Goal: Information Seeking & Learning: Understand process/instructions

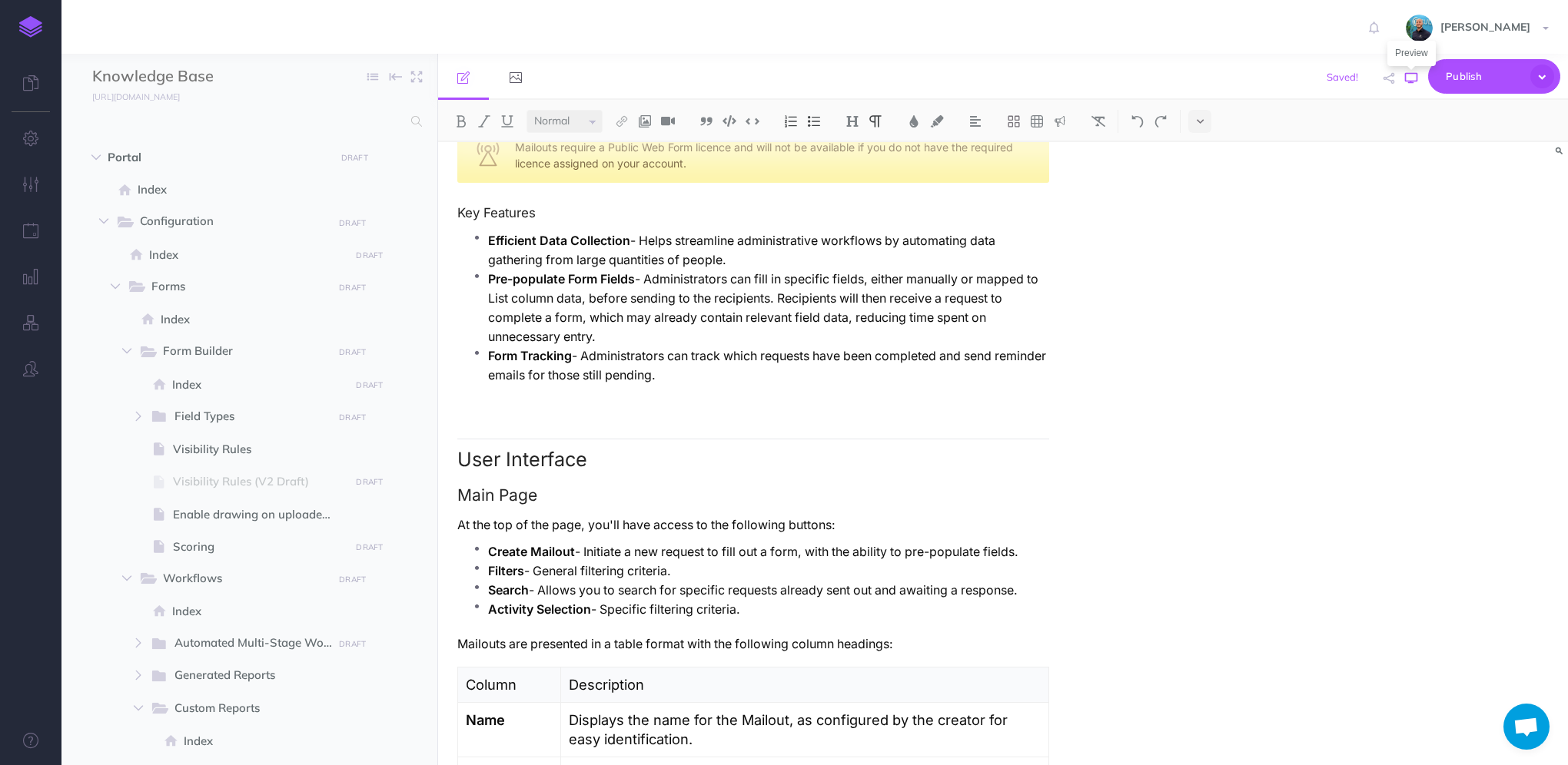
click at [1405, 80] on icon "button" at bounding box center [1412, 79] width 12 height 12
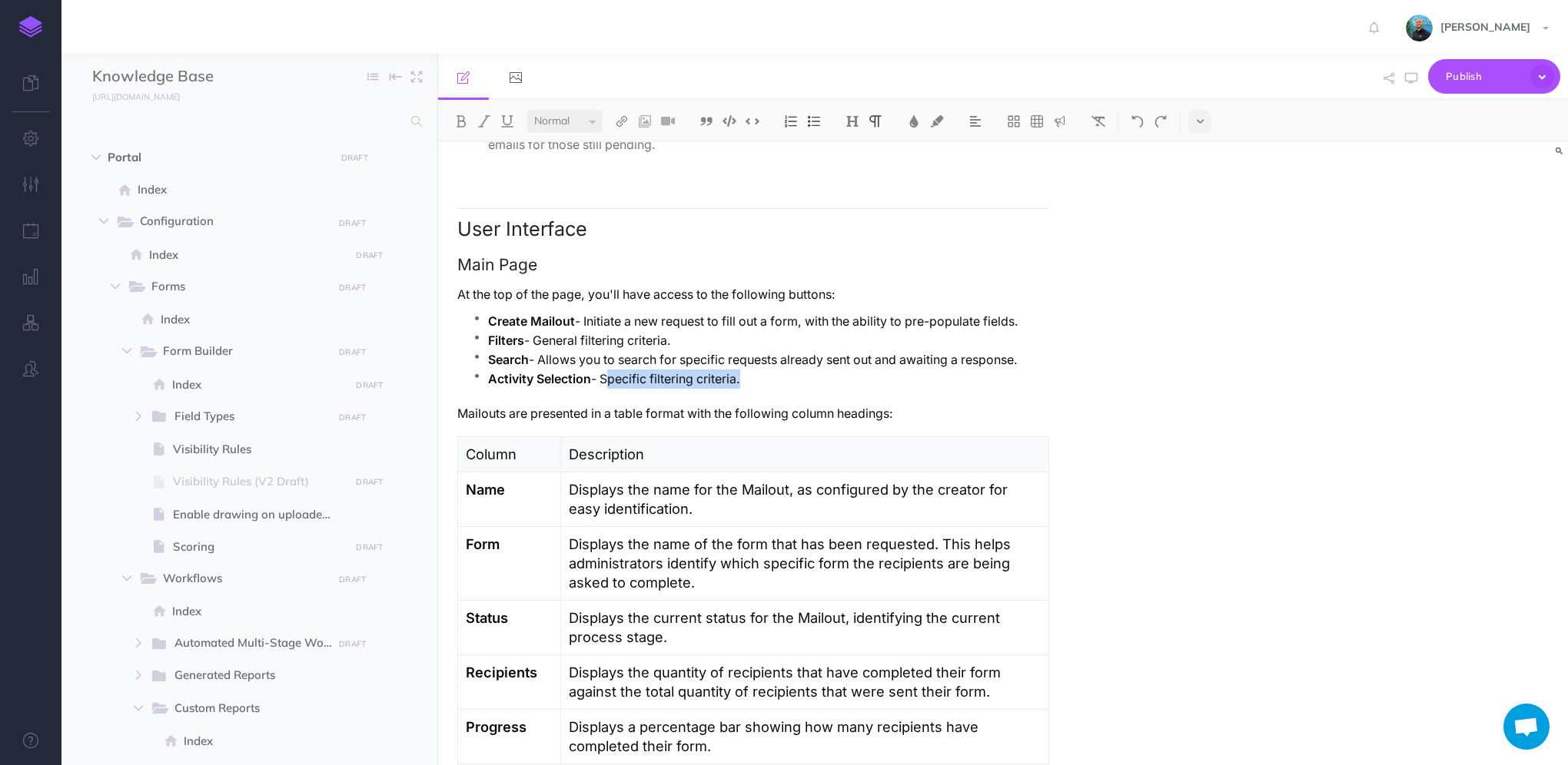
drag, startPoint x: 741, startPoint y: 377, endPoint x: 607, endPoint y: 383, distance: 134.1
click at [607, 383] on p "Activity Selection - Specific filtering criteria." at bounding box center [768, 379] width 561 height 19
click at [926, 378] on p "Activity Selection - Switch between your active and archived Mailouts." at bounding box center [768, 379] width 561 height 19
click at [1408, 77] on icon "button" at bounding box center [1412, 79] width 12 height 12
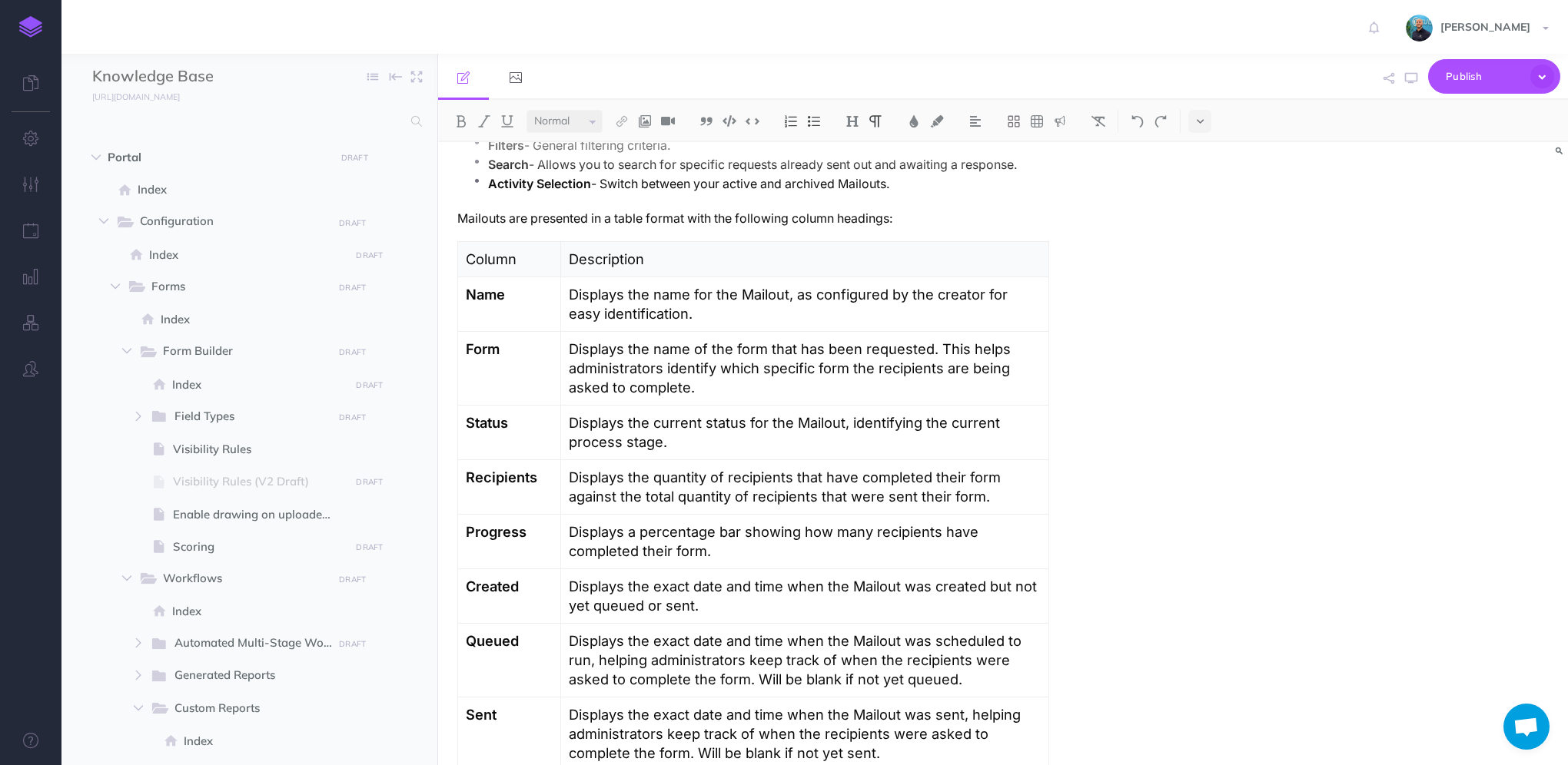
scroll to position [768, 0]
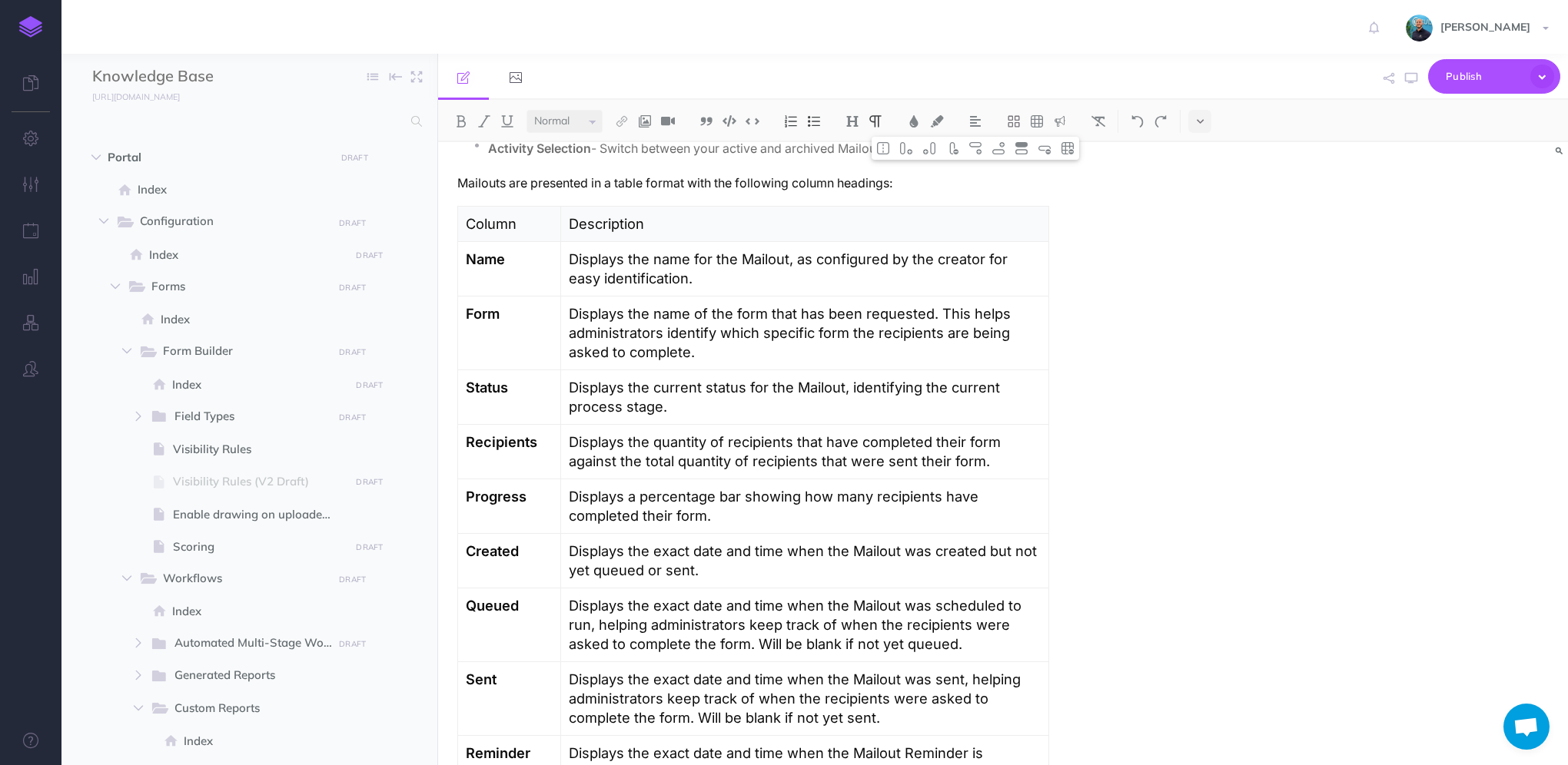
click at [950, 459] on p "Displays the quantity of recipients that have completed their form against the …" at bounding box center [805, 451] width 472 height 38
click at [1405, 80] on icon "button" at bounding box center [1412, 79] width 12 height 12
click at [1408, 80] on icon "button" at bounding box center [1412, 79] width 12 height 12
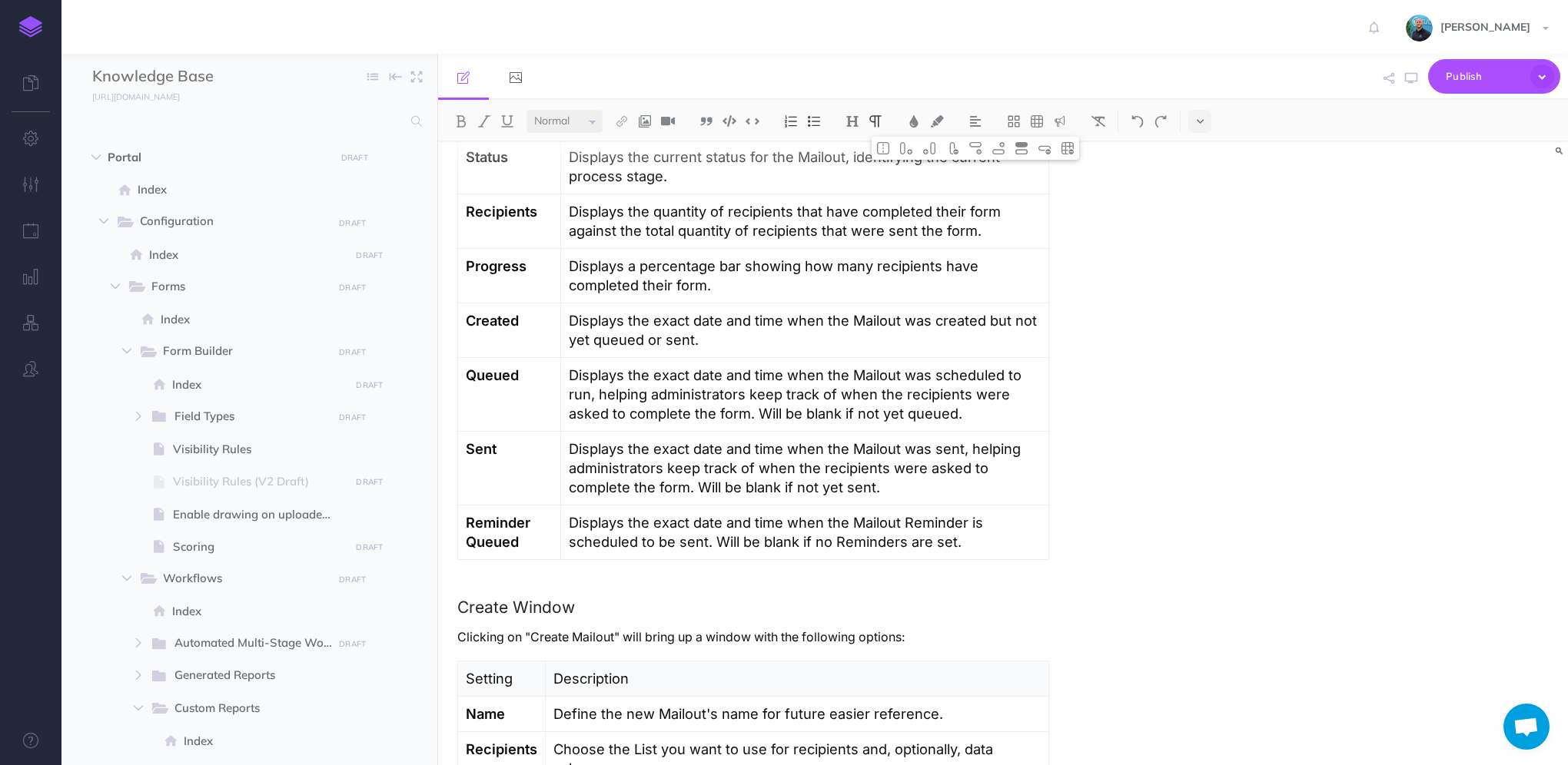
scroll to position [1076, 0]
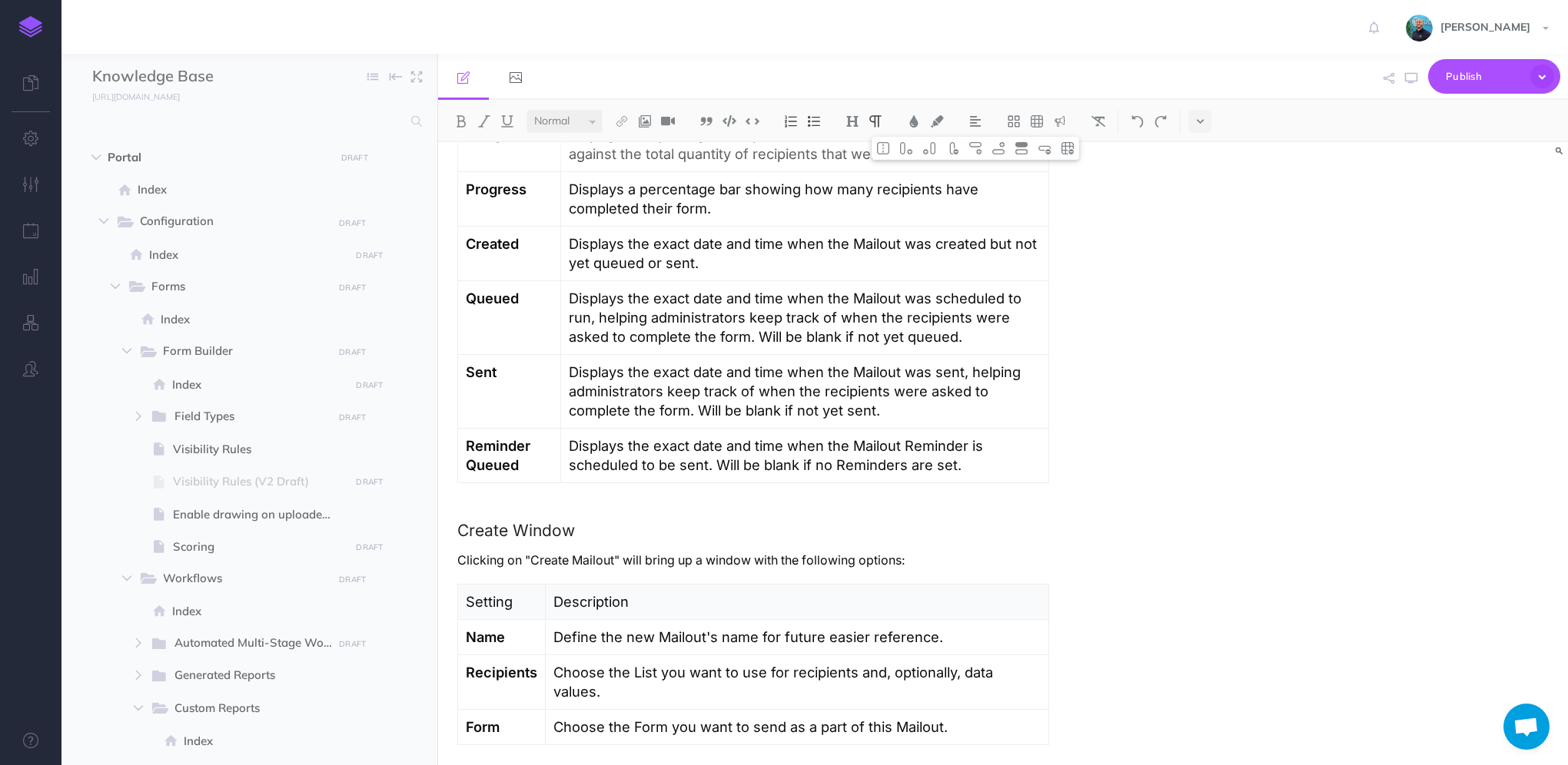
click at [993, 301] on p "Displays the exact date and time when the Mailout was scheduled to run, helping…" at bounding box center [805, 318] width 472 height 58
click at [1037, 298] on p "Displays the exact date and time when the Mailout was queued to run, helping ad…" at bounding box center [805, 318] width 471 height 58
click at [933, 295] on p "Displays the exact date and time when the Mailout was queued to run. helping ad…" at bounding box center [805, 318] width 471 height 58
click at [1015, 296] on p "Displays the exact date and time when the Mailout was queued to run. helping ad…" at bounding box center [805, 318] width 471 height 58
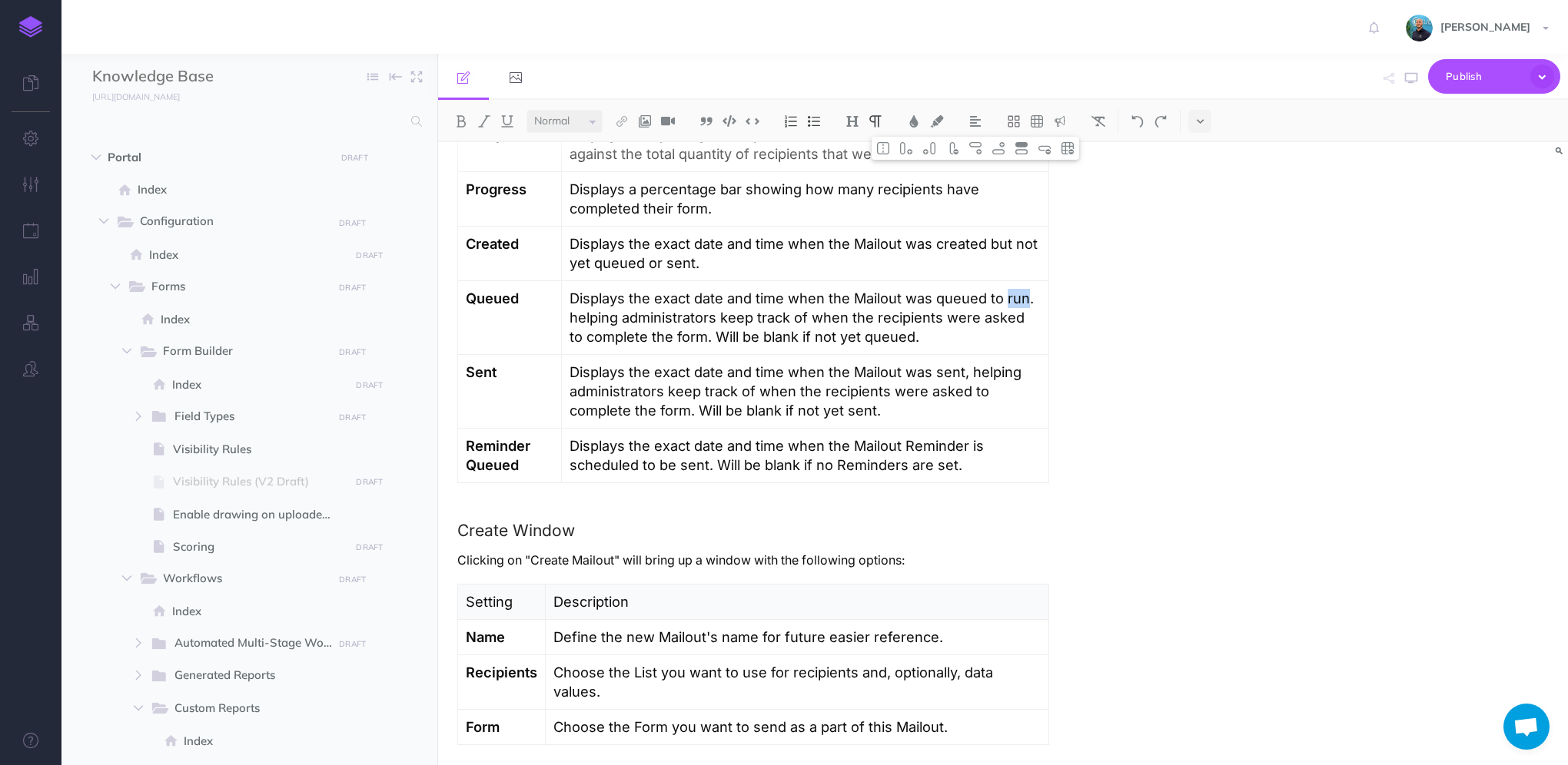
click at [1015, 296] on p "Displays the exact date and time when the Mailout was queued to run. helping ad…" at bounding box center [805, 318] width 471 height 58
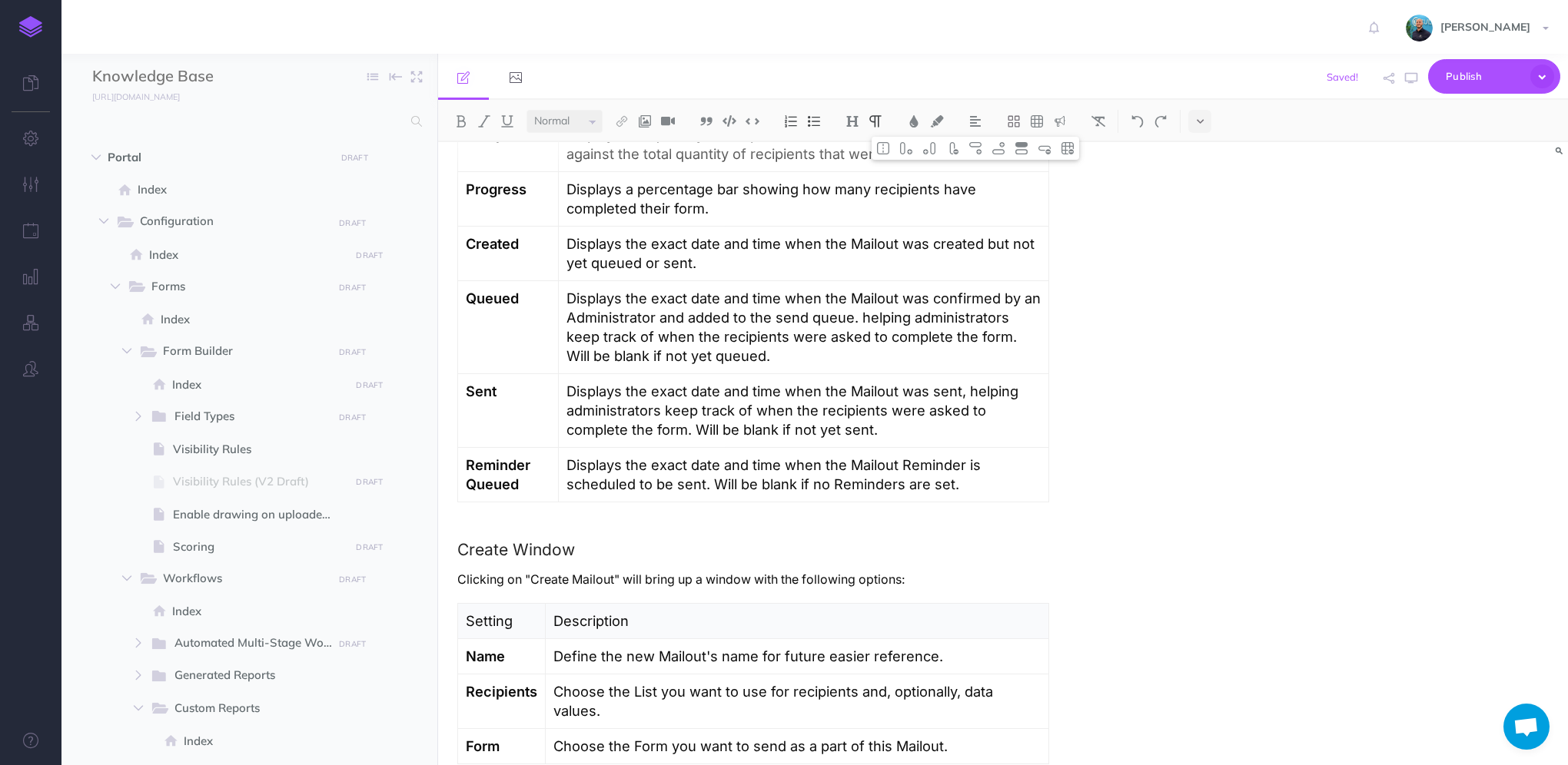
click at [861, 318] on p "Displays the exact date and time when the Mailout was confirmed by an Administr…" at bounding box center [803, 327] width 474 height 77
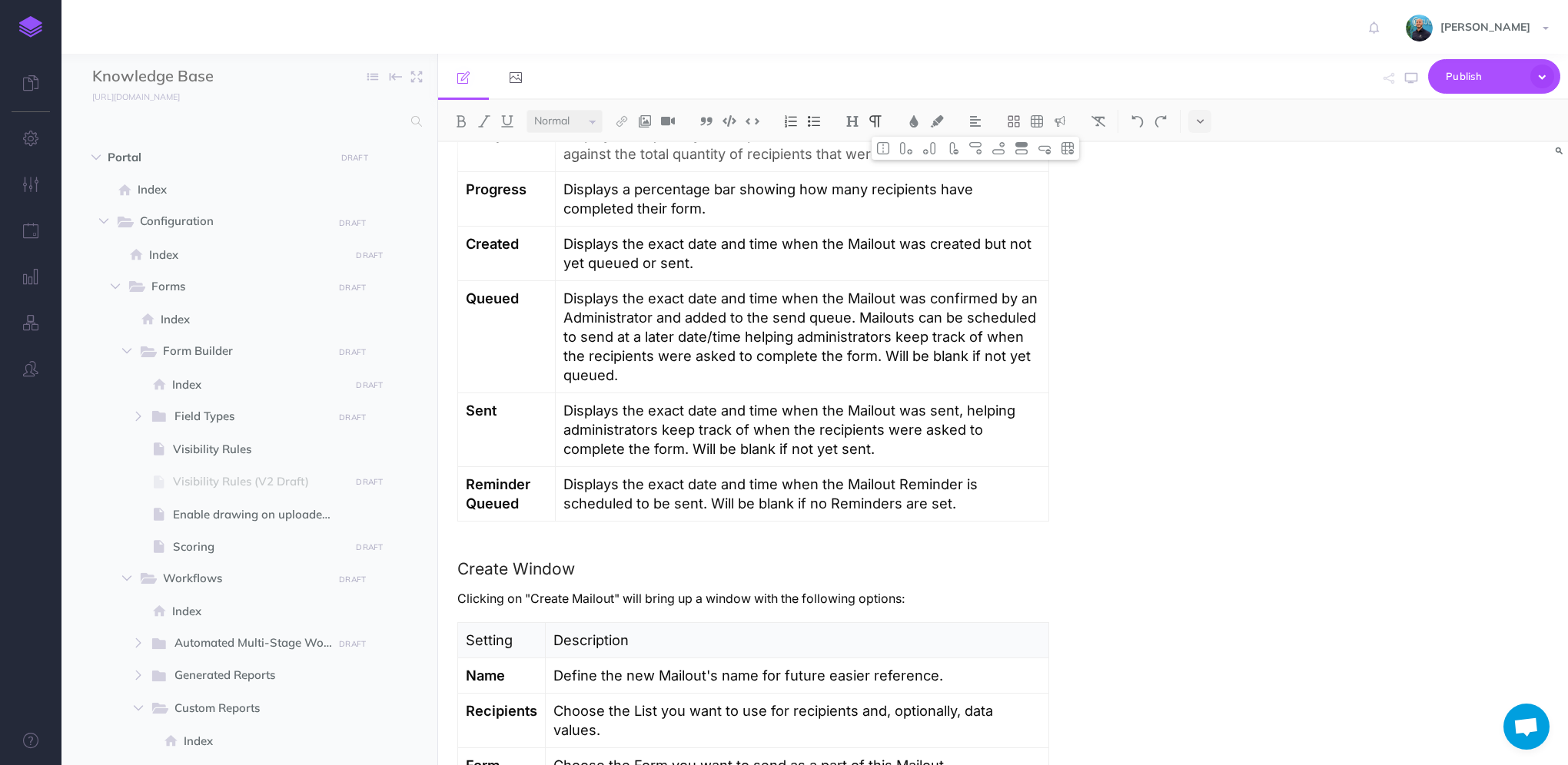
click at [742, 336] on p "Displays the exact date and time when the Mailout was confirmed by an Administr…" at bounding box center [802, 336] width 477 height 96
click at [655, 366] on p "Displays the exact date and time when the Mailout was confirmed by an Administr…" at bounding box center [802, 336] width 477 height 96
click at [941, 314] on p "Displays the exact date and time when the Mailout was confirmed by an Administr…" at bounding box center [802, 336] width 477 height 96
click at [725, 378] on p "Displays the exact date and time when the Mailout was confirmed by an Administr…" at bounding box center [802, 336] width 477 height 96
click at [711, 328] on p "Displays the exact date and time when the Mailout was confirmed by an Administr…" at bounding box center [802, 336] width 477 height 96
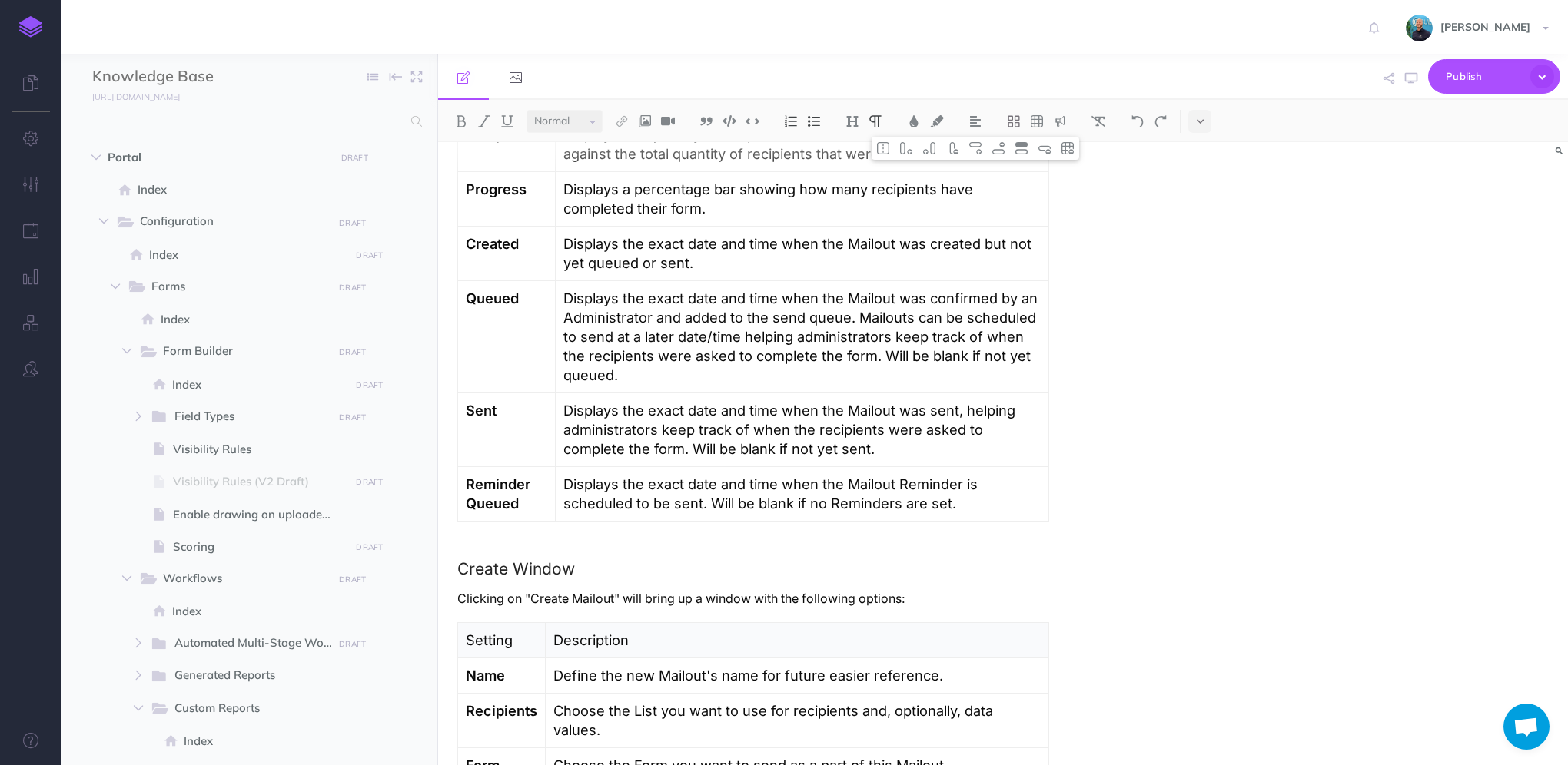
click at [741, 335] on p "Displays the exact date and time when the Mailout was confirmed by an Administr…" at bounding box center [802, 336] width 477 height 96
click at [742, 336] on p "Displays the exact date and time when the Mailout was confirmed by an Administr…" at bounding box center [802, 336] width 477 height 96
click at [735, 328] on p "Displays the exact date and time when the Mailout was confirmed by an Administr…" at bounding box center [802, 336] width 477 height 96
click at [744, 334] on p "Displays the exact date and time when the Mailout was confirmed by an Administr…" at bounding box center [802, 336] width 477 height 96
click at [1005, 331] on p "Displays the exact date and time when the Mailout was confirmed by an Administr…" at bounding box center [802, 336] width 478 height 96
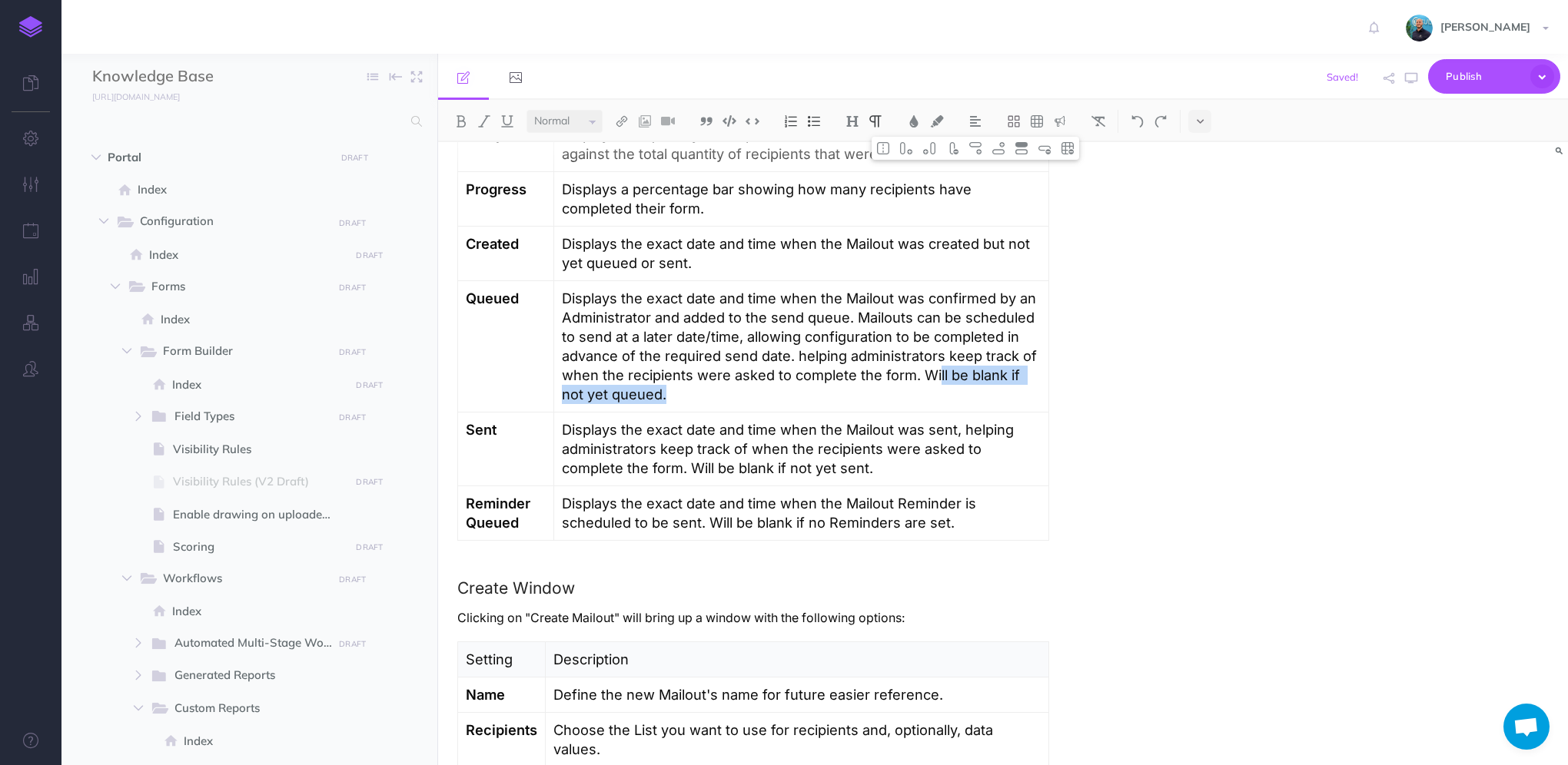
drag, startPoint x: 967, startPoint y: 391, endPoint x: 935, endPoint y: 373, distance: 36.7
click at [935, 373] on p "Displays the exact date and time when the Mailout was confirmed by an Administr…" at bounding box center [801, 346] width 479 height 115
click at [919, 379] on p "Displays the exact date and time when the Mailout was confirmed by an Administr…" at bounding box center [801, 346] width 479 height 115
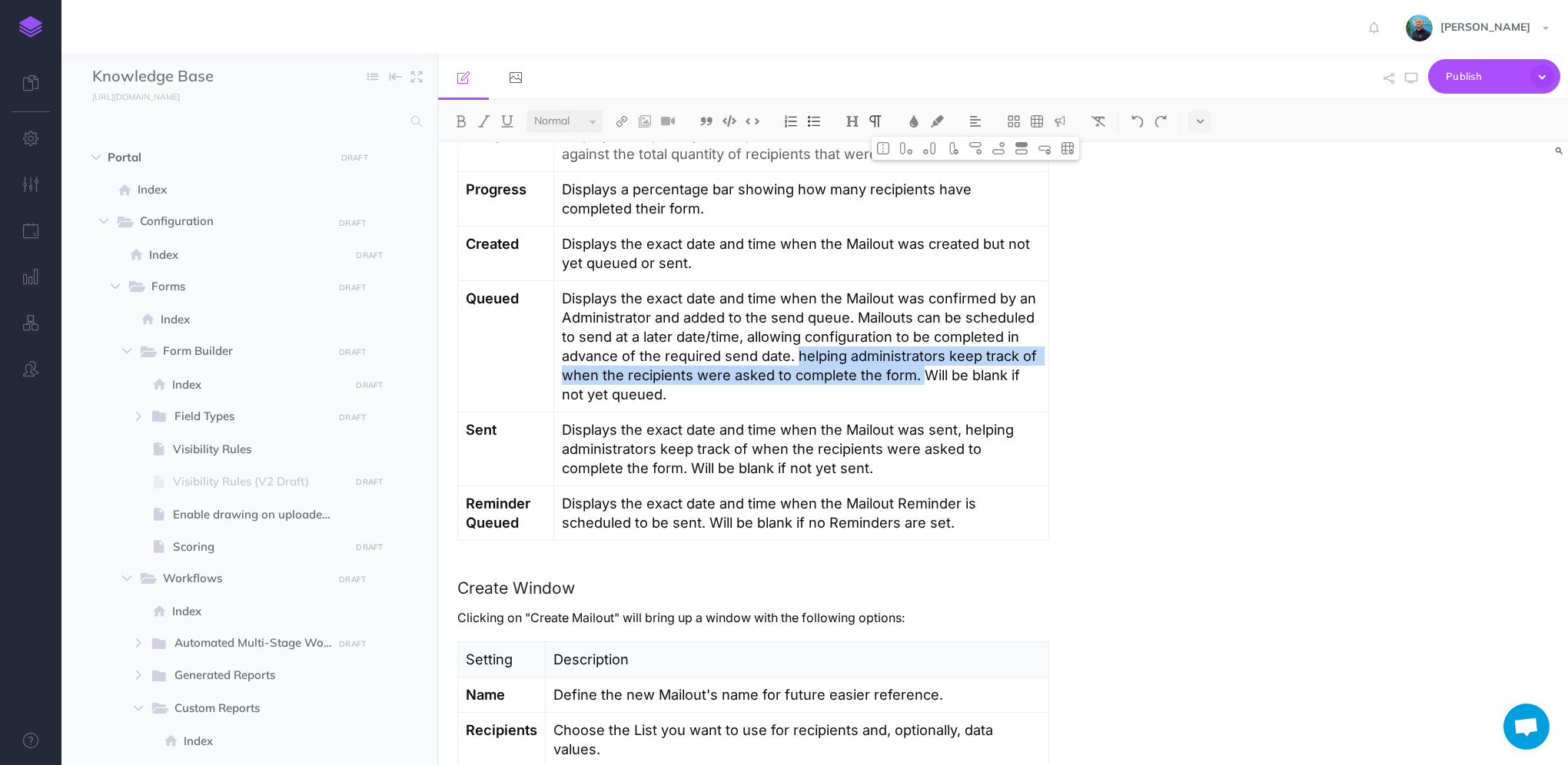
drag, startPoint x: 919, startPoint y: 374, endPoint x: 796, endPoint y: 359, distance: 123.9
click at [796, 359] on p "Displays the exact date and time when the Mailout was confirmed by an Administr…" at bounding box center [801, 346] width 479 height 115
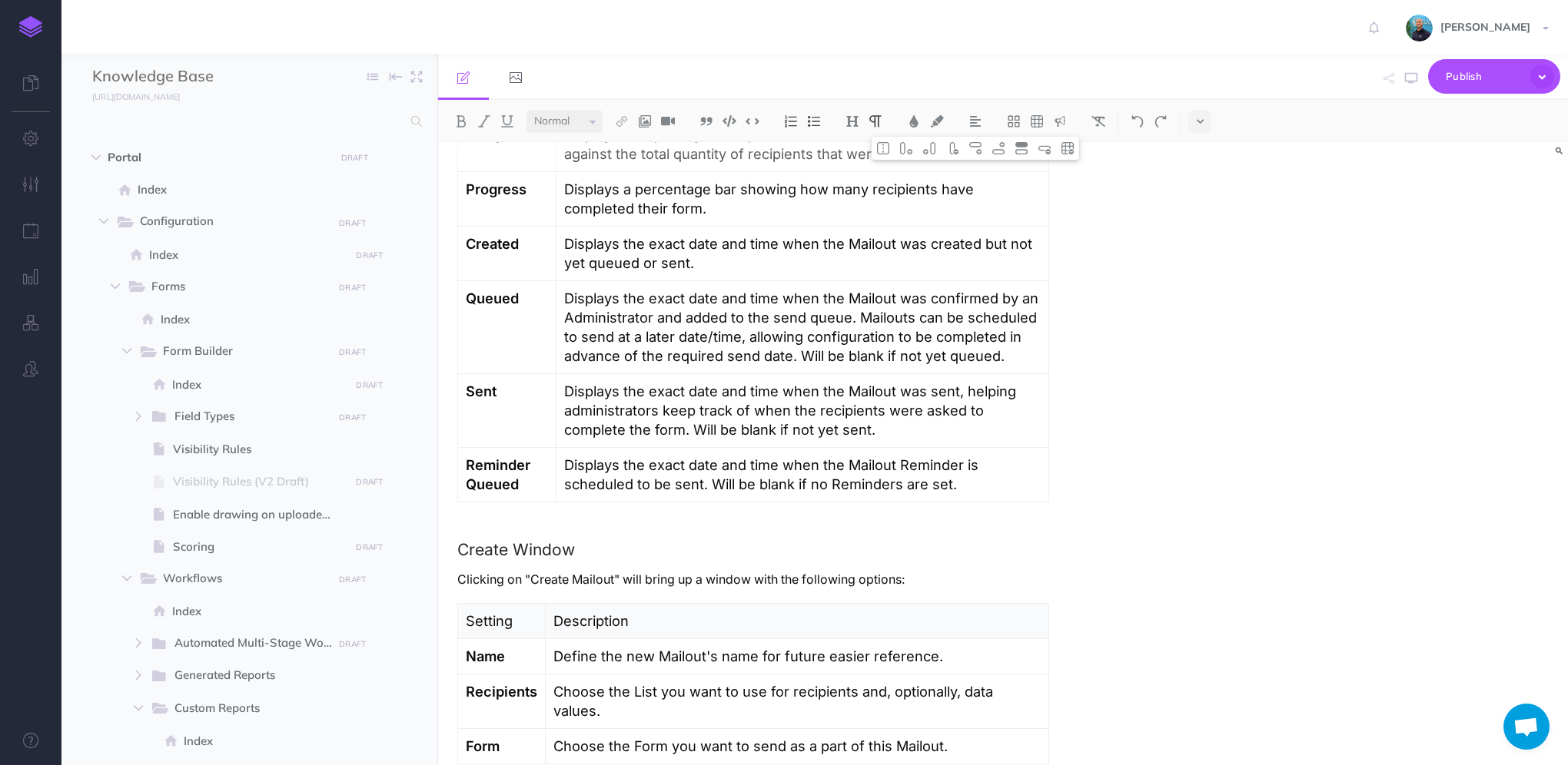
click at [1024, 360] on p "Displays the exact date and time when the Mailout was confirmed by an Administr…" at bounding box center [803, 327] width 476 height 77
click at [962, 465] on p "Displays the exact date and time when the Mailout Reminder is scheduled to be s…" at bounding box center [803, 474] width 476 height 38
click at [1408, 82] on icon "button" at bounding box center [1412, 79] width 12 height 12
drag, startPoint x: 993, startPoint y: 255, endPoint x: 987, endPoint y: 240, distance: 16.2
click at [987, 240] on p "Displays the exact date and time when the Mailout was created but not yet queue…" at bounding box center [803, 253] width 476 height 38
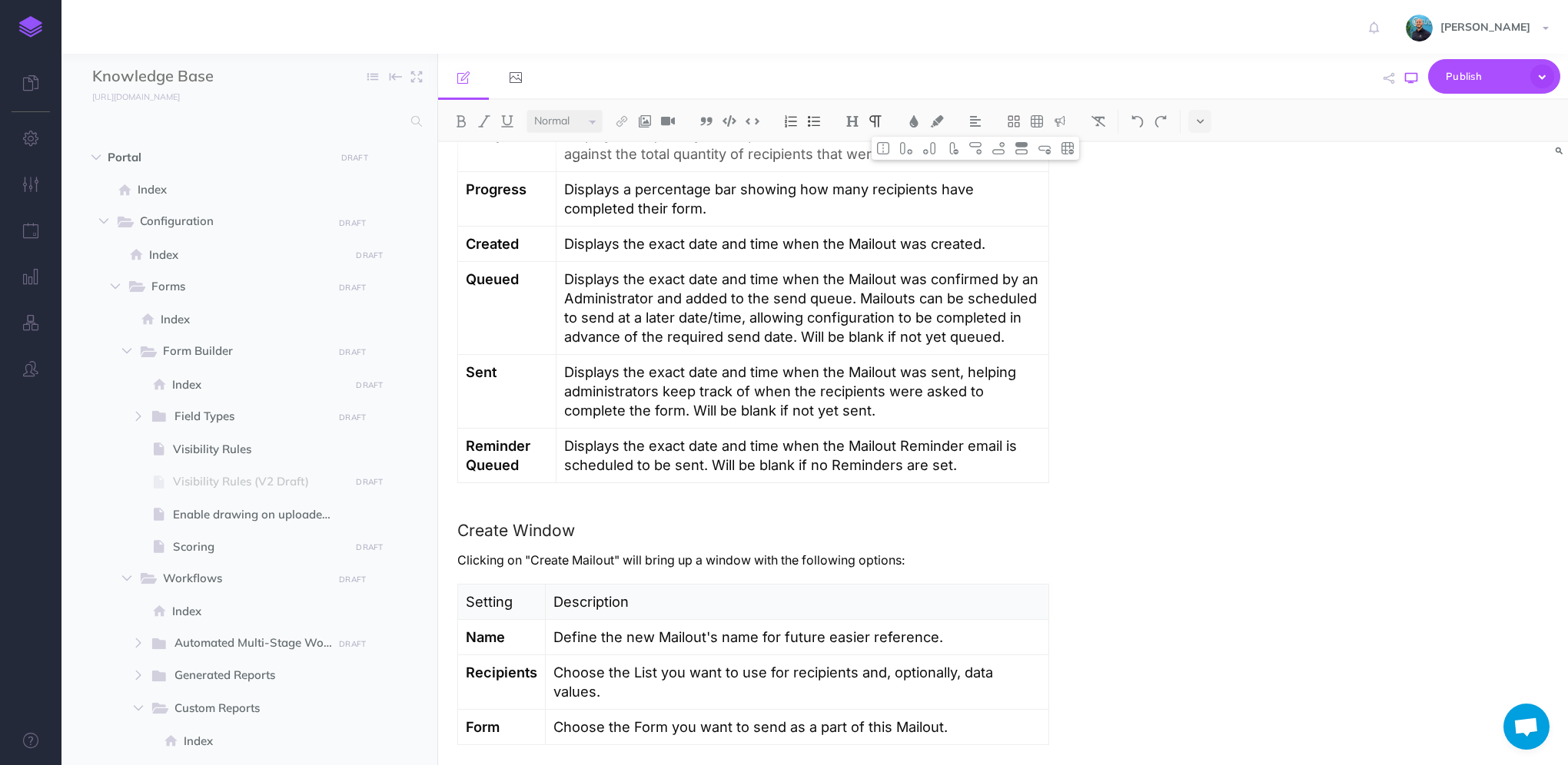
click at [1412, 77] on icon "button" at bounding box center [1412, 79] width 12 height 12
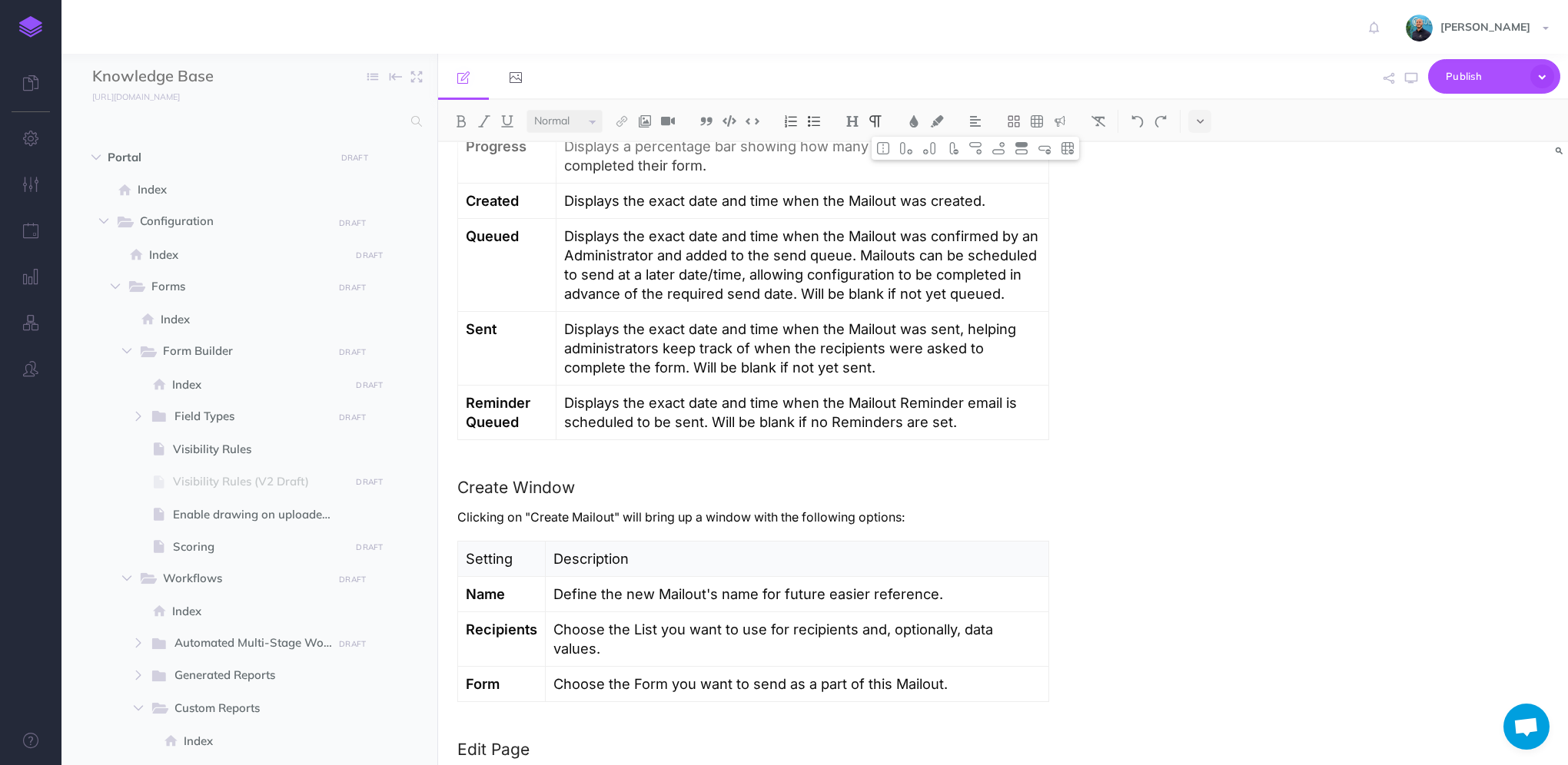
scroll to position [1153, 0]
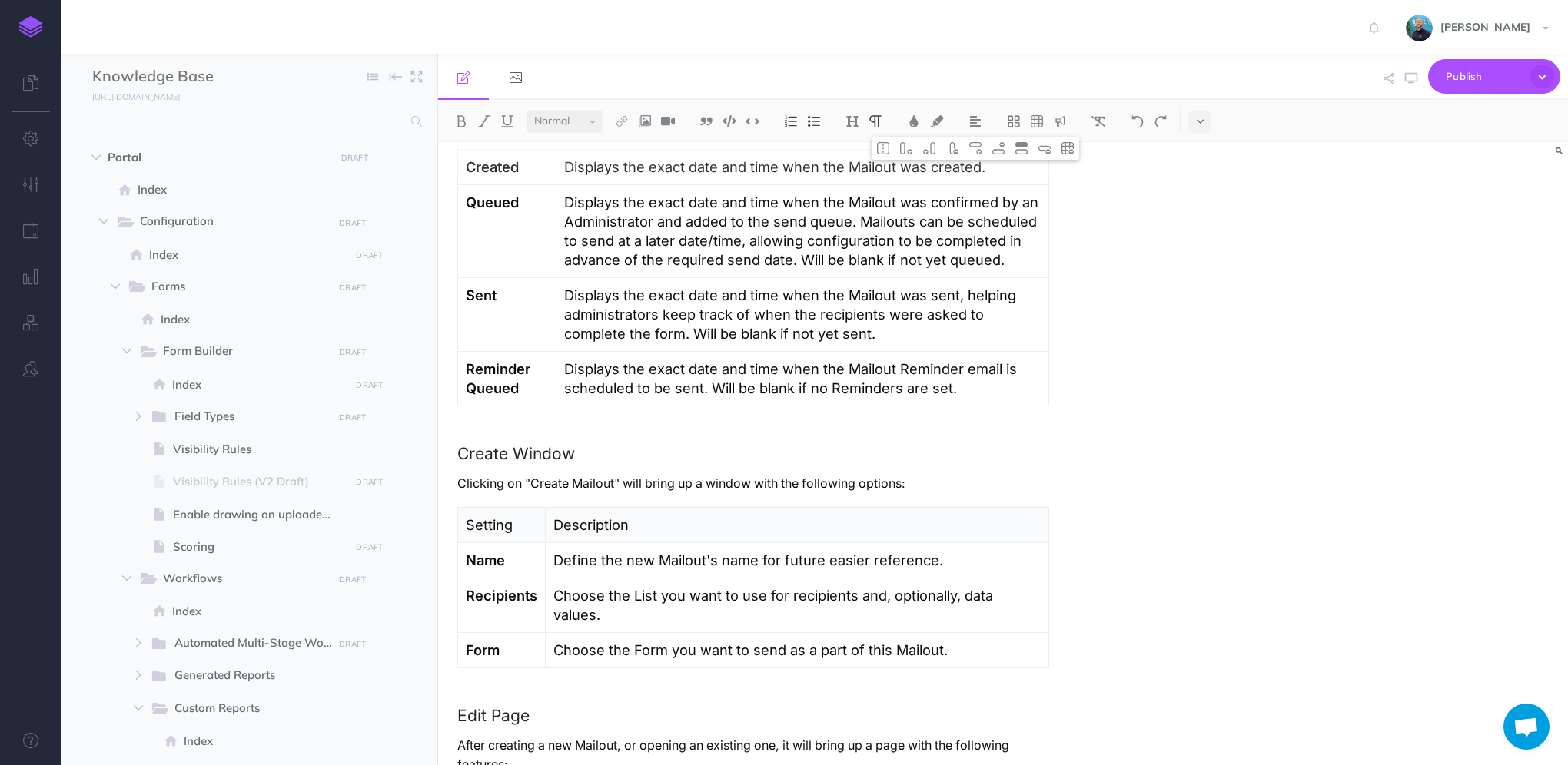
click at [787, 559] on p "Define the new Mailout's name for future easier reference." at bounding box center [797, 560] width 487 height 19
click at [787, 558] on p "Define the new Mailout's name for future easier reference." at bounding box center [797, 560] width 487 height 19
click at [777, 564] on p "Define the new Mailout's name for future easier reference." at bounding box center [797, 560] width 487 height 19
click at [1416, 79] on icon "button" at bounding box center [1412, 79] width 12 height 12
click at [499, 596] on strong "Recipients" at bounding box center [501, 595] width 72 height 17
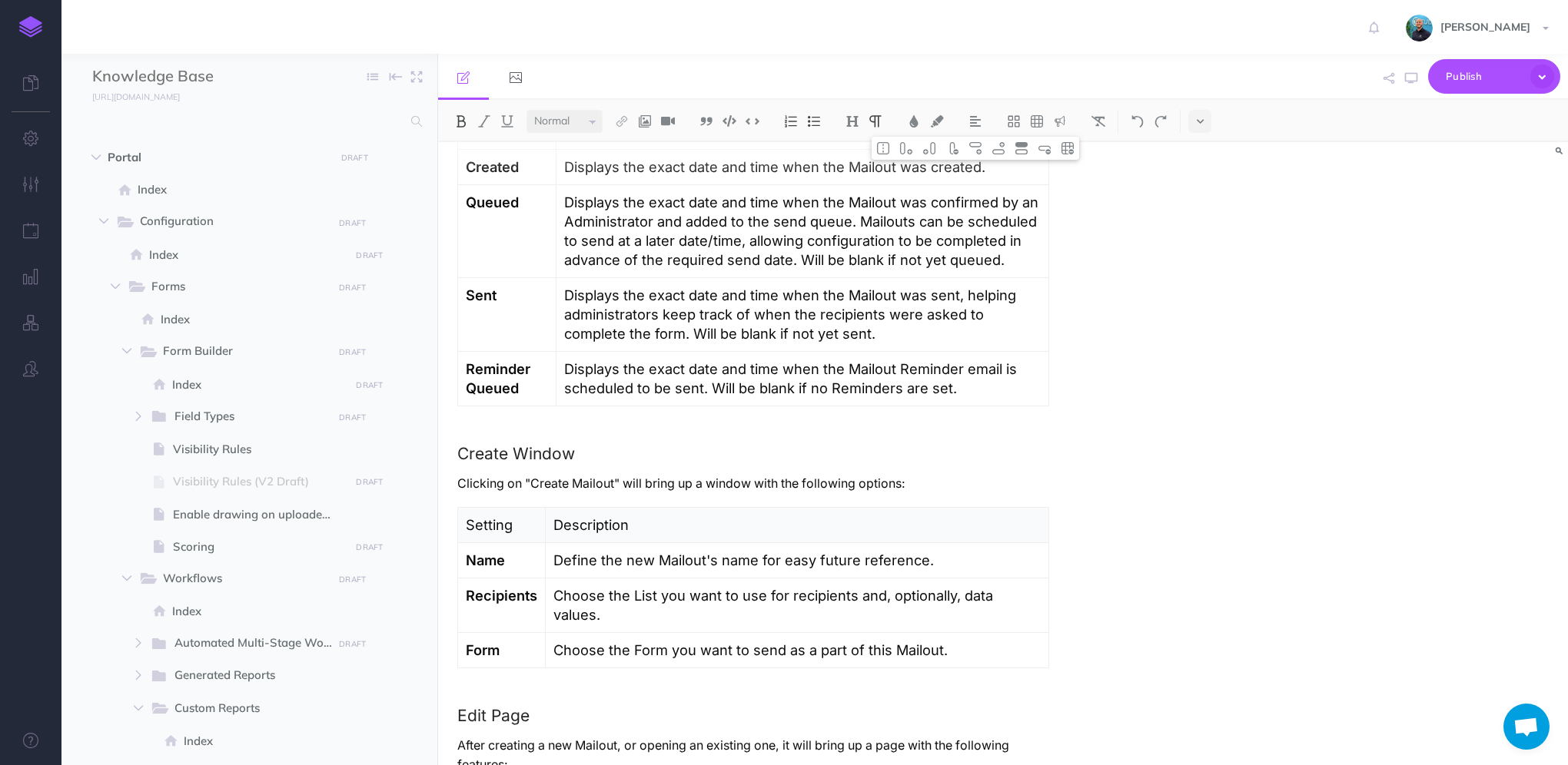
click at [557, 596] on p "Choose the List you want to use for recipients and, optionally, data values." at bounding box center [797, 605] width 487 height 38
click at [526, 596] on strong "Recipients" at bounding box center [501, 595] width 72 height 17
click at [590, 595] on p "Choose the List you want to use for recipients and, optionally, data values." at bounding box center [801, 605] width 479 height 38
click at [1287, 381] on div "Mailouts Overview The Mailouts page provides a centralised interface for managi…" at bounding box center [1003, 454] width 1130 height 623
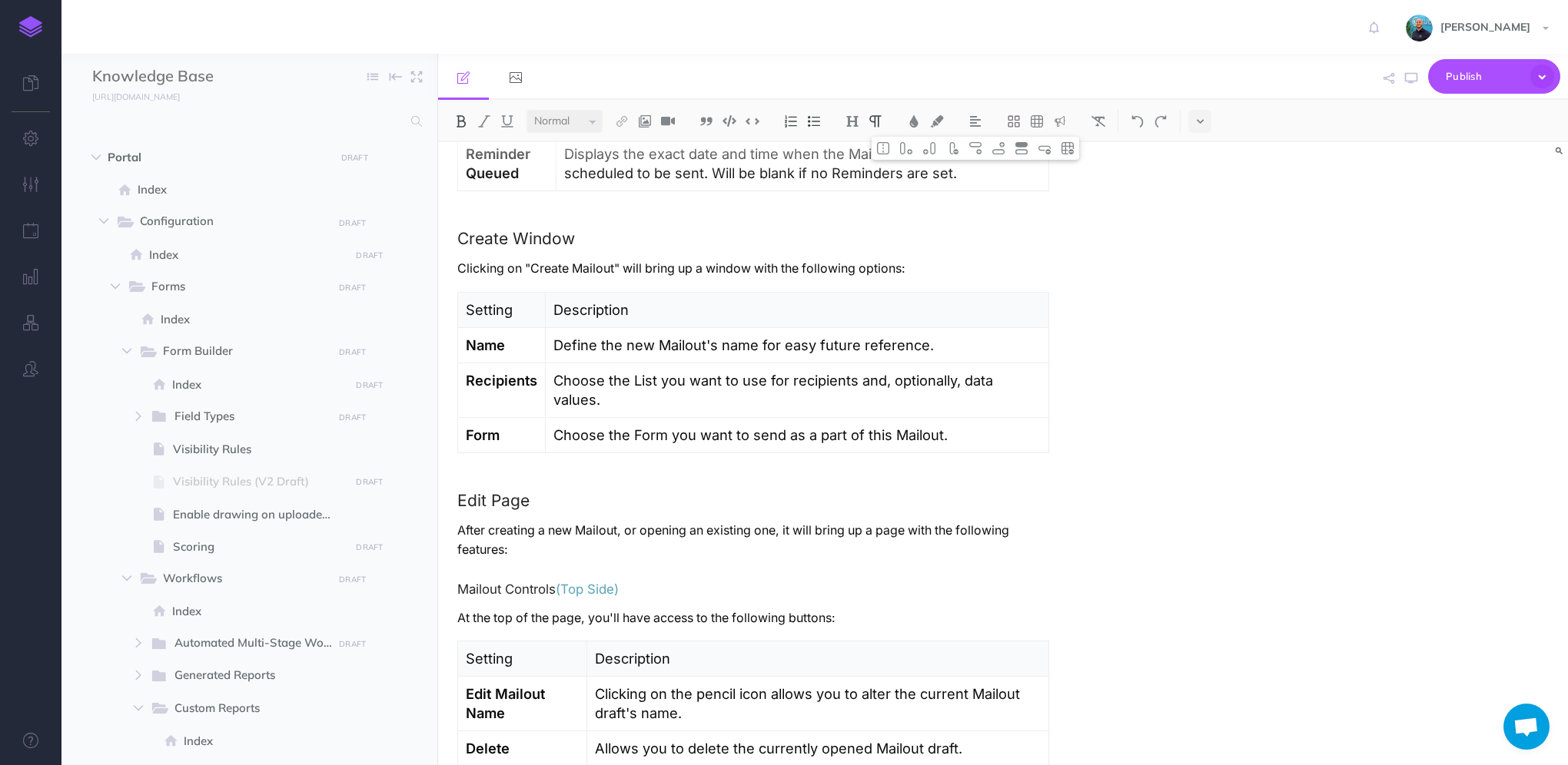
scroll to position [1383, 0]
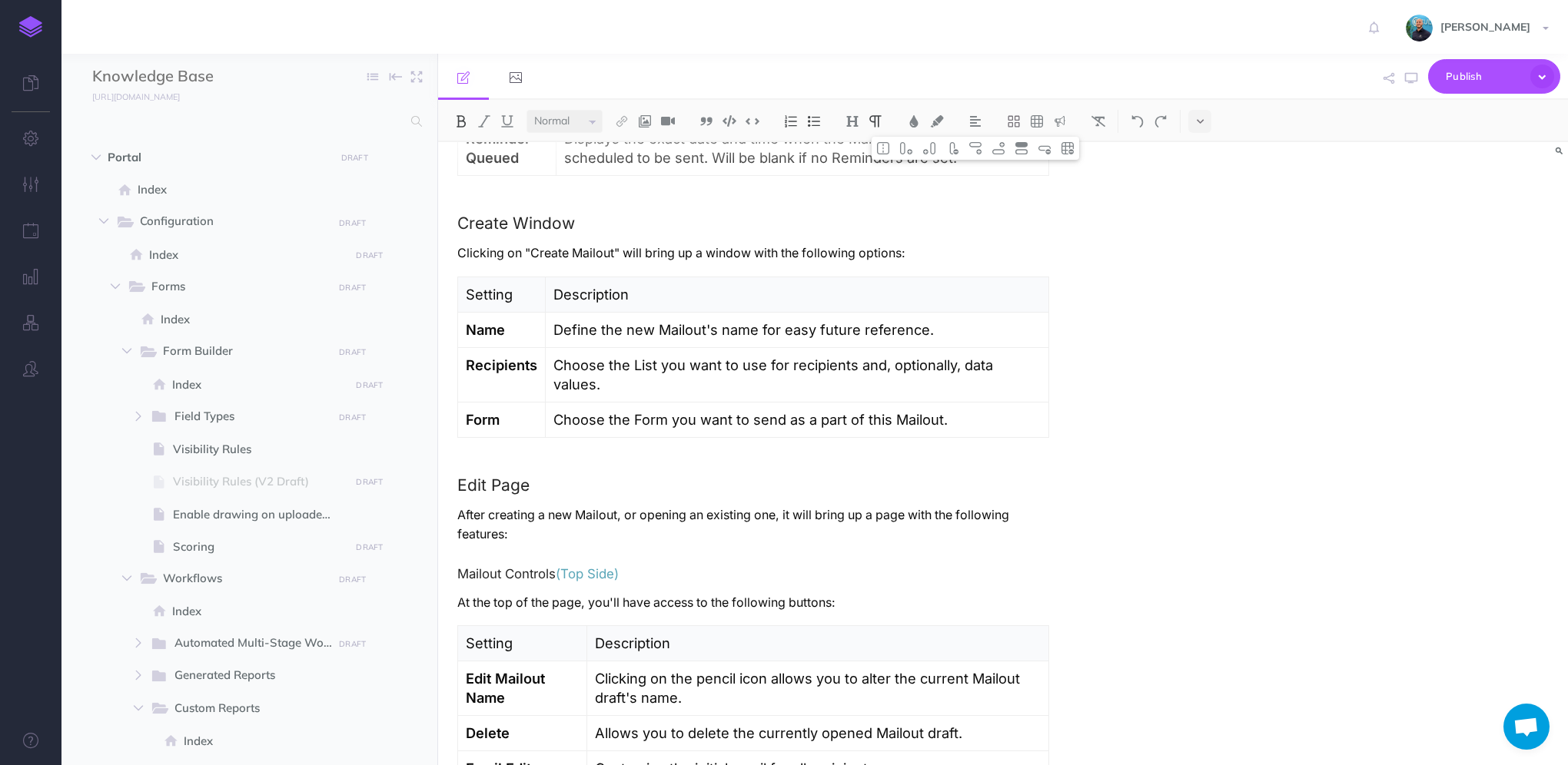
click at [759, 512] on p "After creating a new Mailout, or opening an existing one, it will bring up a pa…" at bounding box center [753, 525] width 592 height 38
click at [1408, 81] on icon "button" at bounding box center [1412, 79] width 12 height 12
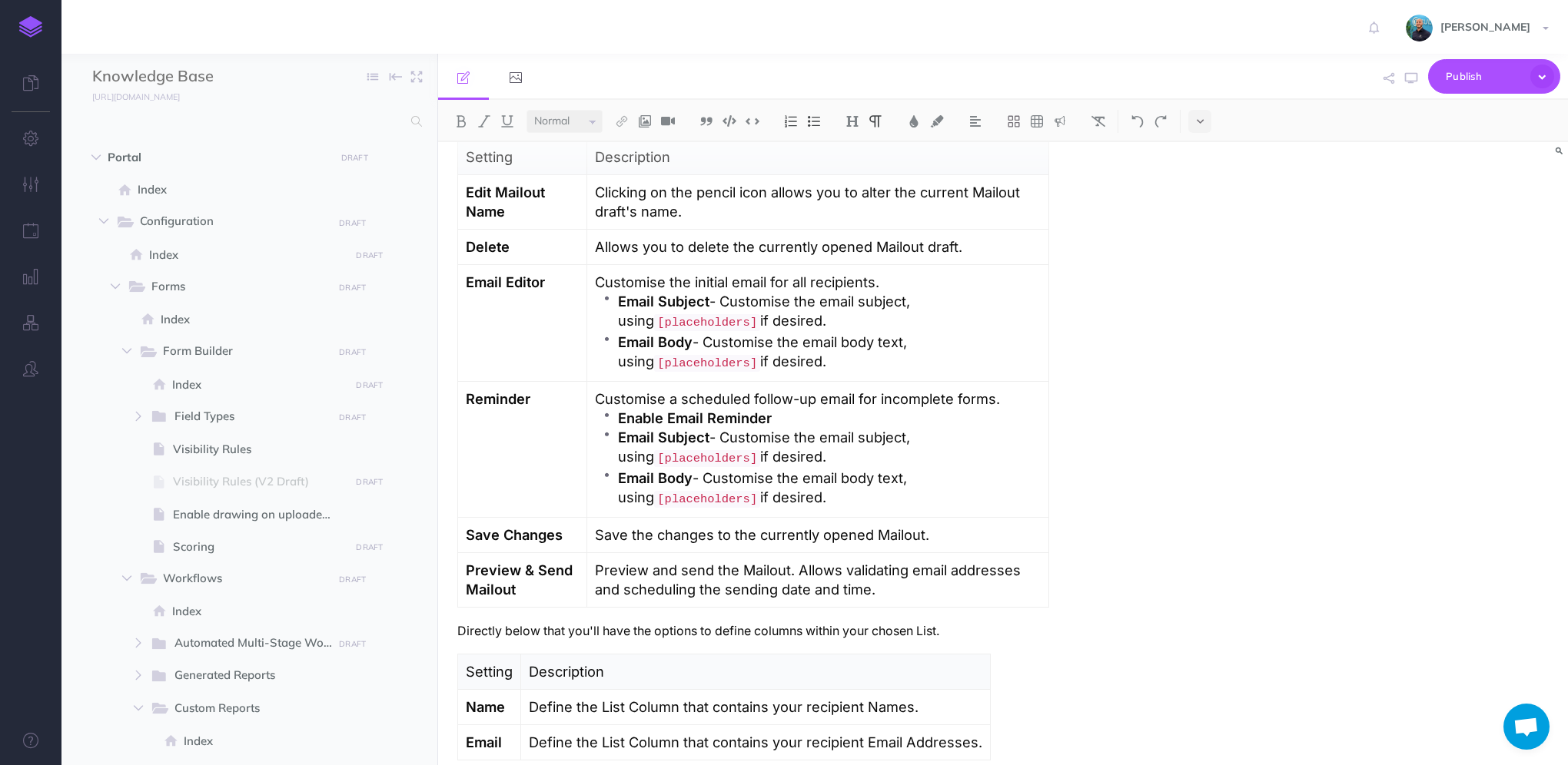
scroll to position [1921, 0]
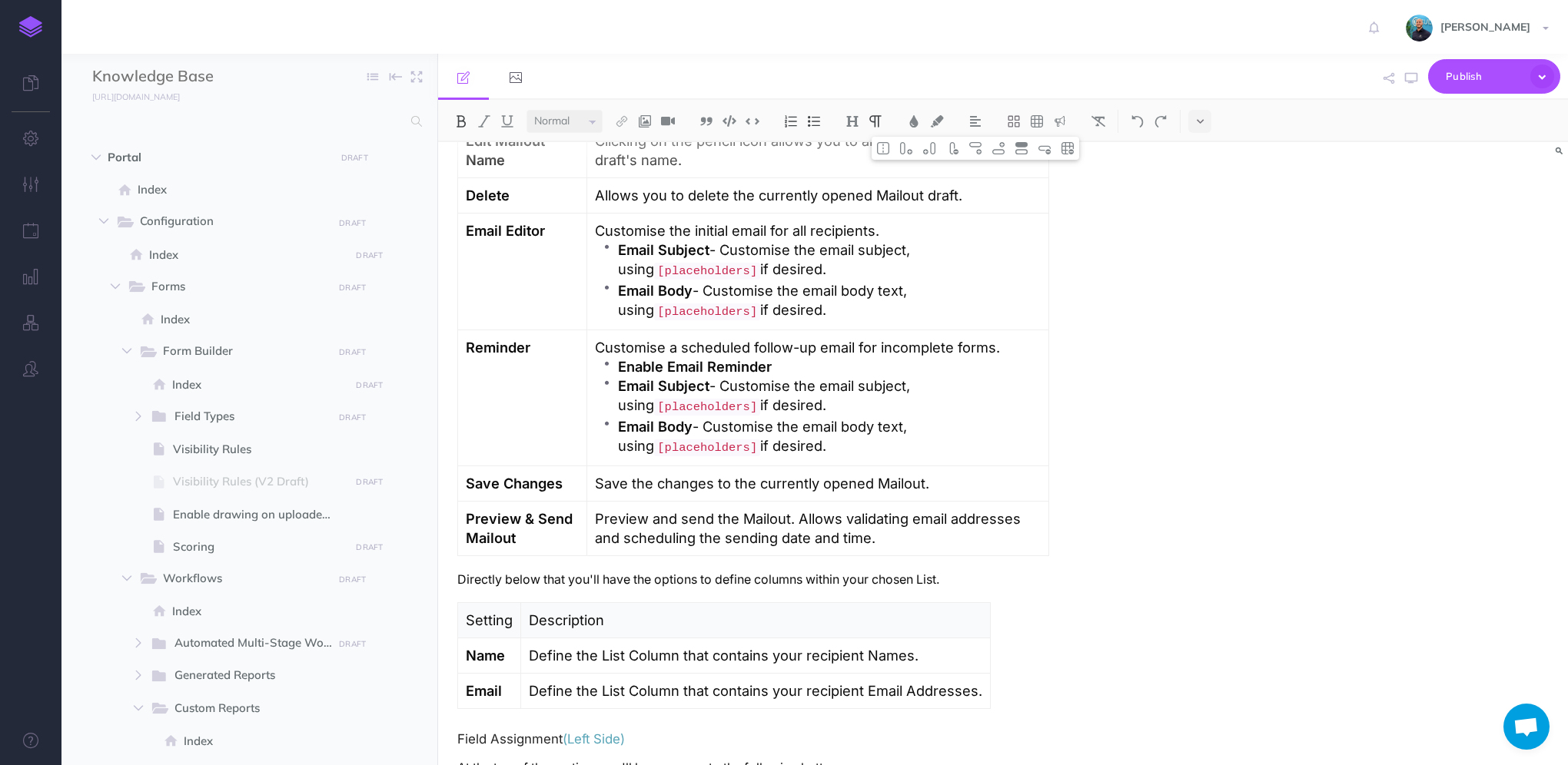
click at [819, 360] on p "Enable Email Reminder" at bounding box center [829, 367] width 423 height 19
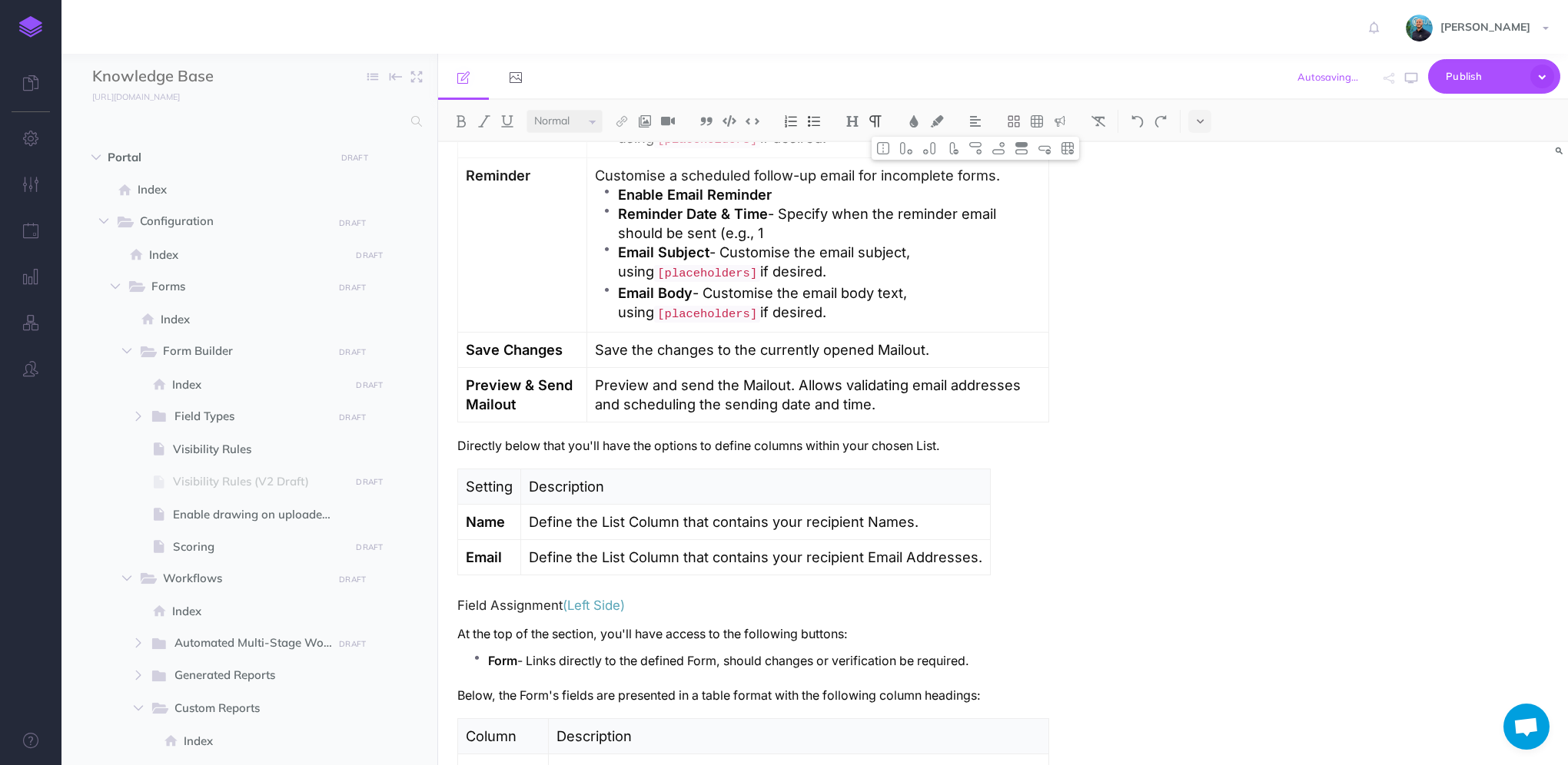
scroll to position [2013, 0]
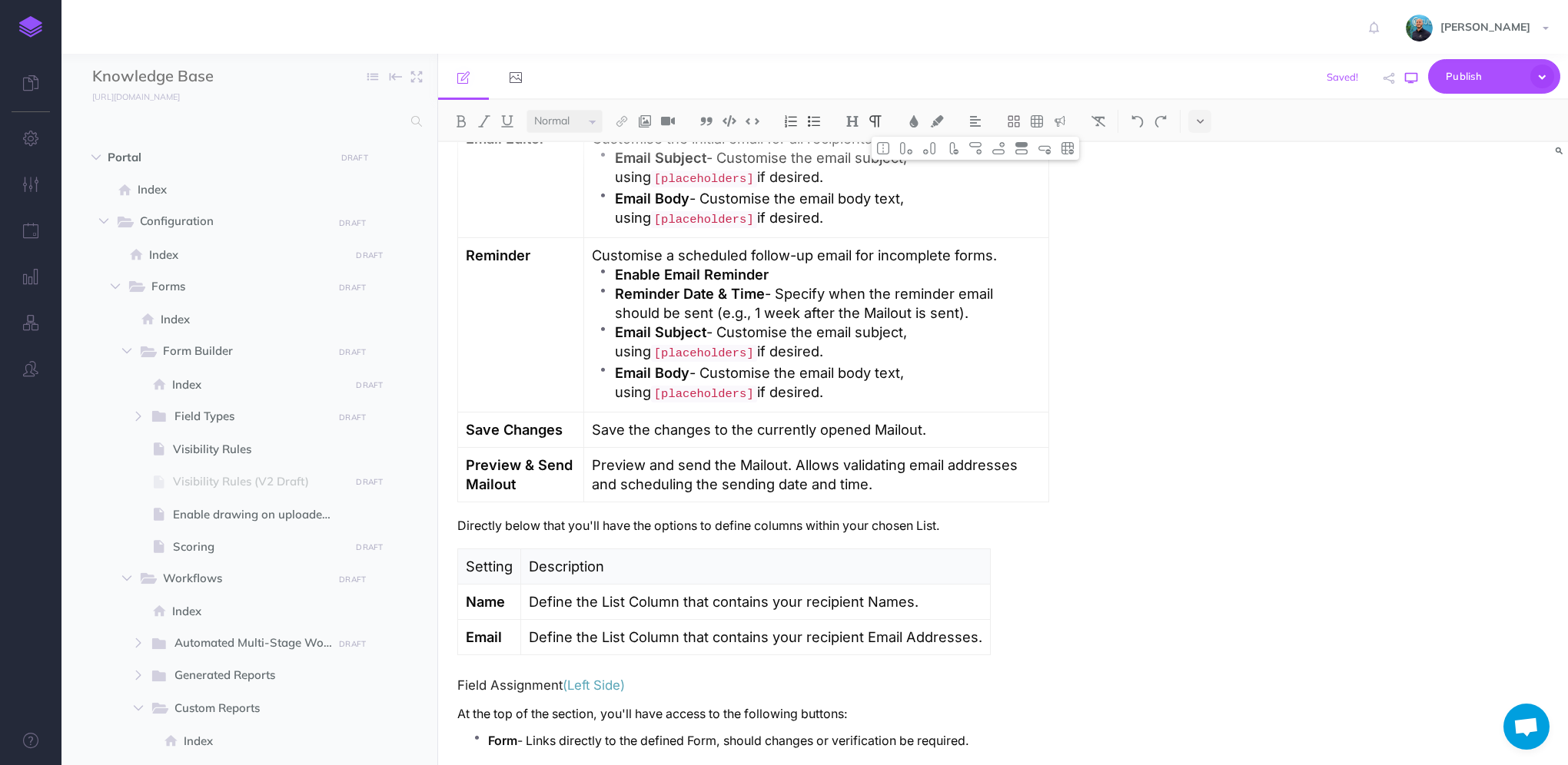
click at [1406, 80] on icon "button" at bounding box center [1412, 79] width 12 height 12
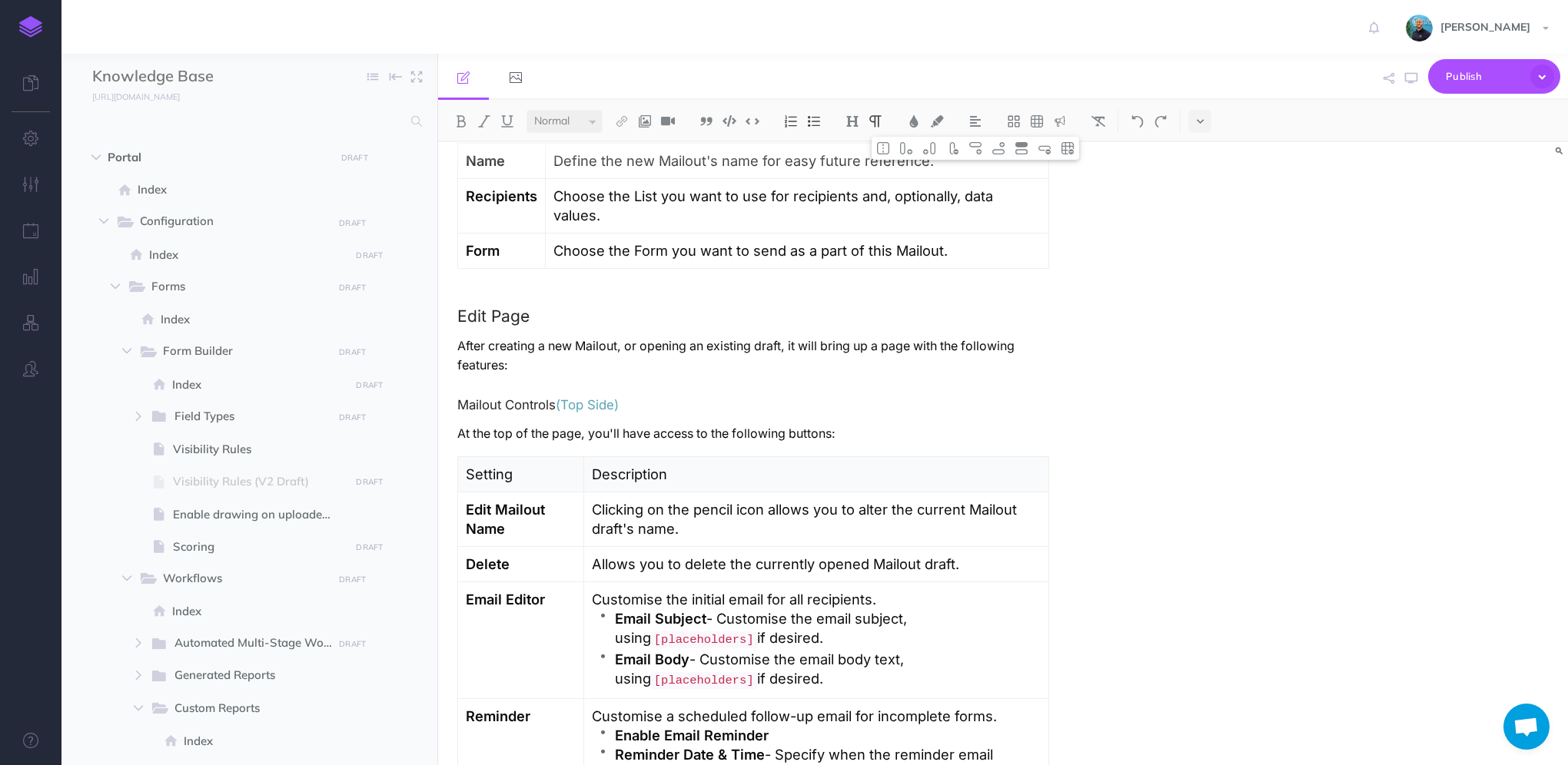
scroll to position [1321, 0]
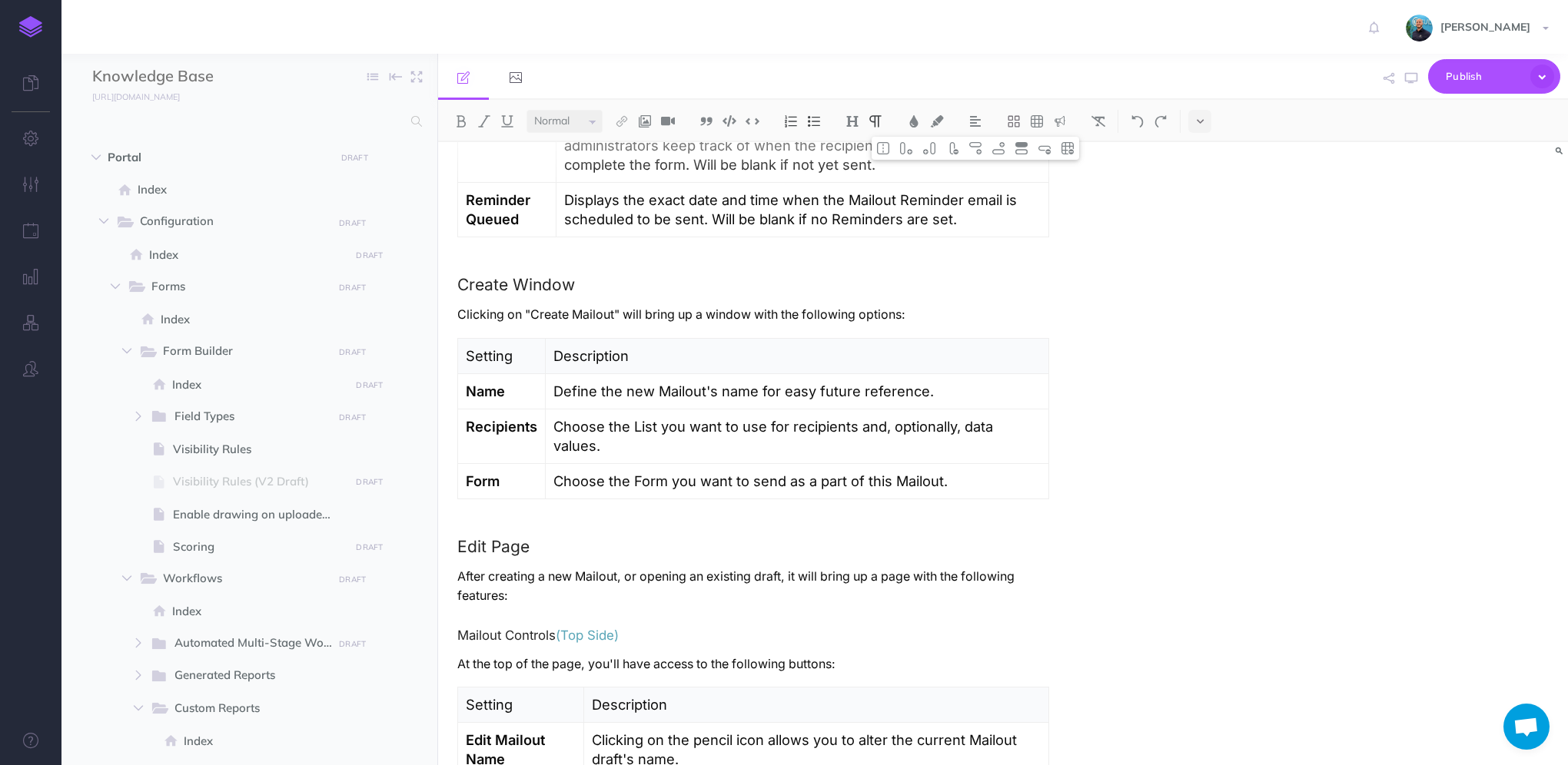
click at [963, 423] on p "Choose the List you want to use for recipients and, optionally, data values." at bounding box center [797, 436] width 487 height 38
click at [782, 437] on p "Choose the List you want to use for recipients and, optionally, mapped data val…" at bounding box center [797, 436] width 487 height 38
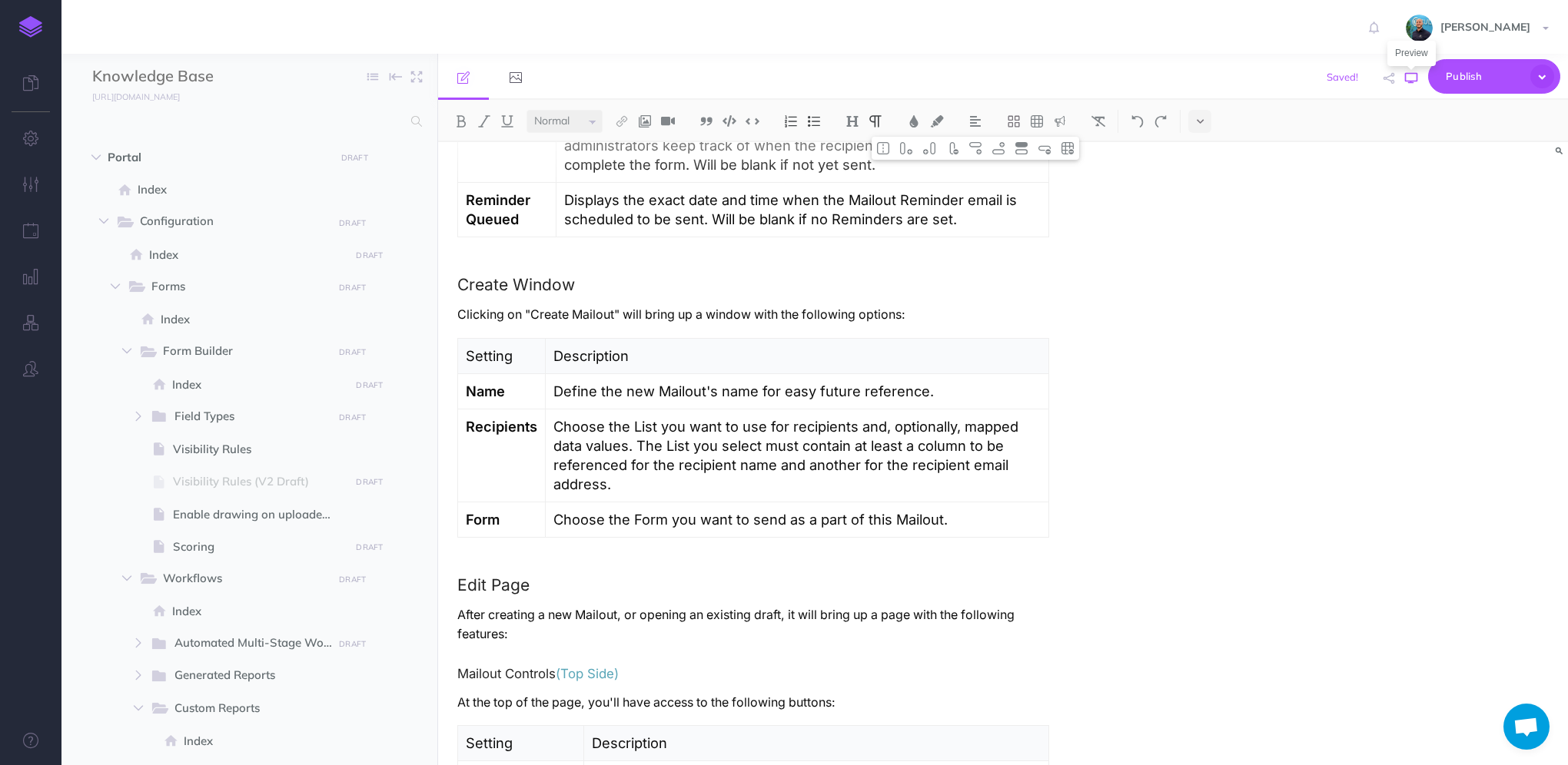
click at [1412, 80] on icon "button" at bounding box center [1412, 79] width 12 height 12
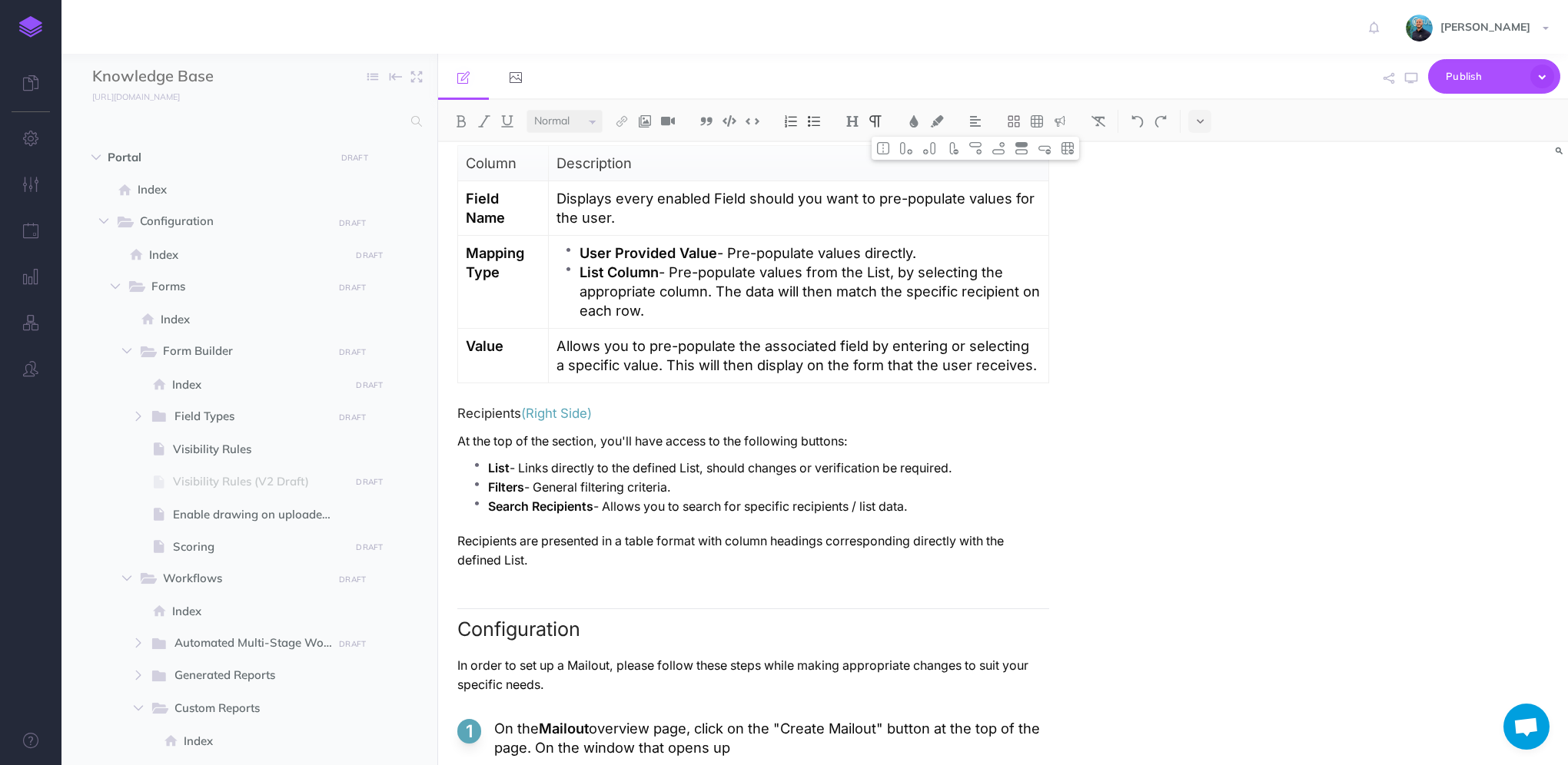
scroll to position [2628, 0]
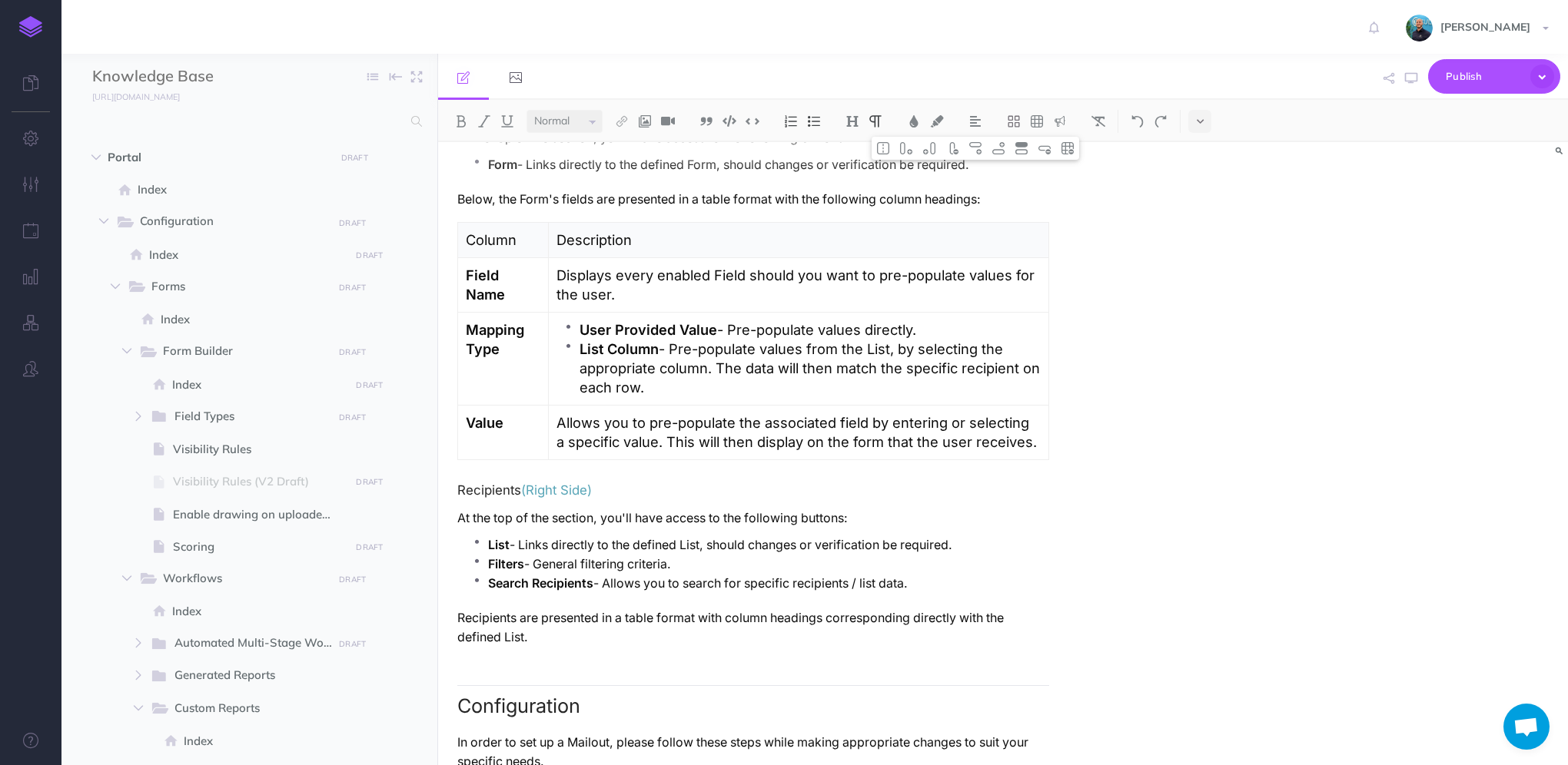
click at [635, 268] on p "Displays every enabled Field should you want to pre-populate values for the use…" at bounding box center [799, 285] width 484 height 38
drag, startPoint x: 712, startPoint y: 268, endPoint x: 627, endPoint y: 268, distance: 85.0
click at [627, 268] on p "Displays every enabled Field should you want to pre-populate values for the use…" at bounding box center [799, 285] width 484 height 38
click at [759, 268] on p "Displays every enabled Field should you want to pre-populate values for the use…" at bounding box center [799, 285] width 484 height 38
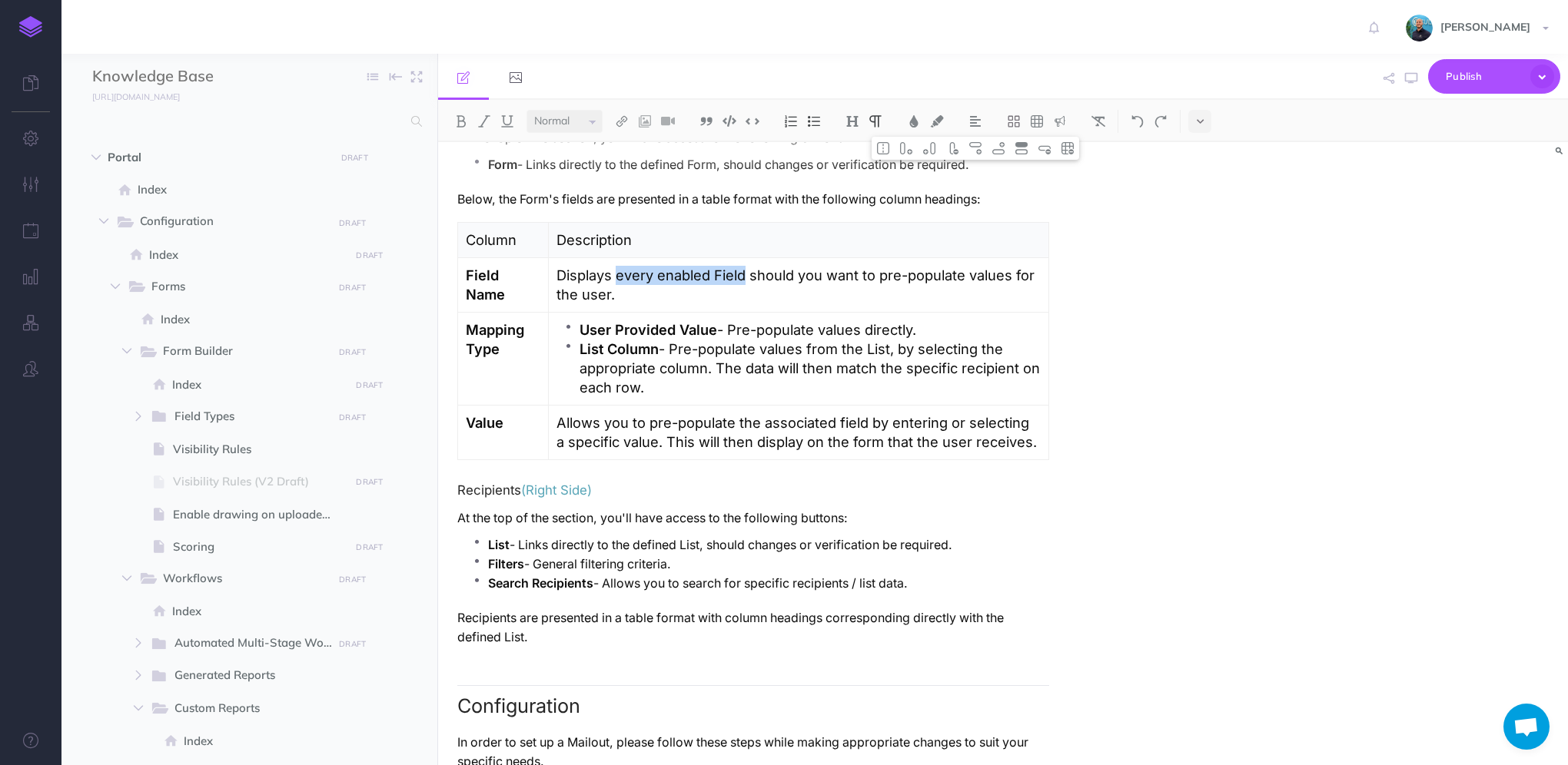
drag, startPoint x: 746, startPoint y: 266, endPoint x: 620, endPoint y: 269, distance: 126.0
click at [620, 269] on p "Displays every enabled Field should you want to pre-populate values for the use…" at bounding box center [799, 285] width 484 height 38
click at [696, 286] on p "Displays every enabled Field should you want to pre-populate values for the use…" at bounding box center [799, 285] width 484 height 38
drag, startPoint x: 744, startPoint y: 266, endPoint x: 619, endPoint y: 272, distance: 125.1
click at [619, 272] on p "Displays every enabled Field should you want to pre-populate values for the use…" at bounding box center [799, 285] width 484 height 38
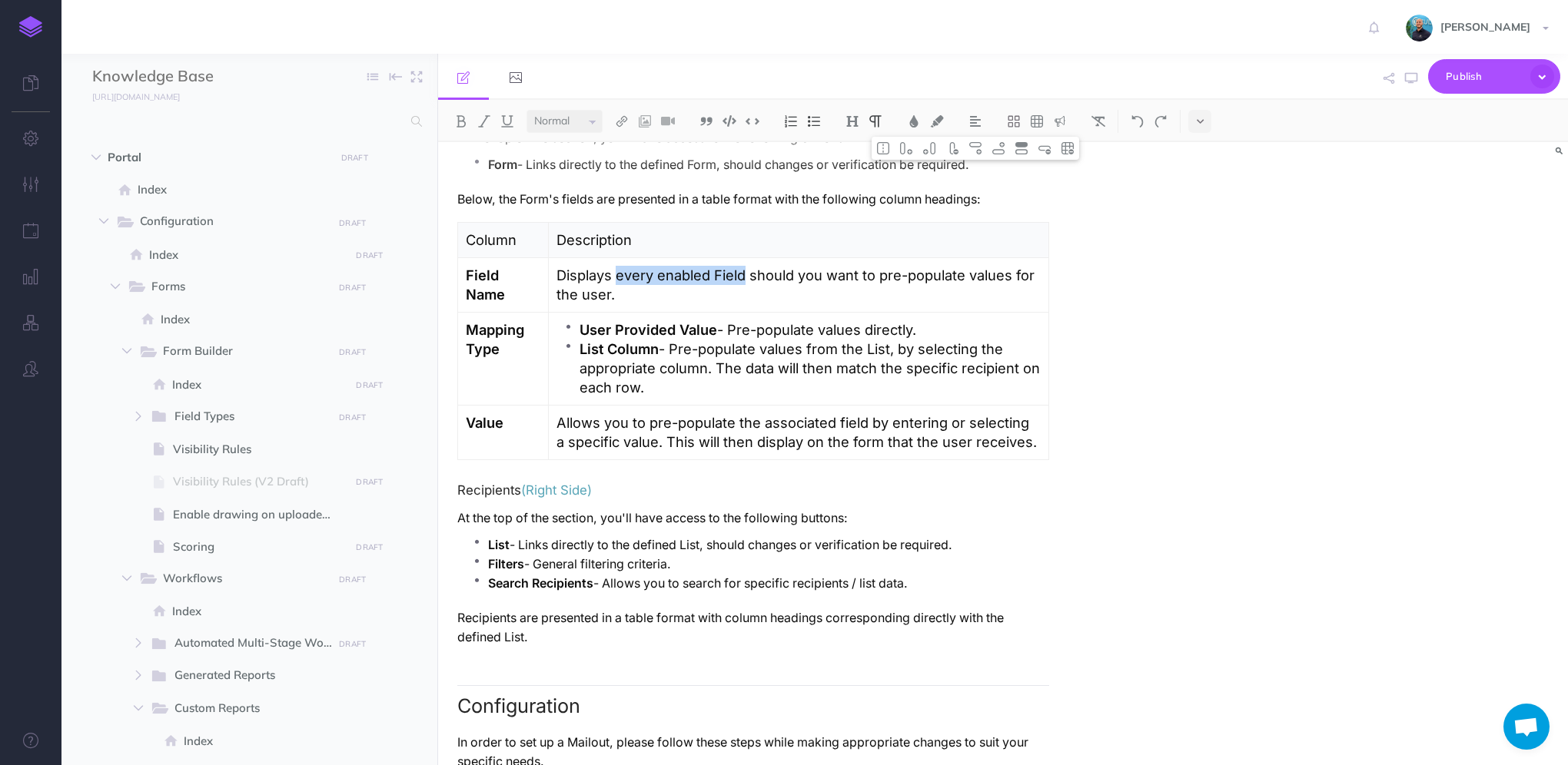
click at [707, 273] on p "Displays every enabled Field should you want to pre-populate values for the use…" at bounding box center [799, 285] width 484 height 38
drag, startPoint x: 719, startPoint y: 265, endPoint x: 627, endPoint y: 267, distance: 92.0
click at [627, 267] on p "Displays every enabled Field should you want to pre-populate values for the use…" at bounding box center [799, 285] width 484 height 38
click at [569, 287] on p "Displays each form field should you want to pre-populate values for the user." at bounding box center [799, 285] width 484 height 38
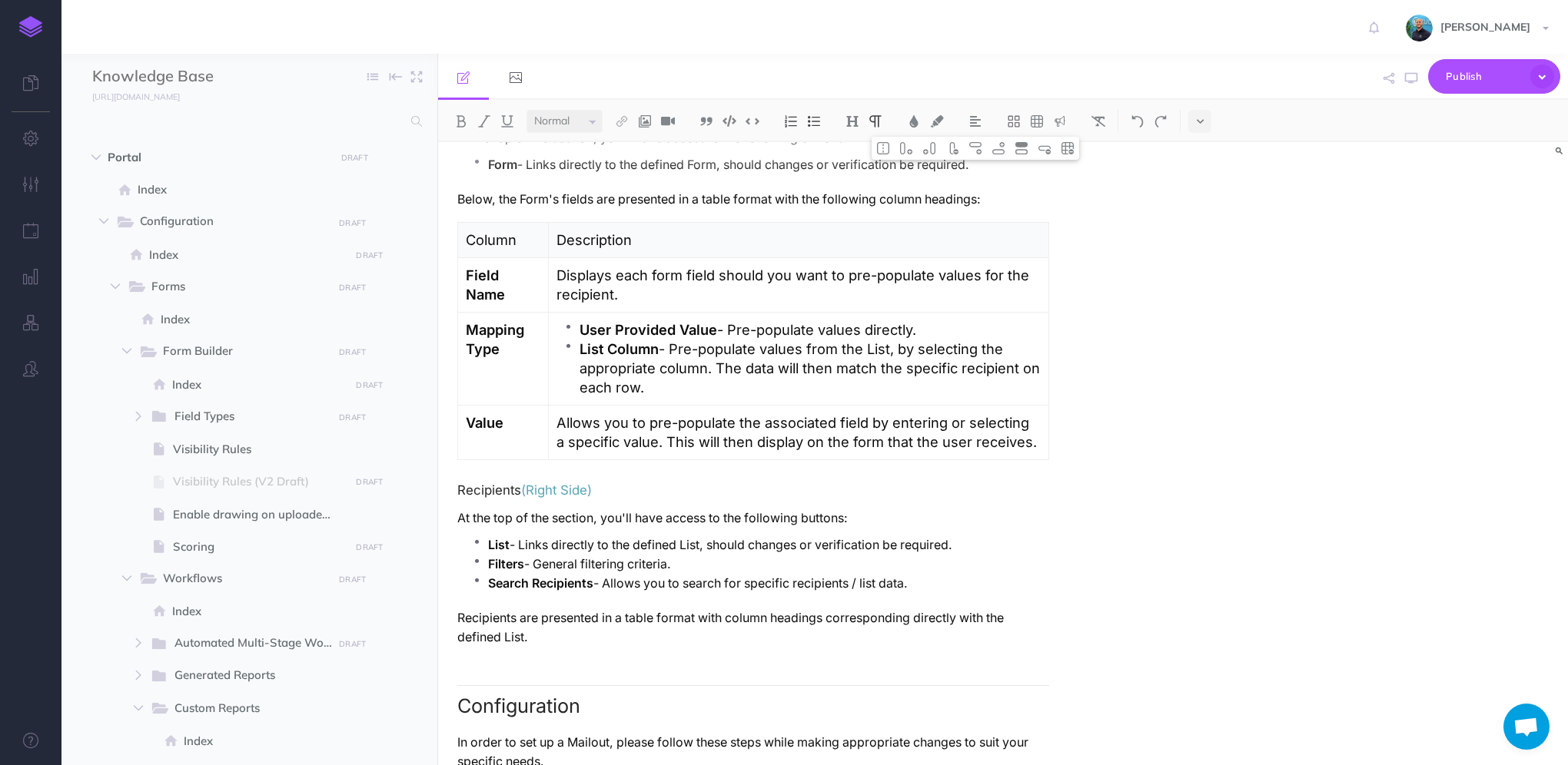
click at [707, 381] on p "List Column - Pre-populate values from the List, by selecting the appropriate c…" at bounding box center [810, 368] width 461 height 58
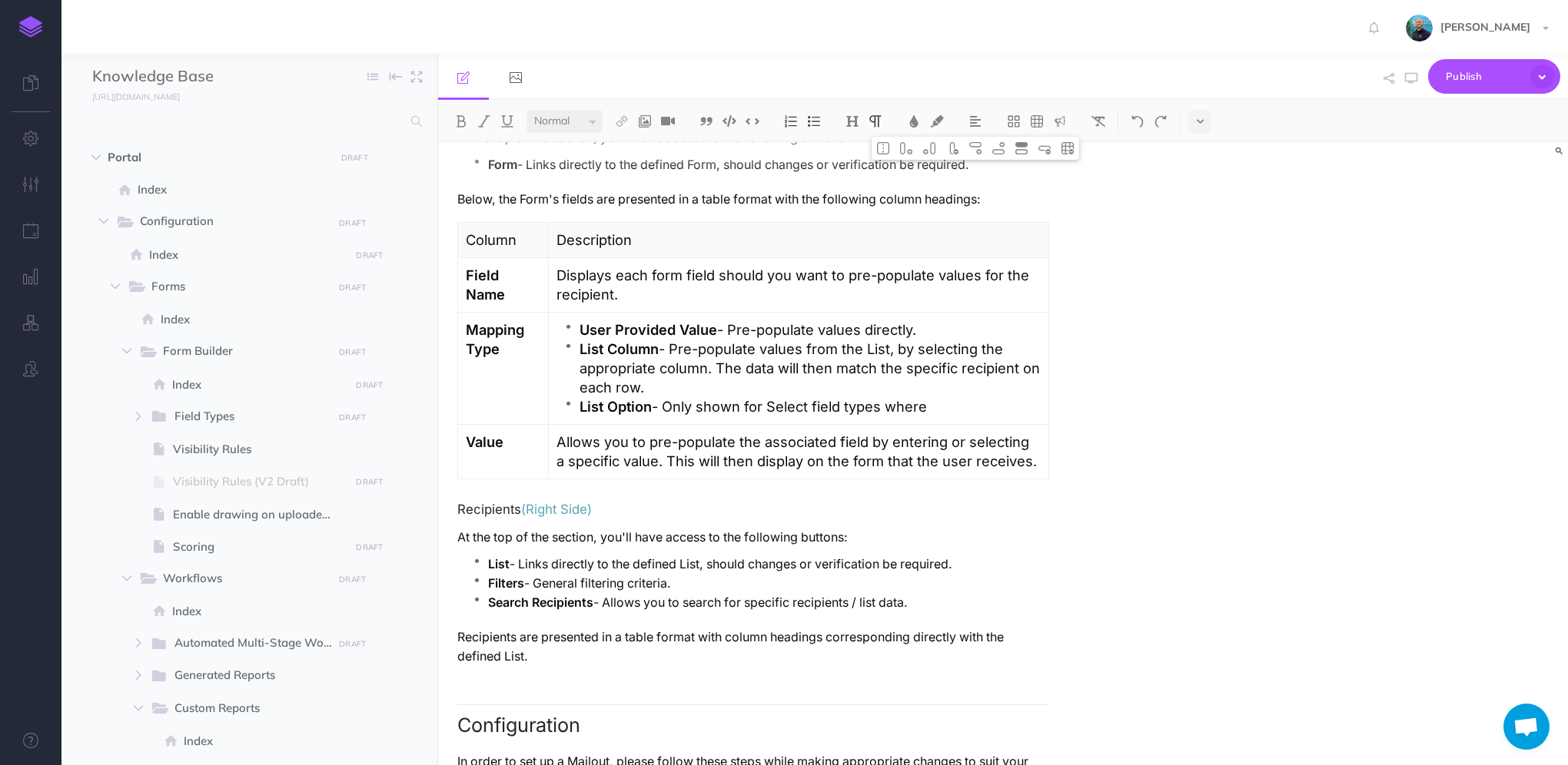
click at [907, 397] on p "List Option - Only shown for Select field types where" at bounding box center [810, 406] width 461 height 19
click at [976, 402] on p "List Option - Only shown for Select field types where" at bounding box center [810, 406] width 461 height 19
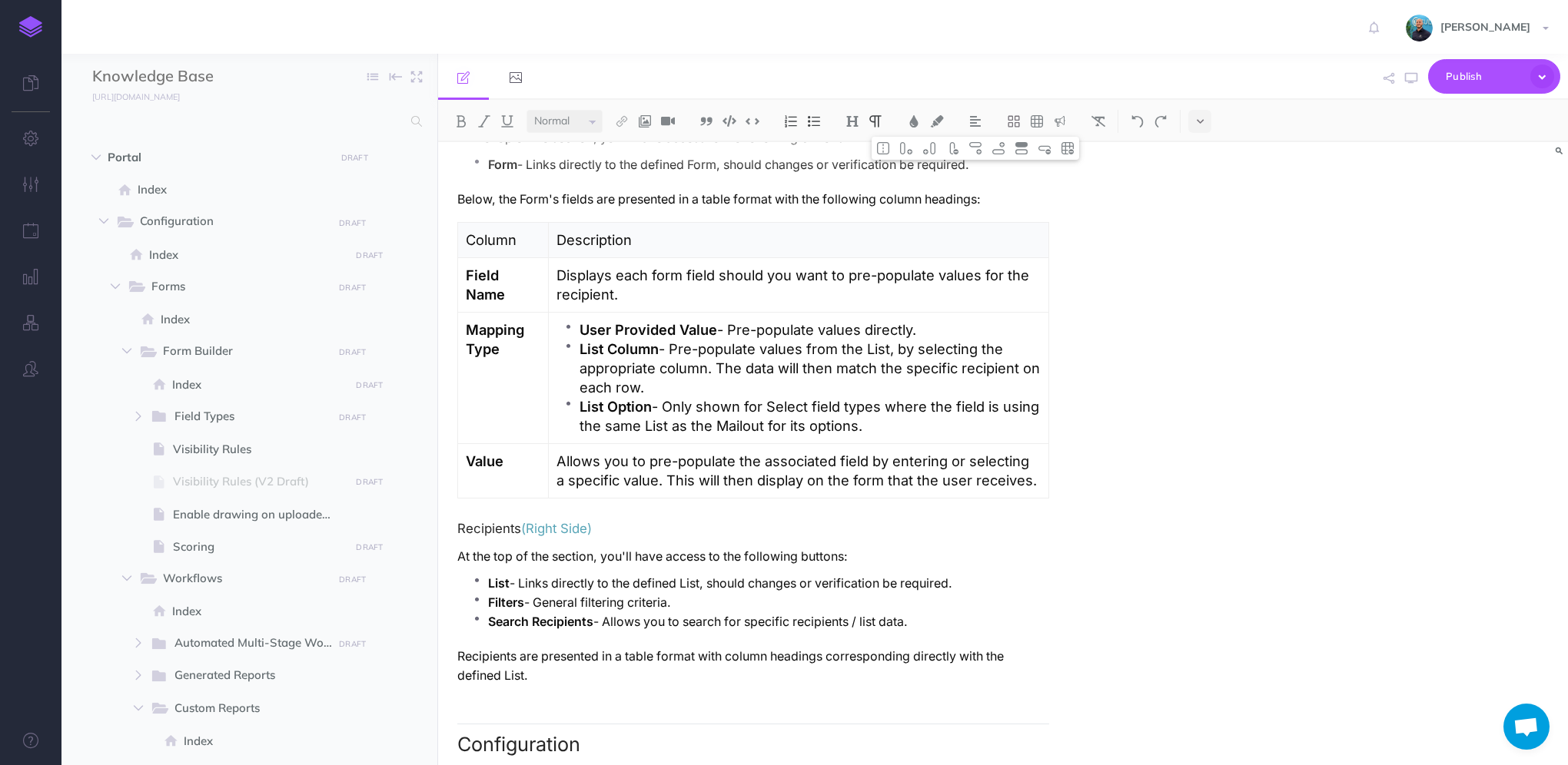
click at [935, 409] on p "List Option - Only shown for Select field types where the field is using the sa…" at bounding box center [810, 416] width 461 height 38
click at [937, 416] on p "List Option - Only shown for Select field types where the field is using the sa…" at bounding box center [810, 416] width 461 height 38
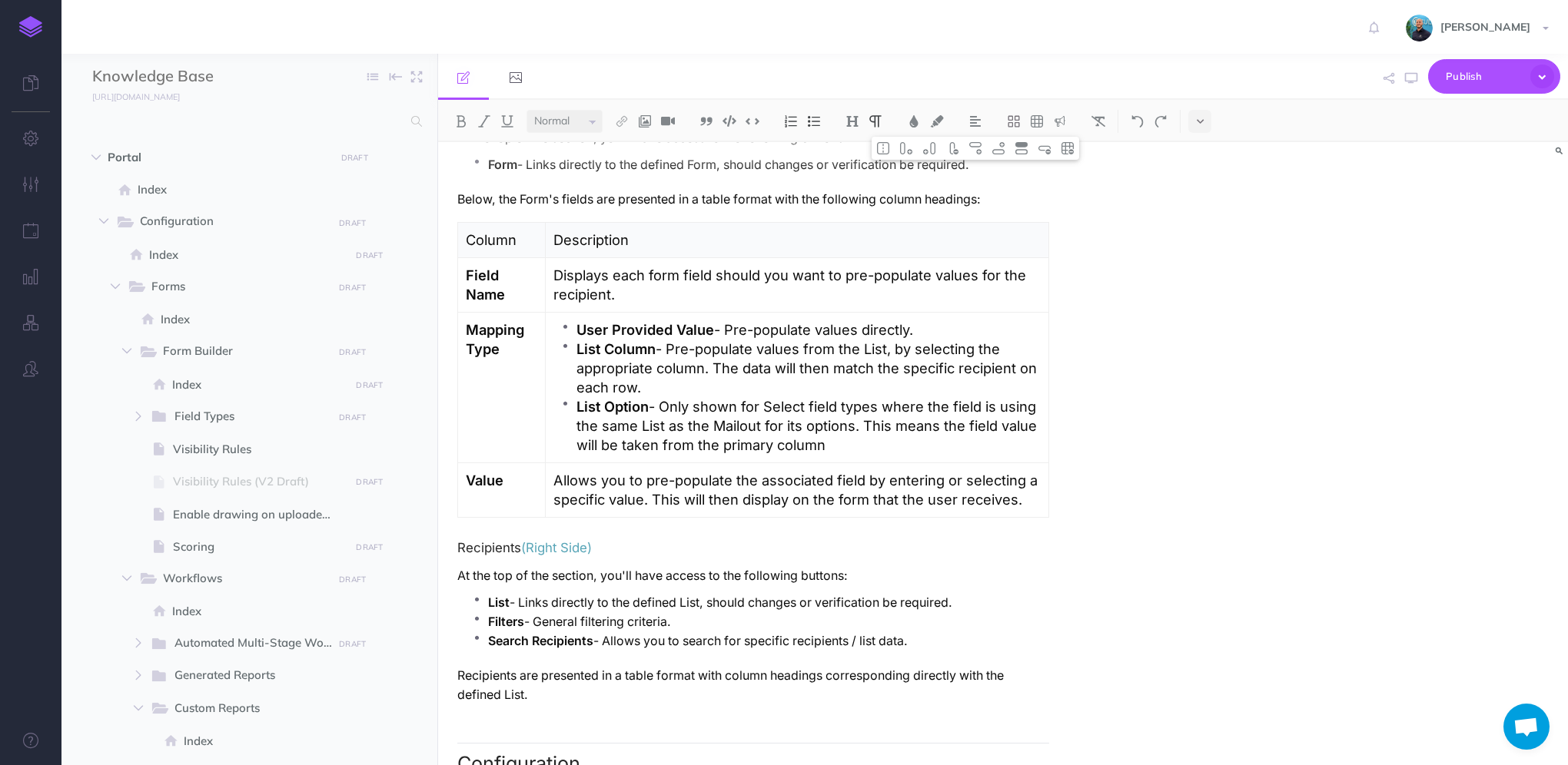
click at [901, 447] on td "User Provided Value - Pre-populate values directly. List Column - Pre-populate …" at bounding box center [797, 388] width 504 height 151
click at [909, 439] on p "List Option - Only shown for Select field types where the field is using the sa…" at bounding box center [808, 426] width 464 height 58
drag, startPoint x: 772, startPoint y: 396, endPoint x: 810, endPoint y: 393, distance: 38.1
click at [810, 397] on p "List Option - Only shown for Select field types where the field is using the sa…" at bounding box center [808, 426] width 464 height 58
click at [624, 118] on img at bounding box center [622, 121] width 14 height 12
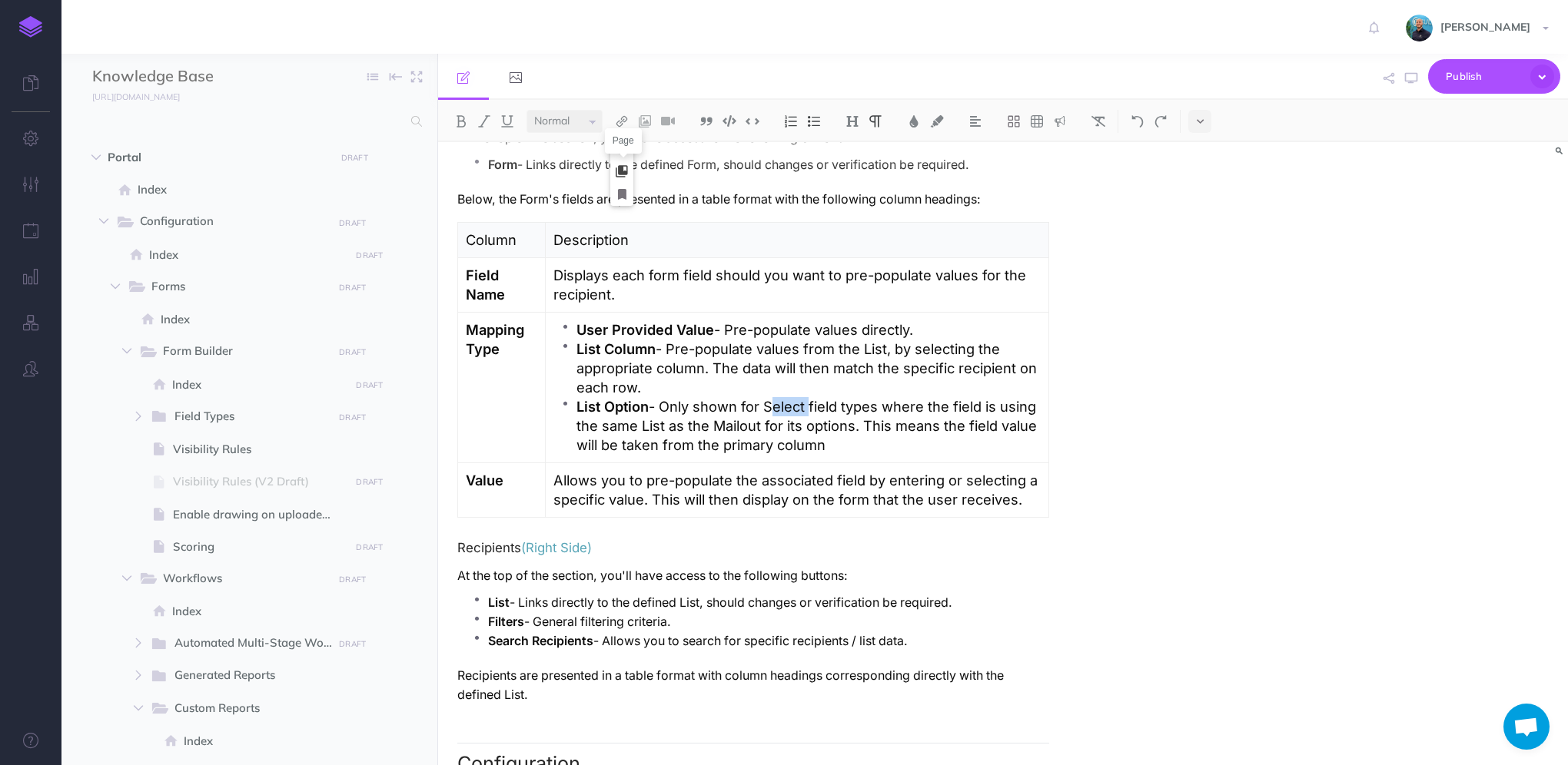
click at [626, 174] on icon at bounding box center [622, 171] width 12 height 11
select select
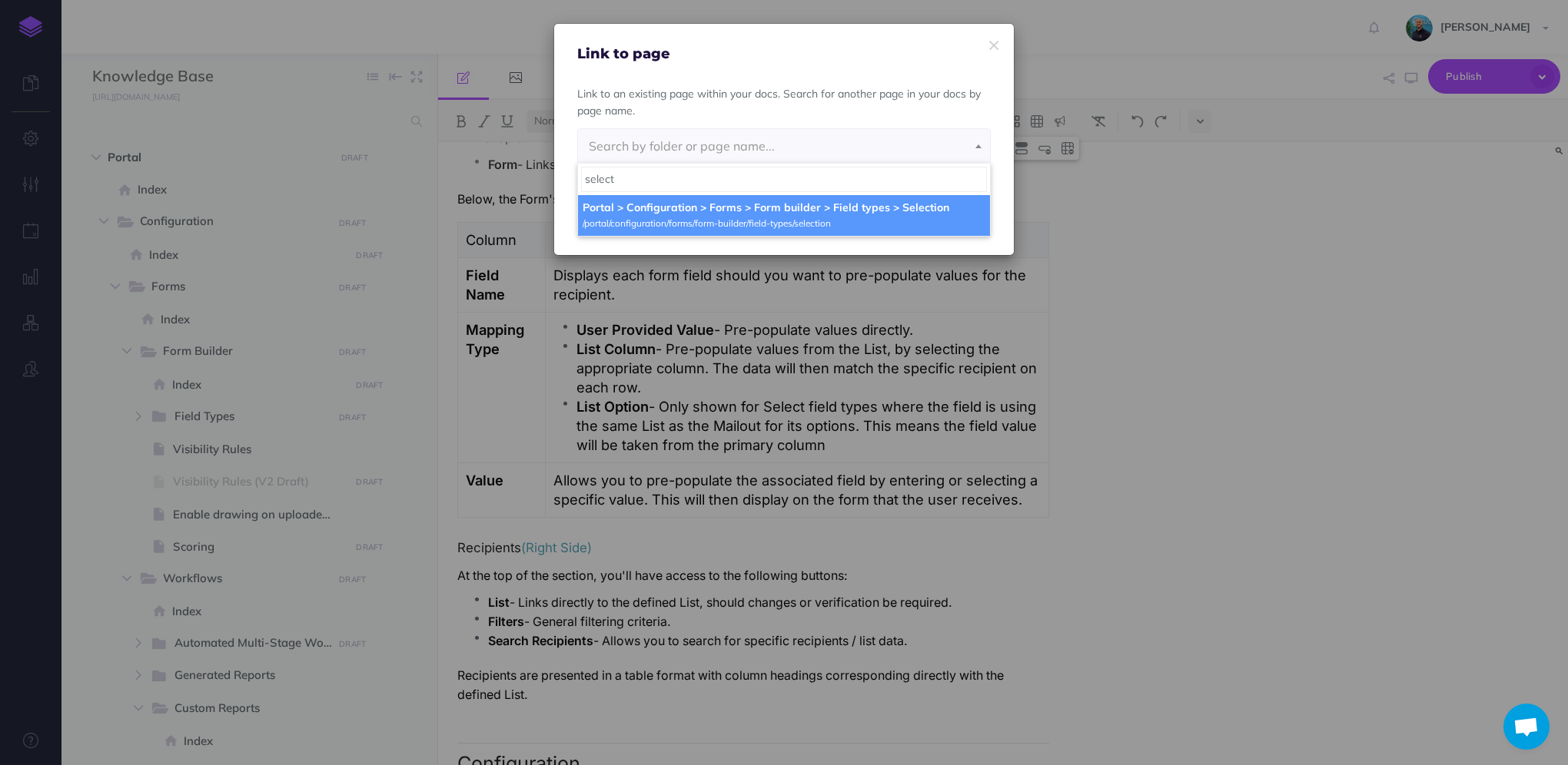
type input "select"
click at [1307, 464] on div "Link to page Link to an existing page within your docs. Search for another page…" at bounding box center [784, 382] width 1568 height 765
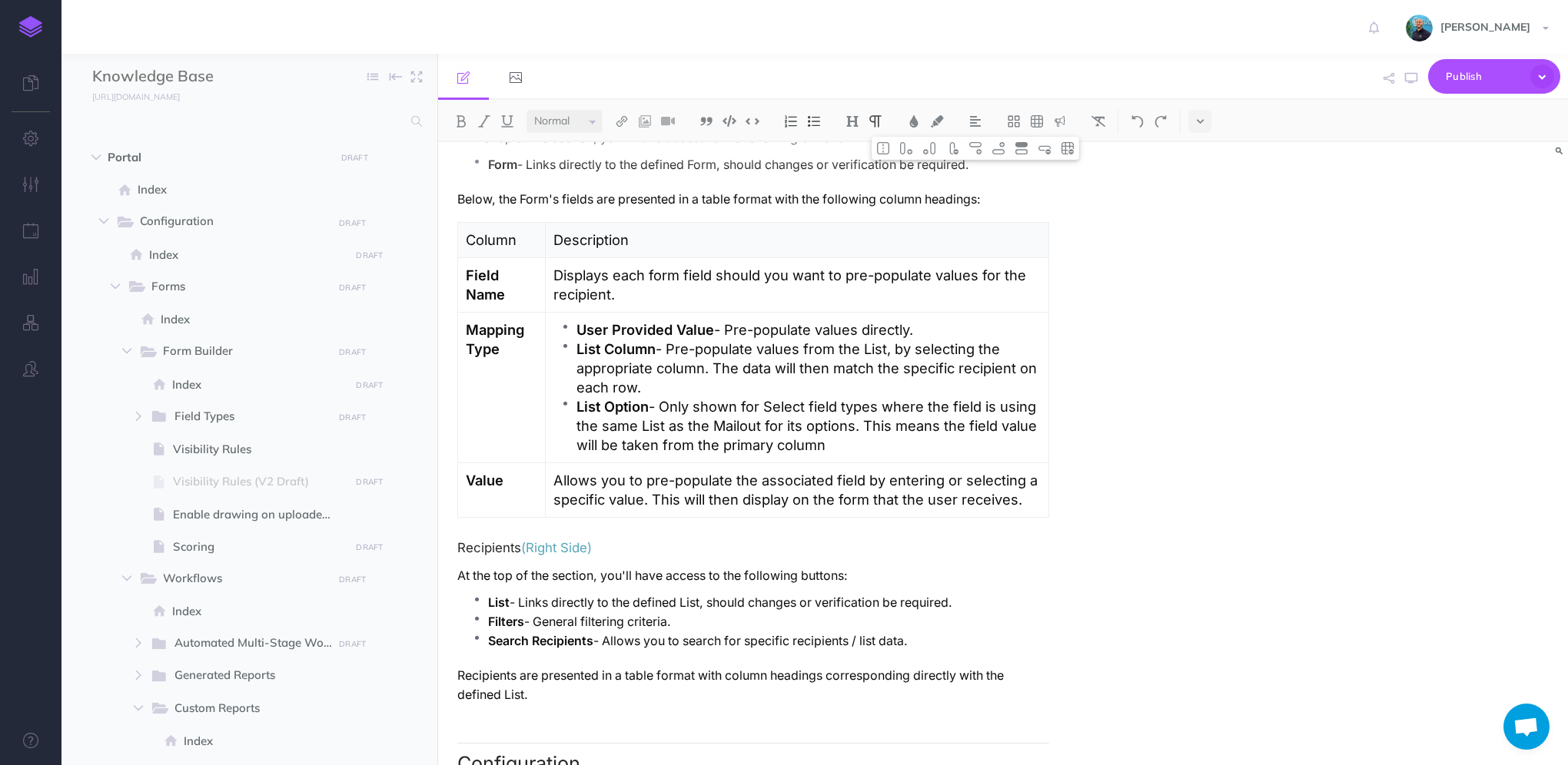
click at [807, 398] on p "List Option - Only shown for Select field types where the field is using the sa…" at bounding box center [808, 426] width 464 height 58
drag, startPoint x: 768, startPoint y: 396, endPoint x: 827, endPoint y: 396, distance: 59.0
click at [827, 397] on p "List Option - Only shown for Selection field types where the field is using the…" at bounding box center [808, 426] width 464 height 58
click at [623, 126] on img at bounding box center [622, 121] width 14 height 12
click at [622, 174] on icon at bounding box center [622, 171] width 12 height 11
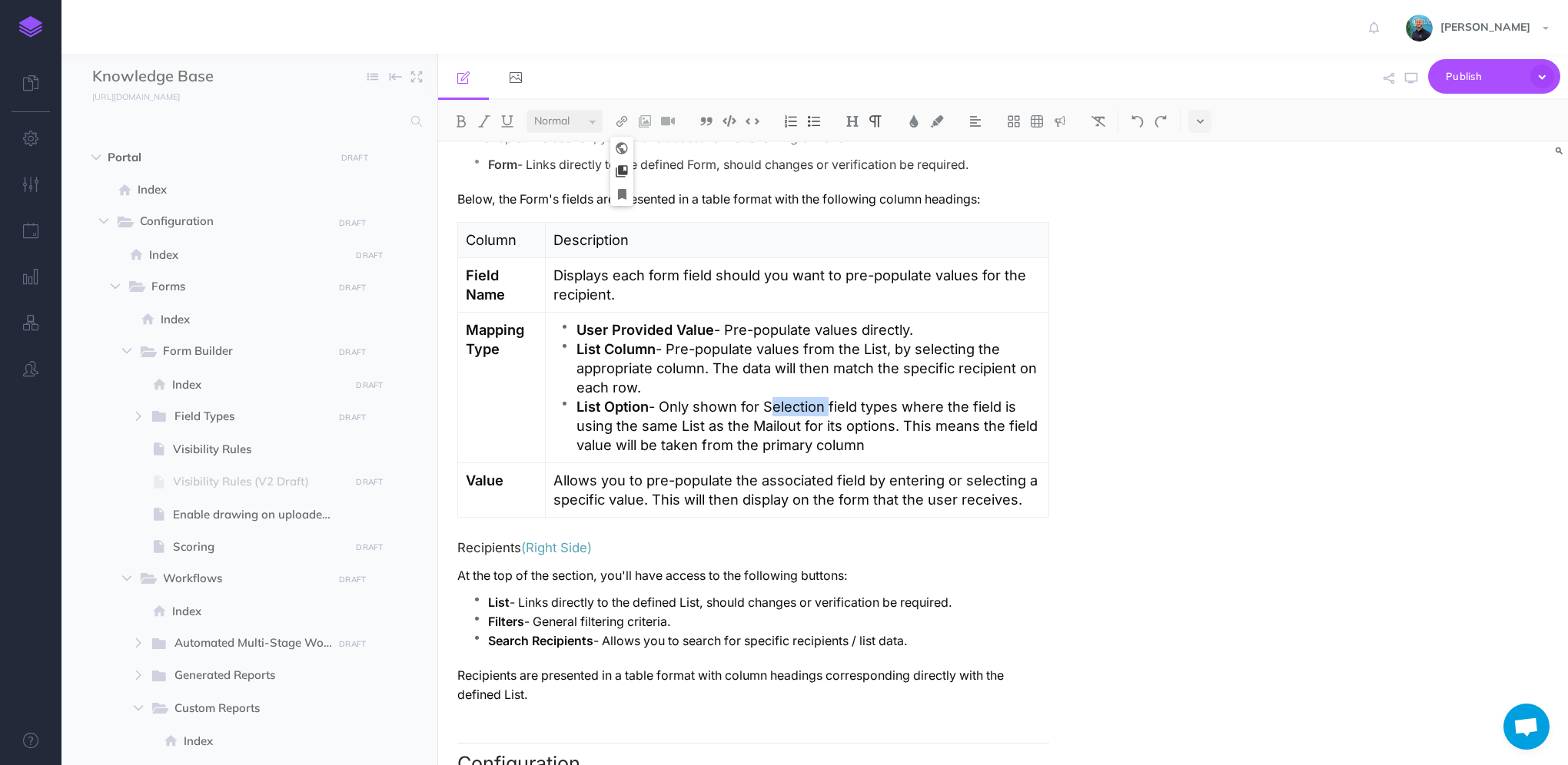
select select
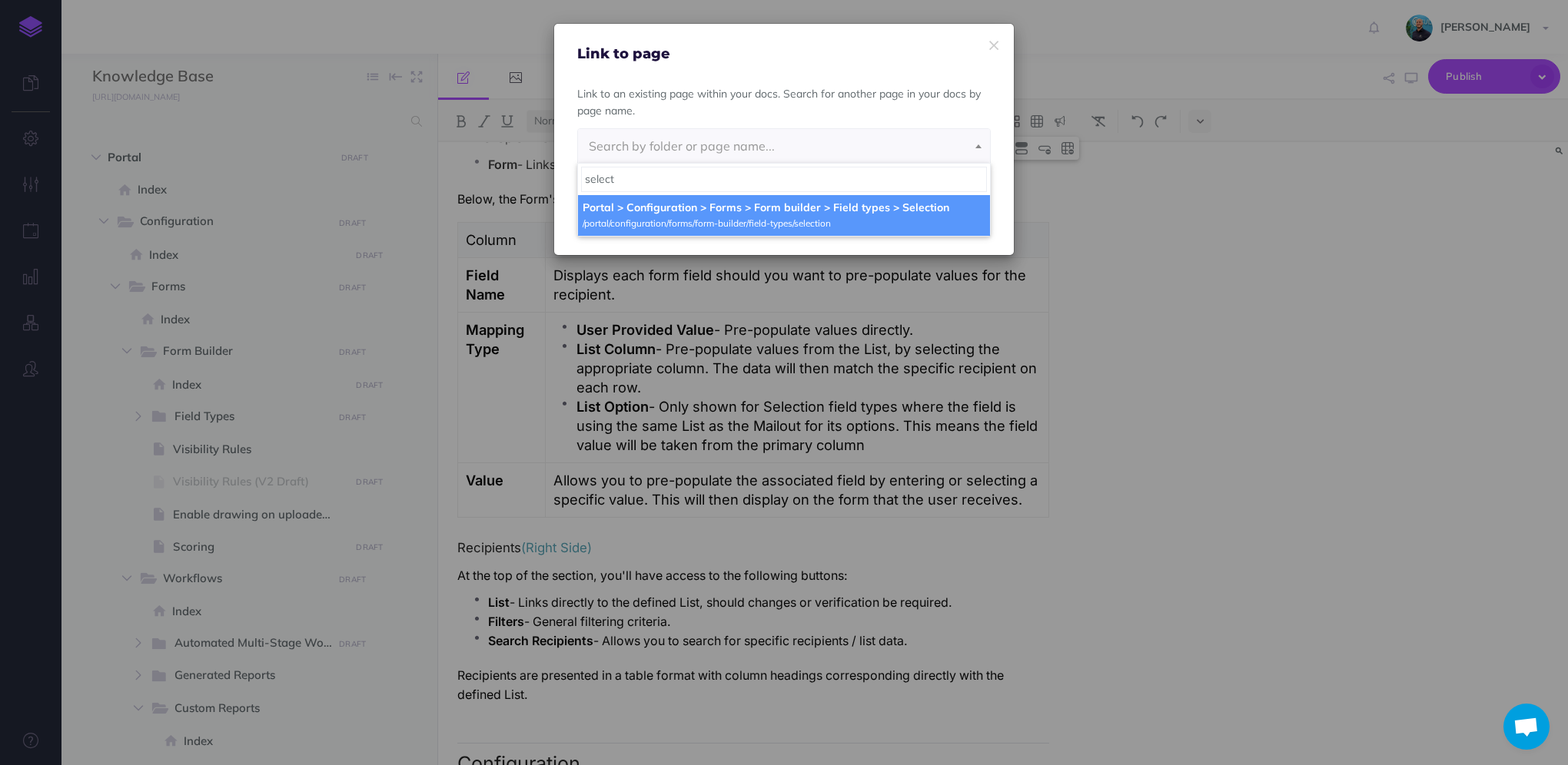
type input "select"
select select "PA1-9N1Z-K3M-YXU"
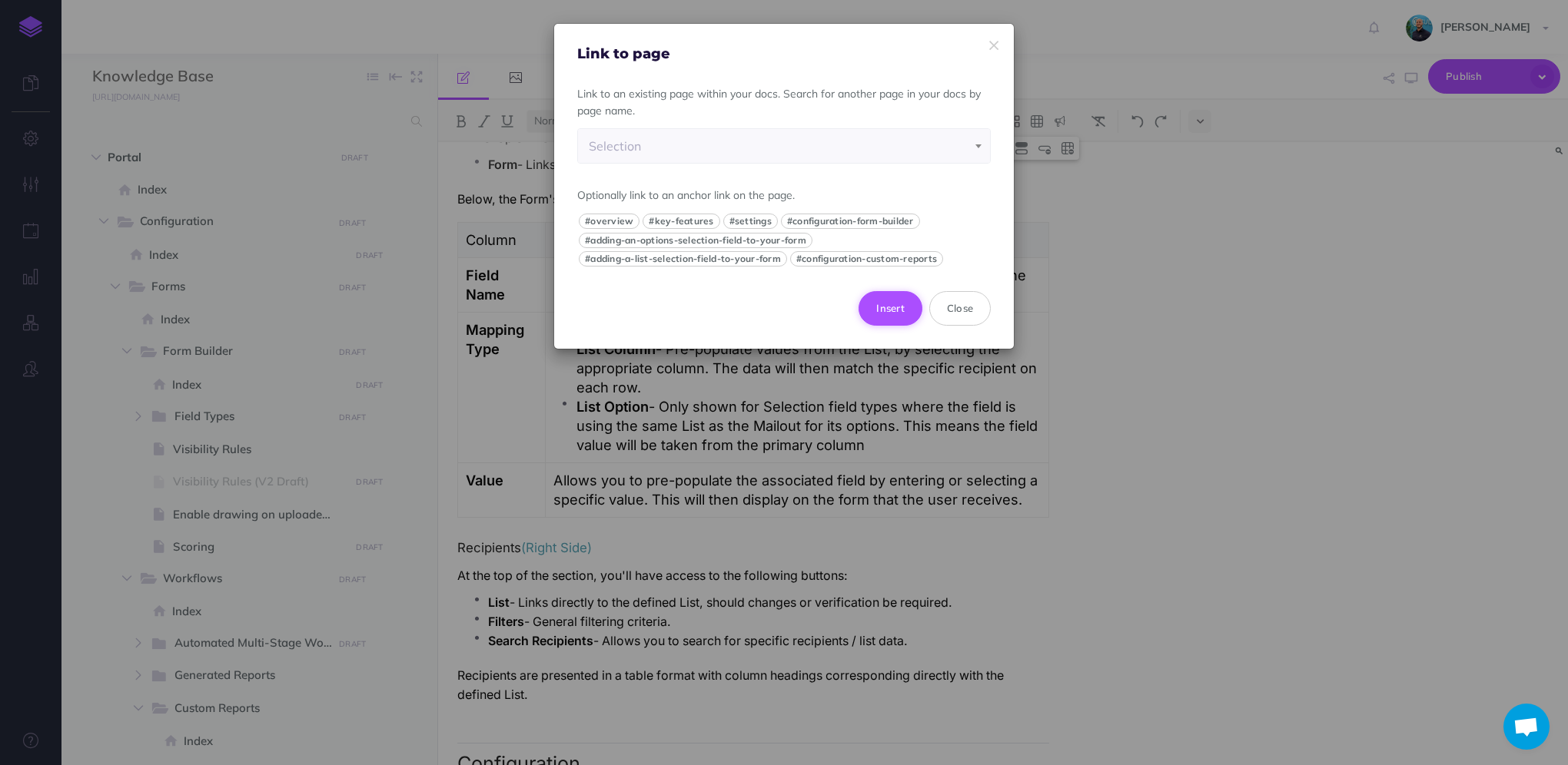
click at [896, 314] on button "Insert" at bounding box center [891, 307] width 64 height 33
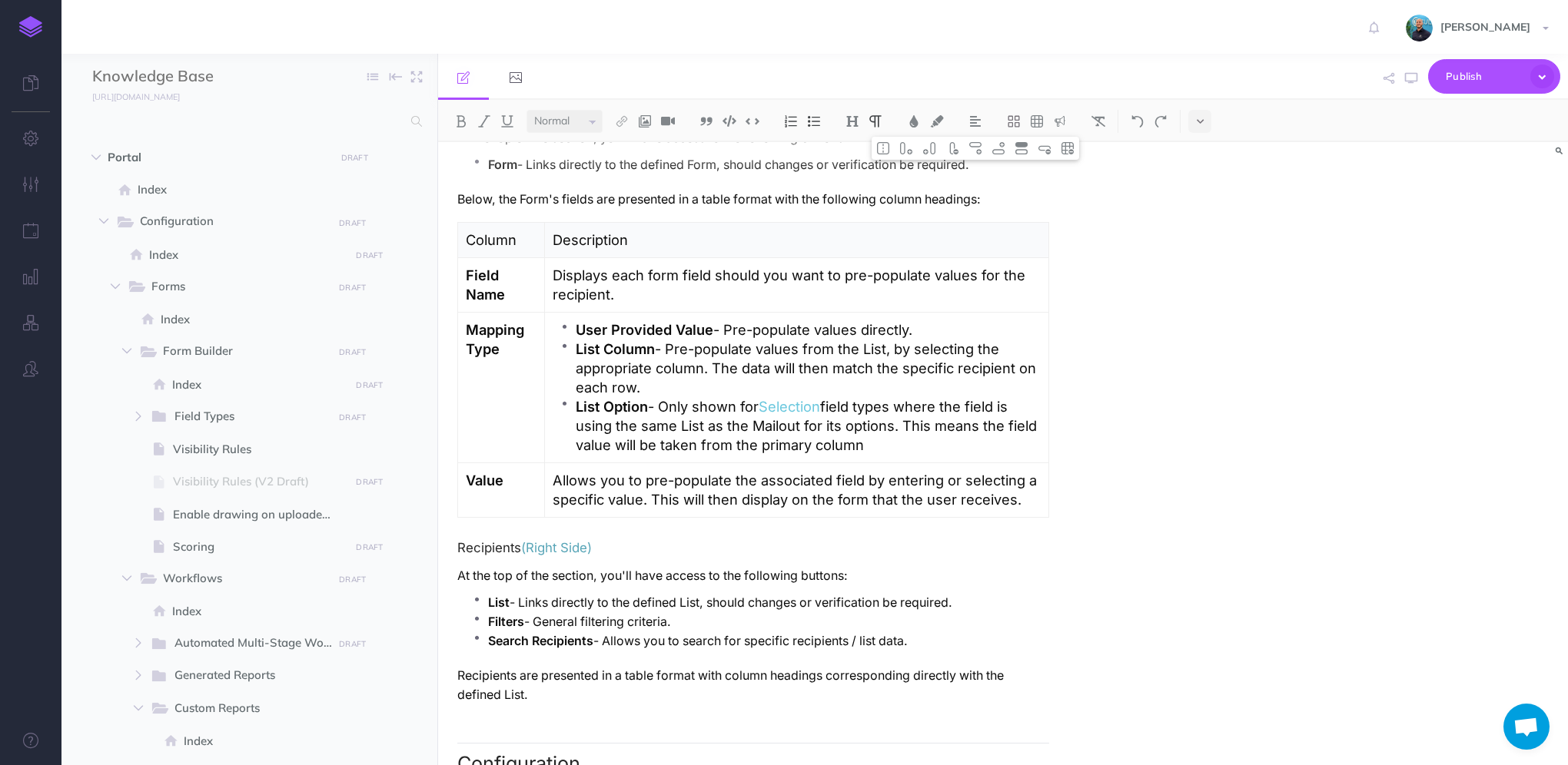
click at [923, 428] on p "List Option - Only shown for Selection field types where the field is using the…" at bounding box center [807, 426] width 465 height 58
click at [956, 442] on p "List Option - Only shown for Selection field types where the field is using the…" at bounding box center [807, 426] width 465 height 58
click at [910, 440] on p "List Option - Only shown for Selection field types where the field is using the…" at bounding box center [807, 426] width 465 height 58
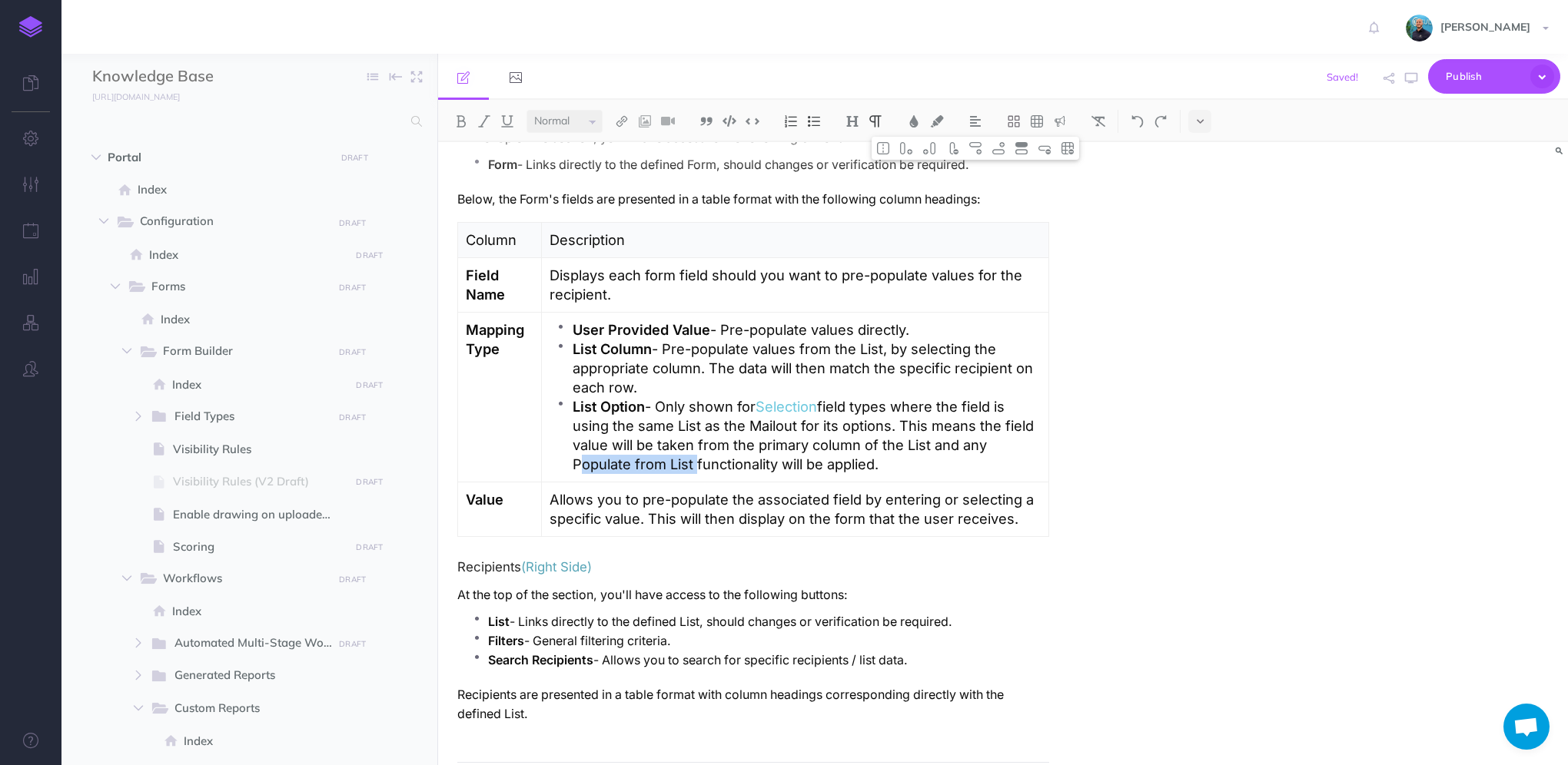
drag, startPoint x: 573, startPoint y: 454, endPoint x: 692, endPoint y: 452, distance: 119.0
click at [692, 452] on p "List Option - Only shown for Selection field types where the field is using the…" at bounding box center [807, 435] width 468 height 77
click at [621, 124] on img at bounding box center [622, 121] width 14 height 12
click at [631, 173] on button at bounding box center [622, 171] width 23 height 23
select select
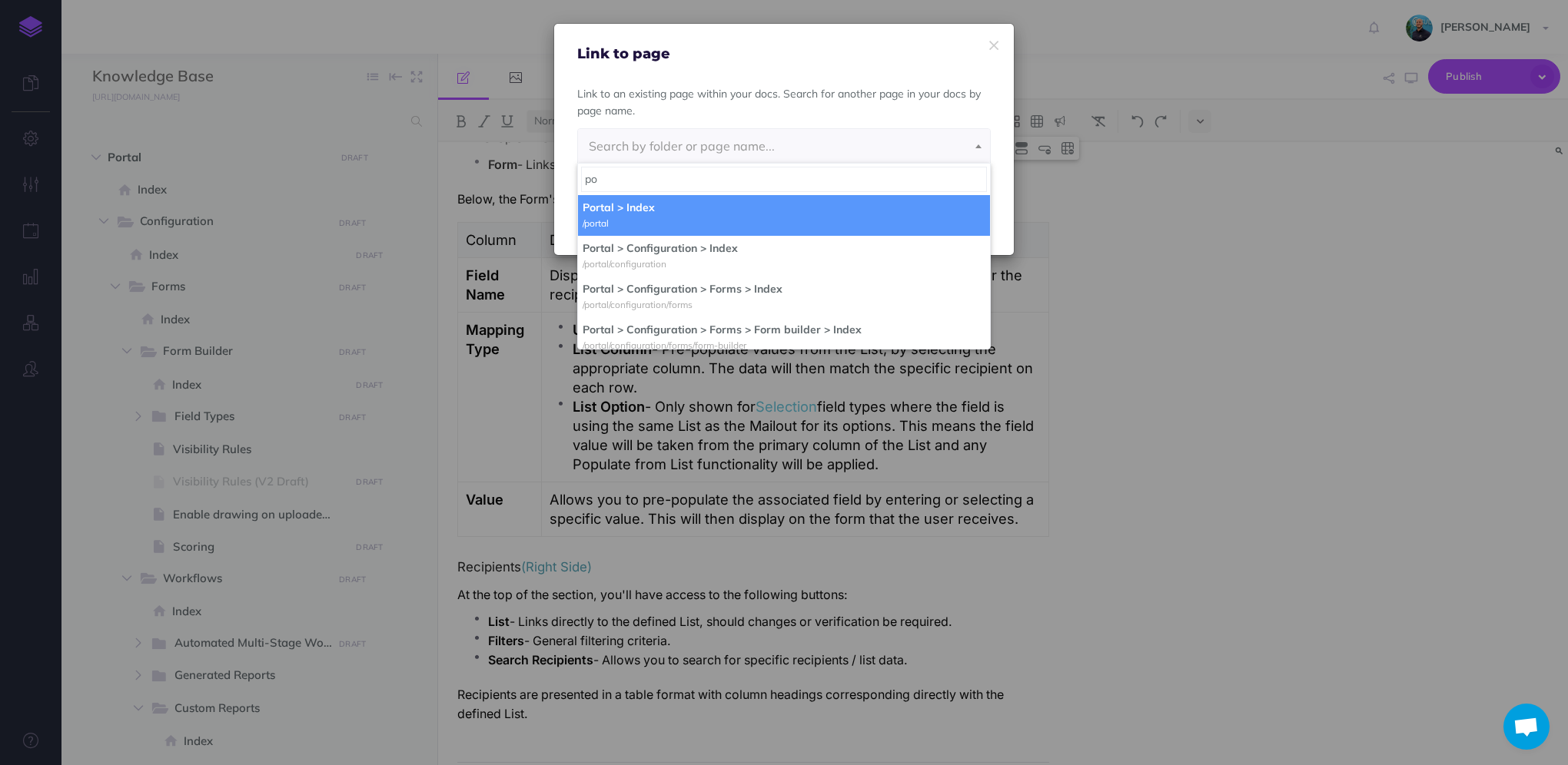
type input "p"
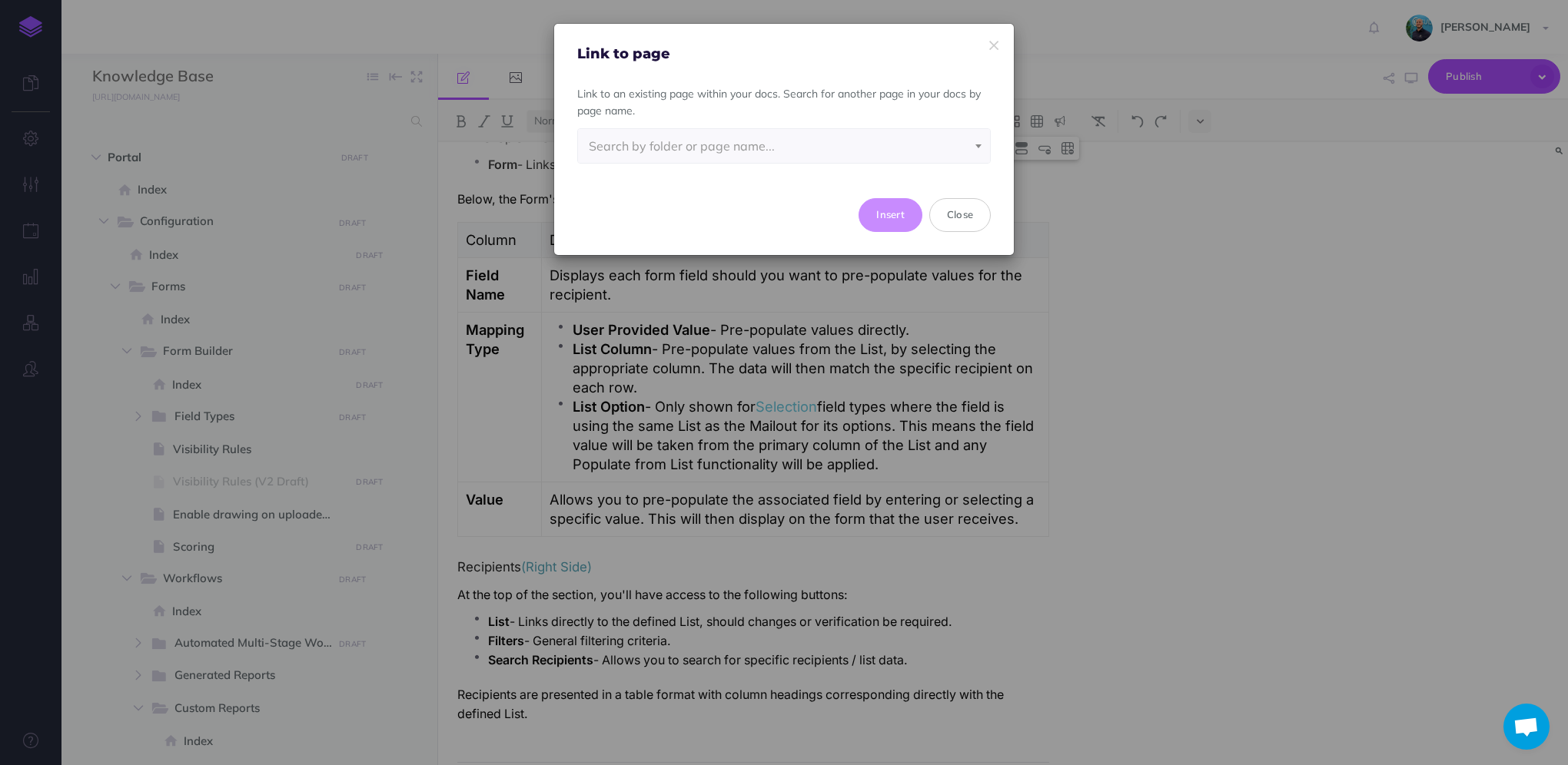
click at [1127, 237] on div "Link to page Link to an existing page within your docs. Search for another page…" at bounding box center [784, 382] width 1568 height 765
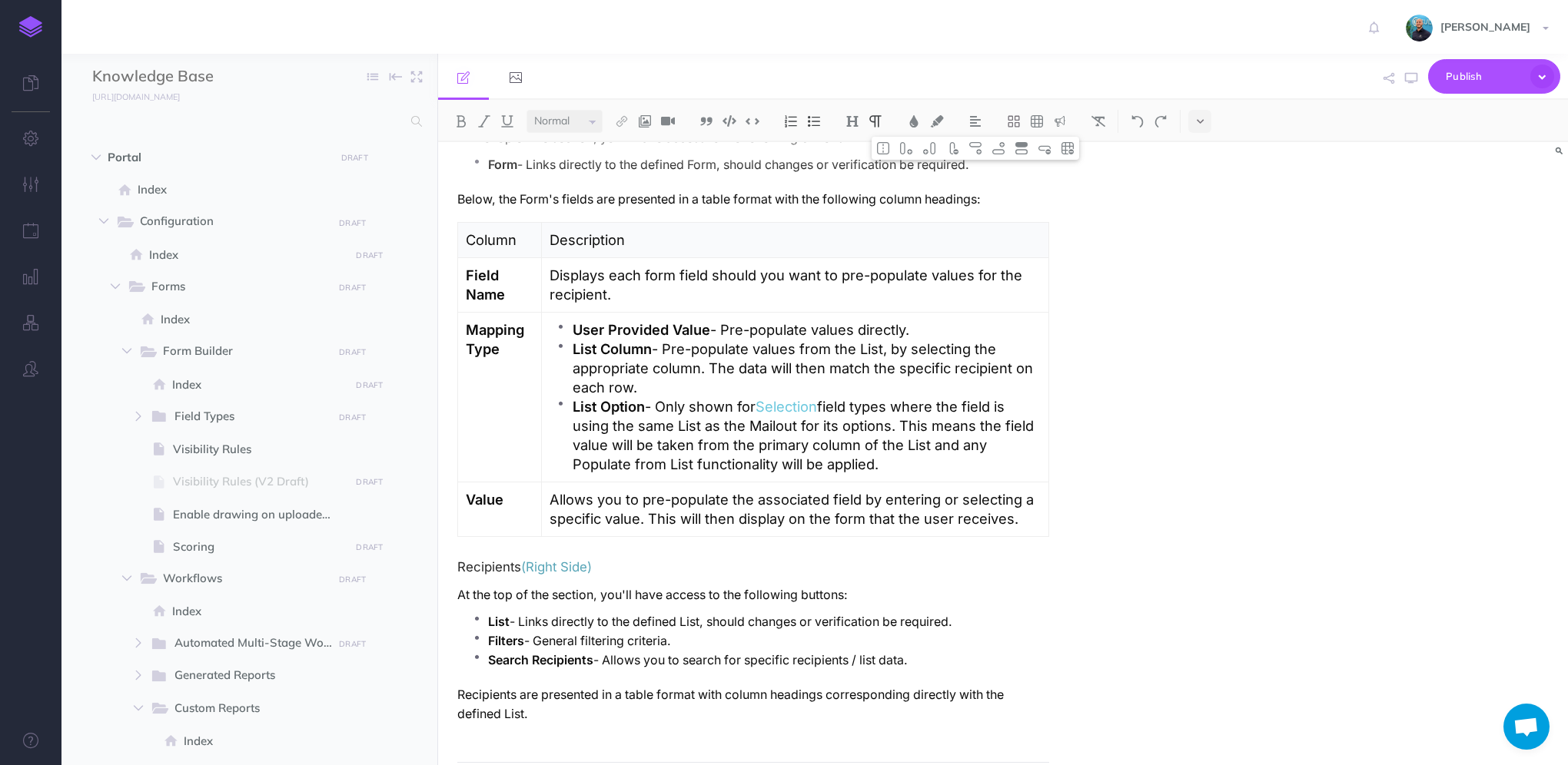
click at [892, 452] on p "List Option - Only shown for Selection field types where the field is using the…" at bounding box center [807, 435] width 468 height 77
click at [874, 452] on p "List Option - Only shown for Selection field types where the field is using the…" at bounding box center [807, 435] width 468 height 77
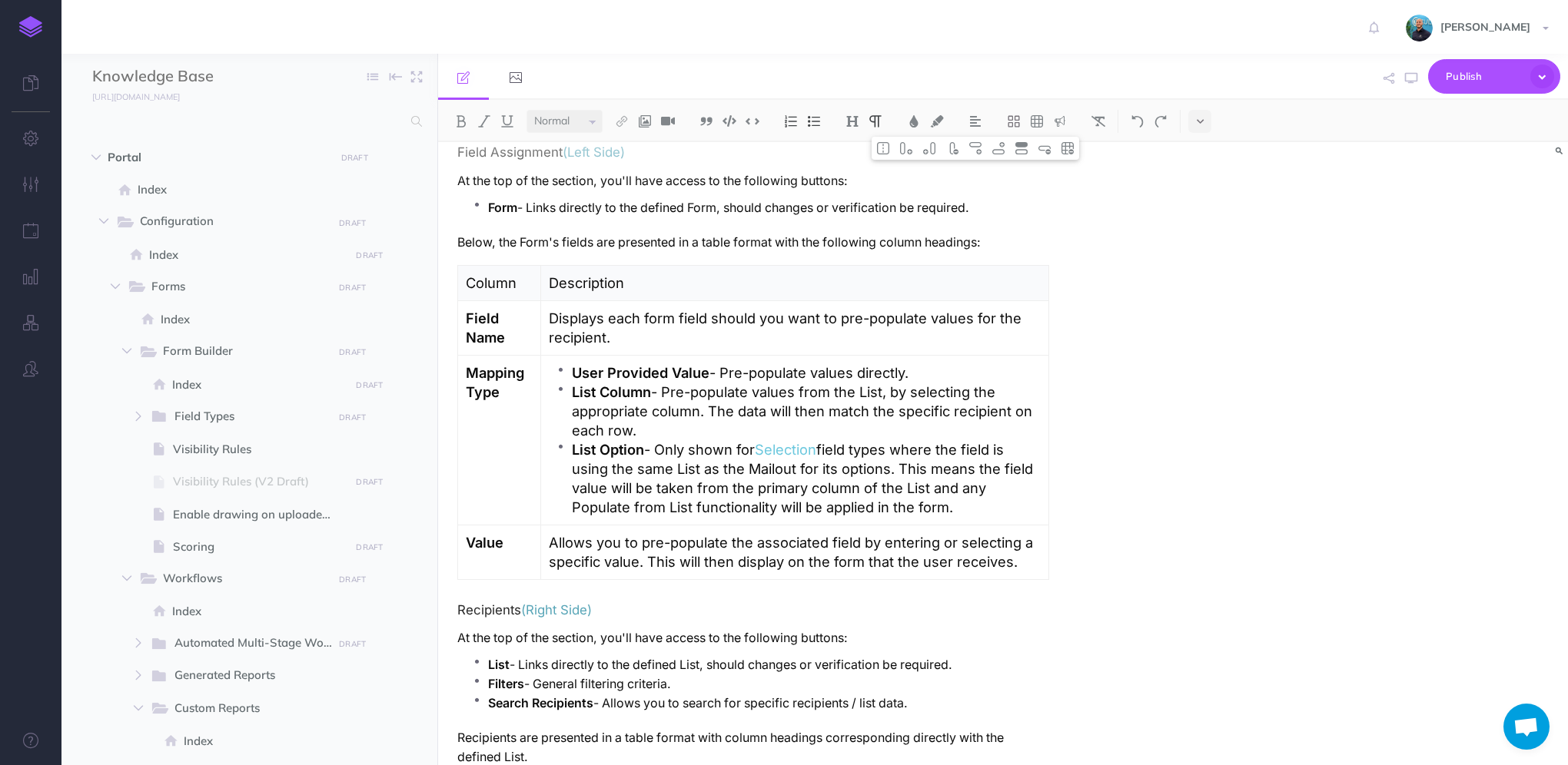
scroll to position [2594, 0]
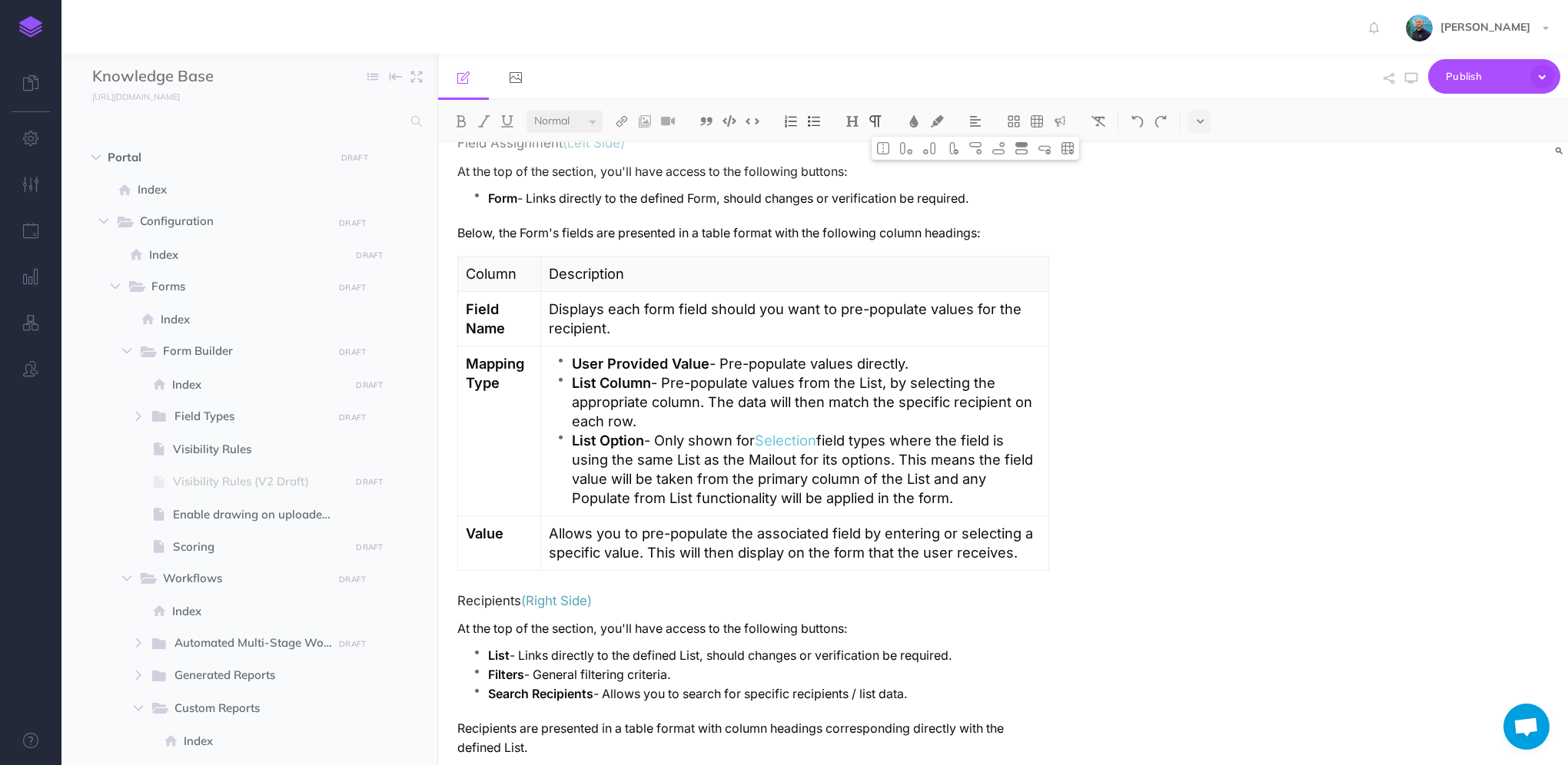
click at [893, 354] on p "User Provided Value - Pre-populate values directly." at bounding box center [807, 363] width 469 height 19
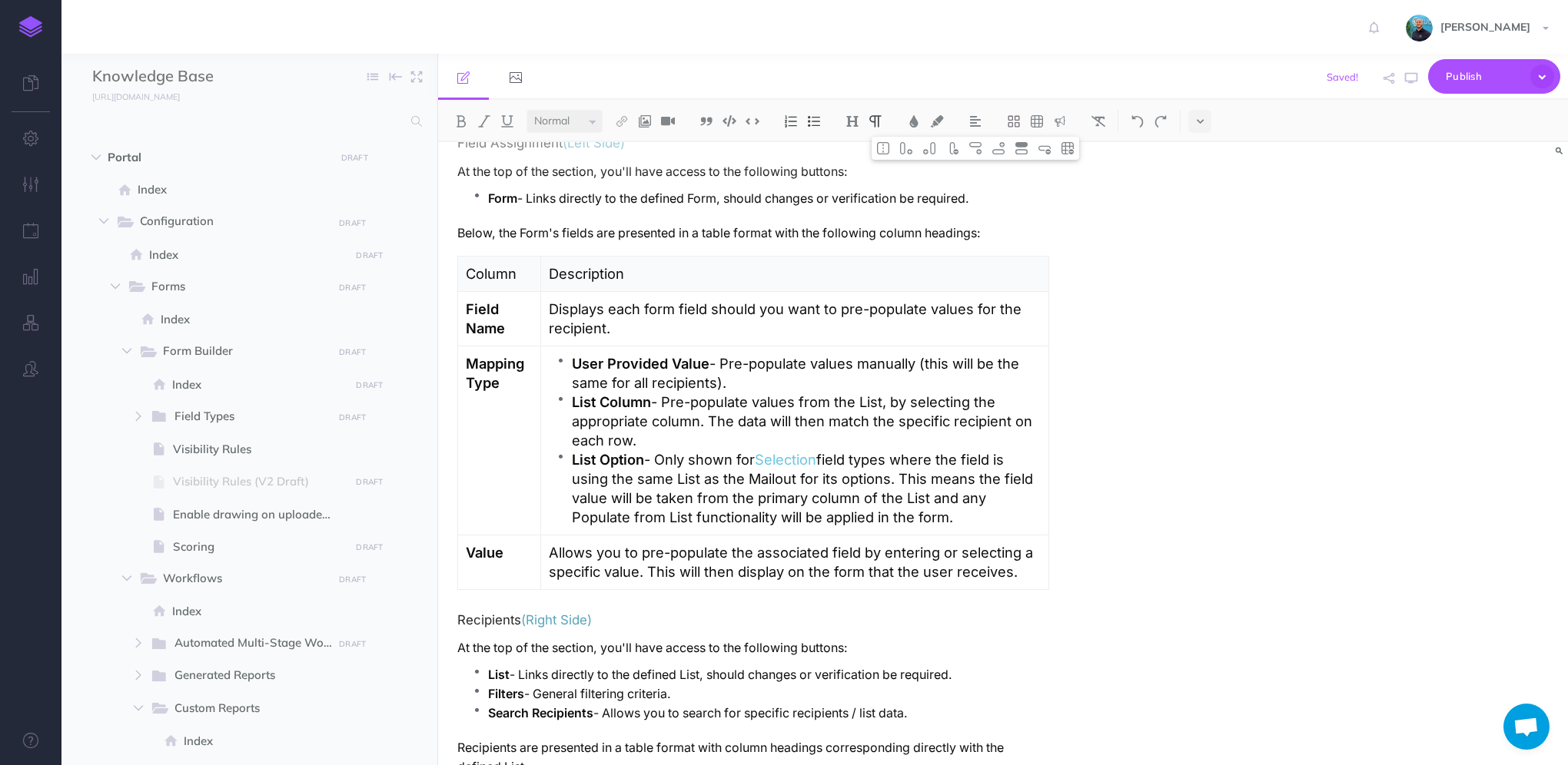
click at [613, 372] on p "User Provided Value - Pre-populate values manually (this will be the same for a…" at bounding box center [807, 373] width 469 height 38
click at [787, 373] on p "User Provided Value - Pre-populate values manually (this will be the same value…" at bounding box center [807, 373] width 469 height 38
click at [786, 382] on p "User Provided Value - Pre-populate values manually (this will be the same value…" at bounding box center [807, 373] width 469 height 38
click at [457, 613] on h4 "Recipients (Right Side)" at bounding box center [753, 620] width 592 height 14
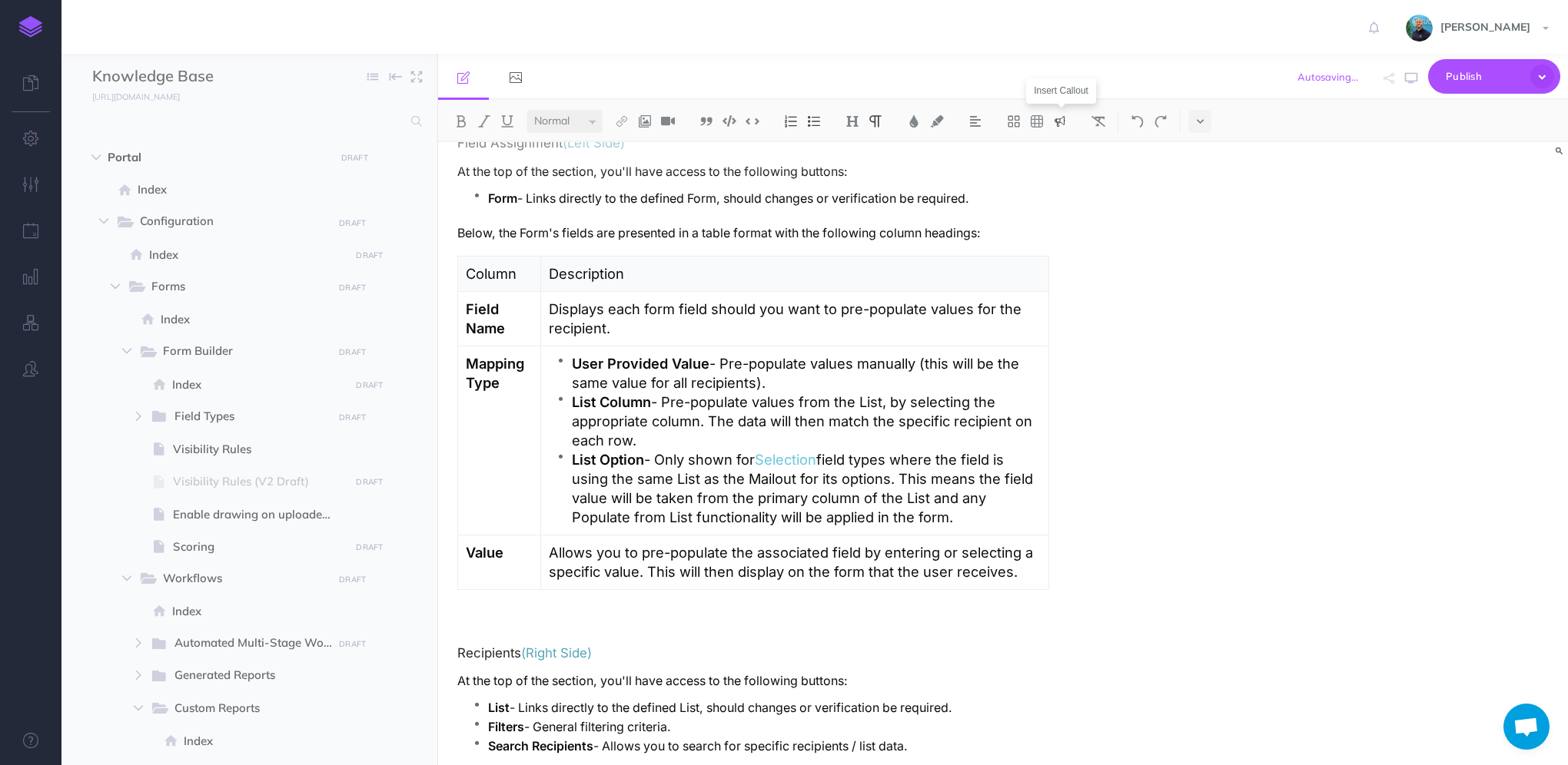
click at [1066, 123] on img at bounding box center [1060, 121] width 14 height 12
click at [1060, 172] on img at bounding box center [1060, 171] width 14 height 12
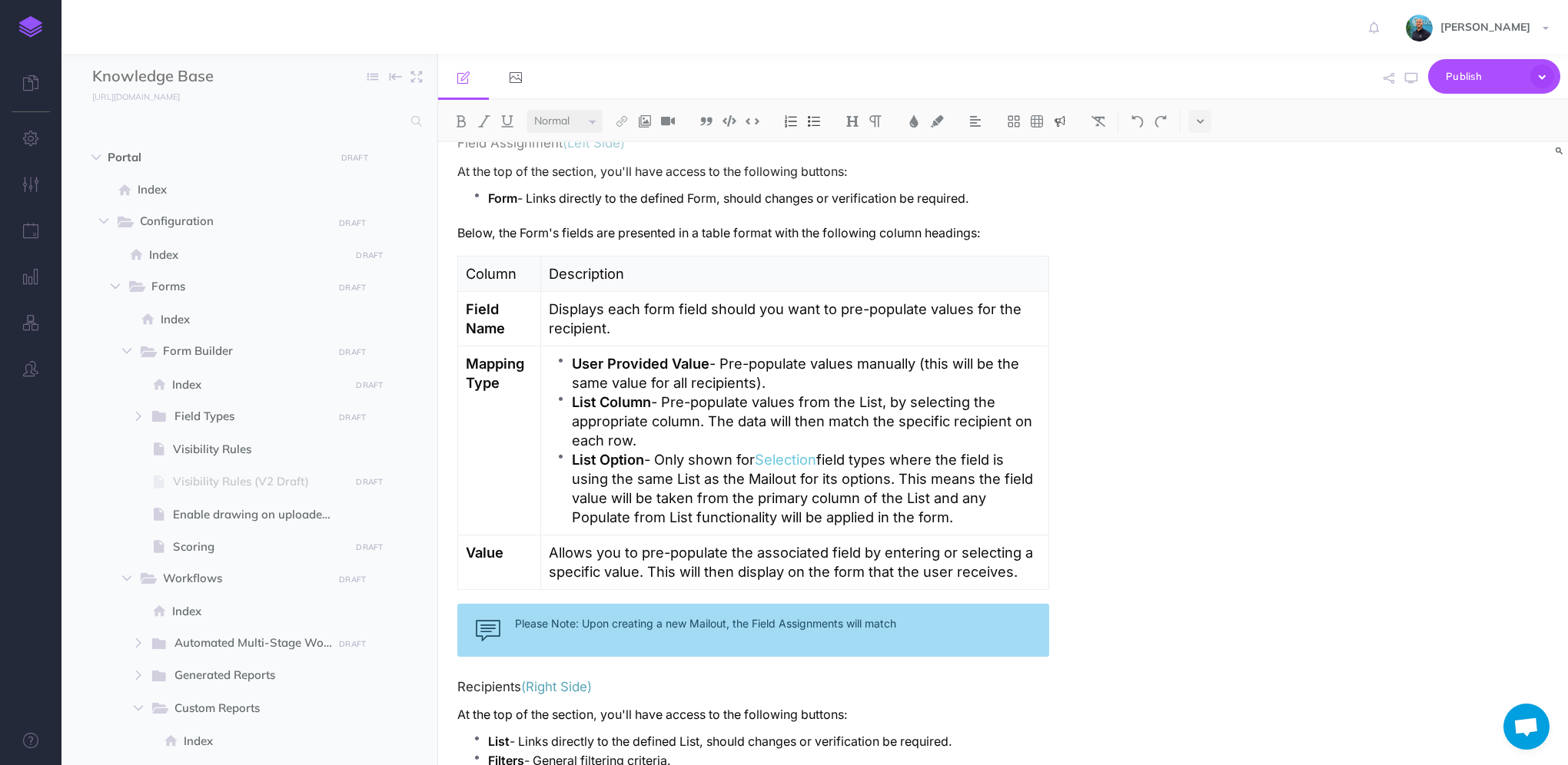
click at [952, 619] on div "Please Note: Upon creating a new Mailout, the Field Assignments will match" at bounding box center [753, 630] width 592 height 53
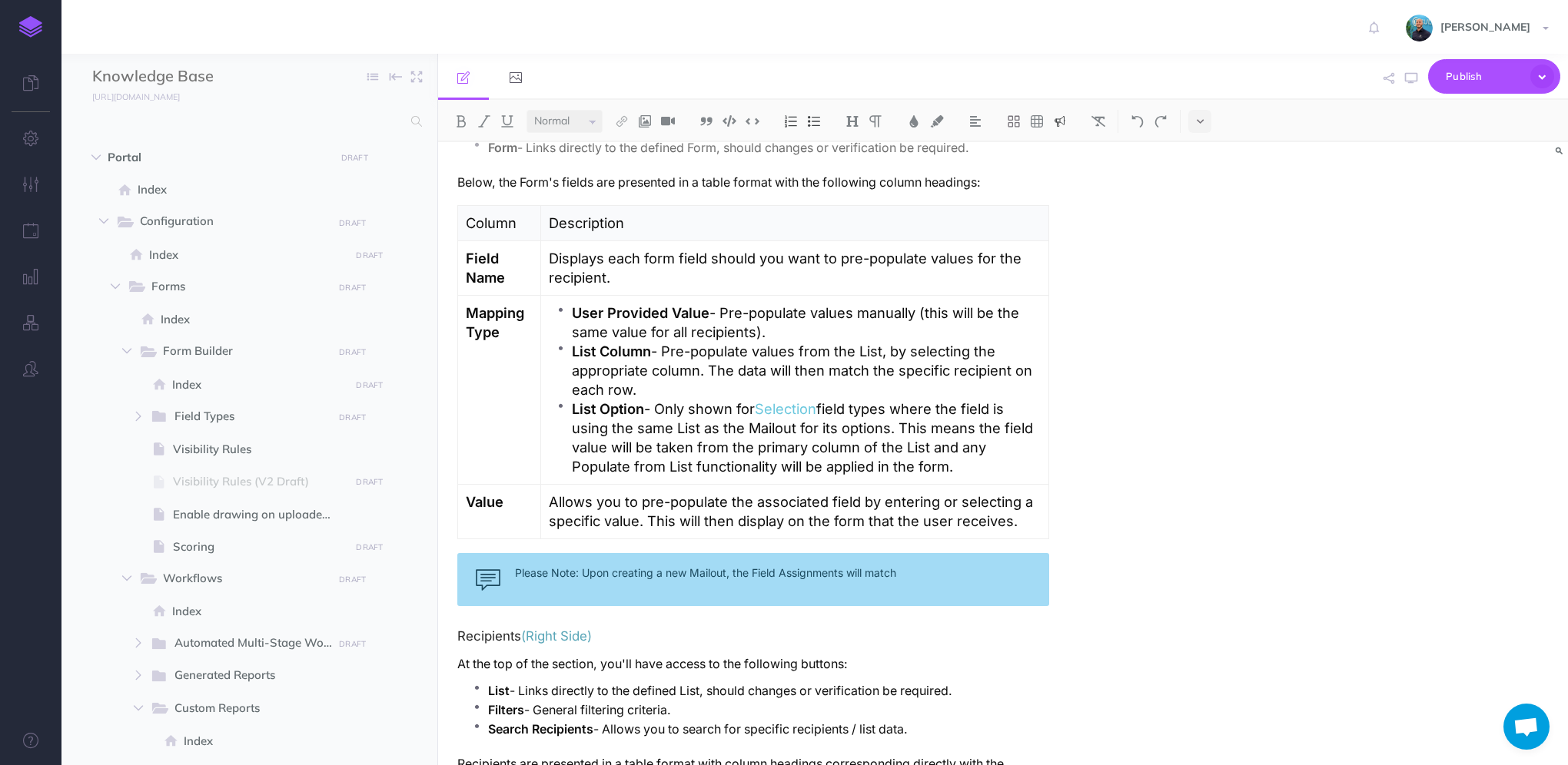
scroll to position [2671, 0]
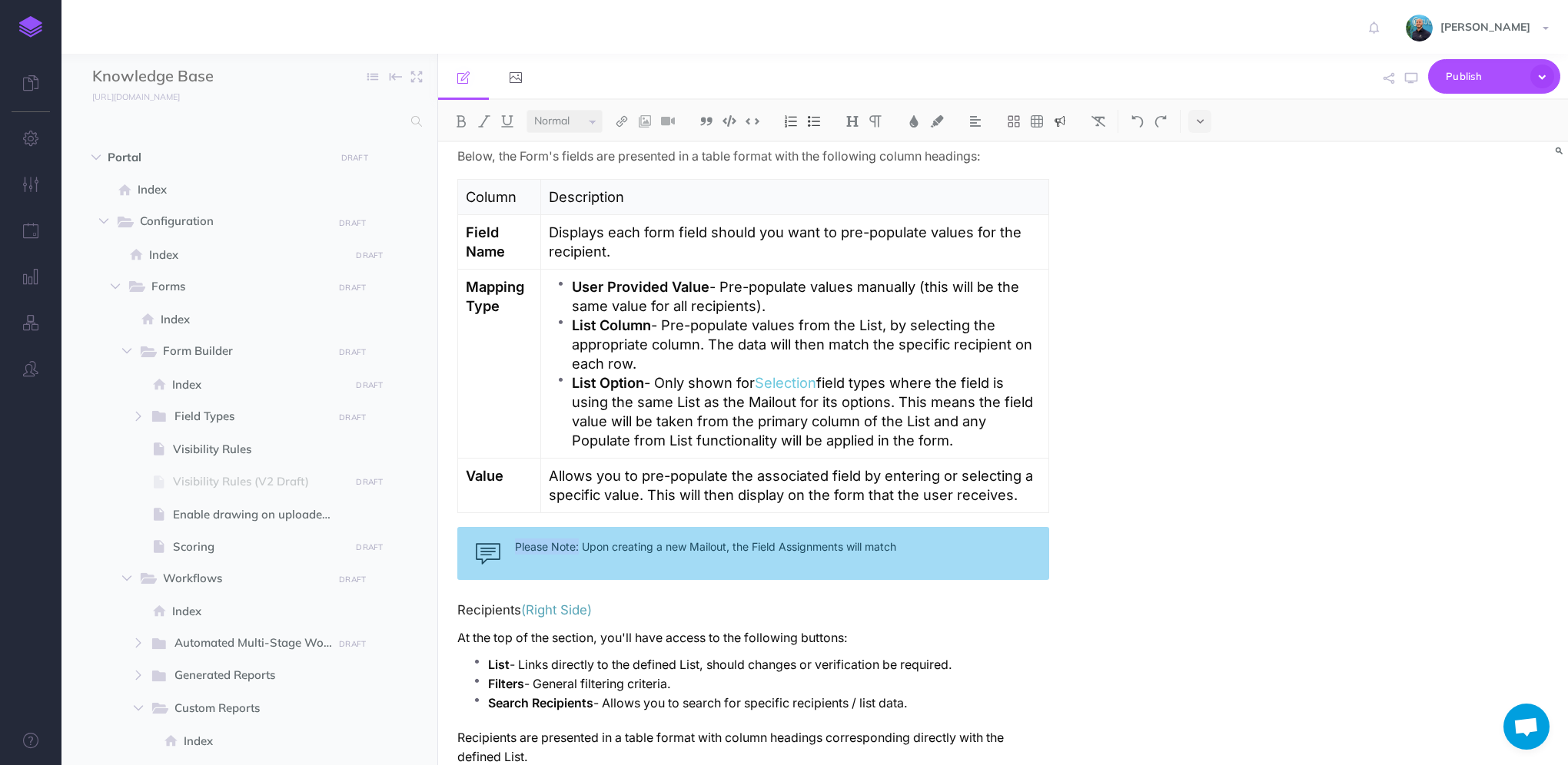
drag, startPoint x: 579, startPoint y: 535, endPoint x: 508, endPoint y: 535, distance: 71.0
click at [508, 535] on div "Please Note: Upon creating a new Mailout, the Field Assignments will match" at bounding box center [753, 553] width 592 height 53
click at [981, 532] on div "Please Note: Upon creating a new Mailout, the Field Assignments will match" at bounding box center [753, 553] width 592 height 53
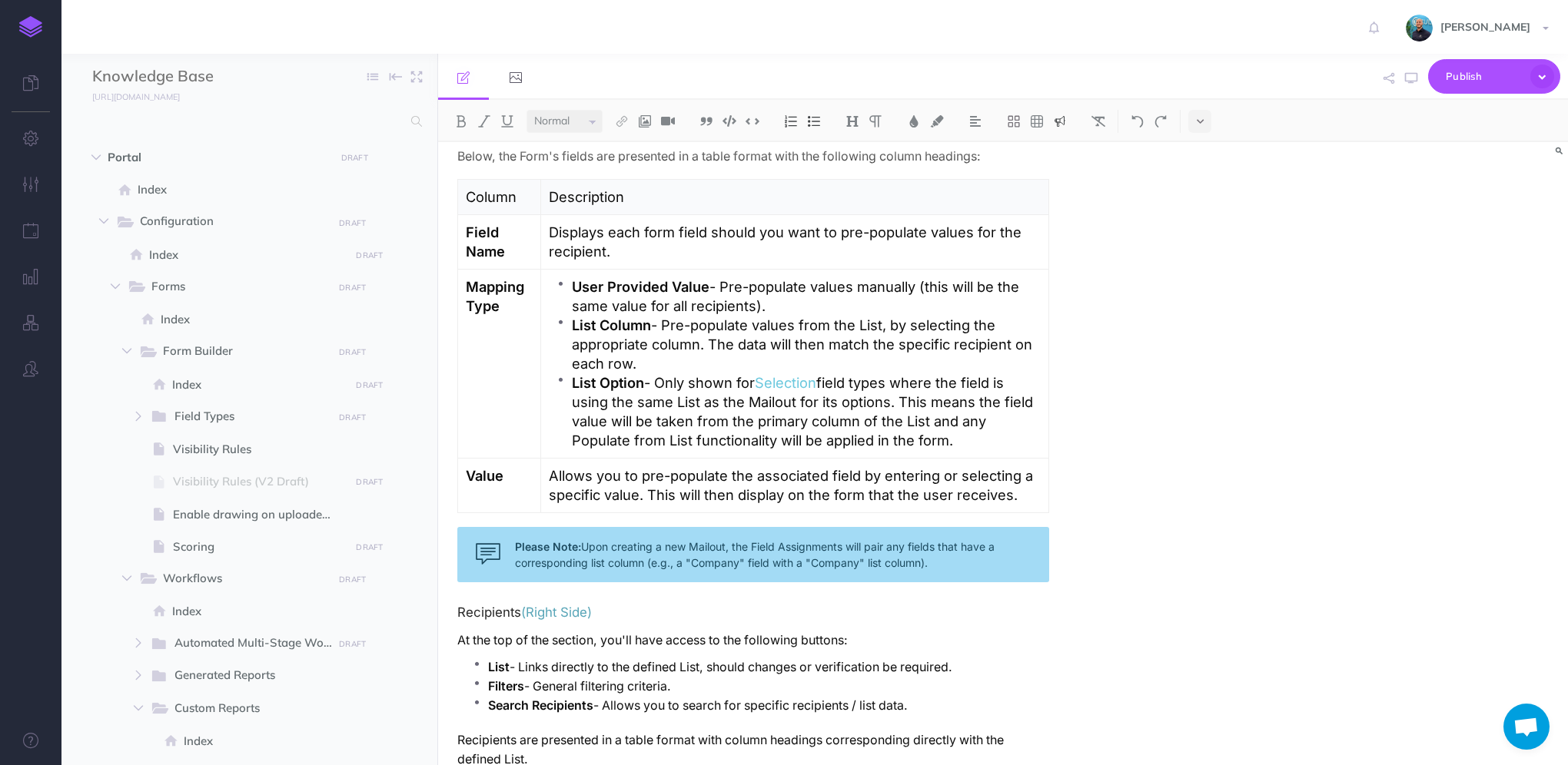
click at [642, 550] on div "Please Note: Upon creating a new Mailout, the Field Assignments will pair any f…" at bounding box center [753, 554] width 592 height 55
click at [647, 557] on div "Please Note: Upon creating a new Mailout, the Field Assignments will pair any f…" at bounding box center [753, 554] width 592 height 55
click at [984, 551] on div "Please Note: Upon creating a new Mailout, the Field Assignments will pair any f…" at bounding box center [753, 554] width 592 height 55
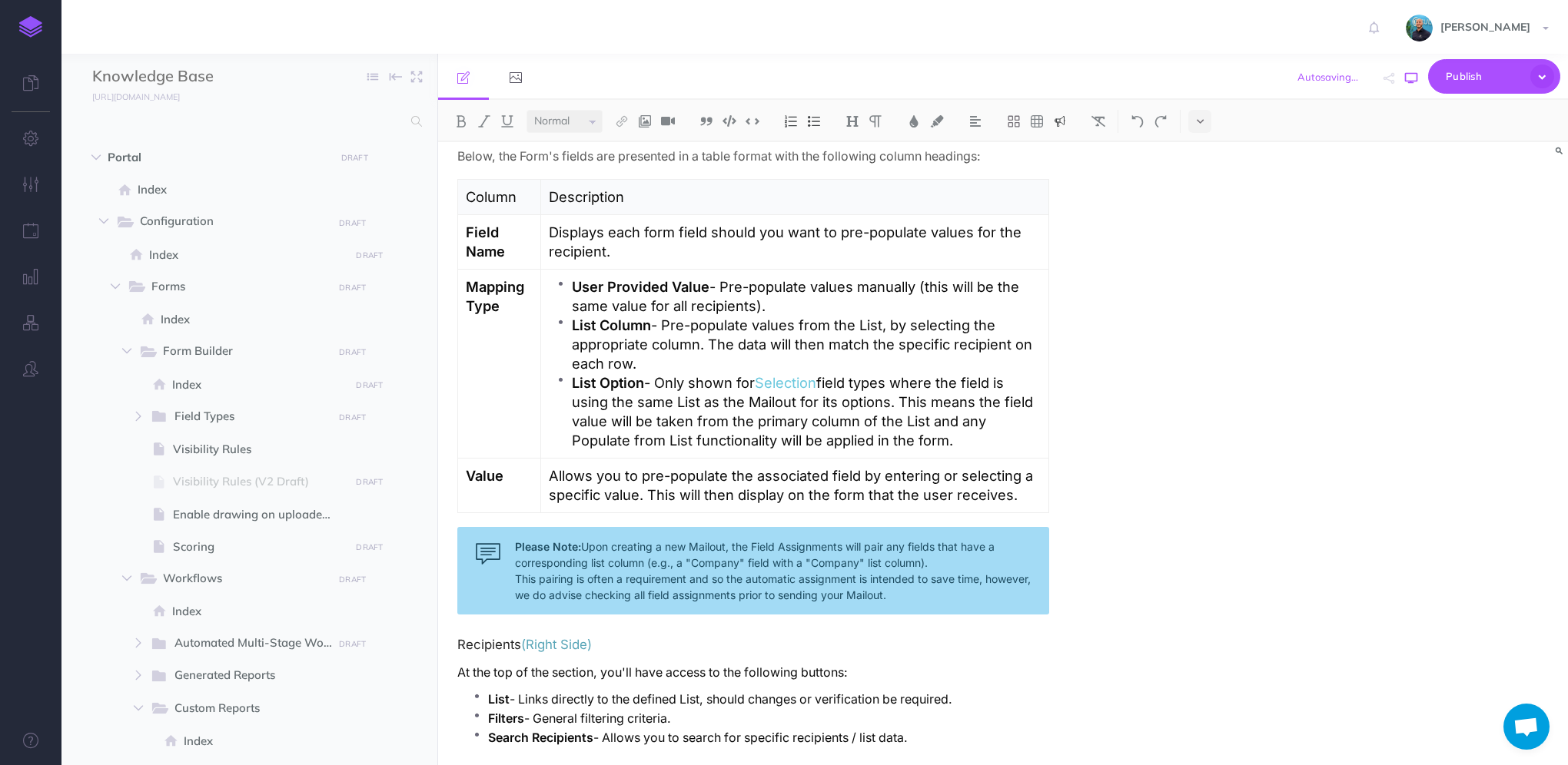
click at [1405, 78] on button "button" at bounding box center [1412, 78] width 20 height 44
click at [1410, 79] on icon "button" at bounding box center [1412, 79] width 12 height 12
click at [806, 316] on p "List Column - Pre-populate values from the List, by selecting the appropriate c…" at bounding box center [807, 345] width 469 height 58
click at [1408, 80] on icon "button" at bounding box center [1412, 79] width 12 height 12
click at [976, 317] on p "List Column - Pre-populate values dynamically from the List, by selecting the a…" at bounding box center [807, 345] width 469 height 58
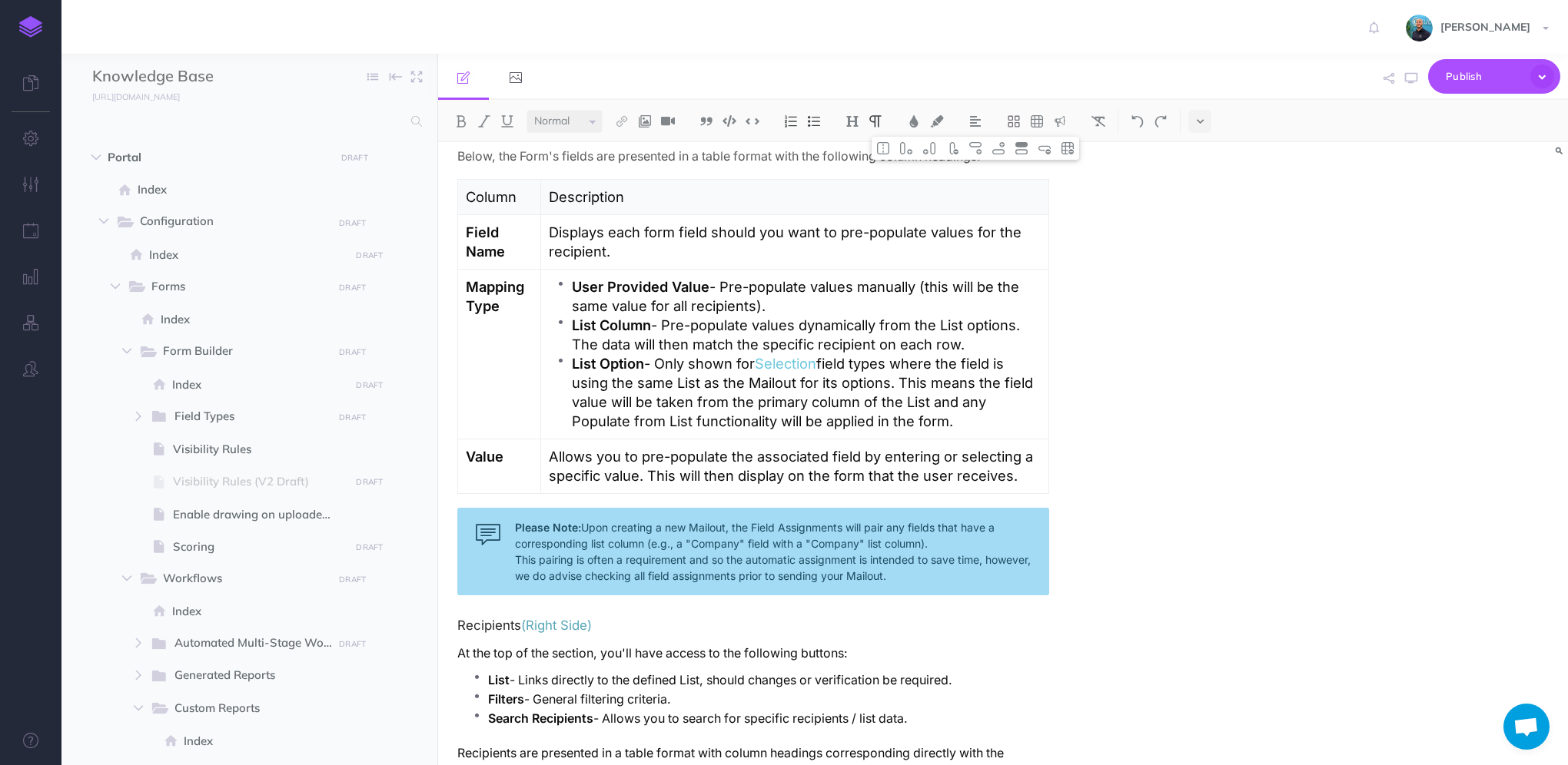
click at [1018, 329] on p "List Column - Pre-populate values dynamically from the List options. The data w…" at bounding box center [807, 335] width 469 height 38
click at [1018, 325] on p "List Column - Pre-populate values dynamically from the List options. The data w…" at bounding box center [807, 335] width 469 height 38
click at [936, 279] on p "User Provided Value - Pre-populate values manually (this will be the same value…" at bounding box center [807, 296] width 469 height 38
click at [768, 291] on p "User Provided Value - Pre-populate values manually. This will be the same value…" at bounding box center [807, 296] width 469 height 38
click at [919, 330] on p "List Column - Pre-populate values dynamically from the List. The data will then…" at bounding box center [807, 335] width 469 height 38
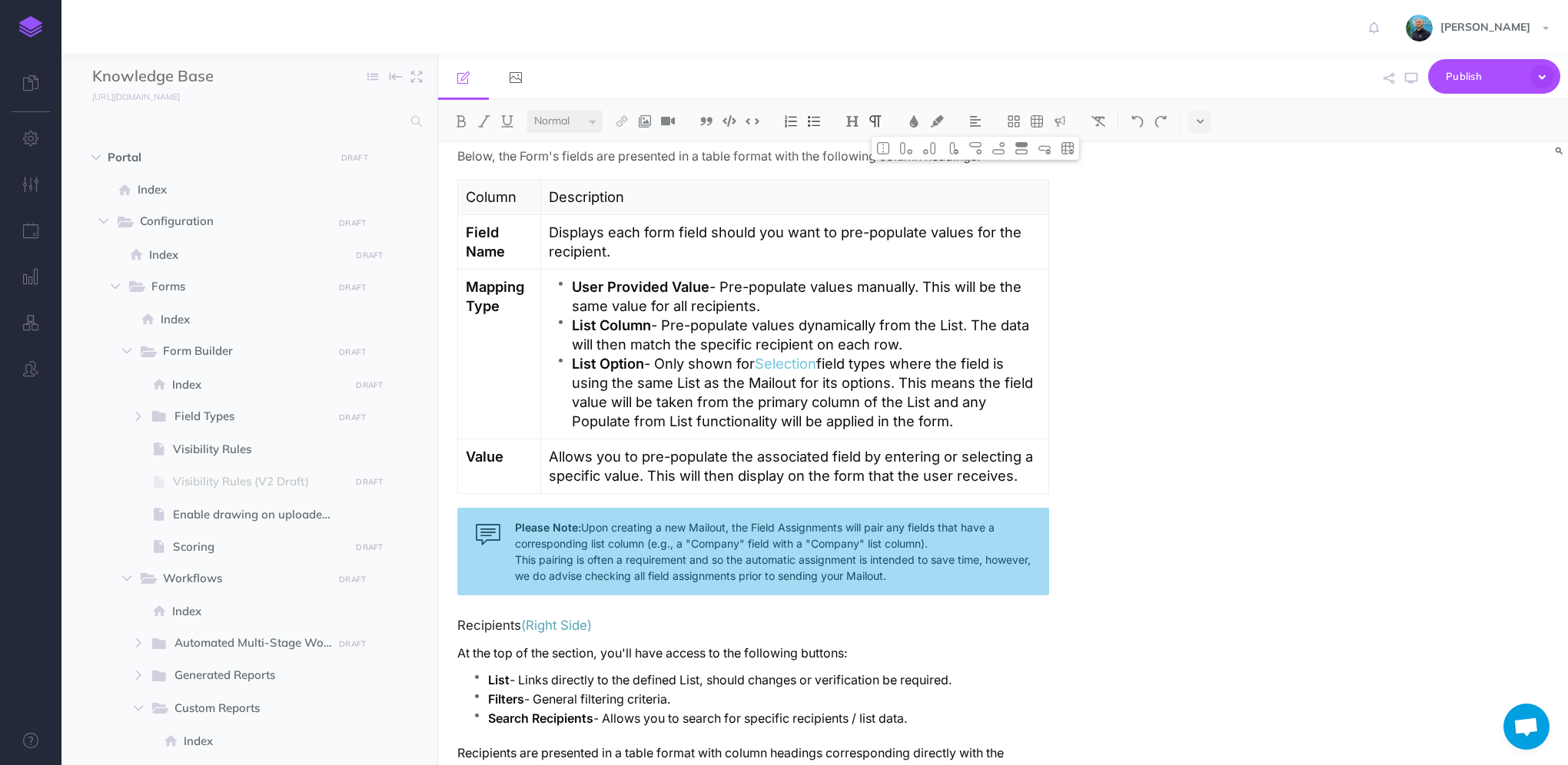
click at [1017, 318] on p "List Column - Pre-populate values dynamically from the List. The data will then…" at bounding box center [807, 335] width 469 height 38
click at [1000, 332] on p "List Column - Pre-populate values dynamically from the List. The value will the…" at bounding box center [807, 335] width 469 height 38
click at [708, 373] on p "List Option - Only shown for Selection field types where the field is using the…" at bounding box center [807, 392] width 469 height 77
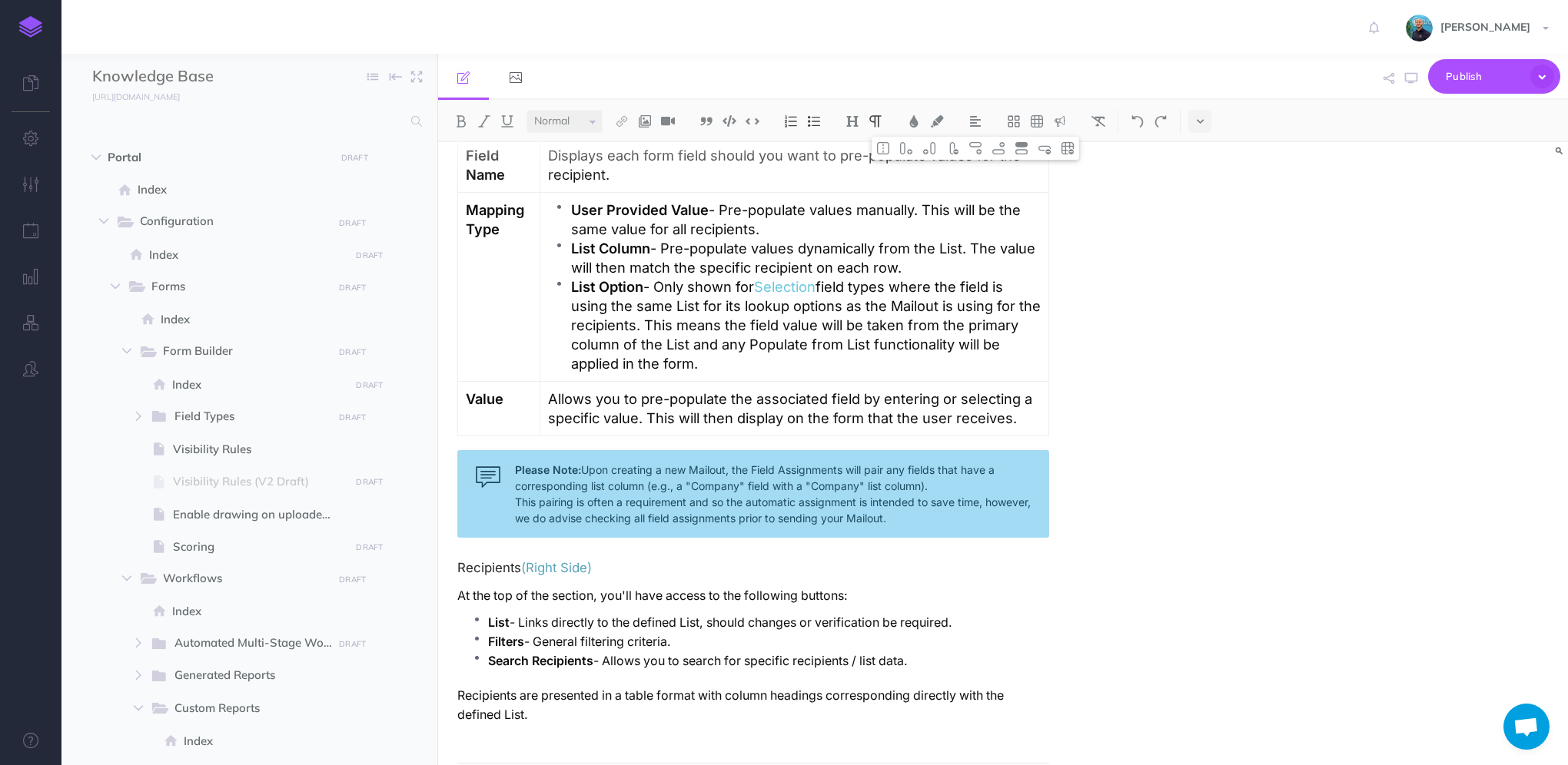
scroll to position [2824, 0]
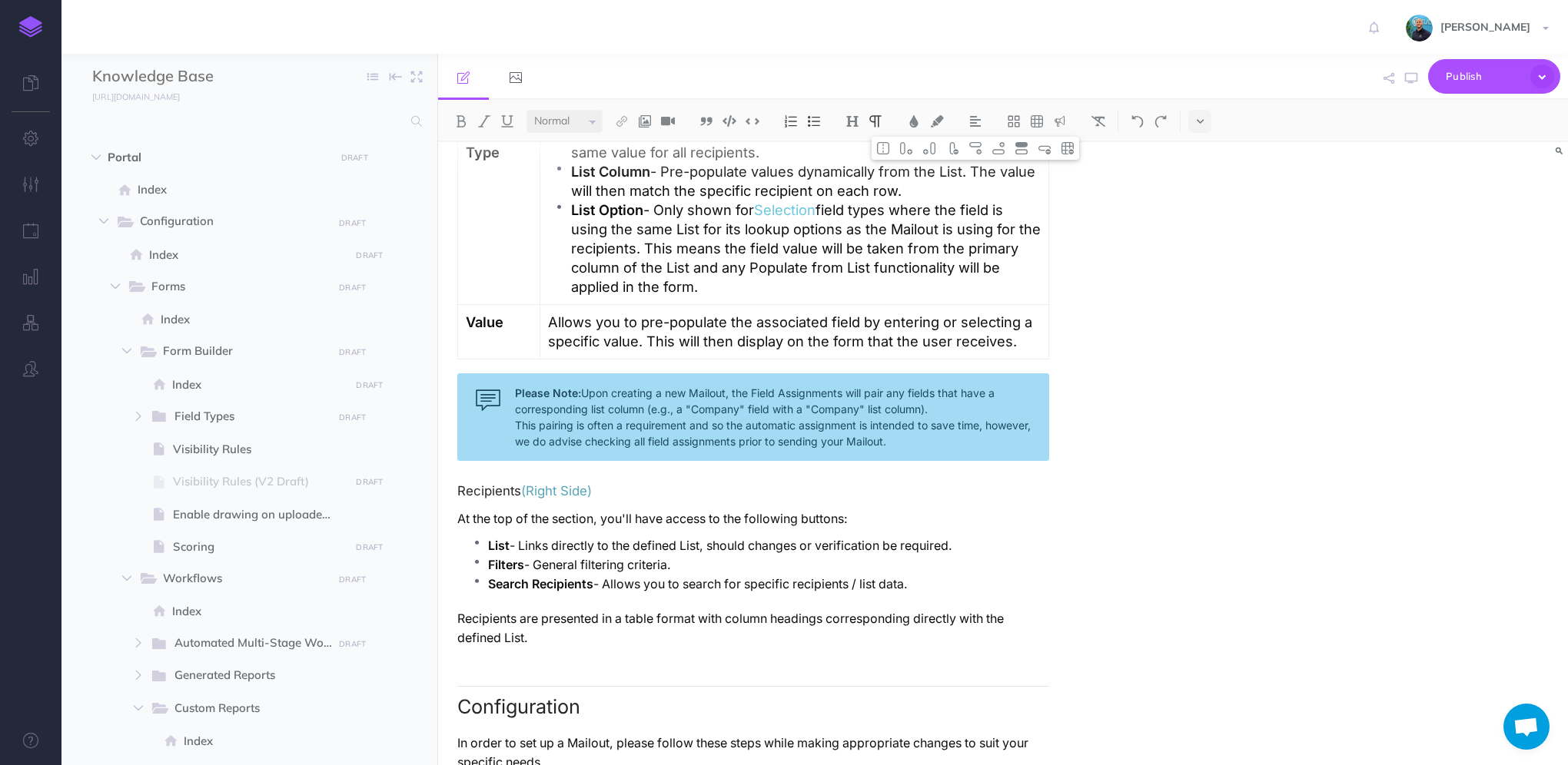
click at [1027, 330] on p "Allows you to pre-populate the associated field by entering or selecting a spec…" at bounding box center [794, 332] width 493 height 38
click at [655, 332] on p "Allows you to pre-populate the associated field by entering or selecting a spec…" at bounding box center [794, 332] width 493 height 38
click at [947, 332] on p "Allows you to pre-populate the associated field by entering or selecting a spec…" at bounding box center [794, 332] width 493 height 38
click at [830, 332] on p "Allows you to pre-populate the associated field by entering or selecting a spec…" at bounding box center [794, 332] width 493 height 38
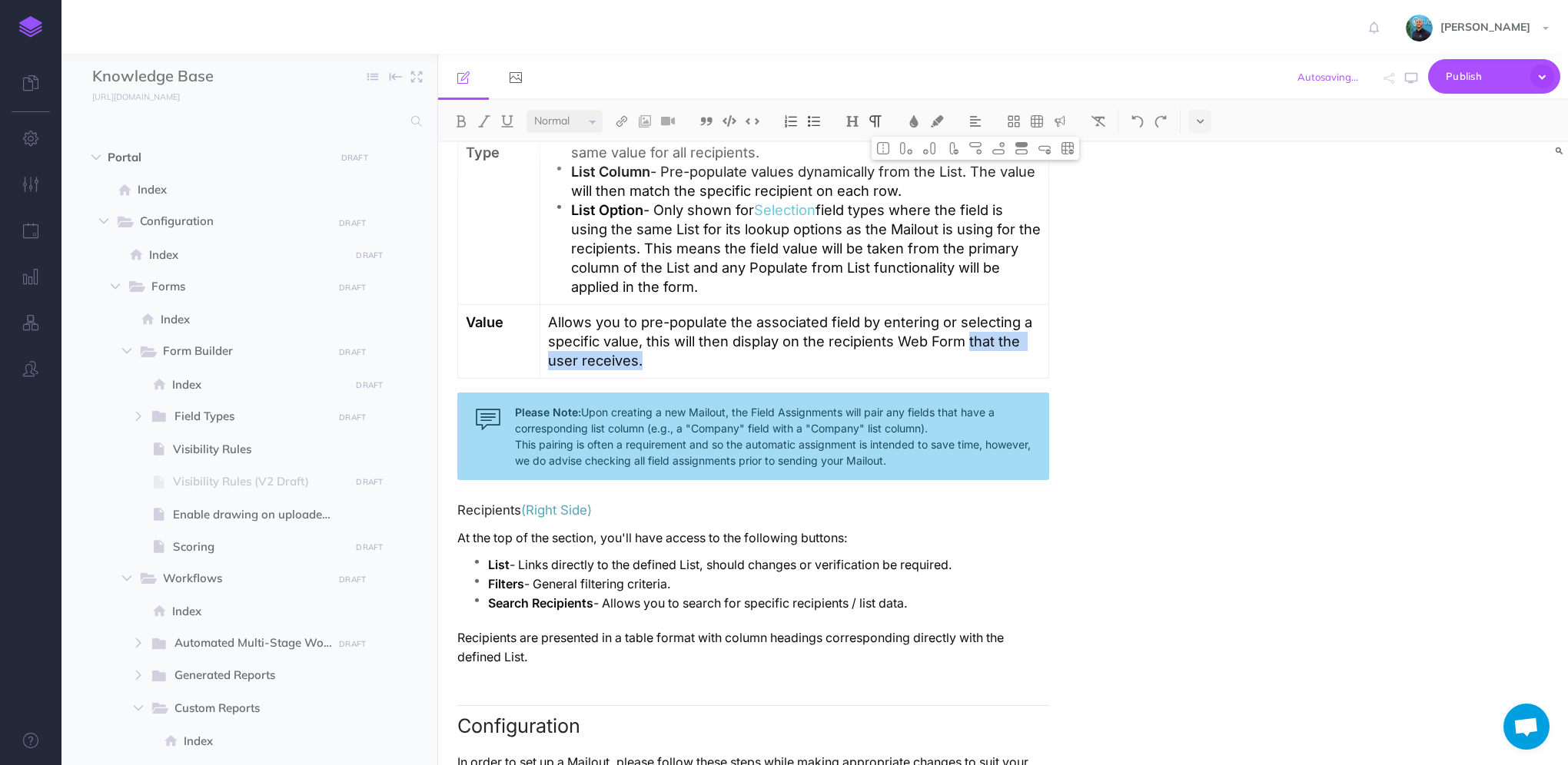
drag, startPoint x: 971, startPoint y: 332, endPoint x: 1007, endPoint y: 349, distance: 39.8
click at [1007, 349] on p "Allows you to pre-populate the associated field by entering or selecting a spec…" at bounding box center [794, 342] width 493 height 58
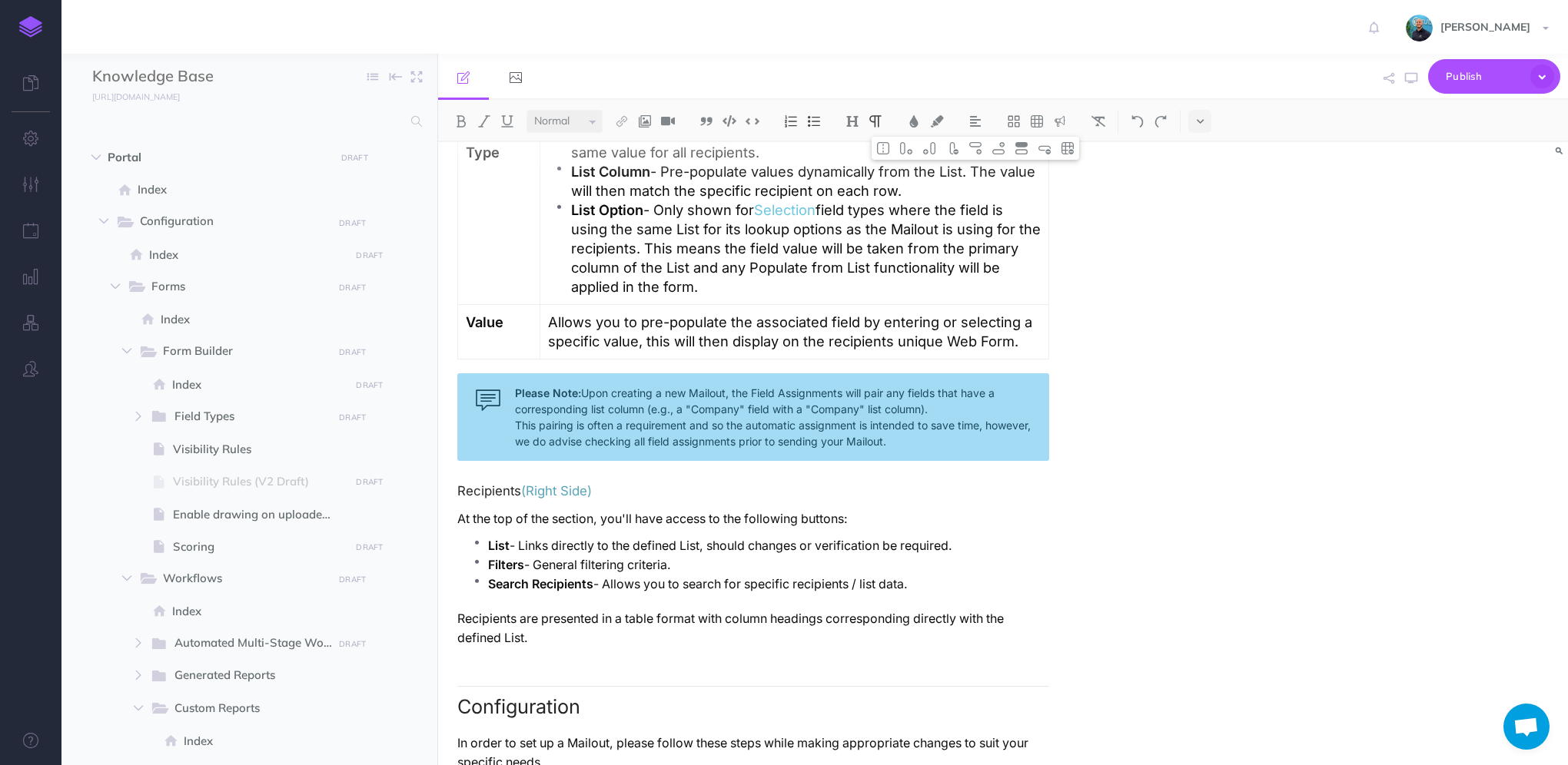
click at [1026, 331] on p "Allows you to pre-populate the associated field by entering or selecting a spec…" at bounding box center [794, 332] width 493 height 38
click at [1033, 330] on p "Allows you to pre-populate the associated field by entering or selecting a spec…" at bounding box center [794, 332] width 493 height 38
click at [1024, 328] on p "Allows you to pre-populate the associated field by entering or selecting a spec…" at bounding box center [794, 332] width 493 height 38
click at [817, 313] on p "Allows you to pre-populate the associated field by entering or selecting a spec…" at bounding box center [794, 332] width 493 height 38
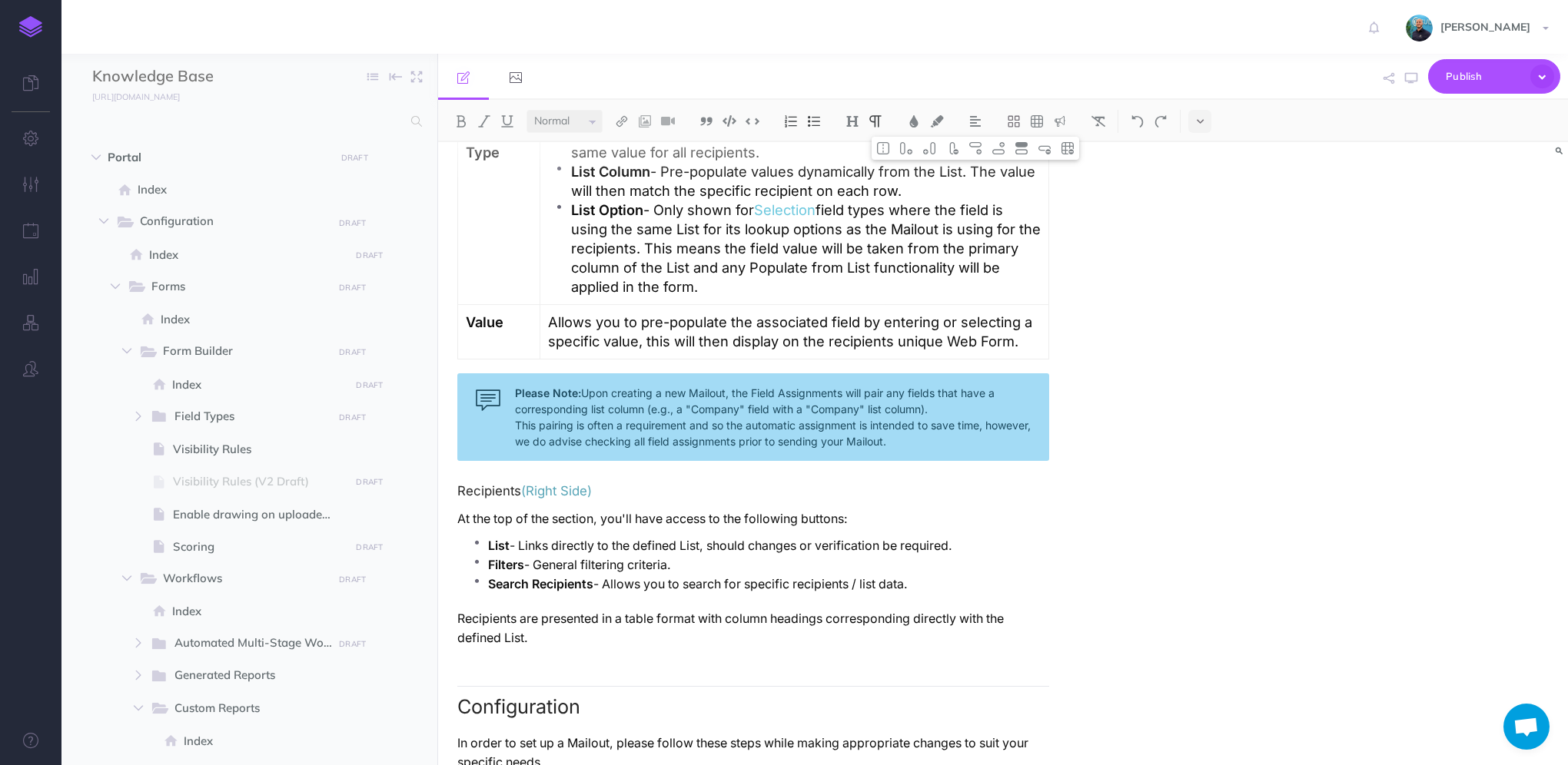
click at [645, 335] on p "Allows you to pre-populate the associated field by entering or selecting a spec…" at bounding box center [794, 332] width 493 height 38
click at [1011, 334] on p "Allows you to pre-populate the associated field by entering or selecting a spec…" at bounding box center [794, 332] width 493 height 38
click at [1027, 335] on p "Allows you to pre-populate the associated field by entering or selecting a spec…" at bounding box center [794, 332] width 493 height 38
click at [1039, 329] on p "Allows you to pre-populate the associated field by entering or selecting a spec…" at bounding box center [794, 332] width 493 height 38
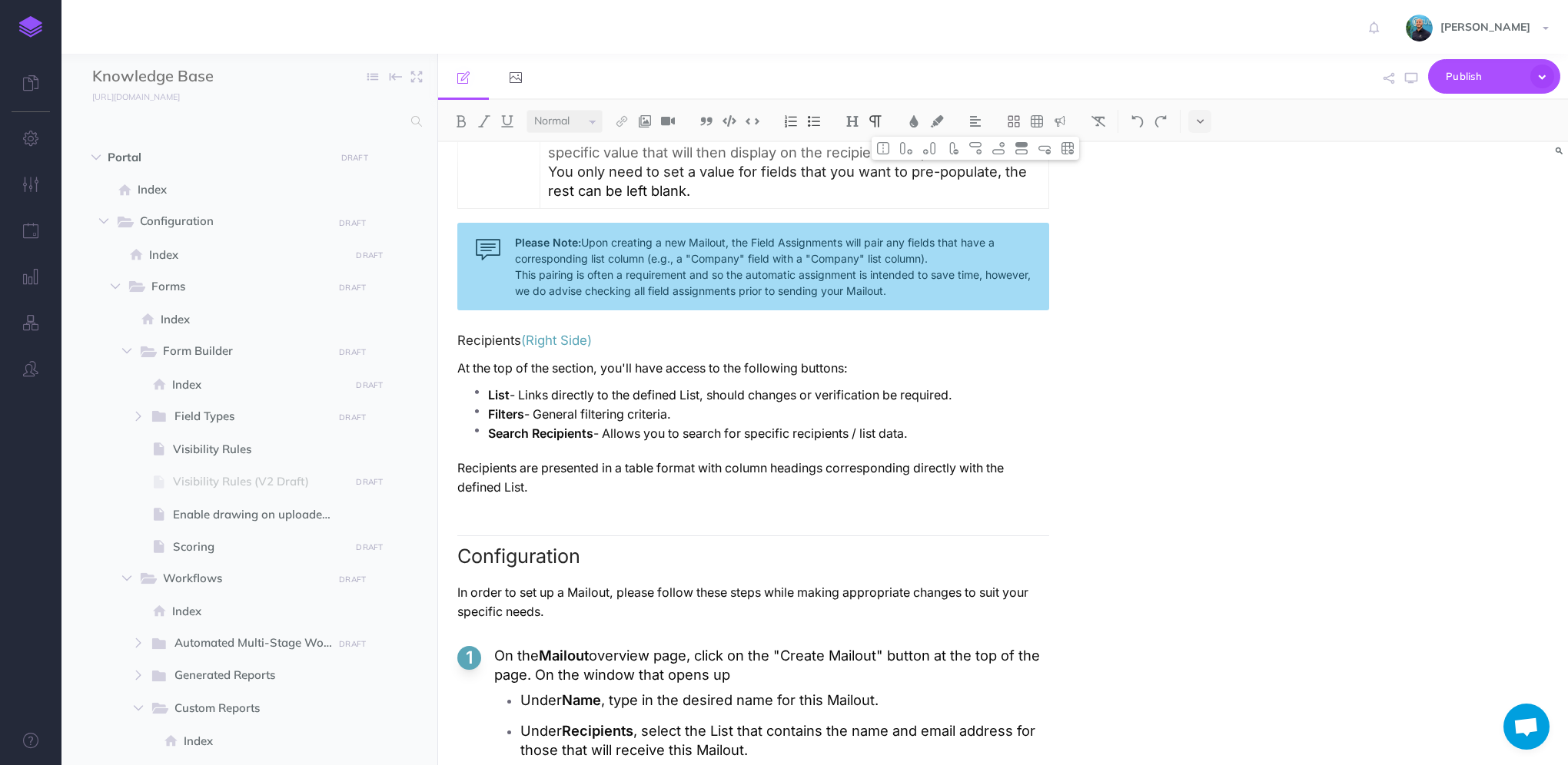
scroll to position [2978, 0]
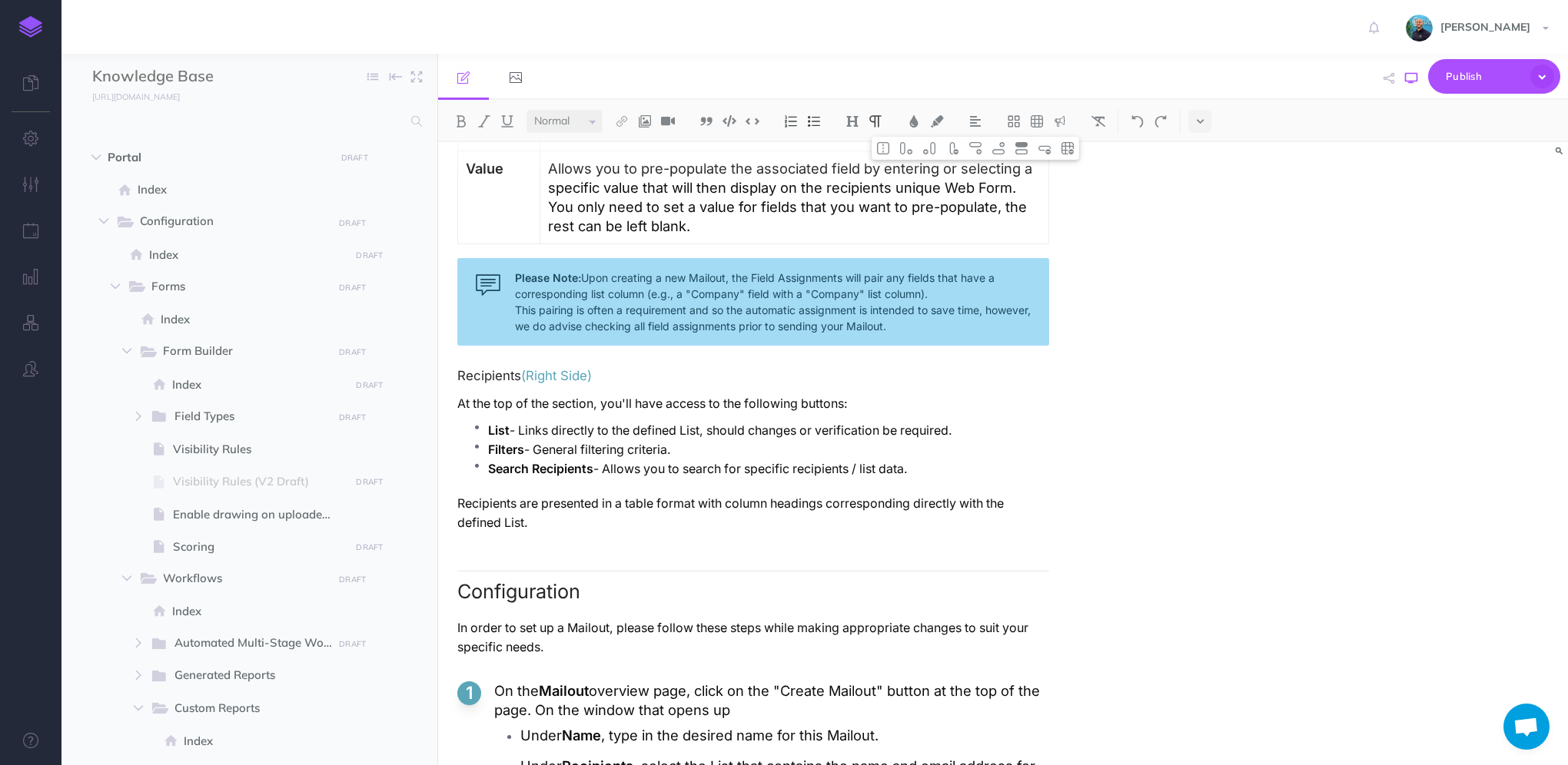
click at [1405, 85] on button "button" at bounding box center [1412, 78] width 20 height 44
drag, startPoint x: 691, startPoint y: 300, endPoint x: 624, endPoint y: 301, distance: 67.0
click at [624, 301] on div "Please Note: Upon creating a new Mailout, the Field Assignments will pair any f…" at bounding box center [753, 302] width 592 height 88
drag, startPoint x: 747, startPoint y: 277, endPoint x: 688, endPoint y: 280, distance: 59.1
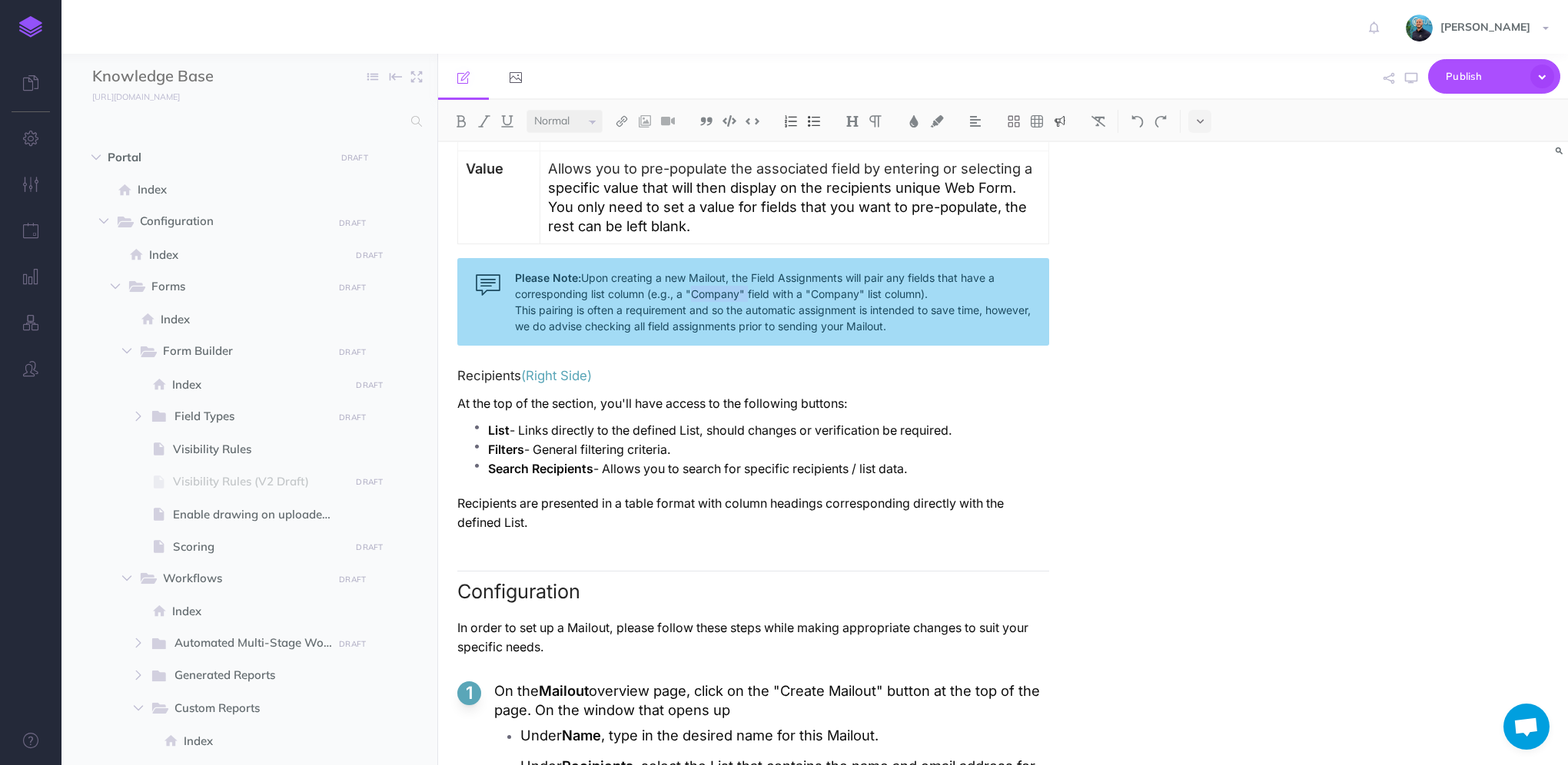
click at [688, 280] on div "Please Note: Upon creating a new Mailout, the Field Assignments will pair any f…" at bounding box center [753, 302] width 592 height 88
drag, startPoint x: 867, startPoint y: 284, endPoint x: 809, endPoint y: 284, distance: 58.0
click at [809, 284] on div "Please Note: Upon creating a new Mailout, the Field Assignments will pair any f…" at bounding box center [753, 302] width 592 height 88
click at [1277, 288] on div "Mailouts Overview The Mailouts page provides a centralised interface for managi…" at bounding box center [1003, 454] width 1130 height 623
click at [1412, 82] on icon "button" at bounding box center [1412, 79] width 12 height 12
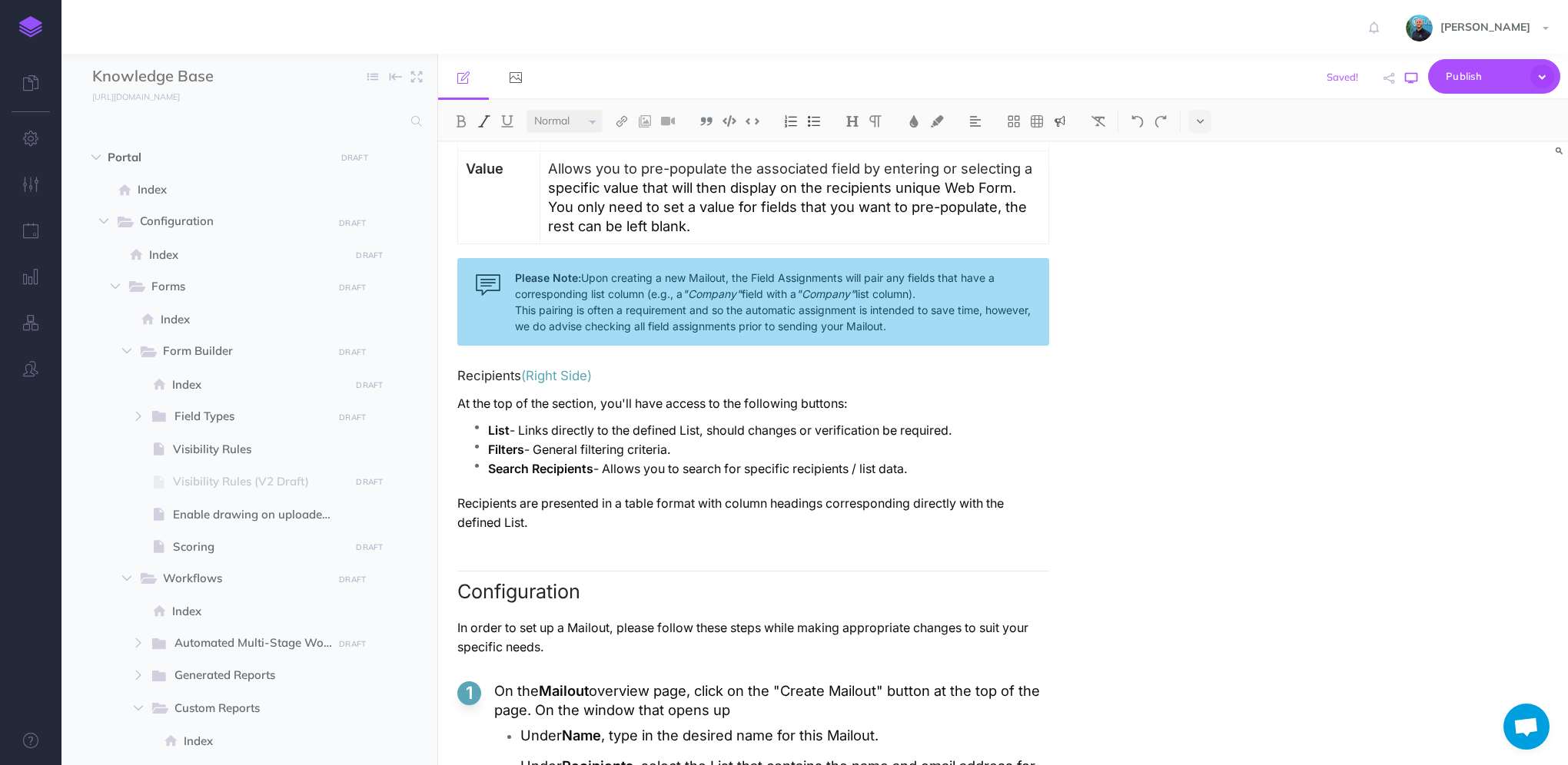
click at [1408, 75] on icon "button" at bounding box center [1412, 79] width 12 height 12
click at [987, 298] on div "Please Note: Upon creating a new Mailout, the Field Assignments will pair any f…" at bounding box center [753, 302] width 592 height 88
click at [1418, 82] on button "button" at bounding box center [1412, 78] width 20 height 44
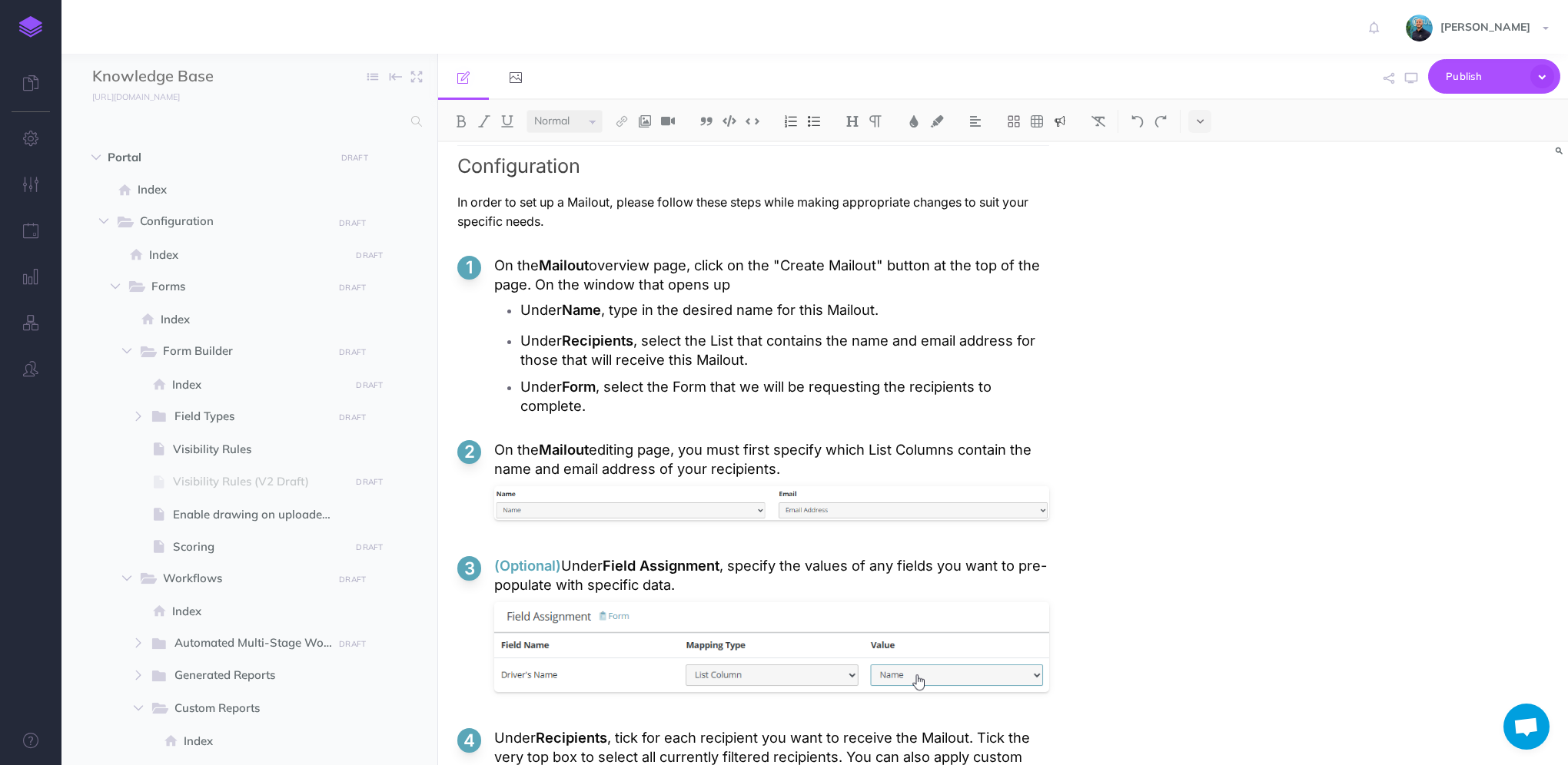
scroll to position [3439, 0]
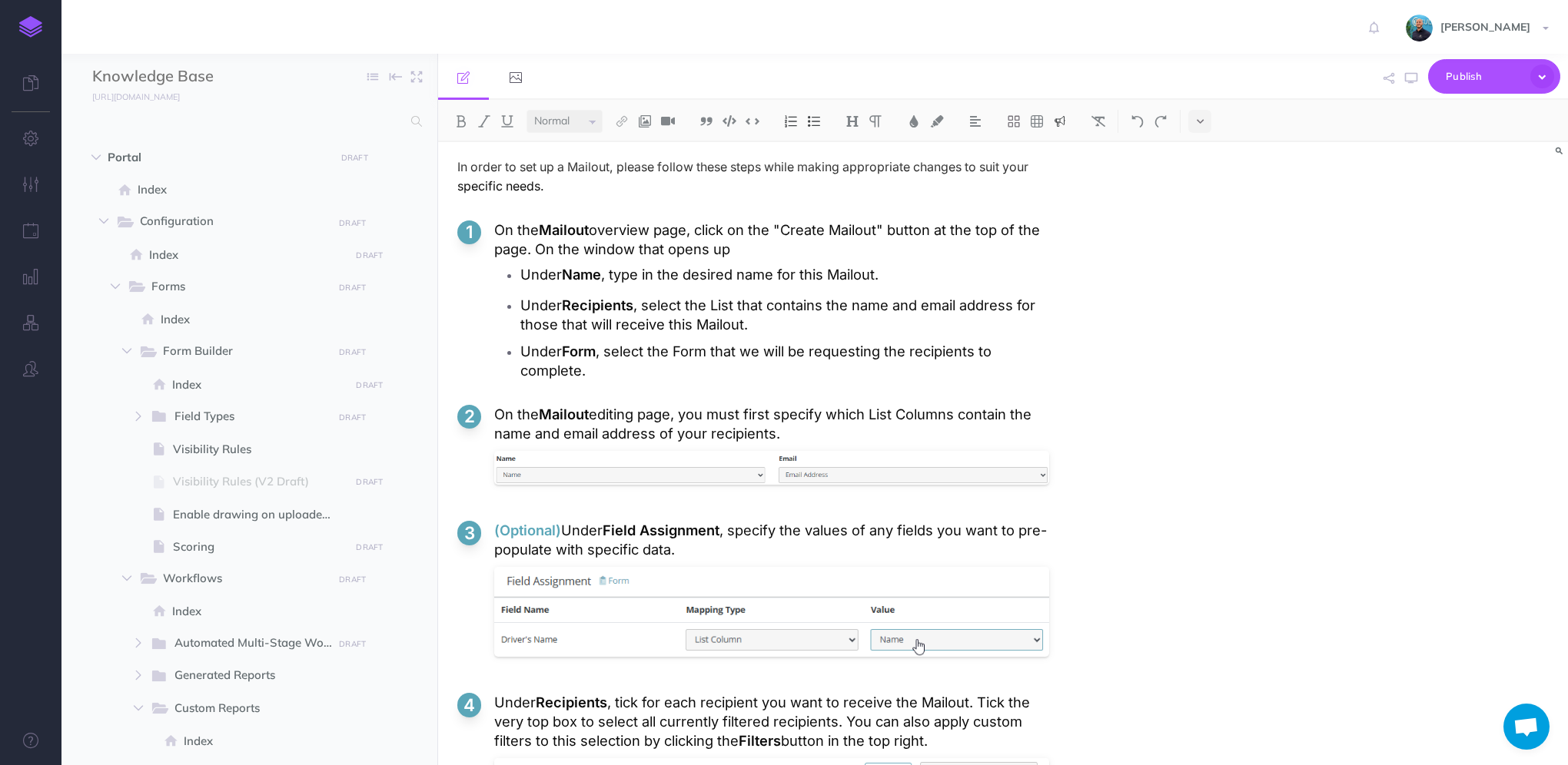
click at [640, 363] on p "Under Form , select the Form that we will be requesting the recipients to compl…" at bounding box center [784, 360] width 529 height 38
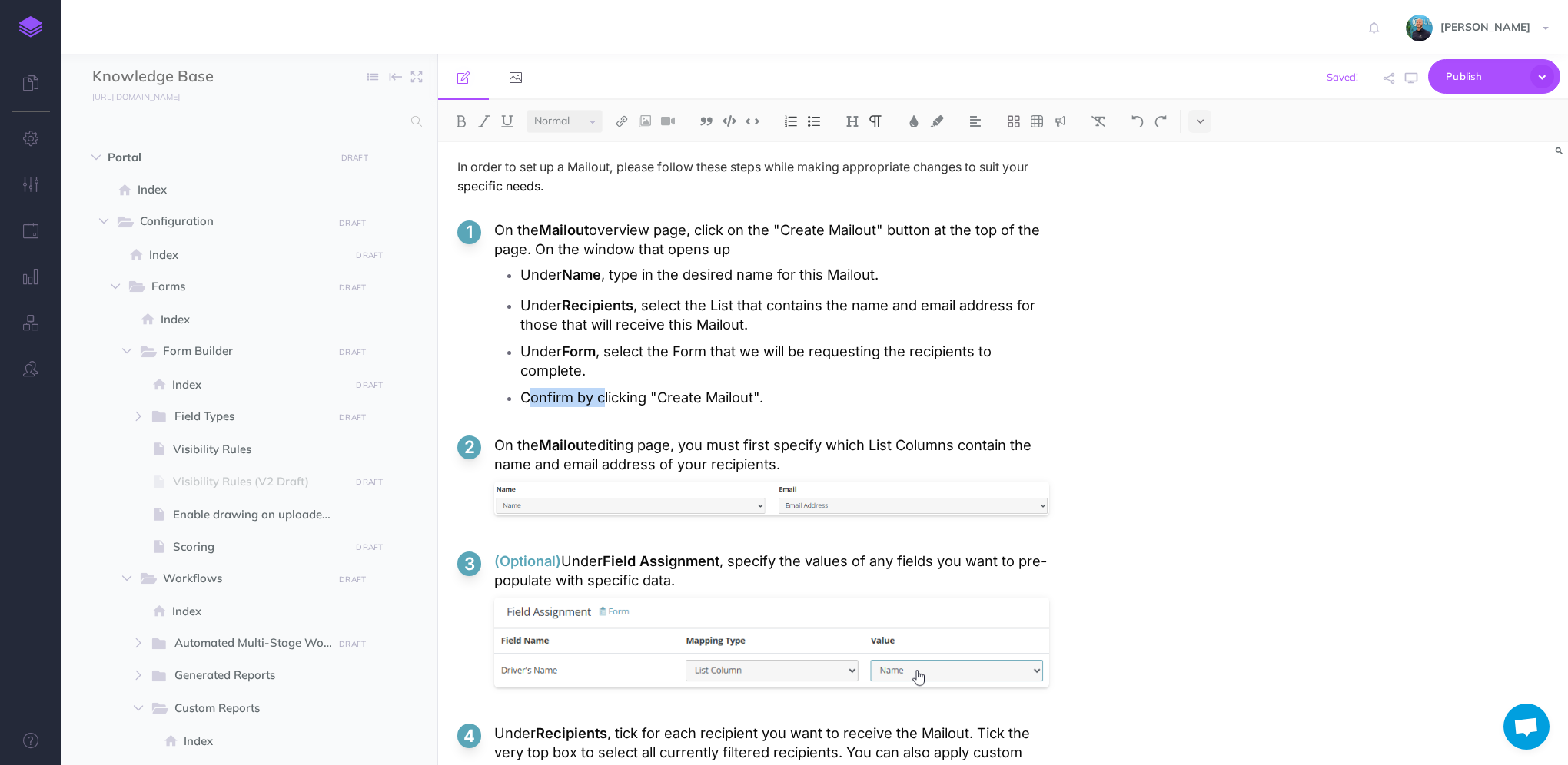
drag, startPoint x: 606, startPoint y: 388, endPoint x: 528, endPoint y: 392, distance: 78.1
click at [528, 392] on p "Confirm by clicking "Create Mailout"." at bounding box center [784, 398] width 529 height 19
click at [692, 388] on p "Click the "Create Mailout"." at bounding box center [784, 398] width 529 height 19
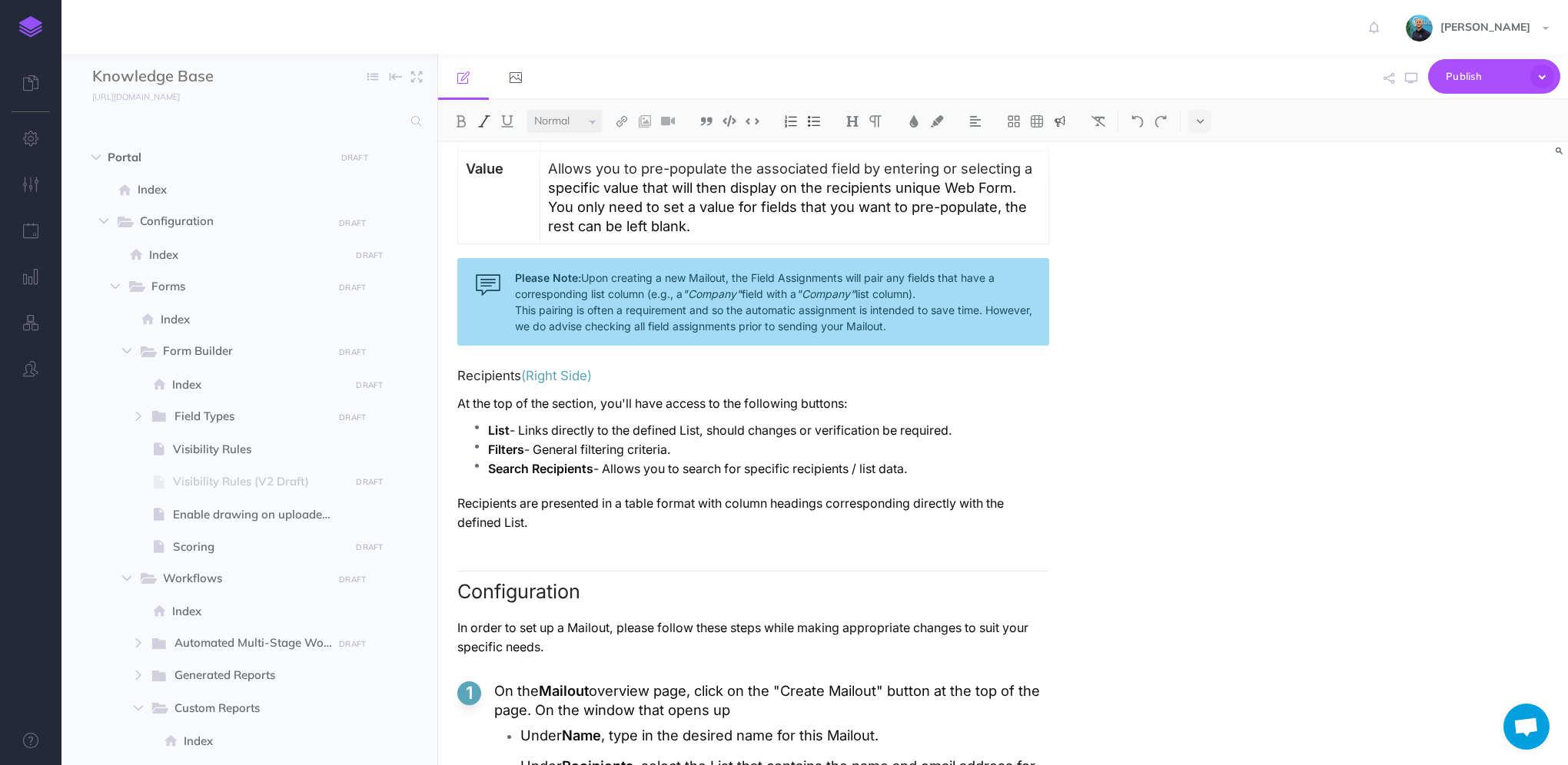
drag, startPoint x: 747, startPoint y: 281, endPoint x: 686, endPoint y: 282, distance: 61.0
click at [686, 282] on div "Please Note: Upon creating a new Mailout, the Field Assignments will pair any f…" at bounding box center [753, 302] width 592 height 88
drag, startPoint x: 867, startPoint y: 285, endPoint x: 808, endPoint y: 286, distance: 59.0
click at [808, 286] on div "Please Note: Upon creating a new Mailout, the Field Assignments will pair any f…" at bounding box center [753, 302] width 592 height 88
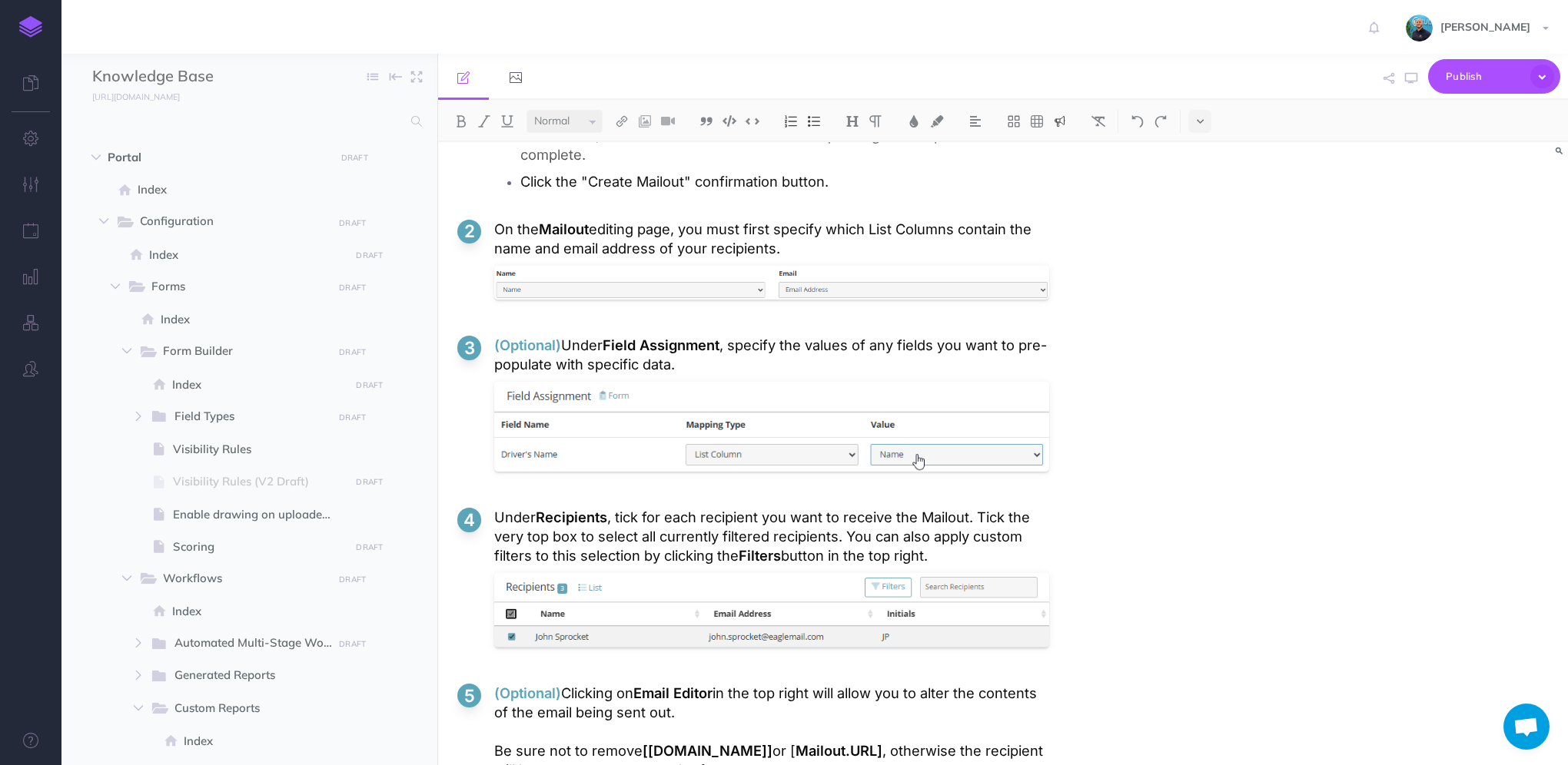
scroll to position [3658, 0]
click at [809, 270] on div at bounding box center [772, 284] width 555 height 49
click at [1259, 450] on div "Mailouts Overview The Mailouts page provides a centralised interface for managi…" at bounding box center [1003, 454] width 1130 height 623
click at [810, 248] on li "On the Mailout editing page, you must first specify which List Columns contain …" at bounding box center [753, 262] width 592 height 91
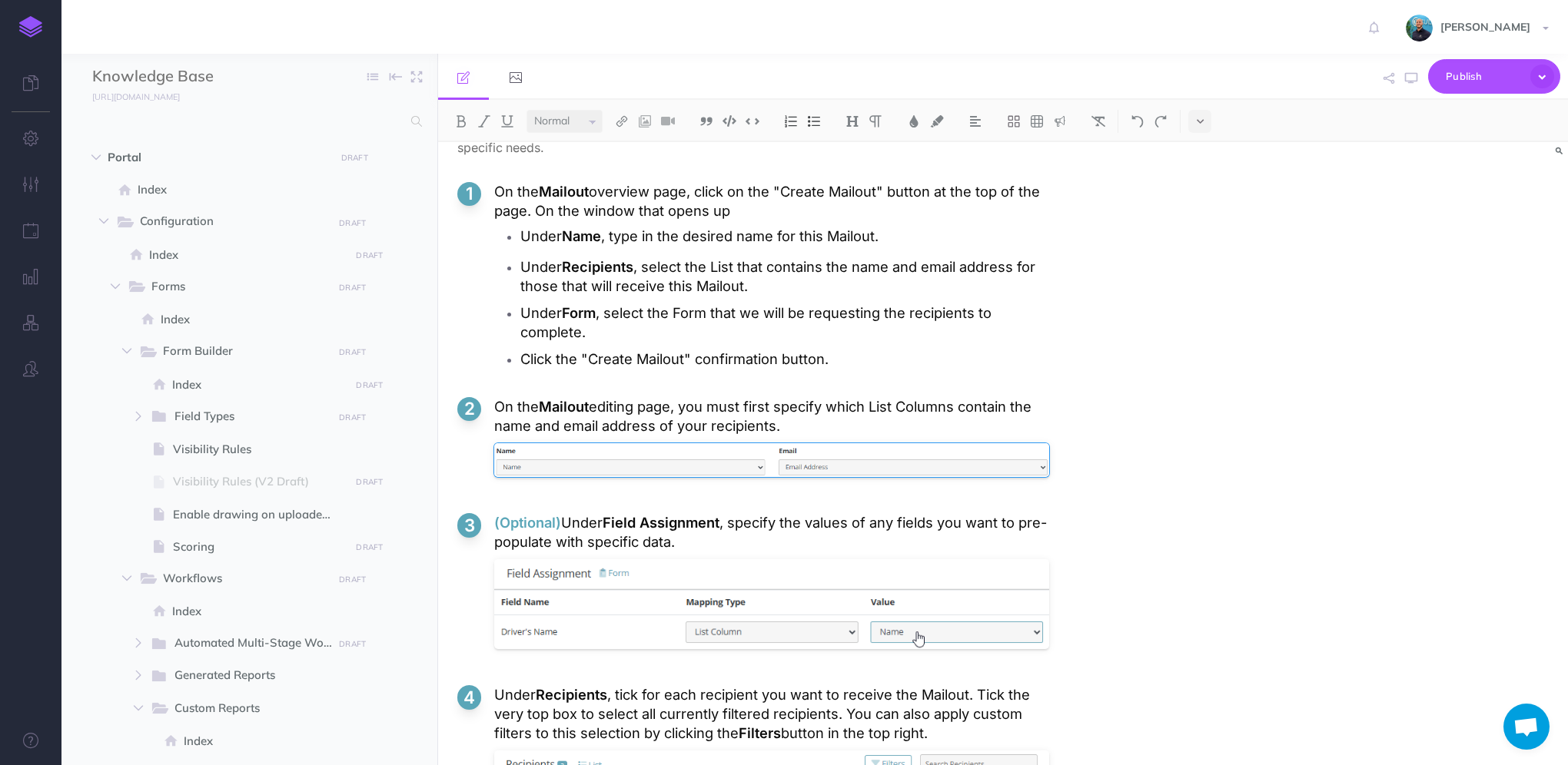
scroll to position [3504, 0]
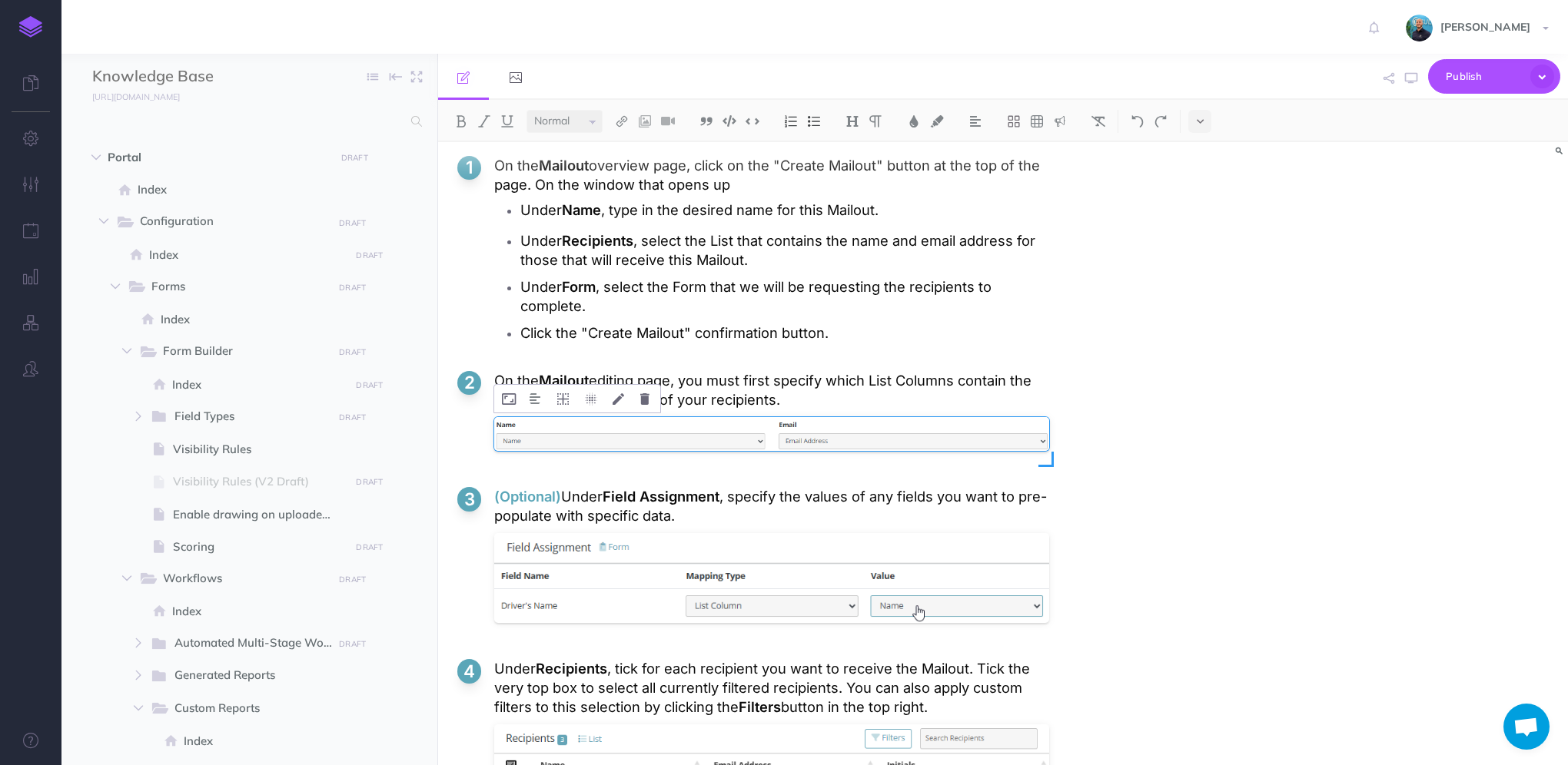
click at [566, 452] on div at bounding box center [772, 437] width 555 height 49
click at [812, 395] on p "On the Mailout editing page, you must first specify which List Columns contain …" at bounding box center [772, 390] width 555 height 38
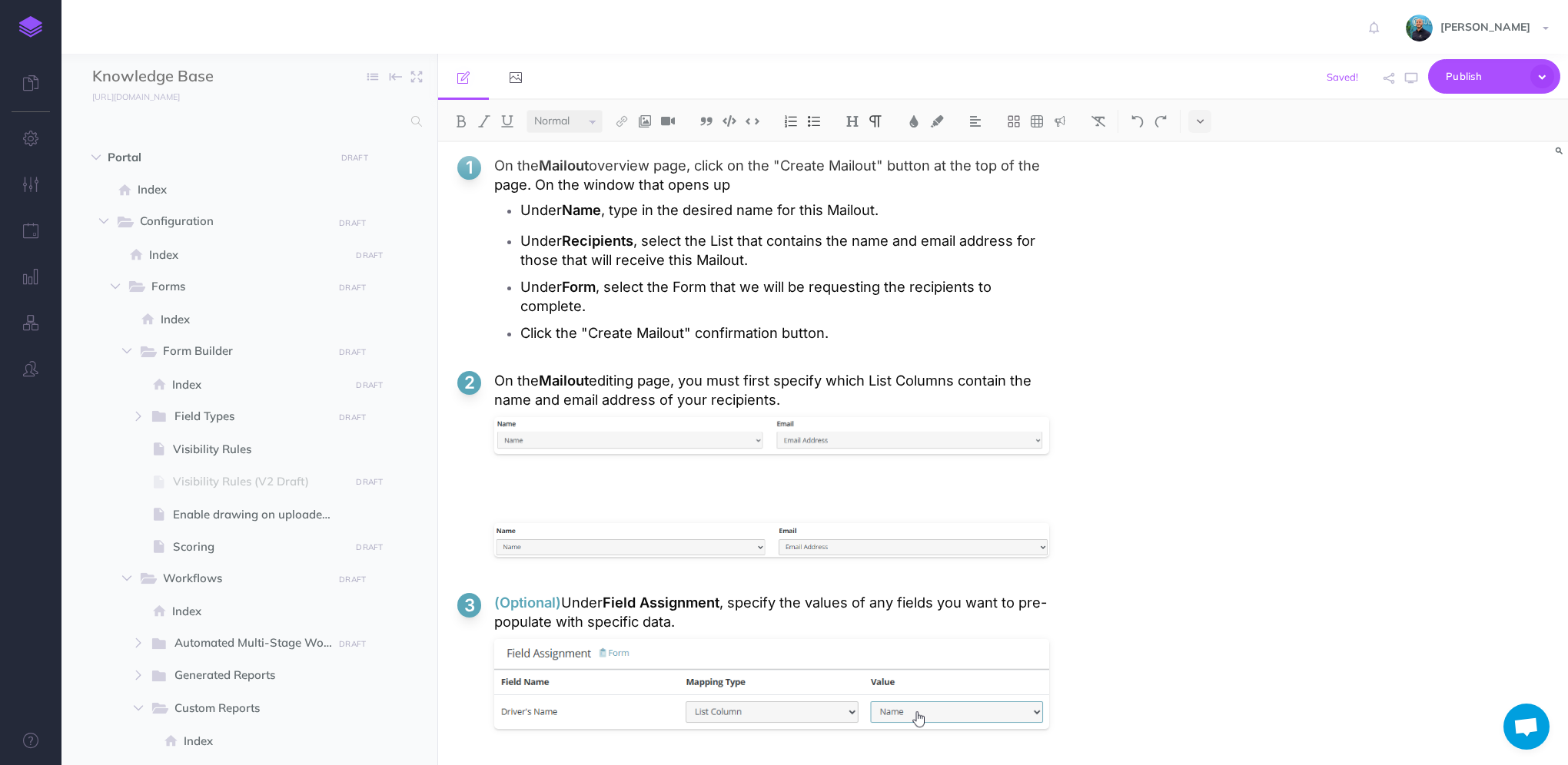
click at [525, 456] on li "On the Mailout editing page, you must first specify which List Columns contain …" at bounding box center [753, 470] width 592 height 198
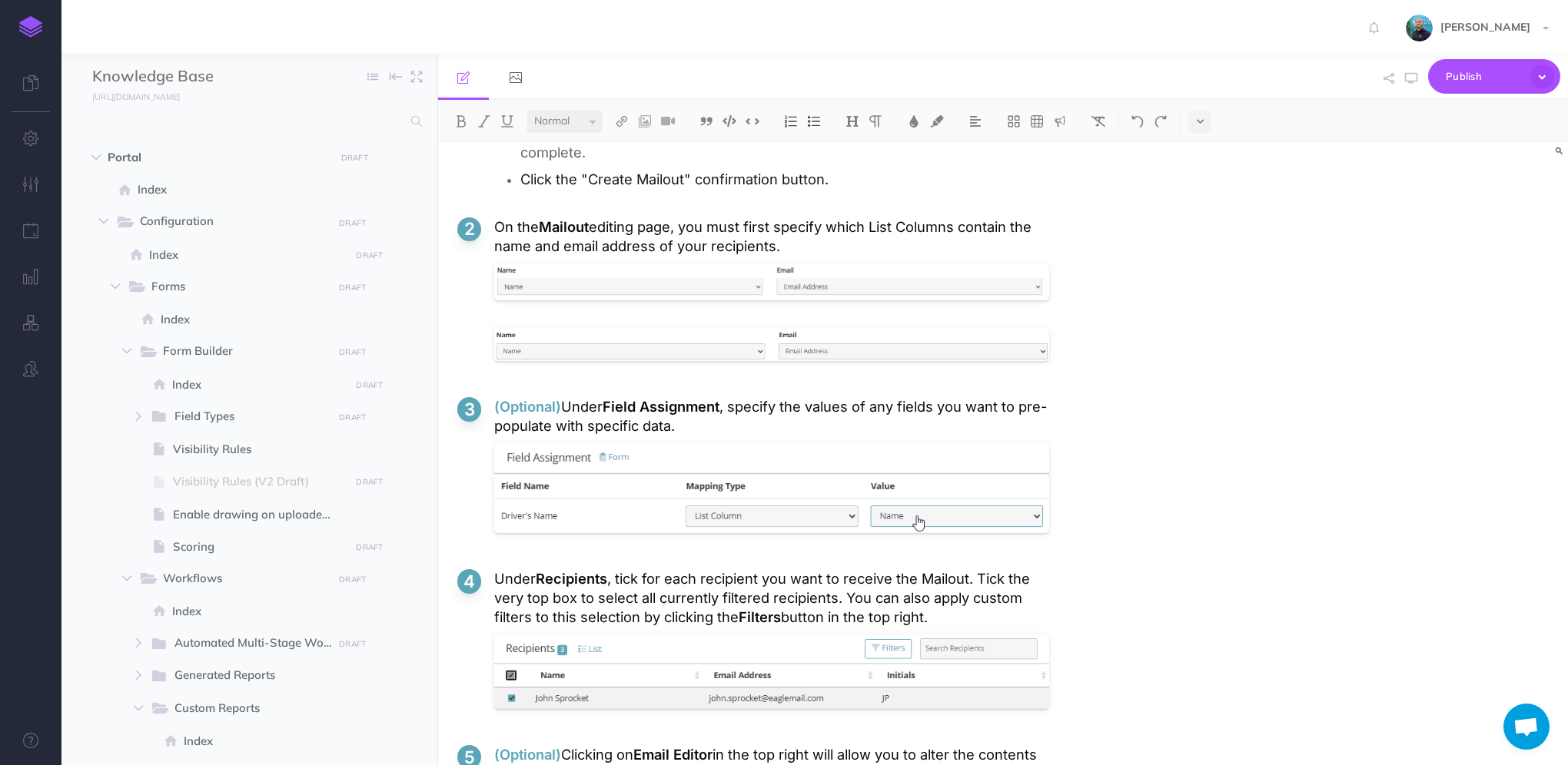
scroll to position [3658, 0]
click at [585, 335] on div at bounding box center [772, 348] width 555 height 49
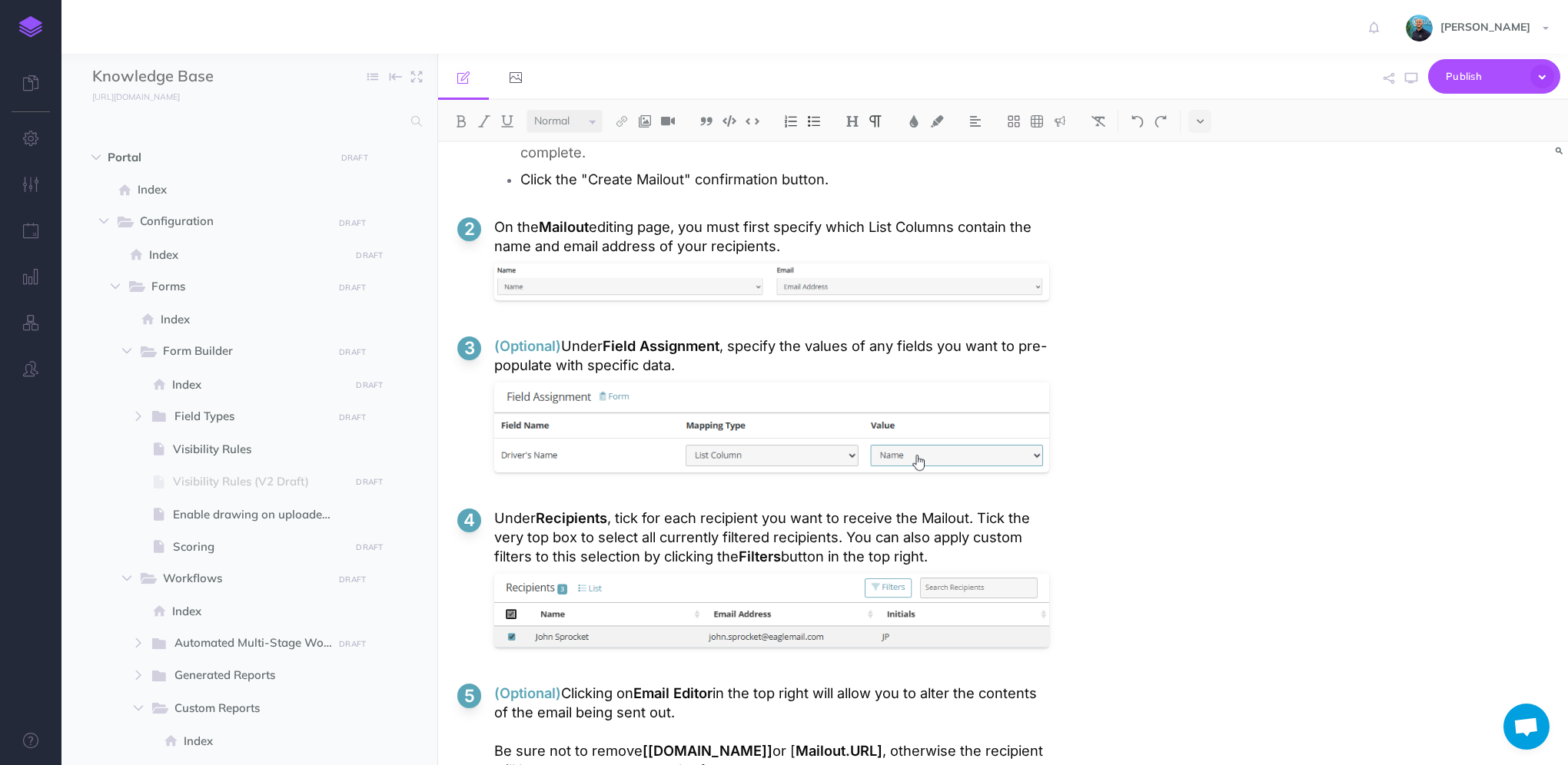
click at [743, 346] on p "(Optional) Under Field Assignment , specify the values of any fields you want t…" at bounding box center [772, 355] width 555 height 38
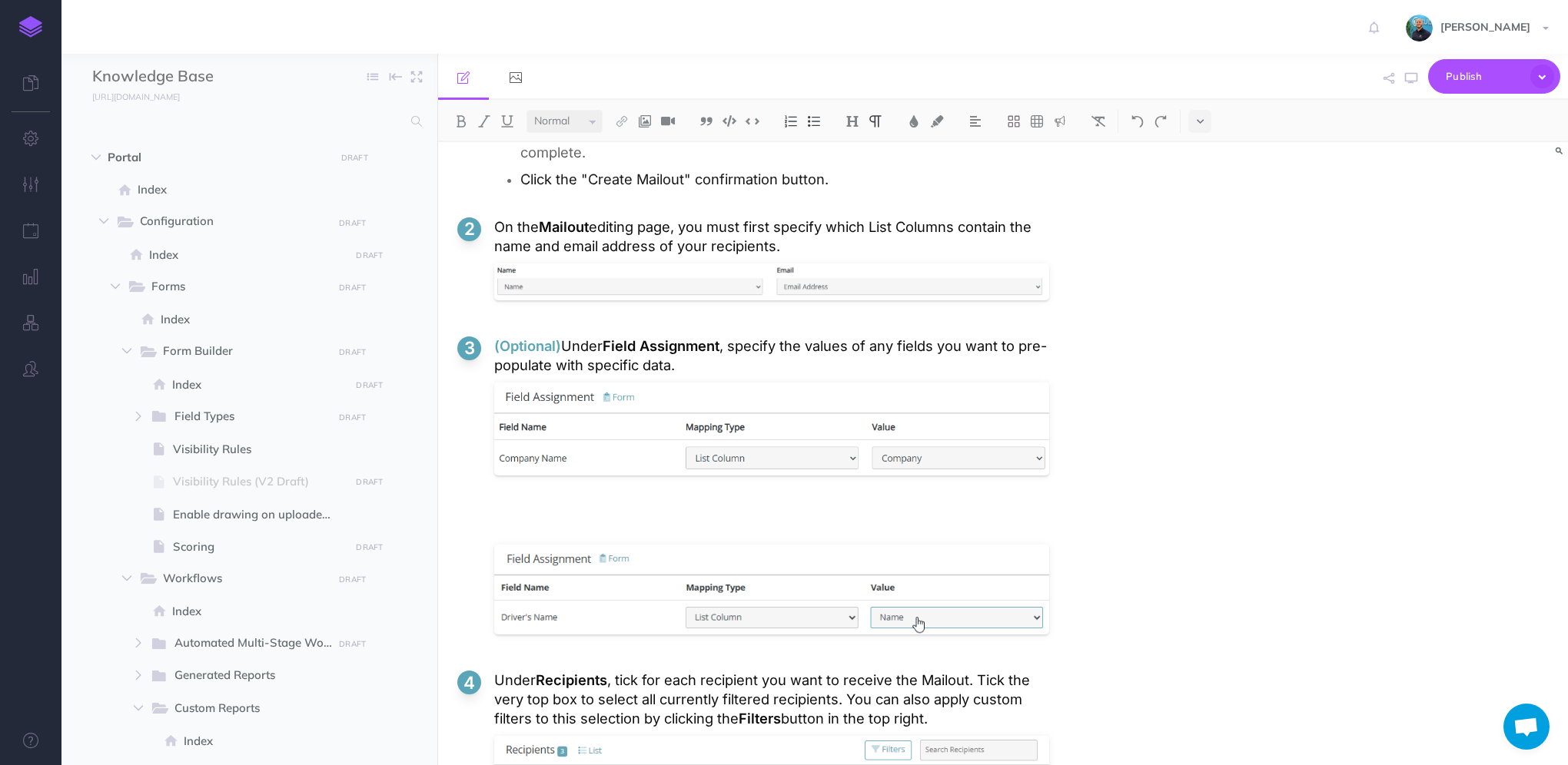
click at [768, 356] on p "(Optional) Under Field Assignment , specify the values of any fields you want t…" at bounding box center [772, 355] width 555 height 38
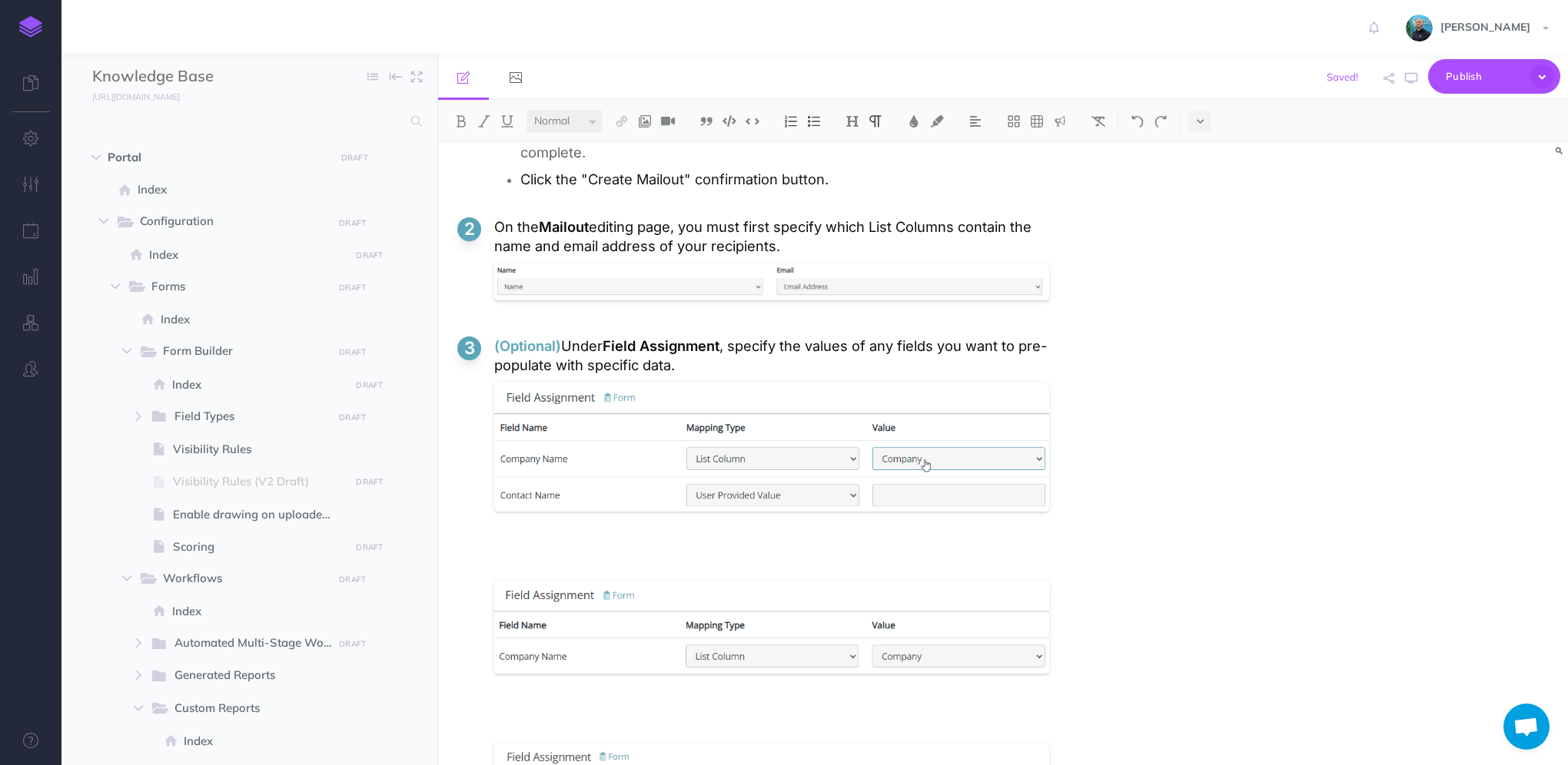
click at [696, 519] on li "(Optional) Under Field Assignment , specify the values of any fields you want t…" at bounding box center [753, 590] width 592 height 508
click at [692, 509] on div at bounding box center [772, 451] width 555 height 145
click at [691, 520] on li "(Optional) Under Field Assignment , specify the values of any fields you want t…" at bounding box center [753, 590] width 592 height 508
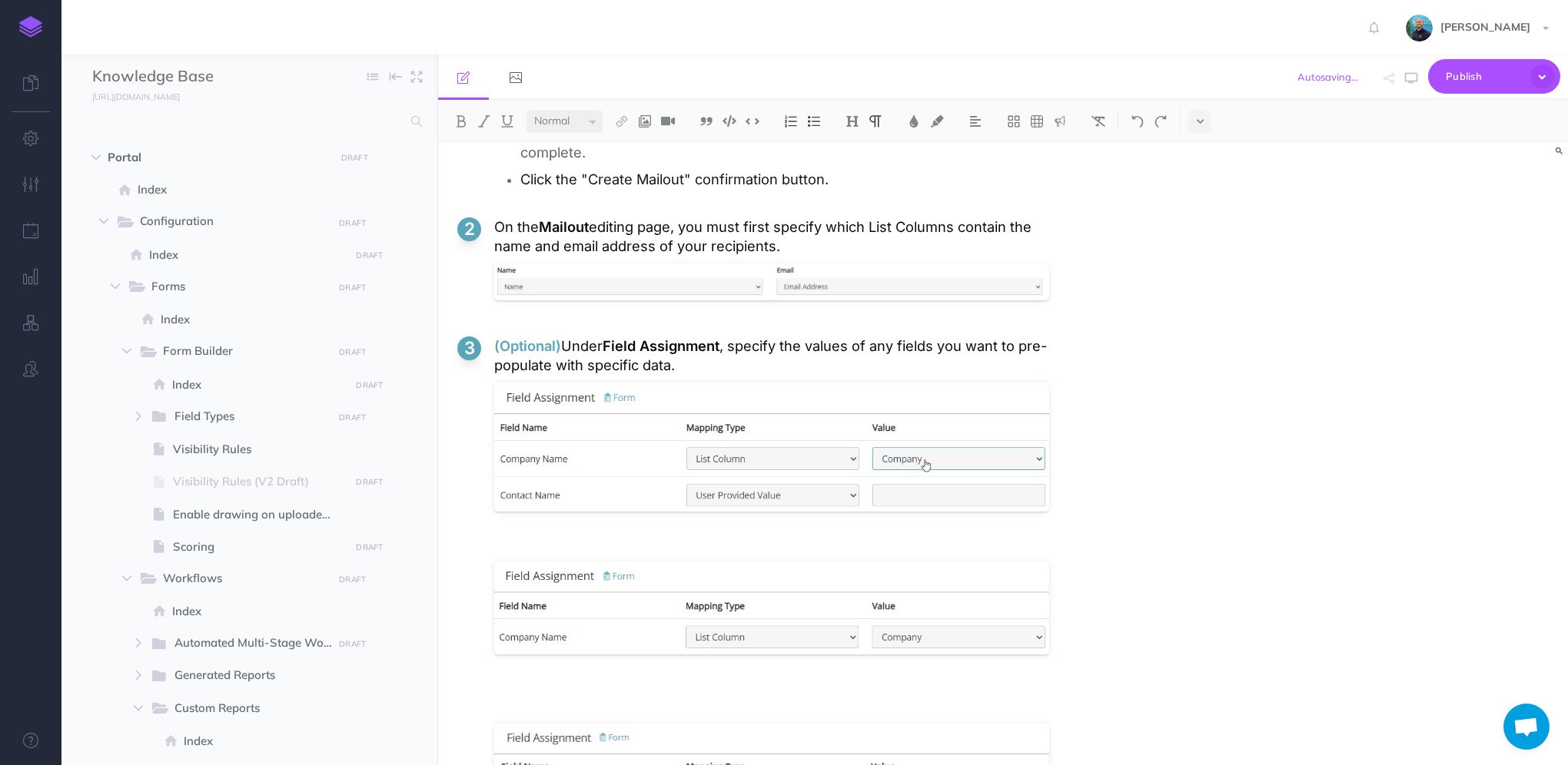
click at [585, 658] on li "(Optional) Under Field Assignment , specify the values of any fields you want t…" at bounding box center [753, 581] width 592 height 489
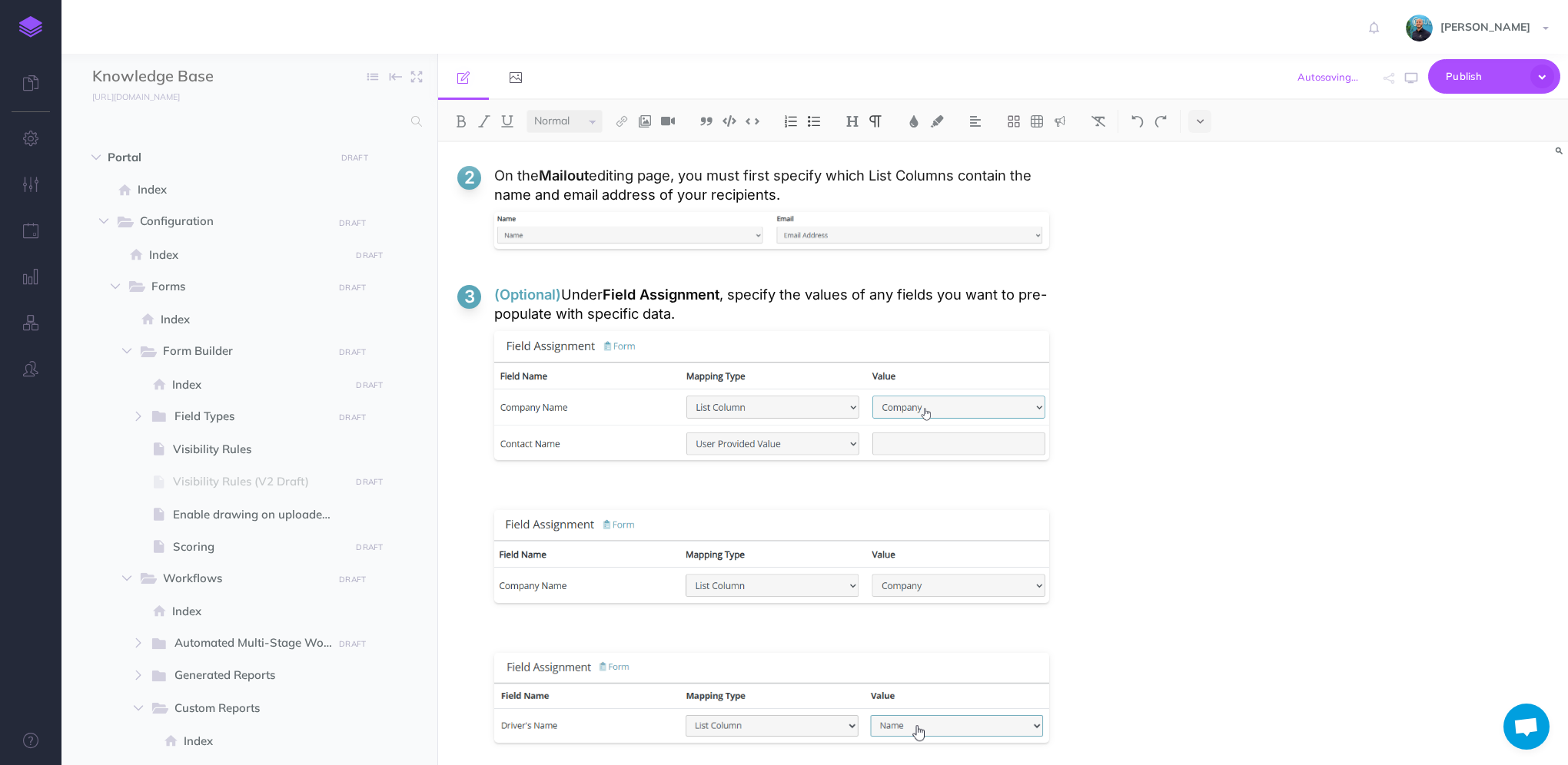
scroll to position [3734, 0]
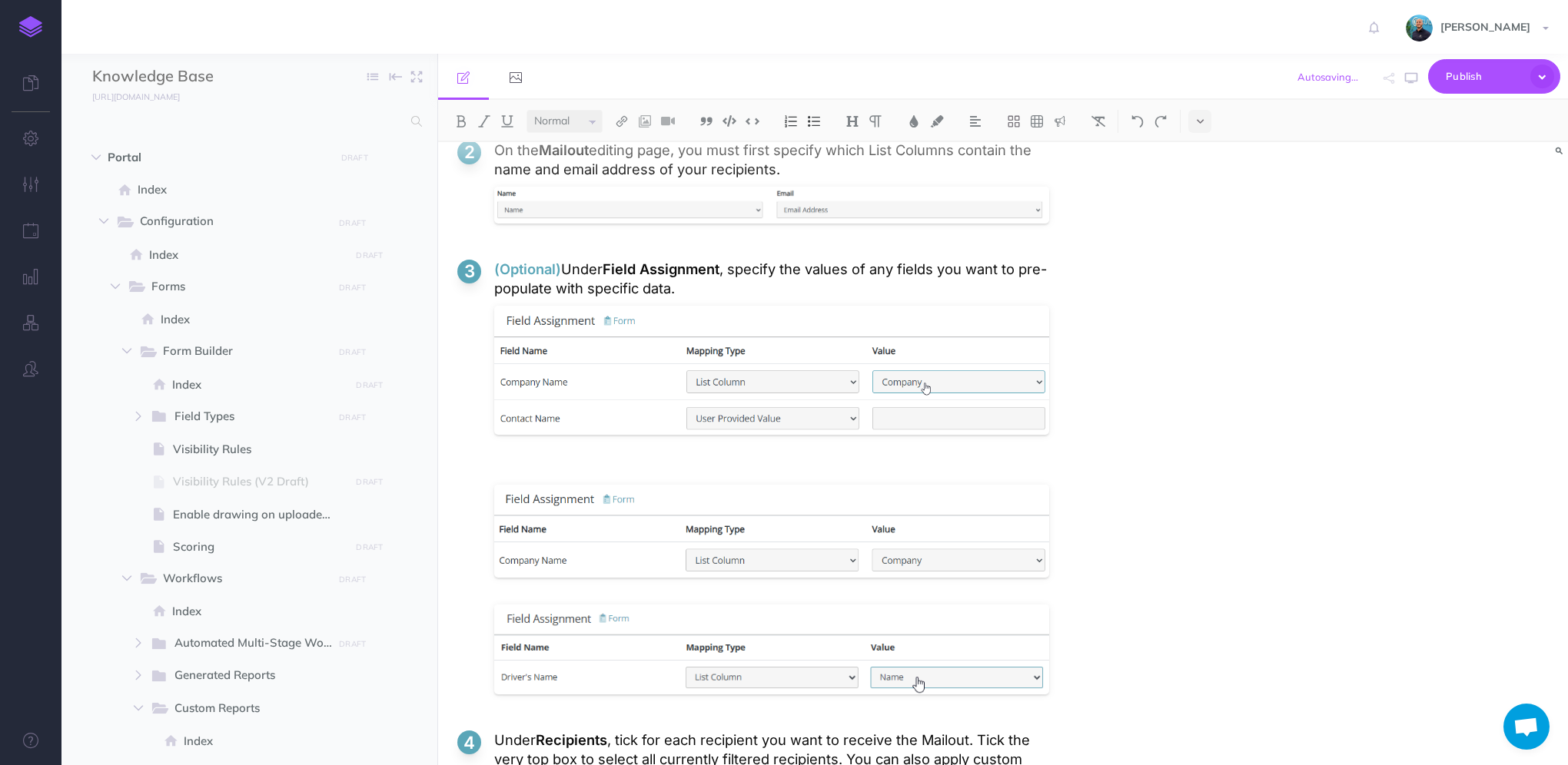
click at [791, 446] on li "(Optional) Under Field Assignment , specify the values of any fields you want t…" at bounding box center [753, 483] width 592 height 447
click at [726, 446] on li "(Optional) Under Field Assignment , specify the values of any fields you want t…" at bounding box center [753, 483] width 592 height 447
click at [515, 458] on p at bounding box center [772, 467] width 555 height 19
click at [520, 608] on div at bounding box center [772, 653] width 555 height 105
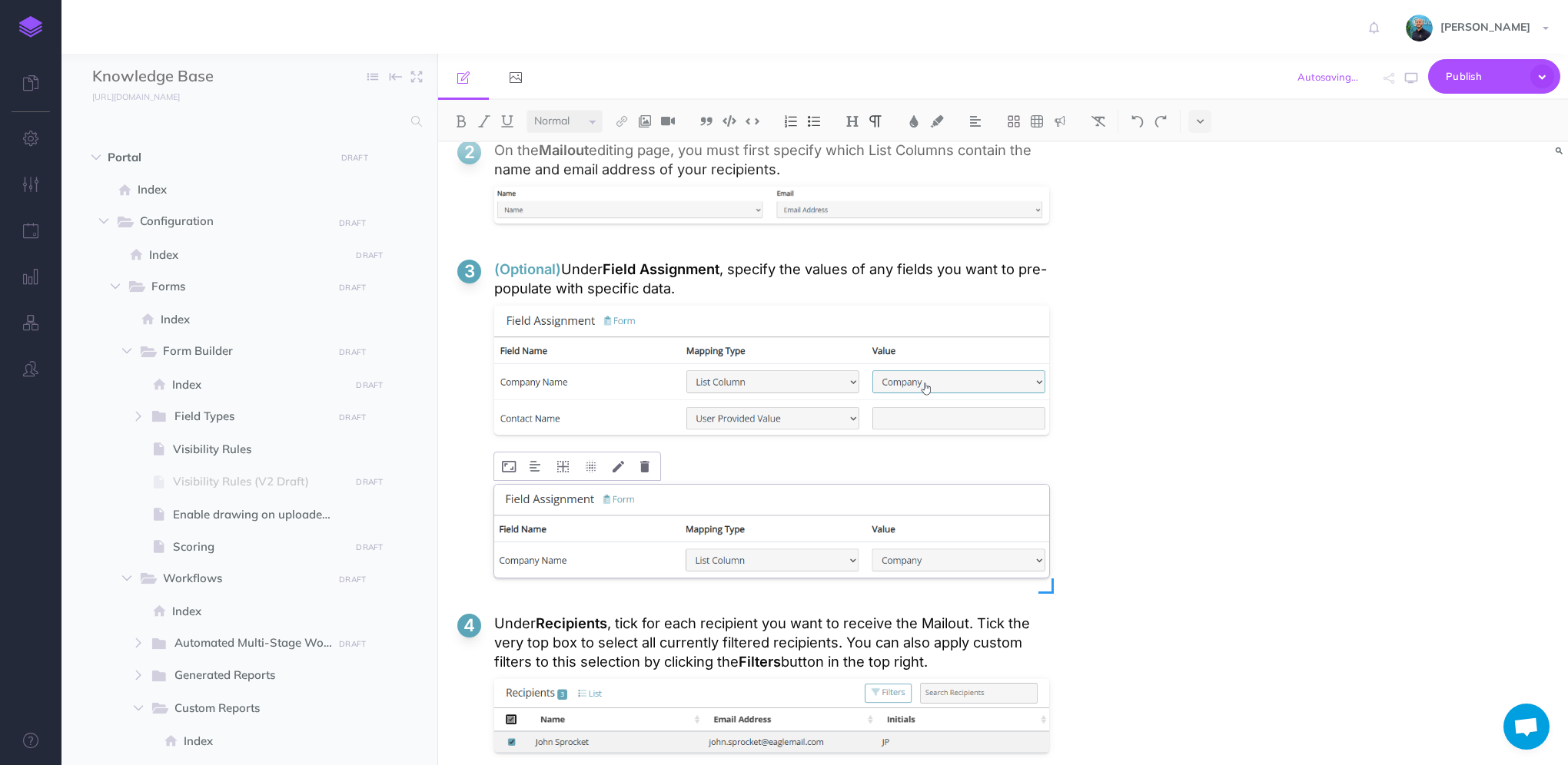
click at [835, 501] on div at bounding box center [772, 535] width 555 height 108
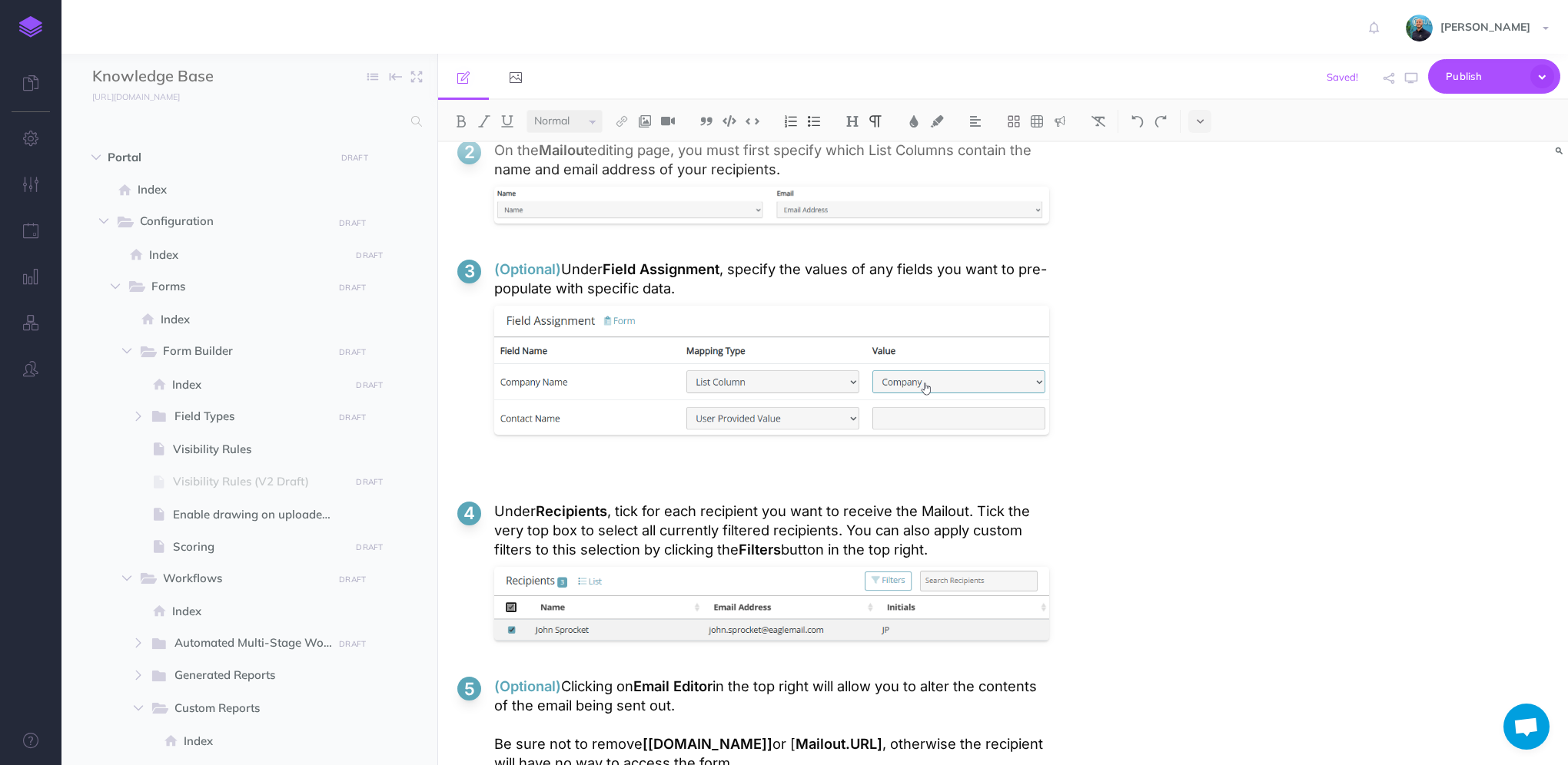
click at [535, 445] on li "(Optional) Under Field Assignment , specify the values of any fields you want t…" at bounding box center [753, 368] width 592 height 217
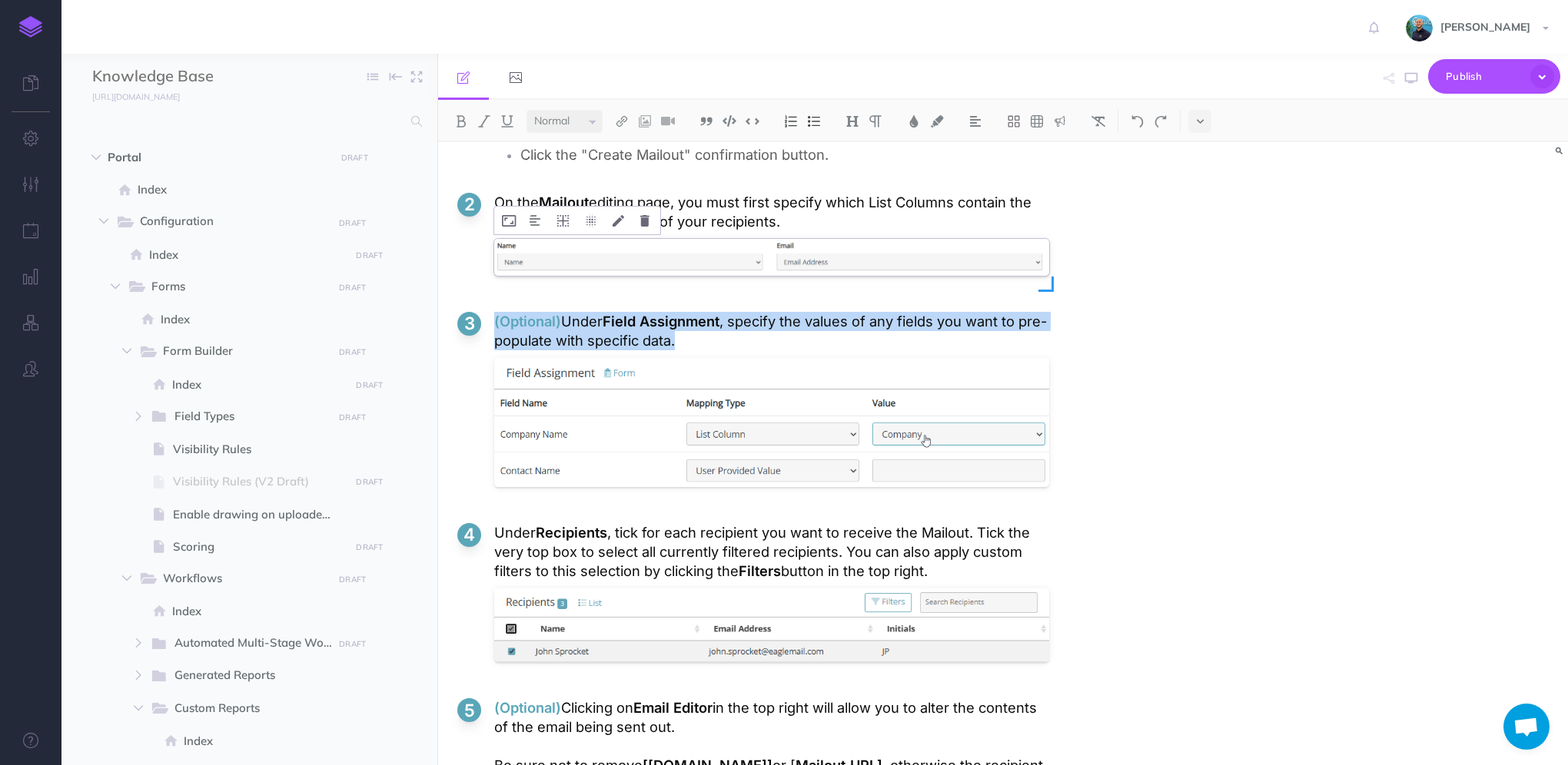
scroll to position [3658, 0]
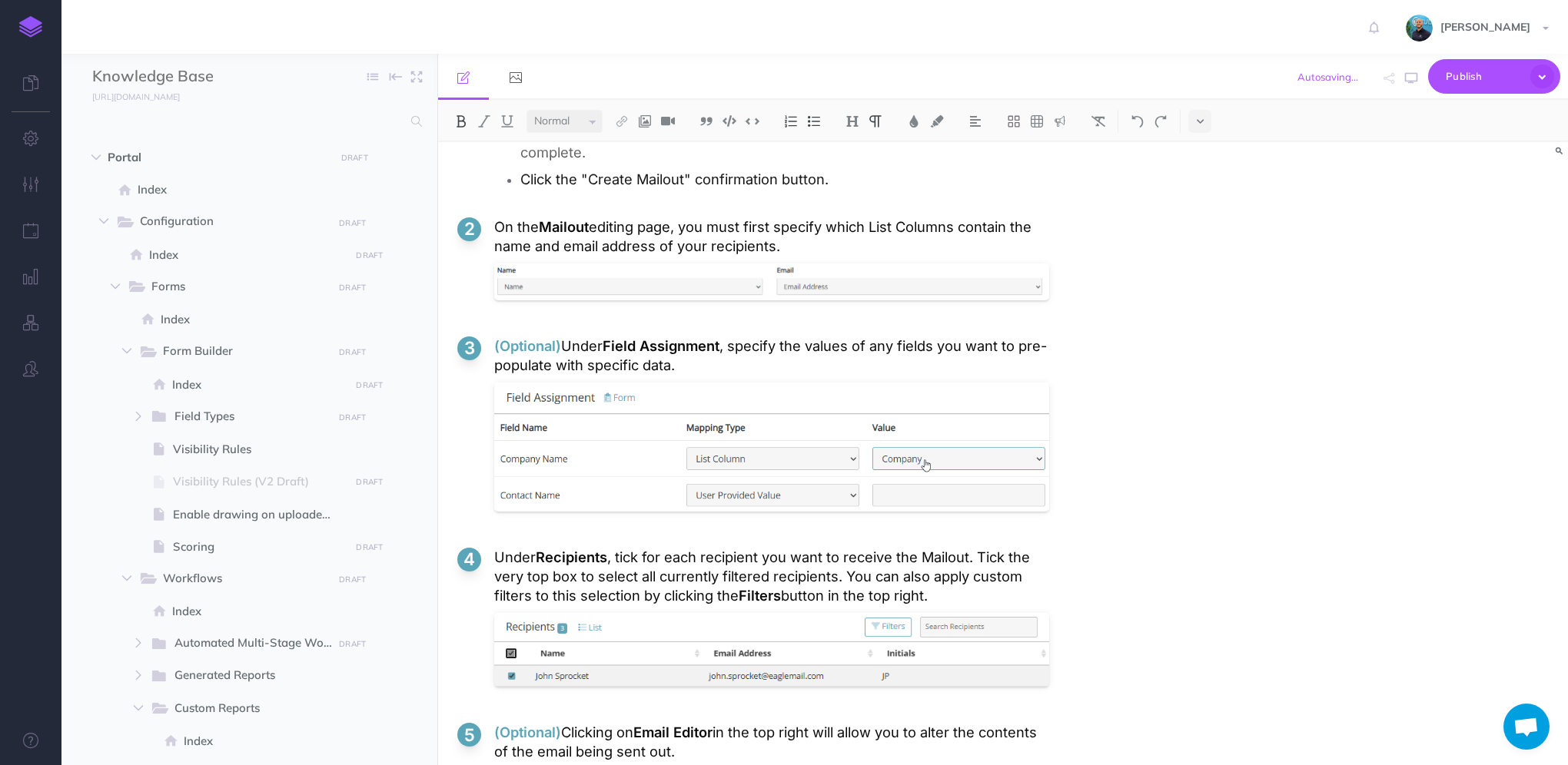
click at [663, 309] on ol "On the Mailout overview page, click on the "Create Mailout" button at the top o…" at bounding box center [753, 672] width 592 height 1341
click at [613, 518] on ol "On the Mailout overview page, click on the "Create Mailout" button at the top o…" at bounding box center [753, 672] width 592 height 1341
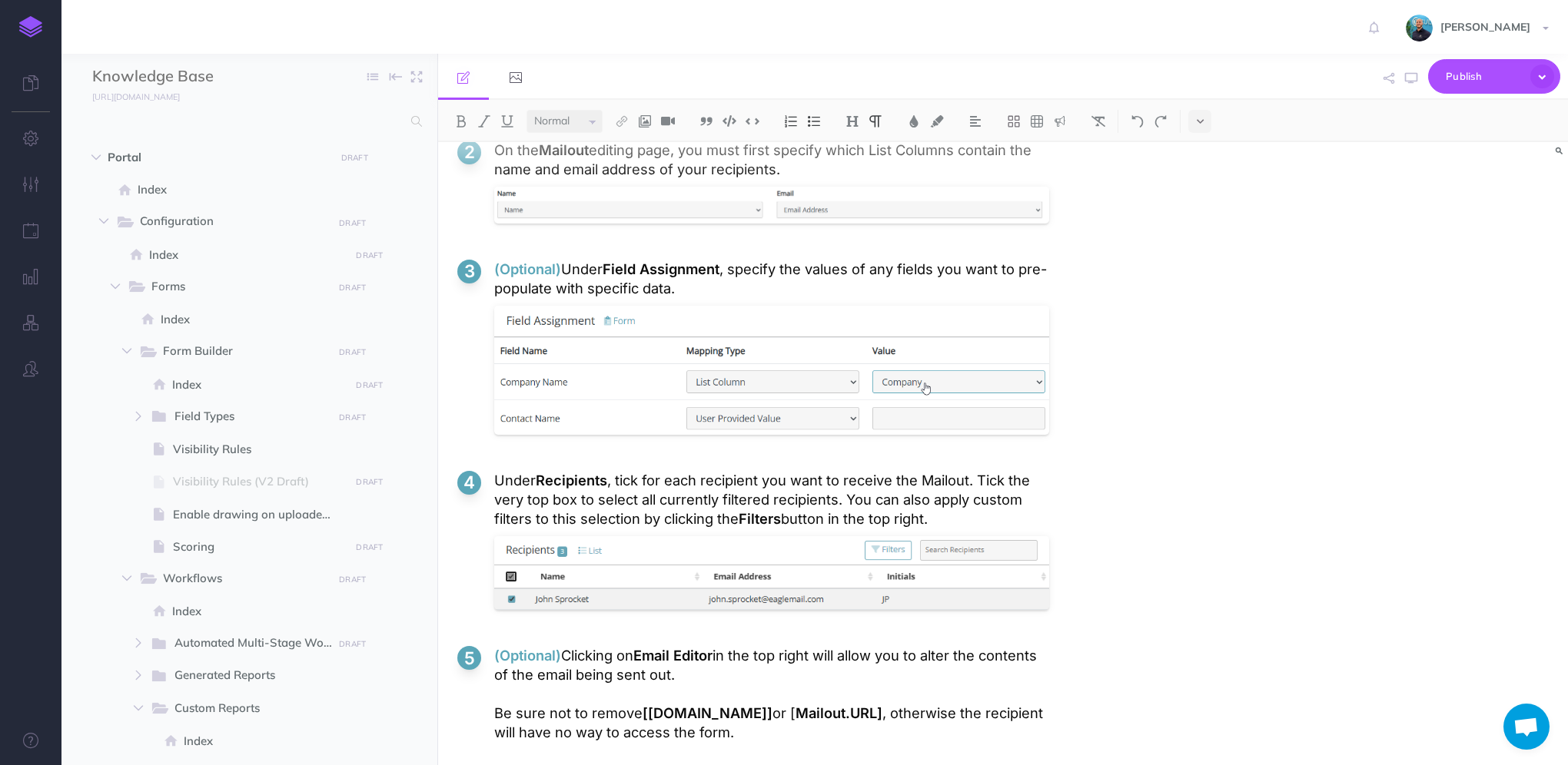
scroll to position [3811, 0]
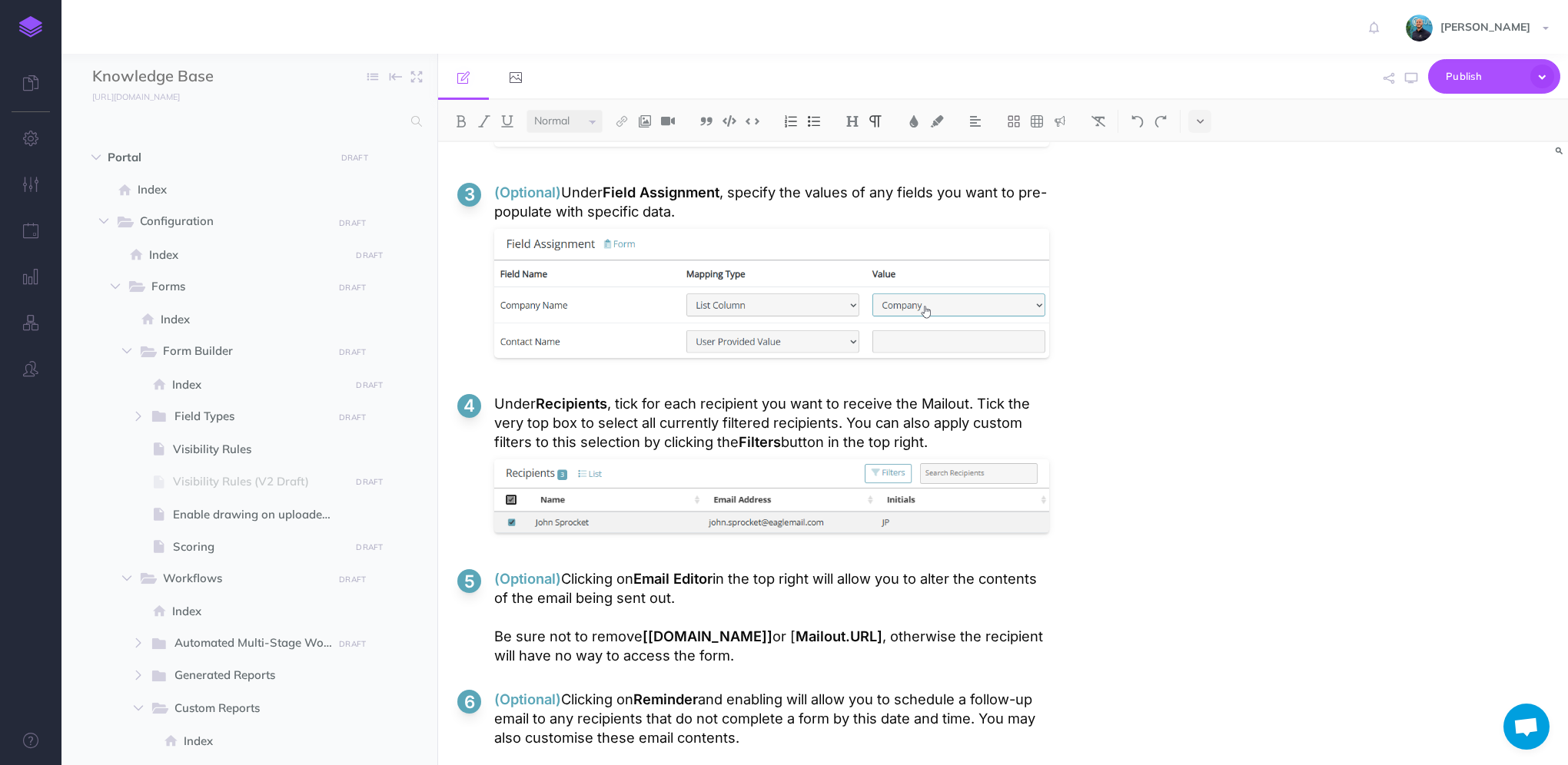
click at [946, 430] on p "Under Recipients , tick for each recipient you want to receive the Mailout. Tic…" at bounding box center [772, 423] width 555 height 58
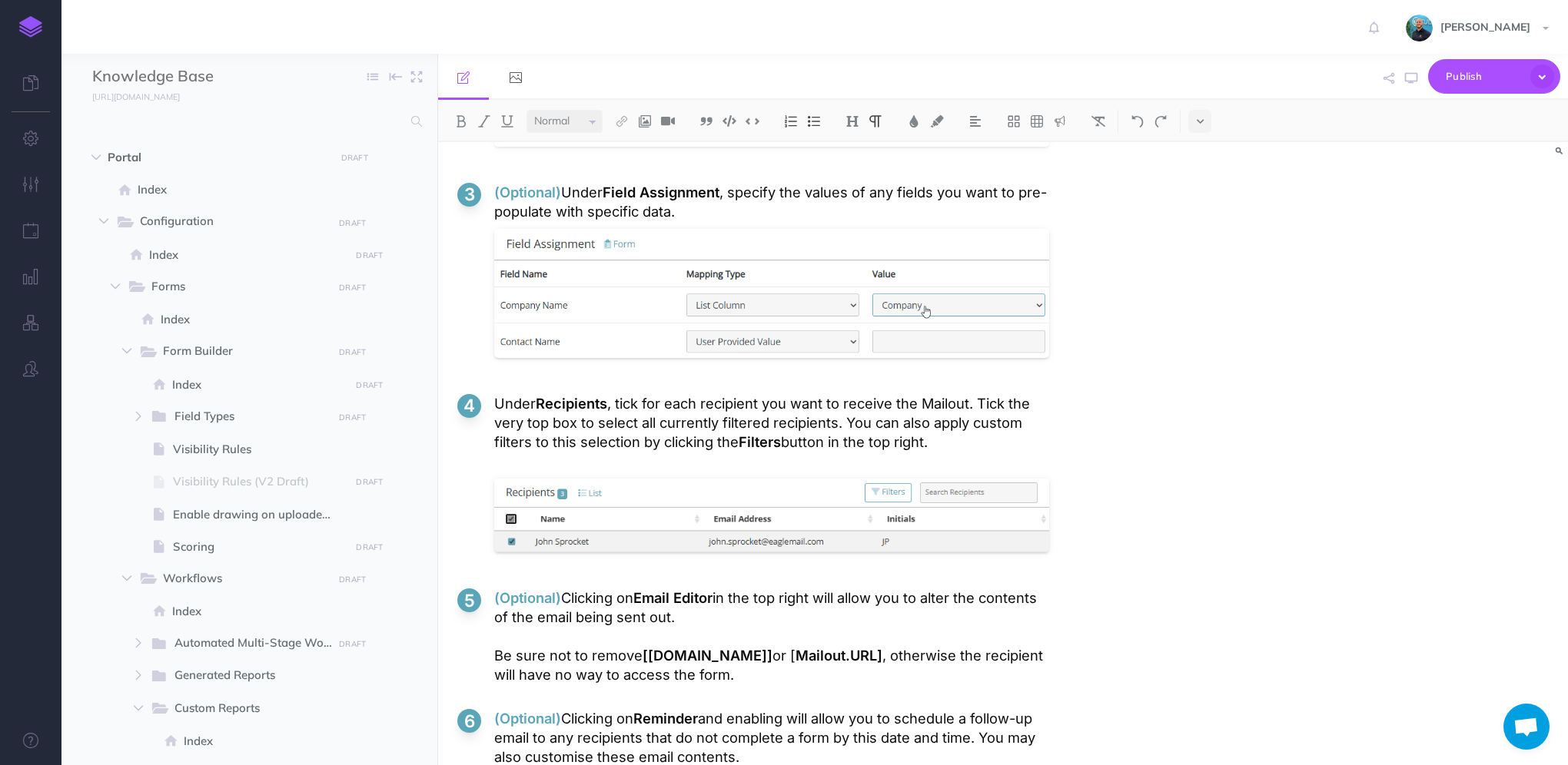
click at [689, 451] on p "Under Recipients , tick for each recipient you want to receive the Mailout. Tic…" at bounding box center [772, 432] width 555 height 77
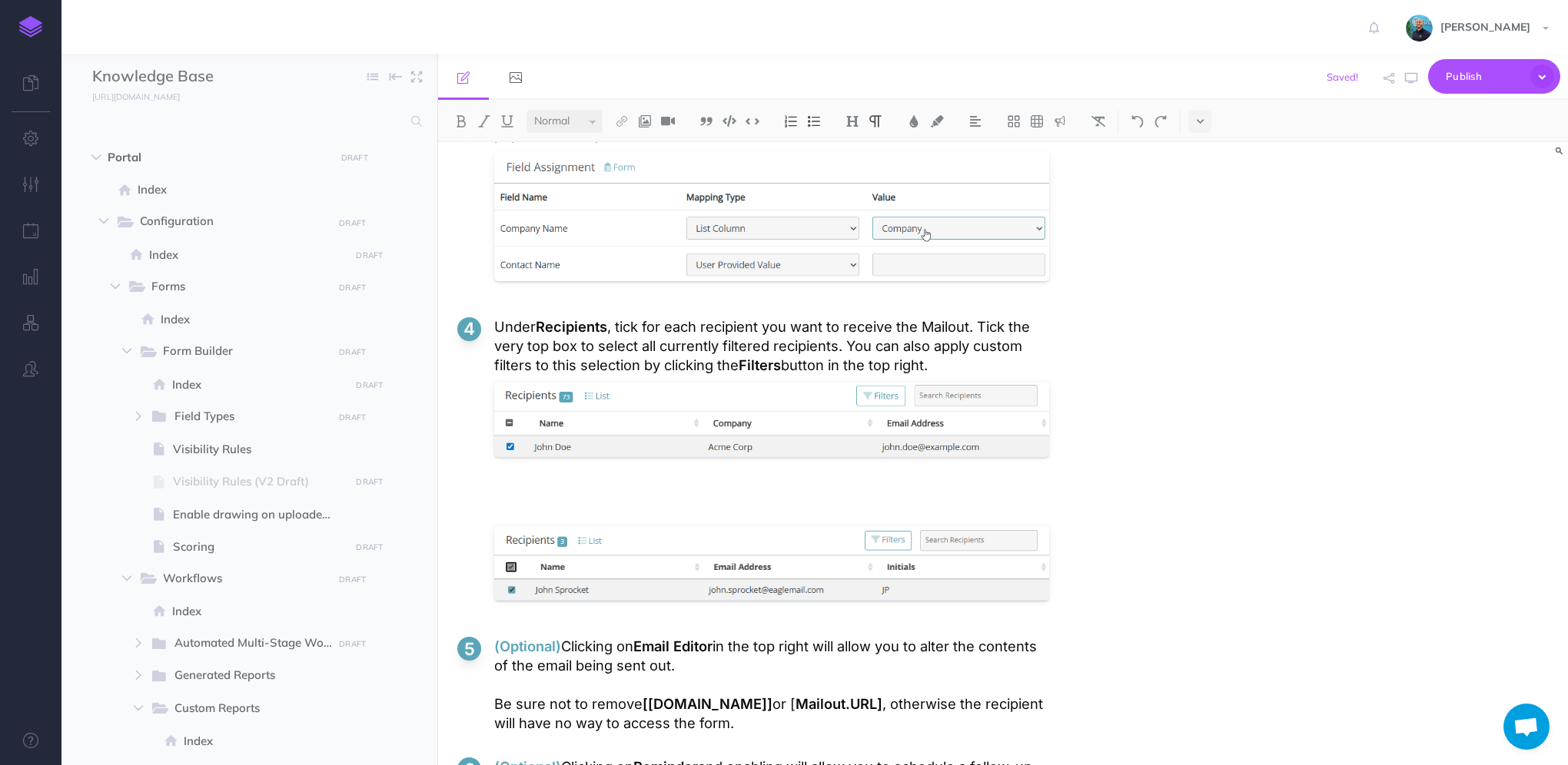
scroll to position [3964, 0]
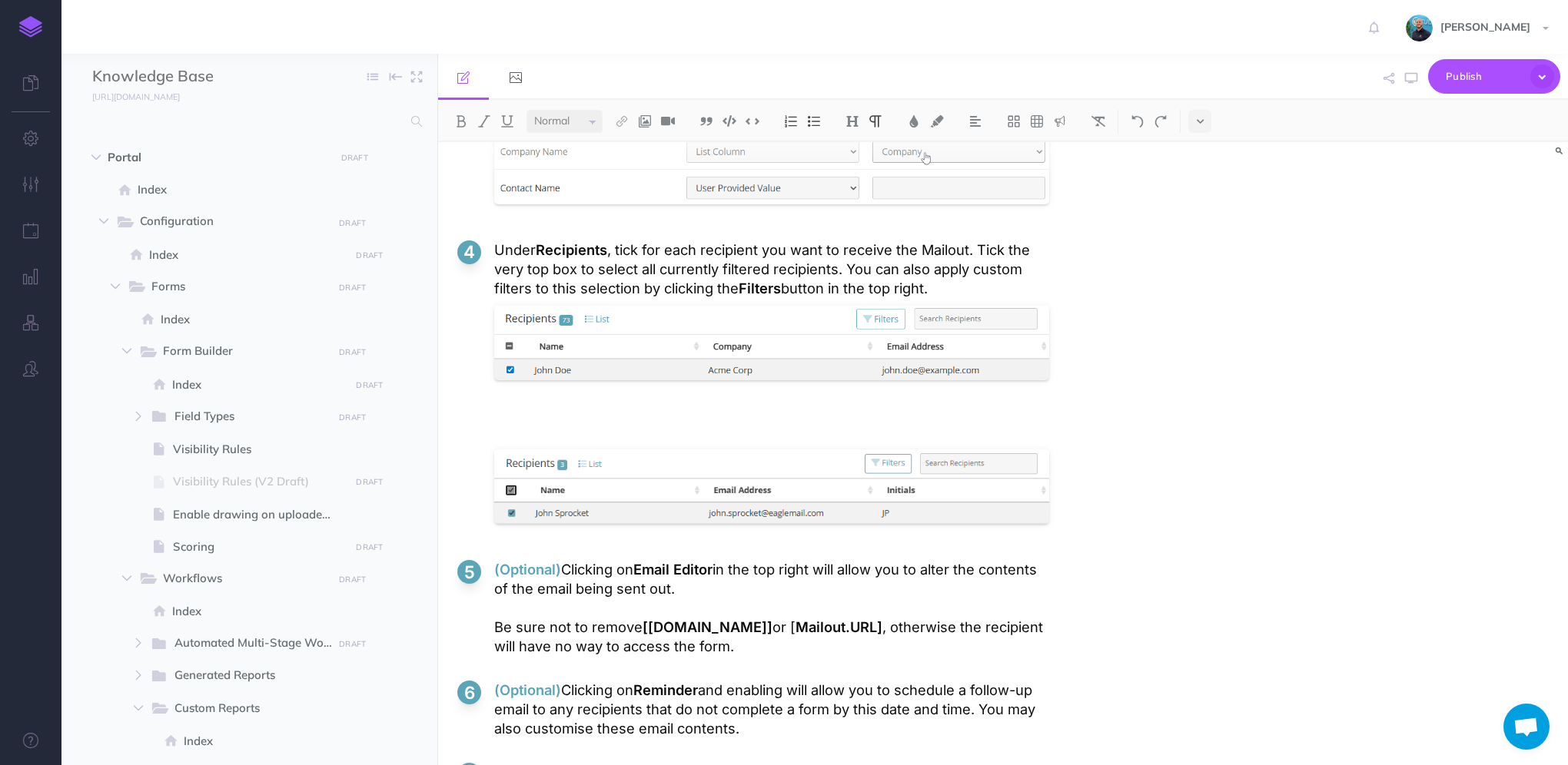
click at [692, 403] on p at bounding box center [772, 422] width 555 height 38
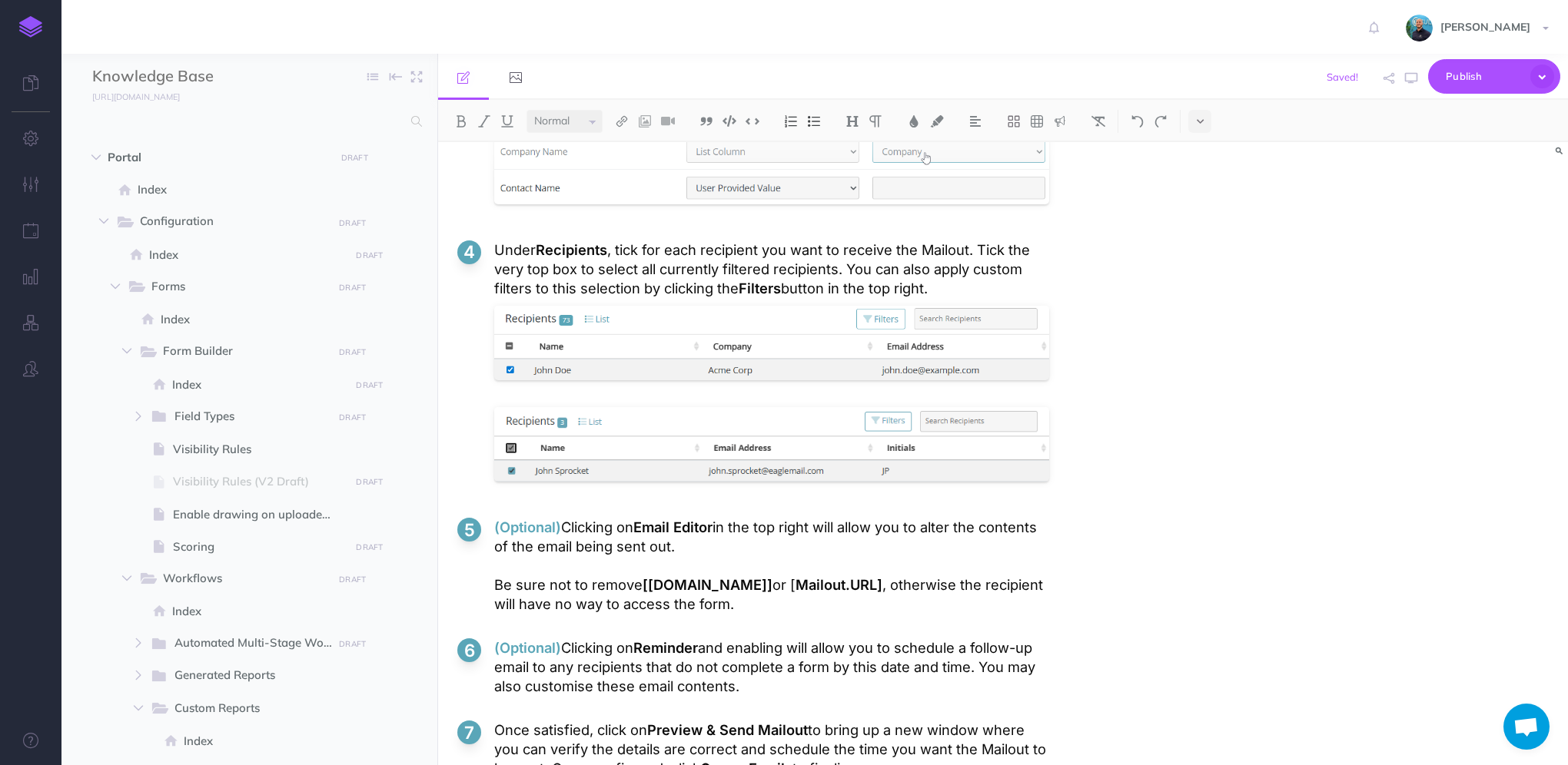
click at [1390, 590] on div "Mailouts Overview The Mailouts page provides a centralised interface for managi…" at bounding box center [1003, 454] width 1130 height 623
click at [647, 384] on icon at bounding box center [645, 390] width 9 height 12
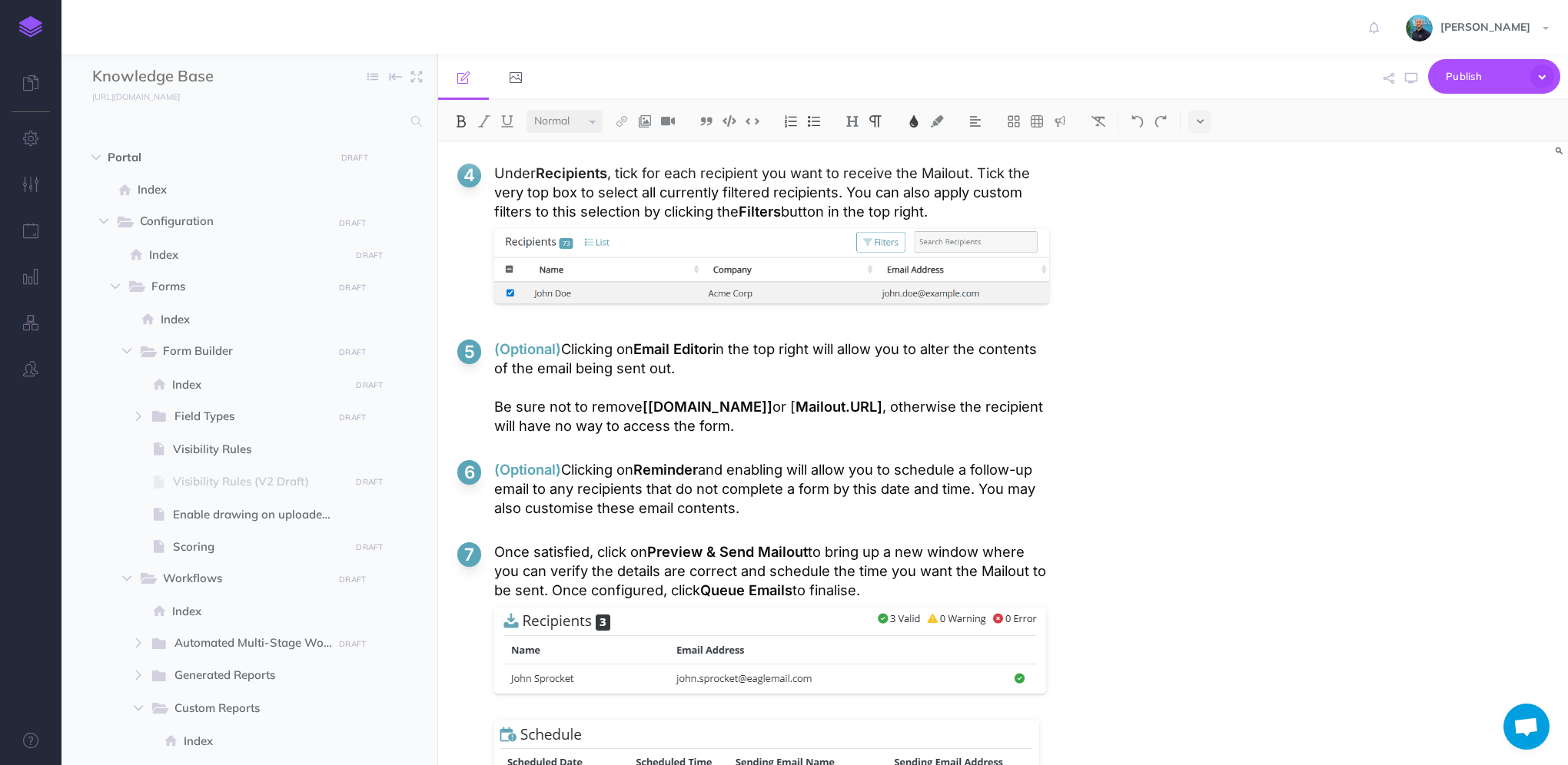
scroll to position [4118, 0]
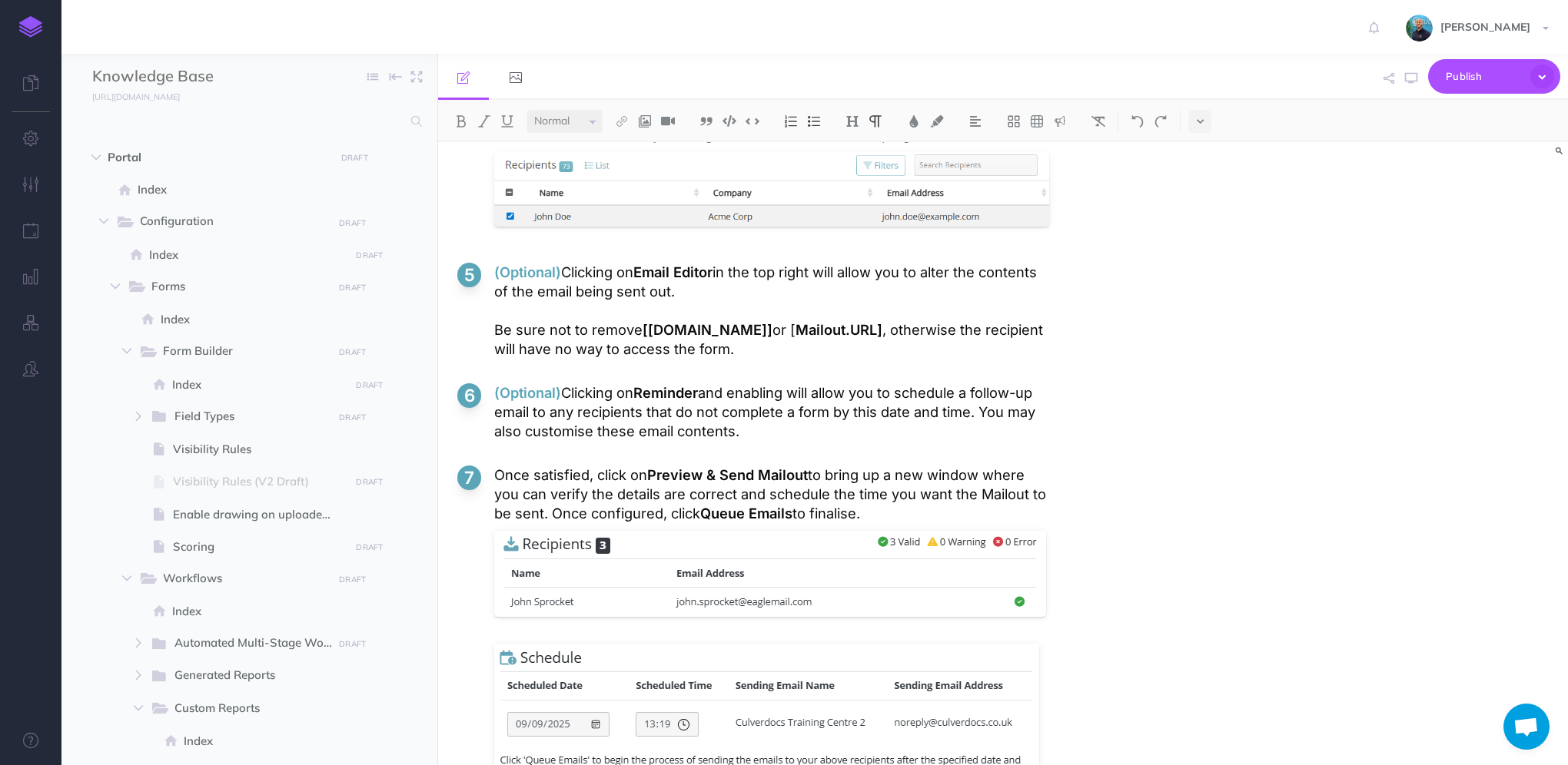
click at [621, 421] on p "(Optional) Clicking on Reminder and enabling will allow you to schedule a follo…" at bounding box center [772, 412] width 555 height 58
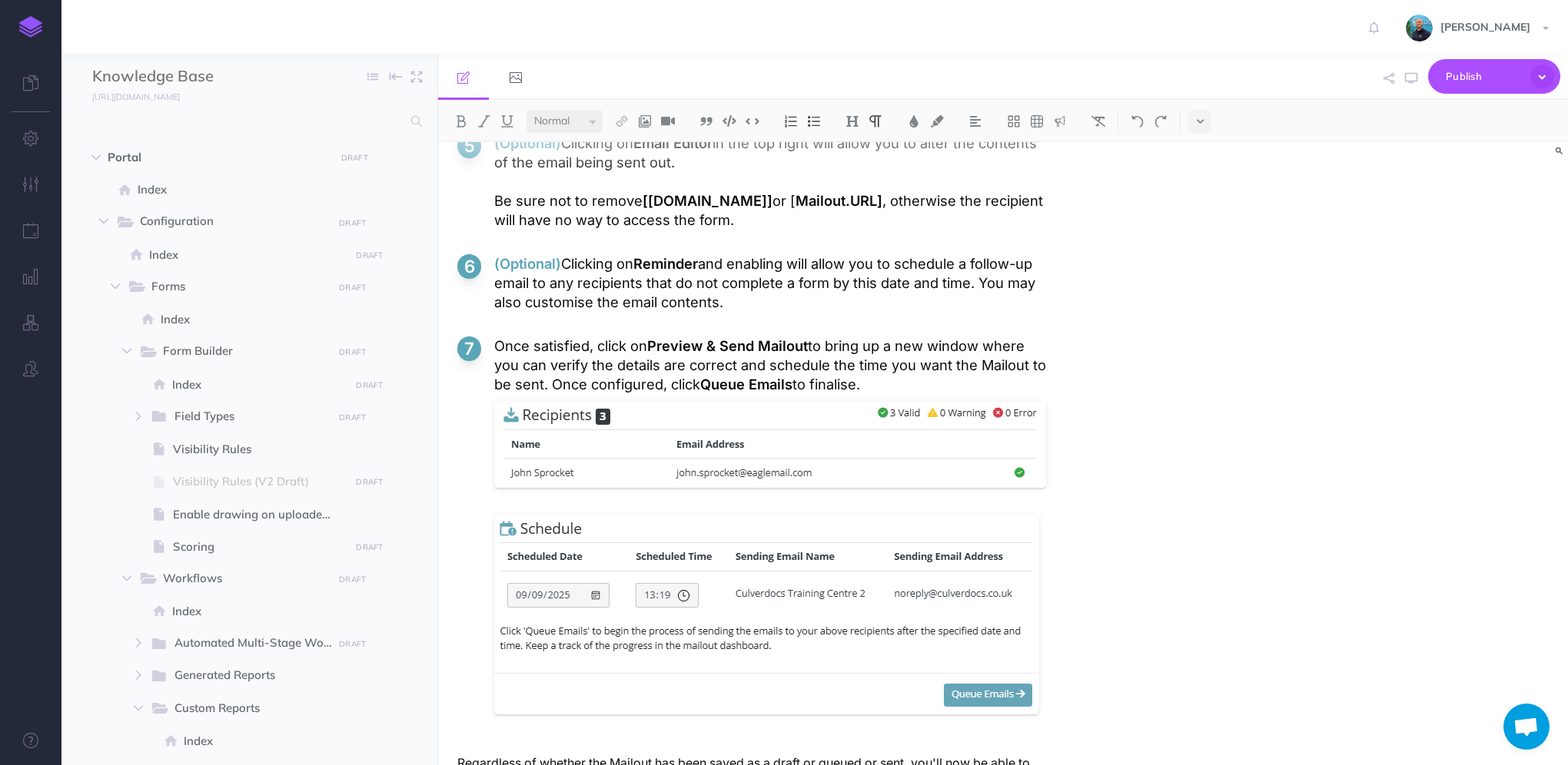
scroll to position [4272, 0]
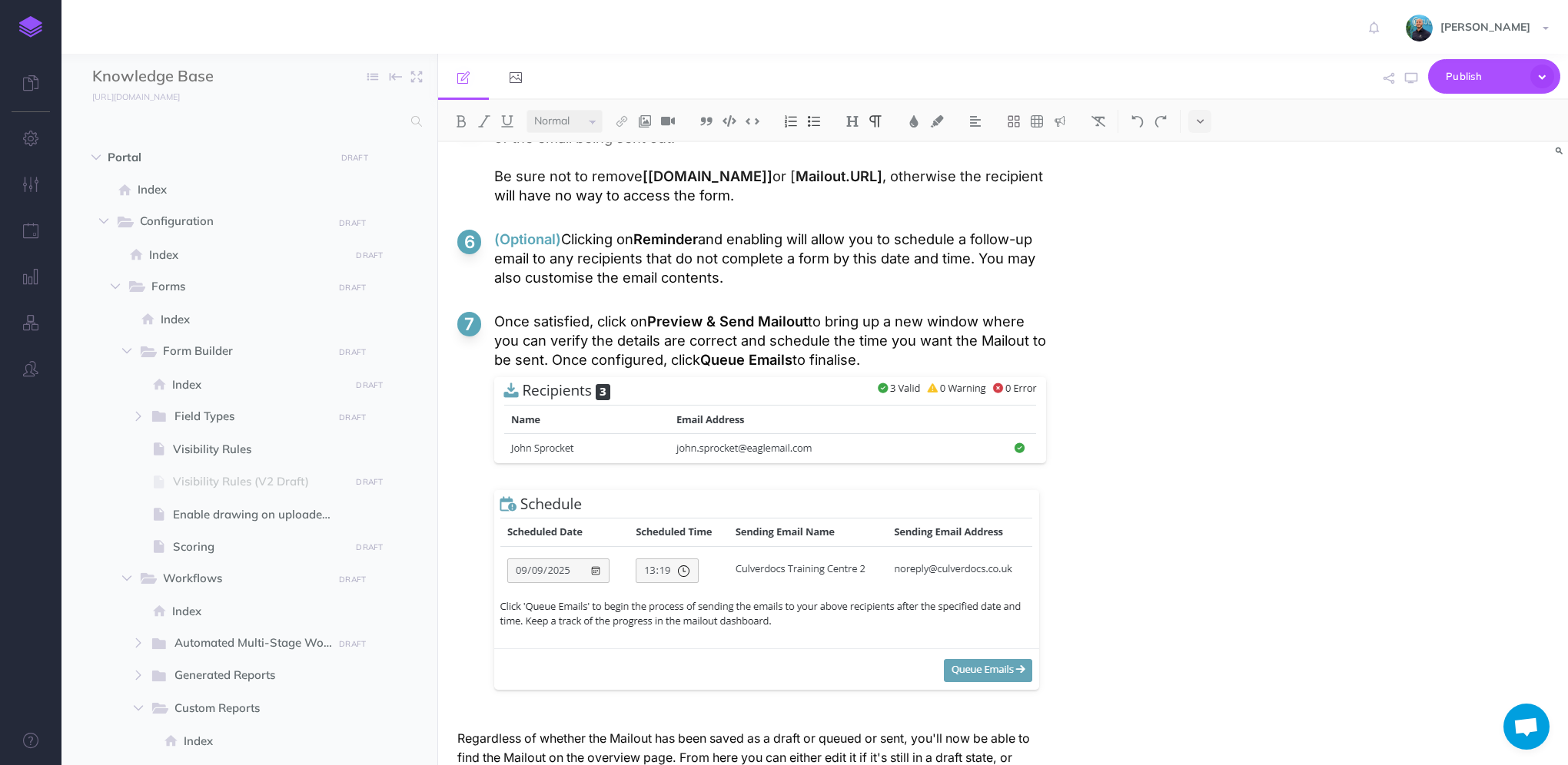
click at [888, 358] on p "Once satisfied, click on Preview & Send Mailout to bring up a new window where …" at bounding box center [772, 341] width 555 height 58
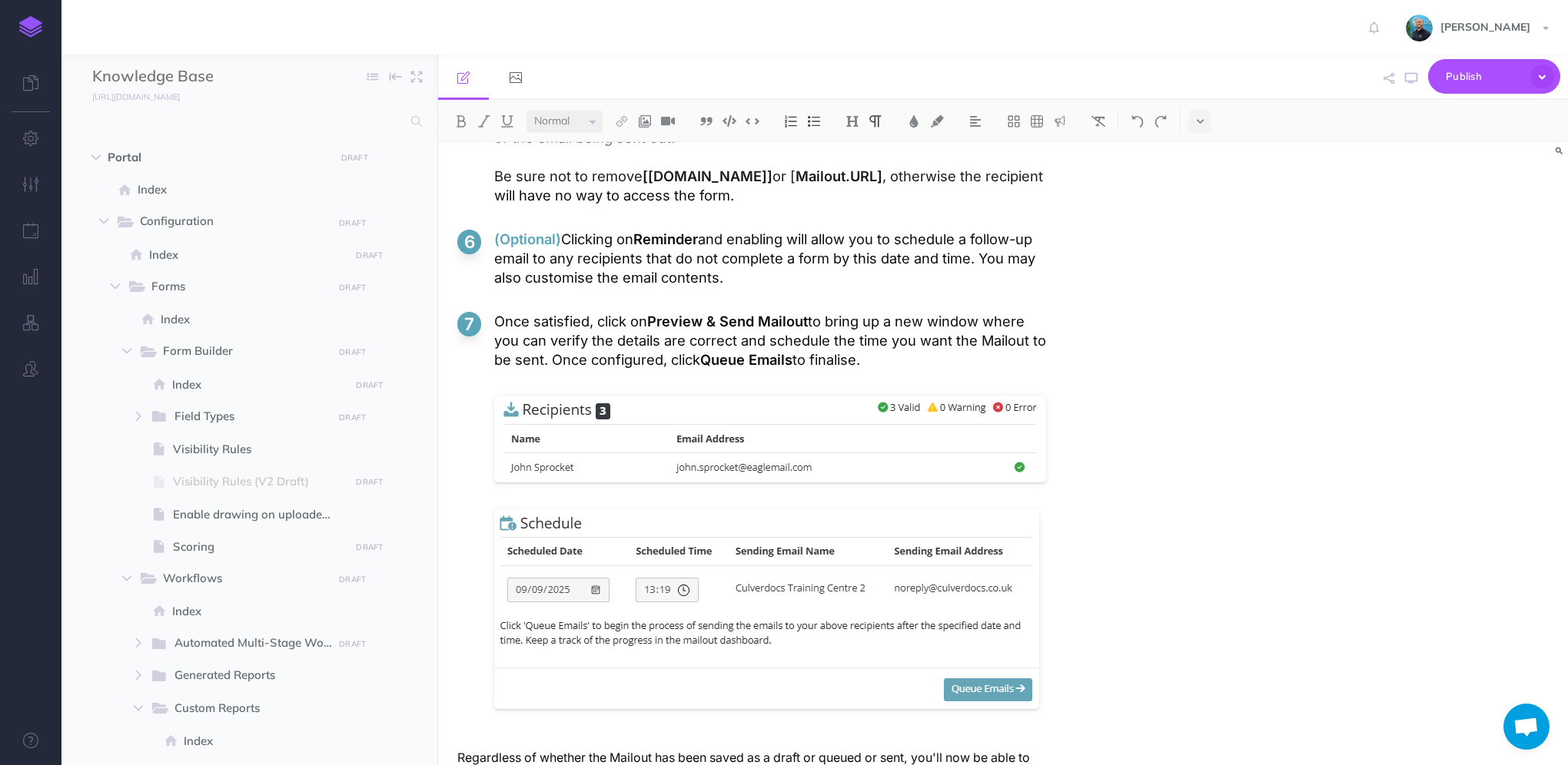
click at [901, 361] on p "Once satisfied, click on Preview & Send Mailout to bring up a new window where …" at bounding box center [772, 350] width 555 height 77
click at [907, 345] on p "Once satisfied, click on Preview & Send Mailout to bring up a new window where …" at bounding box center [772, 350] width 555 height 77
click at [905, 363] on p "Once satisfied, click on Preview & Send Mailout to bring up a new window where …" at bounding box center [772, 350] width 555 height 77
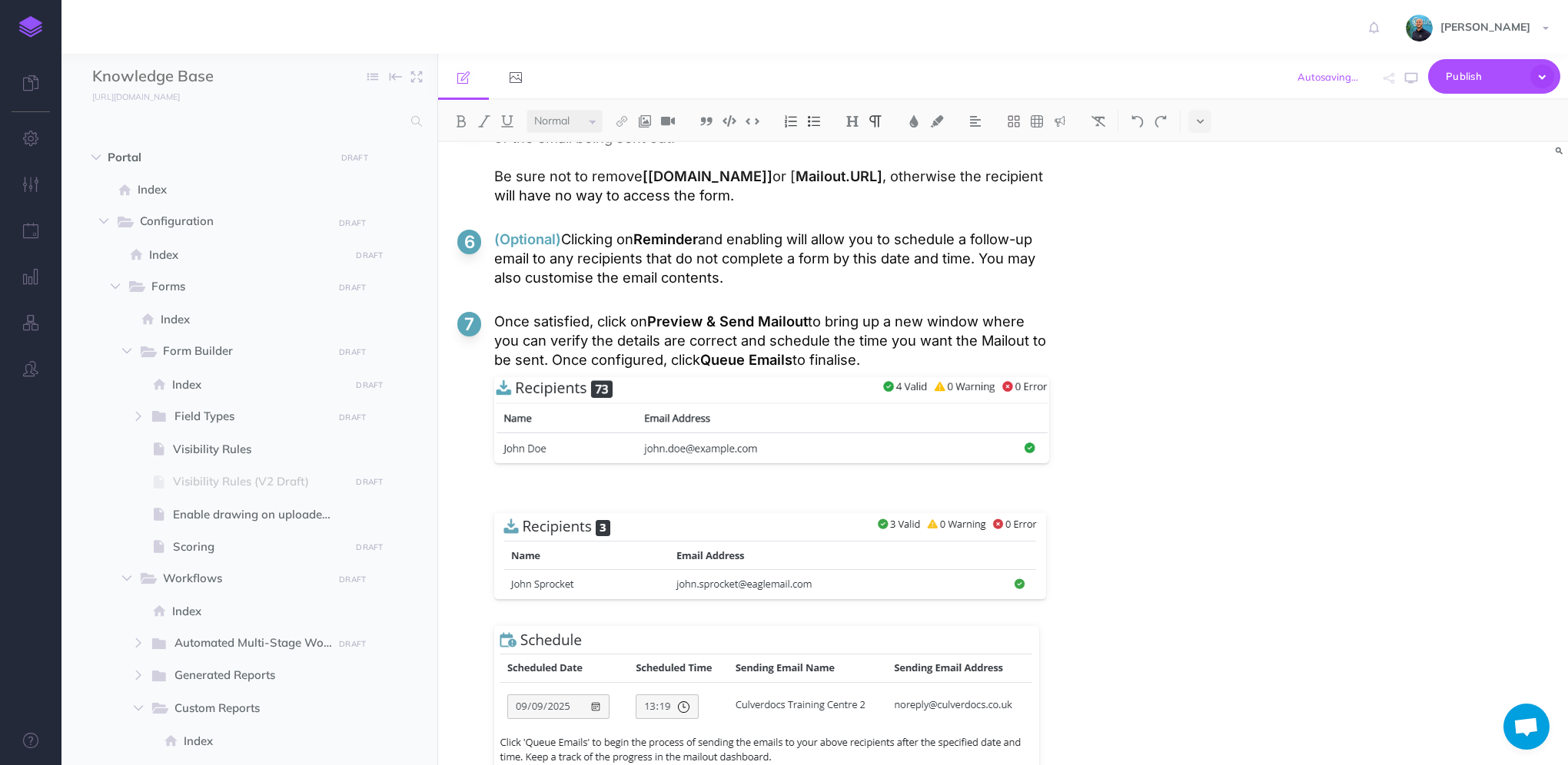
click at [519, 486] on p at bounding box center [772, 496] width 555 height 19
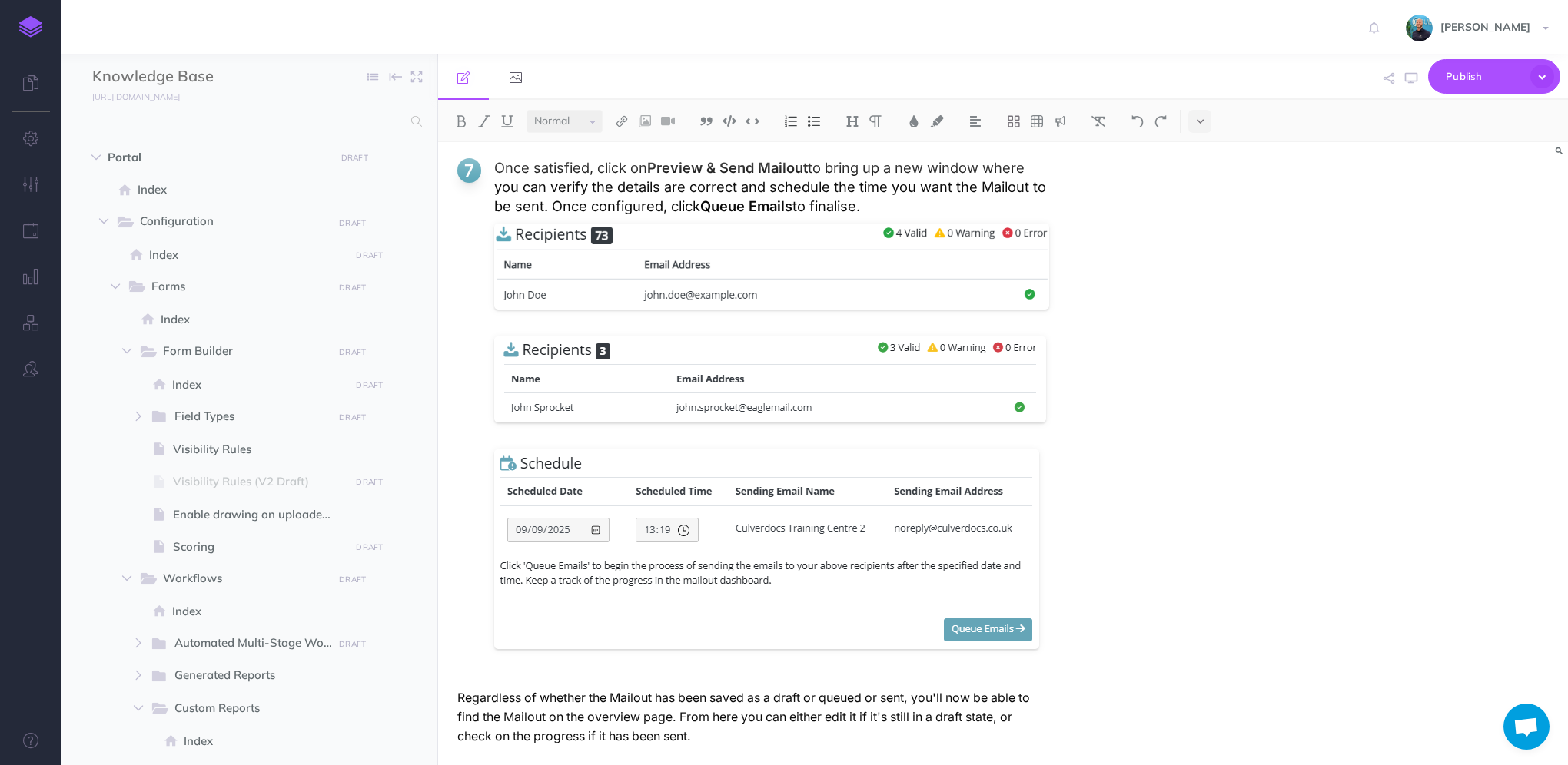
scroll to position [4426, 0]
click at [622, 339] on div at bounding box center [770, 383] width 552 height 101
click at [639, 313] on button at bounding box center [645, 318] width 25 height 28
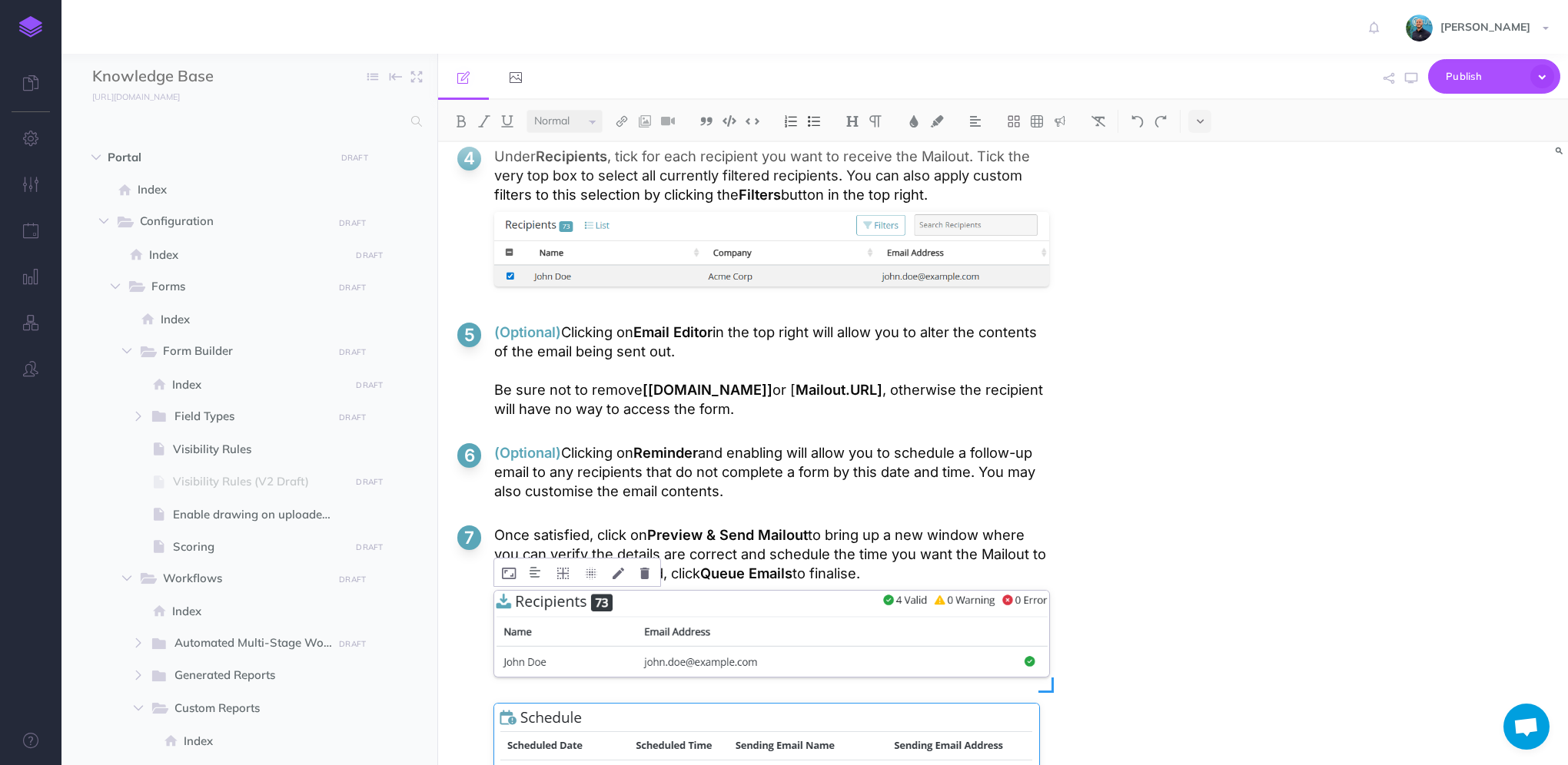
scroll to position [4238, 0]
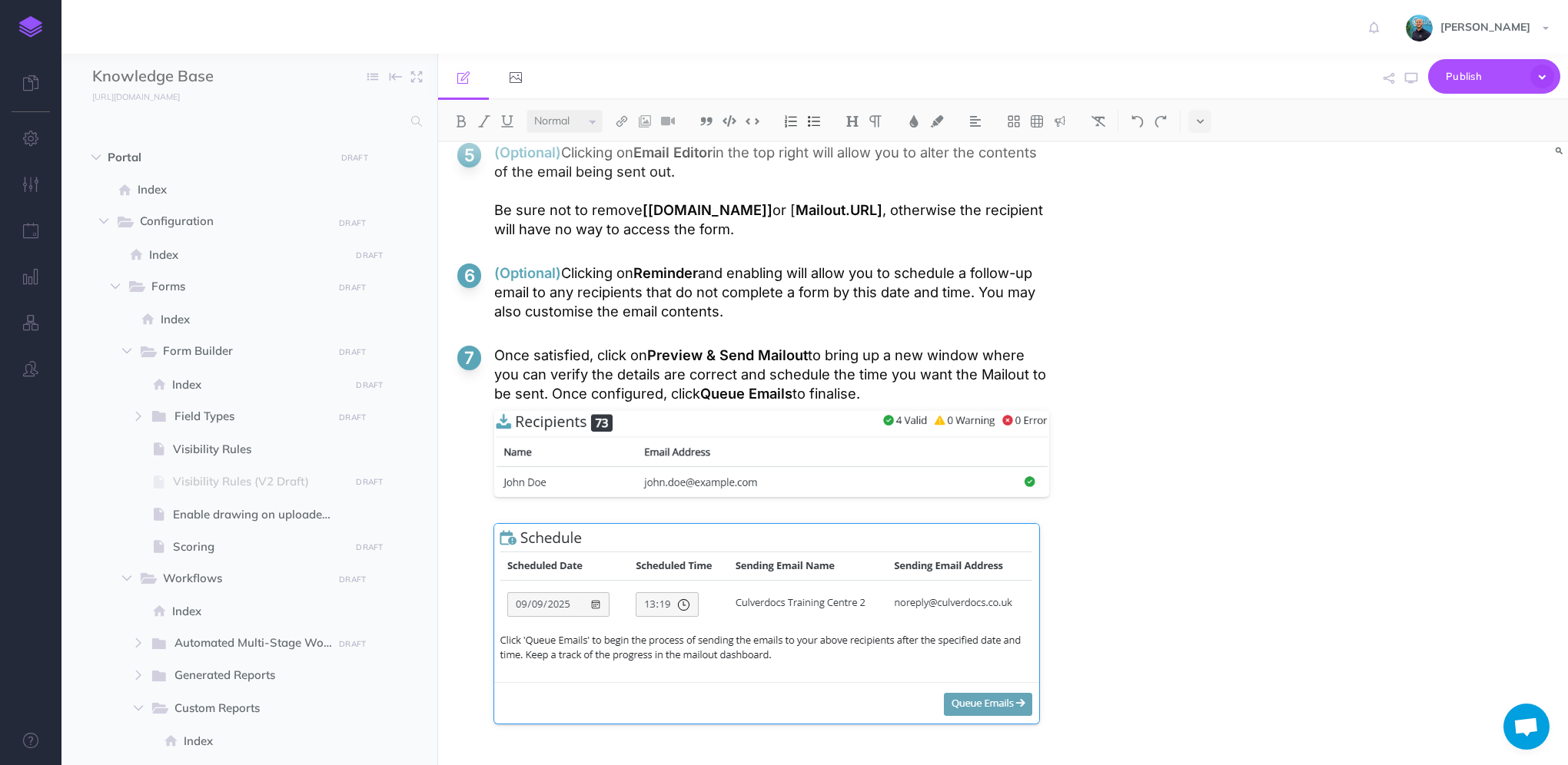
click at [538, 500] on li "Once satisfied, click on Preview & Send Mailout to bring up a new window where …" at bounding box center [753, 540] width 592 height 390
click at [520, 504] on li "Once satisfied, click on Preview & Send Mailout to bring up a new window where …" at bounding box center [753, 540] width 592 height 390
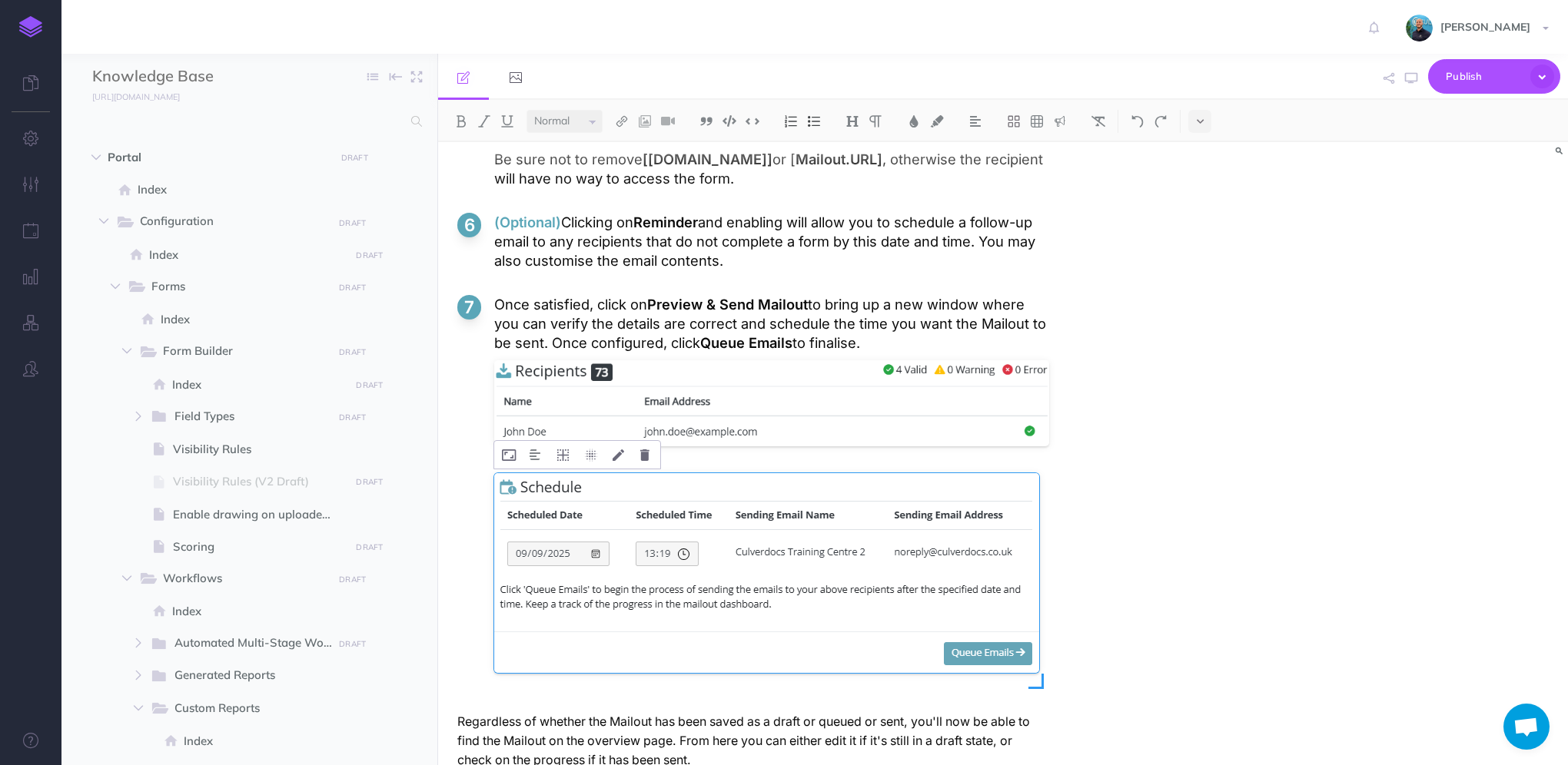
scroll to position [4315, 0]
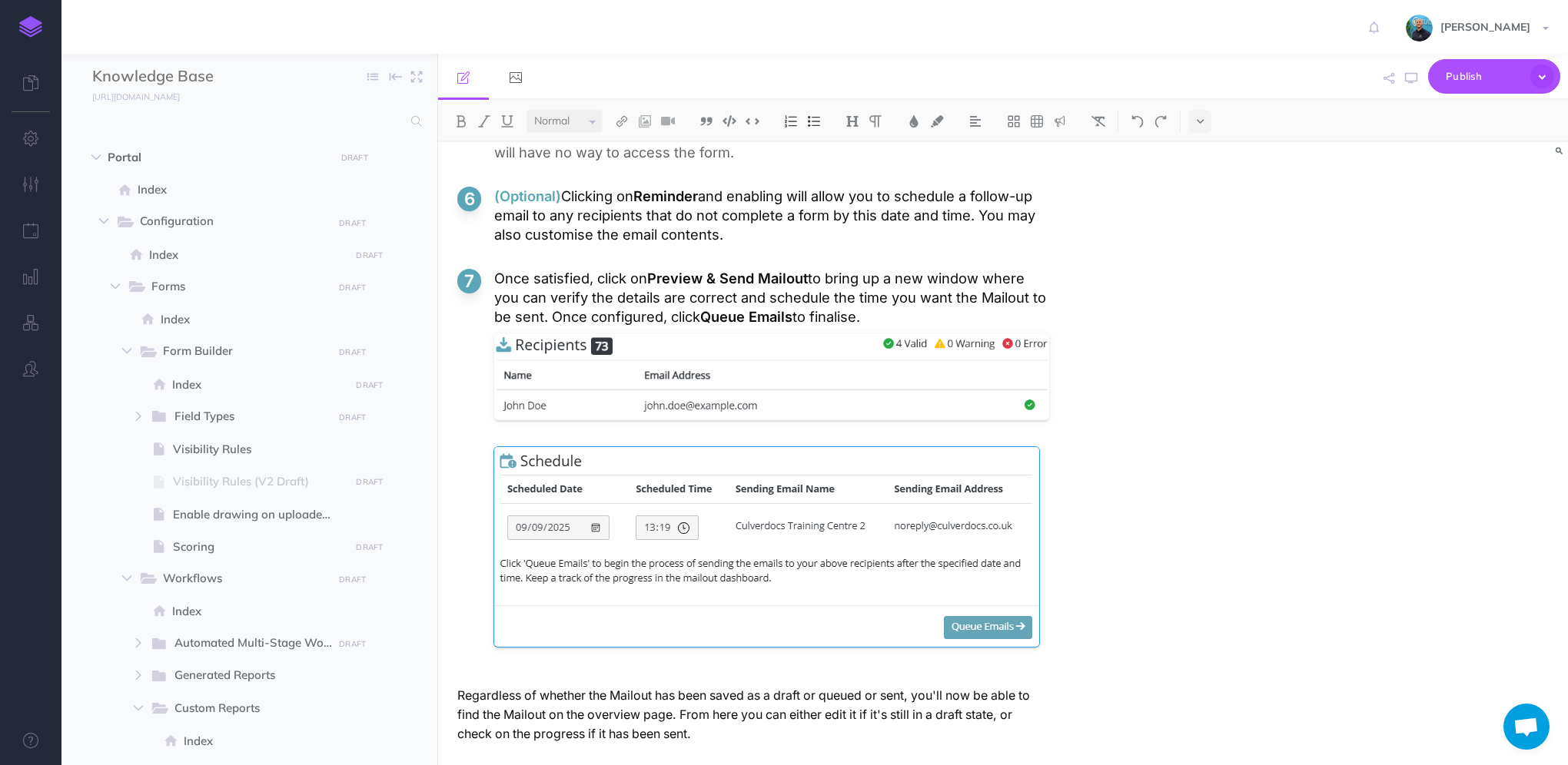
click at [596, 658] on ol "On the Mailout overview page, click on the "Create Mailout" button at the top o…" at bounding box center [753, 16] width 592 height 1342
click at [594, 655] on ol "On the Mailout overview page, click on the "Create Mailout" button at the top o…" at bounding box center [753, 16] width 592 height 1342
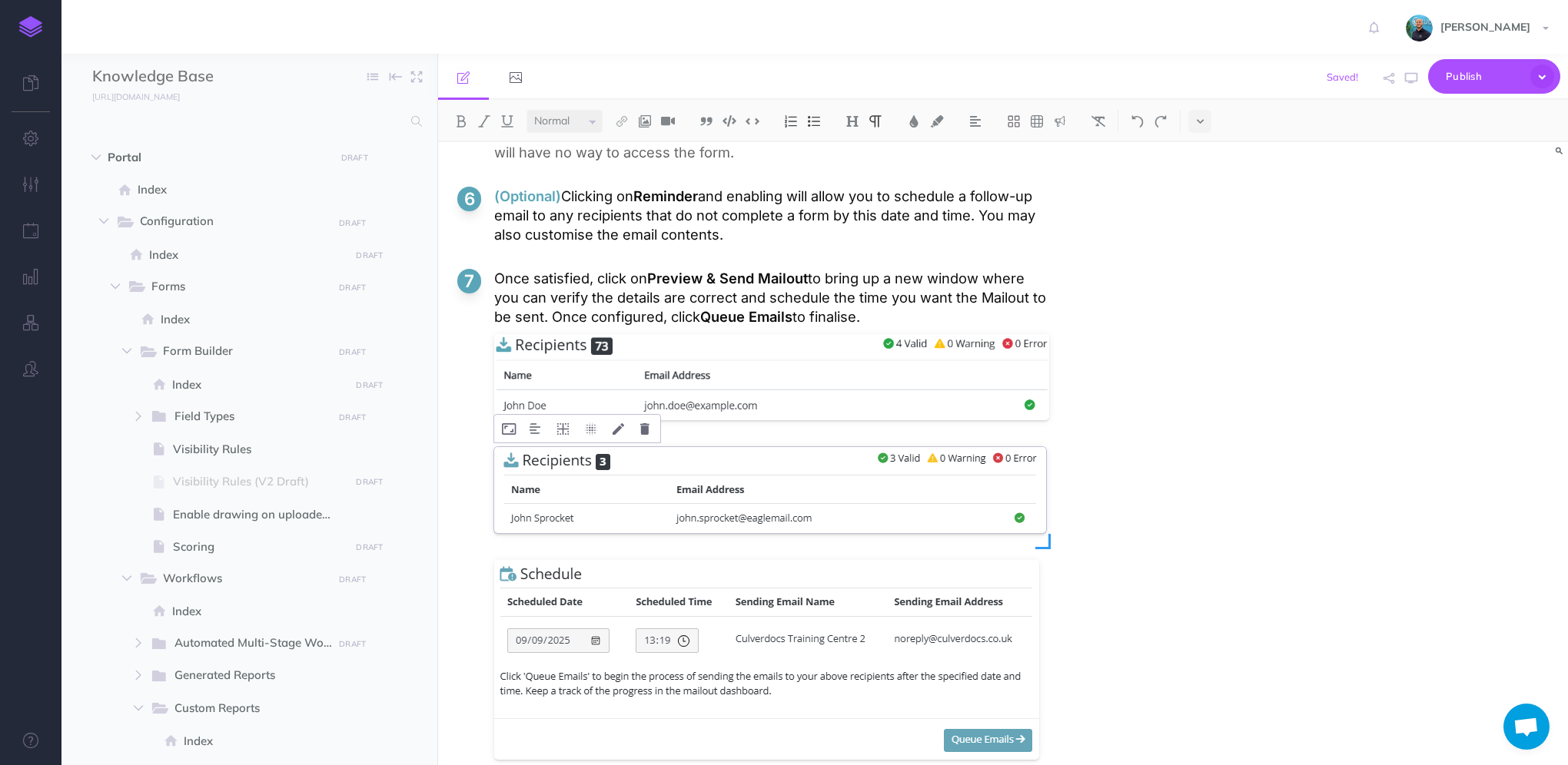
click at [649, 450] on div at bounding box center [770, 494] width 552 height 101
click at [647, 423] on icon at bounding box center [645, 429] width 9 height 12
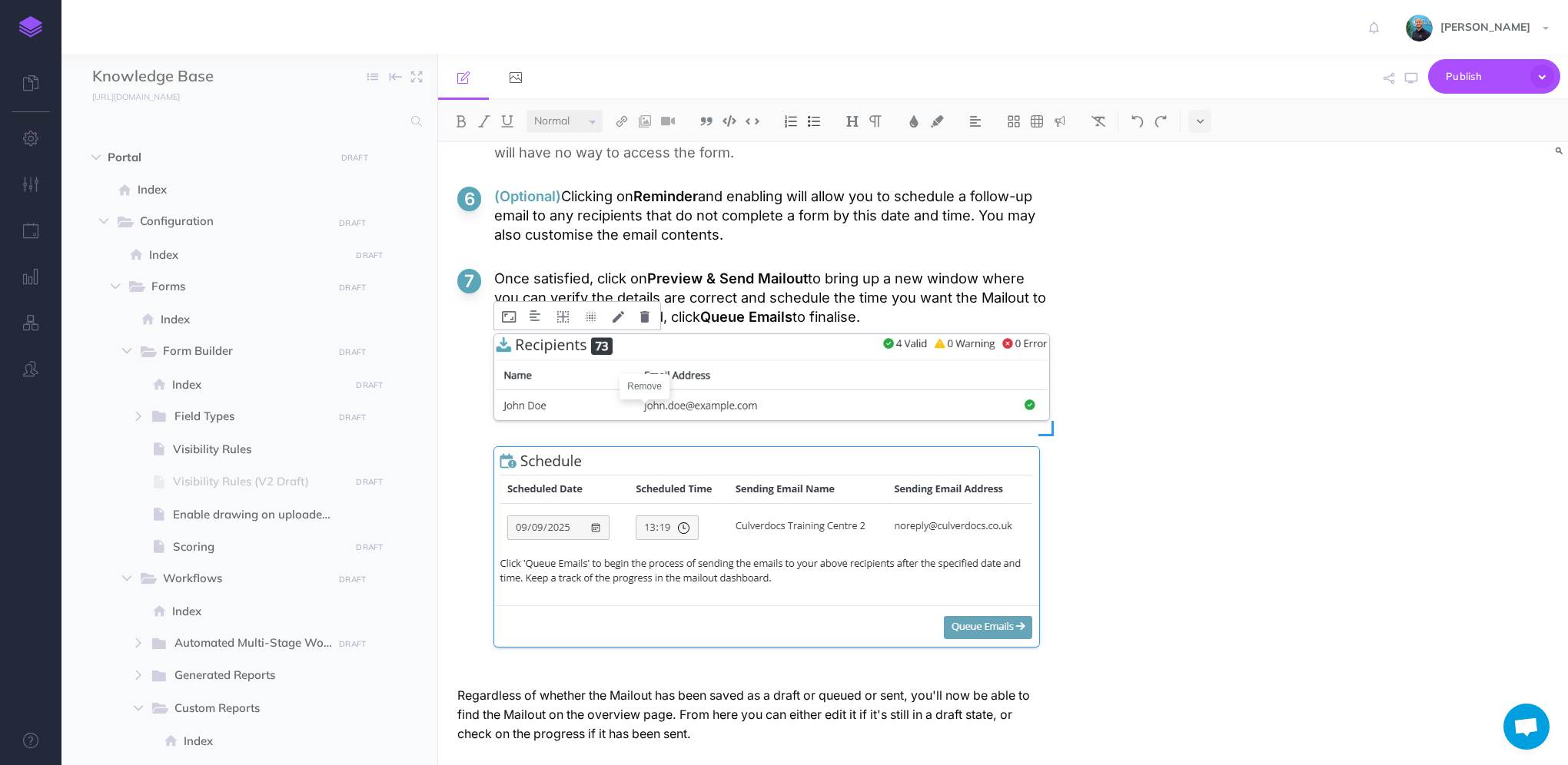
click at [737, 417] on div at bounding box center [772, 381] width 555 height 101
click at [895, 307] on p "Once satisfied, click on Preview & Send Mailout to bring up a new window where …" at bounding box center [772, 298] width 555 height 58
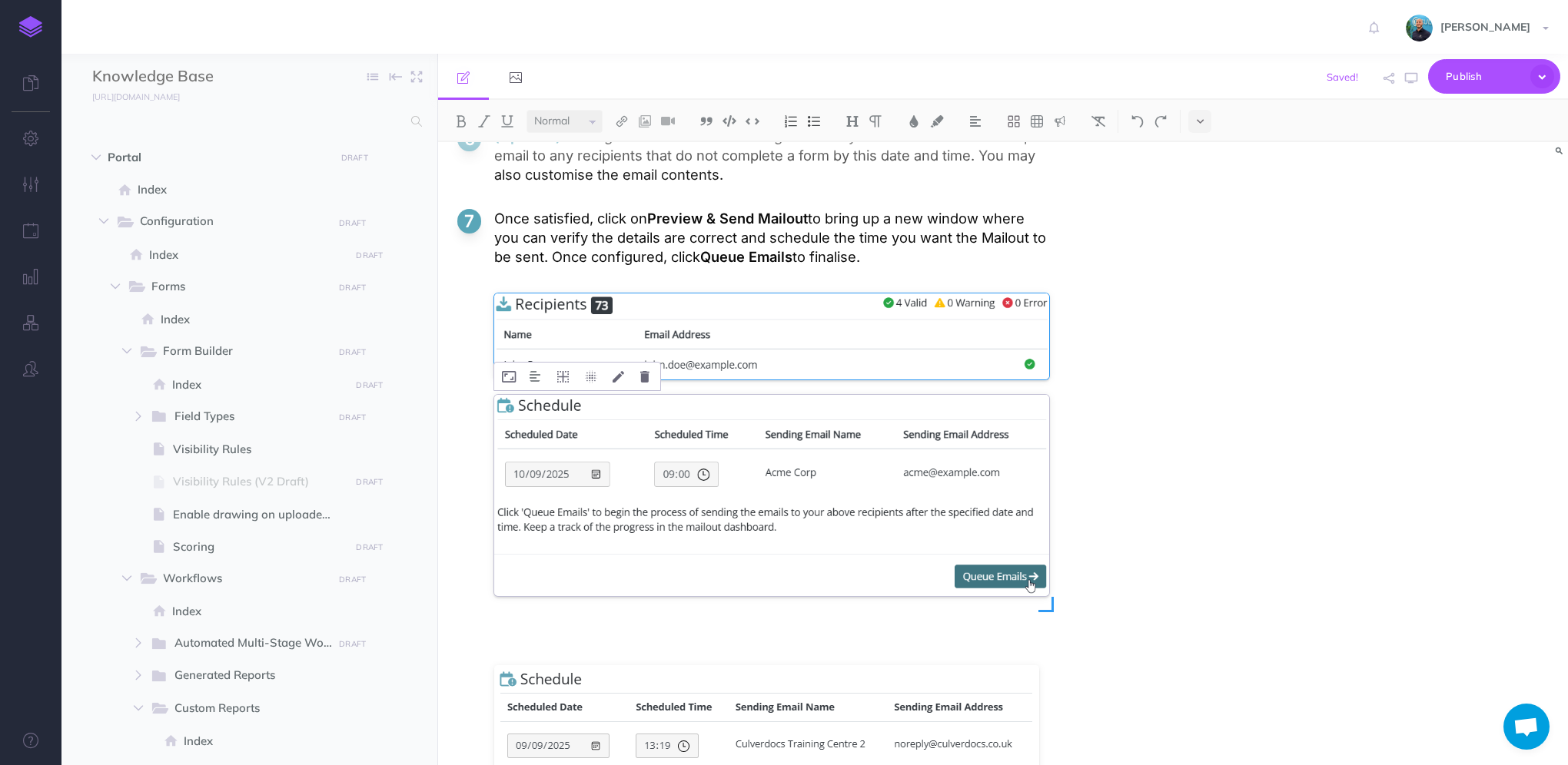
scroll to position [4392, 0]
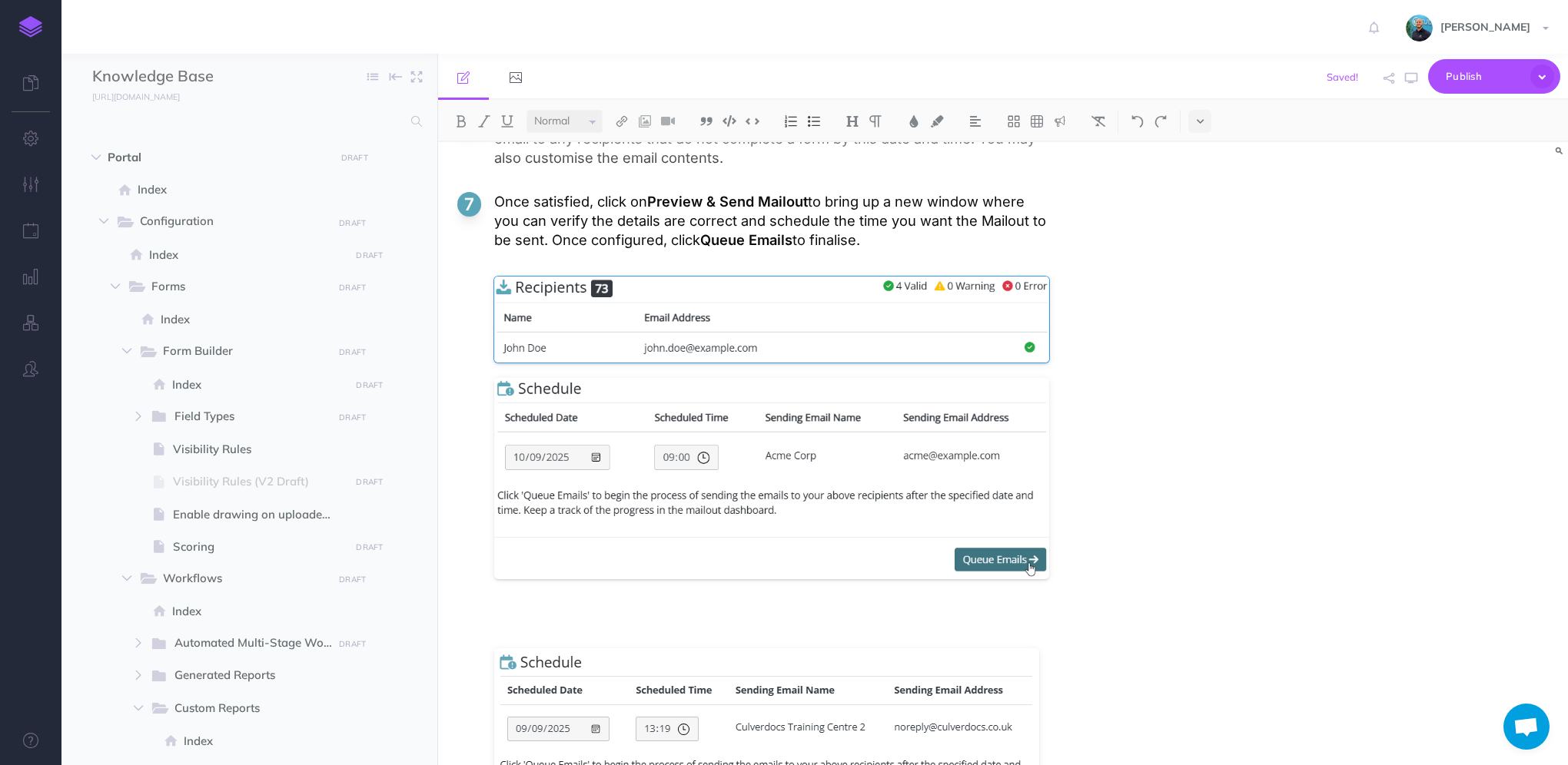
click at [558, 602] on p at bounding box center [772, 621] width 555 height 38
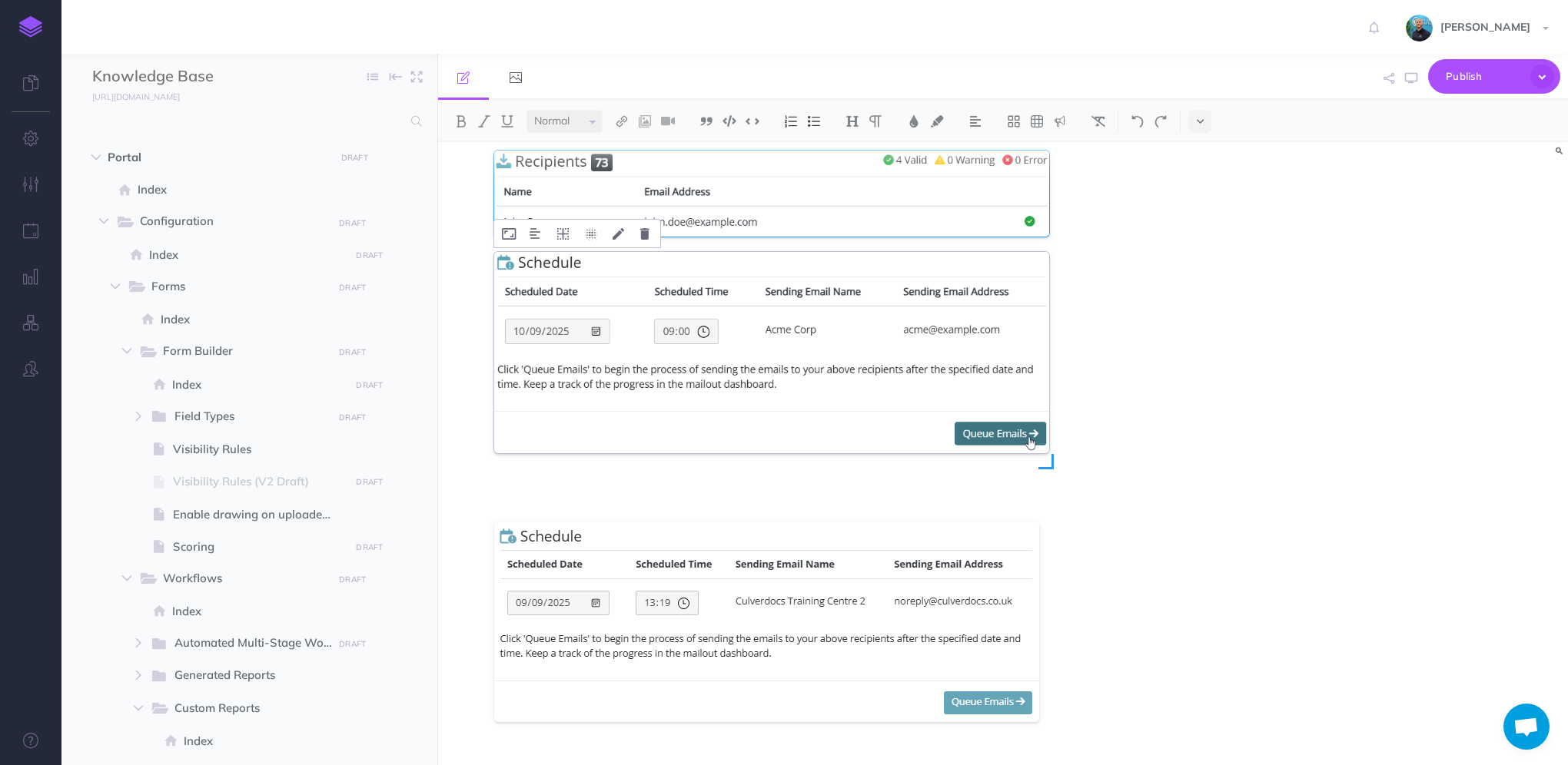
scroll to position [4546, 0]
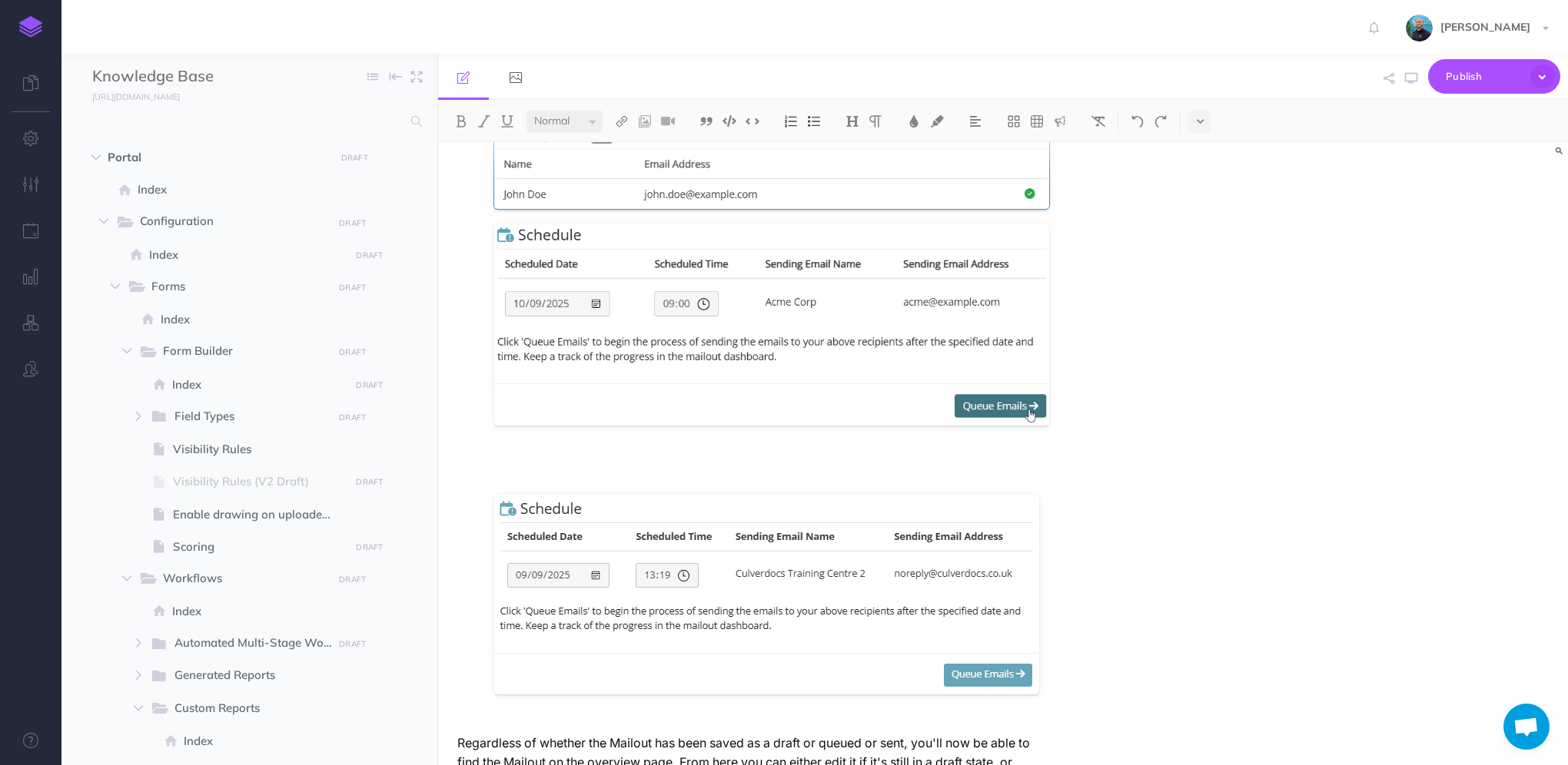
click at [636, 449] on p at bounding box center [772, 468] width 555 height 38
click at [593, 449] on p at bounding box center [772, 468] width 555 height 38
click at [544, 432] on li "Once satisfied, click on Preview & Send Mailout to bring up a new window where …" at bounding box center [753, 372] width 592 height 668
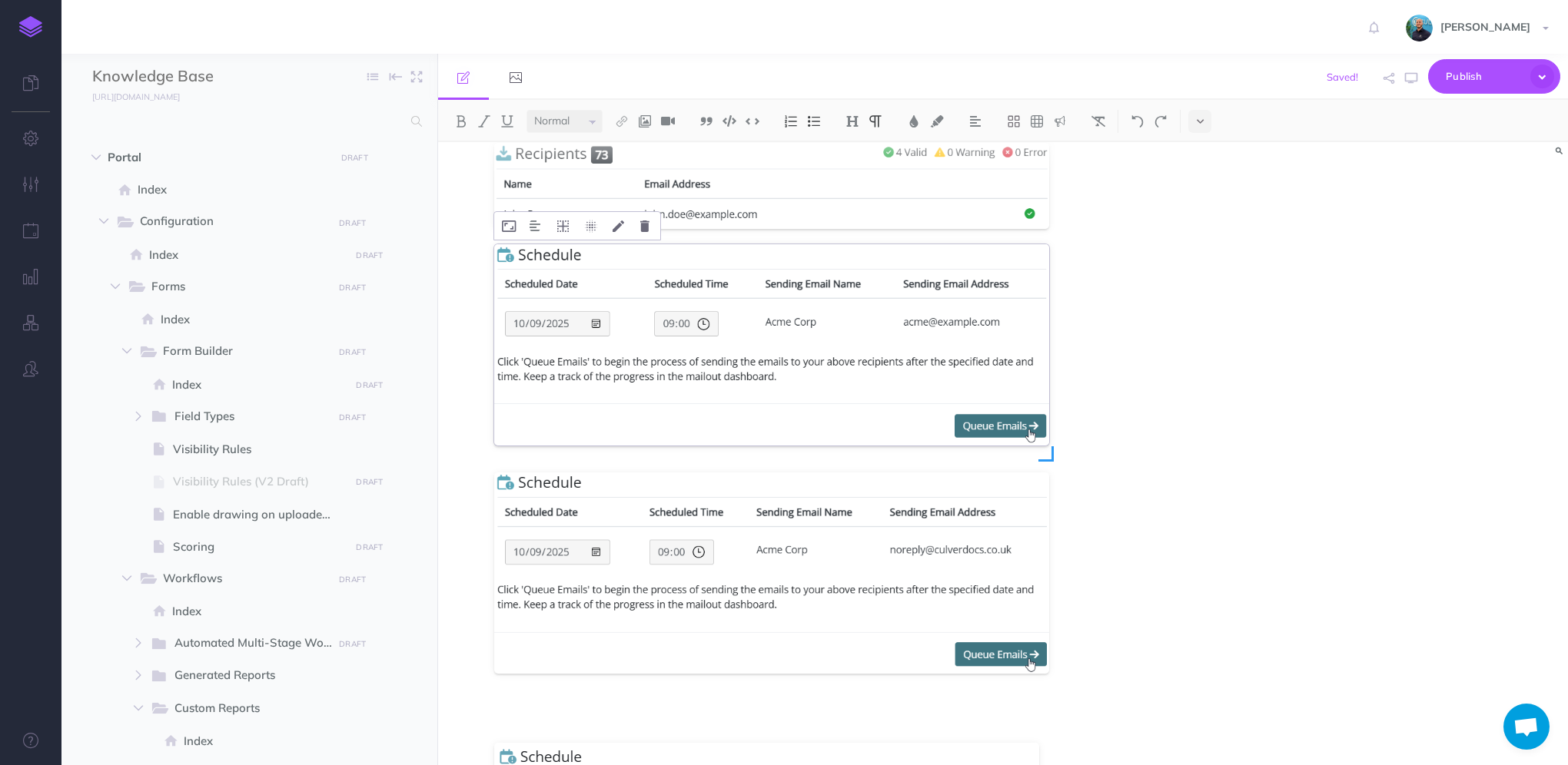
scroll to position [4469, 0]
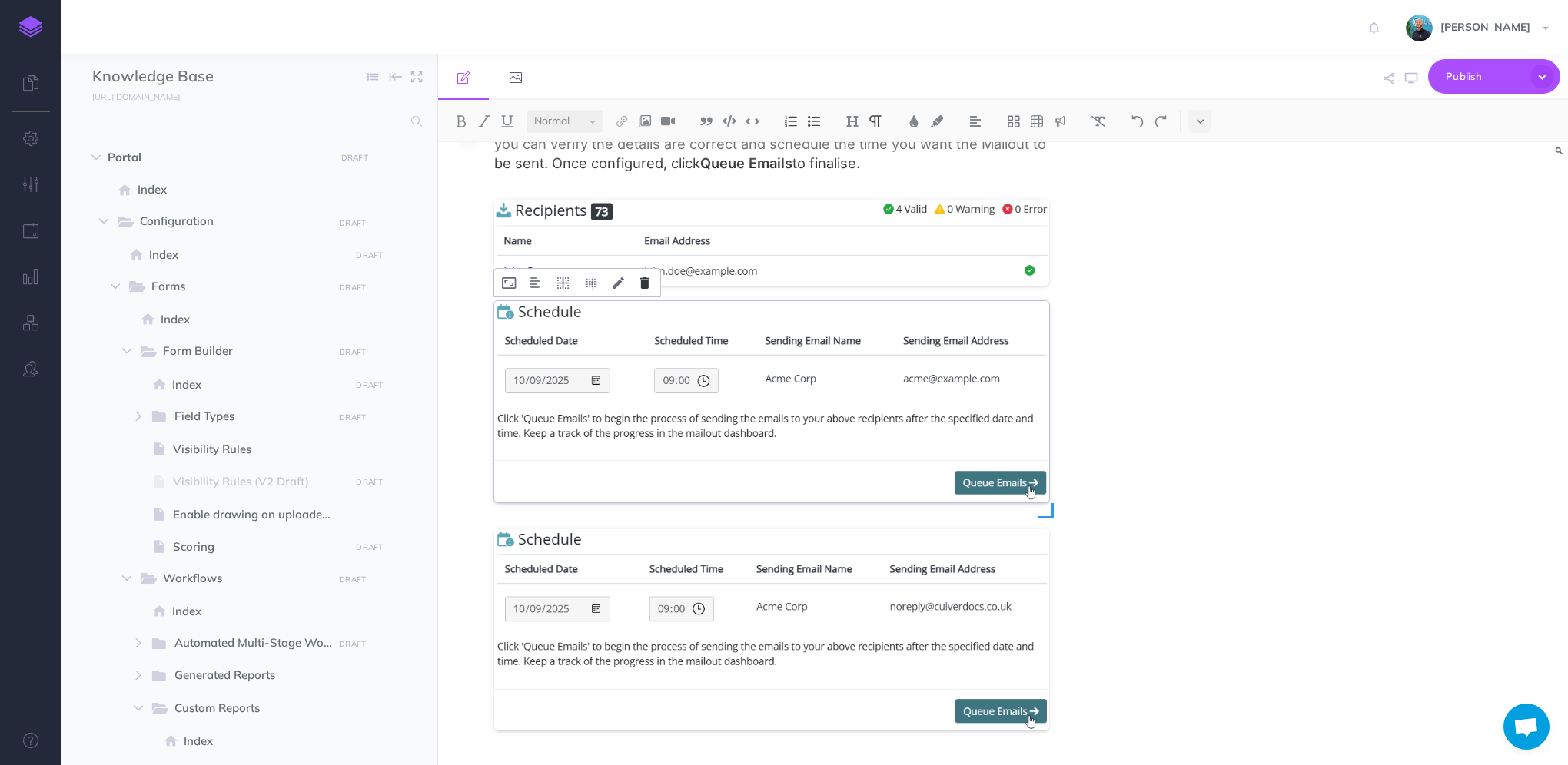
click at [642, 277] on icon at bounding box center [645, 282] width 9 height 12
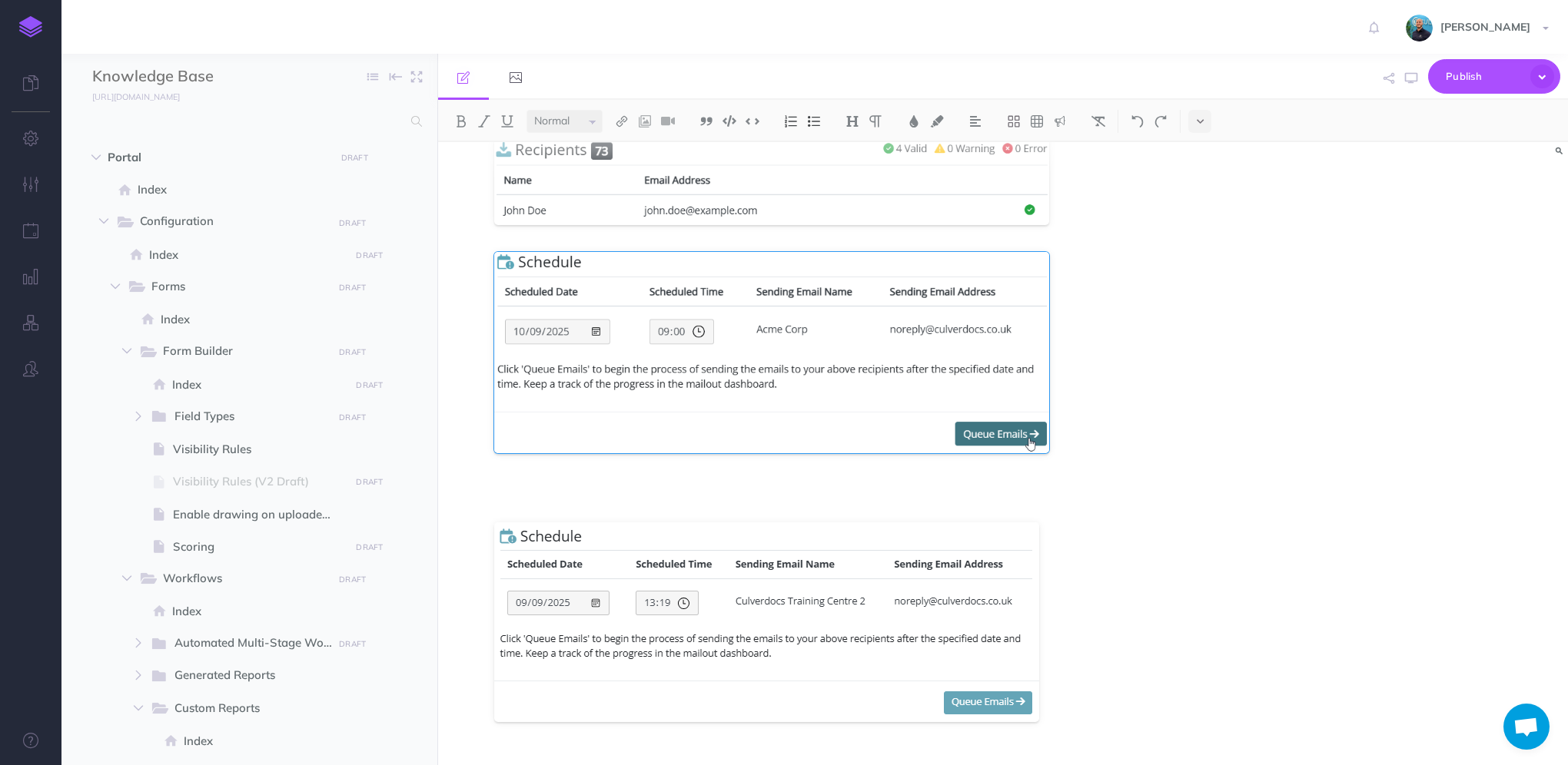
scroll to position [4604, 0]
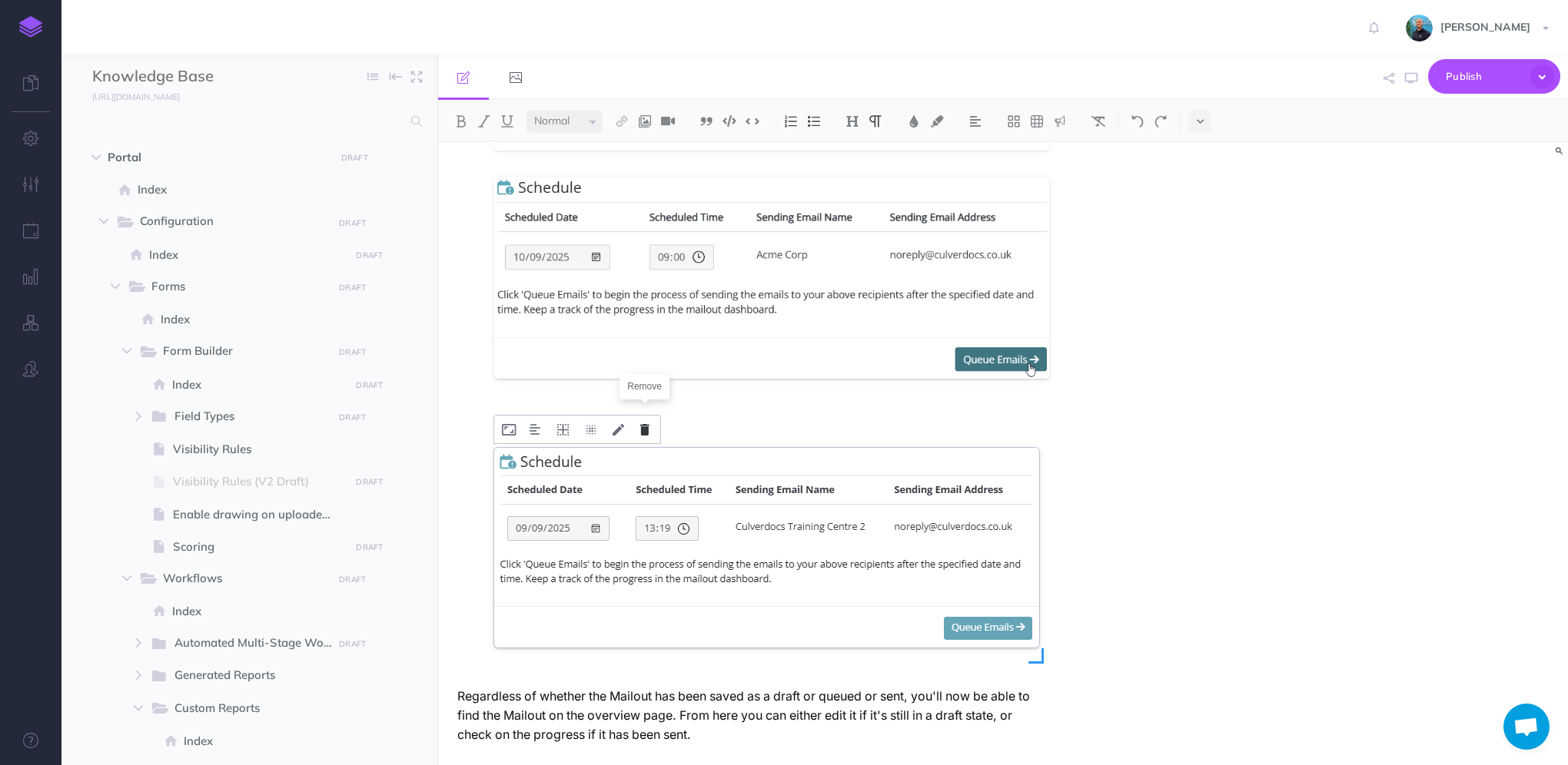
click at [638, 423] on button at bounding box center [645, 430] width 25 height 28
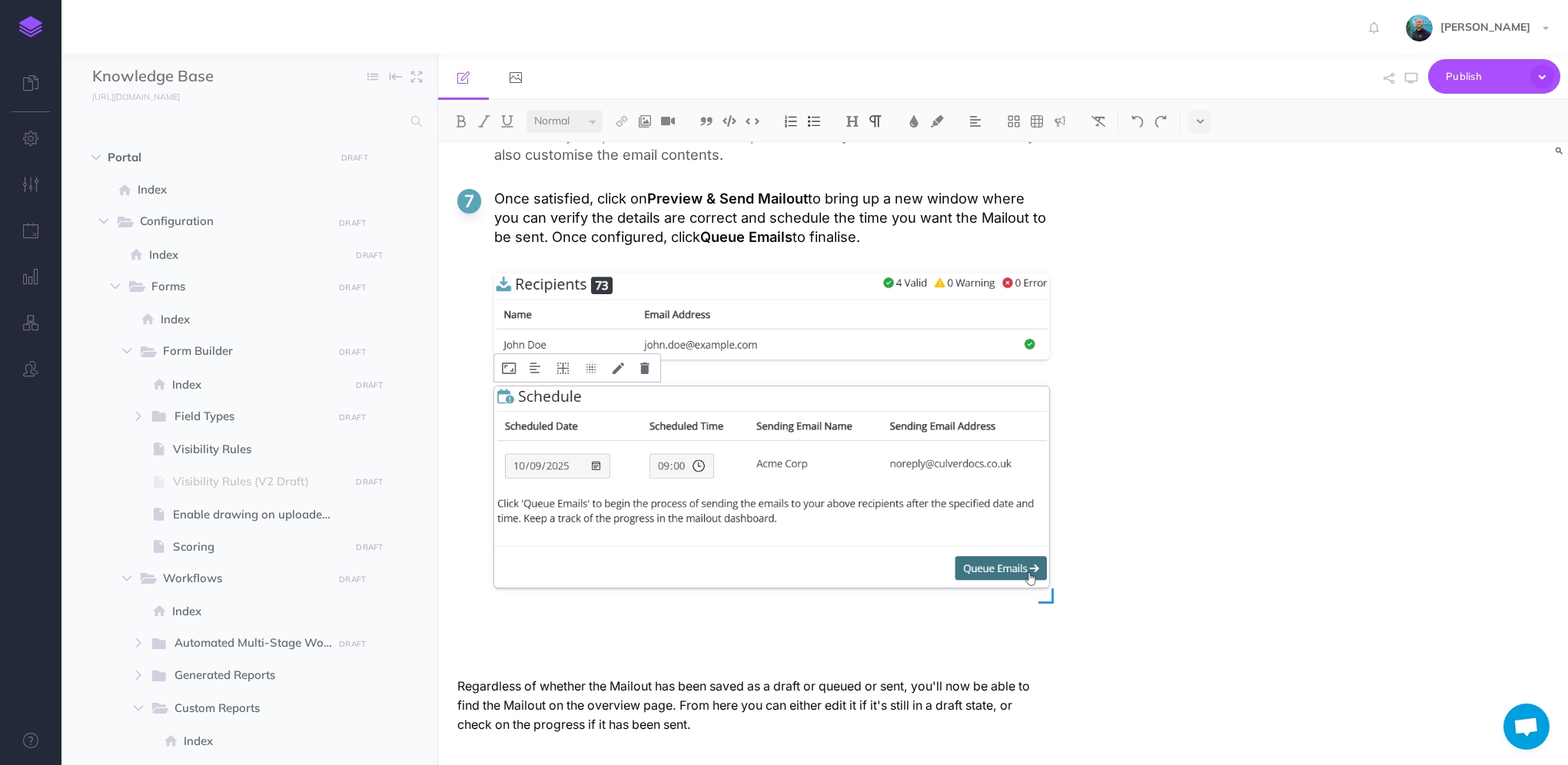
scroll to position [4385, 0]
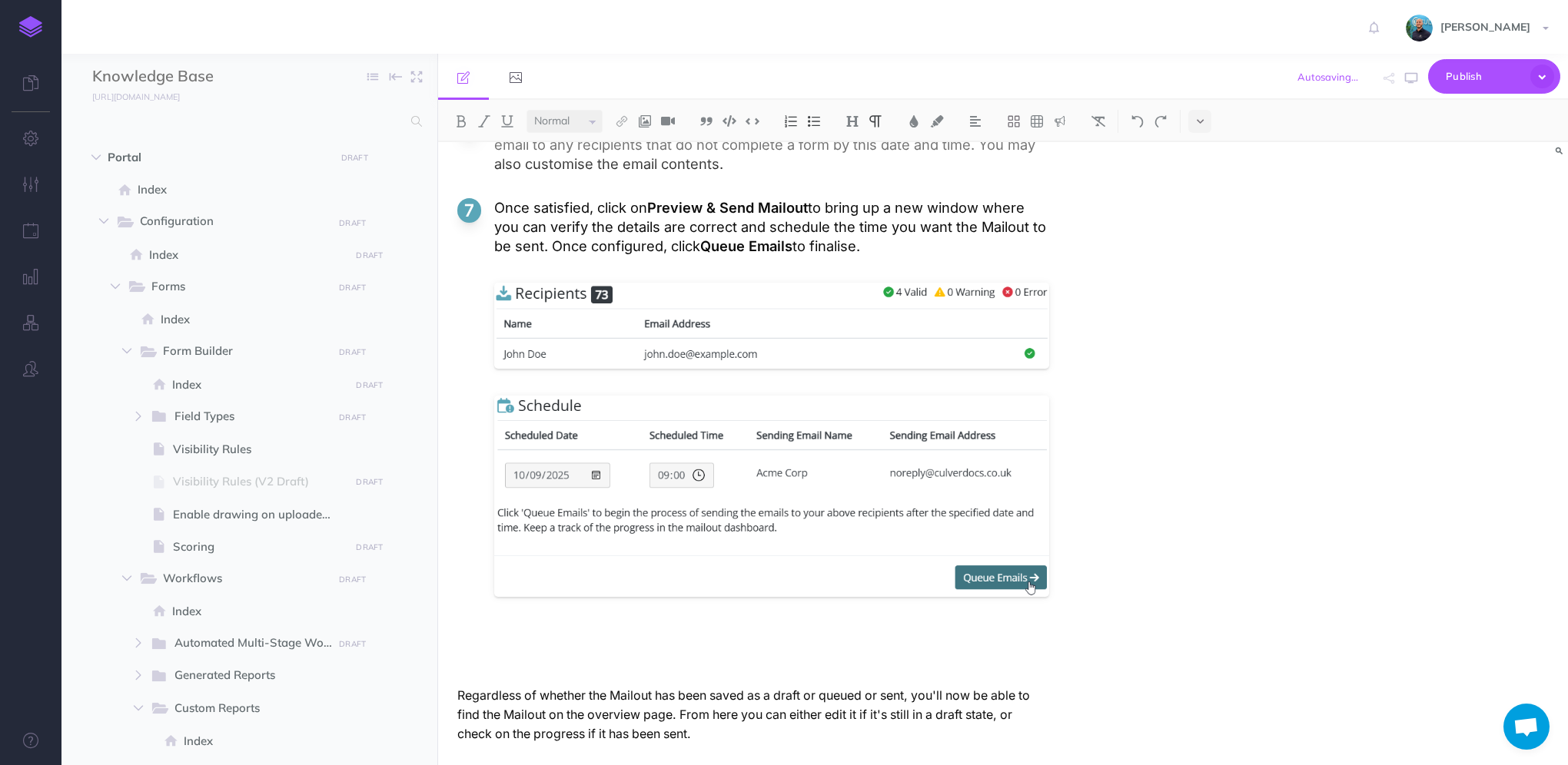
click at [579, 607] on li "Once satisfied, click on Preview & Send Mailout to bring up a new window where …" at bounding box center [753, 428] width 592 height 460
click at [462, 614] on li "Once satisfied, click on Preview & Send Mailout to bring up a new window where …" at bounding box center [753, 428] width 592 height 460
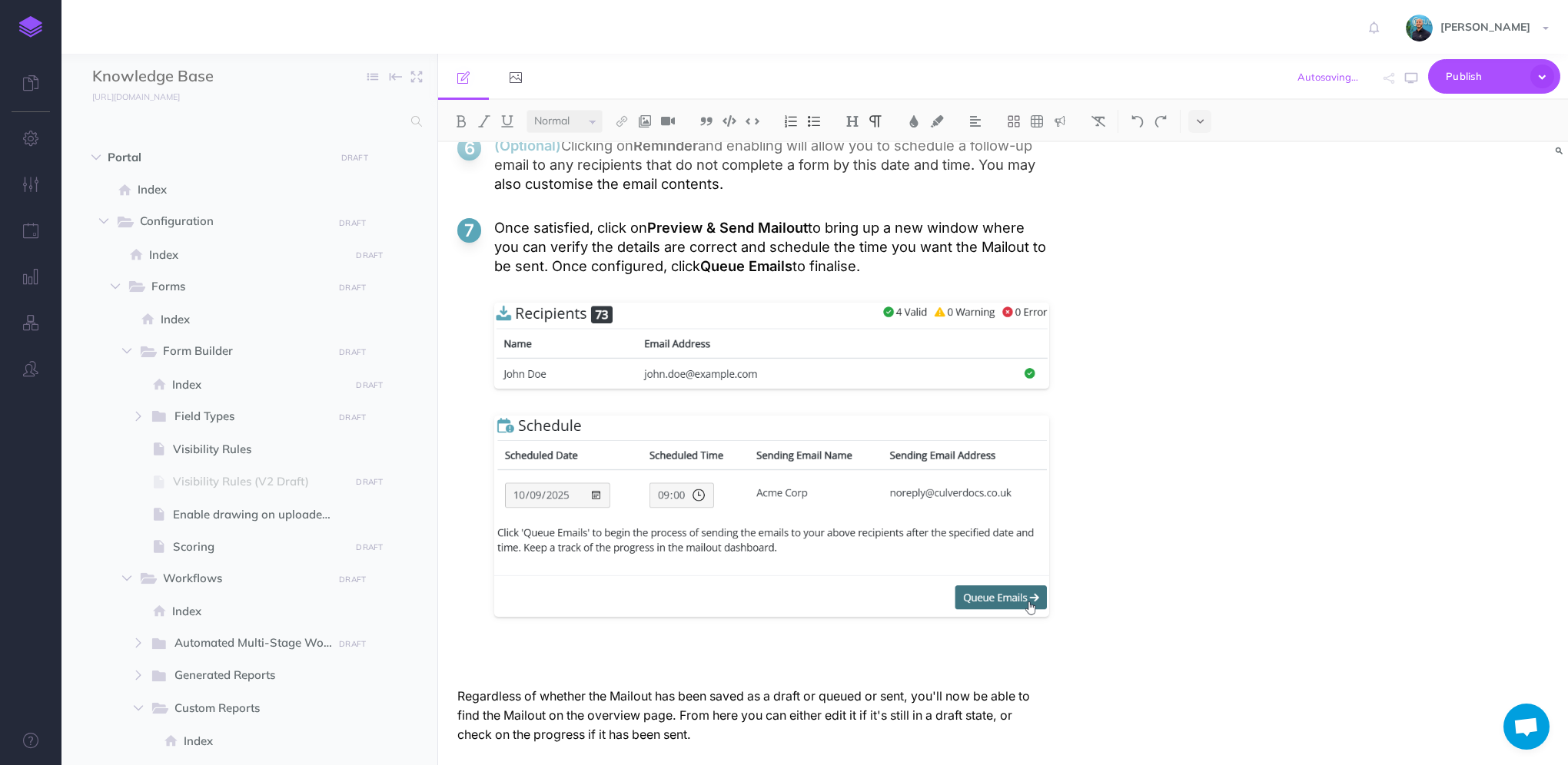
scroll to position [4335, 0]
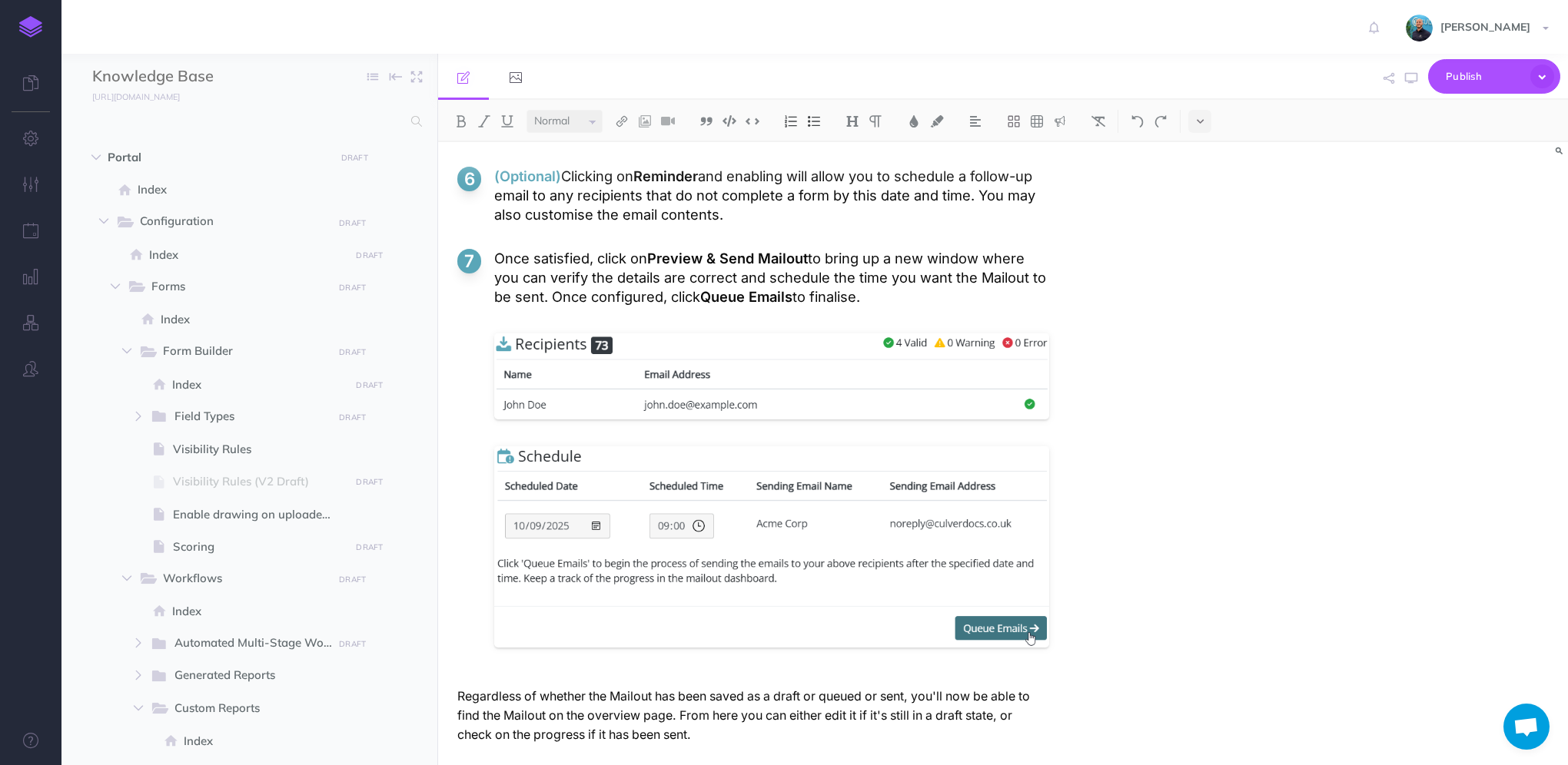
click at [538, 674] on ol "On the Mailout overview page, click on the "Create Mailout" button at the top o…" at bounding box center [753, 5] width 592 height 1362
click at [539, 661] on ol "On the Mailout overview page, click on the "Create Mailout" button at the top o…" at bounding box center [753, 5] width 592 height 1362
click at [797, 721] on p "Regardless of whether the Mailout has been saved as a draft or queued or sent, …" at bounding box center [753, 716] width 592 height 58
click at [812, 688] on p "Regardless of whether the Mailout has been saved as a draft or queued or sent, …" at bounding box center [753, 716] width 592 height 58
drag, startPoint x: 852, startPoint y: 686, endPoint x: 859, endPoint y: 683, distance: 7.6
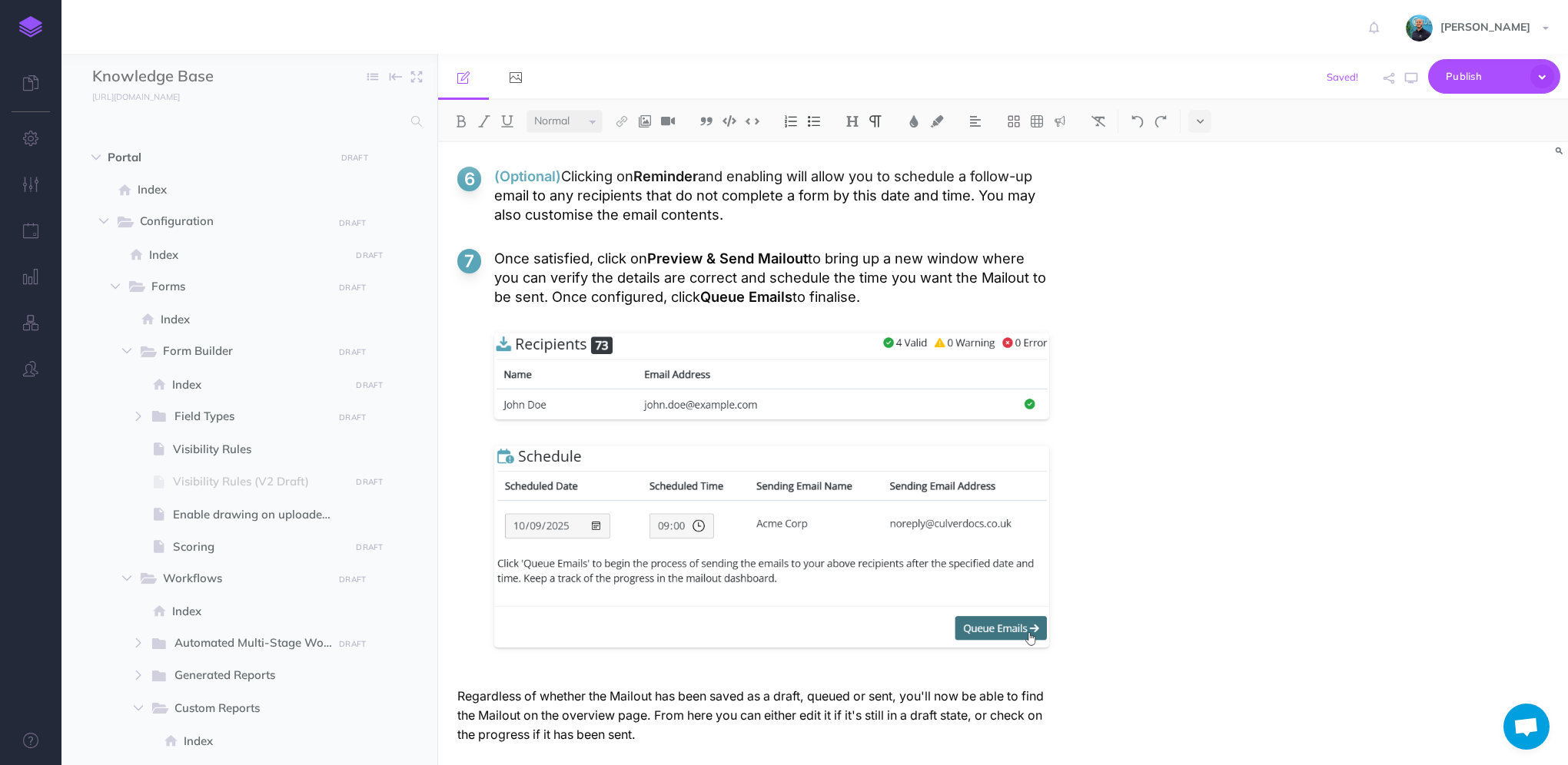
click at [852, 687] on p "Regardless of whether the Mailout has been saved as a draft, queued or sent, yo…" at bounding box center [753, 716] width 592 height 58
click at [886, 687] on p "Regardless of whether the Mailout has been saved as a draft, queueed or sent, y…" at bounding box center [753, 716] width 592 height 58
click at [1414, 82] on icon "button" at bounding box center [1412, 79] width 12 height 12
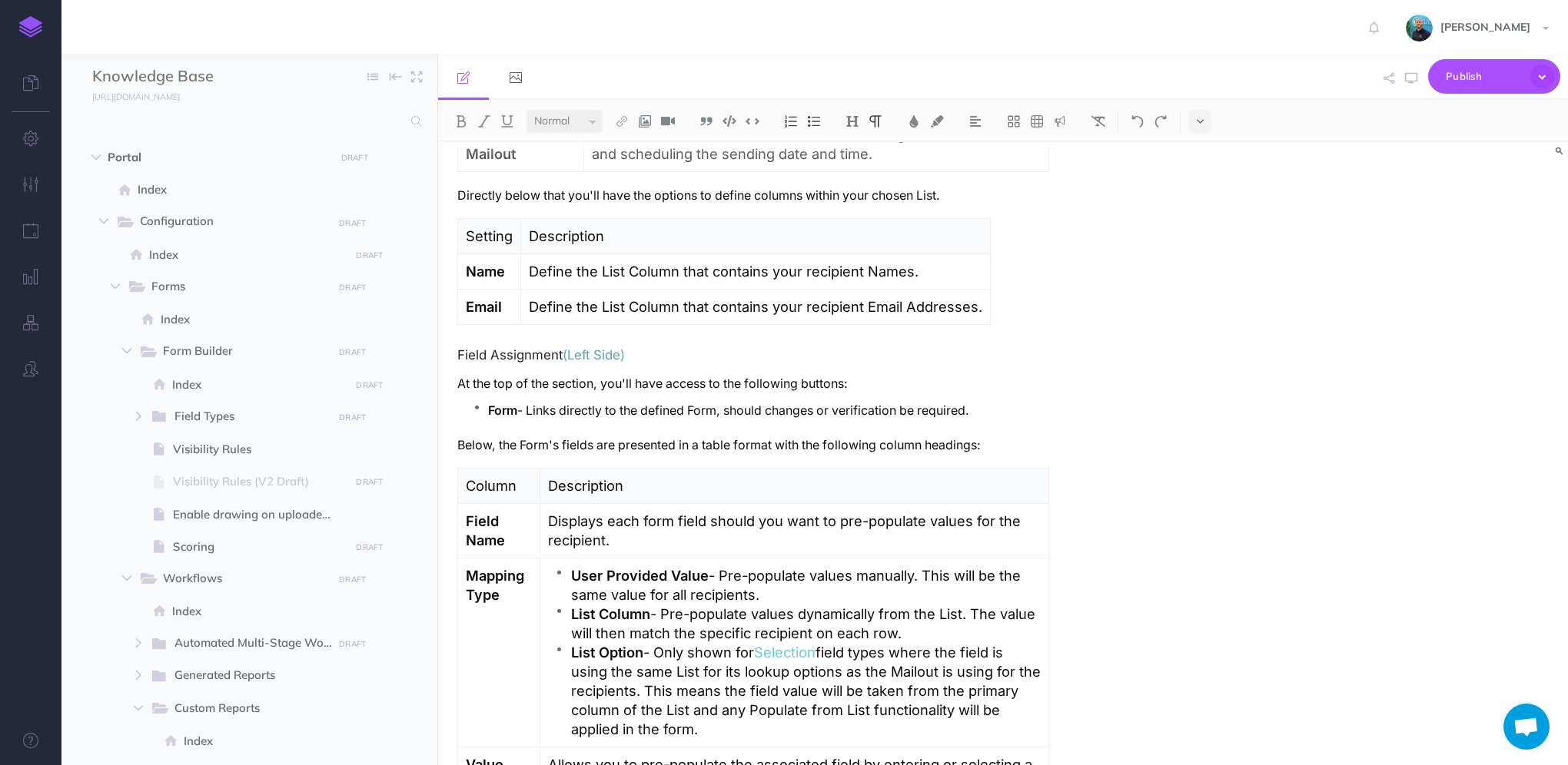
scroll to position [1690, 0]
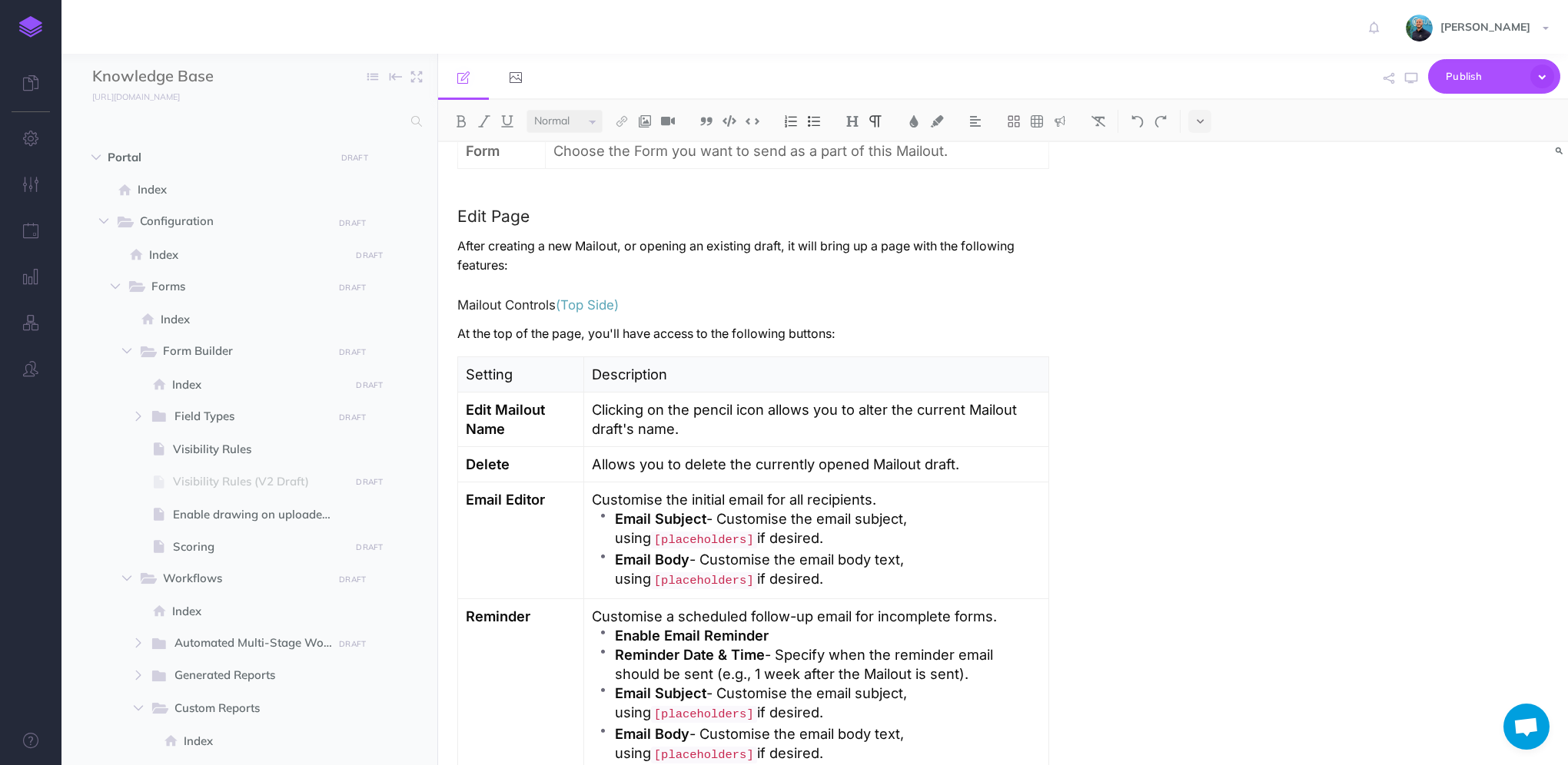
click at [612, 302] on span "(Top Side)" at bounding box center [587, 305] width 63 height 16
click at [1408, 80] on icon "button" at bounding box center [1412, 79] width 12 height 12
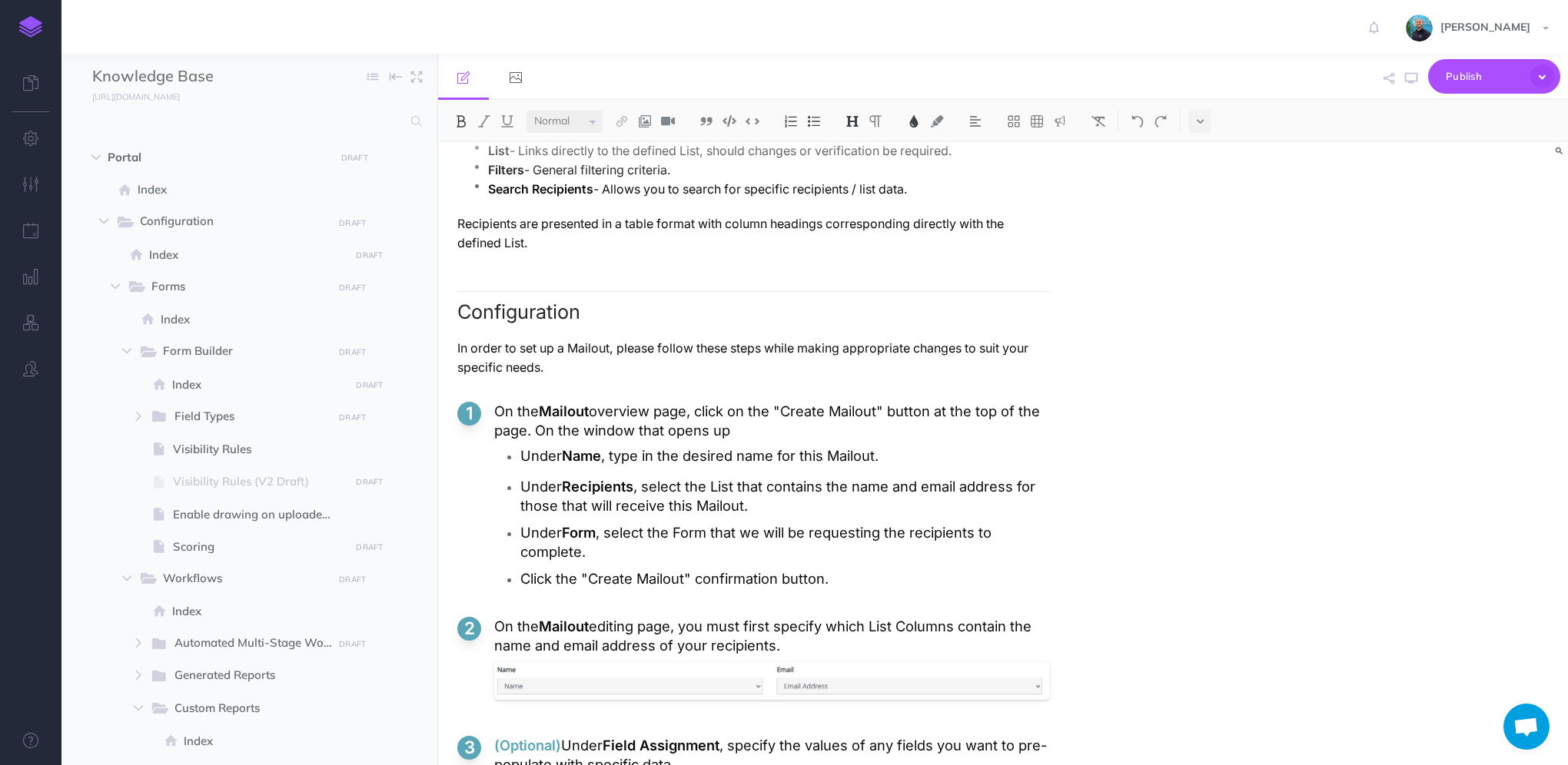
scroll to position [3073, 0]
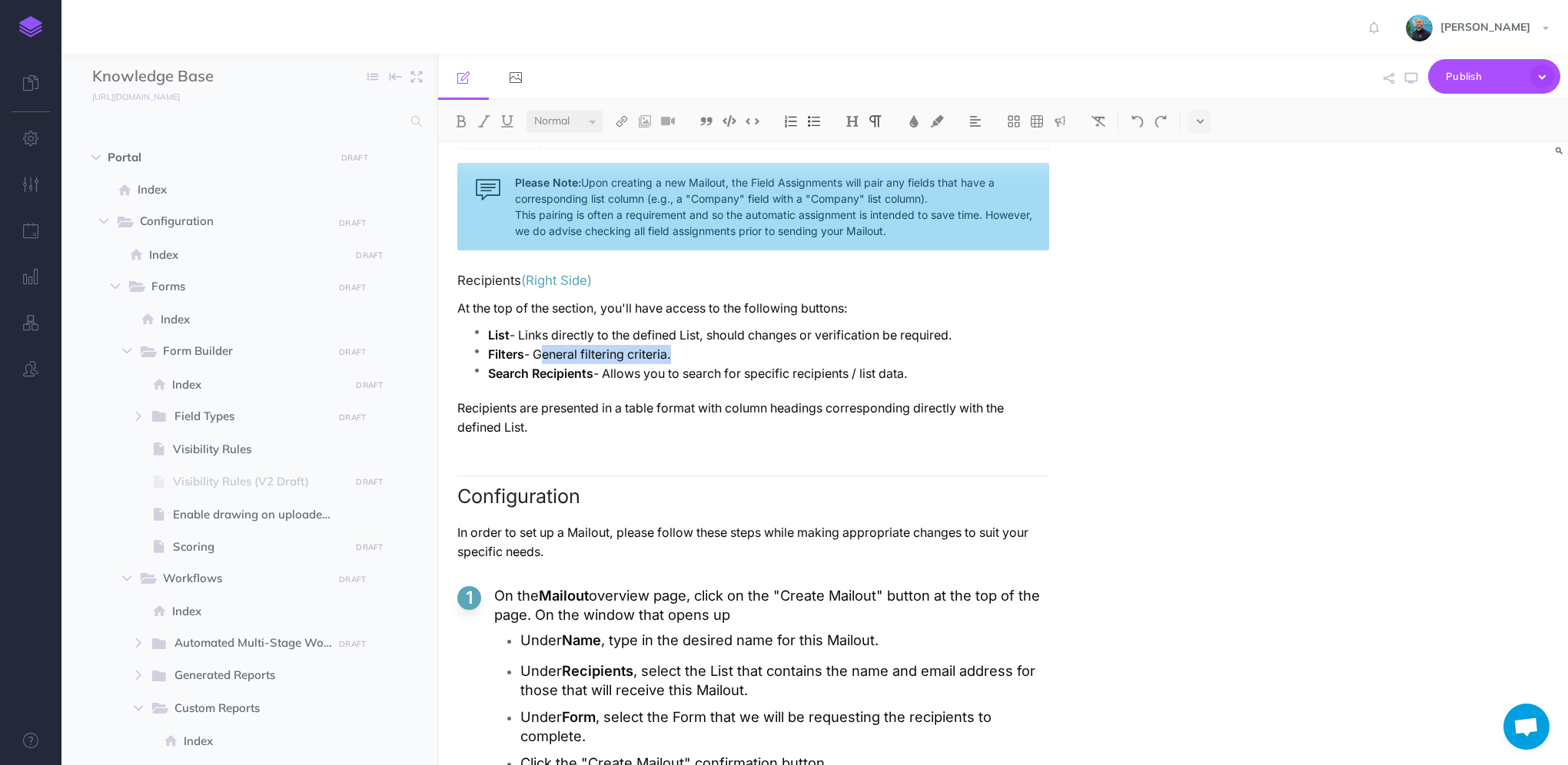
drag, startPoint x: 536, startPoint y: 343, endPoint x: 672, endPoint y: 335, distance: 136.2
click at [672, 345] on p "Filters - General filtering criteria." at bounding box center [768, 354] width 561 height 19
click at [635, 346] on p "Filters - Opens a pop-up to filter the recipients." at bounding box center [768, 354] width 561 height 19
click at [812, 347] on p "Filters - Opens a pop-up window to filter the recipients." at bounding box center [768, 354] width 561 height 19
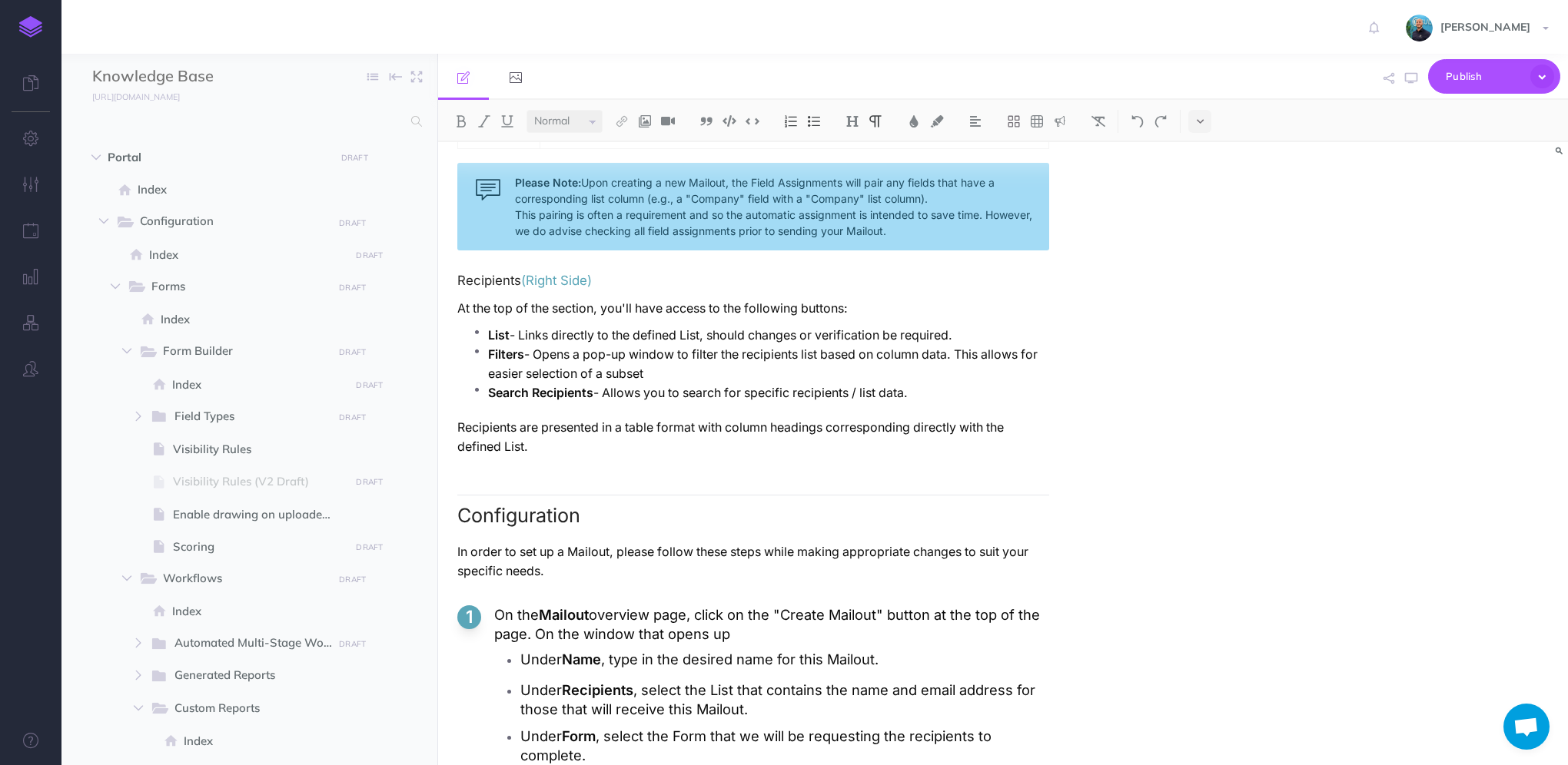
click at [673, 363] on p "Filters - Opens a pop-up window to filter the recipients list based on column d…" at bounding box center [768, 363] width 561 height 38
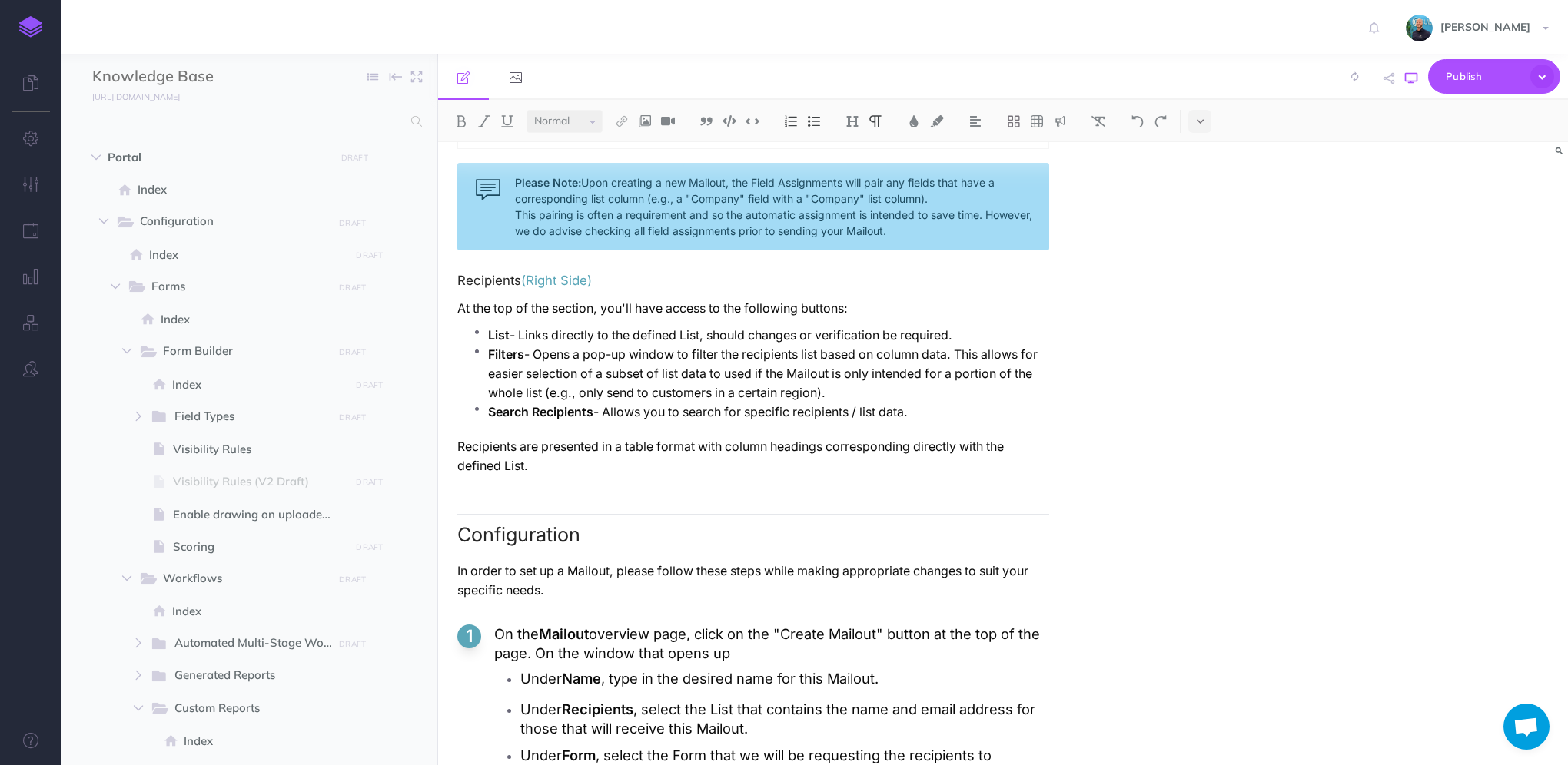
click at [1408, 78] on icon "button" at bounding box center [1412, 79] width 12 height 12
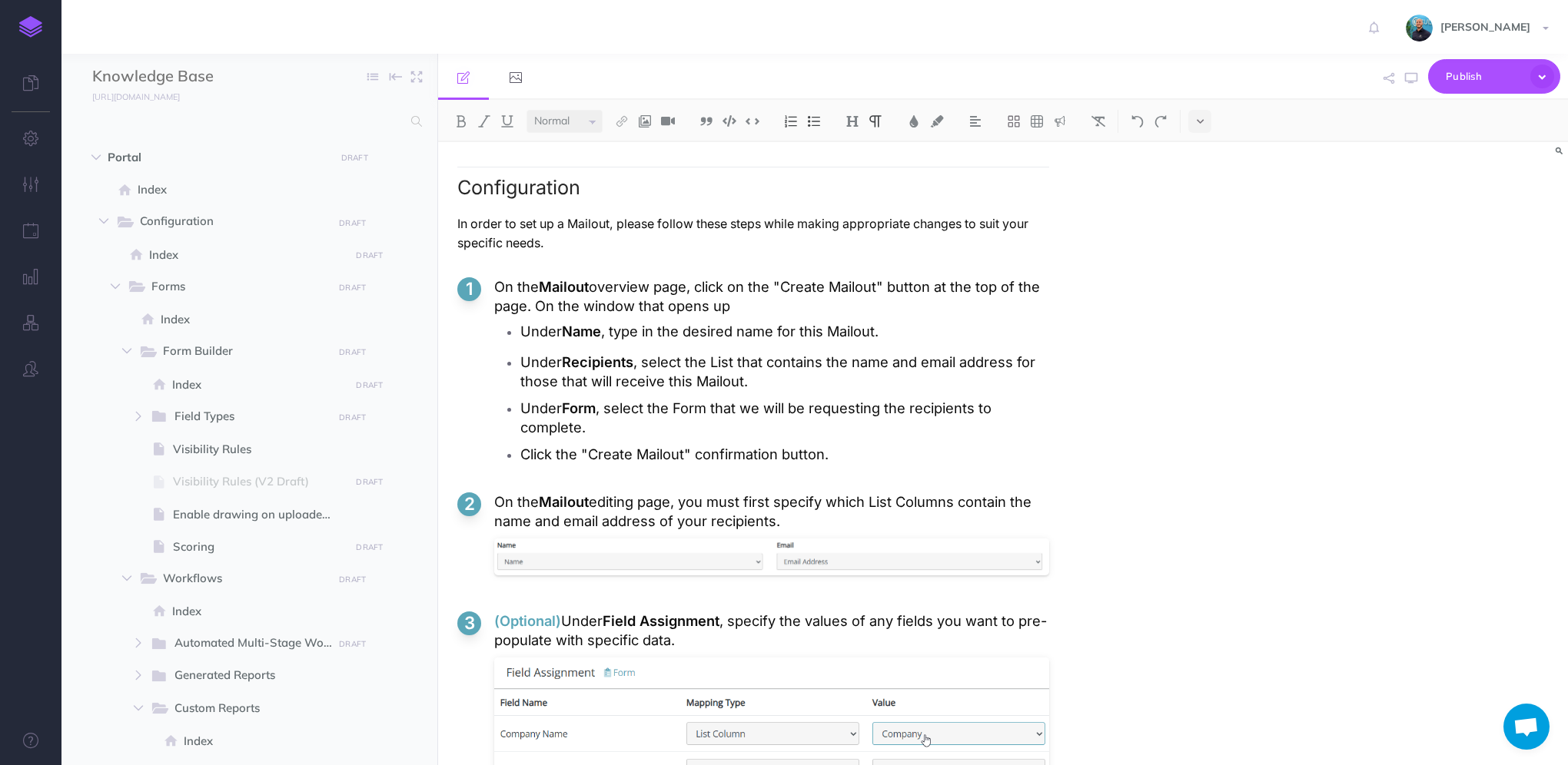
scroll to position [3535, 0]
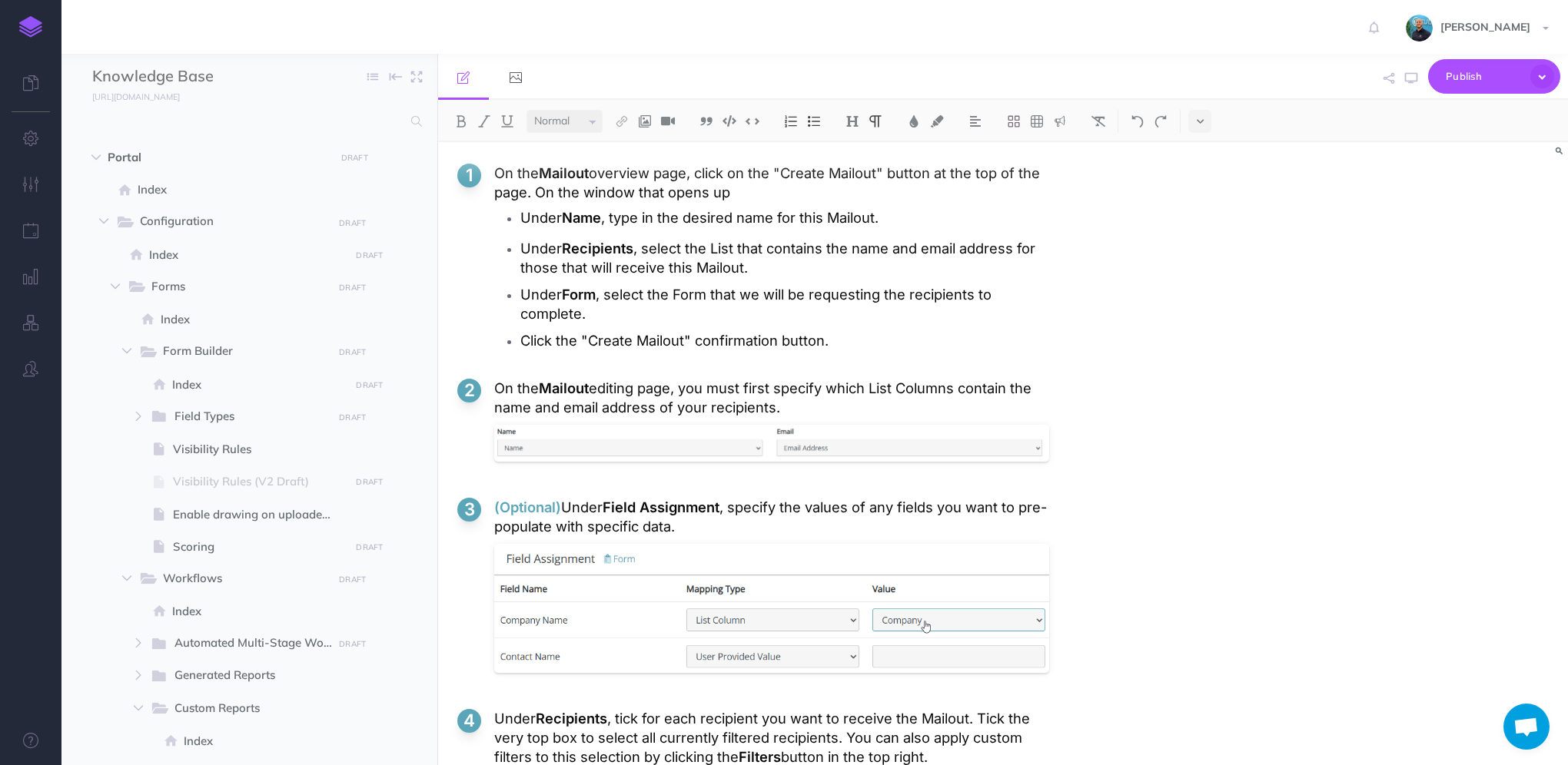
click at [748, 188] on p "On the Mailout overview page, click on the "Create Mailout" button at the top o…" at bounding box center [772, 182] width 555 height 38
click at [1408, 83] on icon "button" at bounding box center [1412, 79] width 12 height 12
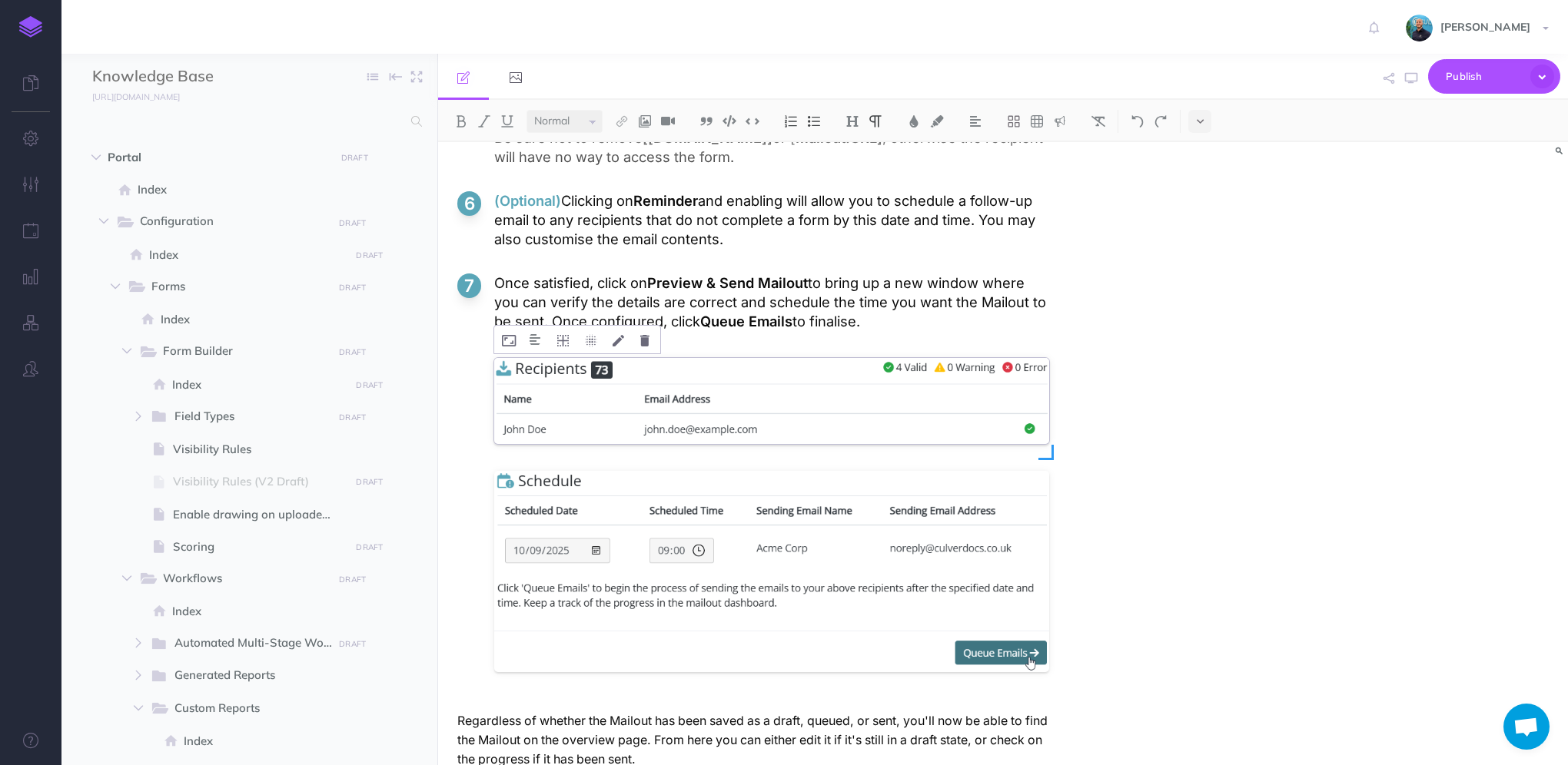
scroll to position [4374, 0]
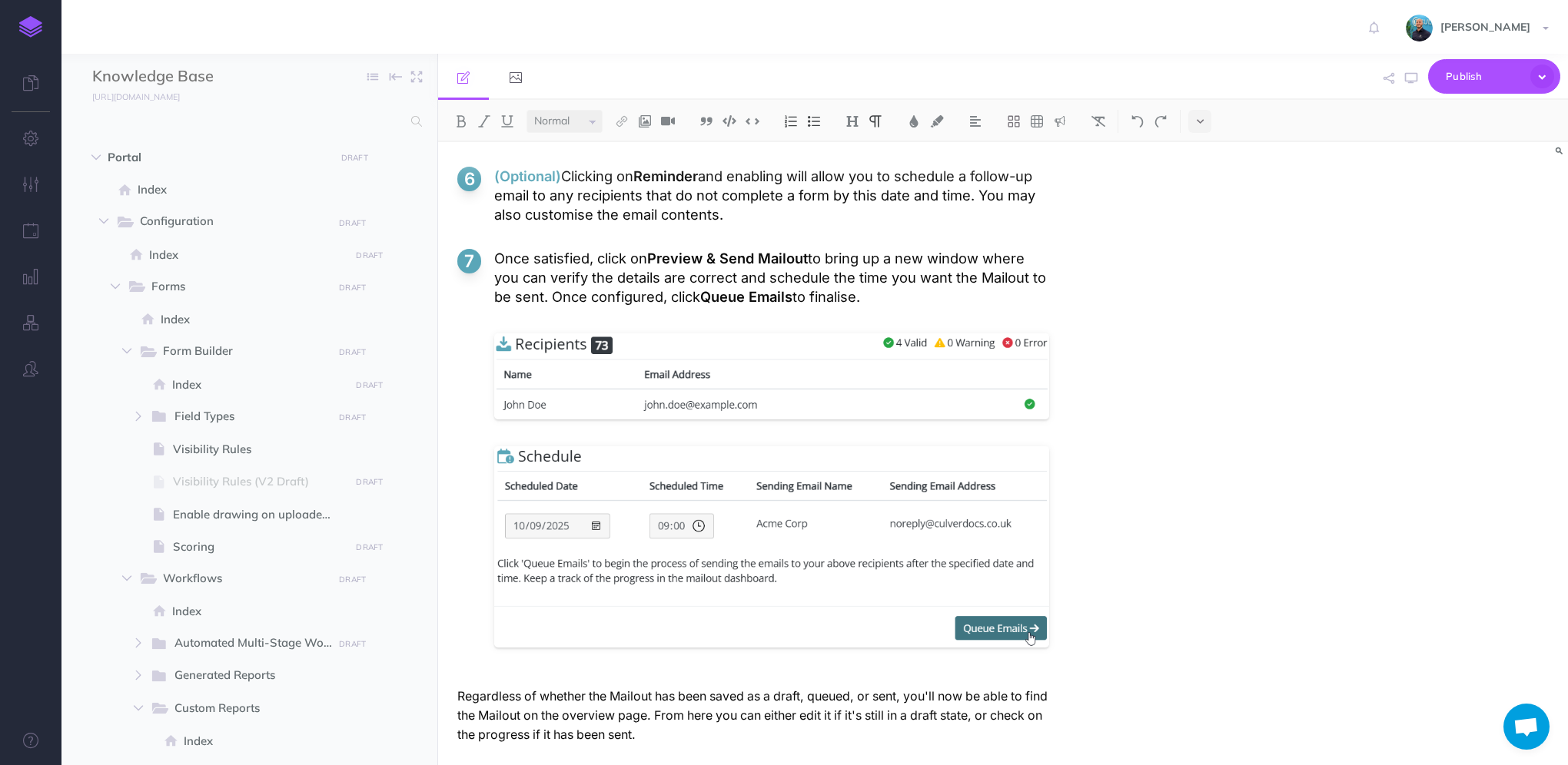
click at [923, 289] on p "Once satisfied, click on Preview & Send Mailout to bring up a new window where …" at bounding box center [772, 287] width 555 height 77
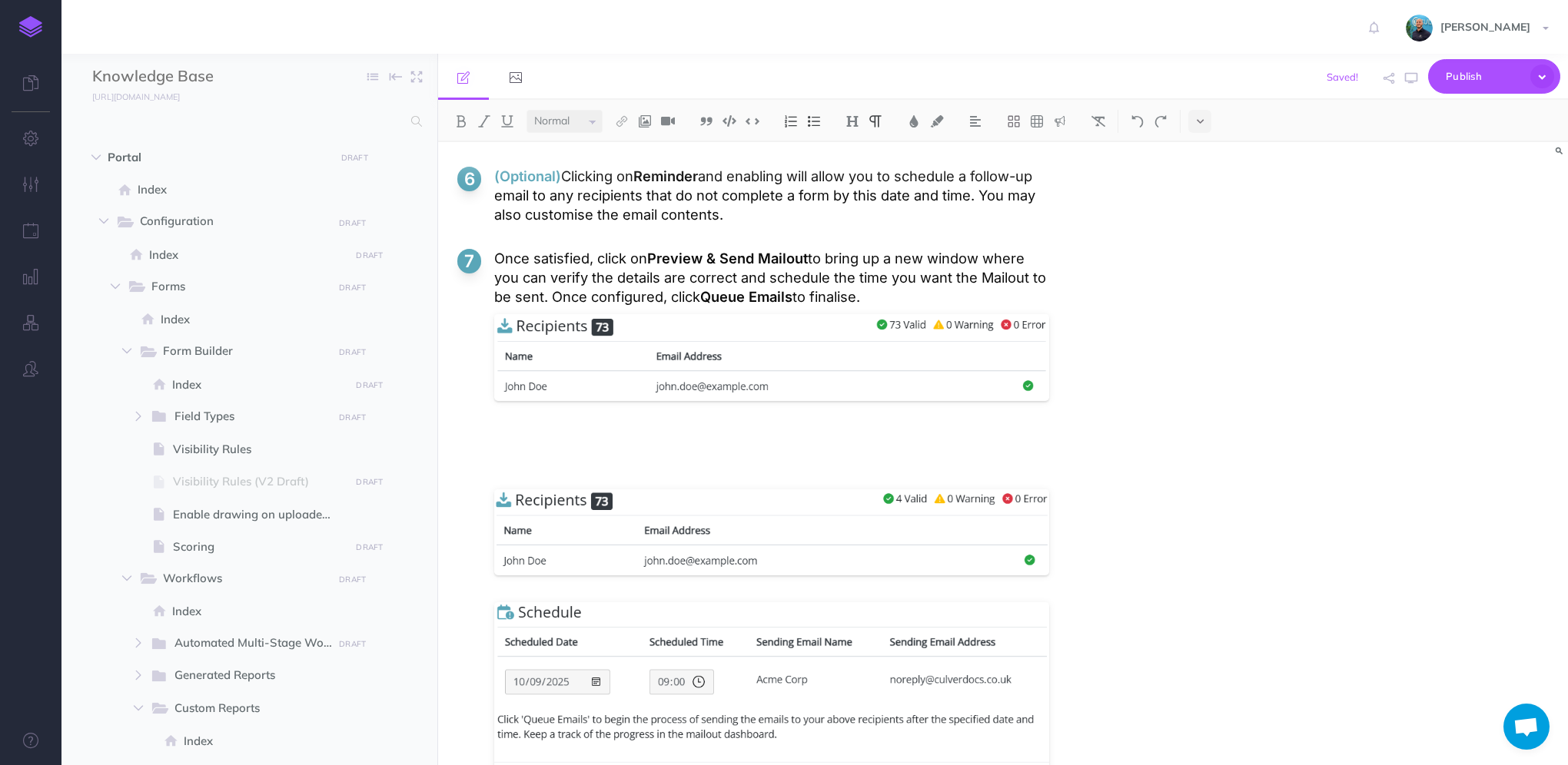
click at [547, 412] on li "Once satisfied, click on Preview & Send Mailout to bring up a new window where …" at bounding box center [753, 532] width 592 height 566
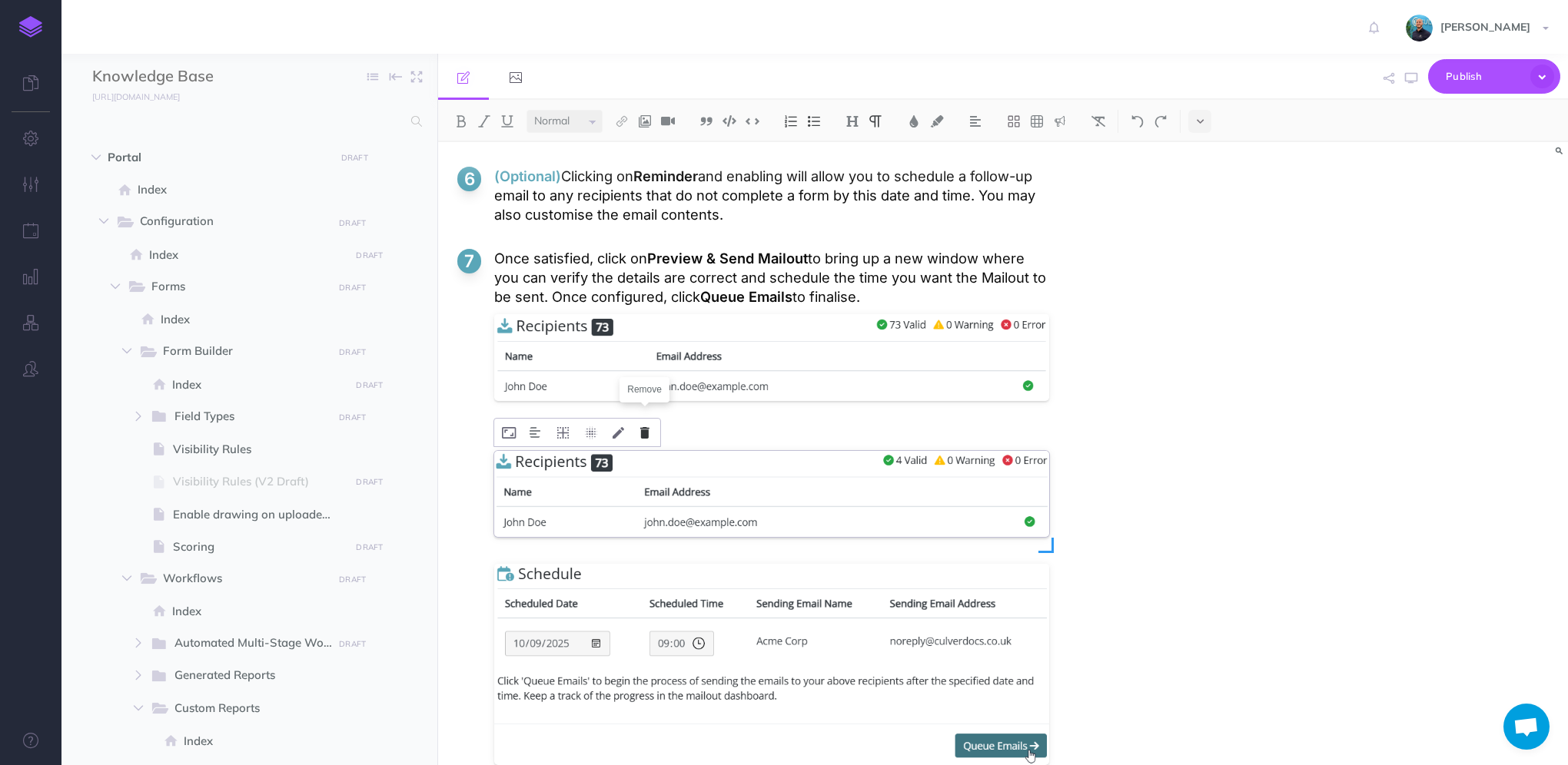
click at [641, 427] on icon at bounding box center [645, 433] width 9 height 12
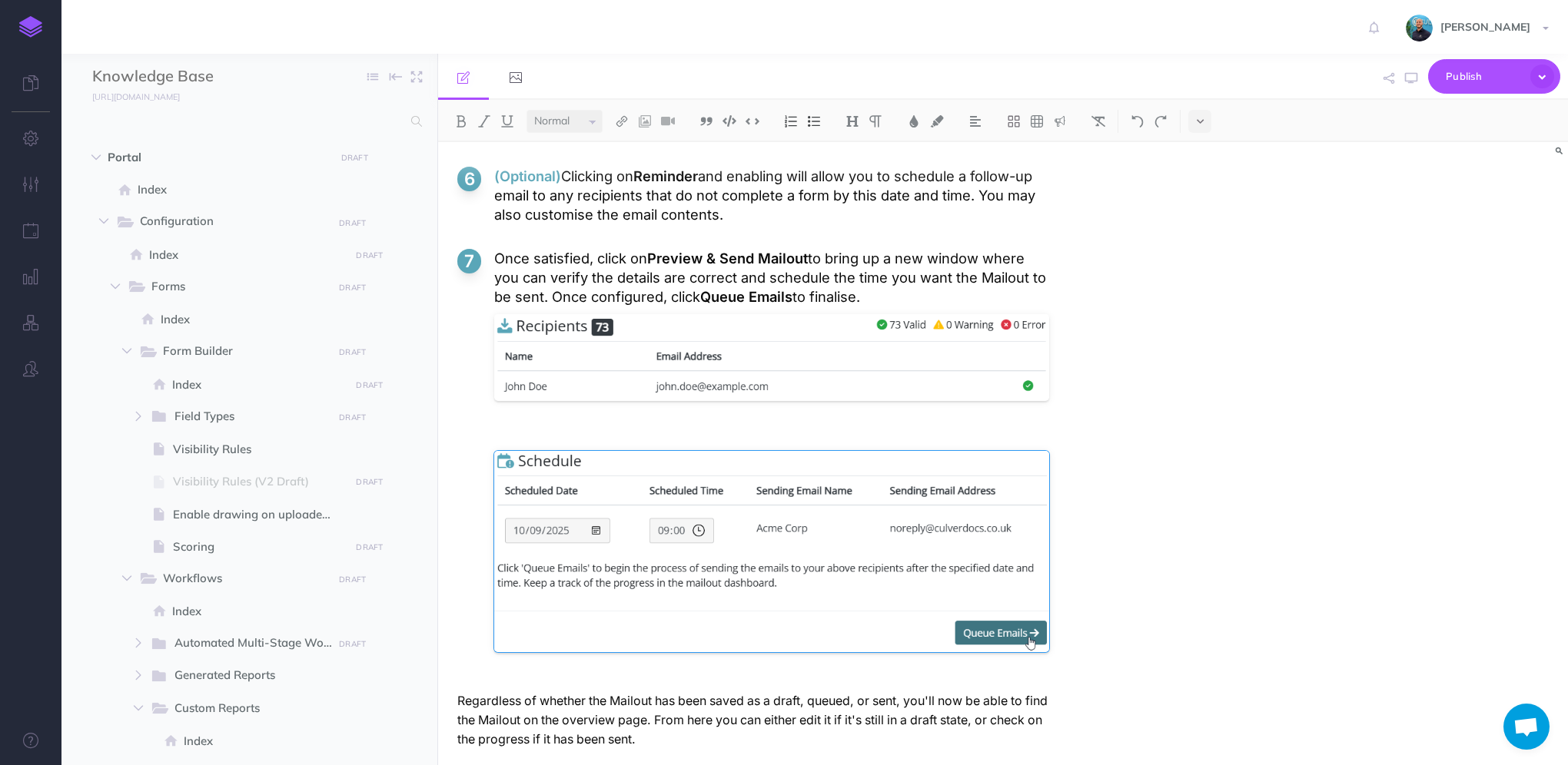
click at [547, 410] on li "Once satisfied, click on Preview & Send Mailout to bring up a new window where …" at bounding box center [753, 456] width 592 height 414
click at [522, 396] on div at bounding box center [772, 361] width 555 height 102
click at [522, 411] on li "Once satisfied, click on Preview & Send Mailout to bring up a new window where …" at bounding box center [753, 456] width 592 height 414
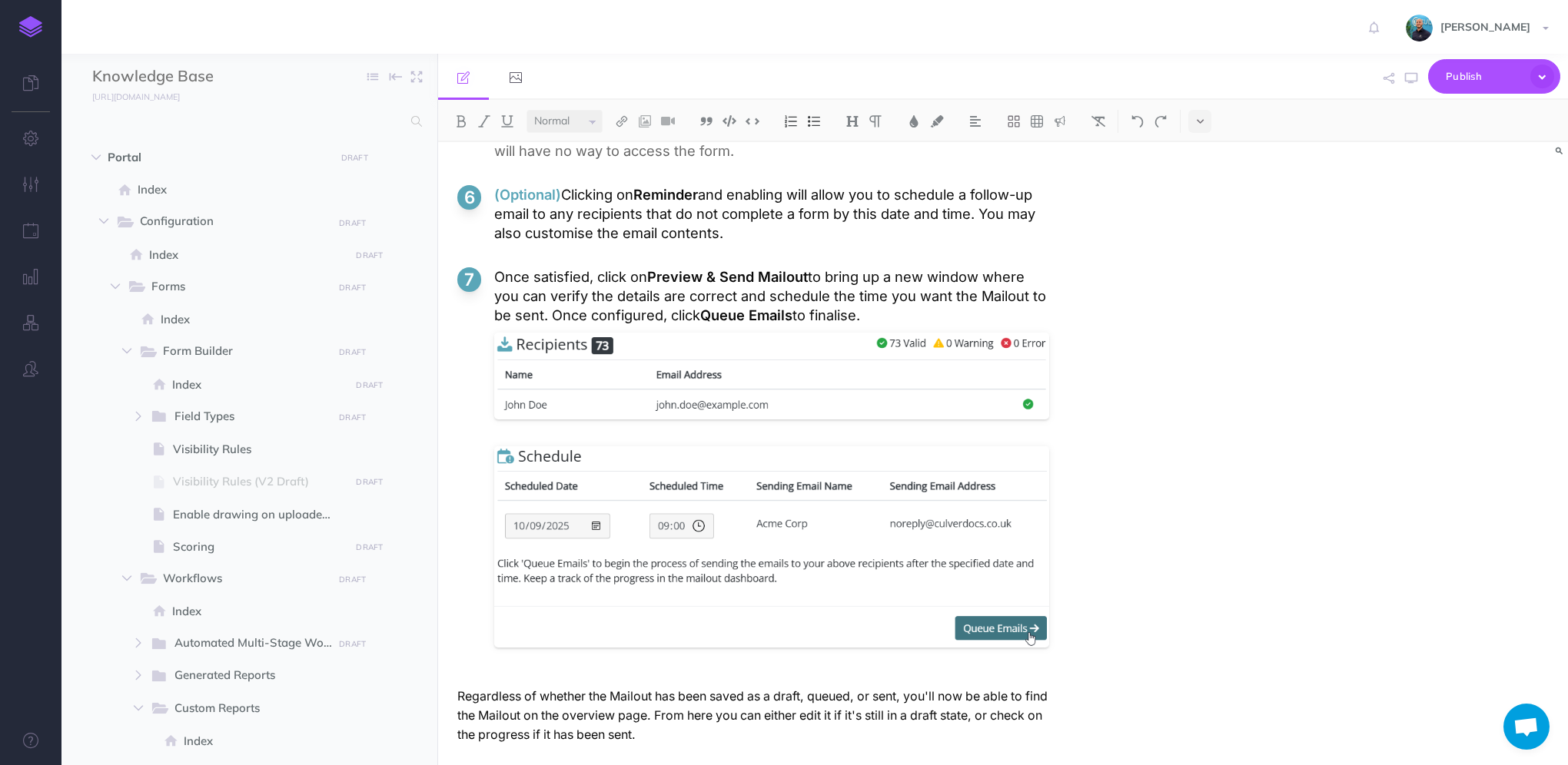
click at [933, 303] on p "Once satisfied, click on Preview & Send Mailout to bring up a new window where …" at bounding box center [772, 297] width 555 height 58
click at [1411, 80] on icon "button" at bounding box center [1412, 79] width 12 height 12
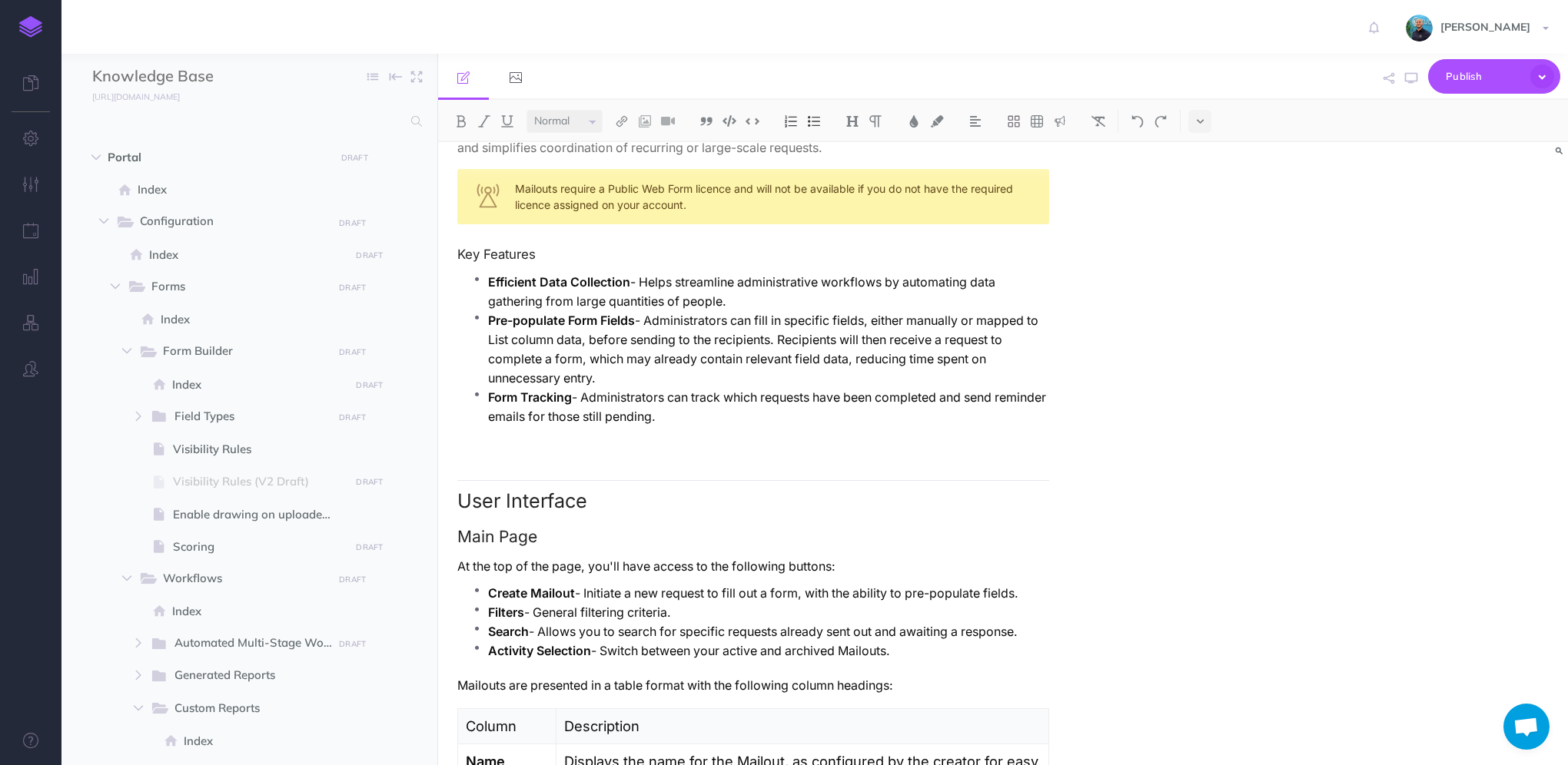
scroll to position [0, 0]
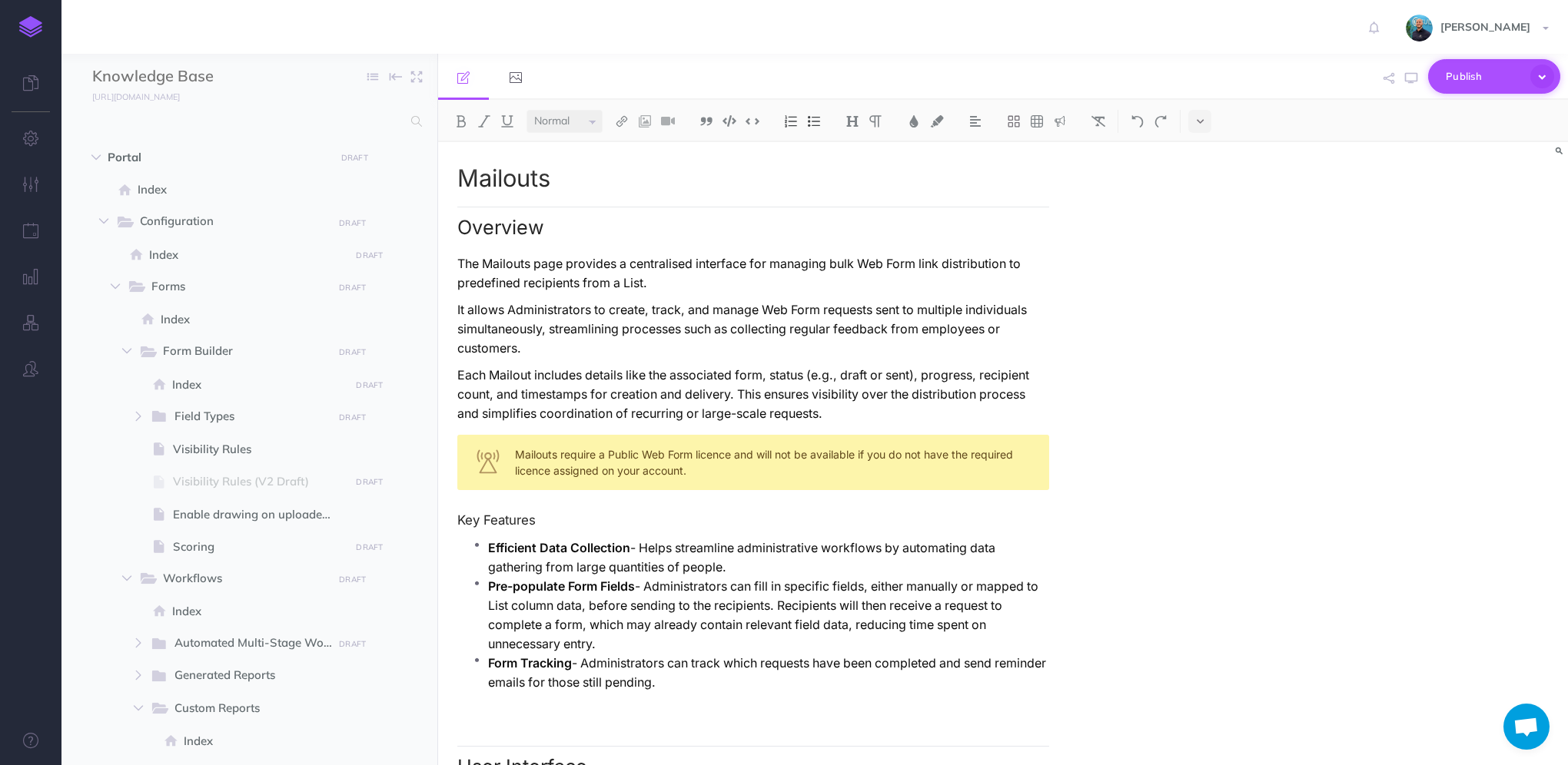
click at [1546, 79] on icon "button" at bounding box center [1542, 76] width 24 height 24
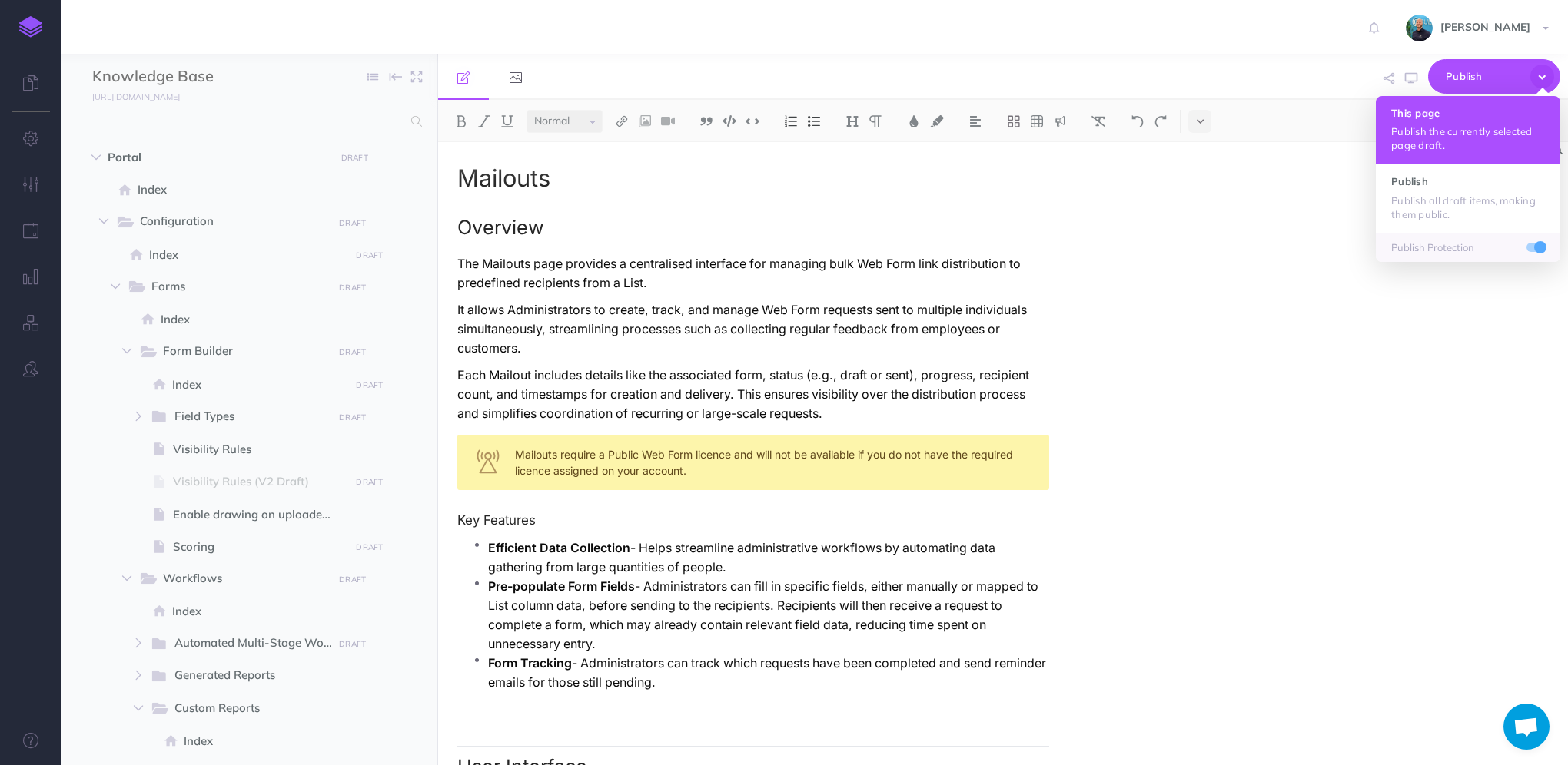
click at [1499, 115] on h4 "This page" at bounding box center [1468, 113] width 153 height 11
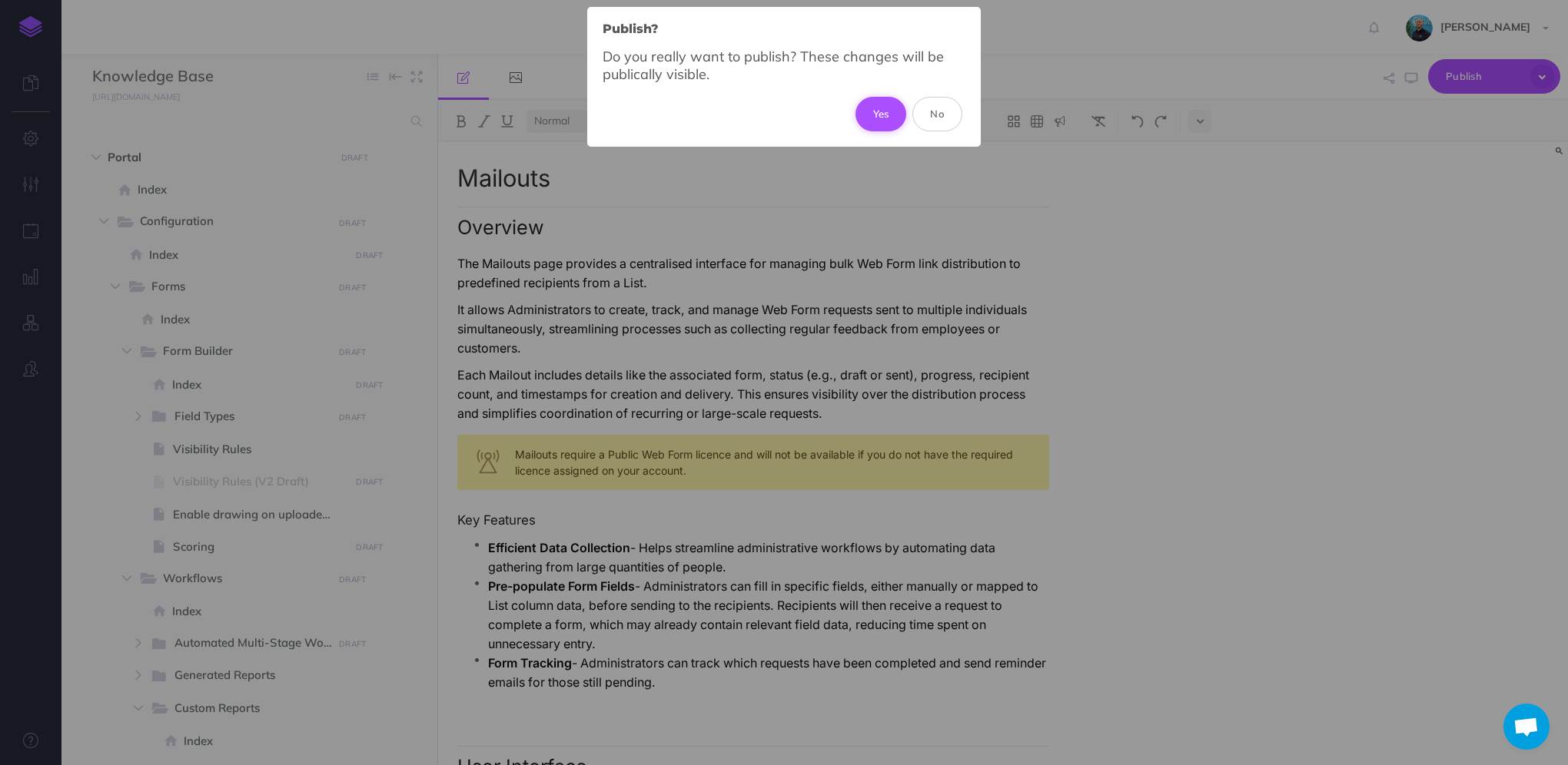
click at [875, 117] on button "Yes" at bounding box center [881, 113] width 51 height 33
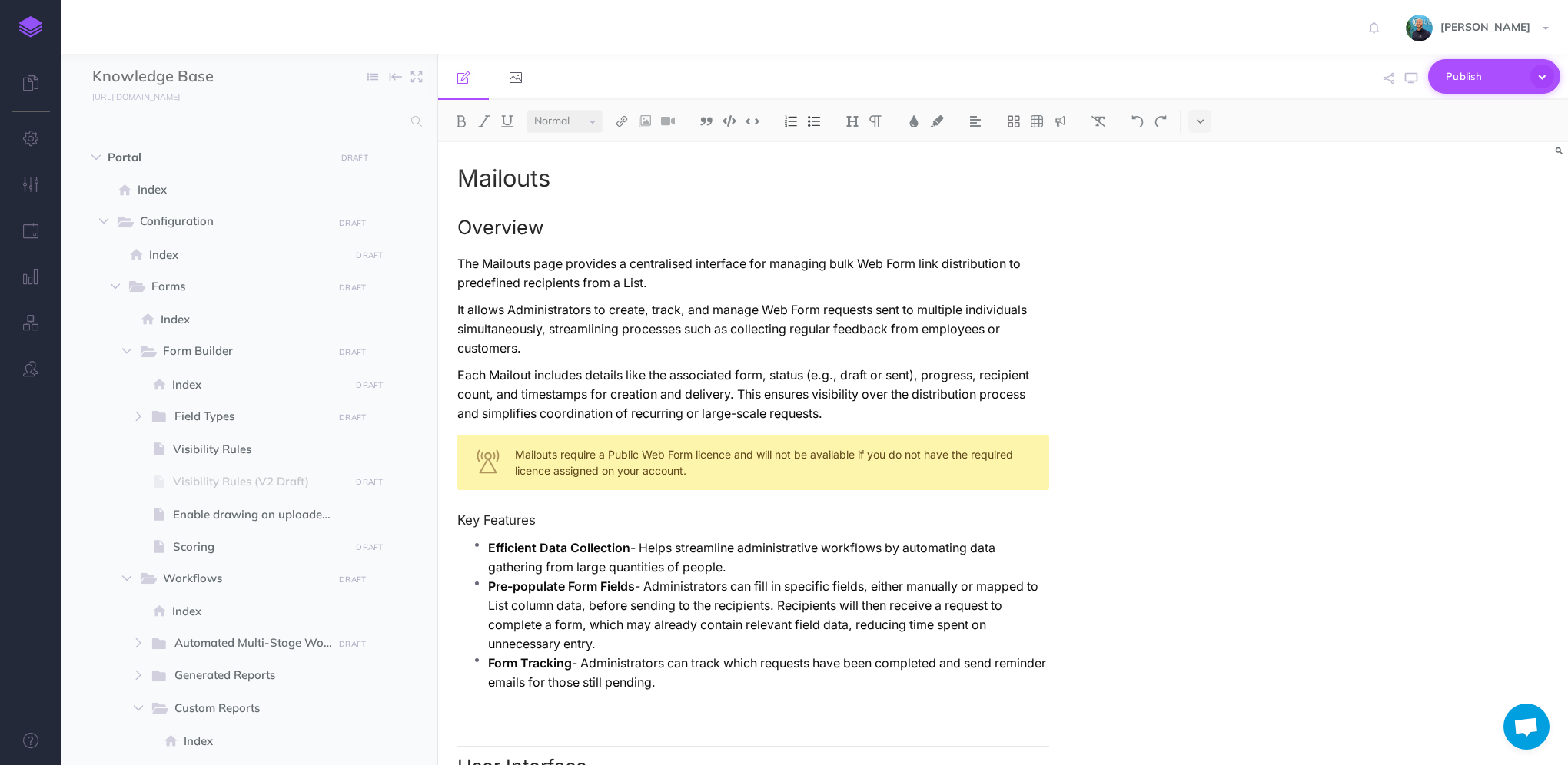
click at [1544, 75] on icon "button" at bounding box center [1542, 76] width 24 height 24
click at [1264, 71] on div "Publish Publish Publish all draft items, making them public. Publish Protection" at bounding box center [1188, 77] width 746 height 47
click at [297, 118] on input "text" at bounding box center [247, 121] width 310 height 28
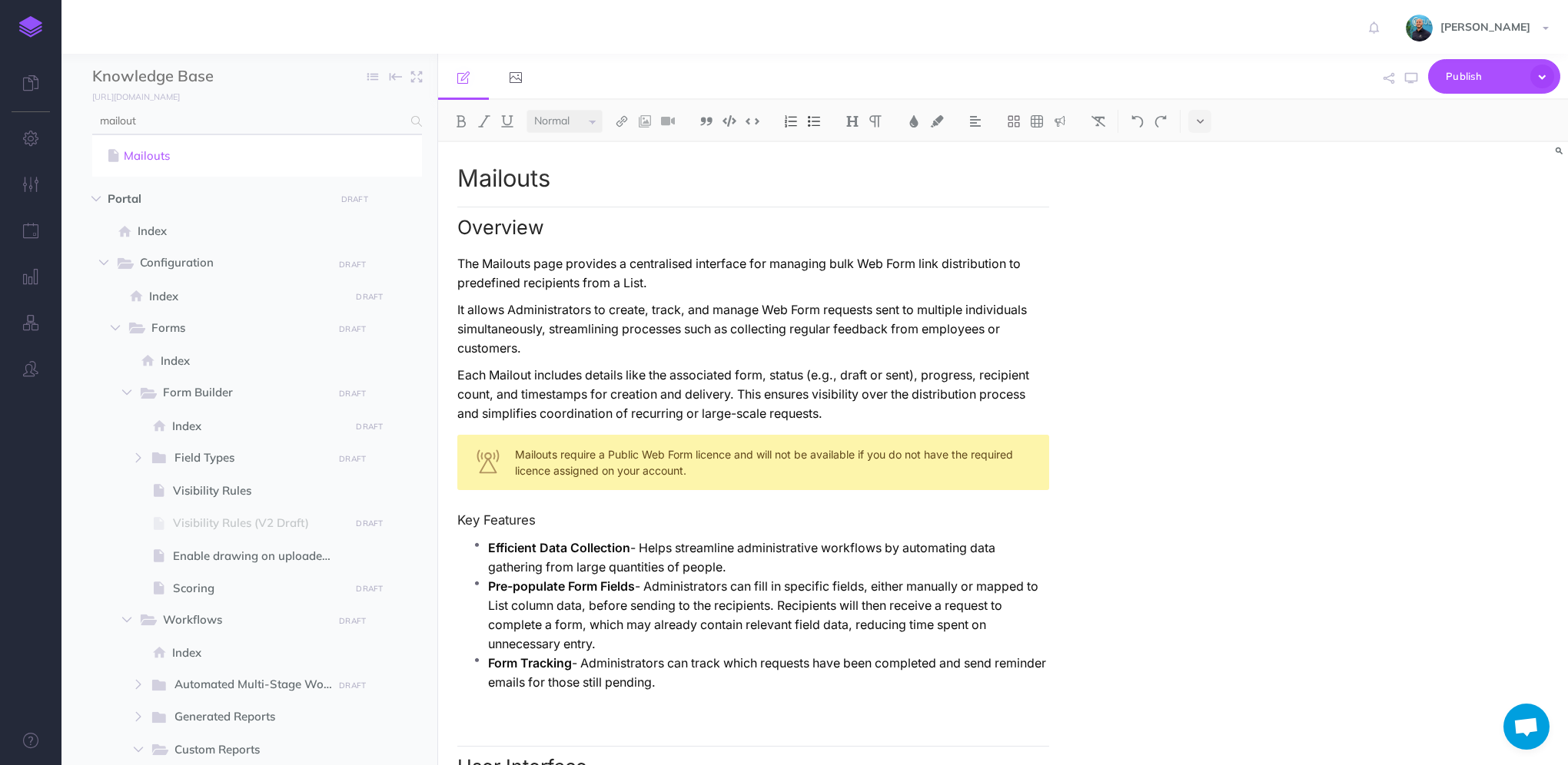
type input "mailout"
click at [241, 152] on link "Mailouts" at bounding box center [257, 156] width 307 height 19
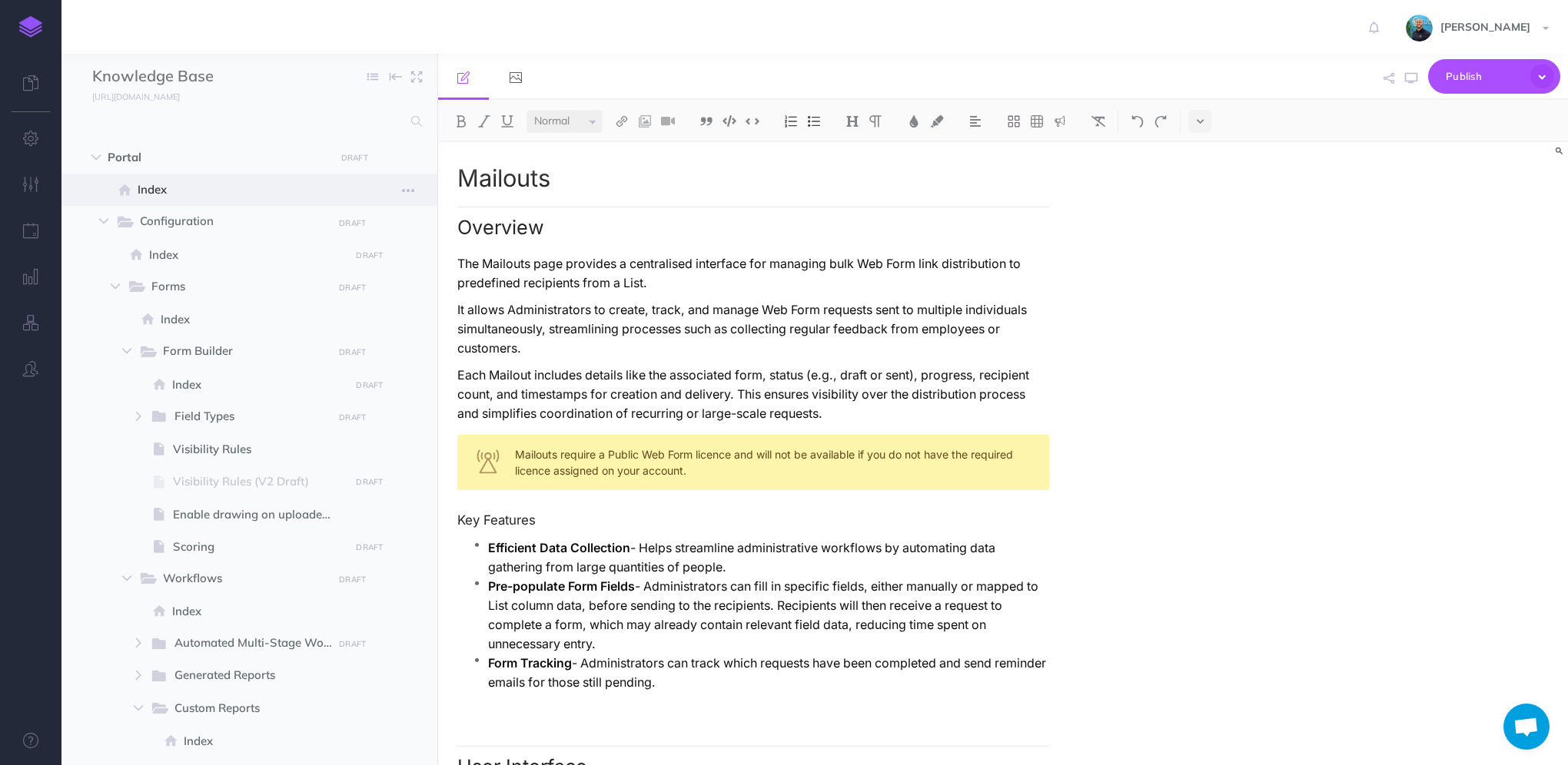
click at [181, 194] on span "Index" at bounding box center [241, 190] width 208 height 19
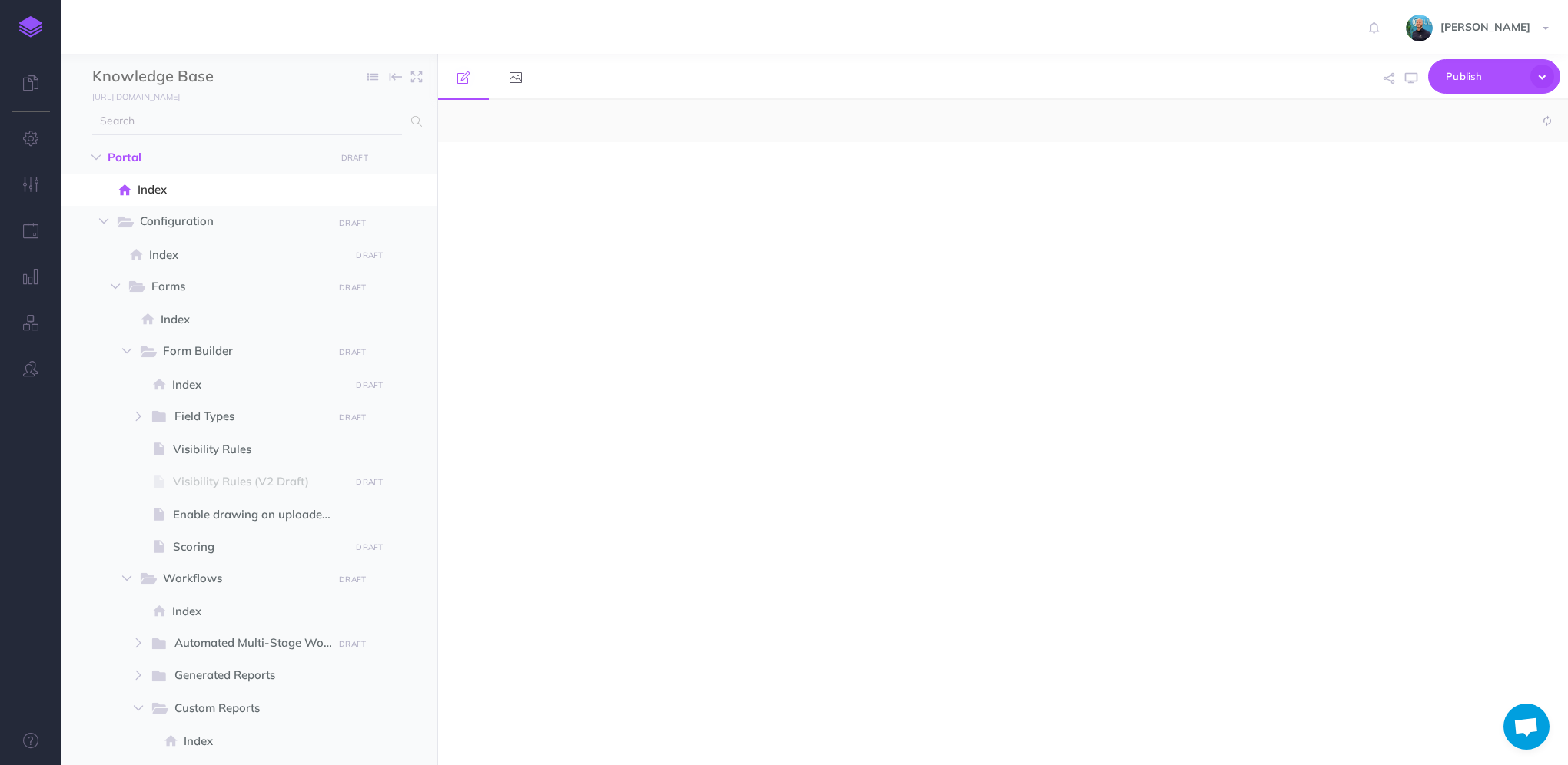
select select "null"
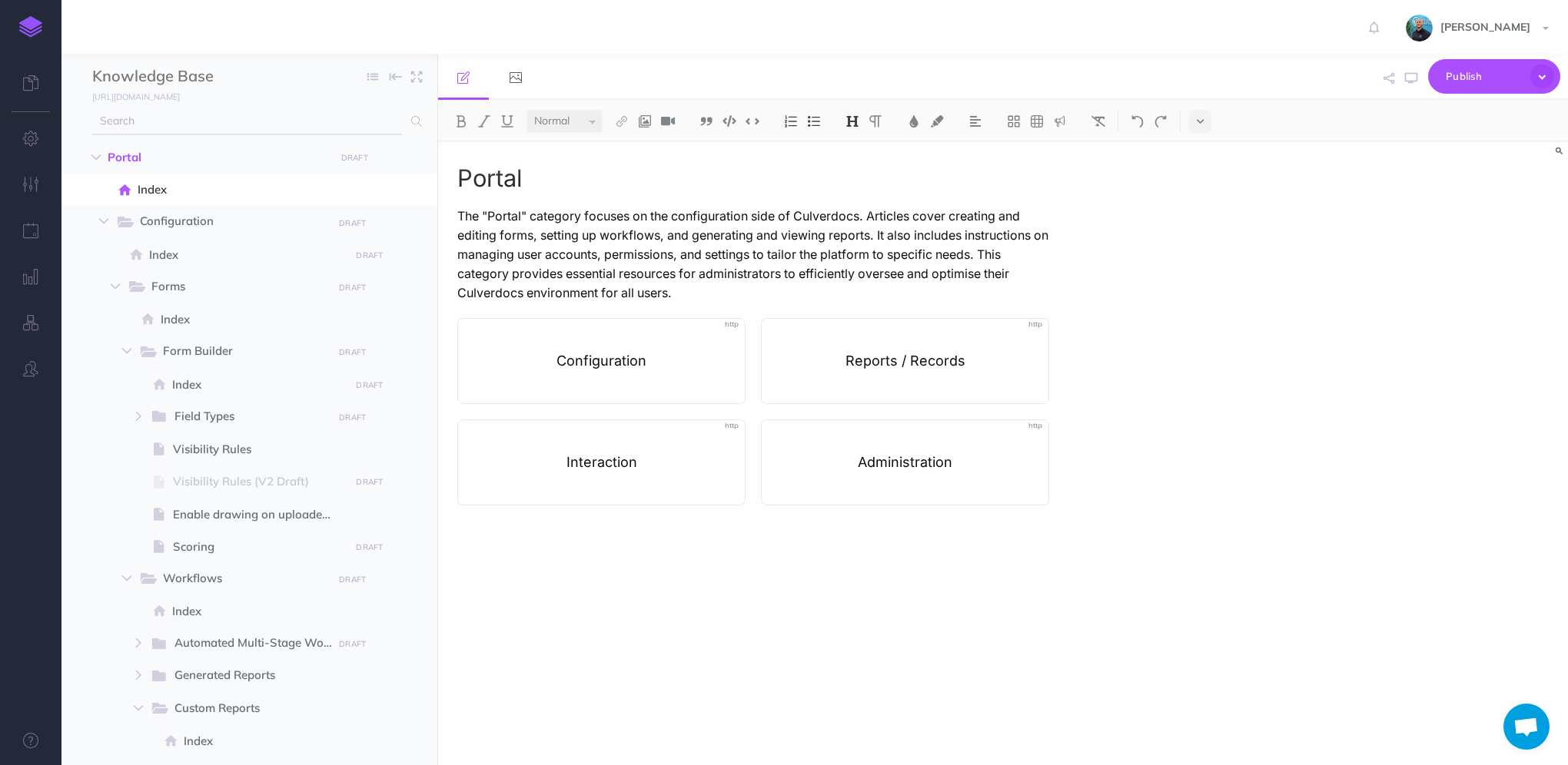
click at [320, 127] on input "text" at bounding box center [247, 121] width 310 height 28
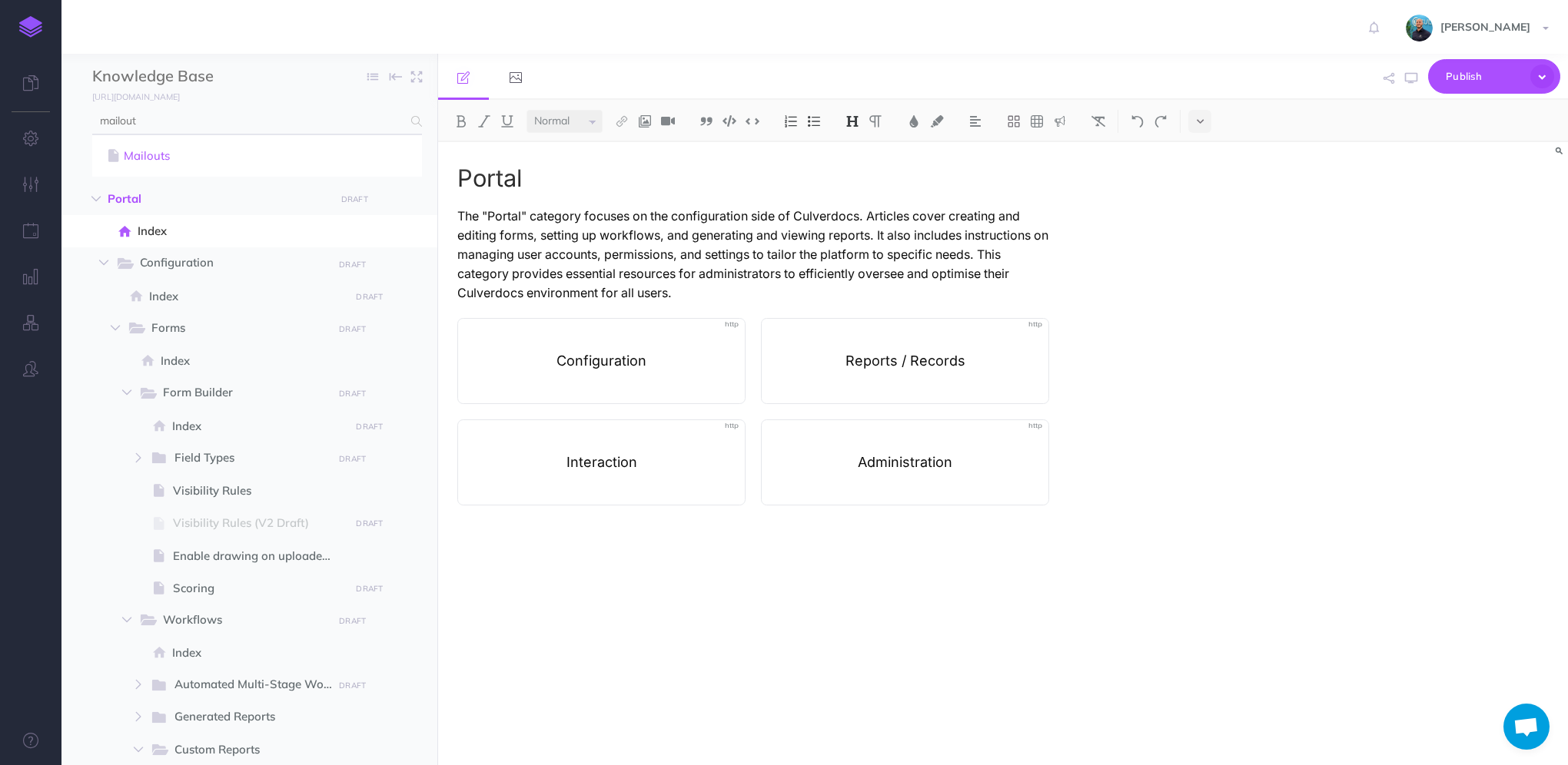
type input "mailout"
click at [295, 154] on link "Mailouts" at bounding box center [257, 156] width 307 height 19
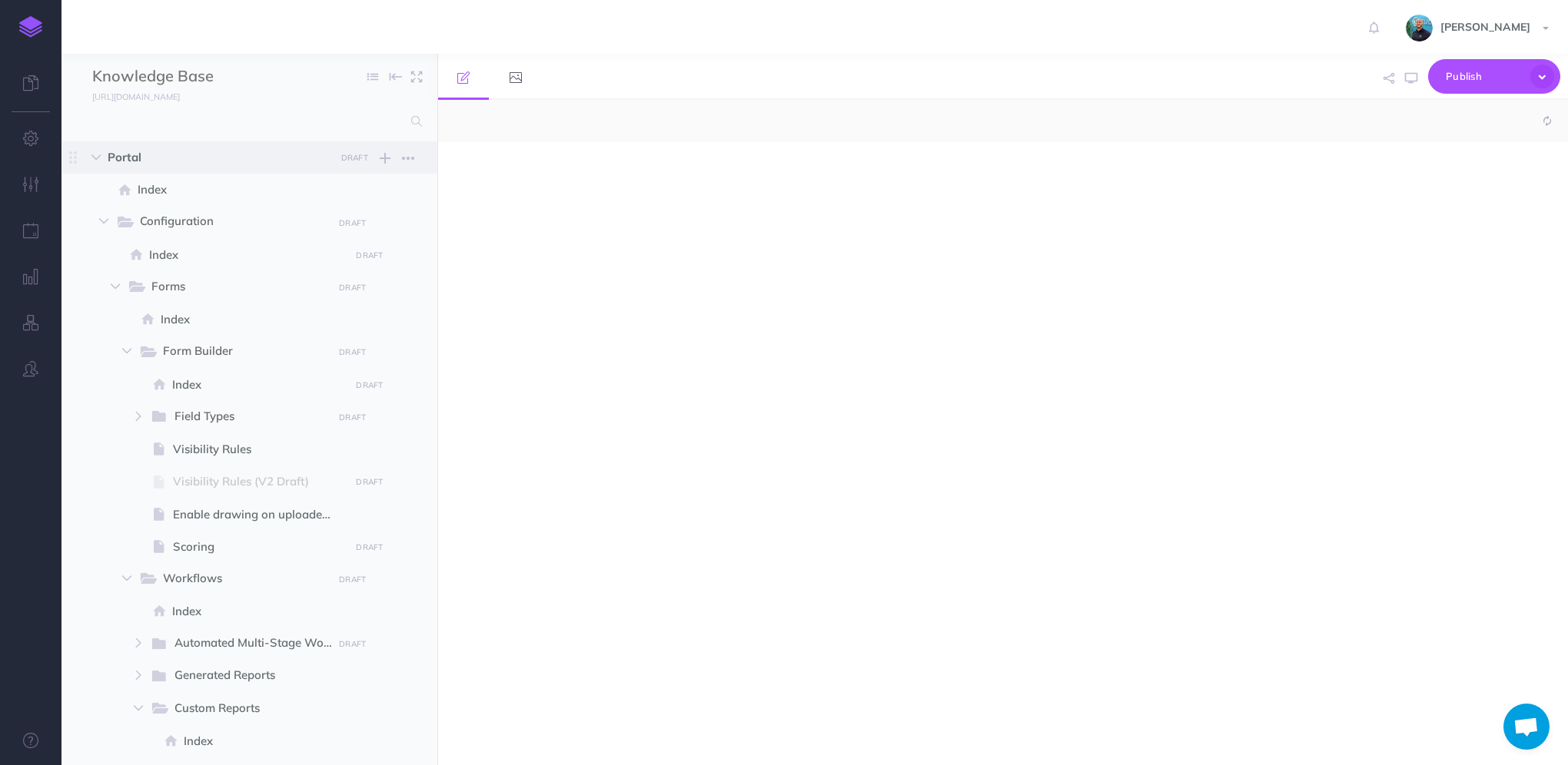
select select "null"
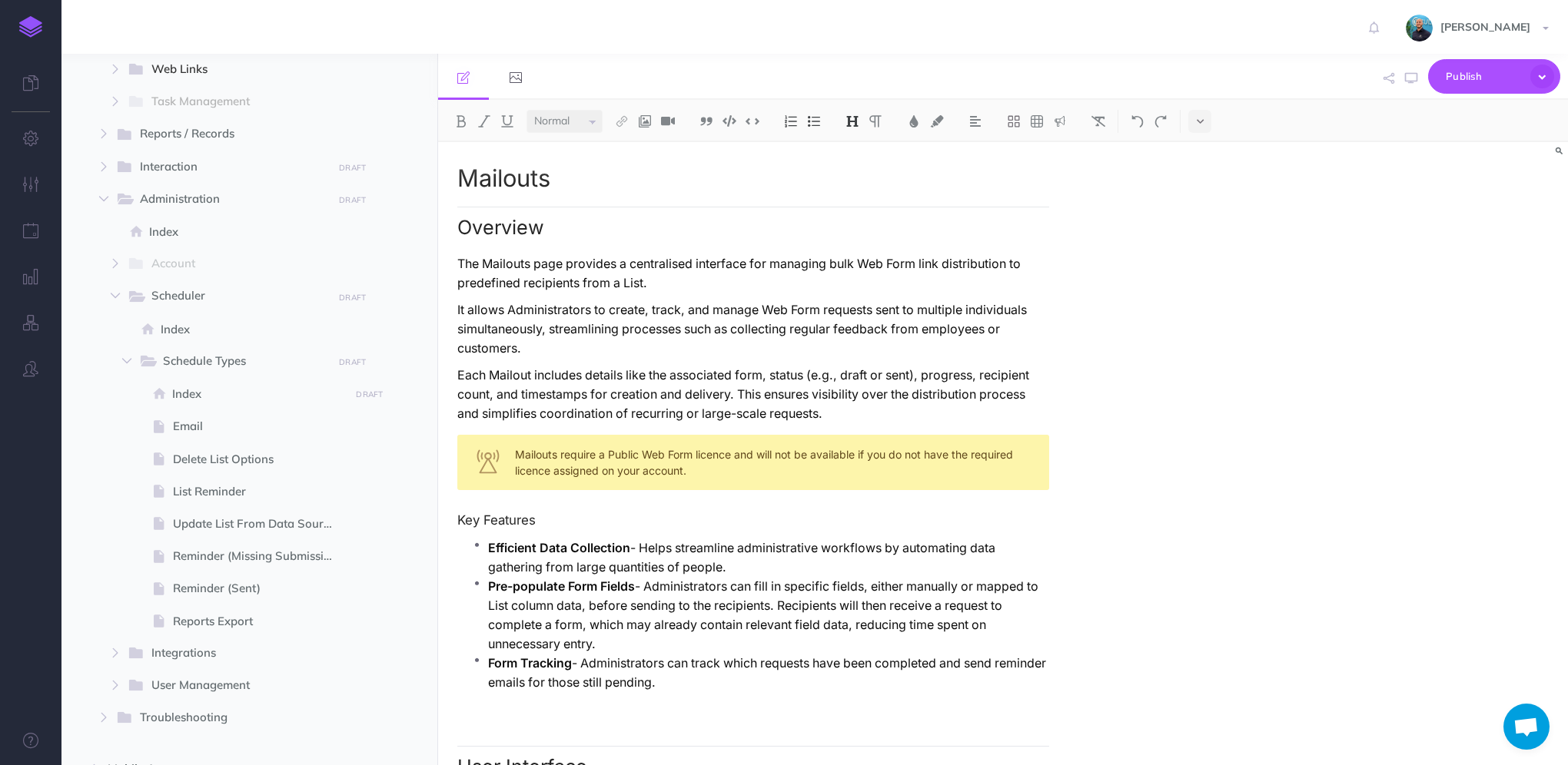
scroll to position [1230, 0]
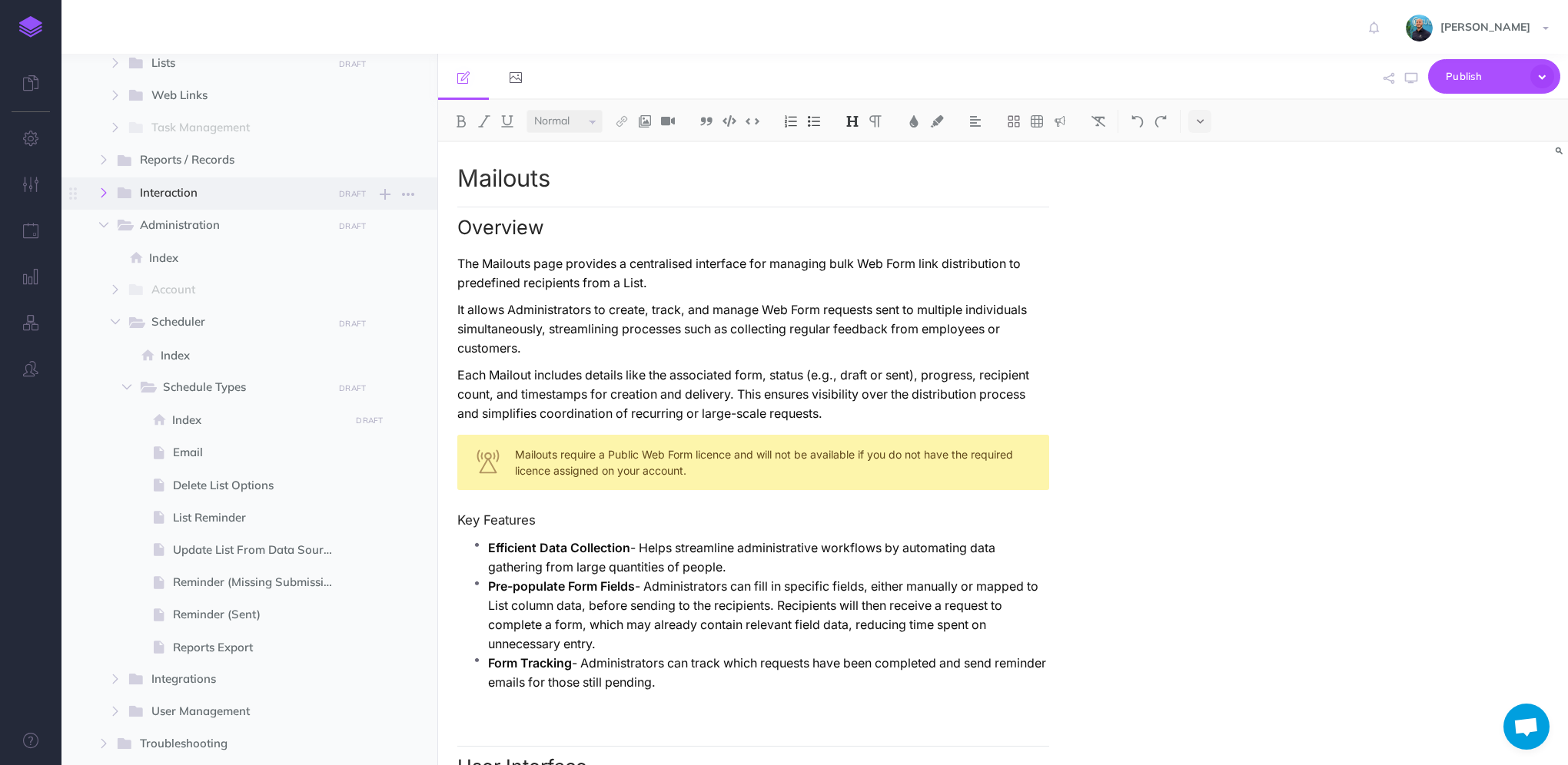
click at [100, 191] on icon "button" at bounding box center [104, 193] width 9 height 9
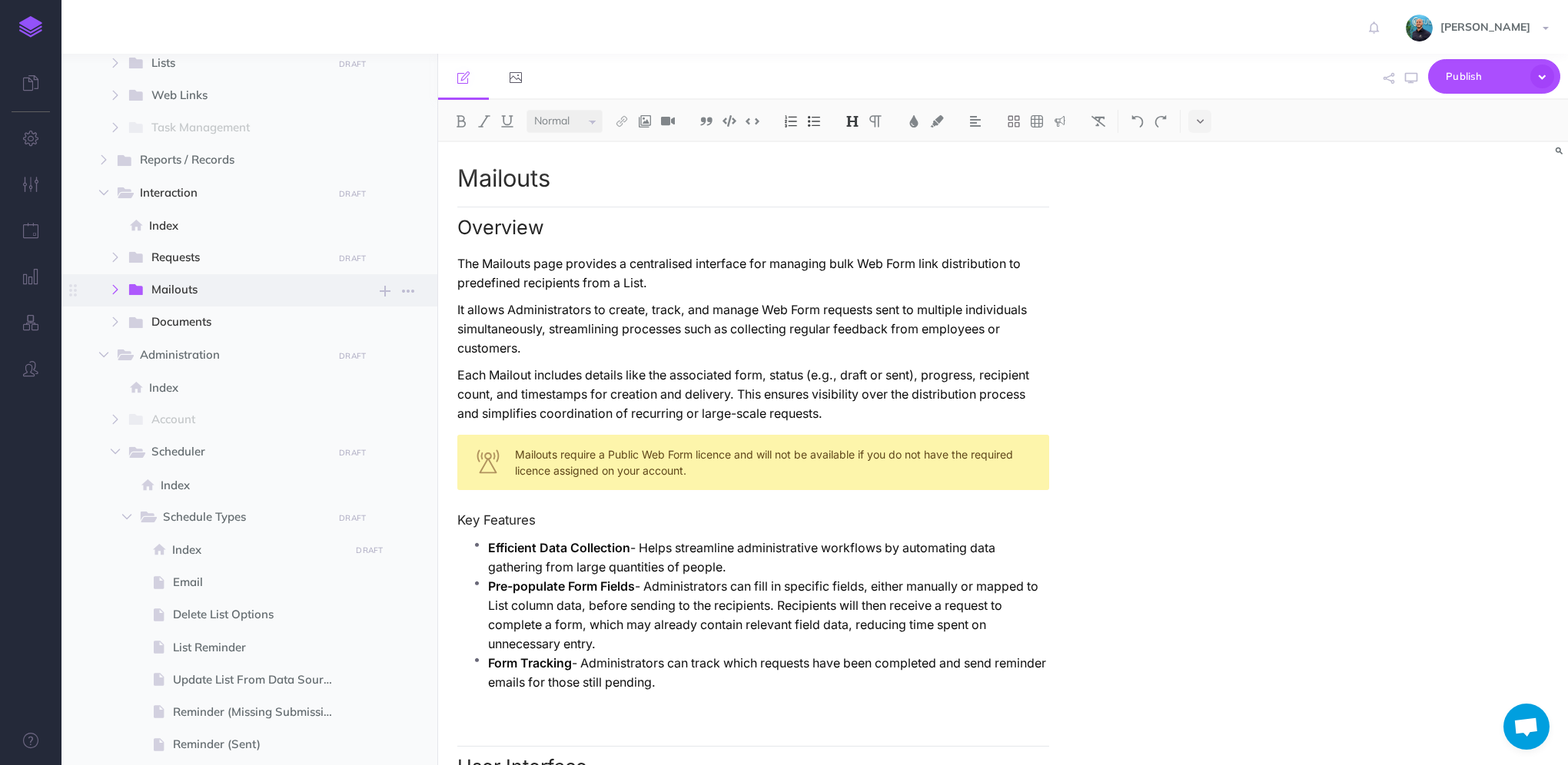
click at [117, 296] on button "button" at bounding box center [115, 290] width 28 height 19
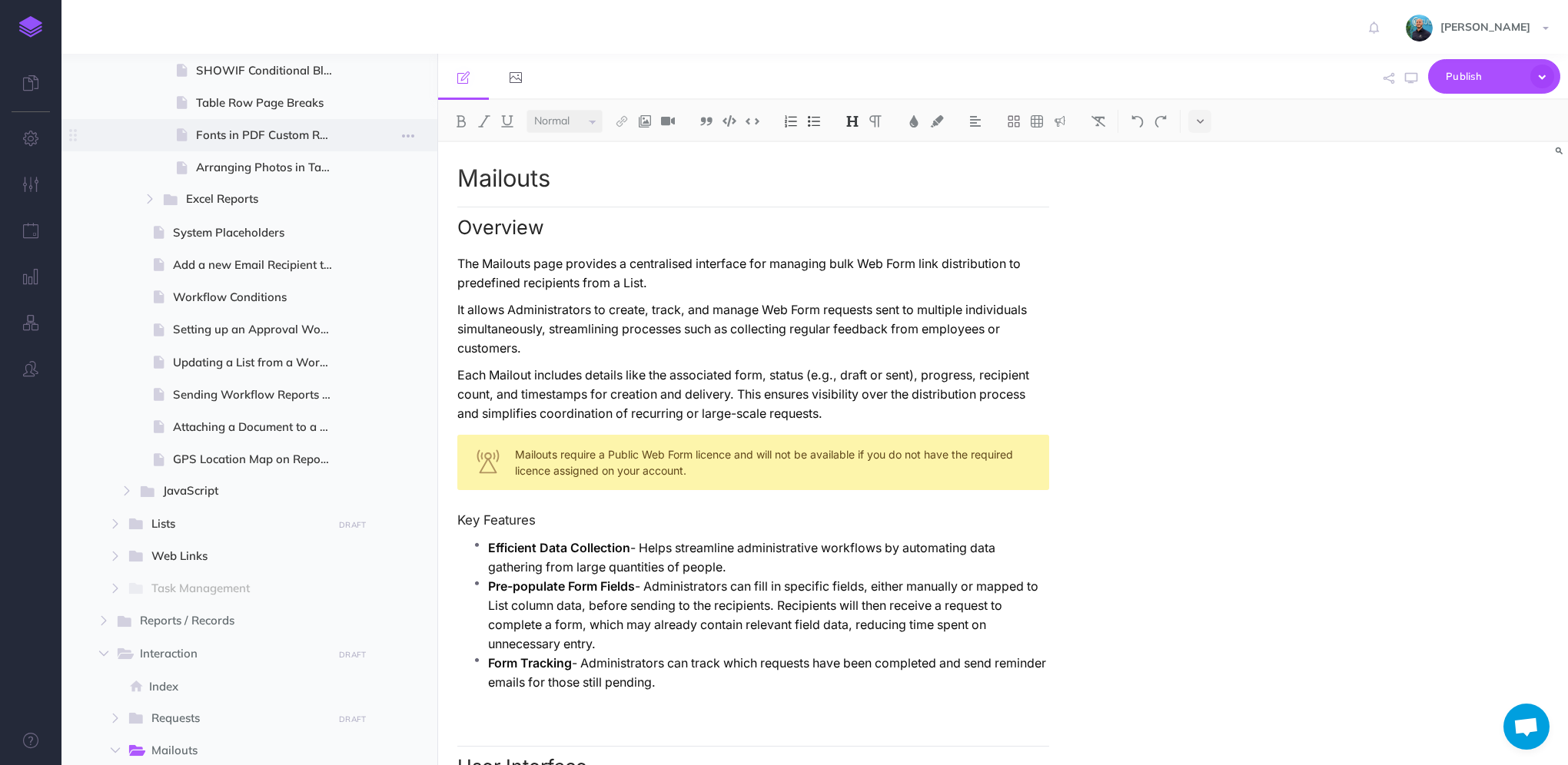
scroll to position [230, 0]
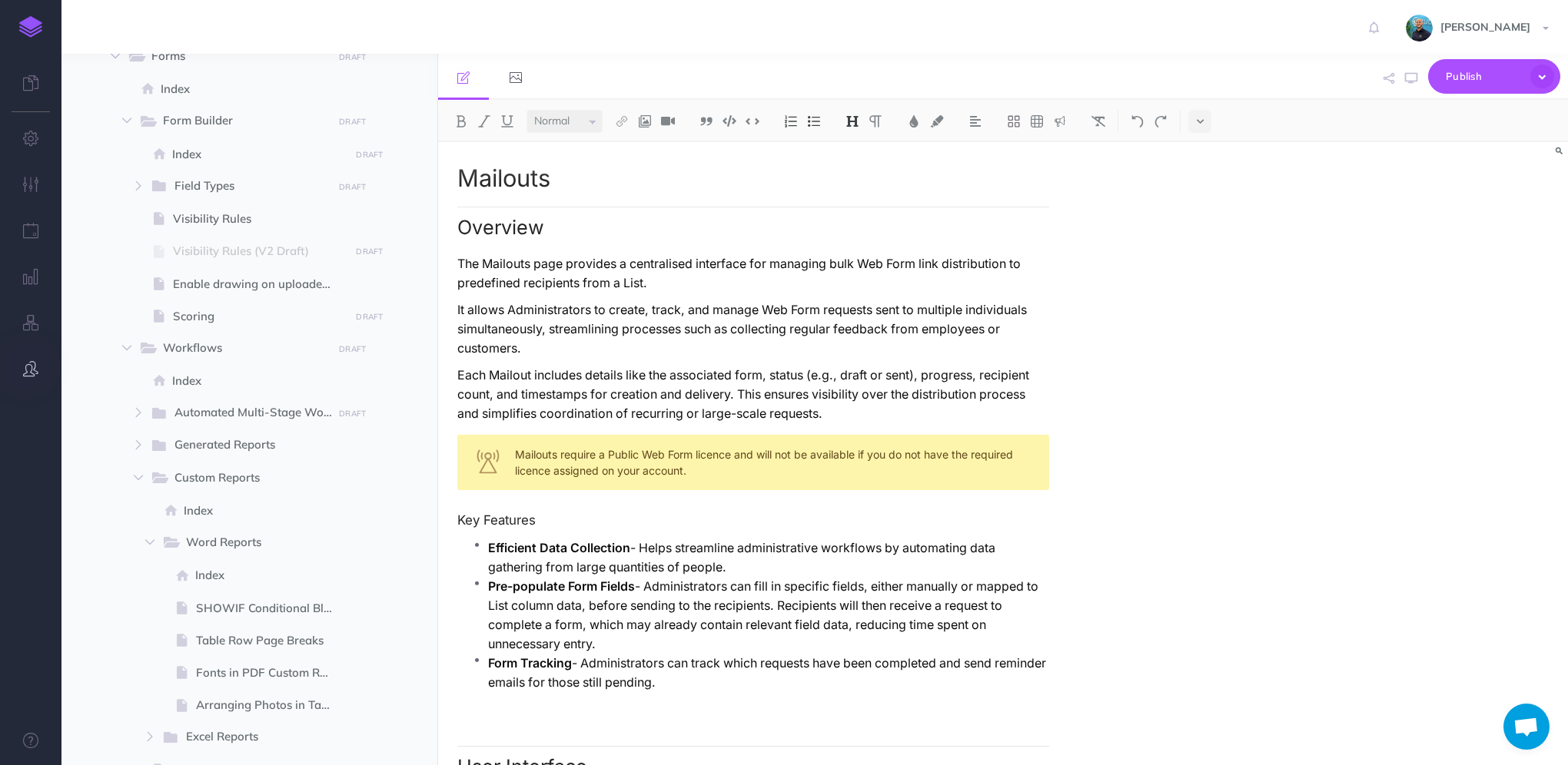
drag, startPoint x: 33, startPoint y: 369, endPoint x: 30, endPoint y: 353, distance: 16.3
click at [33, 370] on icon "button" at bounding box center [31, 369] width 16 height 16
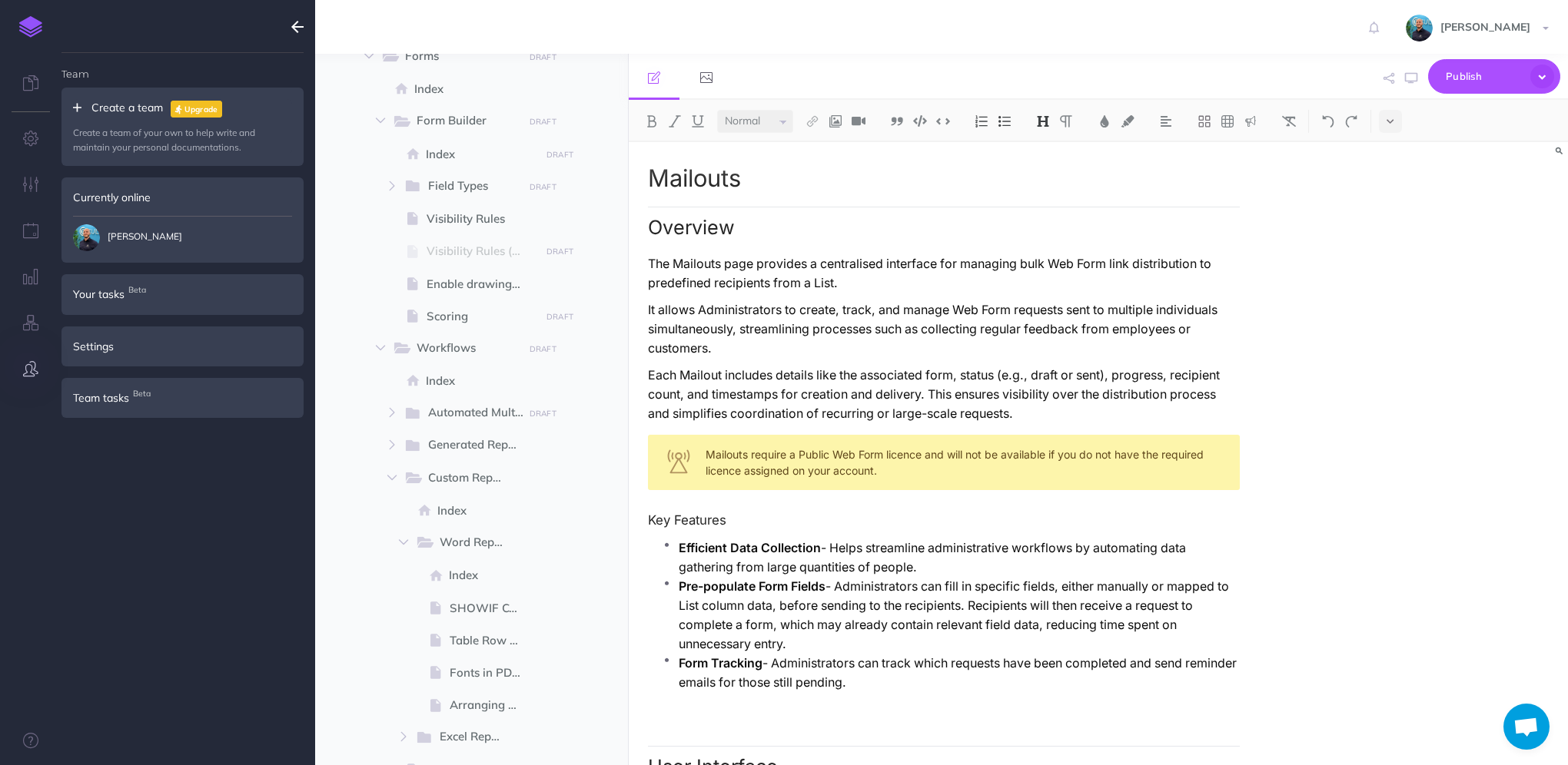
click at [24, 370] on icon "button" at bounding box center [31, 369] width 16 height 16
click at [289, 26] on button "button" at bounding box center [297, 26] width 35 height 54
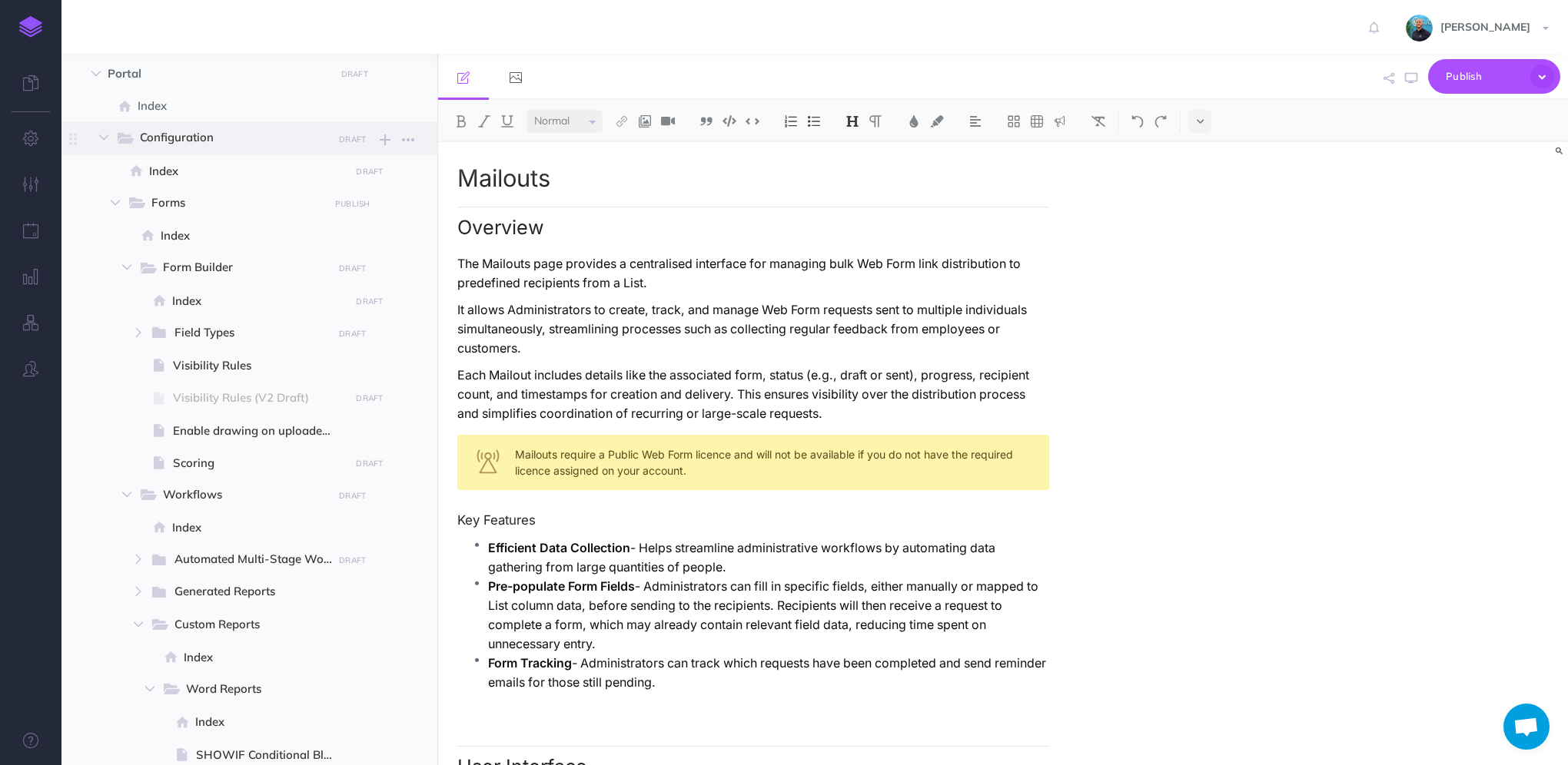
scroll to position [0, 0]
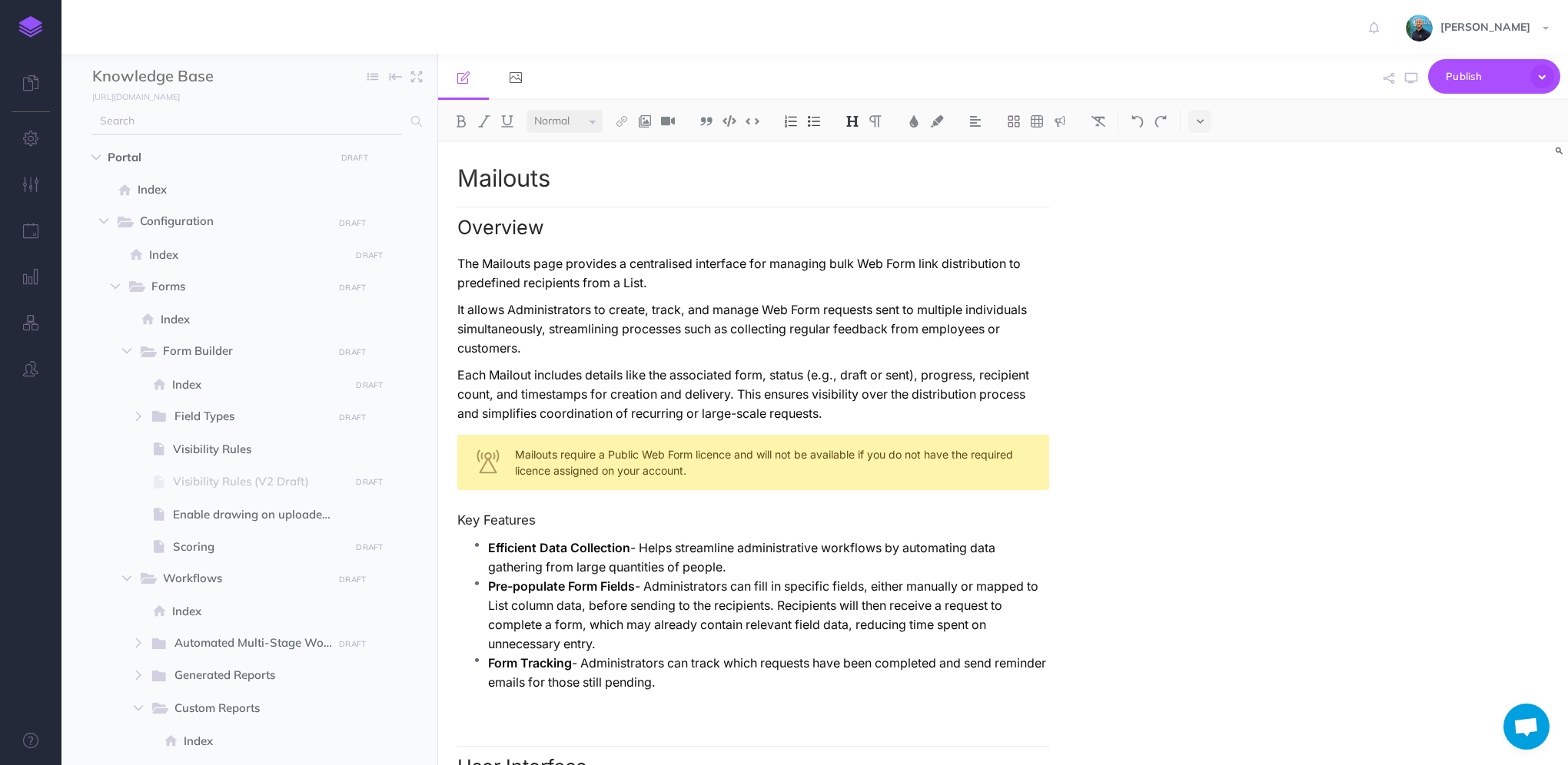
click at [343, 107] on input "text" at bounding box center [247, 121] width 310 height 28
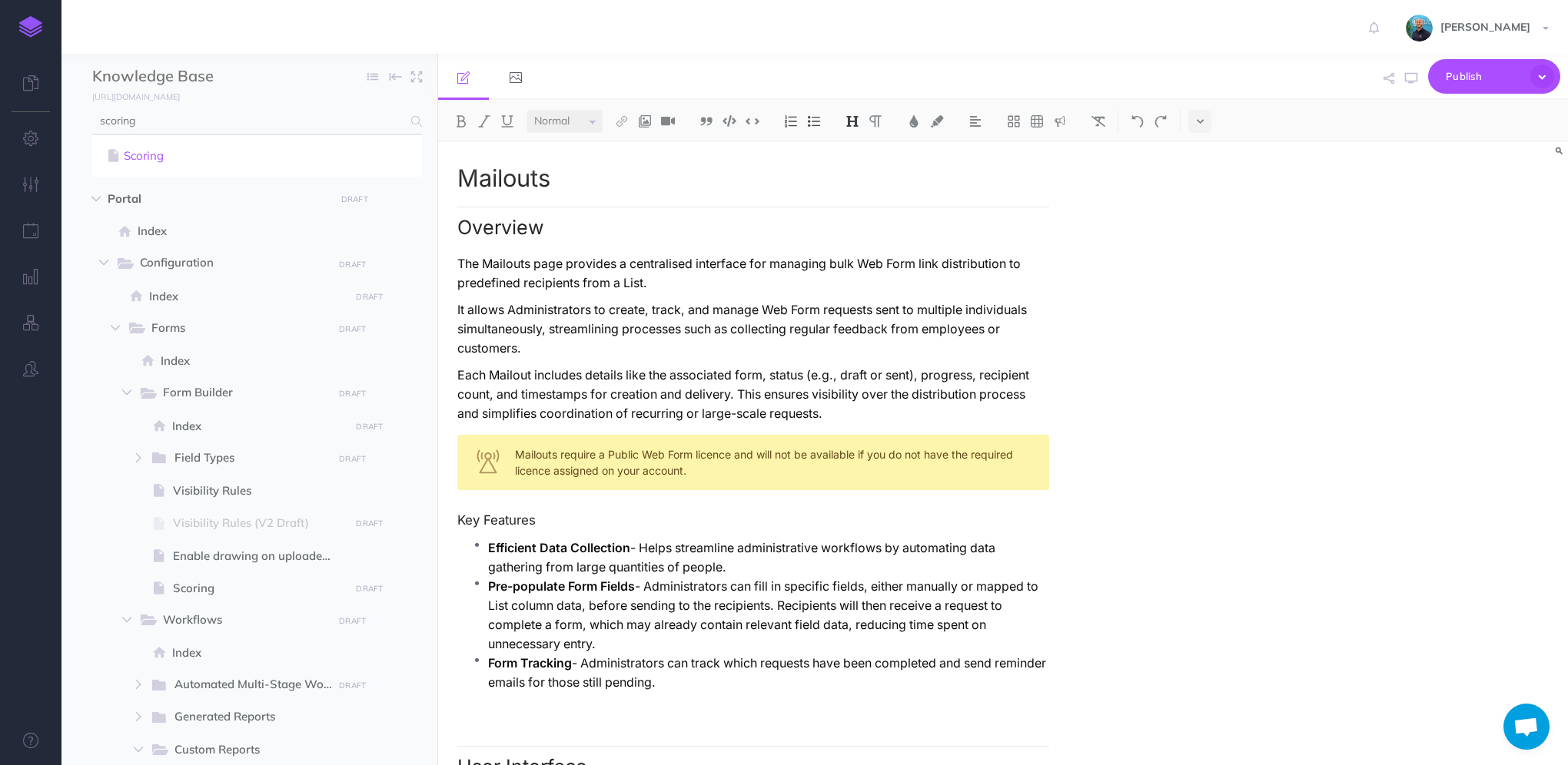
type input "scoring"
click at [298, 159] on link "Scoring" at bounding box center [257, 156] width 307 height 19
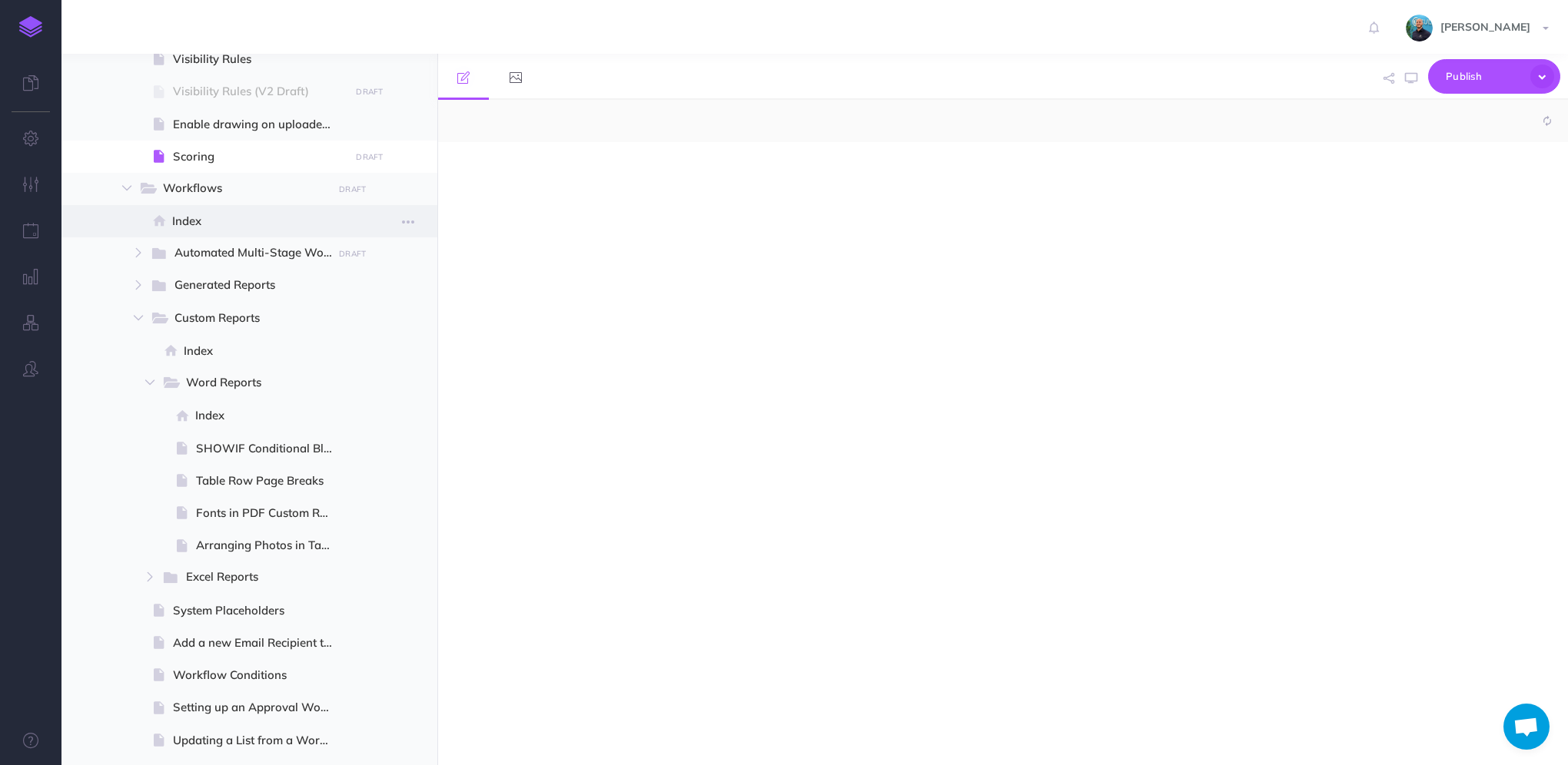
select select "null"
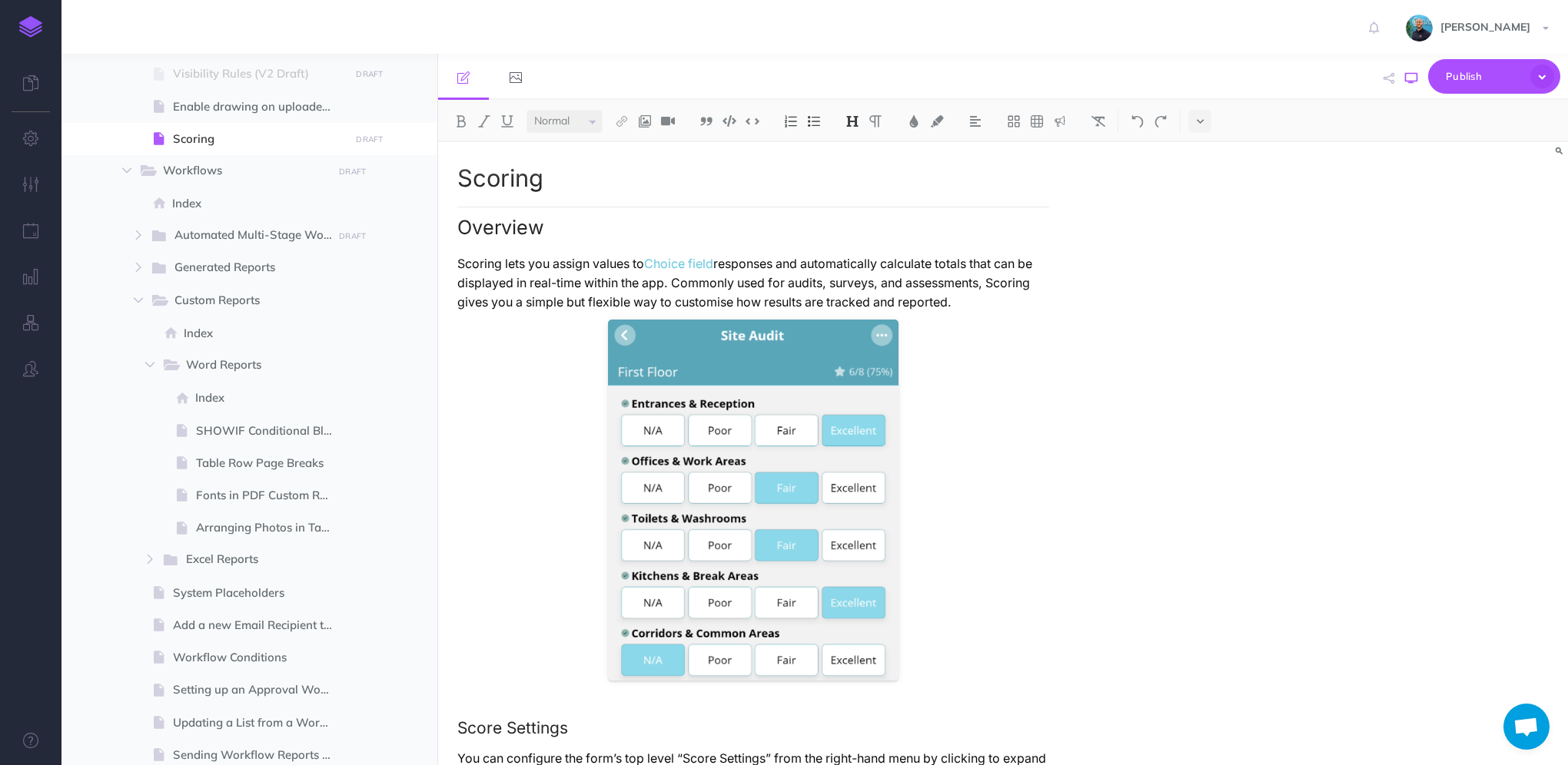
click at [1410, 81] on icon "button" at bounding box center [1412, 79] width 12 height 12
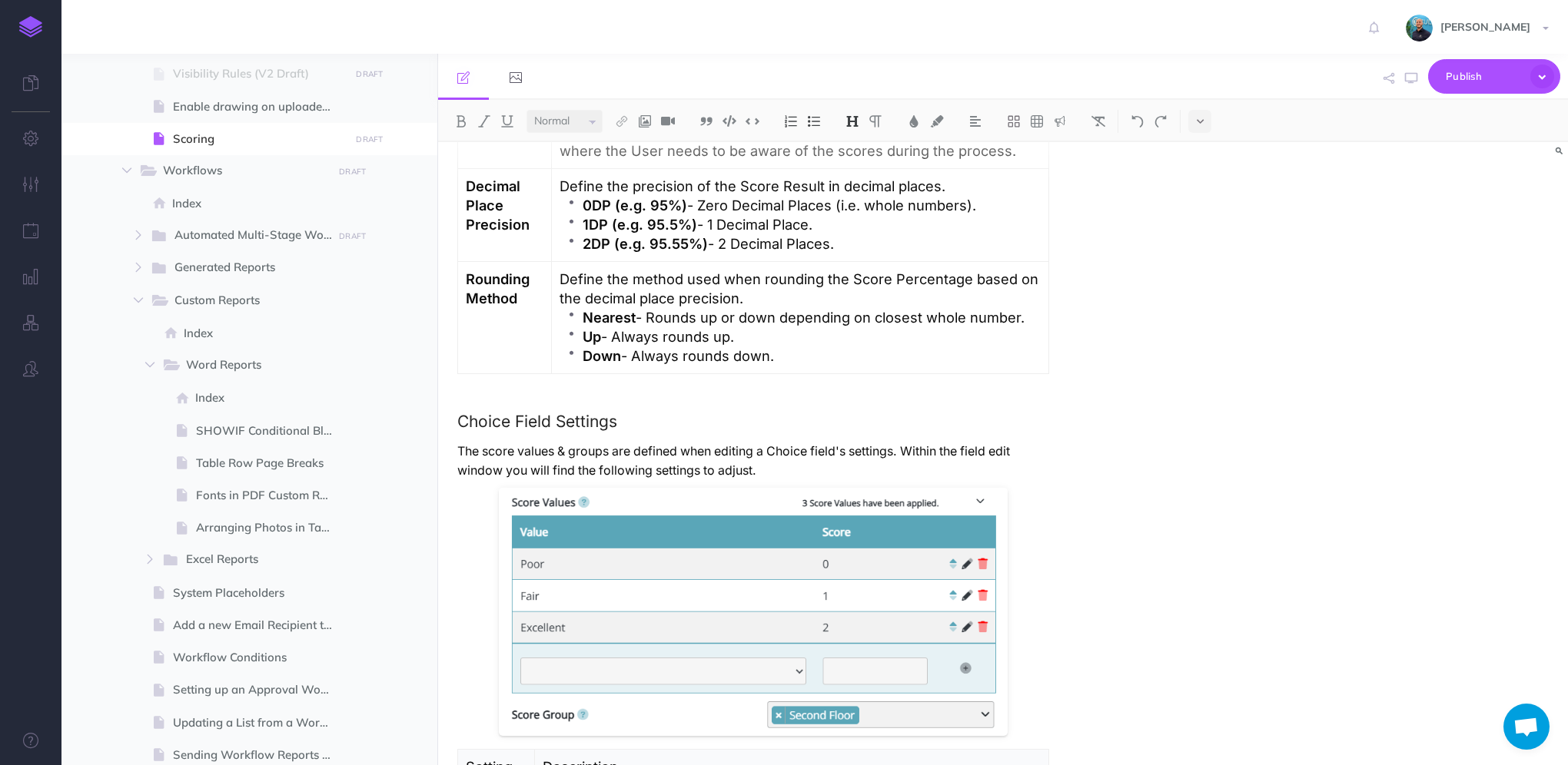
scroll to position [998, 0]
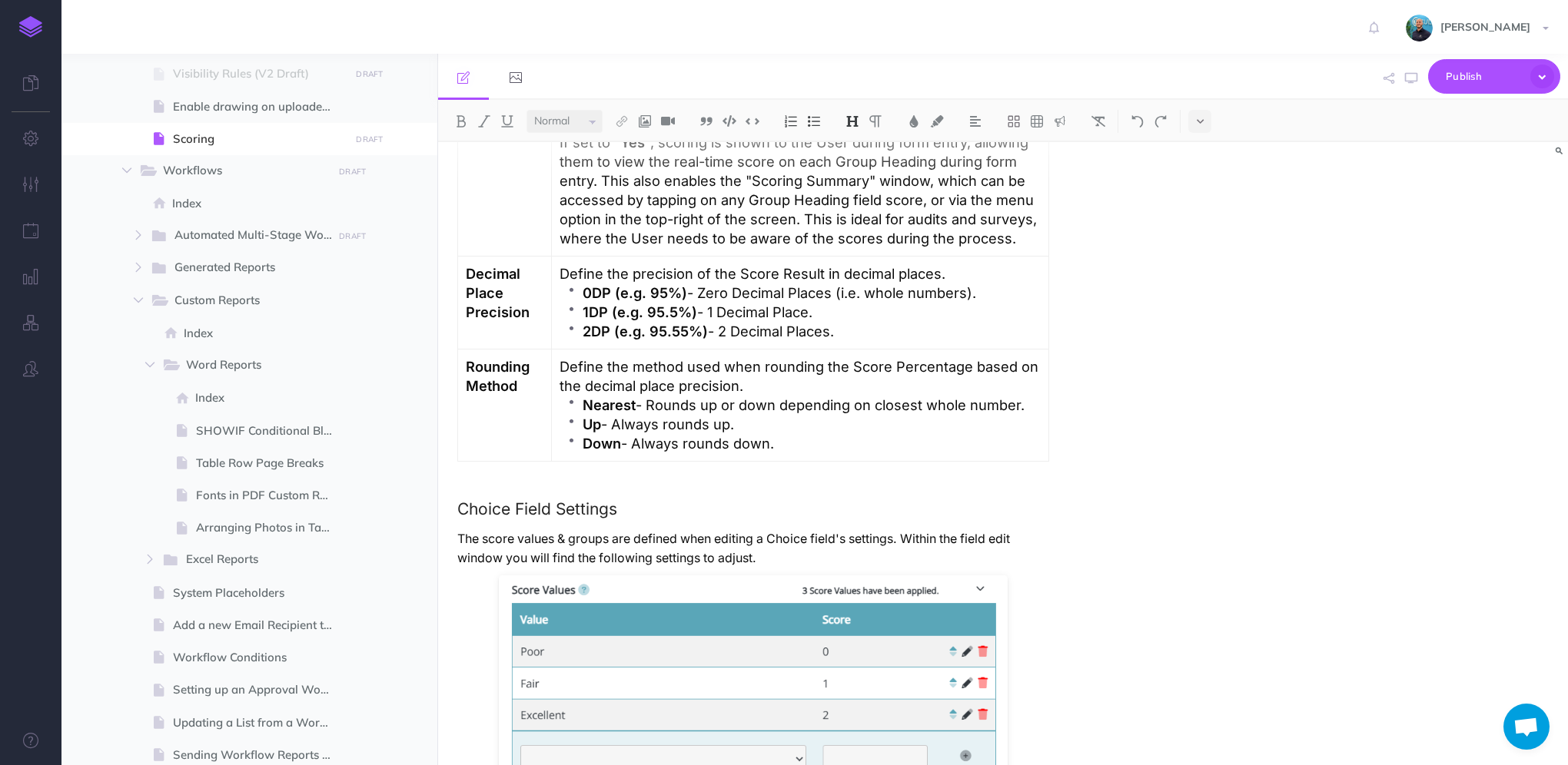
click at [710, 318] on p "1DP (e.g. 95.5%) - 1 Decimal Place." at bounding box center [811, 312] width 458 height 19
click at [1412, 78] on icon "button" at bounding box center [1412, 79] width 12 height 12
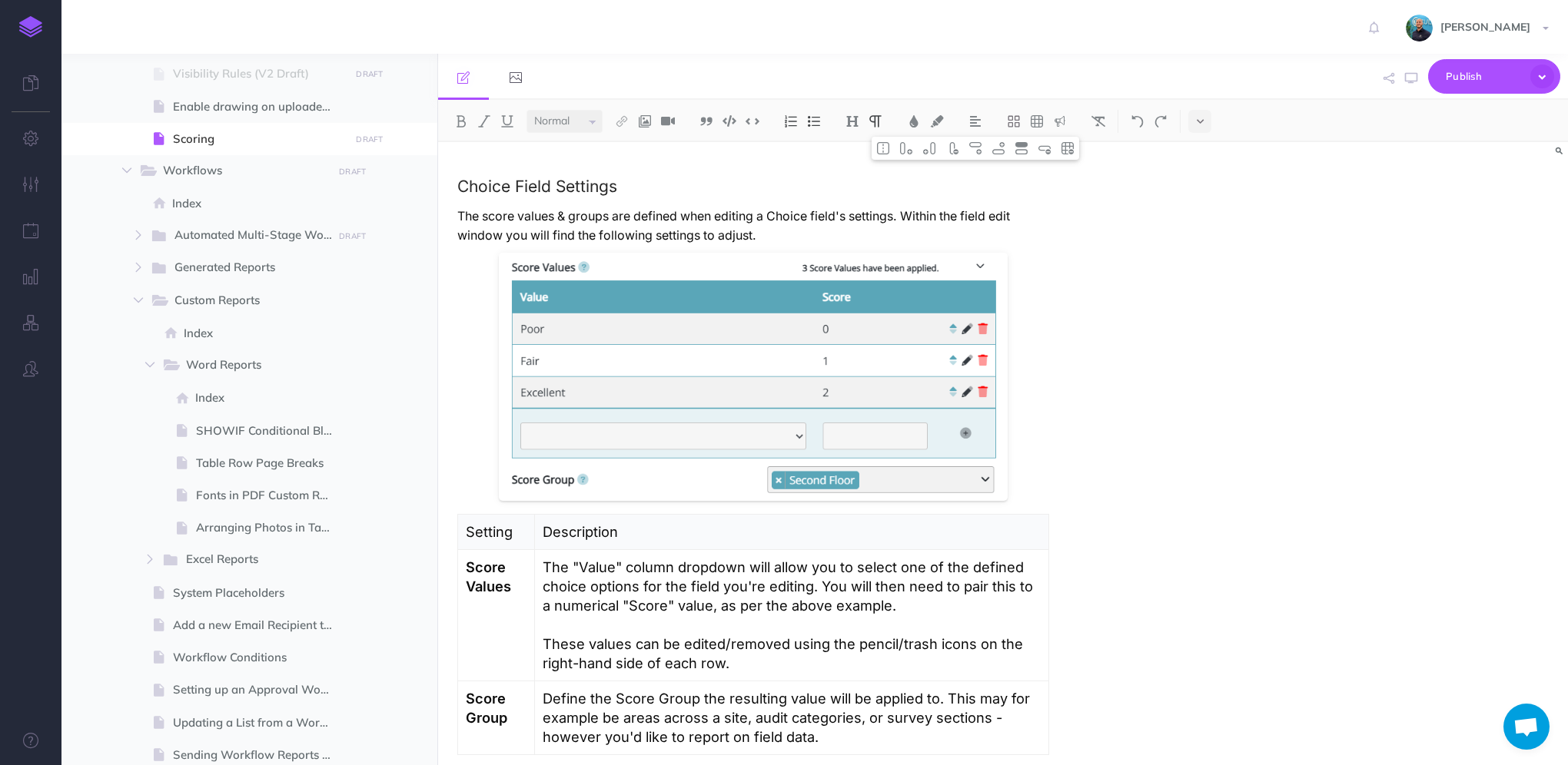
scroll to position [1306, 0]
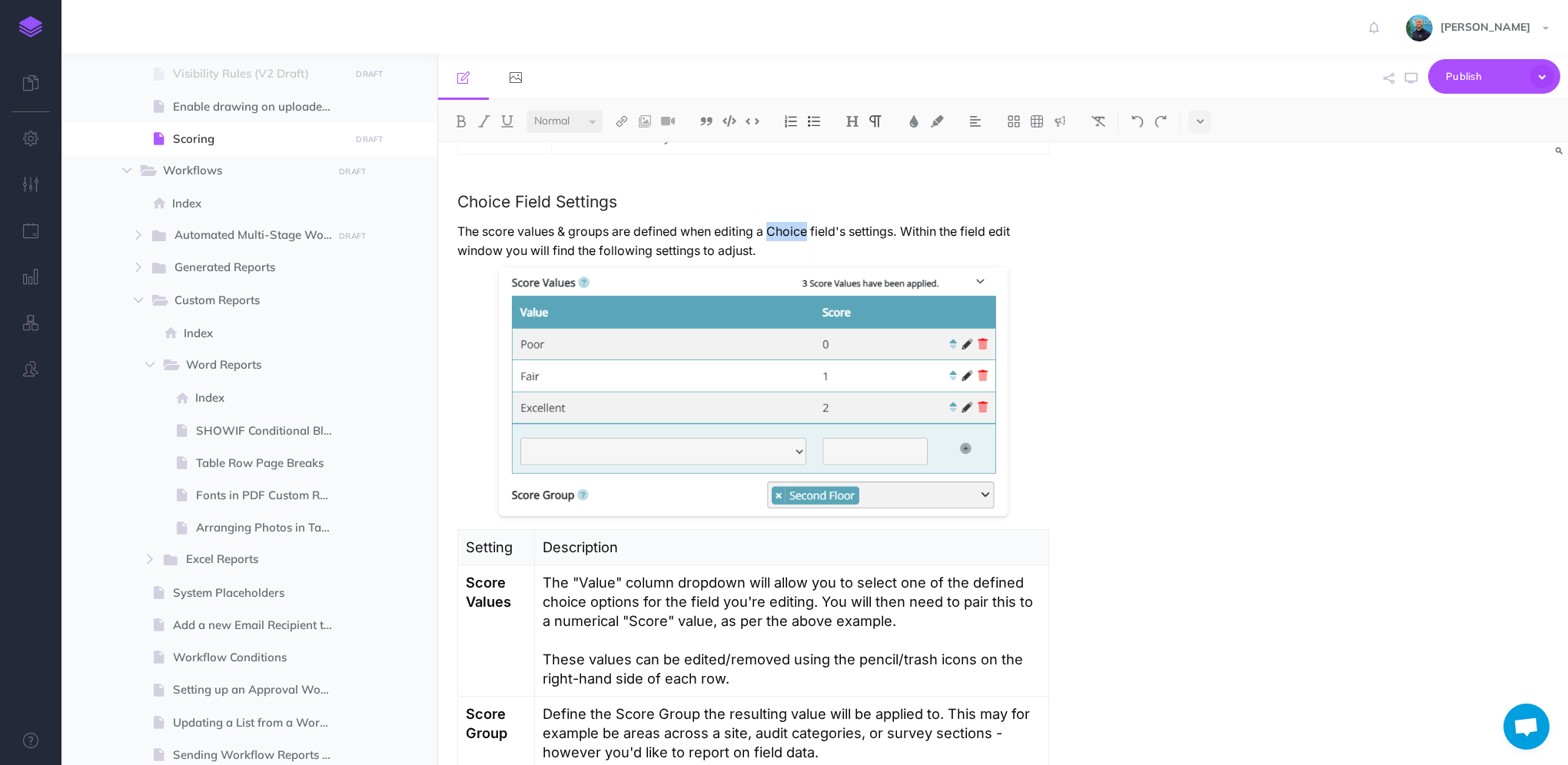
drag, startPoint x: 776, startPoint y: 230, endPoint x: 812, endPoint y: 225, distance: 36.3
click at [812, 225] on p "The score values & groups are defined when editing a Choice field's settings. W…" at bounding box center [753, 240] width 592 height 38
click at [807, 226] on p "The score values & groups are defined when editing a Choice field's settings. W…" at bounding box center [753, 240] width 592 height 38
click at [803, 229] on p "The score values & groups are defined when editing a Choice field's settings. W…" at bounding box center [753, 240] width 592 height 38
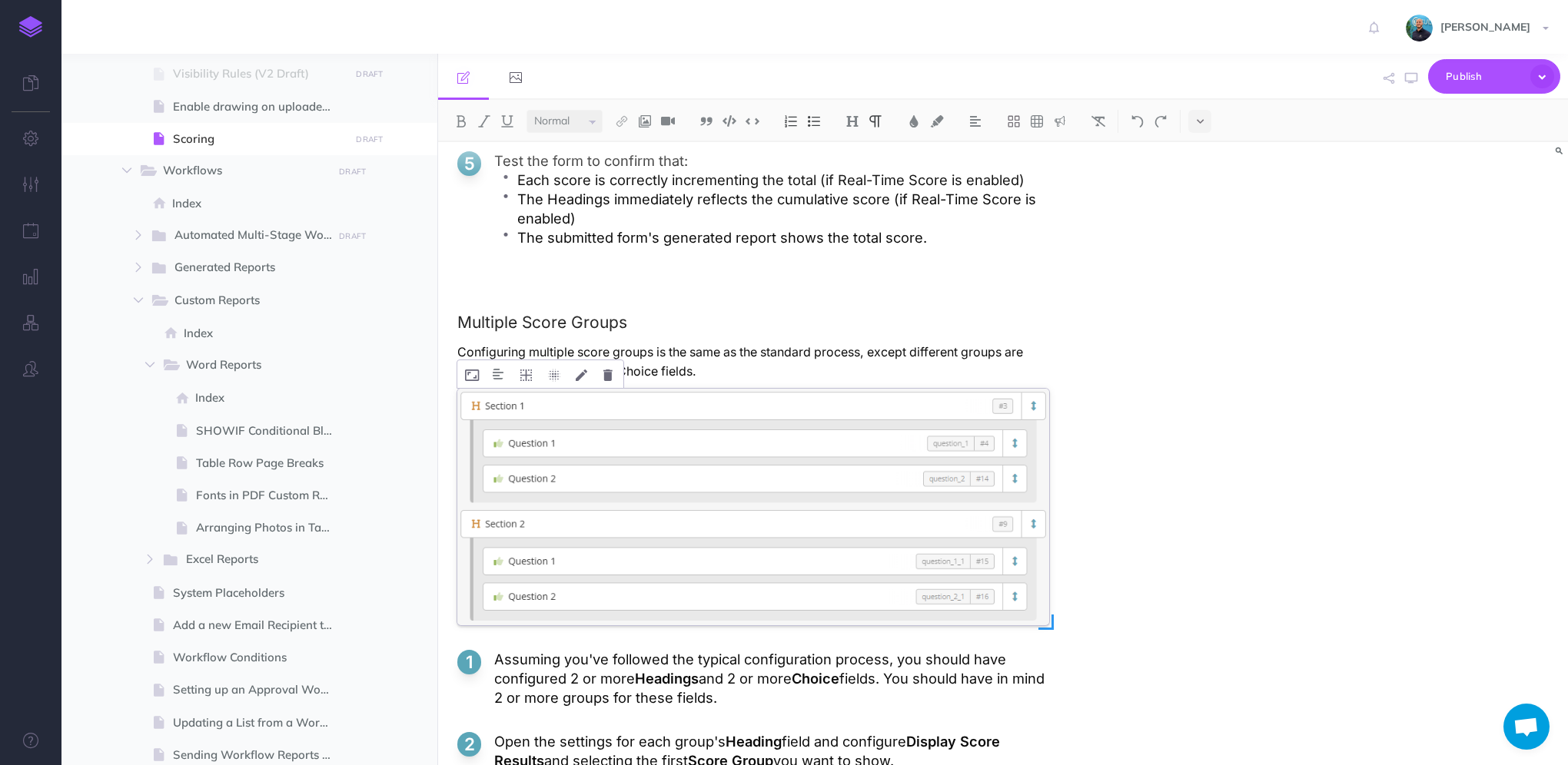
scroll to position [3407, 0]
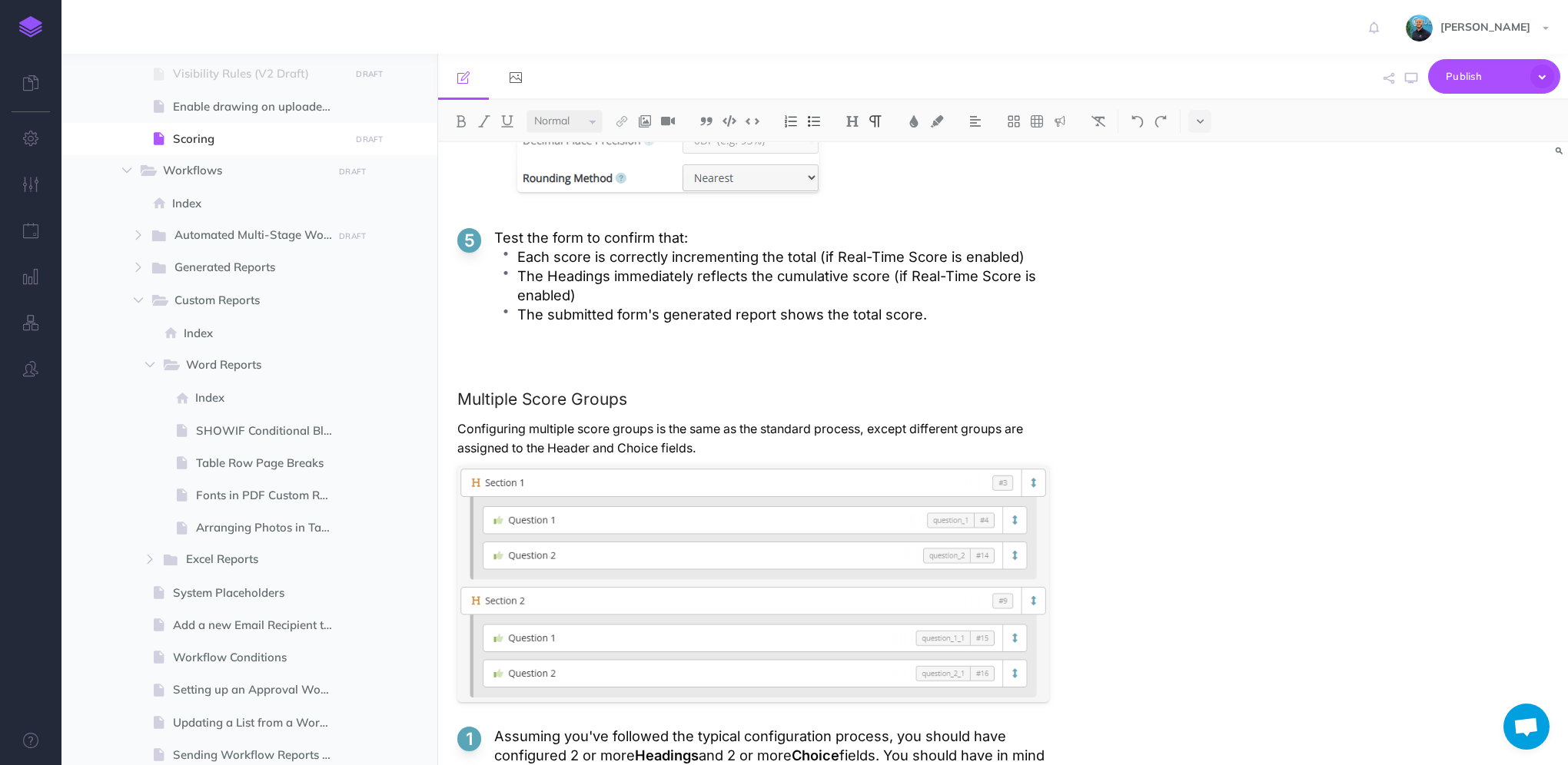
click at [932, 325] on p "The submitted form's generated report shows the total score." at bounding box center [782, 314] width 532 height 19
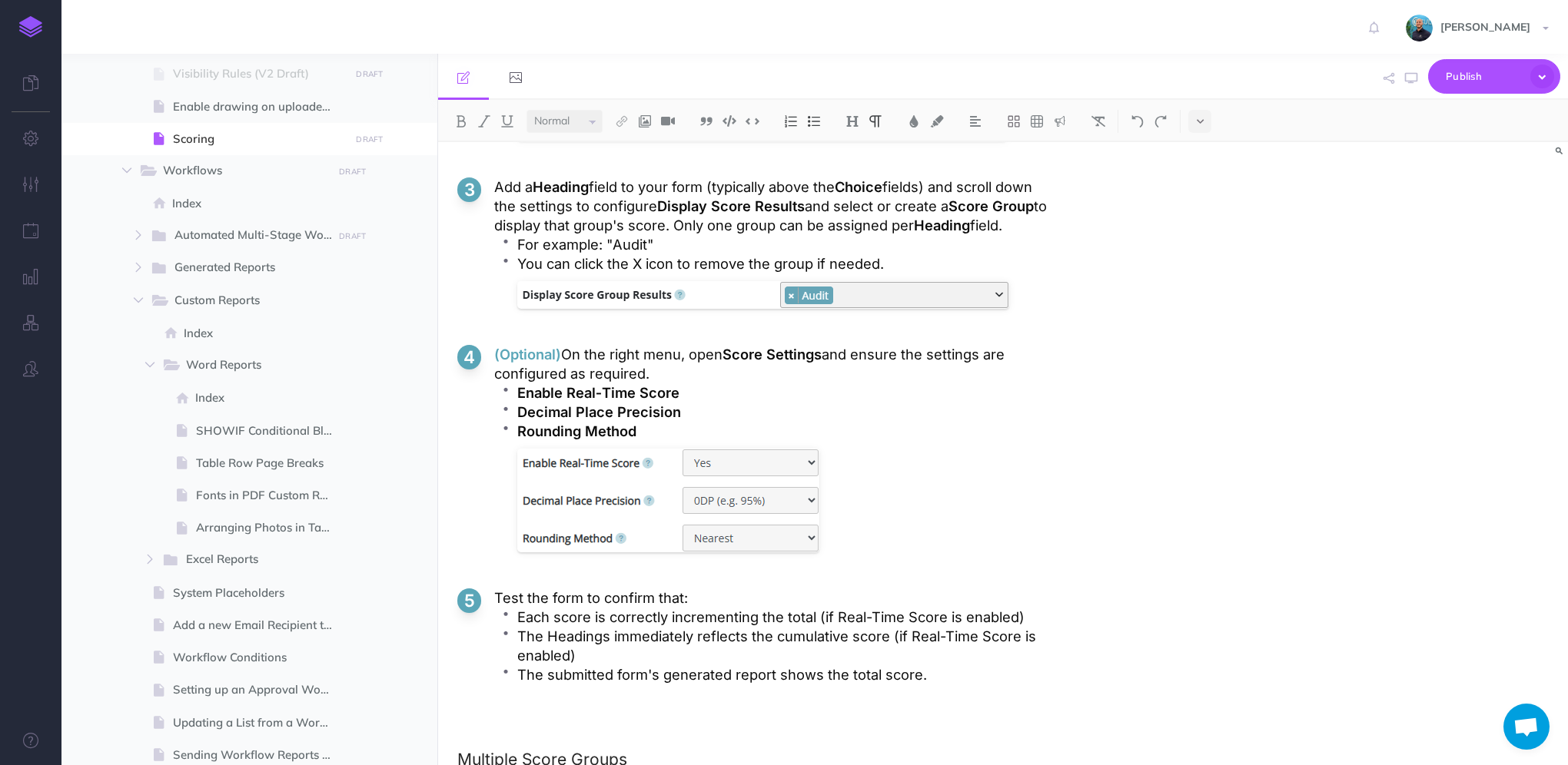
scroll to position [3023, 0]
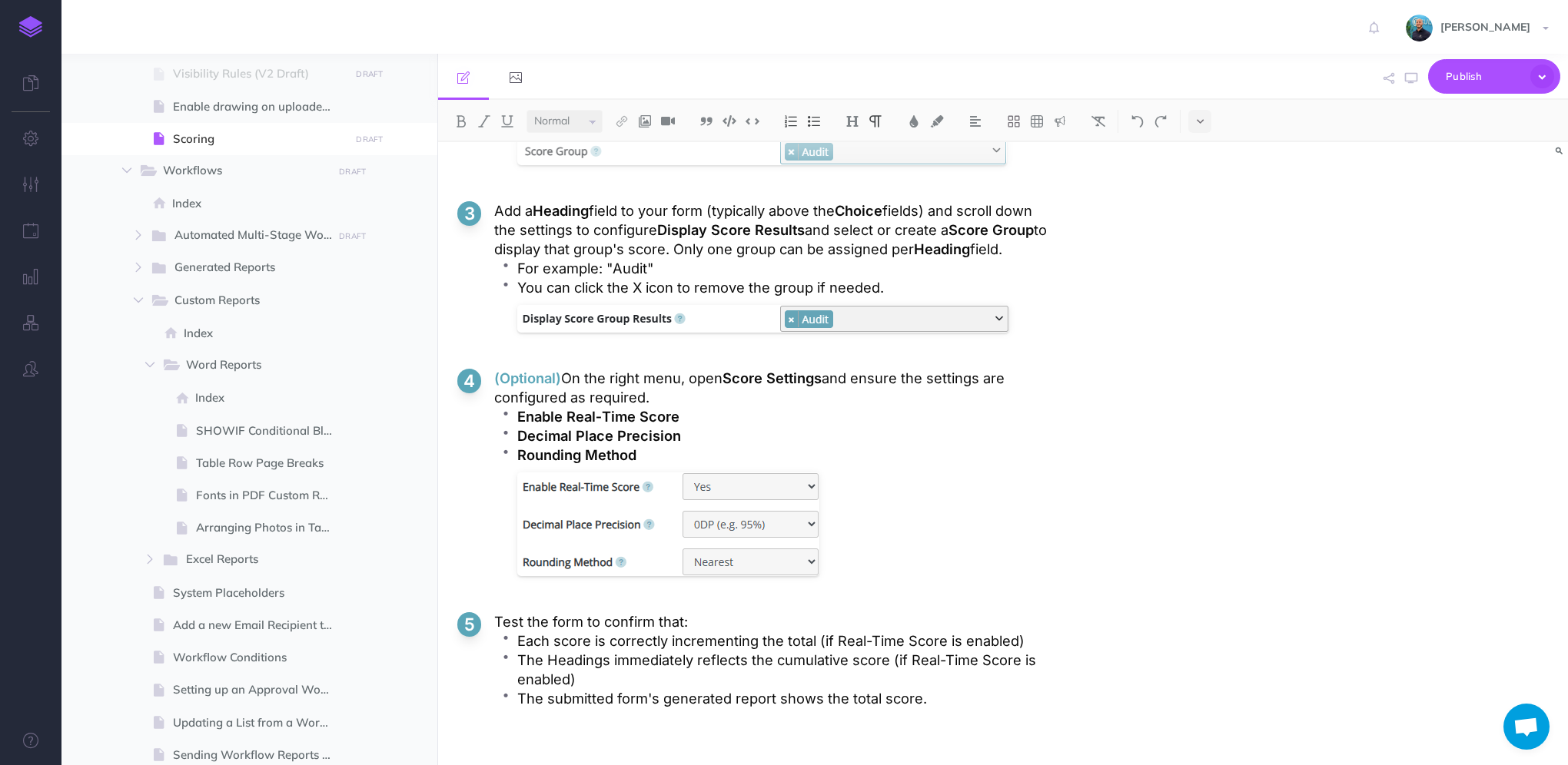
click at [939, 297] on p "You can click the X icon to remove the group if needed." at bounding box center [782, 287] width 532 height 19
click at [796, 344] on div at bounding box center [763, 322] width 492 height 43
click at [802, 370] on ol "Click and add individual Choice fields for each audit criterion. In the Choice …" at bounding box center [753, 238] width 592 height 996
click at [953, 297] on p "You can click the X icon to remove the group if needed." at bounding box center [782, 287] width 532 height 19
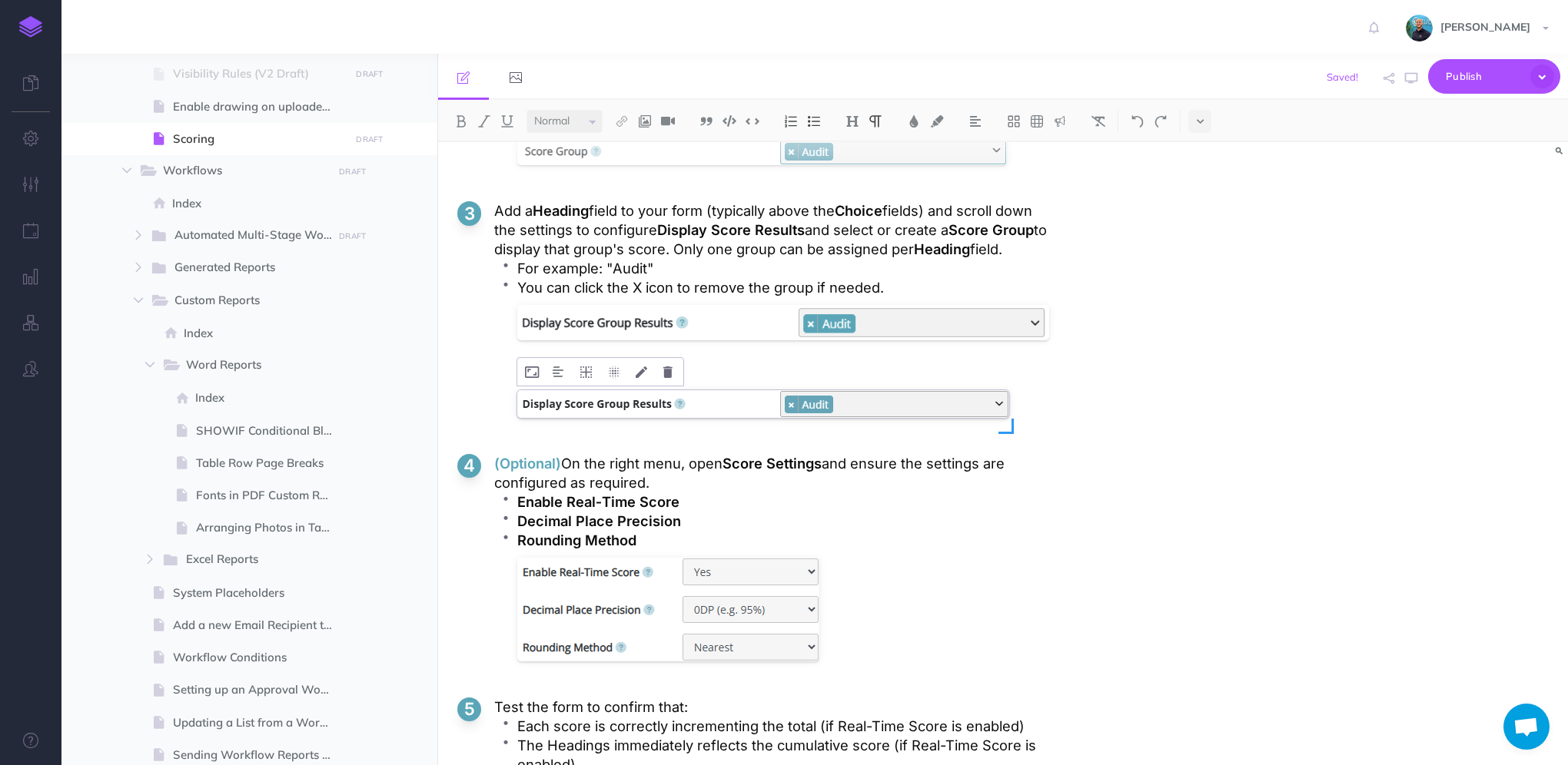
click at [932, 423] on div at bounding box center [763, 408] width 492 height 43
click at [668, 378] on icon at bounding box center [668, 372] width 9 height 12
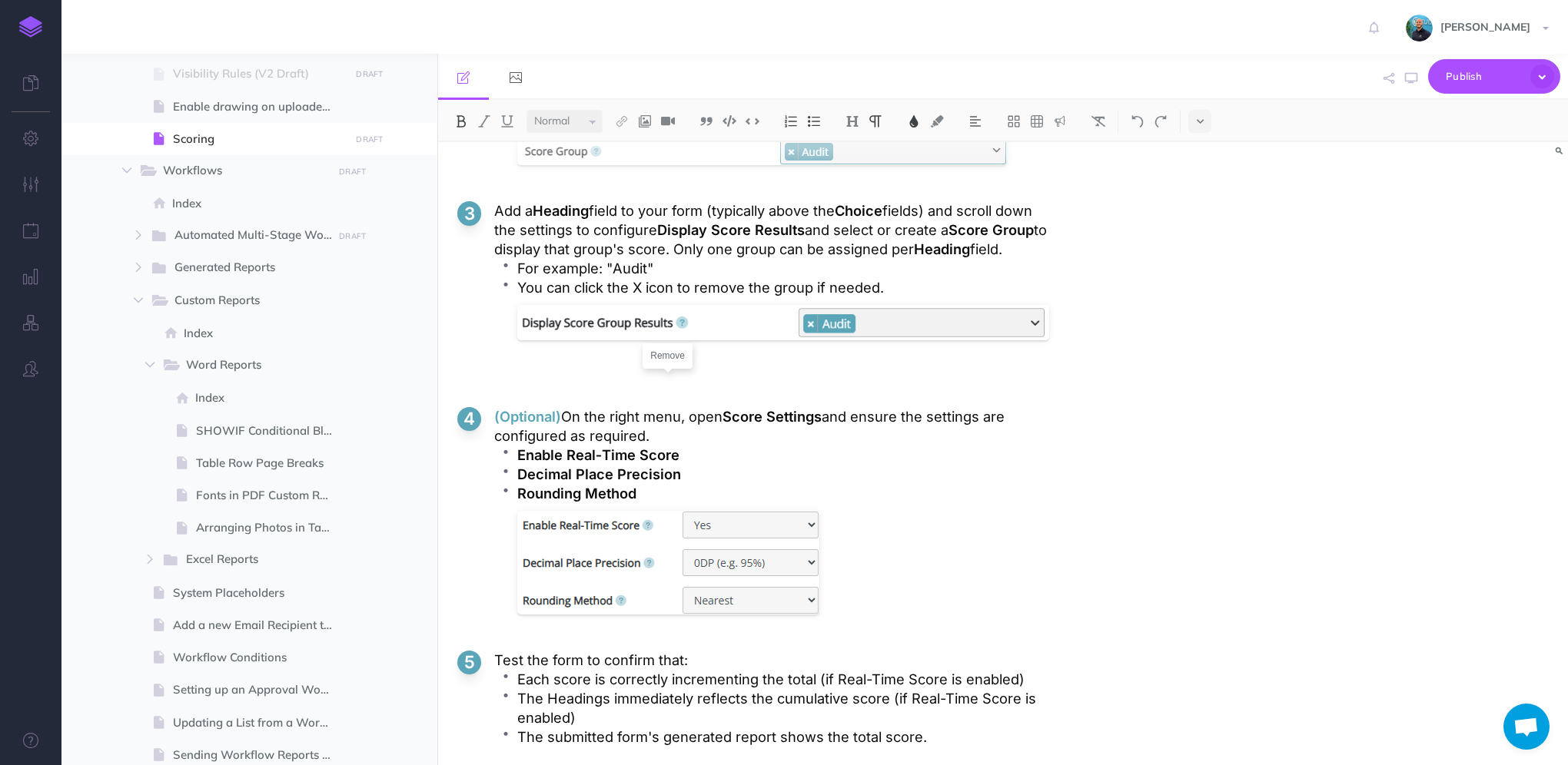
click at [620, 378] on li "You can click the X icon to remove the group if needed." at bounding box center [782, 330] width 532 height 104
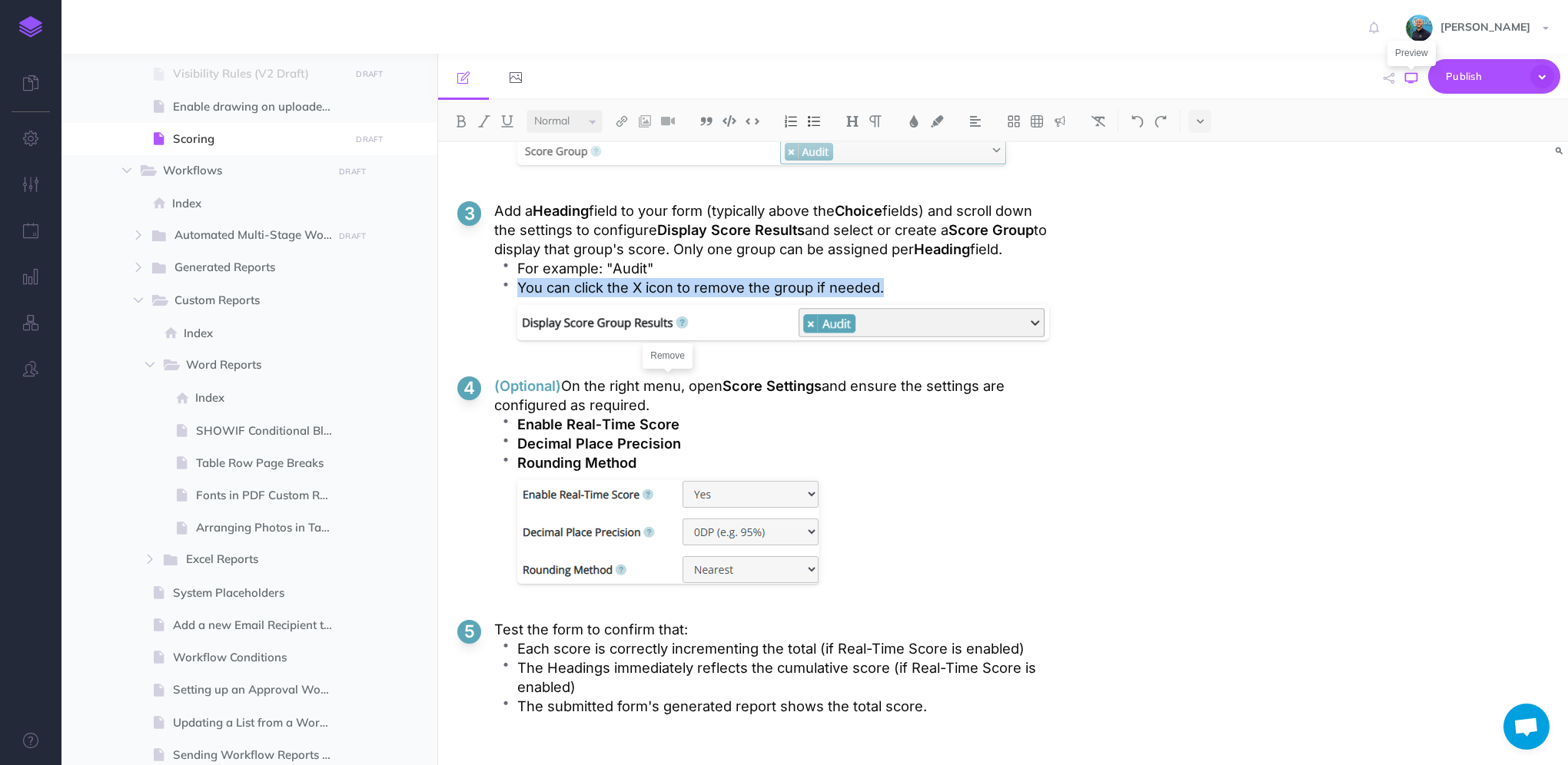
click at [1412, 79] on icon "button" at bounding box center [1412, 79] width 12 height 12
click at [768, 259] on p "Add a Heading field to your form (typically above the Choice fields) and scroll…" at bounding box center [772, 230] width 555 height 58
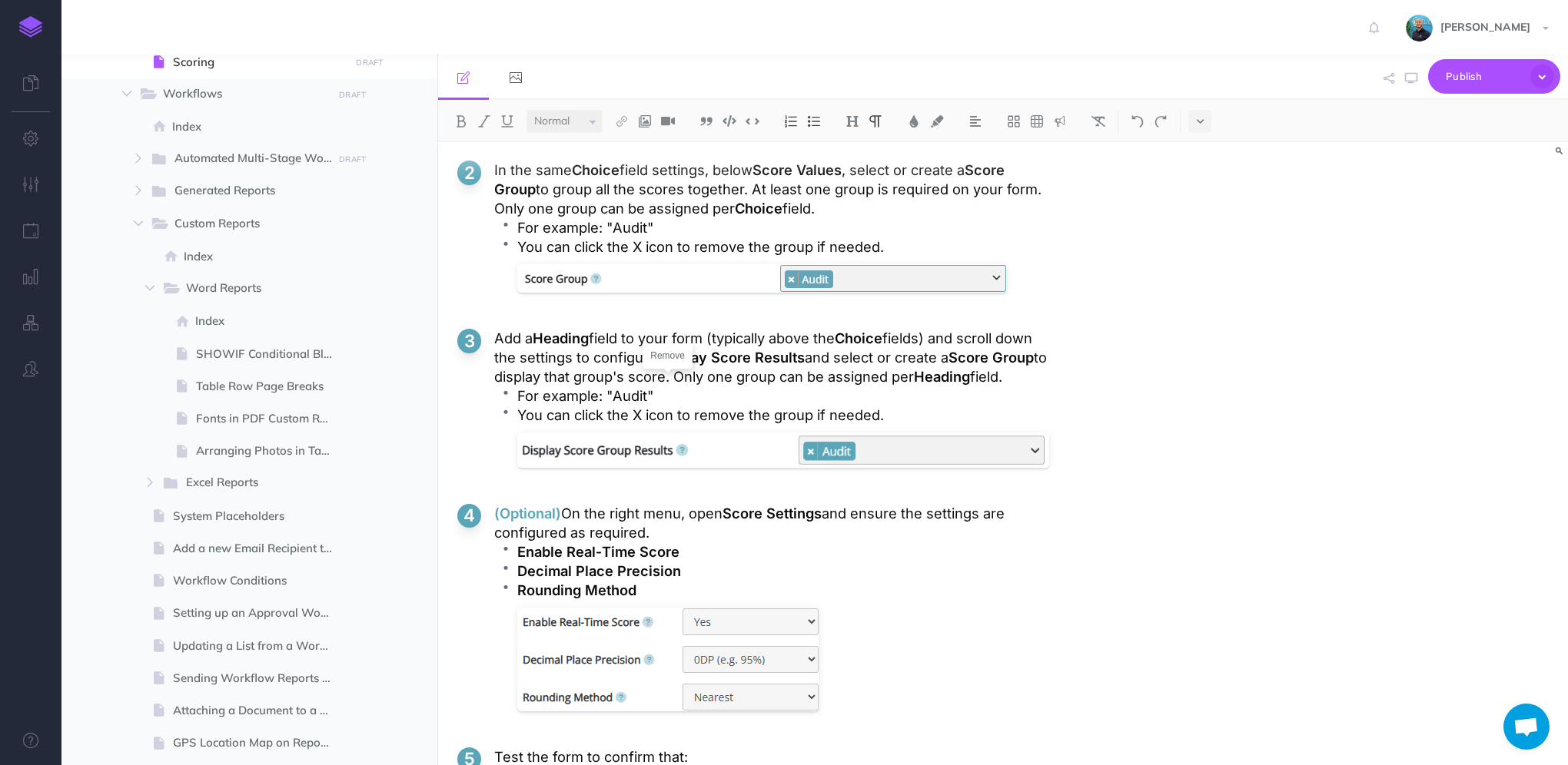
scroll to position [2869, 0]
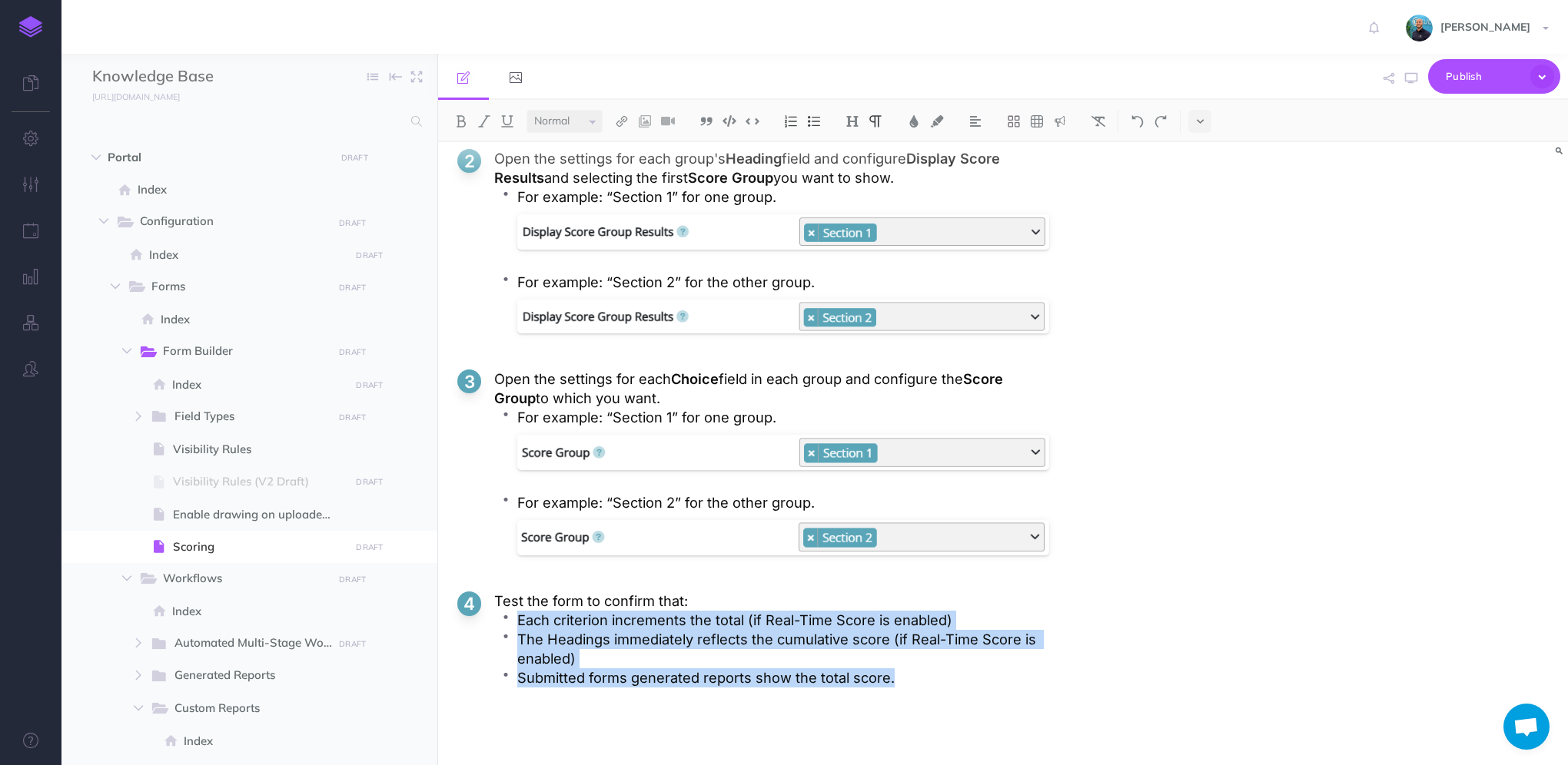
drag, startPoint x: 902, startPoint y: 679, endPoint x: 519, endPoint y: 619, distance: 387.7
click at [519, 619] on ul "Each criterion increments the total (if Real-Time Score is enabled) The Heading…" at bounding box center [772, 649] width 555 height 77
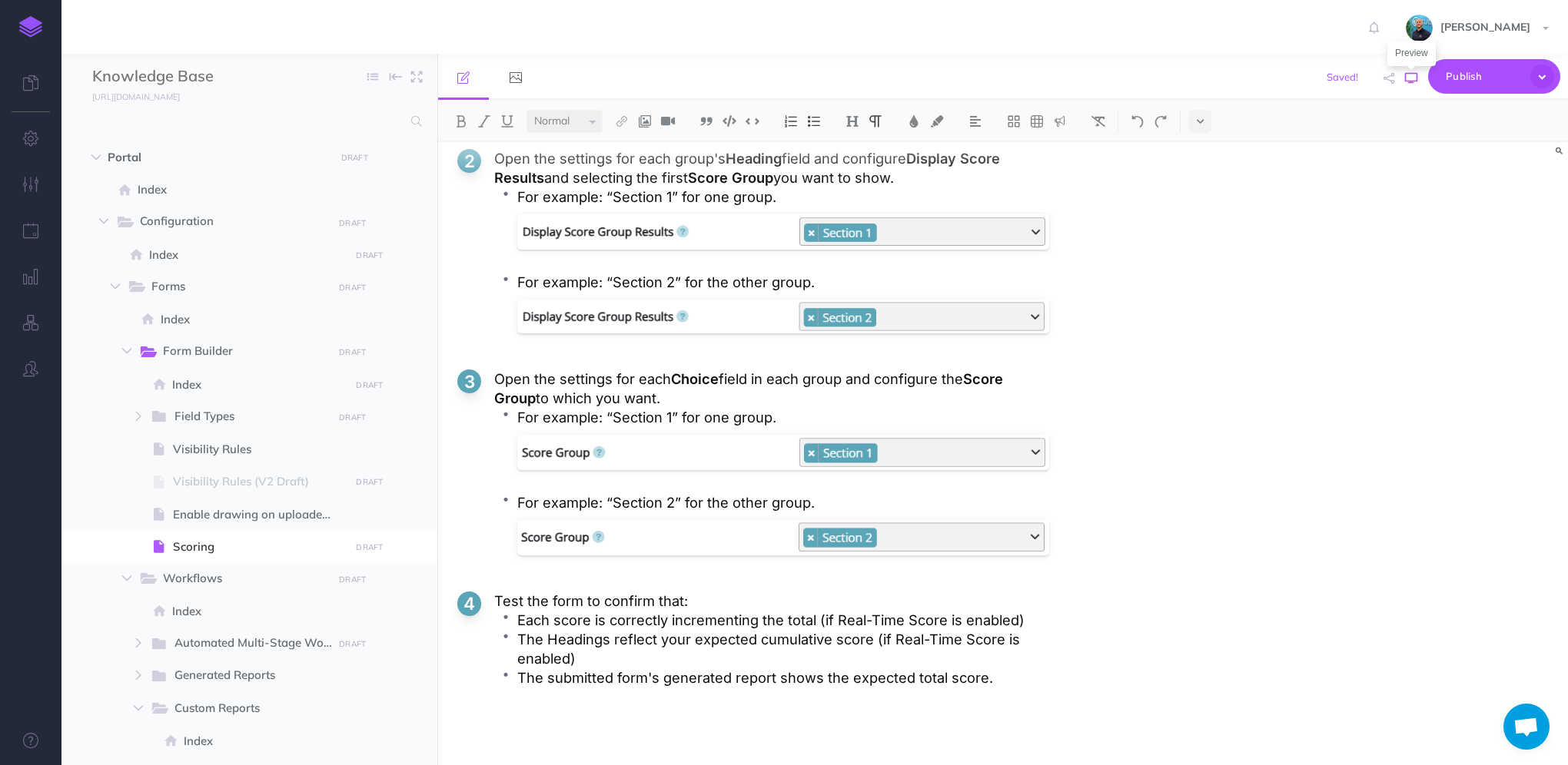
click at [1410, 83] on icon "button" at bounding box center [1412, 79] width 12 height 12
click at [1042, 621] on p "Each score is correctly incrementing the total (if Real-Time Score is enabled)" at bounding box center [782, 620] width 532 height 19
click at [691, 662] on p "The Headings reflect your expected cumulative score (if Real-Time Score is enab…" at bounding box center [782, 649] width 532 height 38
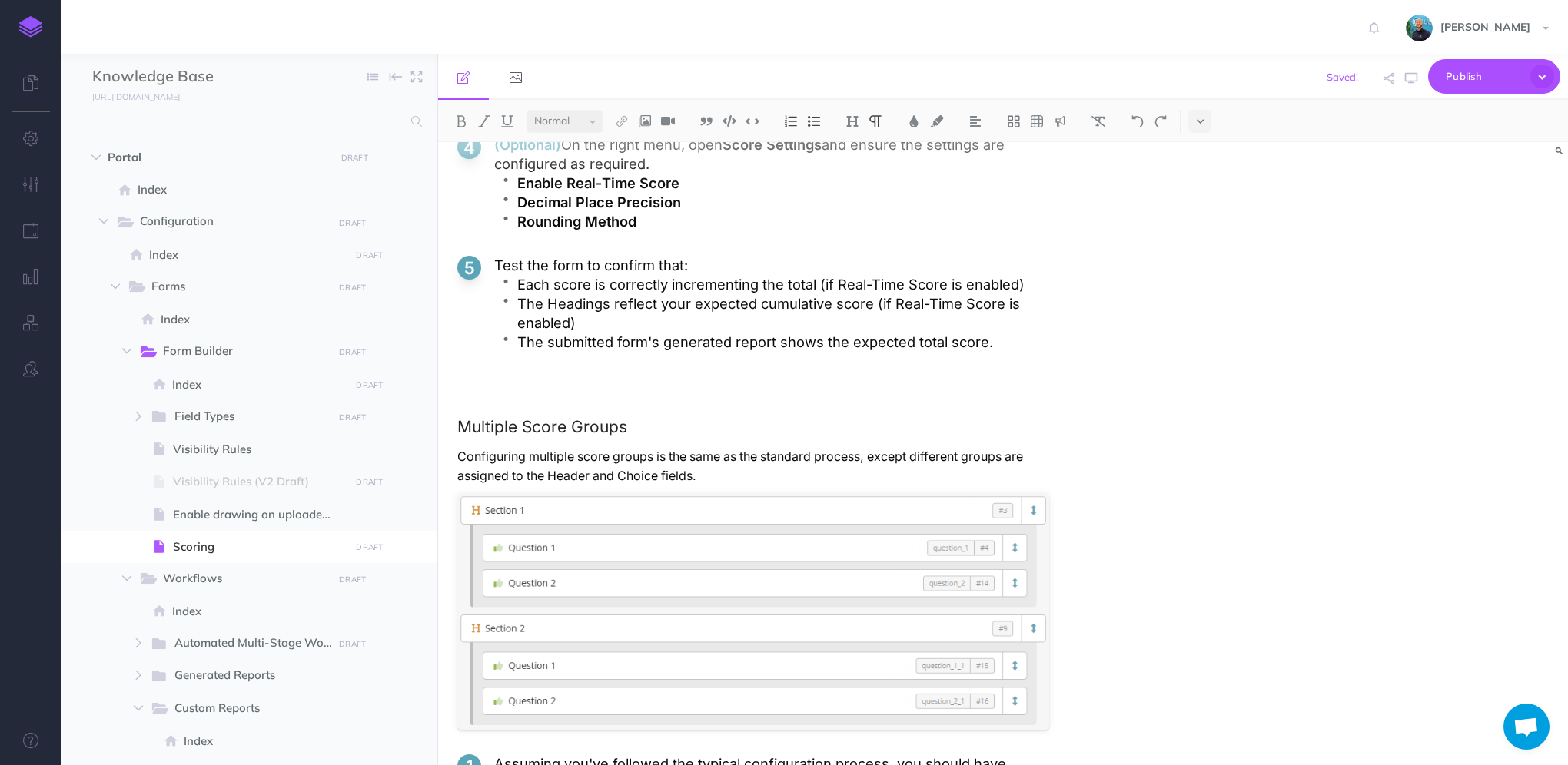
scroll to position [3130, 0]
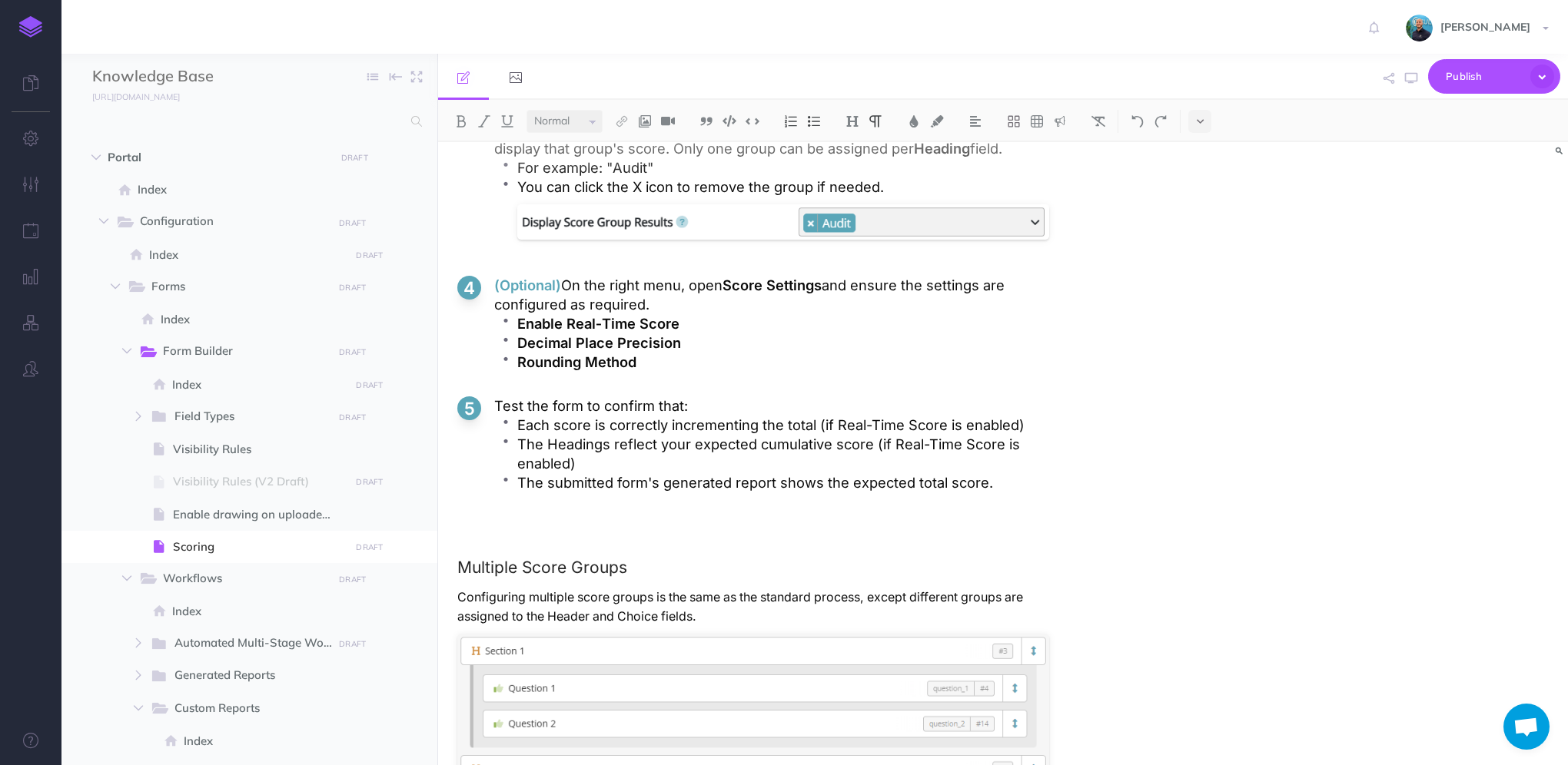
click at [1045, 435] on p "Each score is correctly incrementing the total (if Real-Time Score is enabled)" at bounding box center [782, 425] width 532 height 19
click at [1006, 472] on p "The Headings reflect your expected cumulative score (if Real-Time Score is enab…" at bounding box center [782, 454] width 532 height 38
click at [698, 177] on p "For example: "Audit"" at bounding box center [782, 167] width 532 height 19
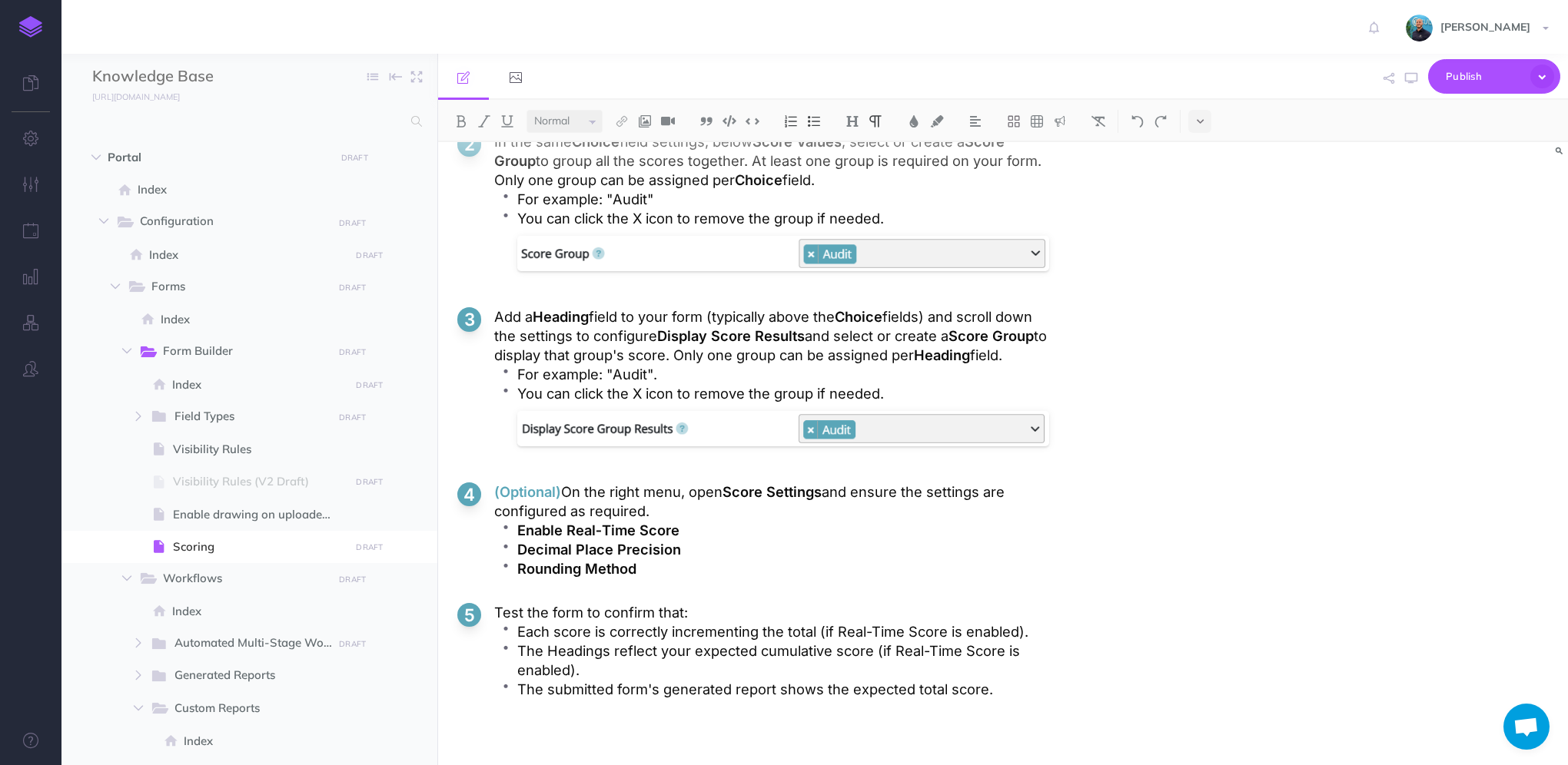
scroll to position [2900, 0]
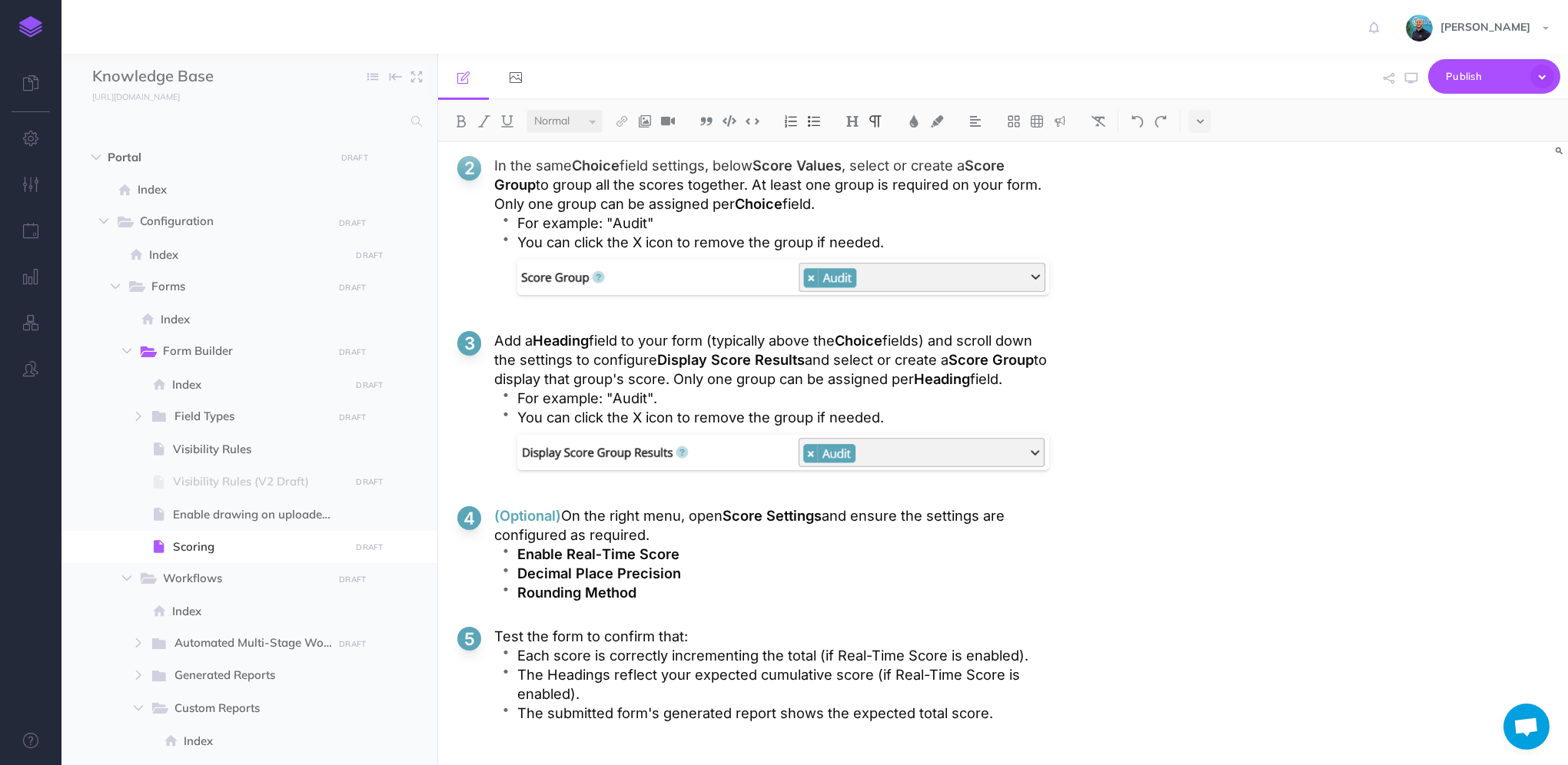
click at [772, 219] on p "For example: "Audit"" at bounding box center [782, 223] width 532 height 19
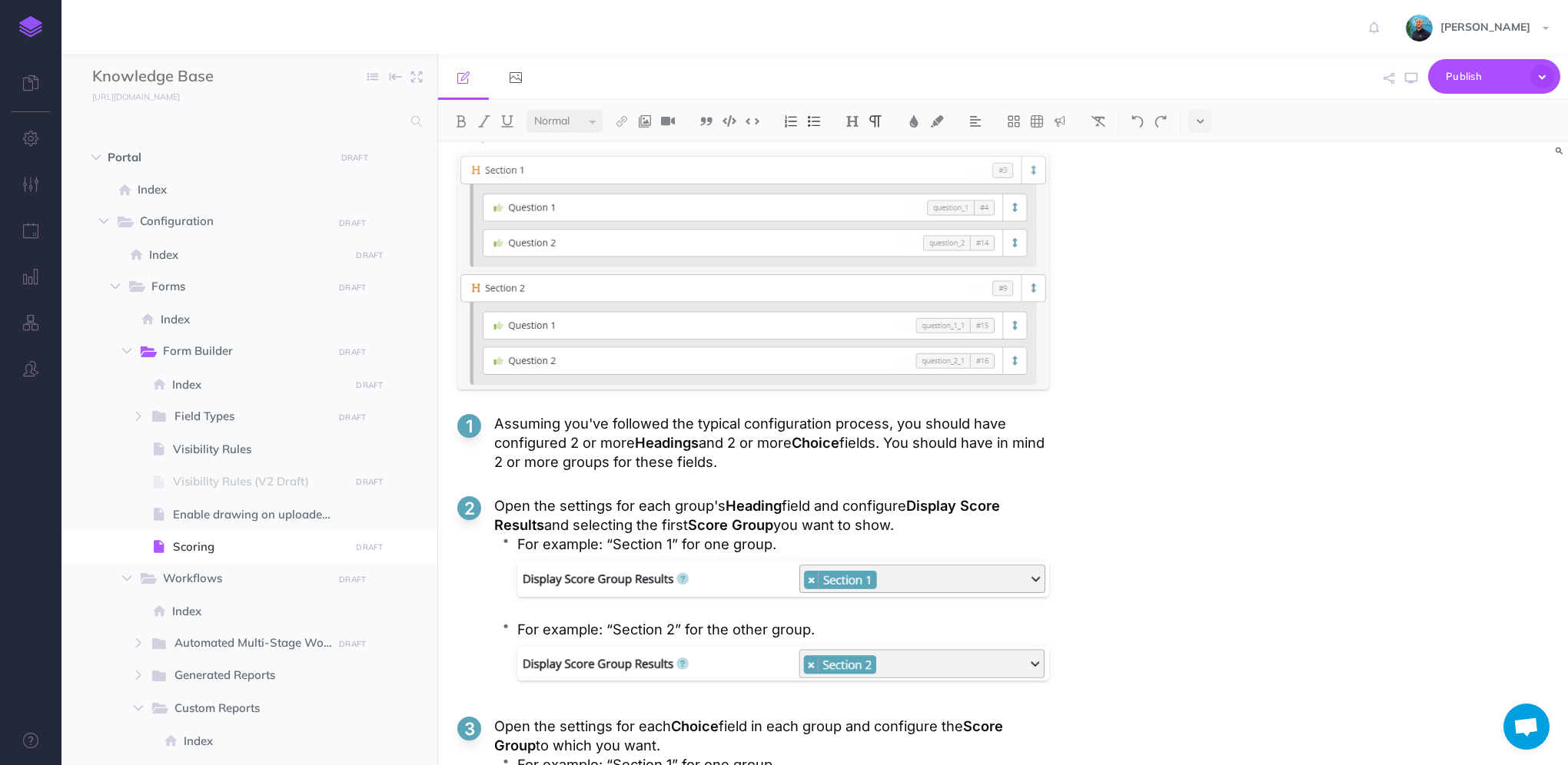
scroll to position [3975, 0]
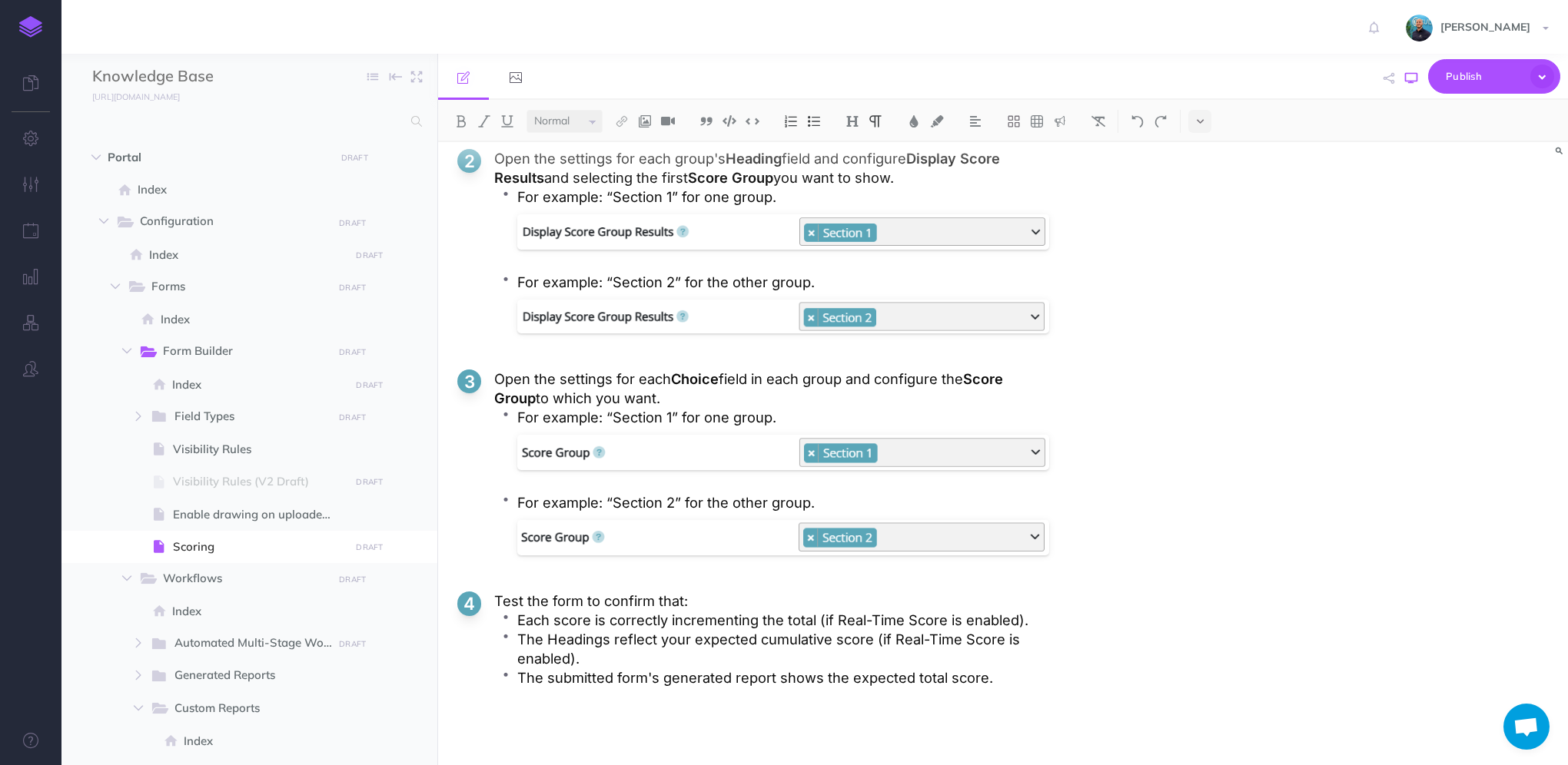
click at [1403, 77] on button "button" at bounding box center [1412, 78] width 20 height 44
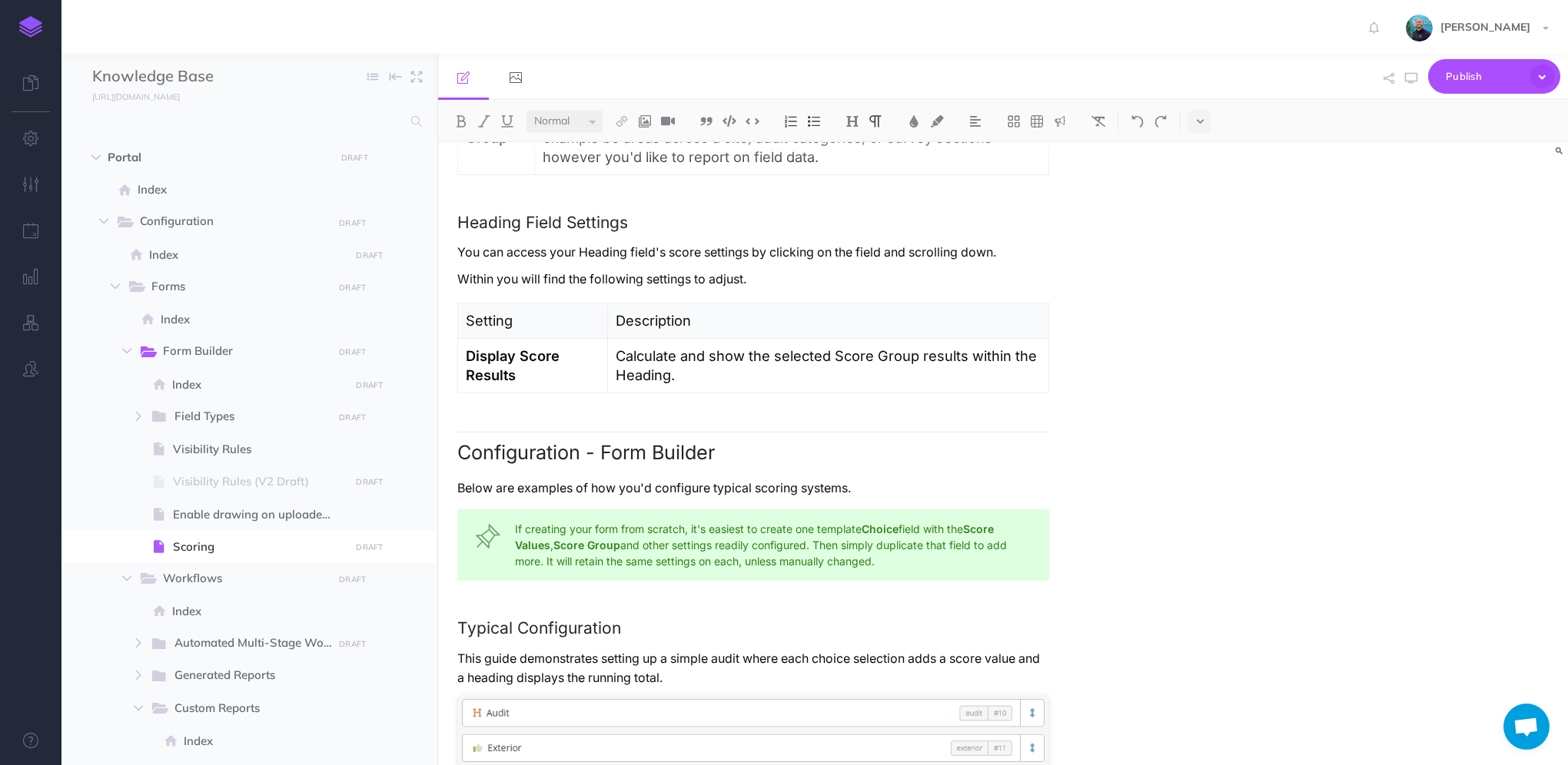
scroll to position [1901, 0]
drag, startPoint x: 796, startPoint y: 453, endPoint x: 443, endPoint y: 441, distance: 353.2
click at [443, 441] on div "Scoring Overview Scoring lets you assign values to Choice field responses and a…" at bounding box center [754, 532] width 631 height 4581
copy h2 "Configuration - Form Builder"
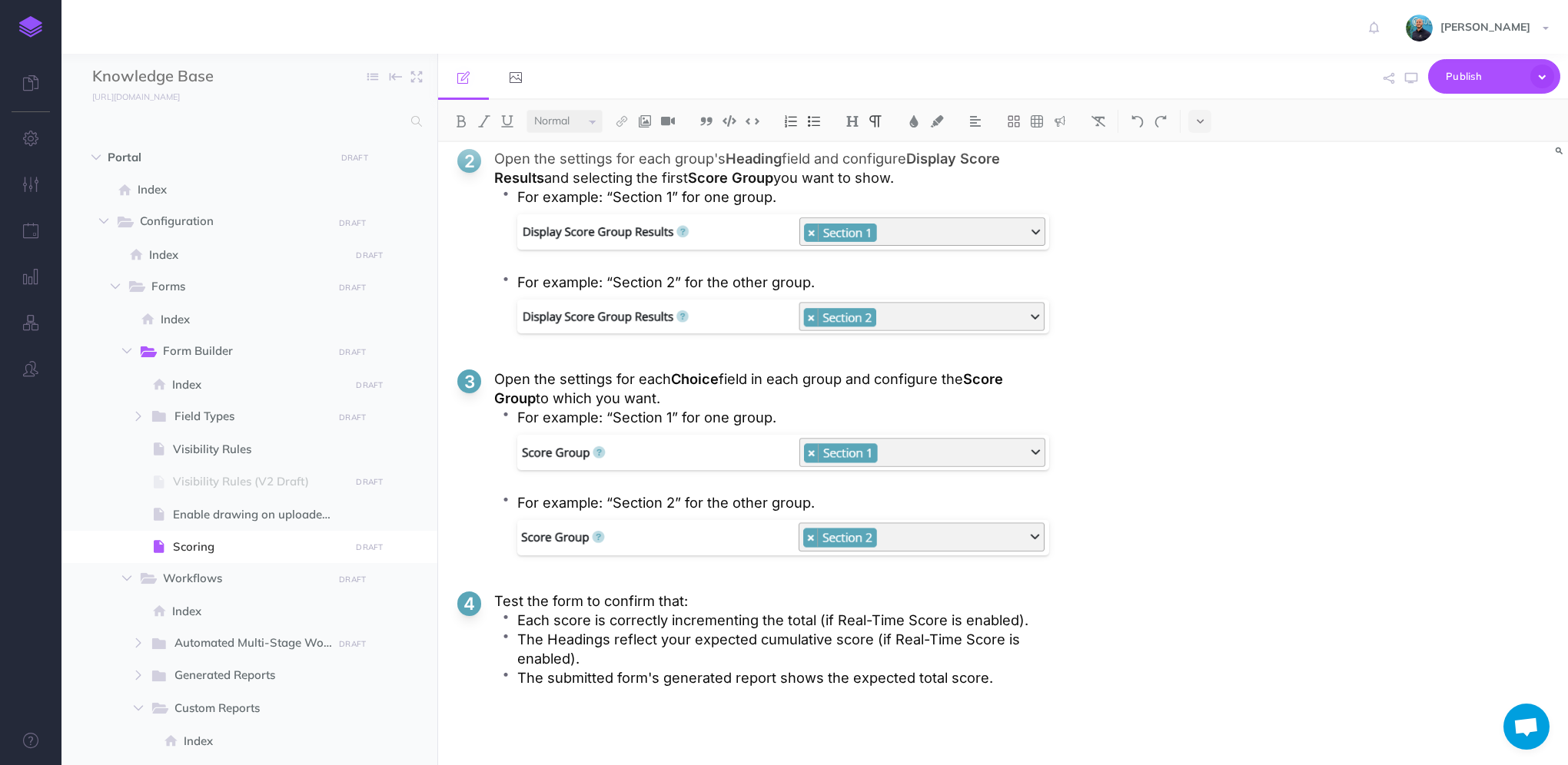
click at [567, 710] on ol "Assuming you've followed the typical configuration process, you should have con…" at bounding box center [753, 391] width 592 height 648
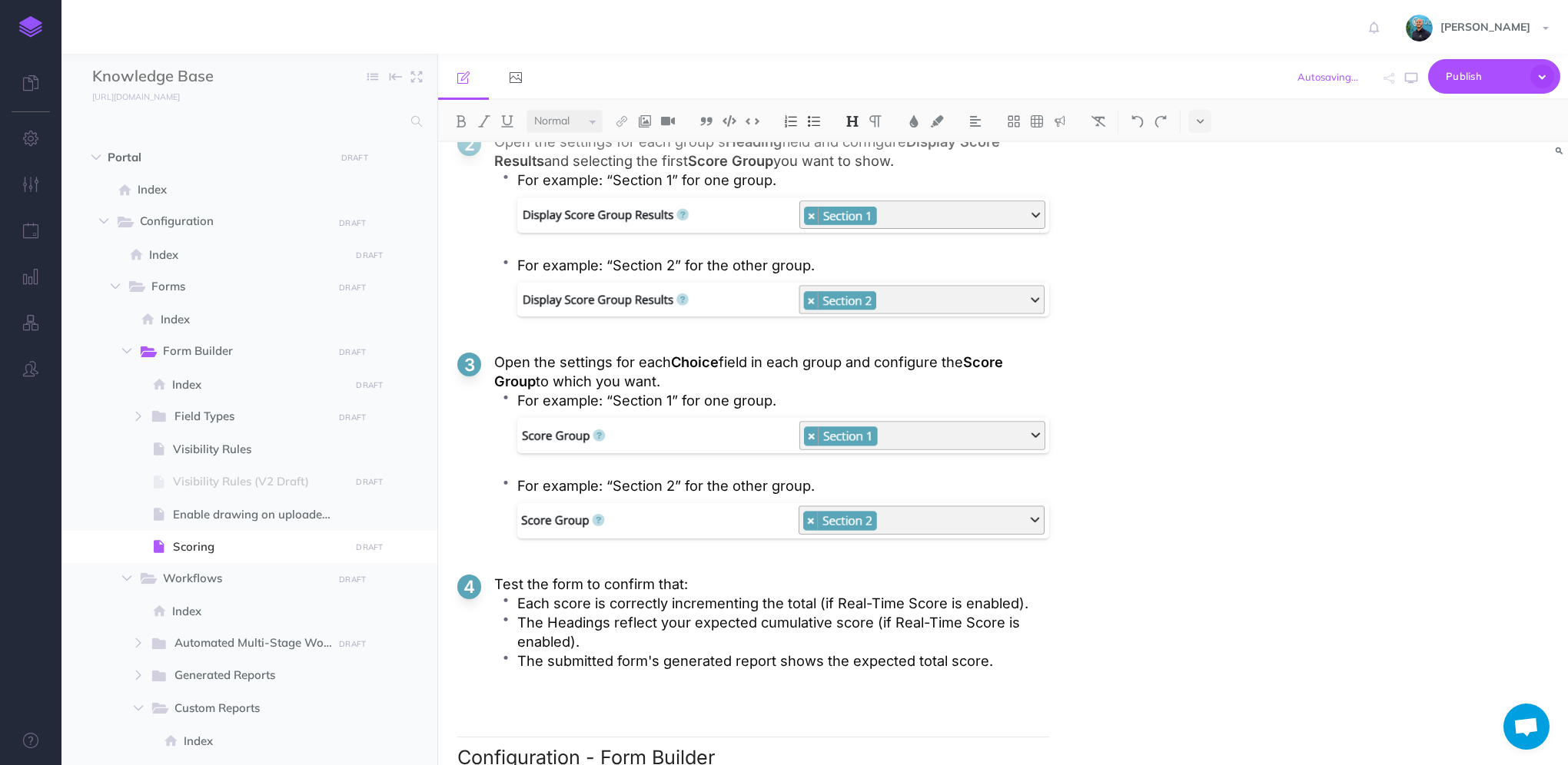
scroll to position [4002, 0]
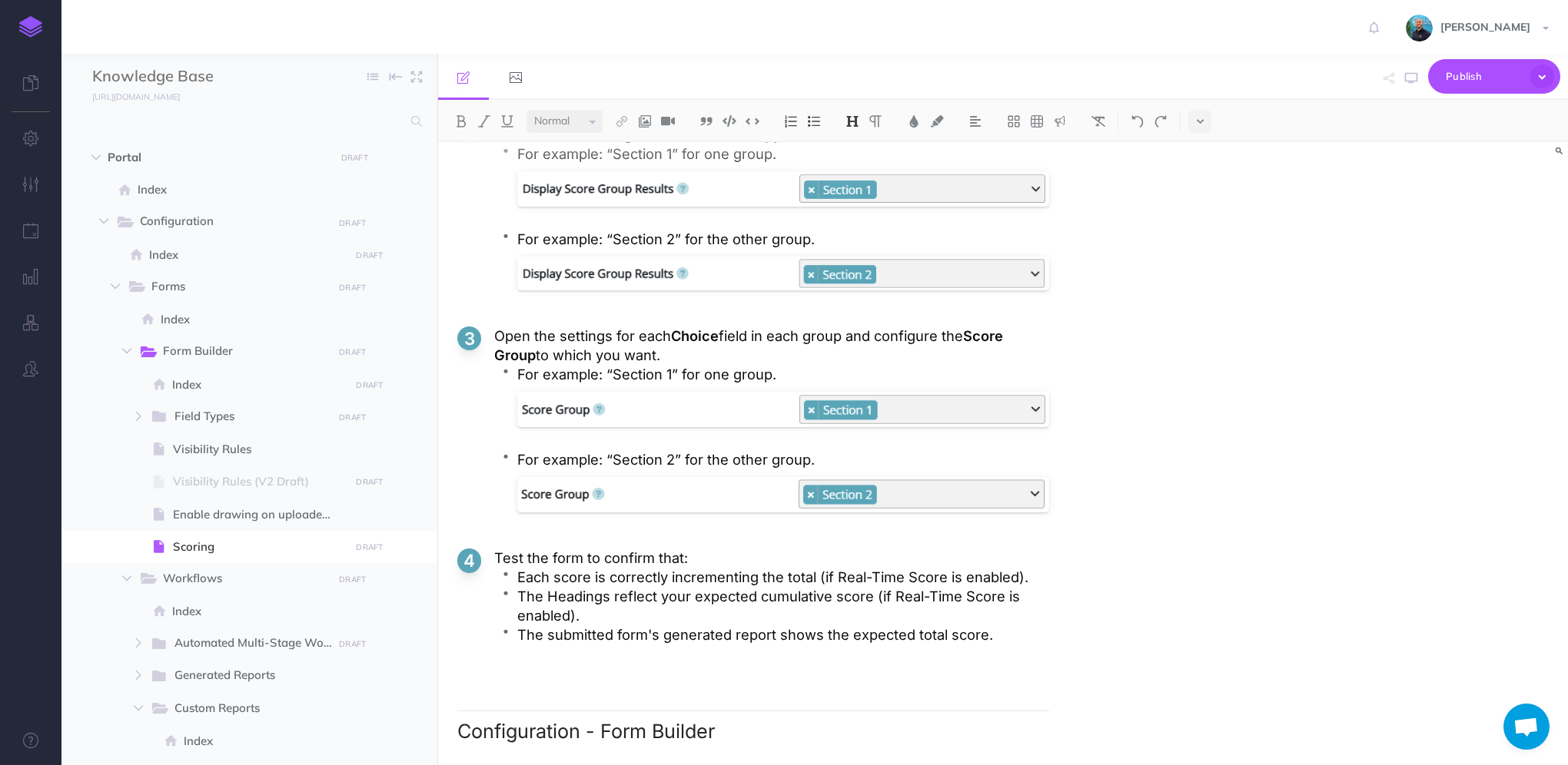
click at [606, 672] on ol "Assuming you've followed the typical configuration process, you should have con…" at bounding box center [753, 348] width 592 height 648
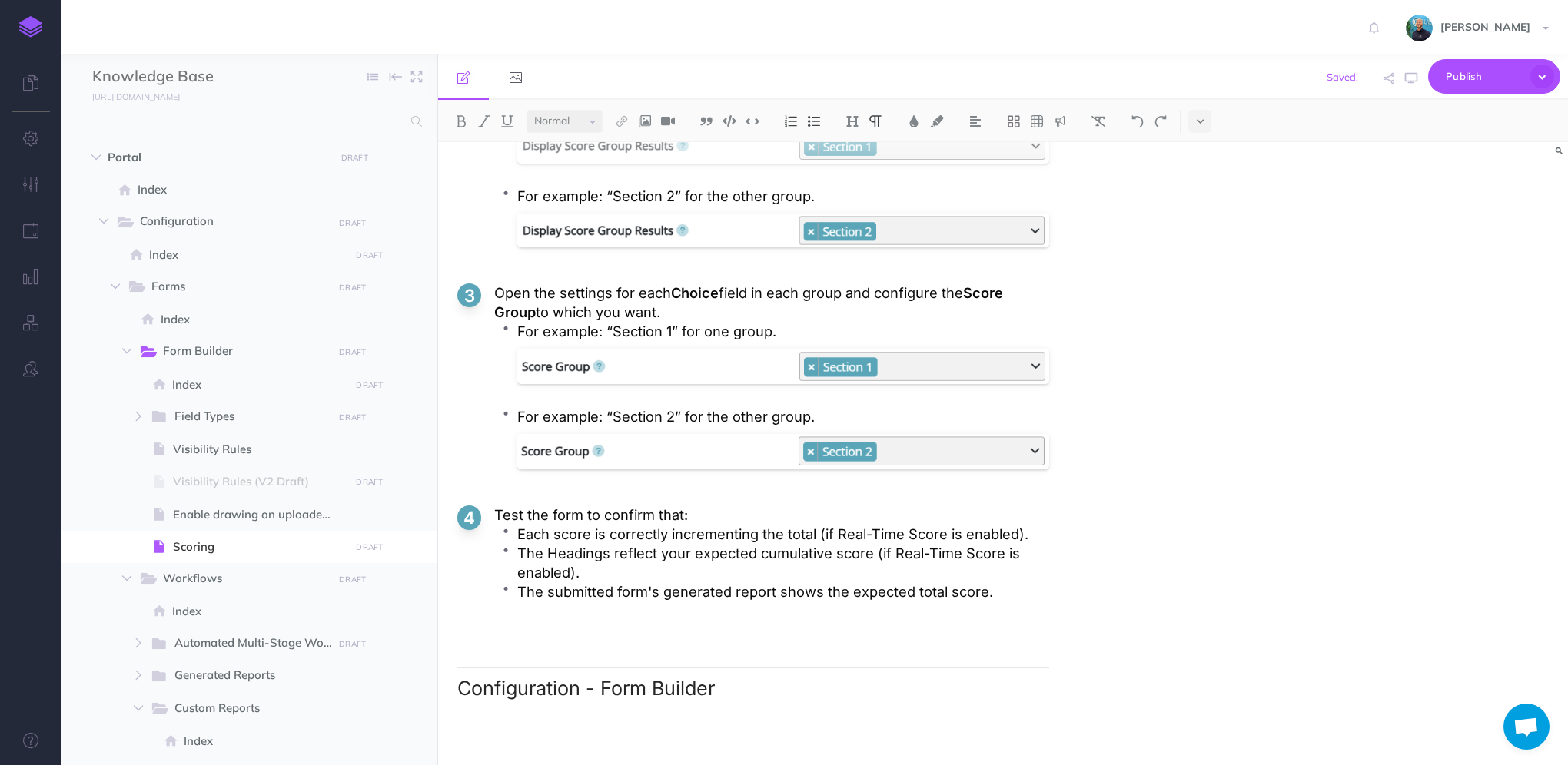
click at [977, 615] on ol "Assuming you've followed the typical configuration process, you should have con…" at bounding box center [753, 304] width 592 height 648
drag, startPoint x: 458, startPoint y: 689, endPoint x: 717, endPoint y: 690, distance: 259.0
click at [717, 690] on h2 "Configuration - Form Builder" at bounding box center [753, 683] width 592 height 32
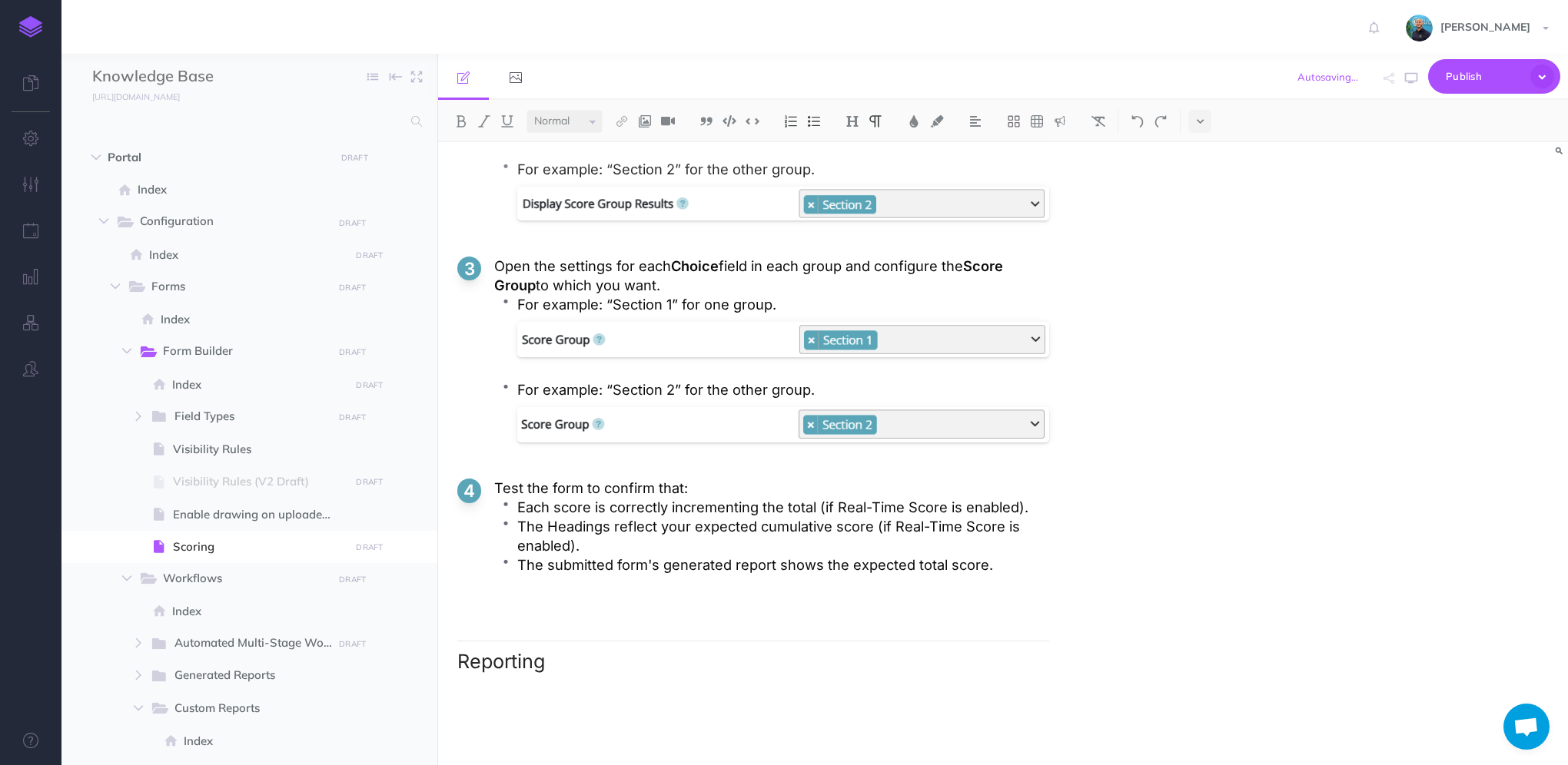
scroll to position [4088, 0]
click at [1404, 78] on button "button" at bounding box center [1412, 78] width 20 height 44
click at [532, 669] on h2 "Reporting" at bounding box center [753, 656] width 592 height 32
click at [460, 658] on h2 "Reporting" at bounding box center [753, 656] width 592 height 32
click at [641, 668] on h2 "Placeholders for Reporting" at bounding box center [753, 656] width 592 height 32
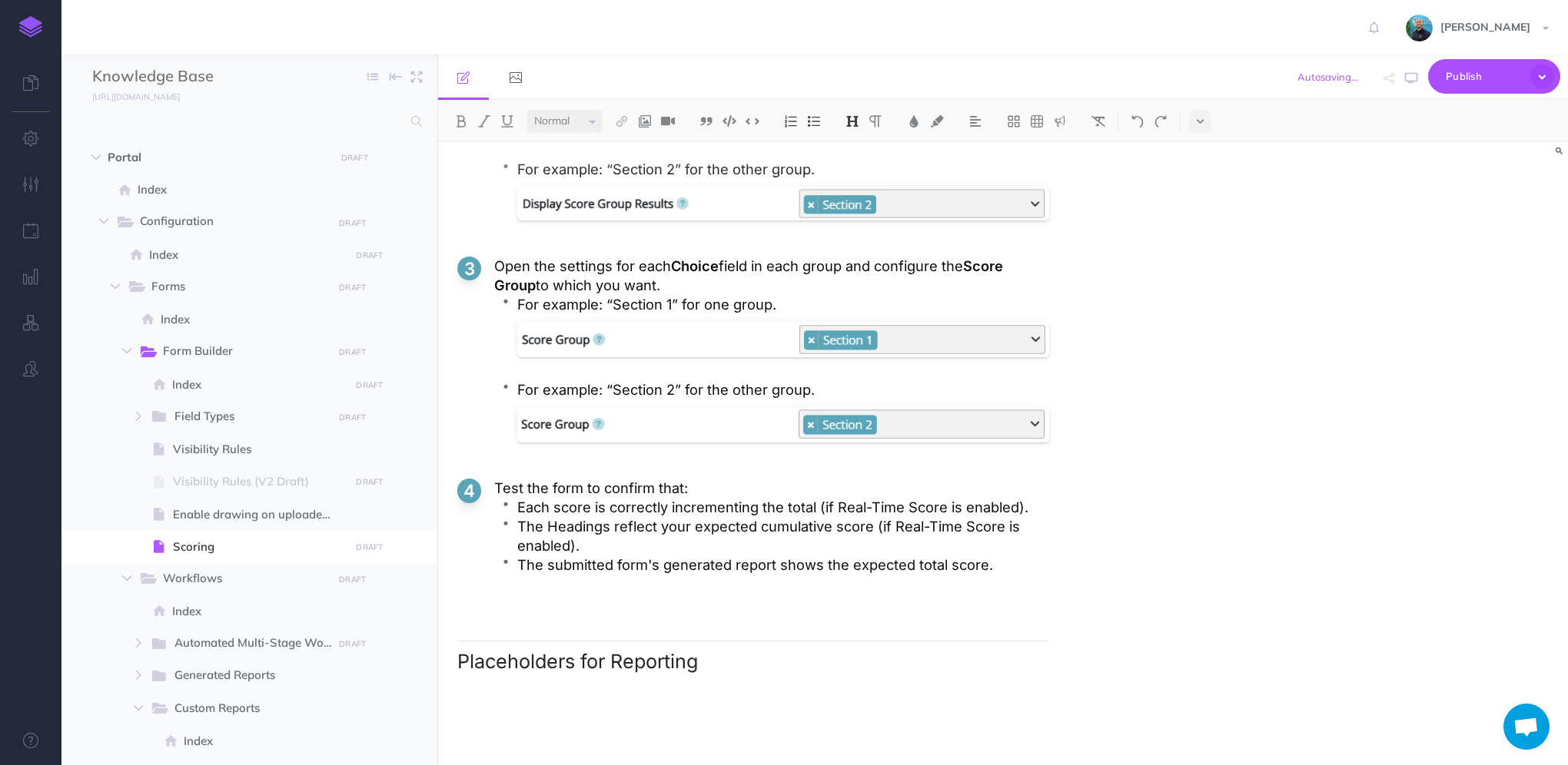
click at [675, 700] on p at bounding box center [753, 698] width 592 height 19
click at [498, 656] on h2 "Placeholders for Reporting" at bounding box center [753, 656] width 592 height 32
click at [584, 664] on h2 "Reporting" at bounding box center [753, 656] width 592 height 32
click at [1415, 78] on icon "button" at bounding box center [1412, 79] width 12 height 12
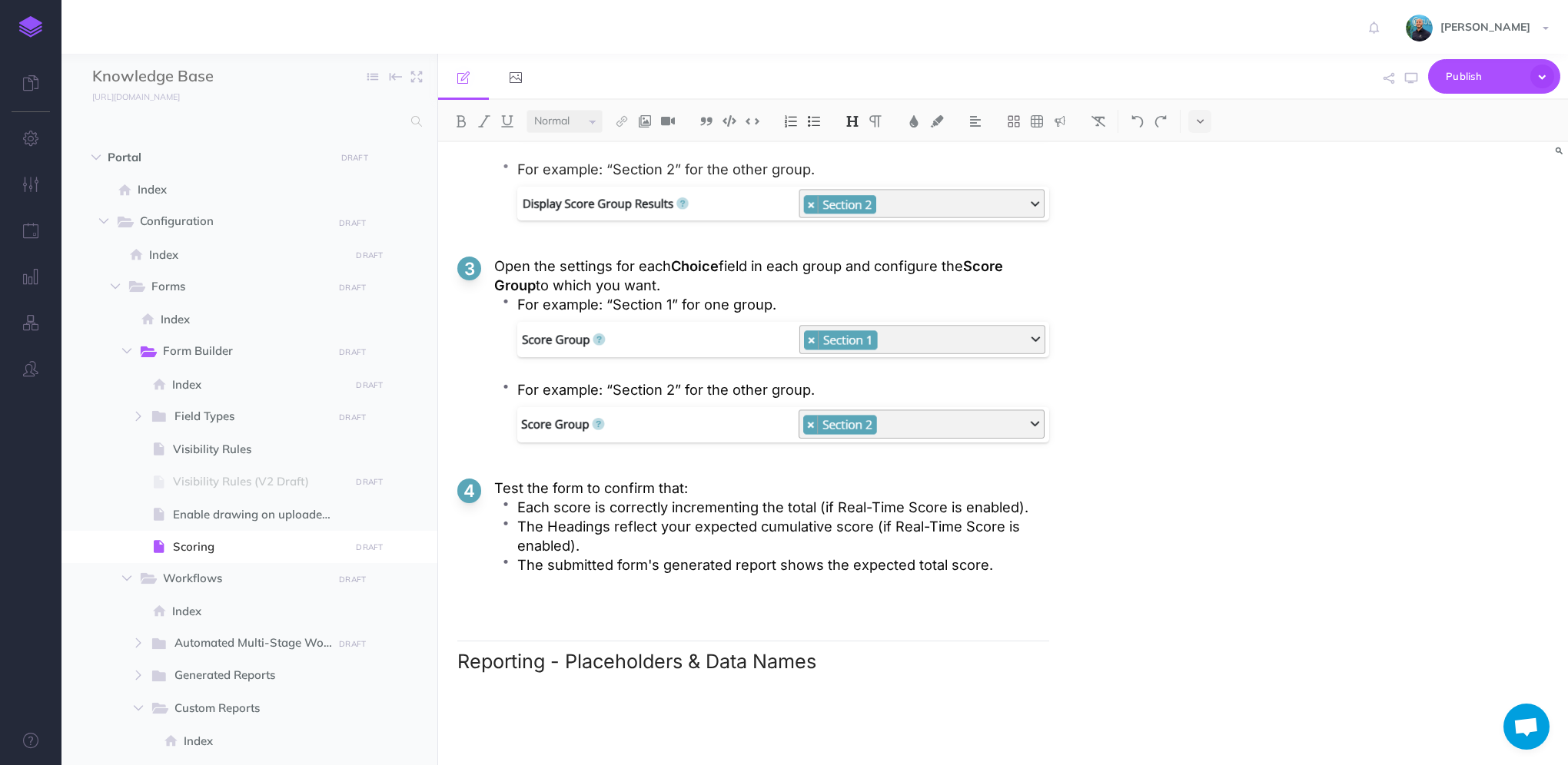
click at [528, 701] on p at bounding box center [753, 698] width 592 height 19
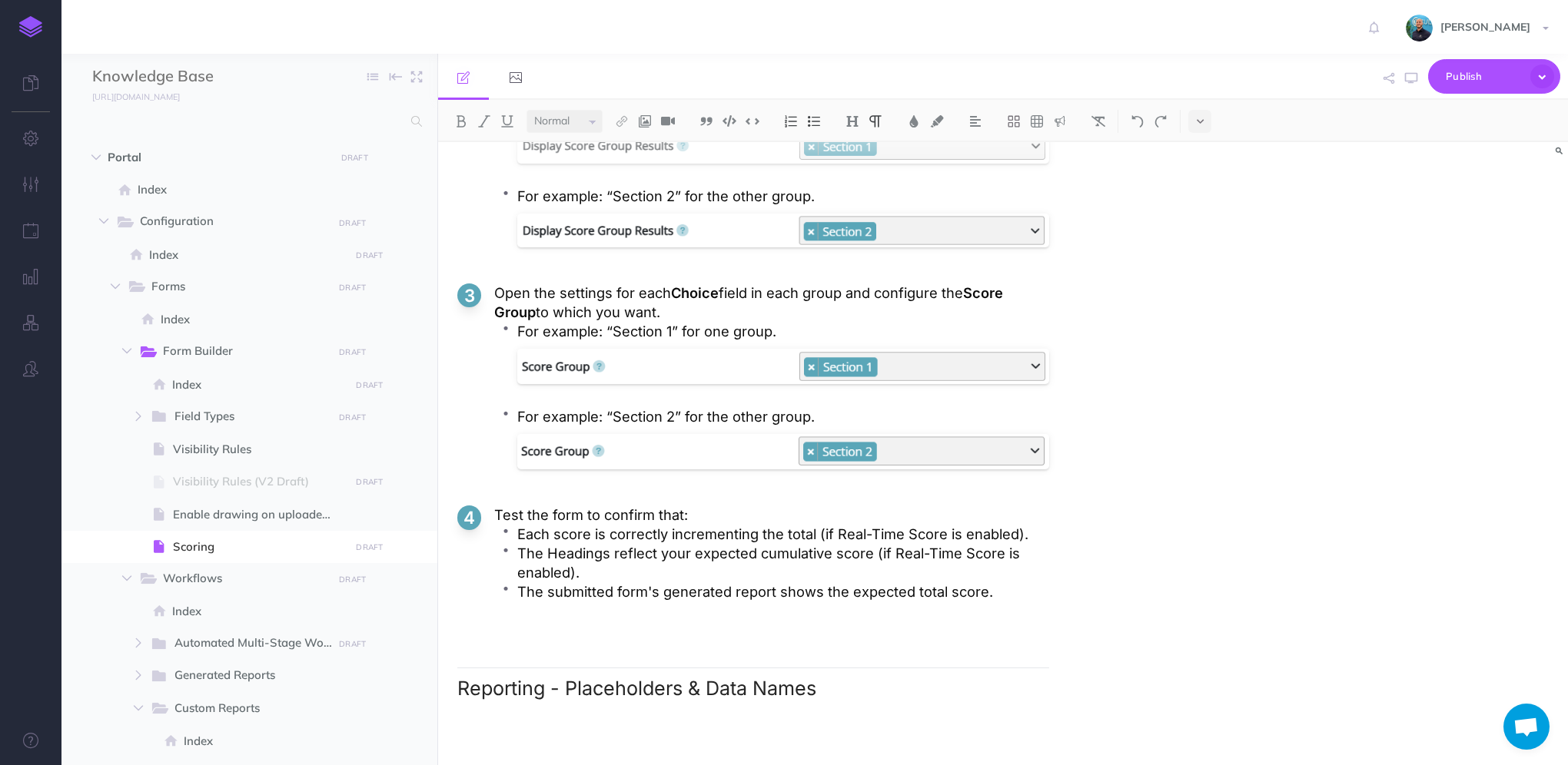
scroll to position [4062, 0]
click at [561, 681] on h2 "Reporting - Placeholders & Data Names" at bounding box center [753, 683] width 592 height 32
click at [570, 686] on h2 "Reporting - Placeholders & Data Names" at bounding box center [753, 683] width 592 height 32
click at [842, 691] on h2 "Reporting - Placeholders & Data Names" at bounding box center [753, 683] width 592 height 32
drag, startPoint x: 853, startPoint y: 686, endPoint x: 550, endPoint y: 691, distance: 303.0
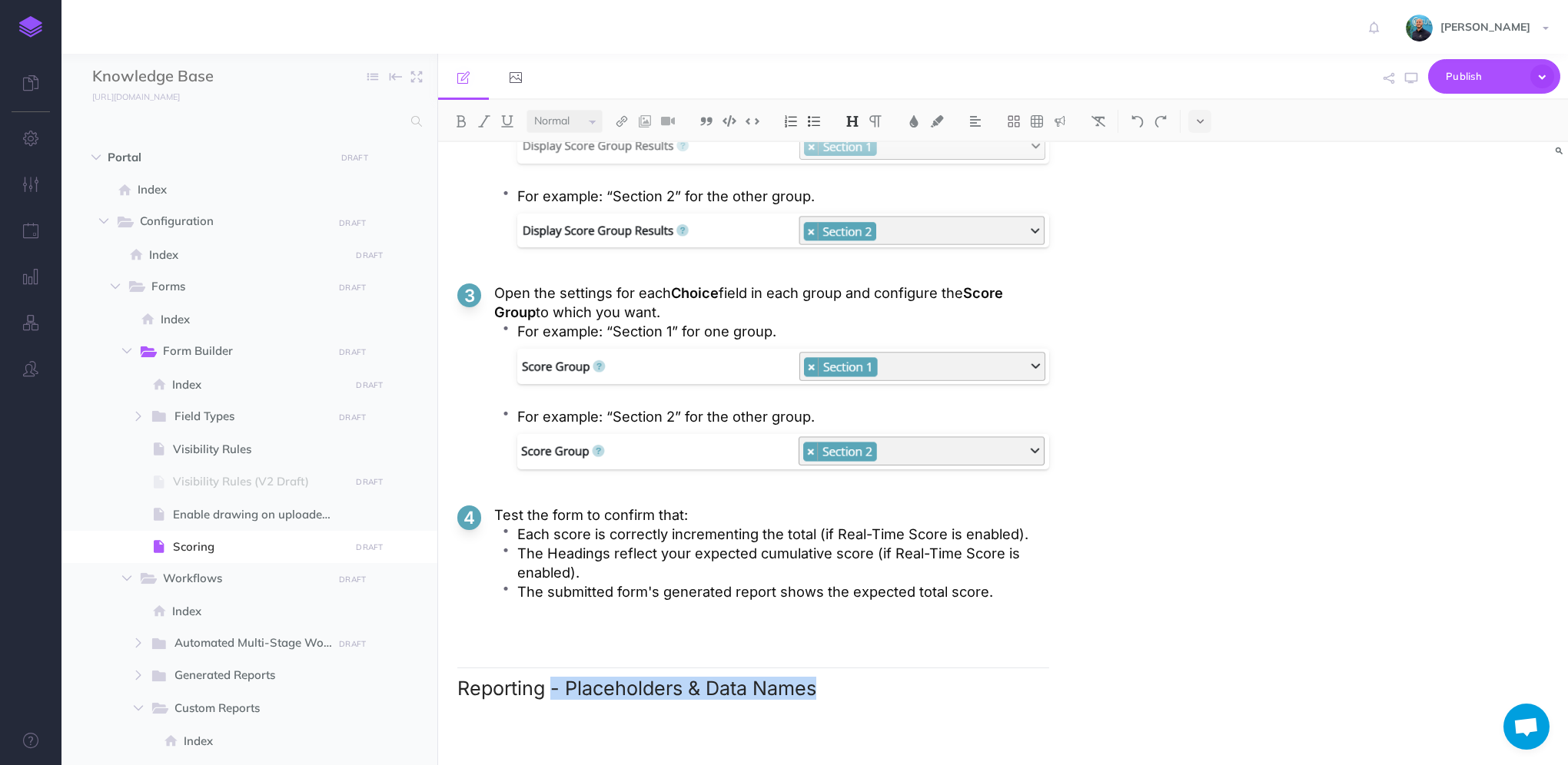
click at [550, 691] on h2 "Reporting - Placeholders & Data Names" at bounding box center [753, 683] width 592 height 32
click at [565, 732] on p at bounding box center [753, 725] width 592 height 19
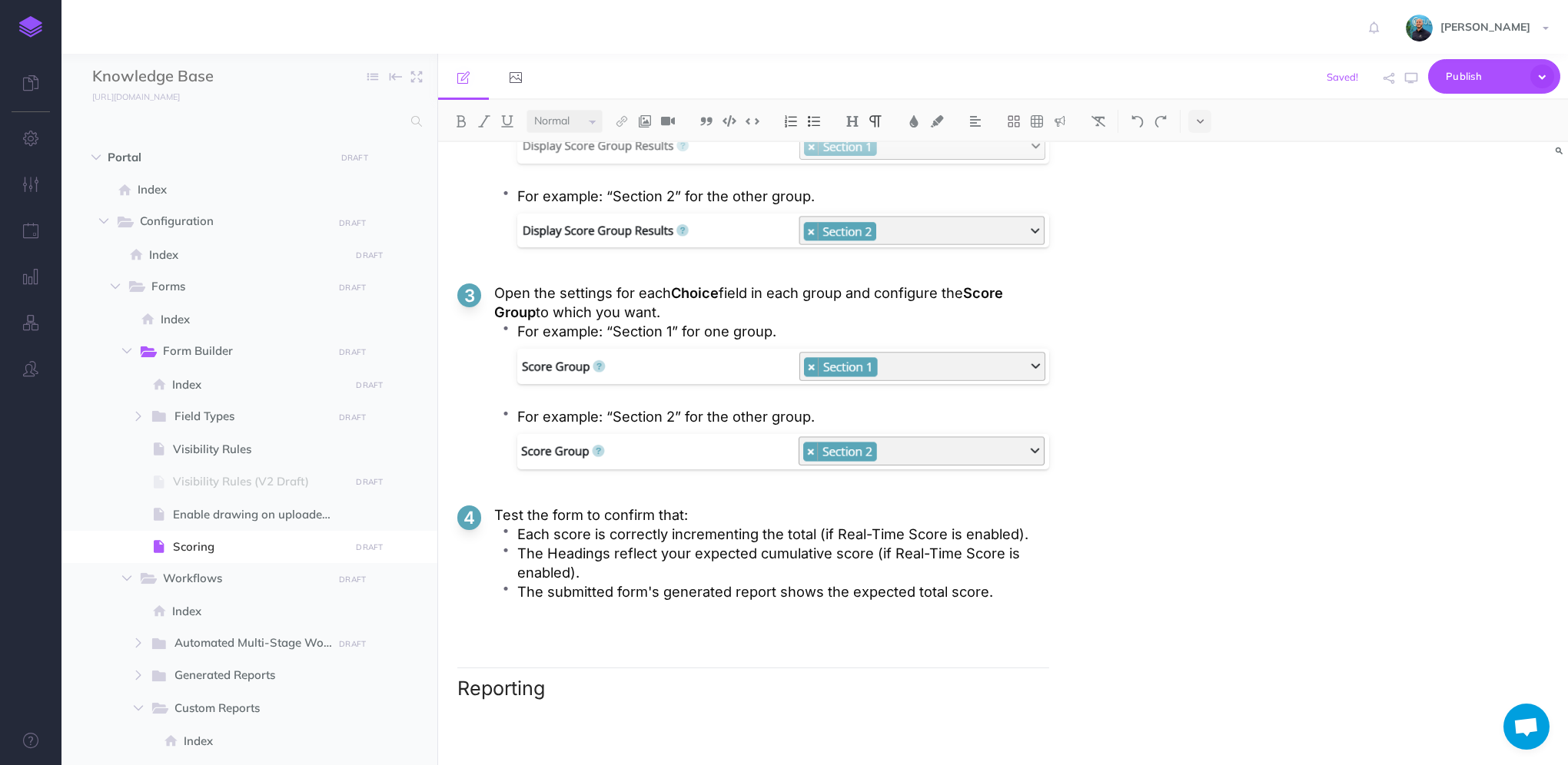
click at [566, 735] on p at bounding box center [753, 725] width 592 height 19
click at [1408, 77] on icon "button" at bounding box center [1412, 79] width 12 height 12
click at [489, 725] on p at bounding box center [753, 725] width 592 height 19
click at [499, 728] on p at bounding box center [753, 725] width 592 height 19
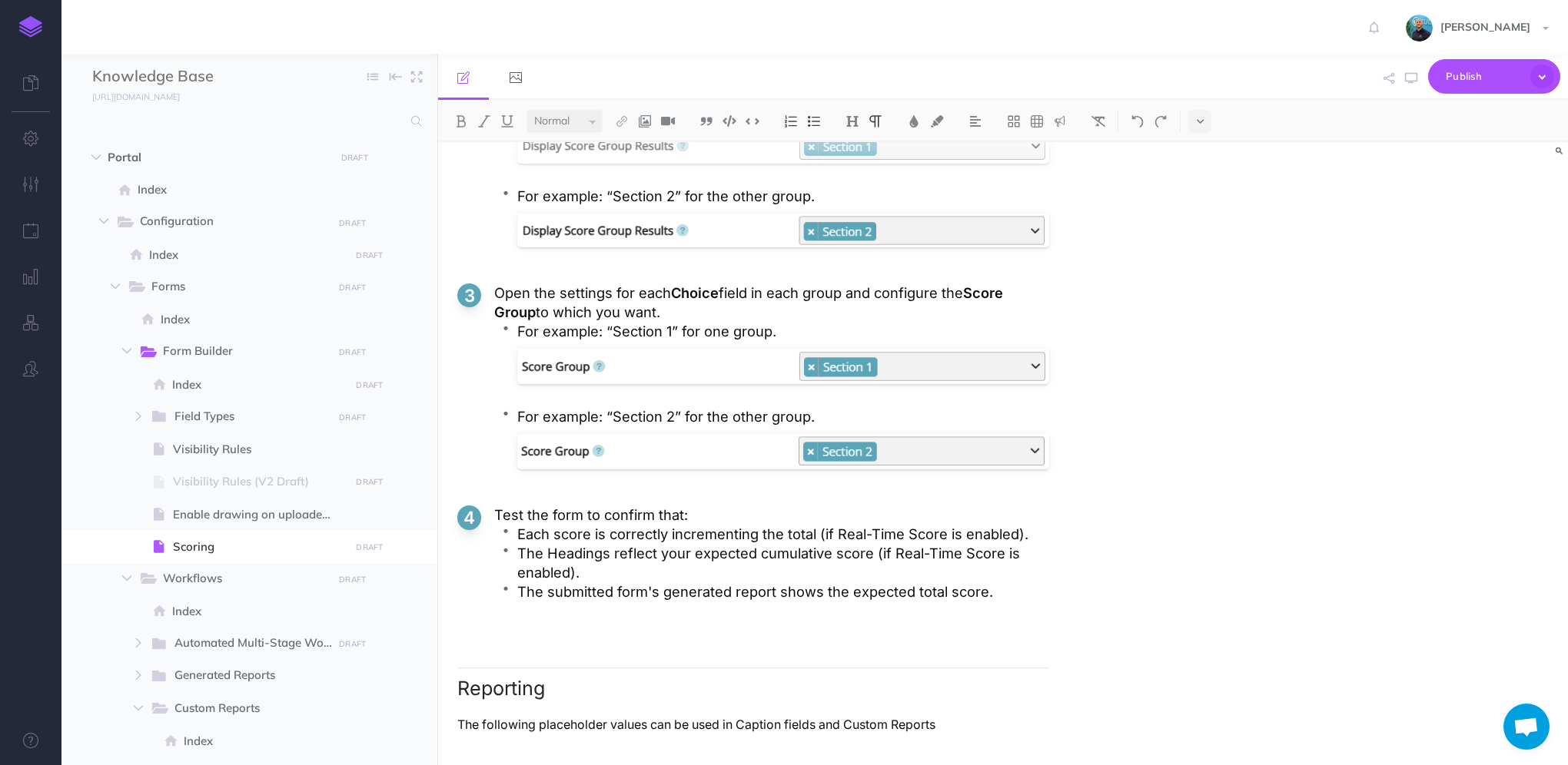
click at [817, 726] on p "The following placeholder values can be used in Caption fields and Custom Repor…" at bounding box center [753, 725] width 592 height 19
click at [990, 722] on p "The following placeholder values can be used in Caption fields and Custom Repor…" at bounding box center [753, 725] width 592 height 19
click at [742, 725] on p "The following placeholder values can be used in Caption fields and Custom Repor…" at bounding box center [753, 725] width 592 height 19
click at [821, 721] on p "The following placeholder values can be used in Caption fields and Custom Repor…" at bounding box center [753, 725] width 592 height 19
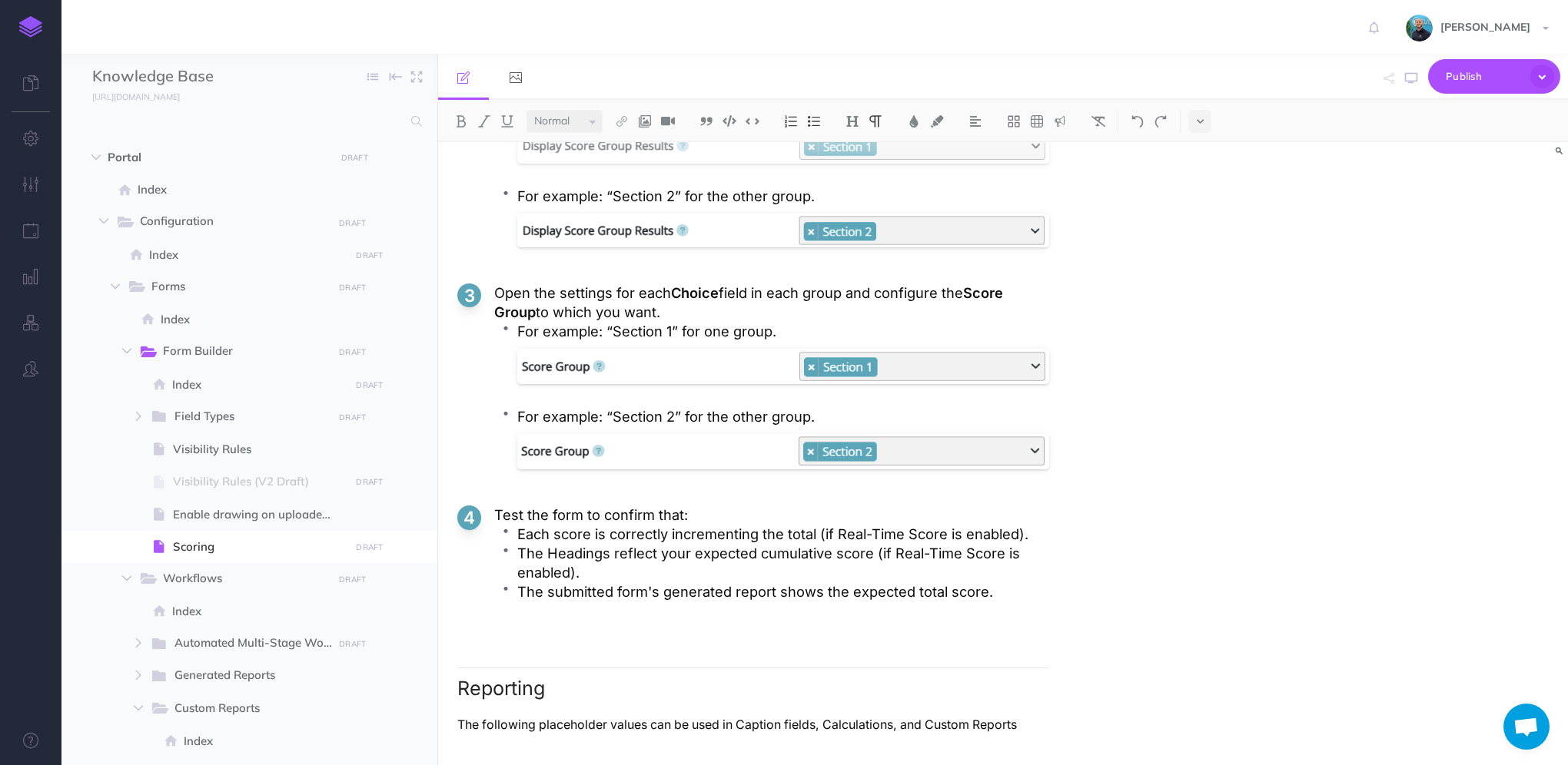
click at [1042, 723] on p "The following placeholder values can be used in Caption fields, Calculations, a…" at bounding box center [753, 725] width 592 height 19
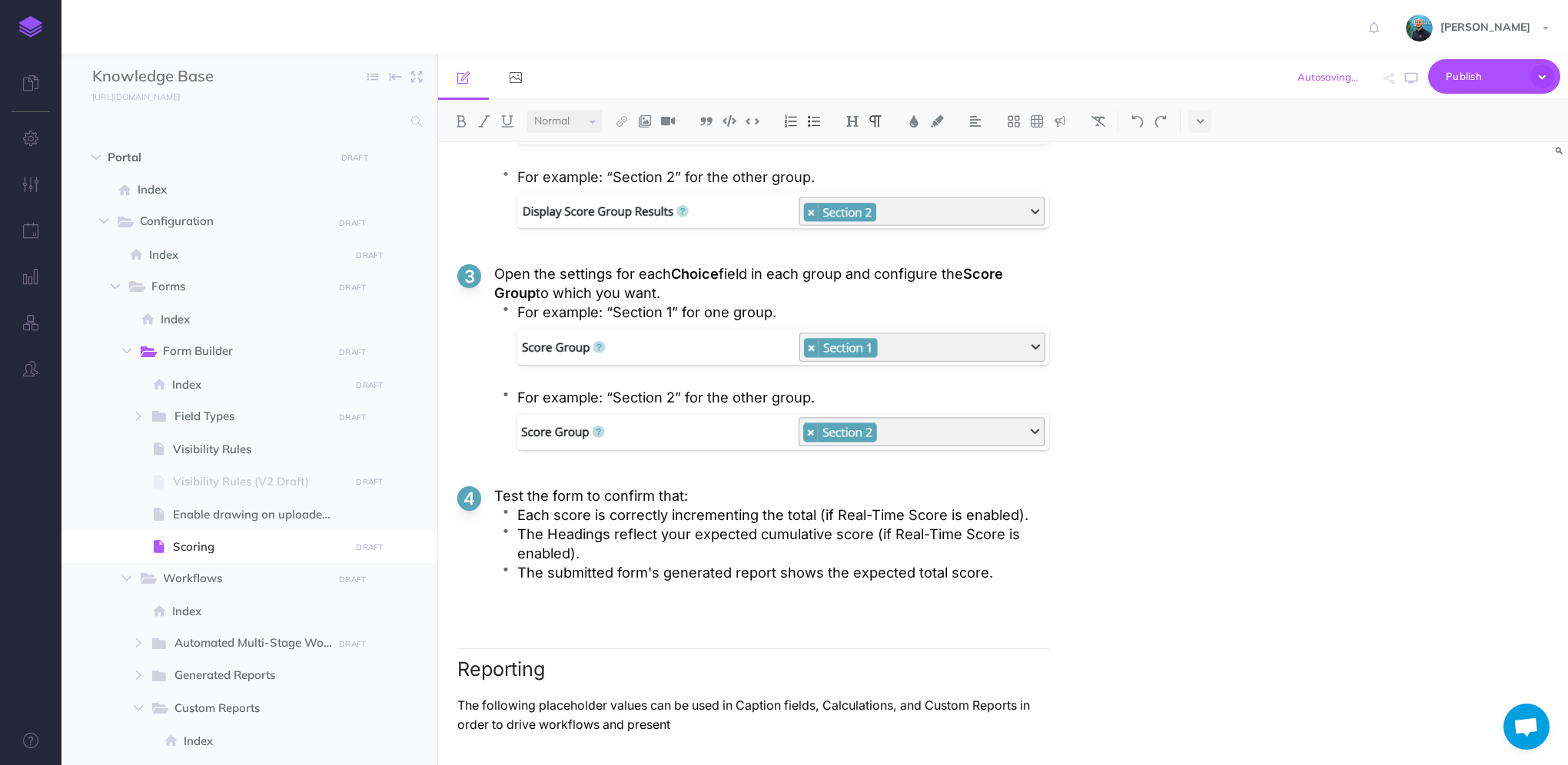
scroll to position [4081, 0]
click at [598, 721] on p "The following placeholder values can be used in Caption fields, Calculations, a…" at bounding box center [753, 714] width 592 height 38
click at [904, 708] on p "The following placeholder values can be used in Caption fields, Calculations, a…" at bounding box center [753, 714] width 592 height 38
click at [969, 735] on p "The following placeholder values can be used in Caption fields, Calculations, E…" at bounding box center [753, 714] width 592 height 38
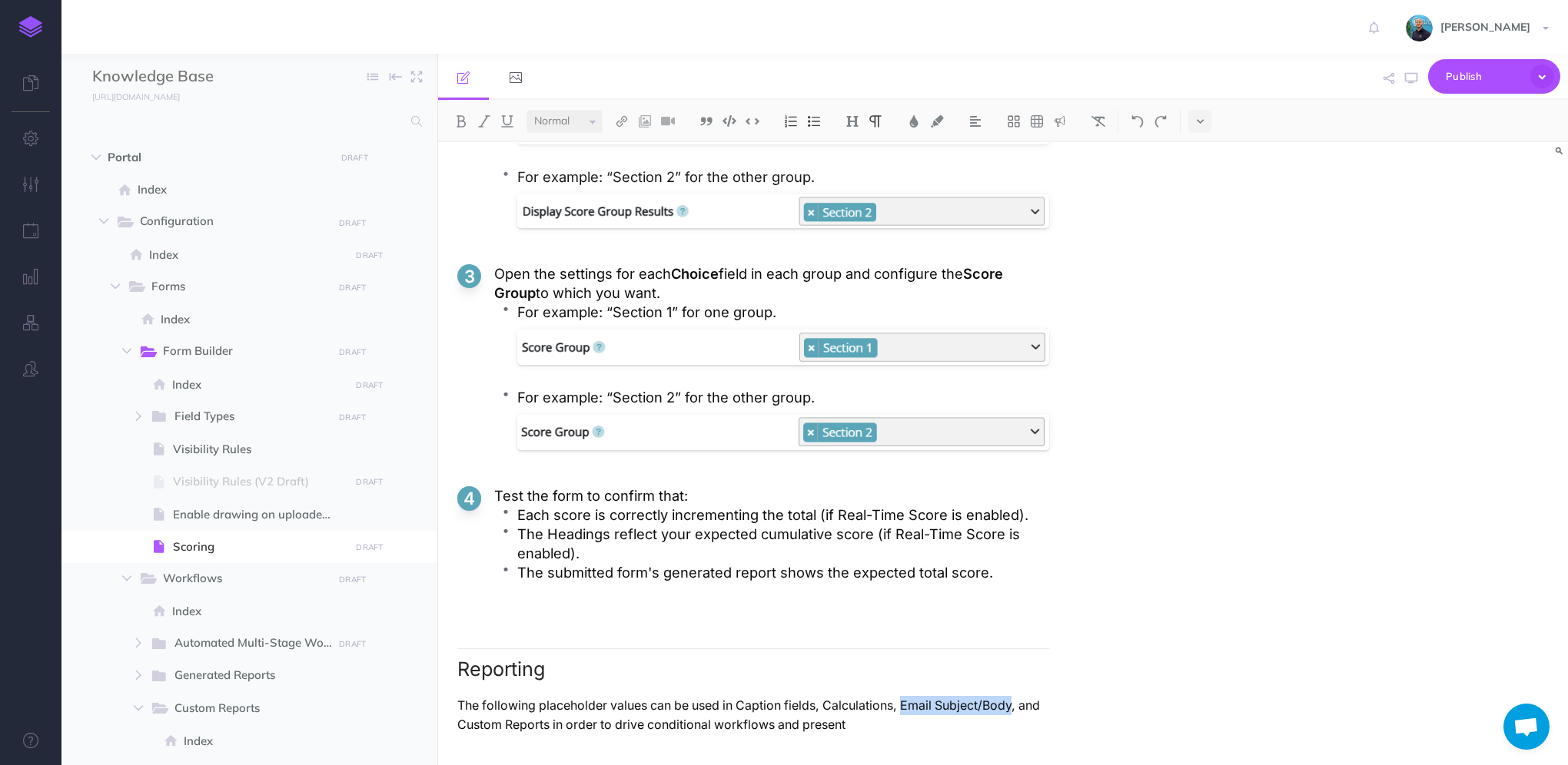
drag, startPoint x: 1015, startPoint y: 705, endPoint x: 907, endPoint y: 704, distance: 108.0
click at [907, 704] on p "The following placeholder values can be used in Caption fields, Calculations, E…" at bounding box center [753, 714] width 592 height 38
drag, startPoint x: 741, startPoint y: 704, endPoint x: 784, endPoint y: 699, distance: 43.3
click at [784, 699] on p "The following placeholder values can be used in Caption fields, Calculations, W…" at bounding box center [753, 714] width 592 height 38
click at [812, 705] on p "The following placeholder values can be used in Caption fields, Calculations, W…" at bounding box center [753, 714] width 592 height 38
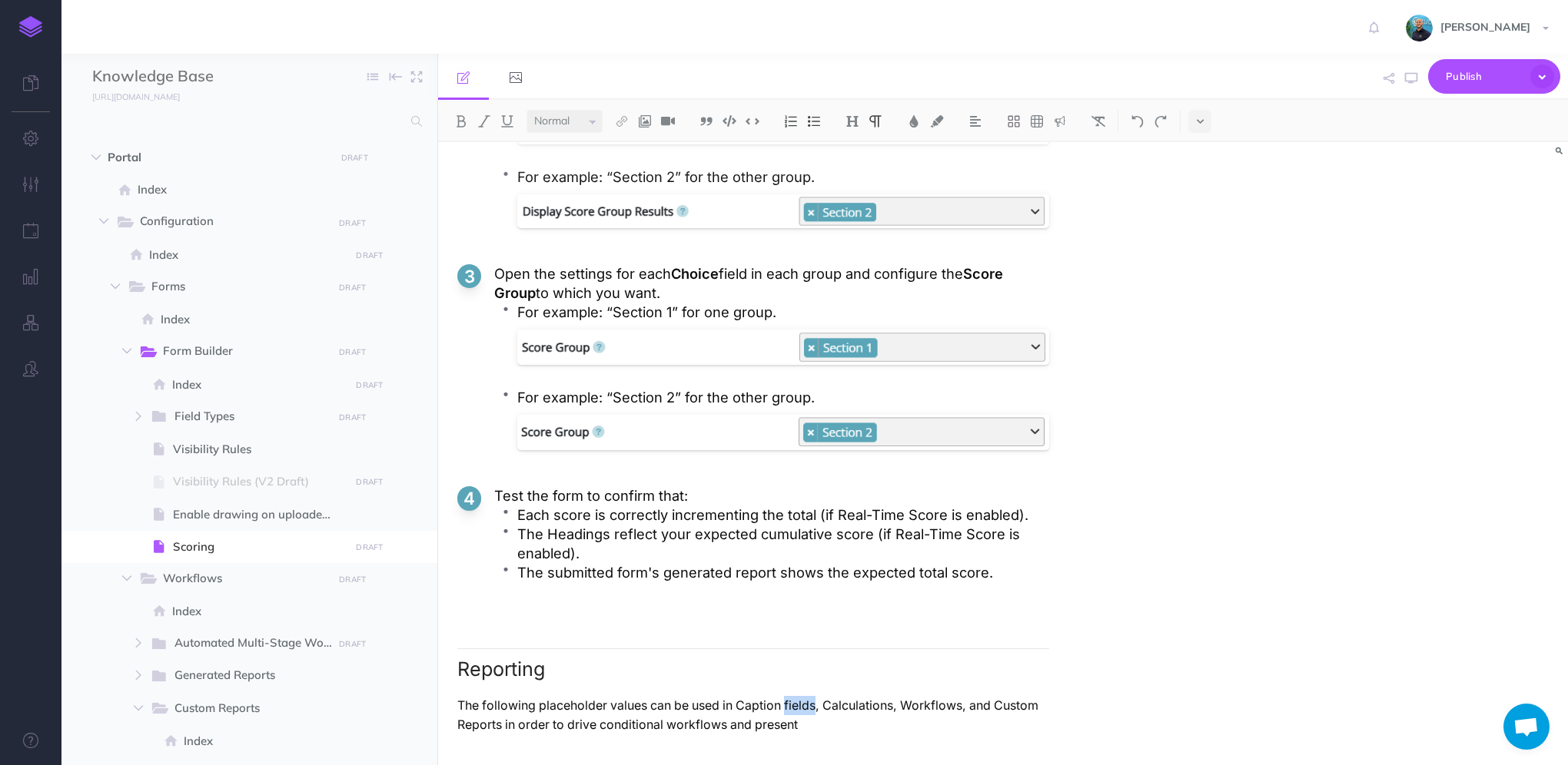
click at [812, 705] on p "The following placeholder values can be used in Caption fields, Calculations, W…" at bounding box center [753, 714] width 592 height 38
click at [747, 706] on p "The following placeholder values can be used in Captions, Calculations, Workflo…" at bounding box center [753, 714] width 592 height 38
click at [621, 122] on img at bounding box center [622, 121] width 14 height 12
click at [624, 169] on icon at bounding box center [622, 171] width 12 height 11
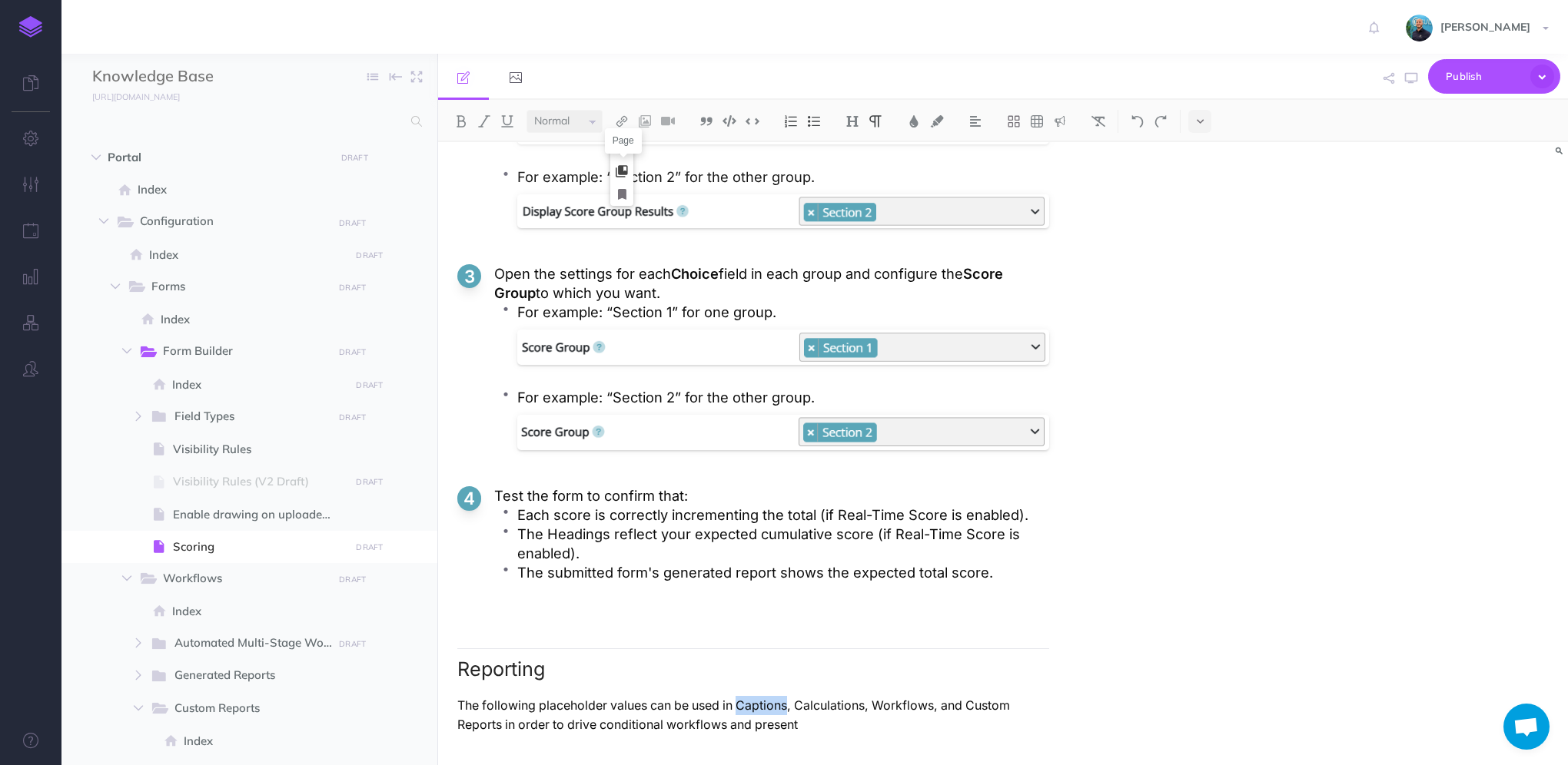
select select
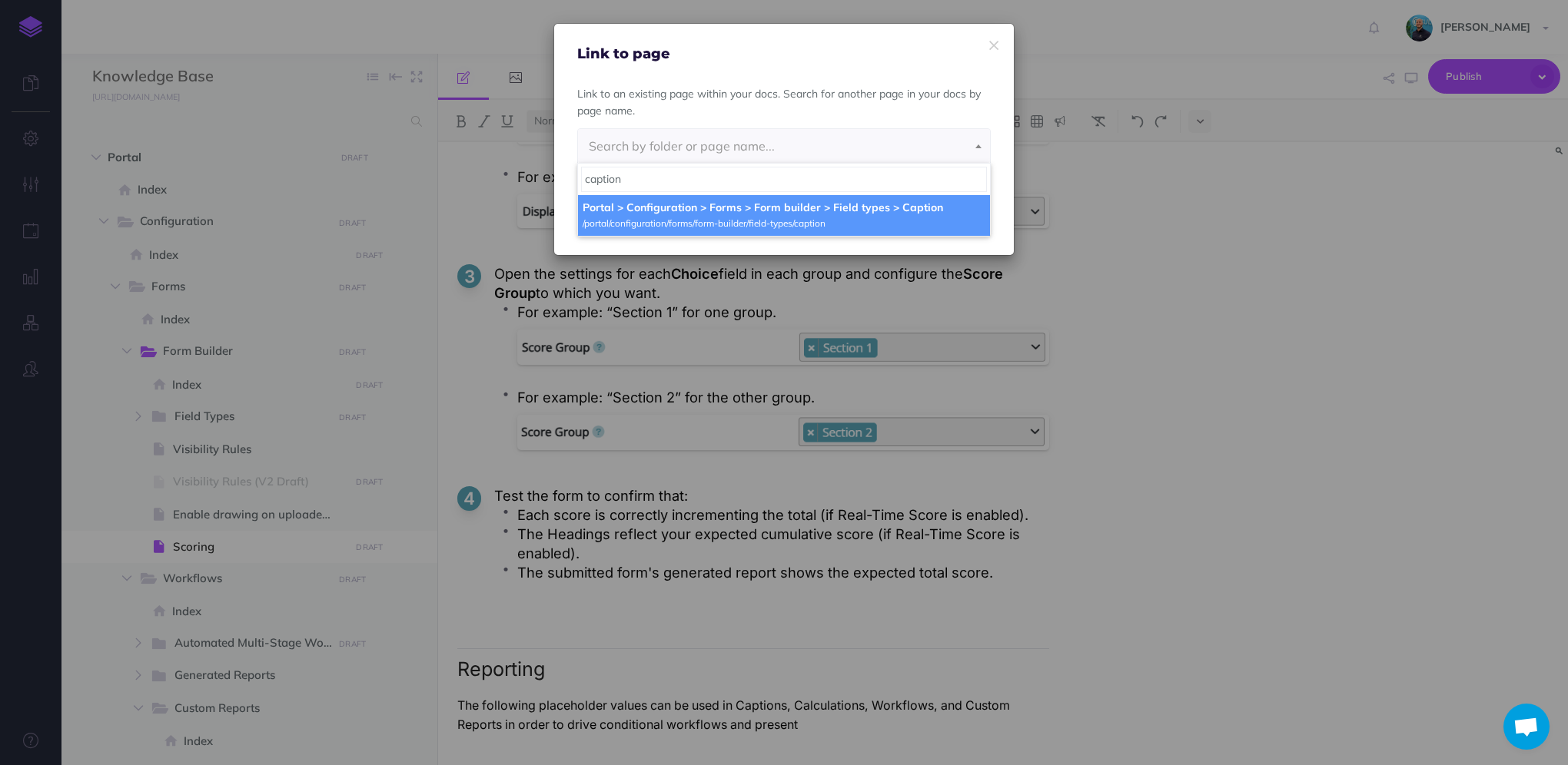
type input "caption"
select select "IDD-L291-DNG-1VF"
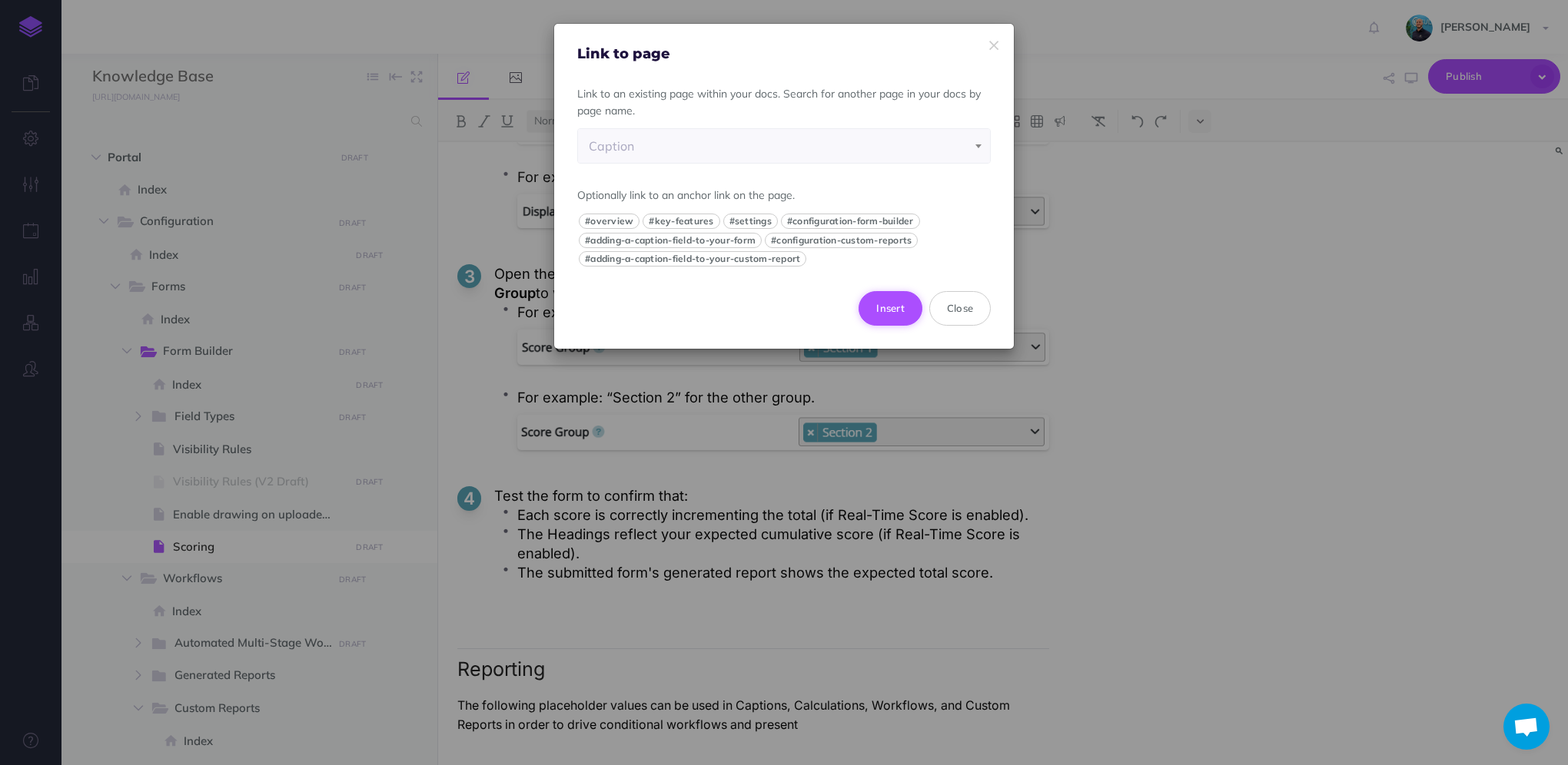
click at [907, 307] on button "Insert" at bounding box center [891, 307] width 64 height 33
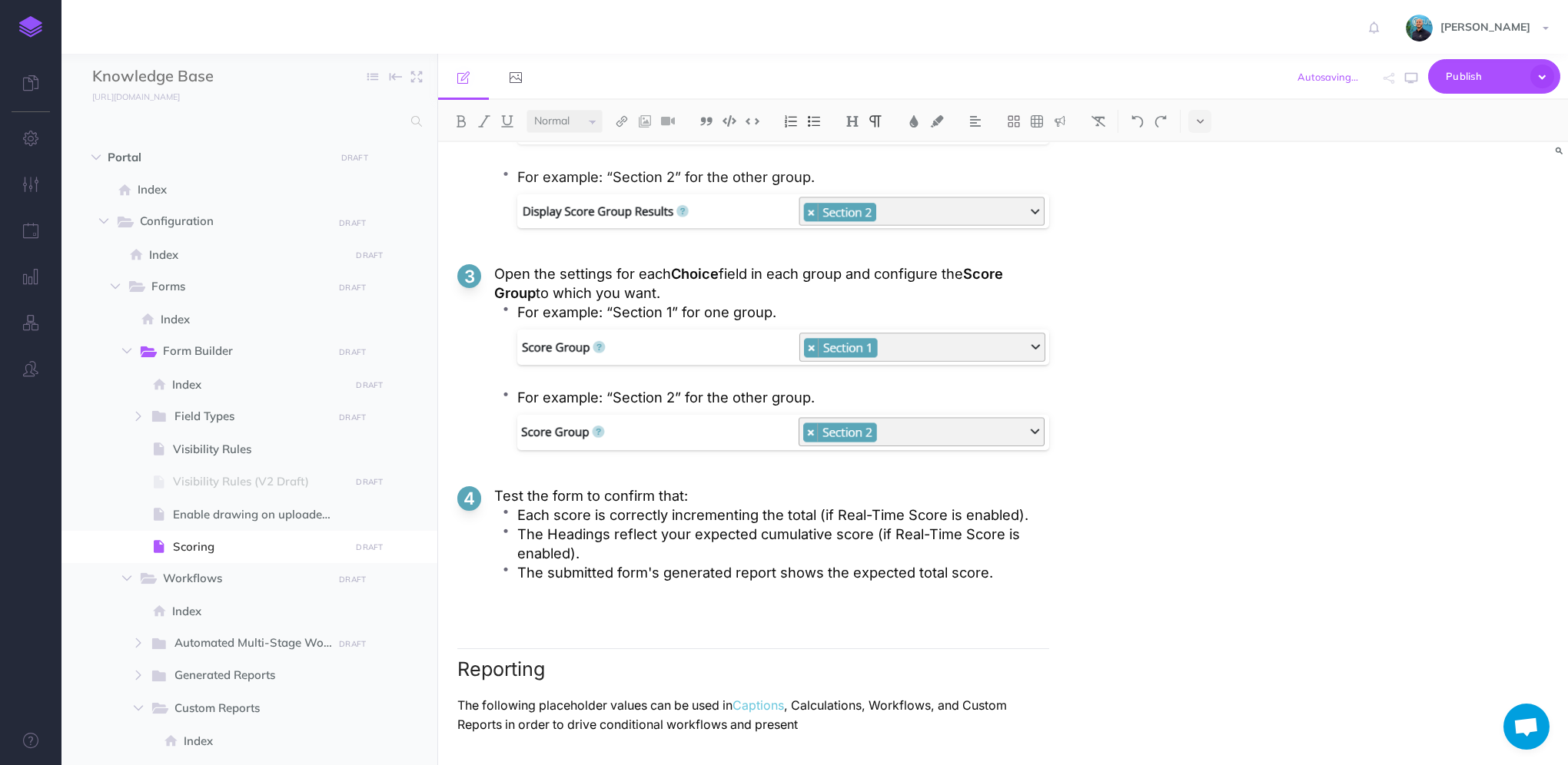
click at [849, 711] on p "The following placeholder values can be used in Captions , Calculations, Workfl…" at bounding box center [753, 714] width 592 height 38
click at [830, 708] on p "The following placeholder values can be used in Captions , Calculations, Workfl…" at bounding box center [753, 714] width 592 height 38
click at [621, 122] on img at bounding box center [622, 121] width 14 height 12
click at [626, 169] on icon at bounding box center [622, 171] width 12 height 11
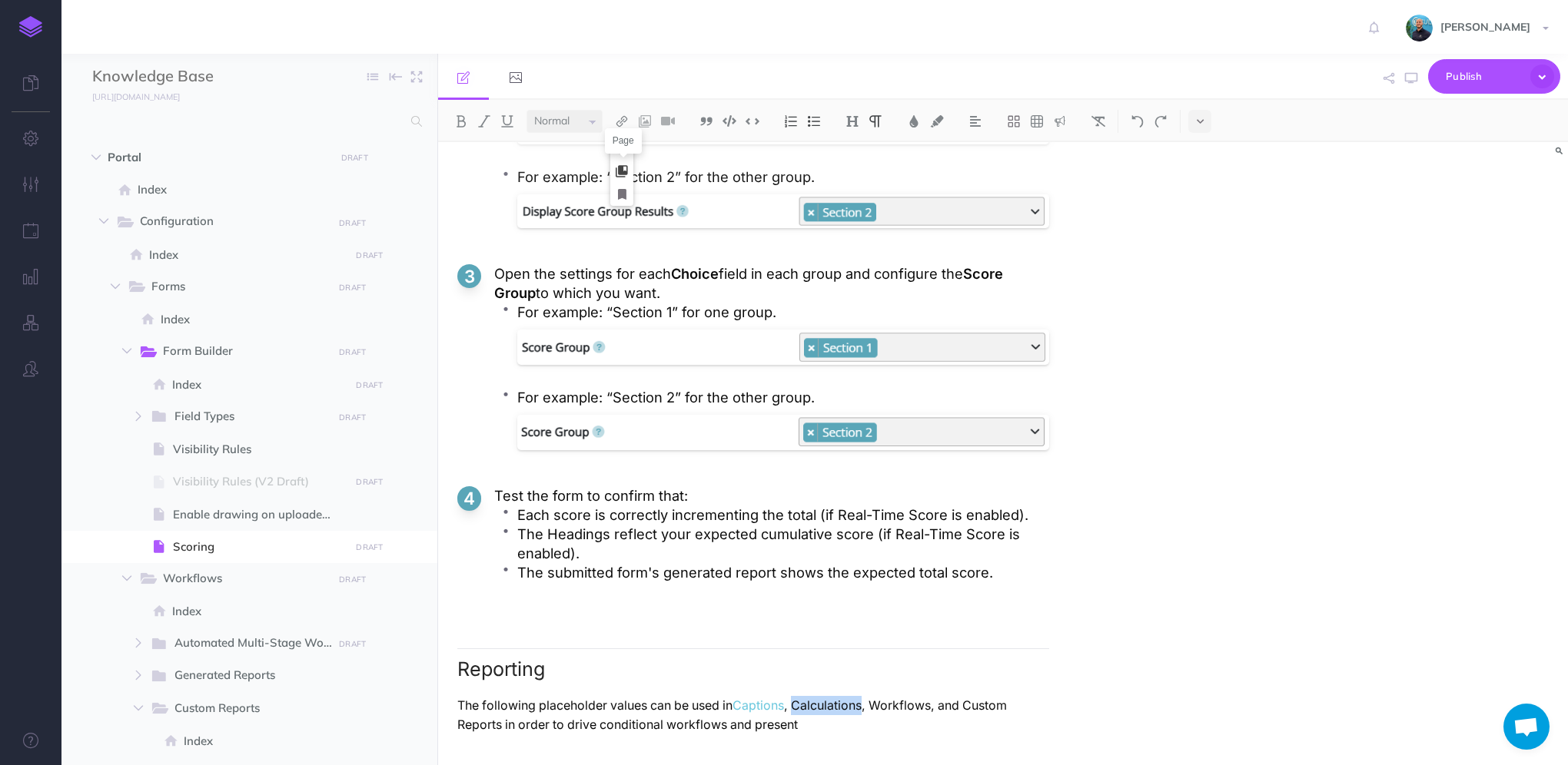
select select
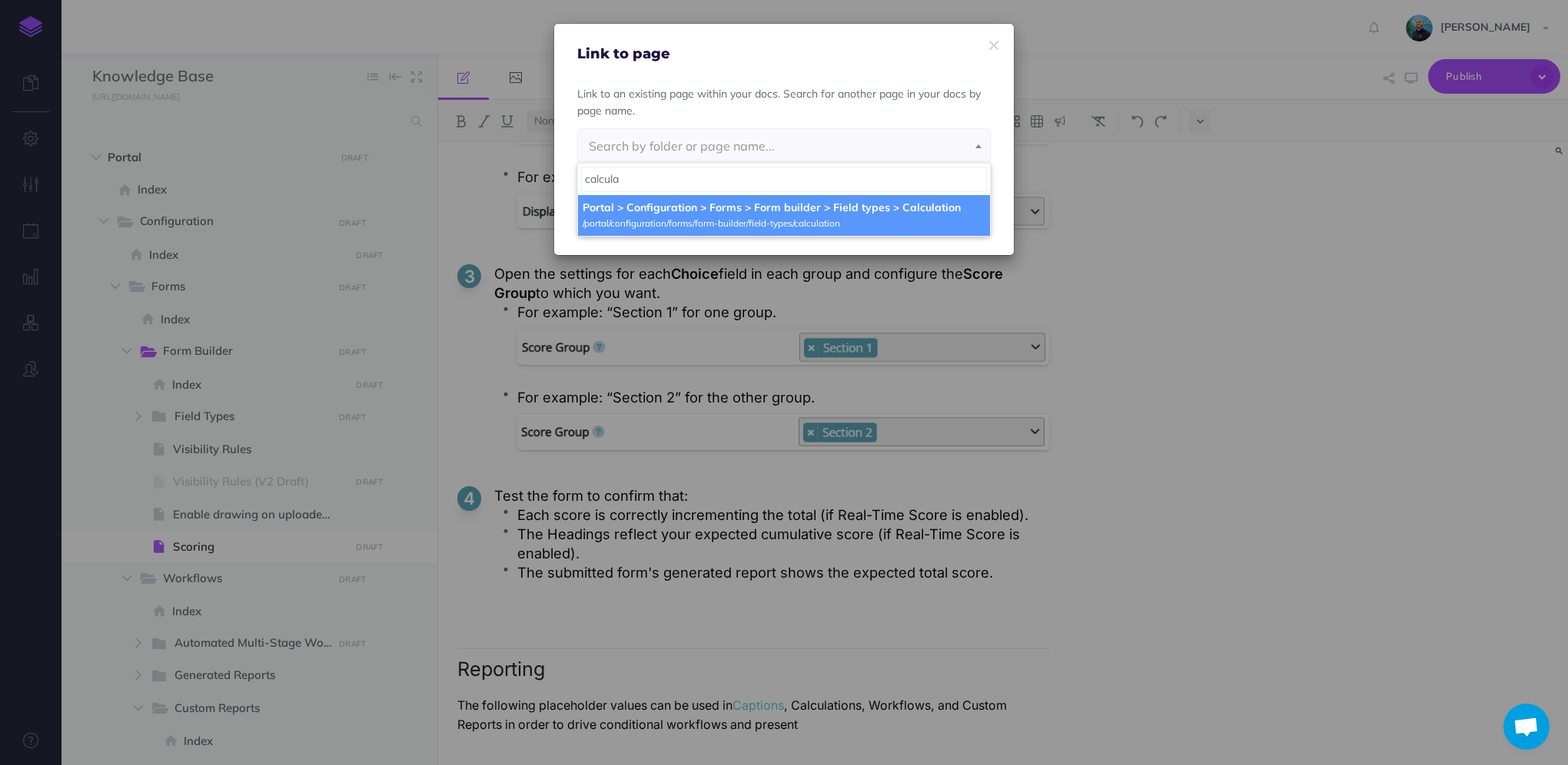
type input "calcula"
select select "D1O-24R0-KZ7-80B"
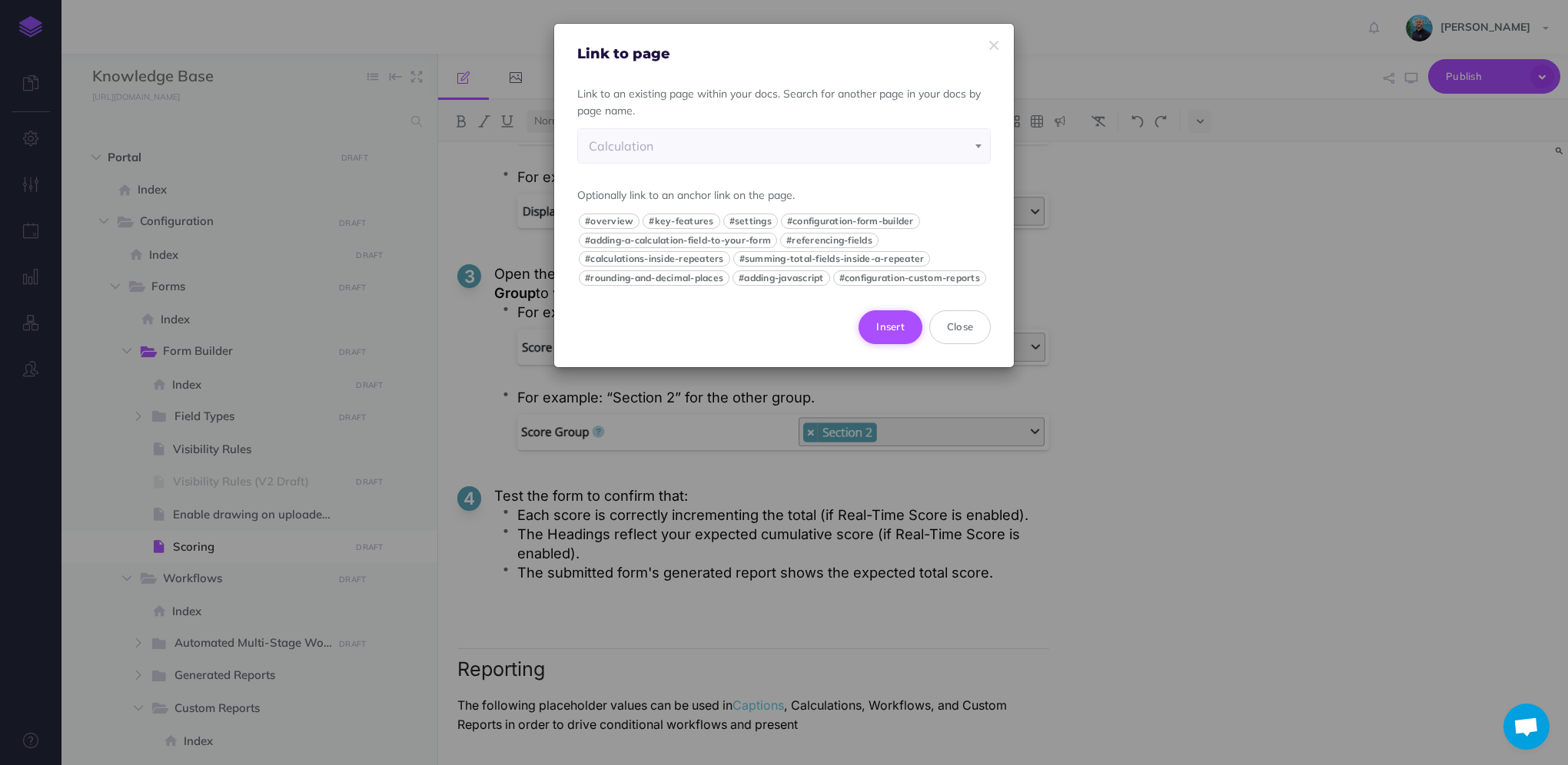
click at [901, 344] on button "Insert" at bounding box center [891, 327] width 64 height 33
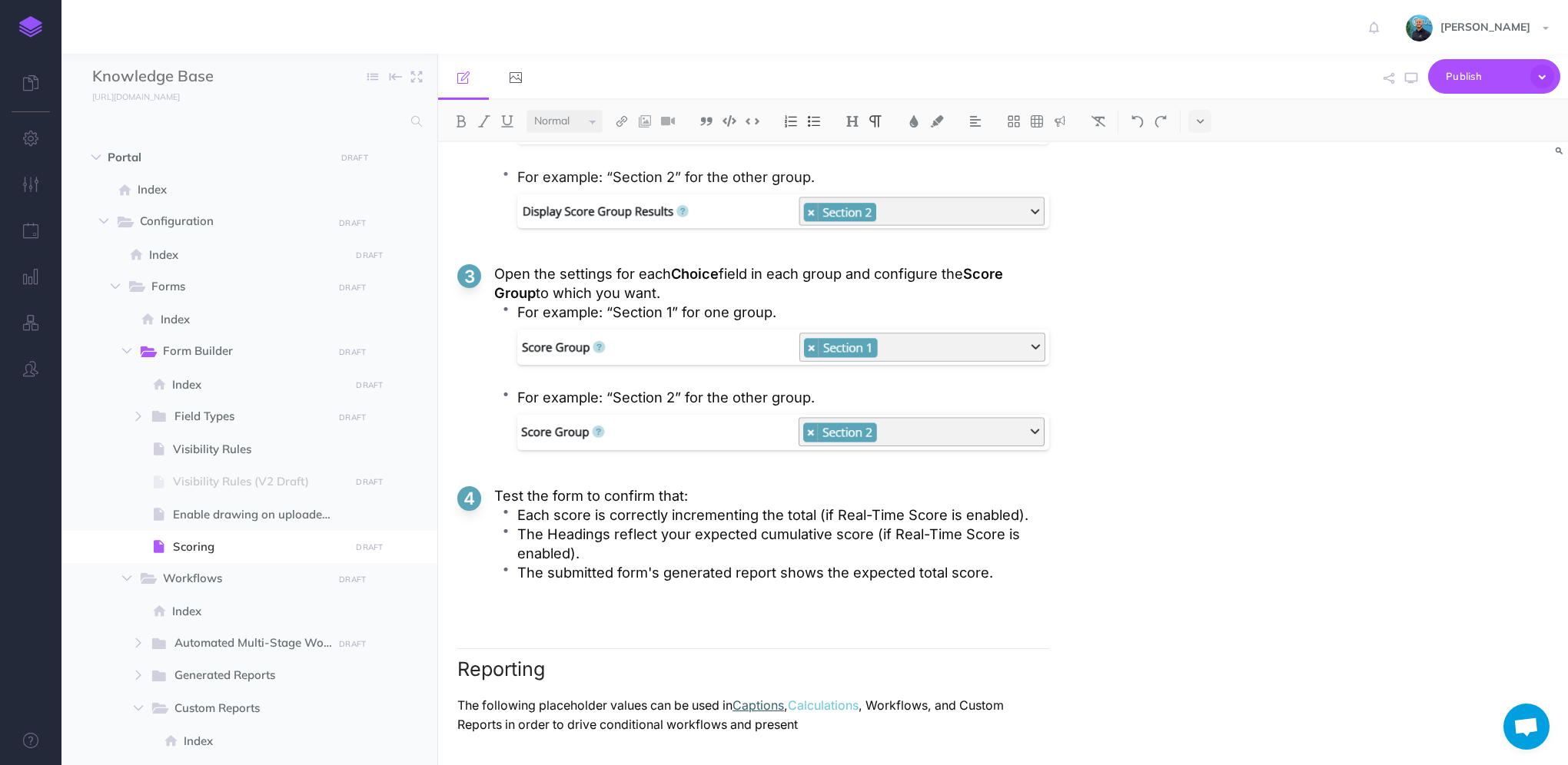
click at [779, 700] on link "Captions" at bounding box center [758, 705] width 51 height 15
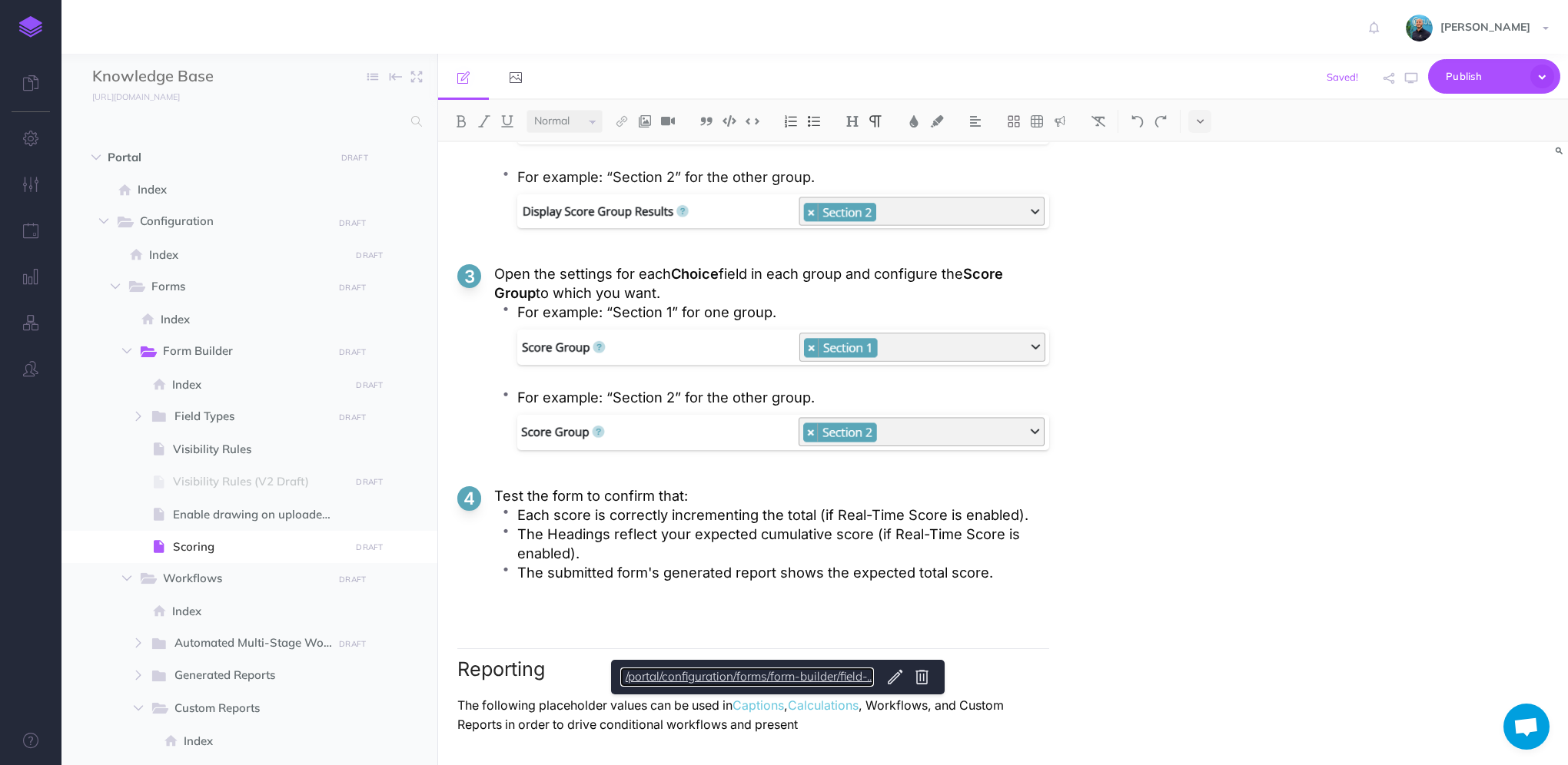
click at [774, 683] on link "/portal/configuration/forms/form-builder/field-..." at bounding box center [747, 677] width 254 height 19
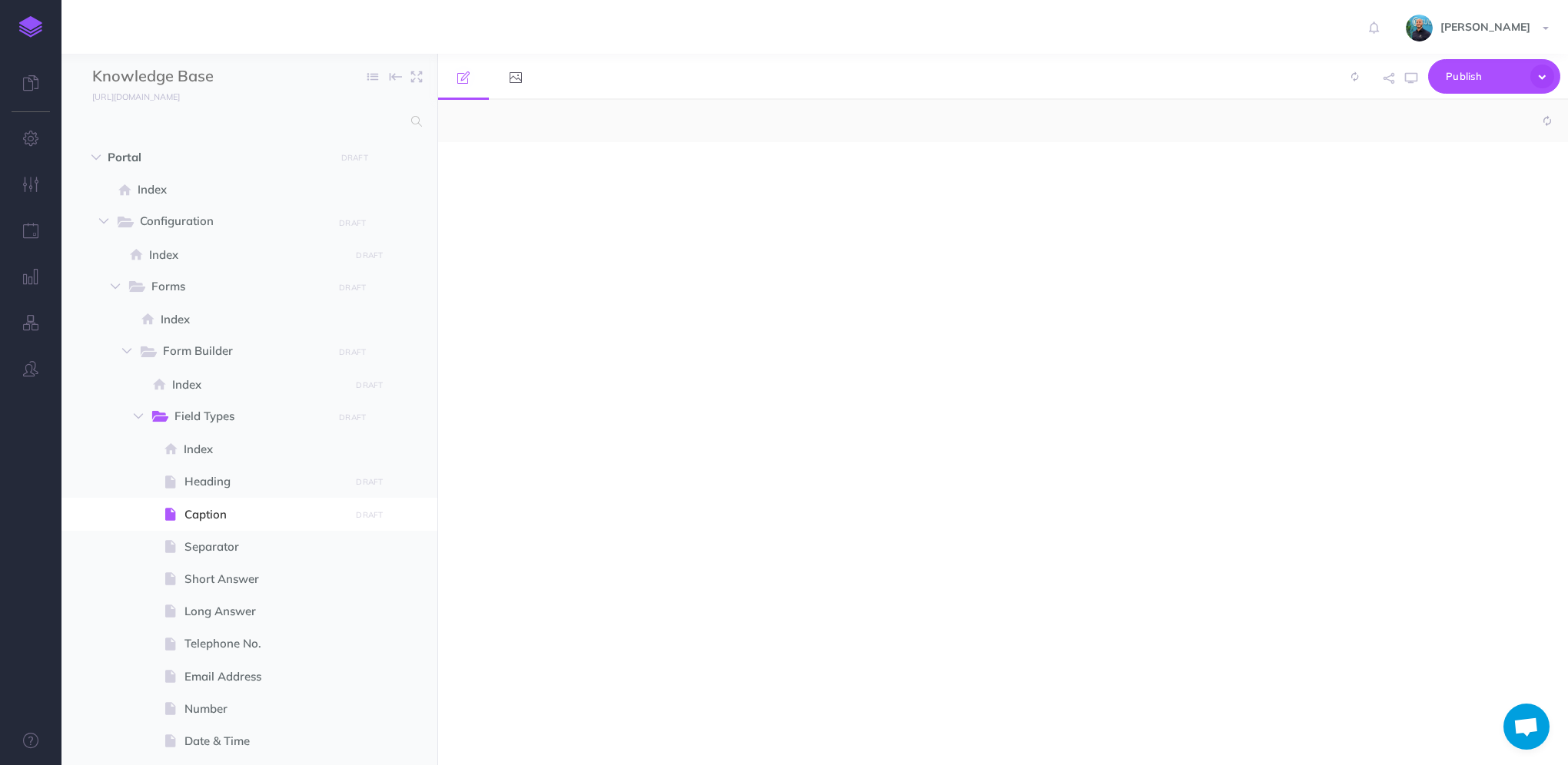
select select "null"
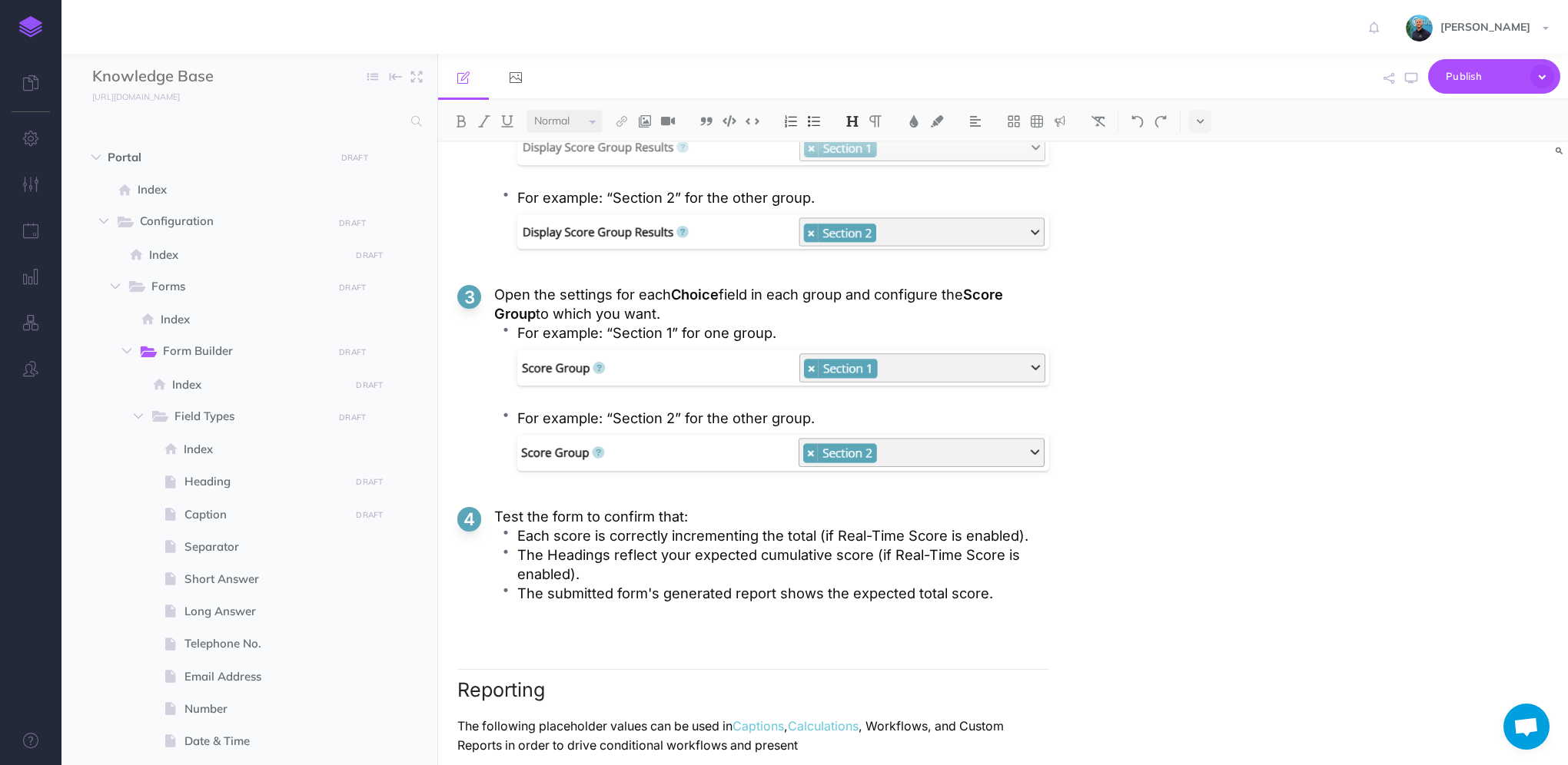
scroll to position [4081, 0]
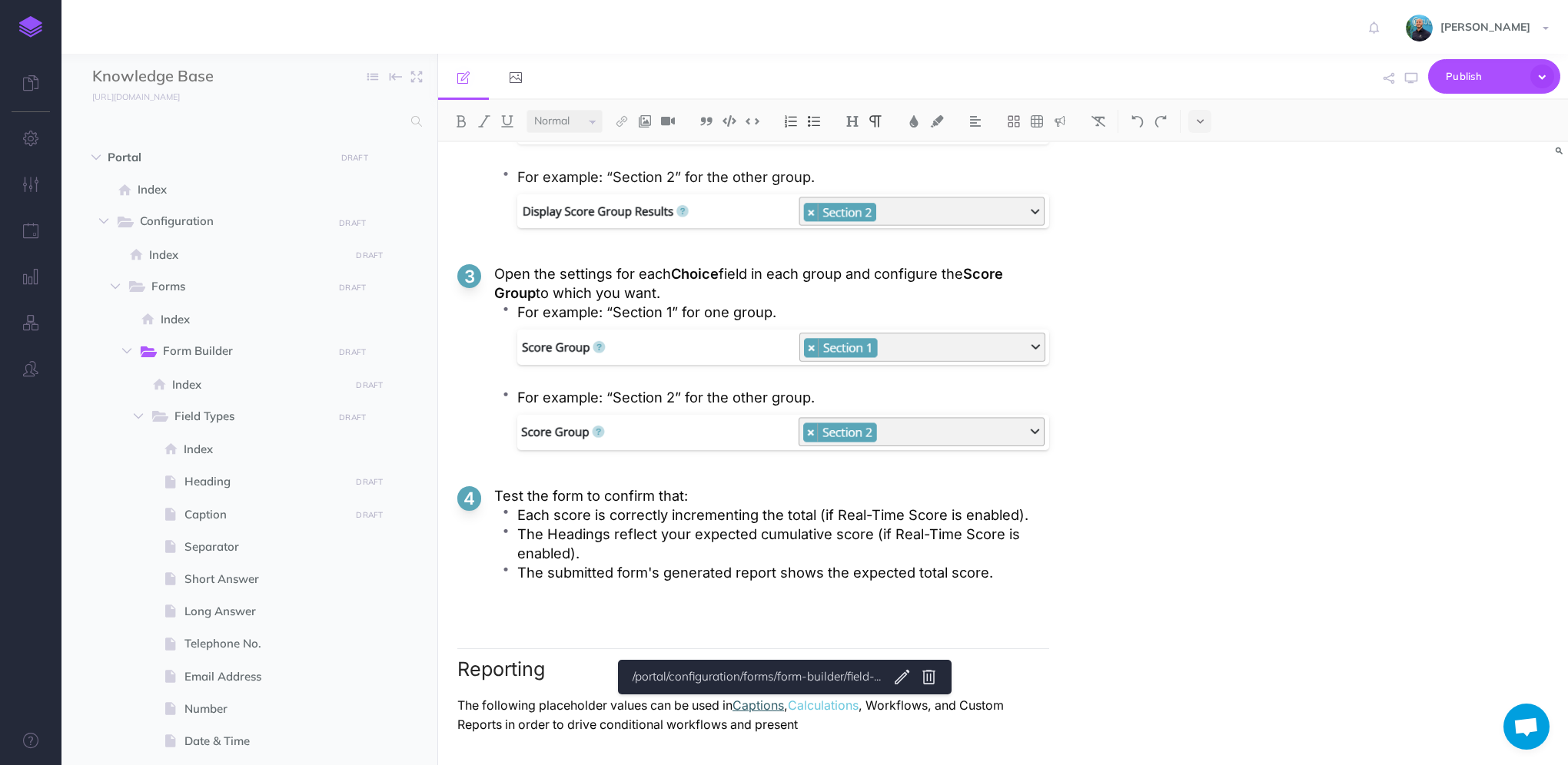
click at [784, 705] on link "Captions" at bounding box center [758, 705] width 51 height 15
click at [898, 677] on body "Toggle Navigation [PERSON_NAME] Settings Account Settings Teams Create Team Cul…" at bounding box center [784, 382] width 1568 height 765
select select "IDD-L291-DNG-1VF"
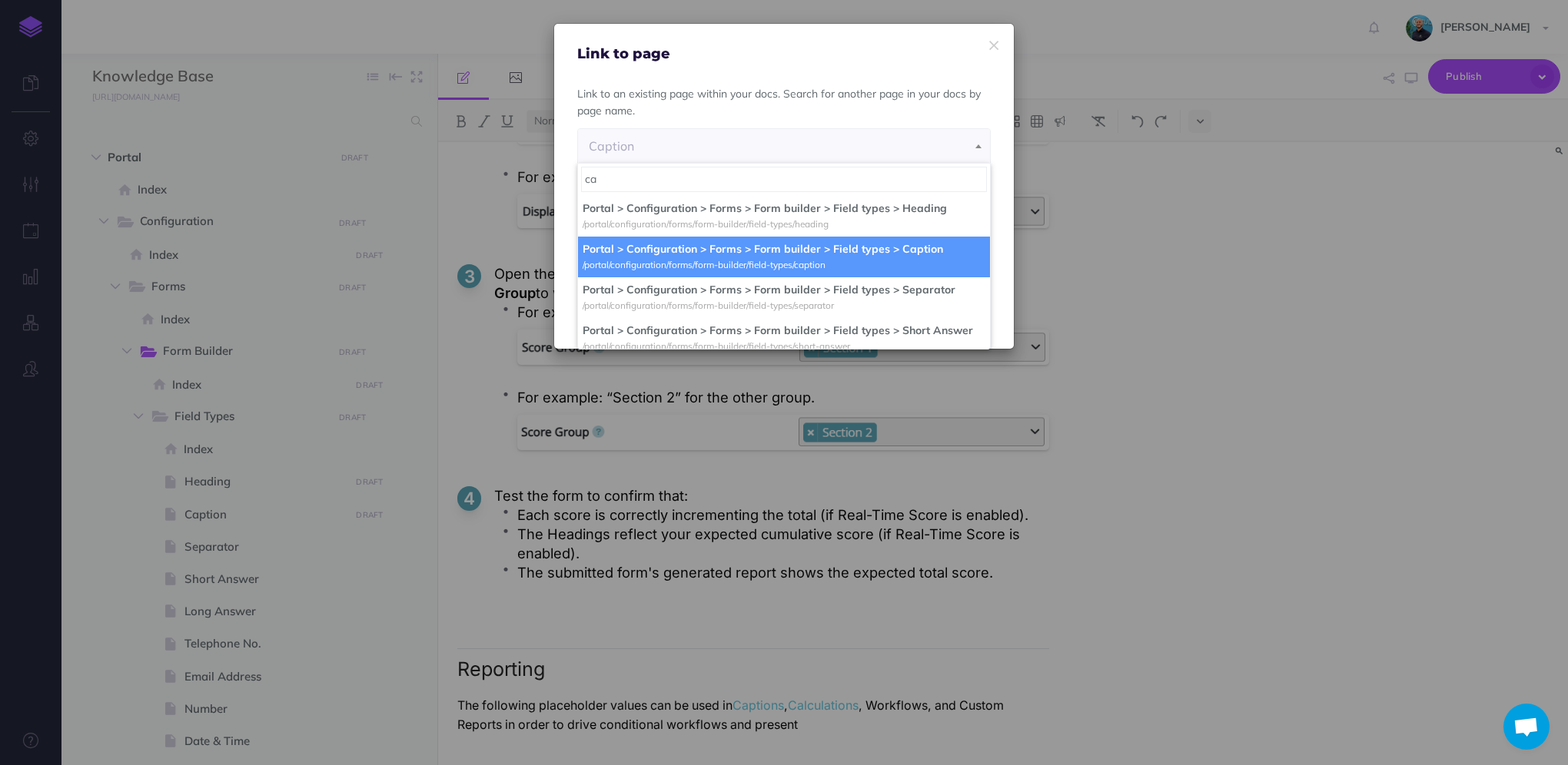
scroll to position [0, 0]
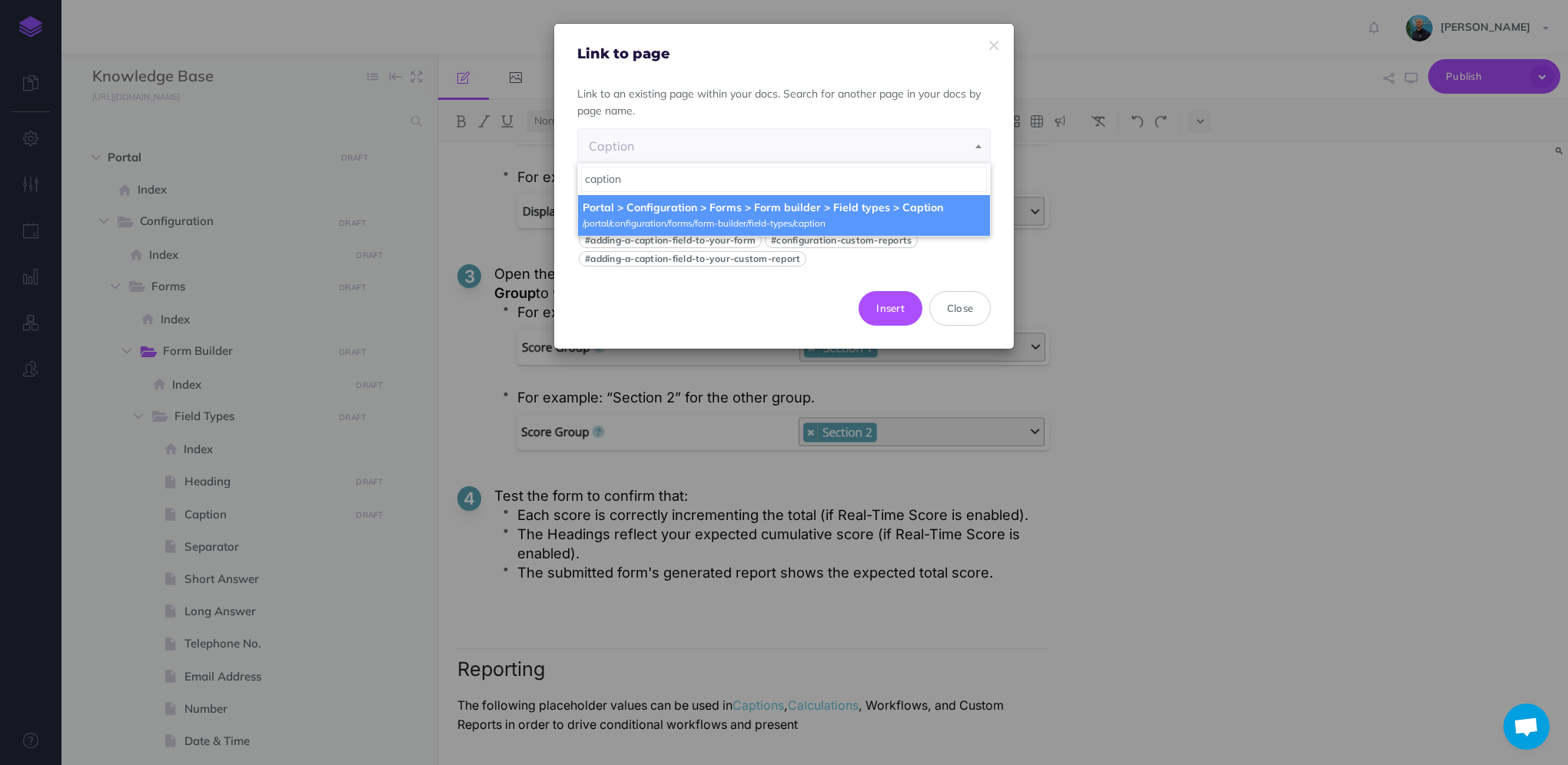
type input "caption"
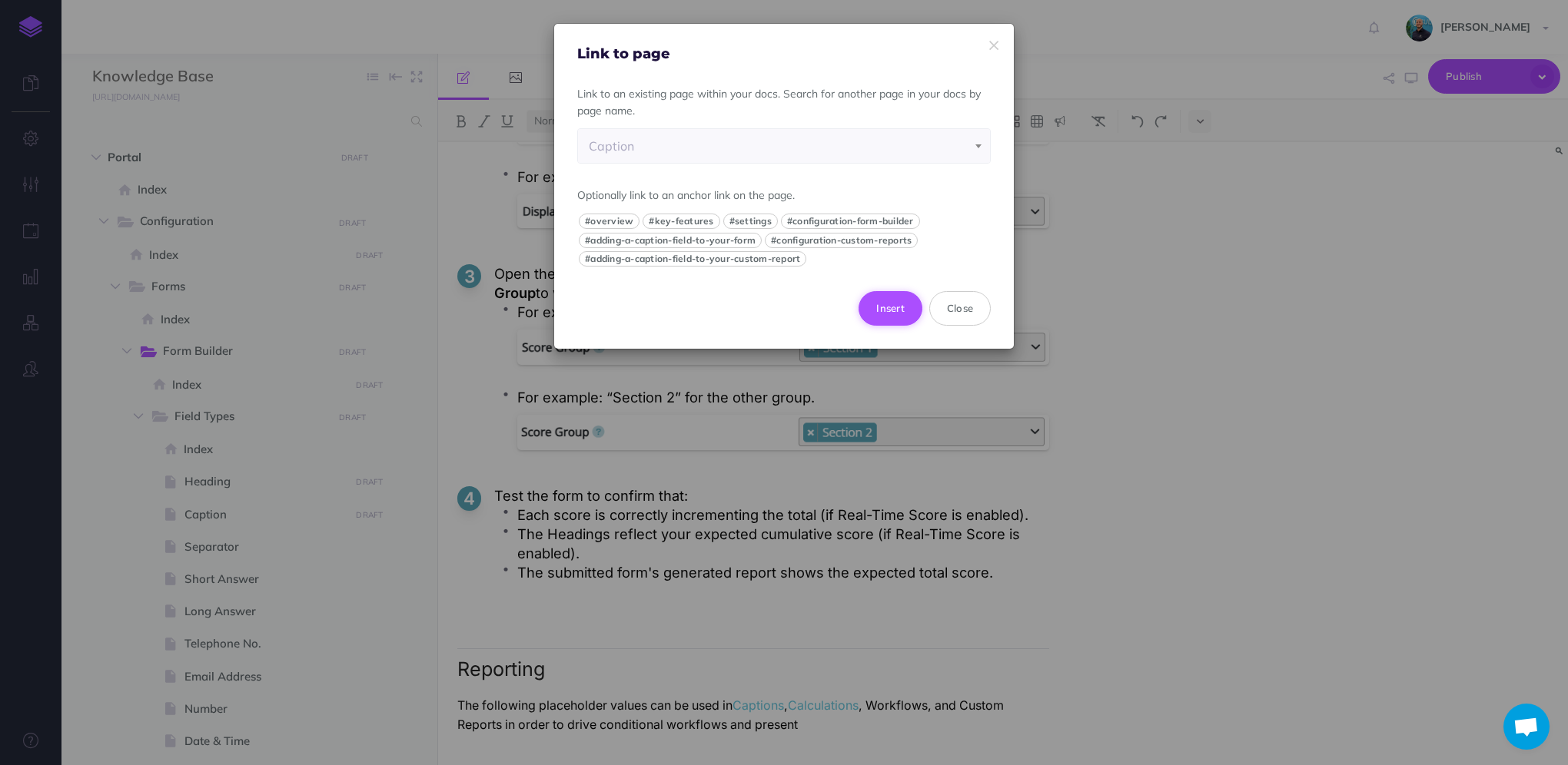
click at [888, 311] on button "Insert" at bounding box center [891, 307] width 64 height 33
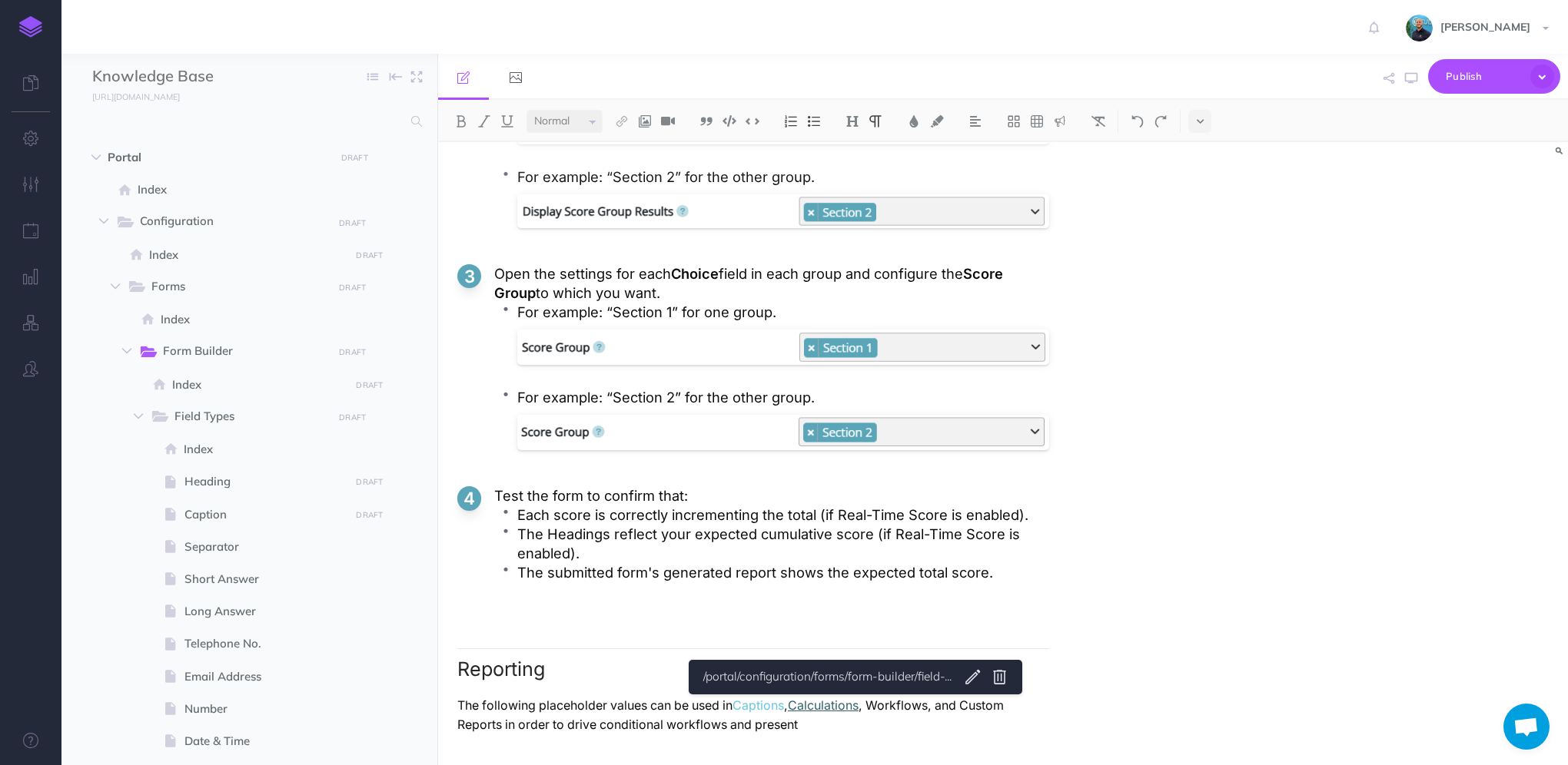
click at [857, 711] on link "Calculations" at bounding box center [823, 705] width 71 height 15
click at [976, 675] on body "Toggle Navigation [PERSON_NAME] Settings Account Settings Teams Create Team Cul…" at bounding box center [784, 382] width 1568 height 765
select select "D1O-24R0-KZ7-80B"
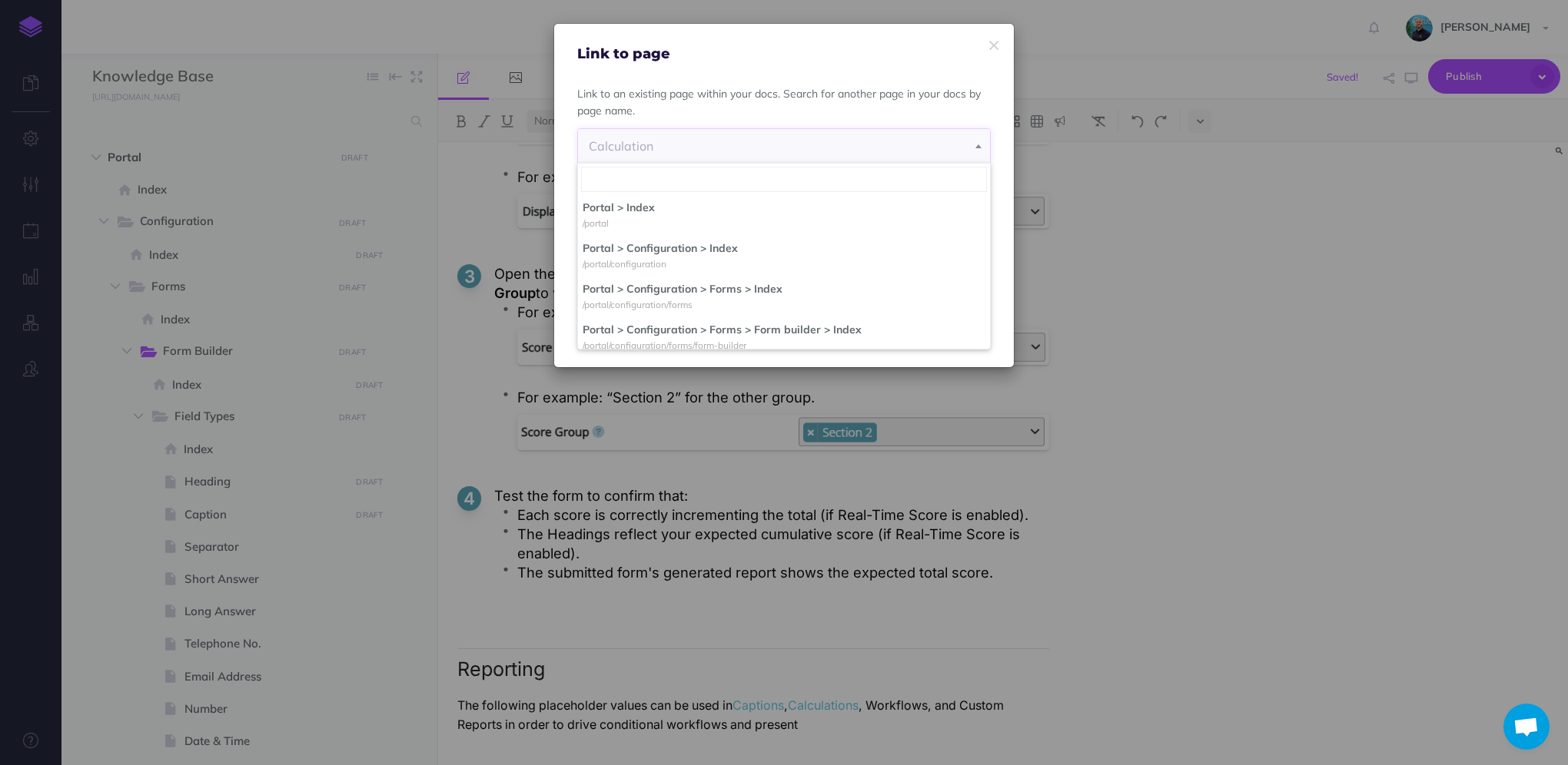
click at [761, 143] on div "Calculation" at bounding box center [784, 146] width 391 height 33
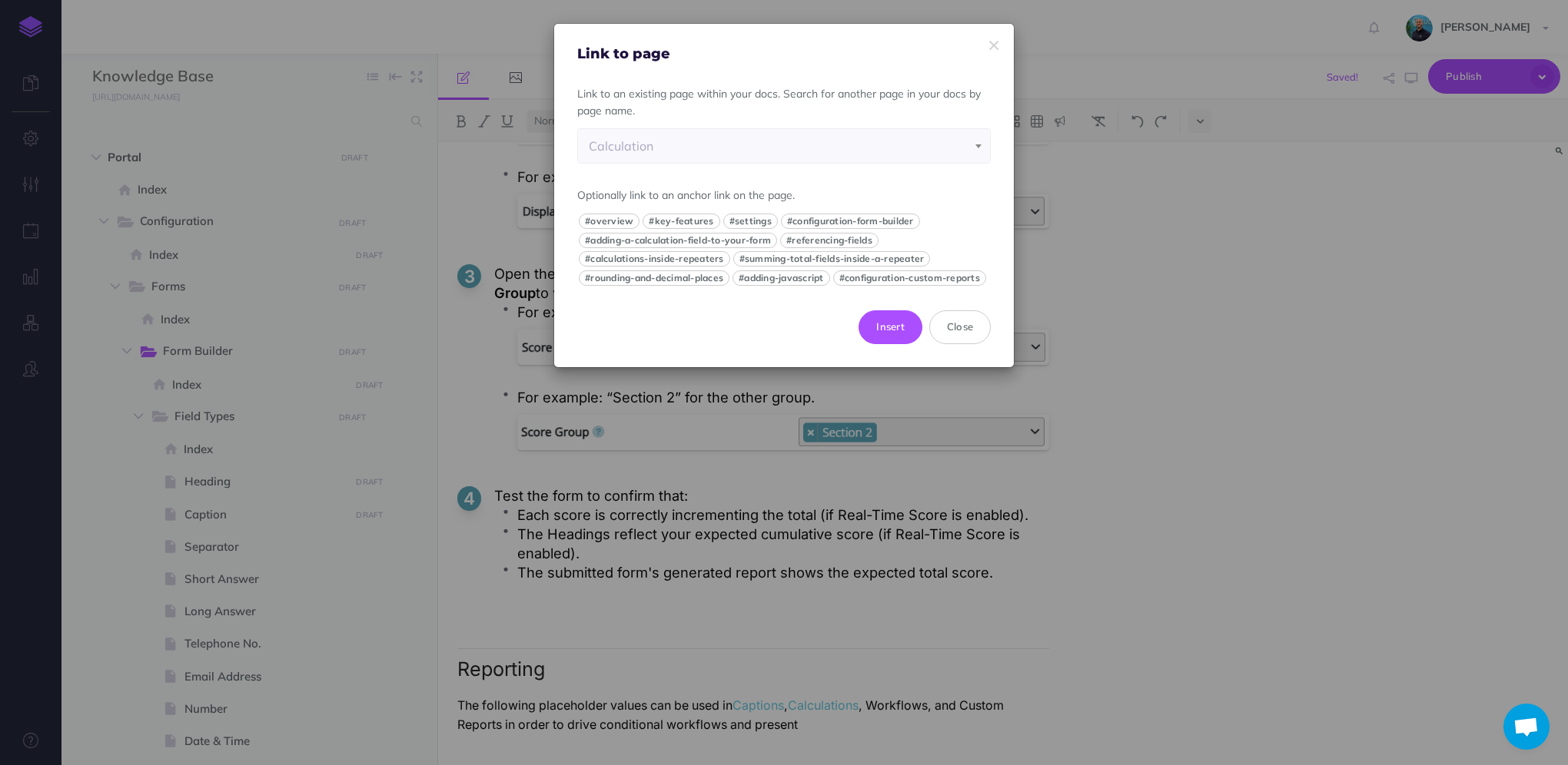
click at [761, 143] on div "Calculation" at bounding box center [784, 146] width 391 height 33
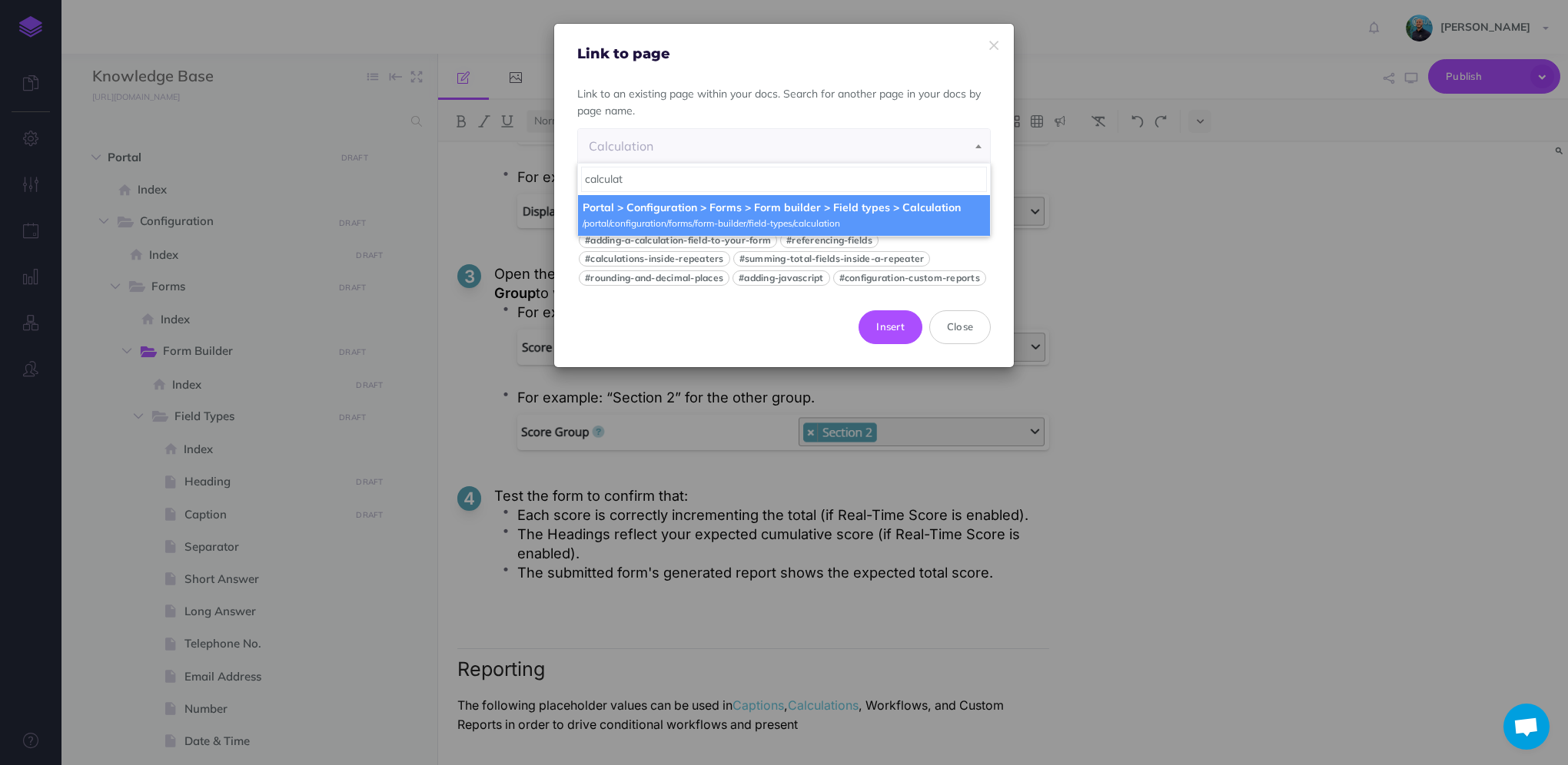
type input "calculat"
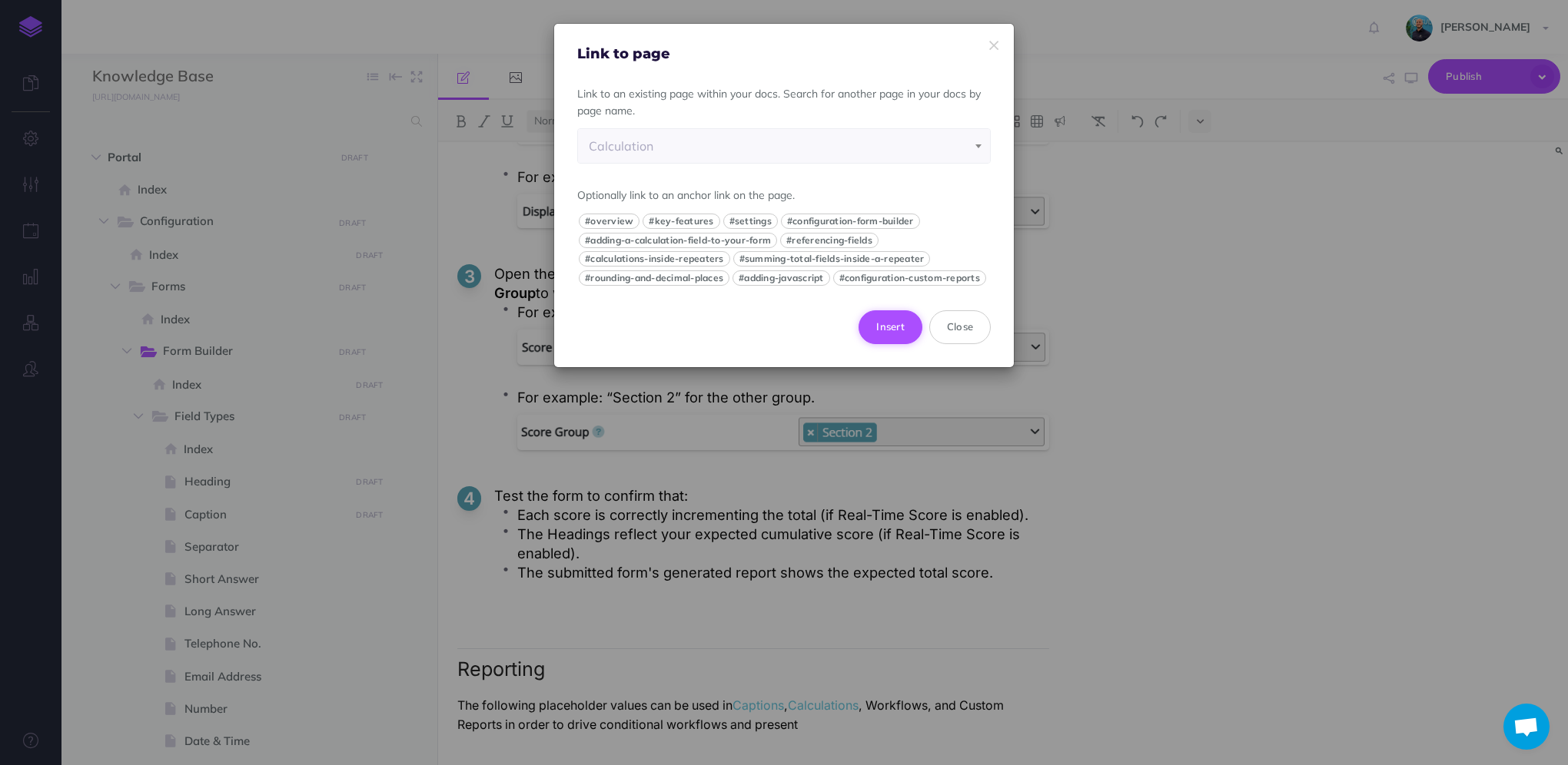
click at [886, 344] on button "Insert" at bounding box center [891, 327] width 64 height 33
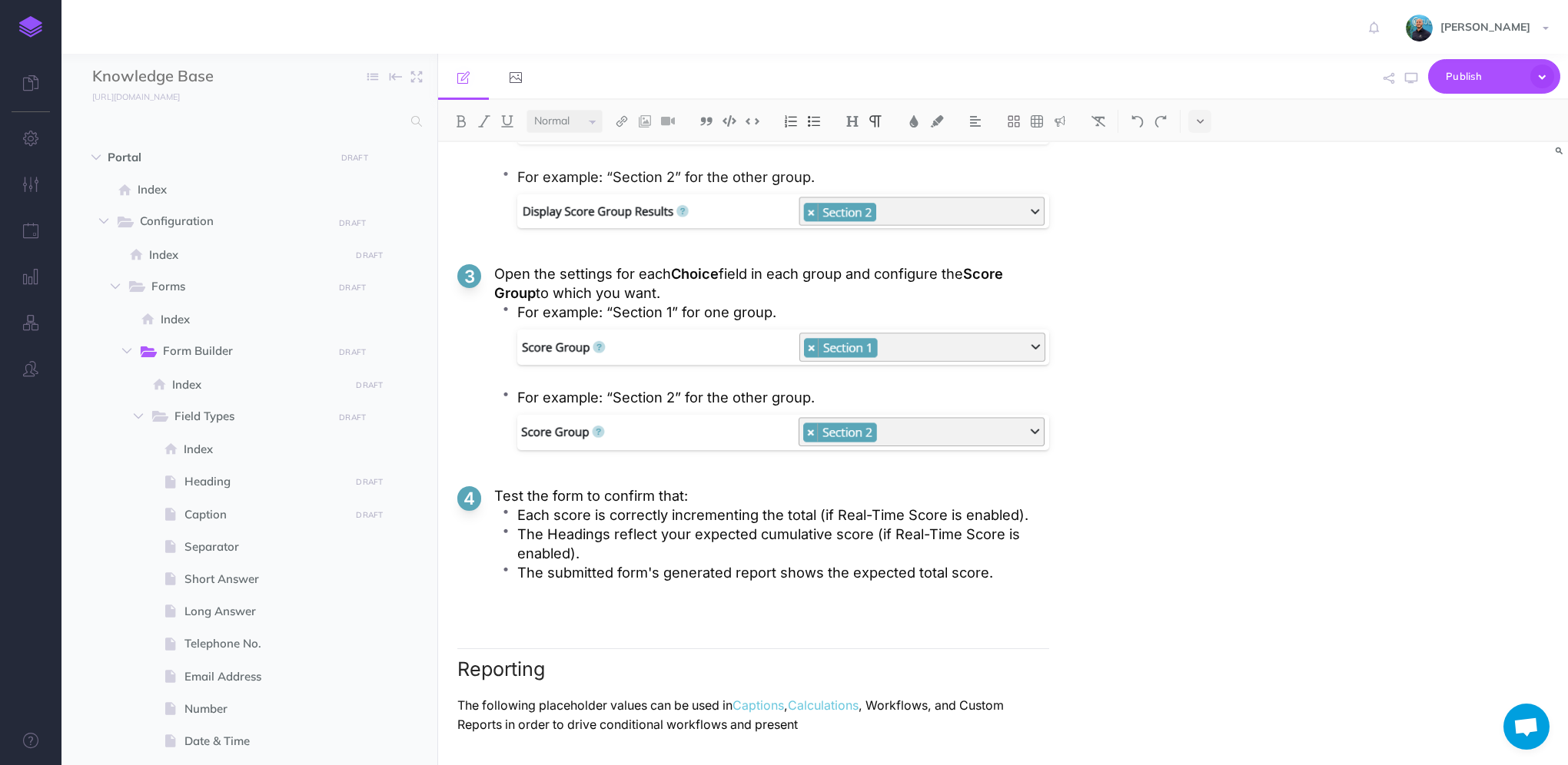
click at [911, 700] on p "The following placeholder values can be used in Captions , Calculations , Workf…" at bounding box center [753, 714] width 592 height 38
click at [621, 123] on img at bounding box center [622, 121] width 14 height 12
click at [621, 174] on icon at bounding box center [622, 171] width 12 height 11
select select "D1O-24R0-KZ7-80B"
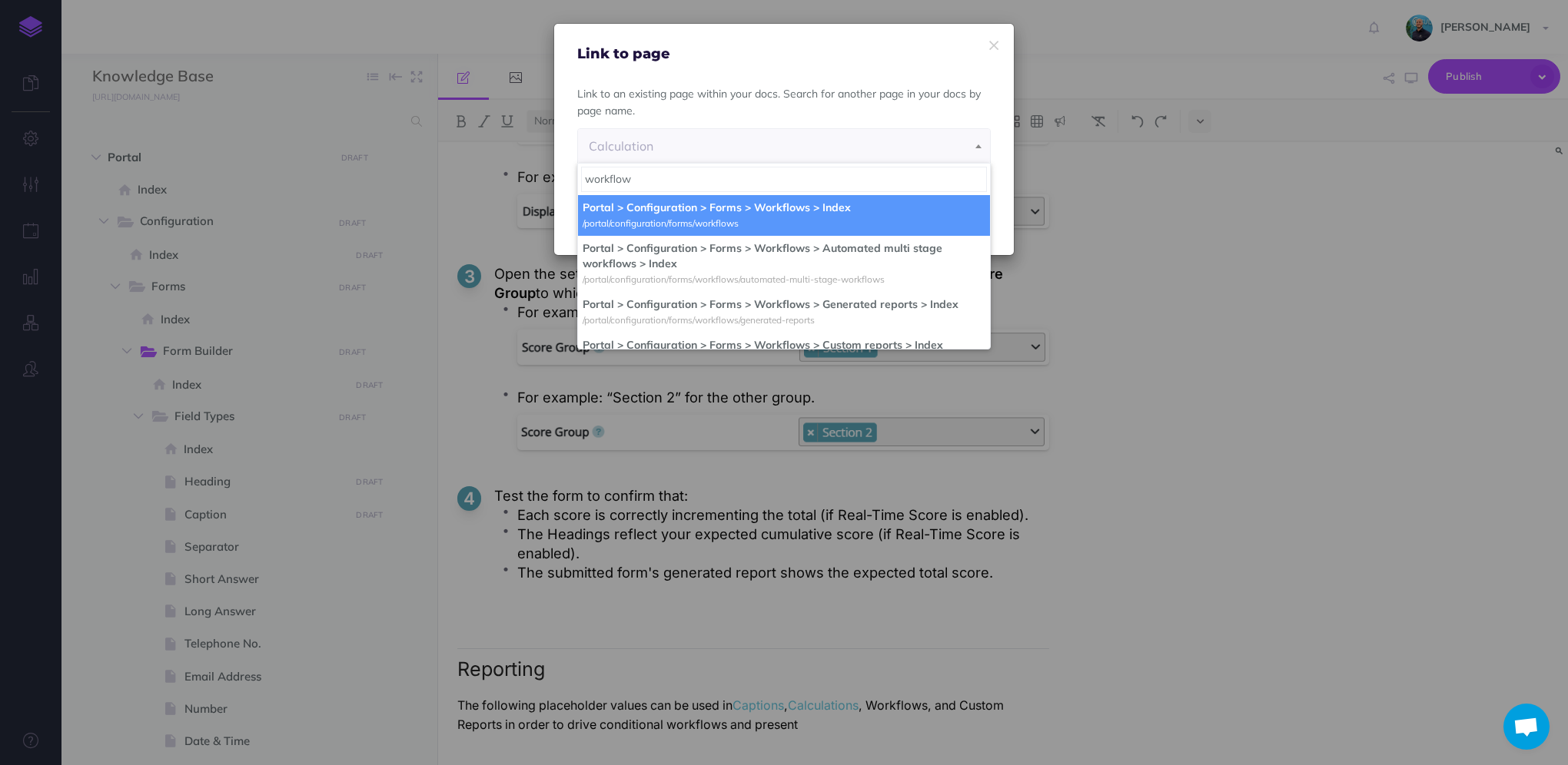
type input "workflow"
select select "U39-AQM9-0OI-PJ2"
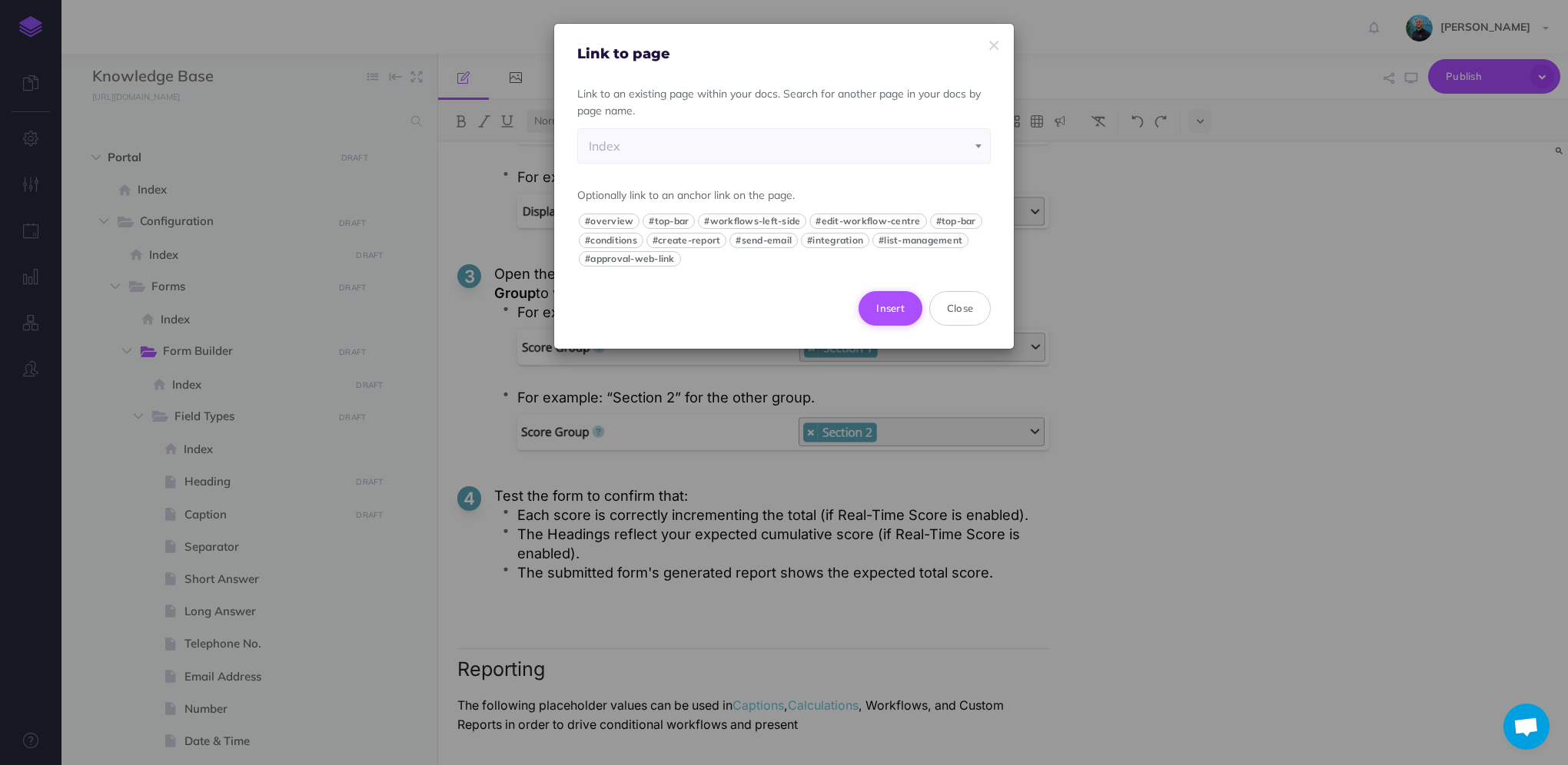
click at [895, 311] on button "Insert" at bounding box center [891, 307] width 64 height 33
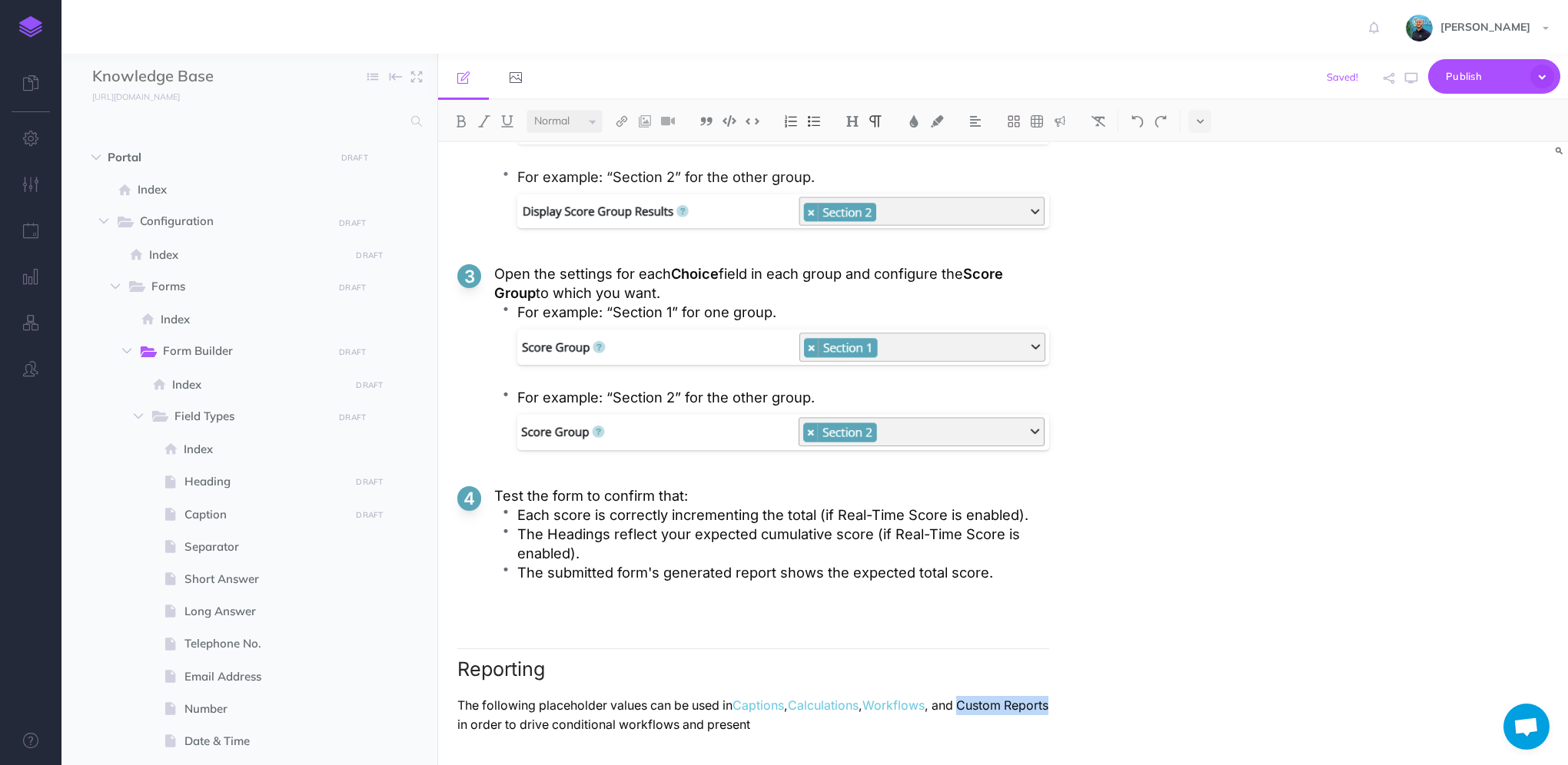
drag, startPoint x: 972, startPoint y: 704, endPoint x: 500, endPoint y: 734, distance: 473.0
click at [500, 734] on p "The following placeholder values can be used in Captions , Calculations , Workf…" at bounding box center [753, 714] width 592 height 38
click at [619, 123] on img at bounding box center [622, 121] width 14 height 12
click at [626, 167] on icon at bounding box center [622, 171] width 12 height 11
select select "D1O-24R0-KZ7-80B"
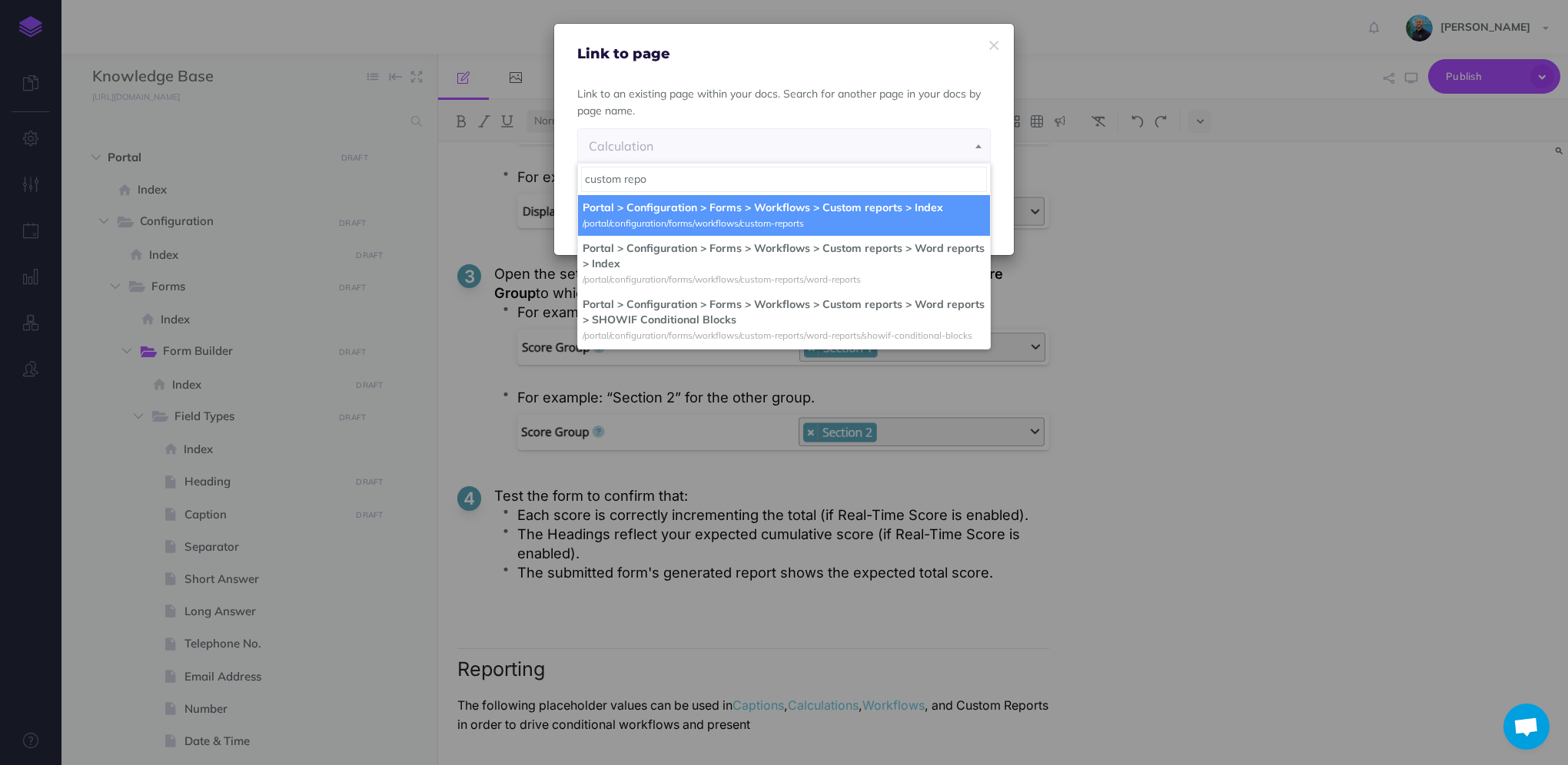
type input "custom repo"
select select "M28-TFTL-EBU-967"
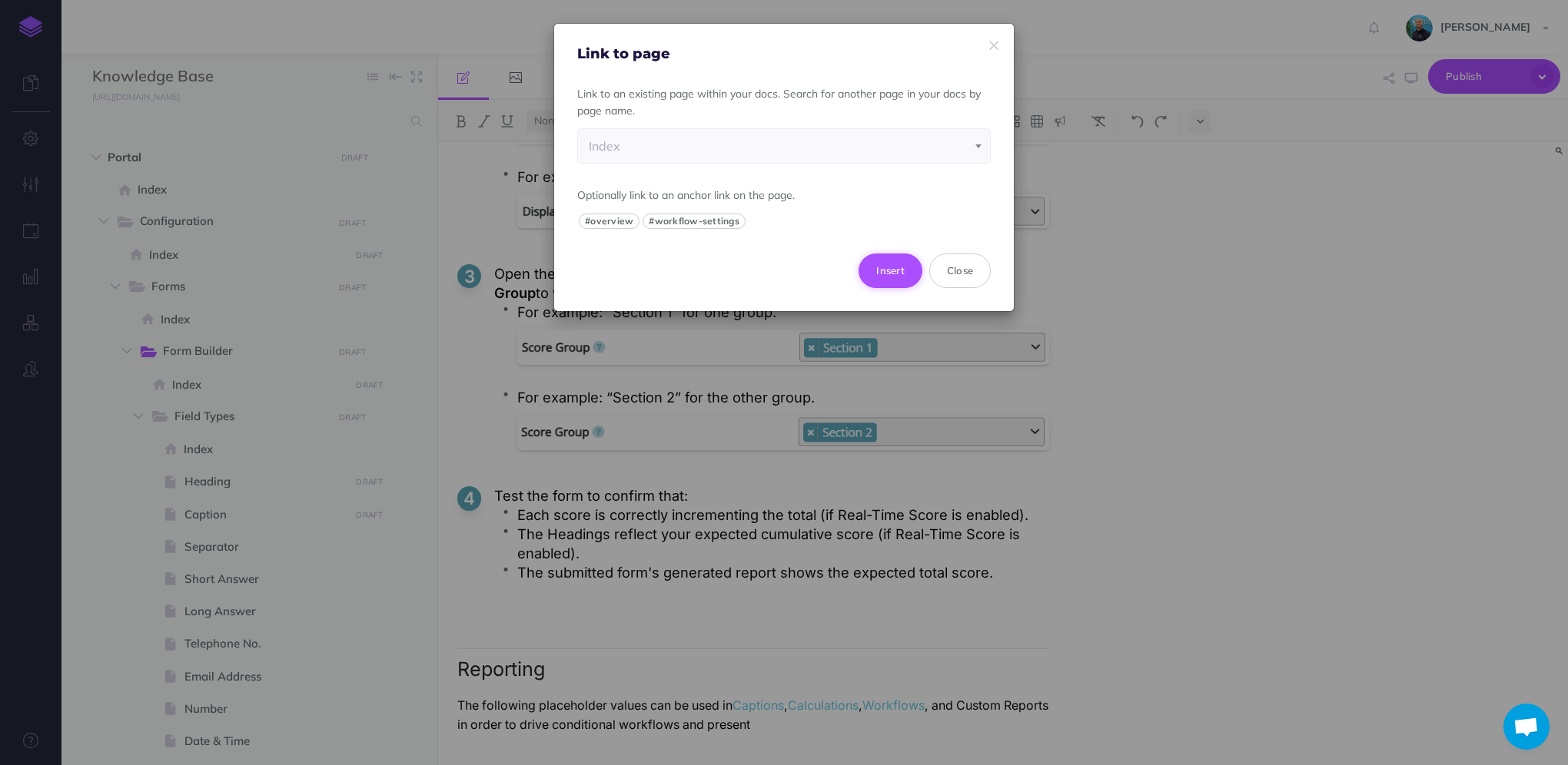
click at [901, 279] on button "Insert" at bounding box center [891, 270] width 64 height 33
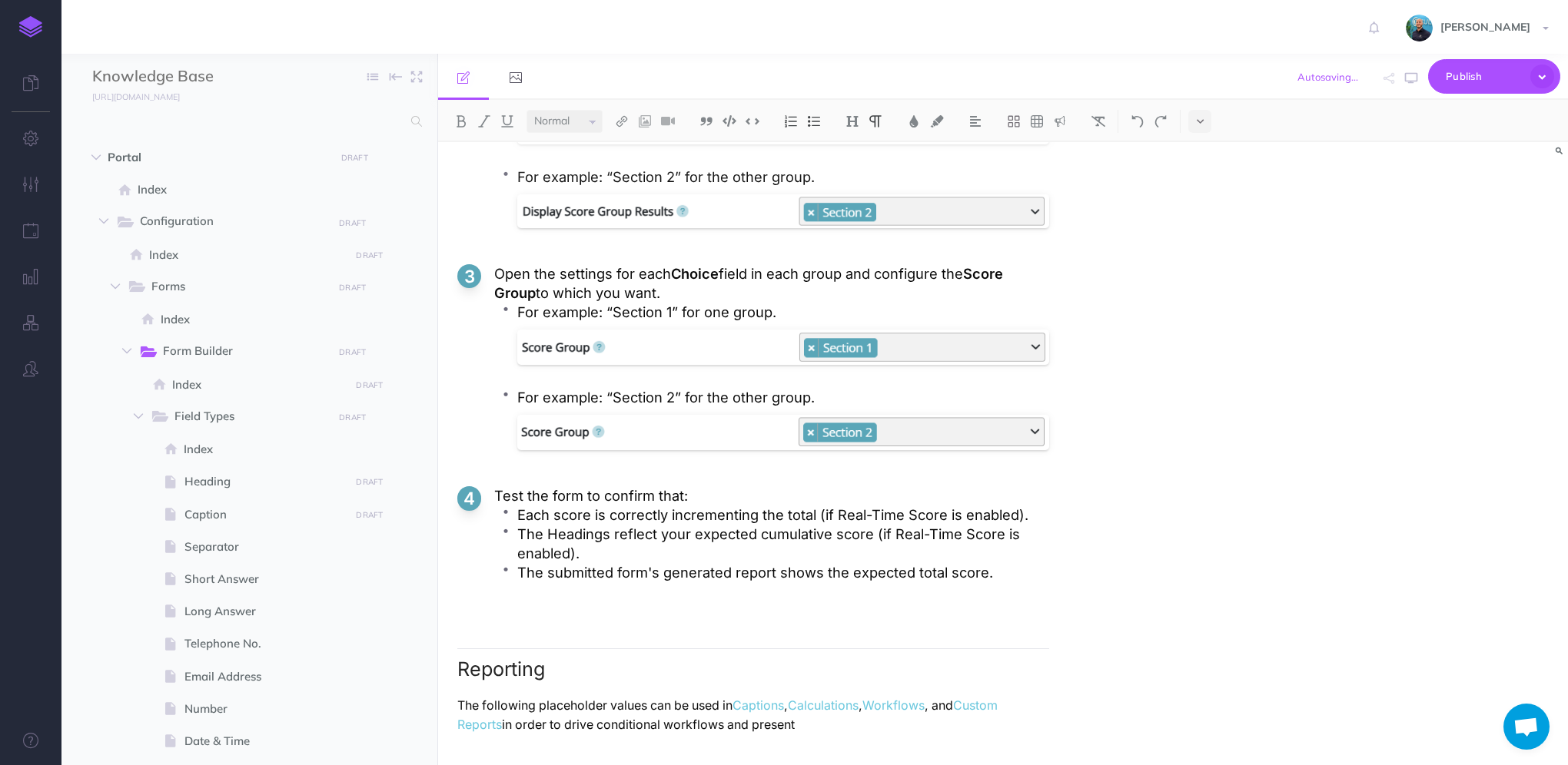
click at [905, 722] on p "The following placeholder values can be used in Captions , Calculations , Workf…" at bounding box center [753, 714] width 592 height 38
click at [998, 722] on p "The following placeholder values can be used in Captions , Calculations , Workf…" at bounding box center [753, 714] width 592 height 38
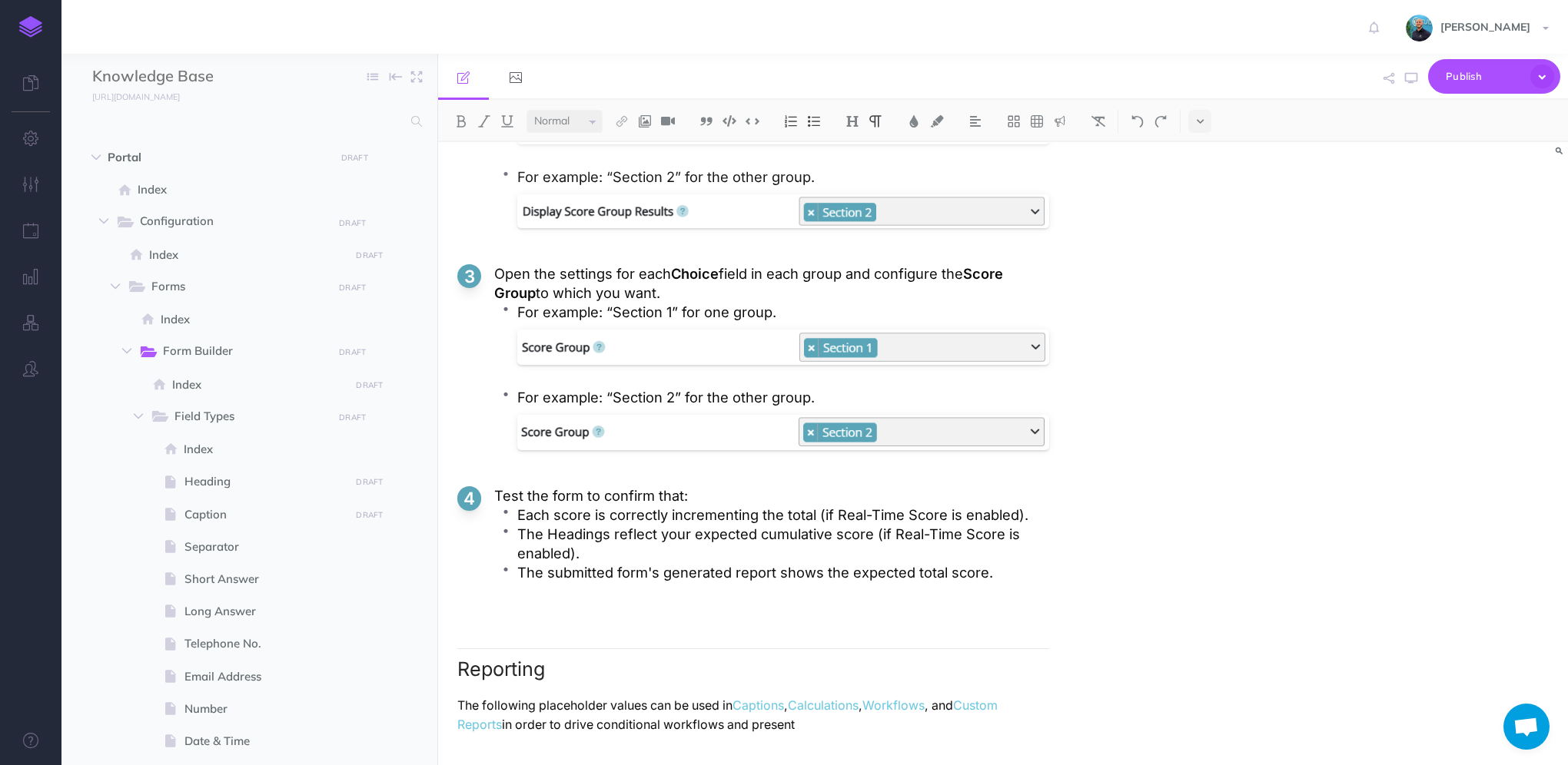
click at [998, 725] on p "The following placeholder values can be used in Captions , Calculations , Workf…" at bounding box center [753, 714] width 592 height 38
click at [695, 725] on p "The following placeholder values can be used in Captions , Calculations , Workf…" at bounding box center [753, 714] width 592 height 38
click at [833, 732] on p "The following placeholder values can be used in Captions , Calculations , Workf…" at bounding box center [753, 714] width 592 height 38
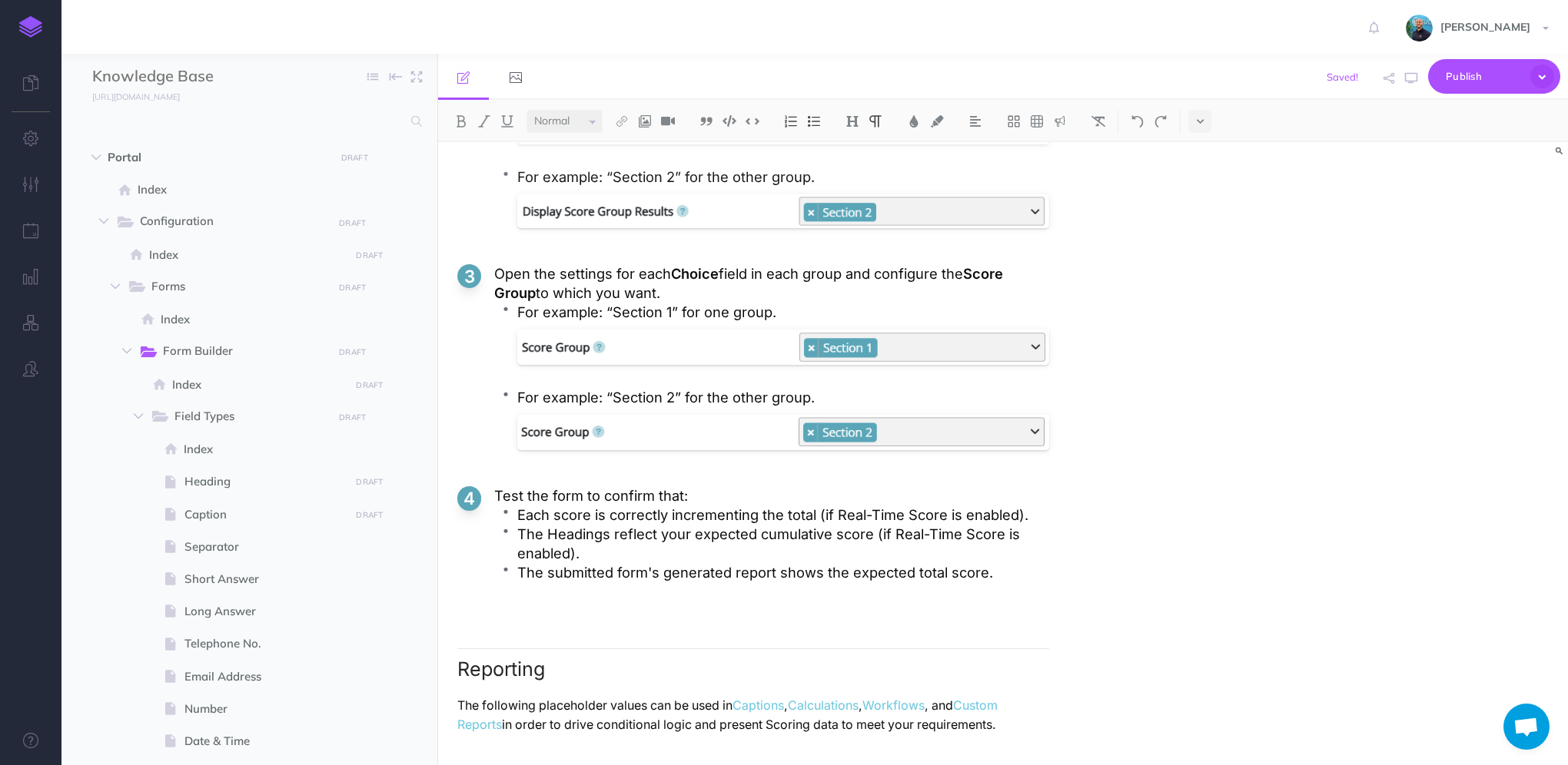
click at [1040, 724] on p "The following placeholder values can be used in Captions , Calculations , Workf…" at bounding box center [753, 714] width 592 height 38
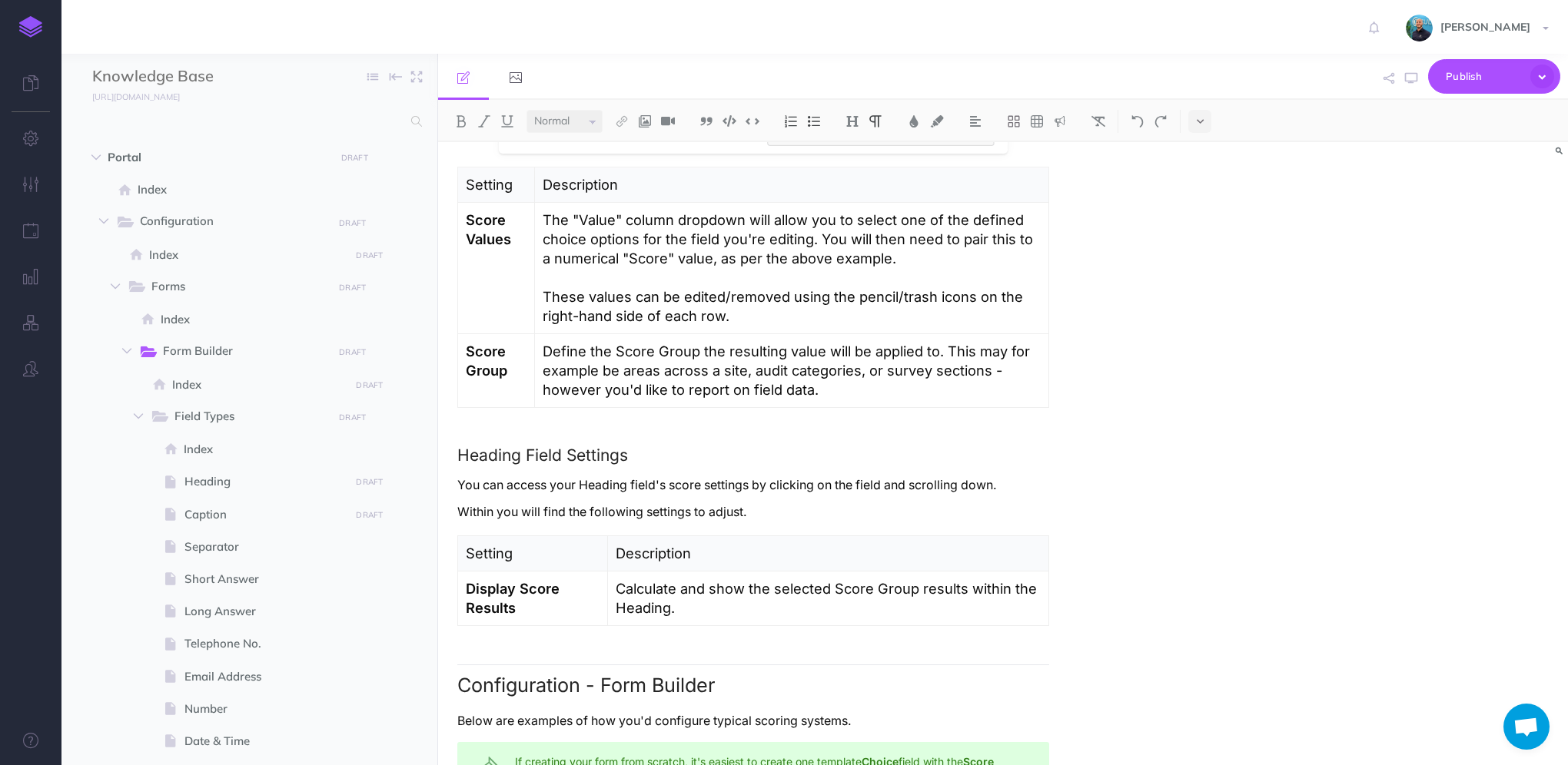
scroll to position [1725, 0]
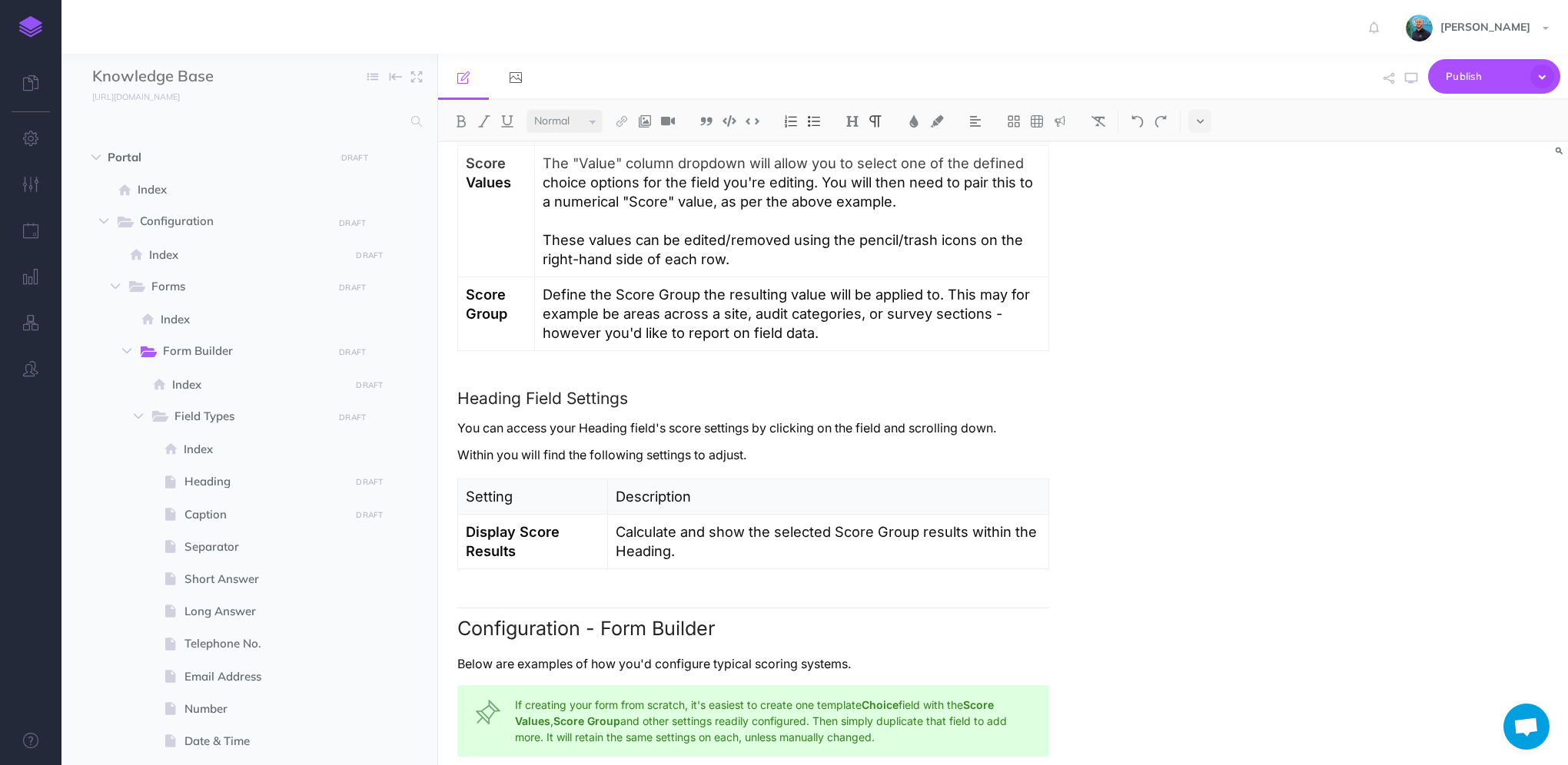
click at [508, 504] on p "Setting" at bounding box center [533, 497] width 134 height 19
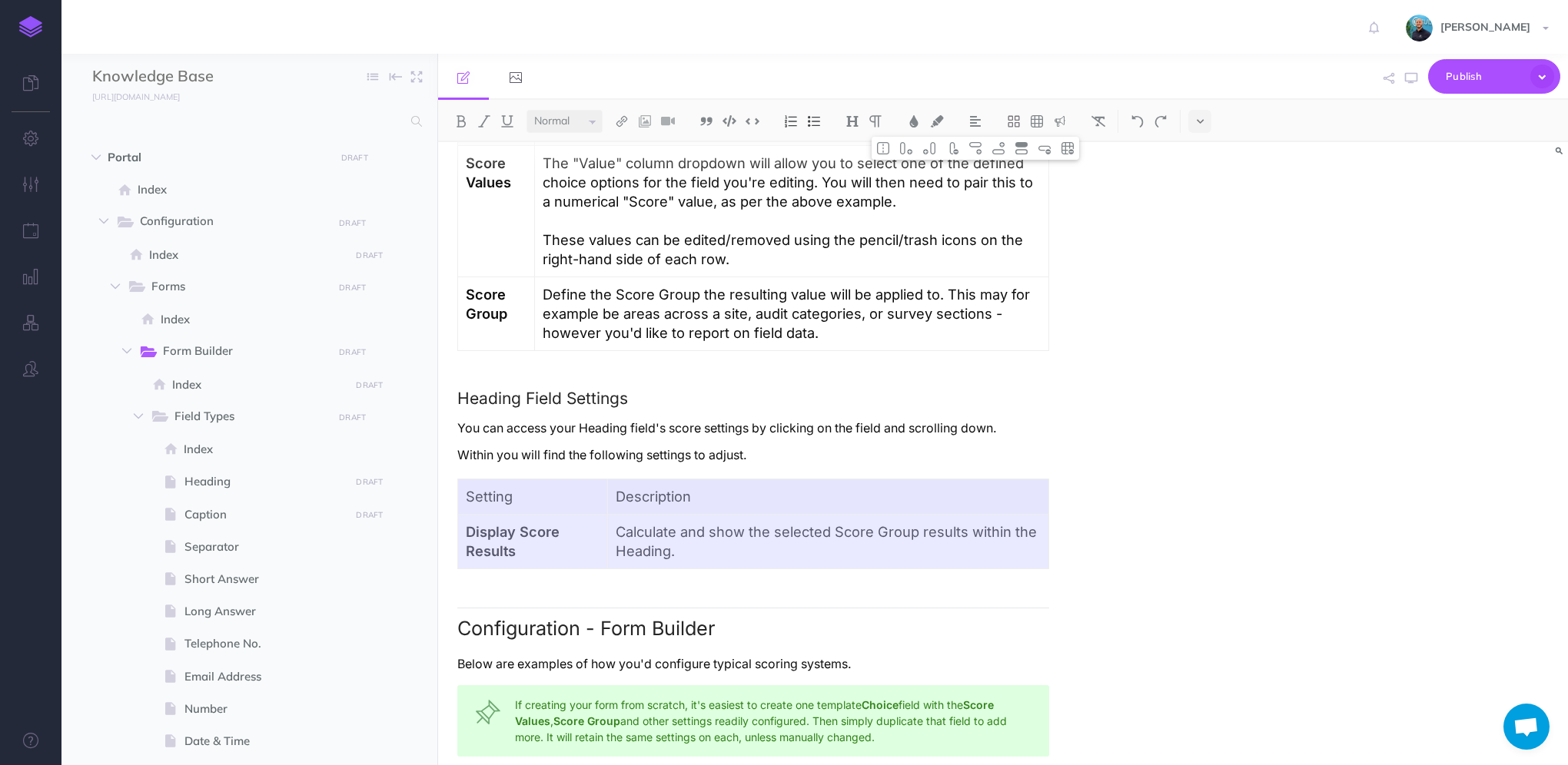
drag, startPoint x: 505, startPoint y: 497, endPoint x: 670, endPoint y: 532, distance: 168.7
click at [670, 532] on tbody "Setting Description Display Score Results Calculate and show the selected Score…" at bounding box center [753, 524] width 591 height 90
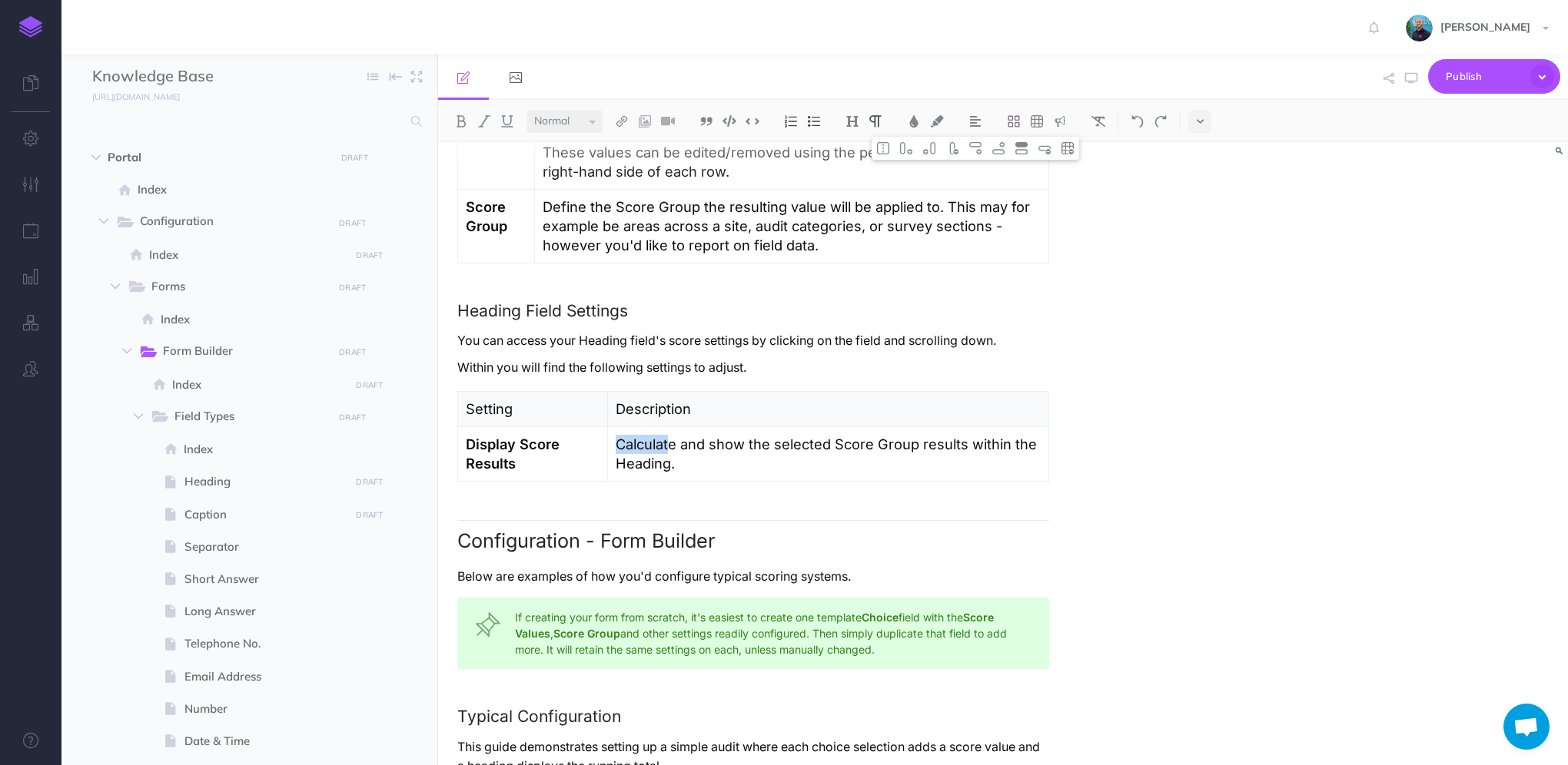
scroll to position [1879, 0]
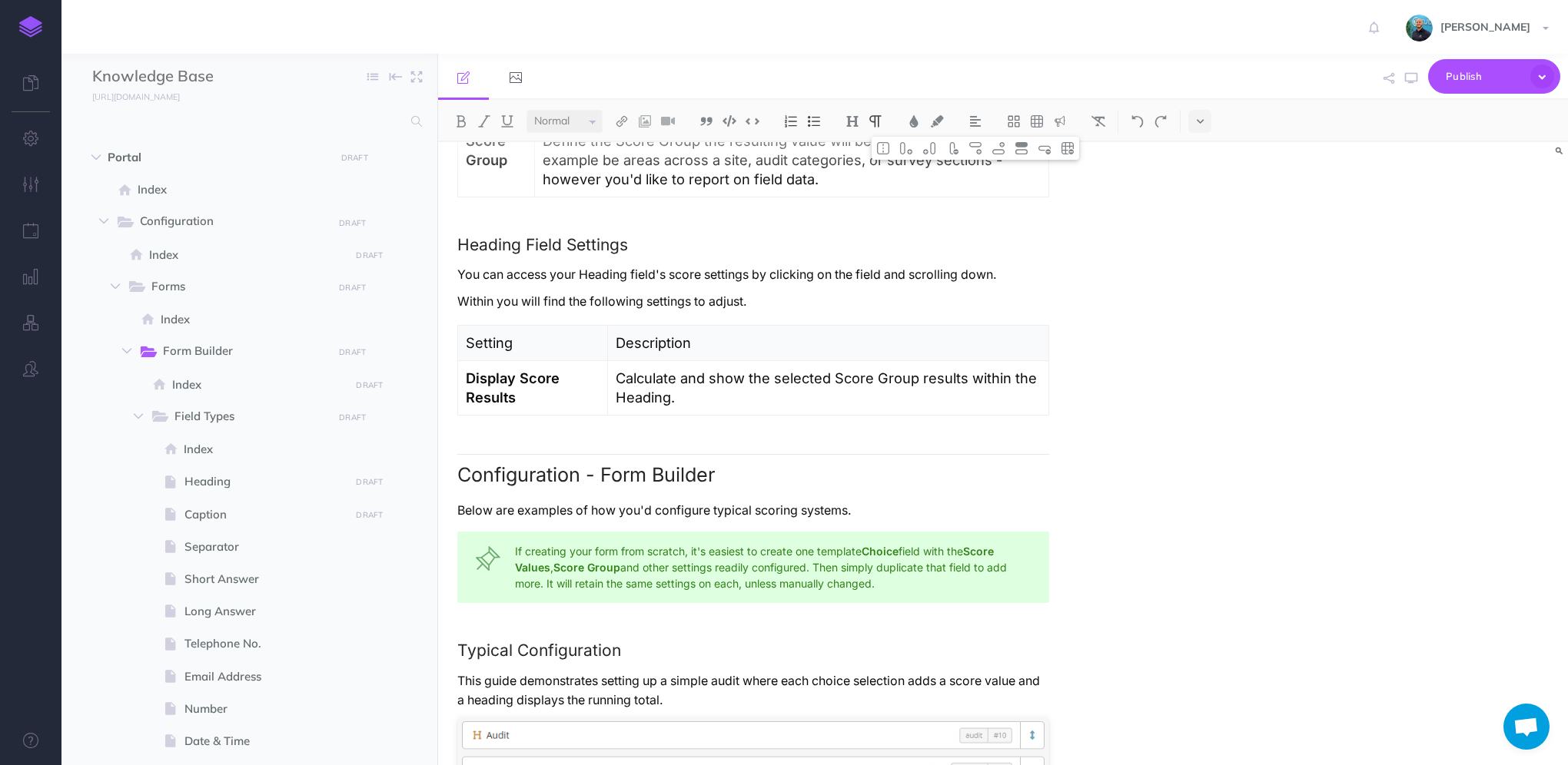
click at [471, 338] on p "Setting" at bounding box center [533, 342] width 134 height 19
click at [471, 337] on p "Setting" at bounding box center [533, 342] width 134 height 19
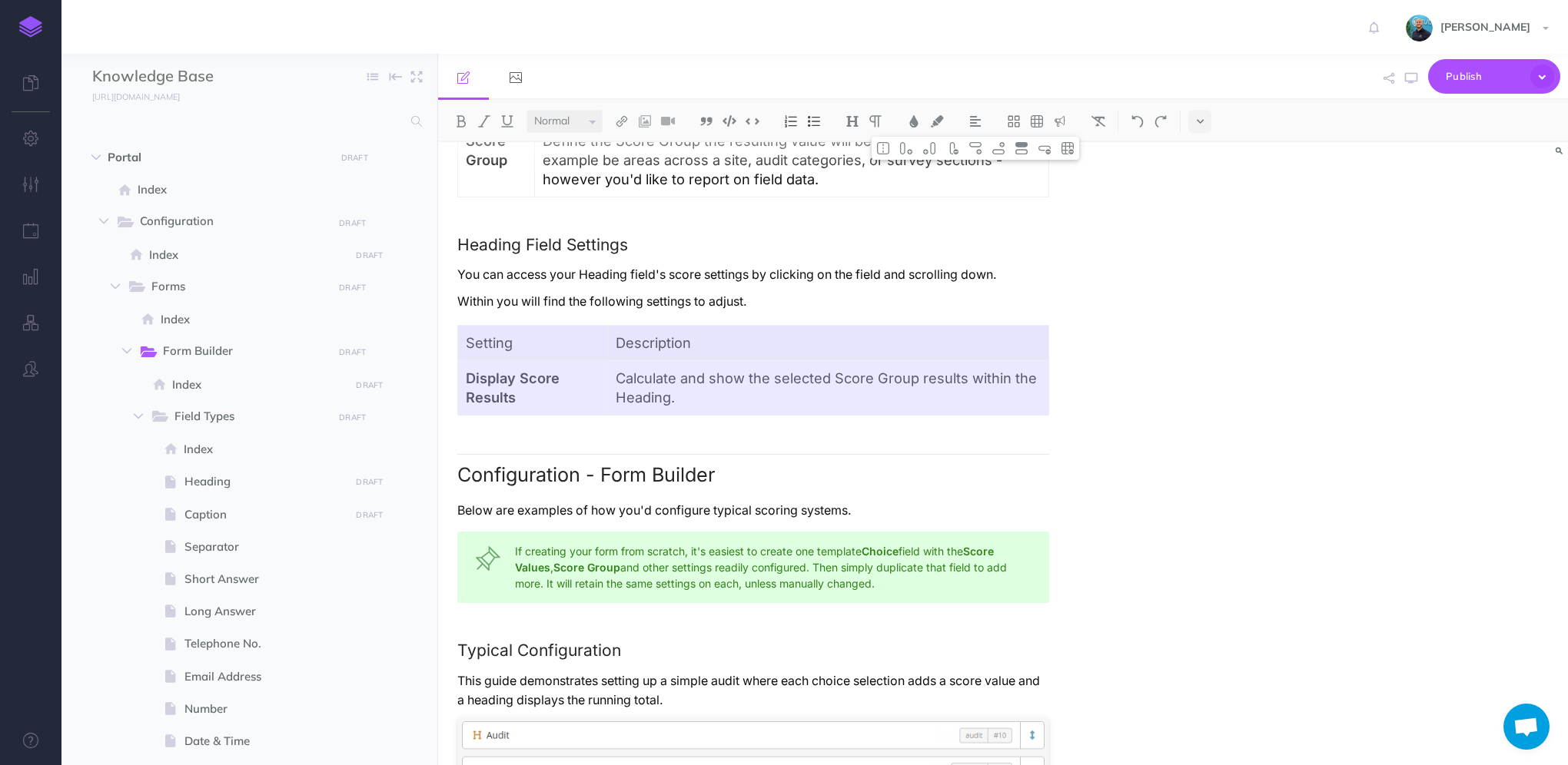
drag, startPoint x: 745, startPoint y: 409, endPoint x: 518, endPoint y: 349, distance: 234.8
click at [518, 349] on tbody "Setting Description Display Score Results Calculate and show the selected Score…" at bounding box center [753, 370] width 591 height 90
click at [730, 401] on p "Calculate and show the selected Score Group results within the Heading." at bounding box center [828, 388] width 425 height 38
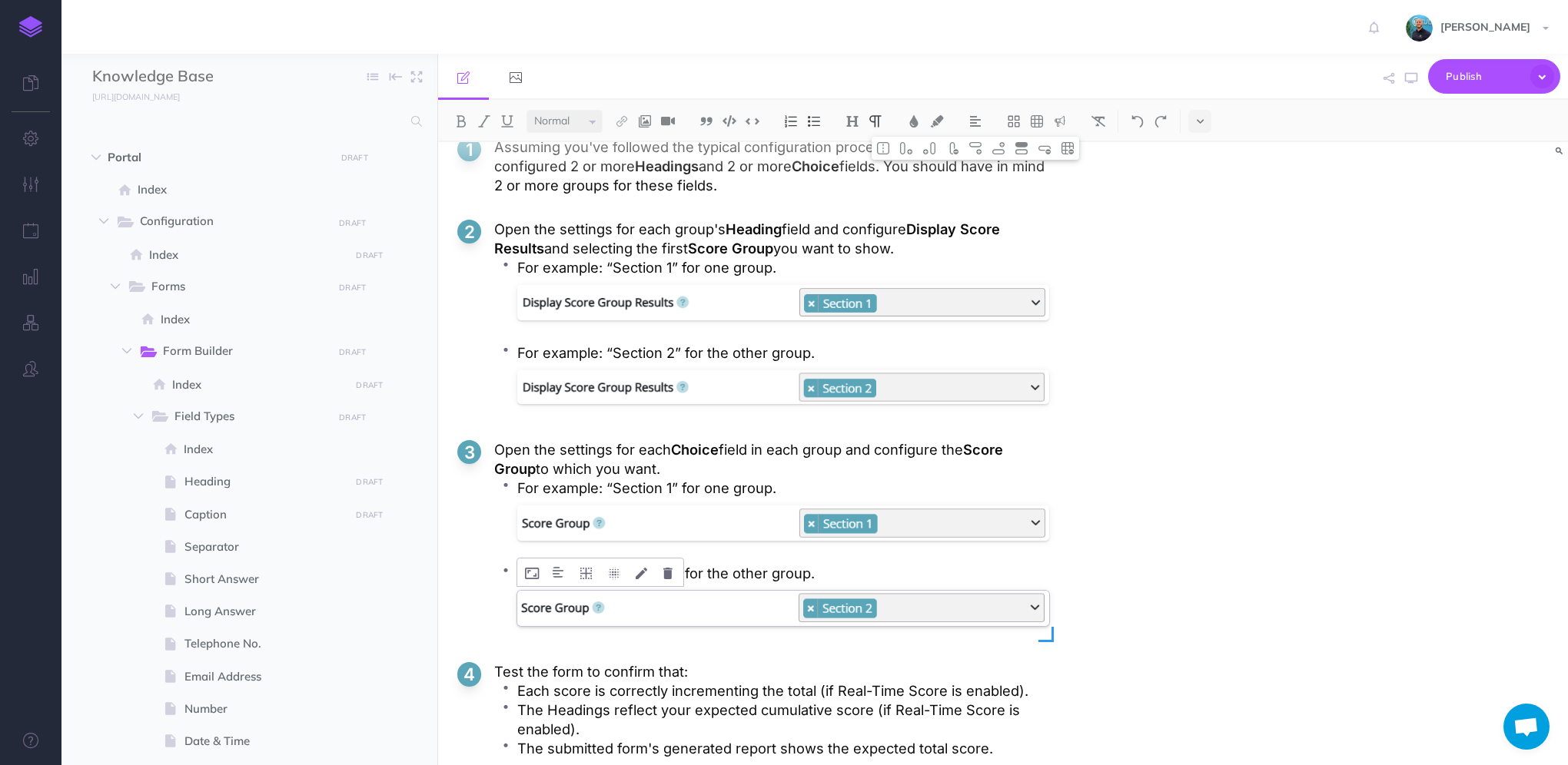
scroll to position [4107, 0]
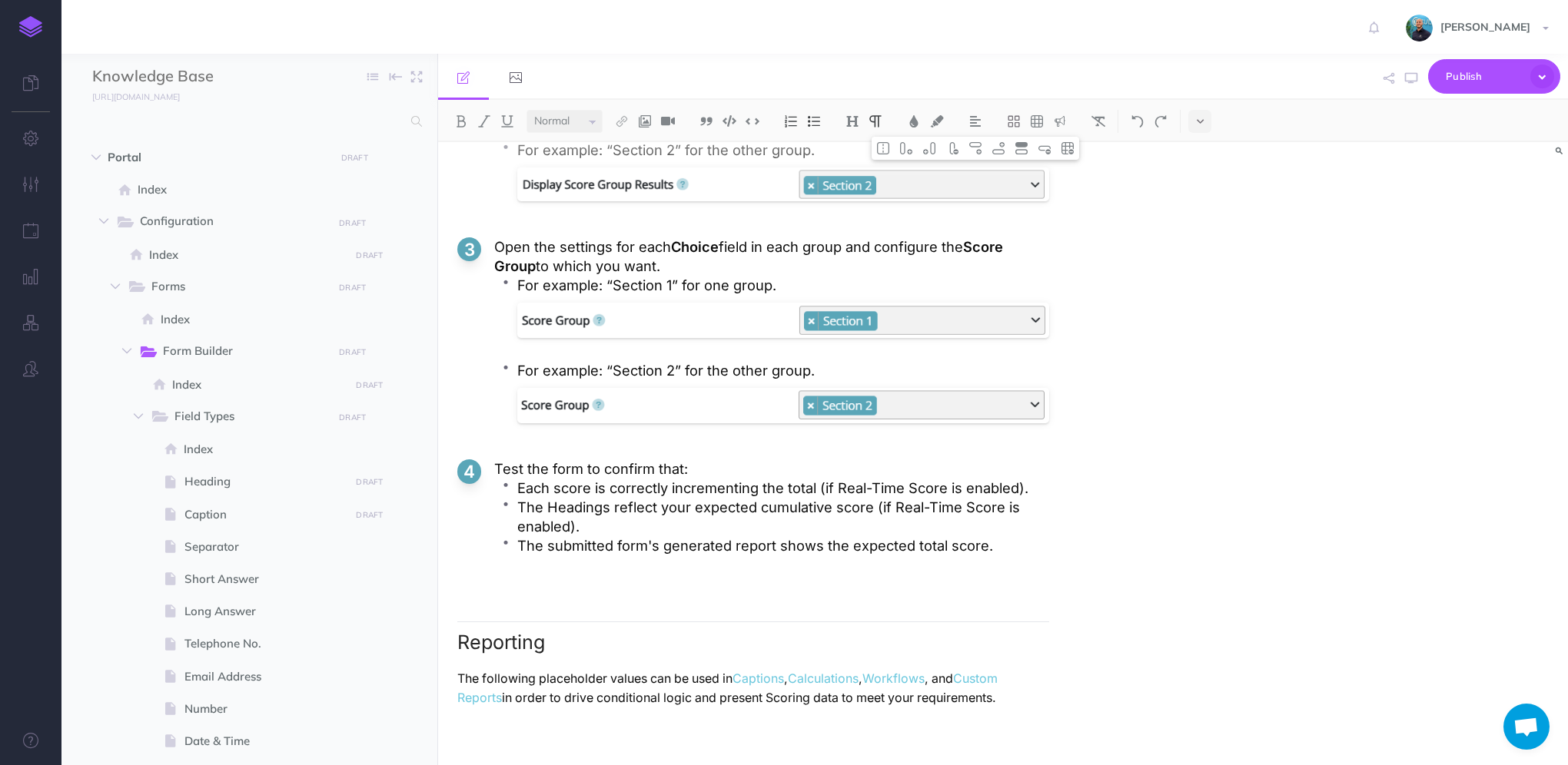
click at [535, 729] on p at bounding box center [753, 725] width 592 height 19
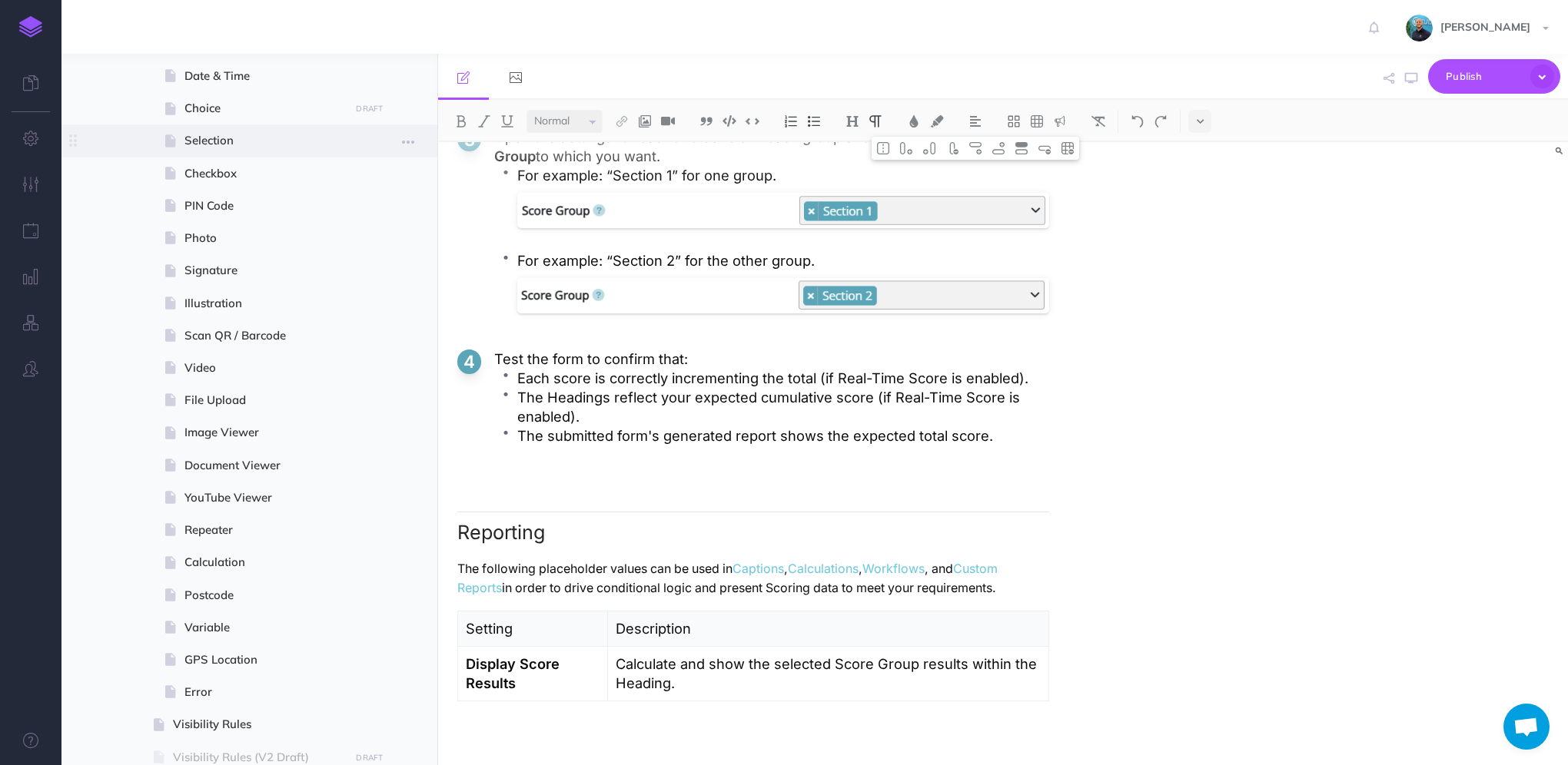
scroll to position [692, 0]
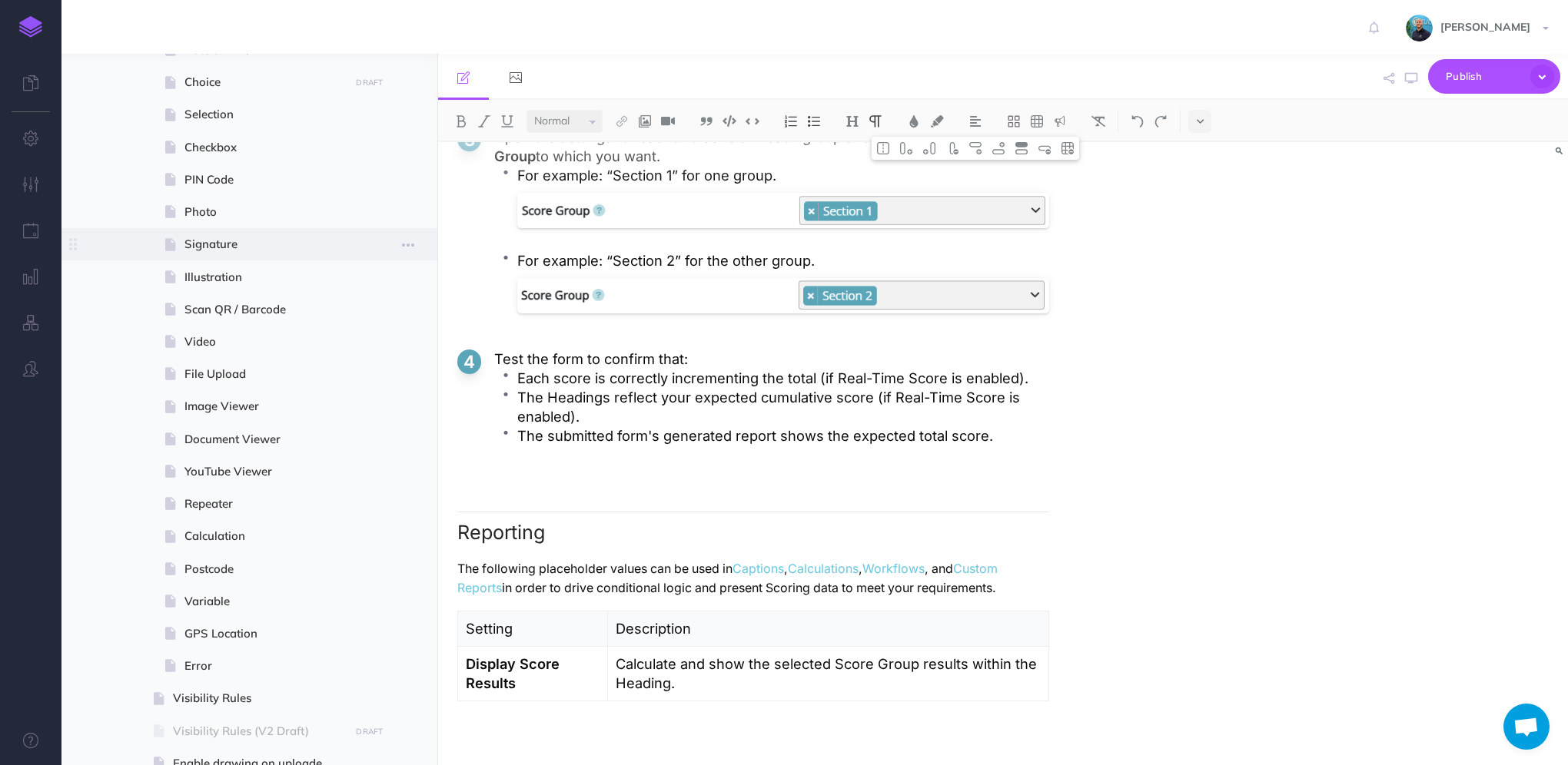
click at [218, 235] on span "Signature" at bounding box center [265, 244] width 160 height 19
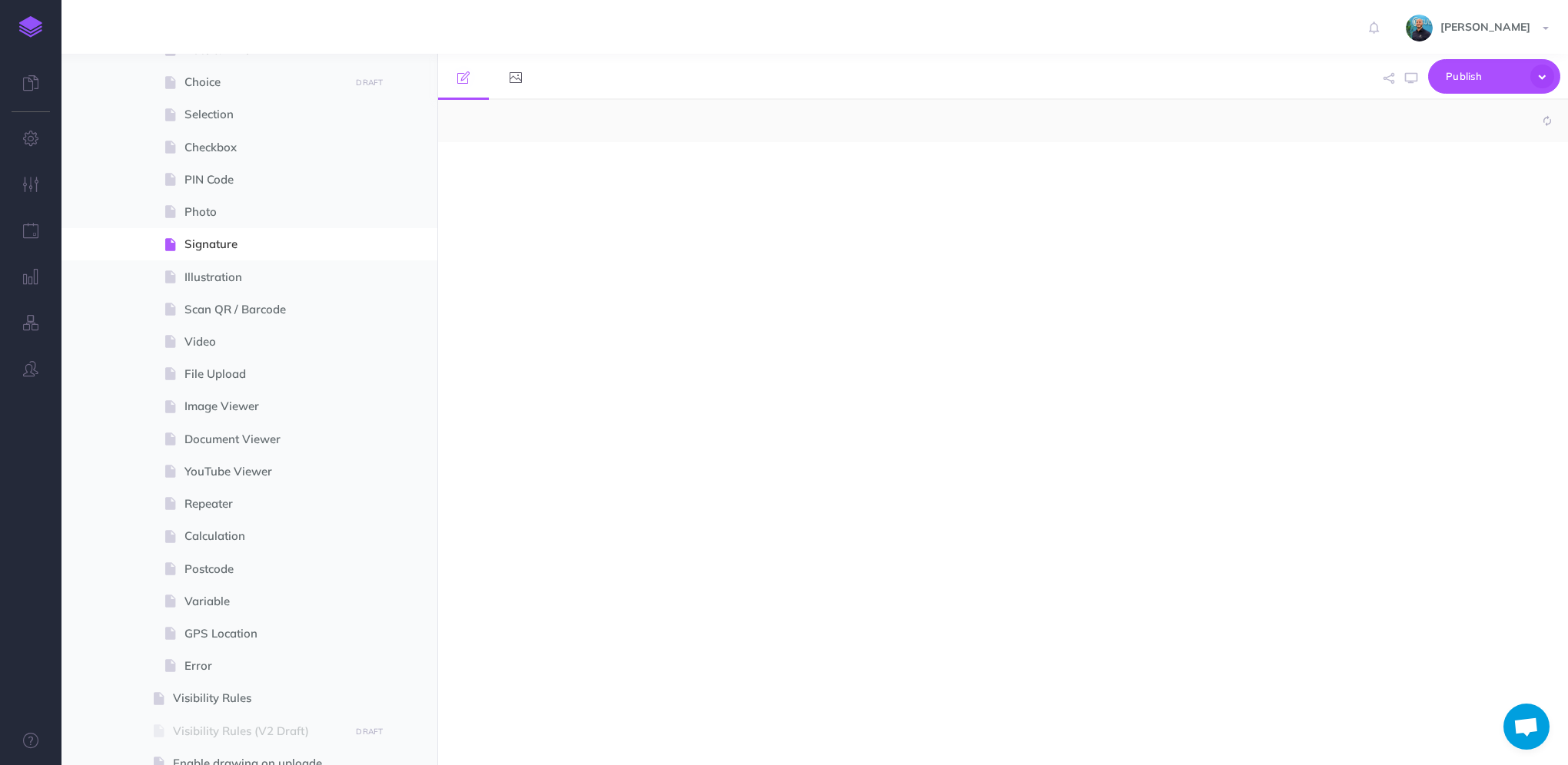
select select "null"
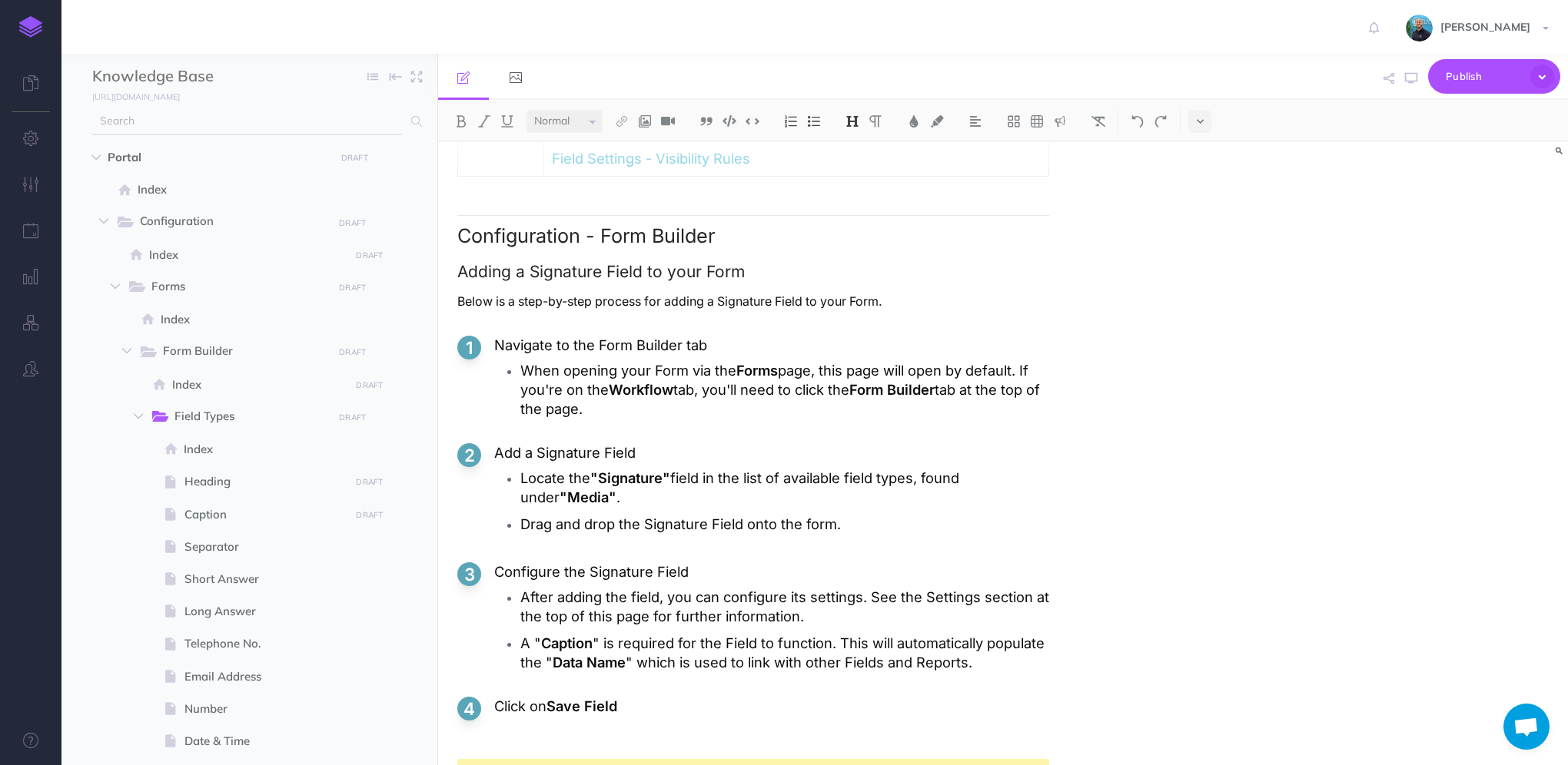
click at [357, 121] on input "text" at bounding box center [247, 121] width 310 height 28
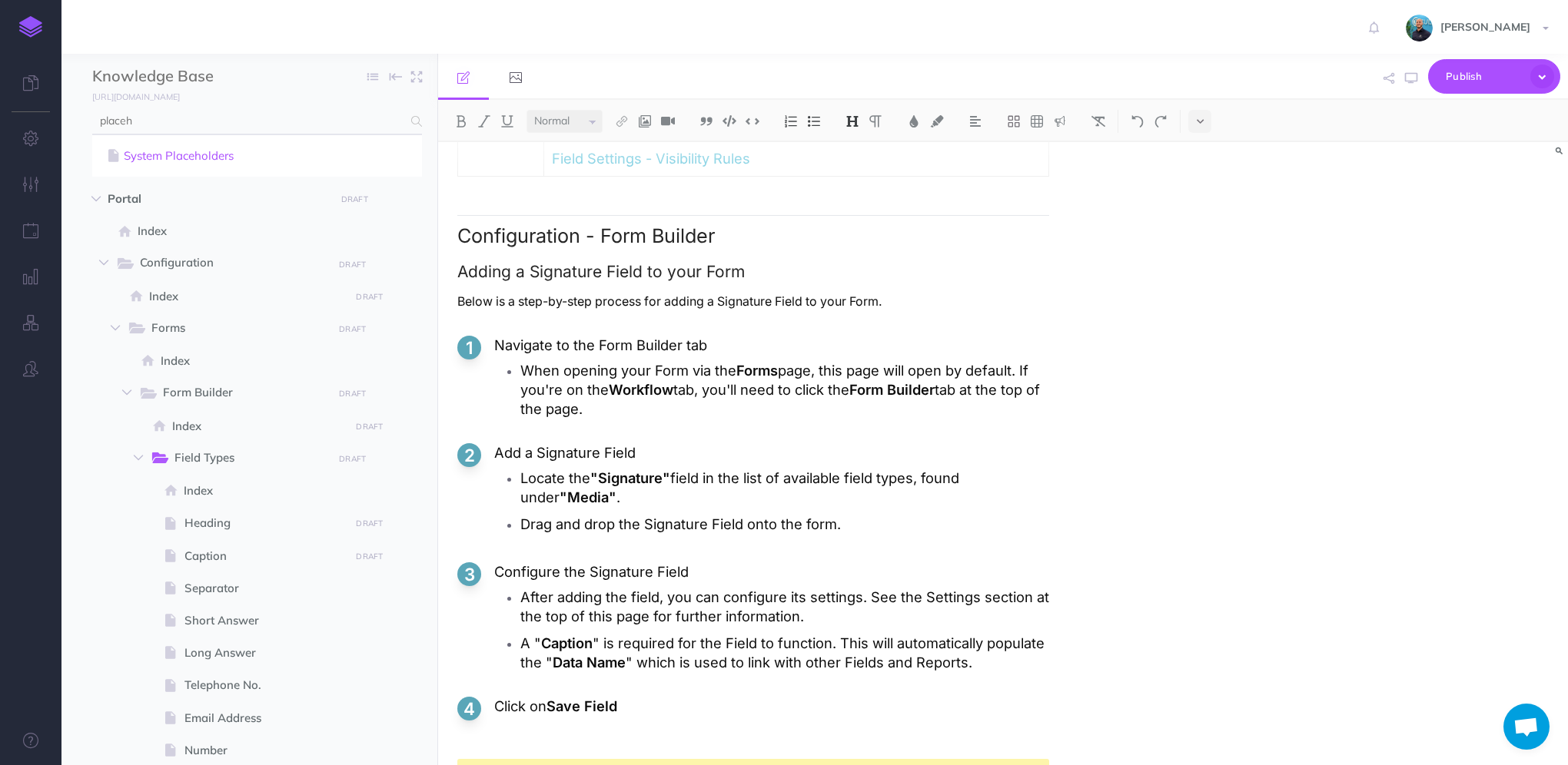
type input "placeh"
click at [272, 163] on link "System Placeholders" at bounding box center [257, 156] width 307 height 19
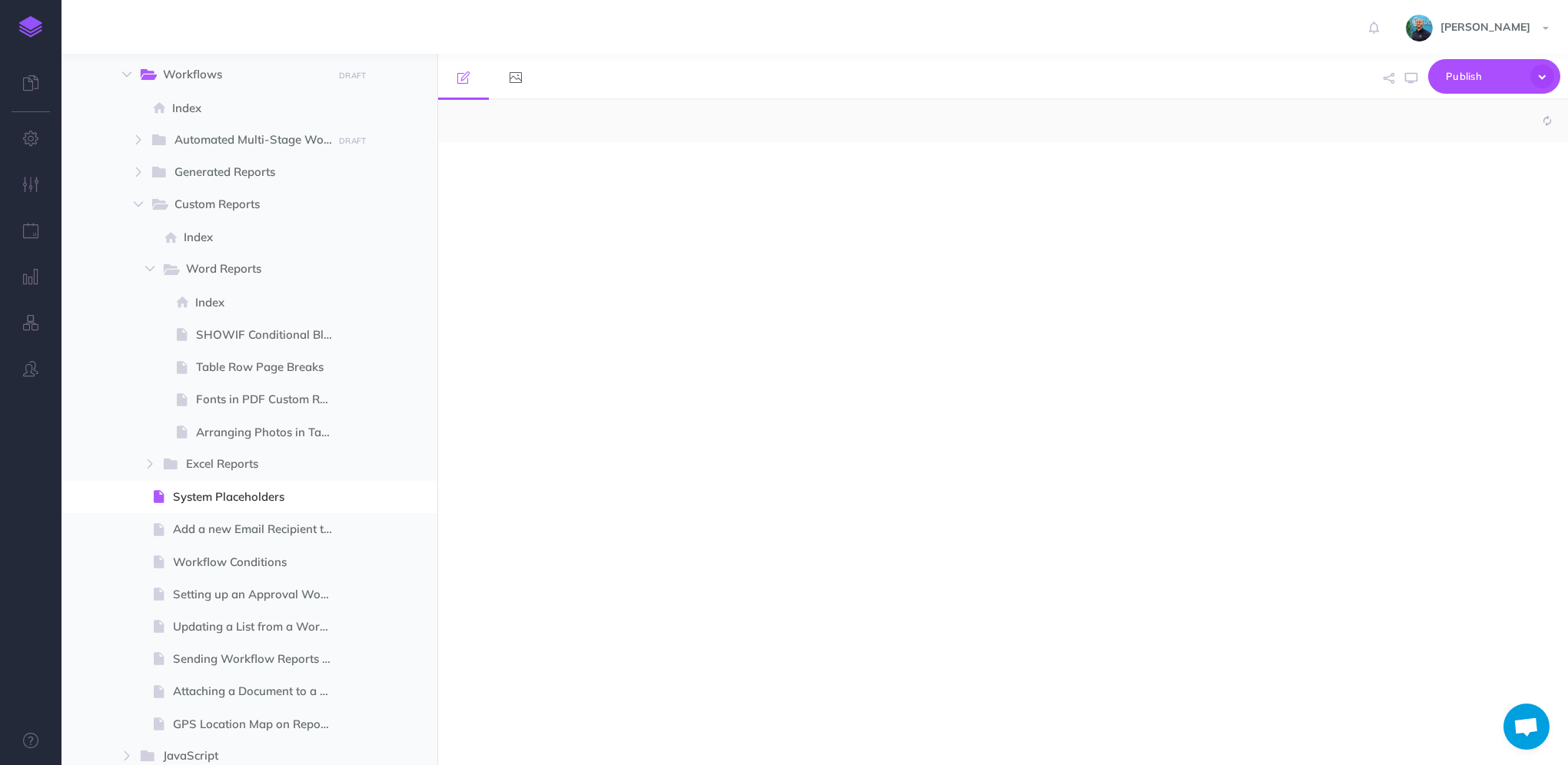
select select "null"
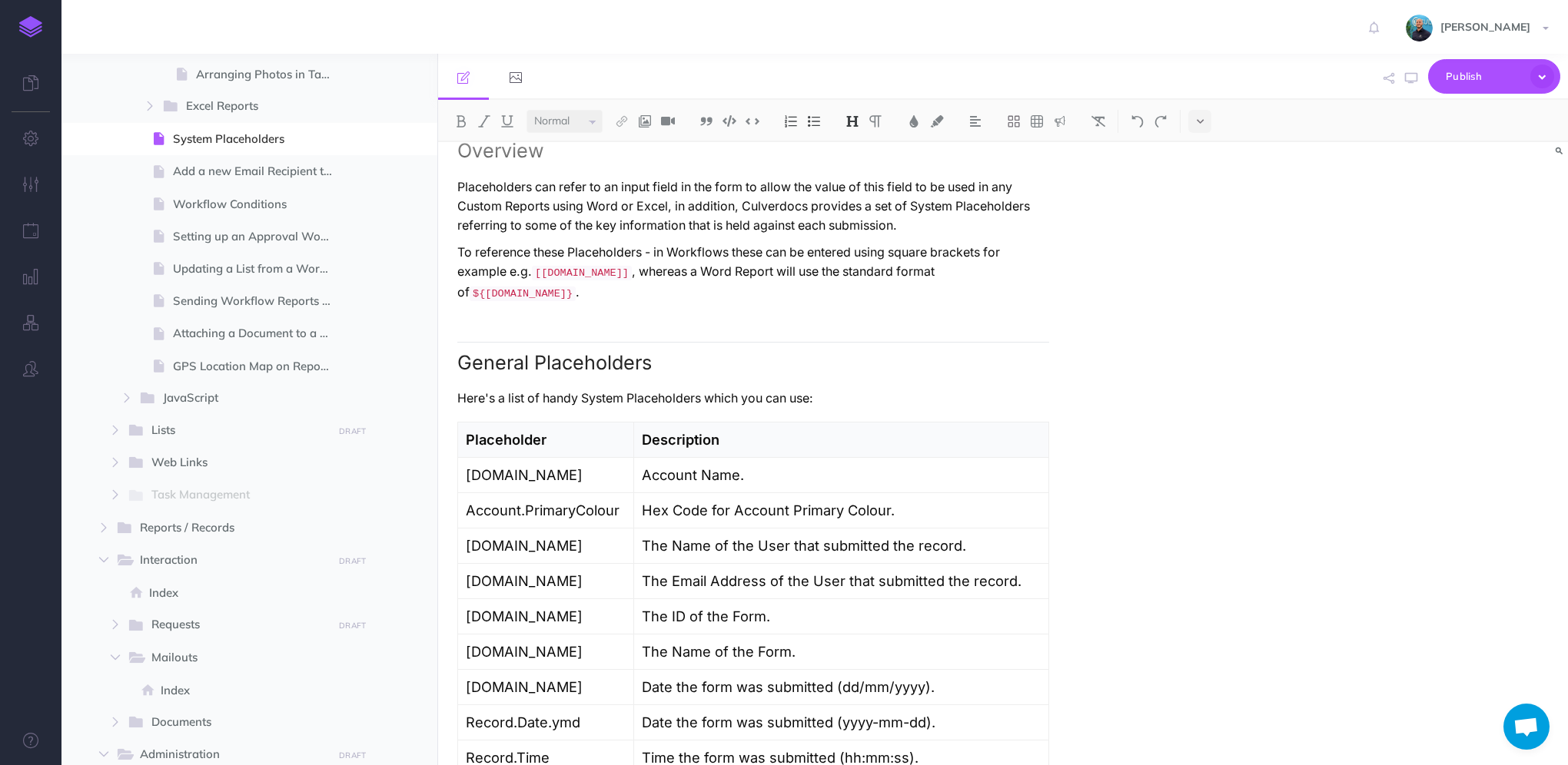
scroll to position [153, 0]
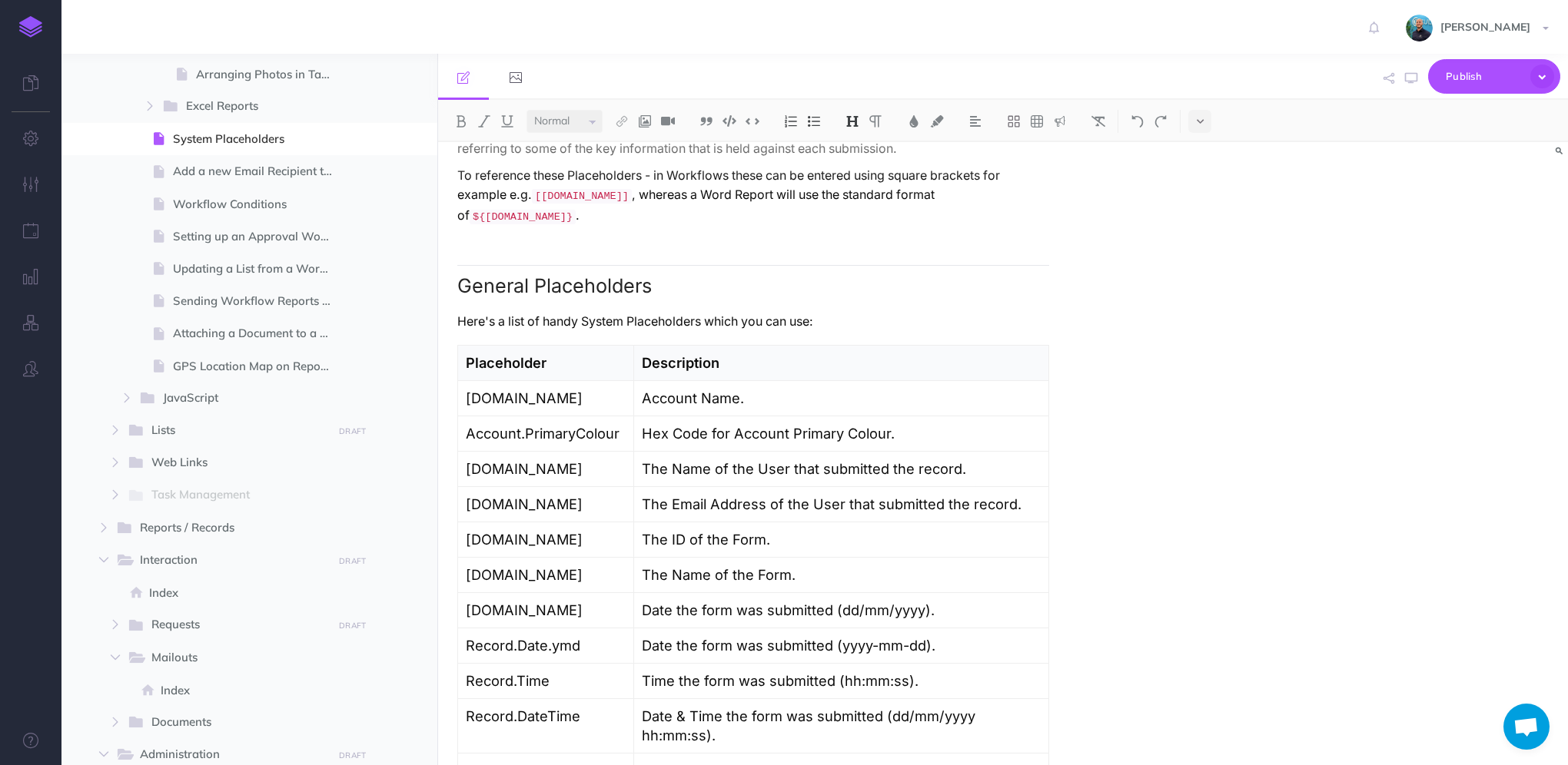
click at [529, 354] on strong "Placeholder" at bounding box center [506, 363] width 81 height 17
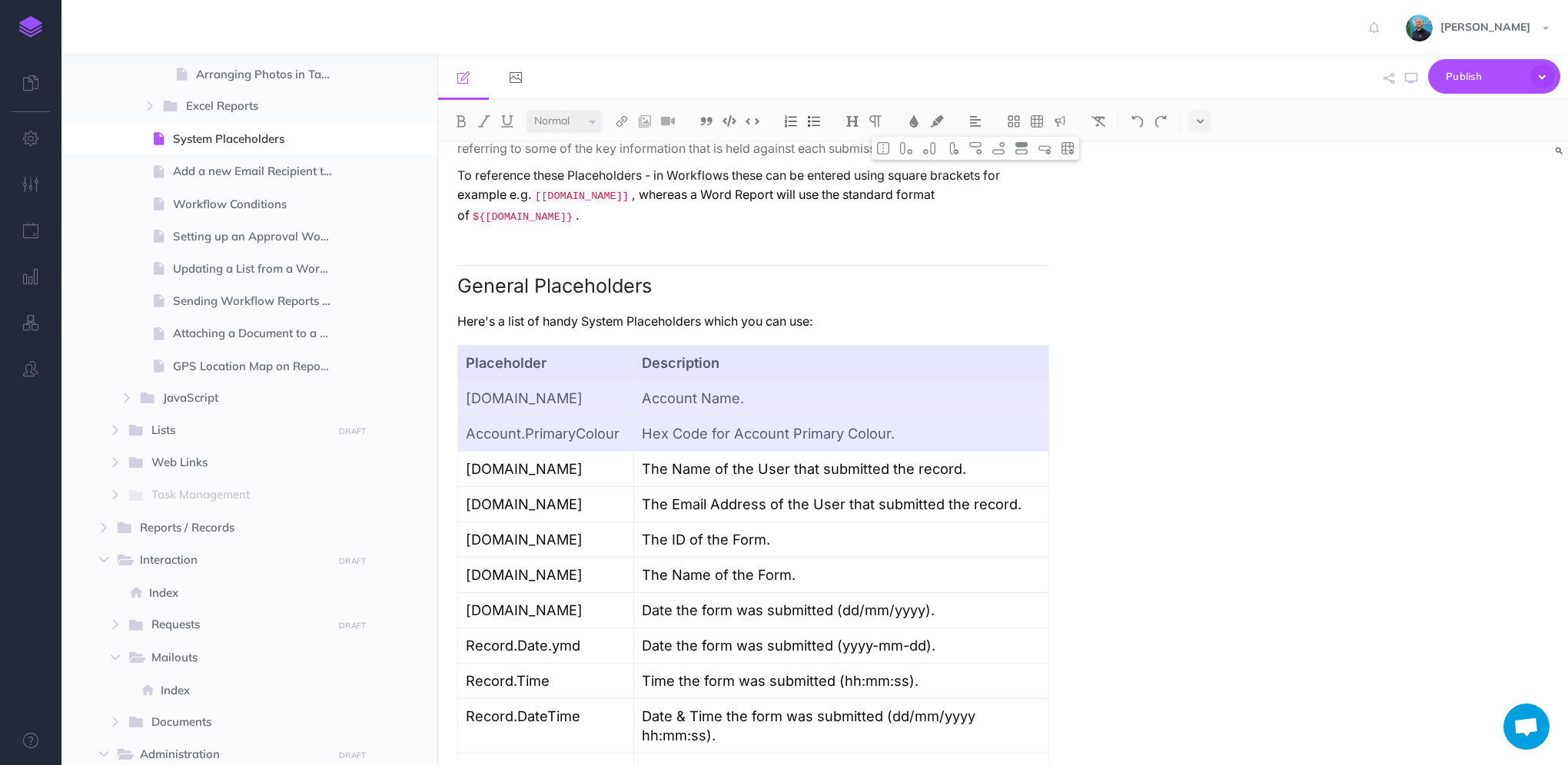
drag, startPoint x: 486, startPoint y: 335, endPoint x: 722, endPoint y: 409, distance: 247.3
click at [722, 409] on tbody "Placeholder Description Account.Name Account Name. Account.PrimaryColour Hex Co…" at bounding box center [753, 674] width 591 height 658
click at [915, 424] on p "Hex Code for Account Primary Colour." at bounding box center [841, 433] width 399 height 19
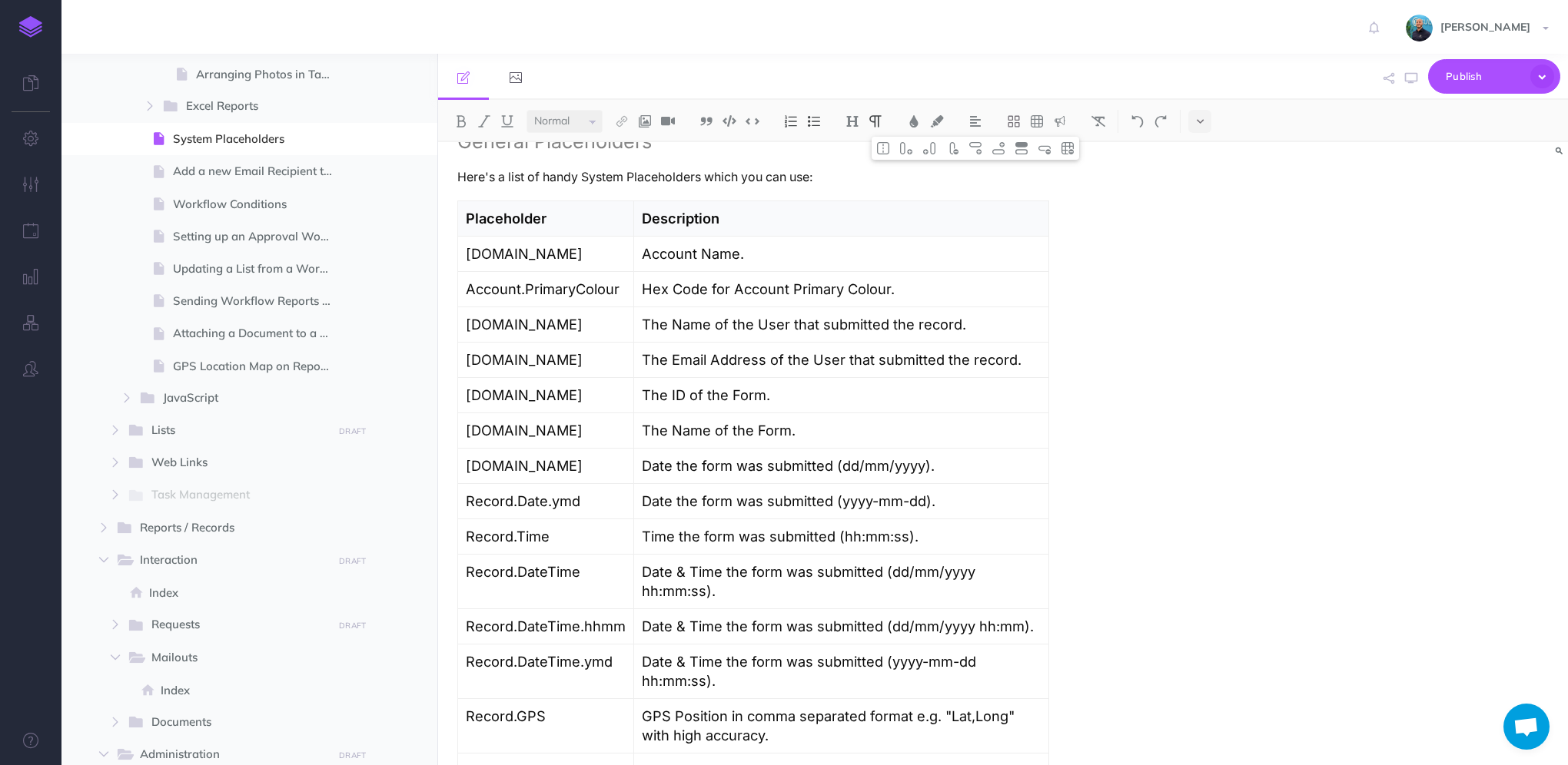
scroll to position [307, 0]
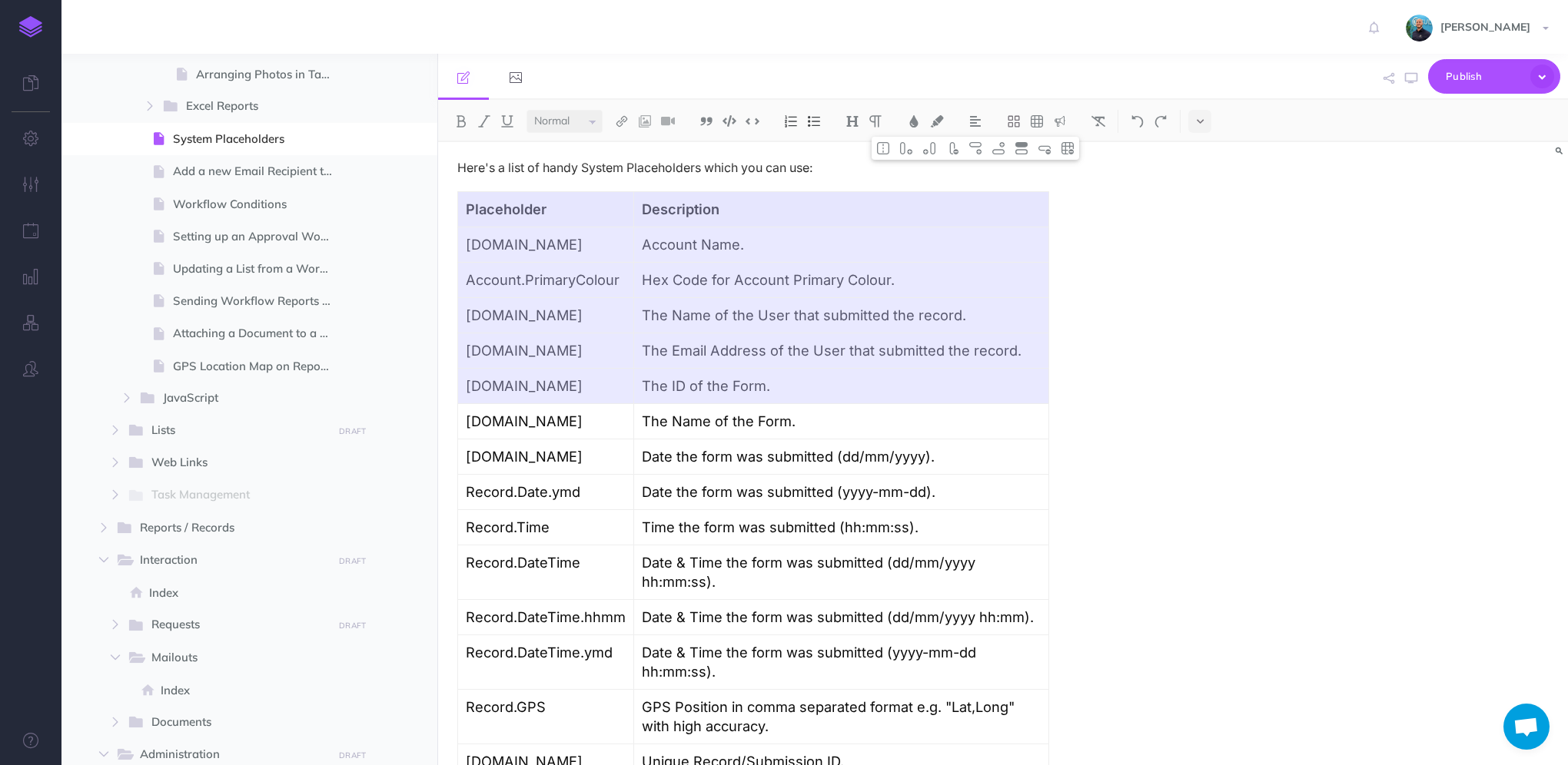
drag, startPoint x: 546, startPoint y: 191, endPoint x: 754, endPoint y: 363, distance: 269.9
click at [754, 363] on tbody "Placeholder Description Account.Name Account Name. Account.PrimaryColour Hex Co…" at bounding box center [753, 521] width 591 height 658
drag, startPoint x: 518, startPoint y: 178, endPoint x: 781, endPoint y: 356, distance: 317.6
click at [781, 356] on tbody "Placeholder Description Account.Name Account Name. Account.PrimaryColour Hex Co…" at bounding box center [753, 521] width 591 height 658
click at [783, 377] on p "The ID of the Form." at bounding box center [841, 386] width 399 height 19
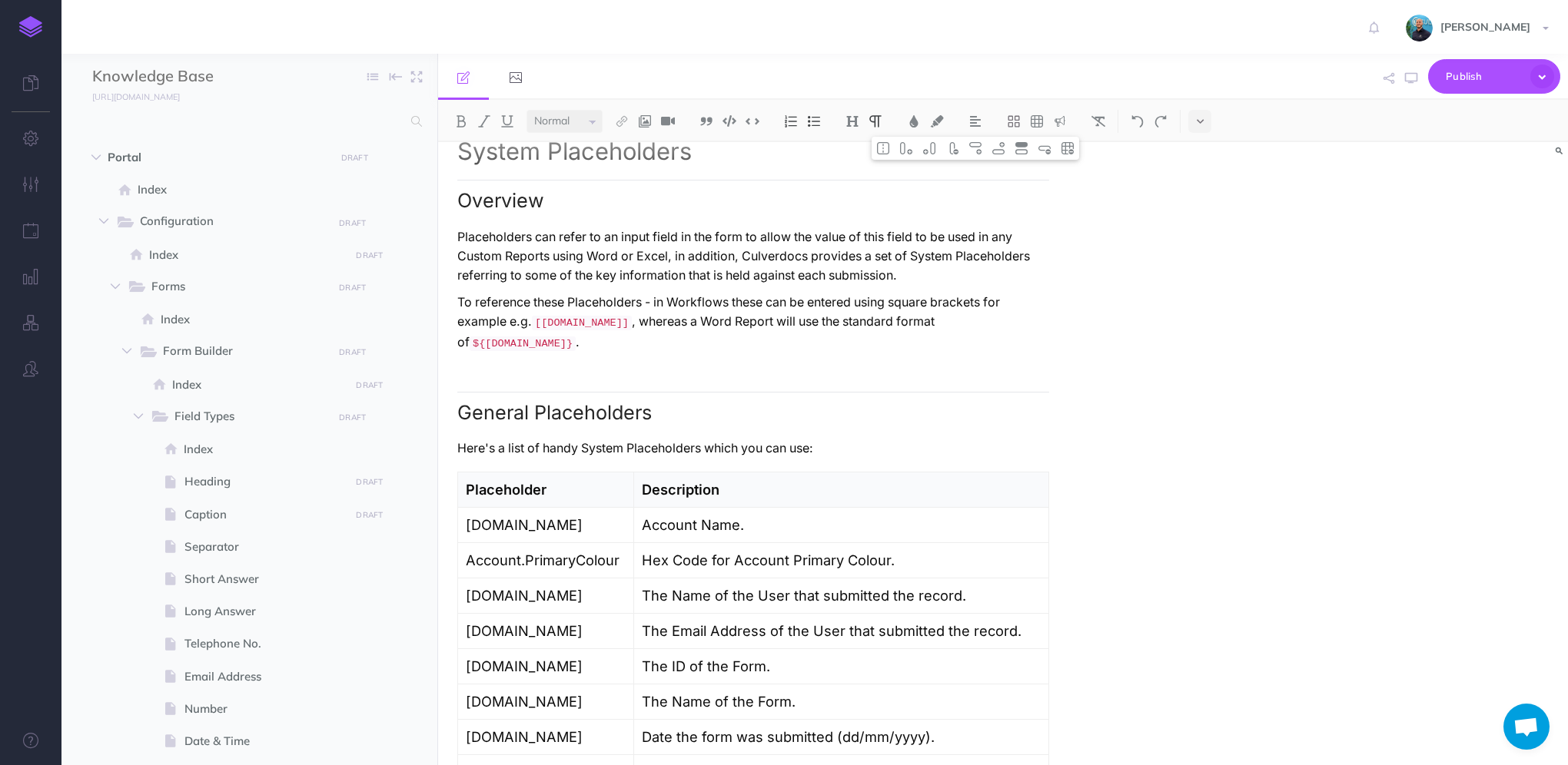
scroll to position [0, 0]
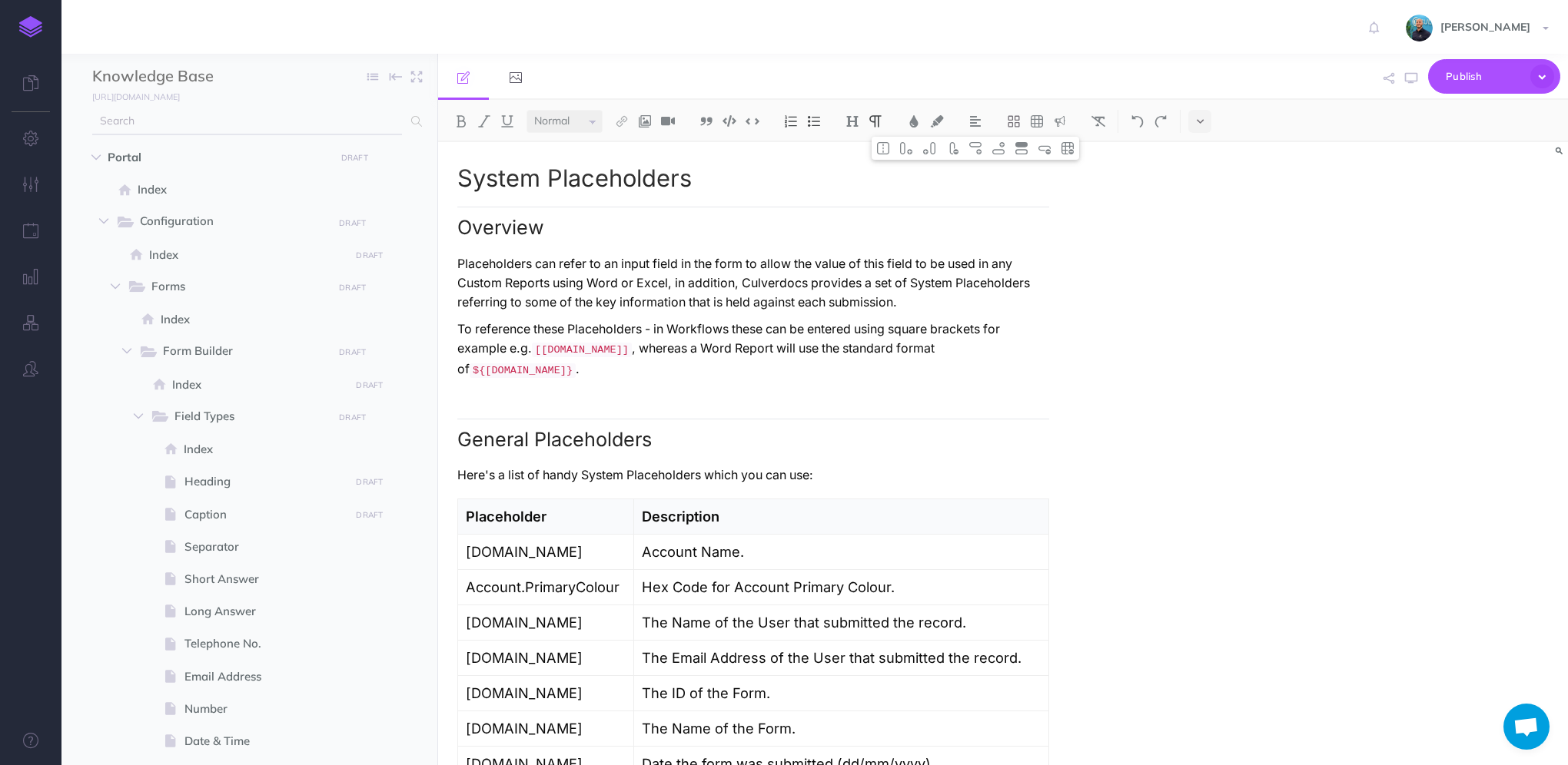
click at [339, 121] on input "text" at bounding box center [247, 121] width 310 height 28
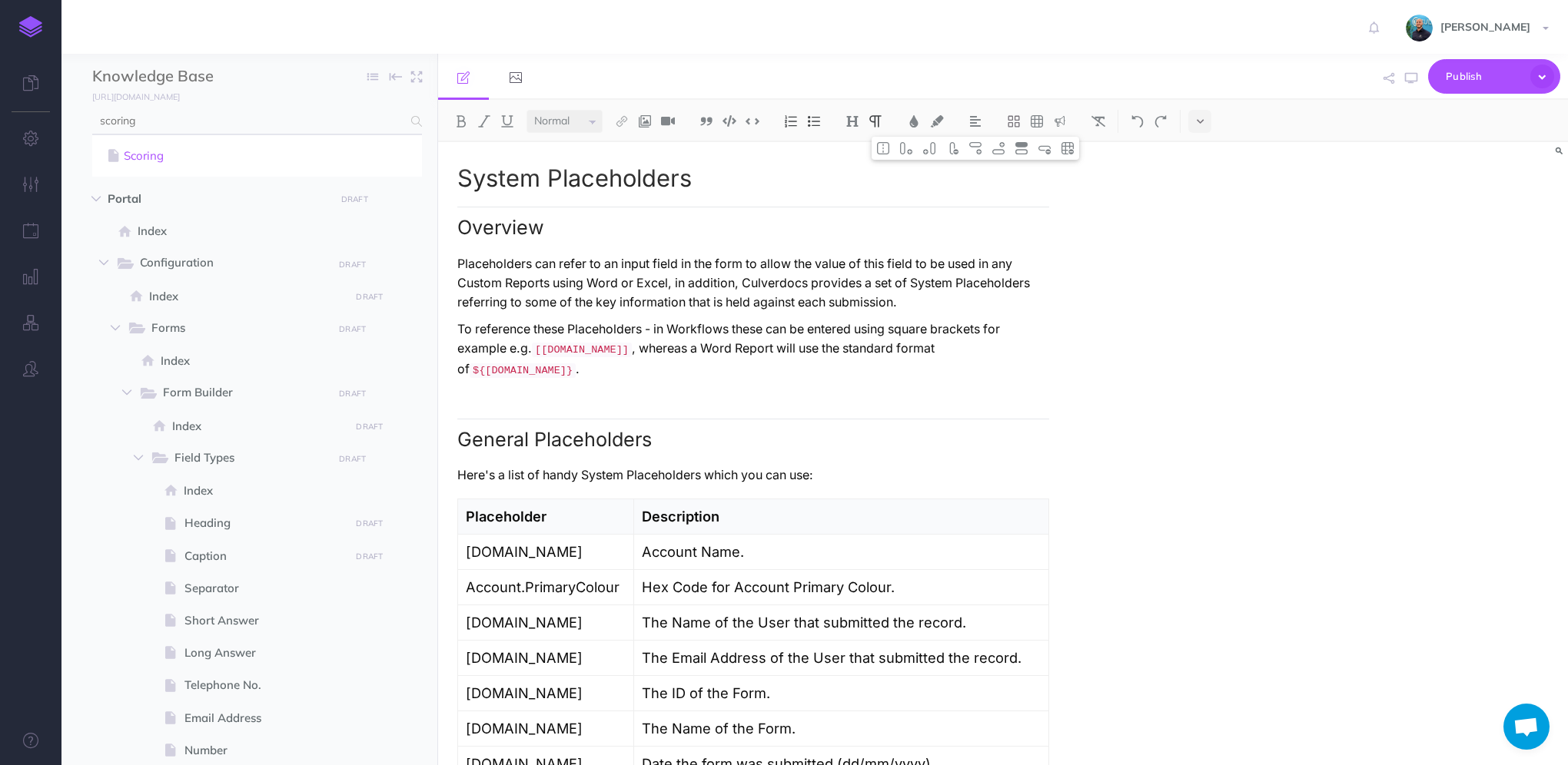
type input "scoring"
click at [290, 152] on link "Scoring" at bounding box center [257, 156] width 307 height 19
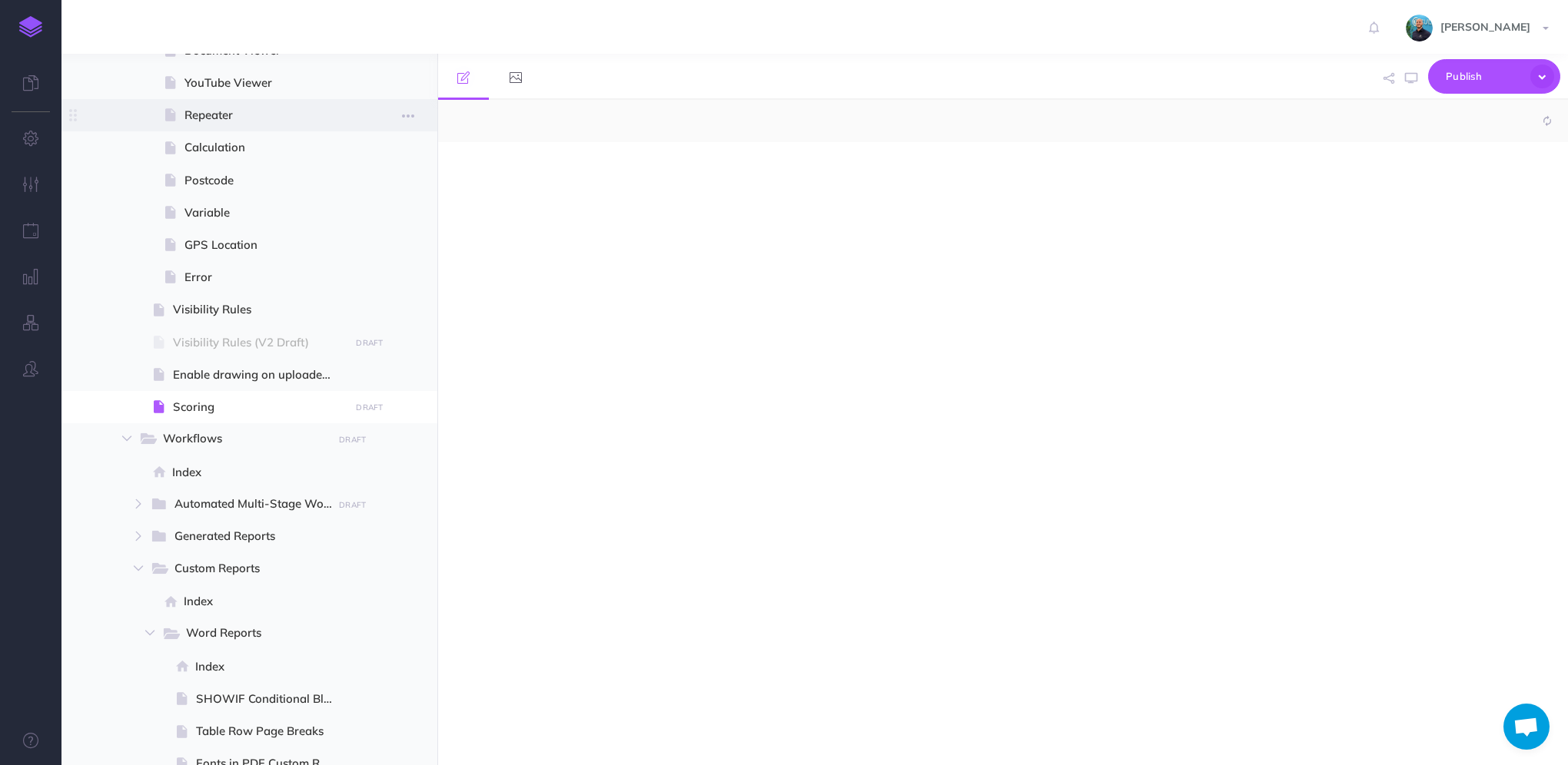
select select "null"
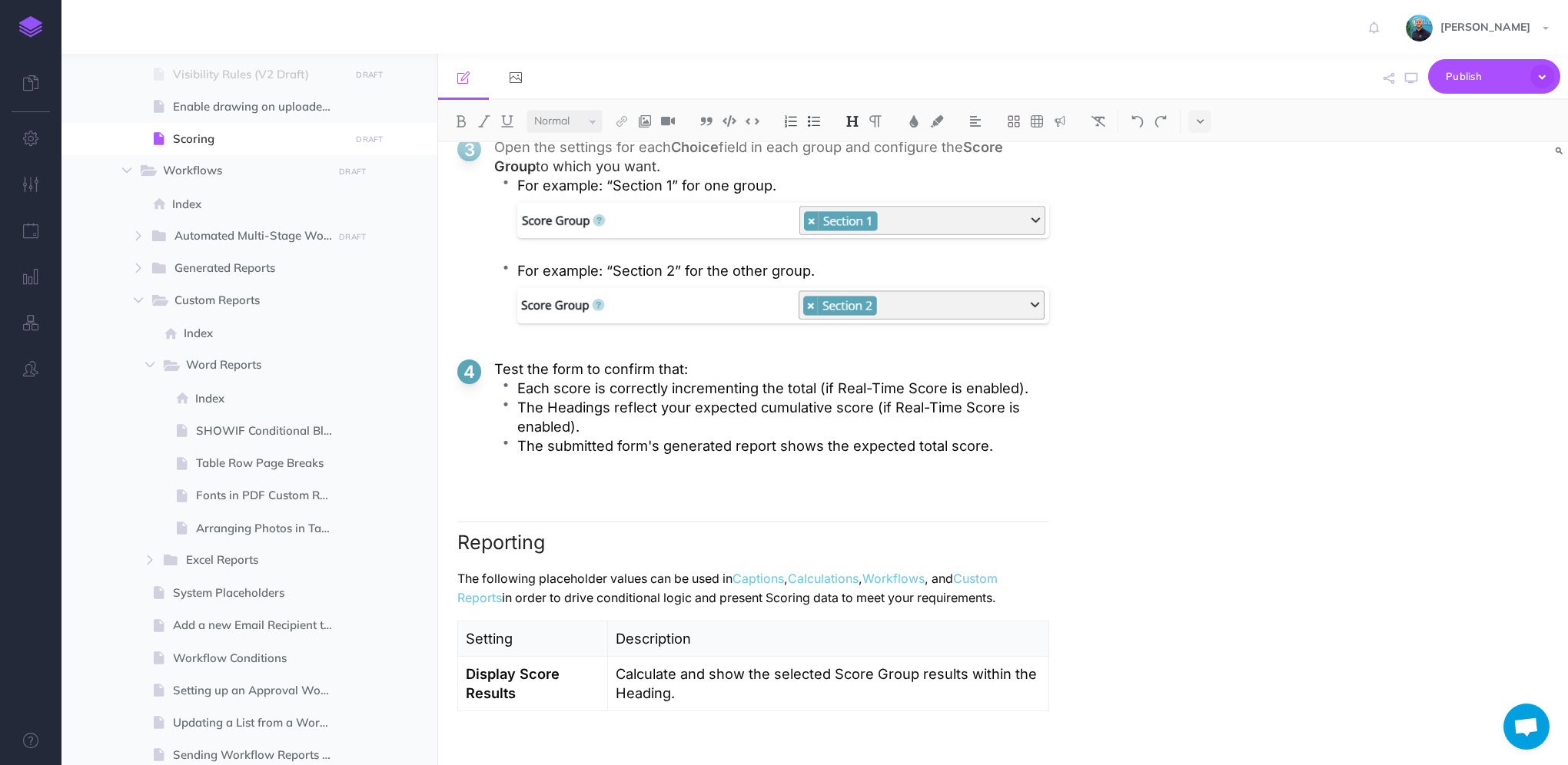
scroll to position [4216, 0]
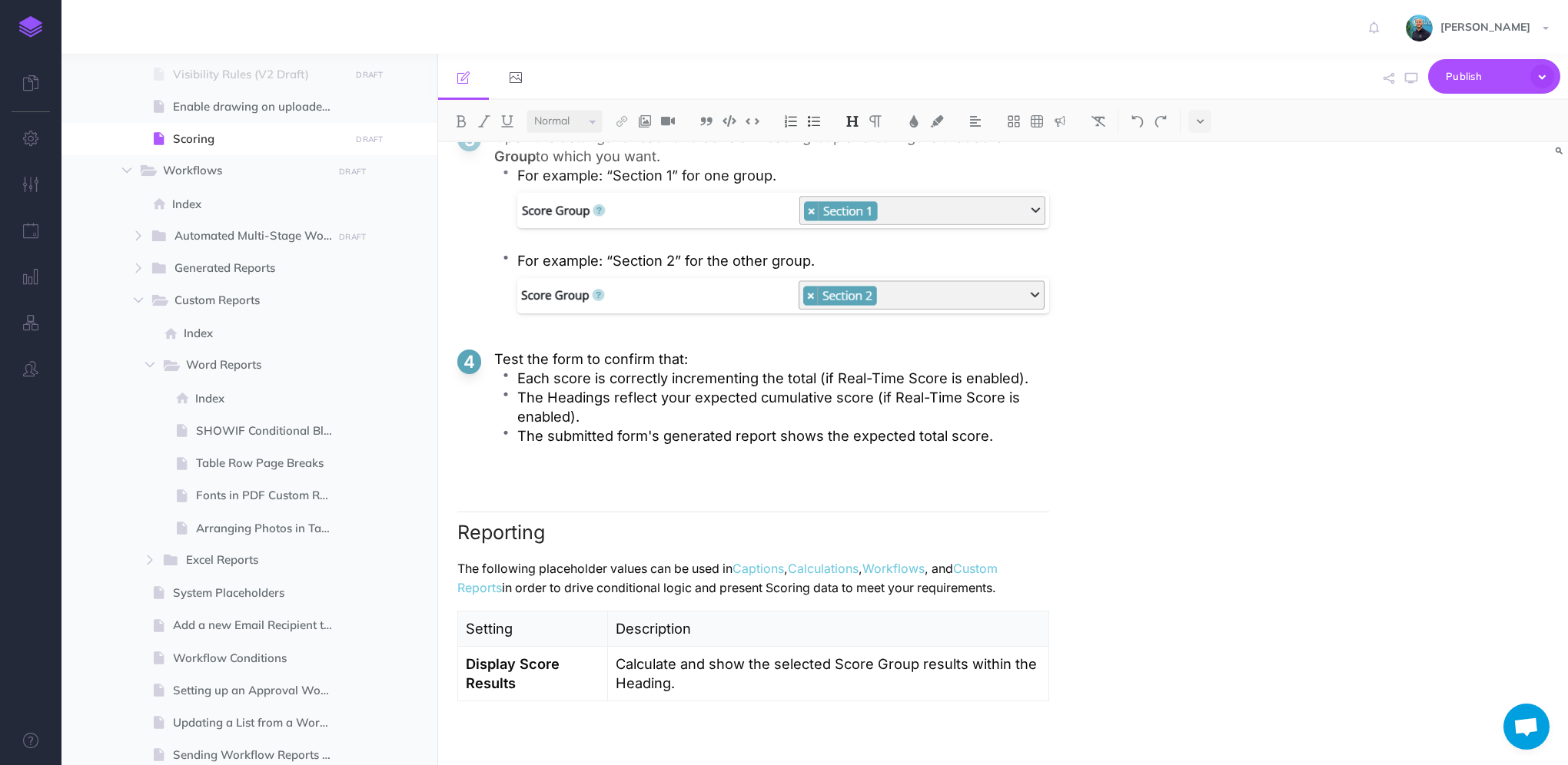
click at [513, 619] on p "Setting" at bounding box center [533, 629] width 134 height 19
click at [1063, 149] on img at bounding box center [1067, 149] width 14 height 12
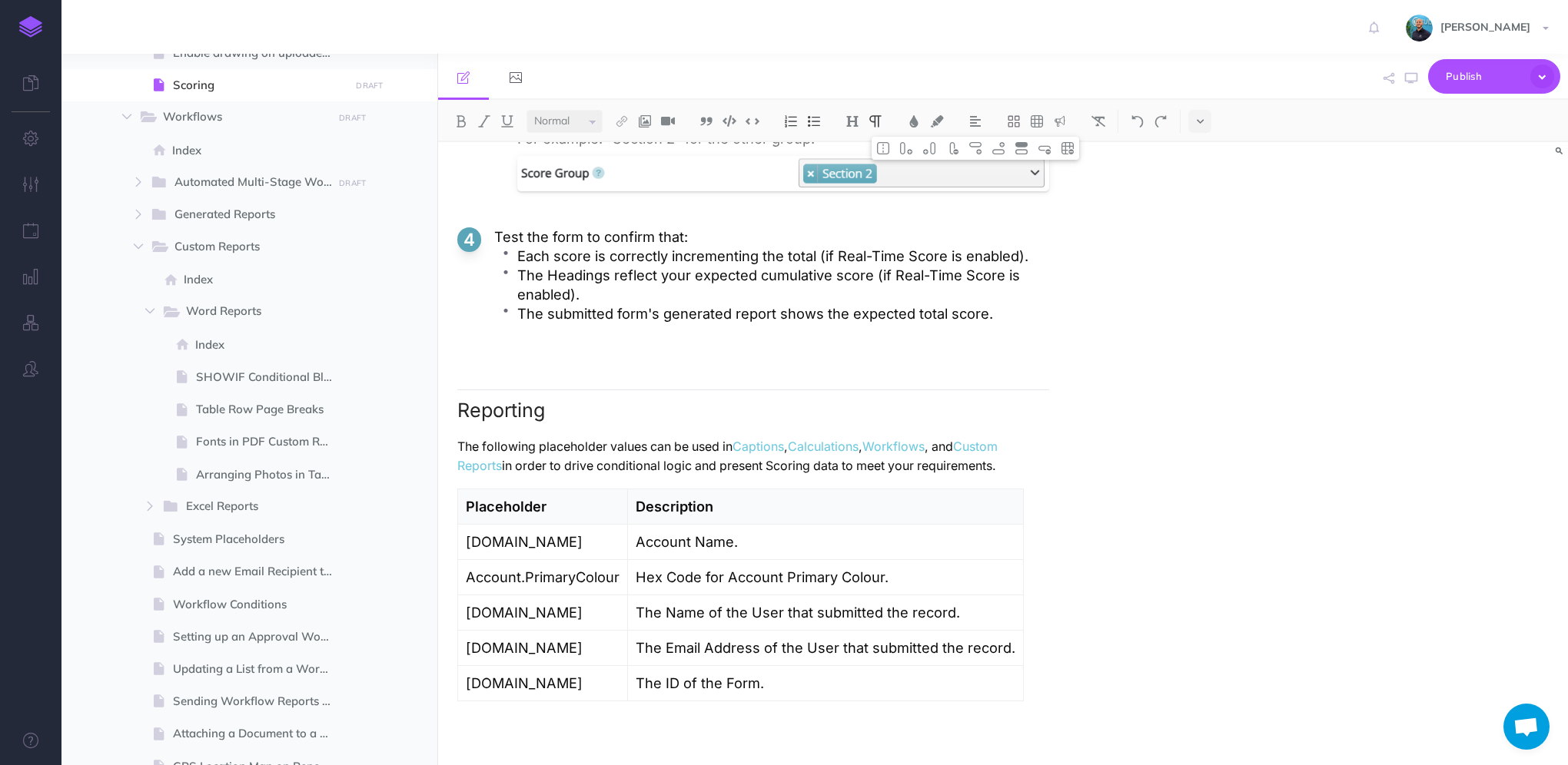
scroll to position [1425, 0]
click at [1011, 461] on p "The following placeholder values can be used in Captions , Calculations , Workf…" at bounding box center [753, 456] width 592 height 38
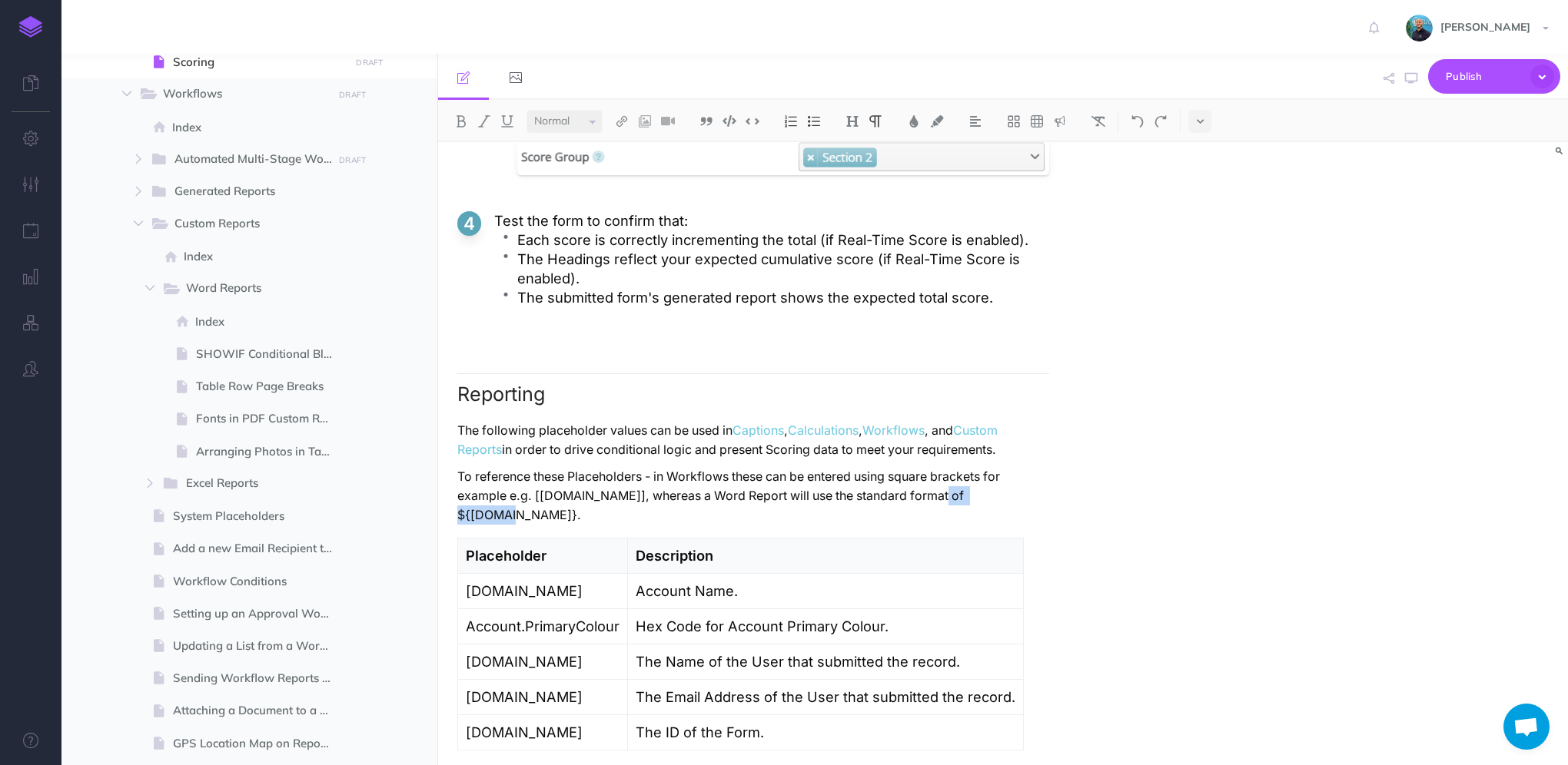
drag, startPoint x: 939, startPoint y: 511, endPoint x: 1022, endPoint y: 509, distance: 83.0
click at [1022, 509] on p "To reference these Placeholders - in Workflows these can be entered using squar…" at bounding box center [753, 496] width 592 height 58
drag, startPoint x: 1022, startPoint y: 512, endPoint x: 939, endPoint y: 513, distance: 83.0
click at [939, 513] on p "To reference these Placeholders - in Workflows these can be entered using squar…" at bounding box center [753, 496] width 592 height 58
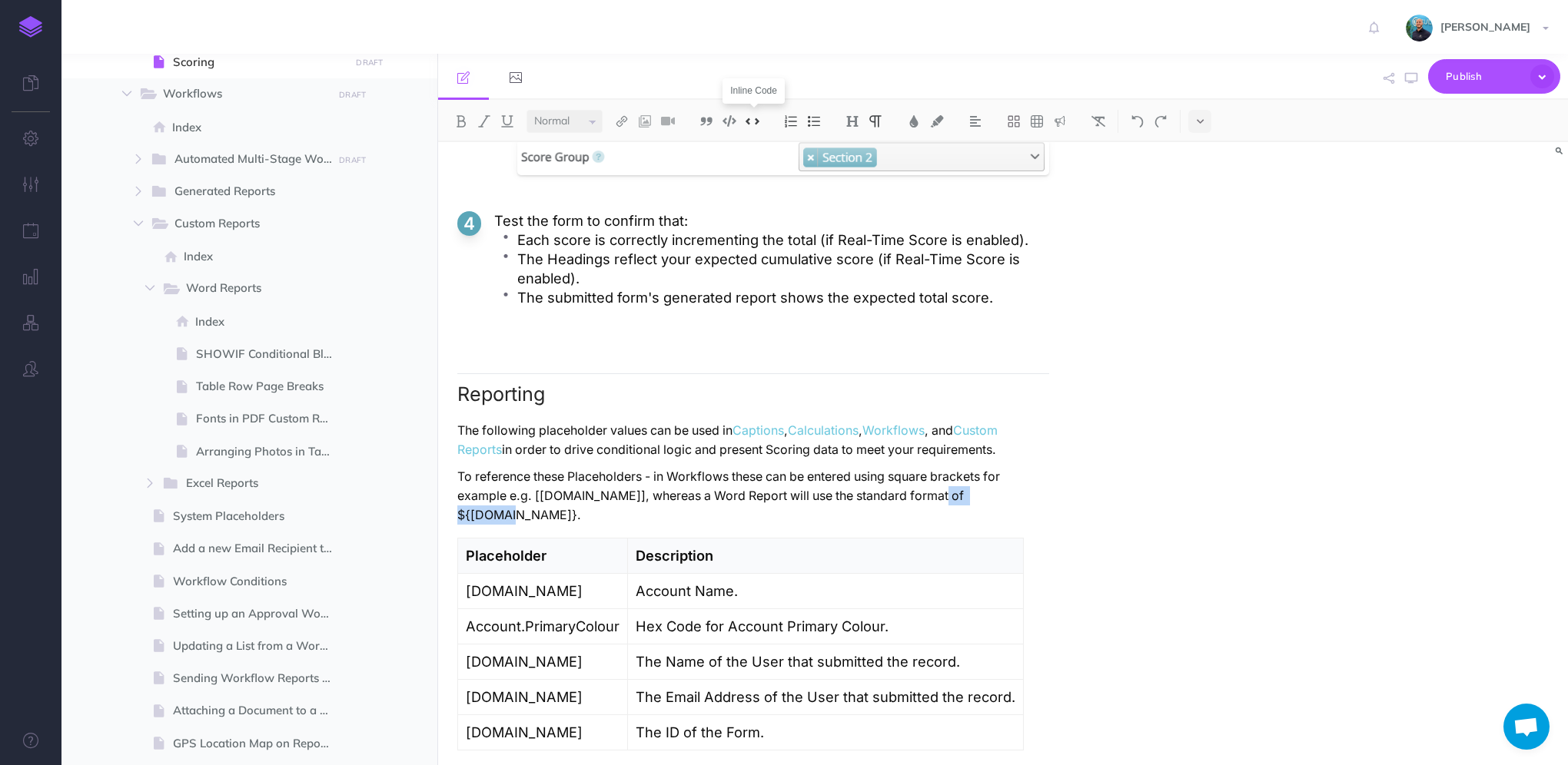
click at [752, 123] on img at bounding box center [753, 121] width 14 height 12
drag, startPoint x: 534, startPoint y: 514, endPoint x: 612, endPoint y: 510, distance: 78.1
click at [612, 510] on p "To reference these Placeholders - in Workflows these can be entered using squar…" at bounding box center [753, 497] width 592 height 59
click at [713, 121] on img at bounding box center [706, 121] width 14 height 12
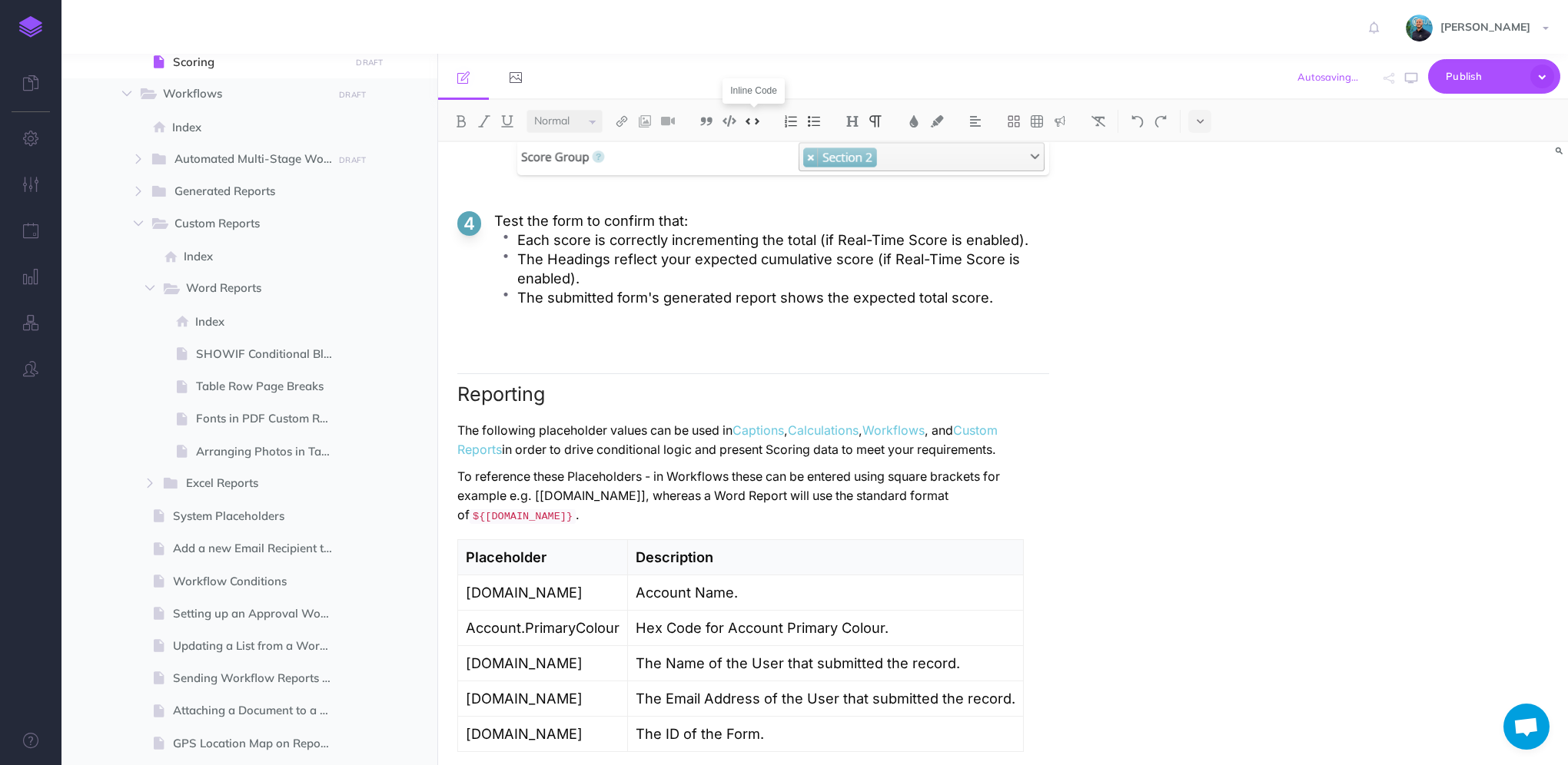
click at [761, 125] on button at bounding box center [753, 121] width 23 height 23
click at [554, 505] on code "[Form.Name]" at bounding box center [582, 497] width 100 height 15
click at [575, 515] on code "${Form.Name}" at bounding box center [522, 518] width 106 height 15
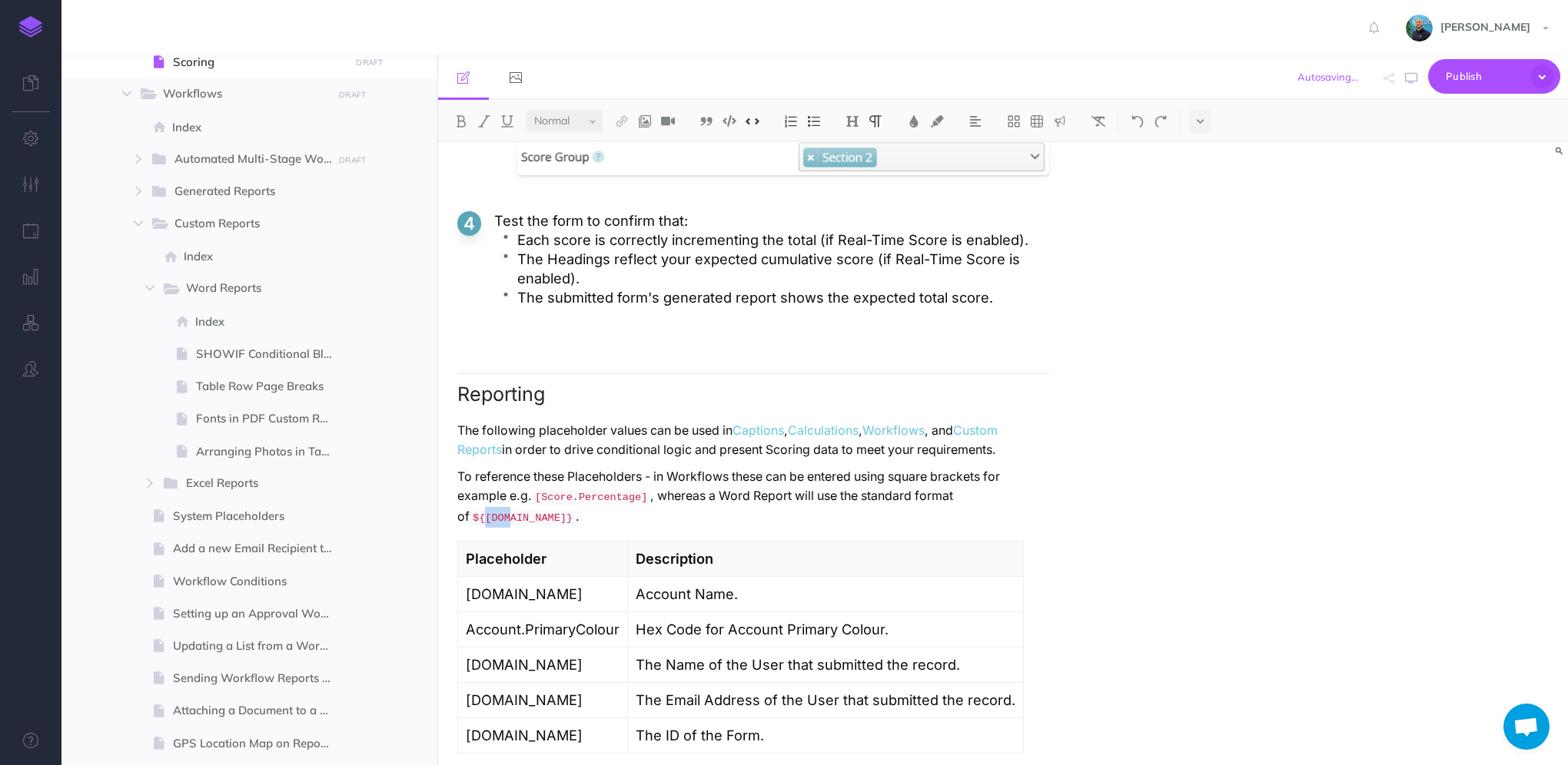
click at [575, 515] on code "${Form.Name}" at bounding box center [522, 518] width 106 height 15
click at [708, 525] on p "To reference these Placeholders - in Workflows these can be entered using squar…" at bounding box center [753, 497] width 592 height 61
click at [765, 528] on p "To reference these Placeholders - in Workflows these can be entered using squar…" at bounding box center [753, 497] width 592 height 61
drag, startPoint x: 531, startPoint y: 514, endPoint x: 510, endPoint y: 514, distance: 21.0
click at [510, 514] on p "To reference these Placeholders - in Workflows these can be entered using squar…" at bounding box center [753, 497] width 592 height 61
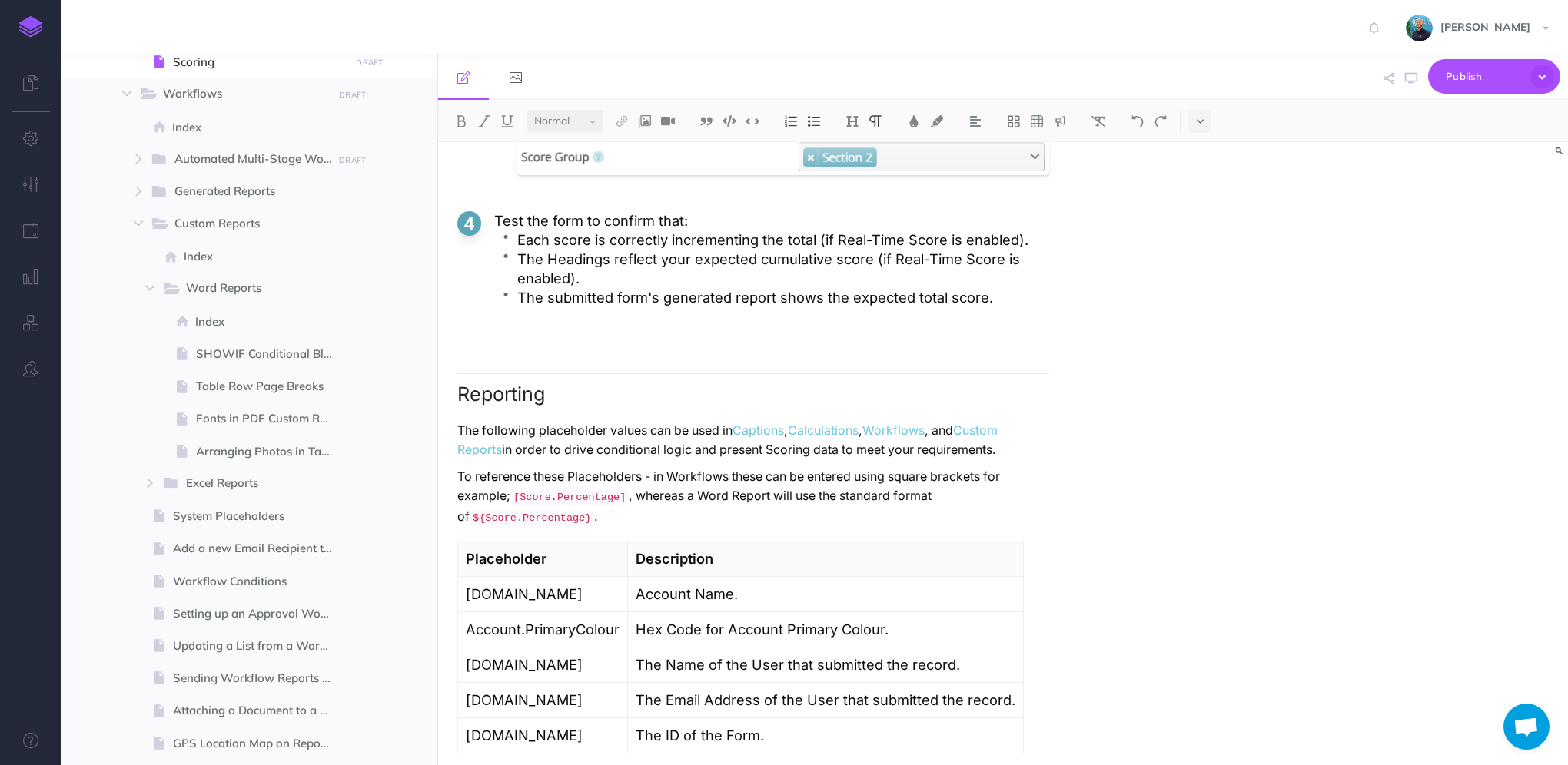
click at [733, 492] on p "To reference these Placeholders - in Workflows these can be entered using squar…" at bounding box center [753, 497] width 592 height 61
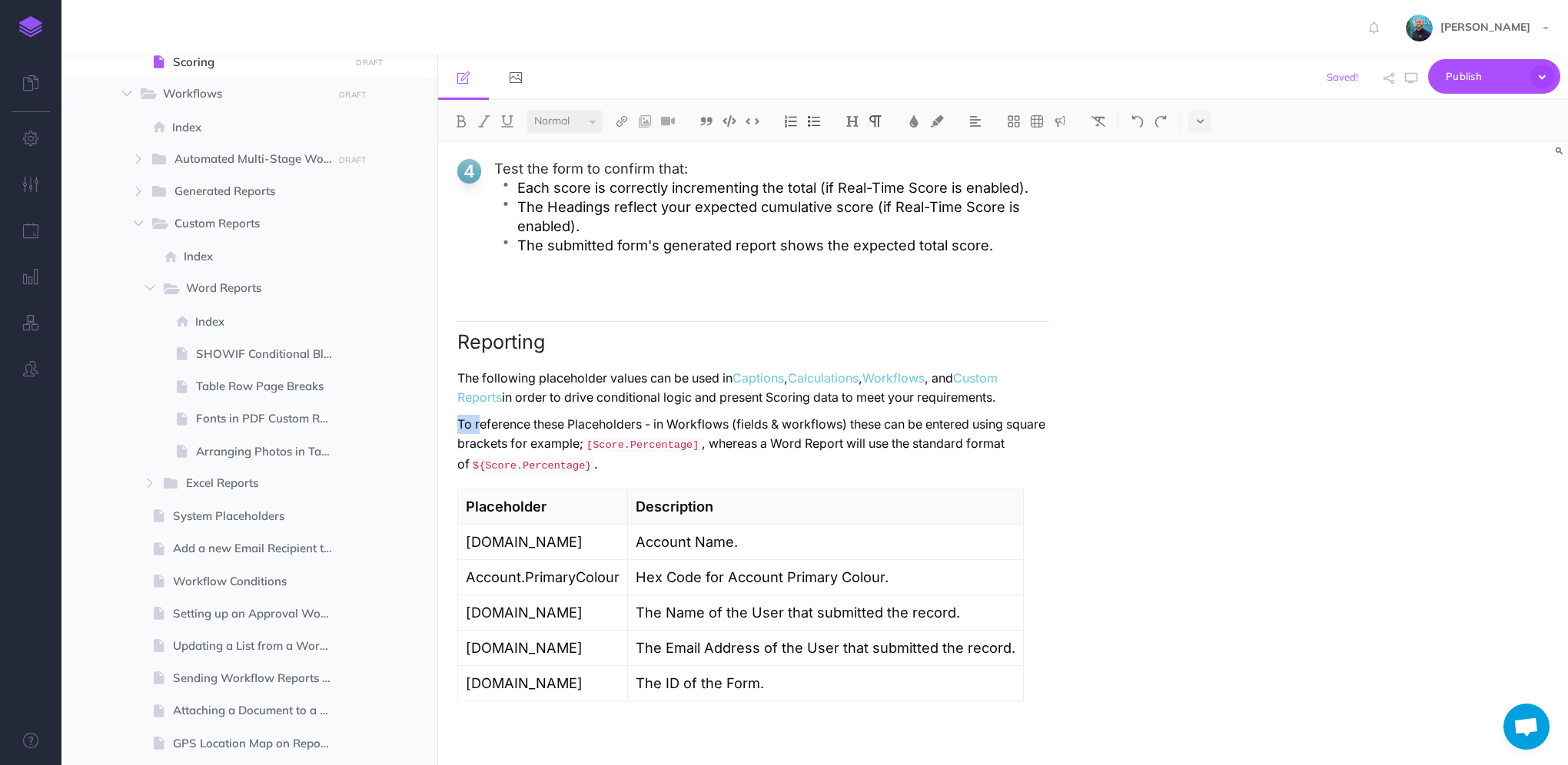
drag, startPoint x: 479, startPoint y: 427, endPoint x: 447, endPoint y: 430, distance: 32.1
click at [572, 426] on p "Referencing these Placeholders - in Workflows (fields & workflows) these can be…" at bounding box center [753, 445] width 592 height 61
click at [649, 430] on p "Referencing these placeholders - in Workflows (fields & workflows) these can be…" at bounding box center [753, 445] width 592 height 61
click at [838, 424] on p "Referencing these placeholders in the portal (fields & workflows) these can be …" at bounding box center [753, 445] width 592 height 61
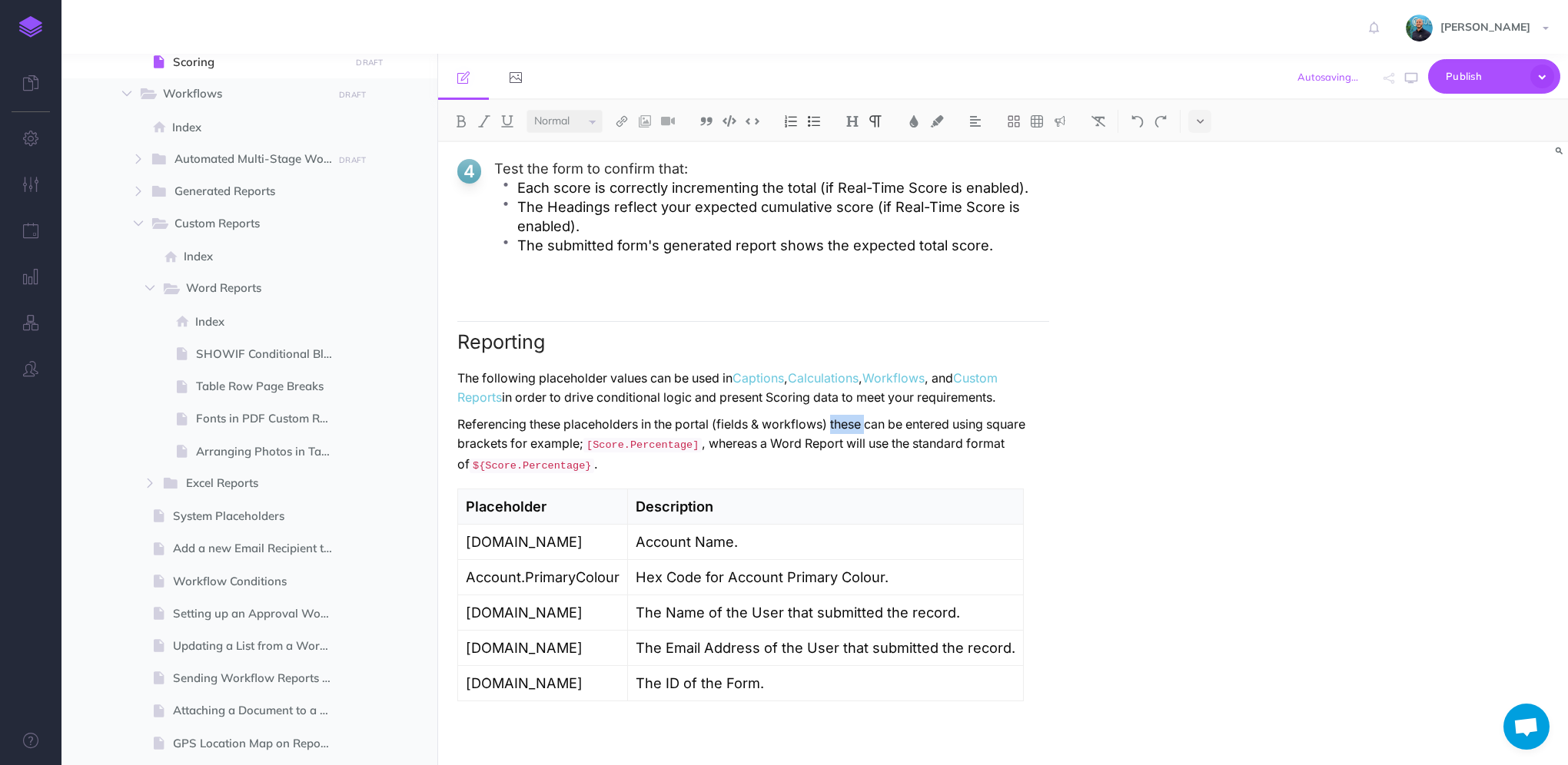
click at [838, 424] on p "Referencing these placeholders in the portal (fields & workflows) these can be …" at bounding box center [753, 445] width 592 height 61
click at [919, 437] on p "Referencing these placeholders in the portal (fields & workflows) can be entere…" at bounding box center [753, 445] width 592 height 61
click at [907, 430] on p "Referencing these placeholders in the portal (fields & workflows) can be entere…" at bounding box center [753, 445] width 592 height 61
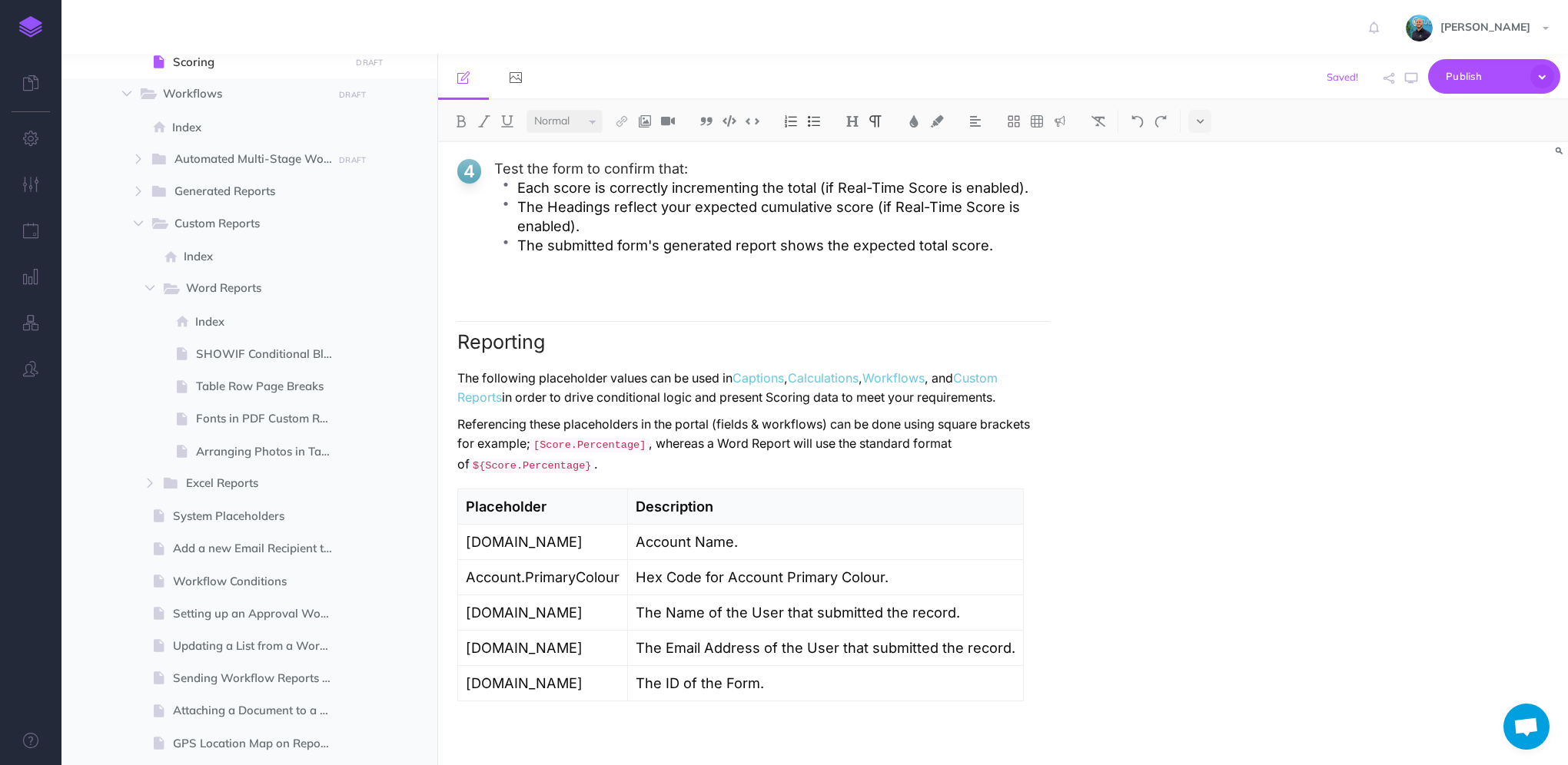
click at [1042, 427] on p "Referencing these placeholders in the portal (fields & workflows) can be done u…" at bounding box center [753, 445] width 592 height 61
click at [529, 449] on p "Referencing these placeholders in the portal (fields & workflows) can be done u…" at bounding box center [753, 445] width 592 height 61
click at [644, 449] on p "Referencing these placeholders in the portal (fields & workflows) can be done u…" at bounding box center [753, 445] width 592 height 61
drag, startPoint x: 525, startPoint y: 444, endPoint x: 452, endPoint y: 446, distance: 73.0
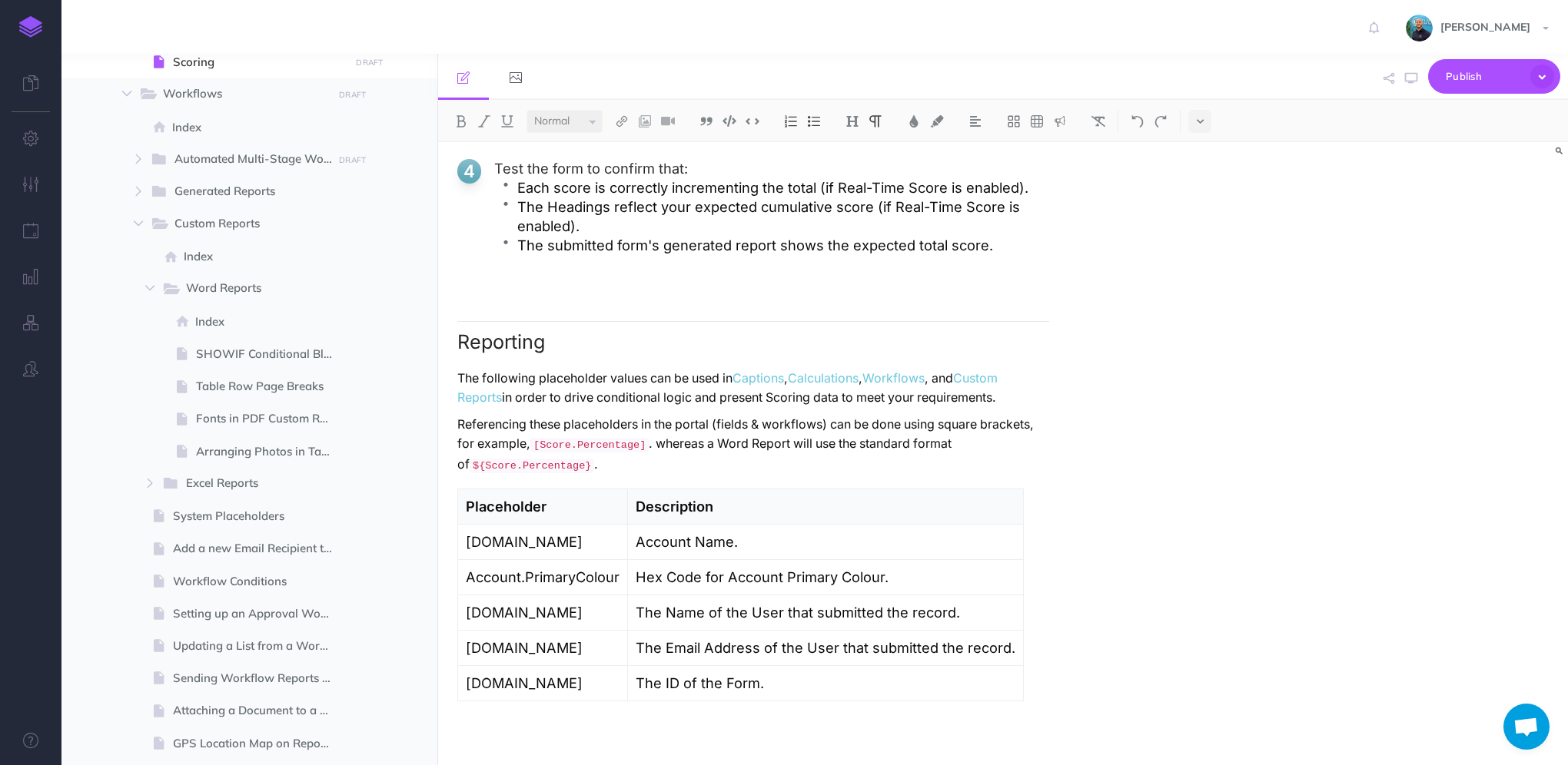
scroll to position [4385, 0]
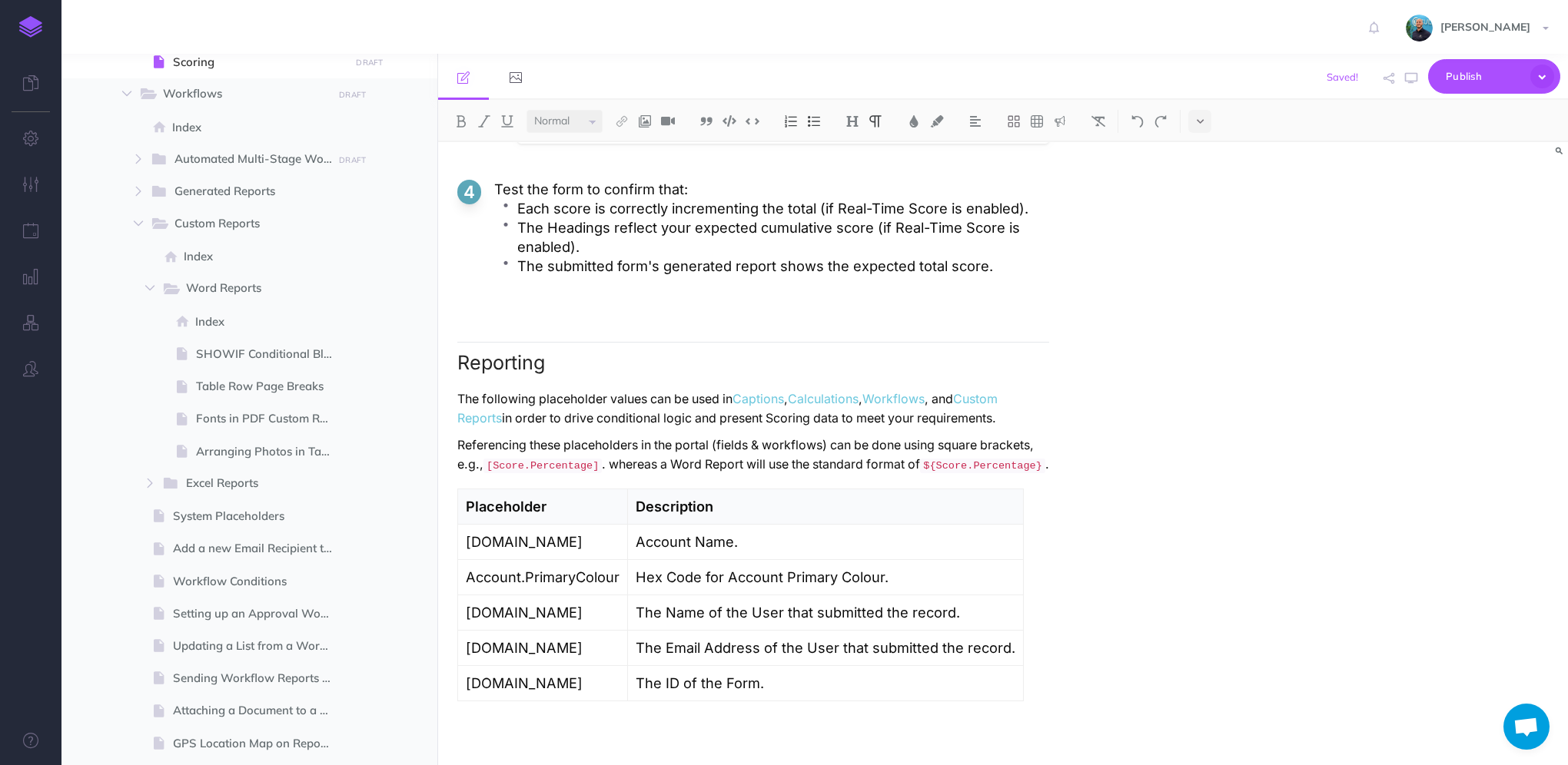
click at [611, 468] on p "Referencing these placeholders in the portal (fields & workflows) can be done u…" at bounding box center [753, 455] width 592 height 40
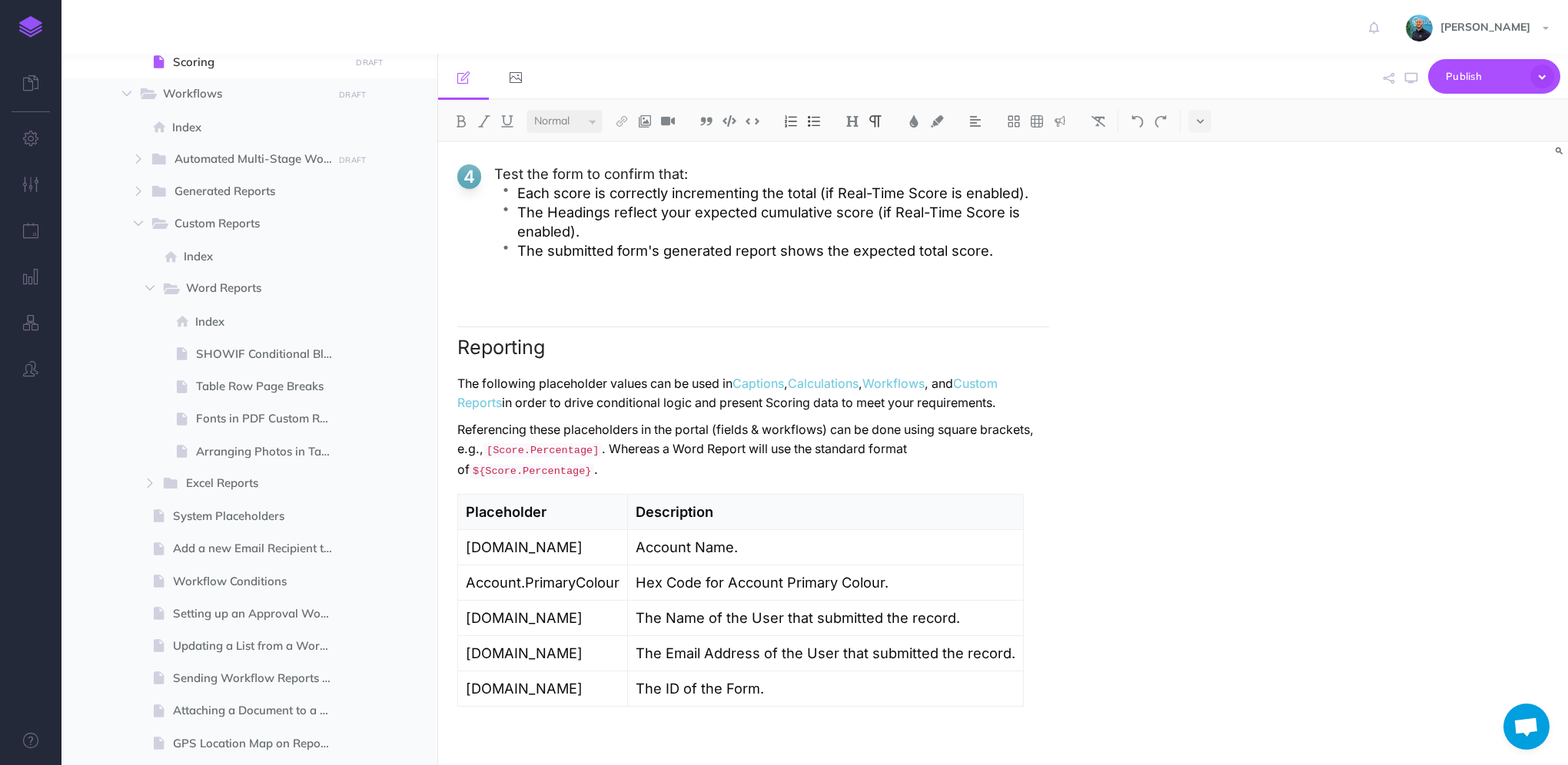
click at [715, 472] on p "Referencing these placeholders in the portal (fields & workflows) can be done u…" at bounding box center [753, 451] width 592 height 61
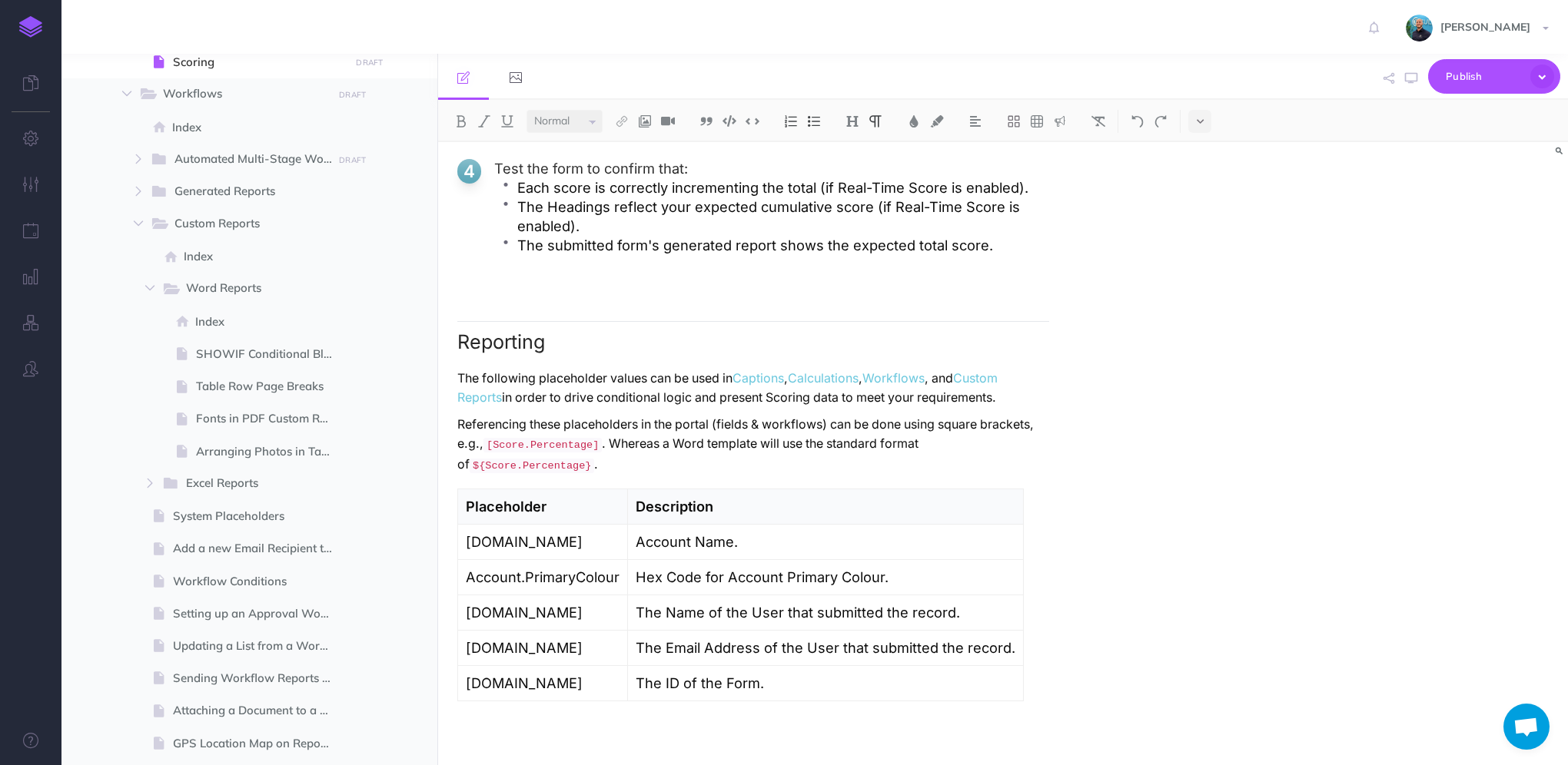
click at [846, 448] on p "Referencing these placeholders in the portal (fields & workflows) can be done u…" at bounding box center [753, 445] width 592 height 61
click at [484, 542] on p "Account.Name" at bounding box center [542, 542] width 153 height 19
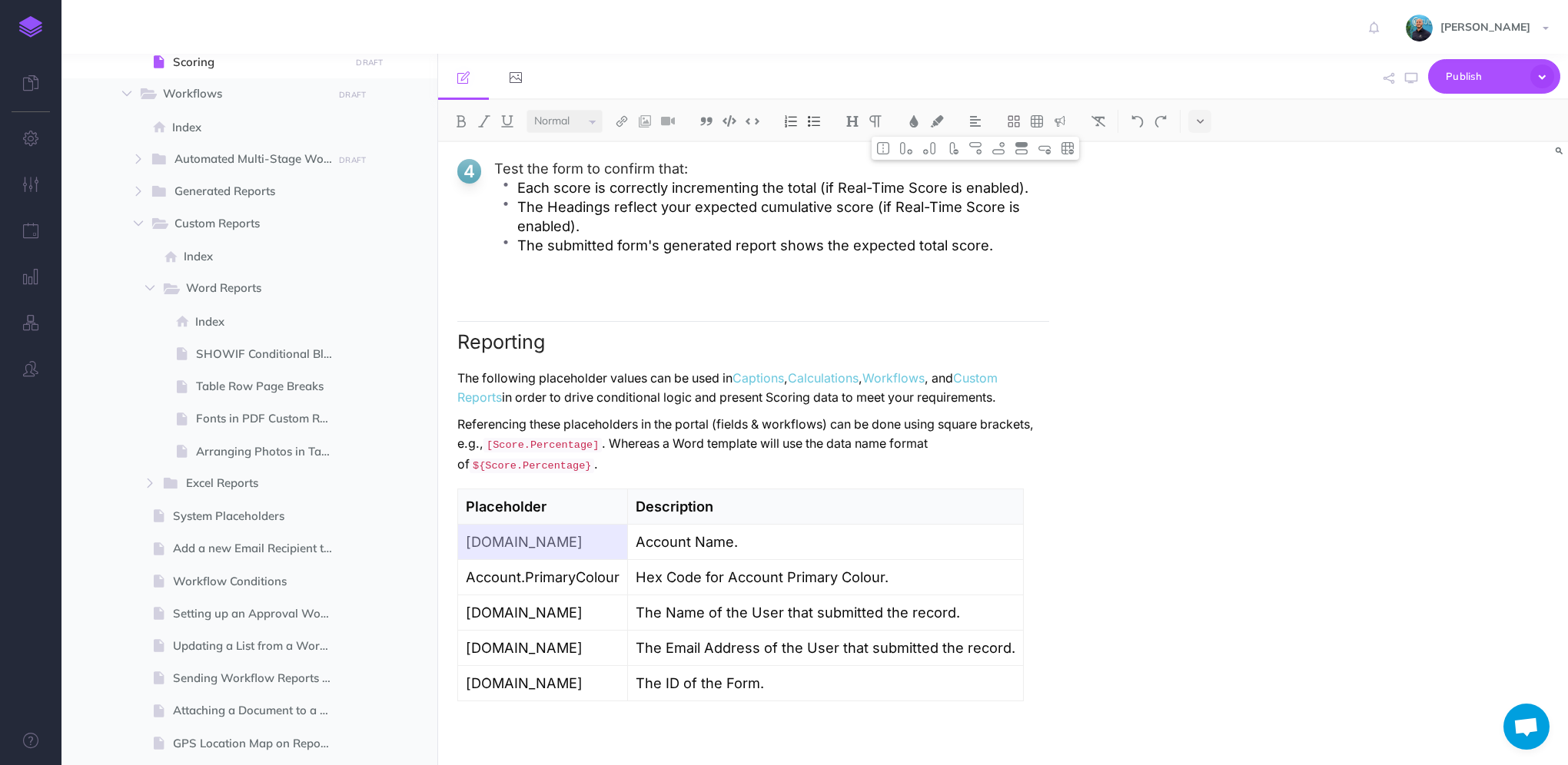
click at [535, 543] on p "Account.Name" at bounding box center [542, 542] width 153 height 19
drag, startPoint x: 581, startPoint y: 543, endPoint x: 467, endPoint y: 548, distance: 114.1
click at [467, 548] on p "Account.Name" at bounding box center [542, 542] width 153 height 19
click at [540, 581] on p "Account.PrimaryColour" at bounding box center [542, 577] width 153 height 19
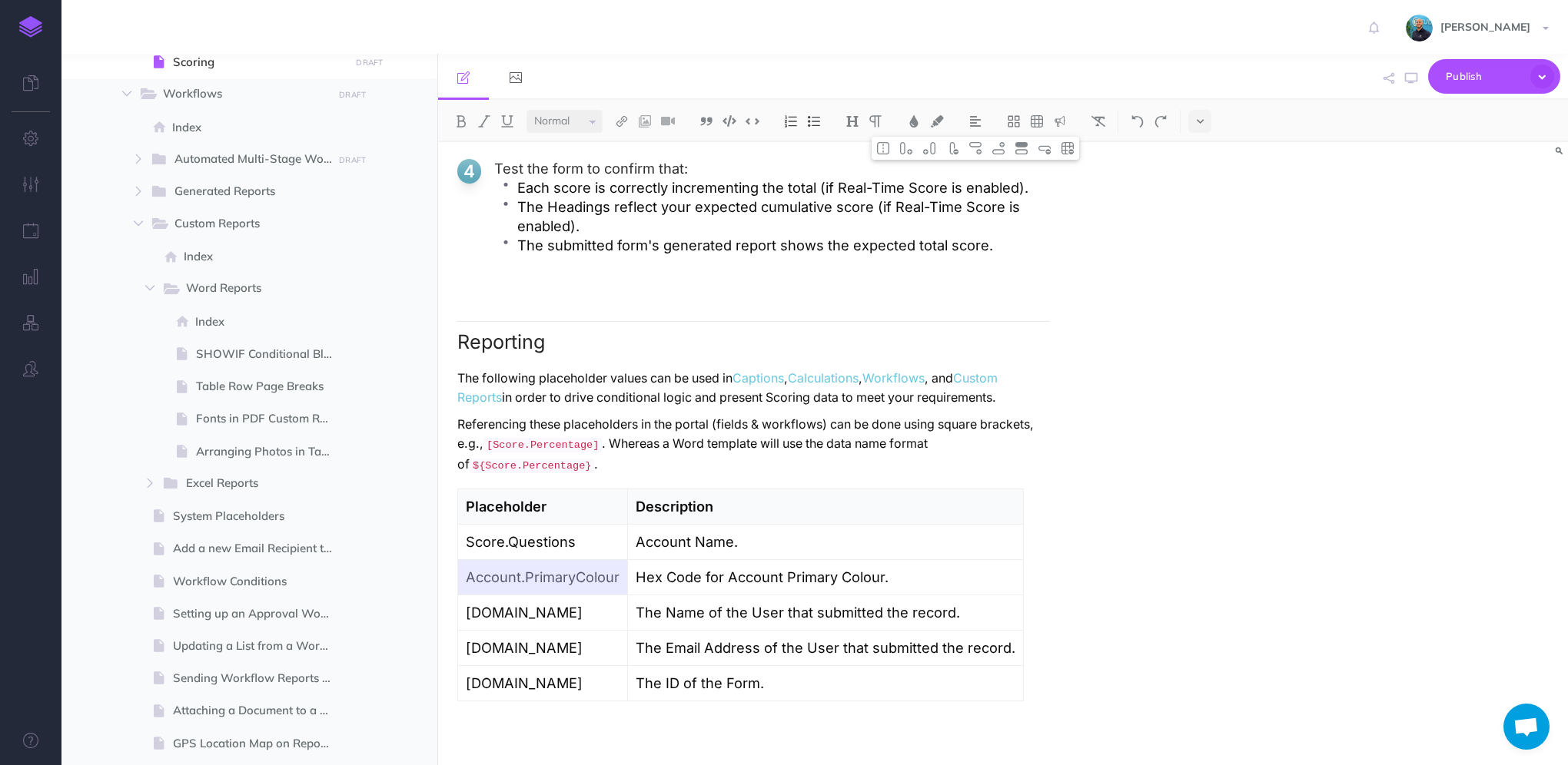
click at [540, 581] on p "Account.PrimaryColour" at bounding box center [542, 577] width 153 height 19
click at [522, 602] on td "User.Name" at bounding box center [524, 612] width 133 height 35
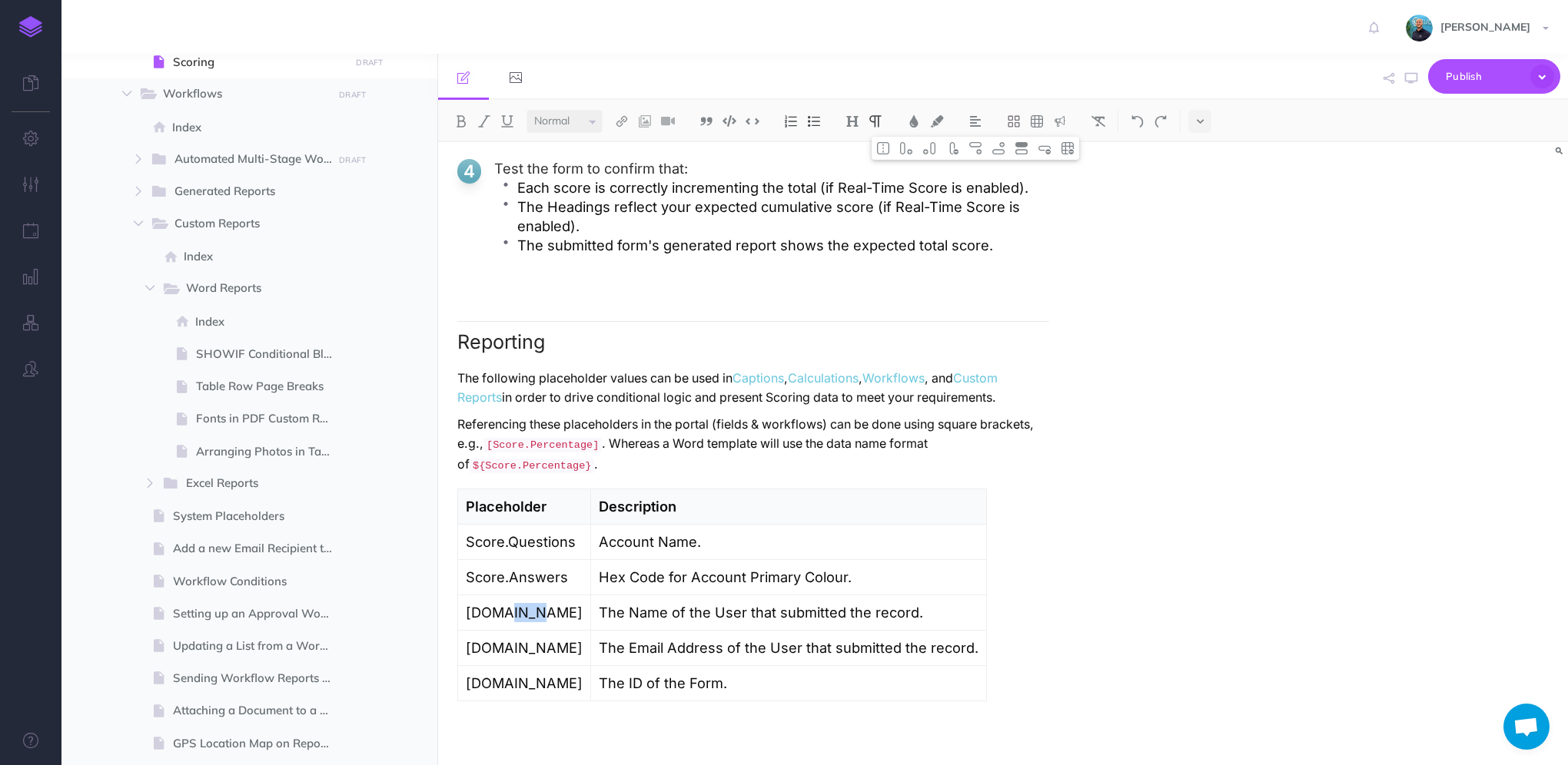
click at [522, 602] on td "User.Name" at bounding box center [524, 612] width 133 height 35
click at [511, 651] on p "User.Email" at bounding box center [524, 647] width 117 height 19
click at [511, 651] on p "User.Email" at bounding box center [524, 647] width 117 height 19
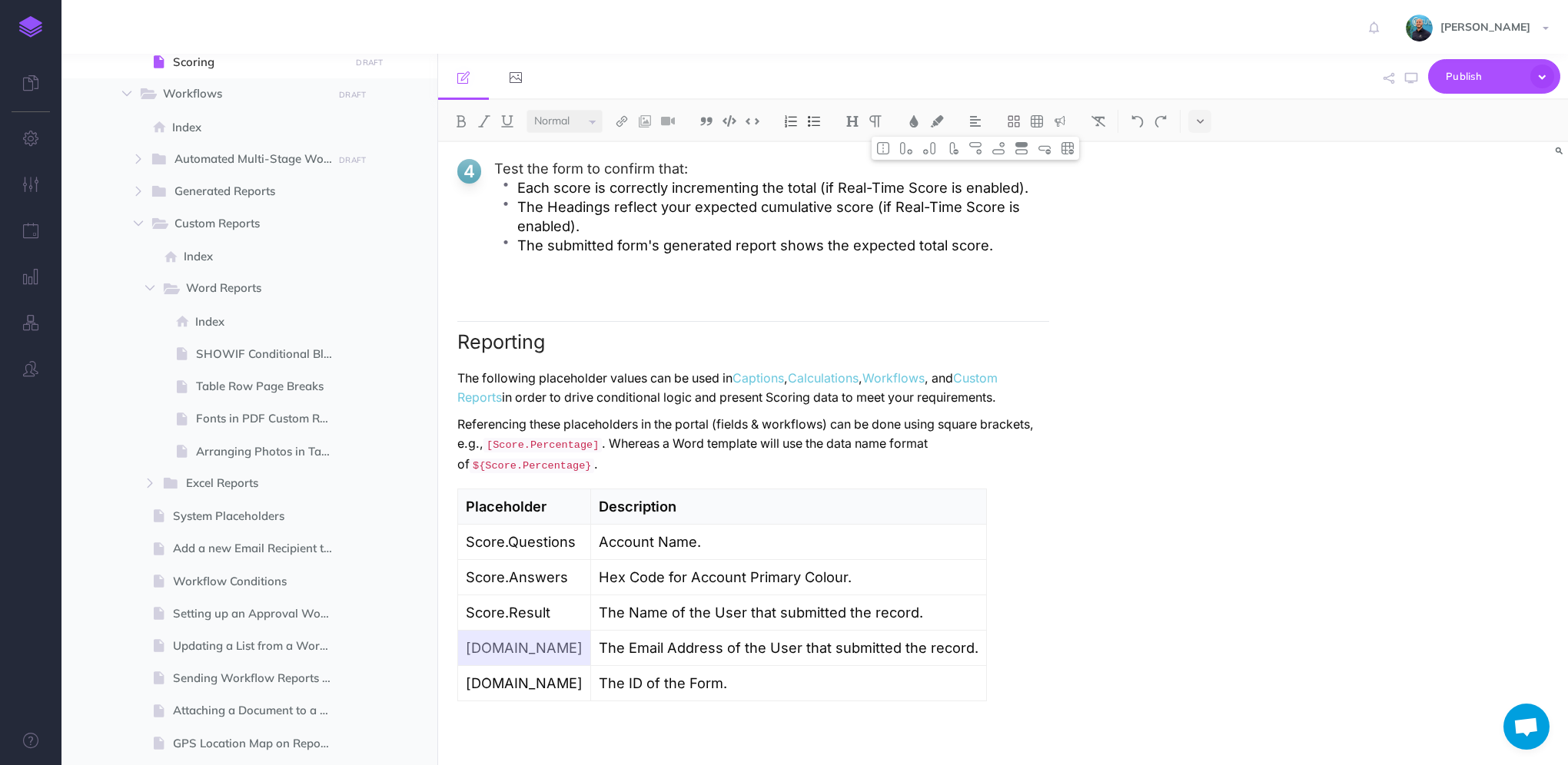
click at [496, 690] on p "Form.ID" at bounding box center [524, 683] width 117 height 19
click at [769, 683] on p "The ID of the Form." at bounding box center [792, 683] width 380 height 19
drag, startPoint x: 733, startPoint y: 545, endPoint x: 601, endPoint y: 544, distance: 132.0
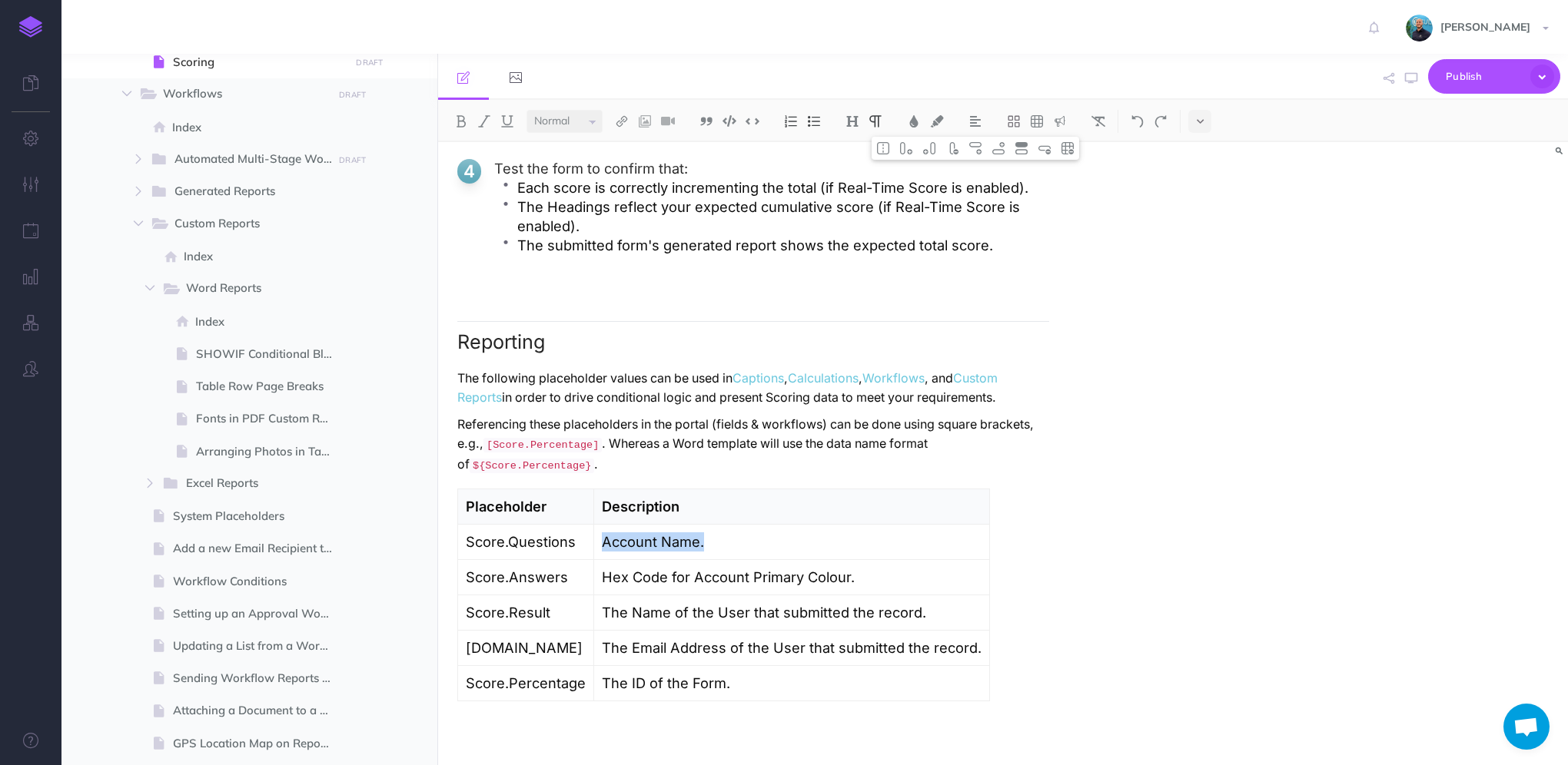
click at [602, 544] on p "Account Name." at bounding box center [792, 542] width 380 height 19
click at [713, 559] on td "Account Name." at bounding box center [792, 542] width 396 height 35
click at [710, 542] on p "Account Name." at bounding box center [792, 542] width 380 height 19
drag, startPoint x: 722, startPoint y: 546, endPoint x: 603, endPoint y: 544, distance: 119.0
click at [603, 544] on p "Account Name." at bounding box center [792, 542] width 380 height 19
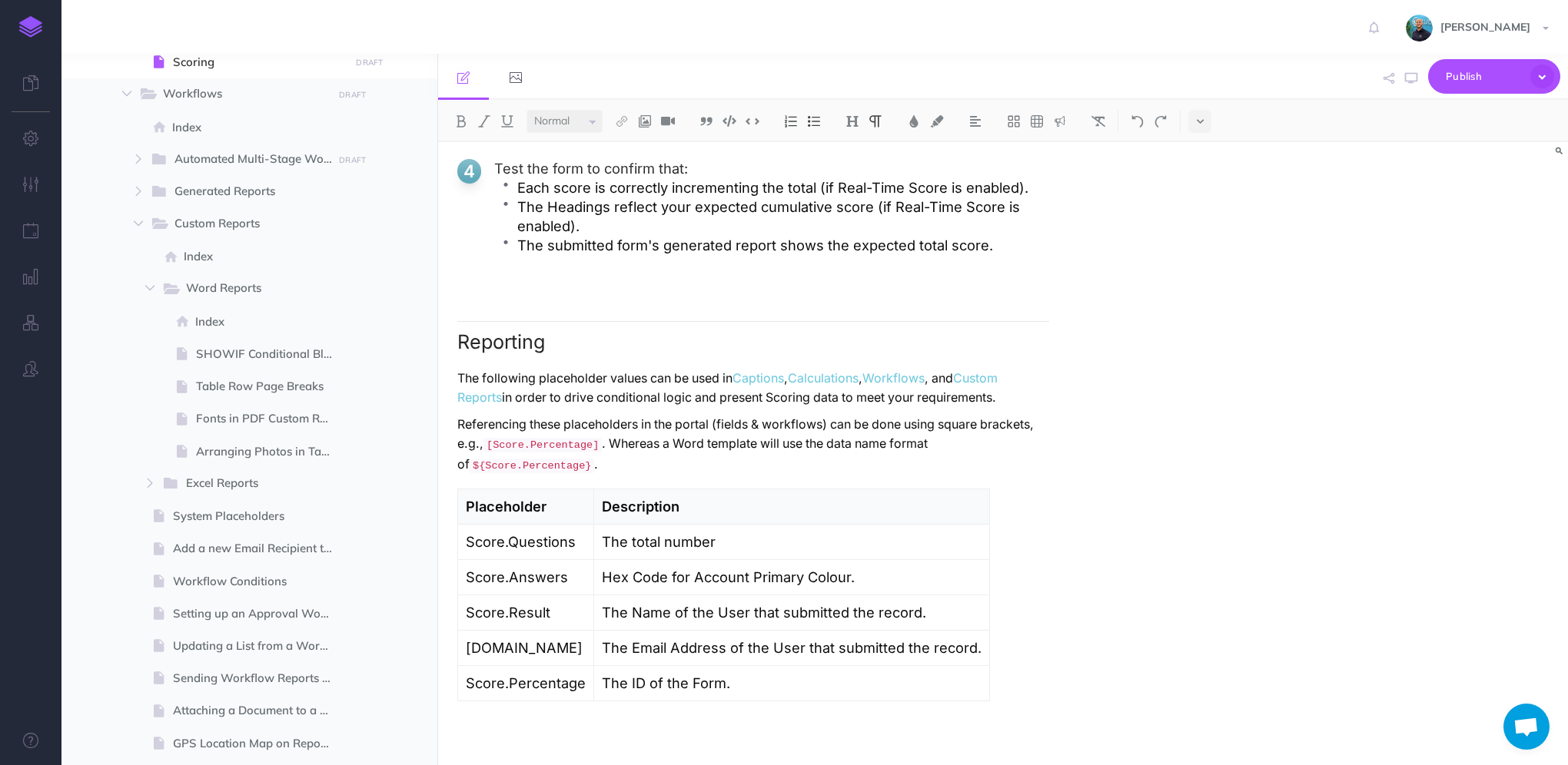
click at [863, 734] on p at bounding box center [753, 725] width 592 height 19
click at [463, 722] on p "IF you'd" at bounding box center [753, 725] width 592 height 19
click at [582, 722] on p "If you'd" at bounding box center [753, 725] width 592 height 19
drag, startPoint x: 737, startPoint y: 728, endPoint x: 586, endPoint y: 735, distance: 151.2
click at [586, 735] on p "If you'd like to break the scoring down" at bounding box center [753, 725] width 592 height 19
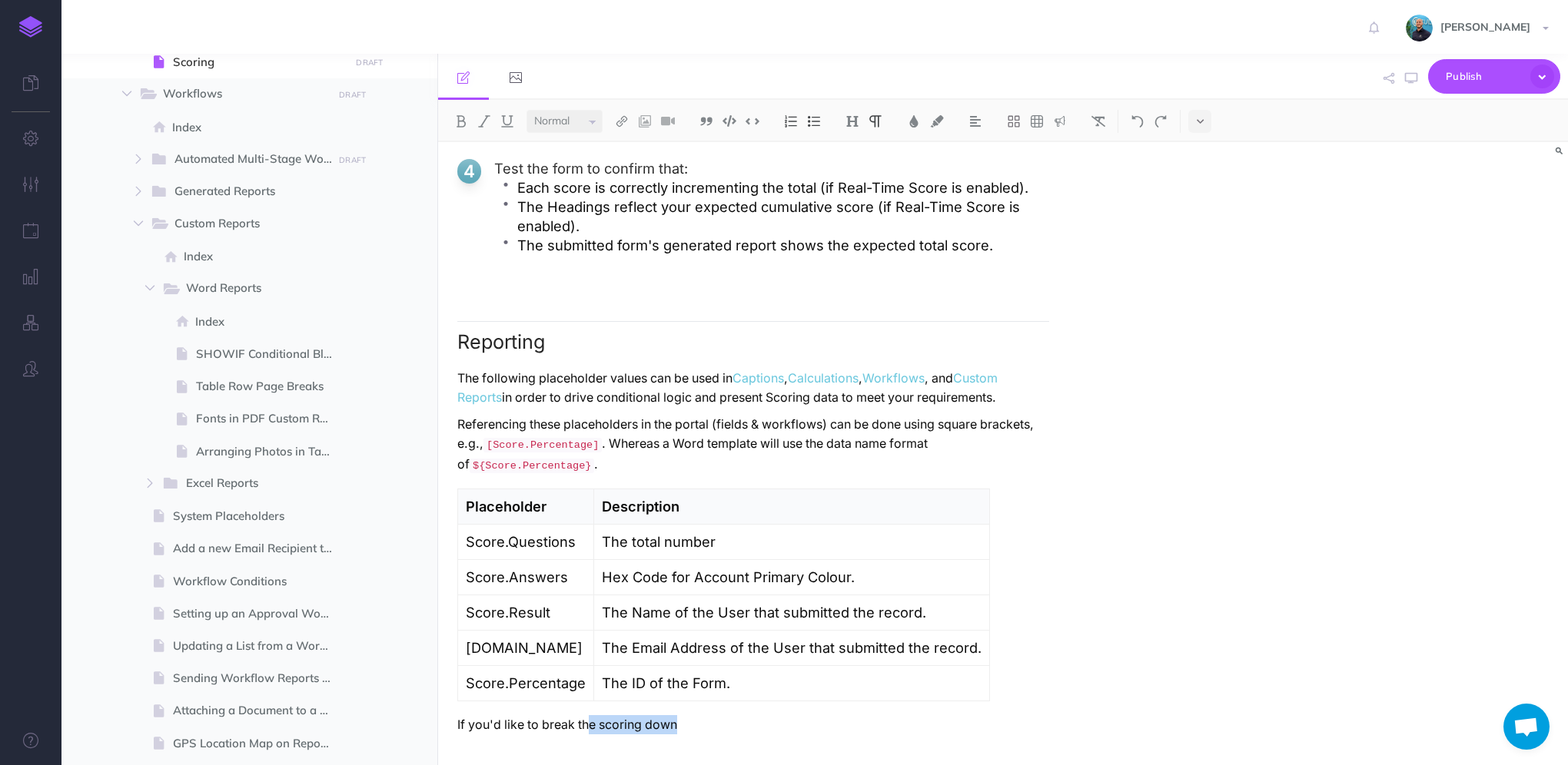
click at [559, 726] on p "If you'd like to break the scoring down" at bounding box center [753, 725] width 592 height 19
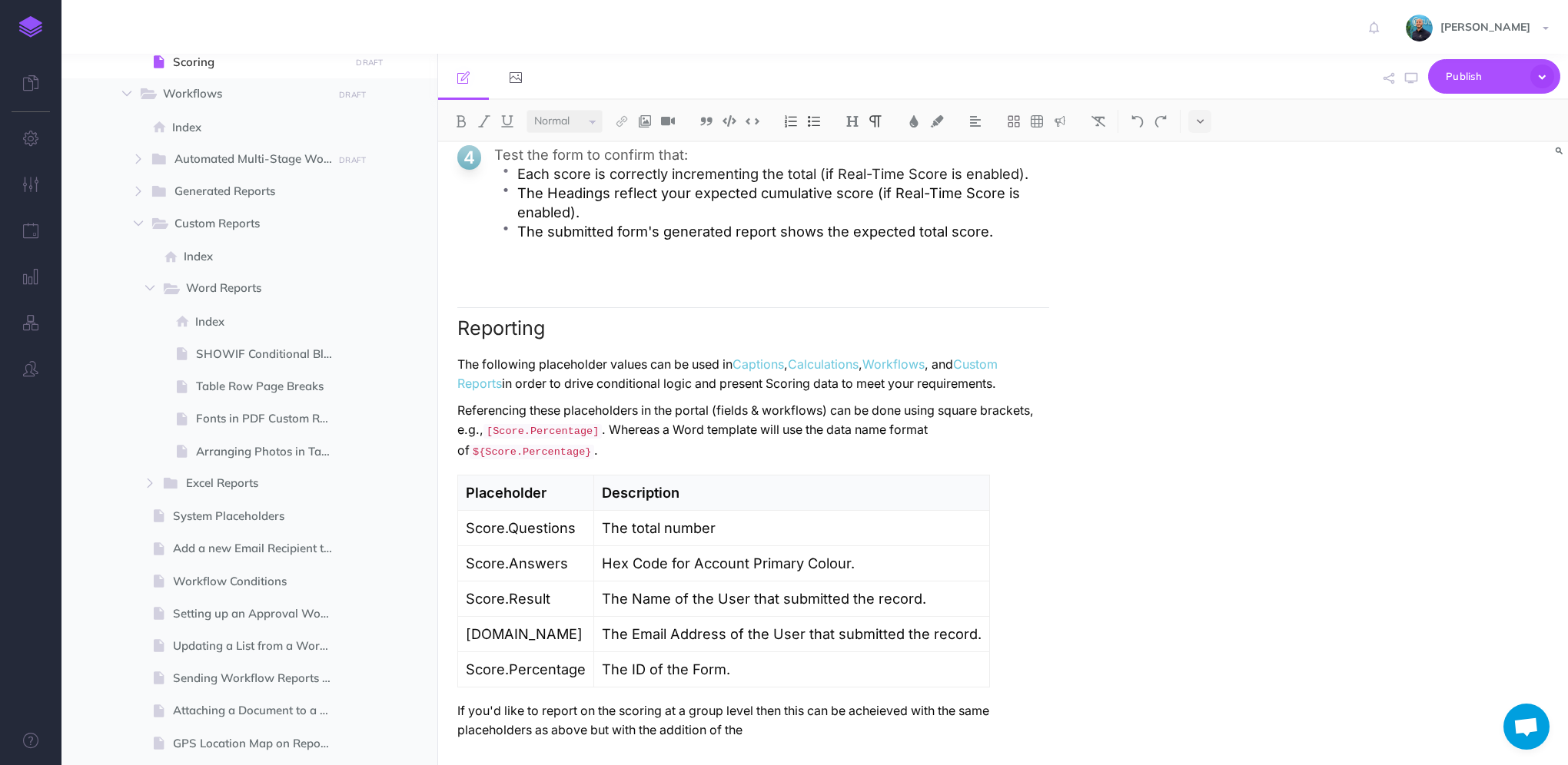
click at [768, 740] on p "If you'd like to report on the scoring at a group level then this can be acheie…" at bounding box center [753, 720] width 592 height 38
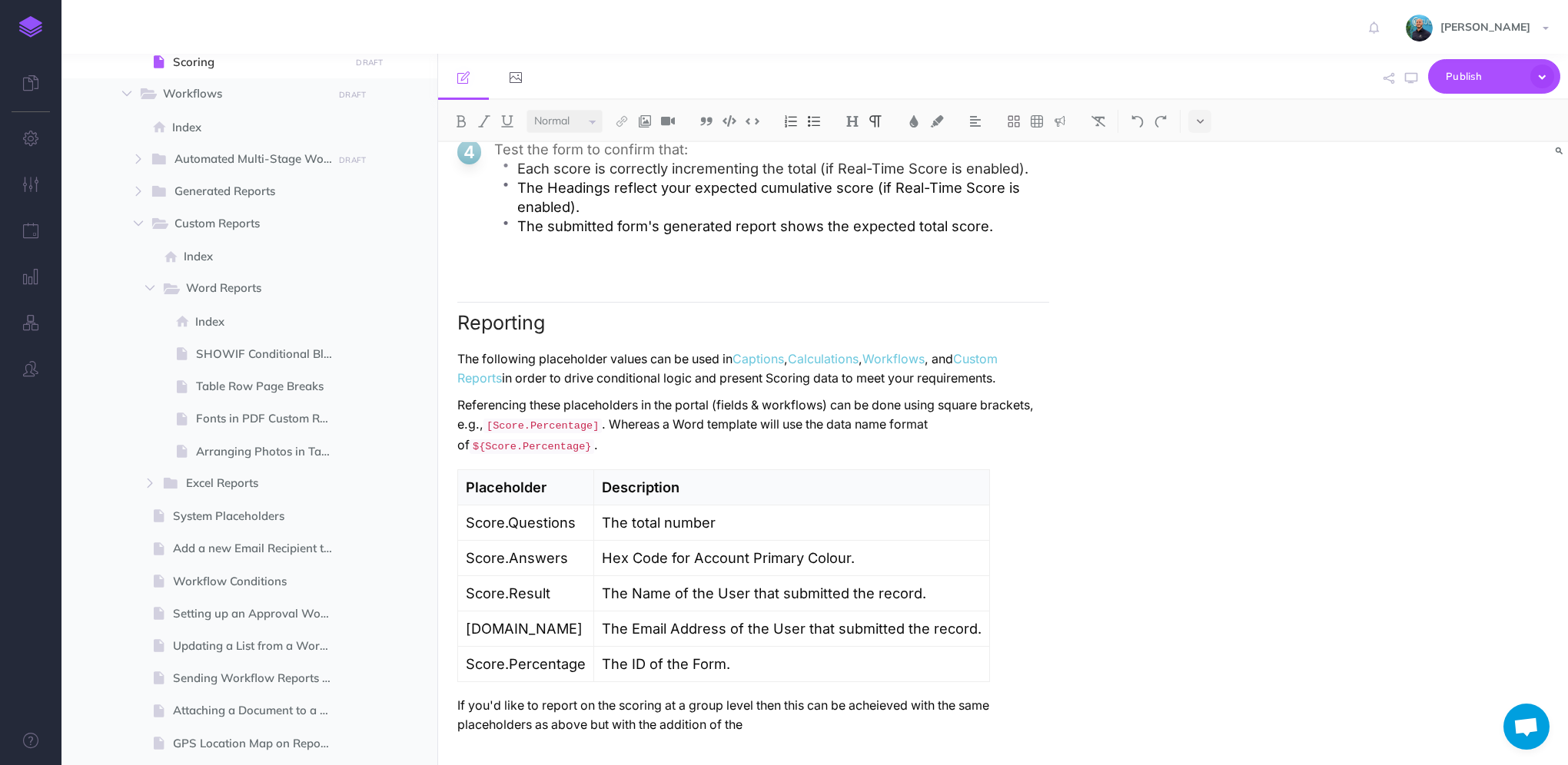
scroll to position [4424, 0]
click at [636, 532] on p "The total number" at bounding box center [792, 523] width 380 height 19
click at [677, 564] on p "Hex Code for Account Primary Colour." at bounding box center [792, 558] width 380 height 19
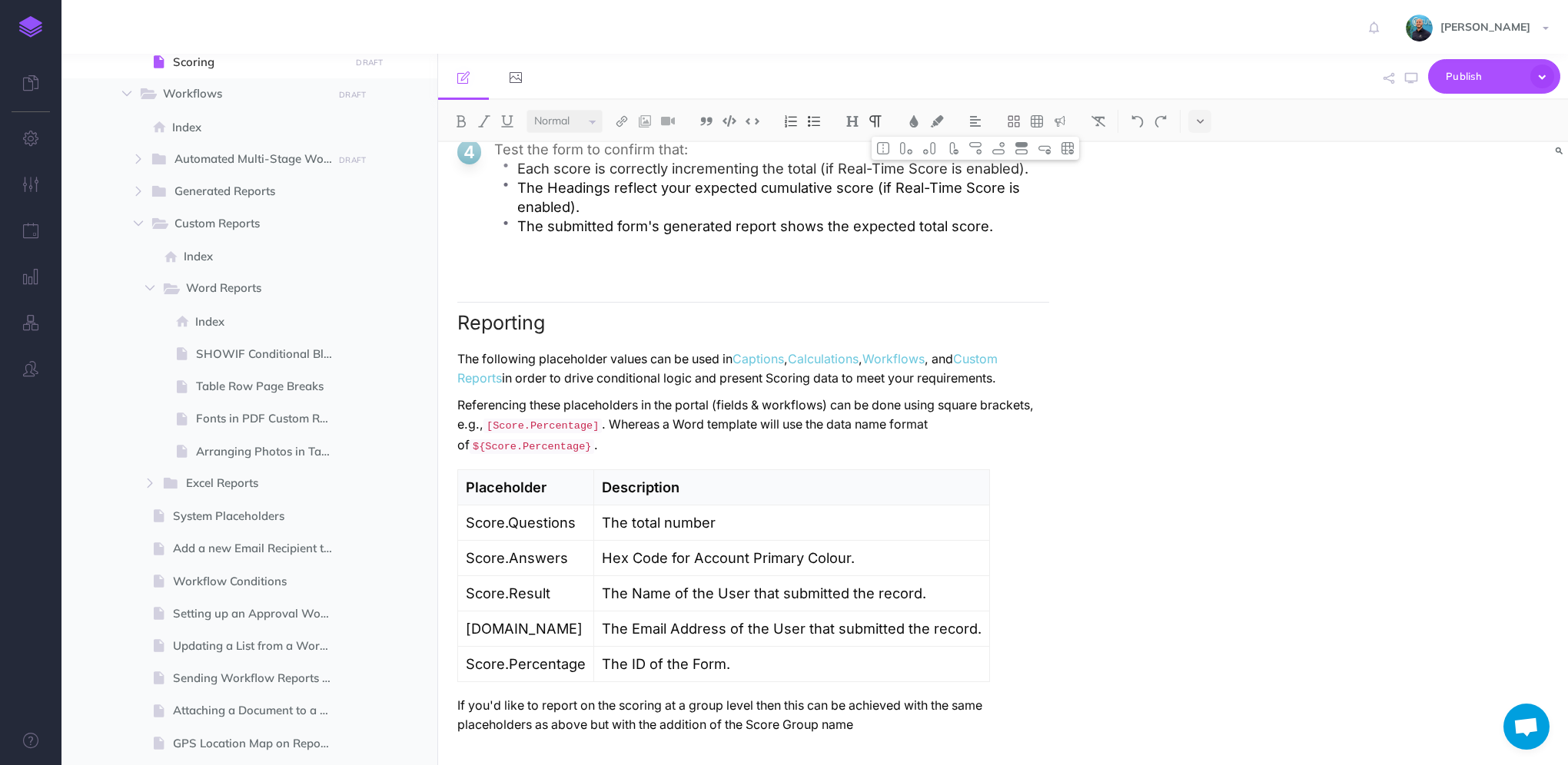
click at [677, 564] on p "Hex Code for Account Primary Colour." at bounding box center [792, 558] width 380 height 19
click at [718, 591] on p "The Name of the User that submitted the record." at bounding box center [792, 593] width 380 height 19
click at [722, 624] on p "The Email Address of the User that submitted the record." at bounding box center [792, 629] width 380 height 19
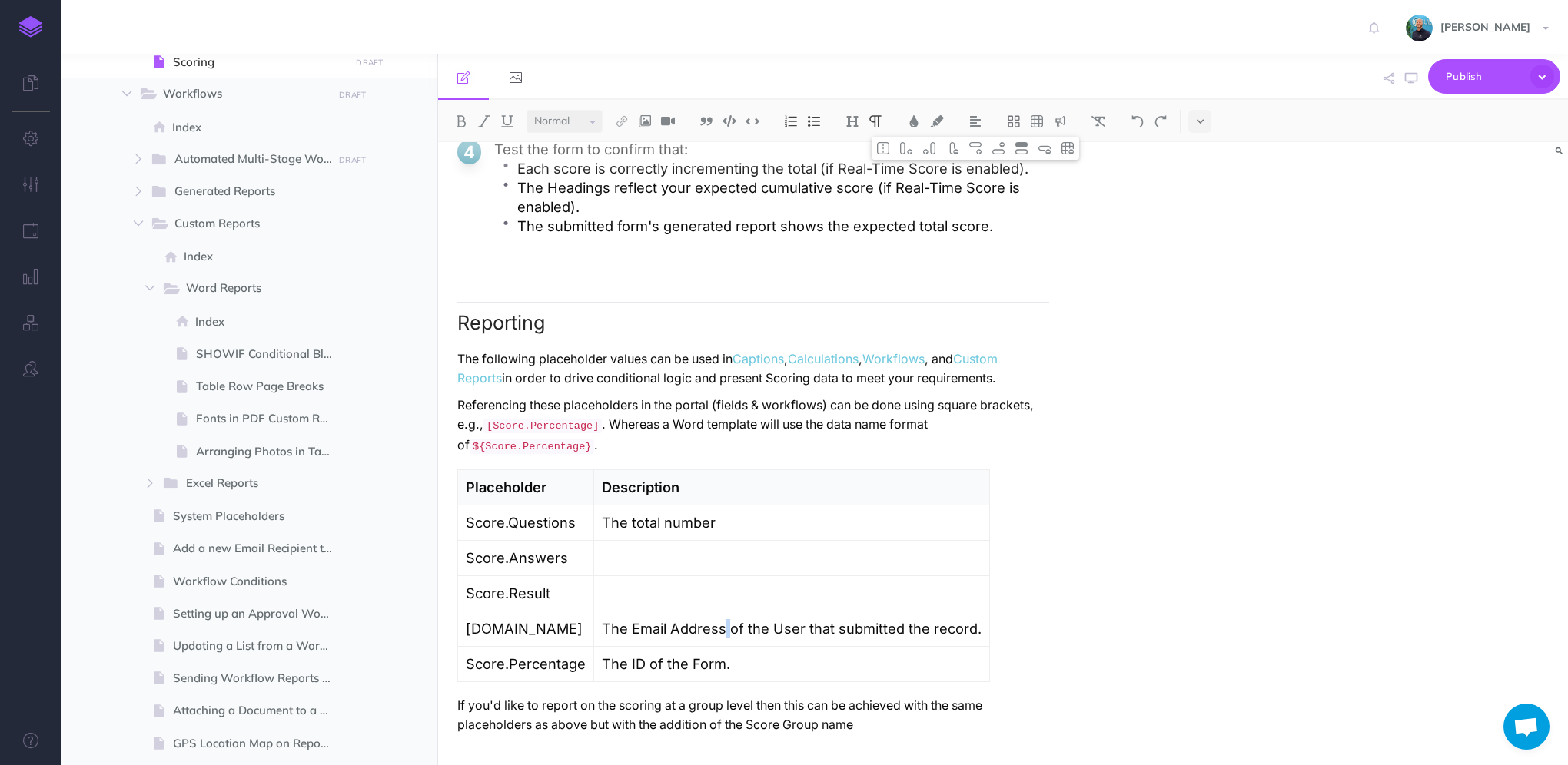
click at [722, 624] on p "The Email Address of the User that submitted the record." at bounding box center [792, 629] width 380 height 19
click at [699, 664] on p "The ID of the Form." at bounding box center [666, 664] width 128 height 19
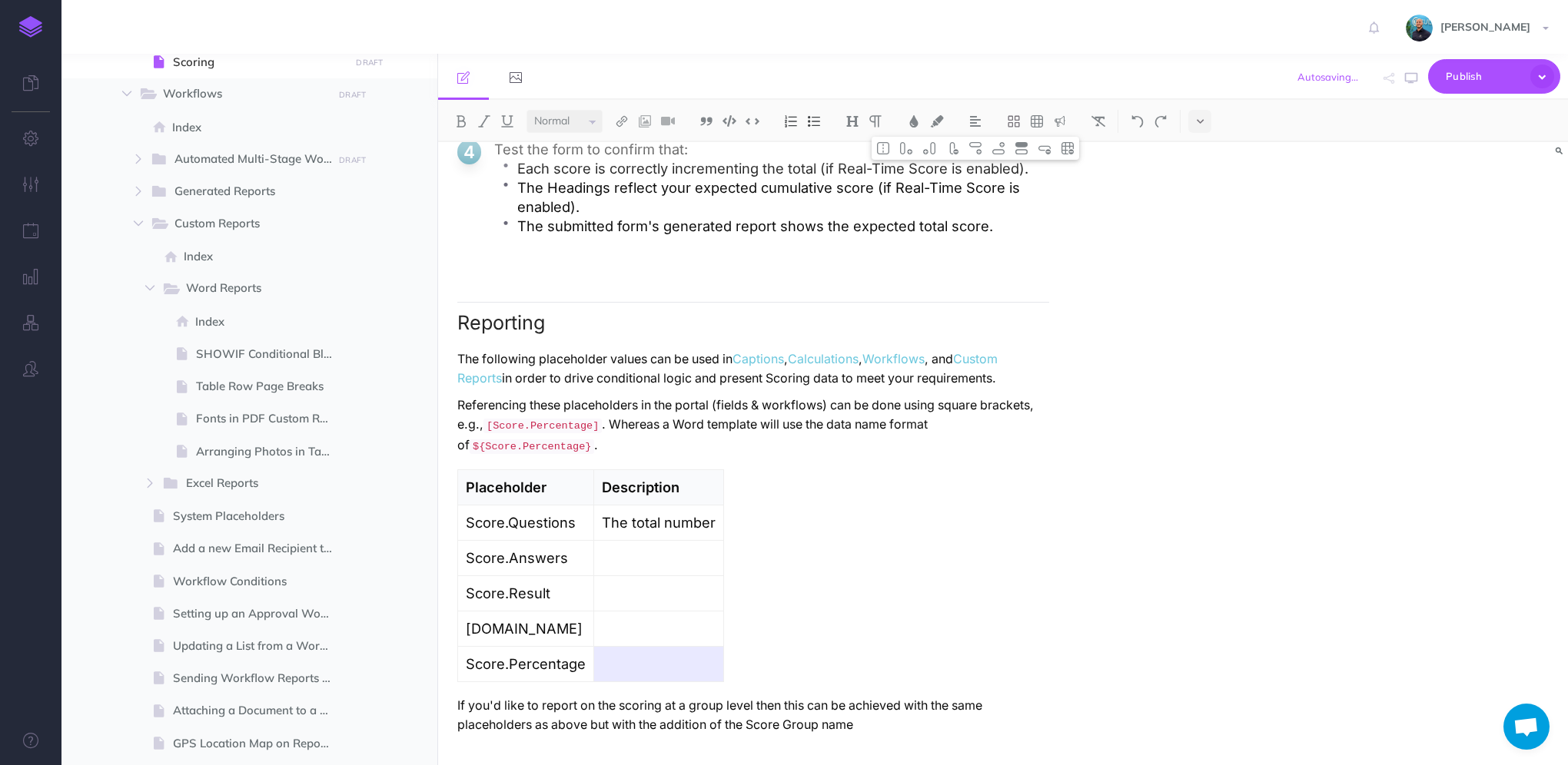
click at [717, 525] on td "The total number" at bounding box center [659, 523] width 130 height 35
click at [927, 721] on p "If you'd like to report on the scoring at a group level then this can be achiev…" at bounding box center [753, 714] width 592 height 38
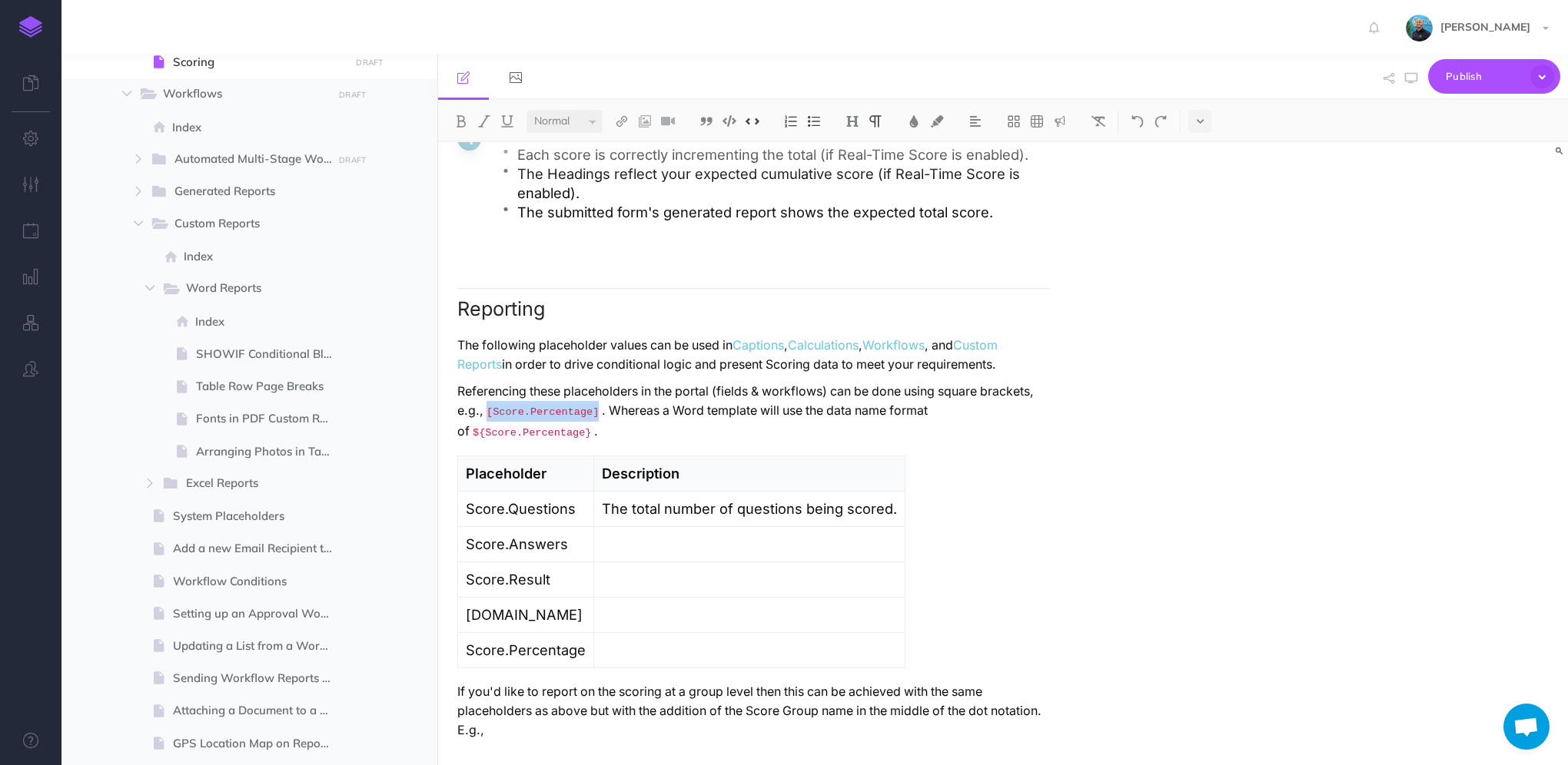
drag, startPoint x: 592, startPoint y: 429, endPoint x: 490, endPoint y: 432, distance: 102.0
click at [490, 419] on code "[Score.Percentage]" at bounding box center [543, 412] width 118 height 15
copy code "[Score.Percentage]"
drag, startPoint x: 568, startPoint y: 753, endPoint x: 570, endPoint y: 742, distance: 11.2
click at [568, 740] on p "If you'd like to report on the scoring at a group level then this can be achiev…" at bounding box center [753, 711] width 592 height 58
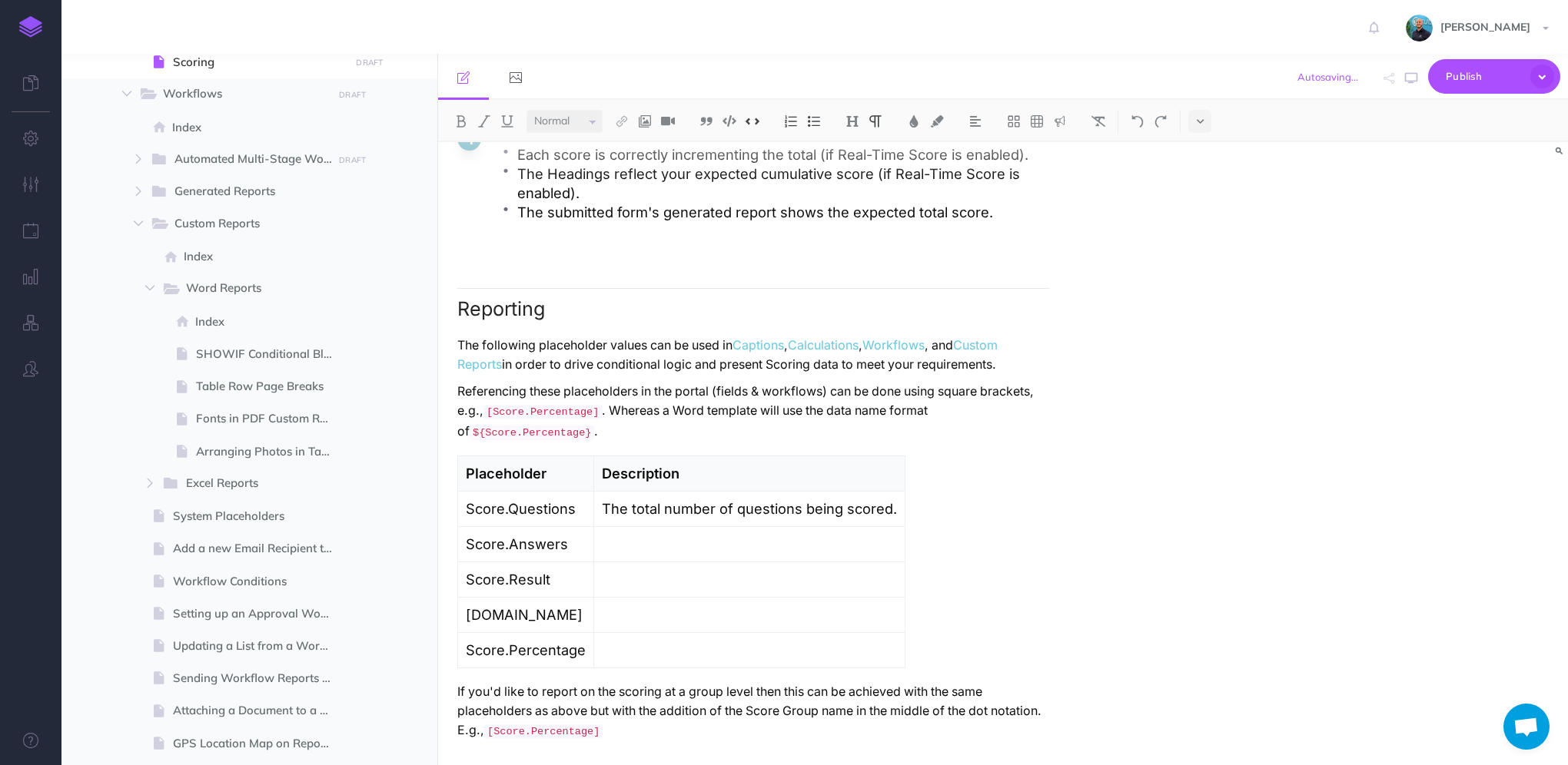
click at [582, 739] on code "[Score.Percentage]" at bounding box center [543, 732] width 118 height 15
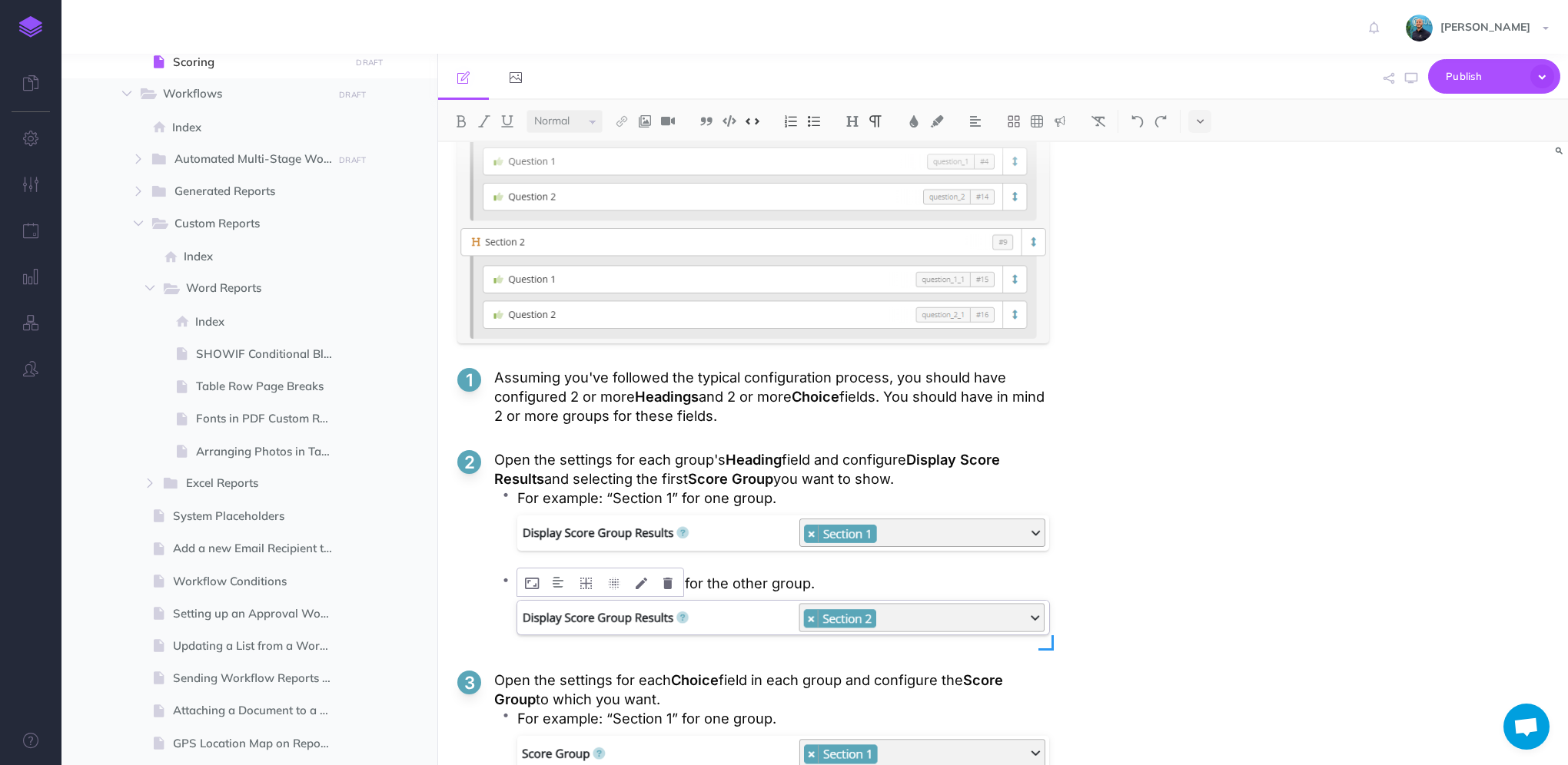
scroll to position [4444, 0]
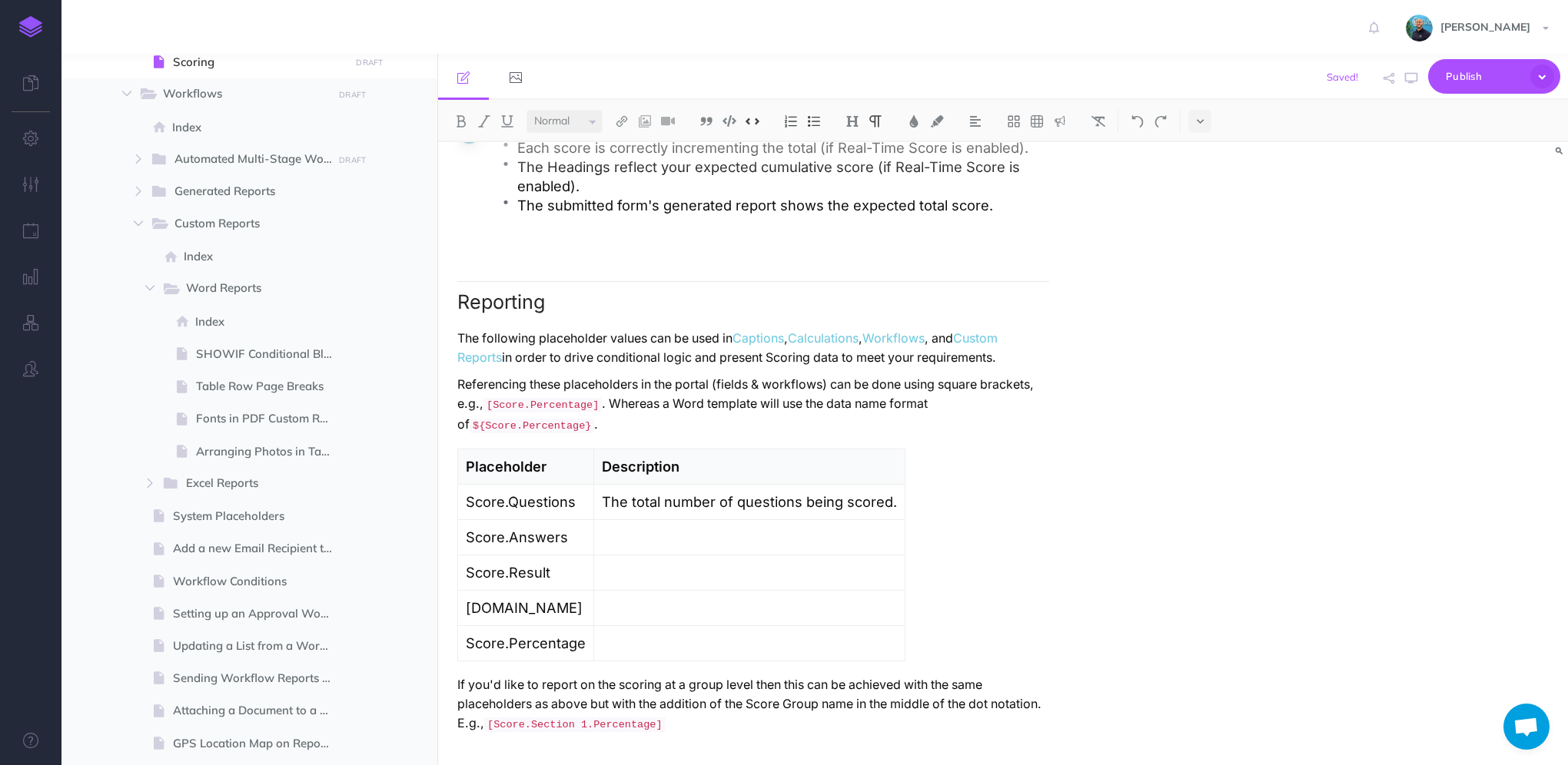
click at [730, 729] on p "If you'd like to report on the scoring at a group level then this can be achiev…" at bounding box center [753, 705] width 592 height 59
click at [759, 122] on img at bounding box center [753, 121] width 14 height 12
click at [758, 125] on img at bounding box center [753, 121] width 14 height 12
click at [537, 639] on p "Score.Percentage" at bounding box center [526, 644] width 120 height 19
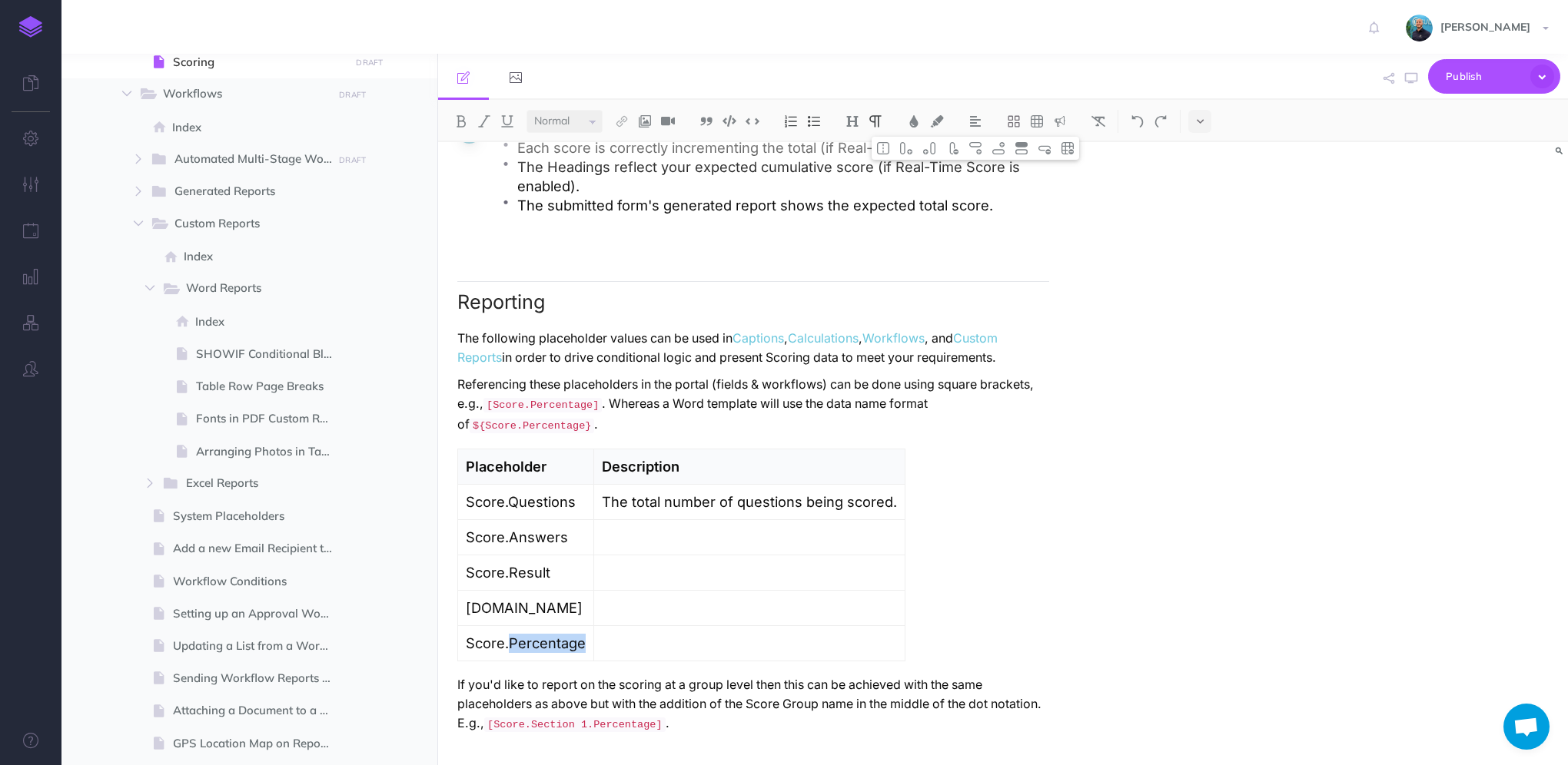
click at [537, 639] on p "Score.Percentage" at bounding box center [526, 644] width 120 height 19
click at [709, 725] on p "If you'd like to report on the scoring at a group level then this can be achiev…" at bounding box center [753, 705] width 592 height 59
click at [757, 121] on img at bounding box center [753, 121] width 14 height 12
click at [919, 725] on p "If you'd like to report on the scoring at a group level then this can be achiev…" at bounding box center [753, 705] width 592 height 59
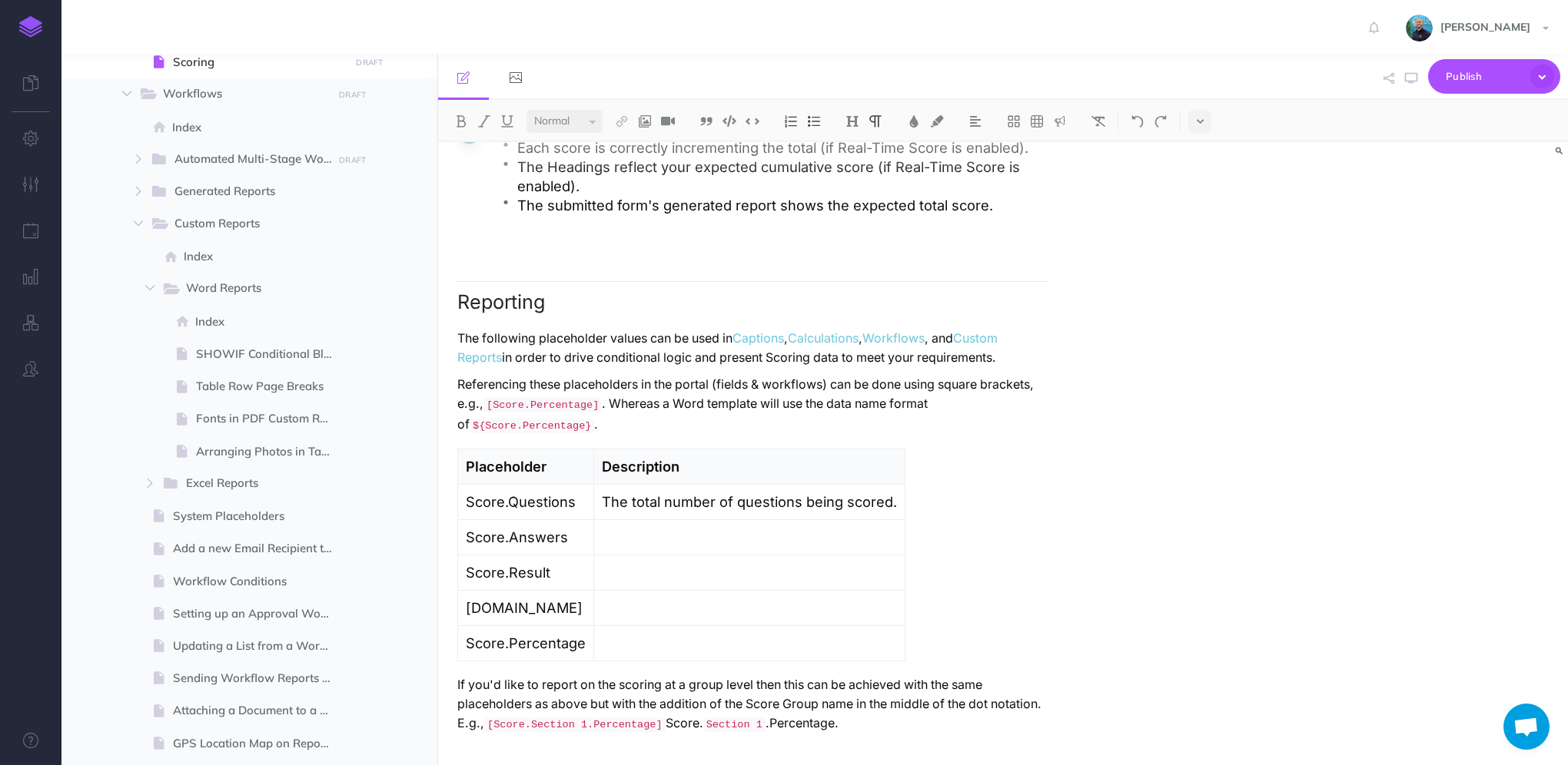
click at [506, 725] on p "If you'd like to report on the scoring at a group level then this can be achiev…" at bounding box center [753, 705] width 592 height 59
click at [511, 728] on p "If you'd like to report on the scoring at a group level then this can be achiev…" at bounding box center [753, 705] width 592 height 59
click at [1410, 85] on button "button" at bounding box center [1412, 78] width 20 height 44
drag, startPoint x: 876, startPoint y: 725, endPoint x: 708, endPoint y: 722, distance: 168.0
click at [708, 722] on p "If you'd like to report on the scoring at a group level then this can be achiev…" at bounding box center [753, 705] width 592 height 59
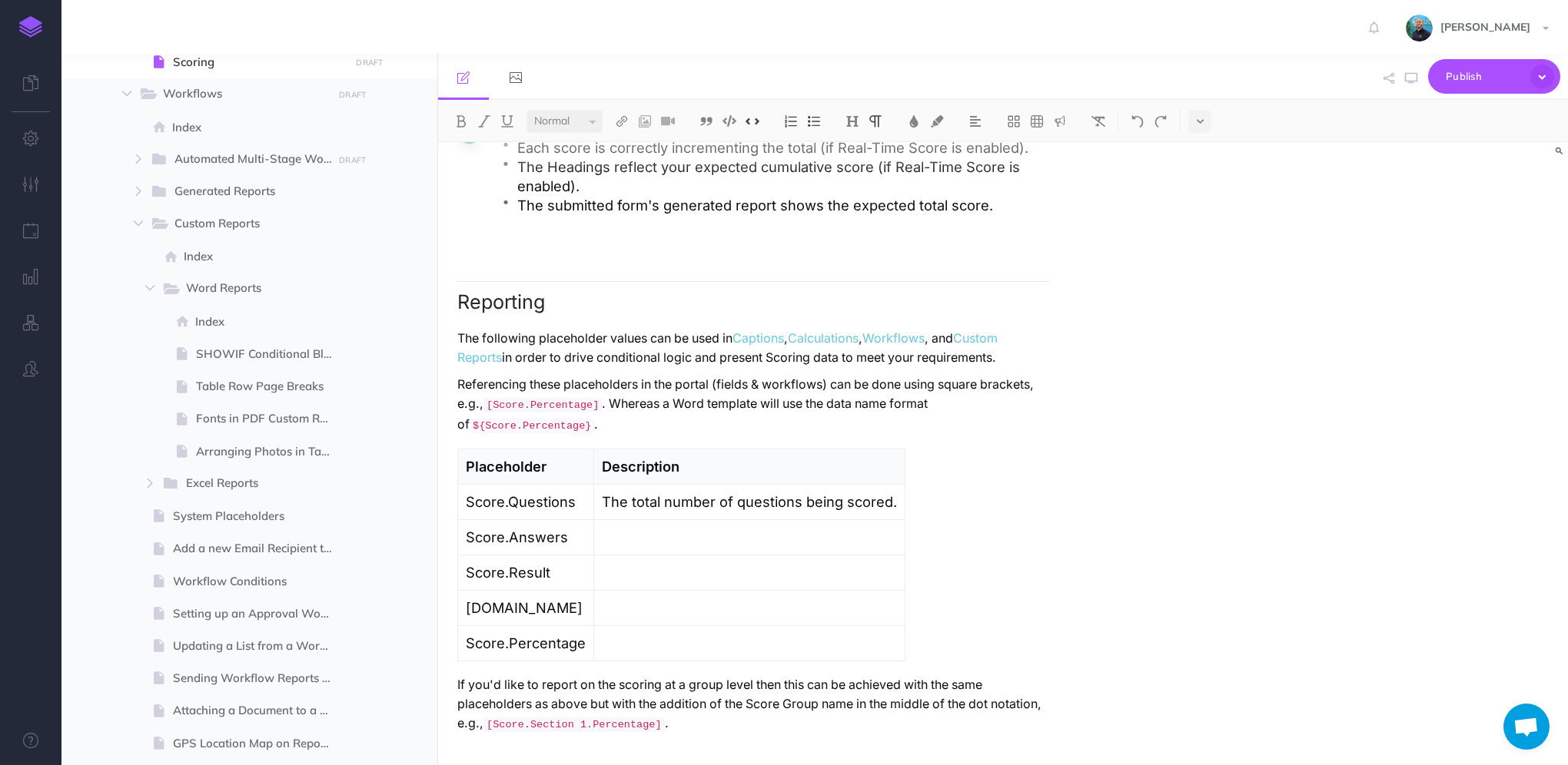
click at [768, 728] on p "If you'd like to report on the scoring at a group level then this can be achiev…" at bounding box center [753, 705] width 592 height 59
click at [1413, 82] on icon "button" at bounding box center [1412, 79] width 12 height 12
click at [757, 719] on p "If you'd like to report on the scoring at a group level then this can be achiev…" at bounding box center [753, 705] width 592 height 59
click at [1418, 83] on button "button" at bounding box center [1412, 78] width 20 height 44
click at [898, 513] on td "The total number of questions being scored." at bounding box center [750, 502] width 311 height 35
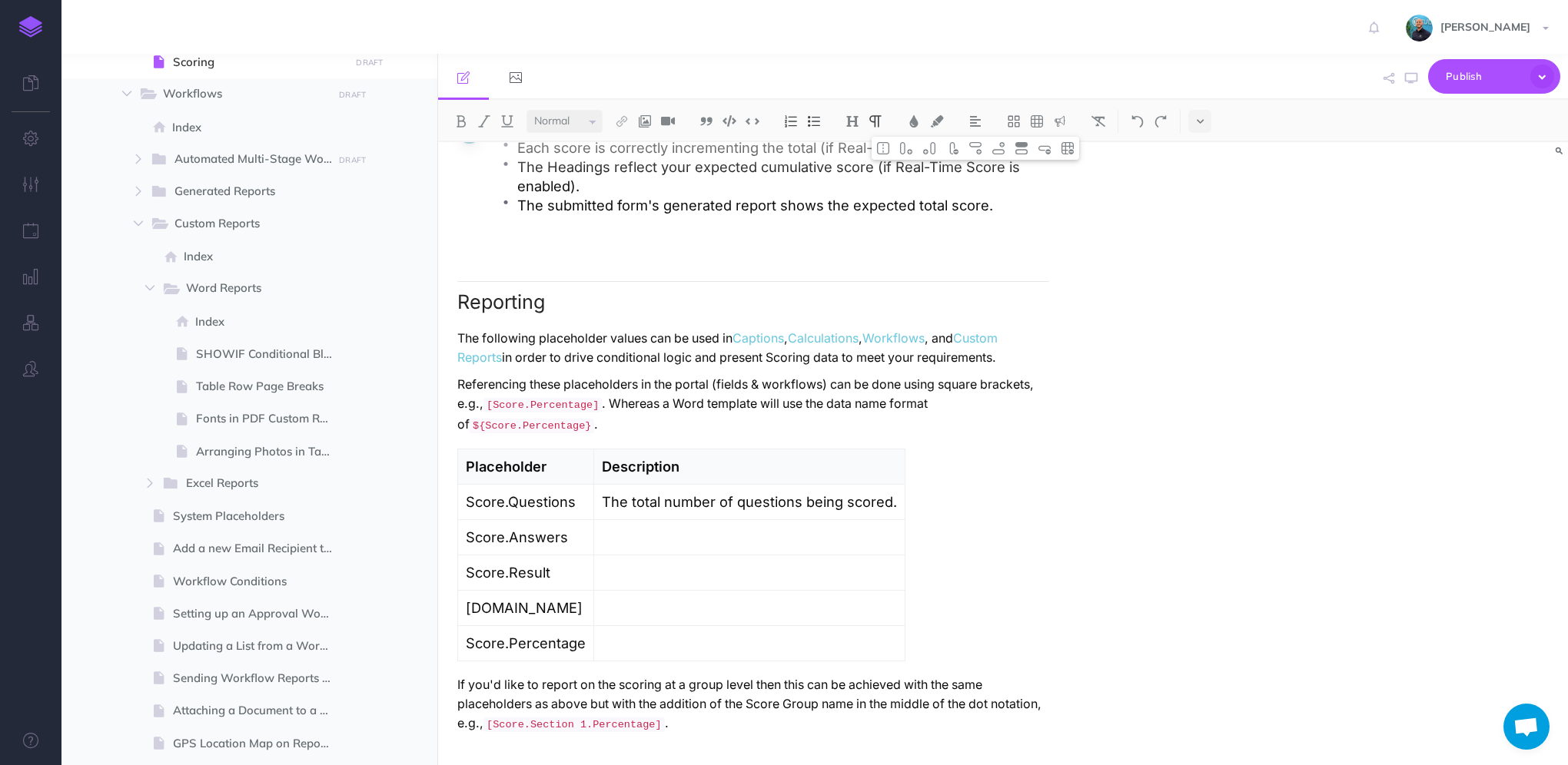
click at [897, 507] on td "The total number of questions being scored." at bounding box center [750, 502] width 311 height 35
click at [755, 507] on p "The total number of questions being scored." at bounding box center [749, 502] width 295 height 19
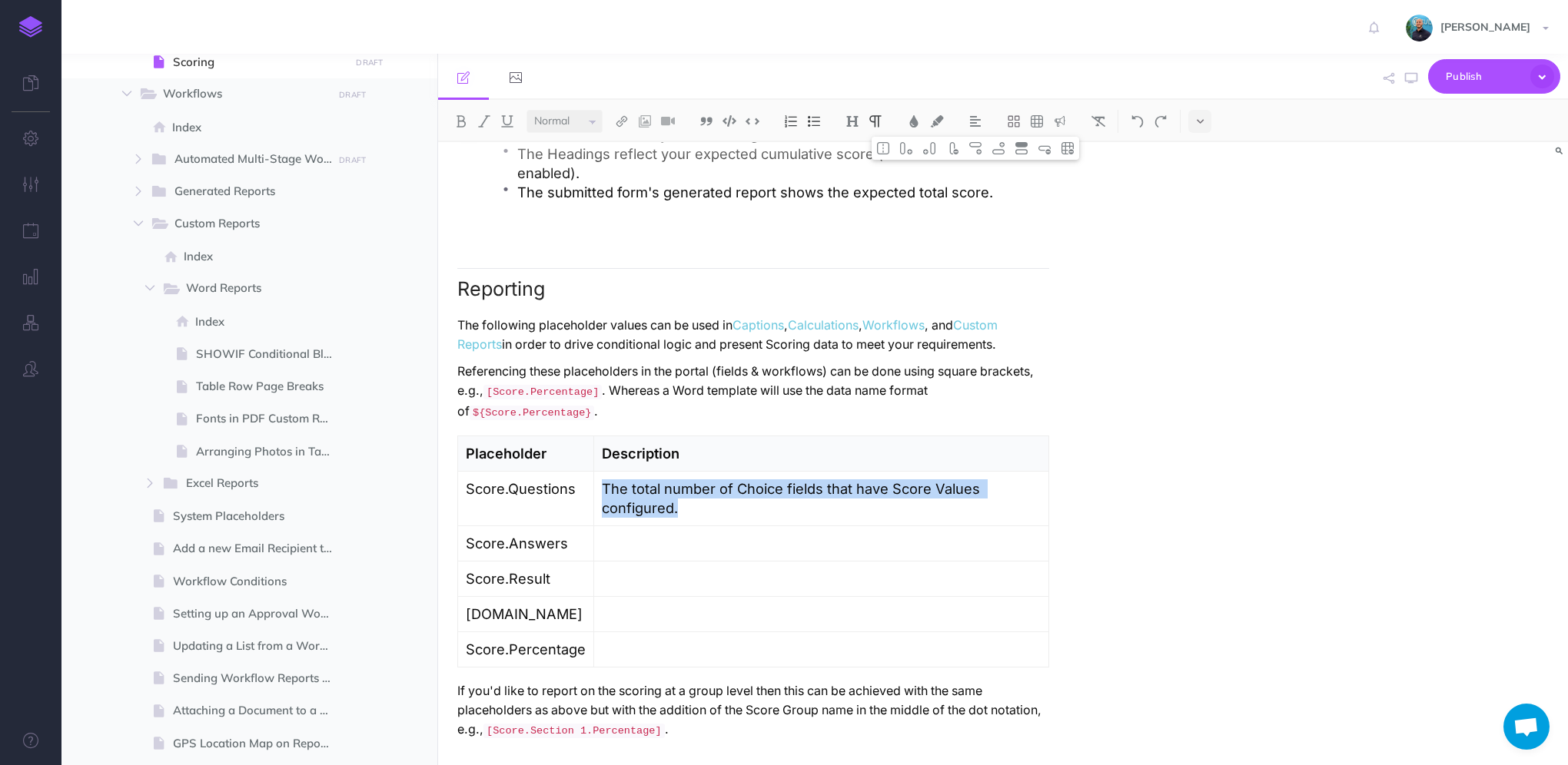
drag, startPoint x: 698, startPoint y: 522, endPoint x: 603, endPoint y: 507, distance: 96.2
click at [603, 507] on p "The total number of Choice fields that have Score Values configured." at bounding box center [821, 498] width 439 height 38
copy p "The total number of Choice fields that have Score Values configured."
click at [674, 562] on td at bounding box center [821, 543] width 455 height 35
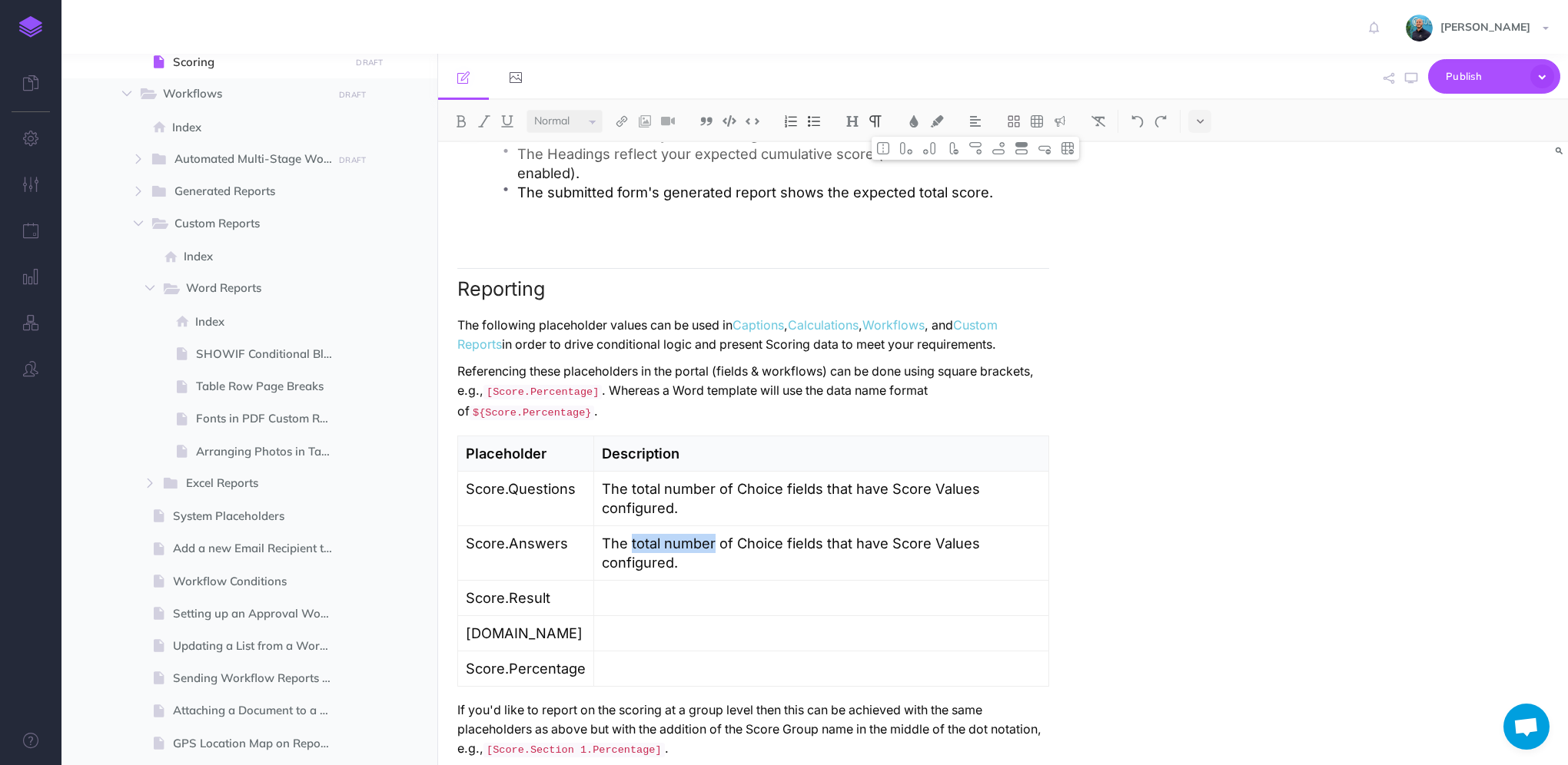
drag, startPoint x: 628, startPoint y: 560, endPoint x: 712, endPoint y: 558, distance: 84.0
click at [712, 558] on p "The total number of Choice fields that have Score Values configured." at bounding box center [821, 553] width 439 height 38
click at [756, 573] on p "The total number of Choice fields that have Score Values configured." at bounding box center [821, 553] width 439 height 38
click at [673, 518] on p "The total number of Choice fields that have Score Values configured." at bounding box center [821, 498] width 439 height 38
click at [817, 560] on p "The total number of Choice fields that have Score Values configured." at bounding box center [821, 553] width 439 height 38
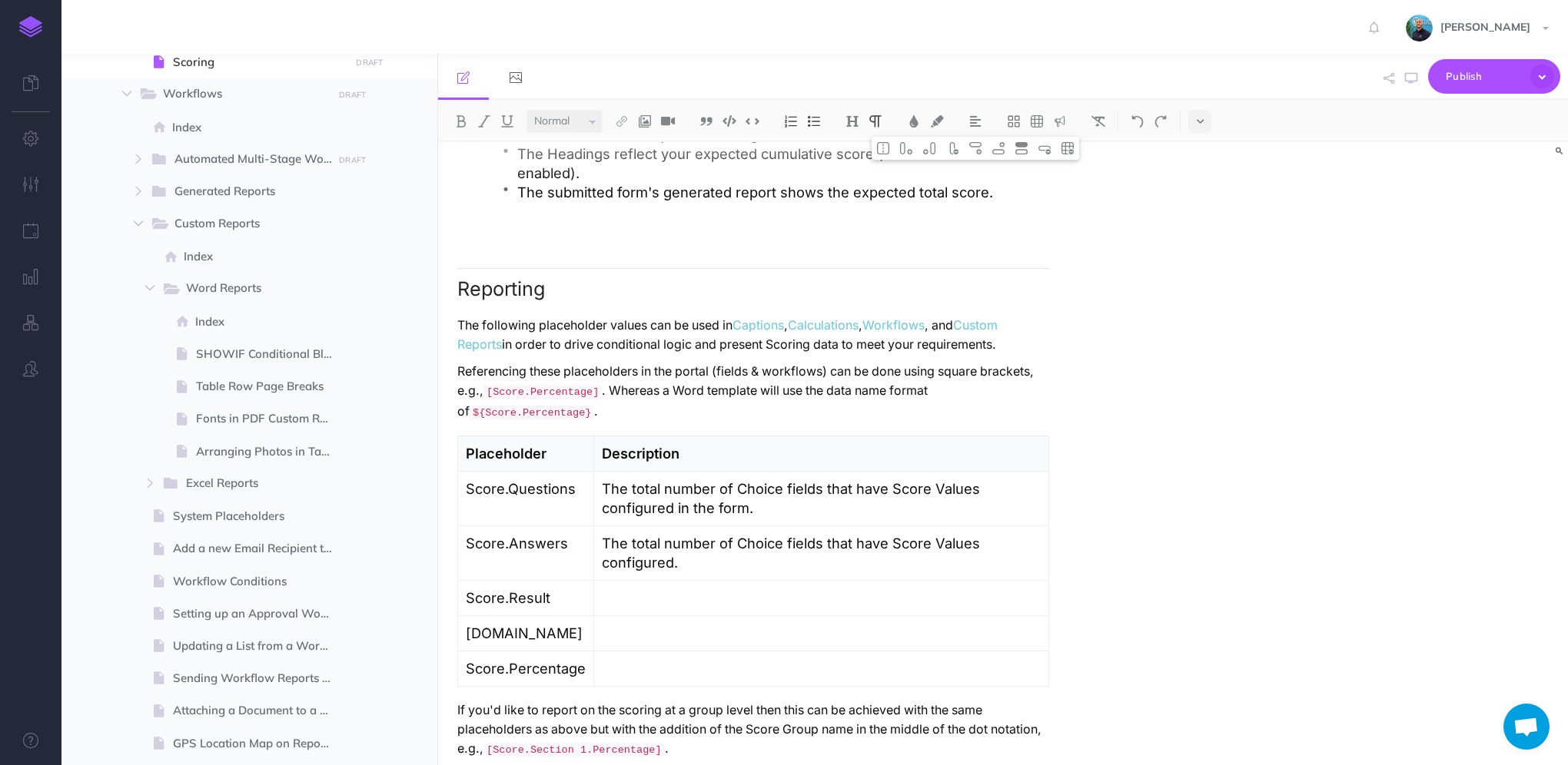
click at [849, 561] on p "The total number of Choice fields that have Score Values configured." at bounding box center [821, 553] width 439 height 38
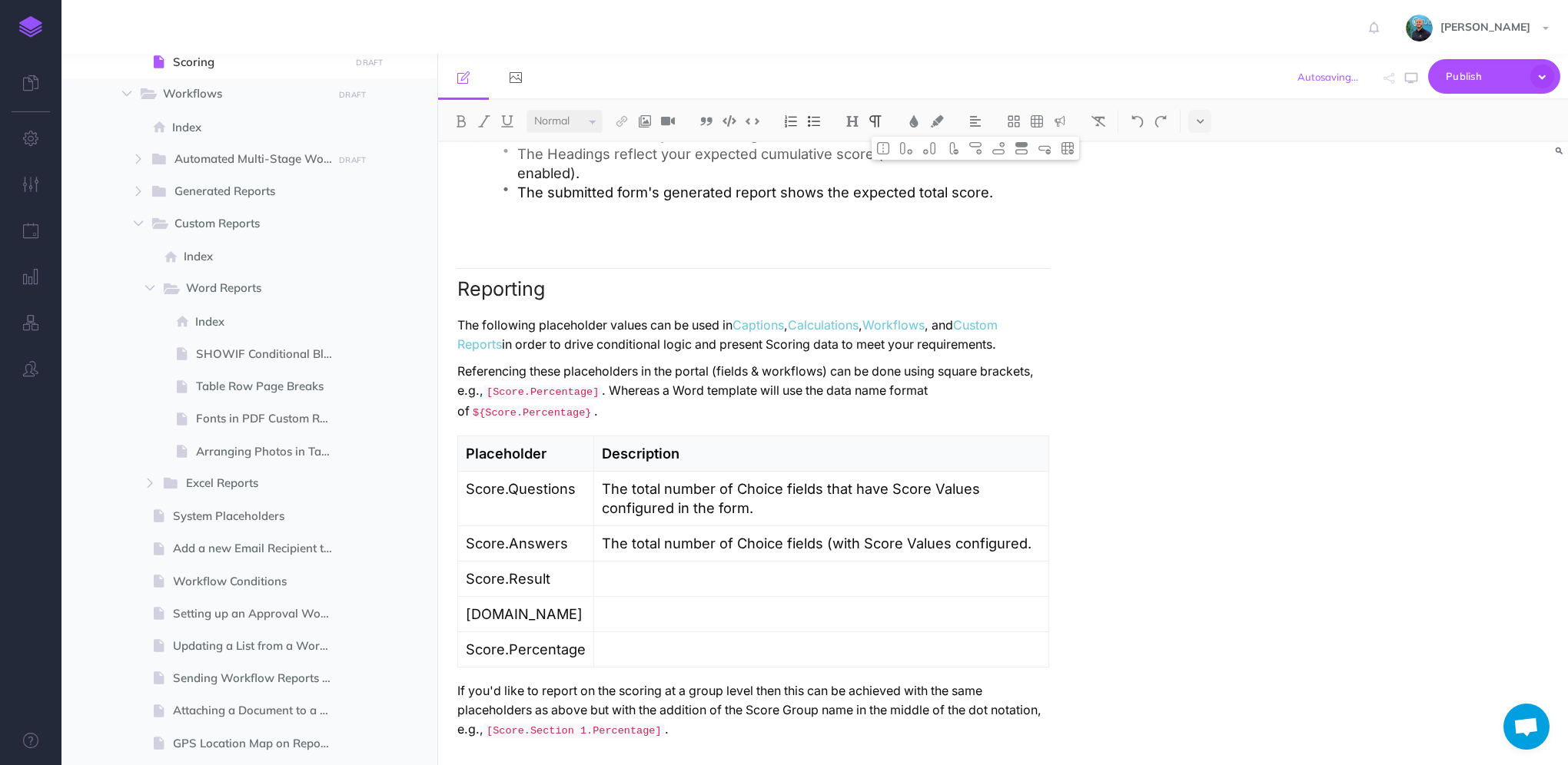
click at [1022, 553] on p "The total number of Choice fields (with Score Values configured." at bounding box center [821, 543] width 439 height 19
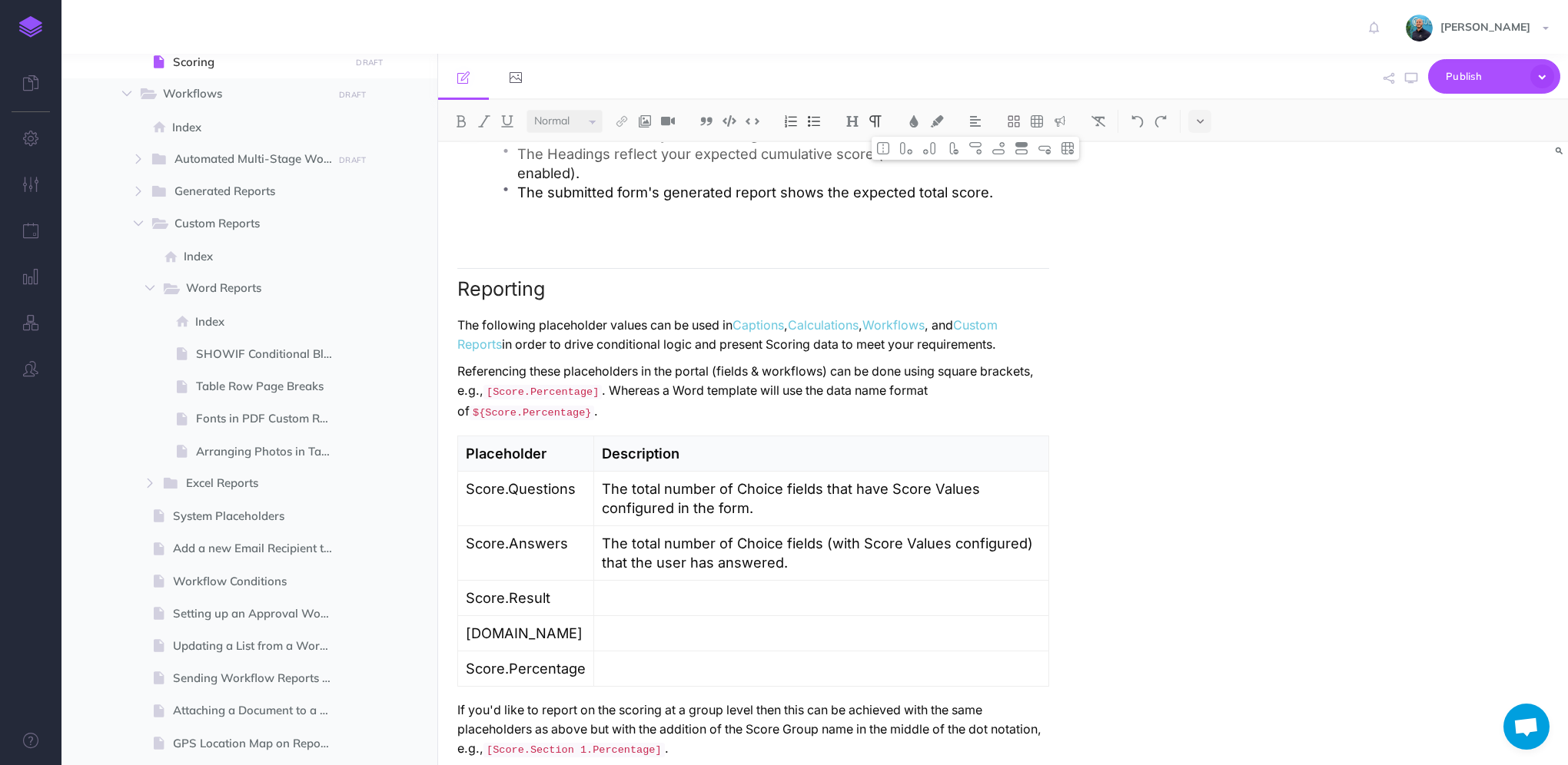
click at [904, 573] on p "The total number of Choice fields (with Score Values configured) that the user …" at bounding box center [821, 553] width 439 height 38
click at [821, 560] on p "The total number of Choice fields (with Score Values configured) that the user …" at bounding box center [821, 553] width 439 height 38
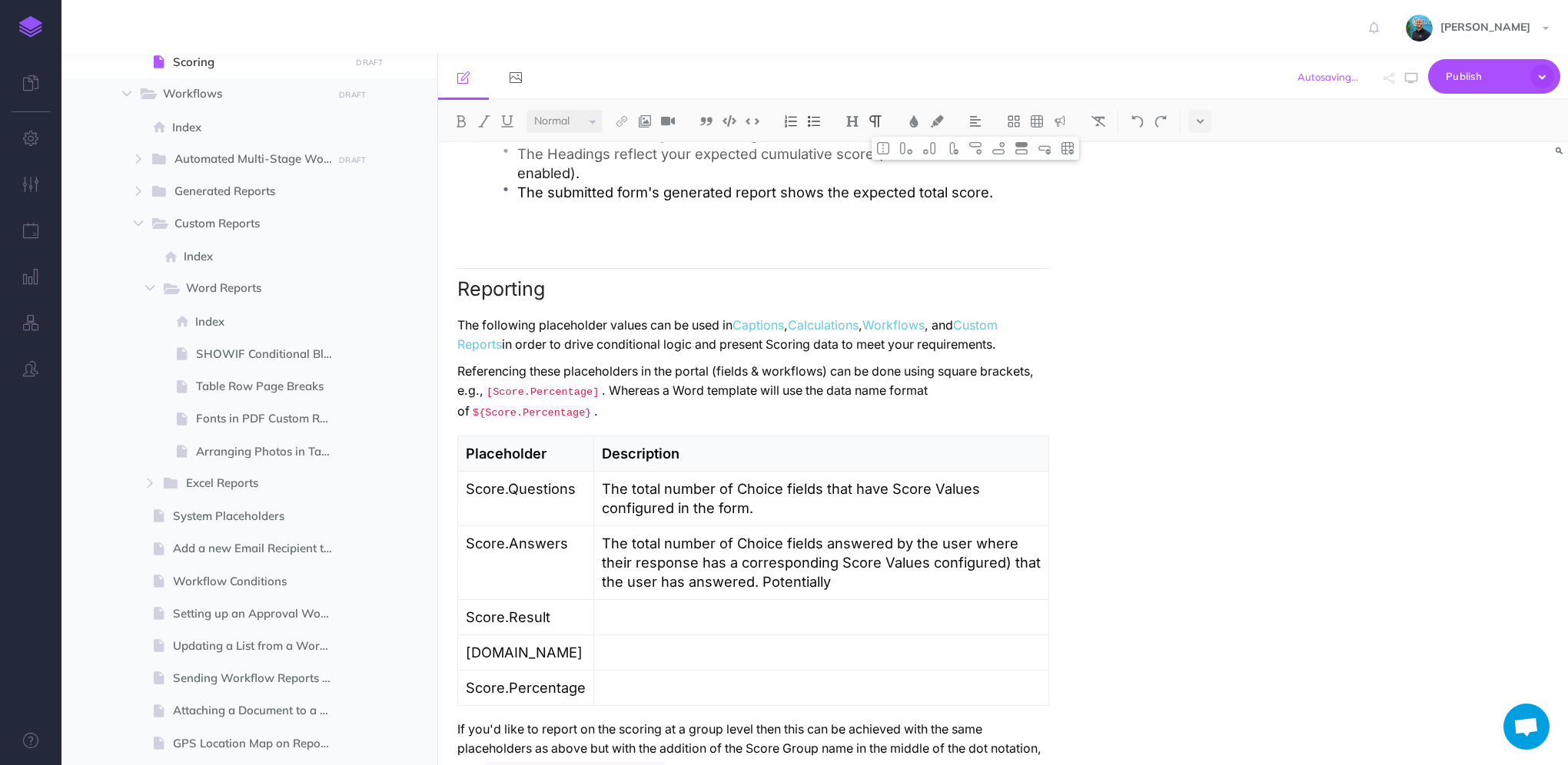
click at [925, 576] on p "The total number of Choice fields answered by the user where their response has…" at bounding box center [821, 563] width 439 height 58
click at [999, 579] on p "The total number of Choice fields answered by the user where their response has…" at bounding box center [821, 563] width 439 height 58
click at [1001, 576] on p "The total number of Choice fields answered by the user where their response has…" at bounding box center [821, 563] width 439 height 58
click at [929, 591] on p "The total number of Choice fields answered by the user where their response has…" at bounding box center [821, 563] width 439 height 58
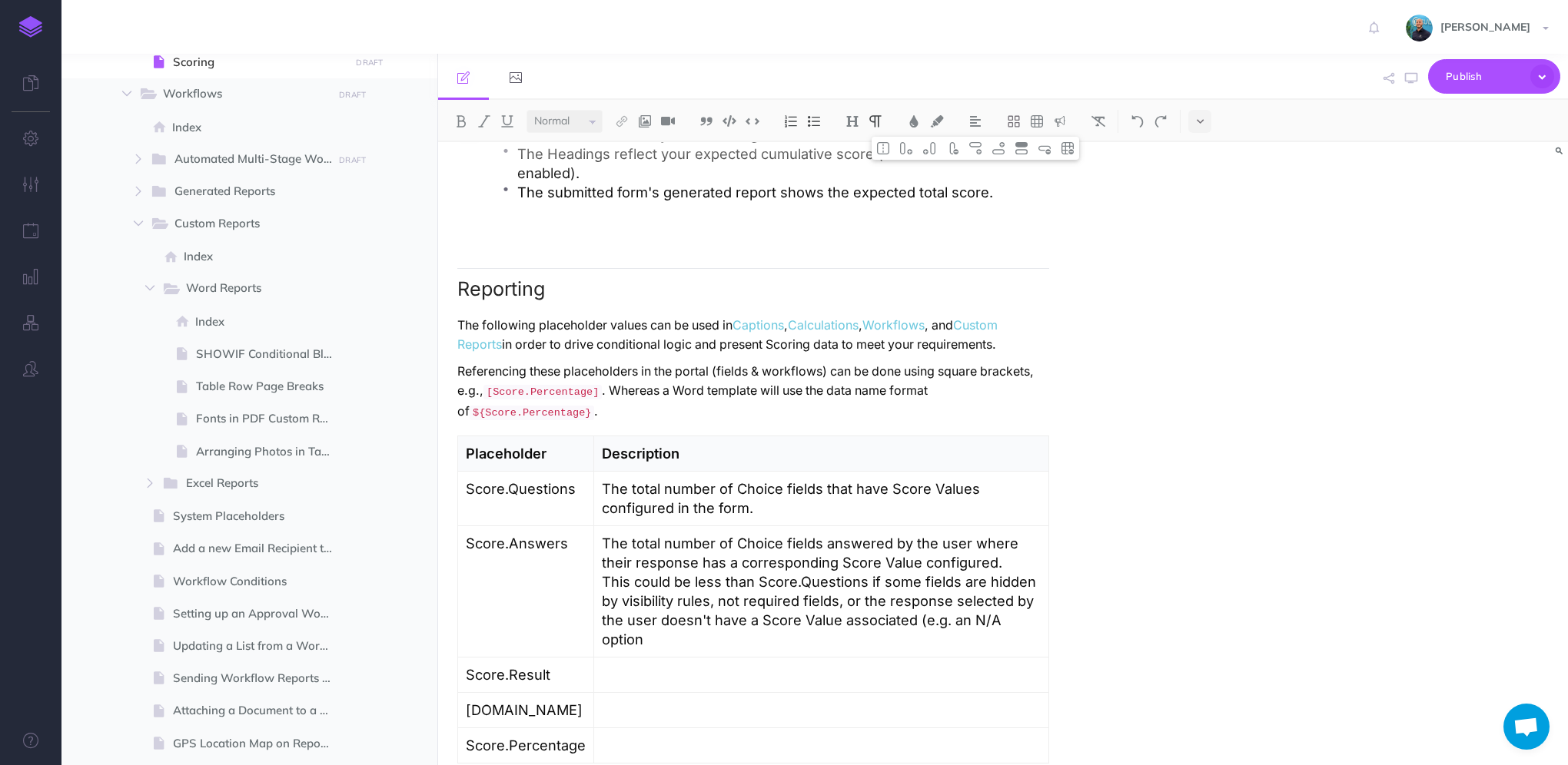
click at [959, 637] on p "The total number of Choice fields answered by the user where their response has…" at bounding box center [821, 591] width 439 height 115
click at [1040, 633] on p "The total number of Choice fields answered by the user where their response has…" at bounding box center [821, 591] width 439 height 115
drag, startPoint x: 972, startPoint y: 635, endPoint x: 951, endPoint y: 640, distance: 21.6
click at [951, 640] on p "The total number of Choice fields answered by the user where their response has…" at bounding box center [821, 591] width 439 height 115
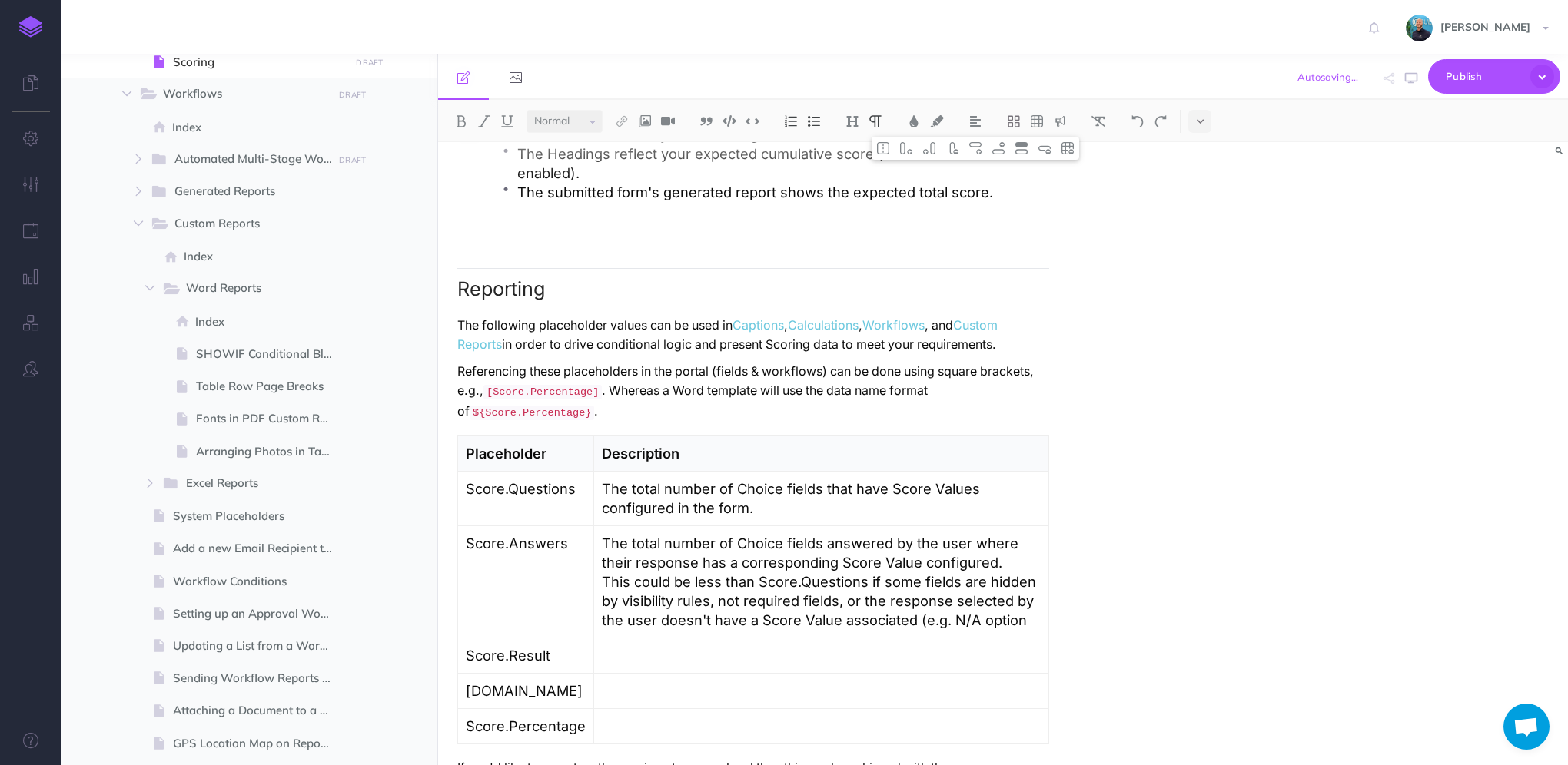
click at [984, 630] on p "The total number of Choice fields answered by the user where their response has…" at bounding box center [821, 581] width 439 height 96
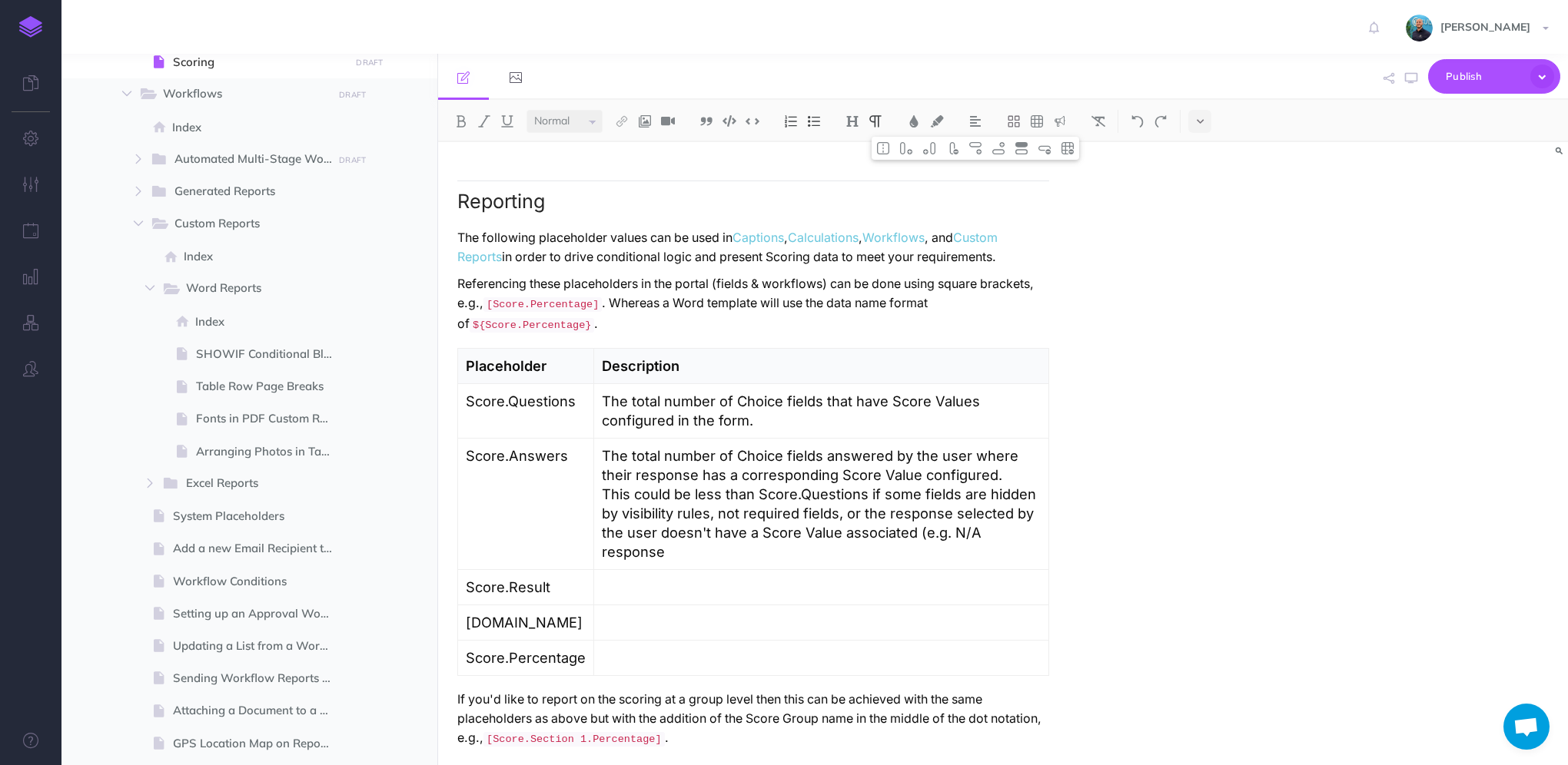
scroll to position [4540, 0]
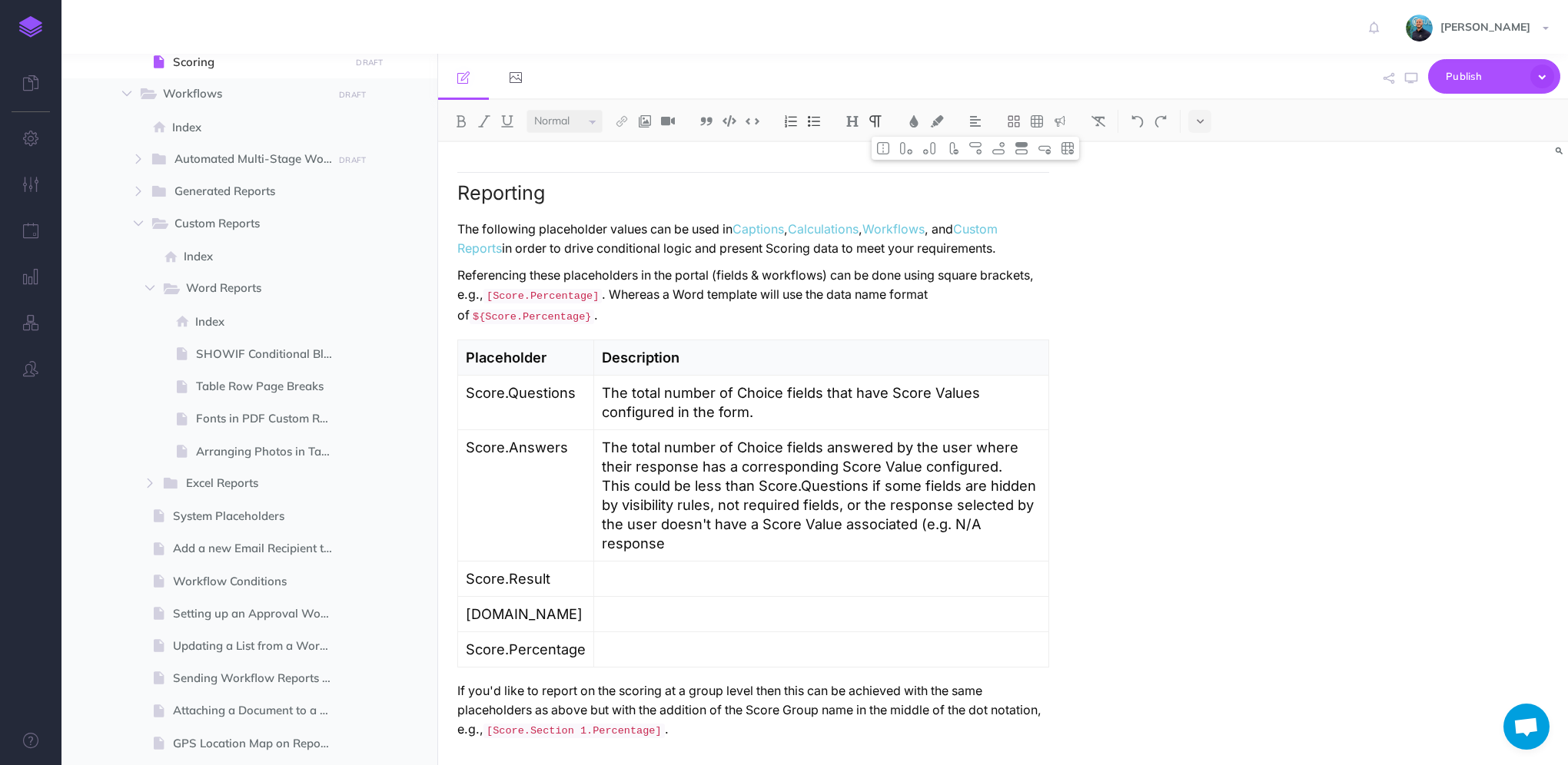
click at [744, 521] on p "The total number of Choice fields answered by the user where their response has…" at bounding box center [821, 496] width 439 height 115
click at [830, 519] on p "The total number of Choice fields answered by the user where their response has…" at bounding box center [821, 496] width 439 height 115
click at [825, 519] on p "The total number of Choice fields answered by the user where their response has…" at bounding box center [821, 496] width 439 height 115
click at [772, 553] on p "The total number of Choice fields answered by the user where their response has…" at bounding box center [821, 496] width 439 height 115
click at [603, 553] on p "The total number of Choice fields answered by the user where their response has…" at bounding box center [821, 496] width 439 height 115
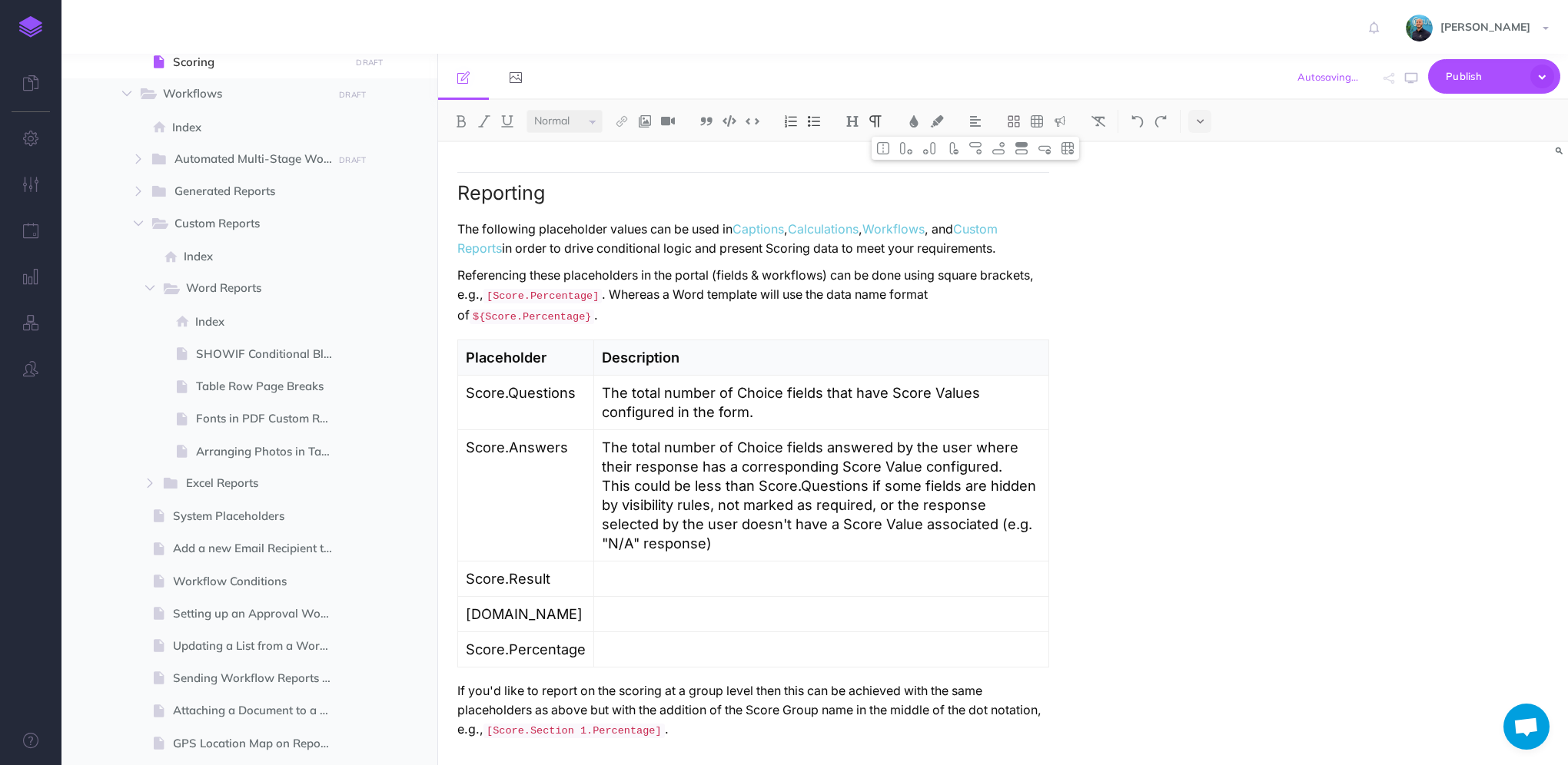
click at [1030, 539] on p "The total number of Choice fields answered by the user where their response has…" at bounding box center [821, 496] width 439 height 115
click at [779, 553] on p "The total number of Choice fields answered by the user where their response has…" at bounding box center [821, 496] width 439 height 115
click at [1412, 74] on icon "button" at bounding box center [1412, 79] width 12 height 12
click at [1000, 480] on p "The total number of Choice fields answered by the user where their response has…" at bounding box center [821, 496] width 439 height 115
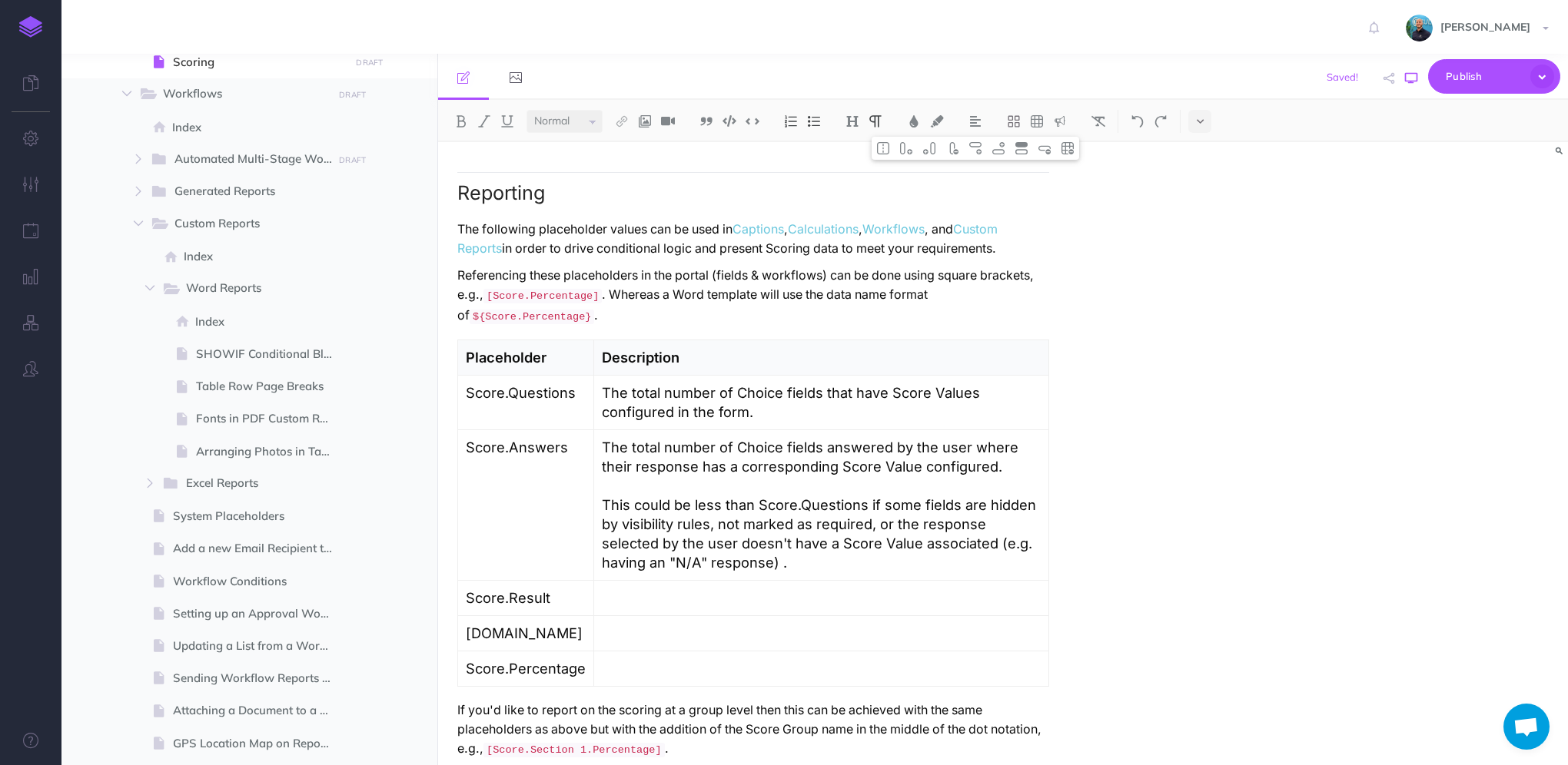
click at [1405, 77] on icon "button" at bounding box center [1412, 79] width 12 height 12
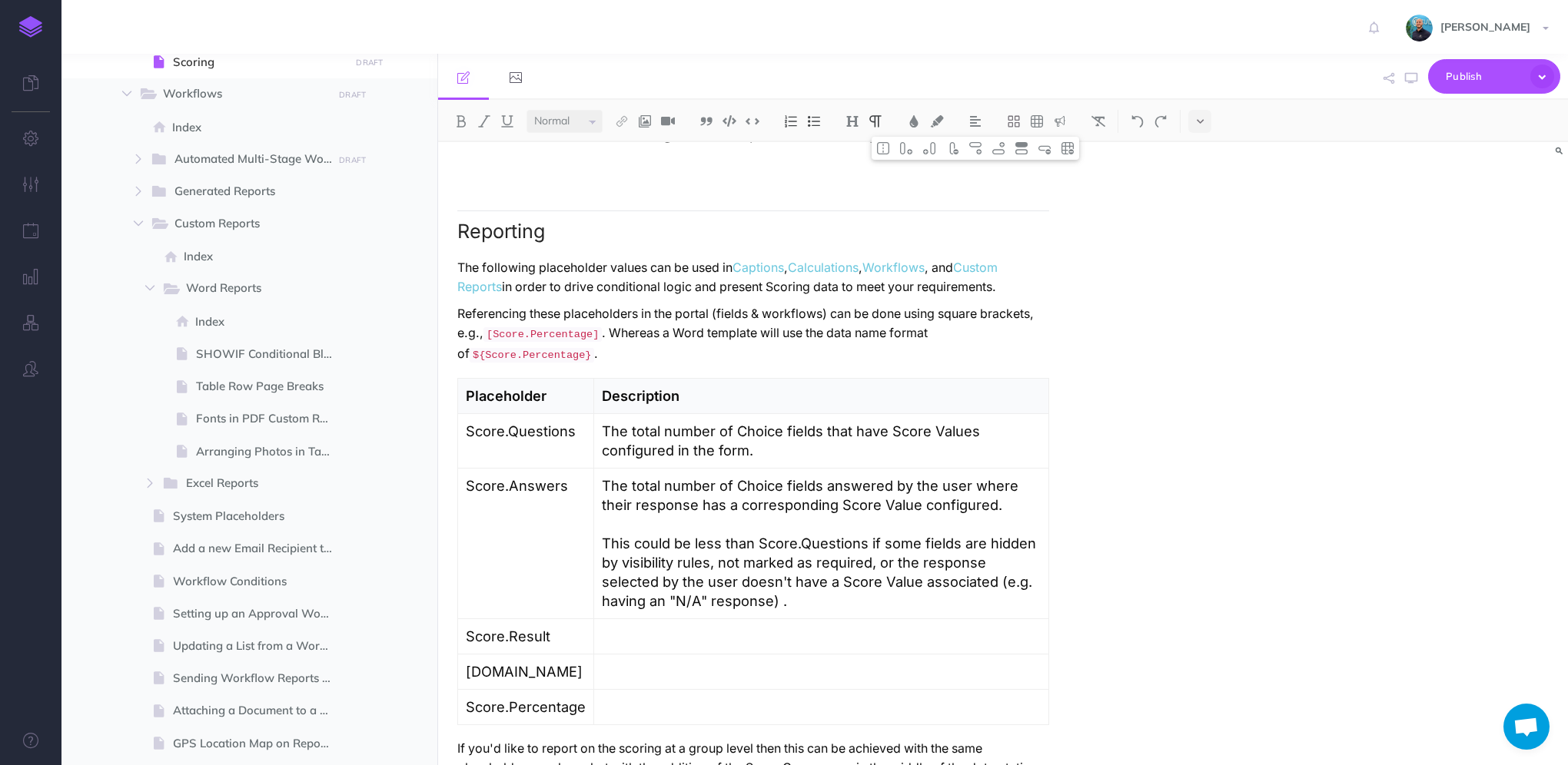
scroll to position [4578, 0]
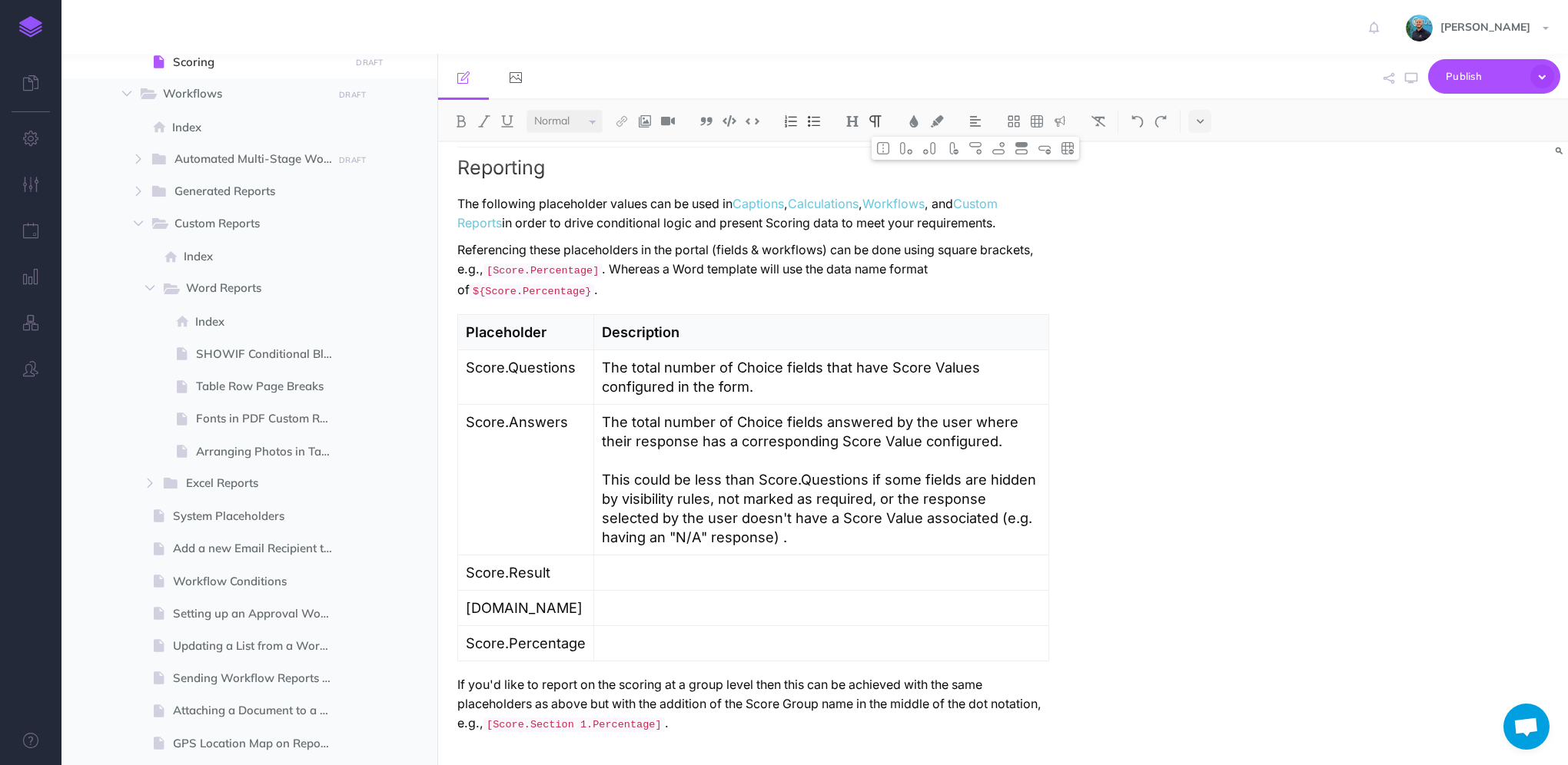
click at [680, 569] on p at bounding box center [821, 573] width 439 height 19
click at [690, 615] on p at bounding box center [821, 608] width 439 height 19
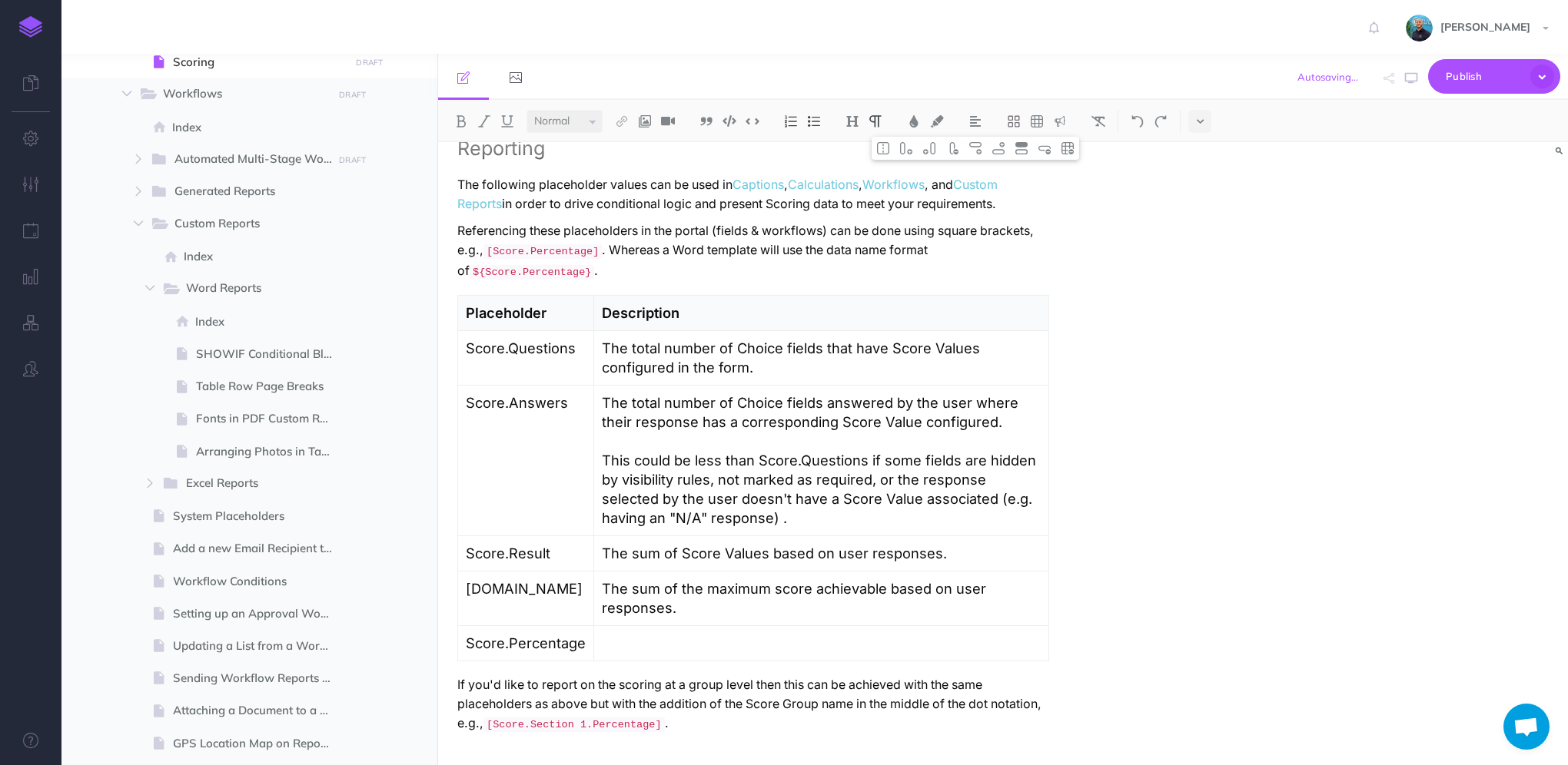
scroll to position [4598, 0]
click at [686, 648] on p at bounding box center [821, 644] width 439 height 19
click at [895, 647] on p "The score percentage" at bounding box center [821, 644] width 439 height 19
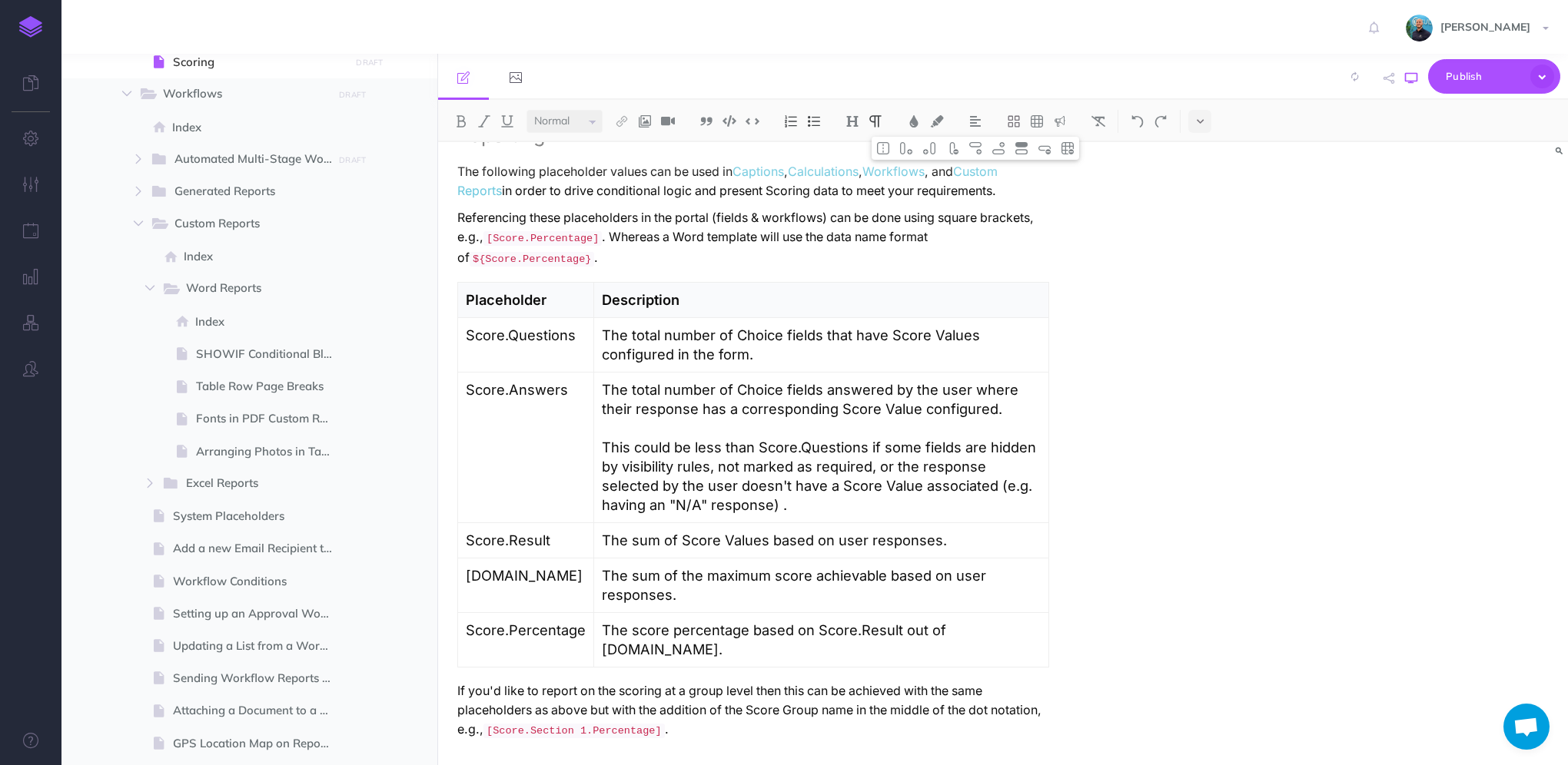
click at [1412, 78] on icon "button" at bounding box center [1412, 79] width 12 height 12
click at [800, 514] on p "The total number of Choice fields answered by the user where their response has…" at bounding box center [821, 447] width 439 height 135
click at [1415, 84] on button "button" at bounding box center [1412, 78] width 20 height 44
click at [779, 596] on p "The sum of the maximum score achievable based on user responses." at bounding box center [821, 585] width 439 height 38
click at [1405, 81] on button "button" at bounding box center [1412, 78] width 20 height 44
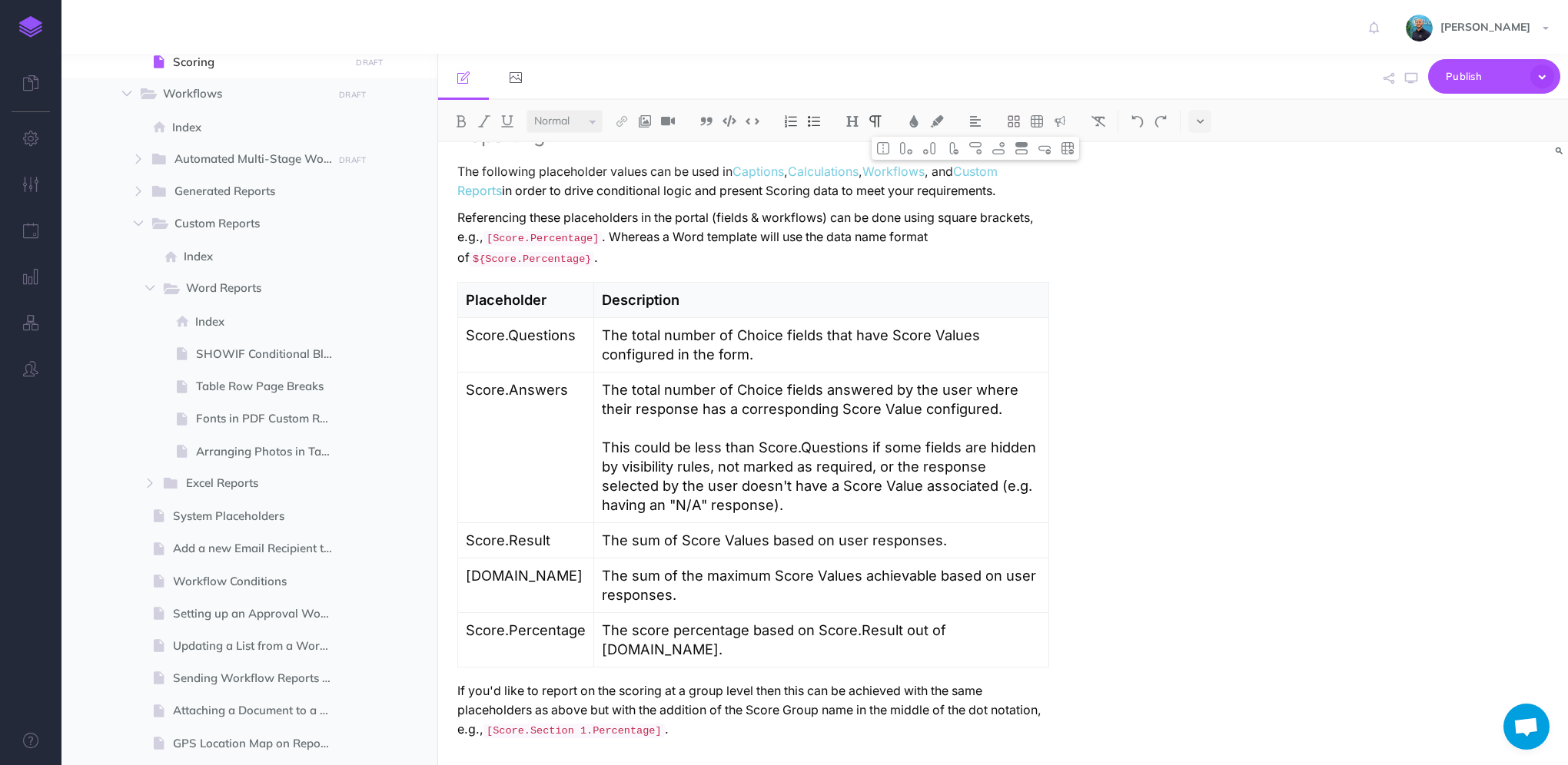
click at [642, 645] on p "The score percentage based on Score.Result out of Score.Total." at bounding box center [821, 640] width 439 height 38
click at [1405, 78] on button "button" at bounding box center [1412, 78] width 20 height 44
click at [1408, 83] on icon "button" at bounding box center [1412, 79] width 12 height 12
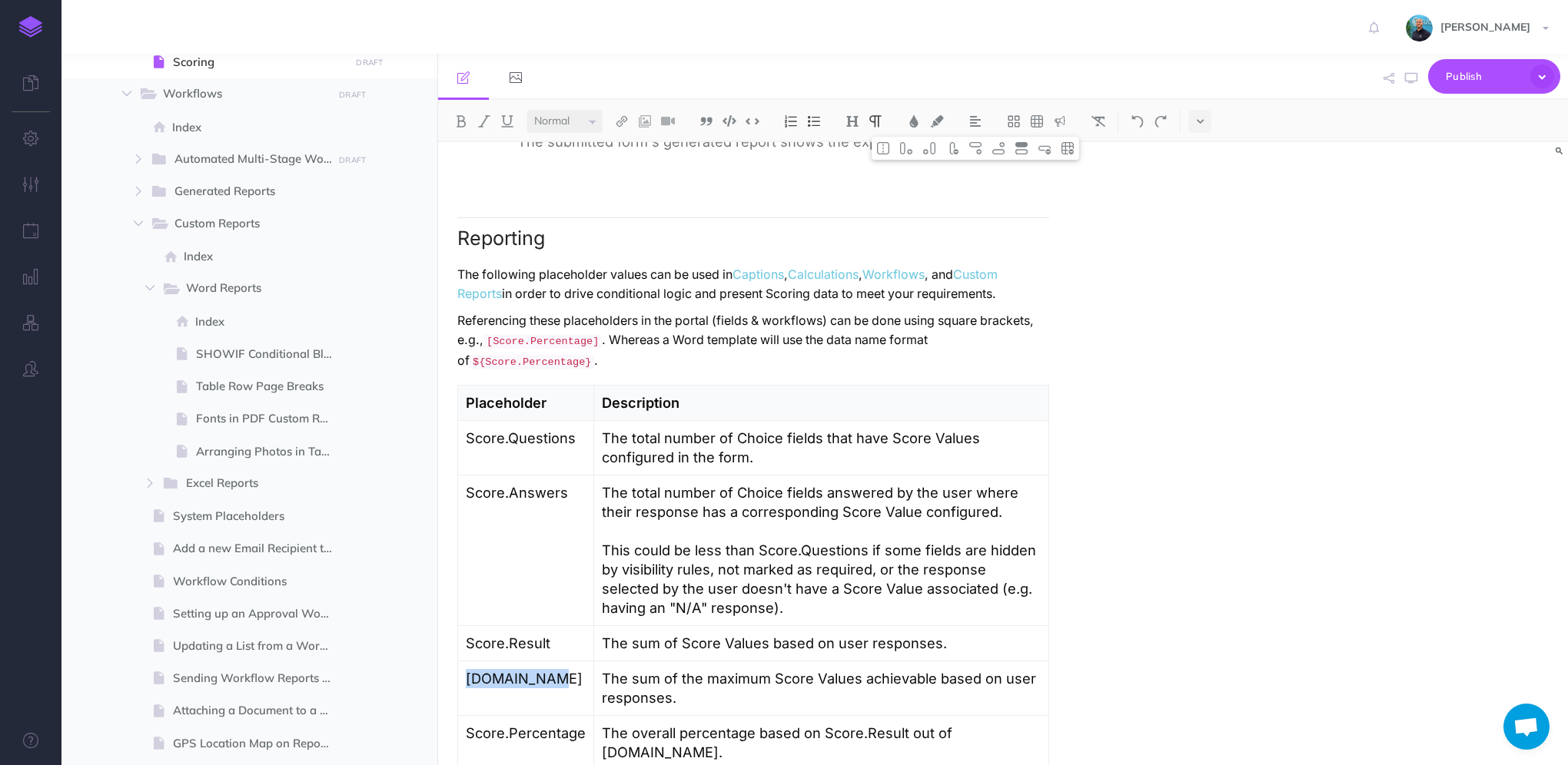
scroll to position [4521, 0]
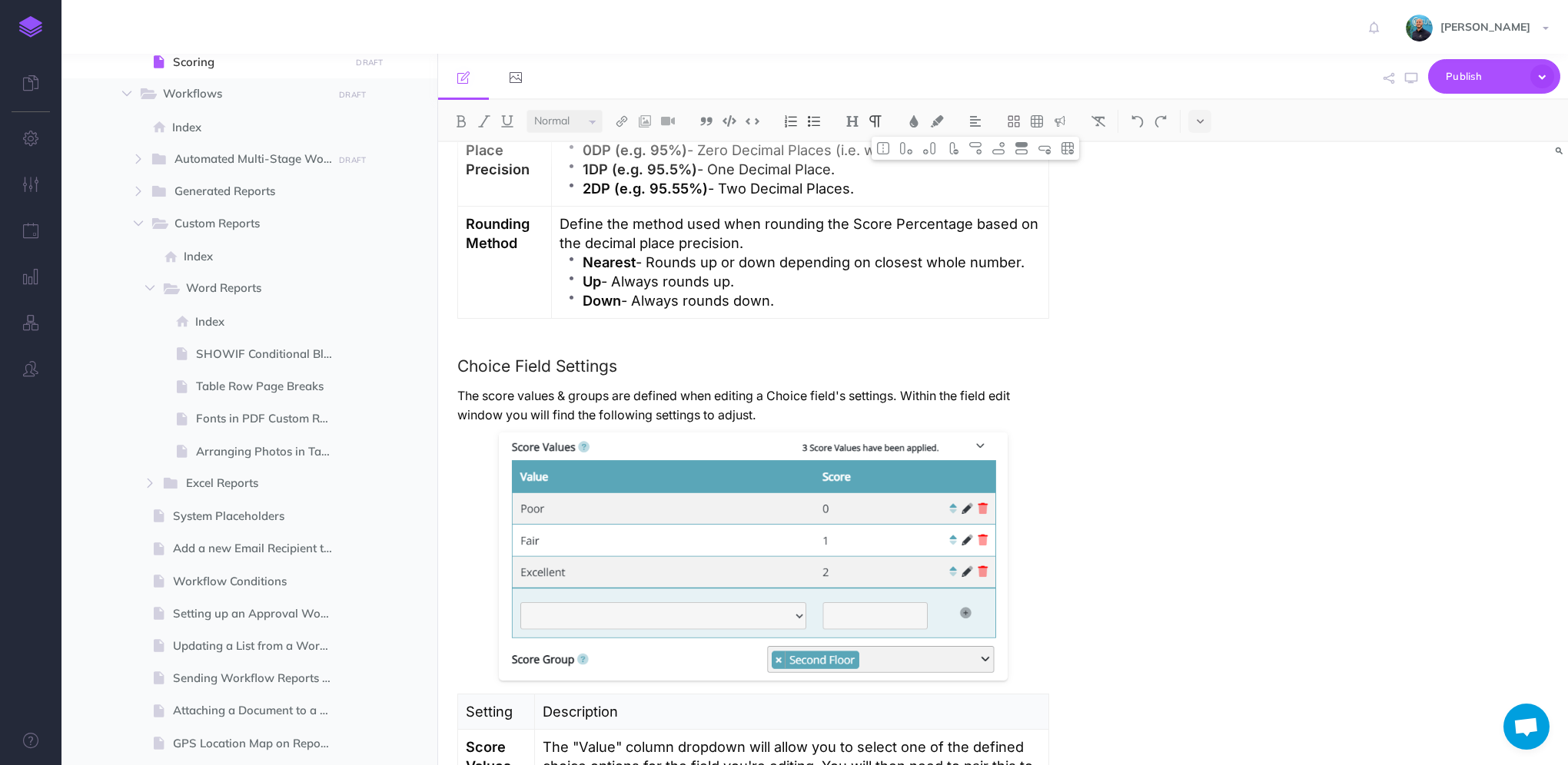
scroll to position [1306, 0]
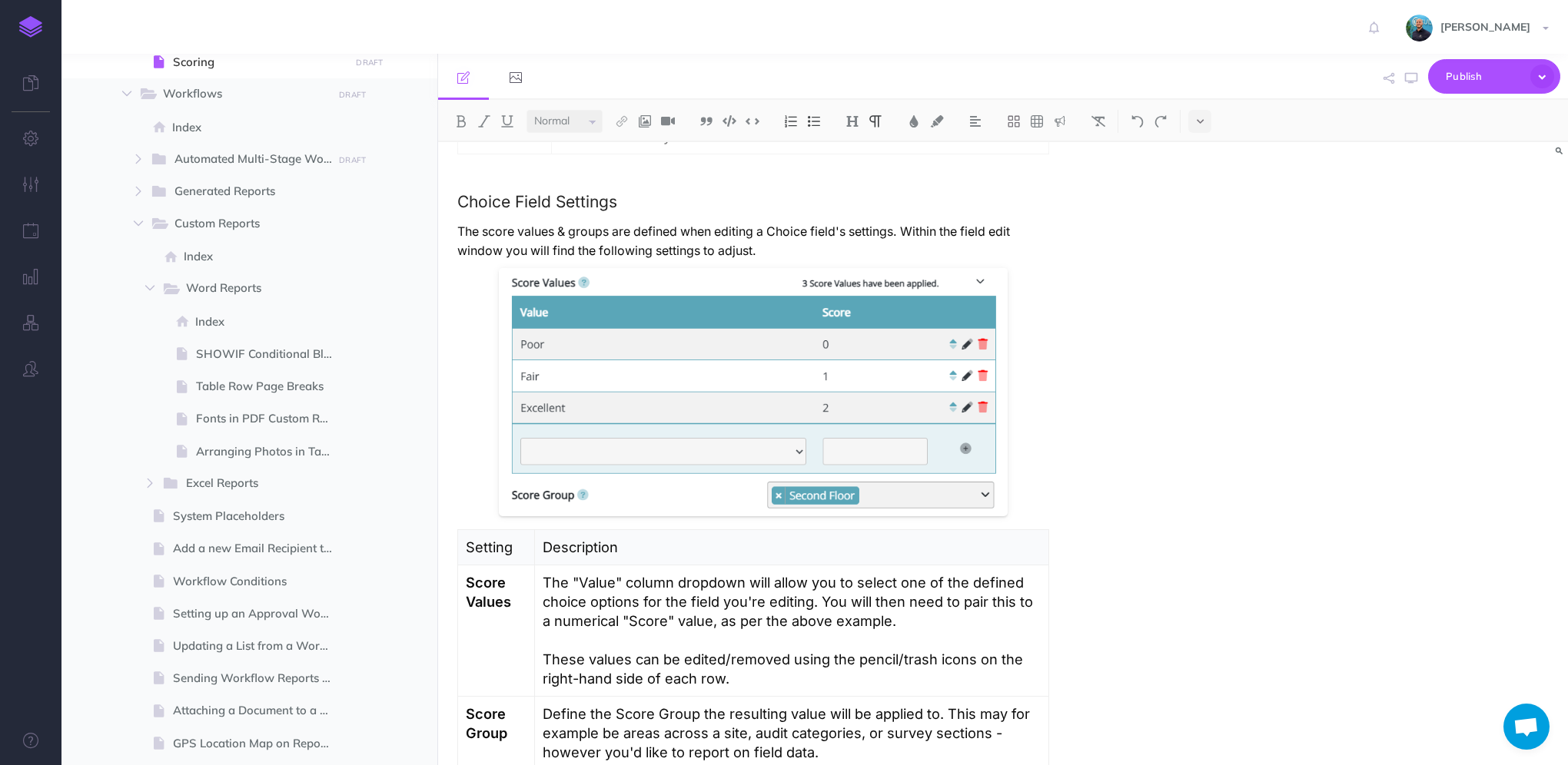
click at [488, 233] on p "The score values & groups are defined when editing a Choice field's settings. W…" at bounding box center [753, 240] width 592 height 38
click at [1413, 84] on button "button" at bounding box center [1412, 78] width 20 height 44
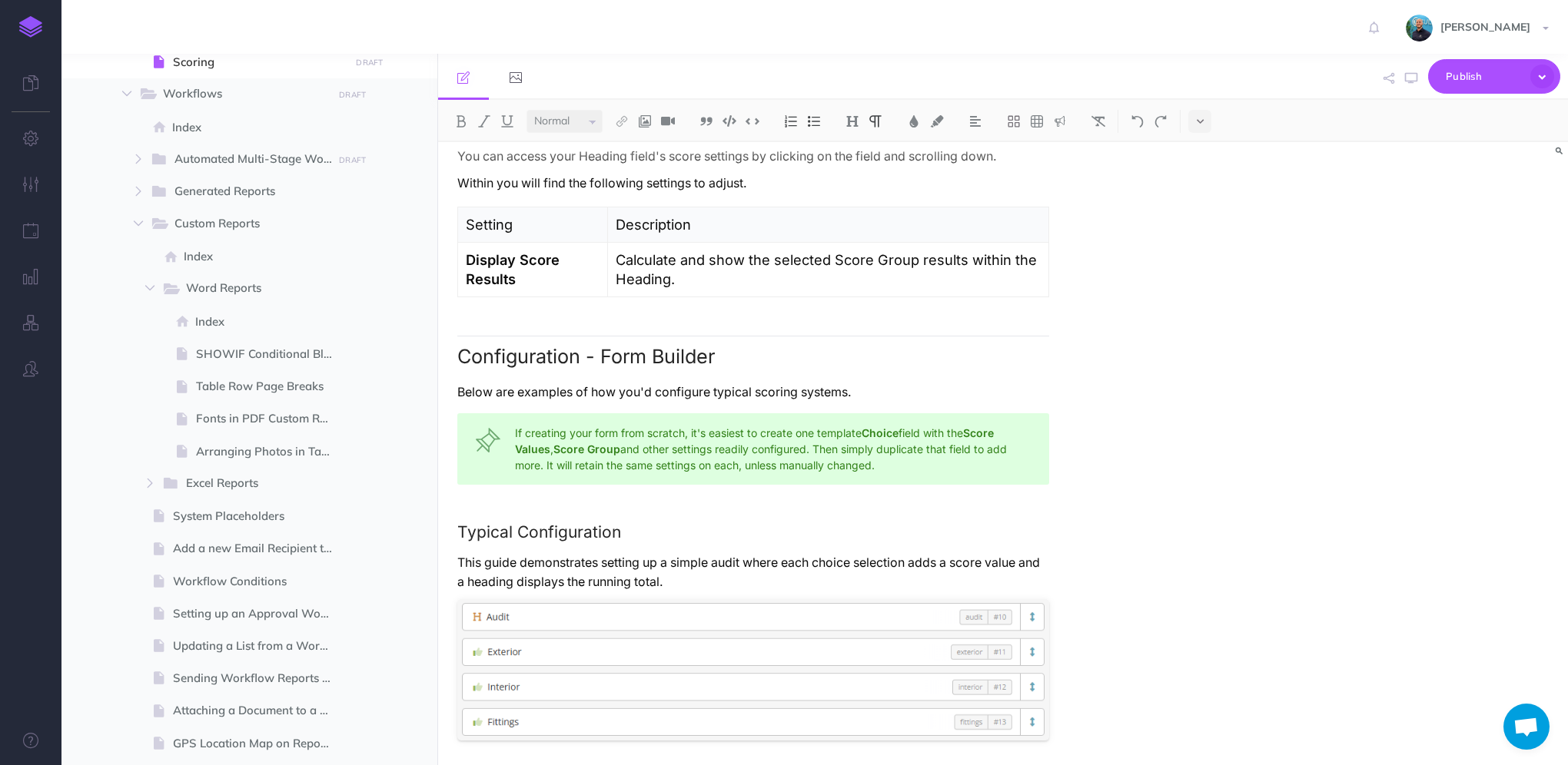
scroll to position [2305, 0]
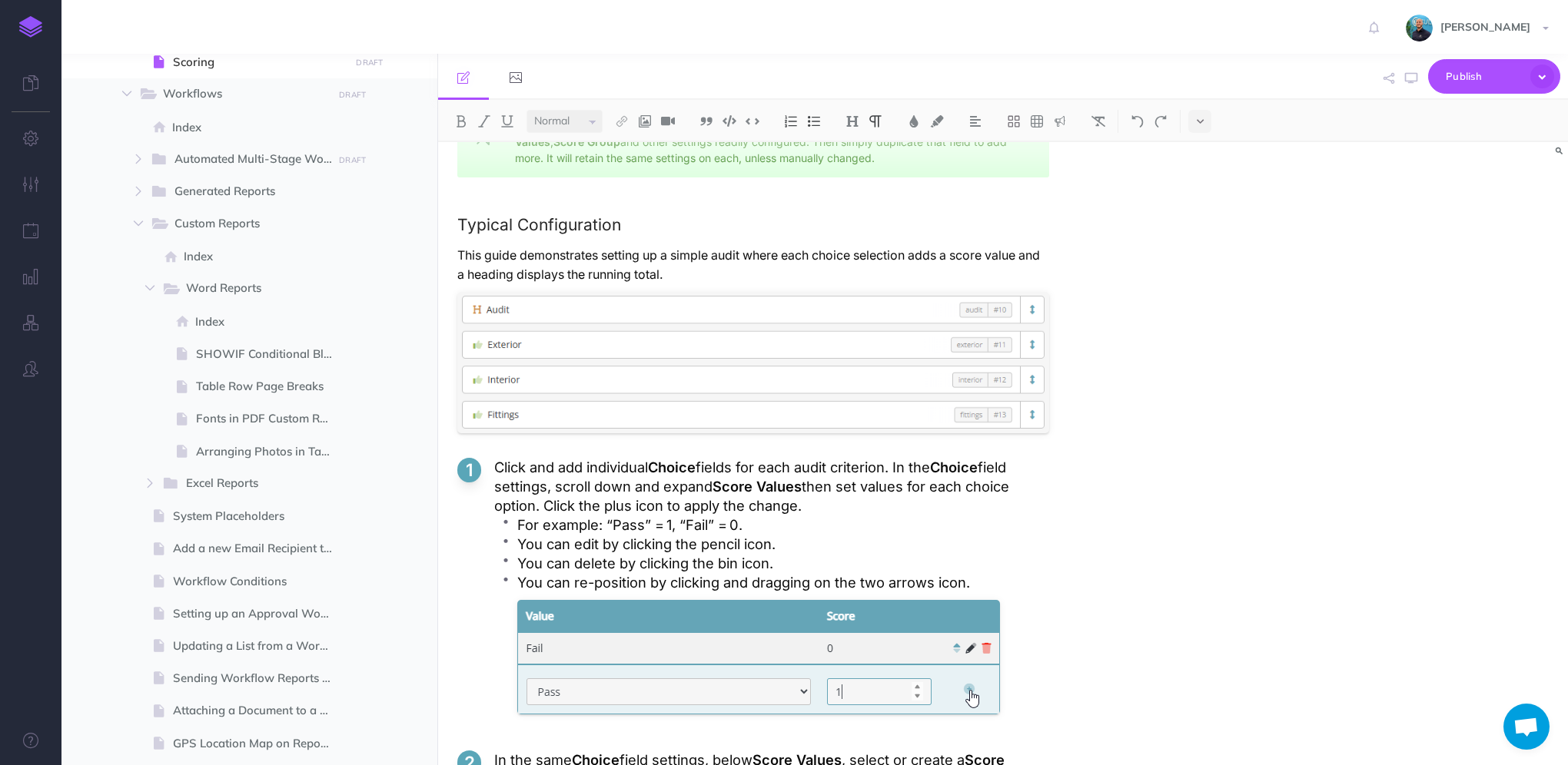
click at [959, 261] on p "This guide demonstrates setting up a simple audit where each choice selection a…" at bounding box center [753, 265] width 592 height 38
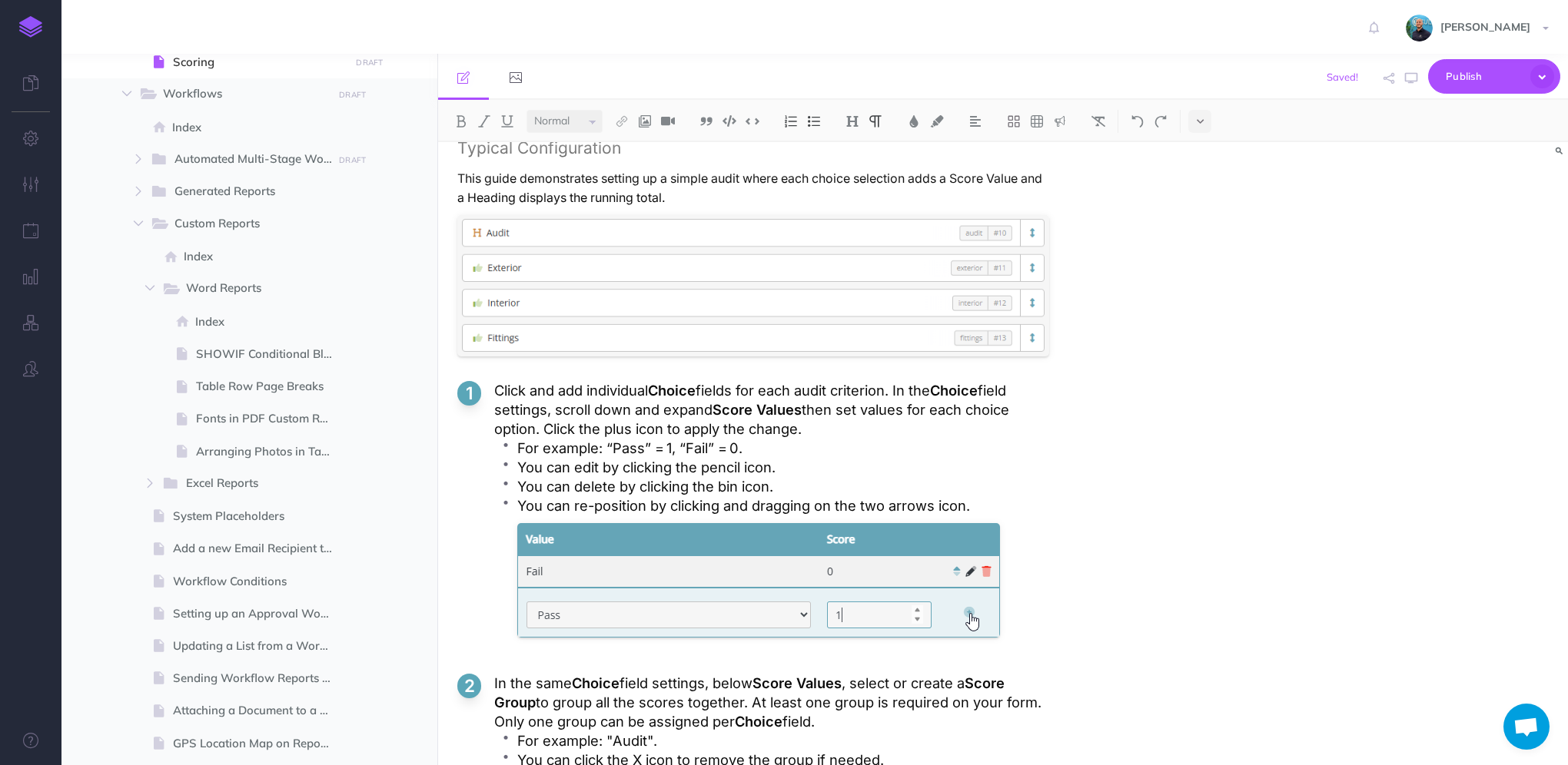
scroll to position [2458, 0]
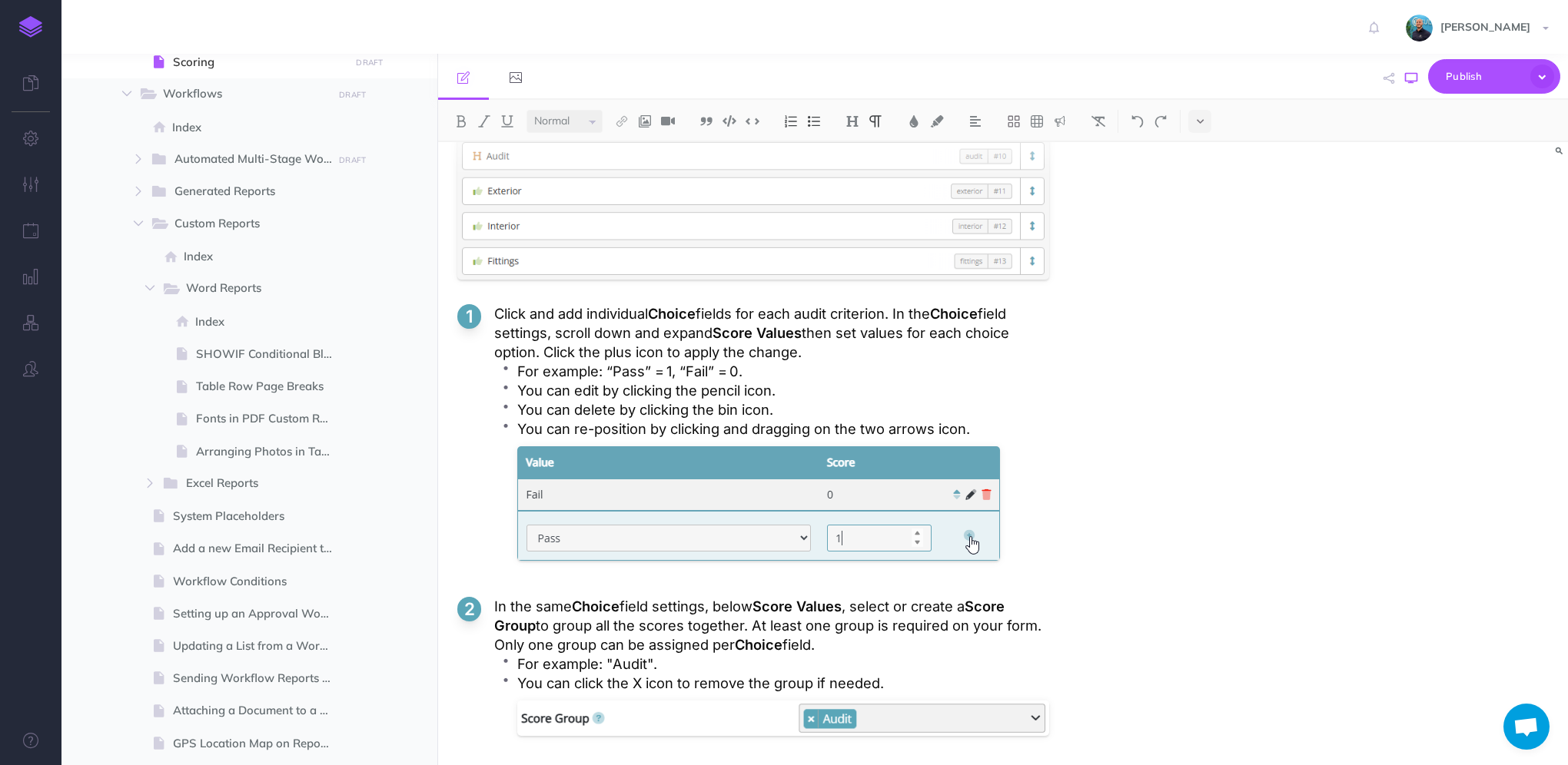
click at [1415, 82] on icon "button" at bounding box center [1412, 79] width 12 height 12
drag, startPoint x: 936, startPoint y: 427, endPoint x: 882, endPoint y: 416, distance: 55.1
click at [867, 424] on p "You can re-position by clicking and dragging on the two arrows icon." at bounding box center [782, 429] width 532 height 19
click at [1098, 418] on div "Scoring Overview Scoring lets you assign values to Choice field responses and a…" at bounding box center [834, 297] width 791 height 5227
drag, startPoint x: 937, startPoint y: 429, endPoint x: 864, endPoint y: 427, distance: 73.0
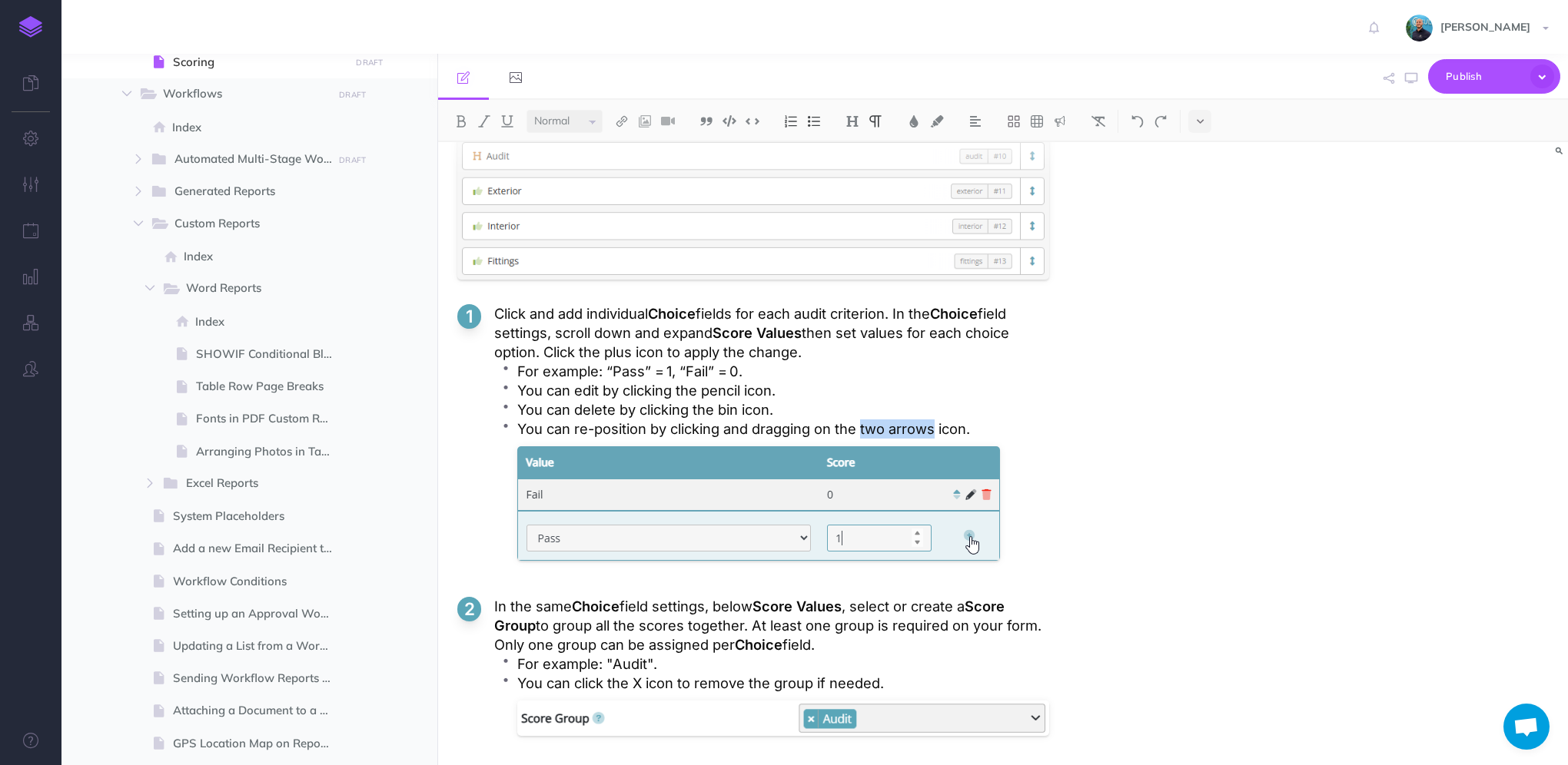
click at [864, 427] on p "You can re-position by clicking and dragging on the two arrows icon." at bounding box center [782, 429] width 532 height 19
click at [1410, 79] on icon "button" at bounding box center [1412, 79] width 12 height 12
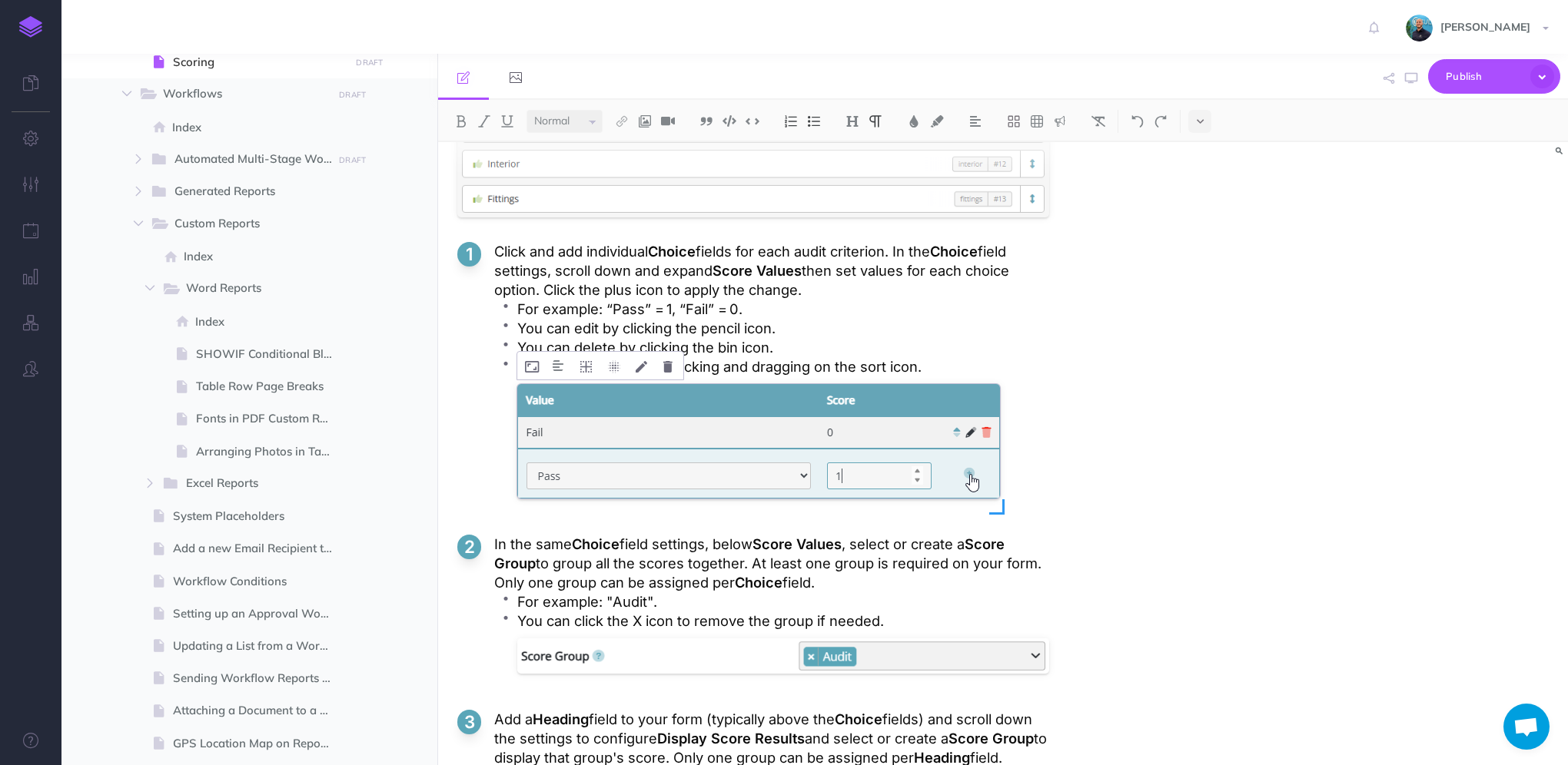
scroll to position [2843, 0]
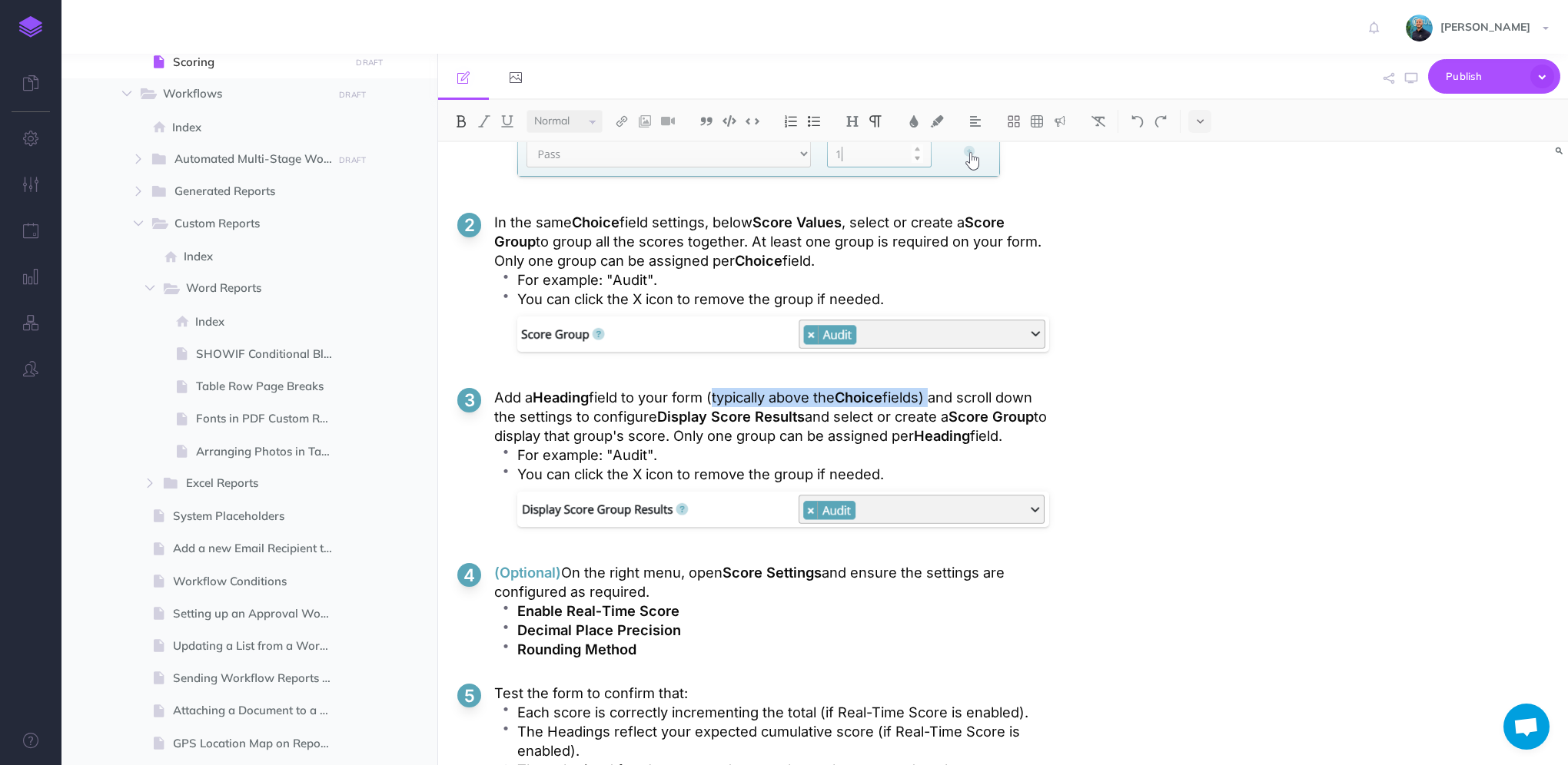
drag, startPoint x: 942, startPoint y: 395, endPoint x: 716, endPoint y: 399, distance: 226.0
click at [716, 399] on p "Add a Heading field to your form (typically above the Choice fields) and scroll…" at bounding box center [772, 417] width 555 height 58
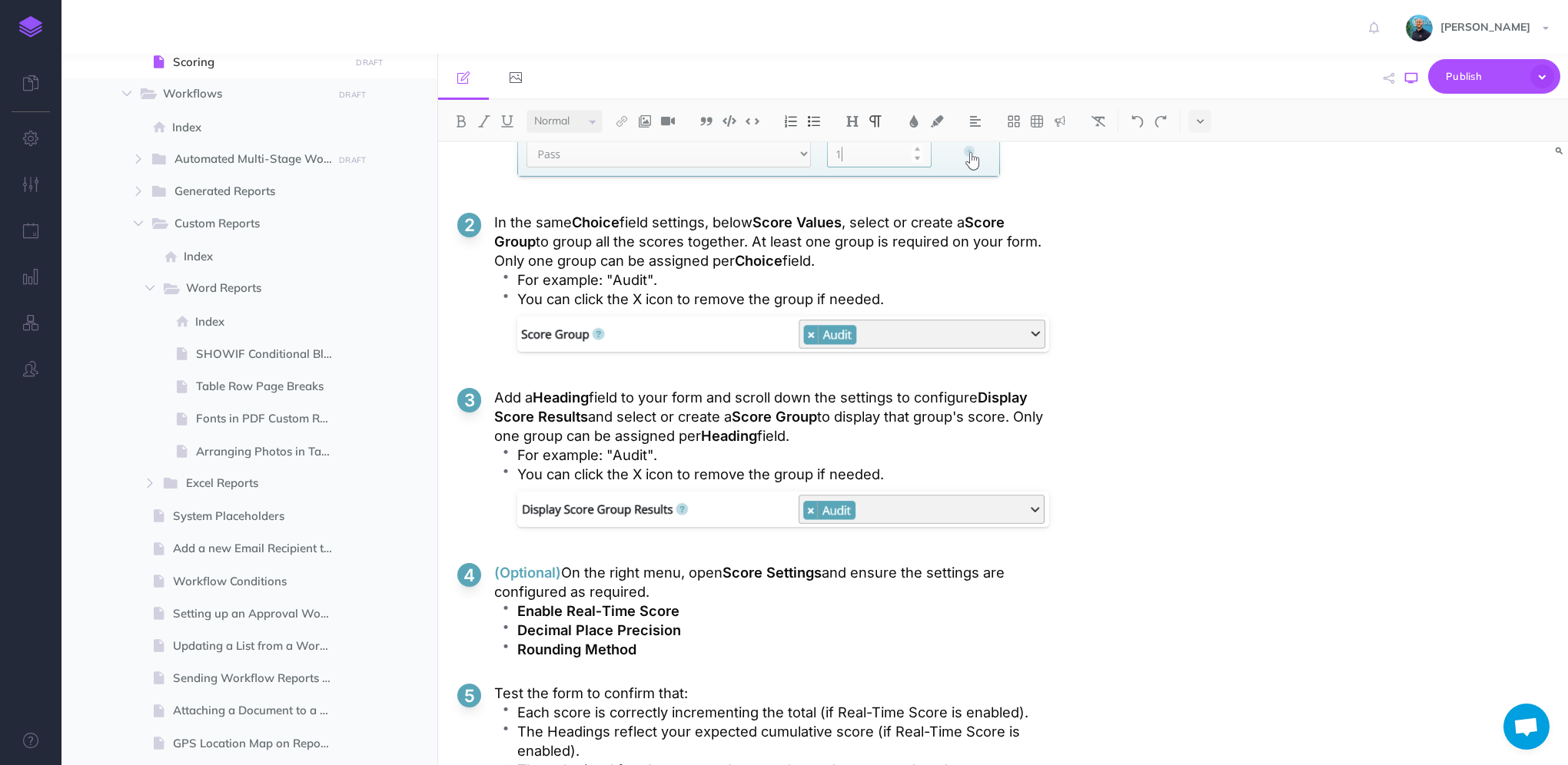
click at [1411, 79] on icon "button" at bounding box center [1412, 79] width 12 height 12
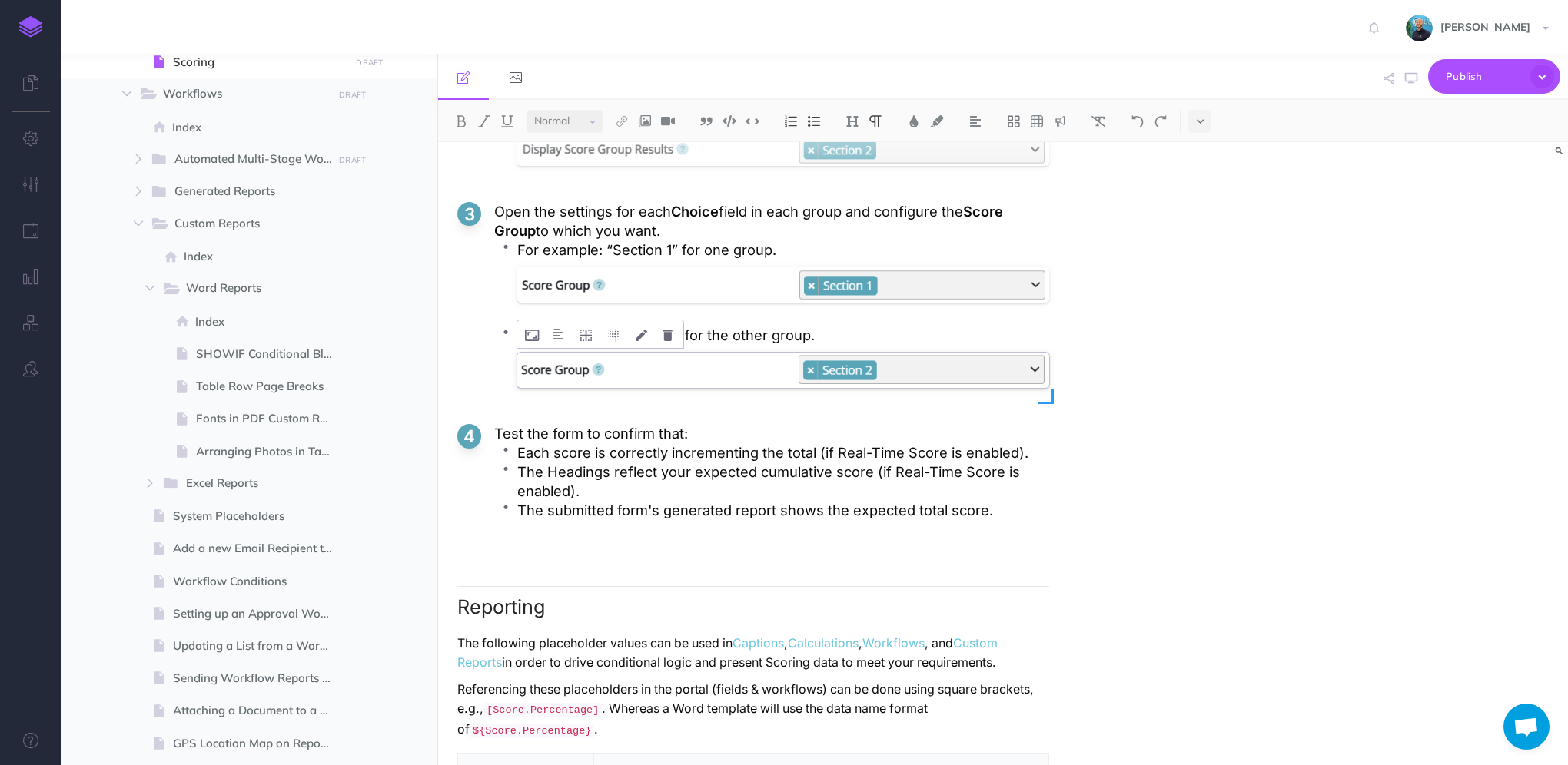
scroll to position [4149, 0]
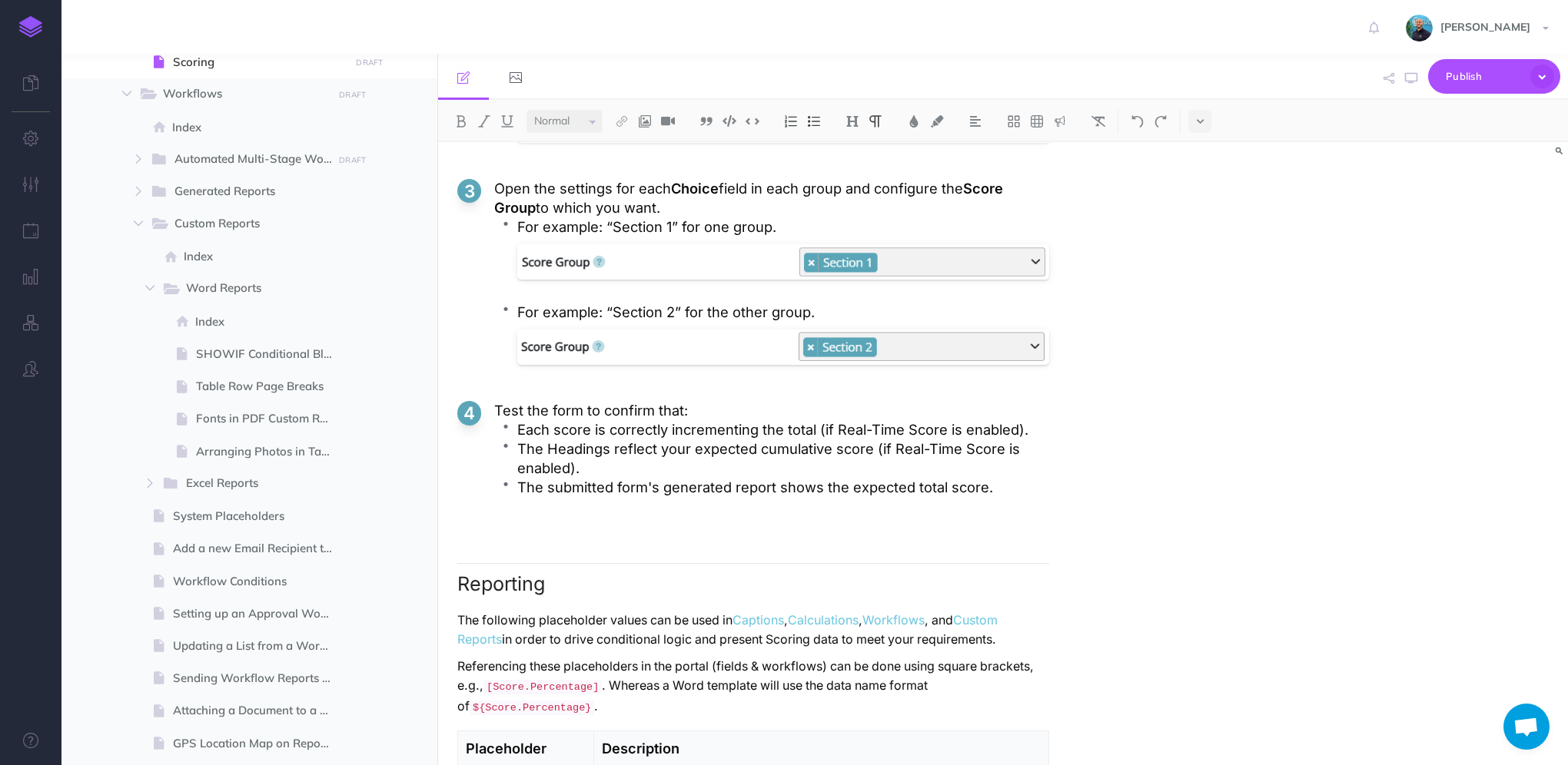
click at [698, 478] on p "The submitted form's generated report shows the expected total score." at bounding box center [782, 487] width 532 height 19
click at [698, 483] on p "The submitted form's generated report shows the expected total score." at bounding box center [782, 487] width 532 height 19
click at [998, 479] on p "The submitted form's output report shows the expected total score." at bounding box center [782, 487] width 532 height 19
click at [1415, 79] on icon "button" at bounding box center [1412, 79] width 12 height 12
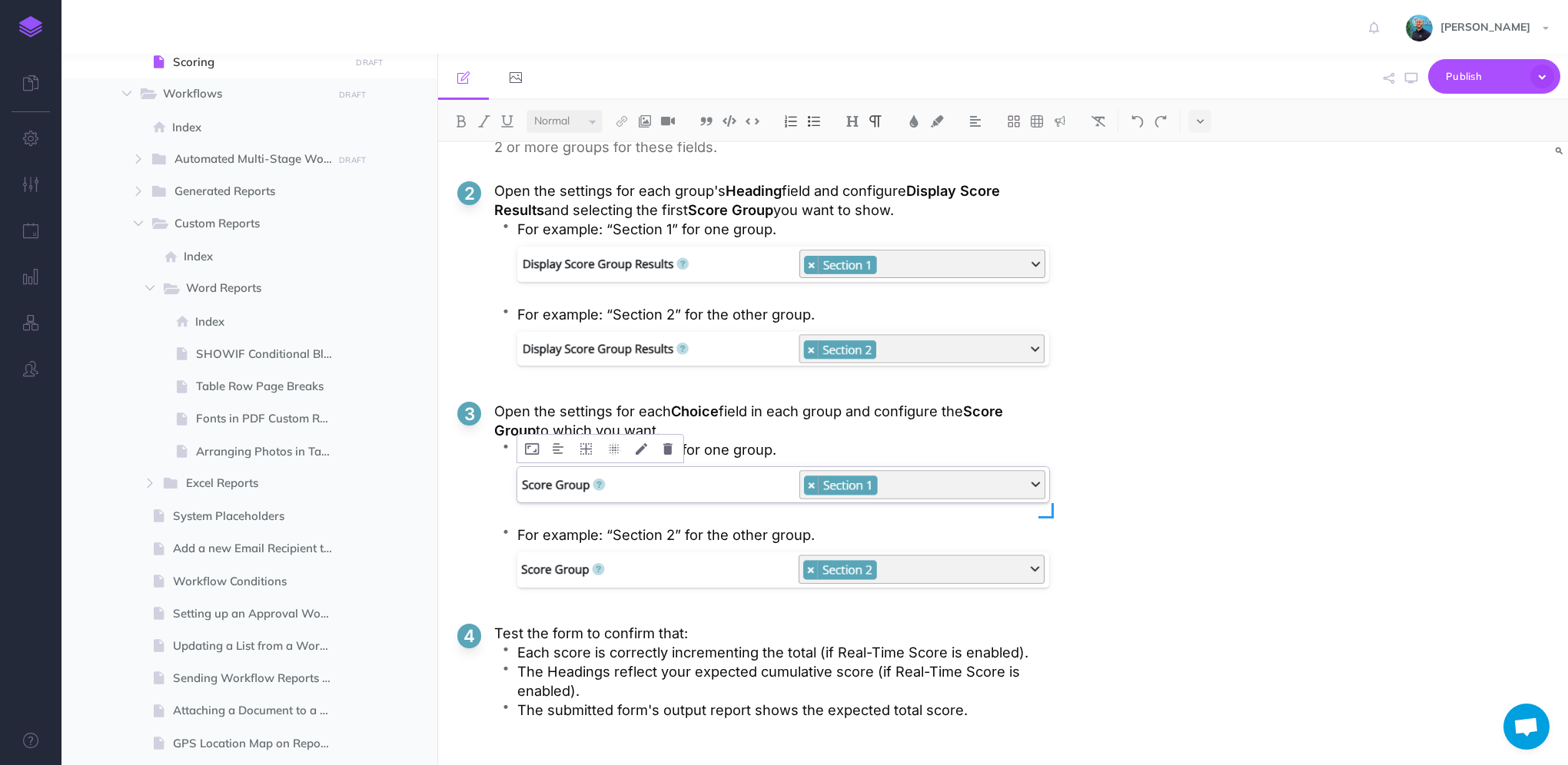
scroll to position [4072, 0]
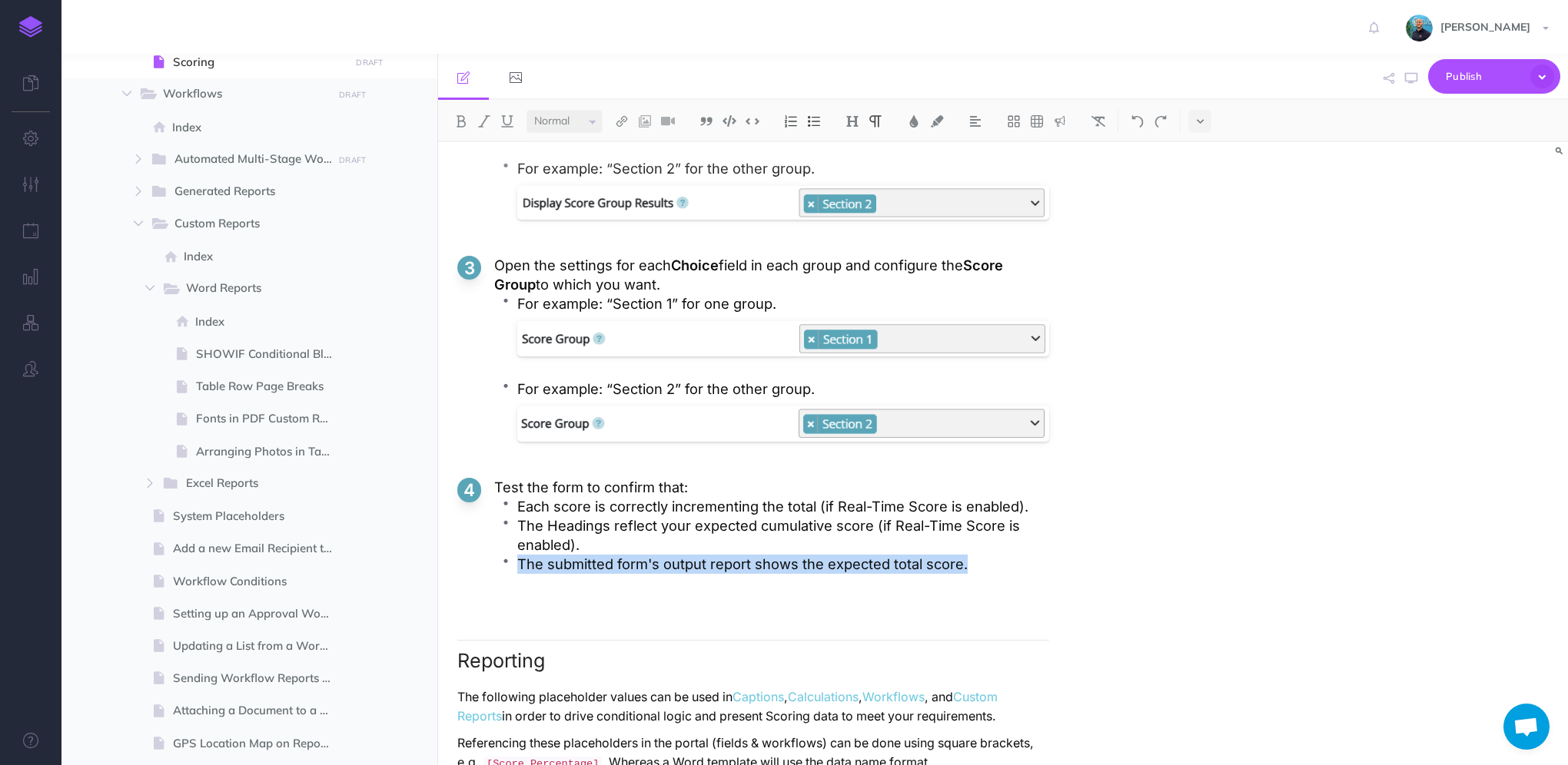
drag, startPoint x: 972, startPoint y: 563, endPoint x: 518, endPoint y: 564, distance: 454.0
click at [518, 564] on p "The submitted form's output report shows the expected total score." at bounding box center [782, 564] width 532 height 19
copy p "The submitted form's output report shows the expected total score."
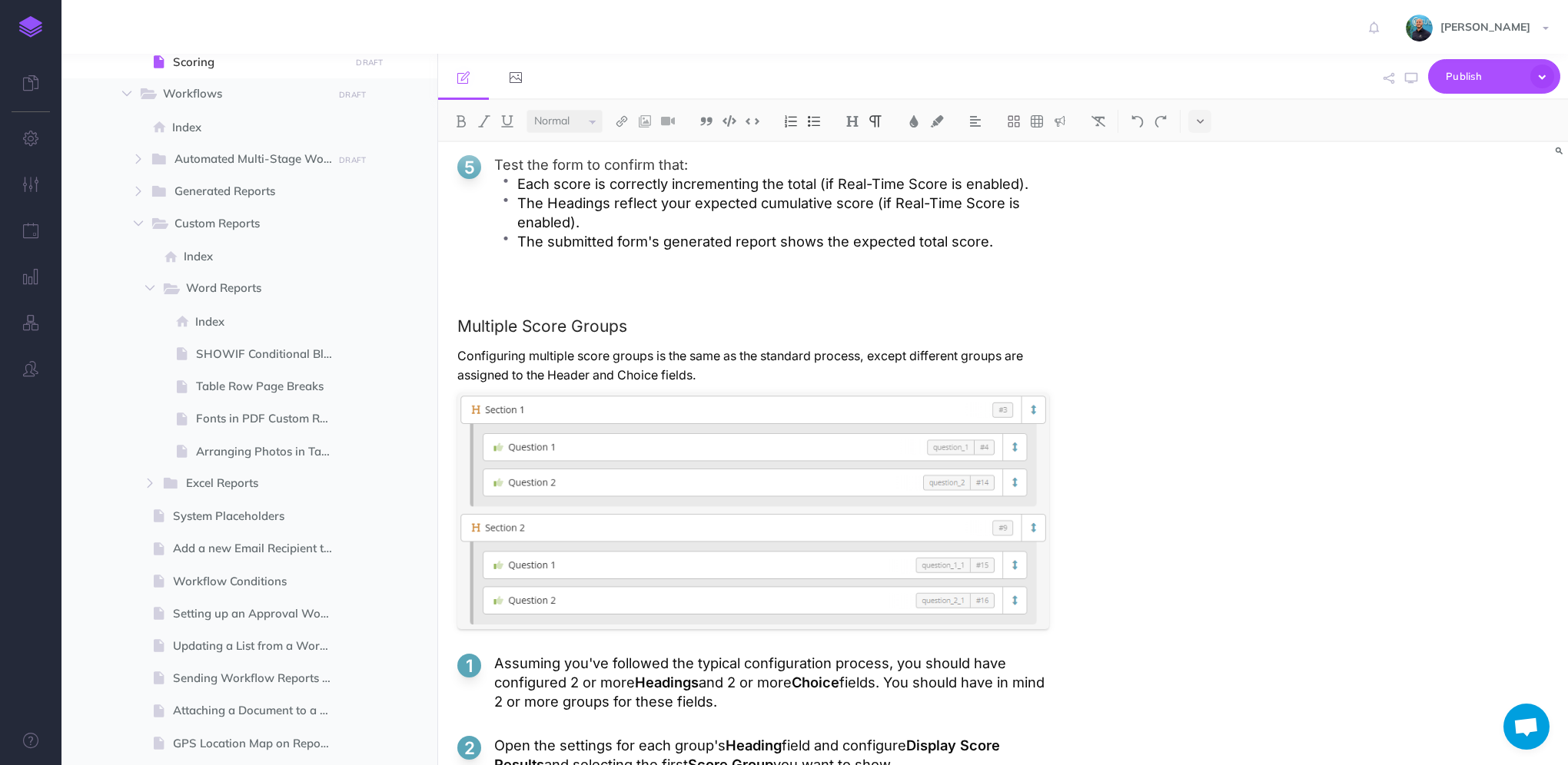
scroll to position [3227, 0]
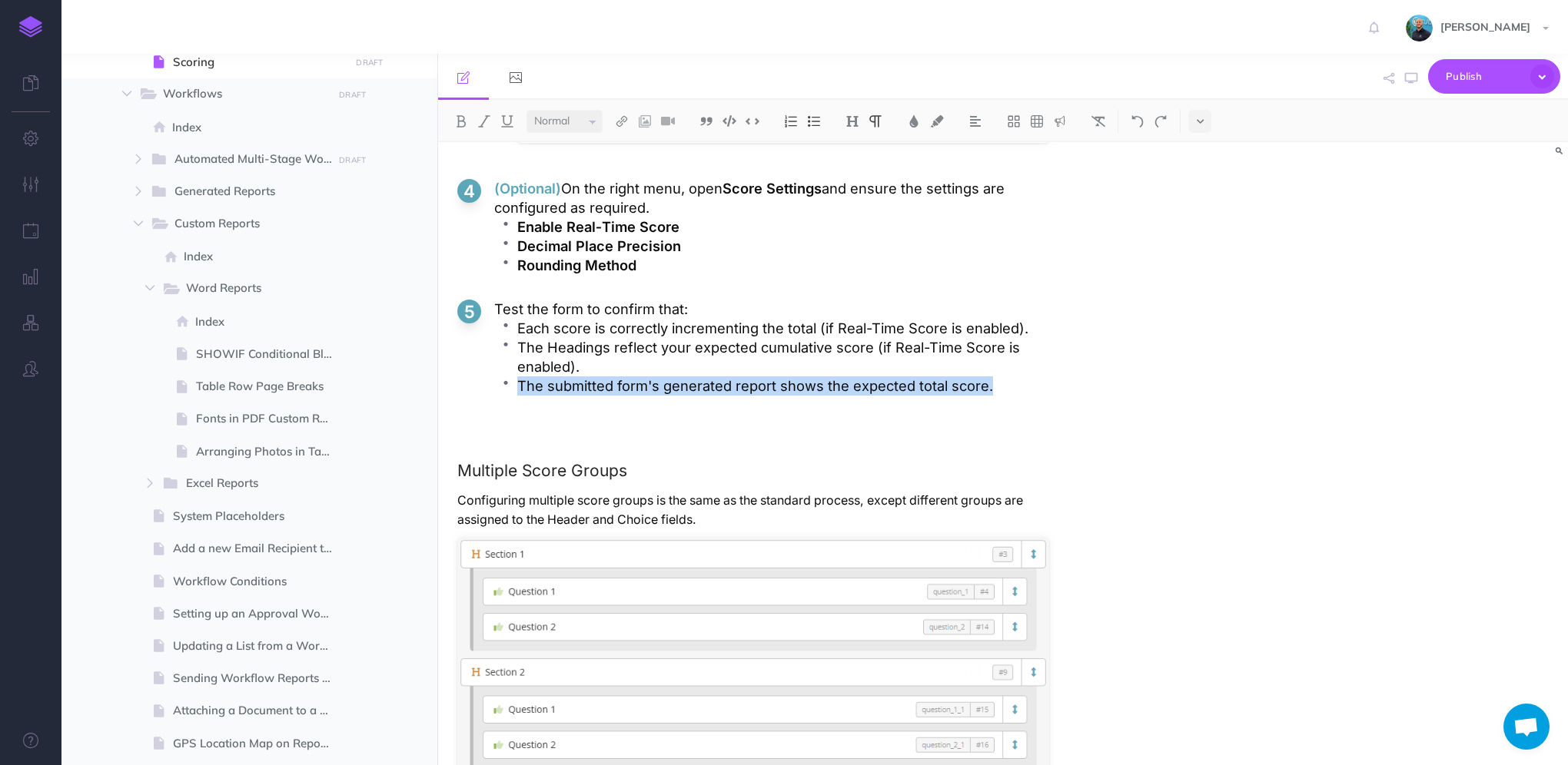
drag, startPoint x: 1016, startPoint y: 384, endPoint x: 519, endPoint y: 380, distance: 497.0
click at [519, 380] on p "The submitted form's generated report shows the expected total score." at bounding box center [782, 386] width 532 height 19
click at [1405, 82] on icon "button" at bounding box center [1412, 79] width 12 height 12
click at [1408, 83] on icon "button" at bounding box center [1412, 79] width 12 height 12
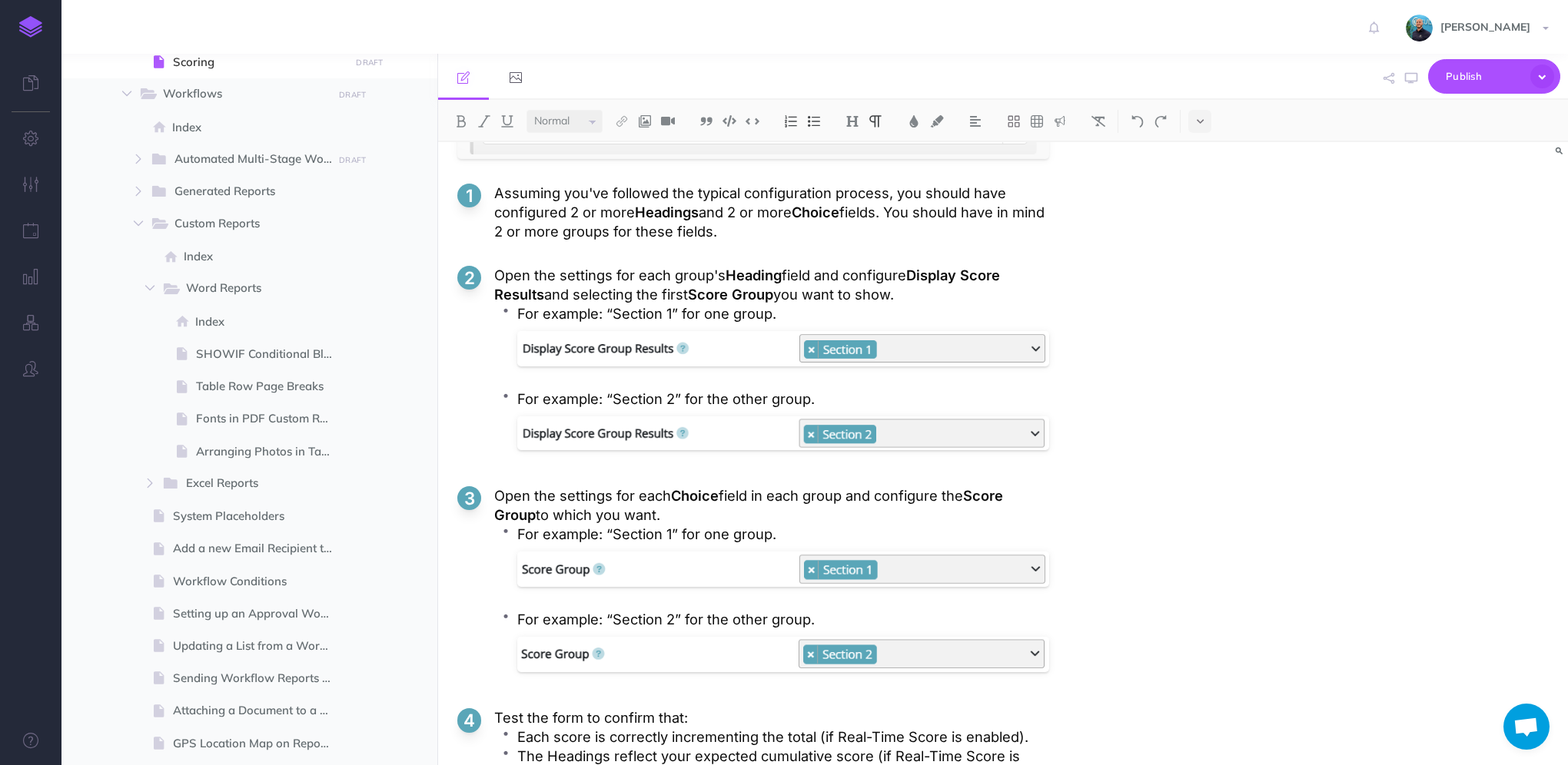
scroll to position [3918, 0]
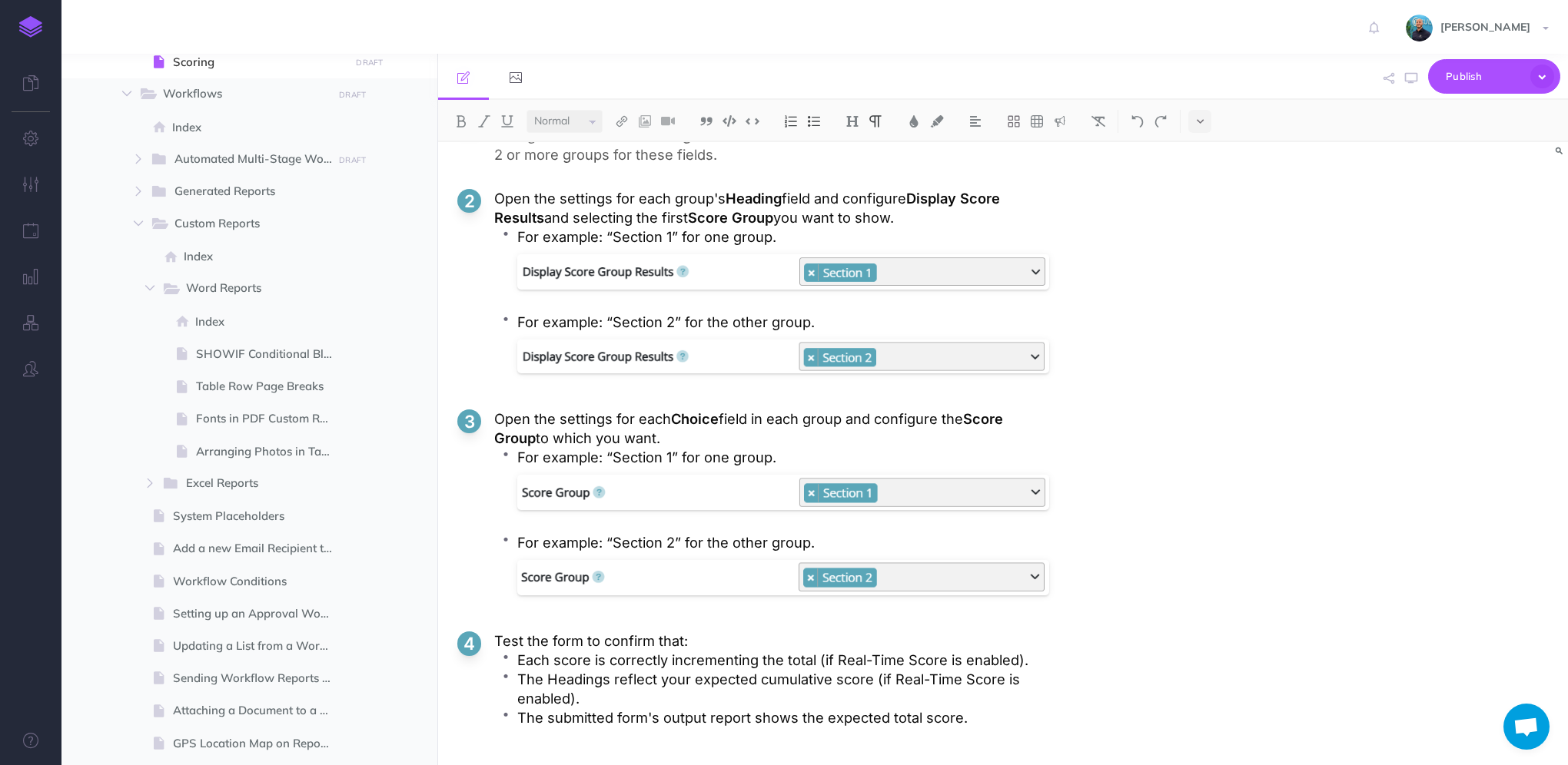
drag, startPoint x: 549, startPoint y: 218, endPoint x: 692, endPoint y: 216, distance: 143.0
click at [692, 216] on p "Open the settings for each group's Heading field and configure Display Score Re…" at bounding box center [772, 208] width 555 height 38
drag, startPoint x: 707, startPoint y: 215, endPoint x: 789, endPoint y: 215, distance: 82.0
click at [789, 215] on p "Open the settings for each group's Heading field and configure Display Score Re…" at bounding box center [772, 208] width 555 height 38
click at [895, 210] on p "Open the settings for each group's Heading field and configure Display Score Re…" at bounding box center [772, 208] width 555 height 38
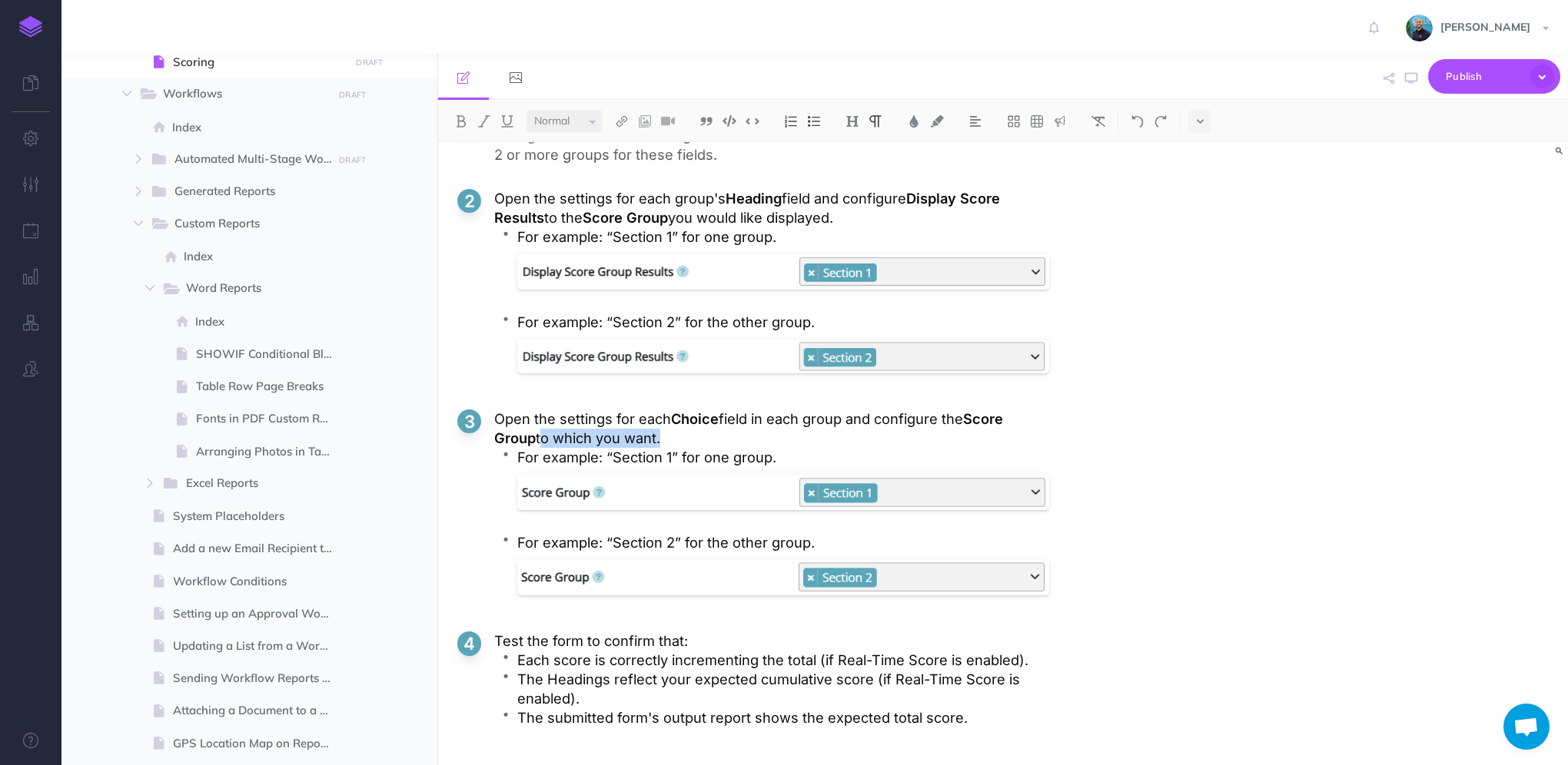
drag, startPoint x: 658, startPoint y: 434, endPoint x: 539, endPoint y: 437, distance: 119.0
click at [539, 437] on p "Open the settings for each Choice field in each group and configure the Score G…" at bounding box center [772, 428] width 555 height 38
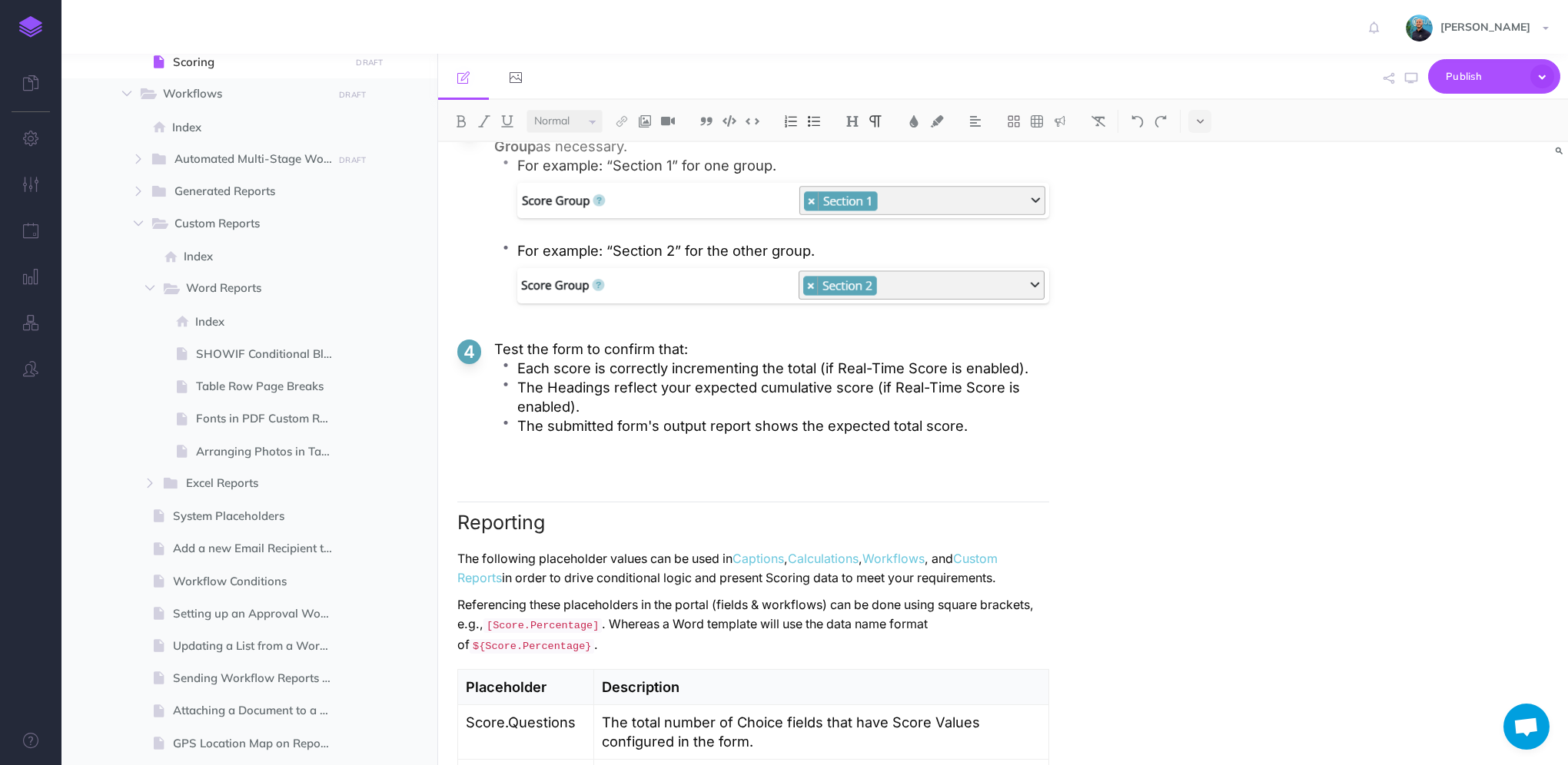
scroll to position [4226, 0]
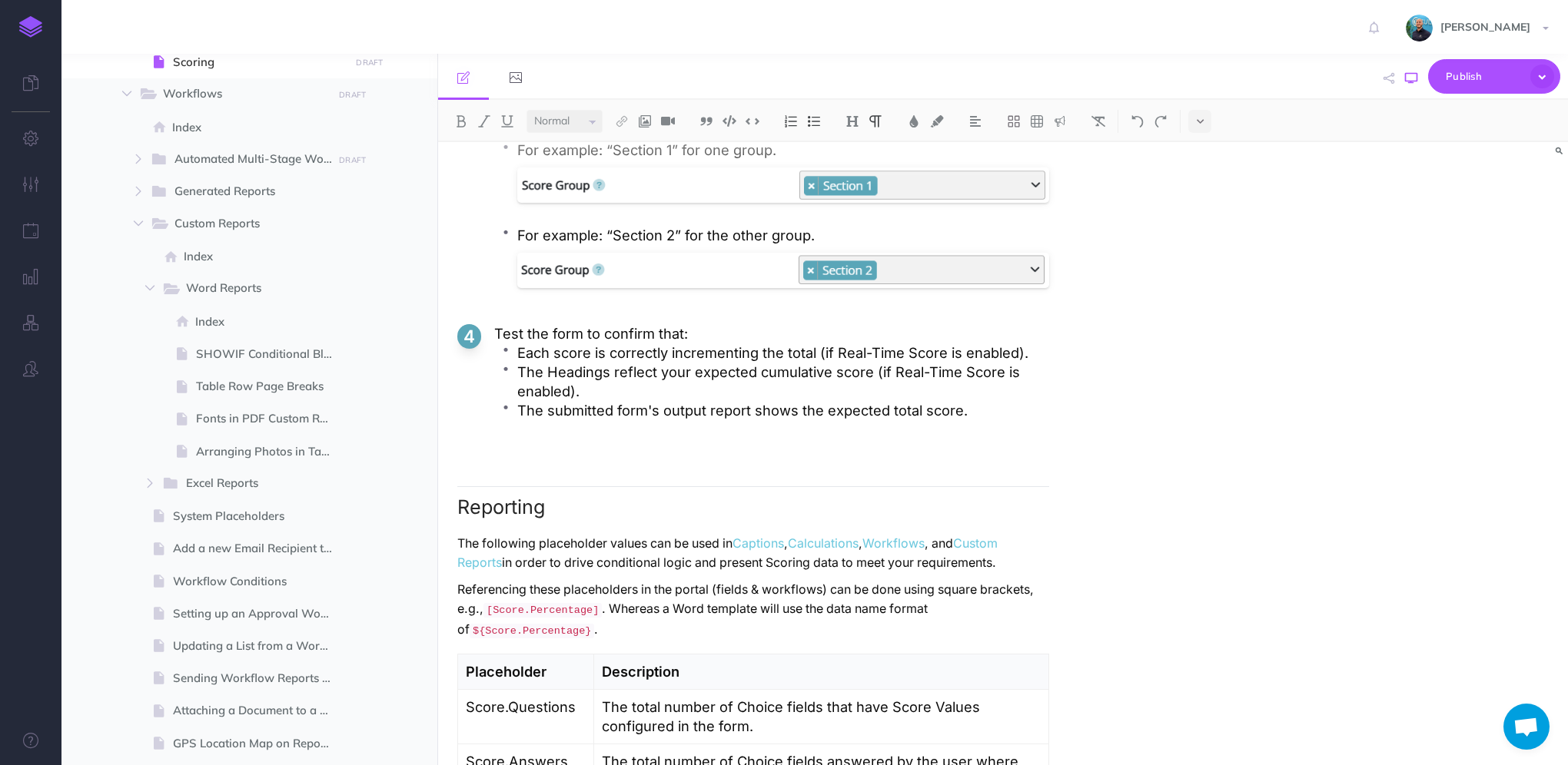
click at [1415, 84] on button "button" at bounding box center [1412, 78] width 20 height 44
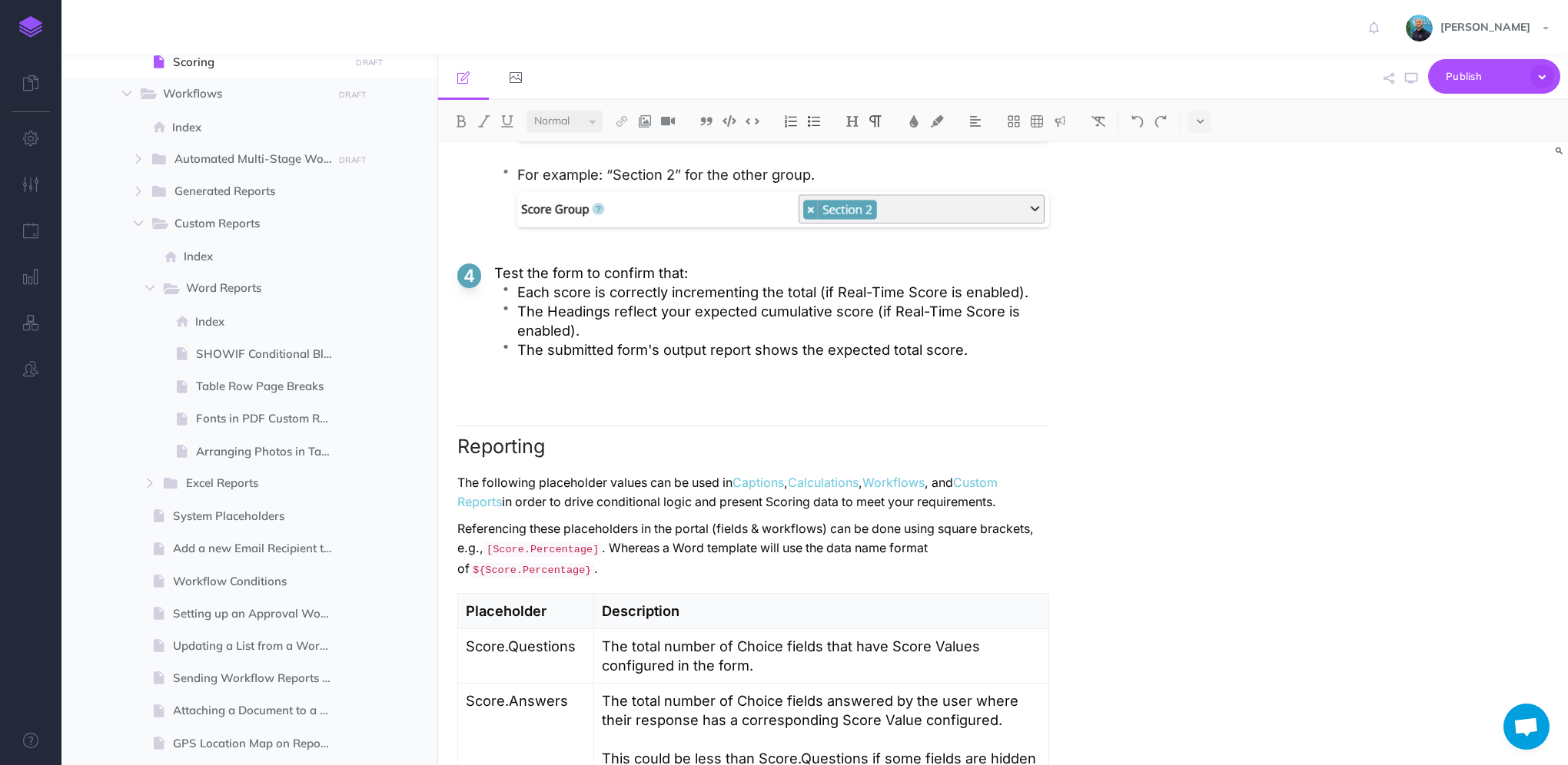
scroll to position [4578, 0]
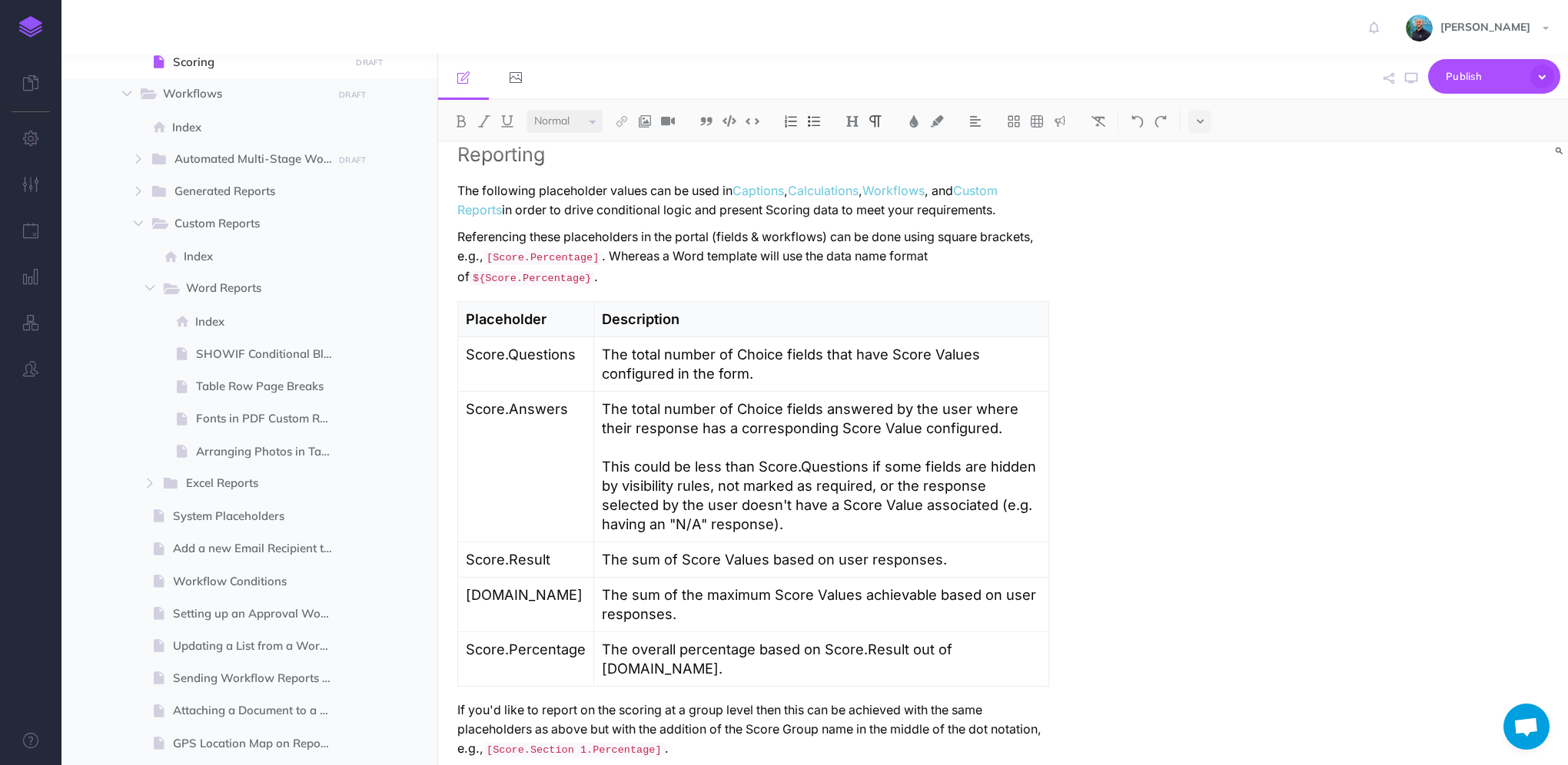
click at [857, 589] on p "The sum of the maximum Score Values achievable based on user responses." at bounding box center [821, 604] width 439 height 38
click at [1409, 79] on icon "button" at bounding box center [1412, 79] width 12 height 12
click at [596, 700] on p "If you'd like to report on the scoring at a group level then this can be achiev…" at bounding box center [753, 730] width 592 height 59
click at [598, 700] on p "If you'd like to report on the scoring at a group level then this can be achiev…" at bounding box center [753, 730] width 592 height 59
click at [1408, 82] on icon "button" at bounding box center [1412, 79] width 12 height 12
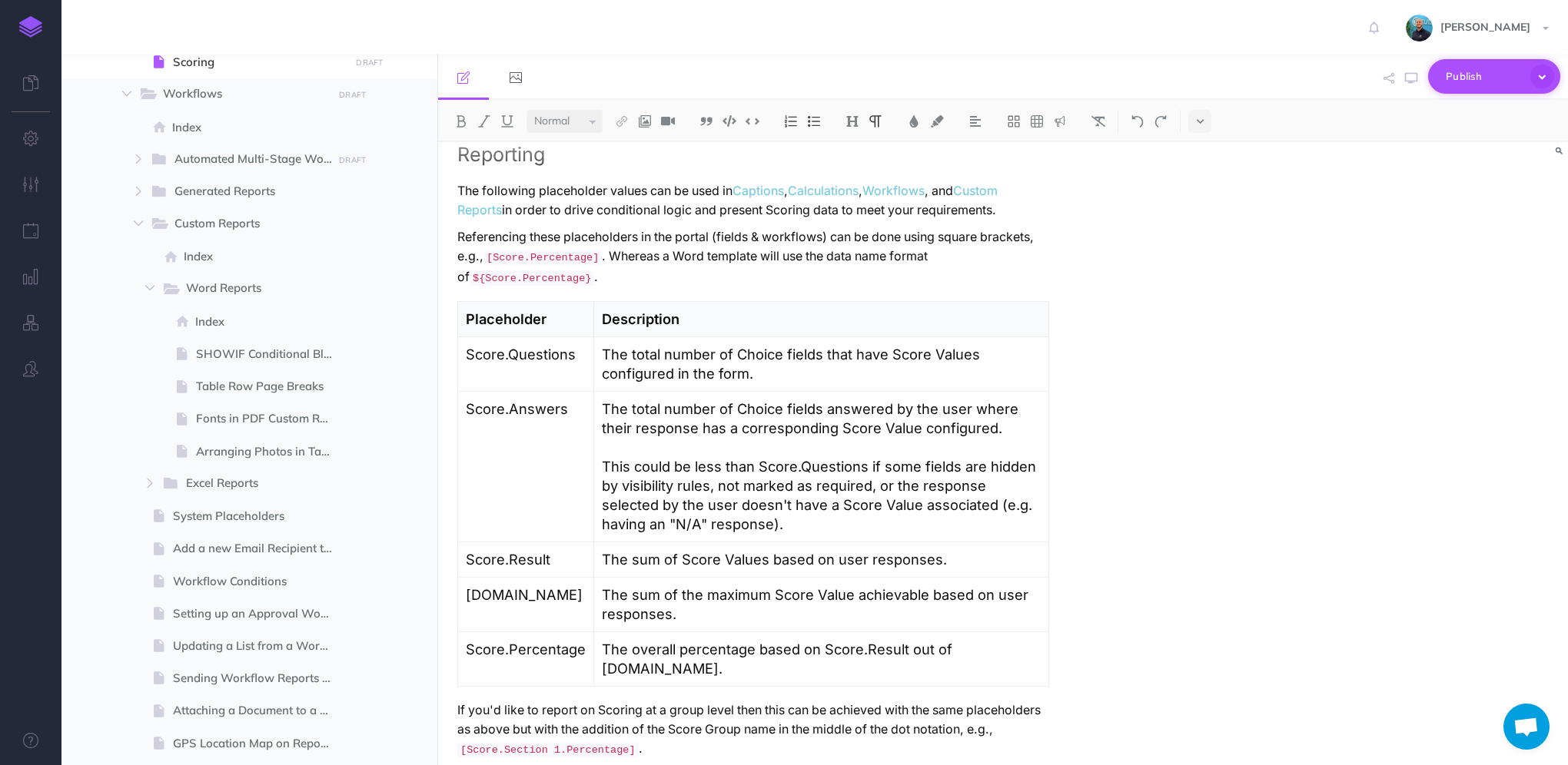
click at [1543, 79] on icon "button" at bounding box center [1542, 76] width 24 height 24
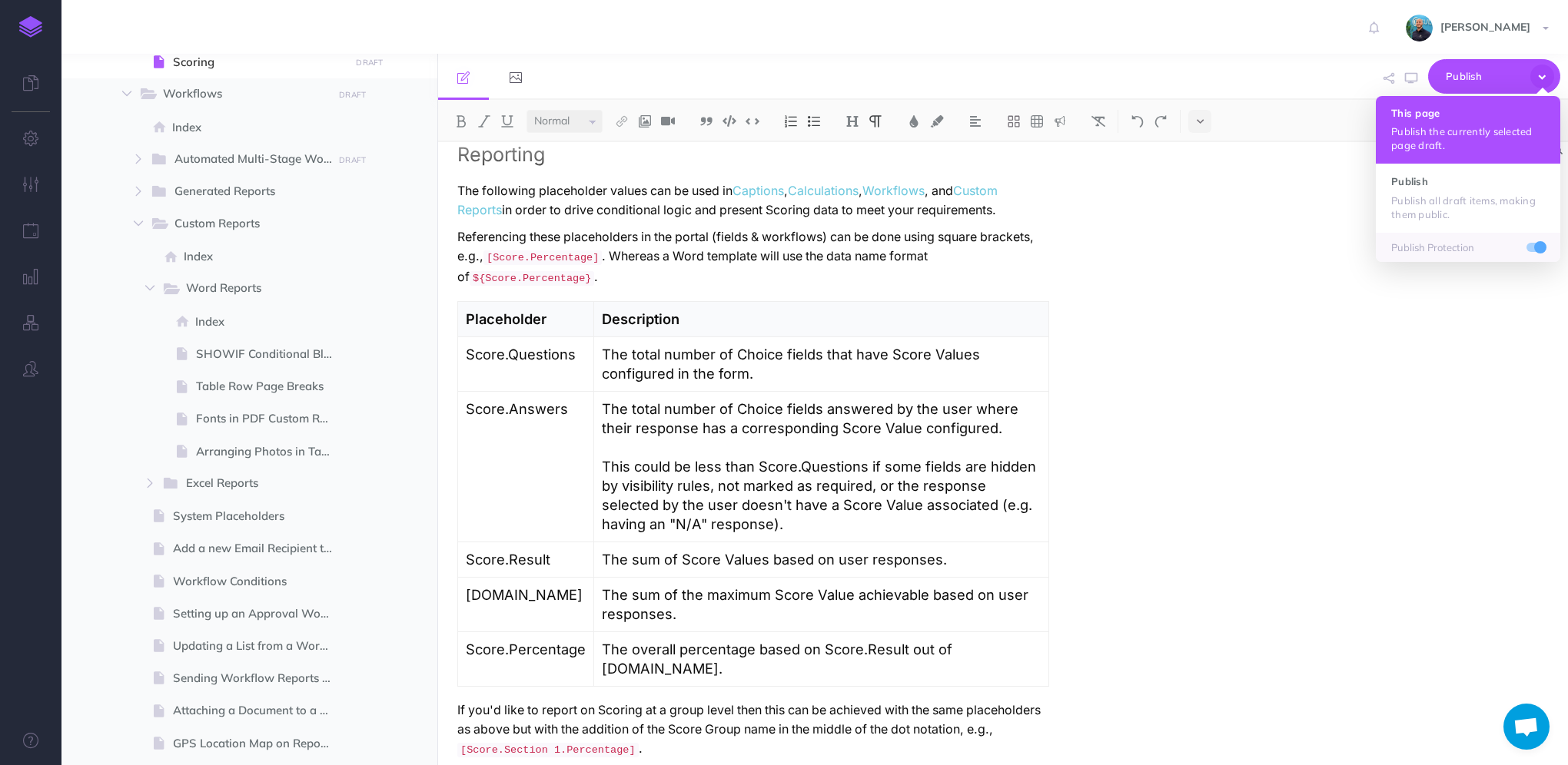
click at [1469, 111] on h4 "This page" at bounding box center [1468, 113] width 153 height 11
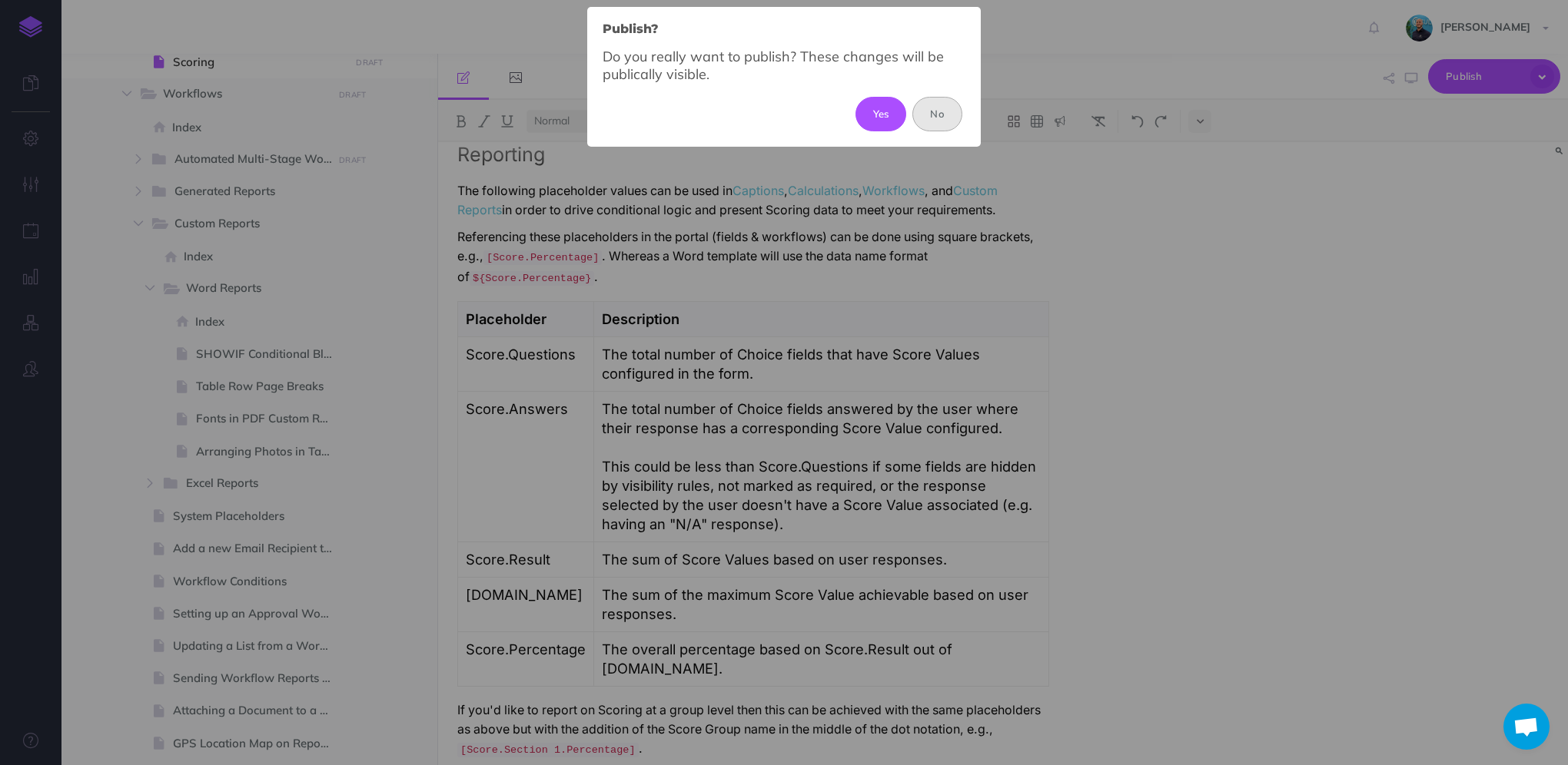
click at [948, 109] on button "No" at bounding box center [937, 113] width 50 height 33
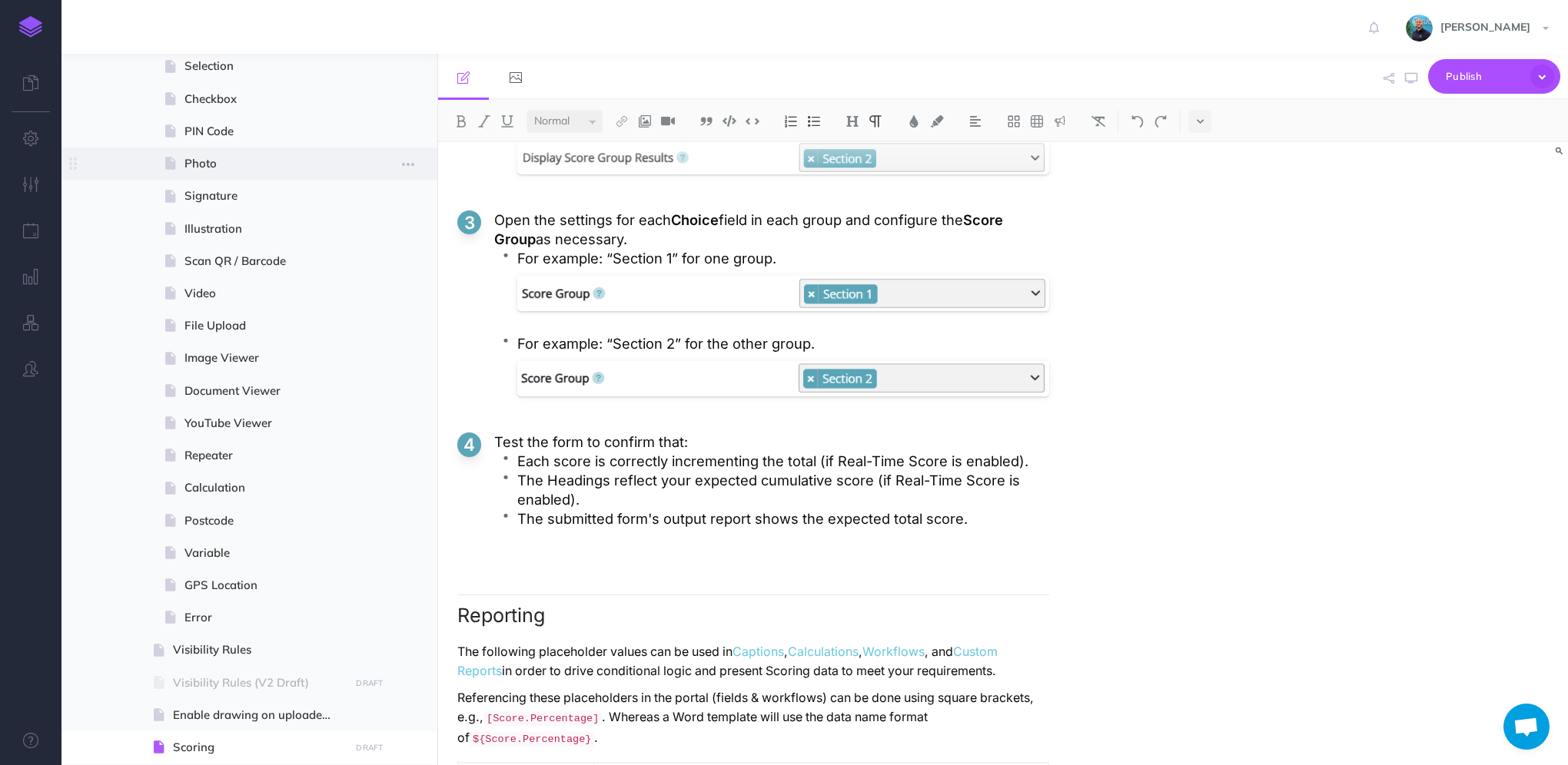
scroll to position [734, 0]
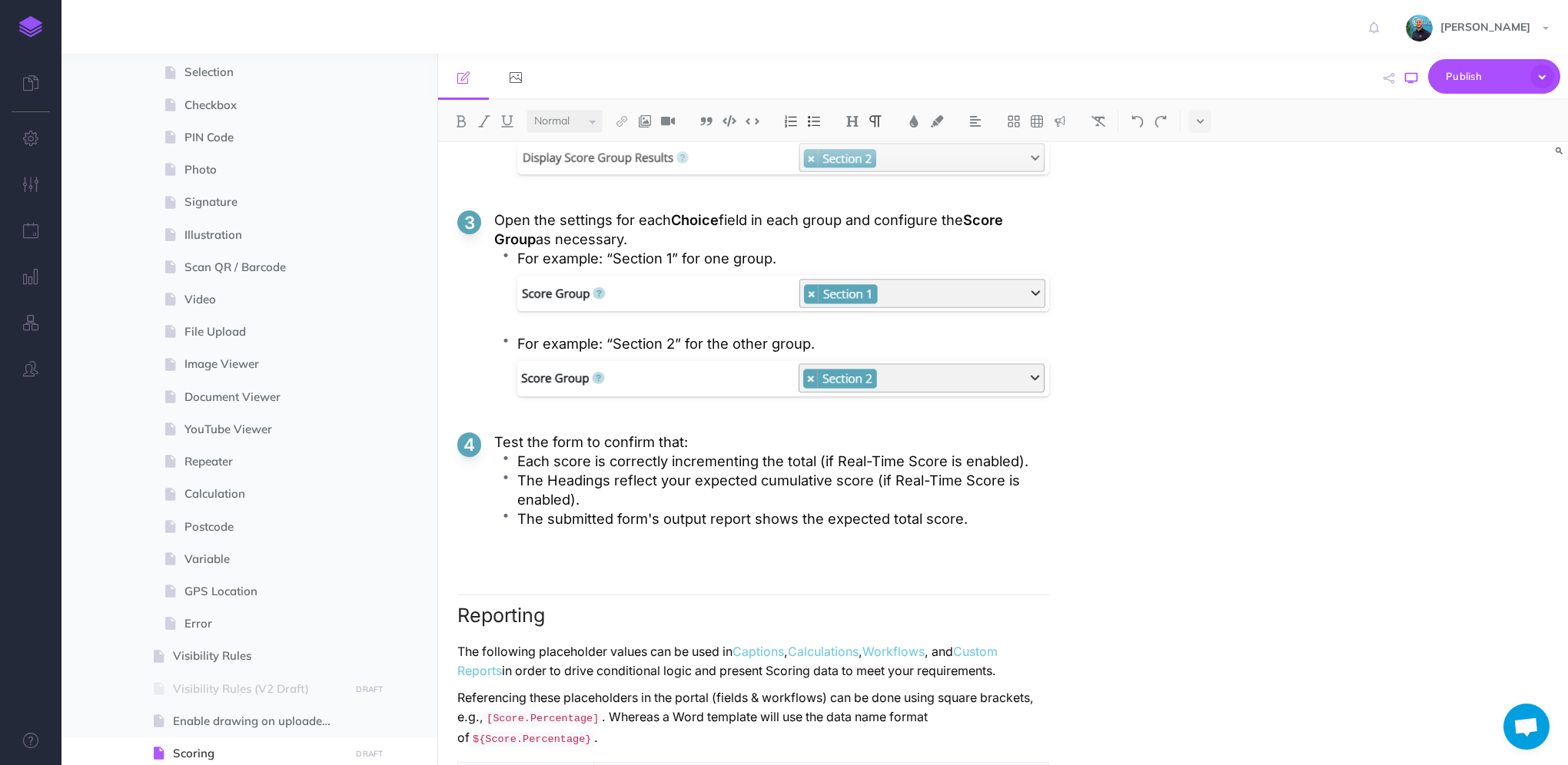
click at [1412, 86] on button "button" at bounding box center [1412, 78] width 20 height 44
click at [1549, 77] on icon "button" at bounding box center [1542, 76] width 24 height 24
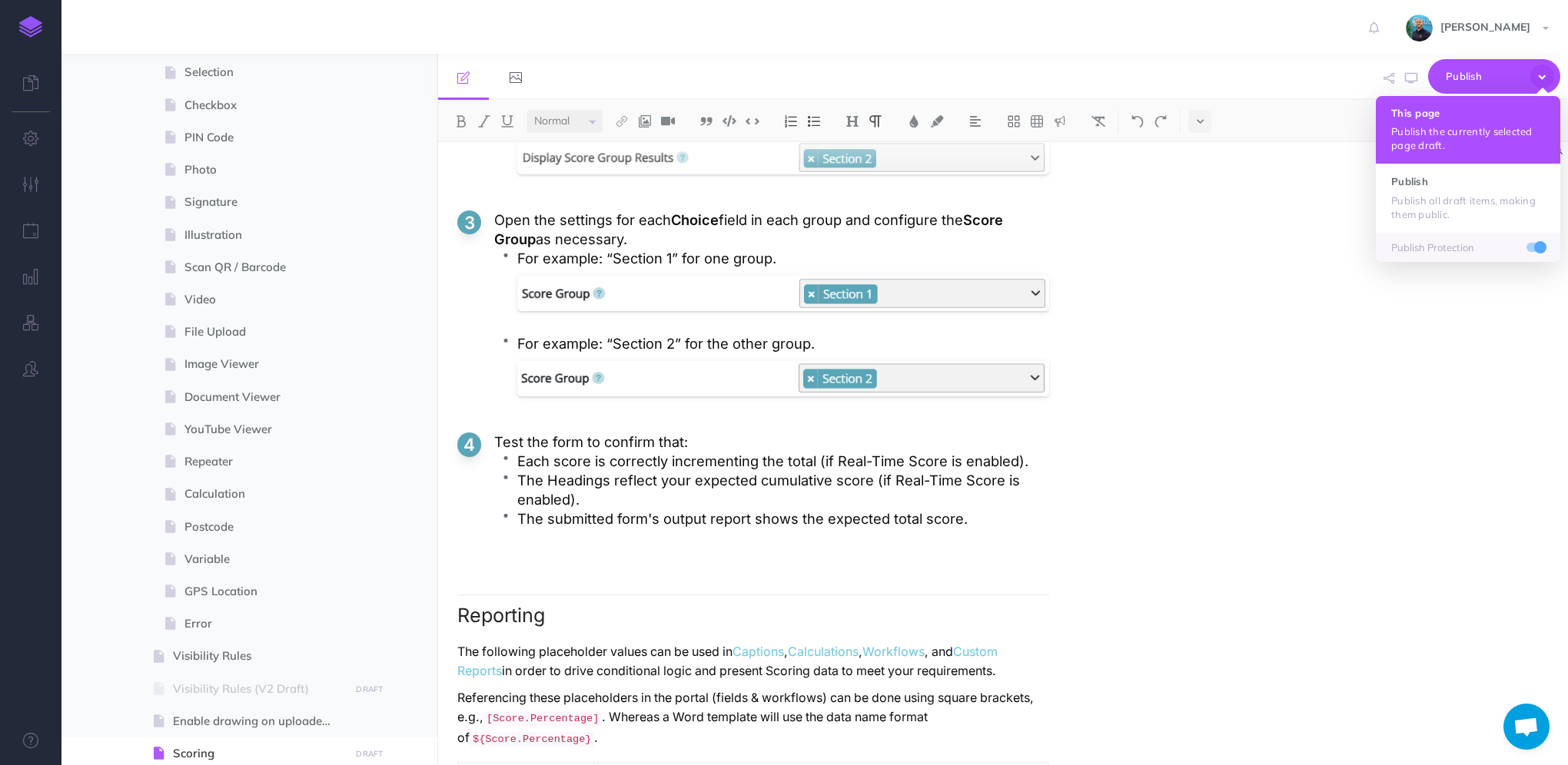
click at [1497, 125] on p "Publish the currently selected page draft." at bounding box center [1468, 139] width 153 height 28
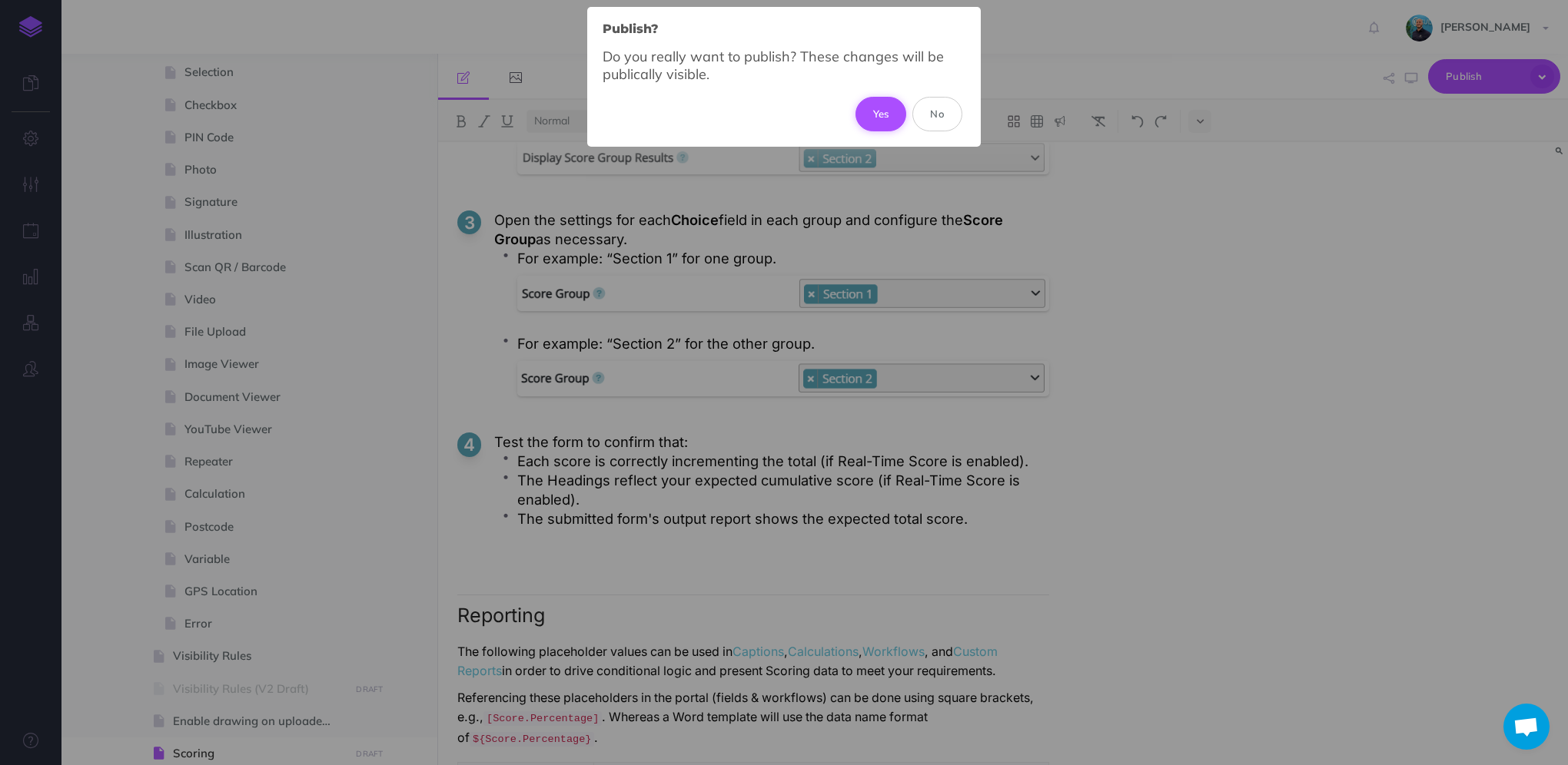
click at [885, 114] on button "Yes" at bounding box center [881, 113] width 51 height 33
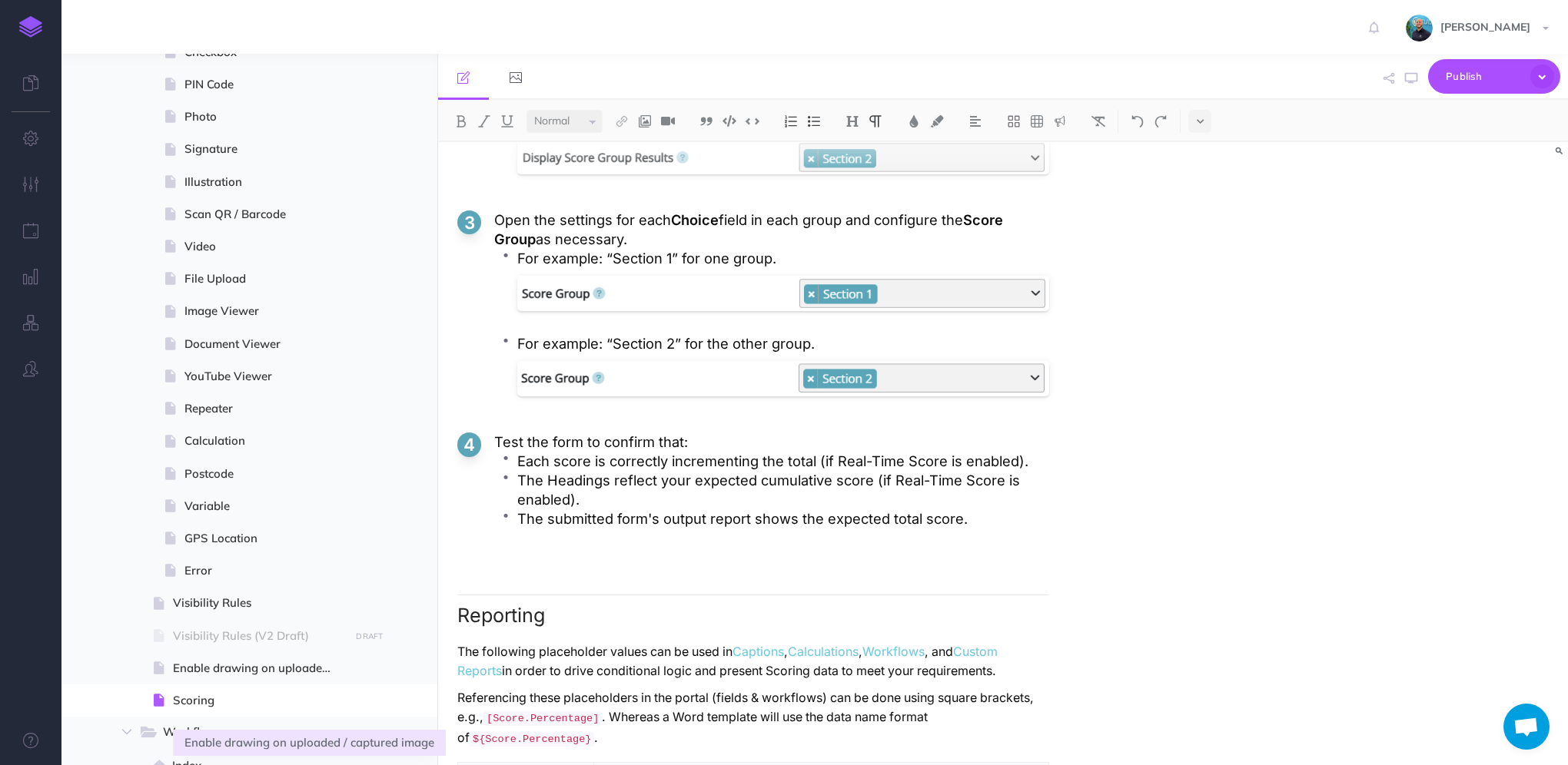
scroll to position [887, 0]
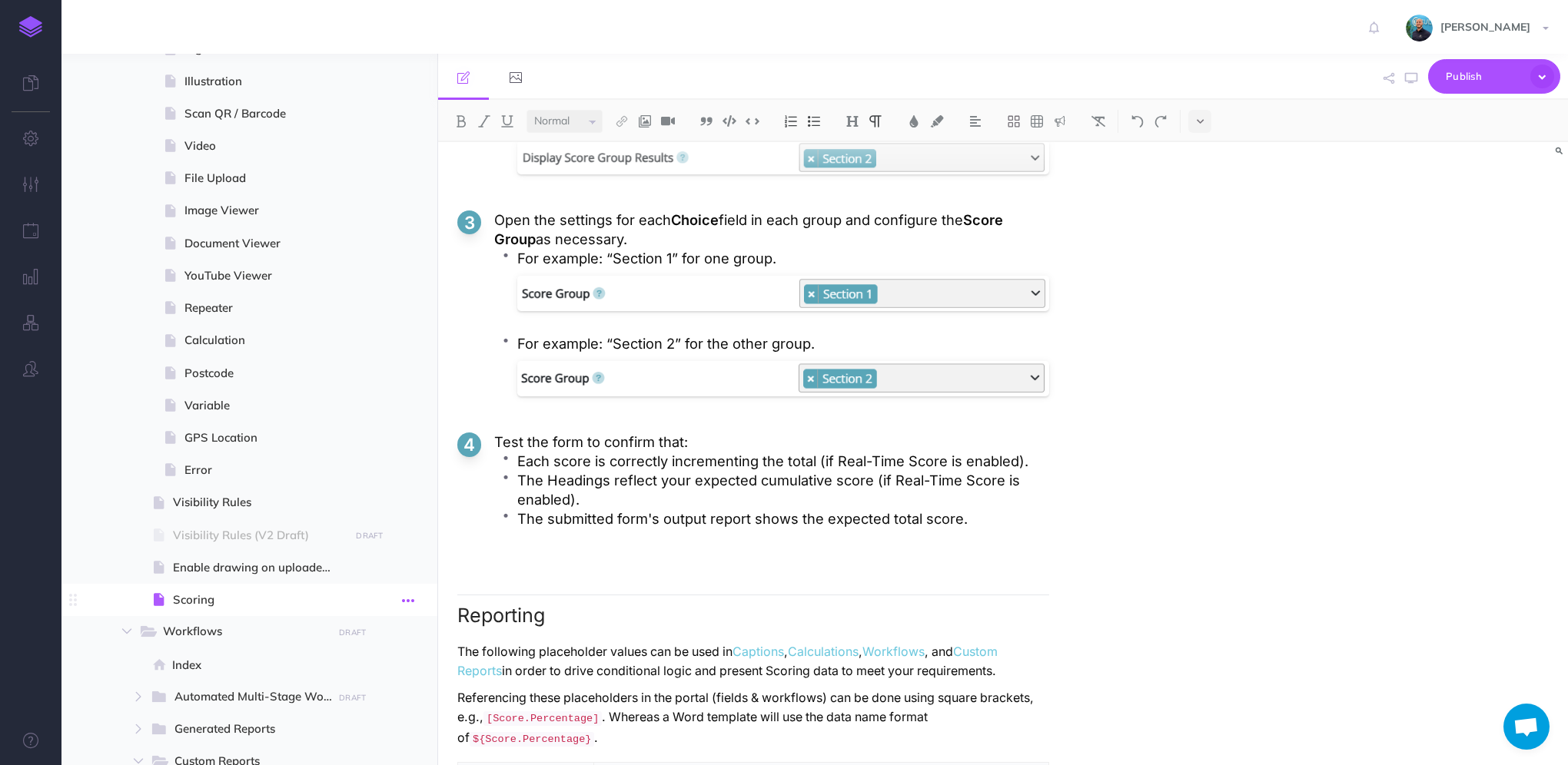
click at [408, 599] on icon "button" at bounding box center [408, 601] width 12 height 19
click at [392, 707] on link "Settings" at bounding box center [364, 704] width 115 height 26
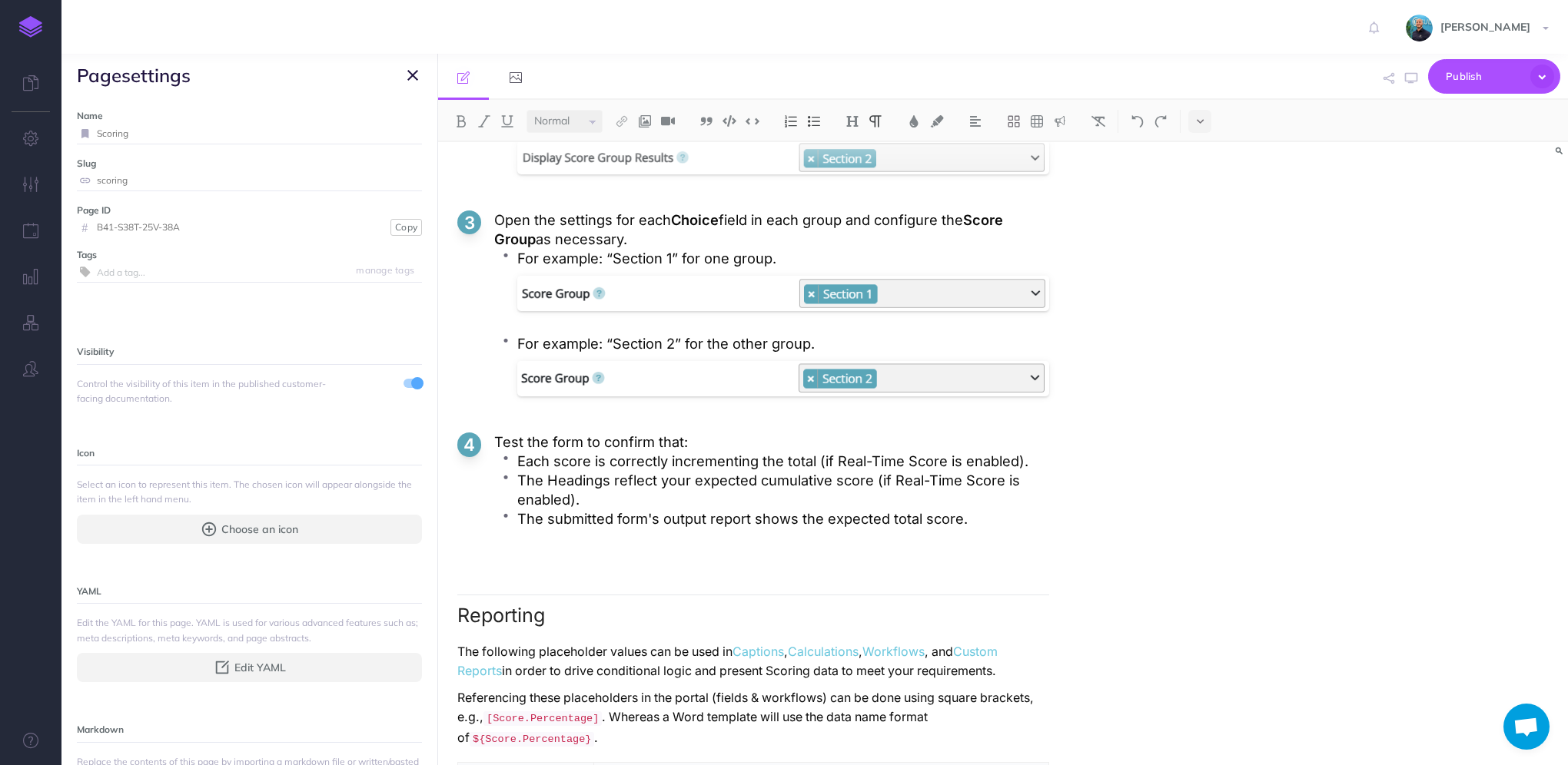
click at [1353, 470] on div "Scoring Overview Scoring lets you assign values to Choice field responses and a…" at bounding box center [1003, 454] width 1130 height 623
click at [411, 85] on span "page settings" at bounding box center [249, 75] width 376 height 43
click at [413, 78] on icon "button" at bounding box center [413, 75] width 11 height 19
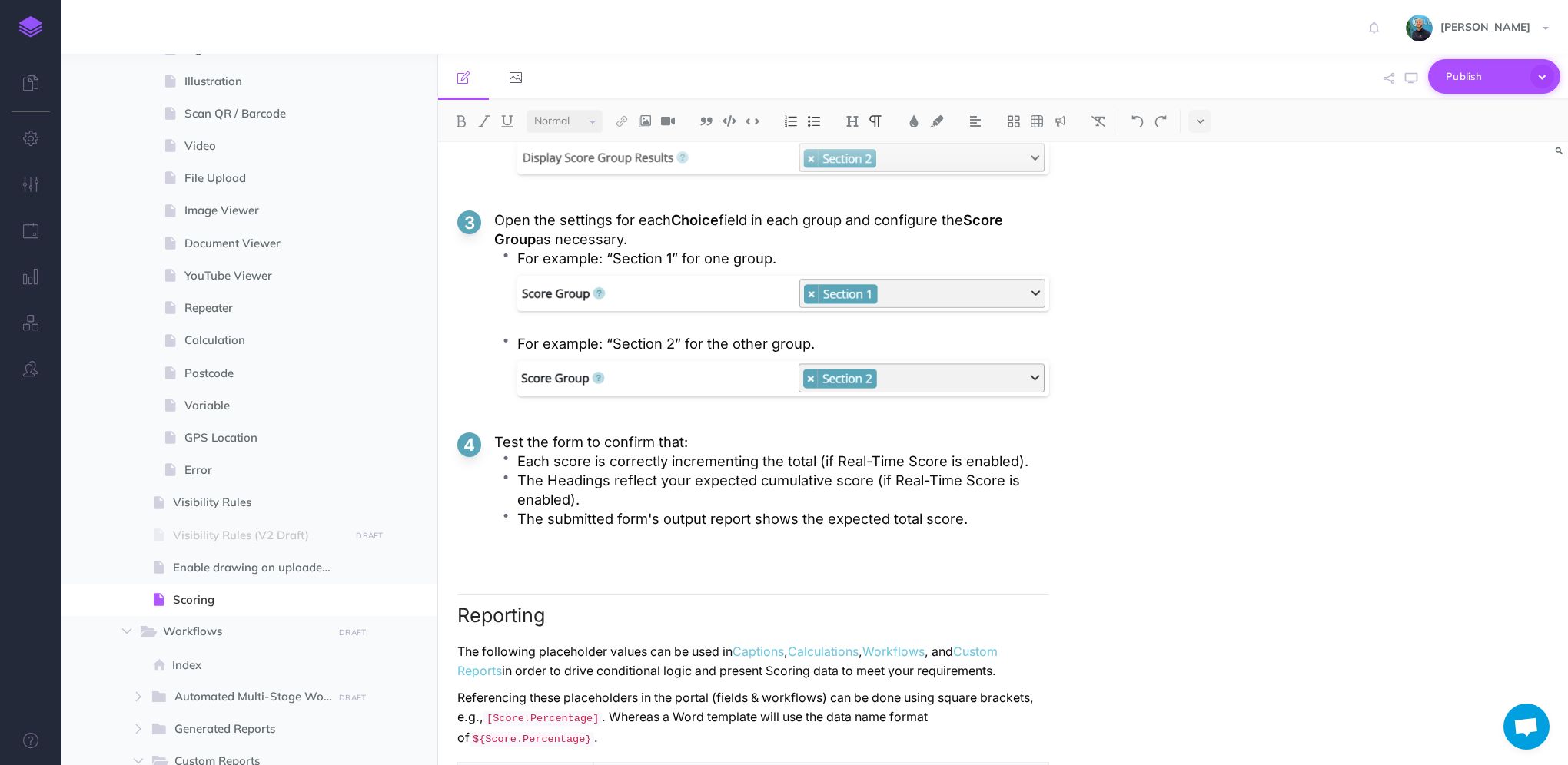
click at [1550, 74] on icon "button" at bounding box center [1542, 76] width 24 height 24
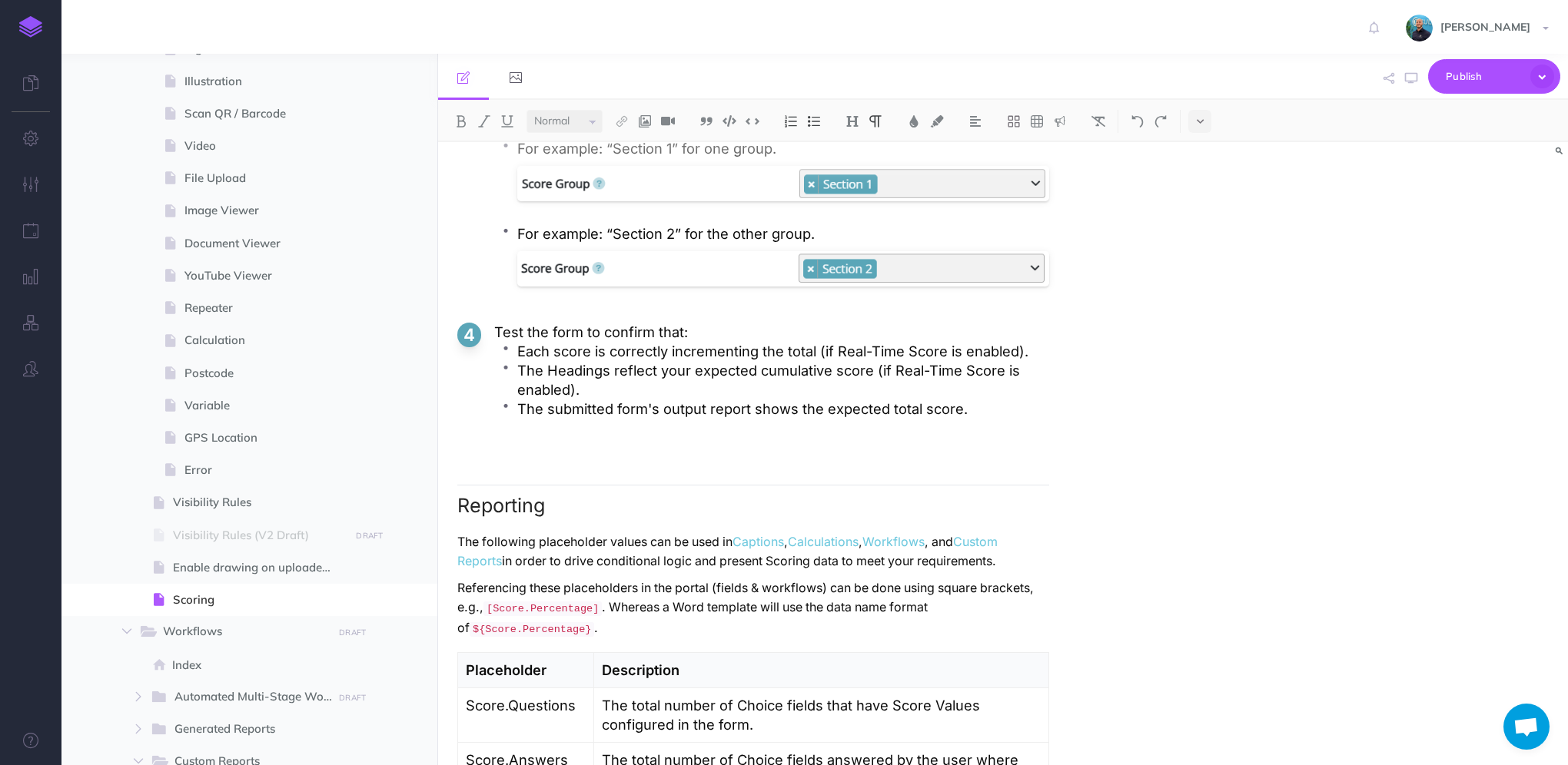
scroll to position [4195, 0]
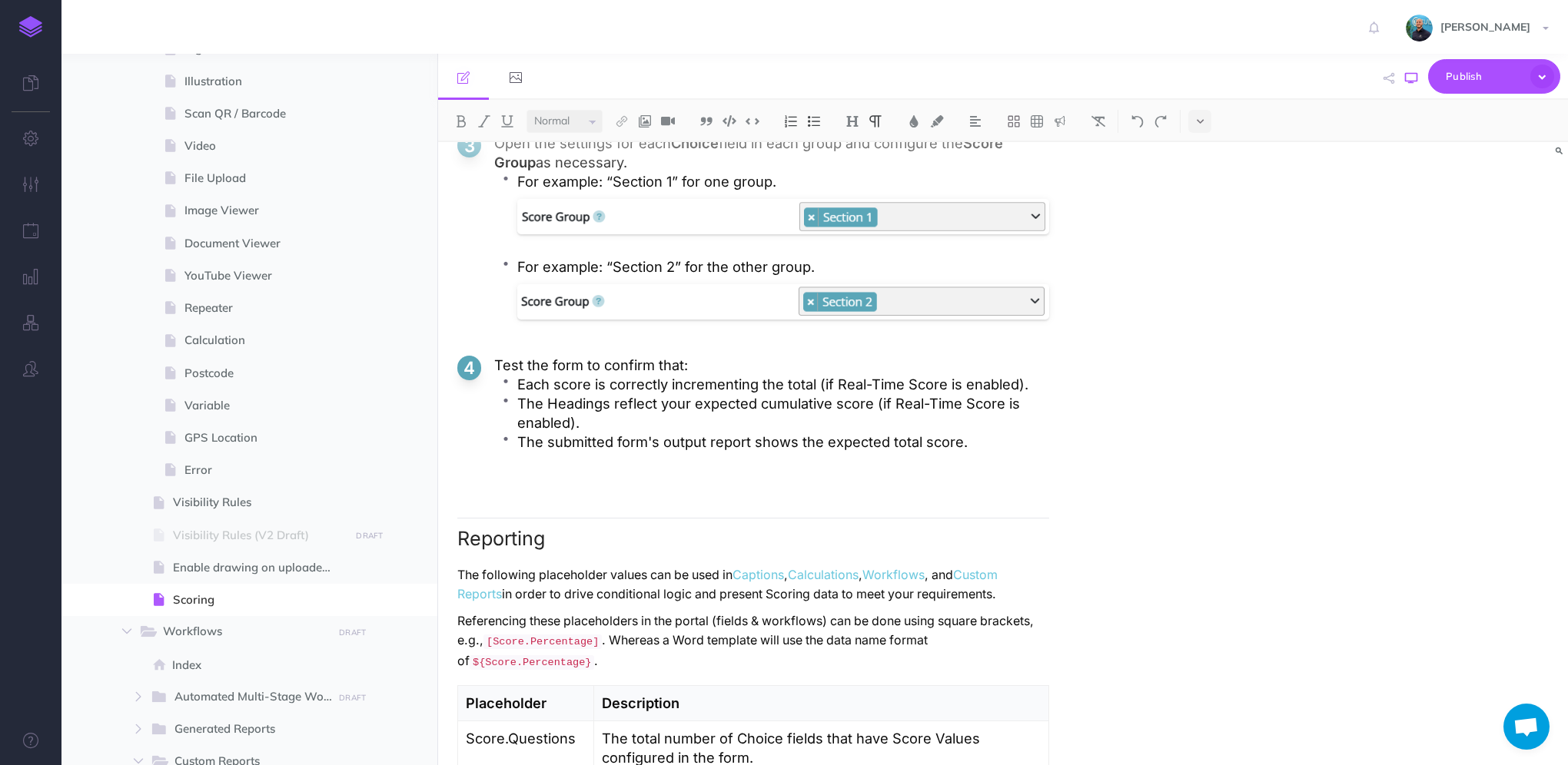
click at [1408, 79] on icon "button" at bounding box center [1412, 79] width 12 height 12
click at [846, 442] on p "The submitted form's output report shows the expected total score." at bounding box center [782, 442] width 532 height 19
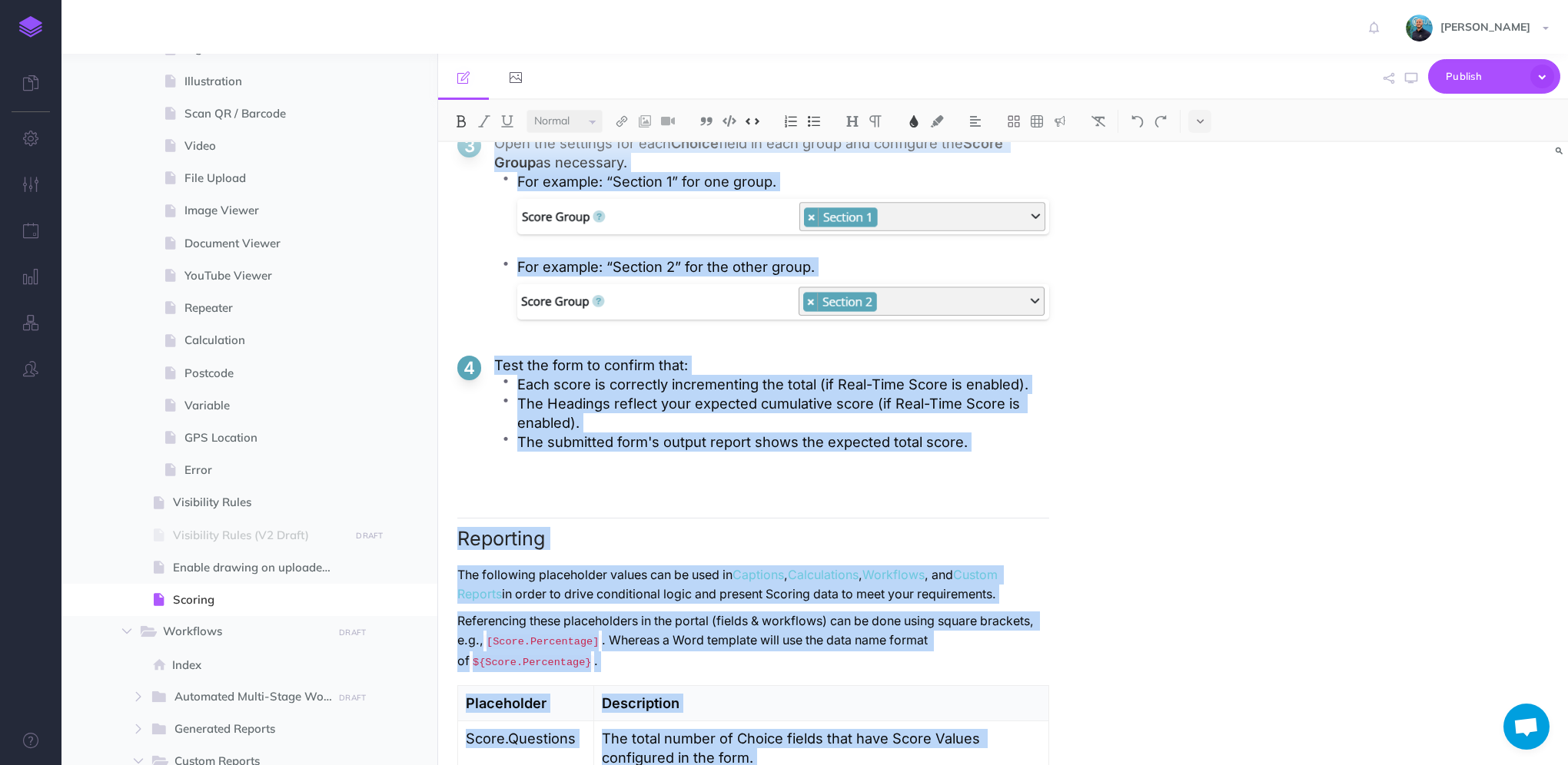
copy div "Scoring Overview Scoring lets you assign values to Choice field responses and a…"
click at [1034, 450] on p "The submitted form's output report shows the expected total score." at bounding box center [782, 442] width 532 height 19
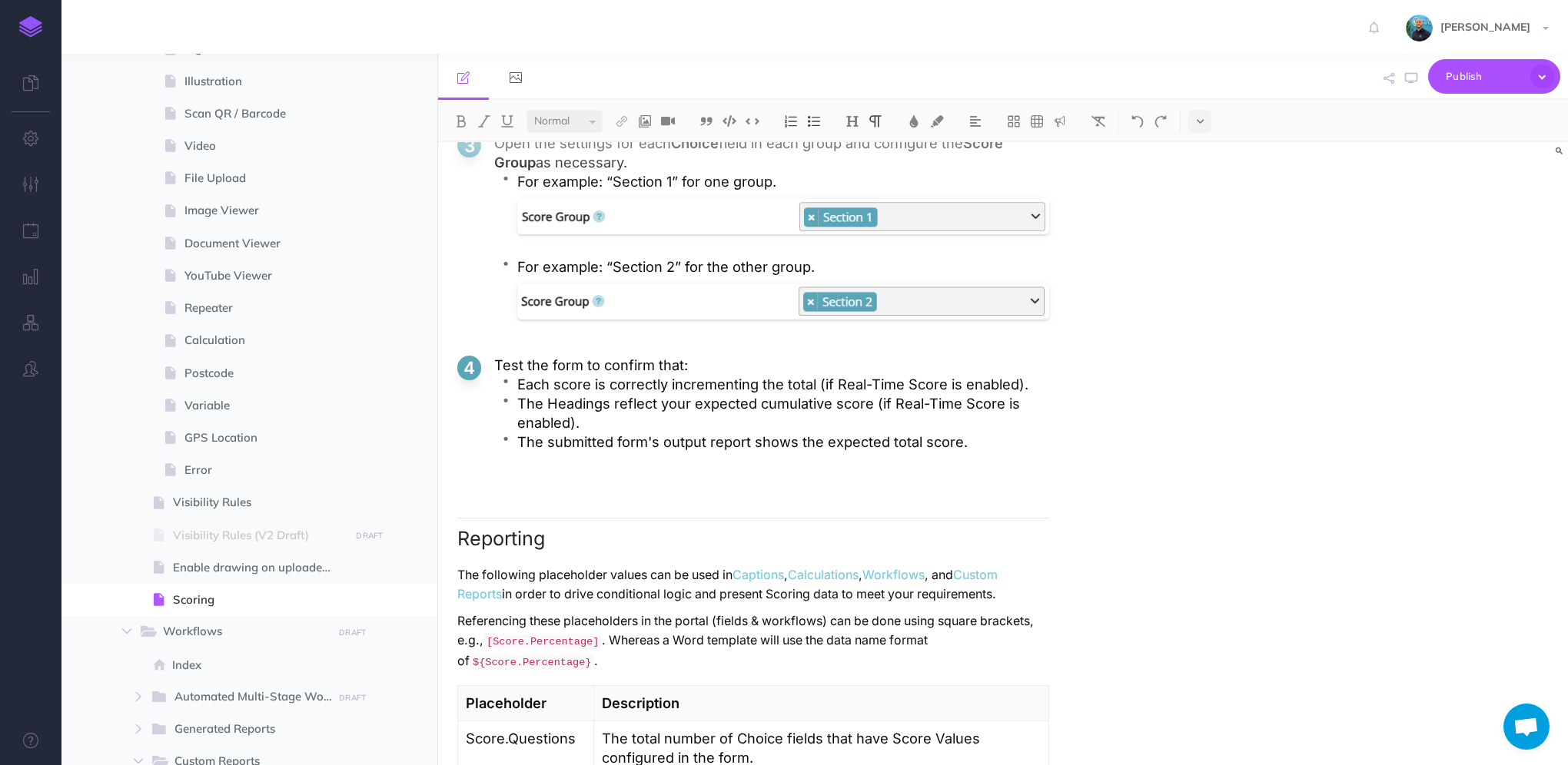
click at [37, 19] on img at bounding box center [31, 27] width 23 height 22
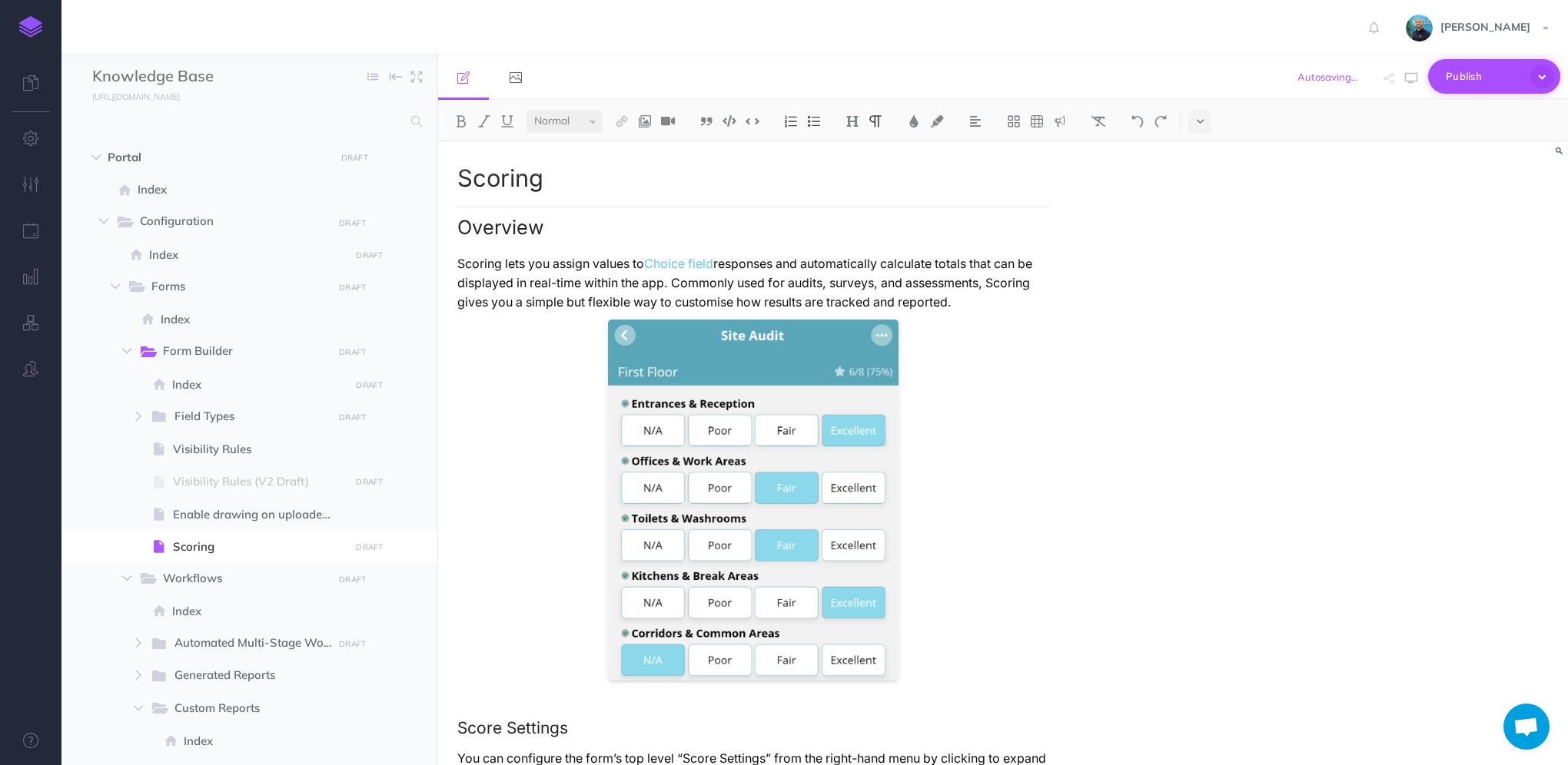
click at [1547, 79] on icon "button" at bounding box center [1542, 76] width 24 height 24
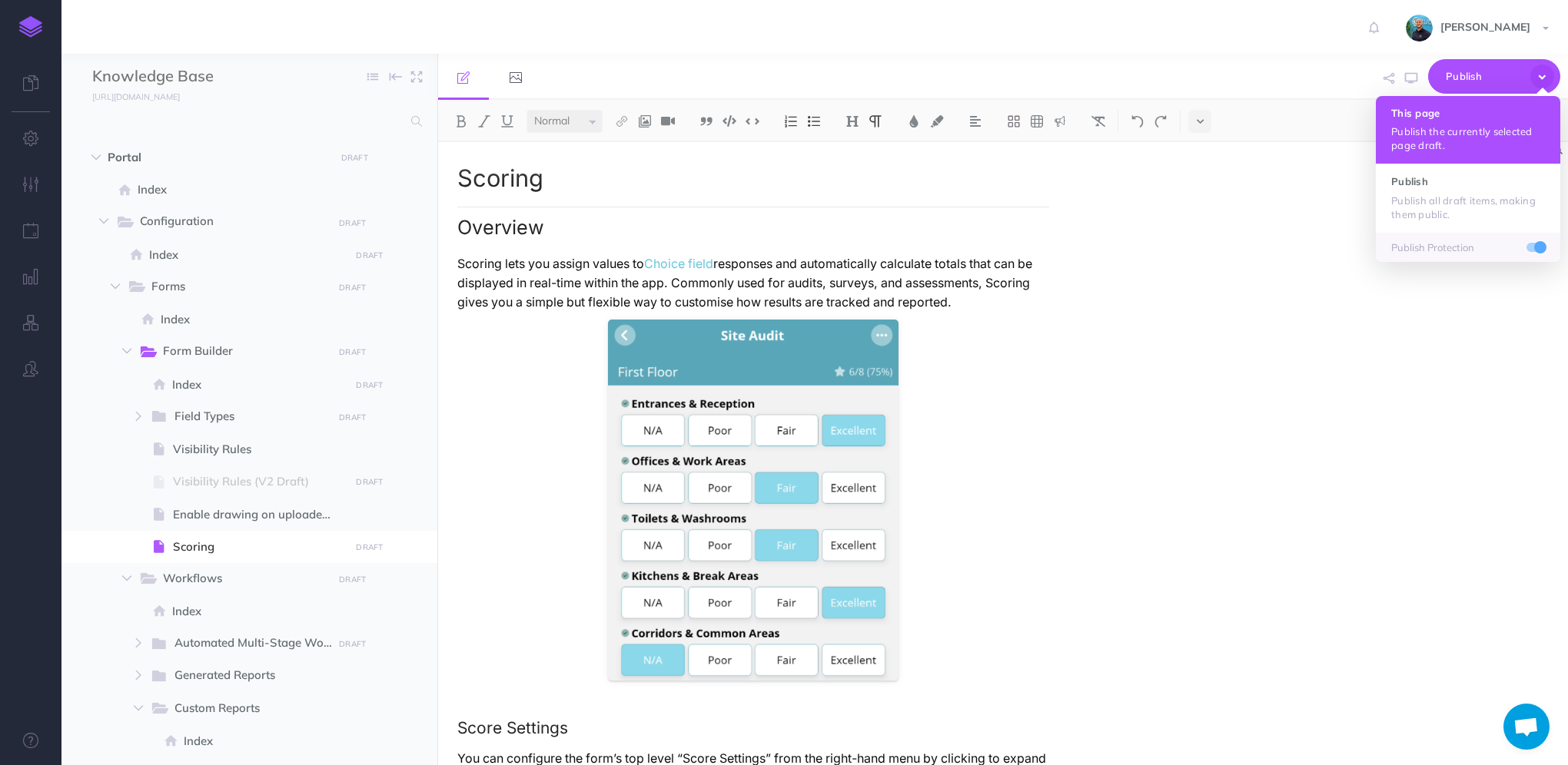
click at [1503, 120] on button "This page Publish the currently selected page draft." at bounding box center [1468, 129] width 185 height 68
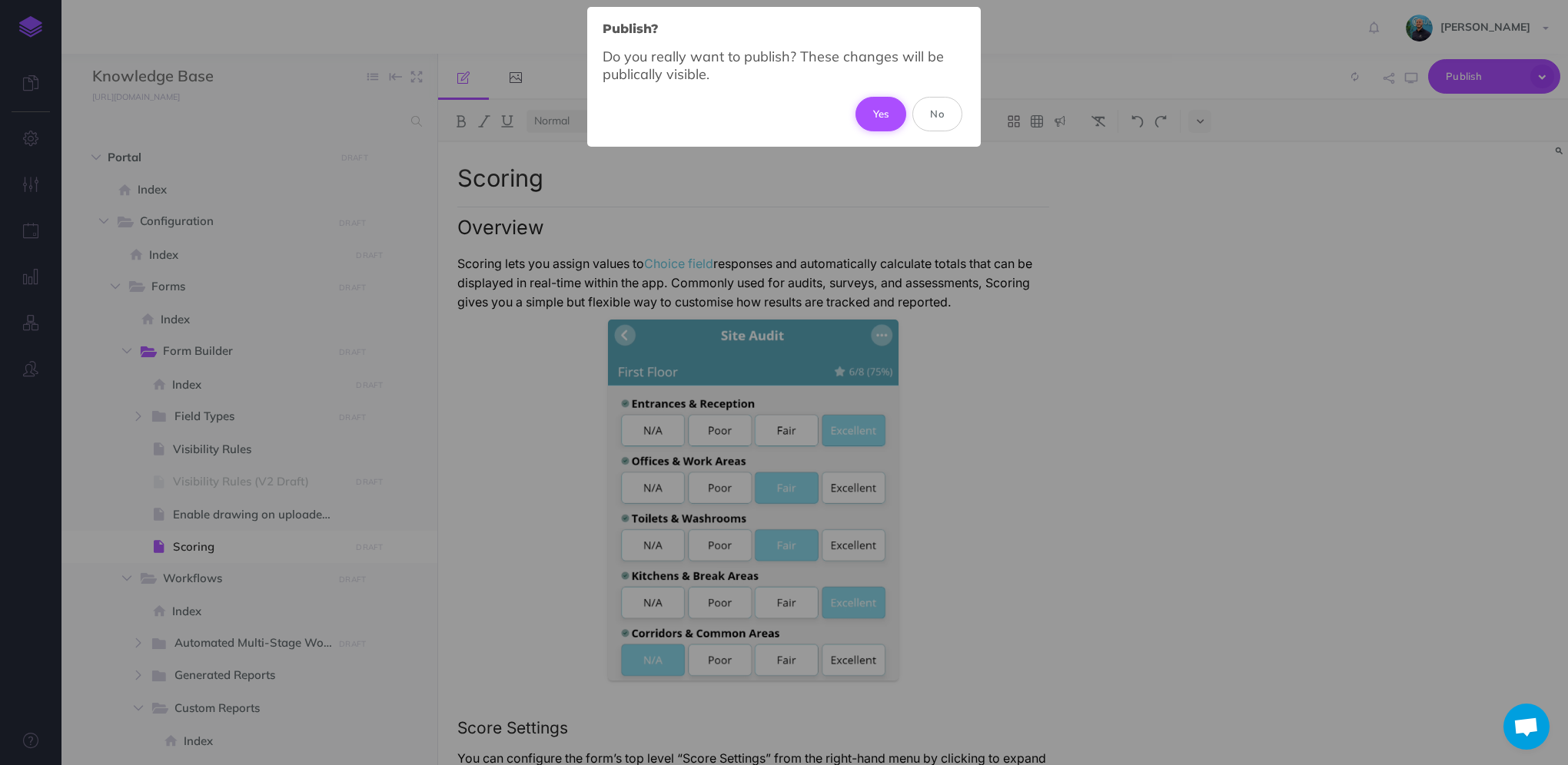
click at [895, 102] on button "Yes" at bounding box center [881, 113] width 51 height 33
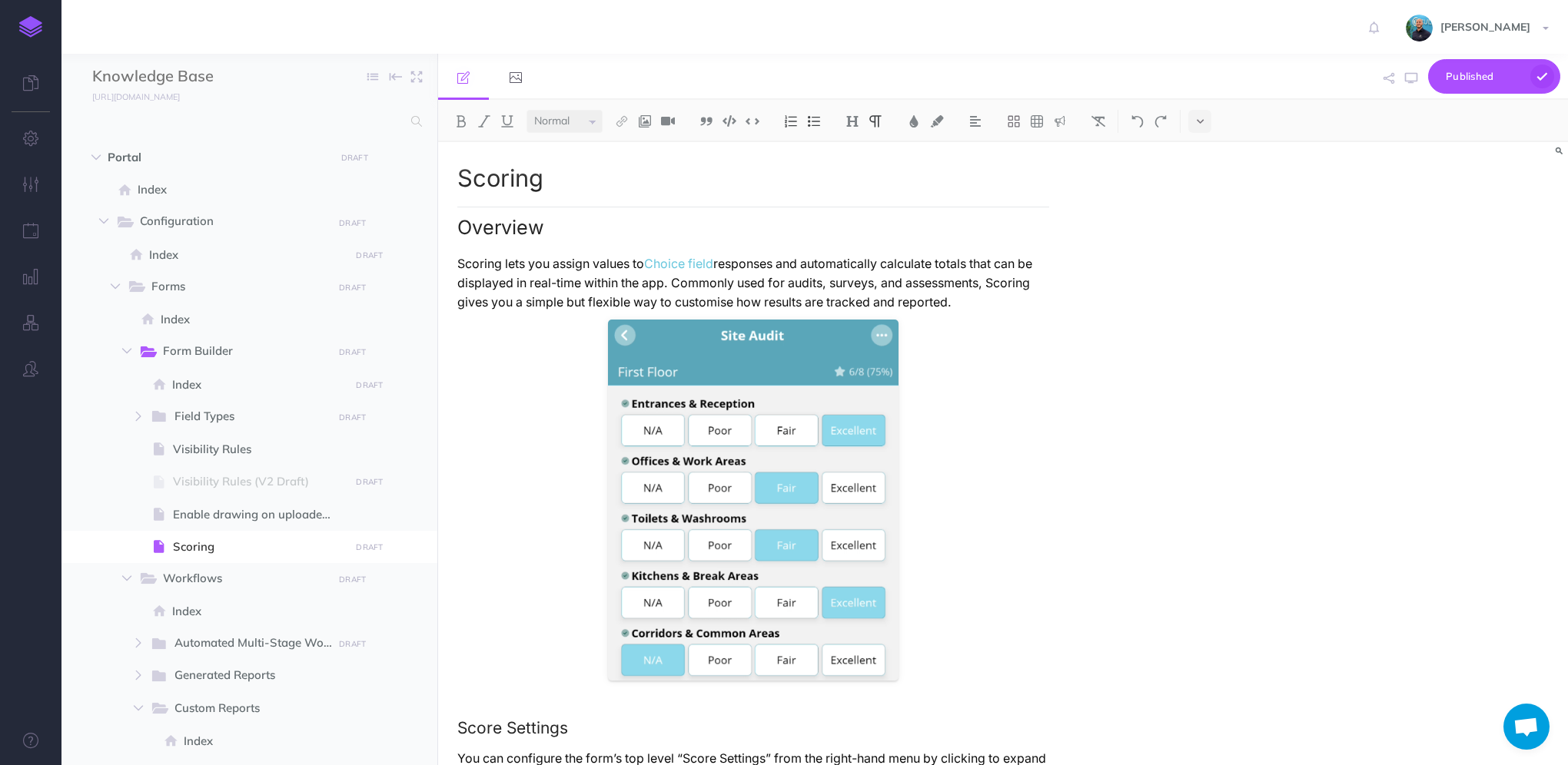
click at [985, 303] on p "Scoring lets you assign values to Choice field responses and automatically calc…" at bounding box center [753, 283] width 592 height 58
click at [1543, 79] on icon "button" at bounding box center [1542, 76] width 24 height 24
click at [1285, 103] on div "Small Normal Large H1 H2 H3 H4" at bounding box center [1003, 121] width 1130 height 42
click at [1549, 74] on icon "button" at bounding box center [1542, 76] width 24 height 24
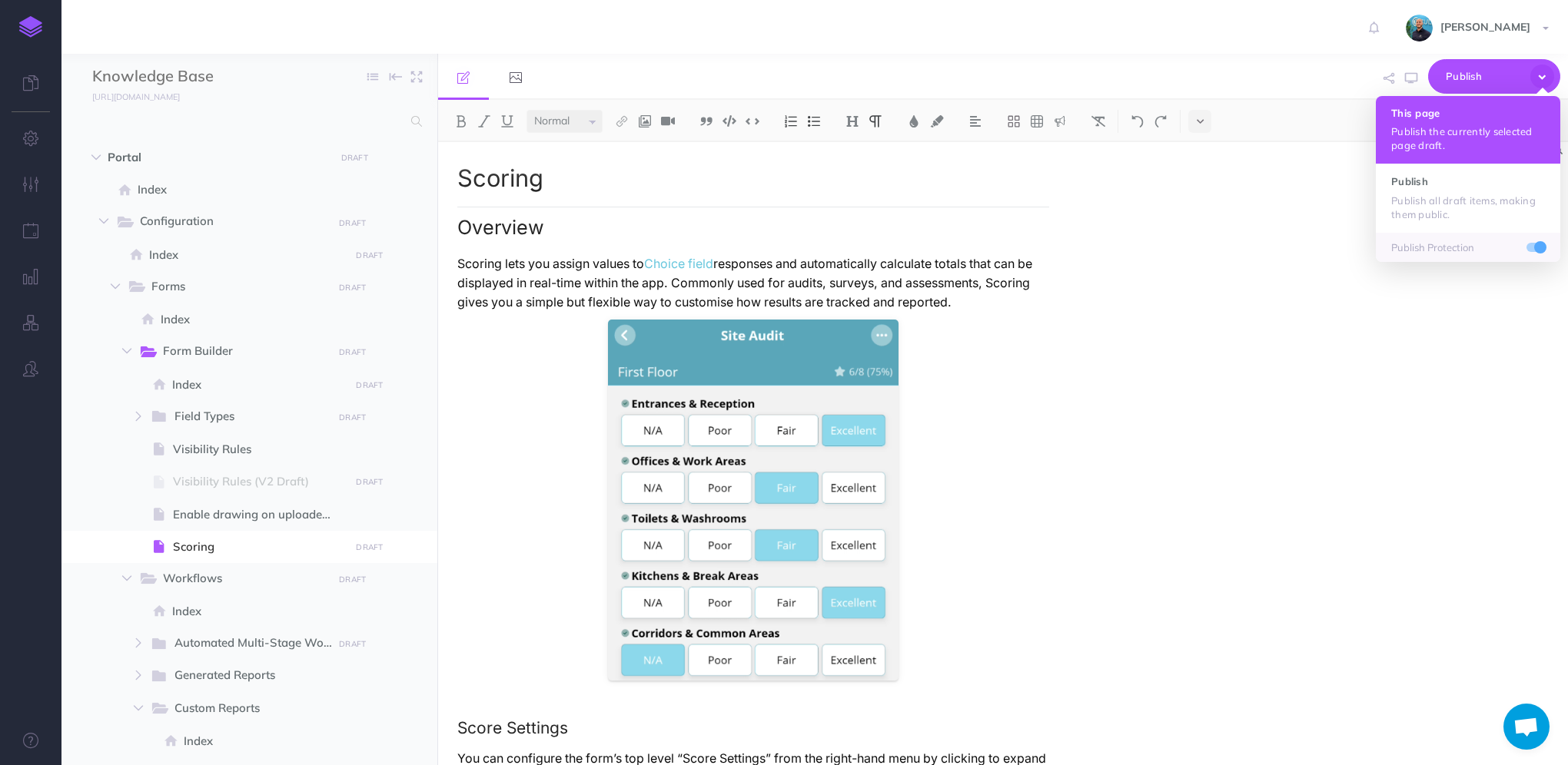
click at [1491, 110] on h4 "This page" at bounding box center [1468, 113] width 153 height 11
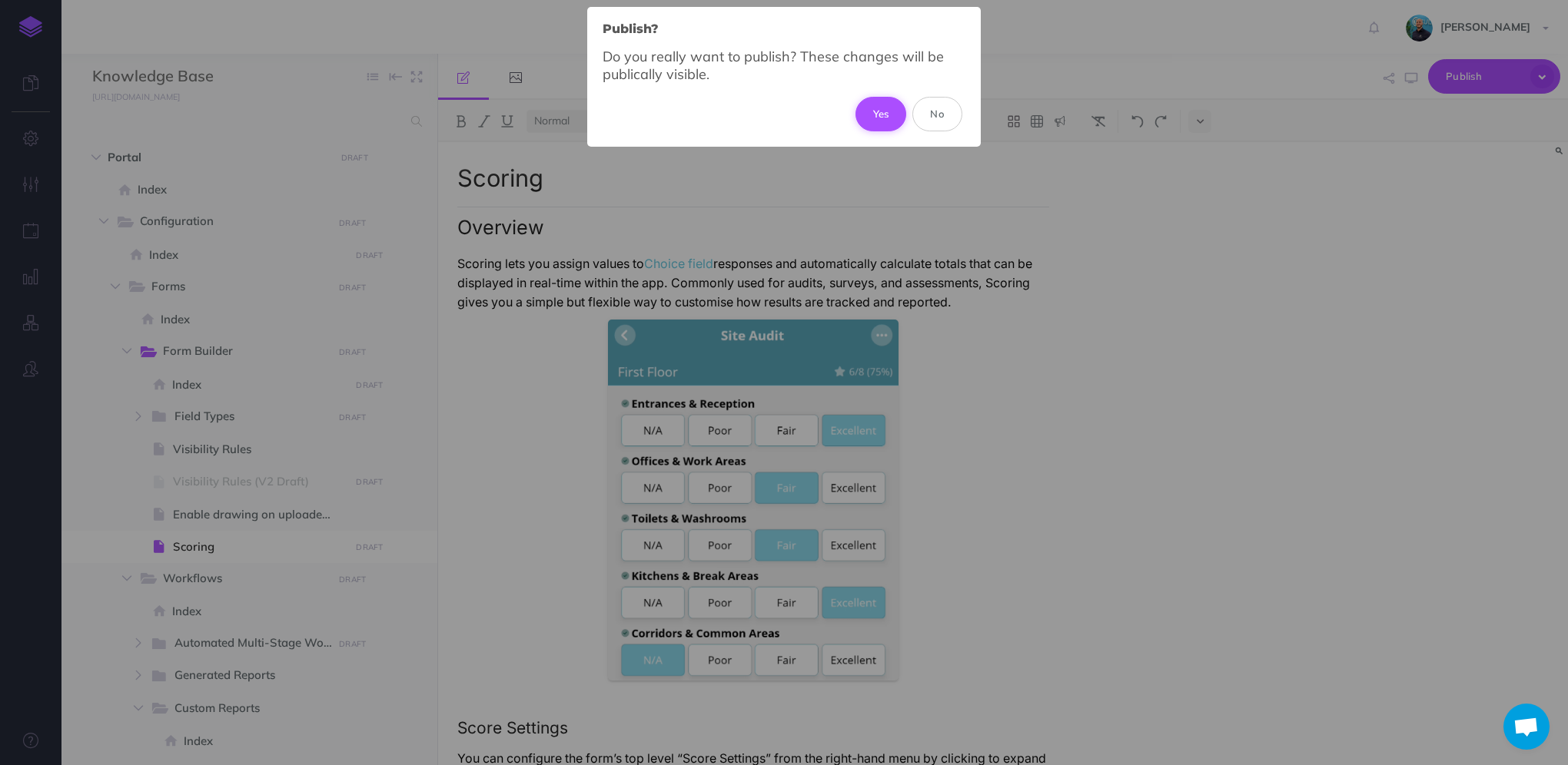
click at [877, 108] on button "Yes" at bounding box center [881, 113] width 51 height 33
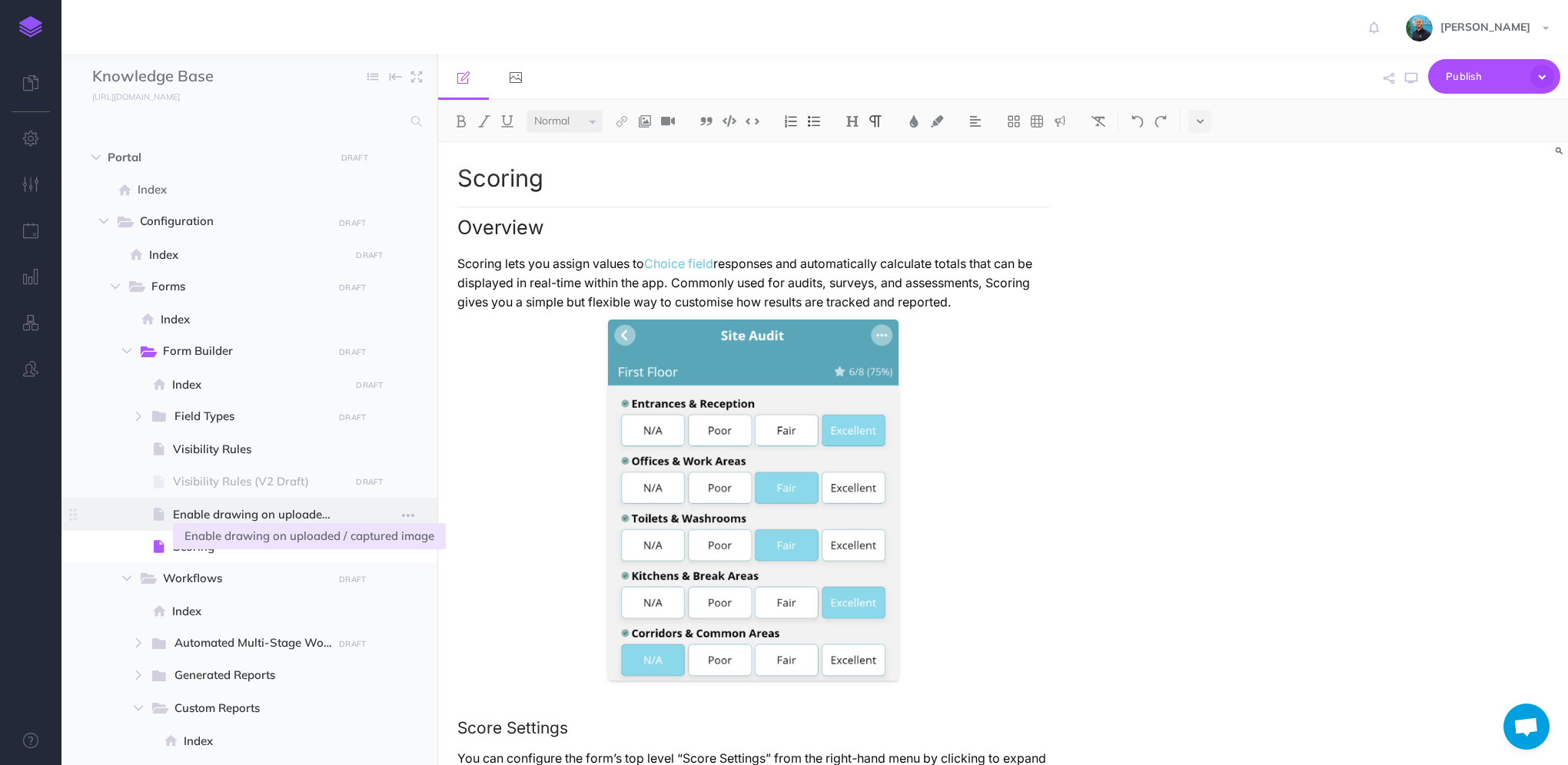
click at [265, 518] on span "Enable drawing on uploaded / captured image" at bounding box center [258, 515] width 172 height 19
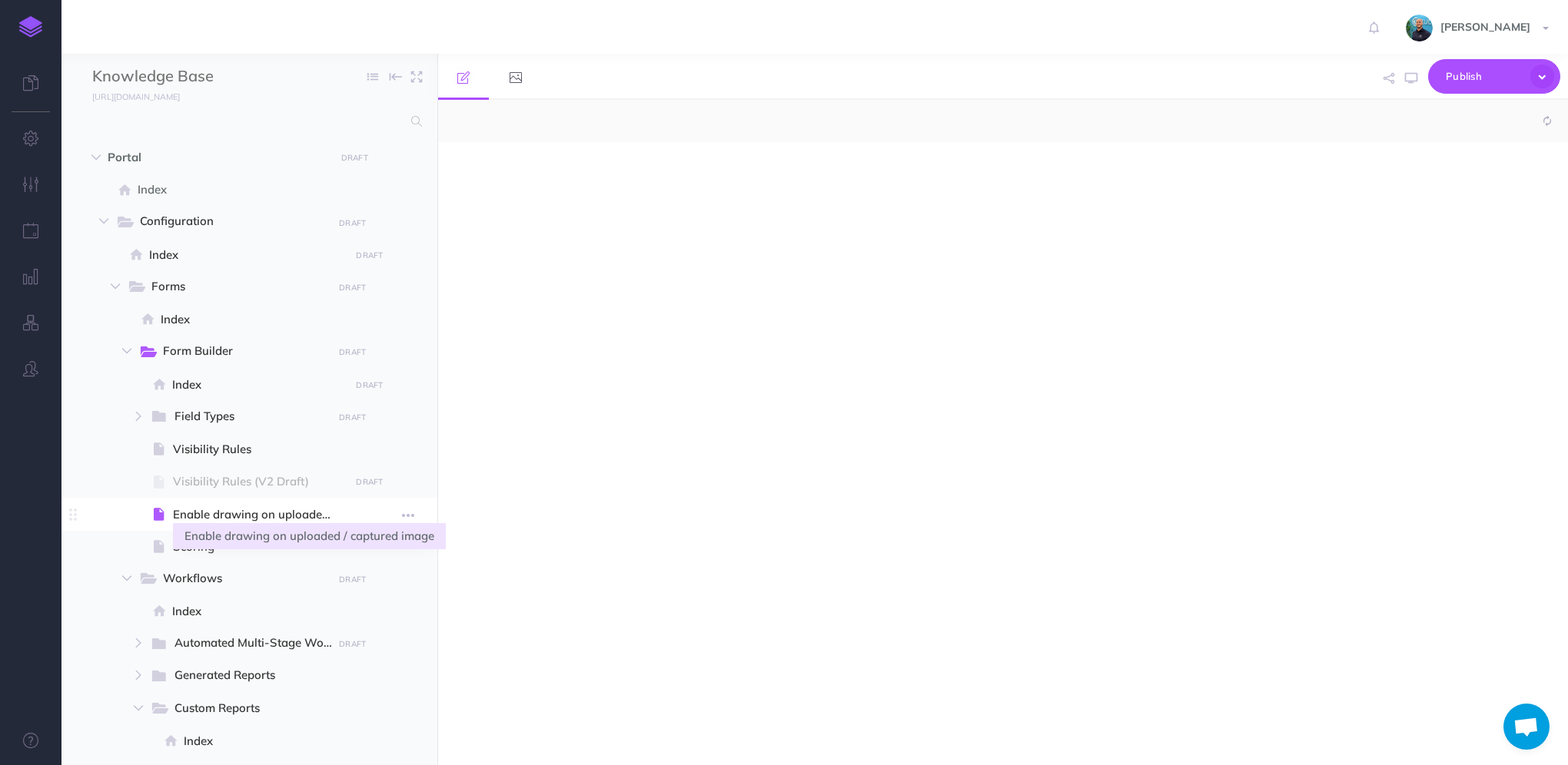
select select "null"
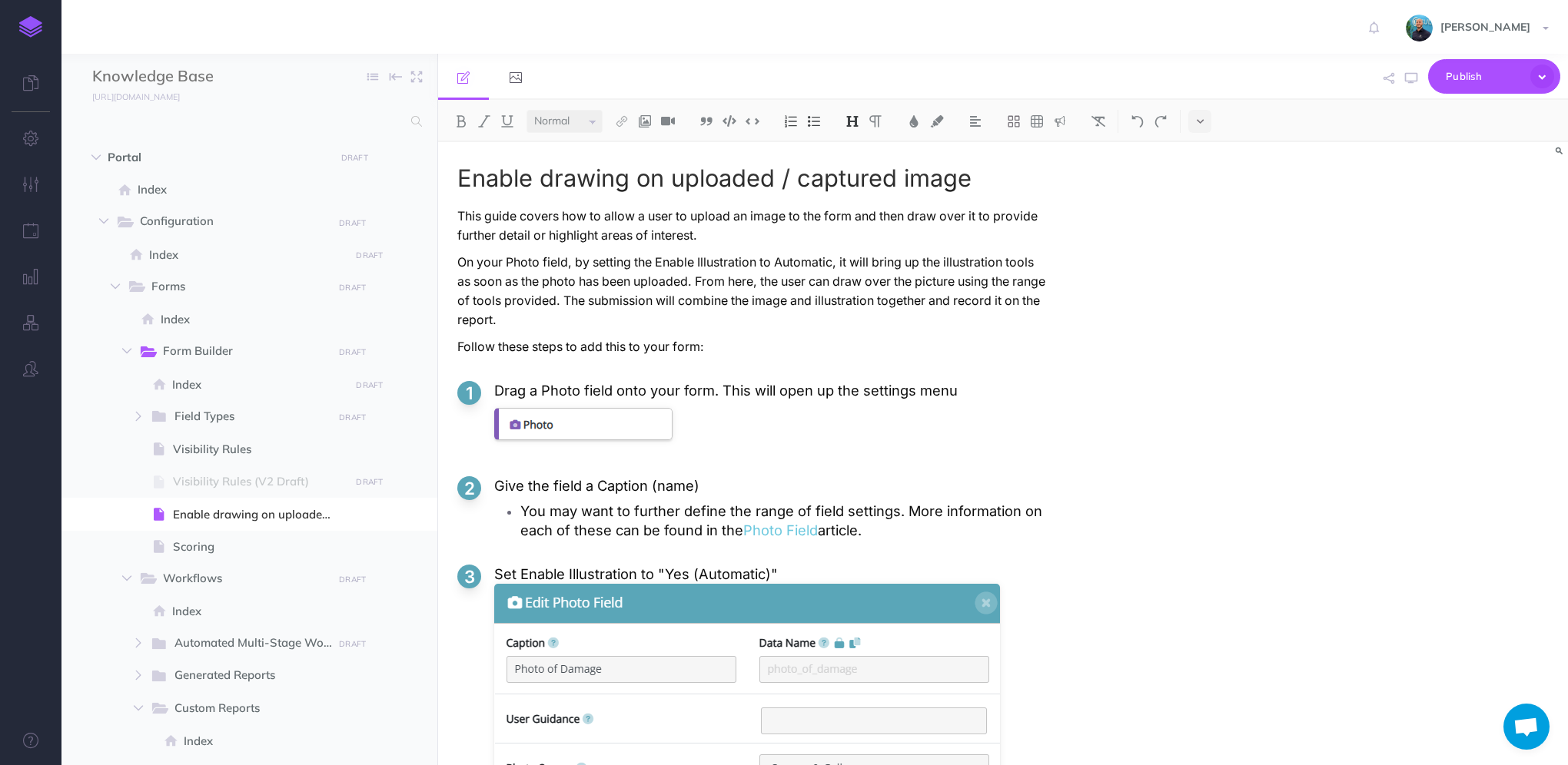
click at [599, 321] on p "On your Photo field, by setting the Enable Illustration to Automatic, it will b…" at bounding box center [753, 291] width 592 height 77
click at [1549, 78] on icon "button" at bounding box center [1542, 76] width 24 height 24
click at [1546, 74] on icon "button" at bounding box center [1542, 76] width 24 height 24
click at [1548, 76] on icon "button" at bounding box center [1542, 76] width 24 height 24
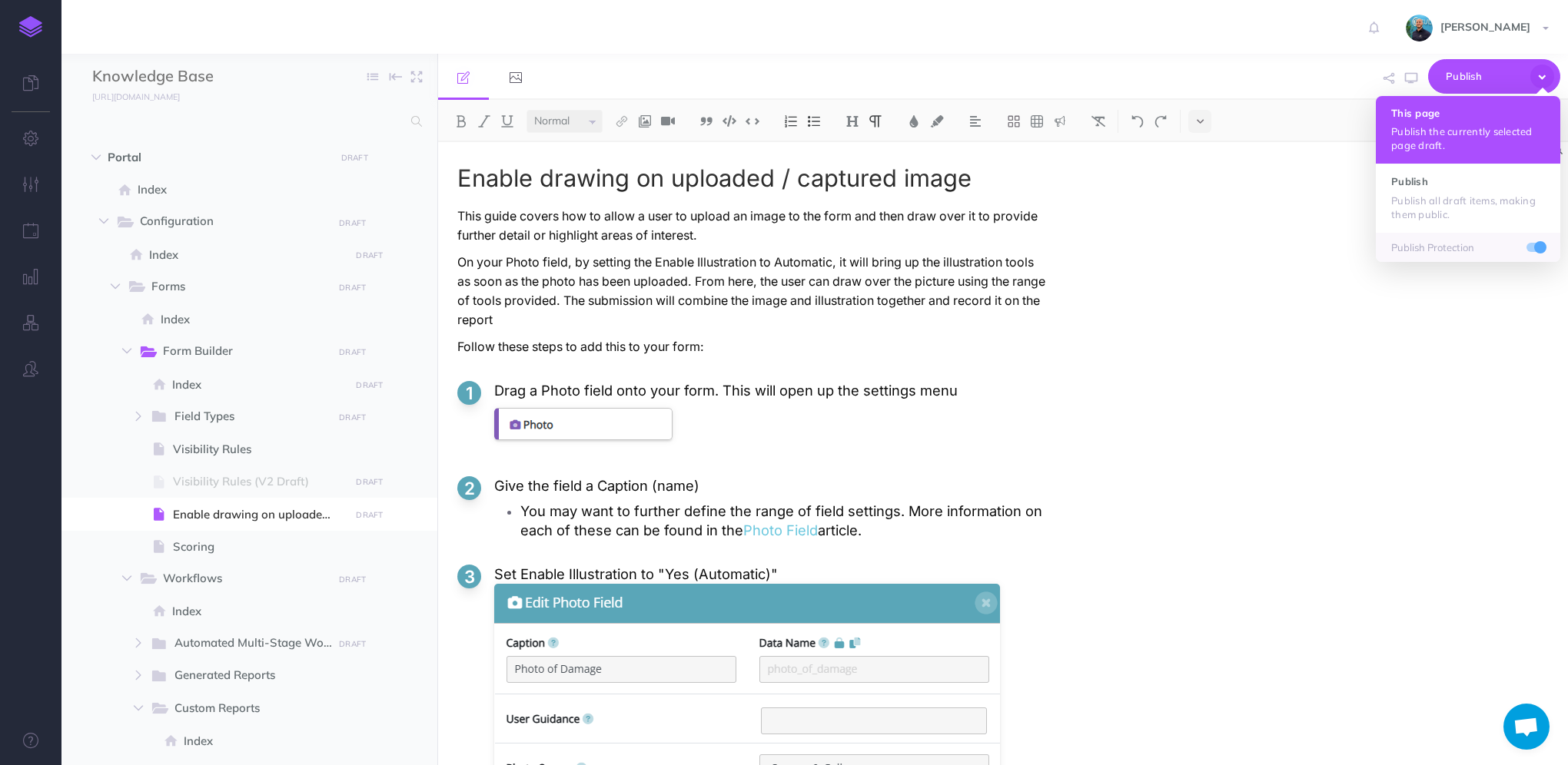
click at [1497, 119] on button "This page Publish the currently selected page draft." at bounding box center [1468, 129] width 185 height 68
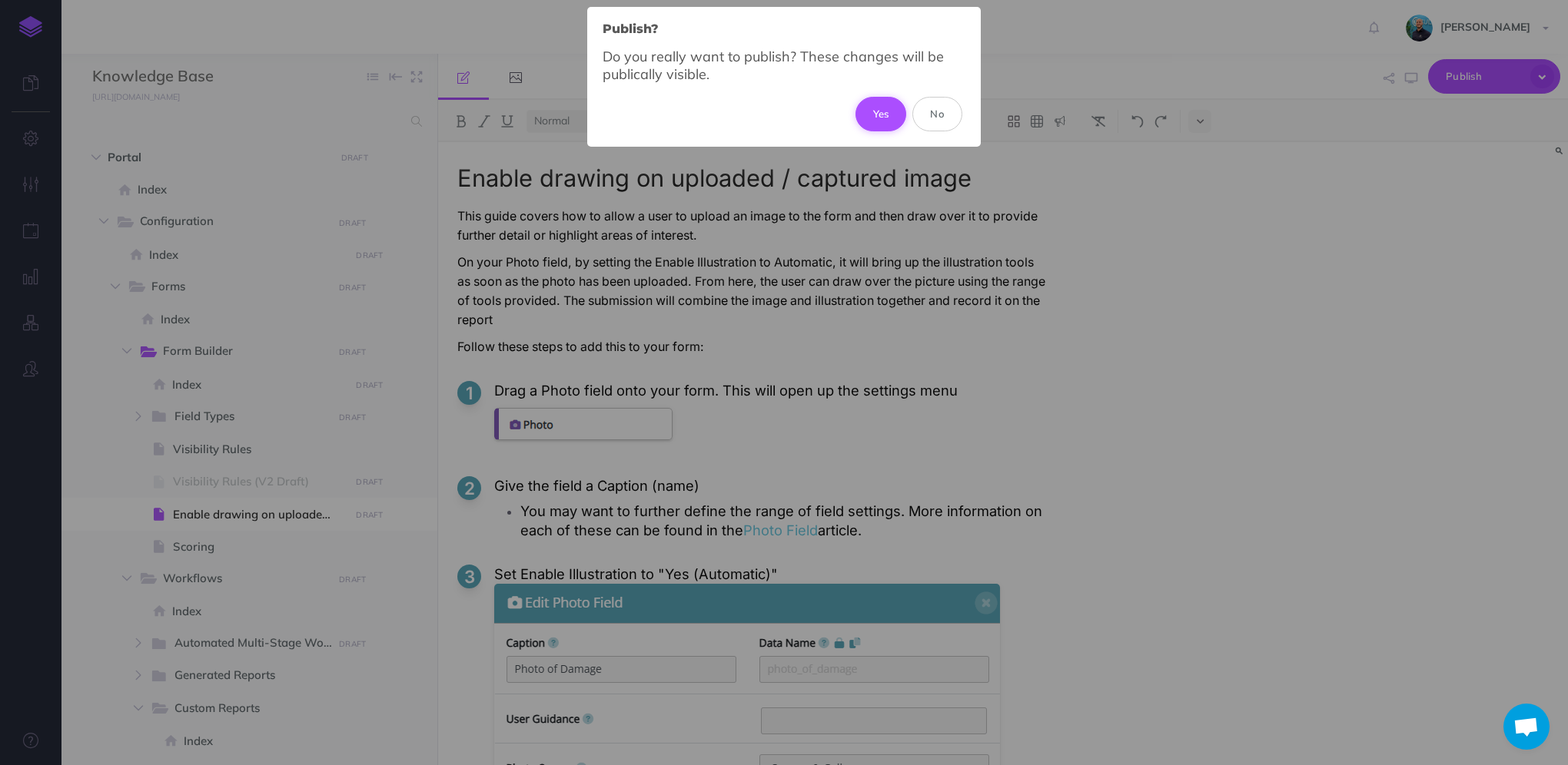
click at [872, 114] on button "Yes" at bounding box center [881, 113] width 51 height 33
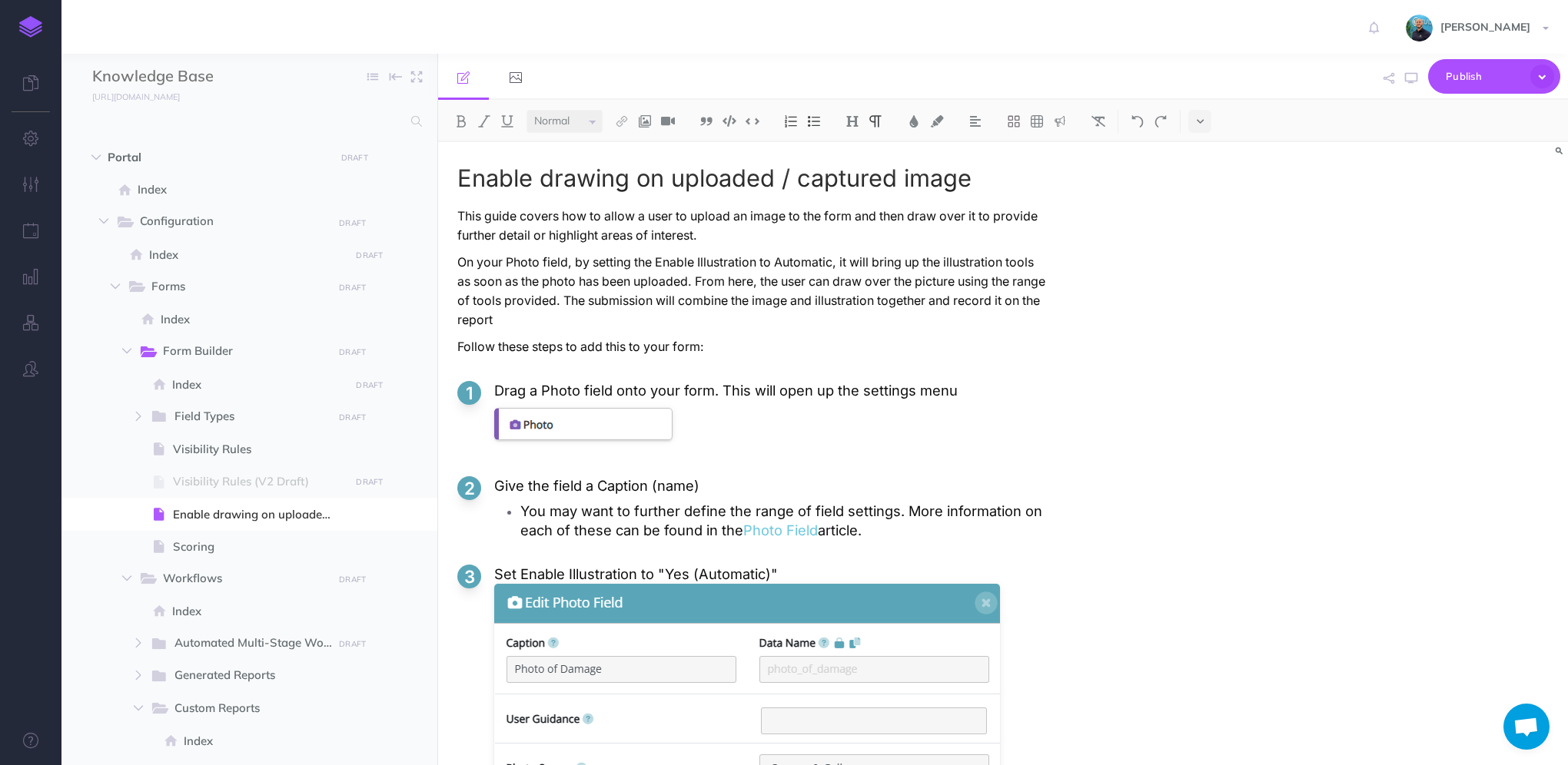
click at [624, 319] on p "On your Photo field, by setting the Enable Illustration to Automatic, it will b…" at bounding box center [753, 291] width 592 height 77
click at [1409, 79] on icon "button" at bounding box center [1412, 79] width 12 height 12
click at [1548, 79] on icon "button" at bounding box center [1542, 76] width 24 height 24
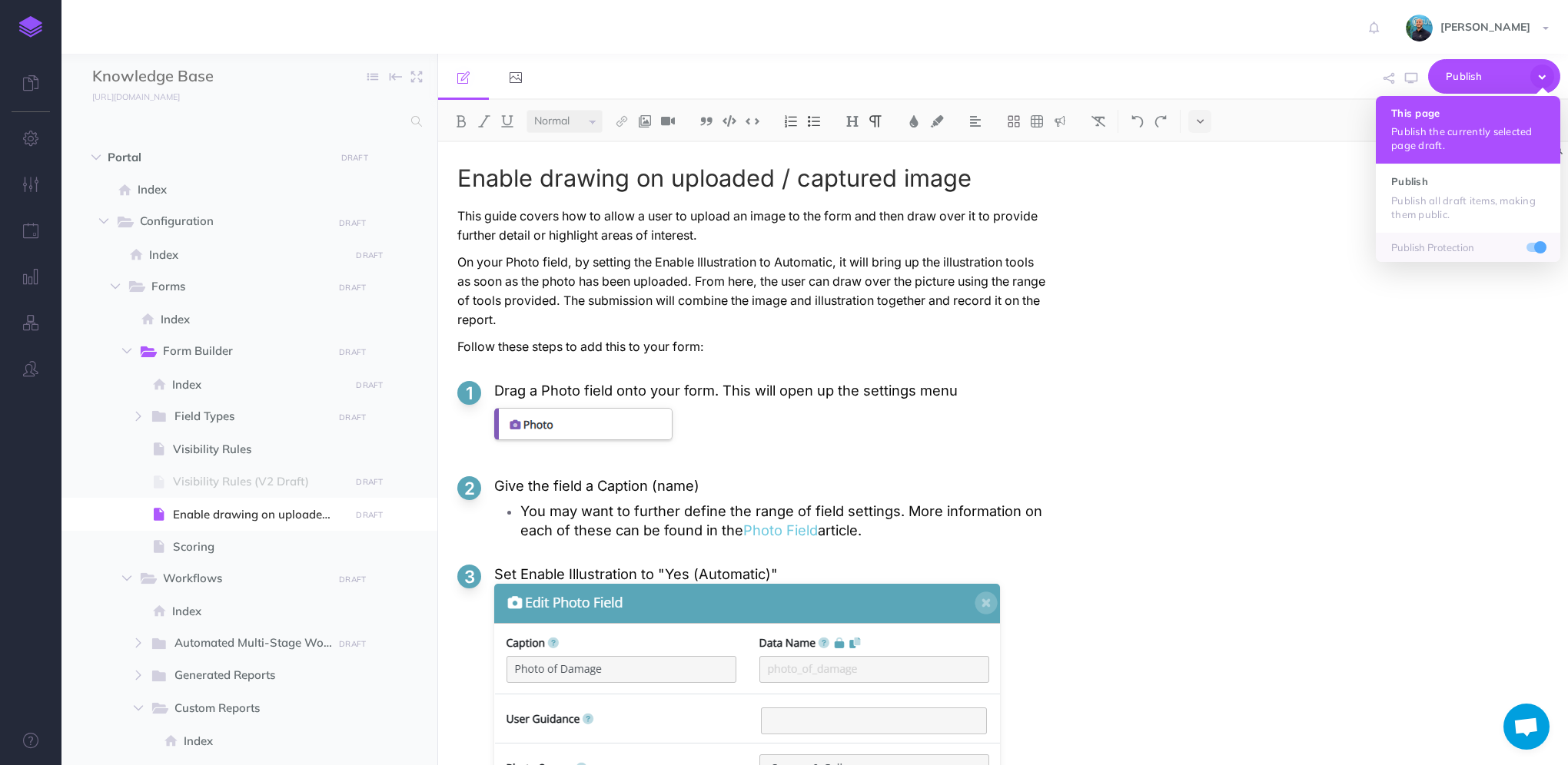
click at [1510, 121] on button "This page Publish the currently selected page draft." at bounding box center [1468, 129] width 185 height 68
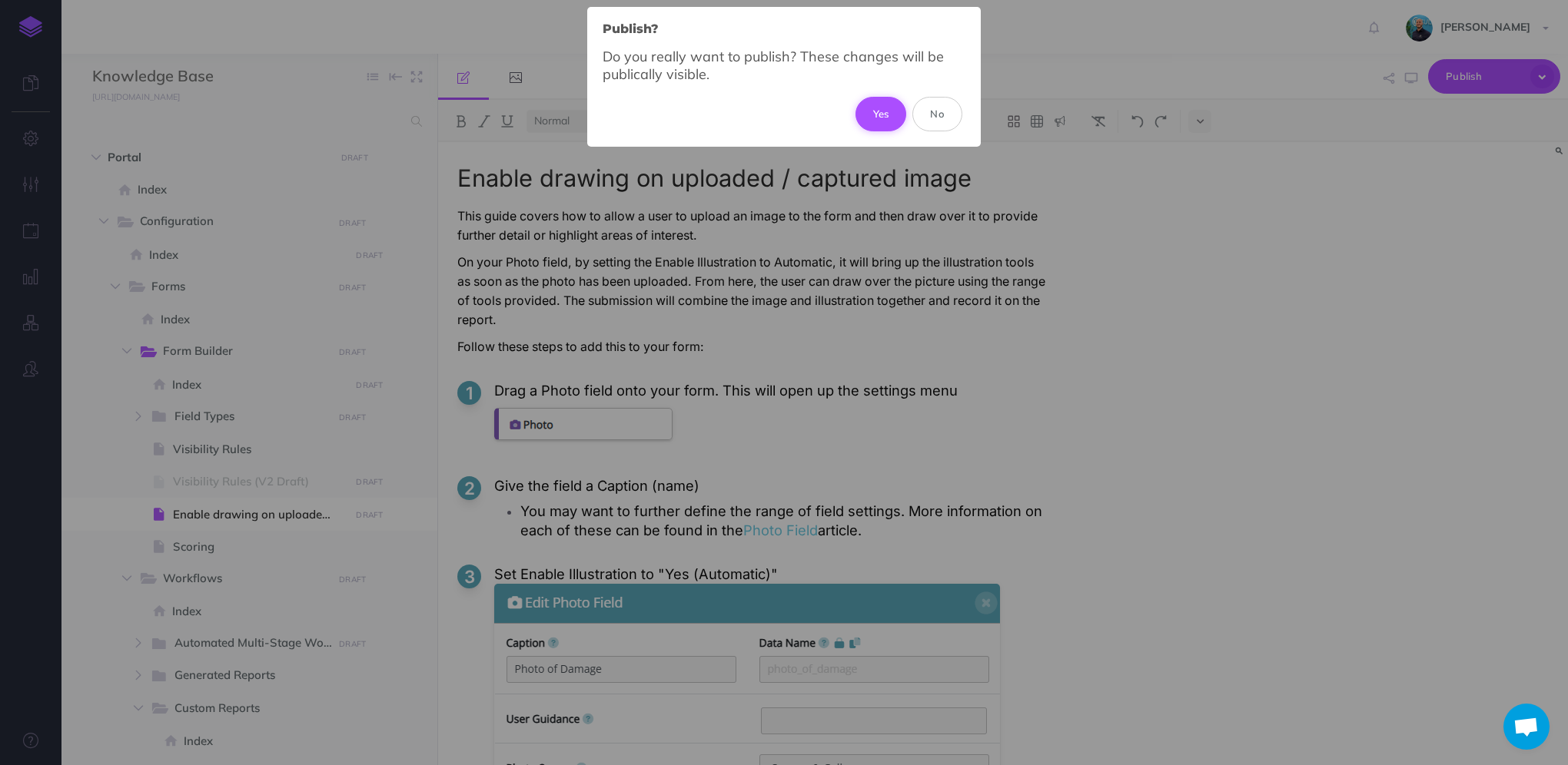
click at [878, 118] on button "Yes" at bounding box center [881, 113] width 51 height 33
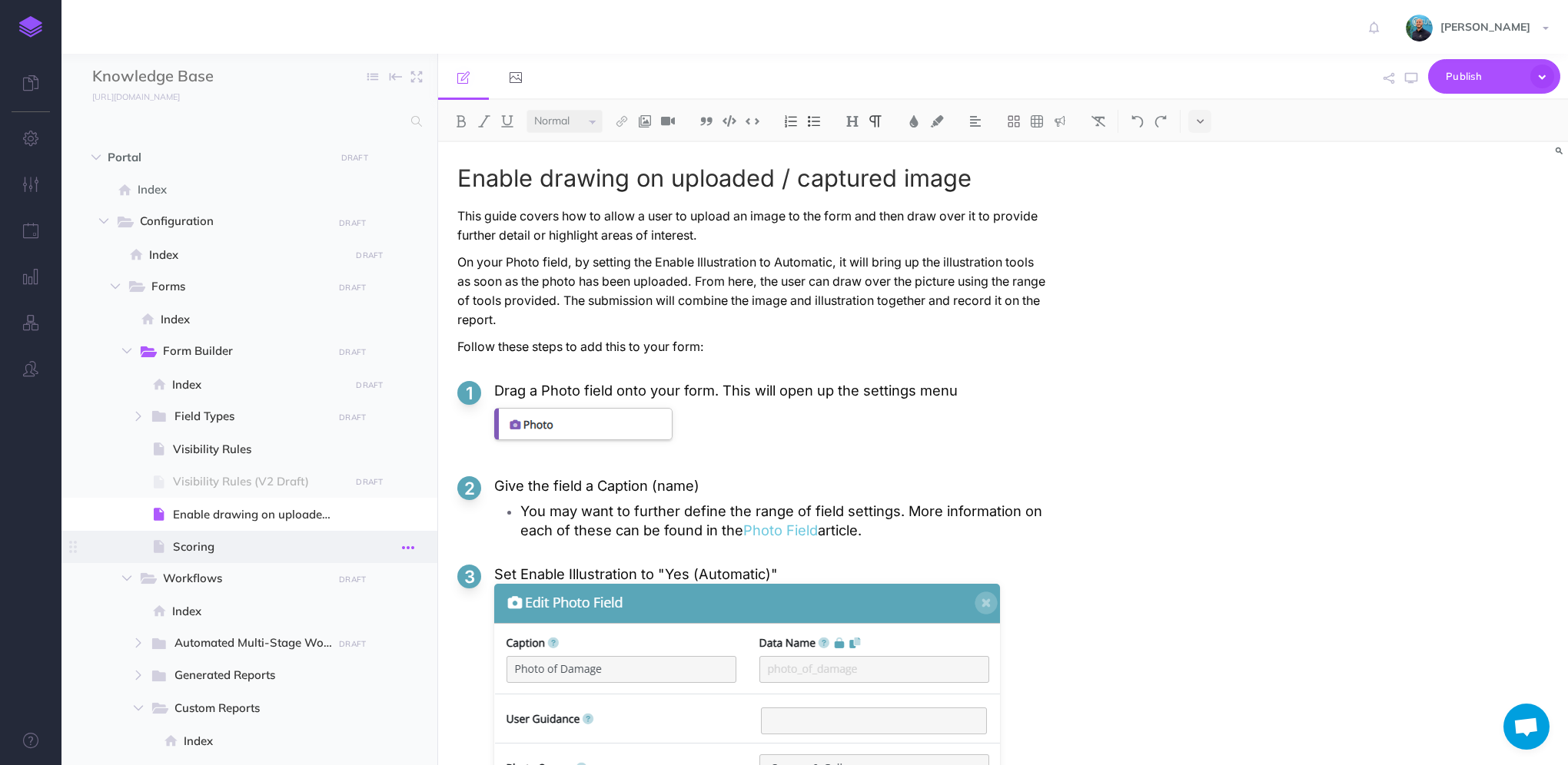
click at [410, 549] on icon "button" at bounding box center [408, 548] width 12 height 19
click at [375, 573] on link "Page history" at bounding box center [364, 575] width 115 height 26
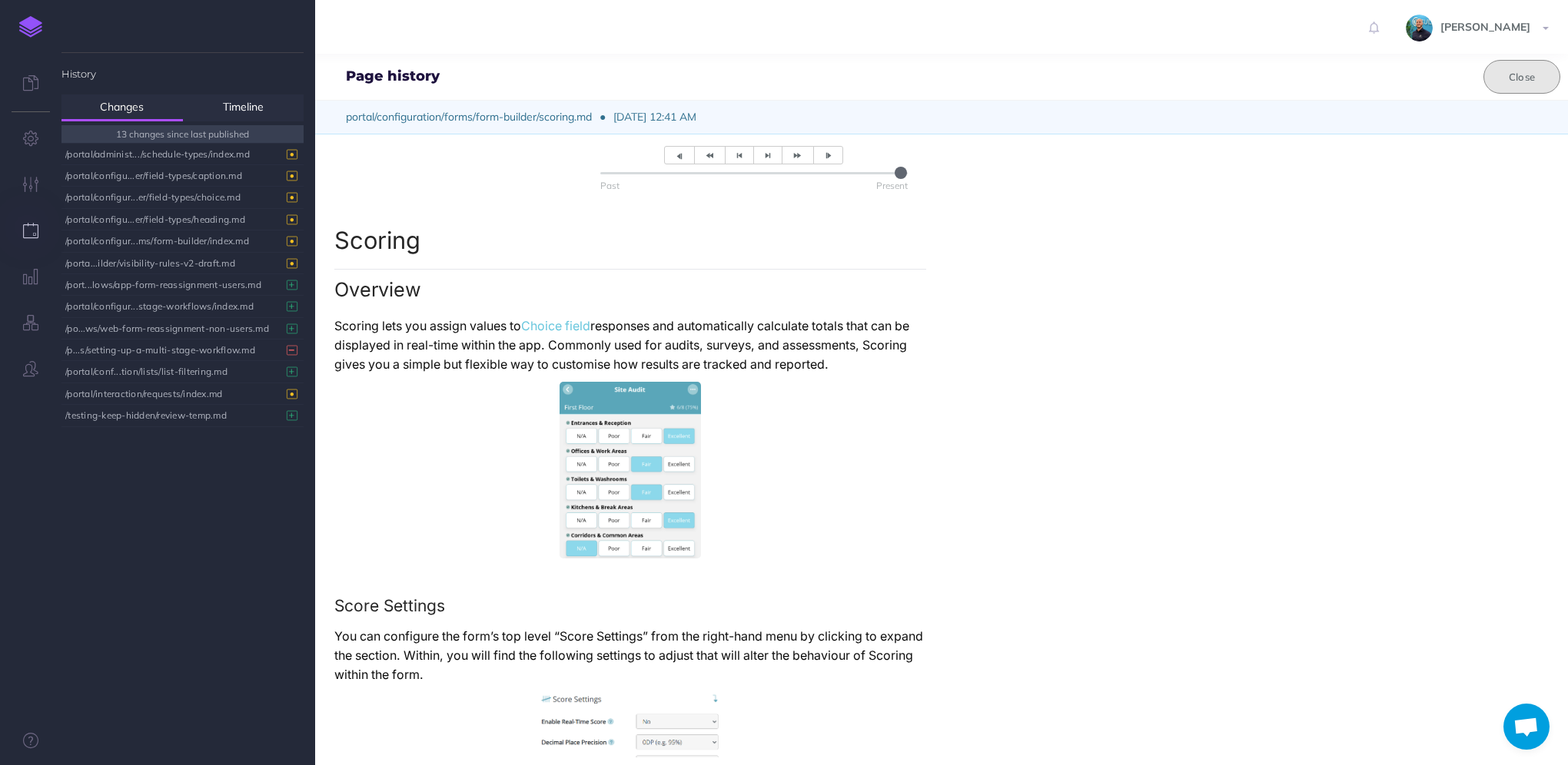
click at [1517, 80] on button "Close" at bounding box center [1521, 76] width 77 height 33
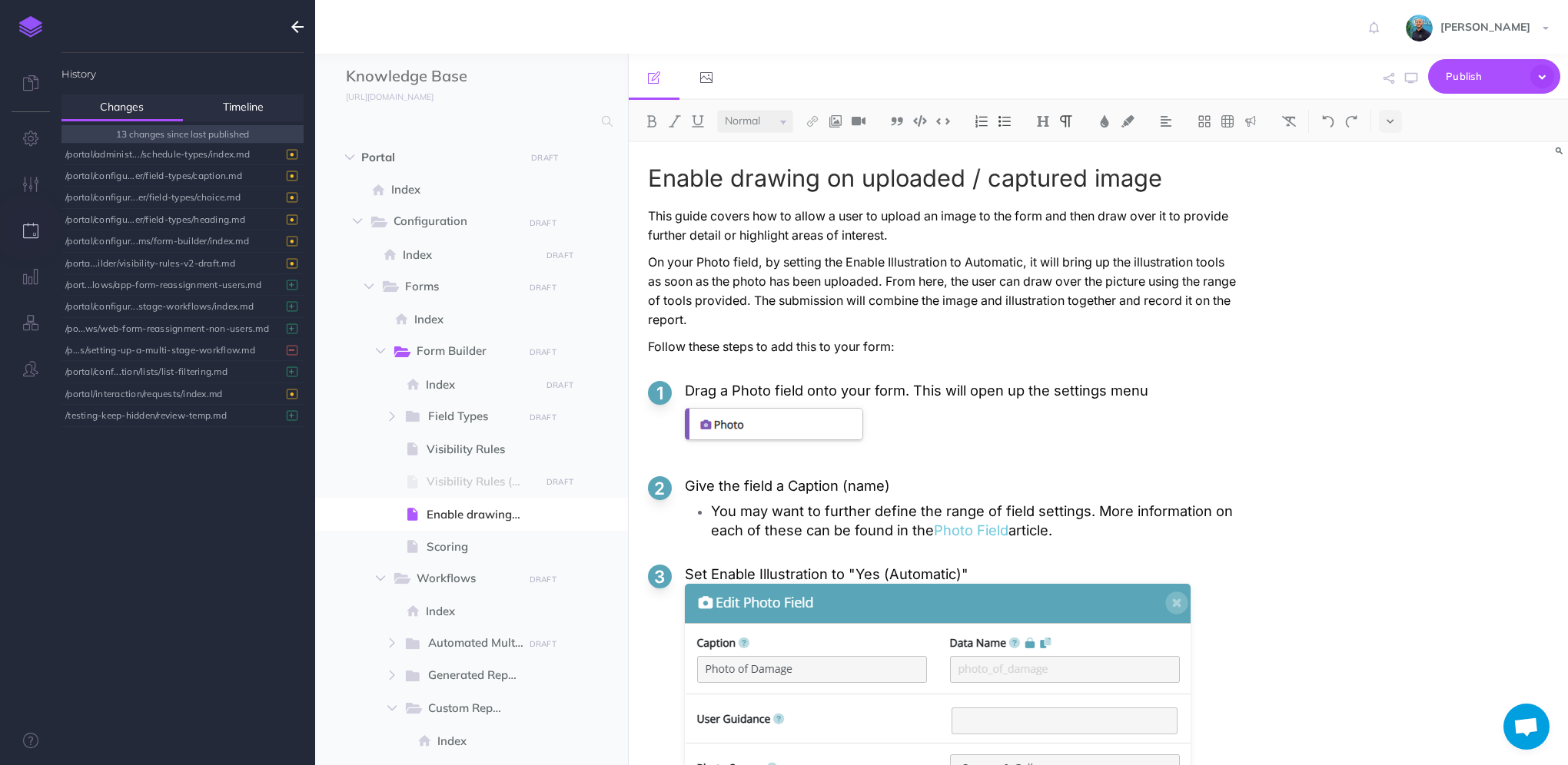
click at [292, 30] on icon "button" at bounding box center [297, 27] width 12 height 19
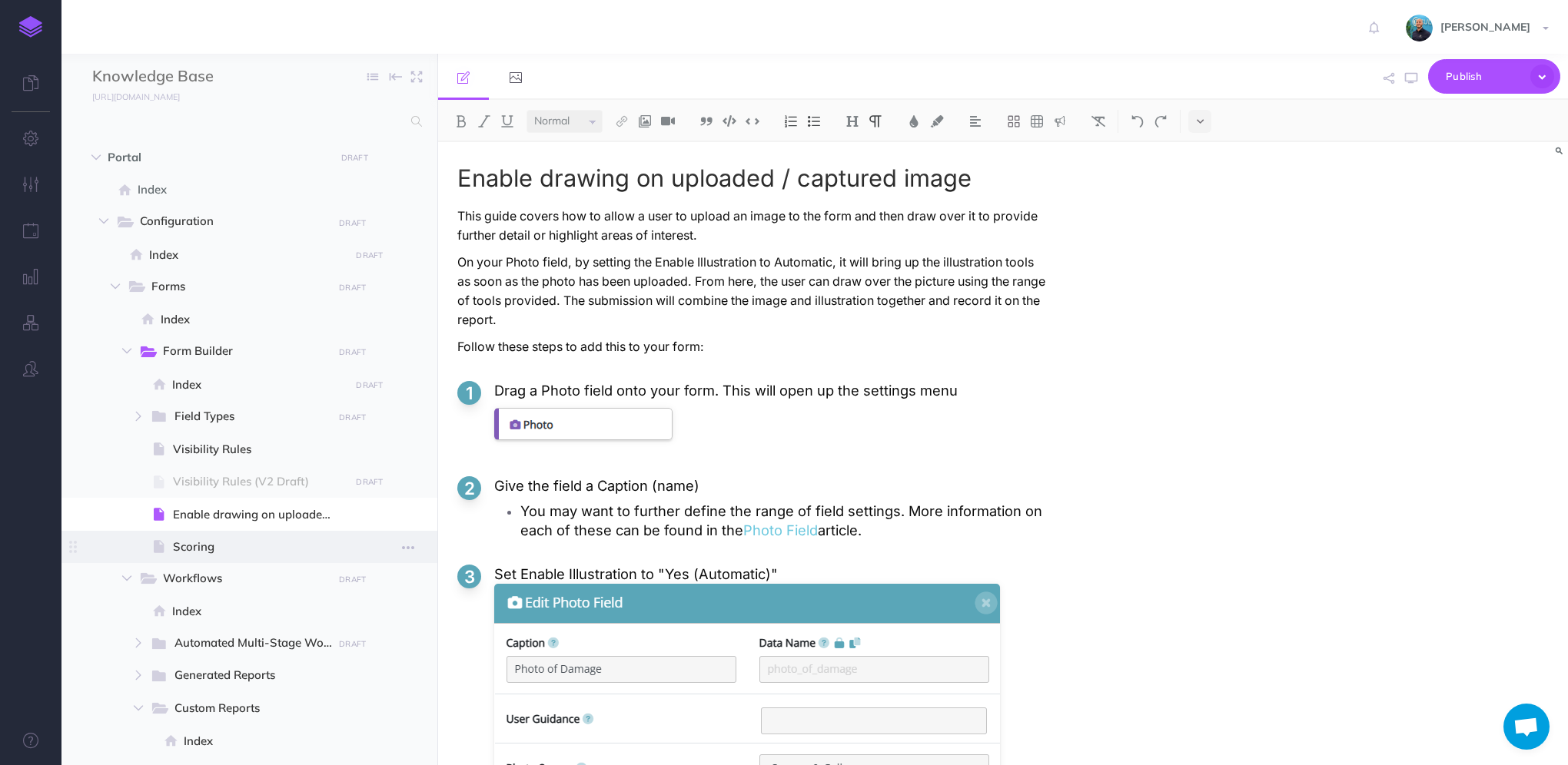
click at [240, 550] on span "Scoring" at bounding box center [258, 547] width 172 height 19
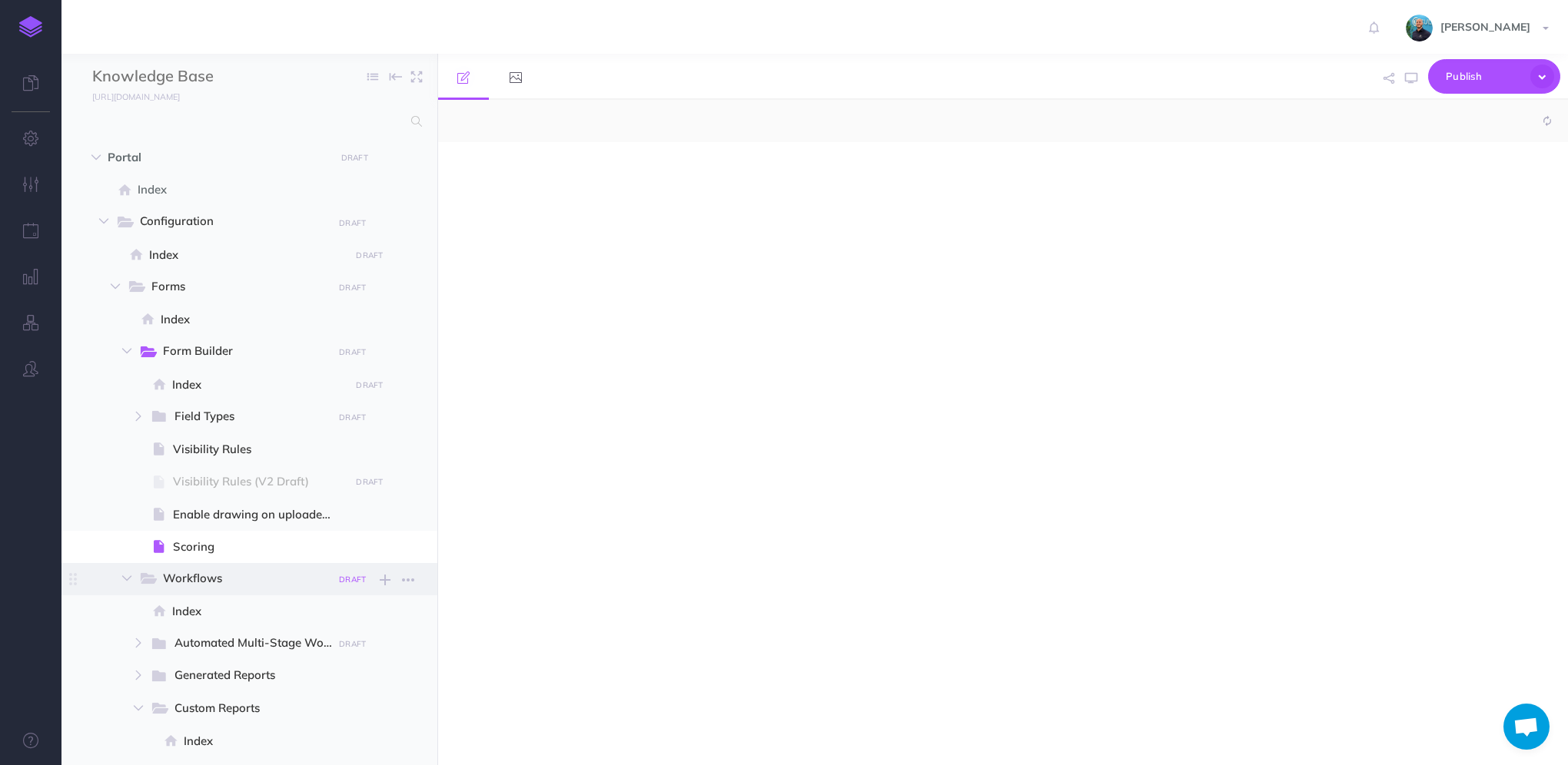
select select "null"
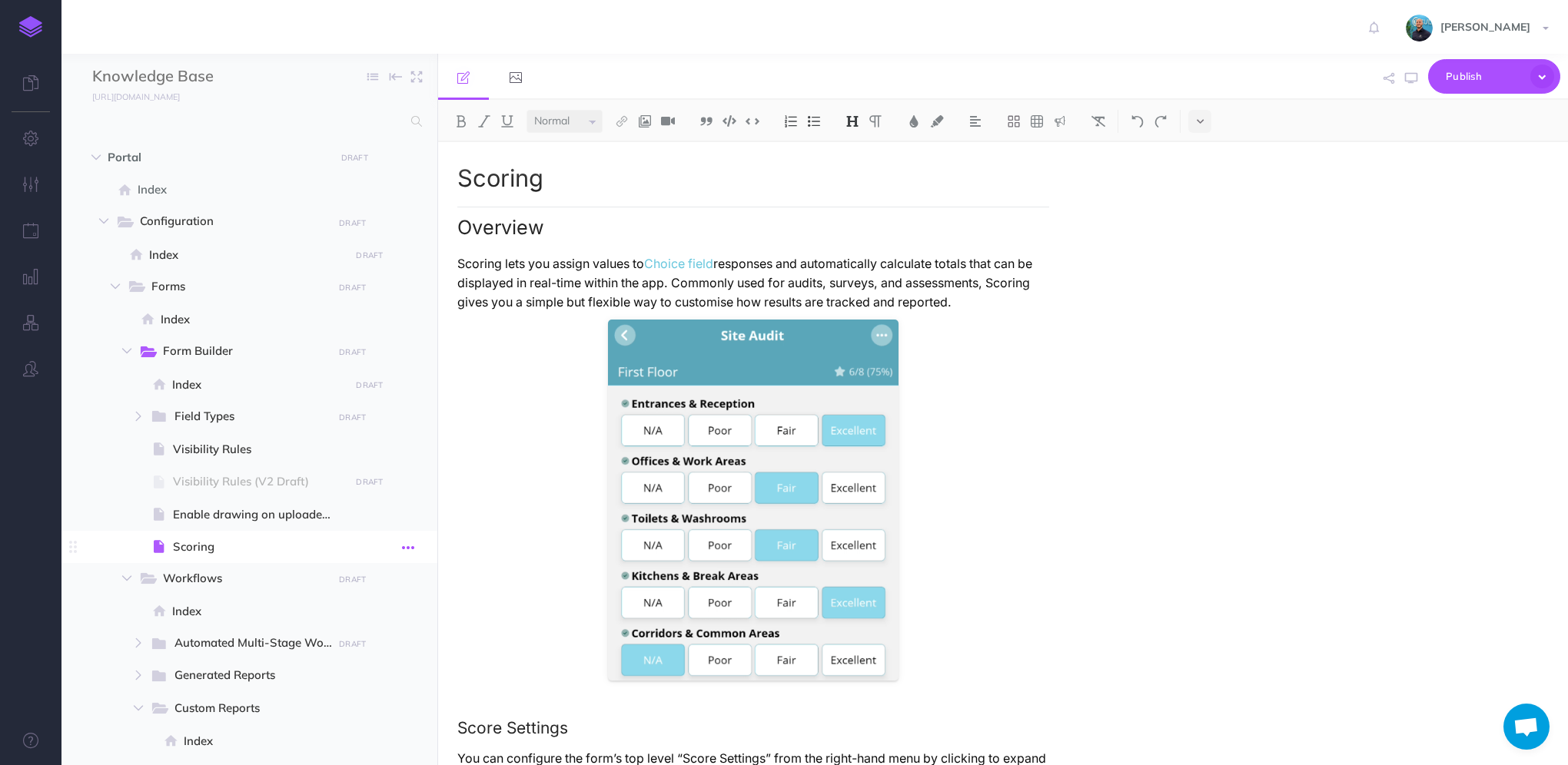
click at [409, 547] on icon "button" at bounding box center [408, 548] width 12 height 19
click at [367, 649] on link "Settings" at bounding box center [364, 651] width 115 height 26
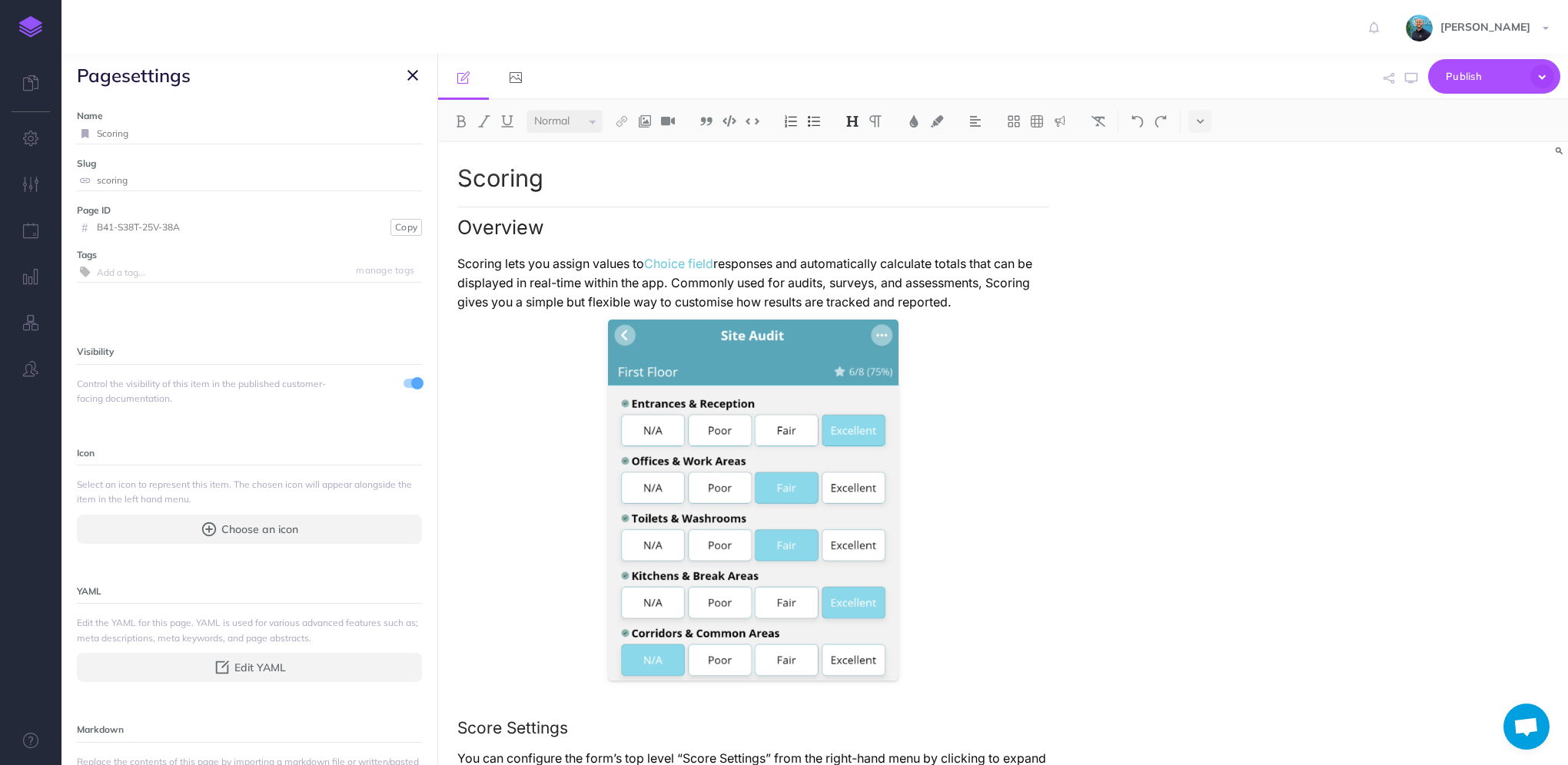
click at [413, 72] on icon "button" at bounding box center [413, 75] width 11 height 19
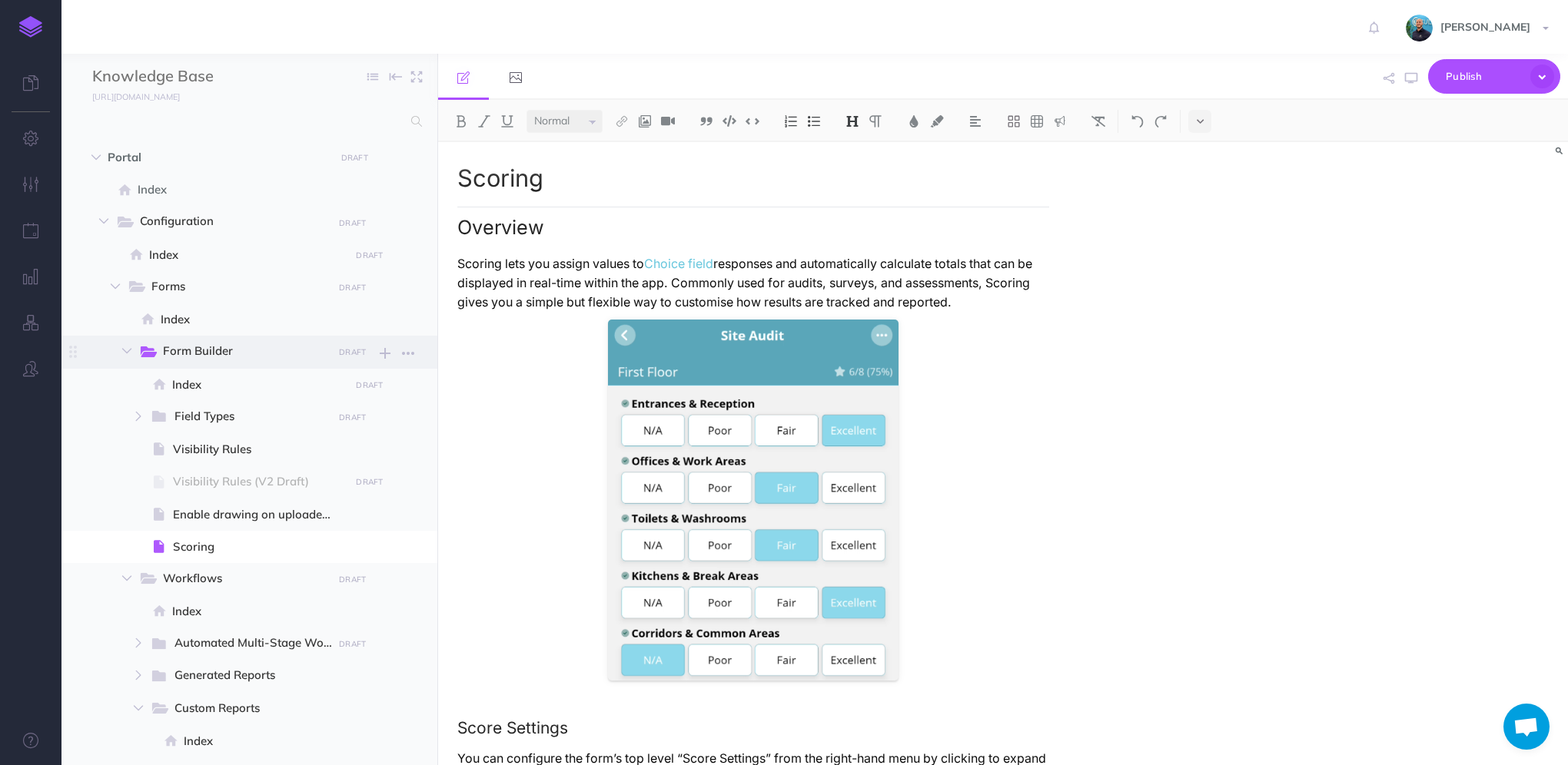
click at [172, 353] on span "Form Builder" at bounding box center [242, 352] width 159 height 20
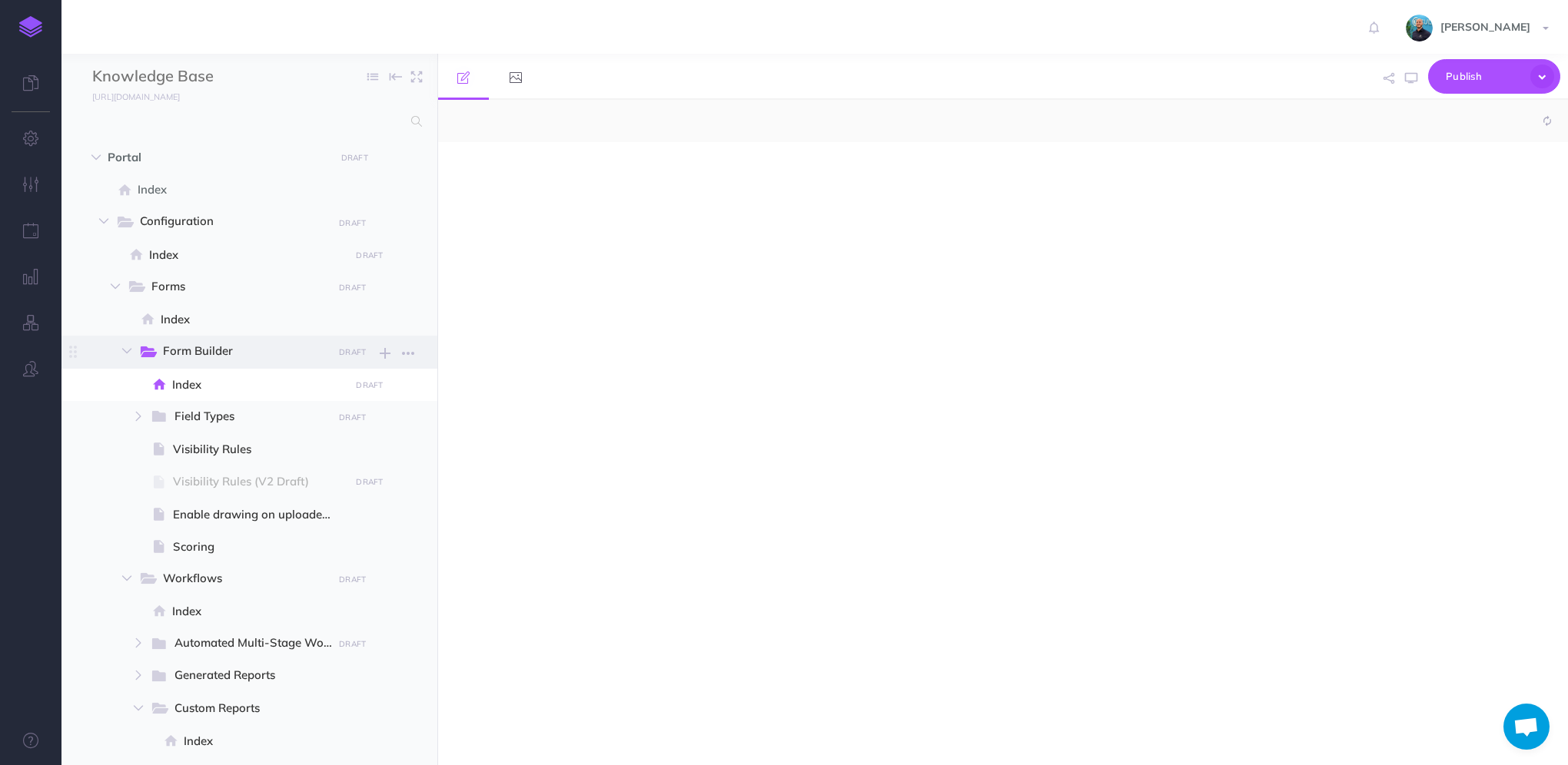
select select "null"
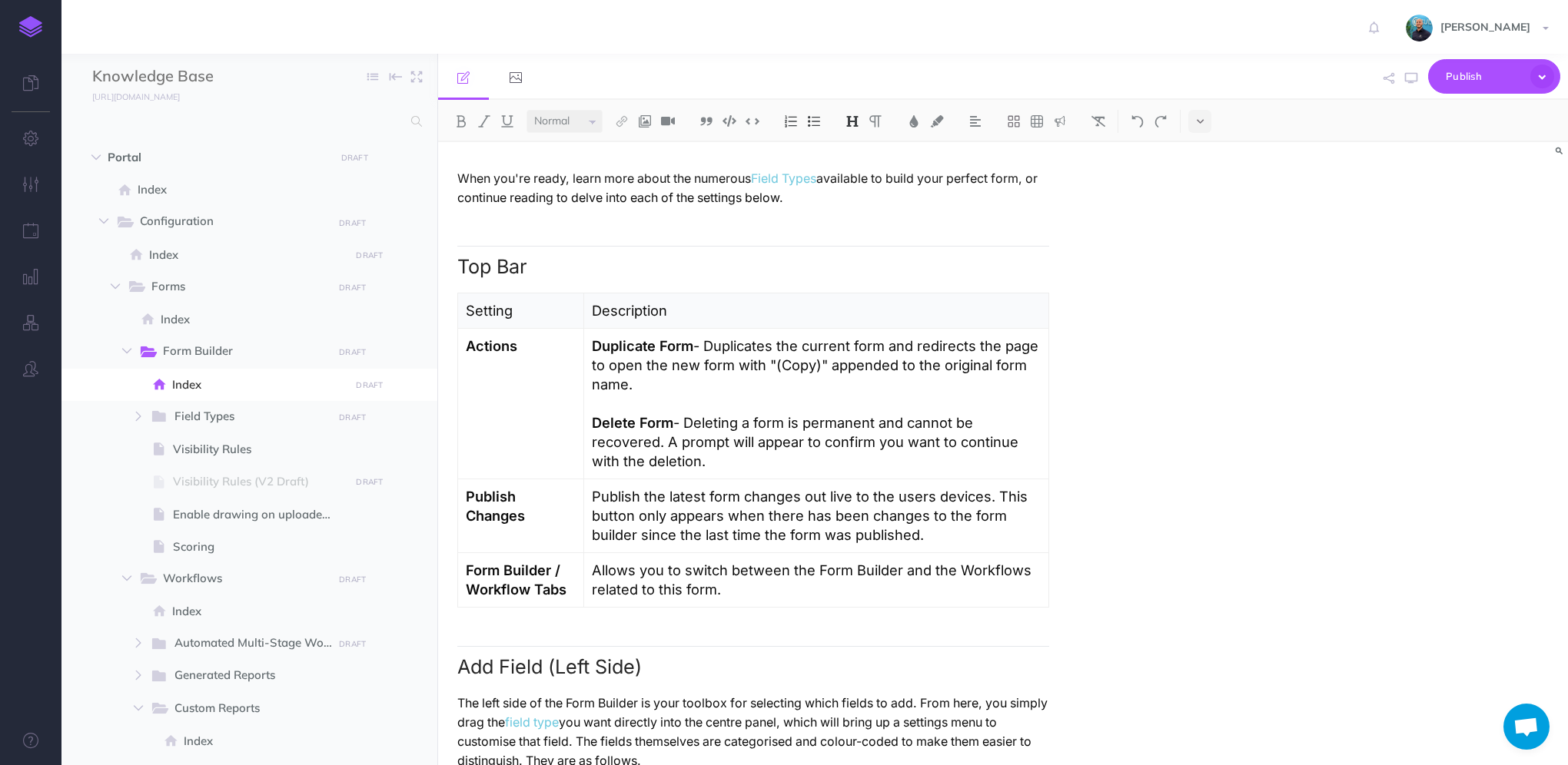
scroll to position [998, 0]
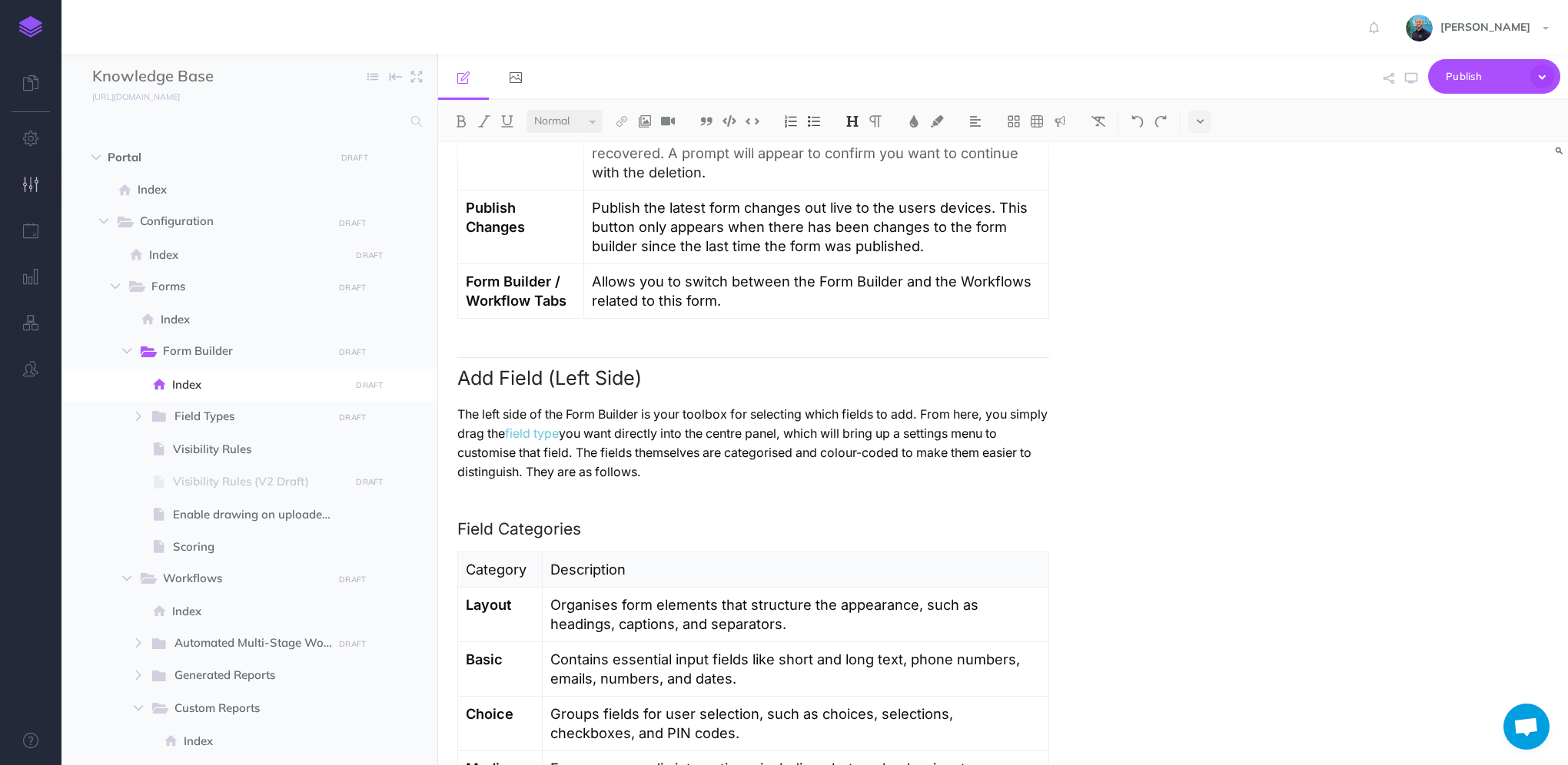
click at [38, 188] on button "button" at bounding box center [30, 184] width 62 height 46
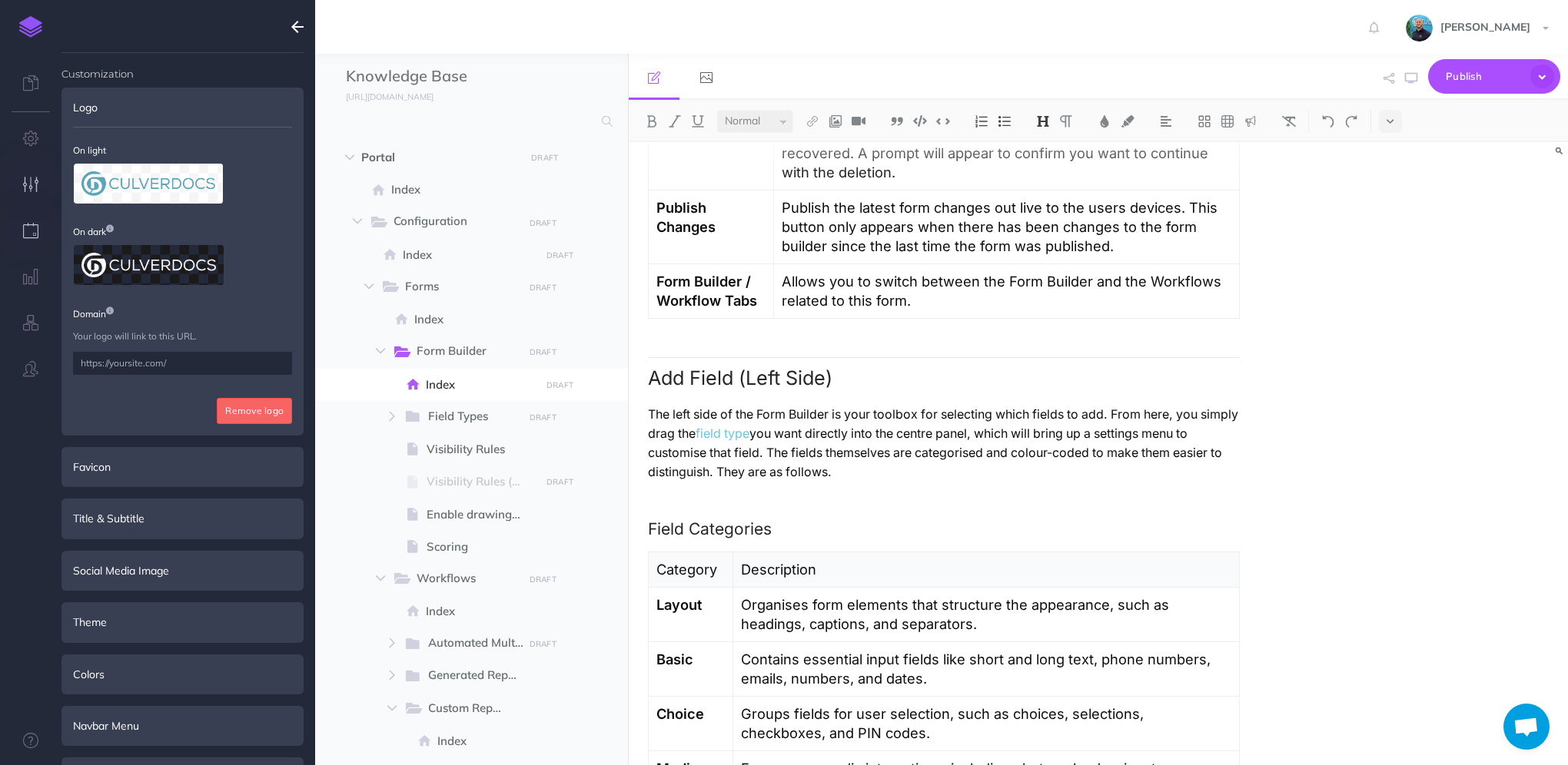
click at [33, 234] on icon "button" at bounding box center [31, 230] width 16 height 16
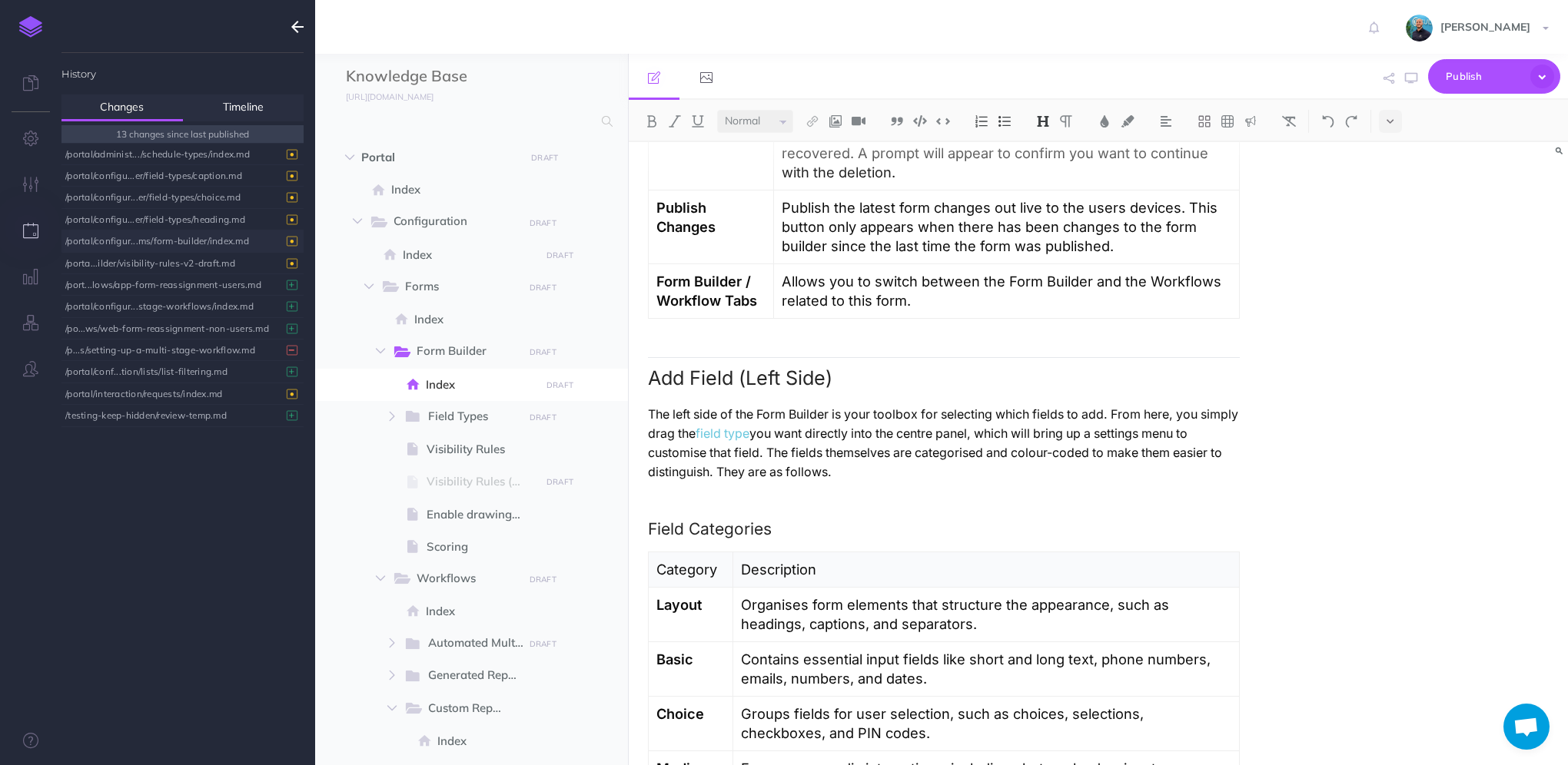
click at [216, 240] on div "/portal/configur...ms/form-builder/index.md" at bounding box center [178, 240] width 227 height 21
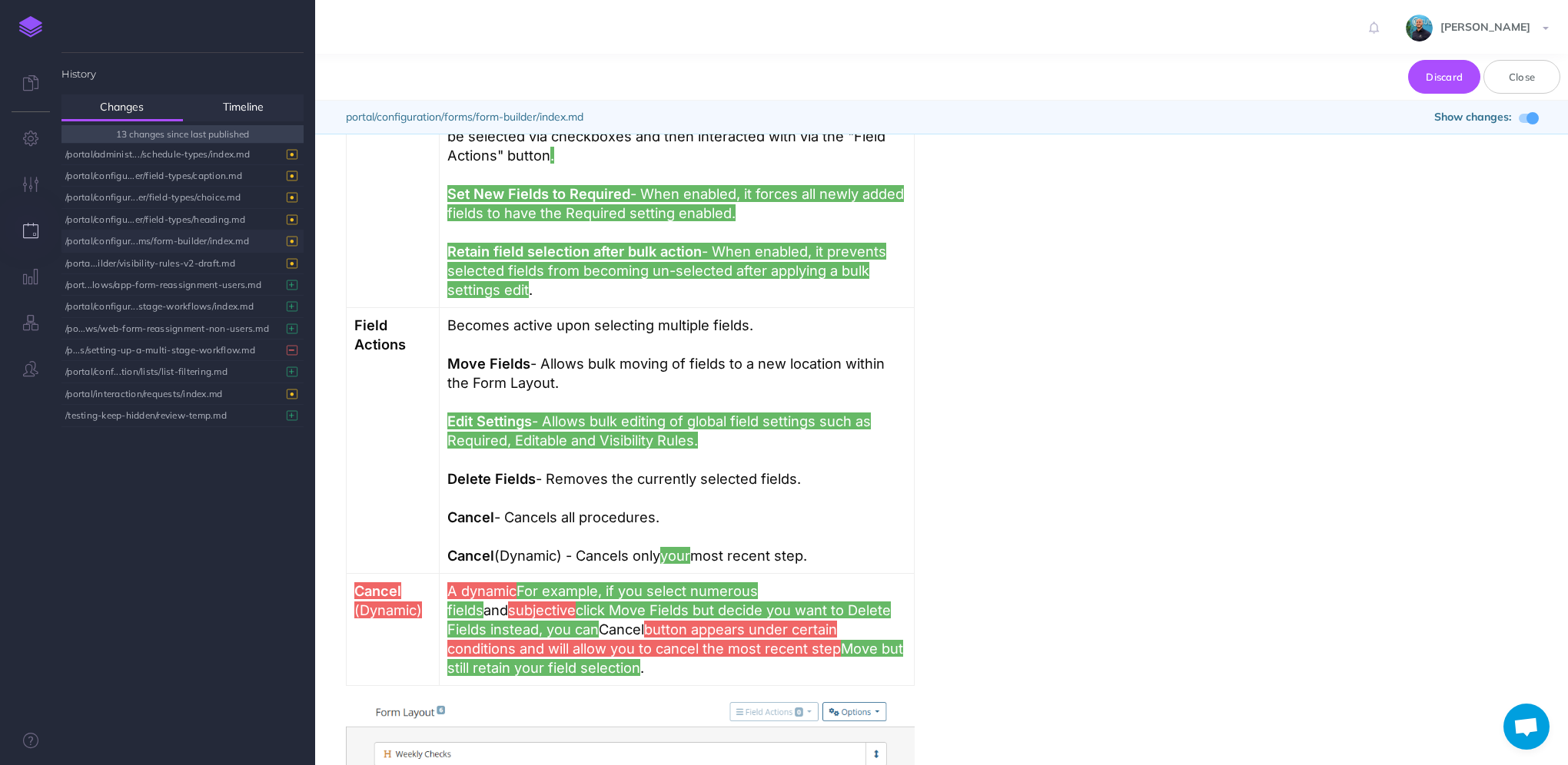
scroll to position [2357, 0]
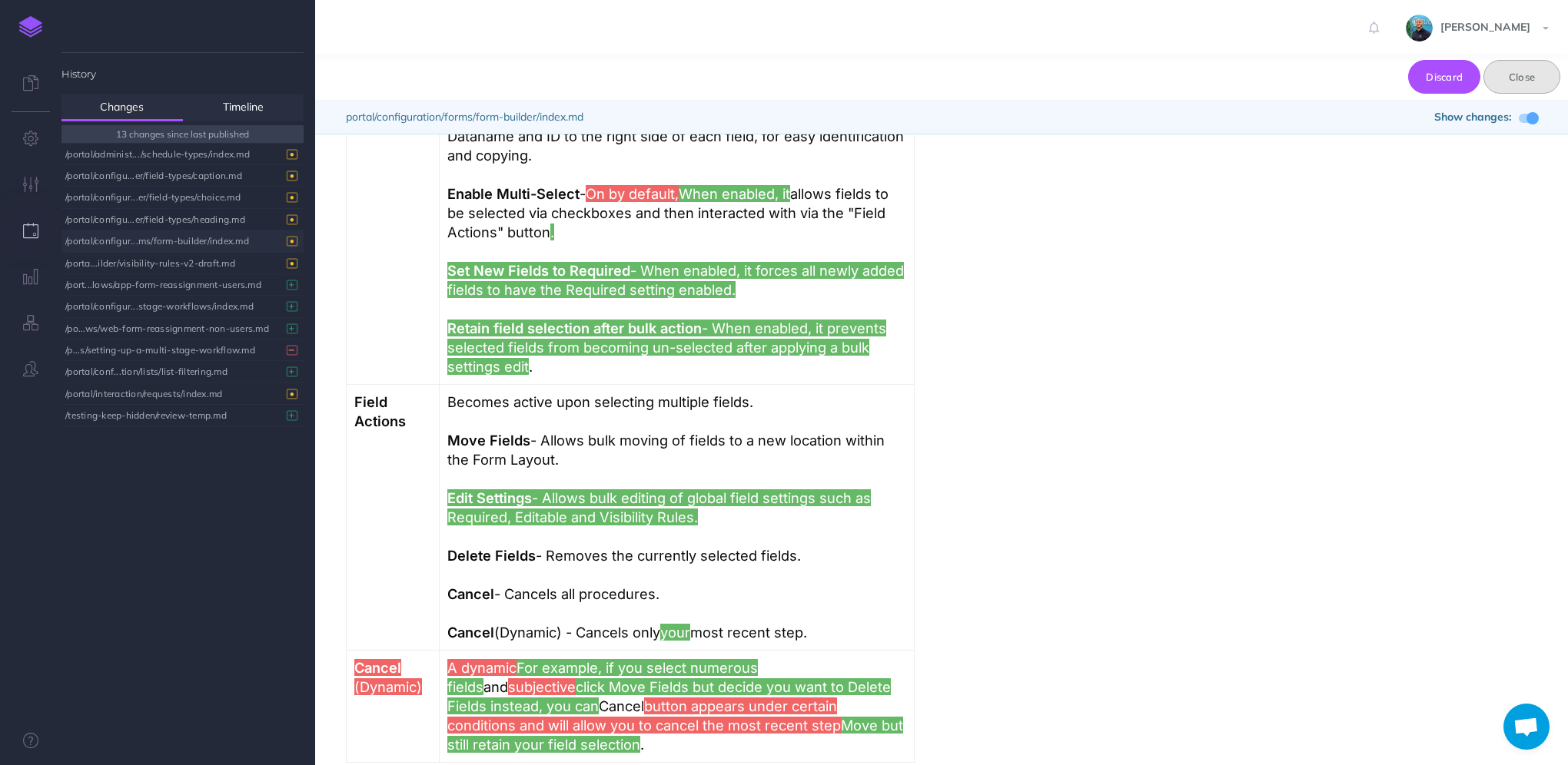
click at [1543, 77] on button "Close" at bounding box center [1521, 76] width 77 height 33
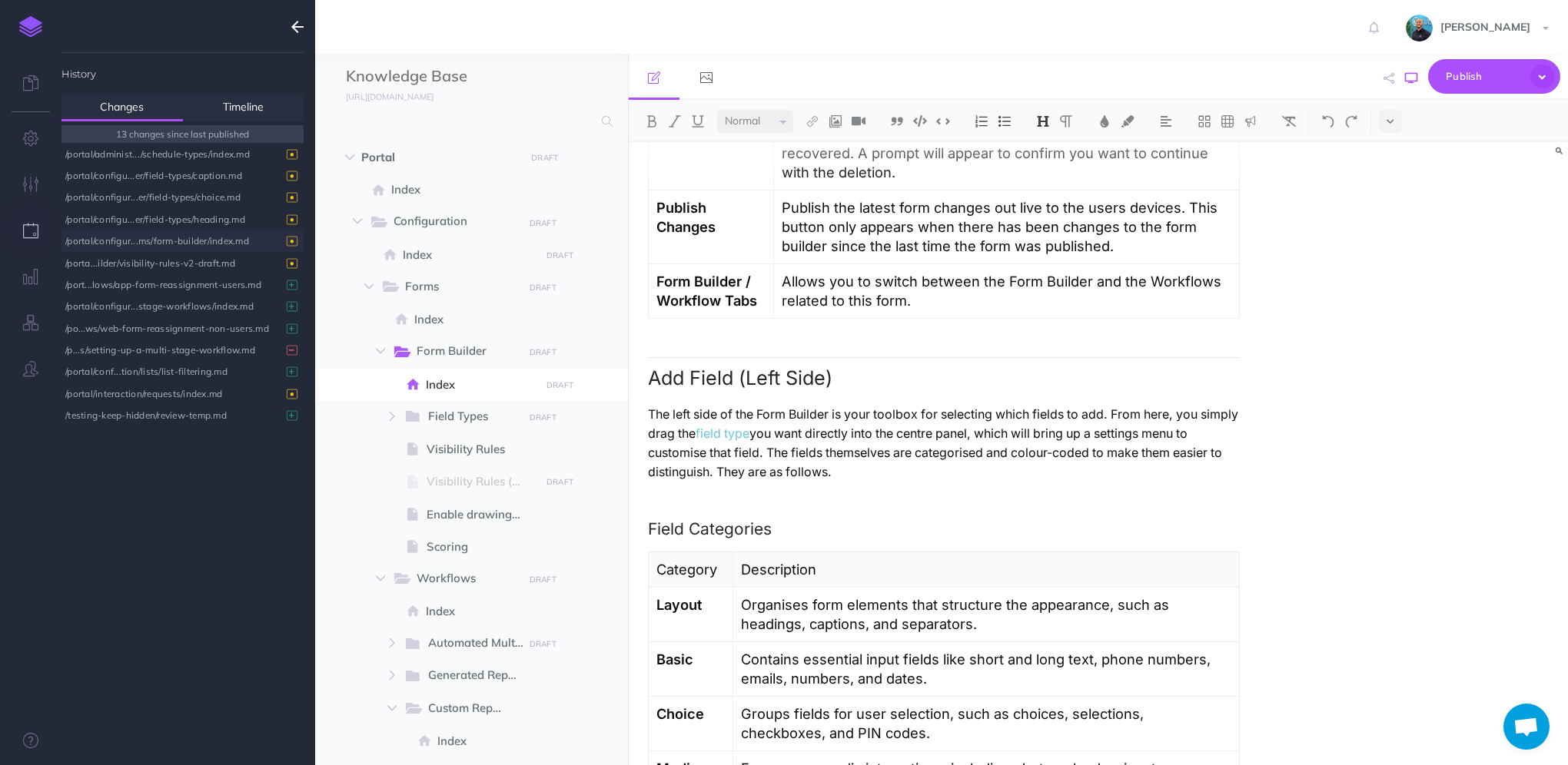
click at [1411, 86] on button "button" at bounding box center [1412, 78] width 20 height 44
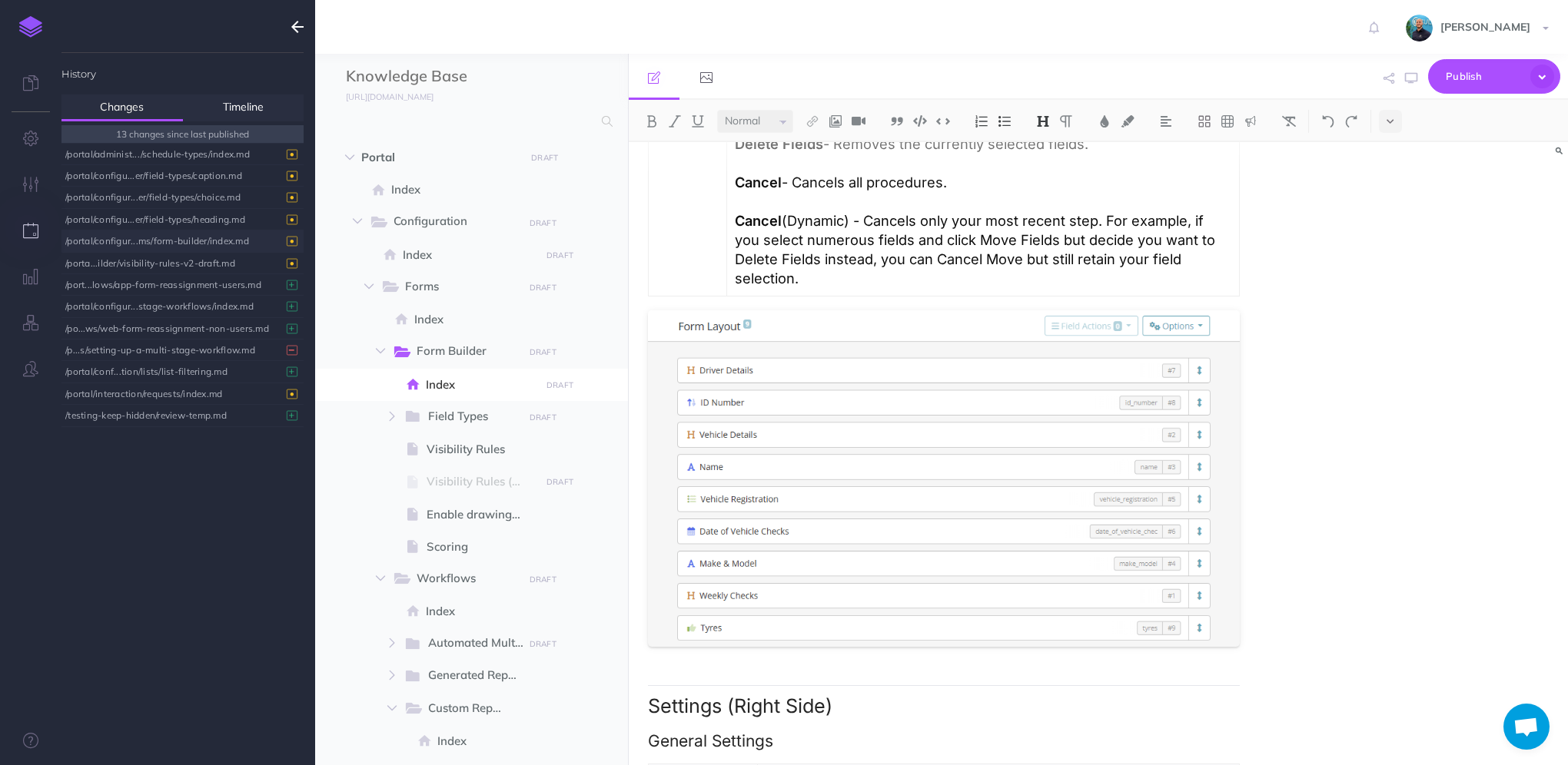
scroll to position [2843, 0]
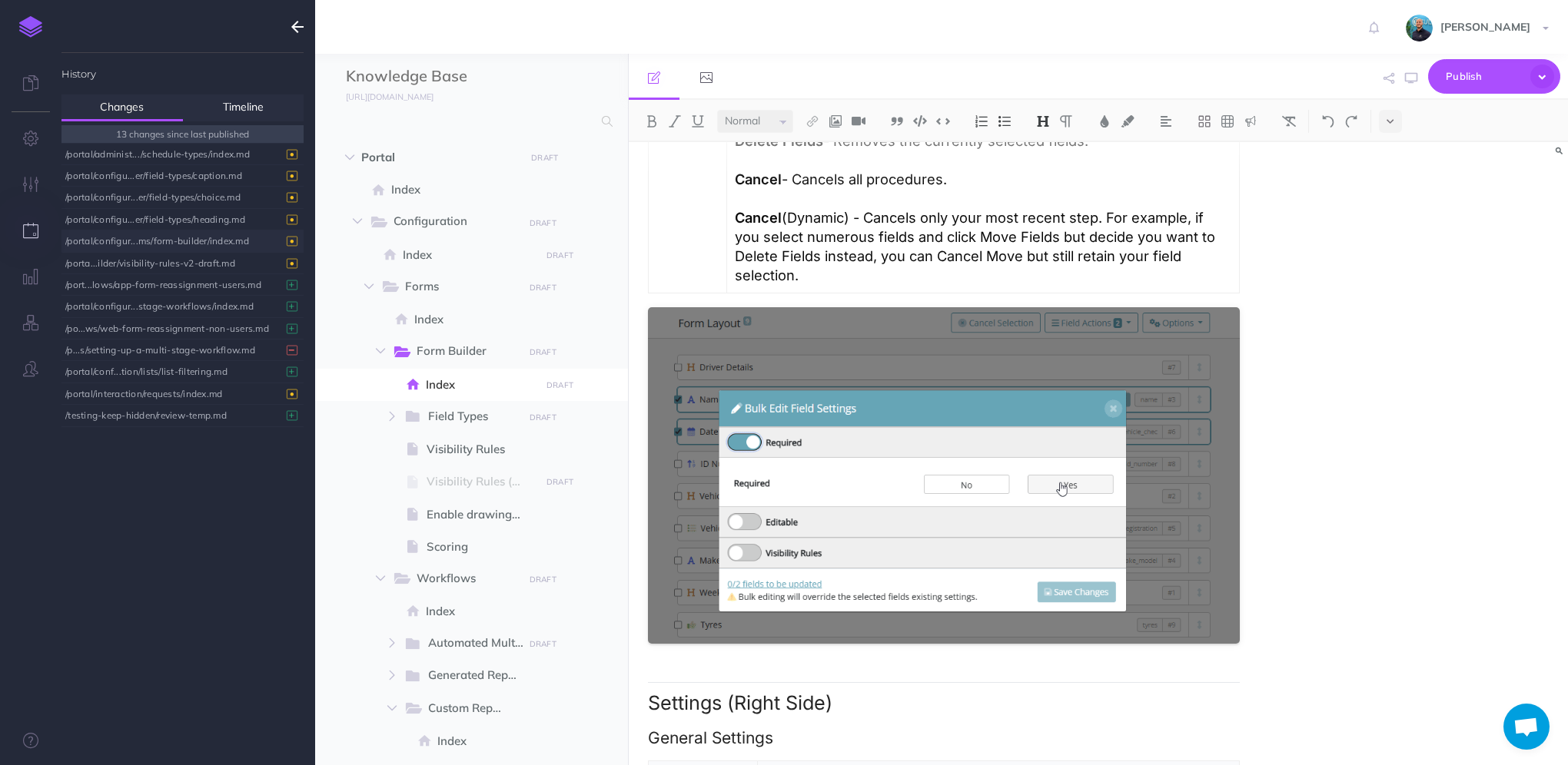
click at [227, 243] on div "/portal/configur...ms/form-builder/index.md" at bounding box center [178, 240] width 227 height 21
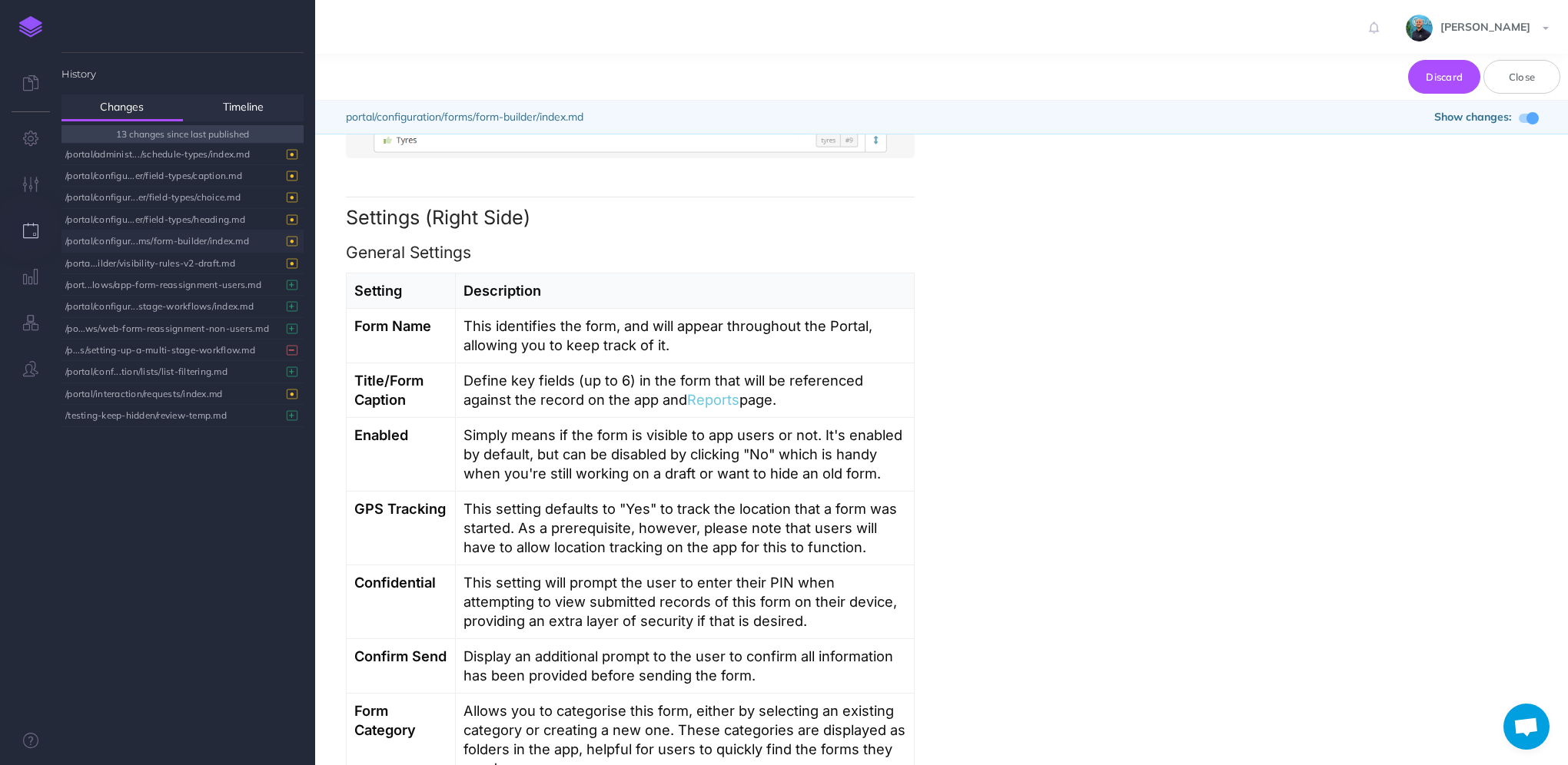
scroll to position [3707, 0]
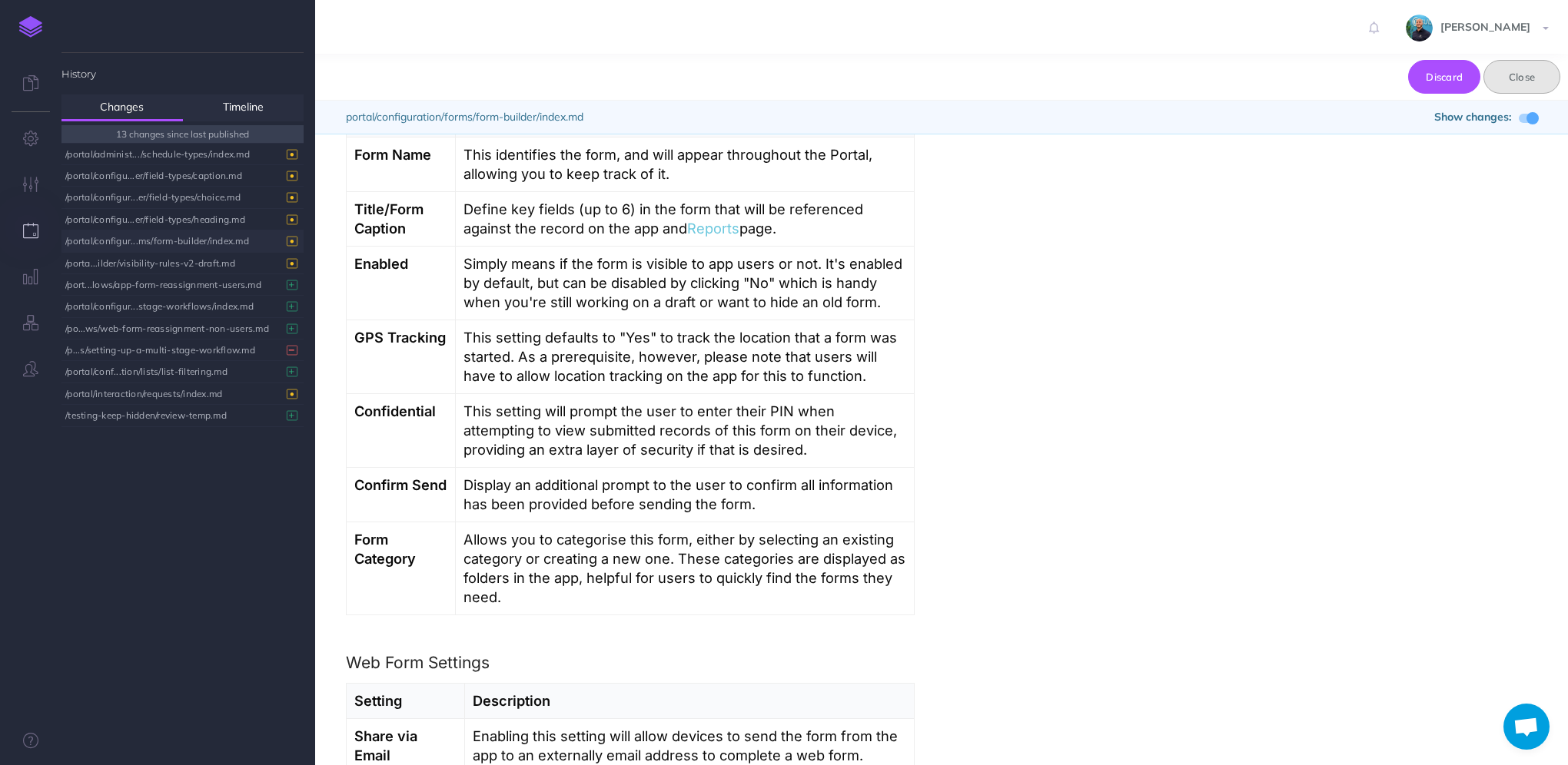
click at [1513, 85] on button "Close" at bounding box center [1521, 76] width 77 height 33
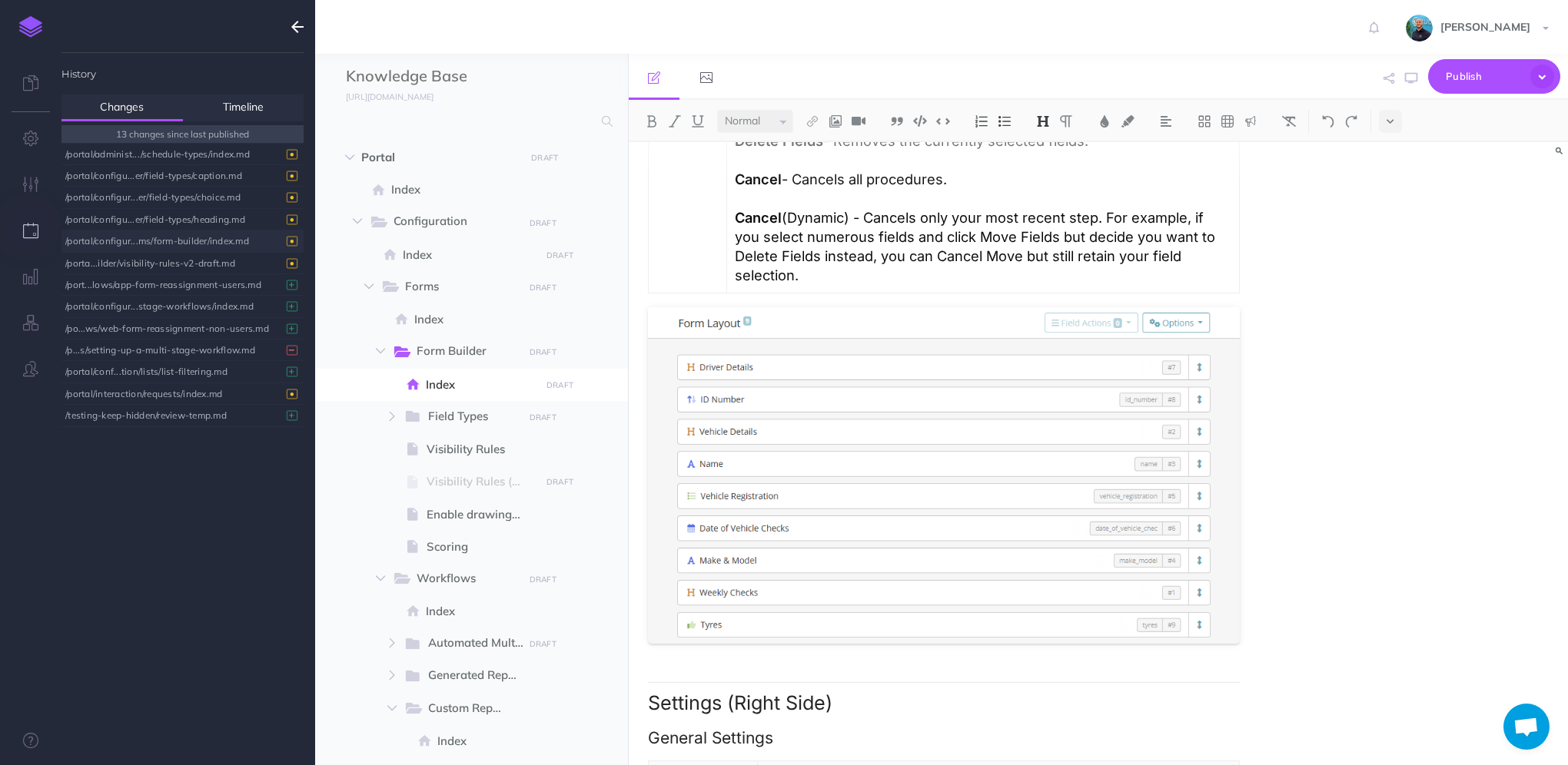
click at [1421, 267] on div "Form Builder Overview Form building is one of the core features of our platform…" at bounding box center [1099, 454] width 940 height 623
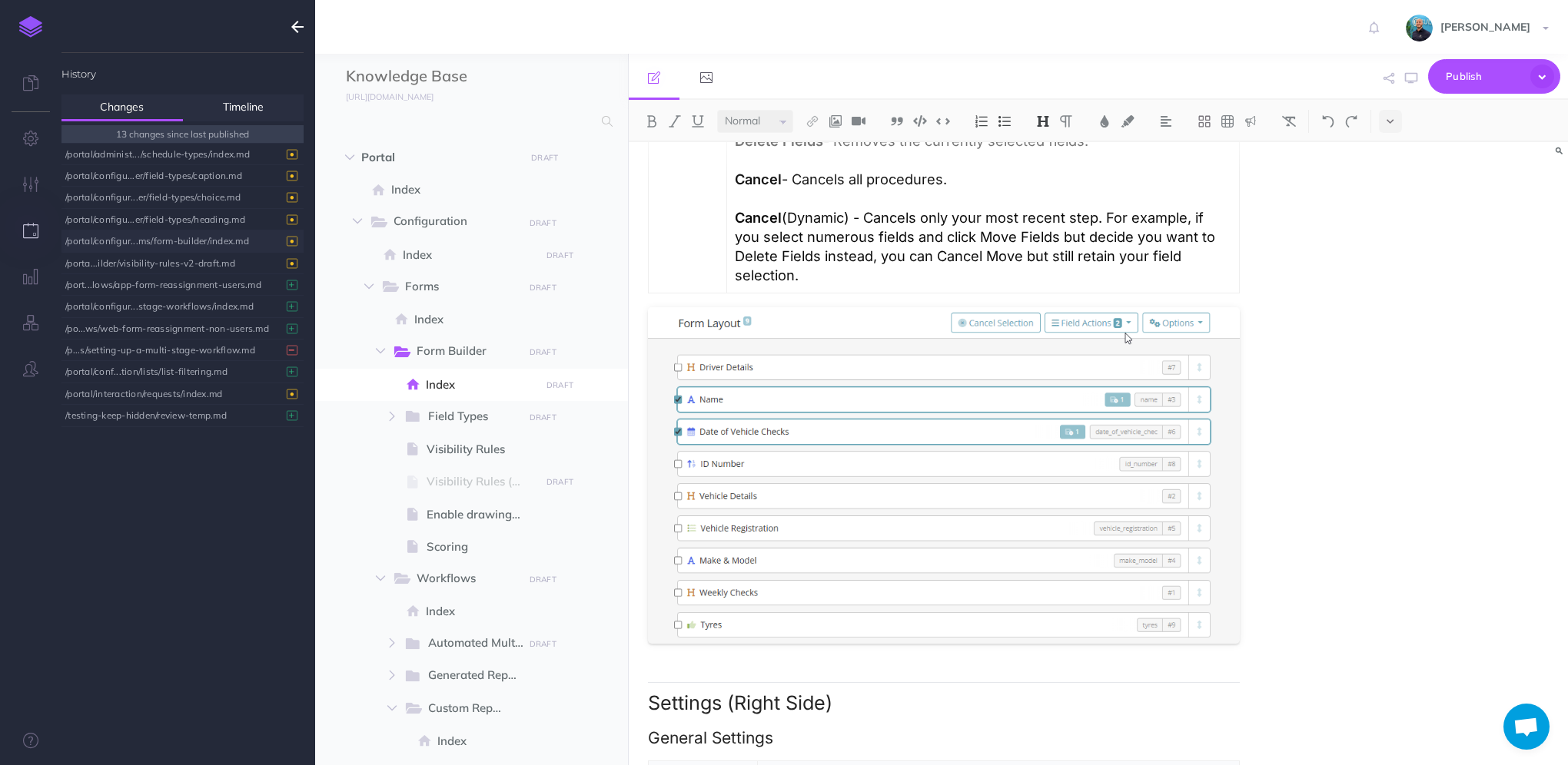
click at [209, 243] on div "/portal/configur...ms/form-builder/index.md" at bounding box center [178, 240] width 227 height 21
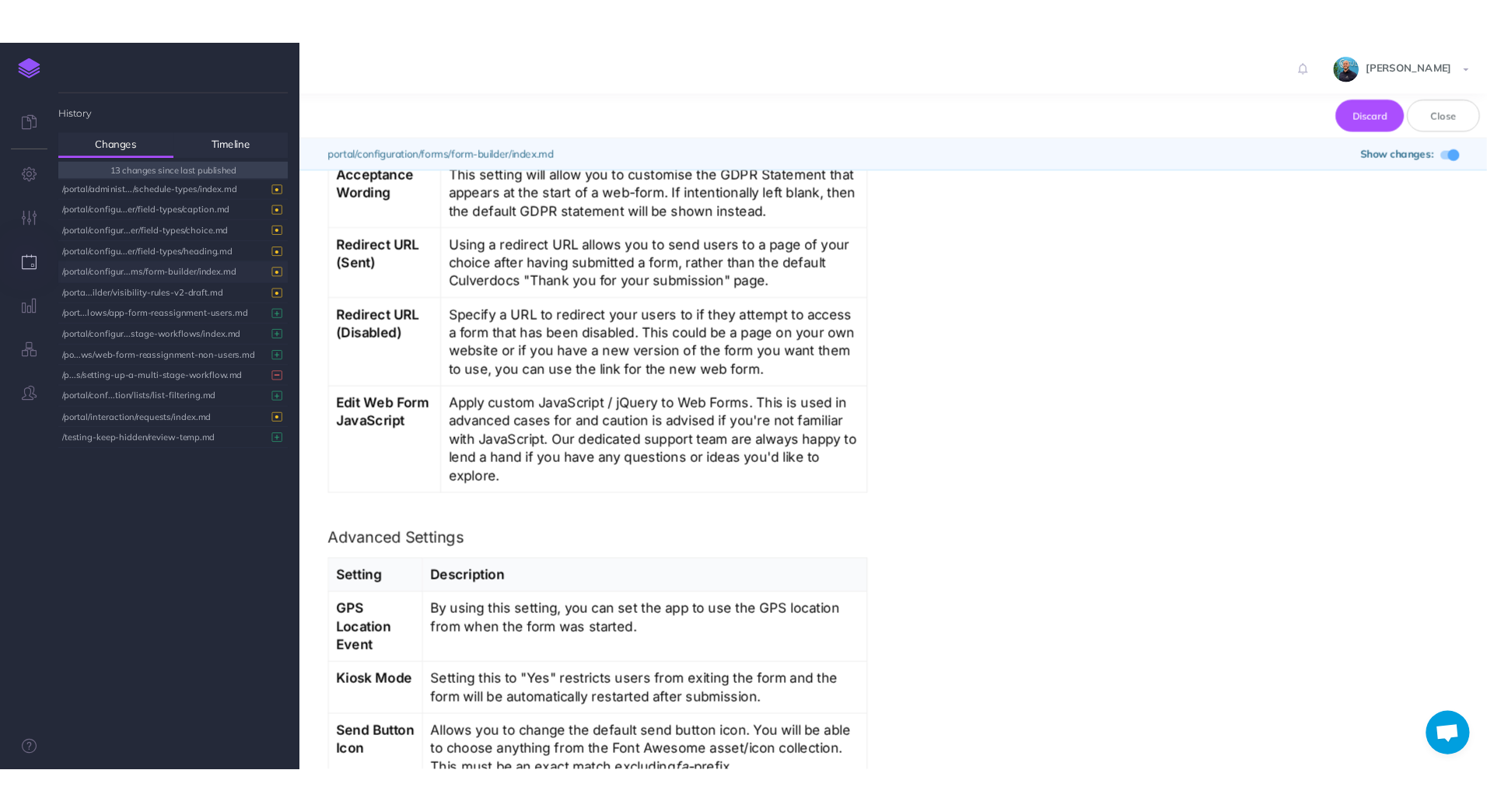
scroll to position [5054, 0]
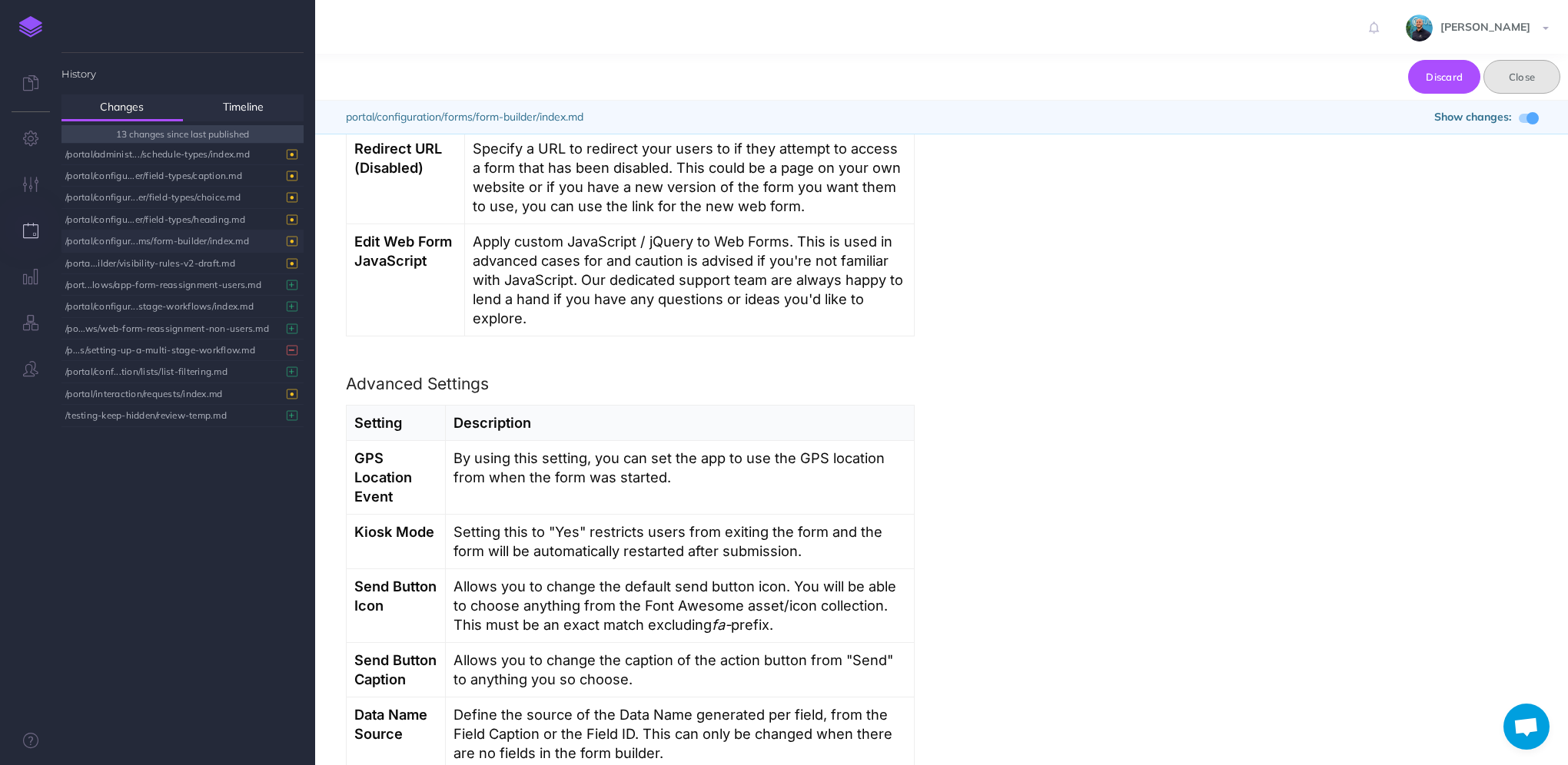
click at [1531, 78] on button "Close" at bounding box center [1521, 76] width 77 height 33
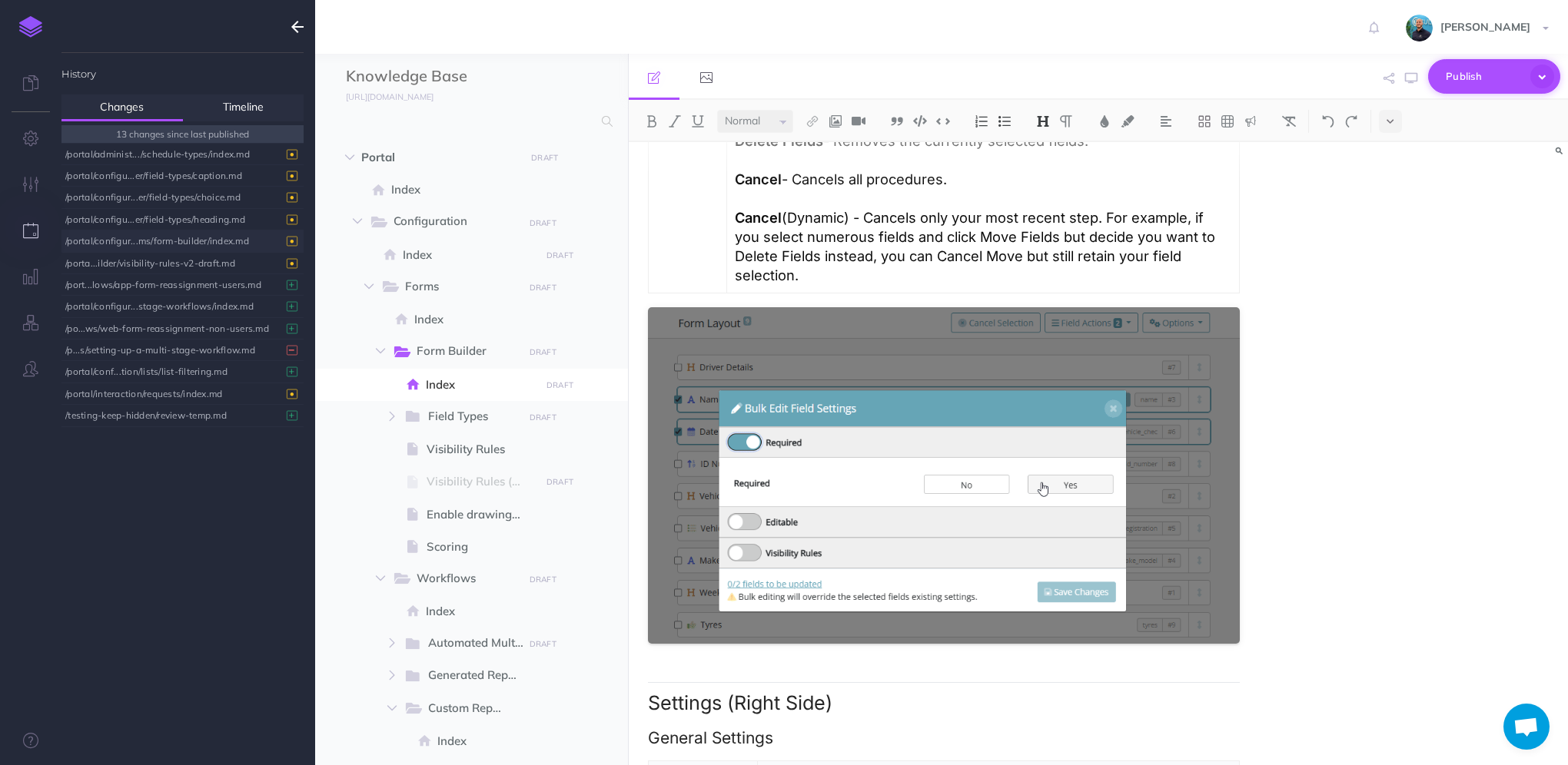
click at [1544, 74] on icon "button" at bounding box center [1542, 76] width 24 height 24
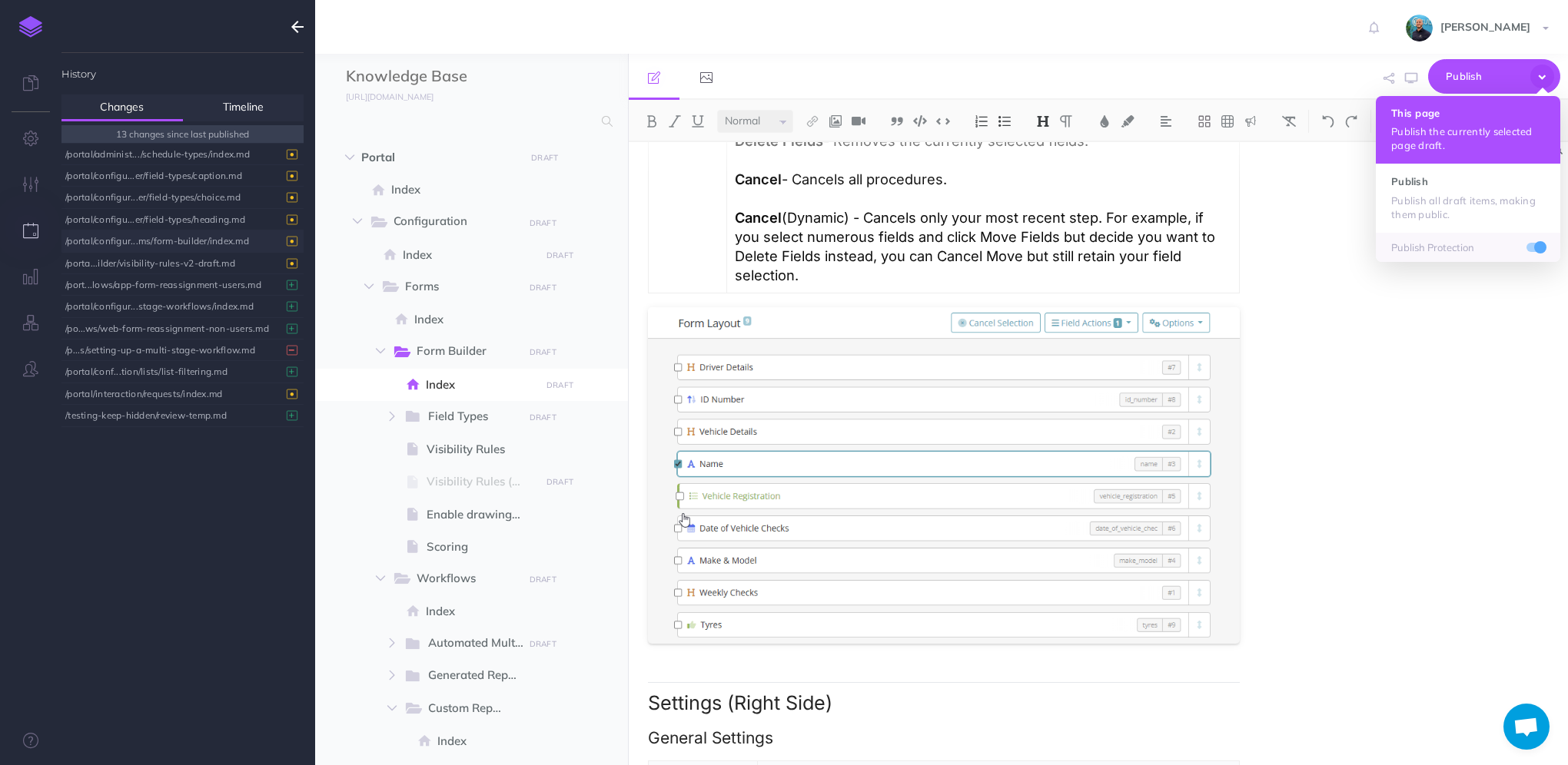
click at [1467, 112] on h4 "This page" at bounding box center [1468, 113] width 153 height 11
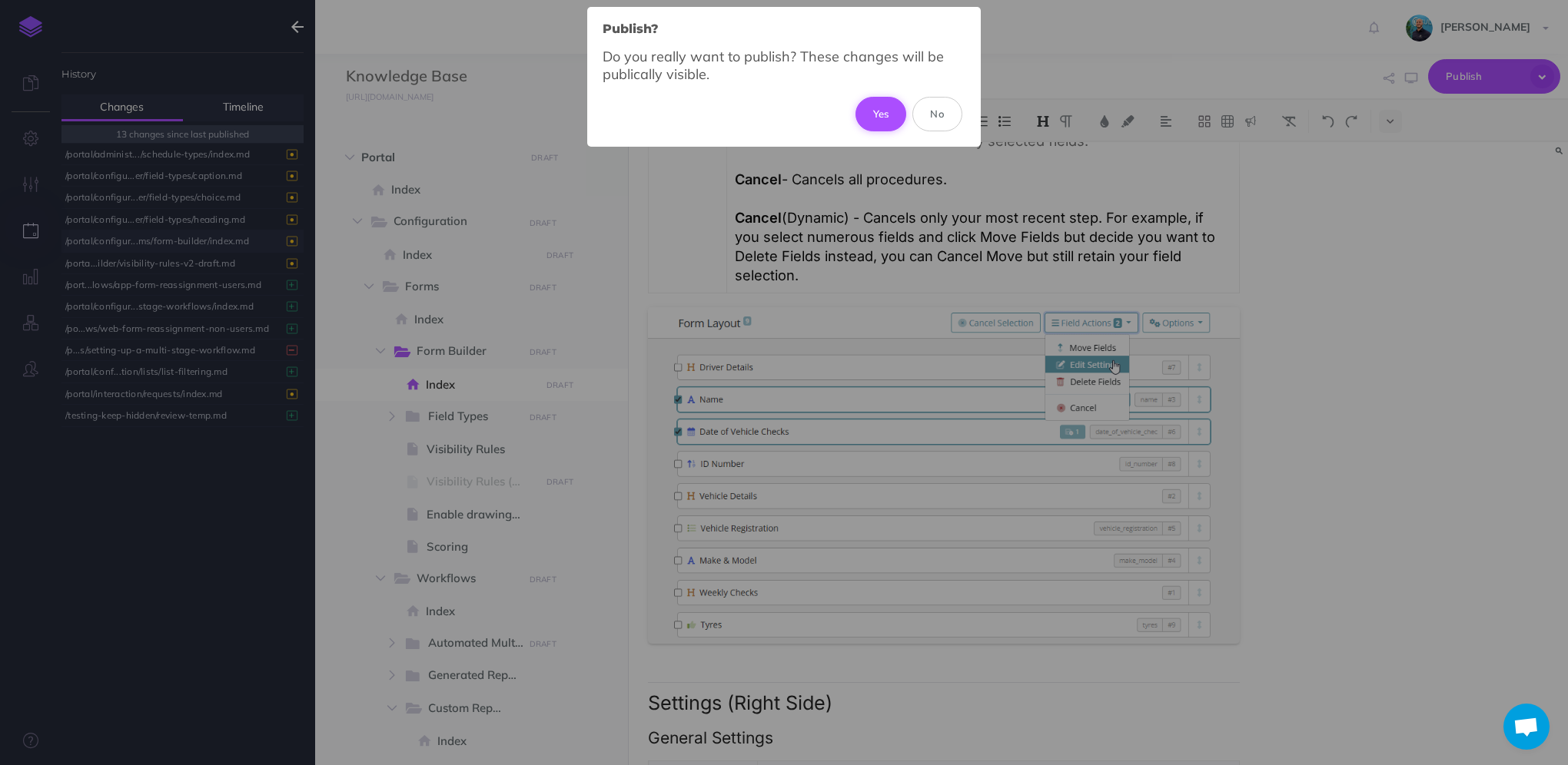
click at [890, 111] on button "Yes" at bounding box center [881, 113] width 51 height 33
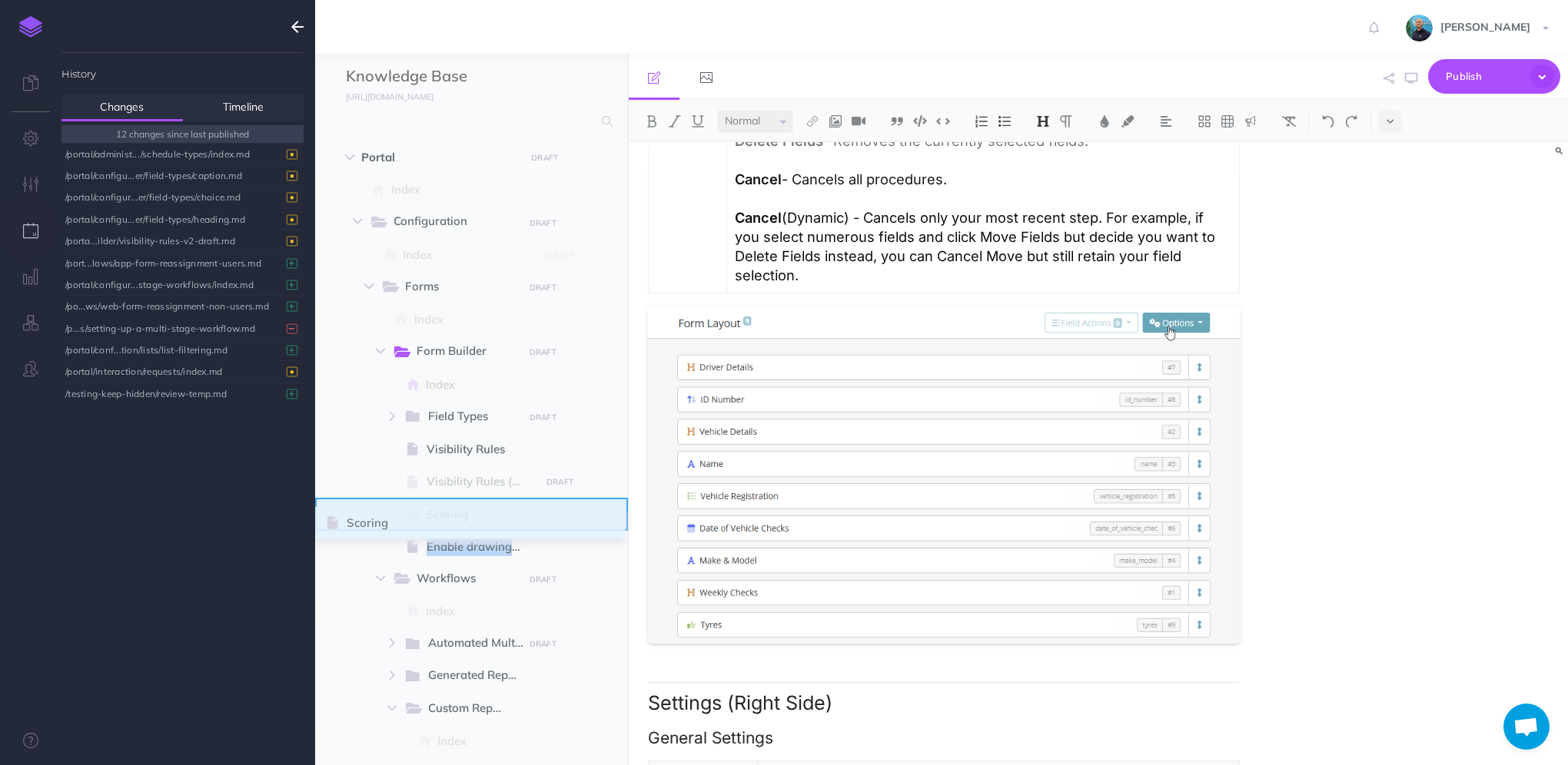
drag, startPoint x: 326, startPoint y: 549, endPoint x: 329, endPoint y: 525, distance: 24.2
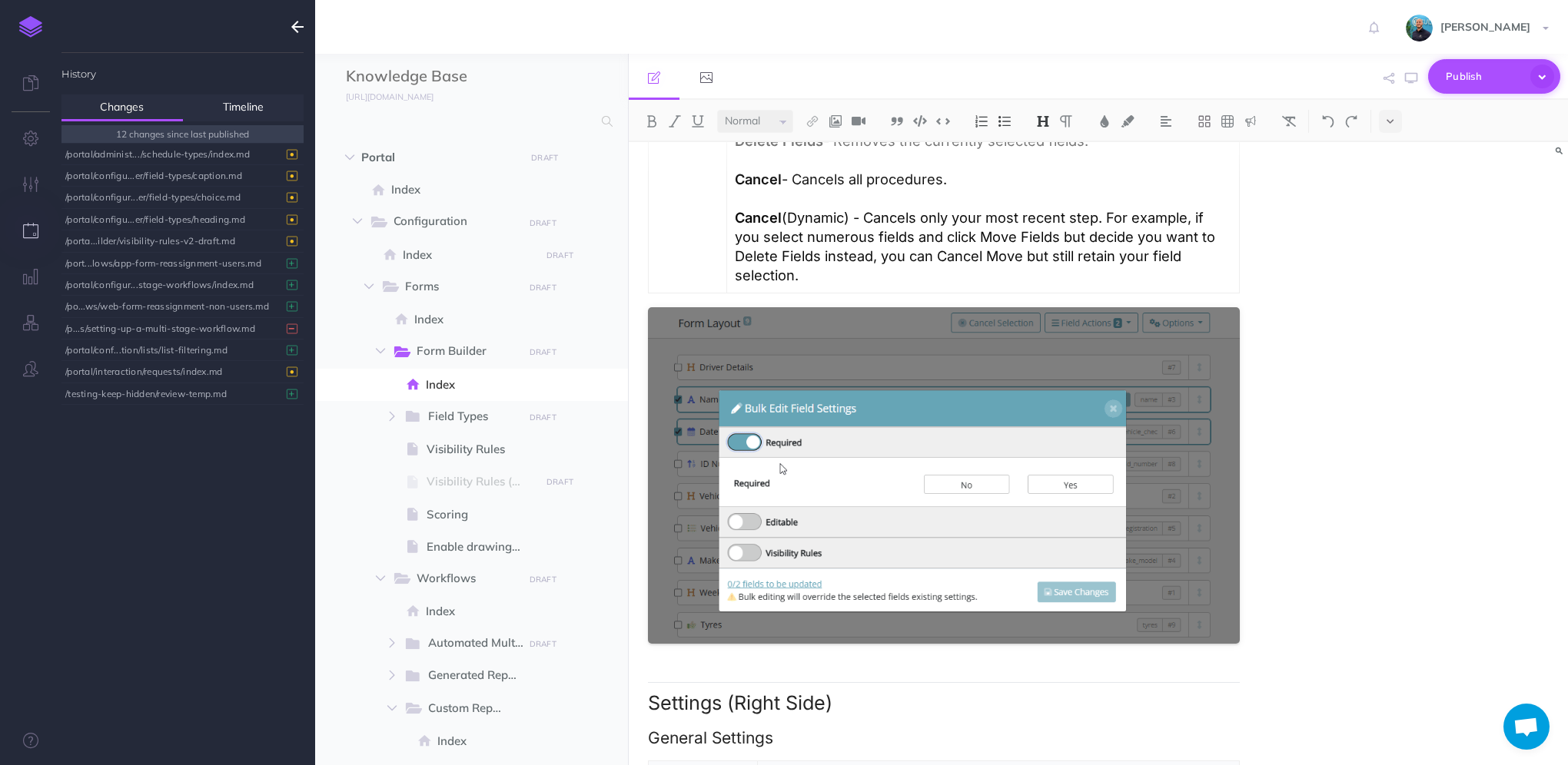
click at [1541, 77] on icon "button" at bounding box center [1542, 76] width 24 height 24
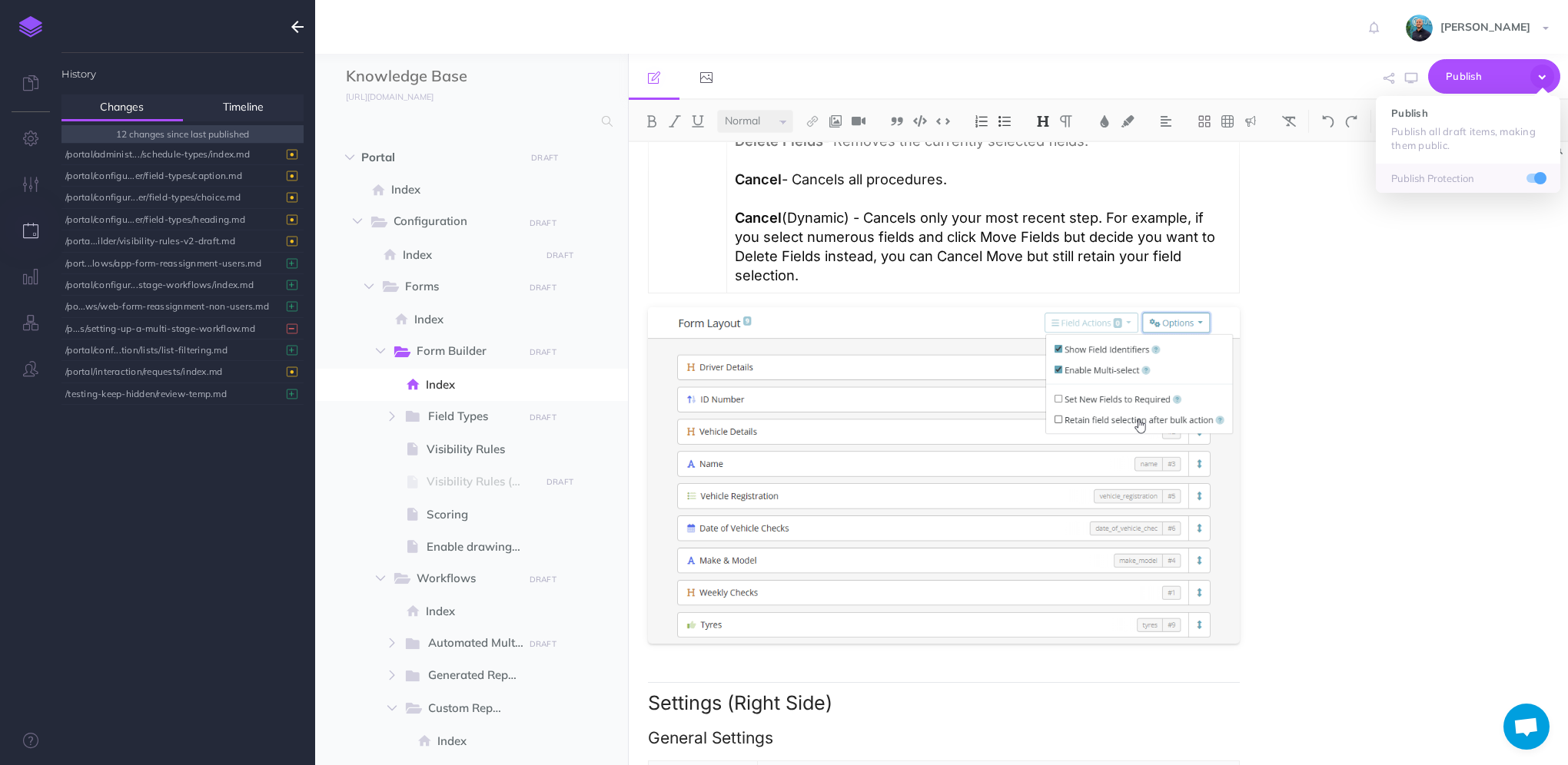
click at [1417, 365] on div "Form Builder Overview Form building is one of the core features of our platform…" at bounding box center [1099, 454] width 940 height 623
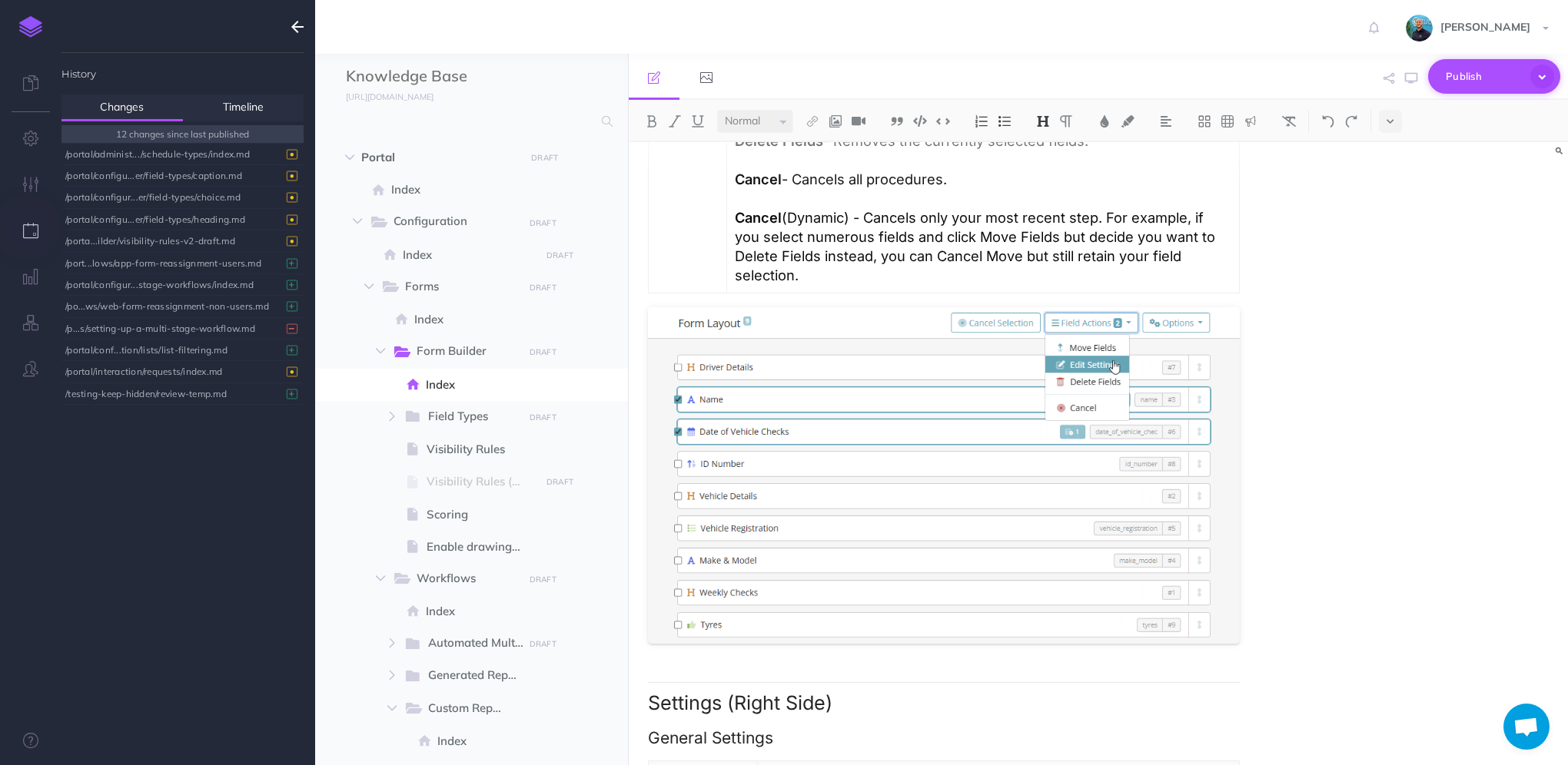
click at [1549, 76] on icon "button" at bounding box center [1542, 76] width 24 height 24
drag, startPoint x: 1448, startPoint y: 329, endPoint x: 1440, endPoint y: 318, distance: 13.6
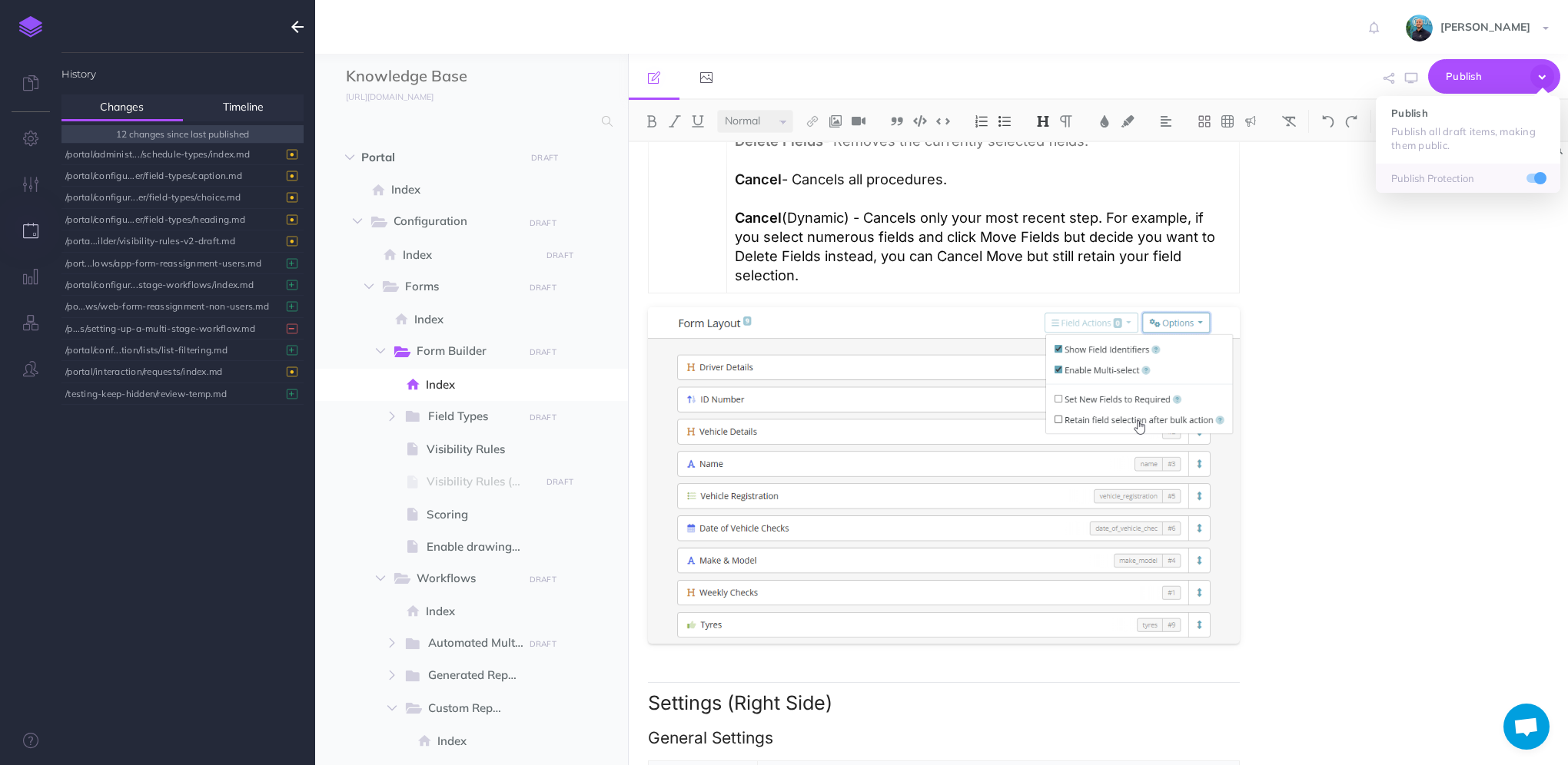
click at [1448, 330] on div "Form Builder Overview Form building is one of the core features of our platform…" at bounding box center [1099, 454] width 940 height 623
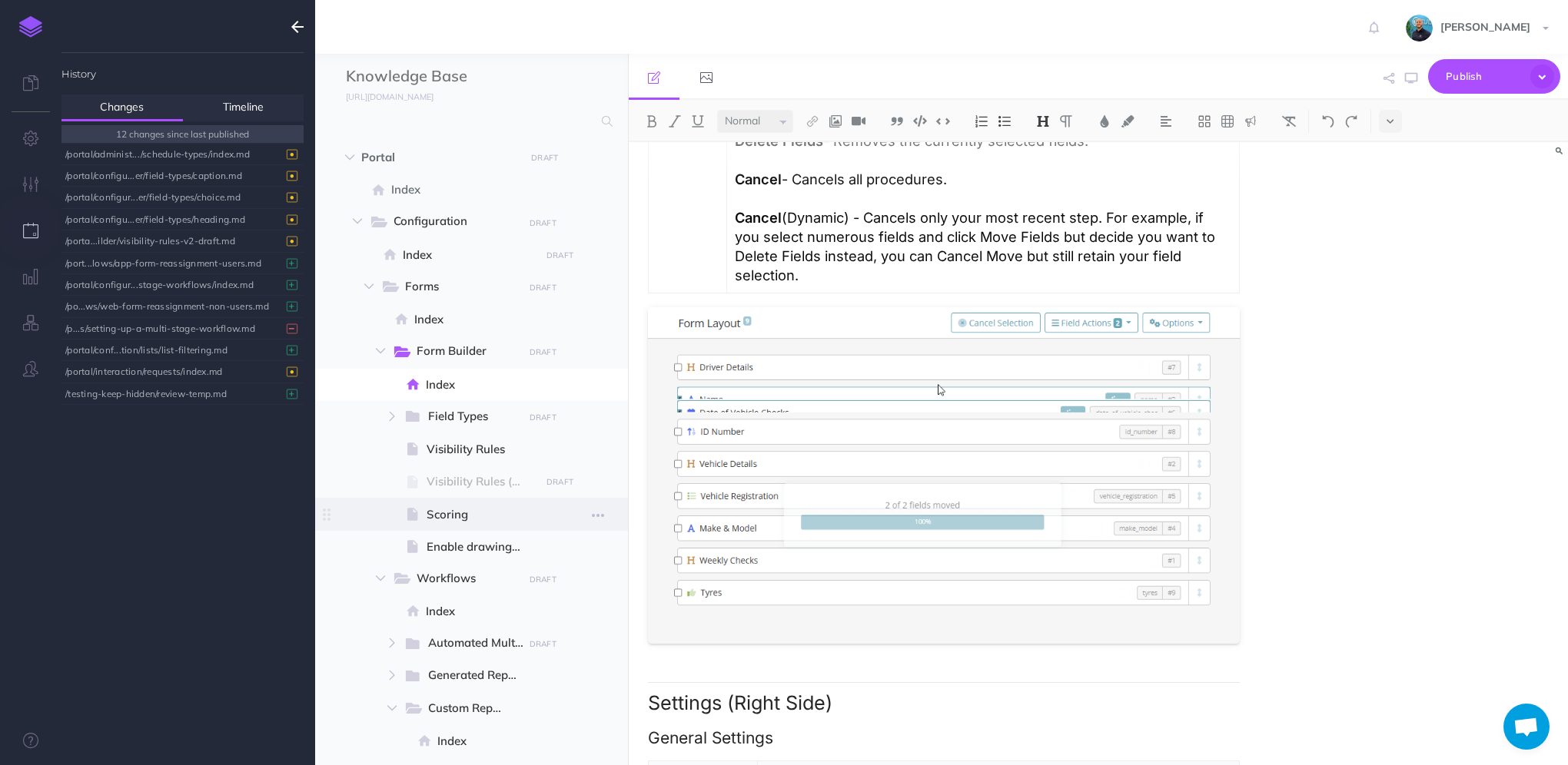
click at [512, 520] on span "Scoring" at bounding box center [481, 515] width 109 height 19
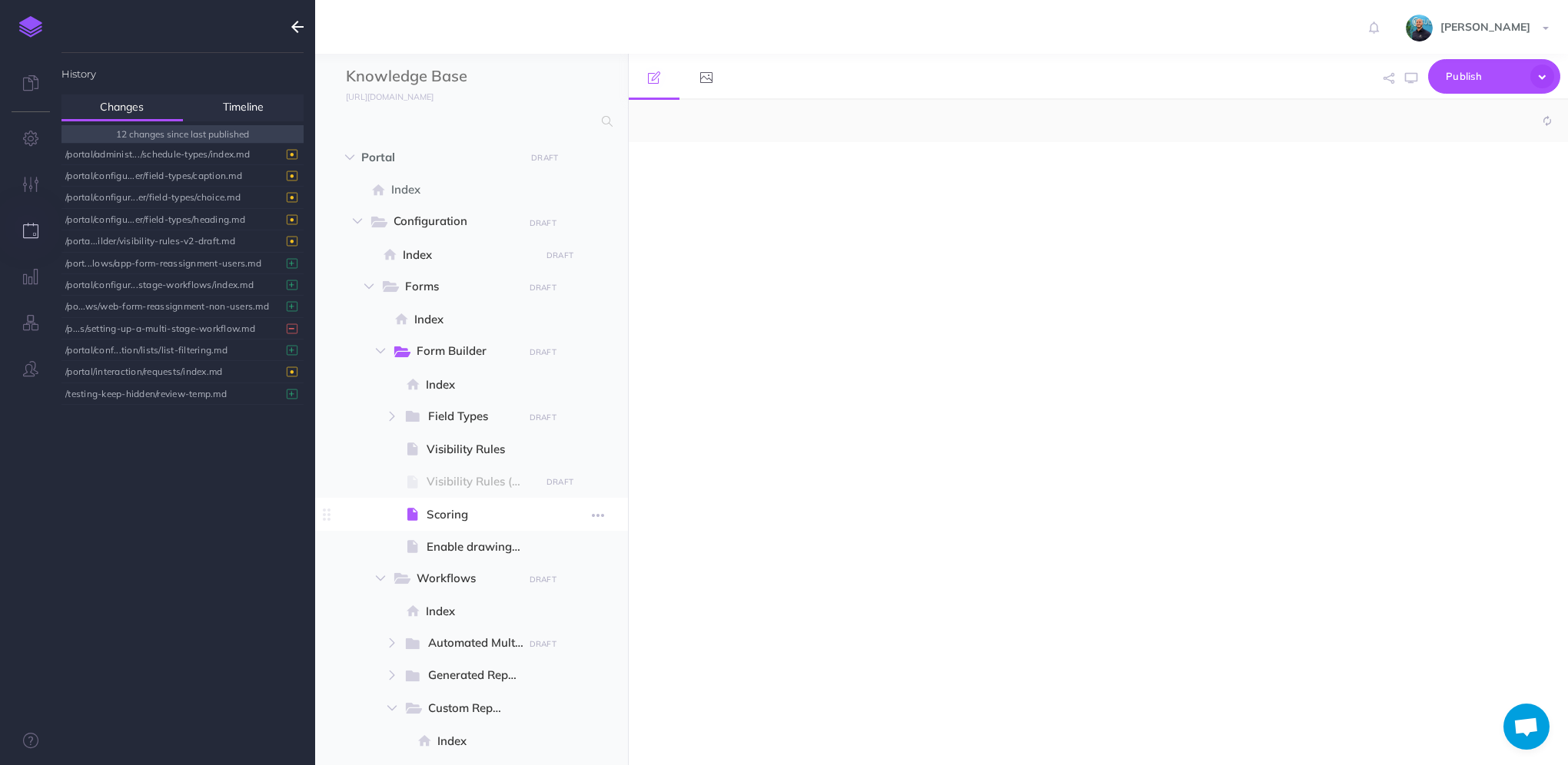
select select "null"
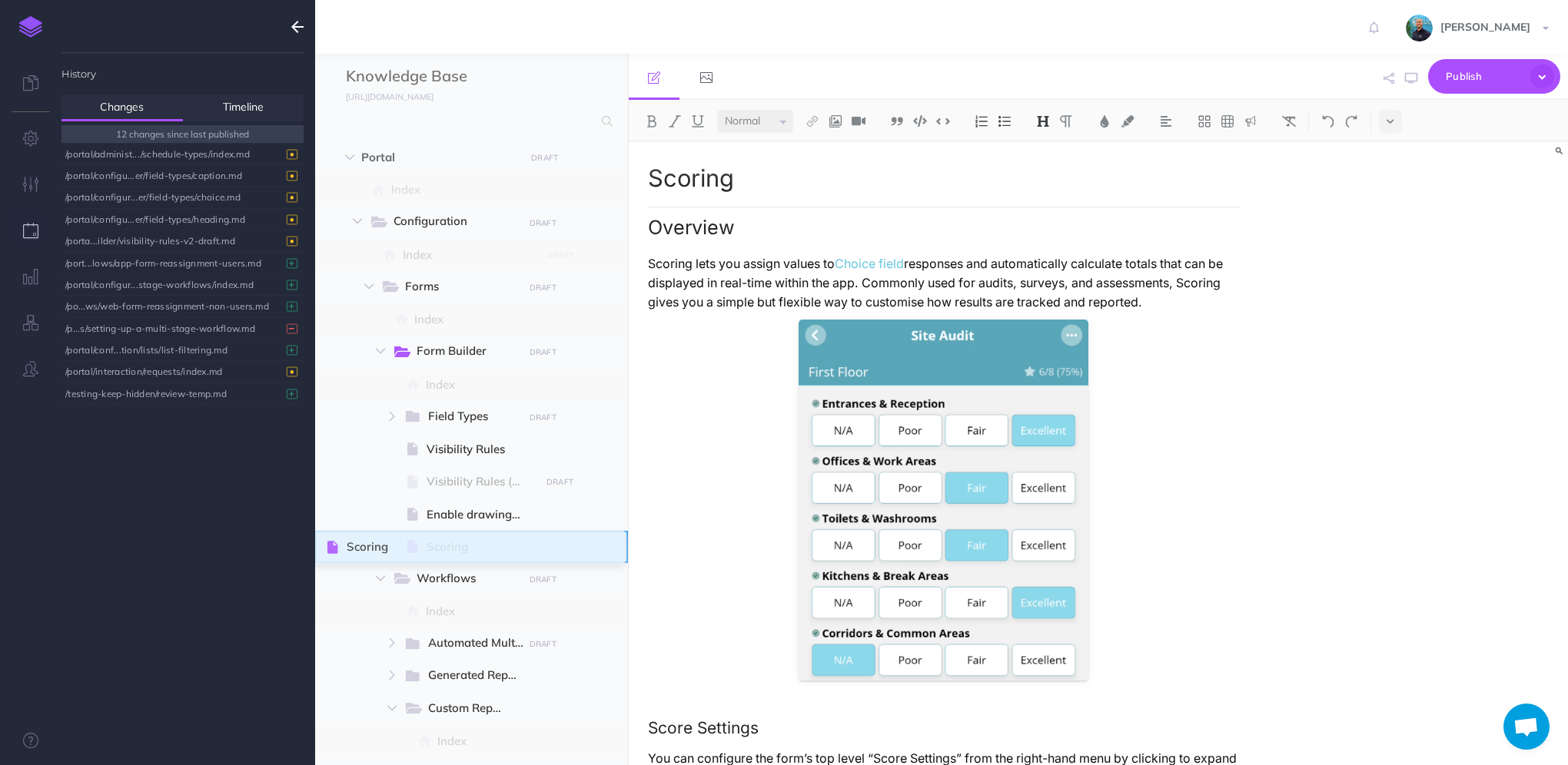
drag, startPoint x: 331, startPoint y: 514, endPoint x: 329, endPoint y: 547, distance: 33.1
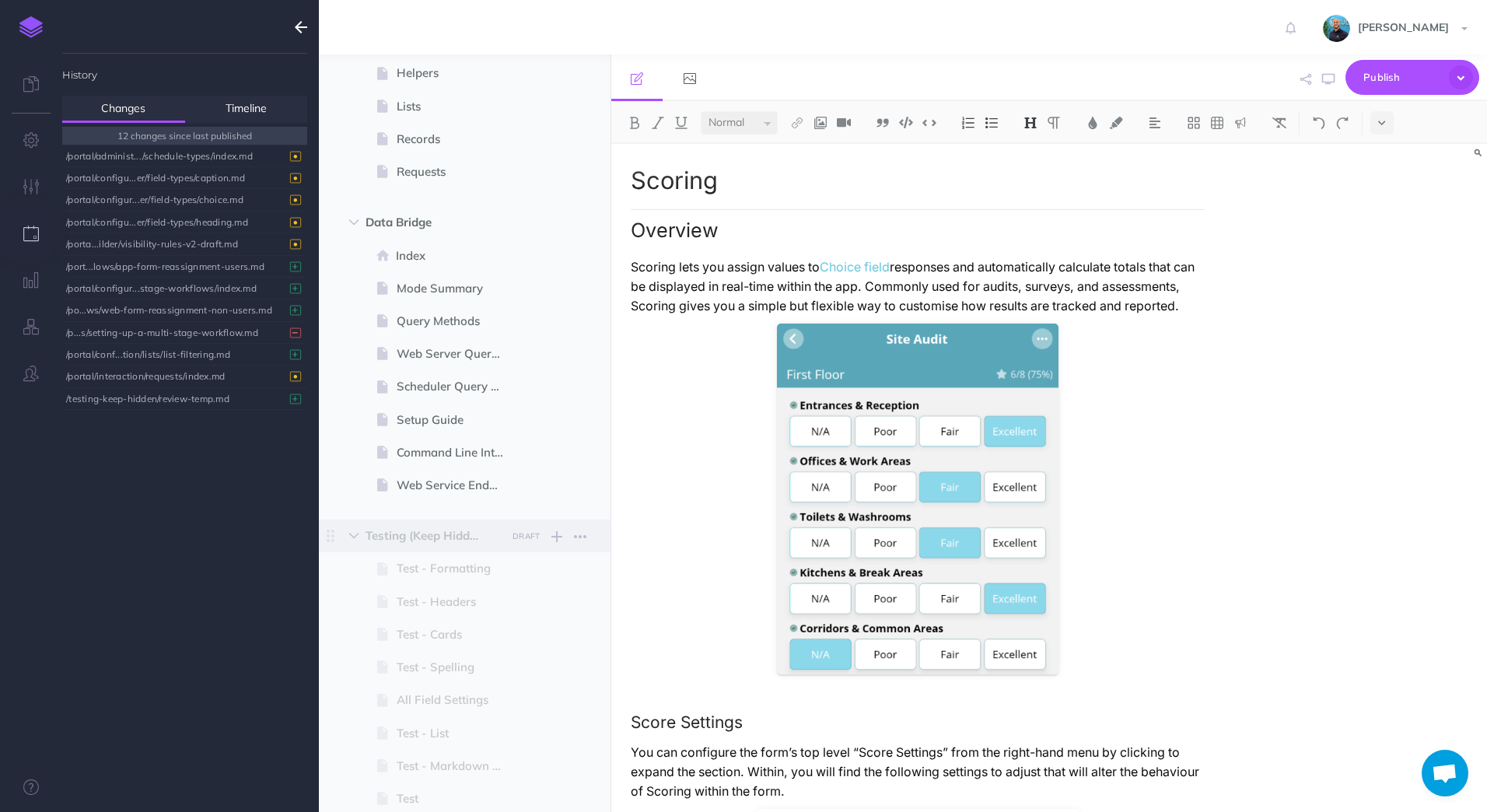
scroll to position [2562, 0]
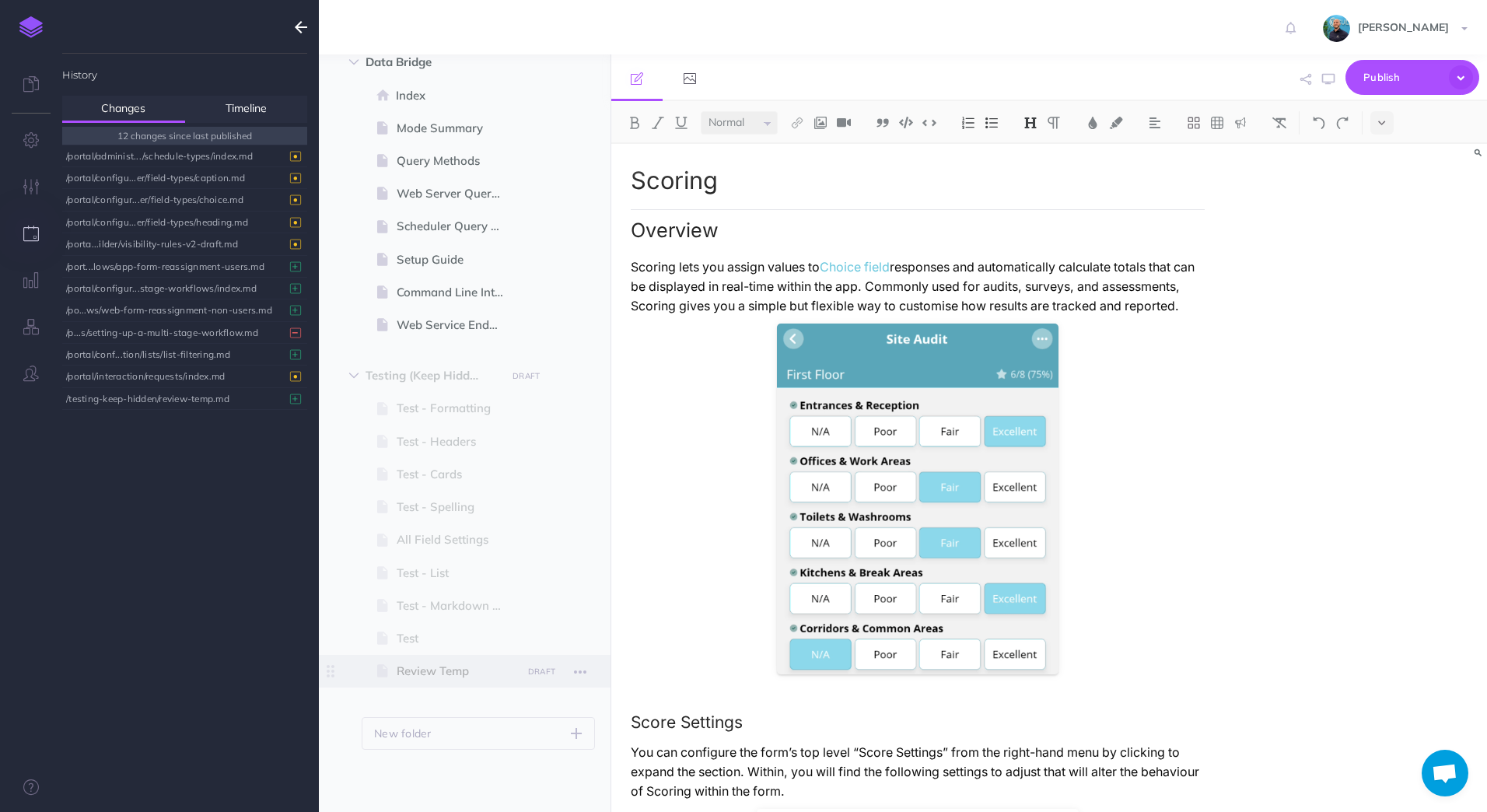
click at [436, 678] on span "Review Temp" at bounding box center [457, 671] width 121 height 19
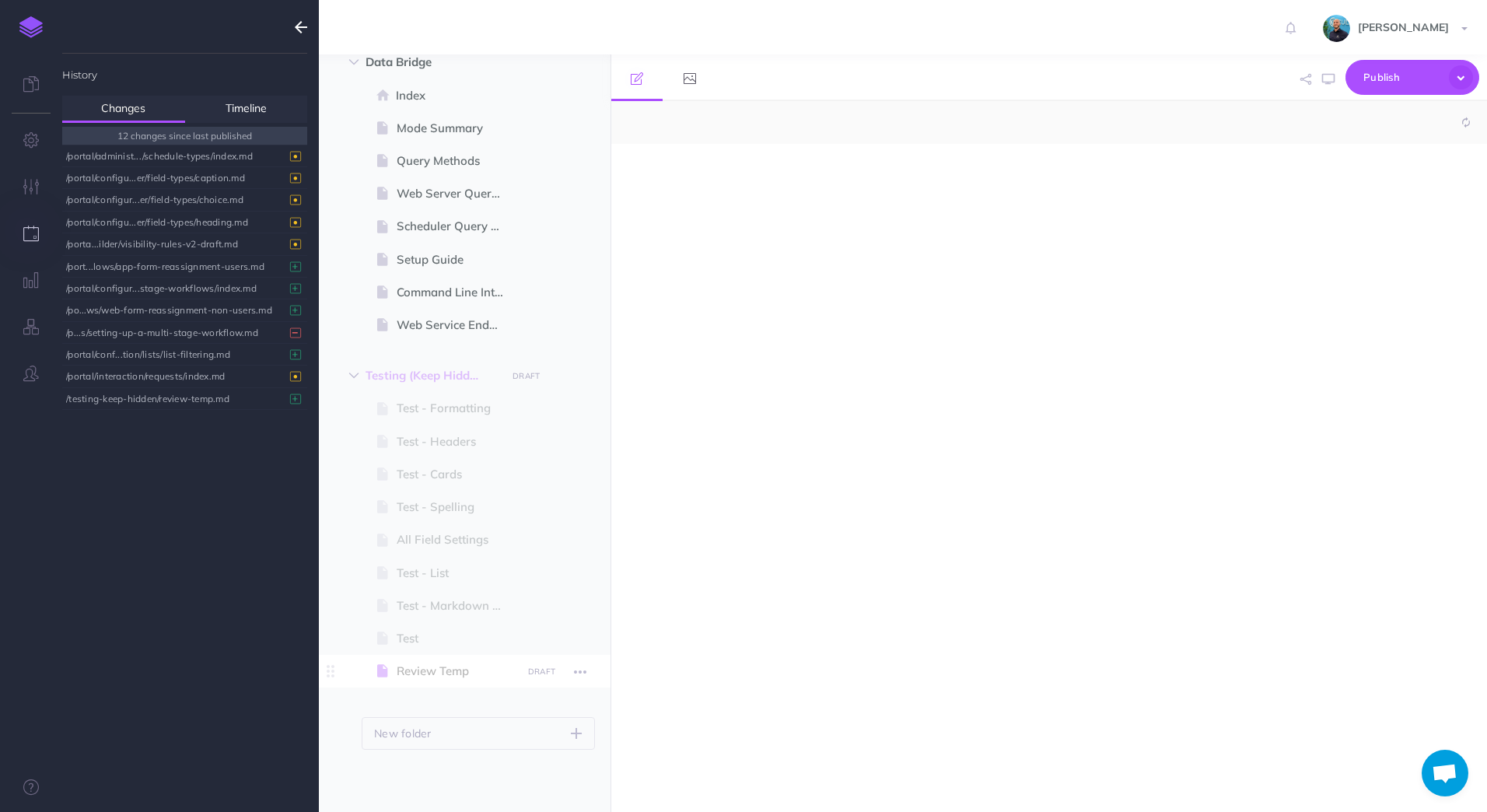
select select "null"
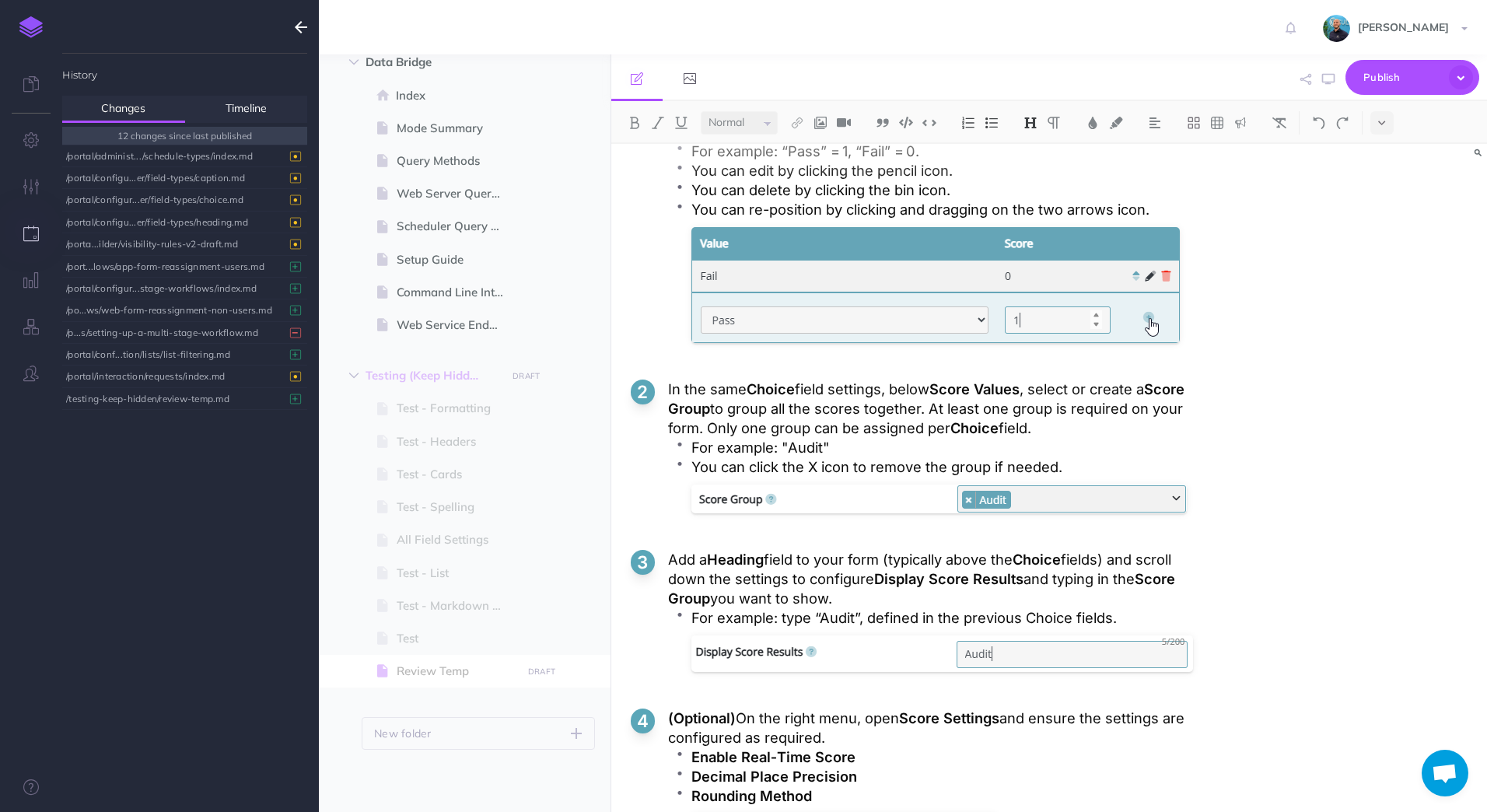
scroll to position [3717, 0]
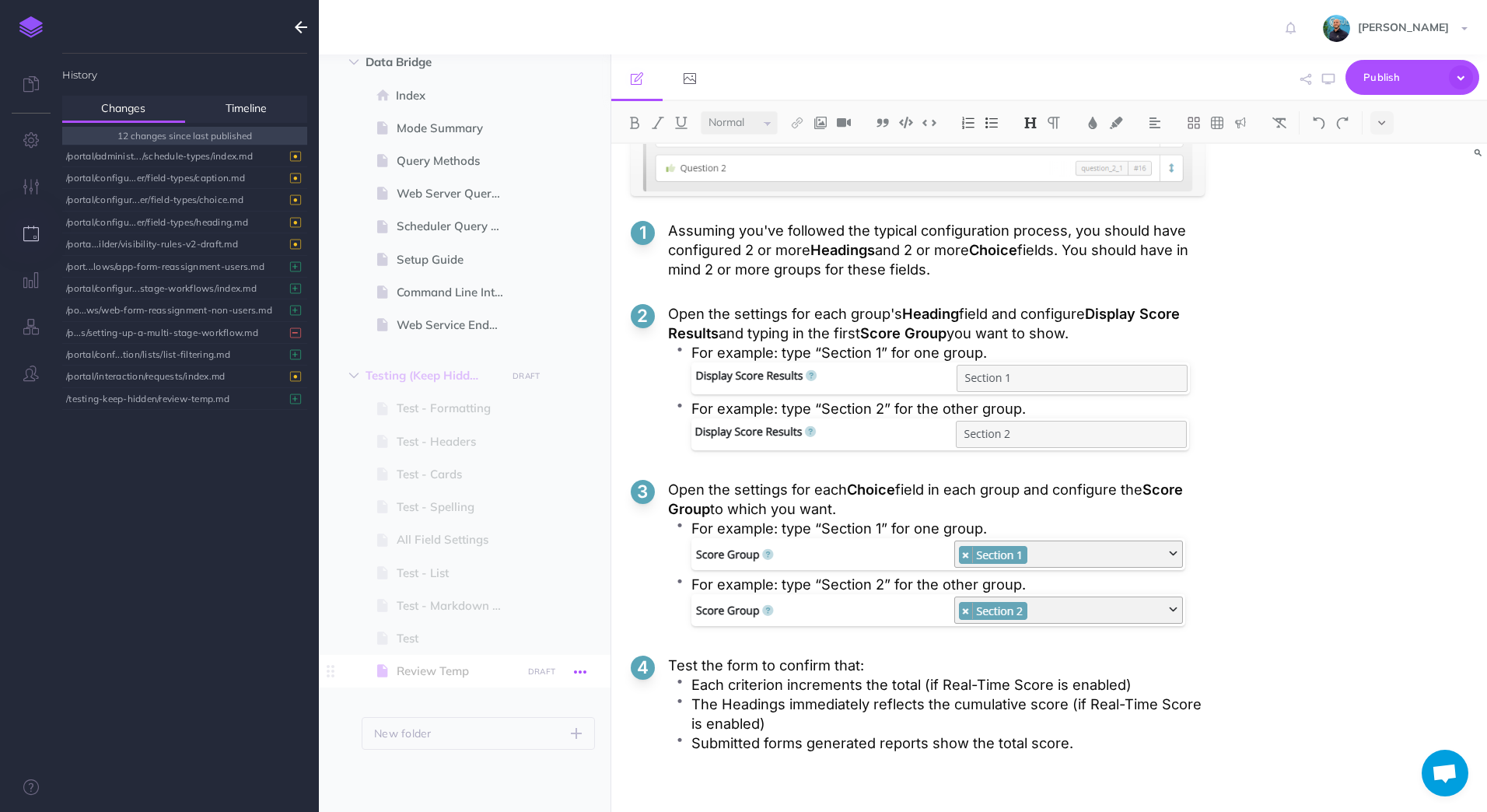
click at [584, 673] on icon "button" at bounding box center [580, 672] width 13 height 19
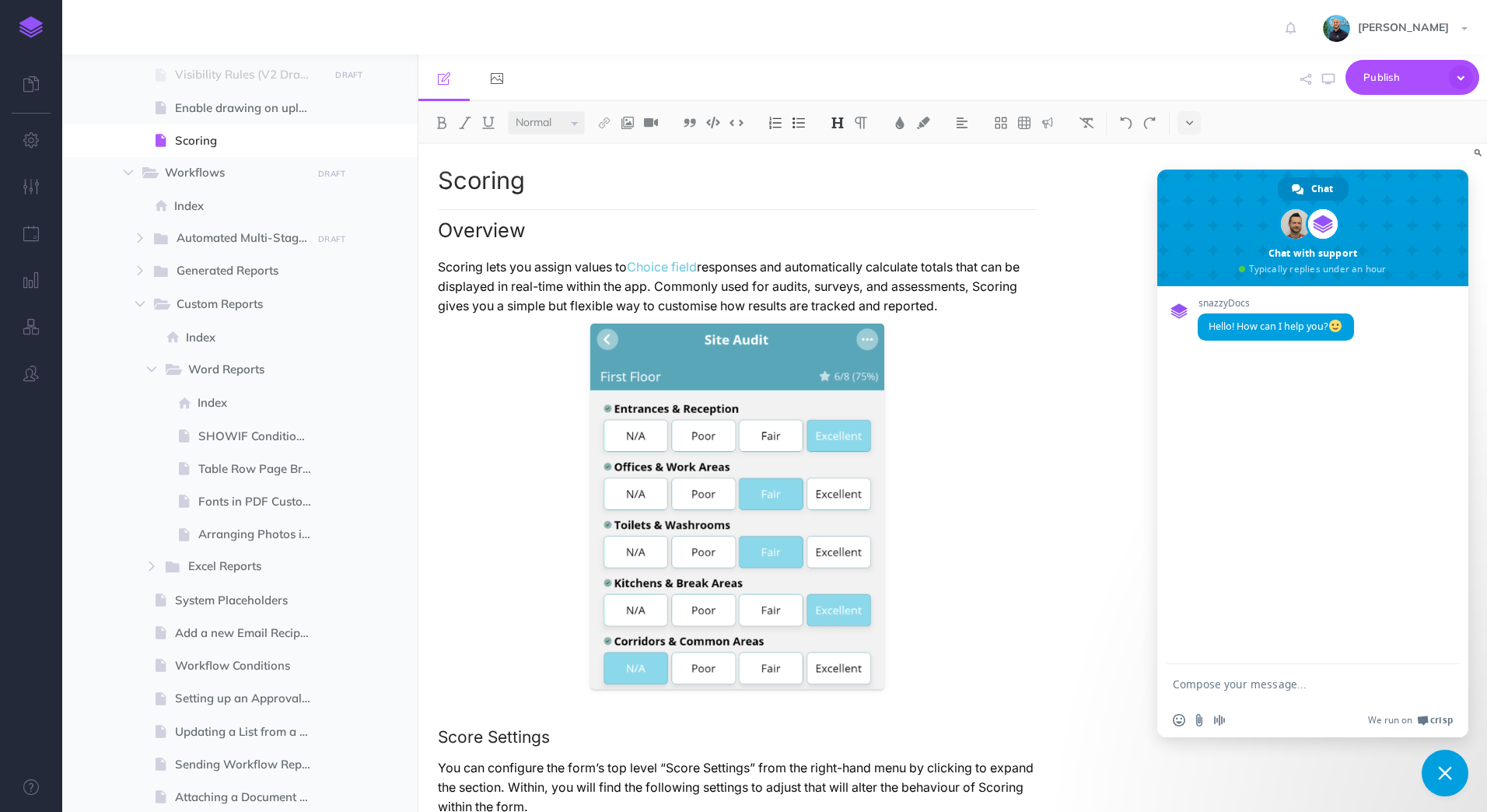
click at [1249, 681] on textarea "Compose your message..." at bounding box center [1296, 684] width 246 height 14
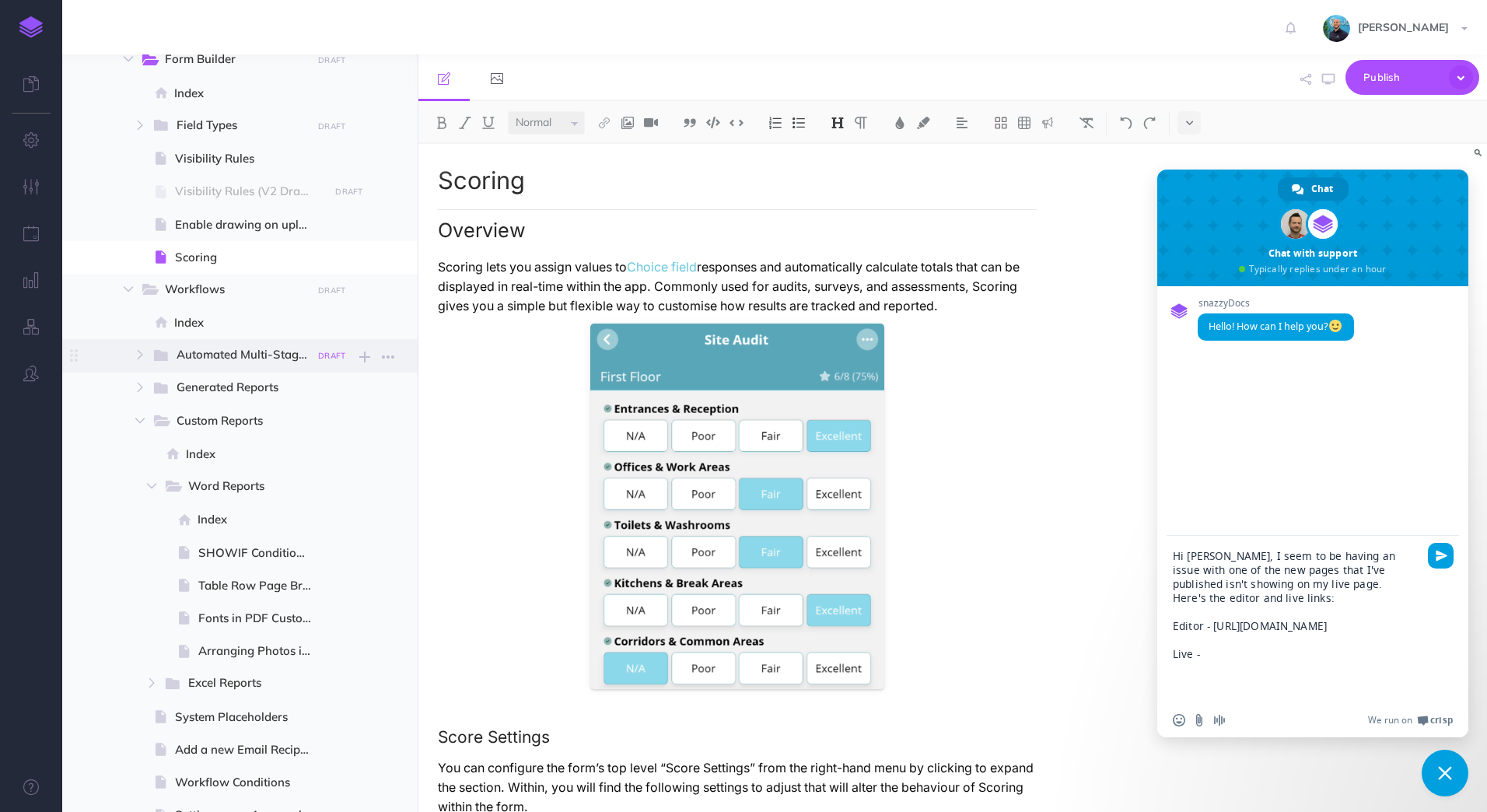
scroll to position [258, 0]
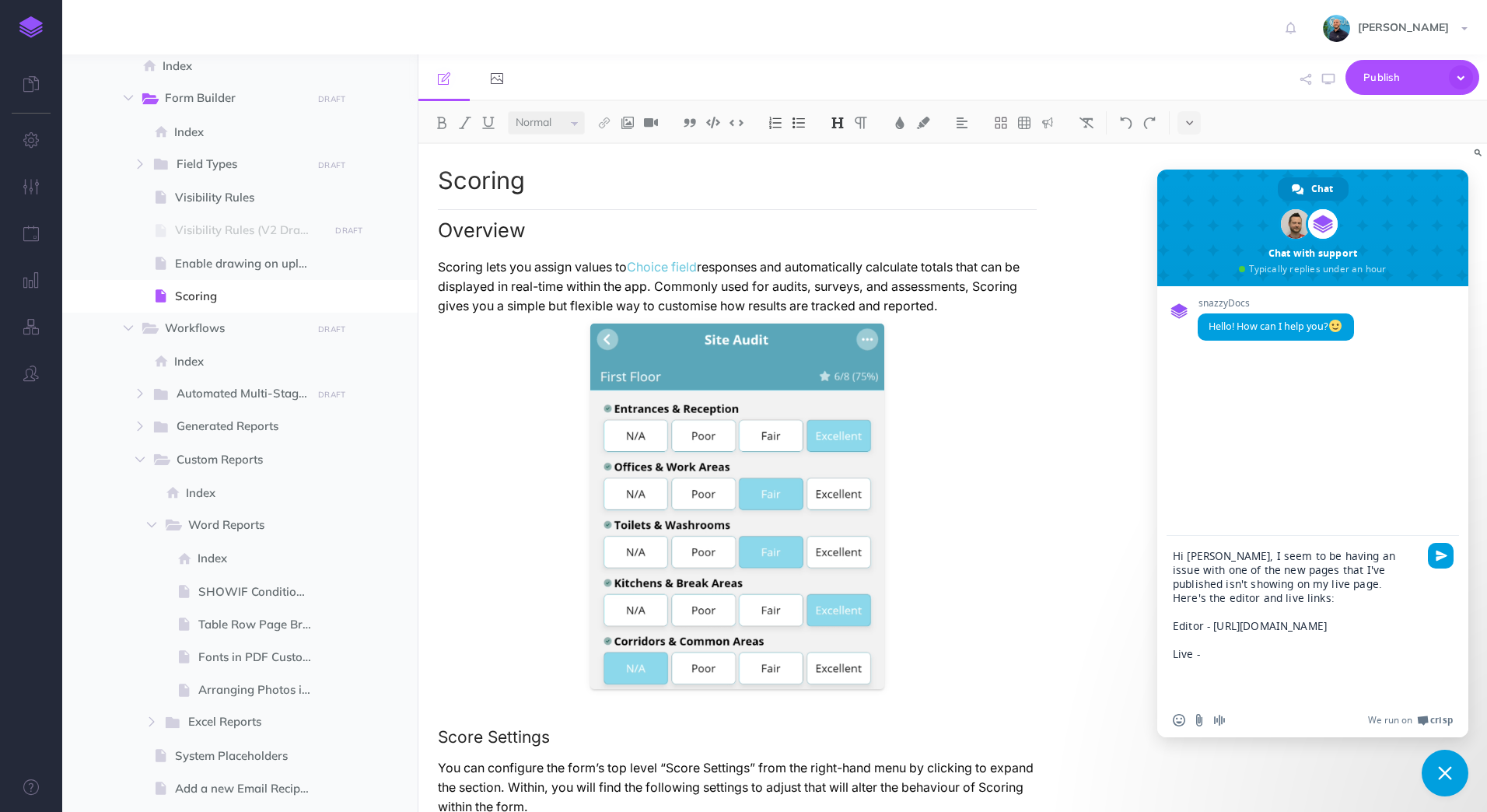
click at [1245, 697] on textarea "Hi [PERSON_NAME], I seem to be having an issue with one of the new pages that I…" at bounding box center [1296, 625] width 246 height 154
paste textarea "[URL][DOMAIN_NAME]"
click at [1345, 703] on div "Insert an emoji Send a file Audio message We run on Crisp" at bounding box center [1312, 720] width 311 height 34
click at [1344, 697] on textarea "Hi [PERSON_NAME], I seem to be having an issue with one of the new pages that I…" at bounding box center [1296, 611] width 246 height 182
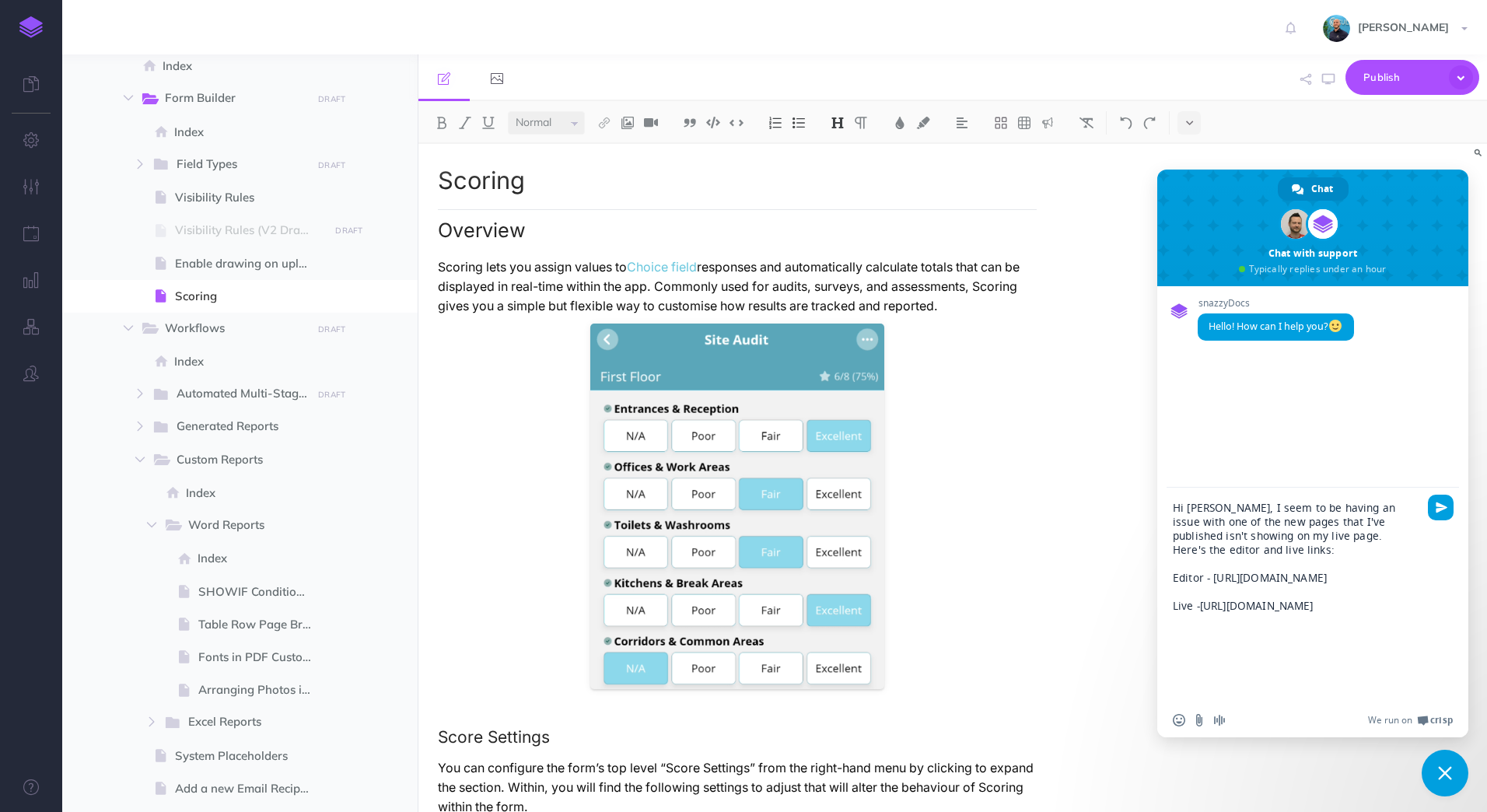
scroll to position [8, 0]
type textarea "Hi [PERSON_NAME], I seem to be having an issue with one of the new pages that I…"
click at [1385, 699] on textarea "Hi [PERSON_NAME], I seem to be having an issue with one of the new pages that I…" at bounding box center [1296, 602] width 246 height 202
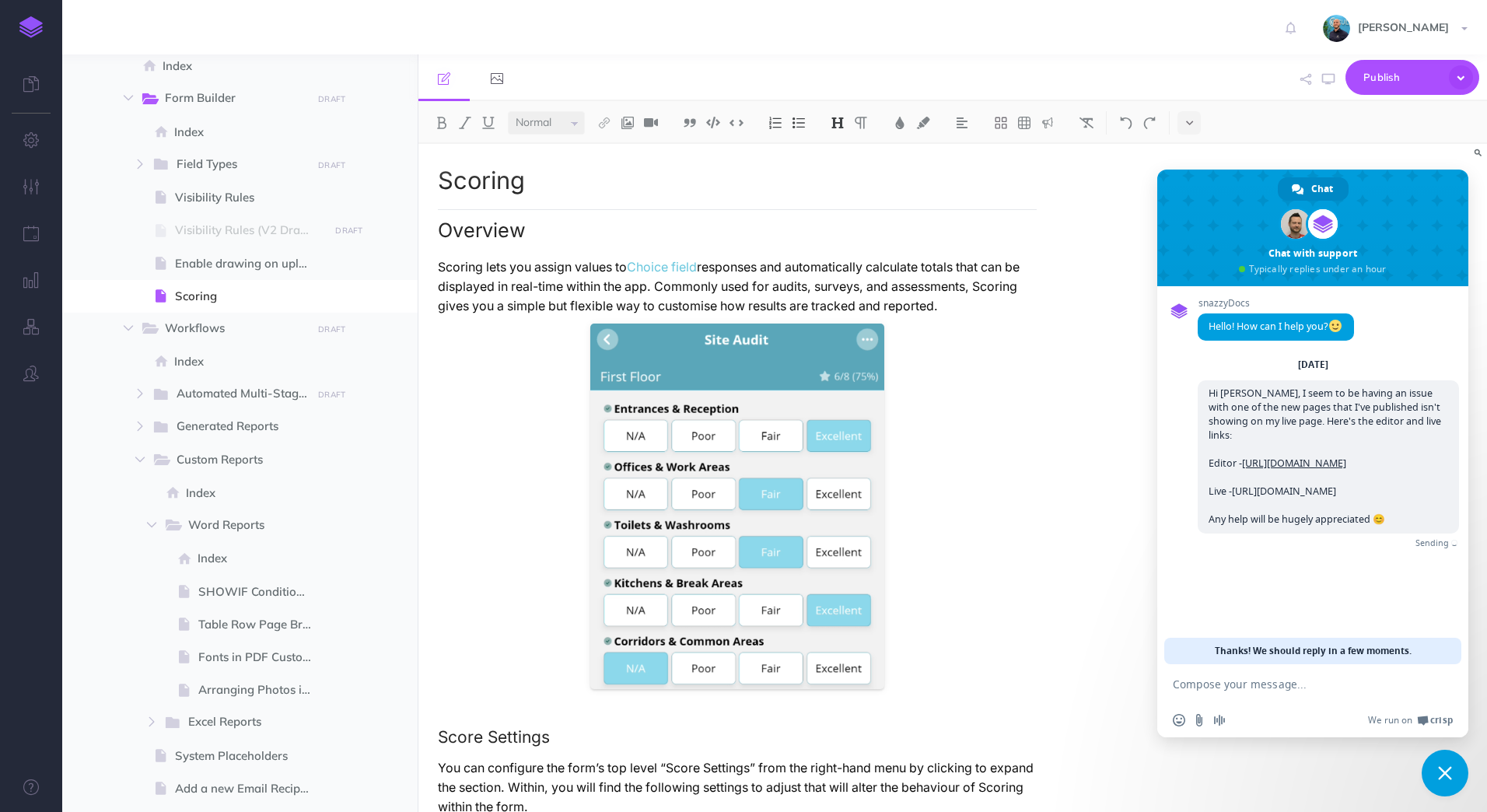
scroll to position [0, 0]
click at [1461, 764] on span "Close chat" at bounding box center [1444, 773] width 46 height 46
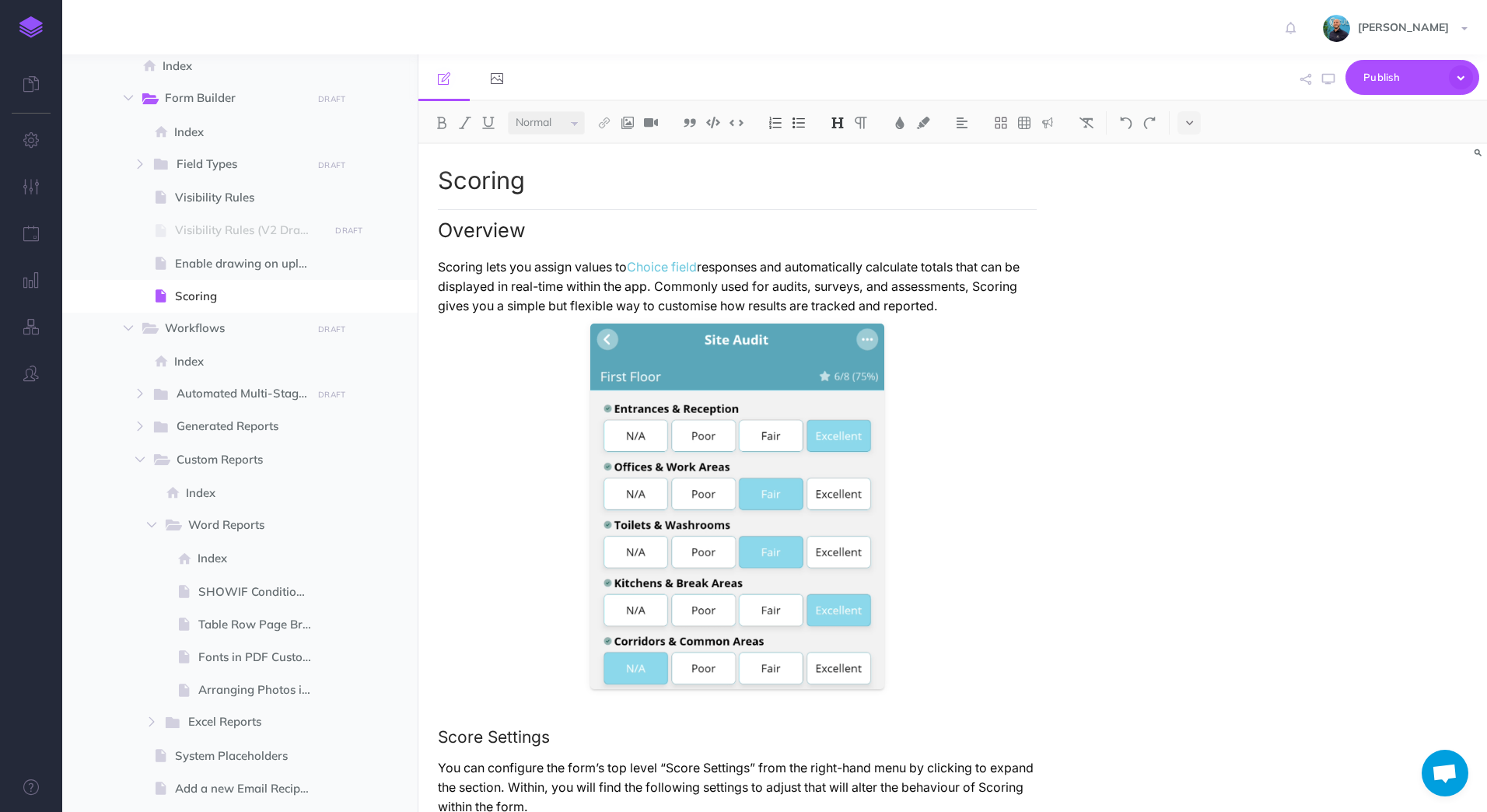
click at [1455, 770] on span "Open chat" at bounding box center [1444, 775] width 26 height 22
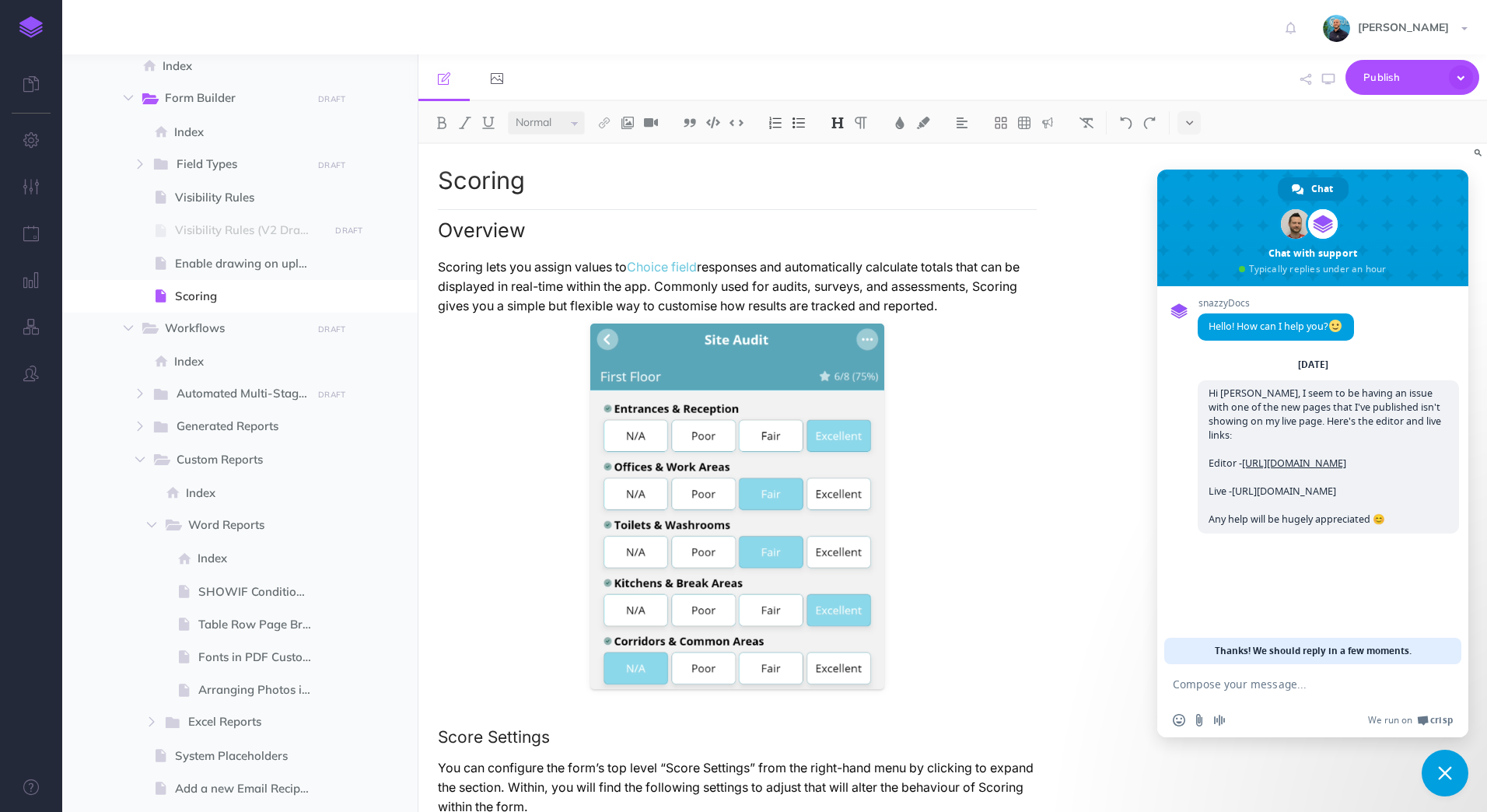
click at [1449, 767] on span "Close chat" at bounding box center [1445, 773] width 14 height 14
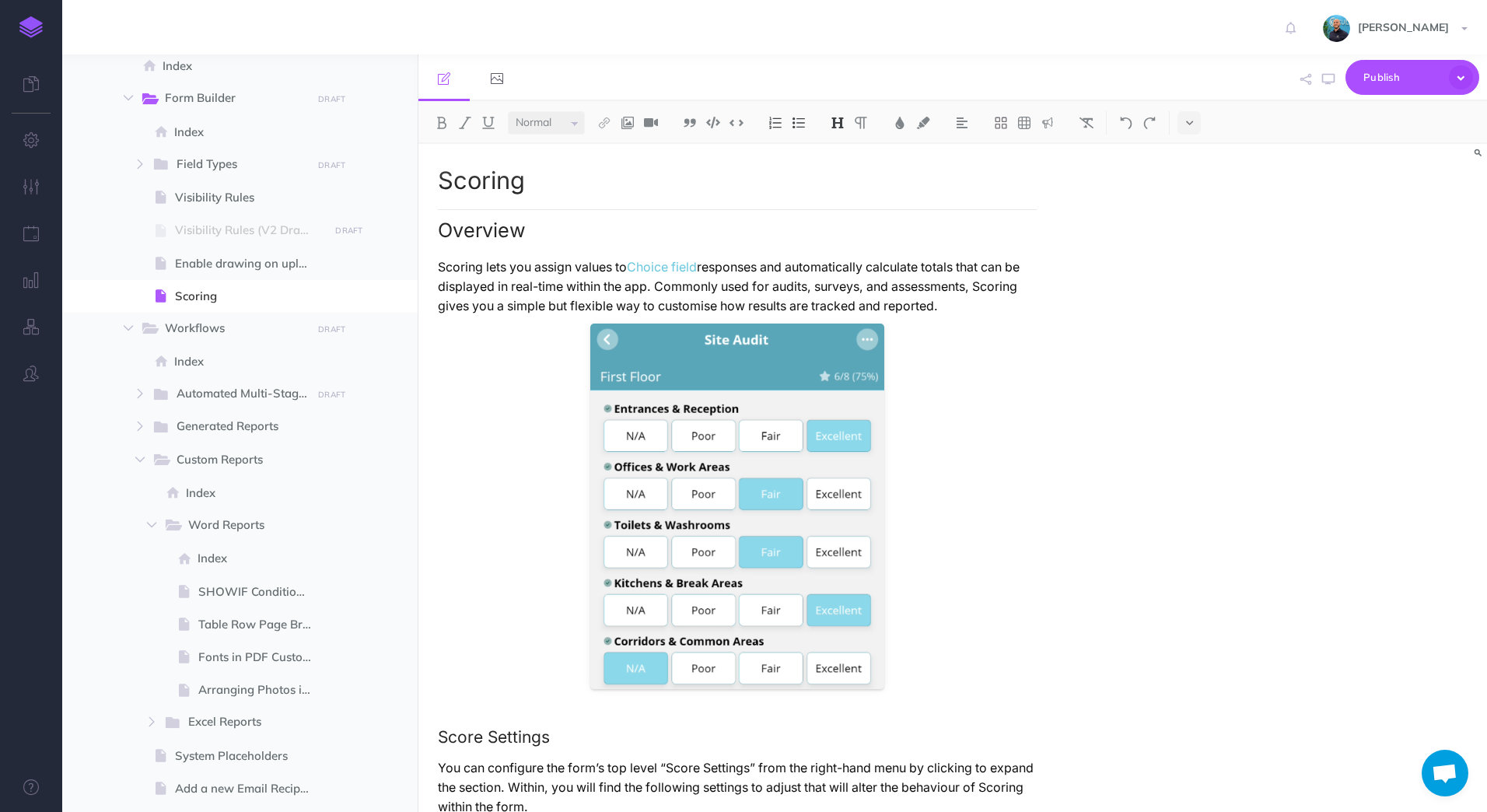
click at [1452, 764] on span "Open chat" at bounding box center [1444, 775] width 26 height 22
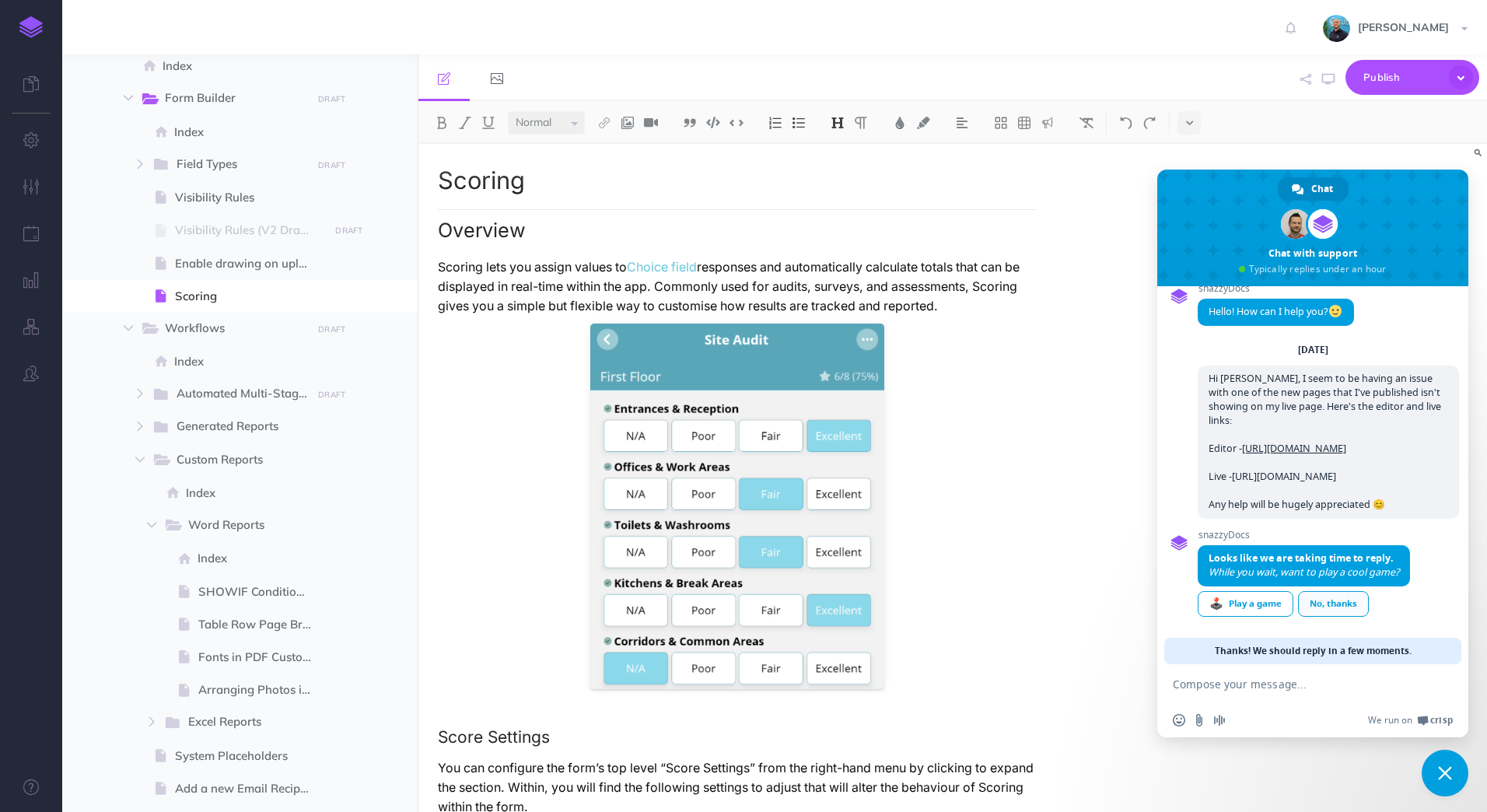
click at [1348, 607] on div "No, thanks" at bounding box center [1333, 603] width 71 height 26
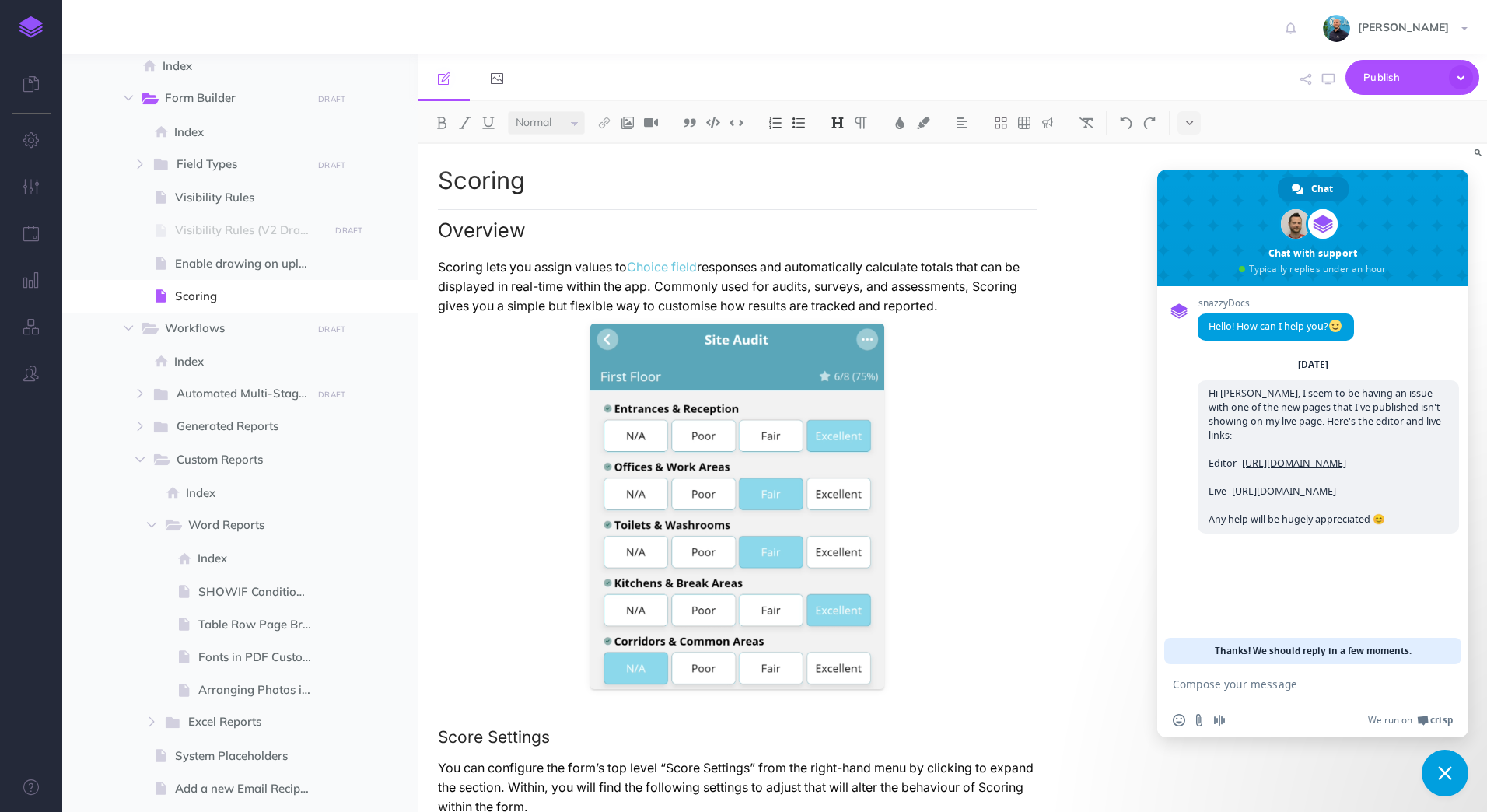
click at [1459, 777] on span "Close chat" at bounding box center [1444, 773] width 46 height 46
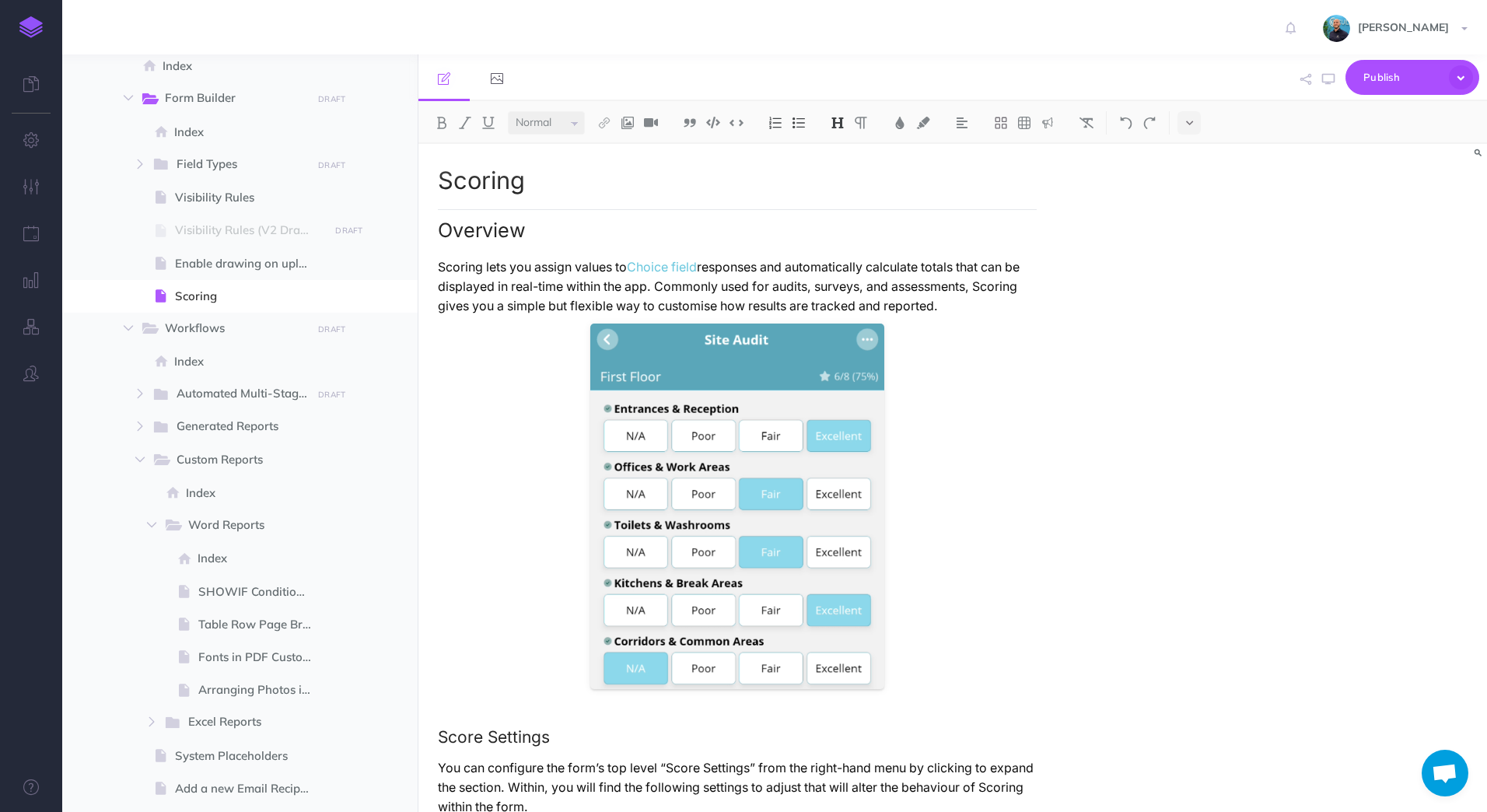
click at [1459, 780] on span "Open chat" at bounding box center [1444, 773] width 46 height 46
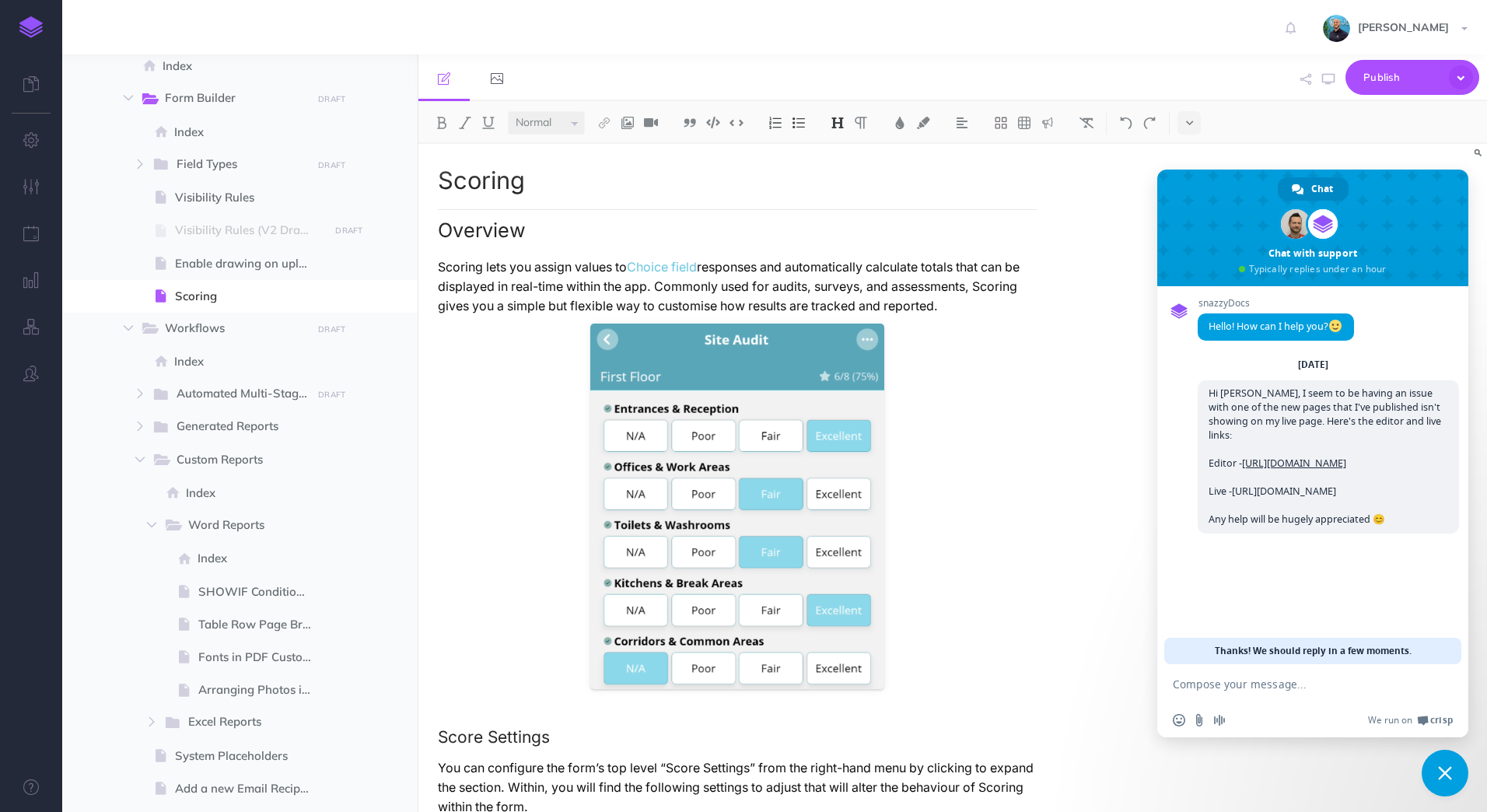
click at [1437, 773] on span "Close chat" at bounding box center [1444, 773] width 46 height 46
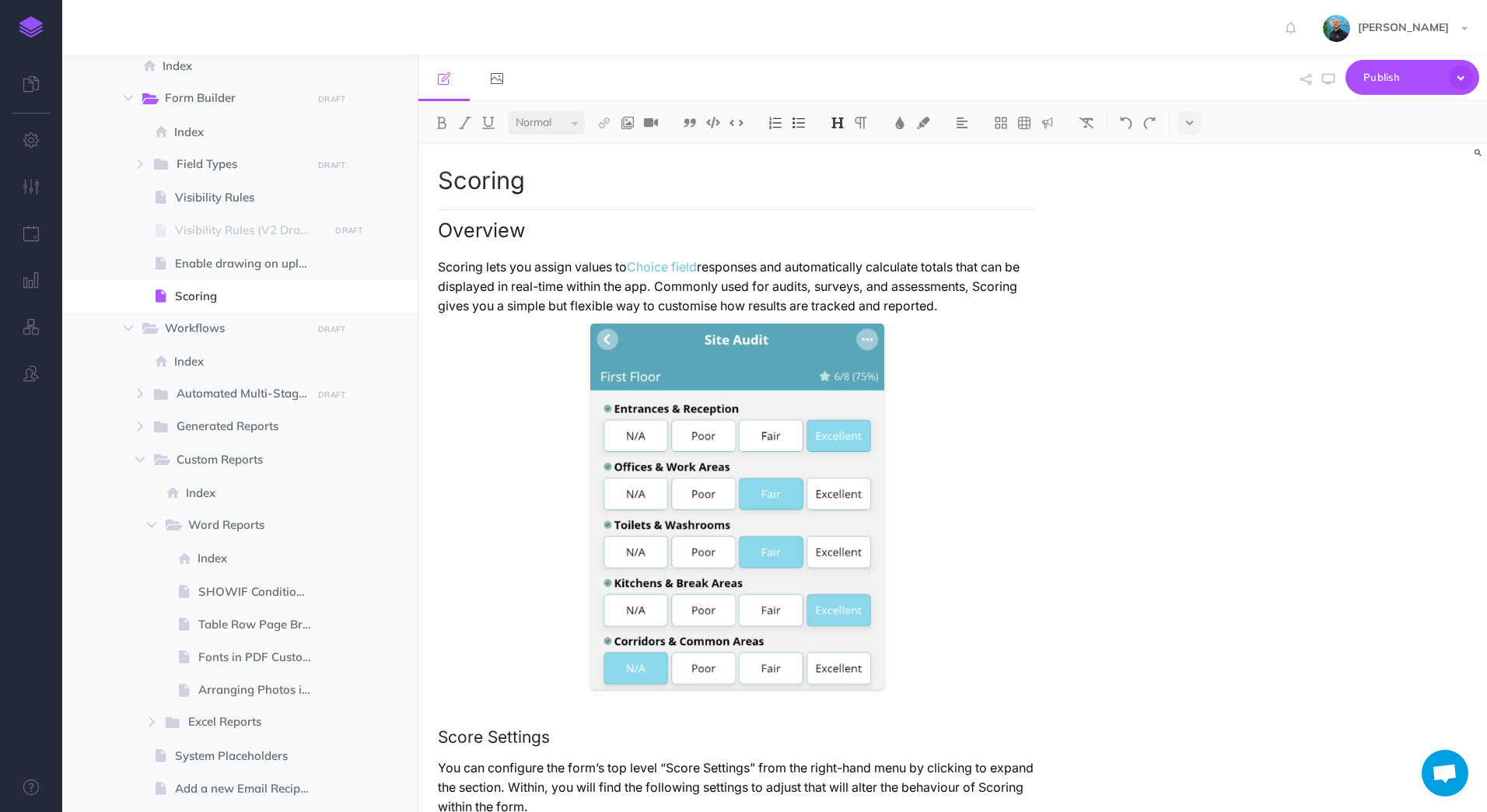
click at [1455, 766] on span "Open chat" at bounding box center [1444, 775] width 26 height 22
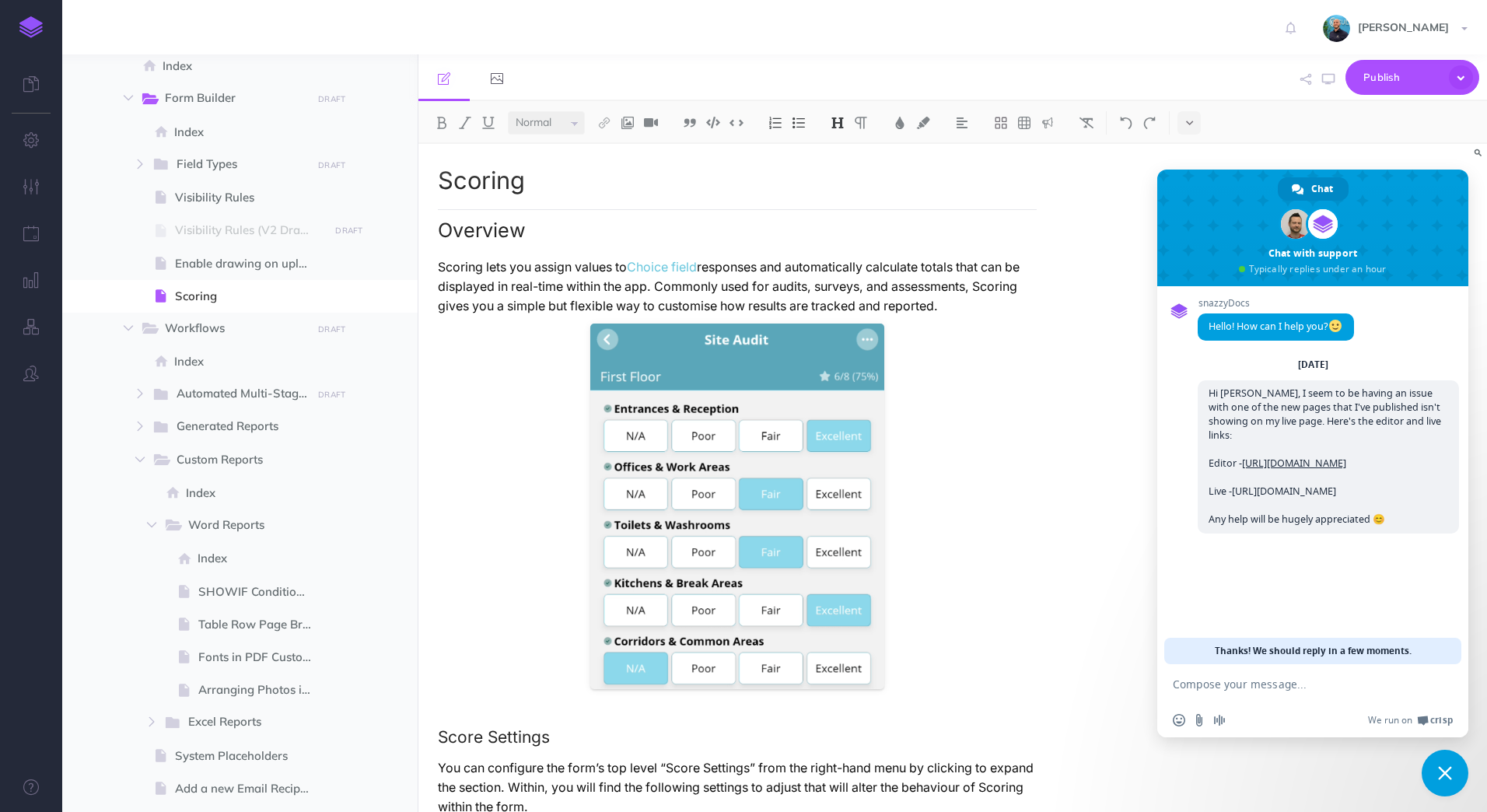
click at [1439, 765] on span "Close chat" at bounding box center [1444, 773] width 46 height 46
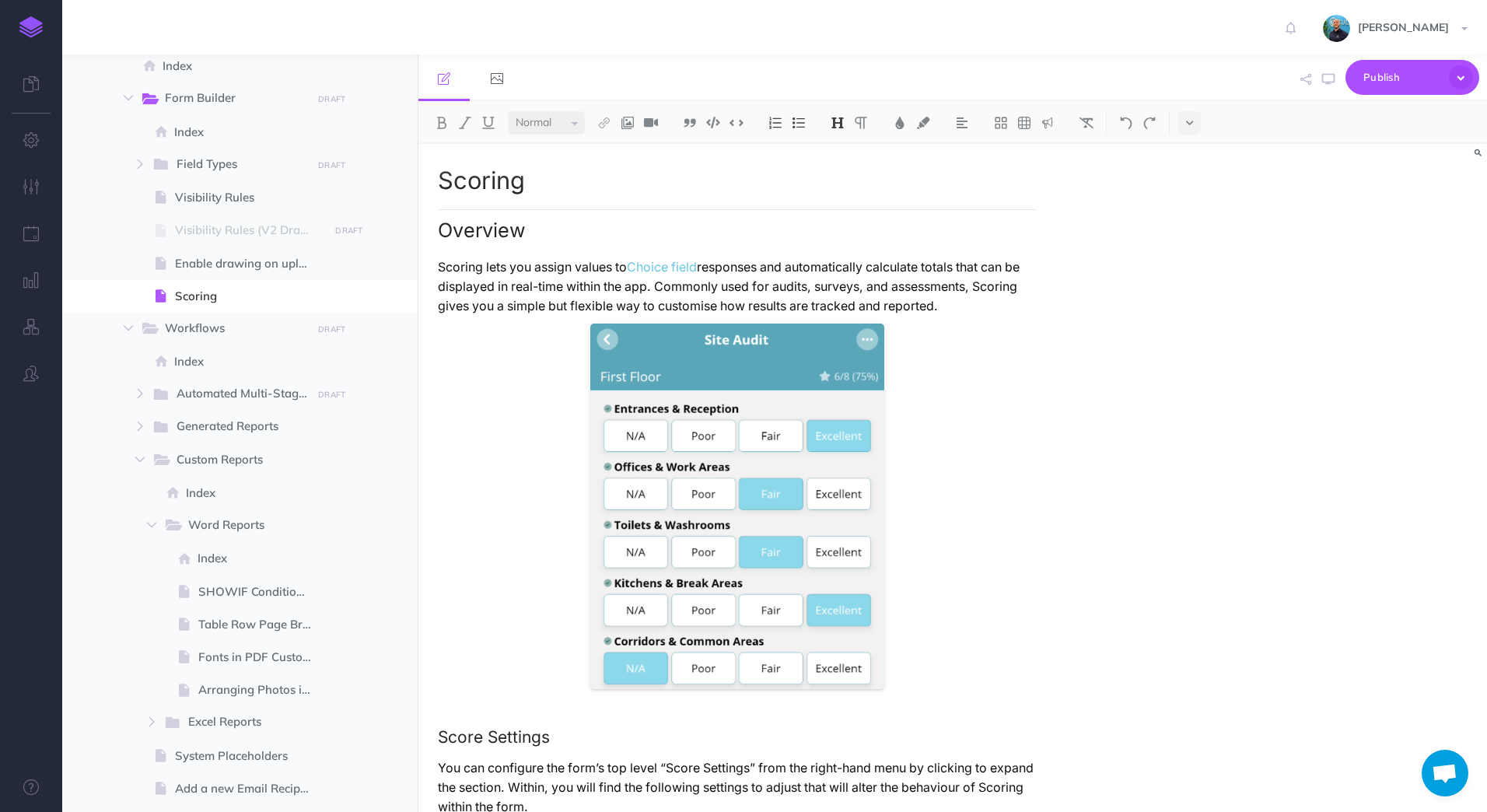
click at [1422, 511] on div "Scoring Overview Scoring lets you assign values to Choice field responses and a…" at bounding box center [952, 478] width 1069 height 668
click at [1220, 214] on div "Scoring Overview Scoring lets you assign values to Choice field responses and a…" at bounding box center [952, 478] width 1069 height 668
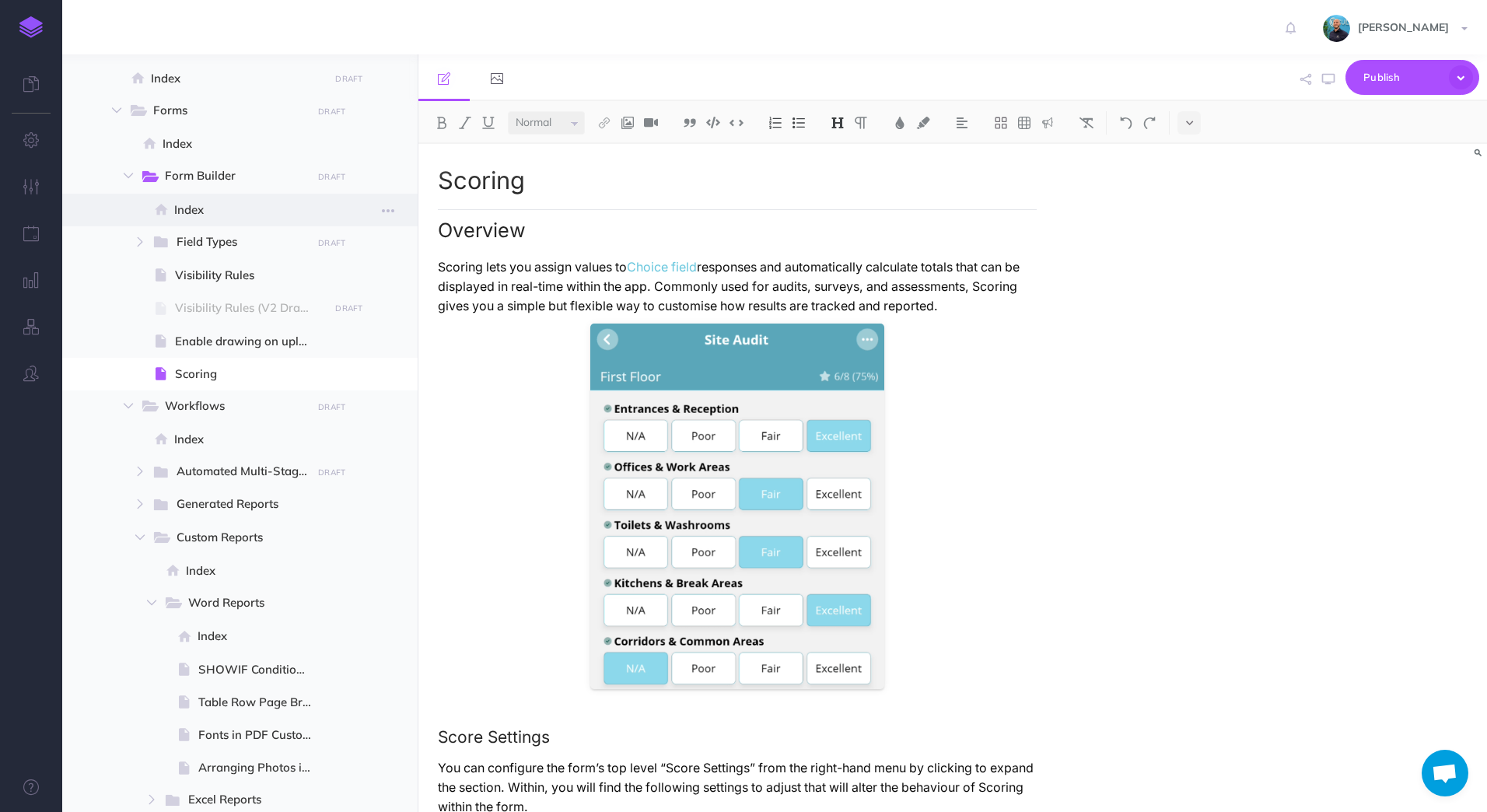
click at [234, 213] on span "Index" at bounding box center [249, 210] width 150 height 19
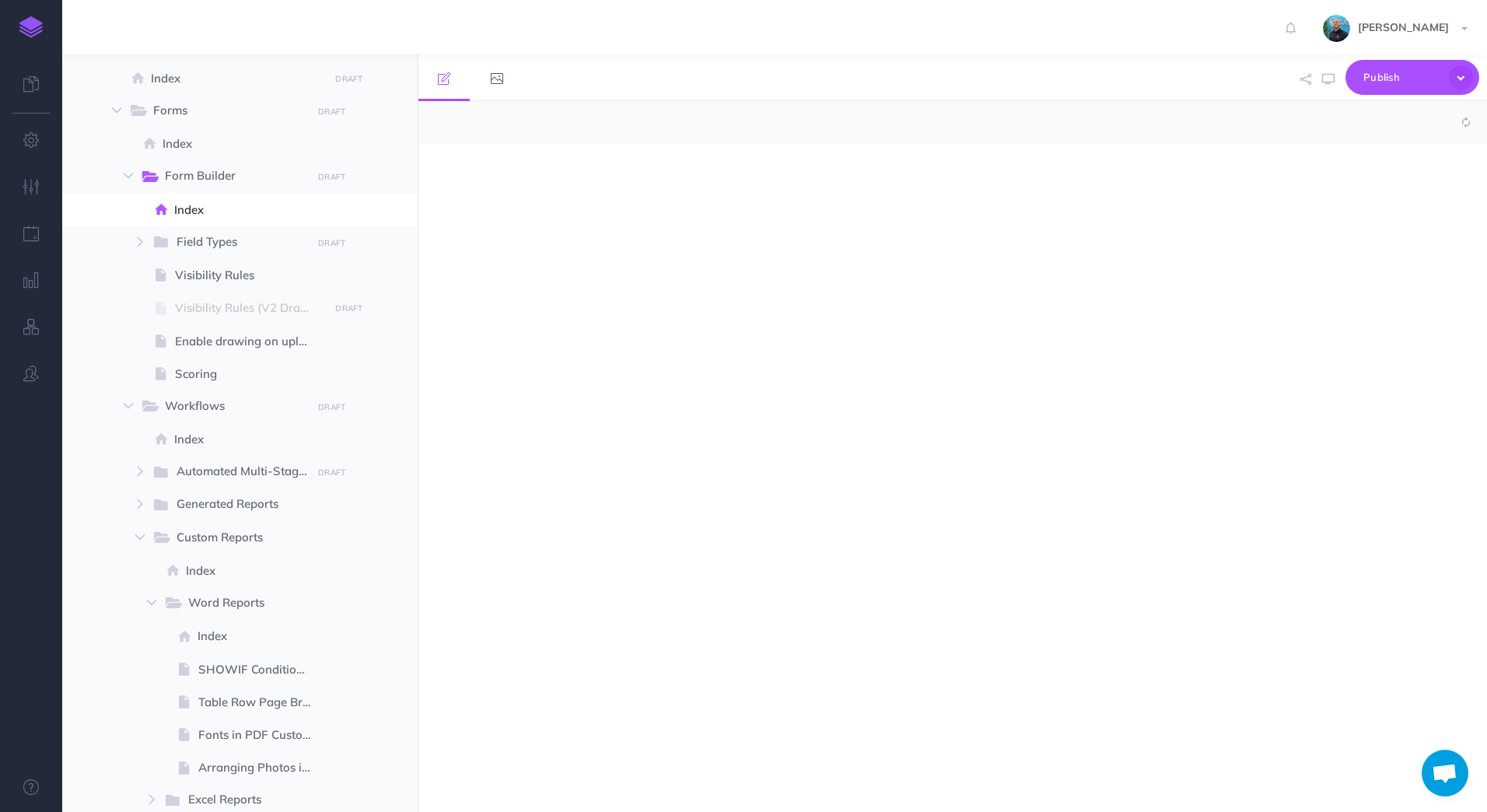
select select "null"
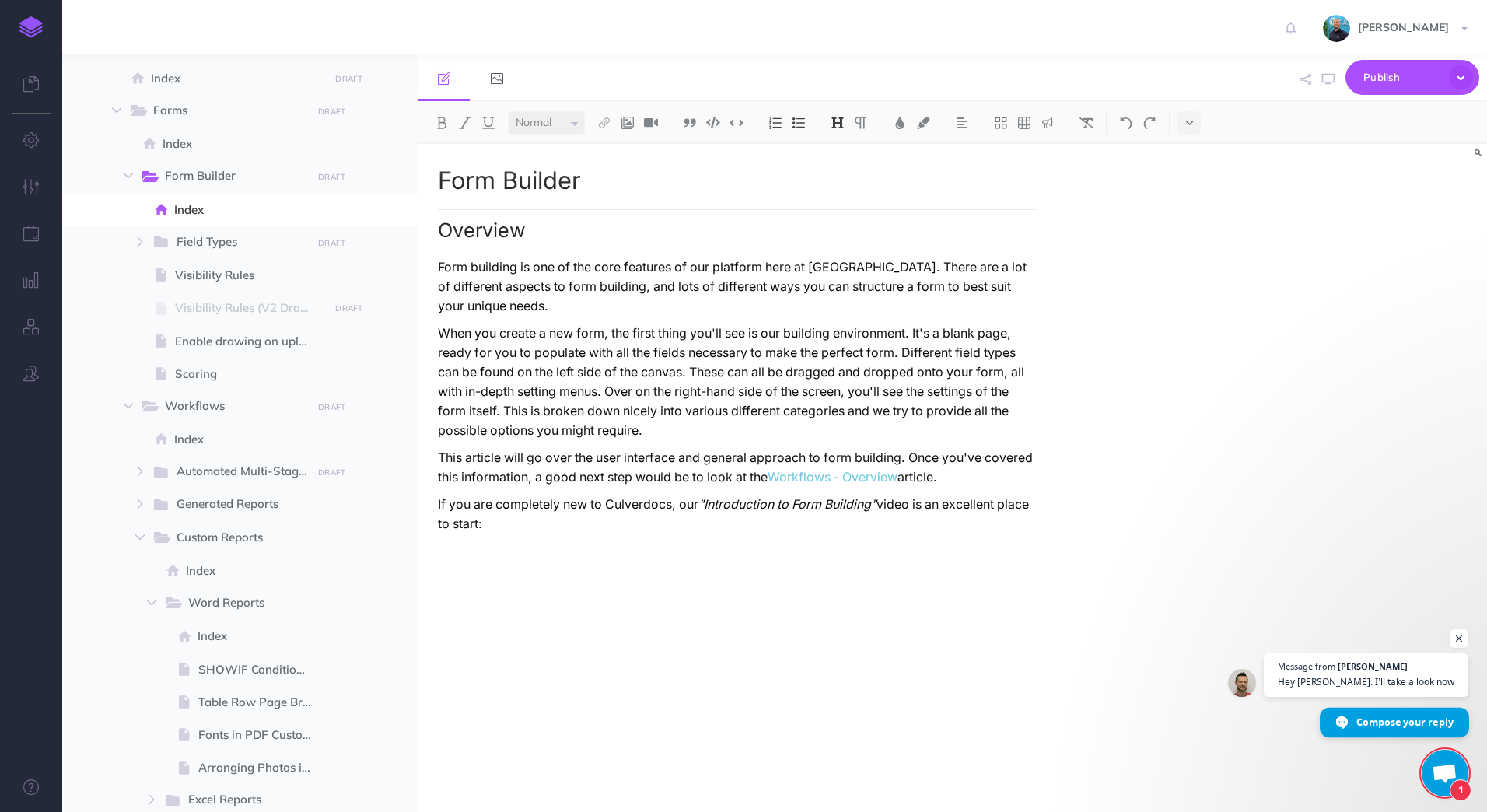
click at [1419, 722] on span "Compose your reply" at bounding box center [1404, 721] width 97 height 28
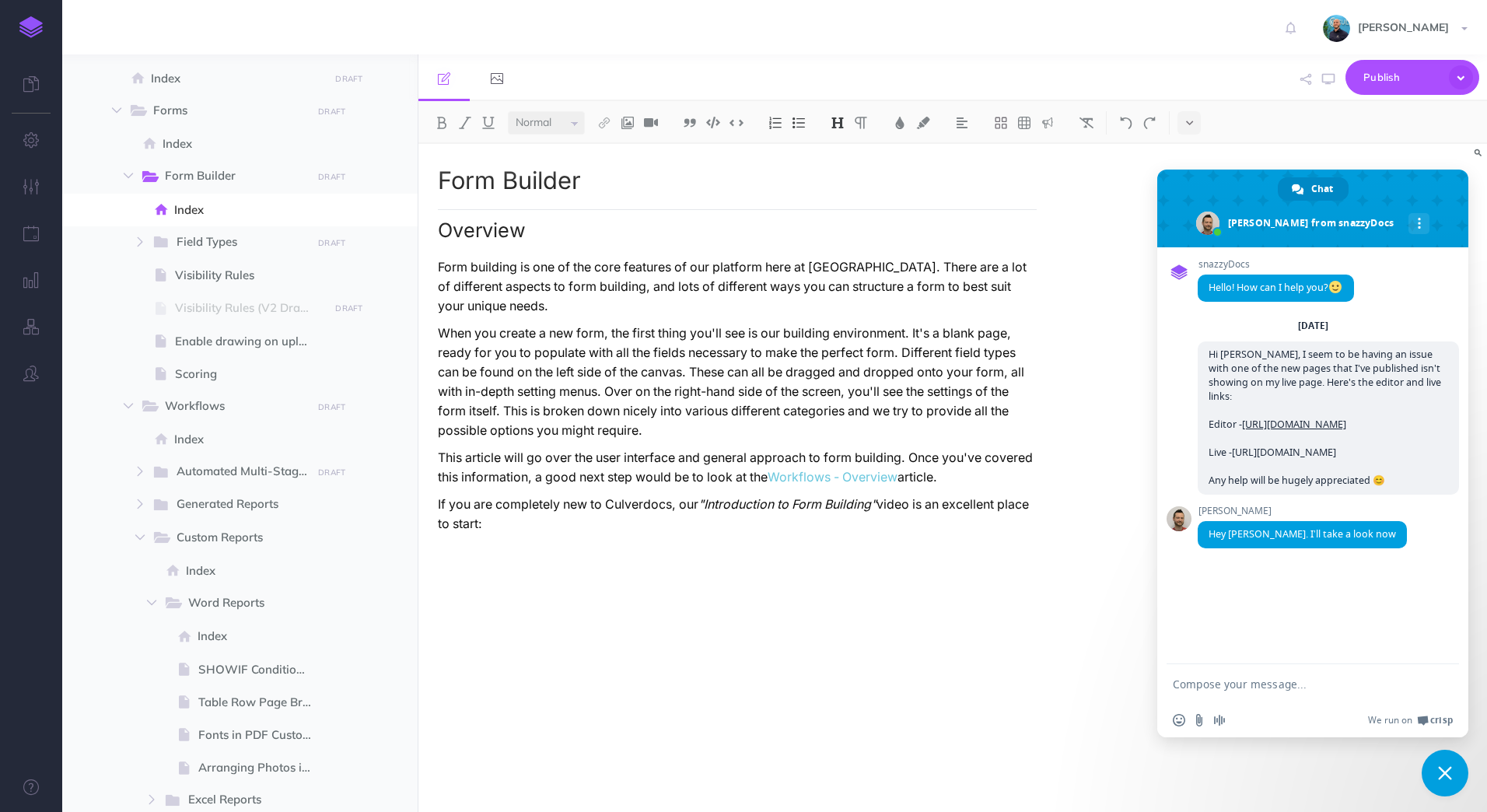
click at [1289, 684] on textarea "Compose your message..." at bounding box center [1296, 684] width 246 height 14
type textarea "Awesome, thanks [PERSON_NAME]!"
click at [1438, 767] on span "Close chat" at bounding box center [1445, 773] width 14 height 14
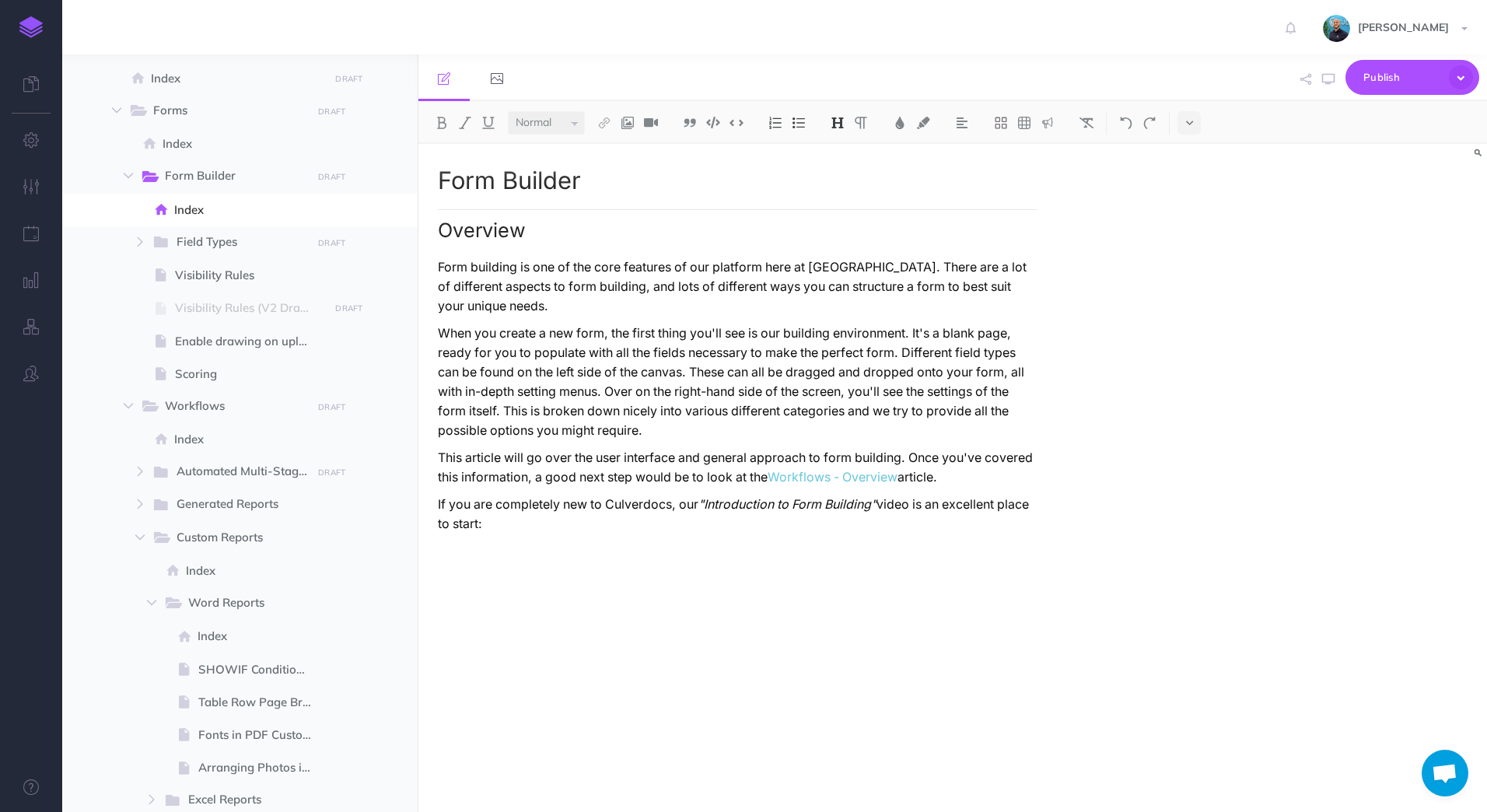
click at [1432, 780] on span "Open chat" at bounding box center [1444, 773] width 46 height 46
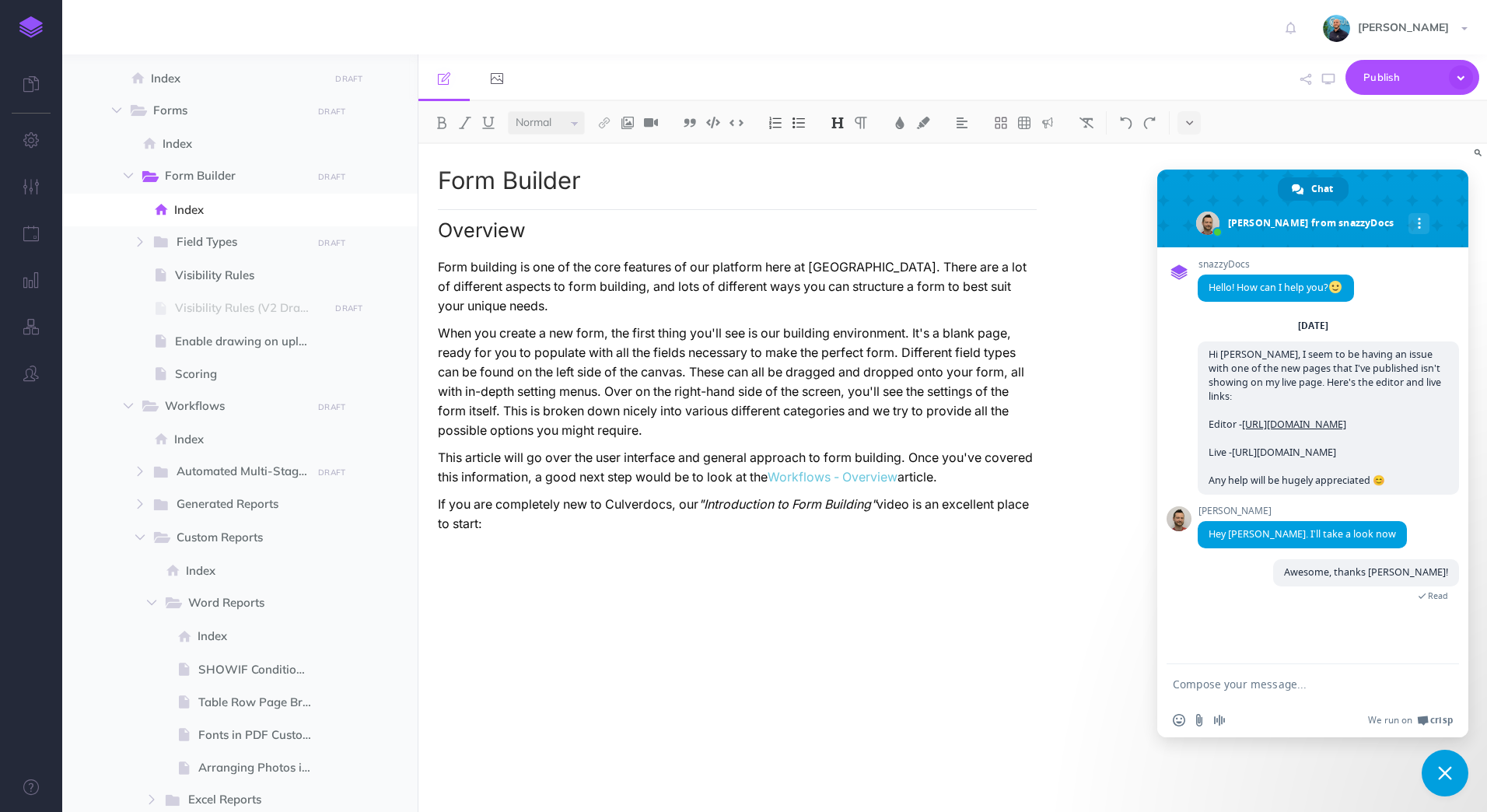
click at [1455, 766] on span "Close chat" at bounding box center [1444, 773] width 46 height 46
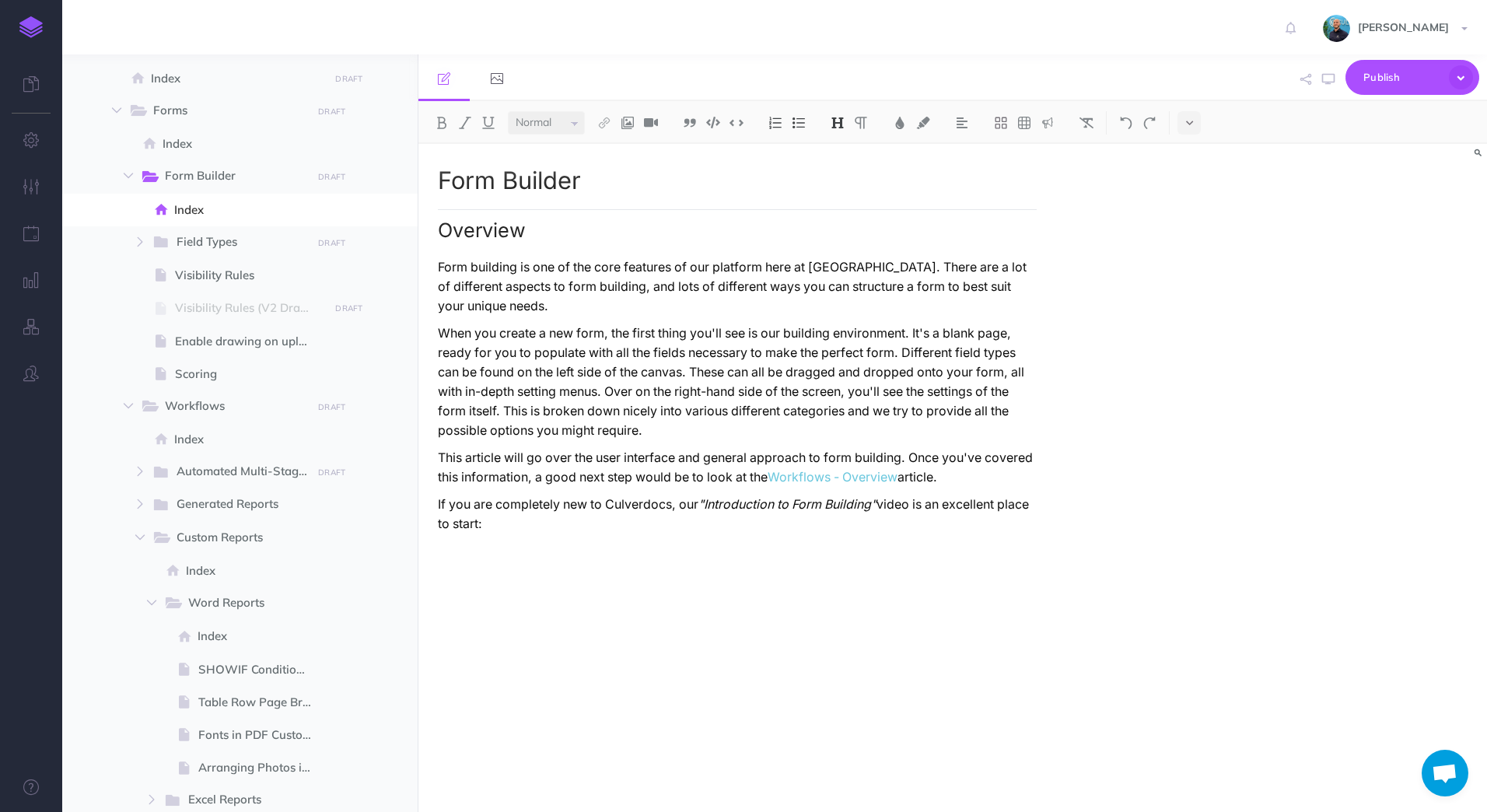
click at [1443, 774] on span "Open chat" at bounding box center [1444, 775] width 26 height 22
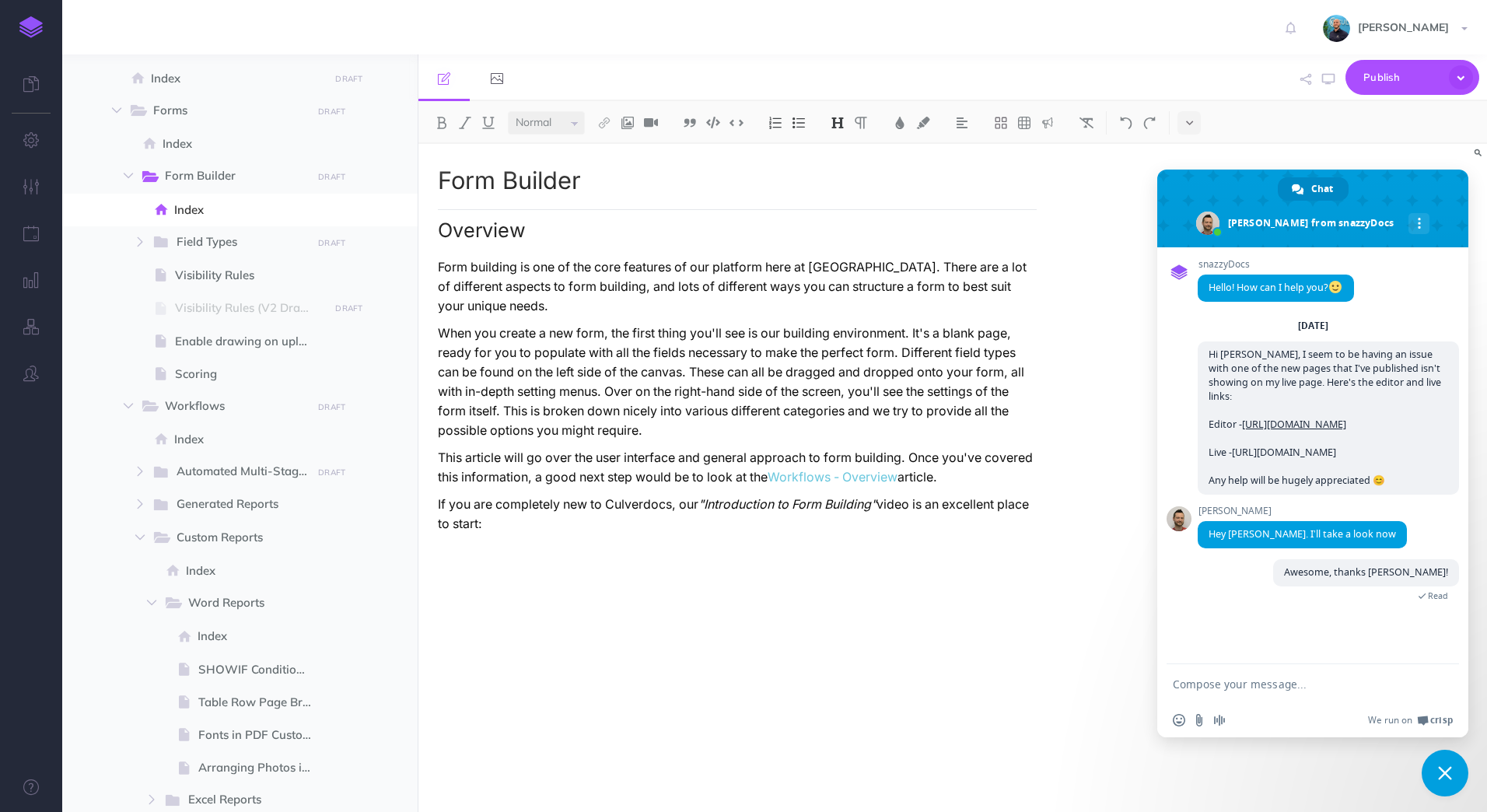
click at [1456, 771] on span "Close chat" at bounding box center [1444, 773] width 46 height 46
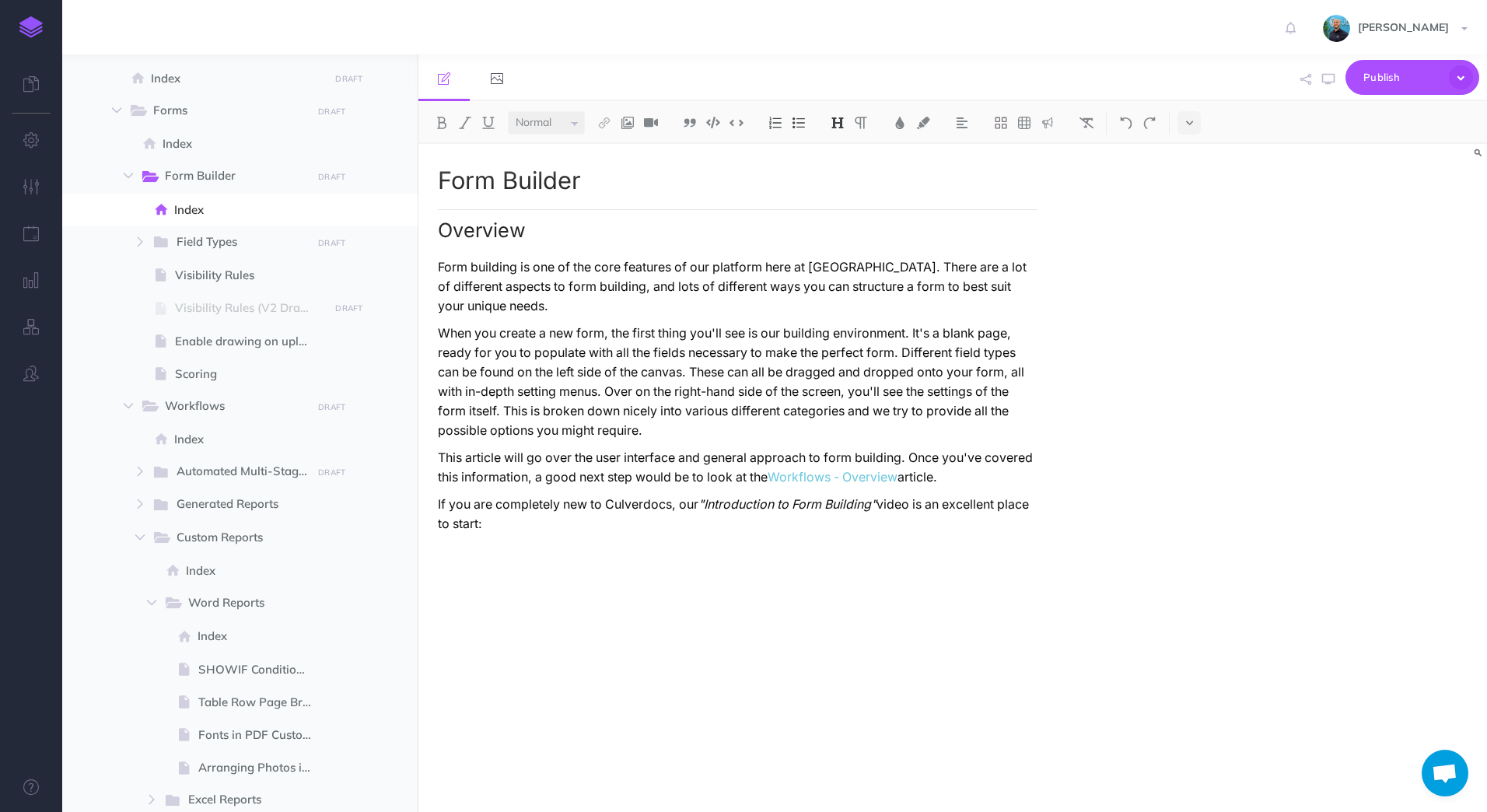
click at [1454, 773] on span "Open chat" at bounding box center [1444, 775] width 26 height 22
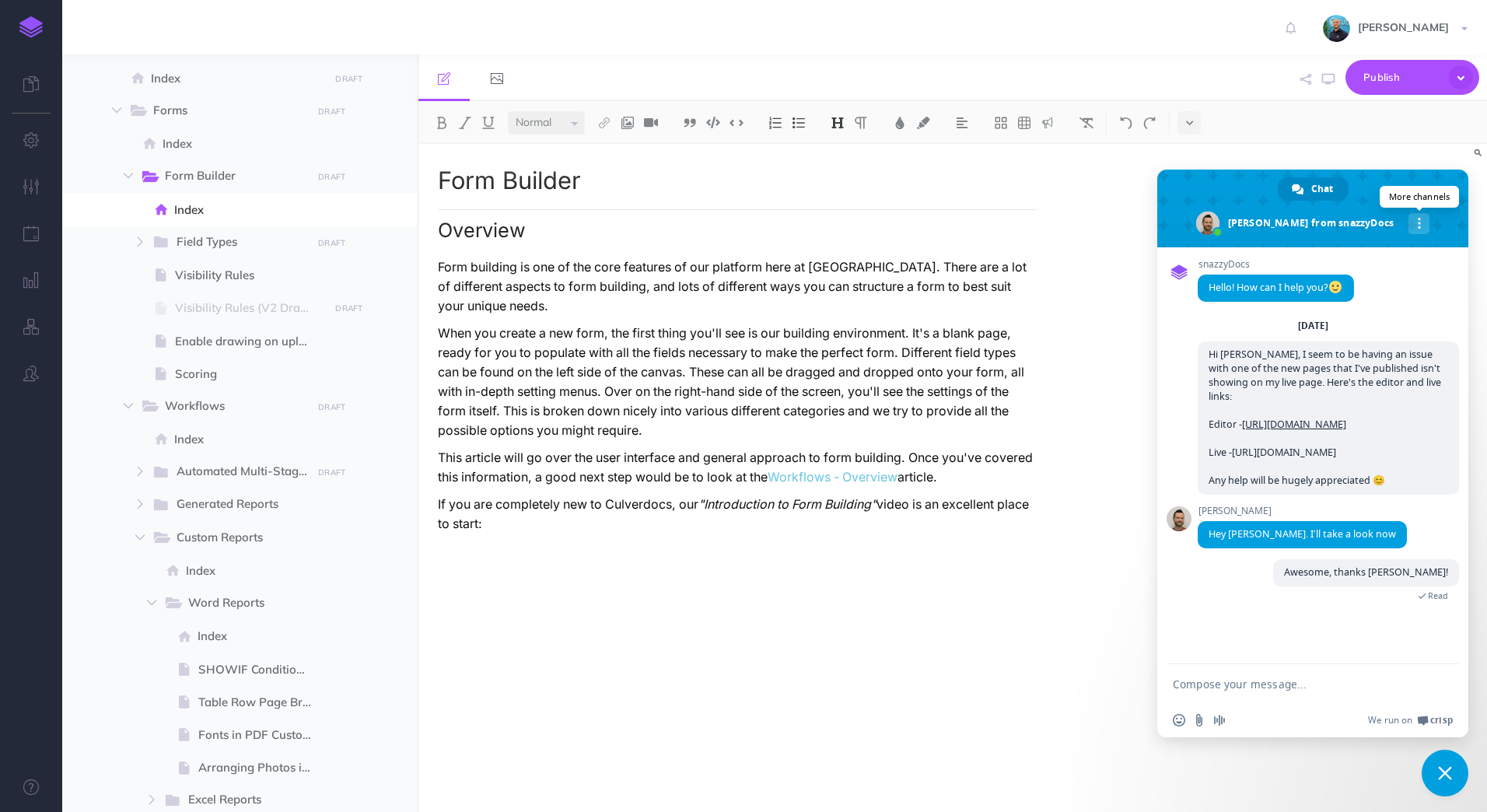
click at [1418, 225] on span "More channels" at bounding box center [1419, 223] width 3 height 11
click at [1430, 773] on span "Close chat" at bounding box center [1444, 773] width 46 height 46
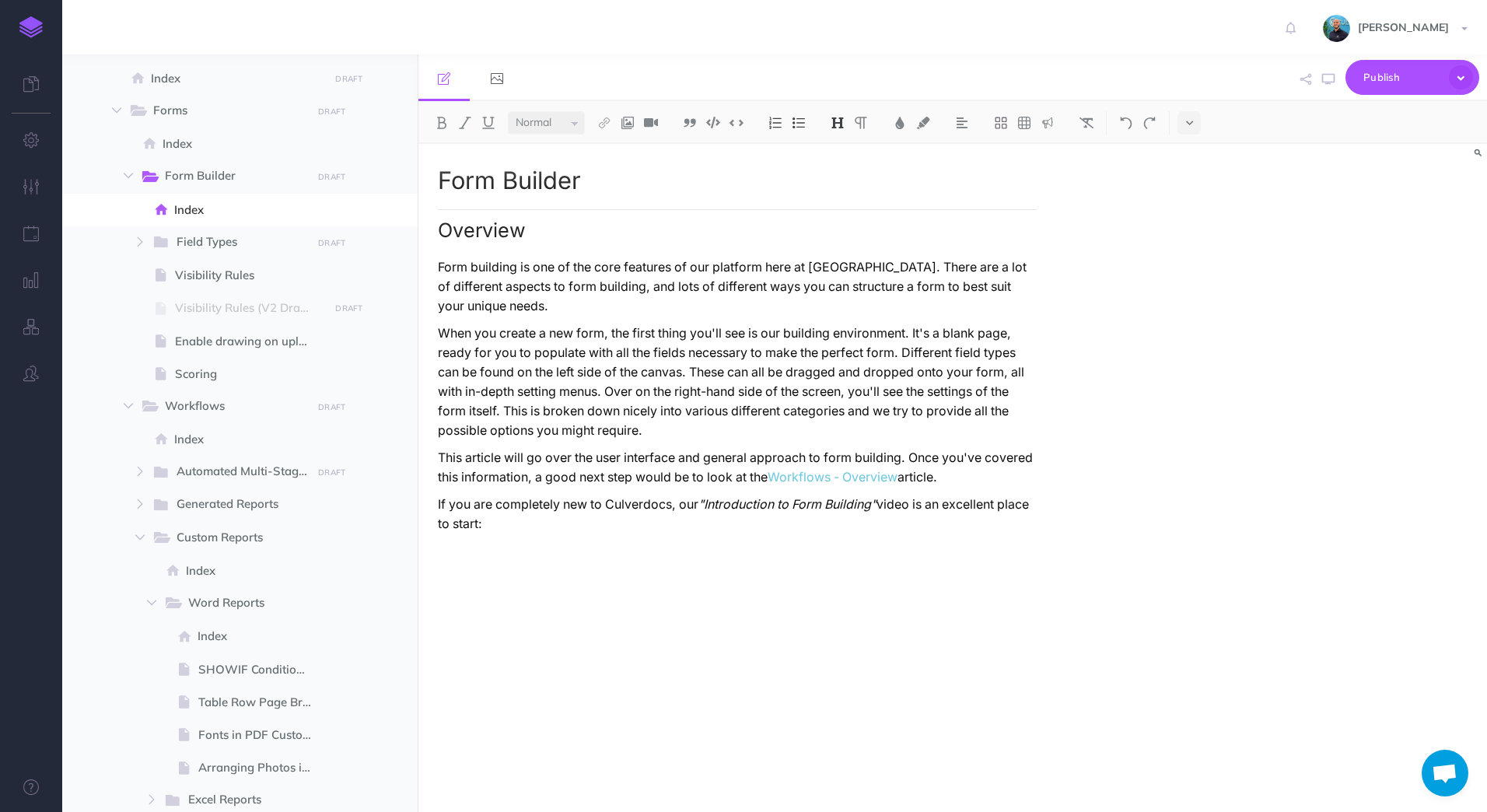
click at [1446, 780] on span "Open chat" at bounding box center [1444, 775] width 26 height 22
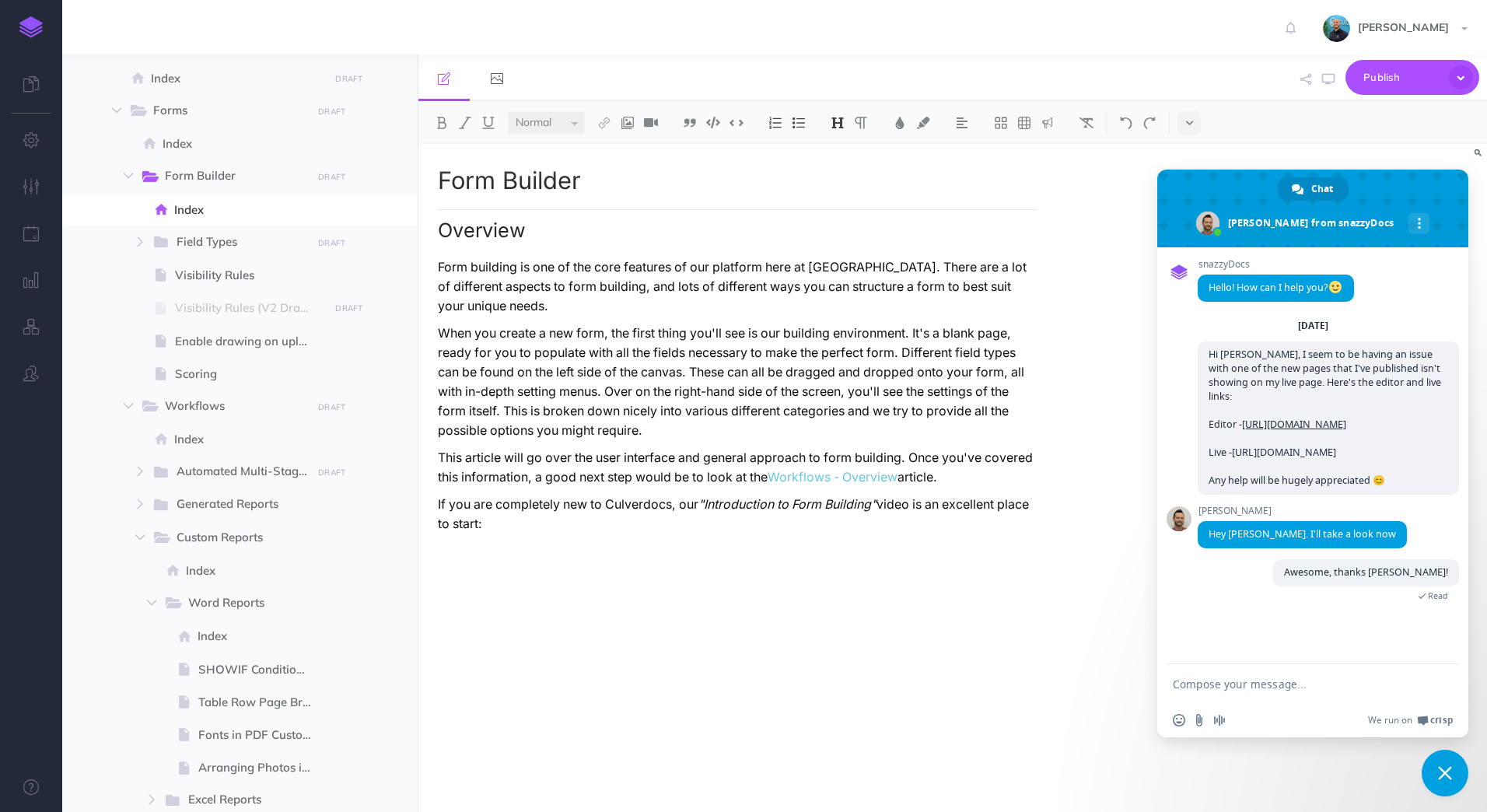
click at [1445, 777] on span "Close chat" at bounding box center [1445, 773] width 14 height 14
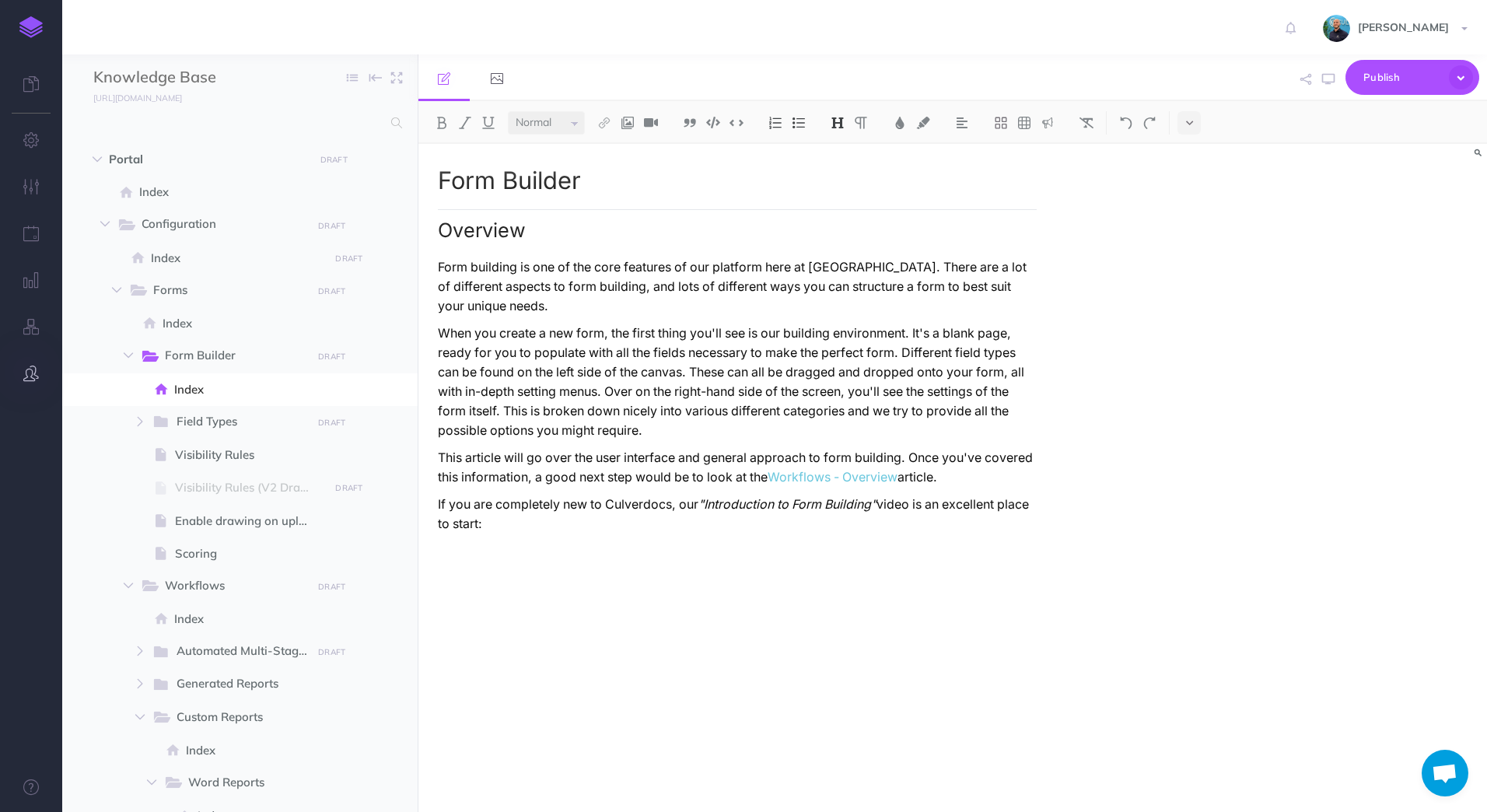
click at [21, 377] on button "button" at bounding box center [31, 373] width 62 height 46
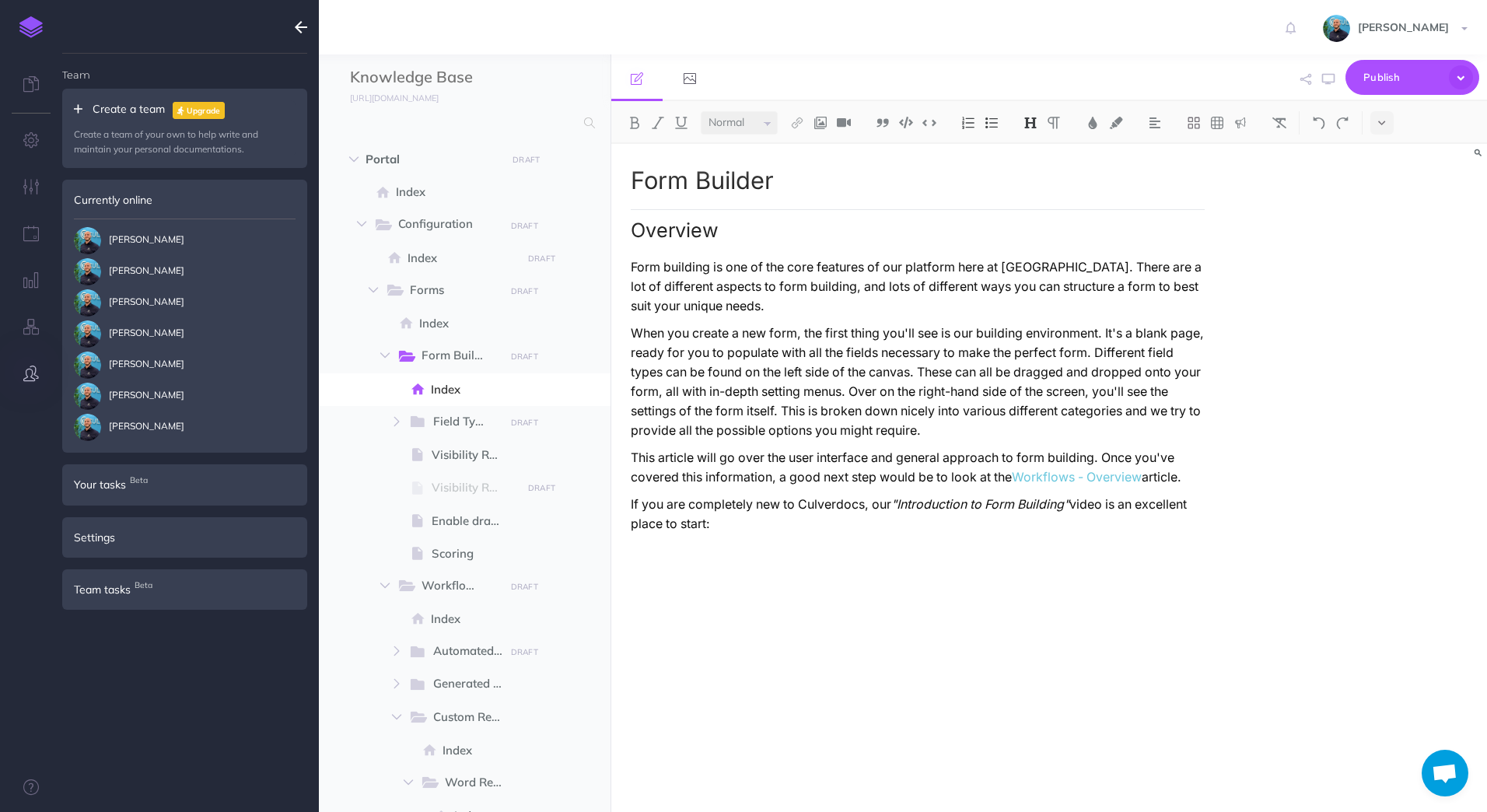
click at [172, 710] on ul "Team Create a team Upgrade Create a team of your own to help write and maintain…" at bounding box center [184, 439] width 245 height 771
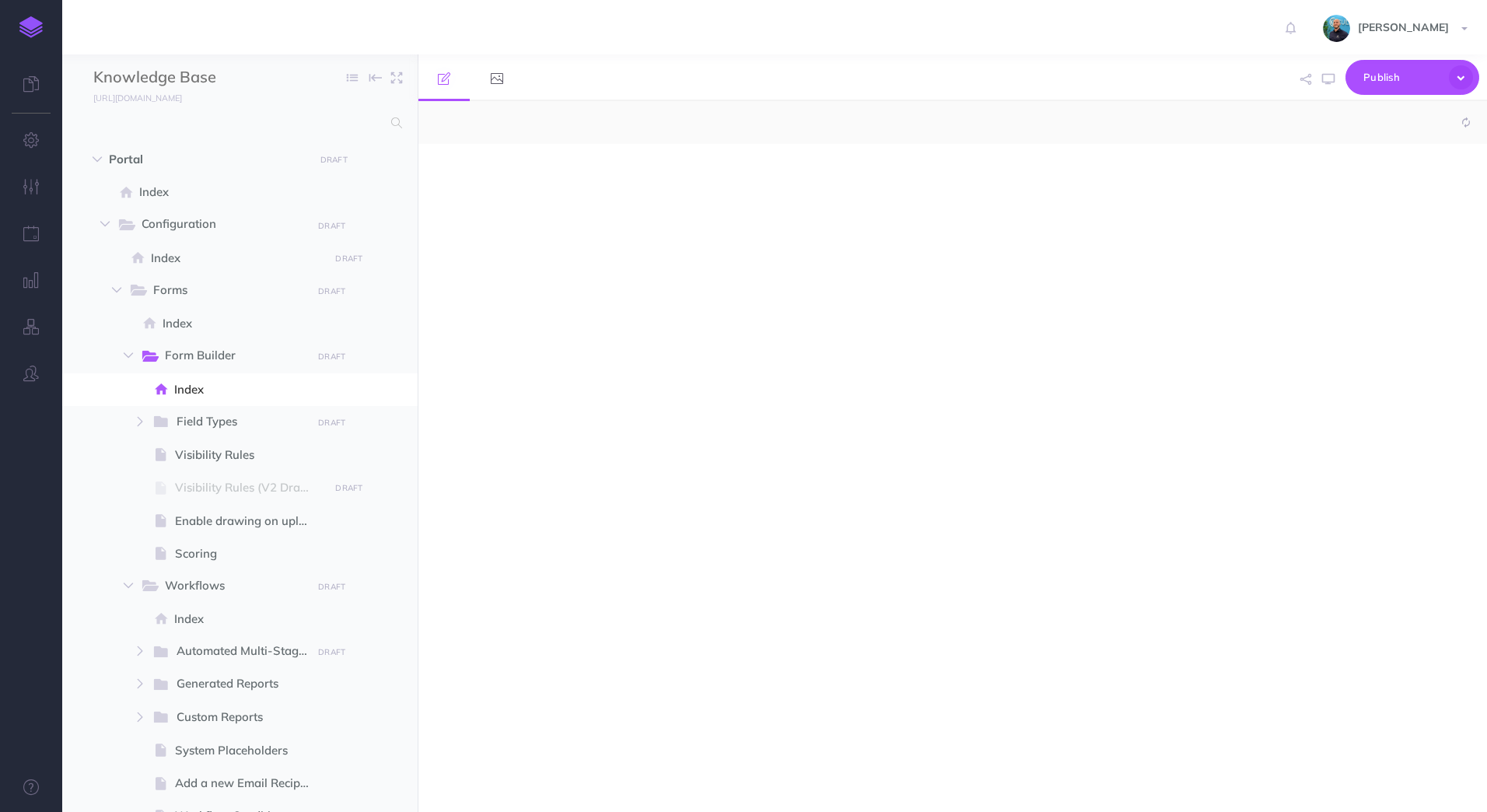
select select "null"
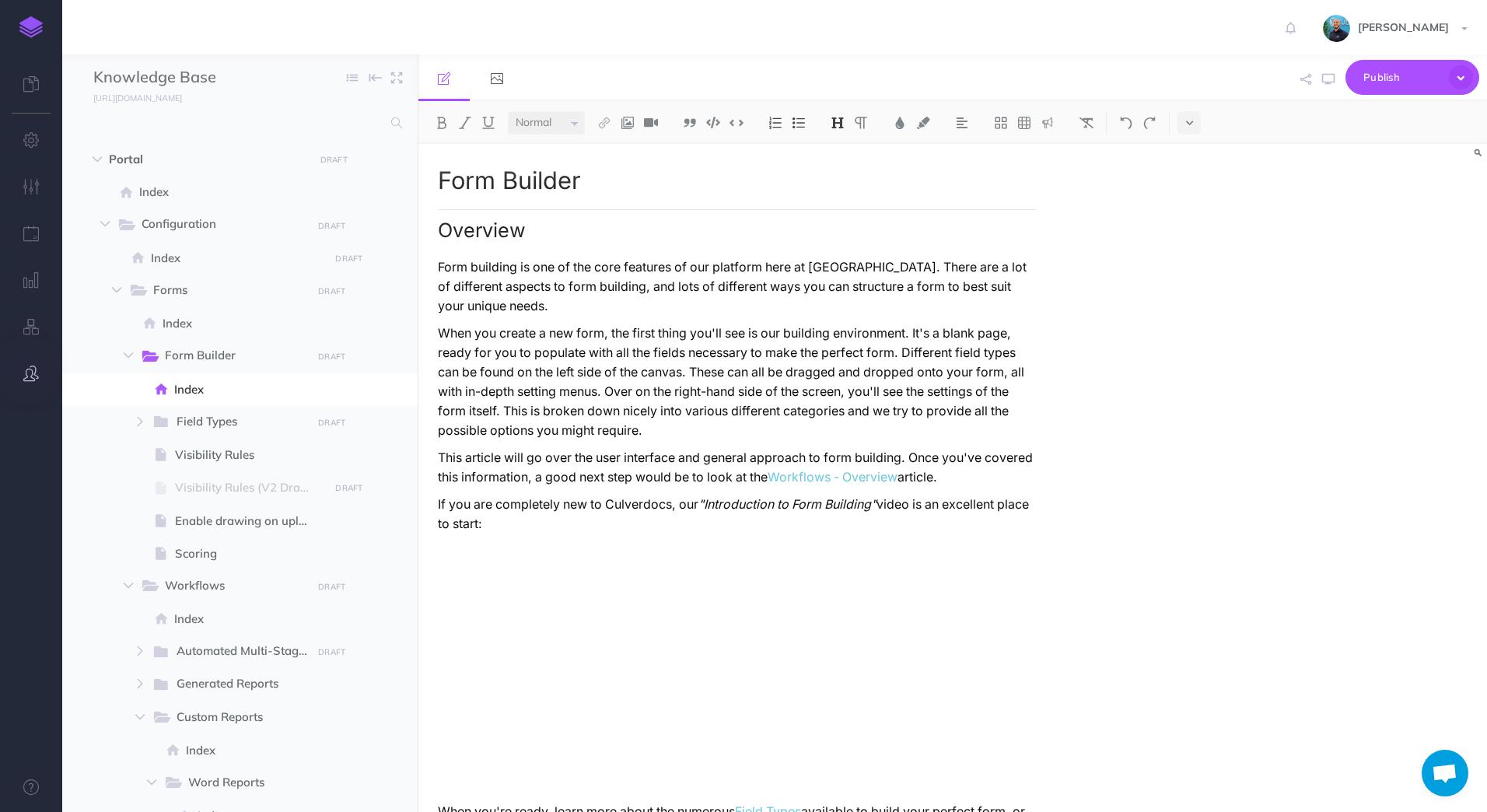
click at [31, 380] on icon "button" at bounding box center [32, 373] width 16 height 16
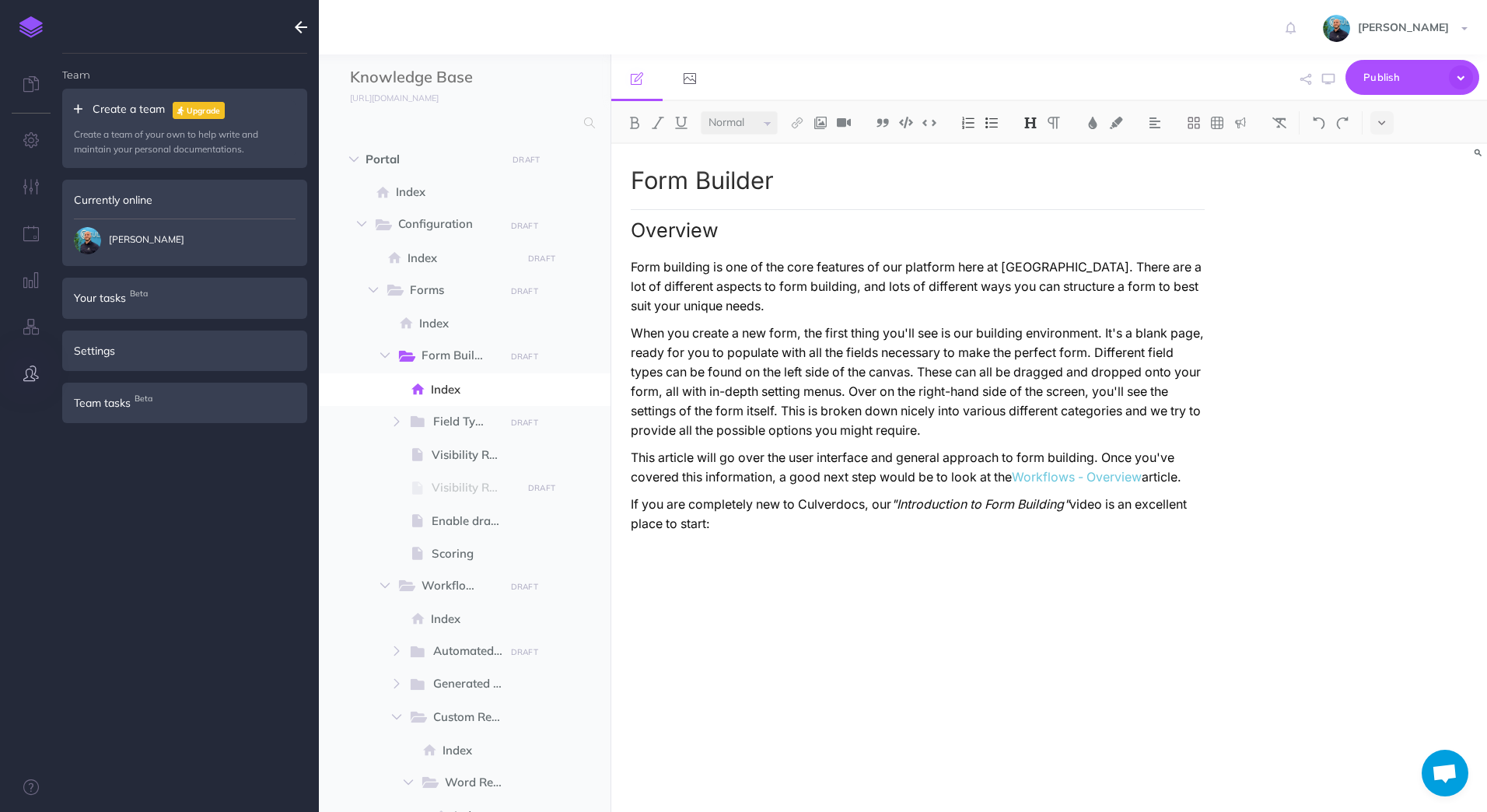
click at [1452, 768] on span "Open chat" at bounding box center [1444, 775] width 26 height 22
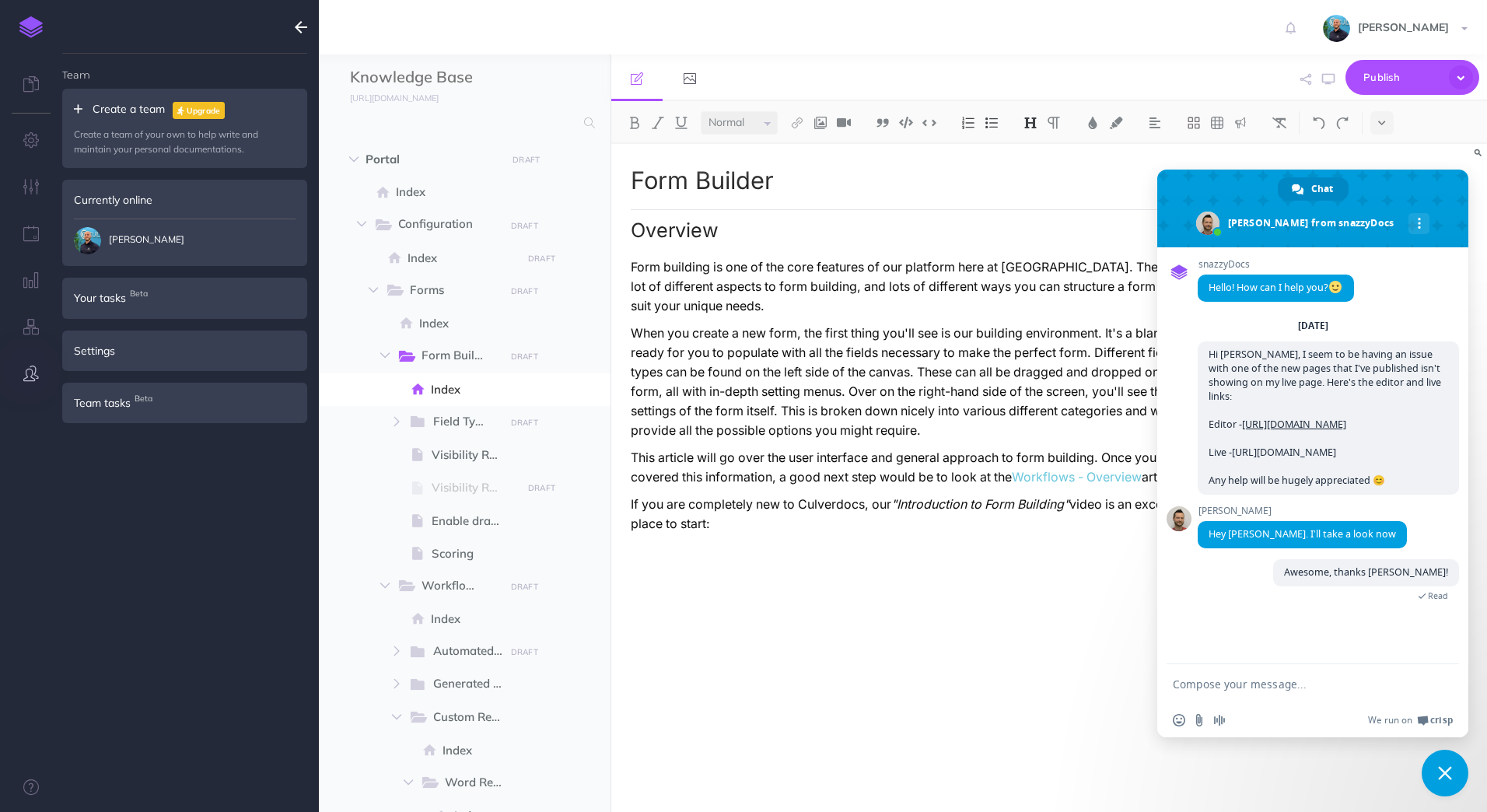
click at [1452, 768] on span "Close chat" at bounding box center [1444, 773] width 46 height 46
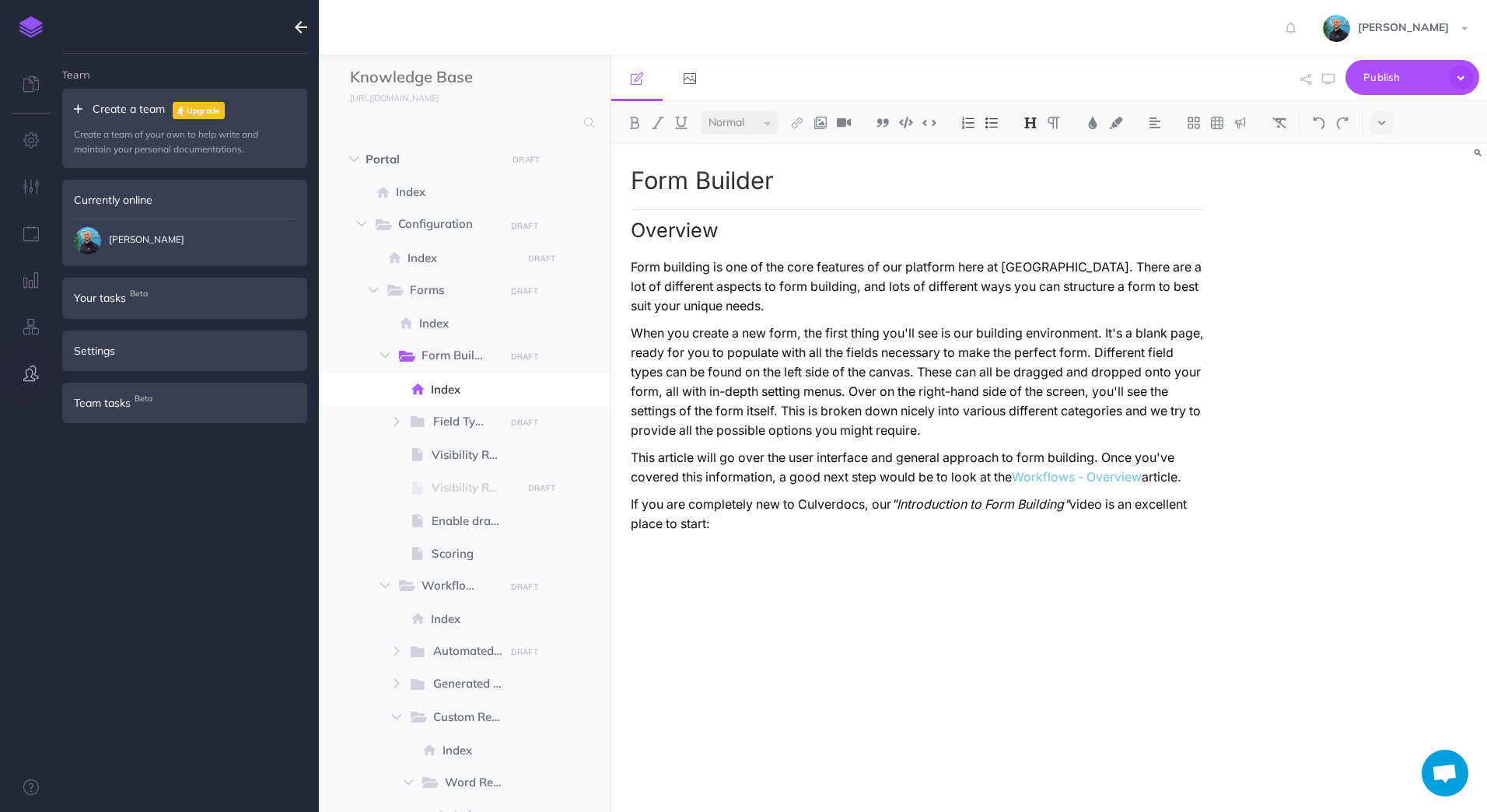
click at [1448, 768] on span "Open chat" at bounding box center [1444, 775] width 26 height 22
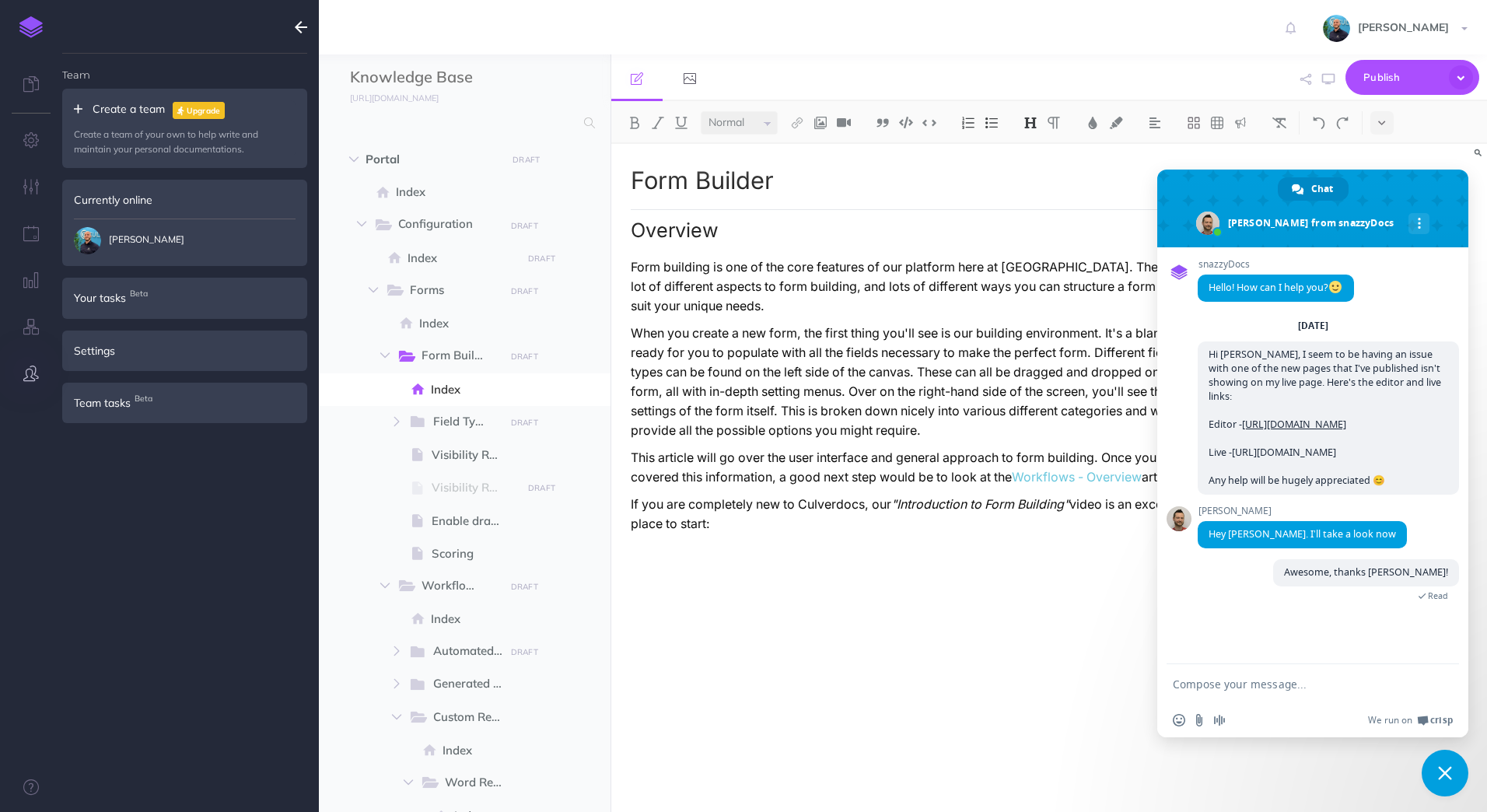
click at [1448, 774] on span "Close chat" at bounding box center [1445, 773] width 14 height 14
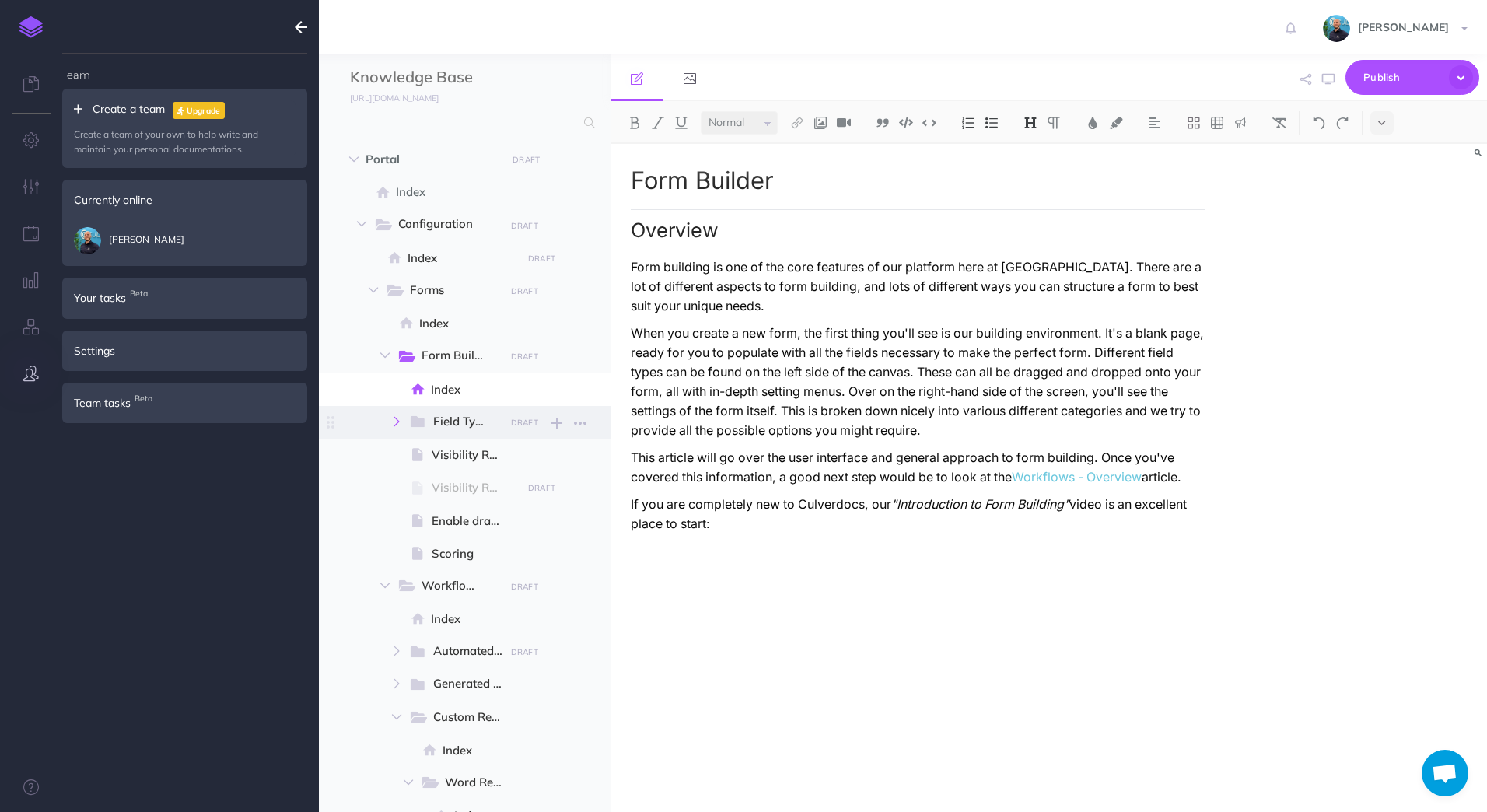
click at [393, 422] on icon "button" at bounding box center [397, 421] width 9 height 9
click at [459, 479] on span "Heading" at bounding box center [480, 488] width 74 height 19
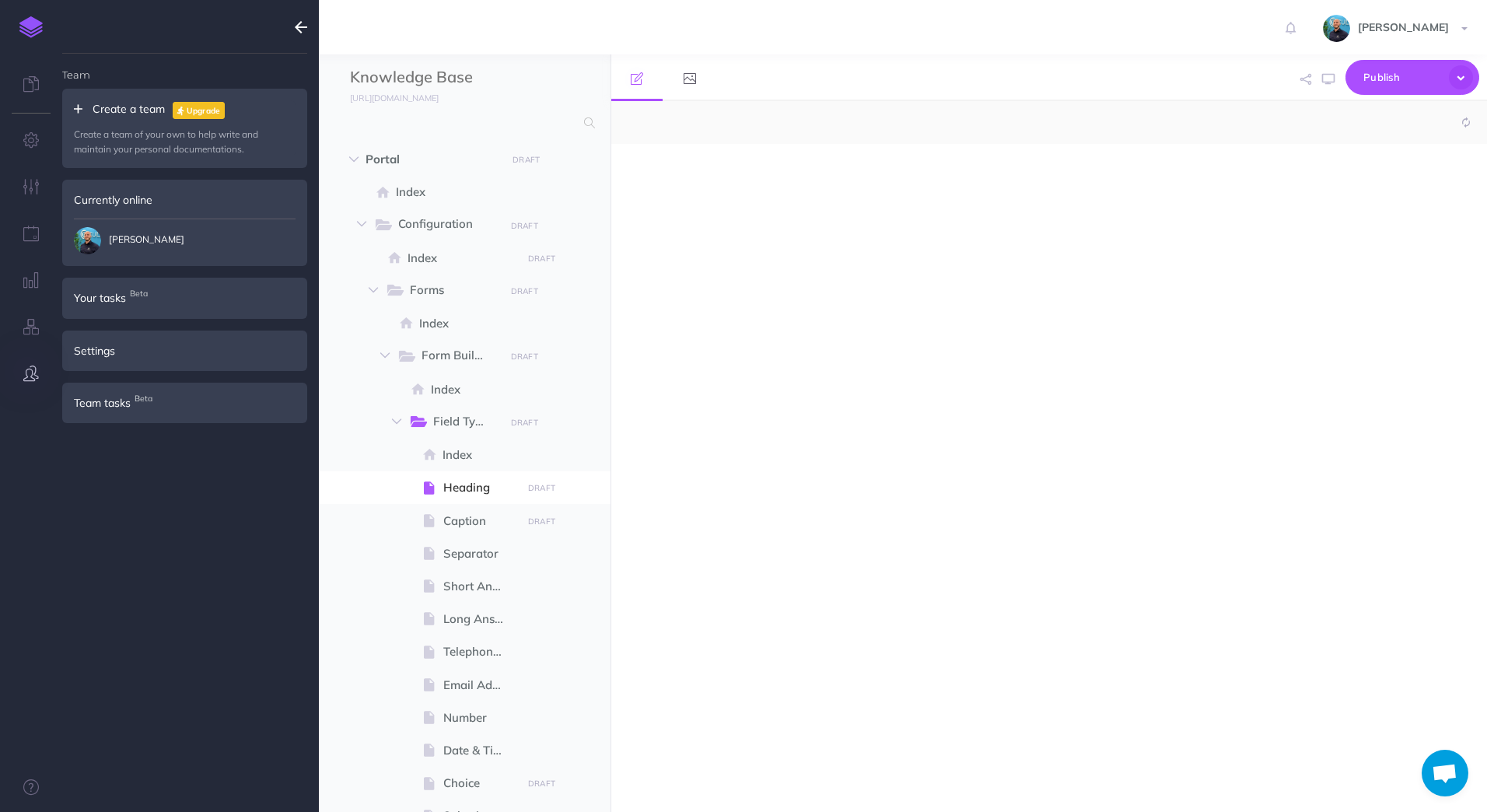
select select "null"
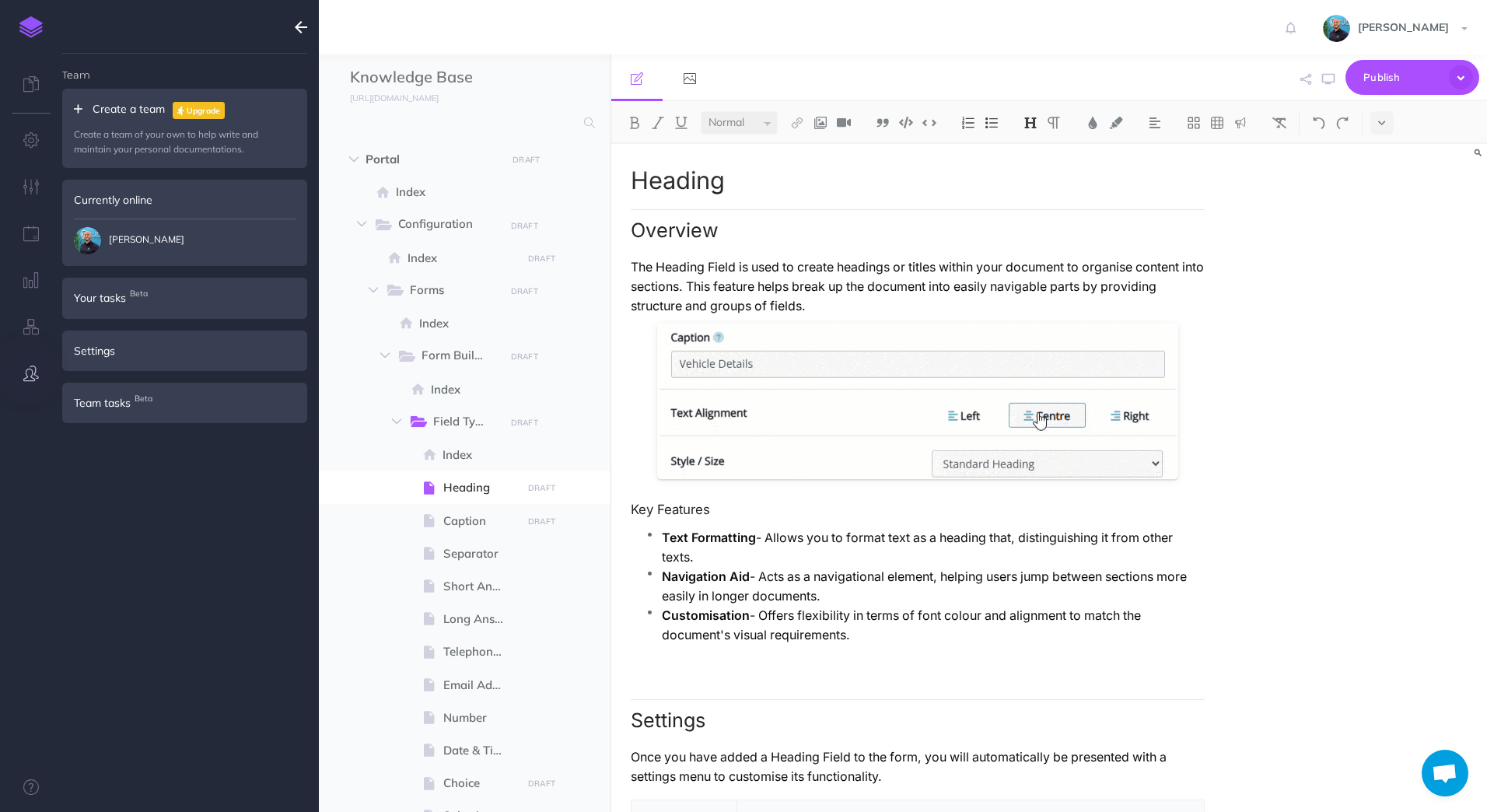
click at [31, 33] on img at bounding box center [32, 28] width 24 height 22
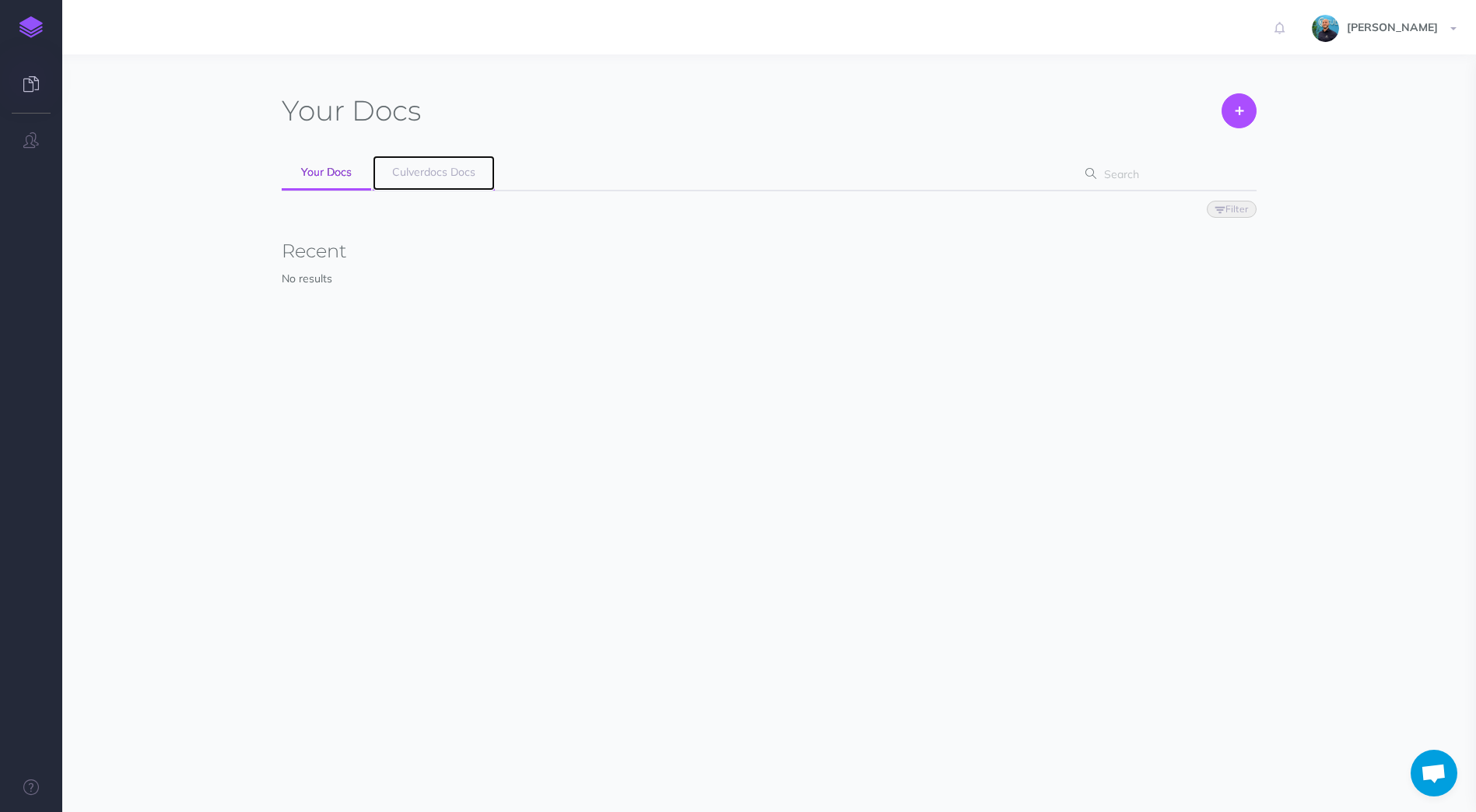
click at [414, 178] on span "Culverdocs Docs" at bounding box center [434, 172] width 84 height 14
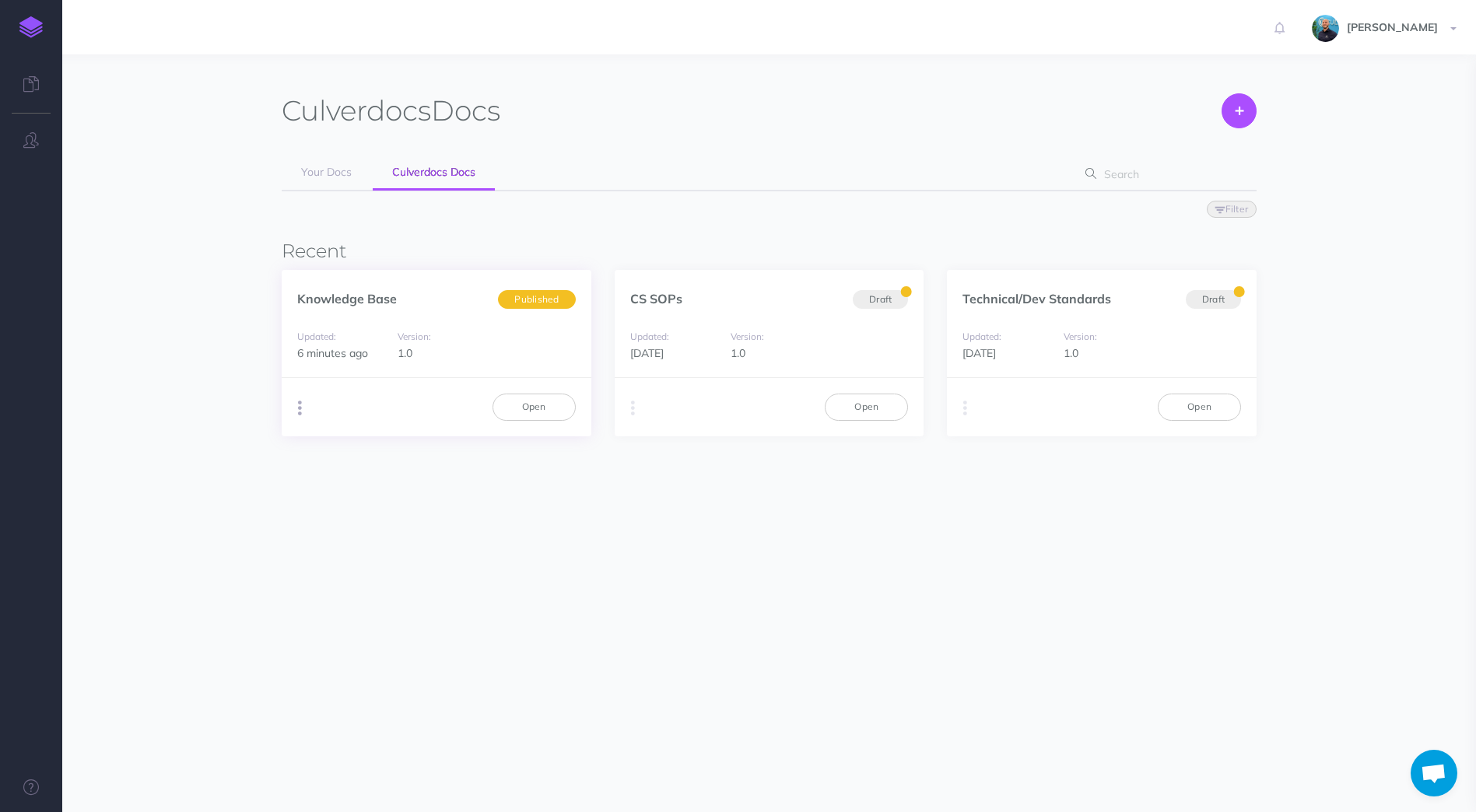
click at [296, 415] on button "button" at bounding box center [299, 409] width 15 height 24
click at [586, 488] on button "Markdown Beta" at bounding box center [573, 494] width 195 height 28
click at [1401, 84] on button "Download" at bounding box center [1419, 89] width 63 height 27
click at [971, 593] on section "Culverdocs Docs Create Your Docs Culverdocs Docs Filter Status Published Drafts…" at bounding box center [769, 372] width 1414 height 635
click at [349, 508] on div "Culverdocs Docs Create Your Docs Culverdocs Docs Filter Status Published Drafts…" at bounding box center [769, 304] width 998 height 452
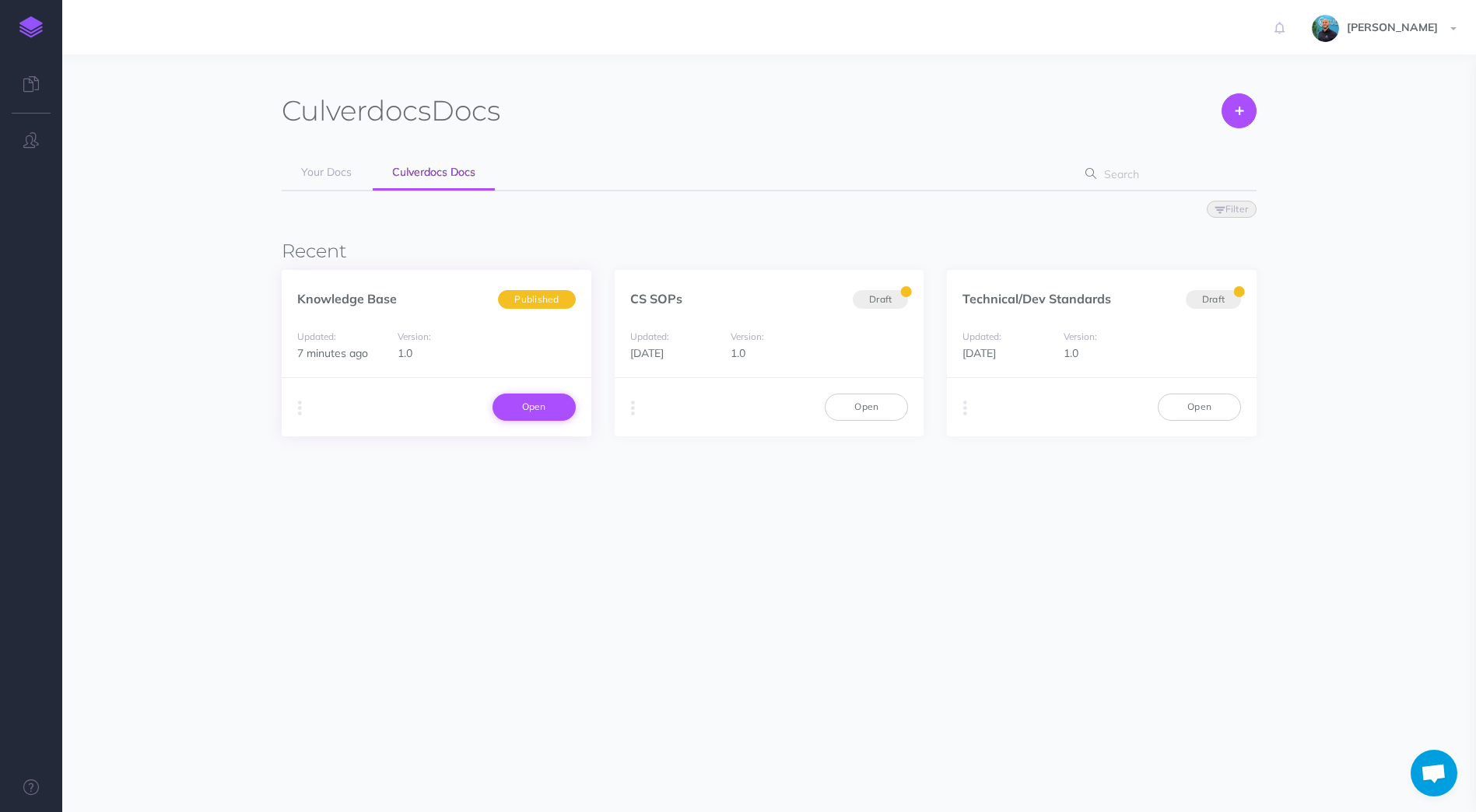
click at [516, 406] on link "Open" at bounding box center [534, 407] width 84 height 27
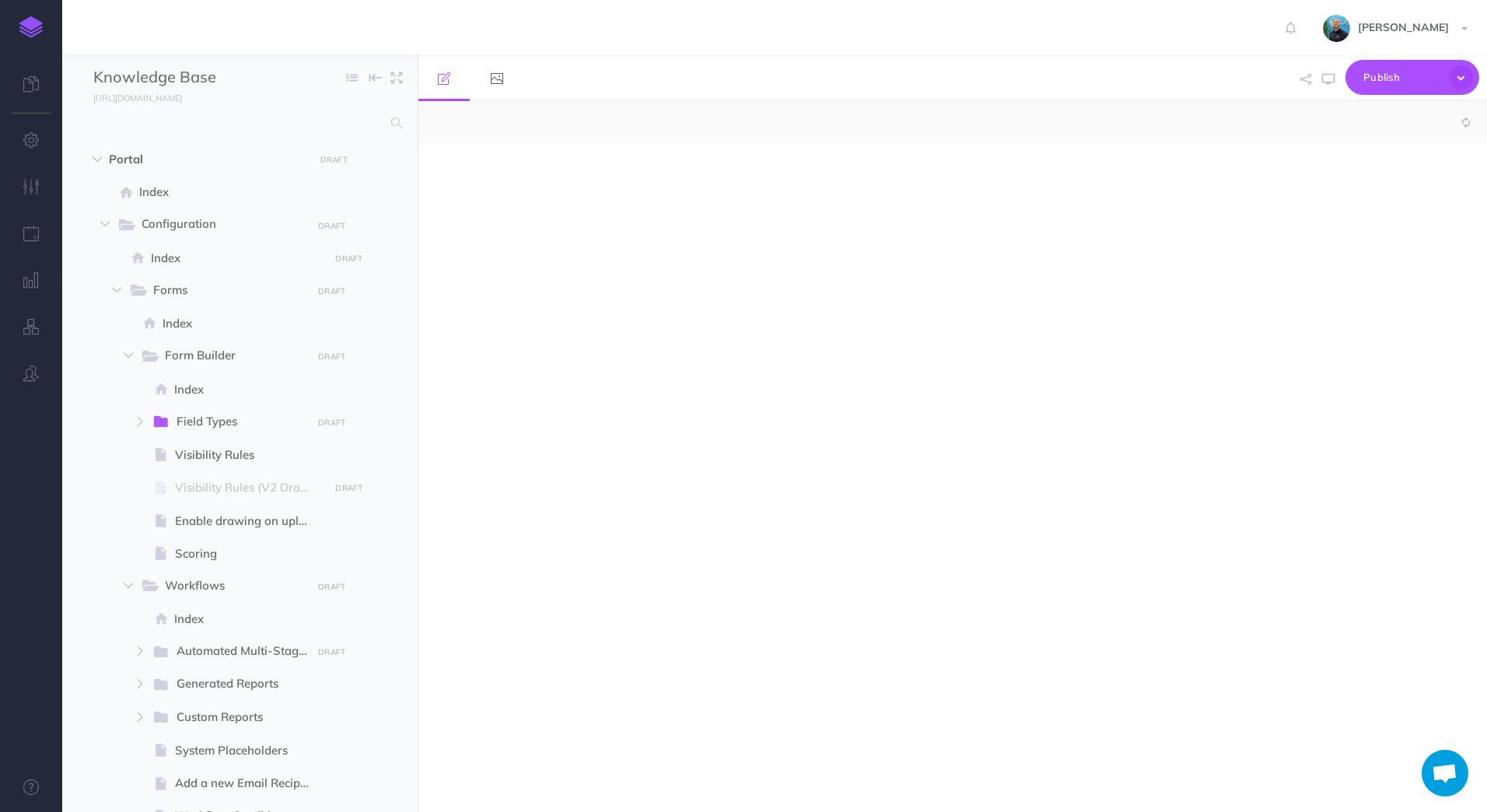
select select "null"
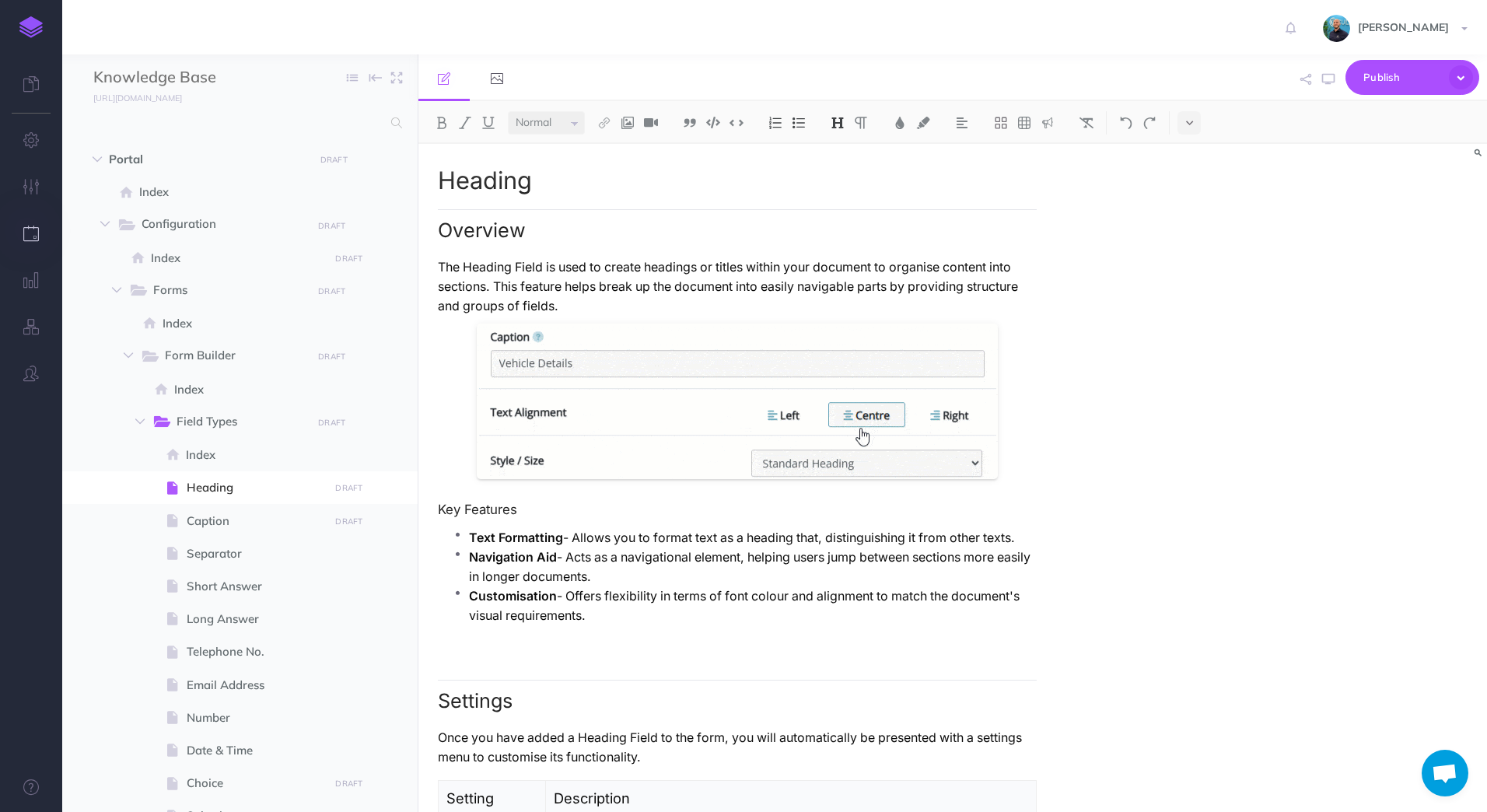
click at [39, 226] on button "button" at bounding box center [31, 234] width 62 height 46
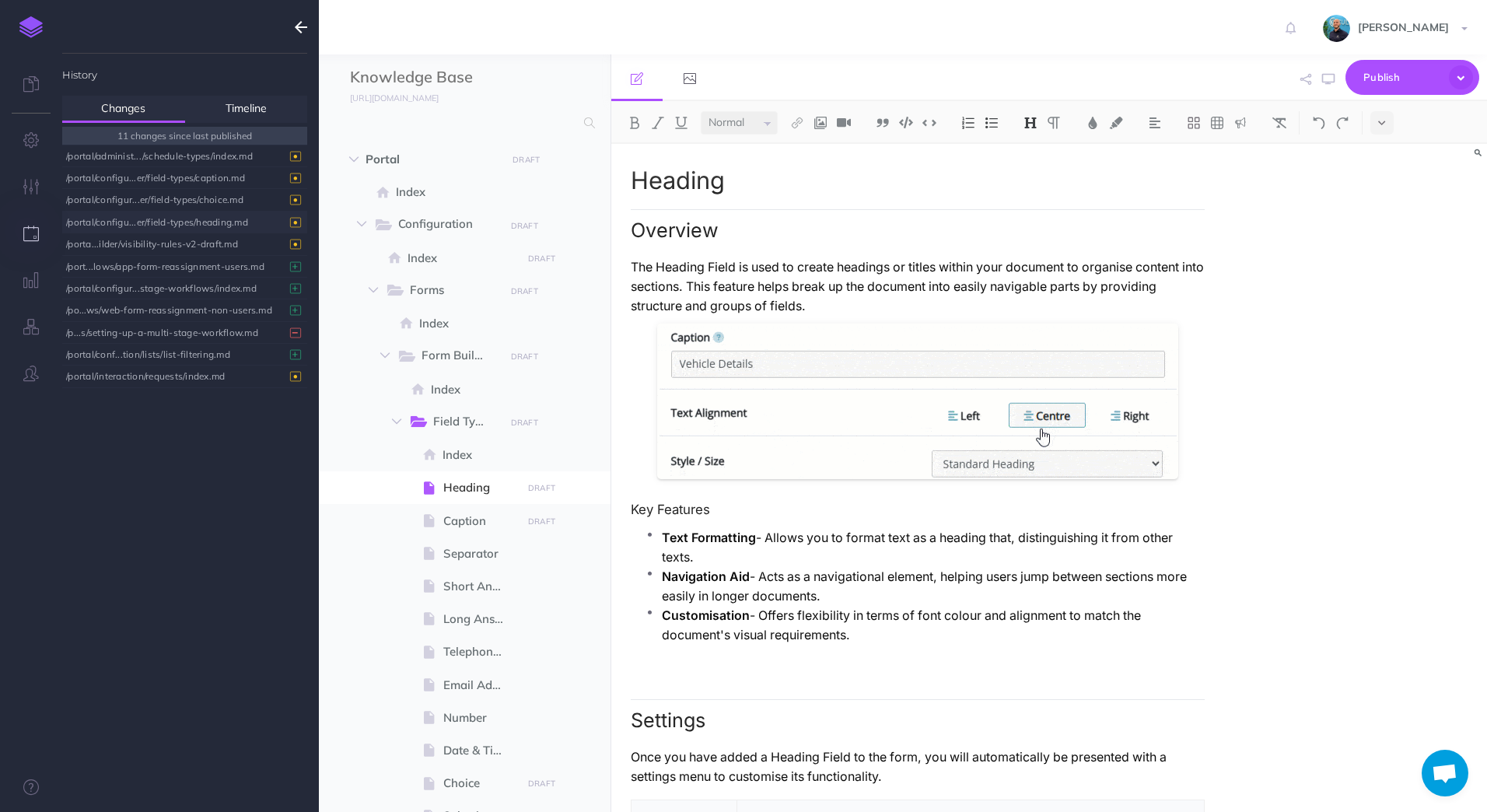
click at [150, 222] on div "/portal/configu...er/field-types/heading.md" at bounding box center [180, 222] width 229 height 21
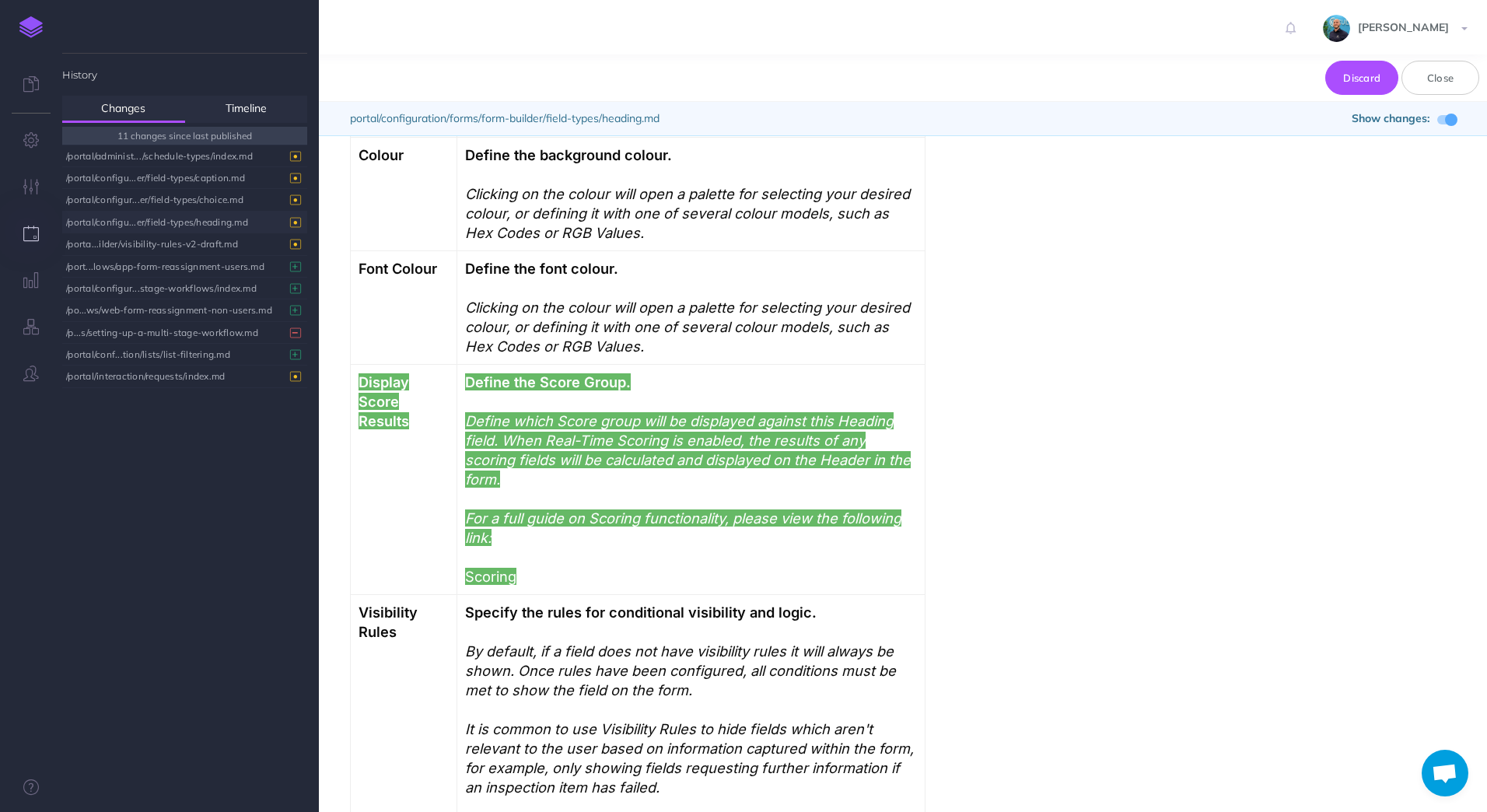
scroll to position [13, 0]
click at [1465, 80] on button "Close" at bounding box center [1440, 77] width 78 height 34
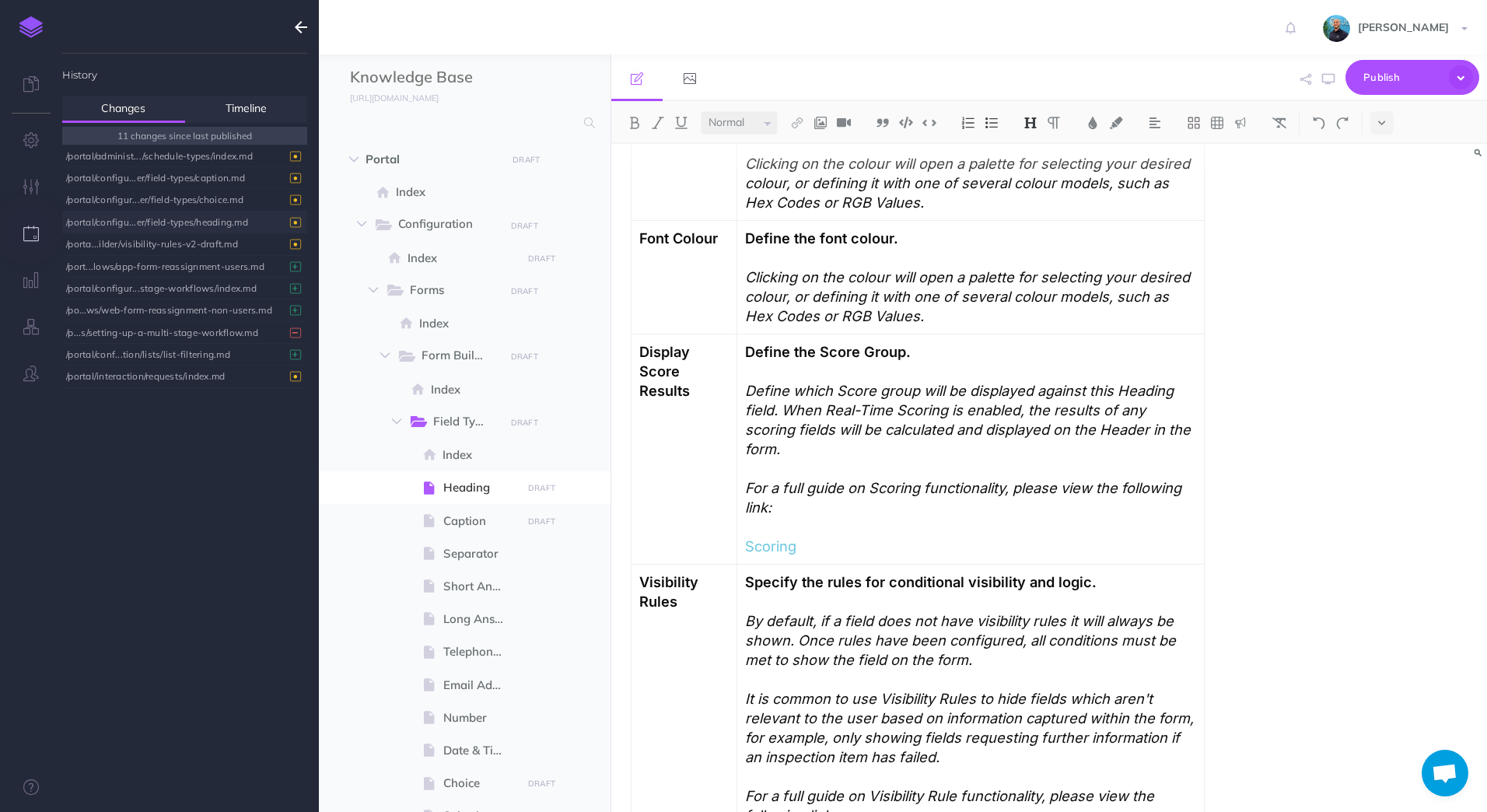
scroll to position [1088, 0]
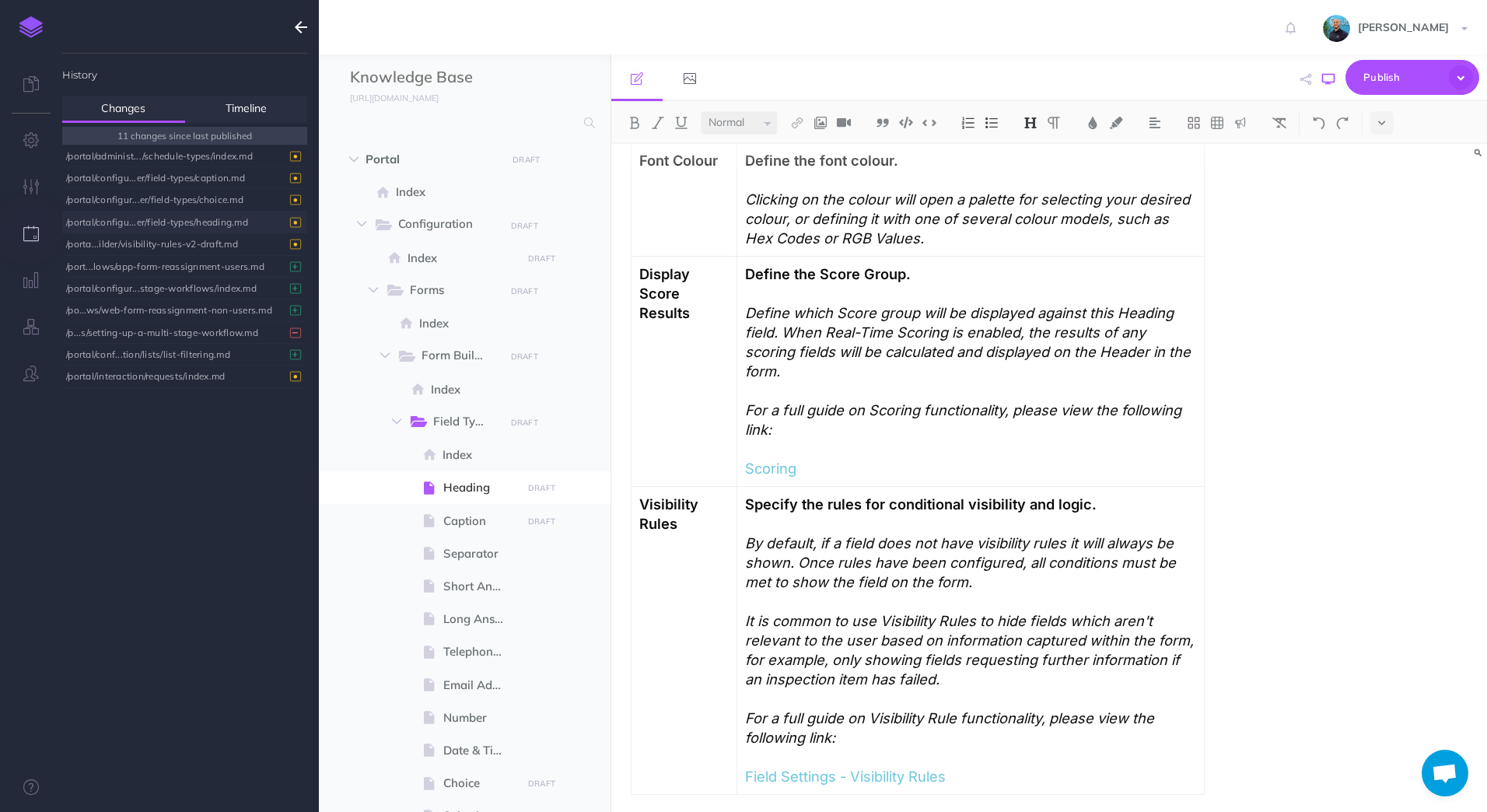
click at [1326, 85] on icon "button" at bounding box center [1328, 80] width 13 height 13
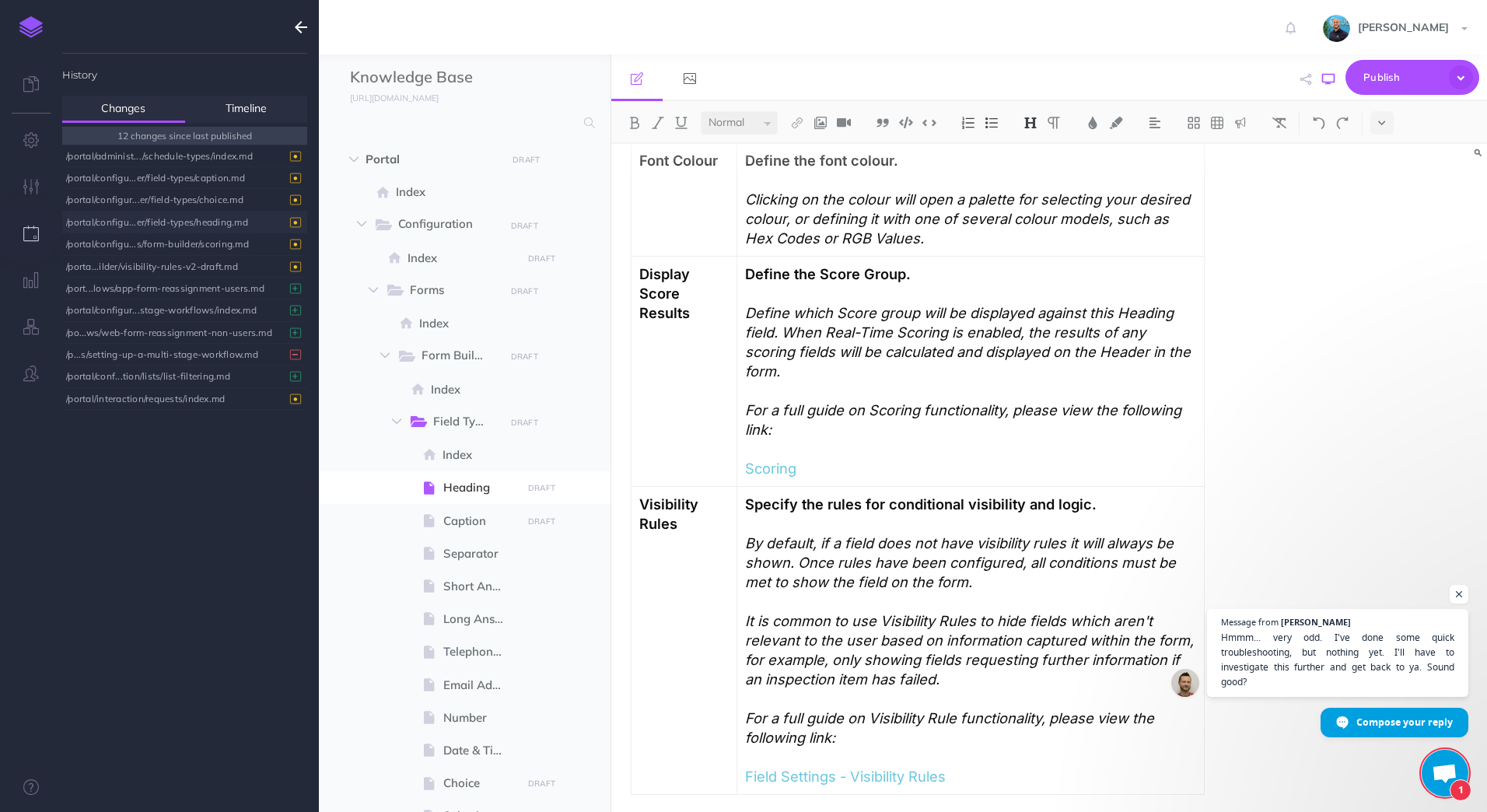
scroll to position [65, 0]
click at [692, 314] on p "Display Score Results" at bounding box center [684, 294] width 91 height 58
drag, startPoint x: 696, startPoint y: 317, endPoint x: 640, endPoint y: 280, distance: 67.1
click at [640, 280] on p "Display Score Results" at bounding box center [684, 294] width 91 height 58
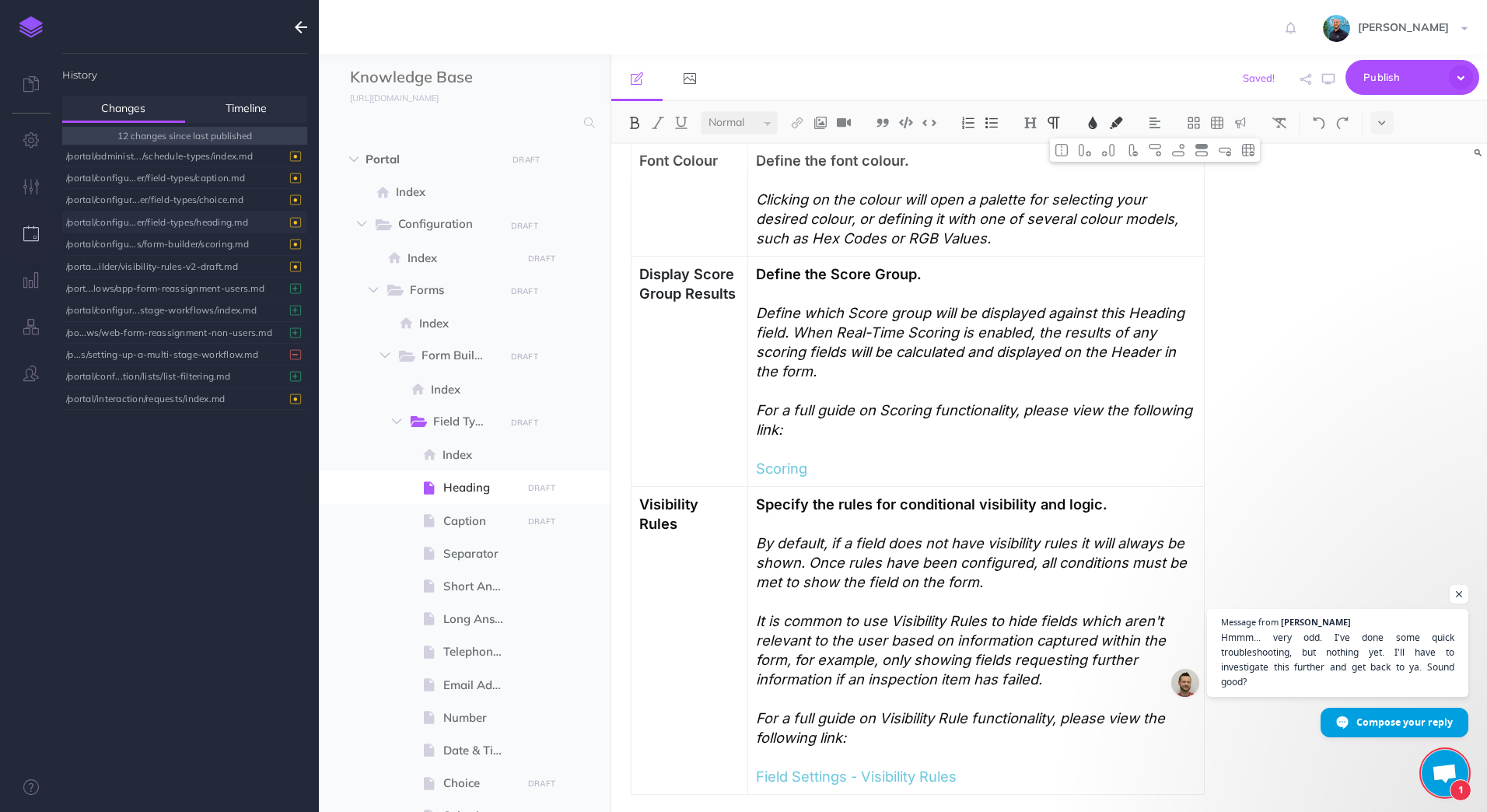
click at [892, 313] on em "Define which Score group will be displayed against this Heading field. When Rea…" at bounding box center [972, 342] width 432 height 76
click at [1327, 85] on icon "button" at bounding box center [1328, 80] width 13 height 13
click at [1397, 659] on span "Hmmm... very odd. I've done some quick troubleshooting, but nothing yet. I'll h…" at bounding box center [1337, 660] width 237 height 60
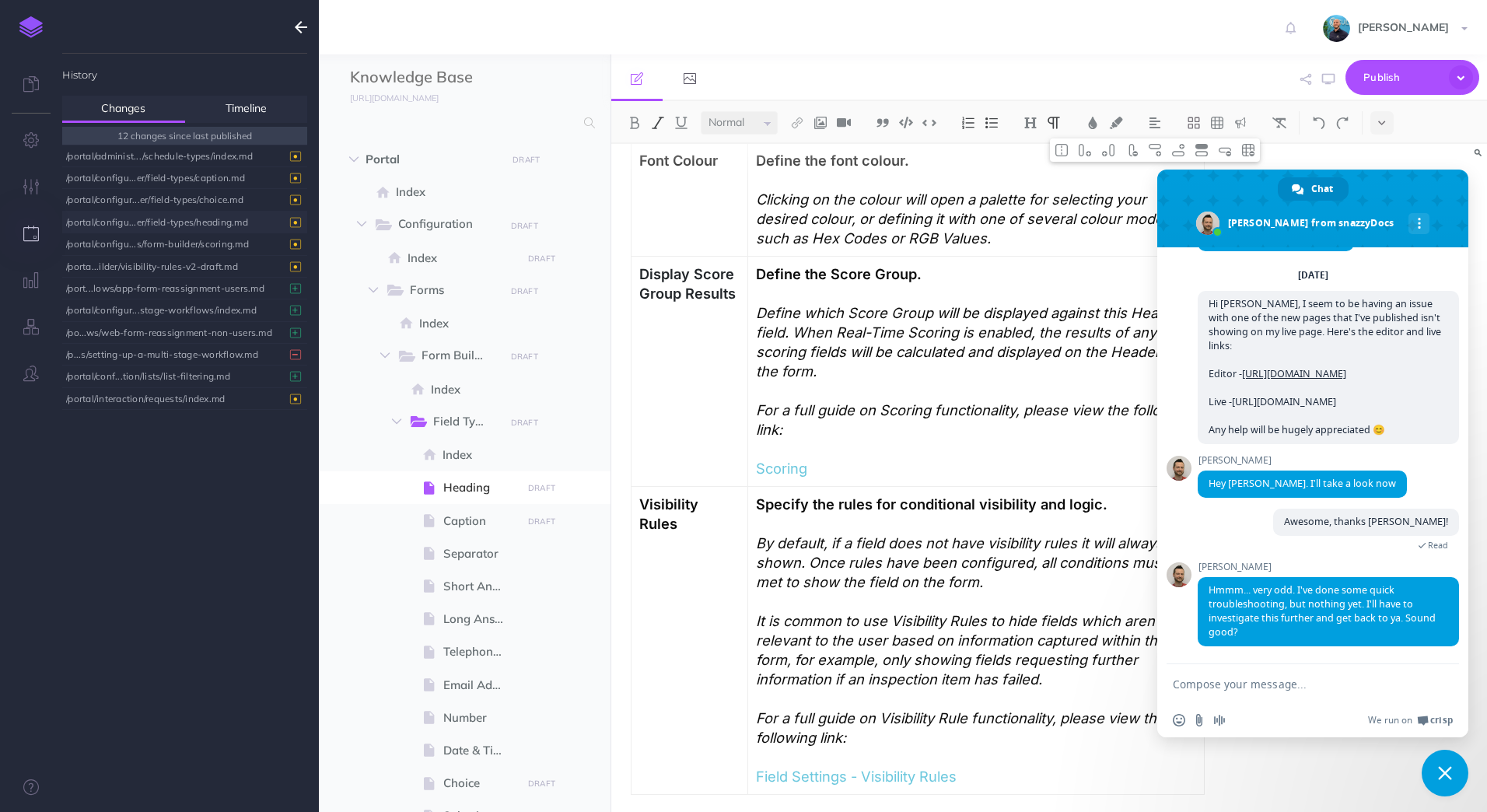
click at [1290, 679] on textarea "Compose your message..." at bounding box center [1296, 684] width 246 height 14
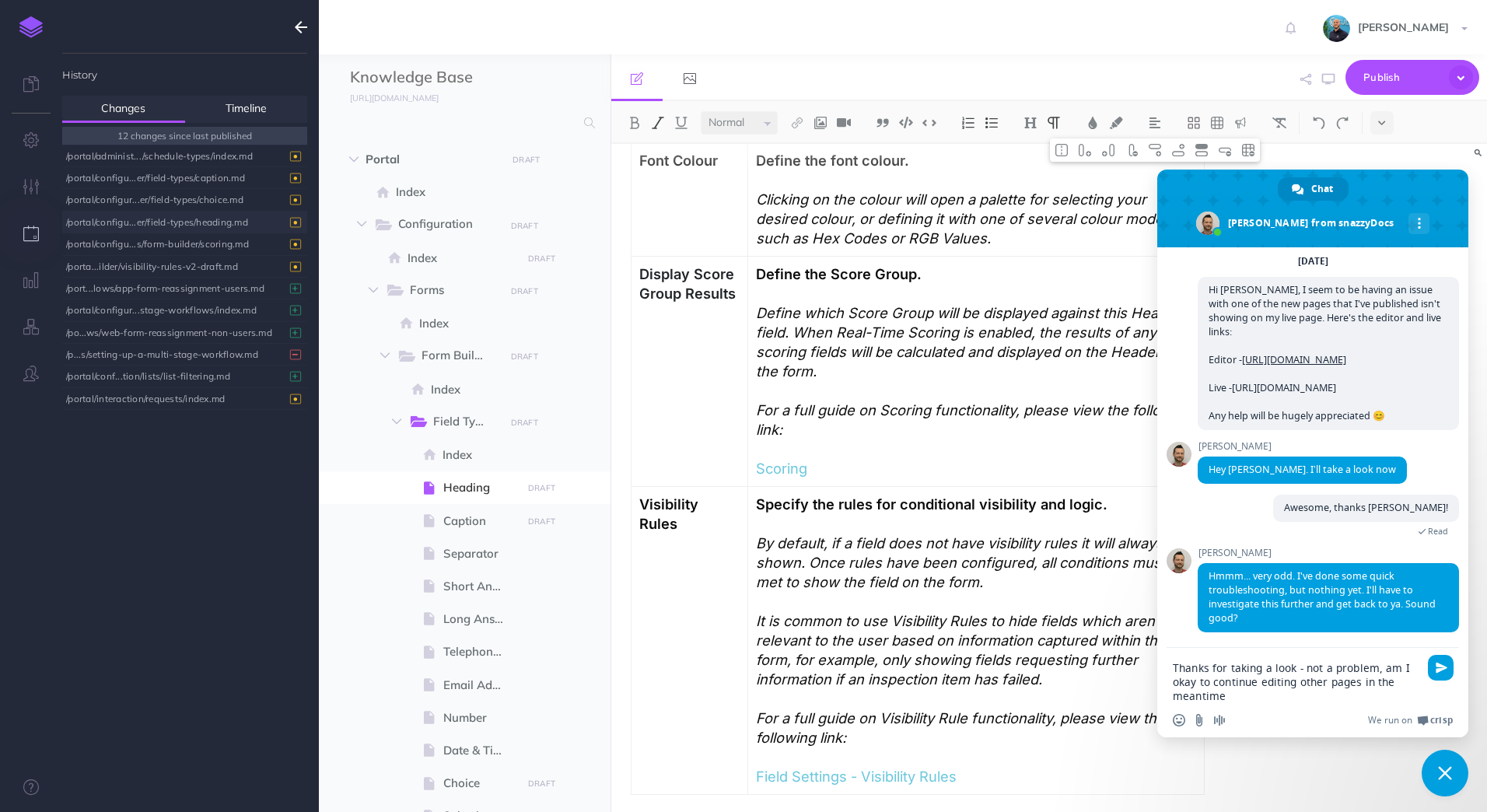
type textarea "Thanks for taking a look - not a problem, am I okay to continue editing other p…"
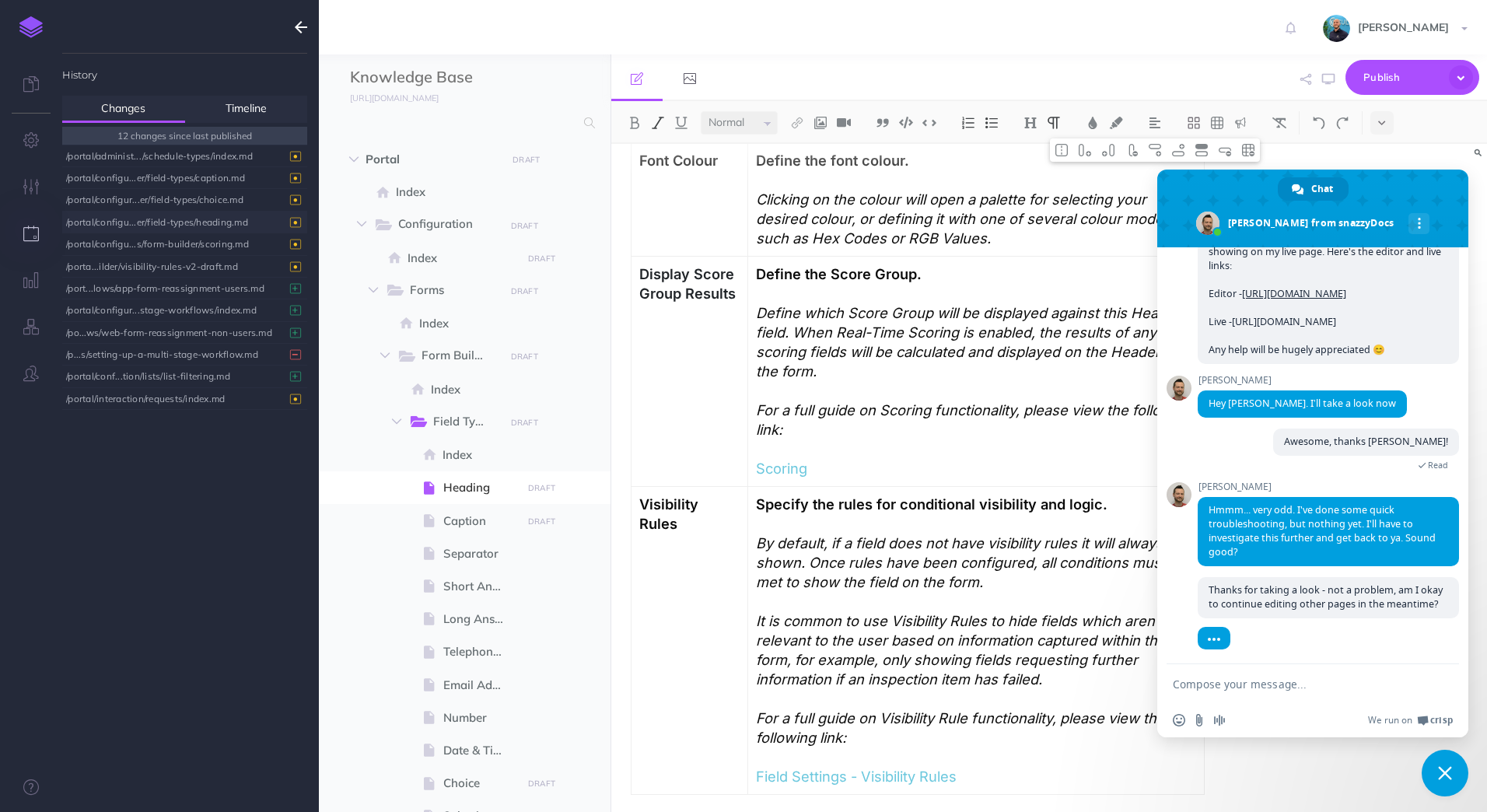
scroll to position [149, 0]
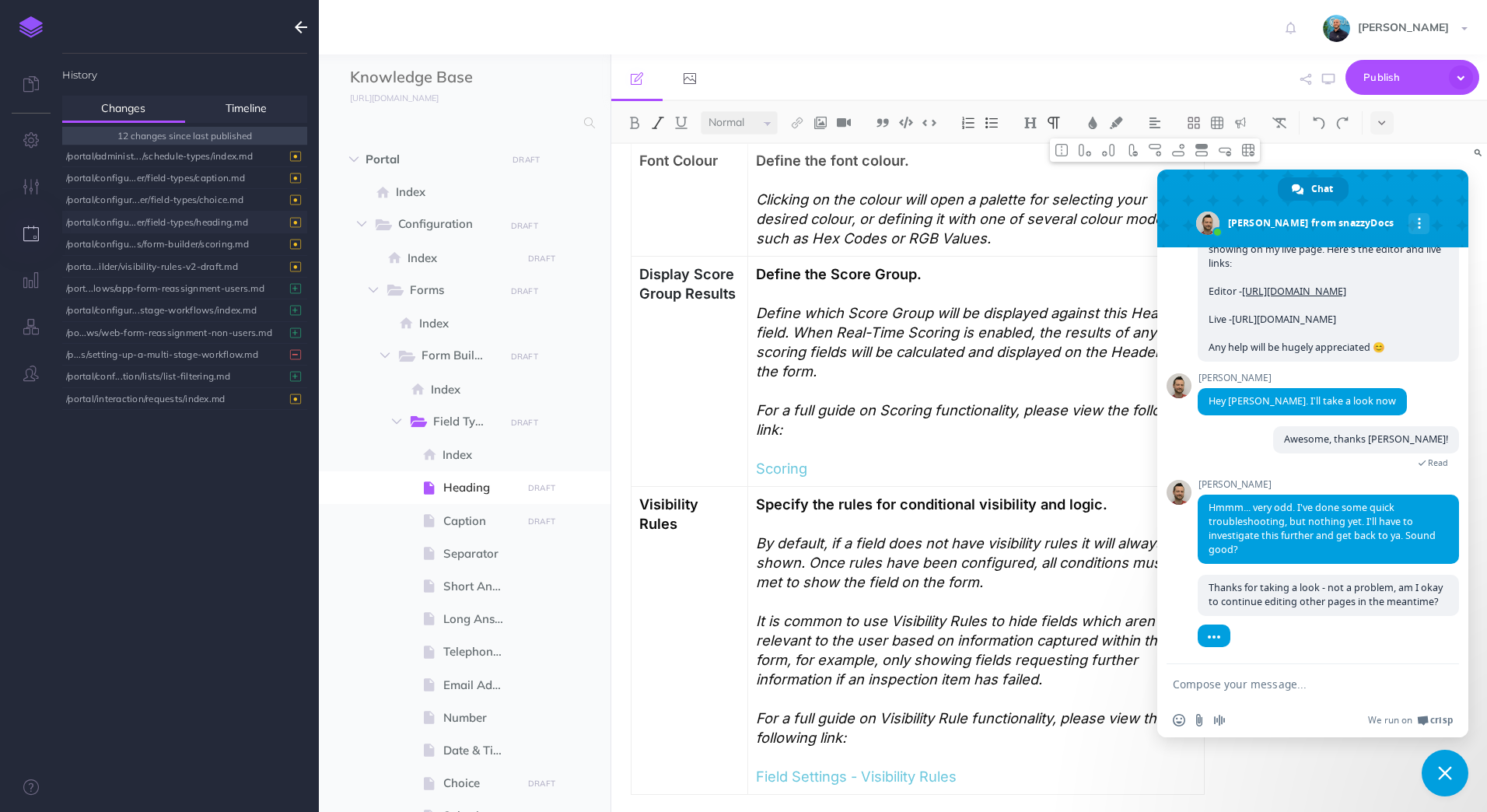
click at [1066, 443] on p at bounding box center [976, 449] width 440 height 20
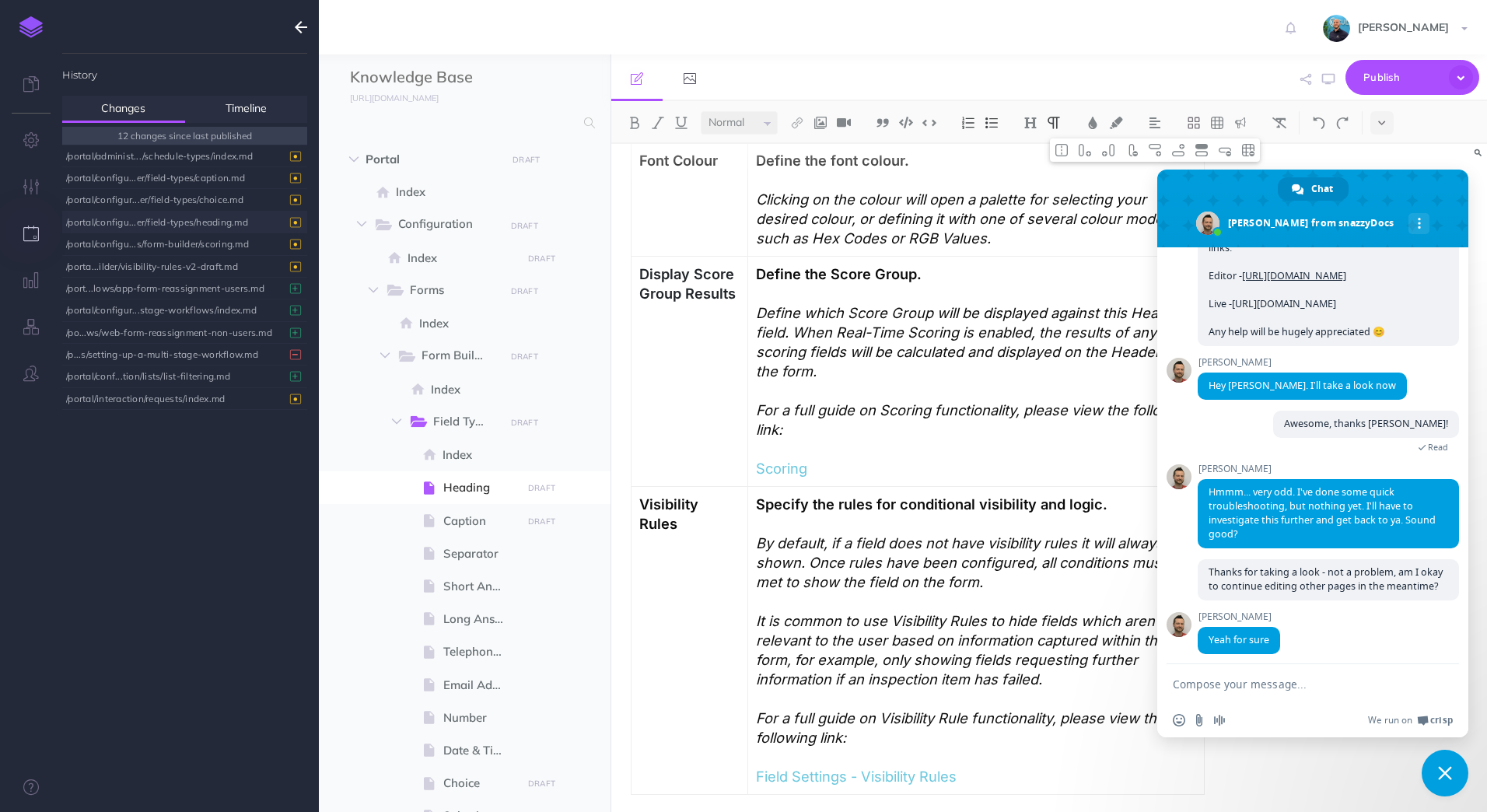
scroll to position [184, 0]
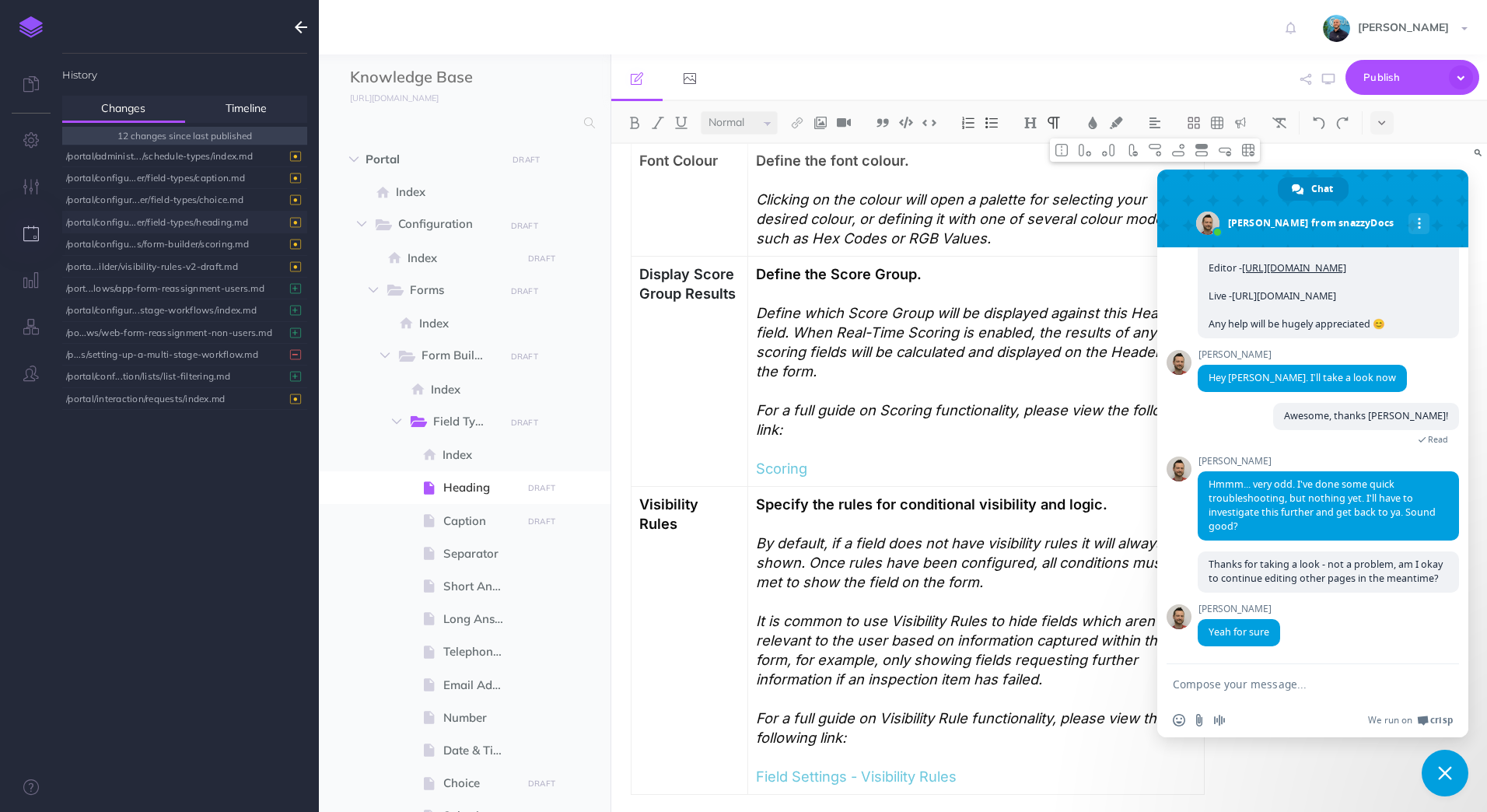
click at [1281, 684] on textarea "Compose your message..." at bounding box center [1296, 684] width 246 height 14
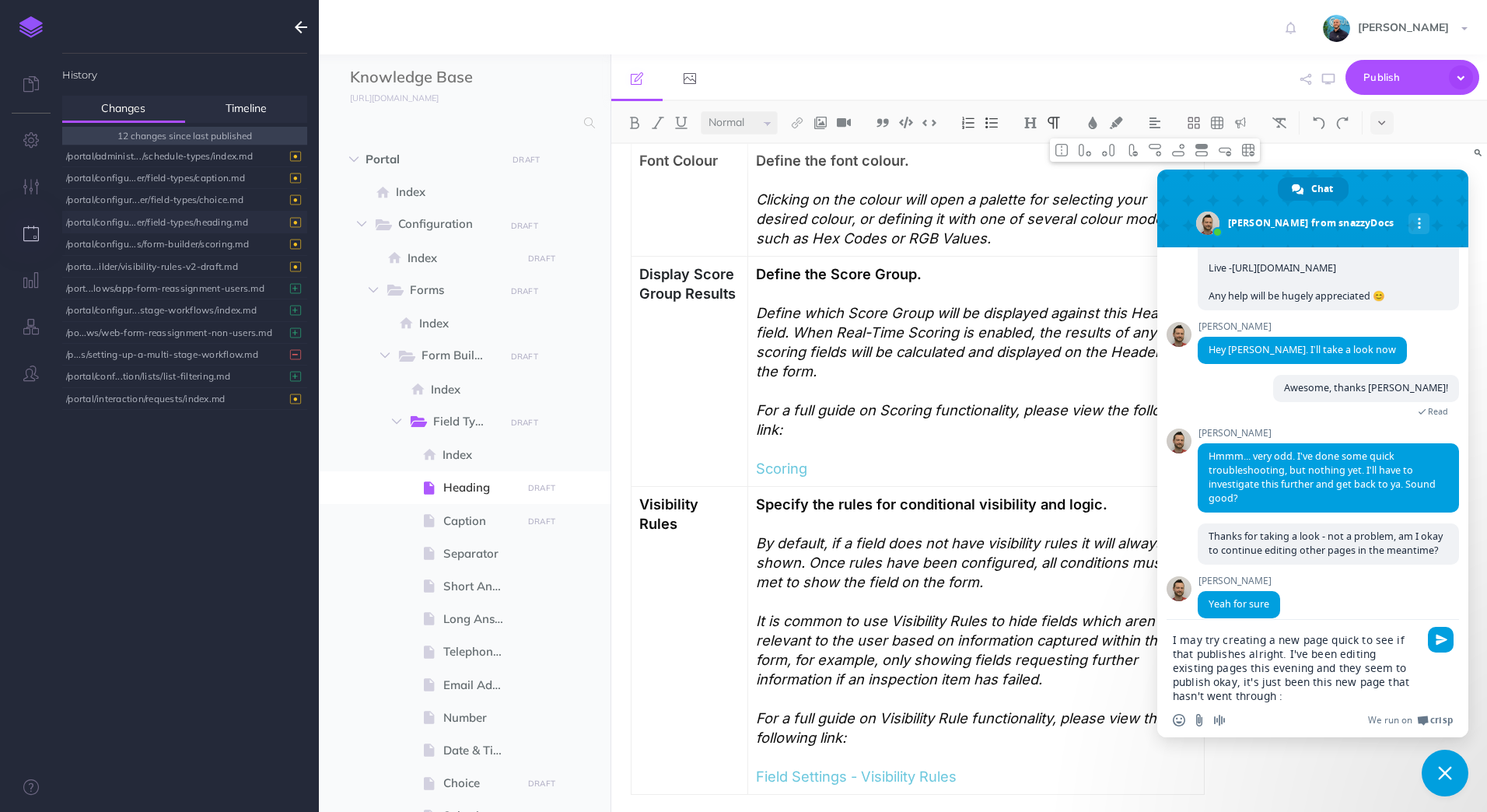
type textarea "I may try creating a new page quick to see if that publishes alright. I've been…"
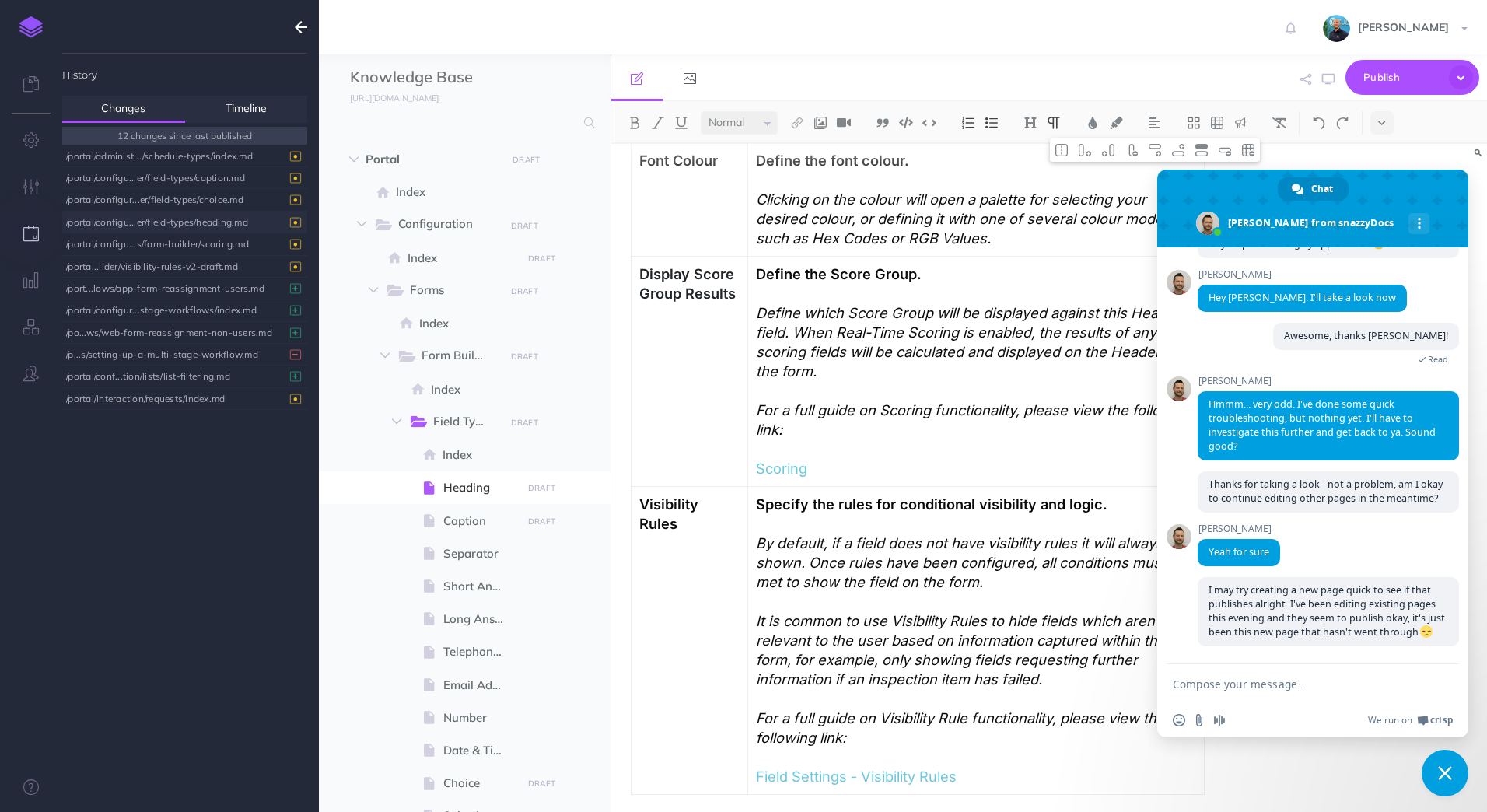
click at [1046, 57] on div "Publish This page Publish the currently selected page draft. Publish Publish al…" at bounding box center [1191, 78] width 577 height 47
click at [1448, 153] on div "Heading Overview The Heading Field is used to create headings or titles within …" at bounding box center [1049, 478] width 877 height 668
click at [1455, 780] on span "Close chat" at bounding box center [1444, 773] width 46 height 46
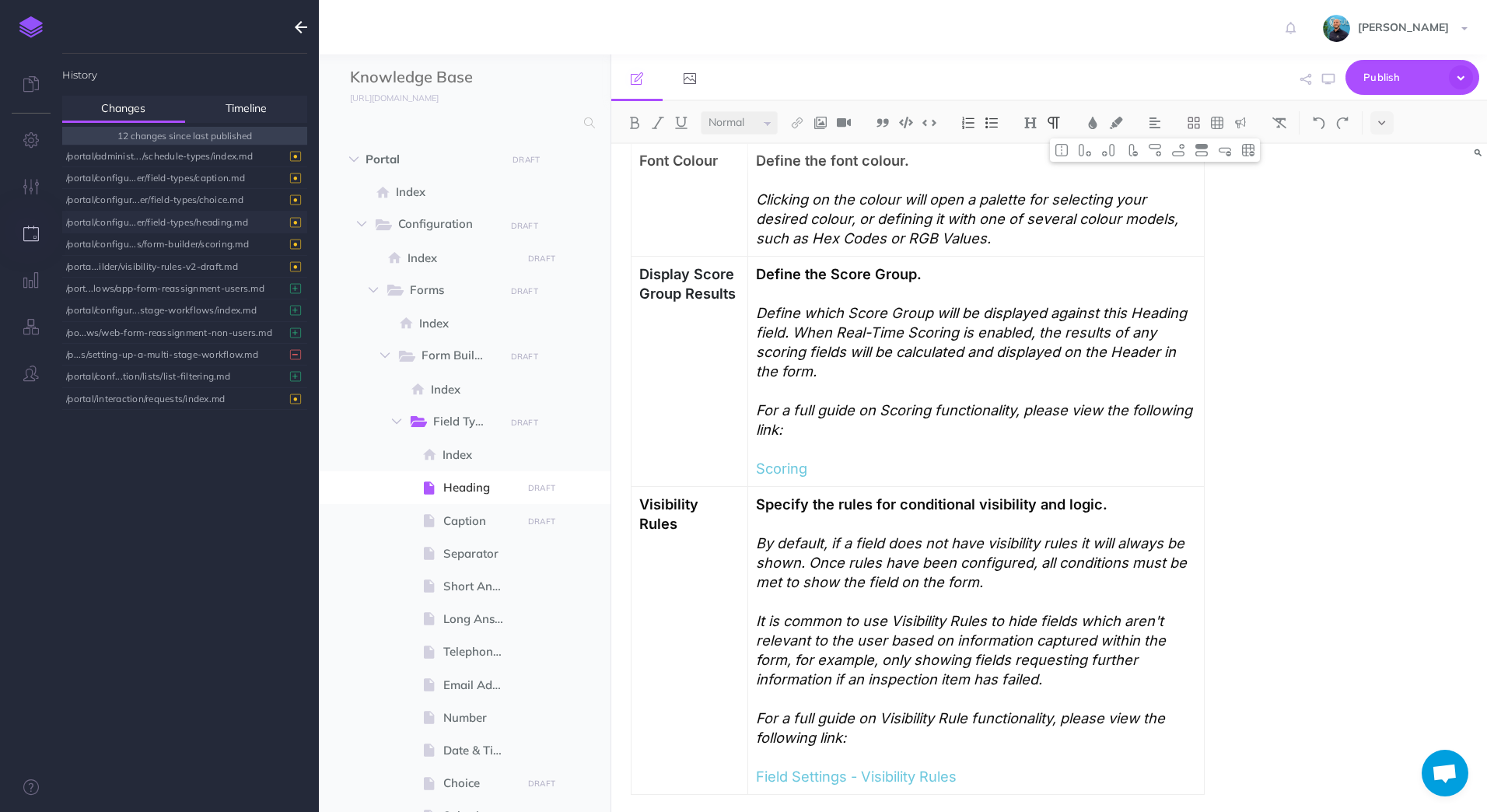
scroll to position [309, 0]
click at [179, 220] on div "/portal/configu...er/field-types/heading.md" at bounding box center [180, 222] width 229 height 21
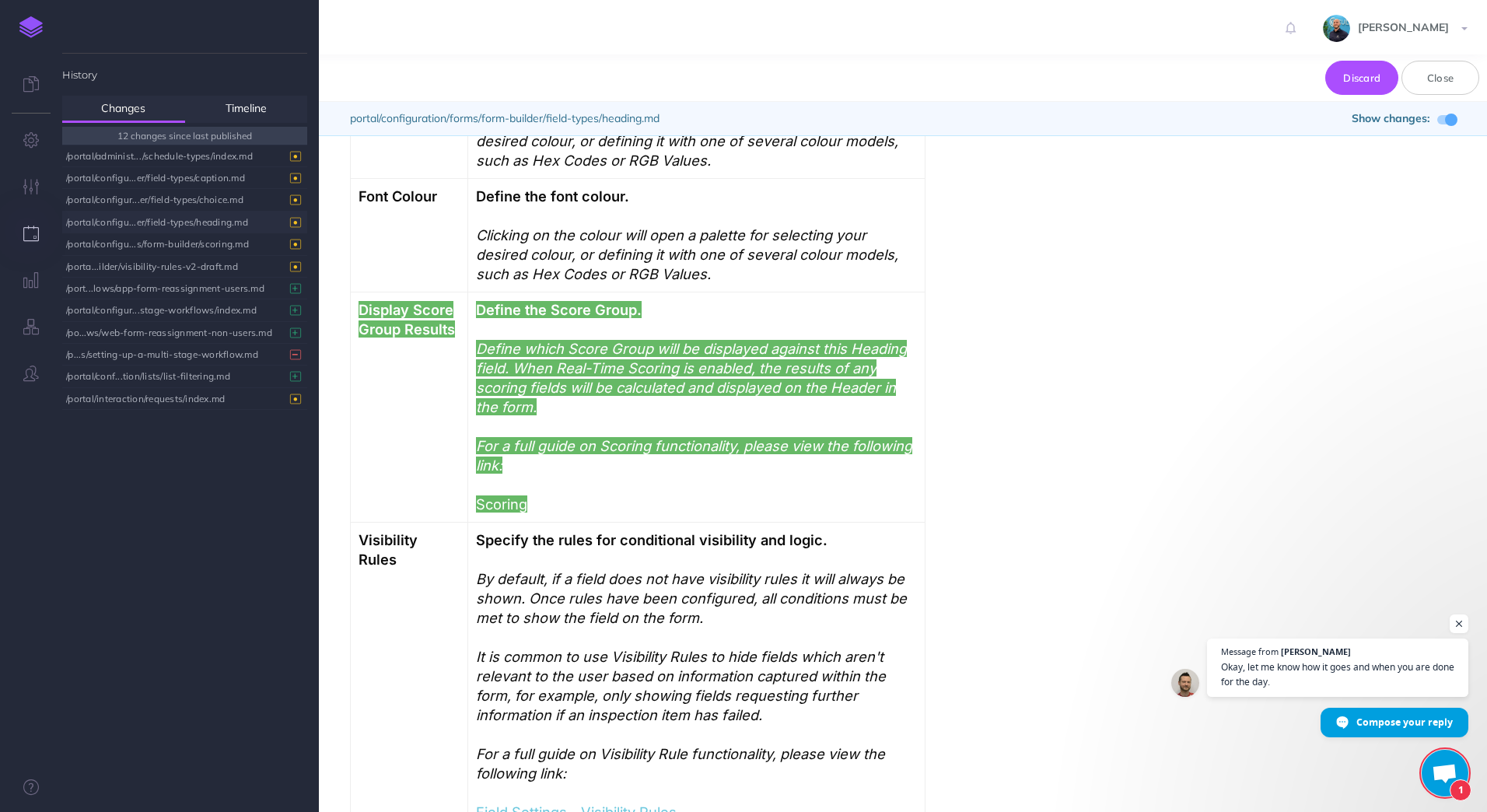
scroll to position [346, 0]
click at [1442, 79] on button "Close" at bounding box center [1440, 77] width 78 height 34
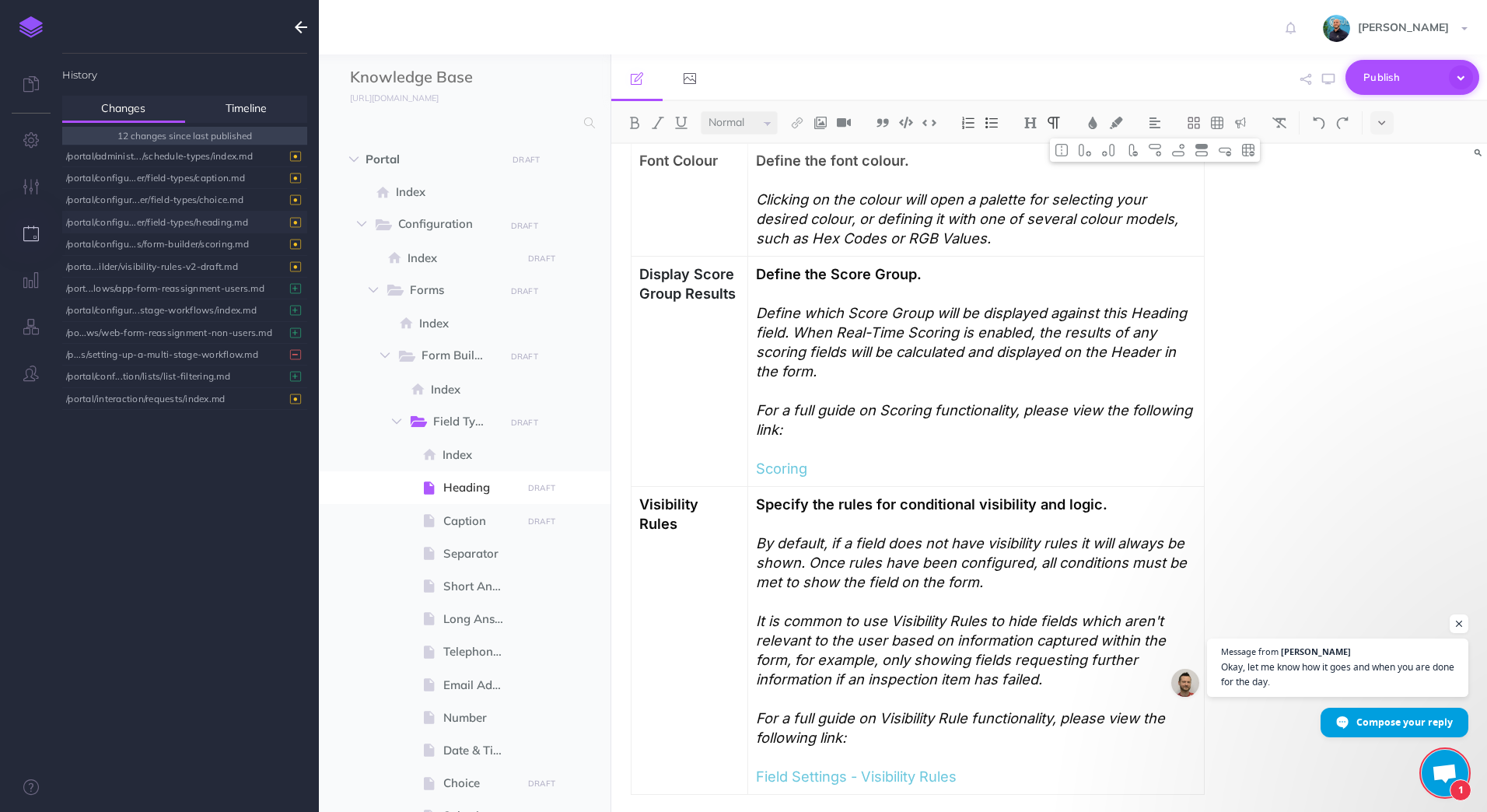
click at [1467, 74] on icon "button" at bounding box center [1460, 77] width 24 height 24
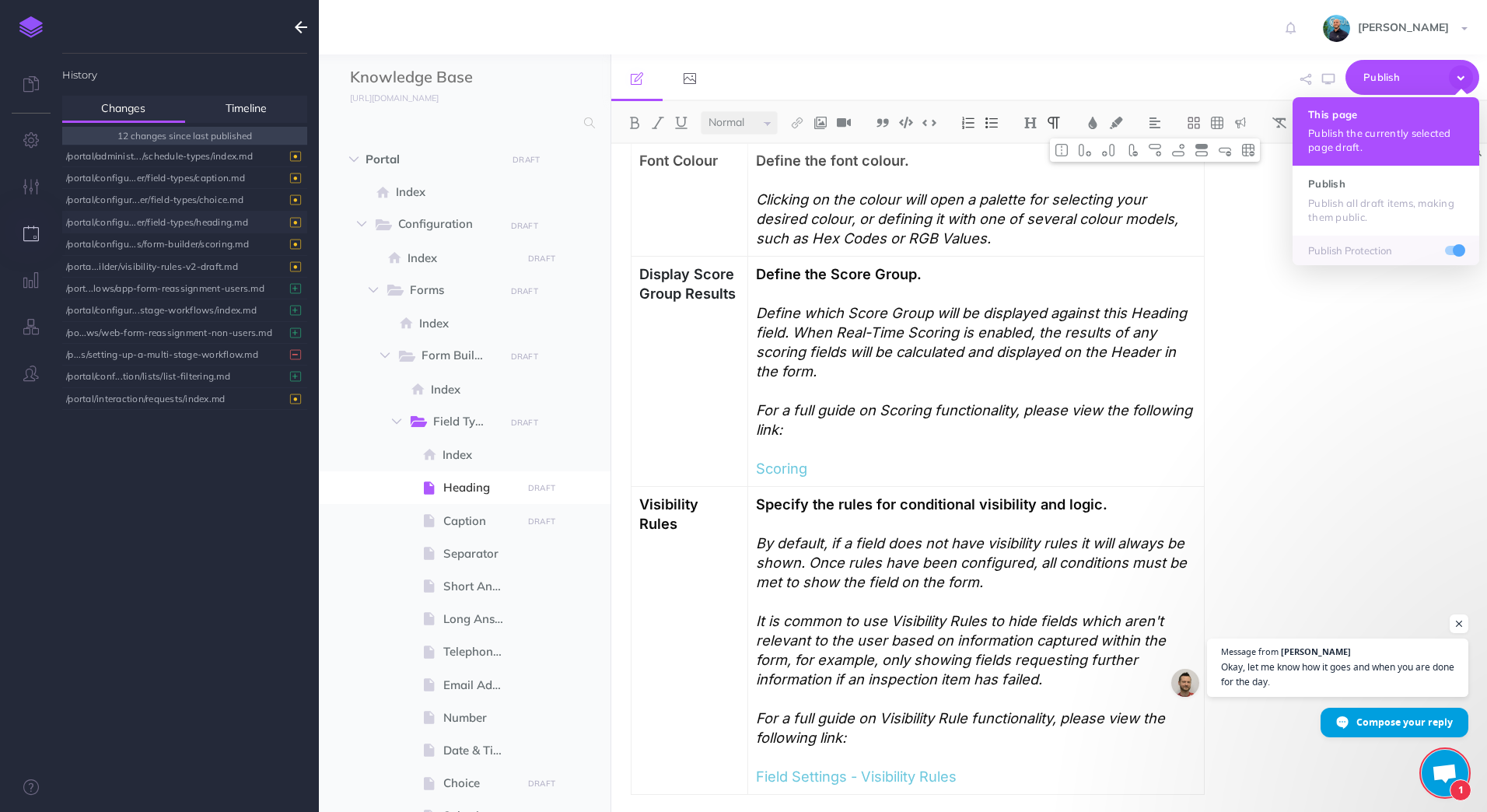
click at [1425, 105] on button "This page Publish the currently selected page draft." at bounding box center [1385, 131] width 187 height 69
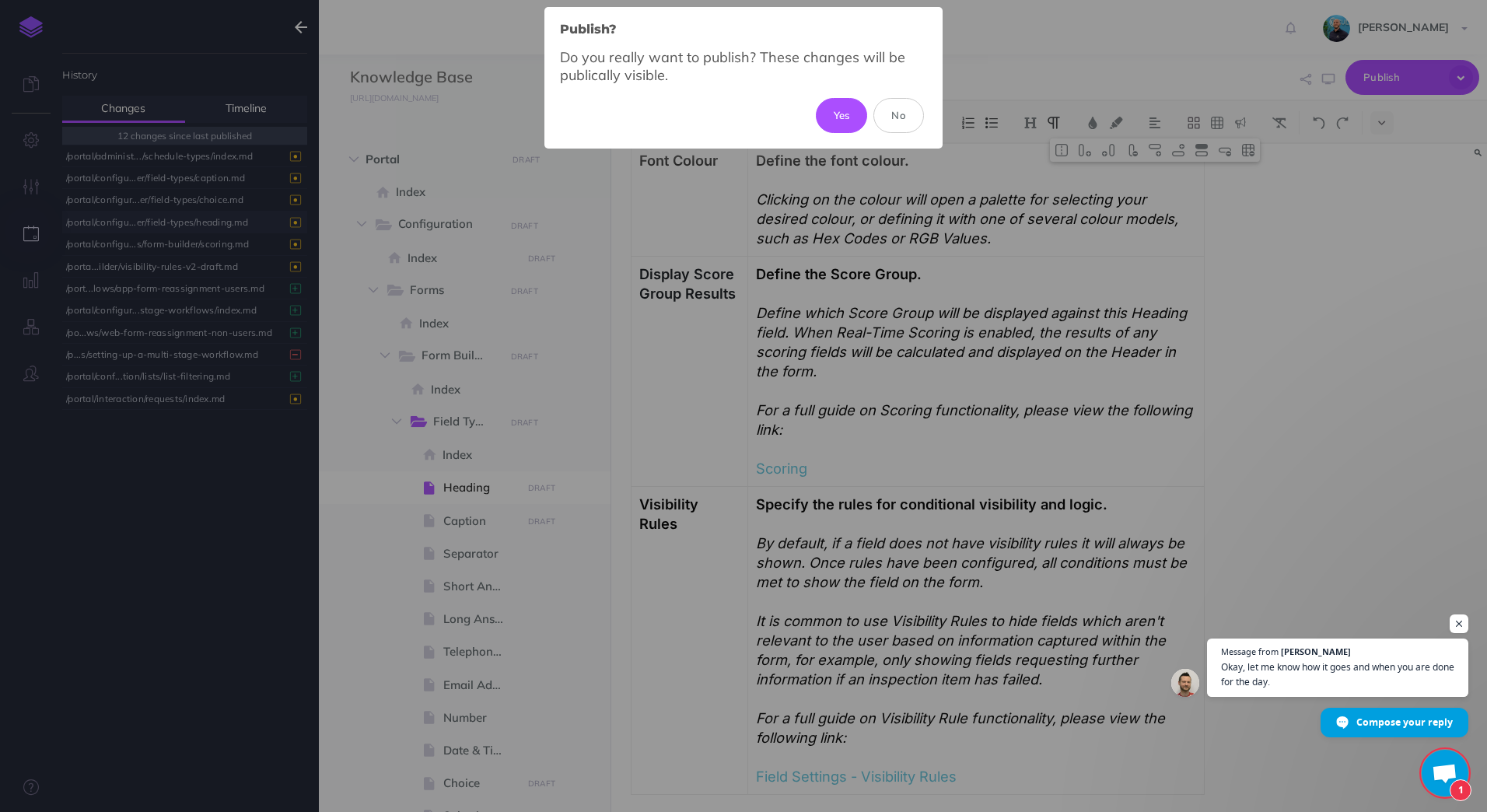
click at [847, 120] on button "Yes" at bounding box center [842, 114] width 52 height 34
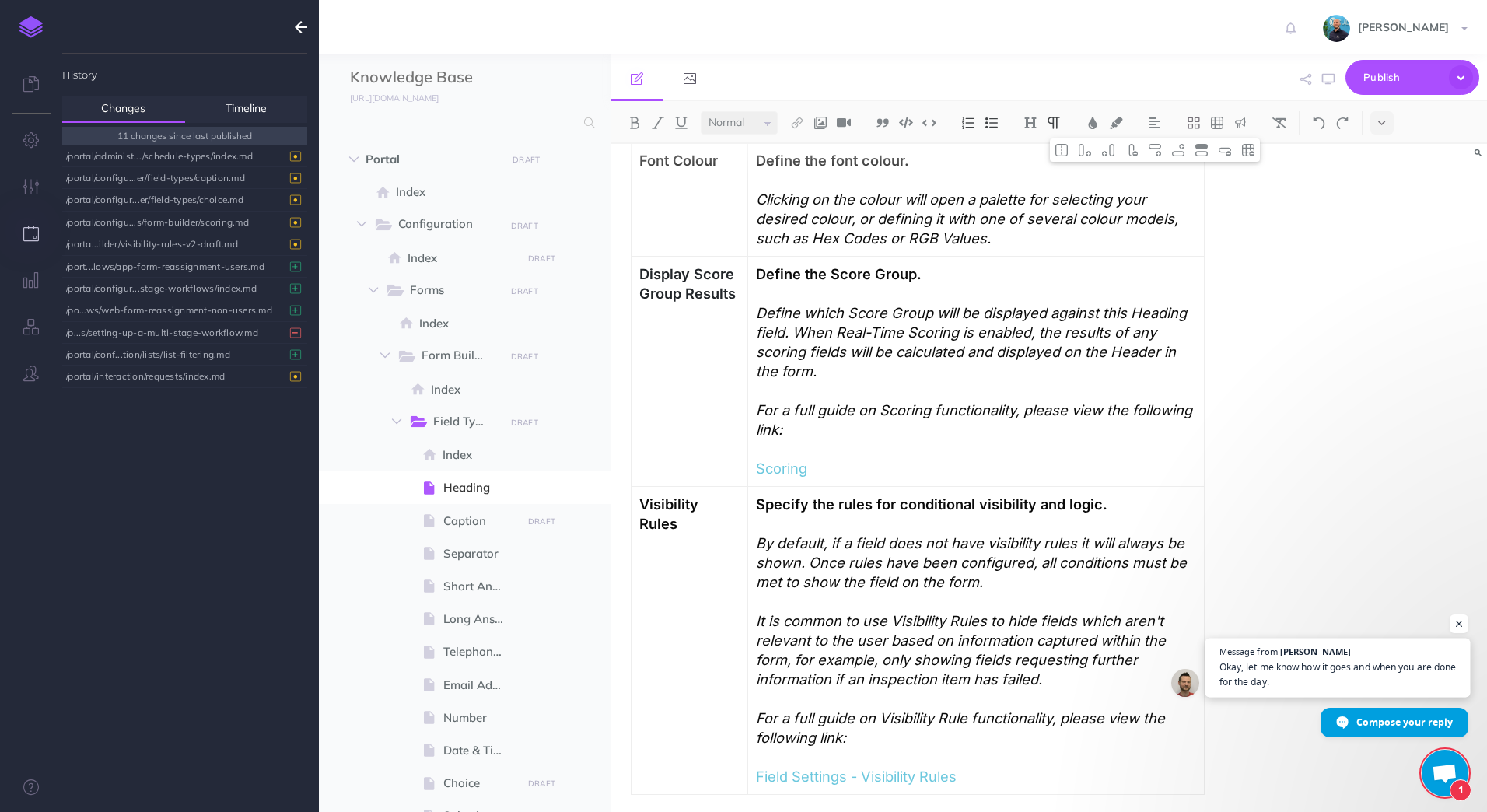
click at [1313, 667] on span "Okay, let me know how it goes and when you are done for the day." at bounding box center [1337, 674] width 237 height 31
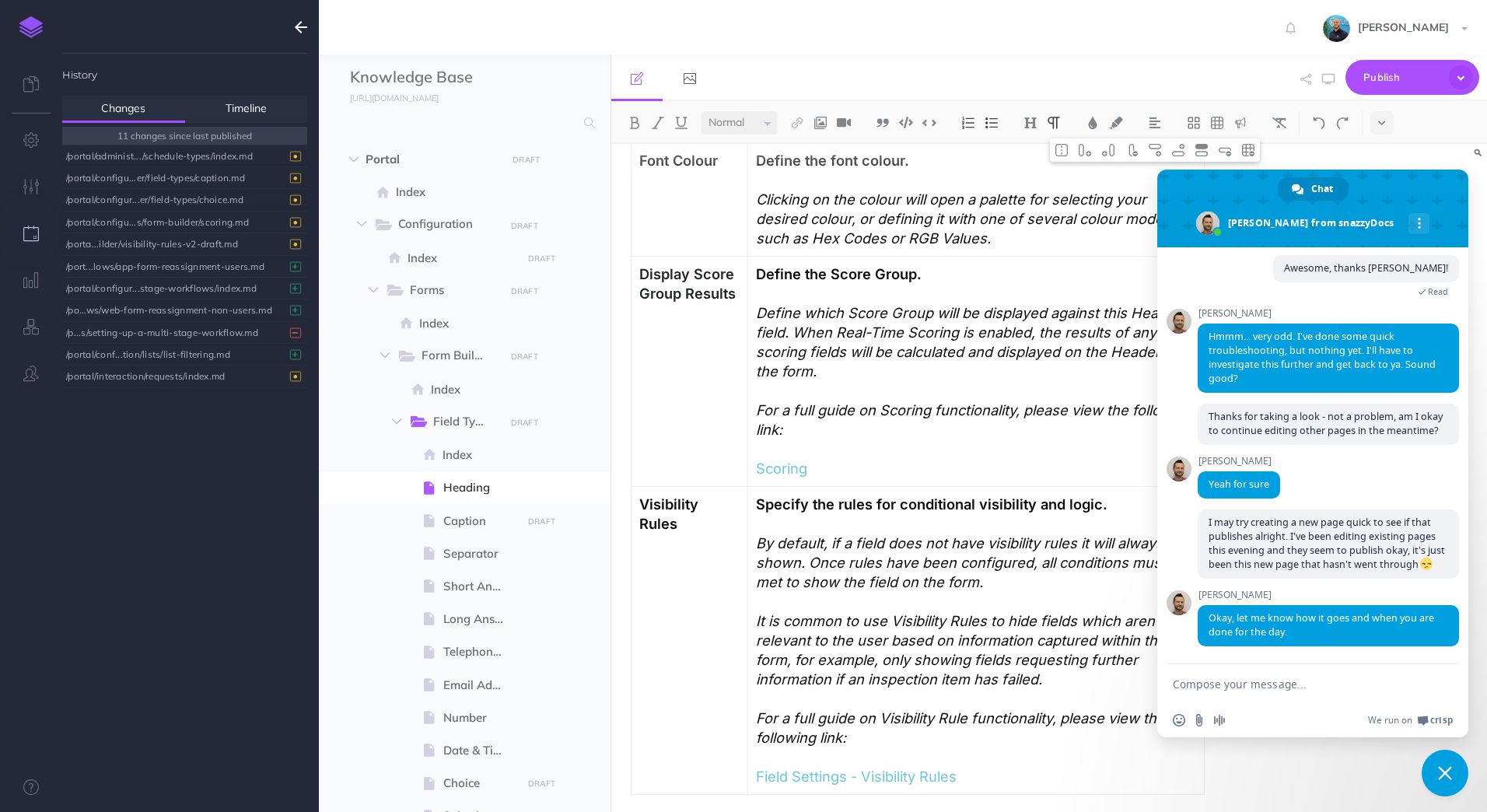
click at [1454, 161] on div "Heading Overview The Heading Field is used to create headings or titles within …" at bounding box center [1049, 478] width 877 height 668
click at [1461, 767] on span "Close chat" at bounding box center [1444, 773] width 46 height 46
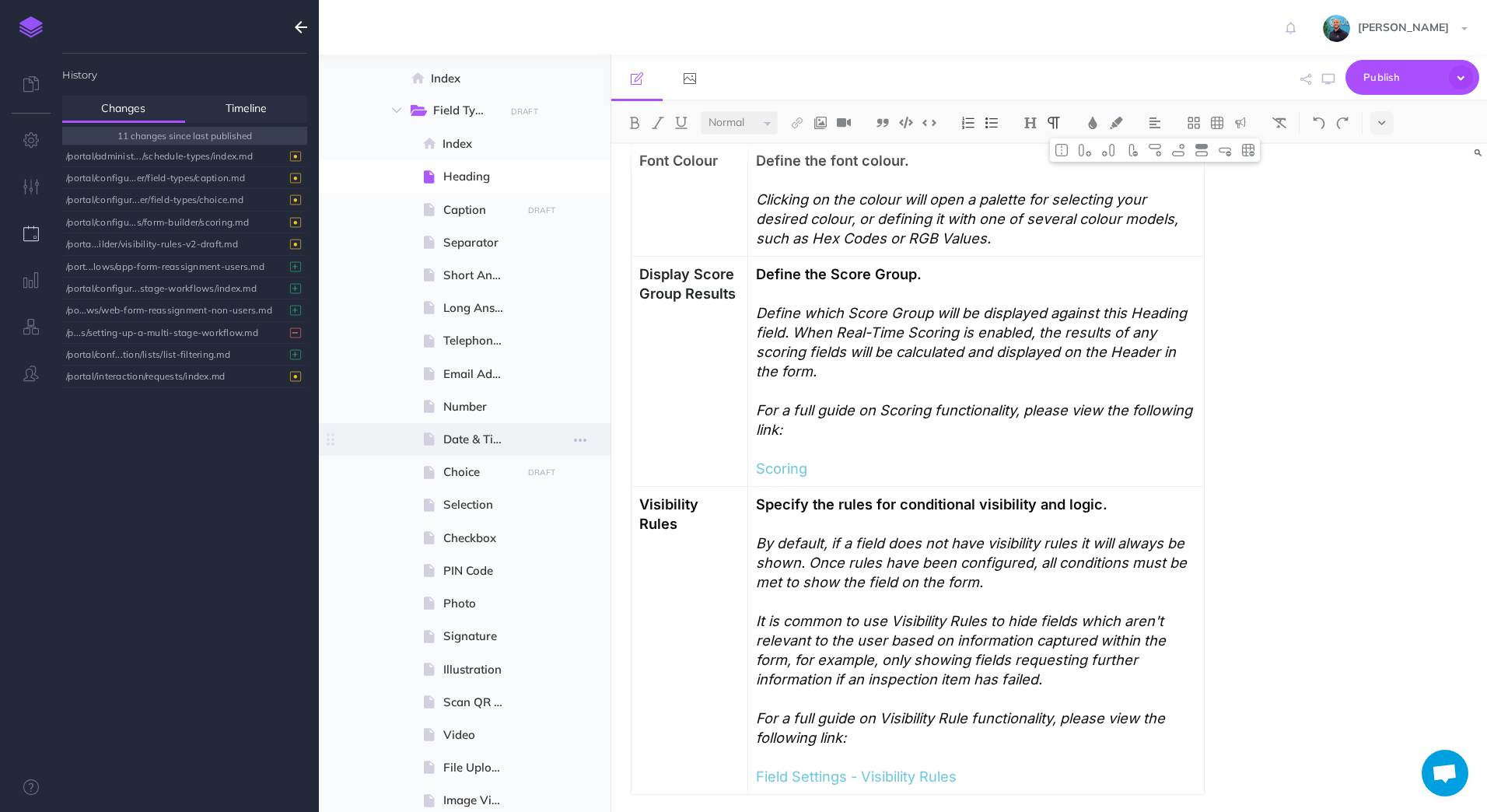
scroll to position [0, 0]
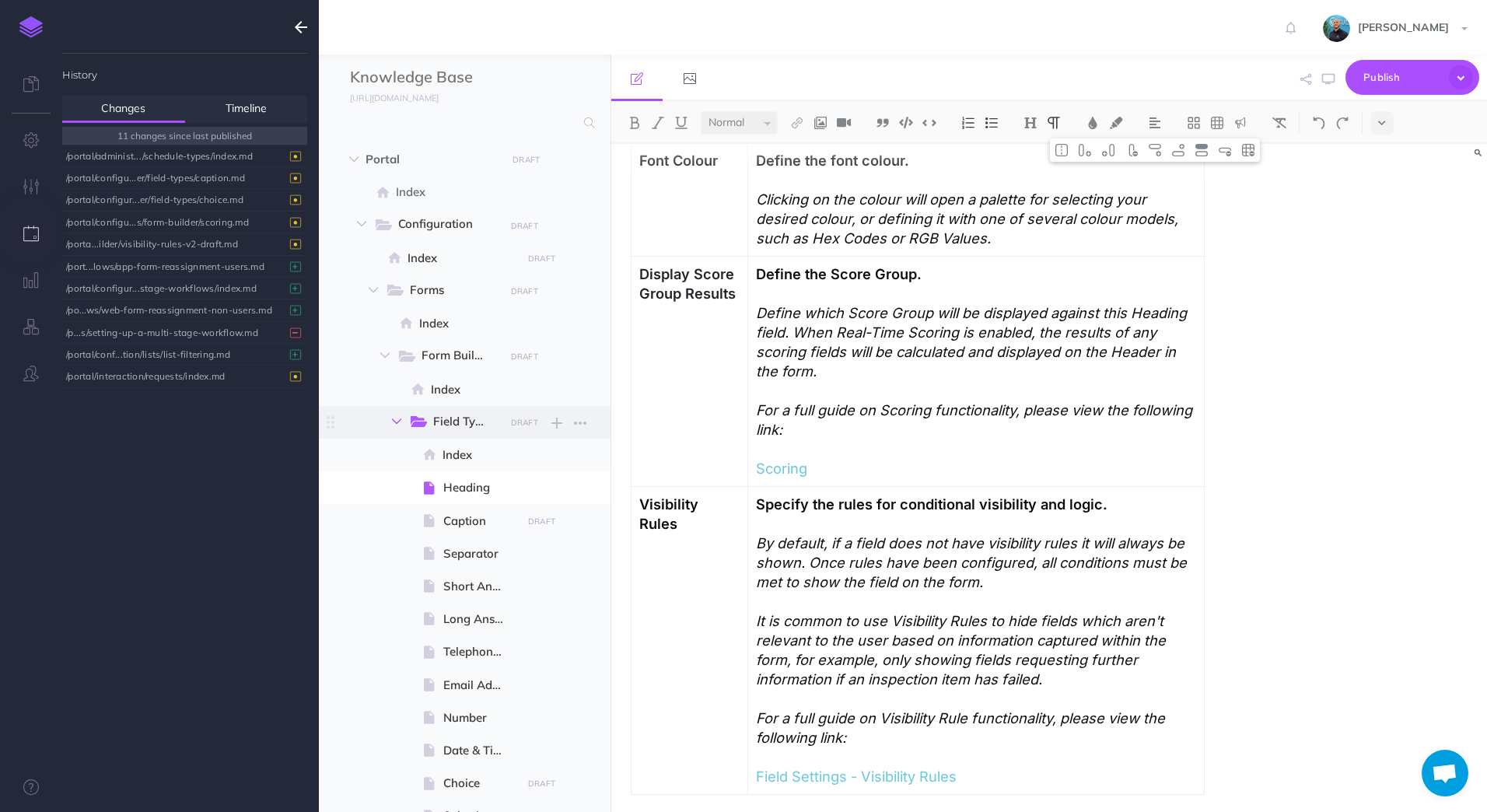
click at [400, 419] on icon "button" at bounding box center [397, 421] width 9 height 9
click at [447, 556] on span "Scoring" at bounding box center [474, 554] width 86 height 19
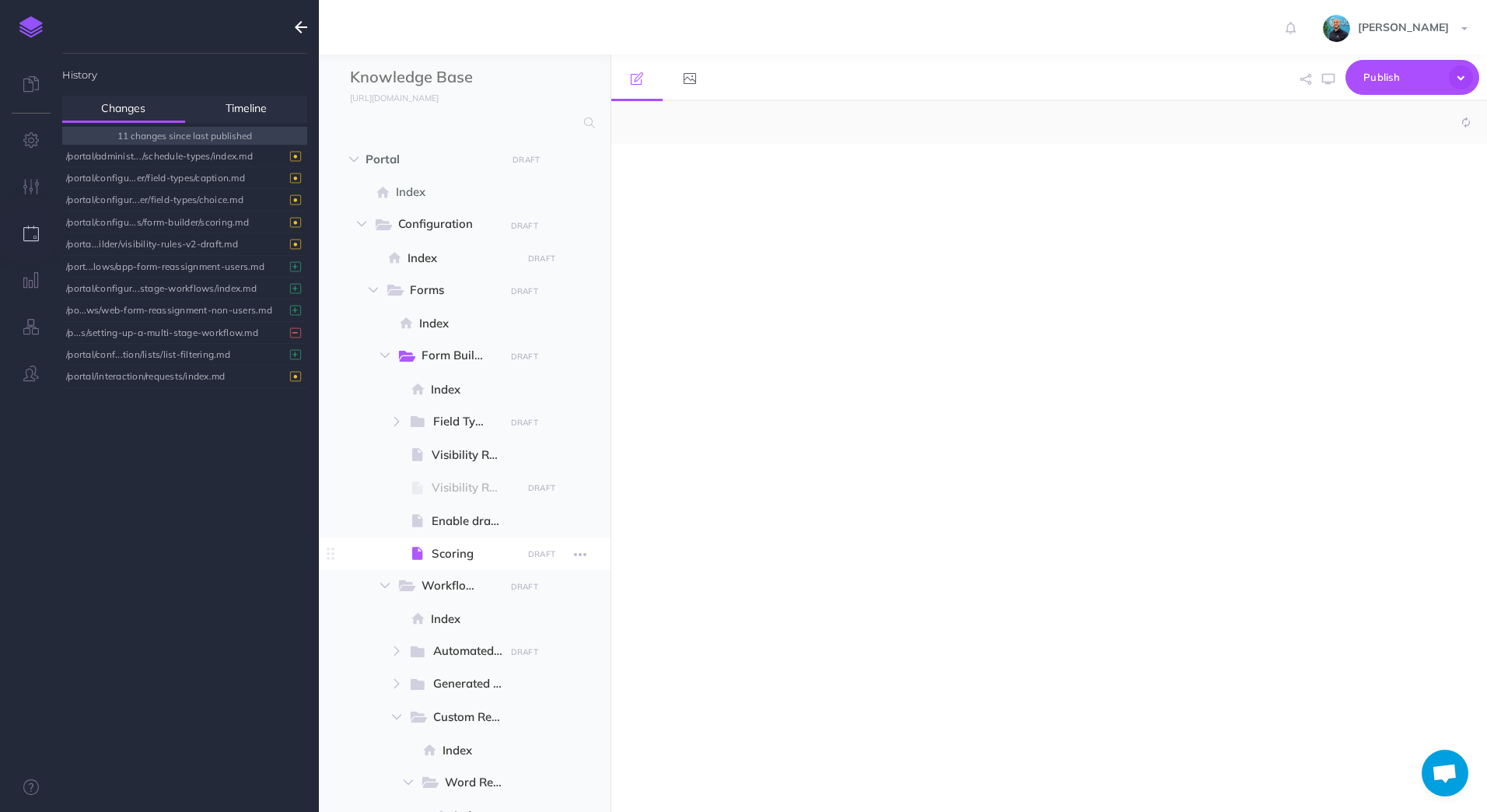
select select "null"
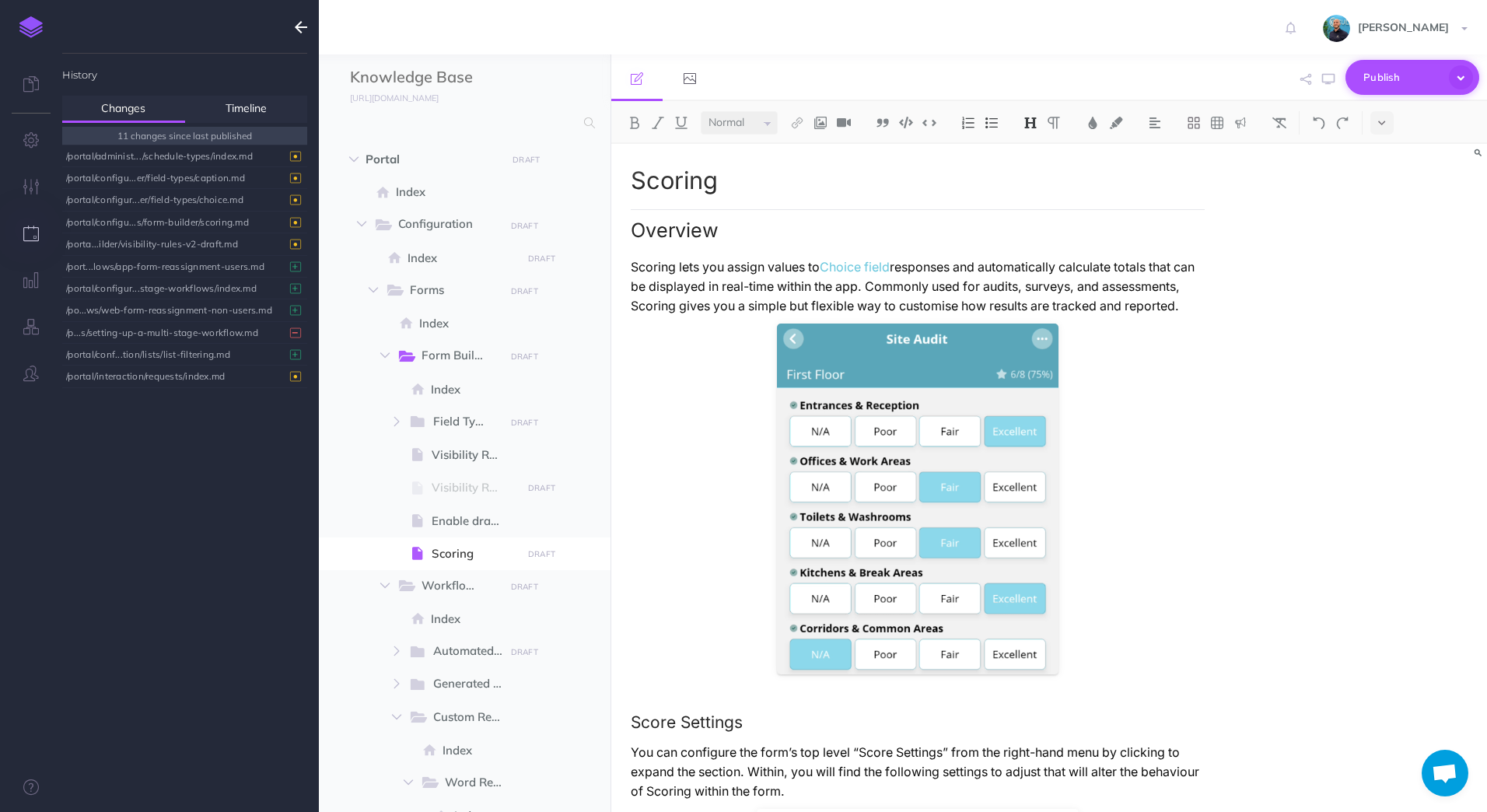
click at [1459, 78] on icon "button" at bounding box center [1460, 77] width 24 height 24
click at [251, 224] on div "/portal/configu...s/form-builder/scoring.md" at bounding box center [180, 222] width 229 height 21
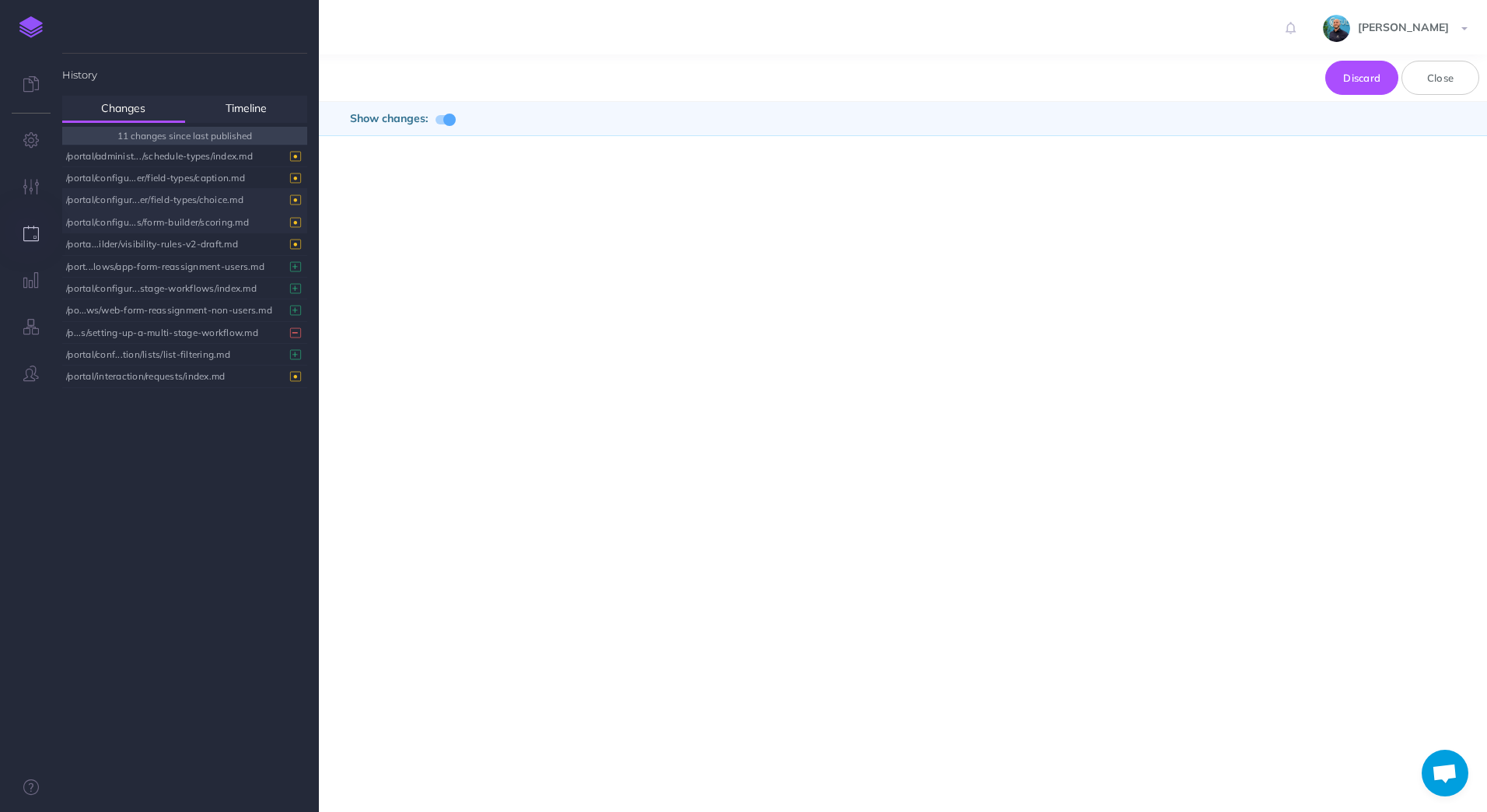
click at [191, 206] on div "/portal/configur...er/field-types/choice.md" at bounding box center [180, 199] width 229 height 21
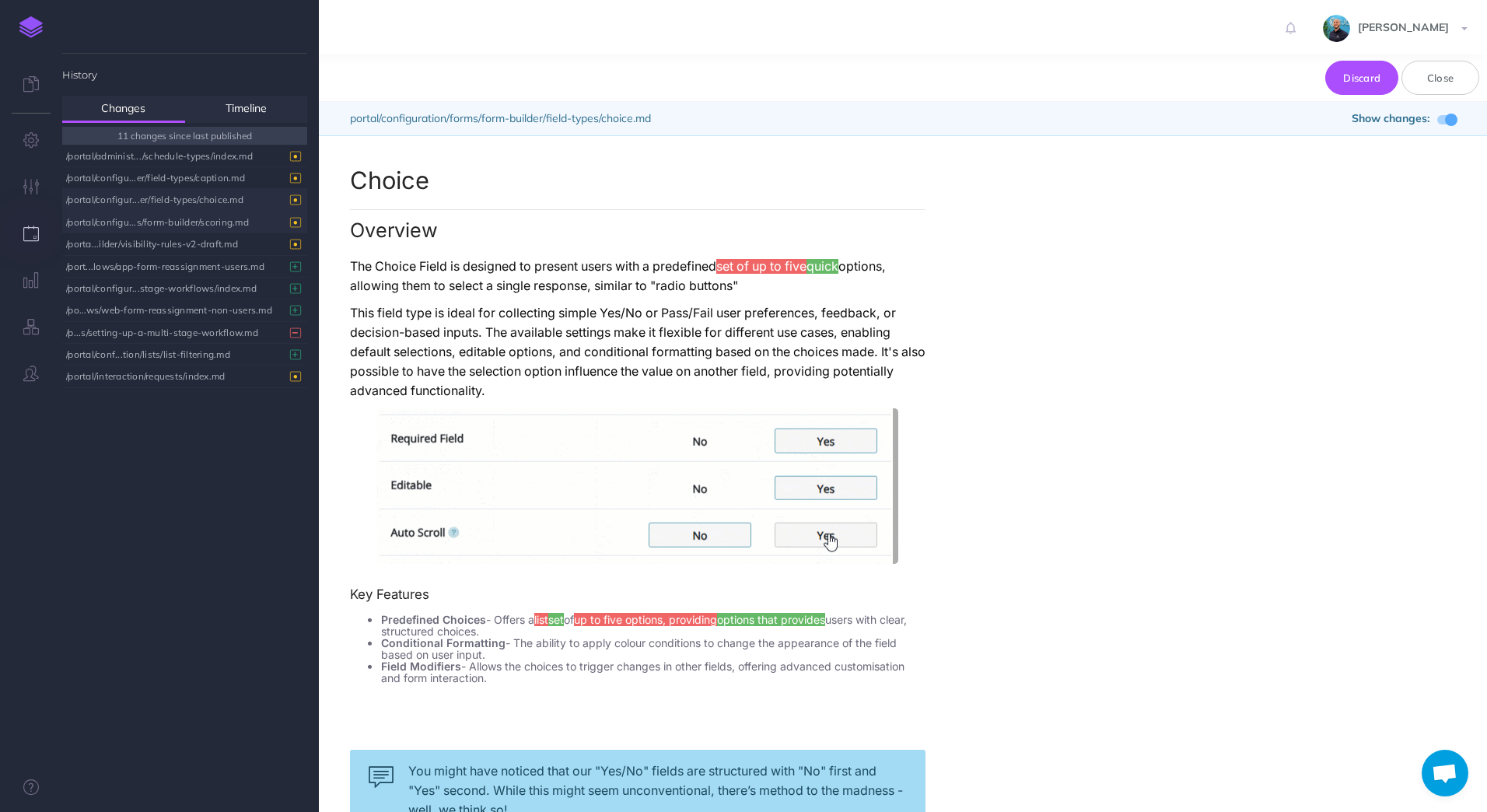
click at [217, 218] on div "/portal/configu...s/form-builder/scoring.md" at bounding box center [180, 222] width 229 height 21
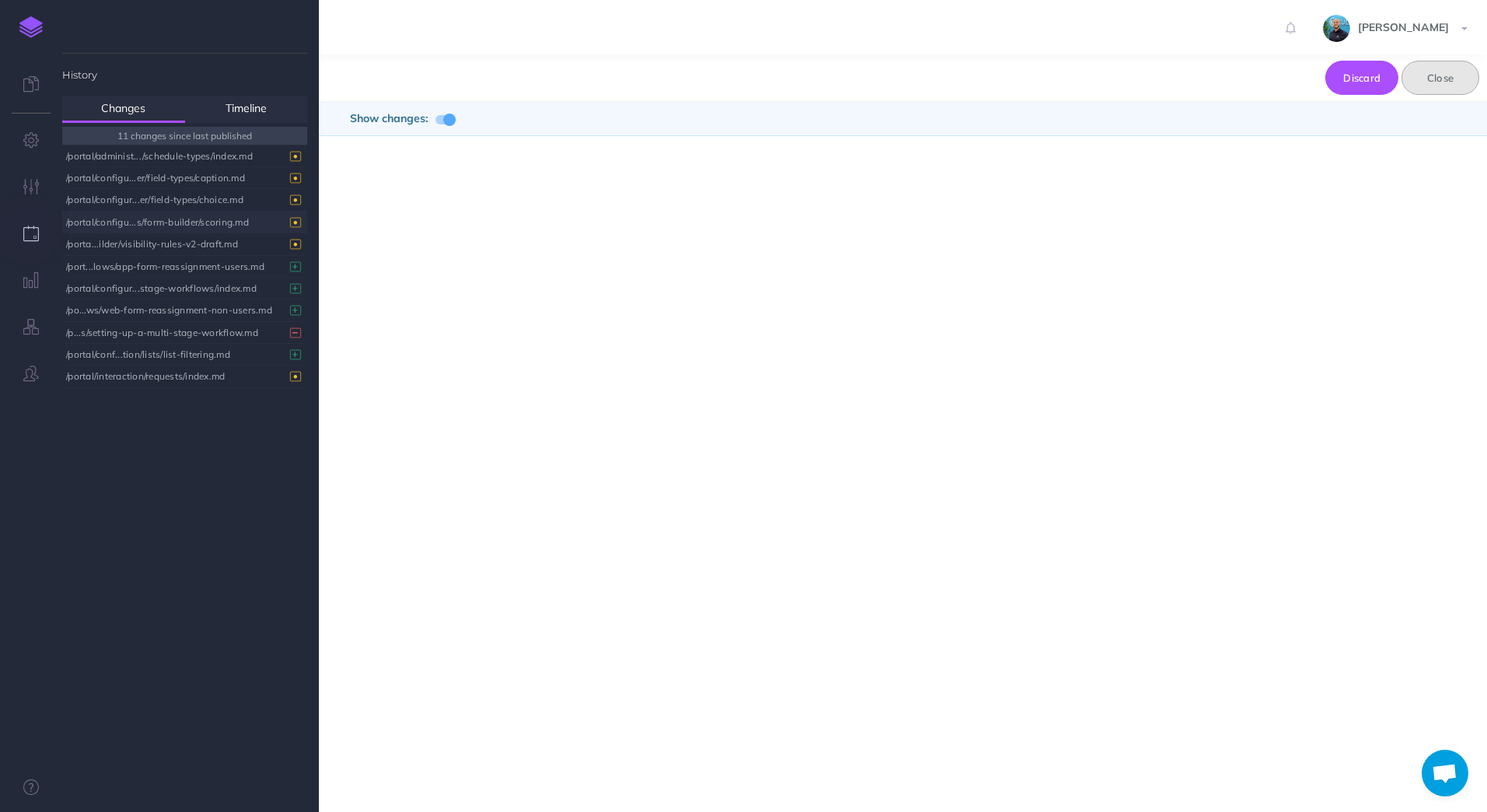
click at [1463, 78] on button "Close" at bounding box center [1440, 77] width 78 height 34
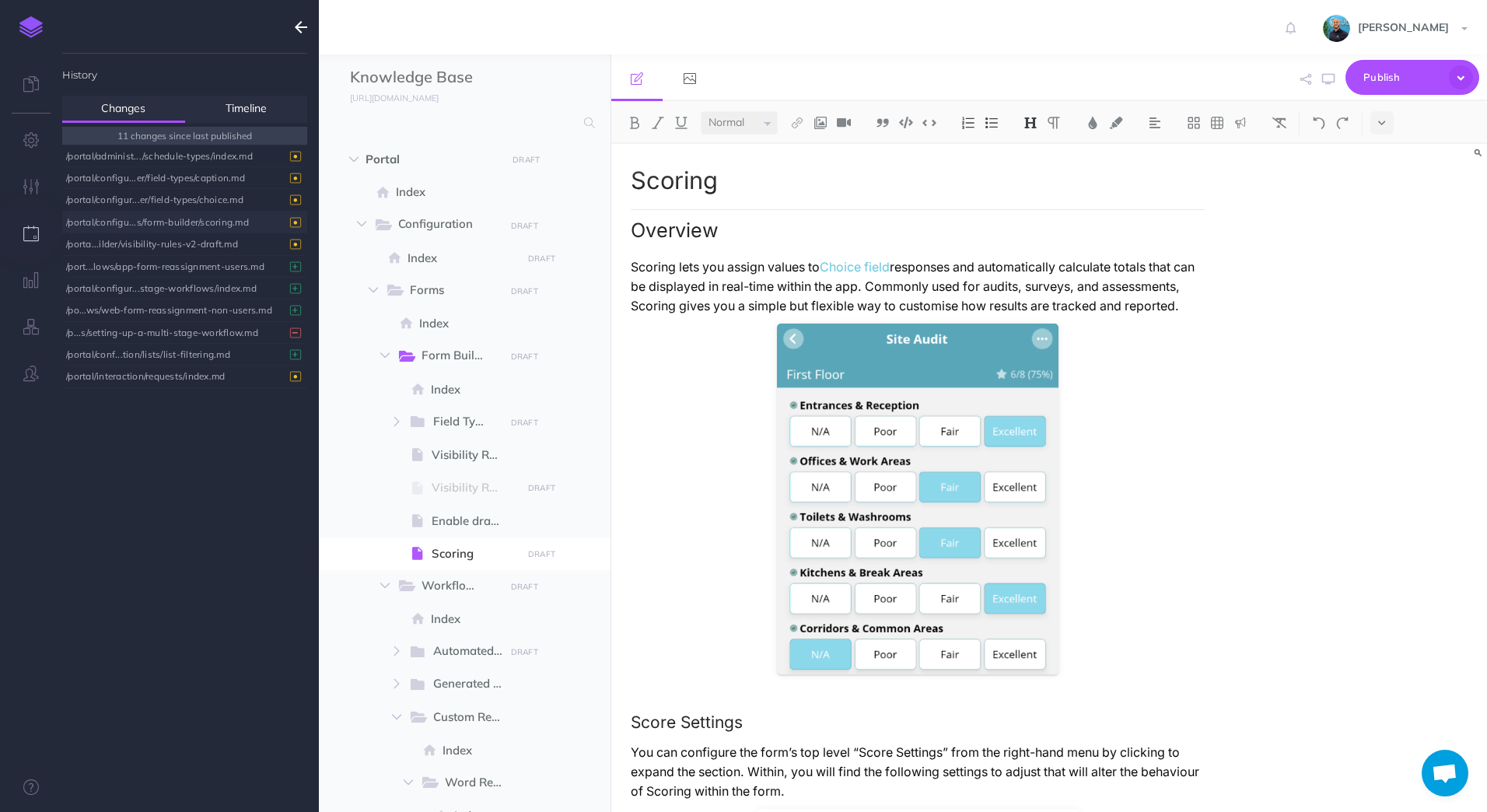
click at [714, 316] on p "Scoring lets you assign values to Choice field responses and automatically calc…" at bounding box center [918, 287] width 575 height 58
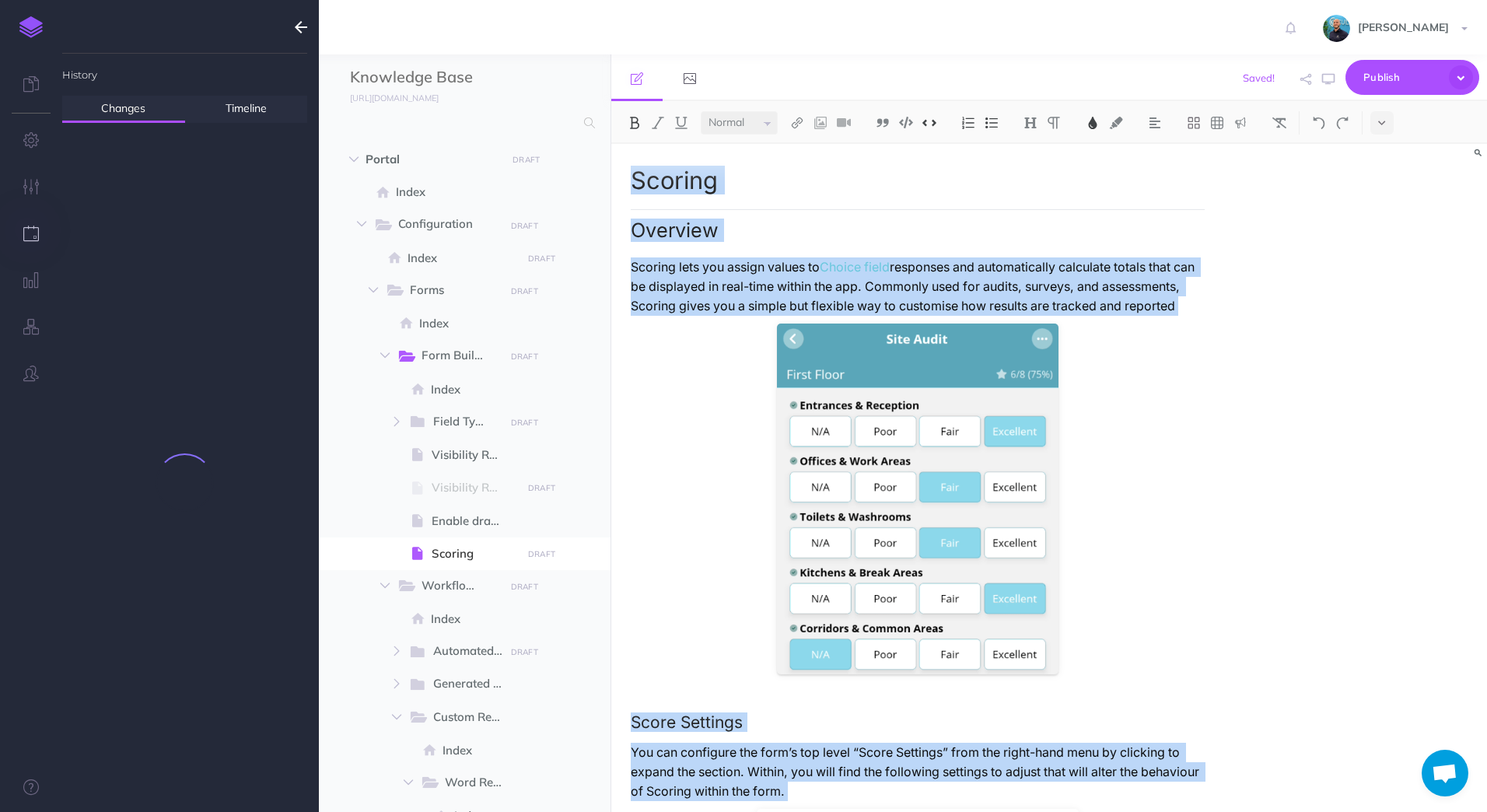
copy div "Loremip Dolorsit Ametcon adip eli seddoe tempor in Utlabo etdol magnaaliq eni a…"
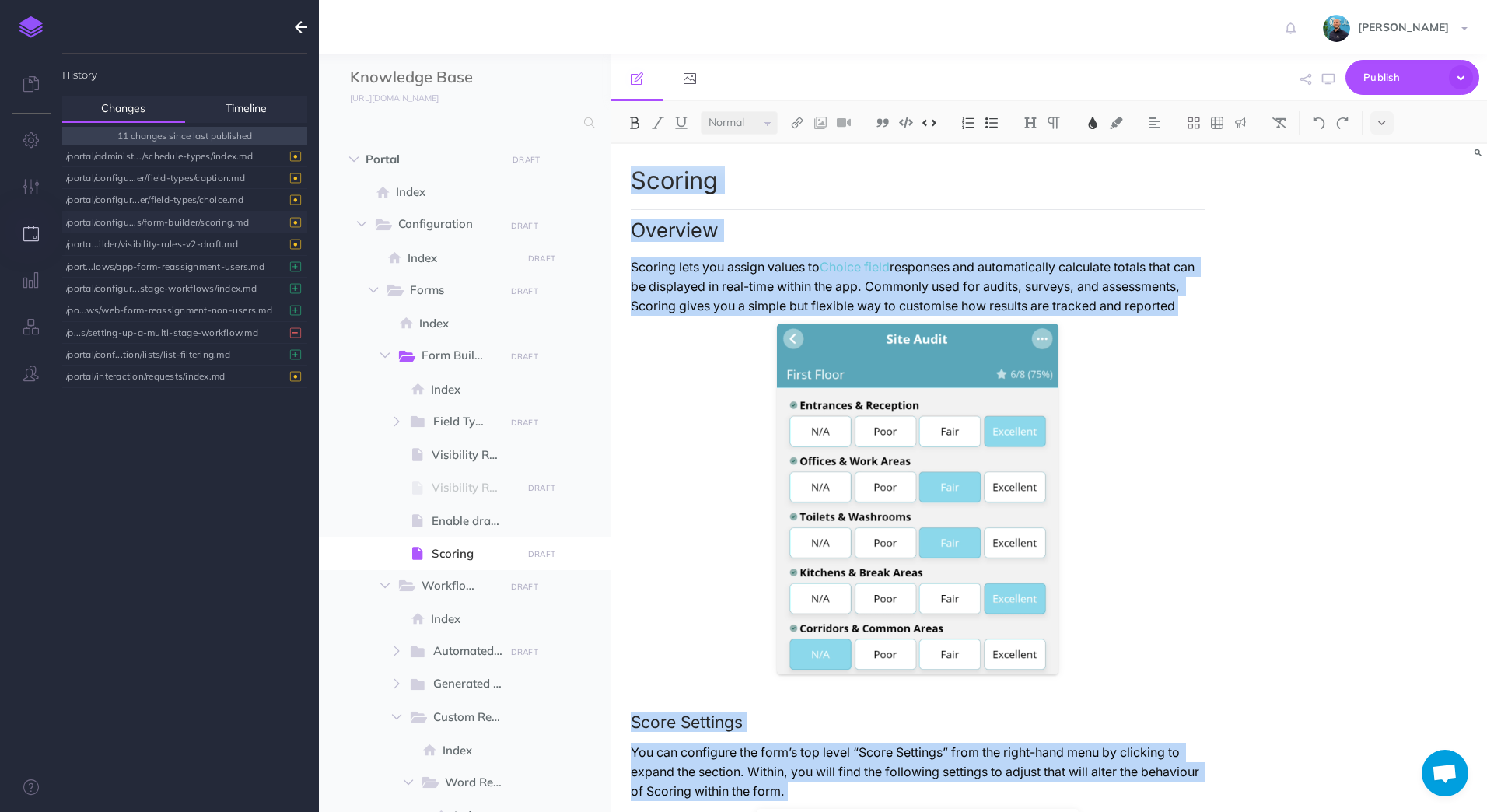
click at [937, 280] on p "Scoring lets you assign values to Choice field responses and automatically calc…" at bounding box center [918, 287] width 575 height 58
click at [260, 221] on div "/portal/configu...s/form-builder/scoring.md" at bounding box center [180, 222] width 229 height 21
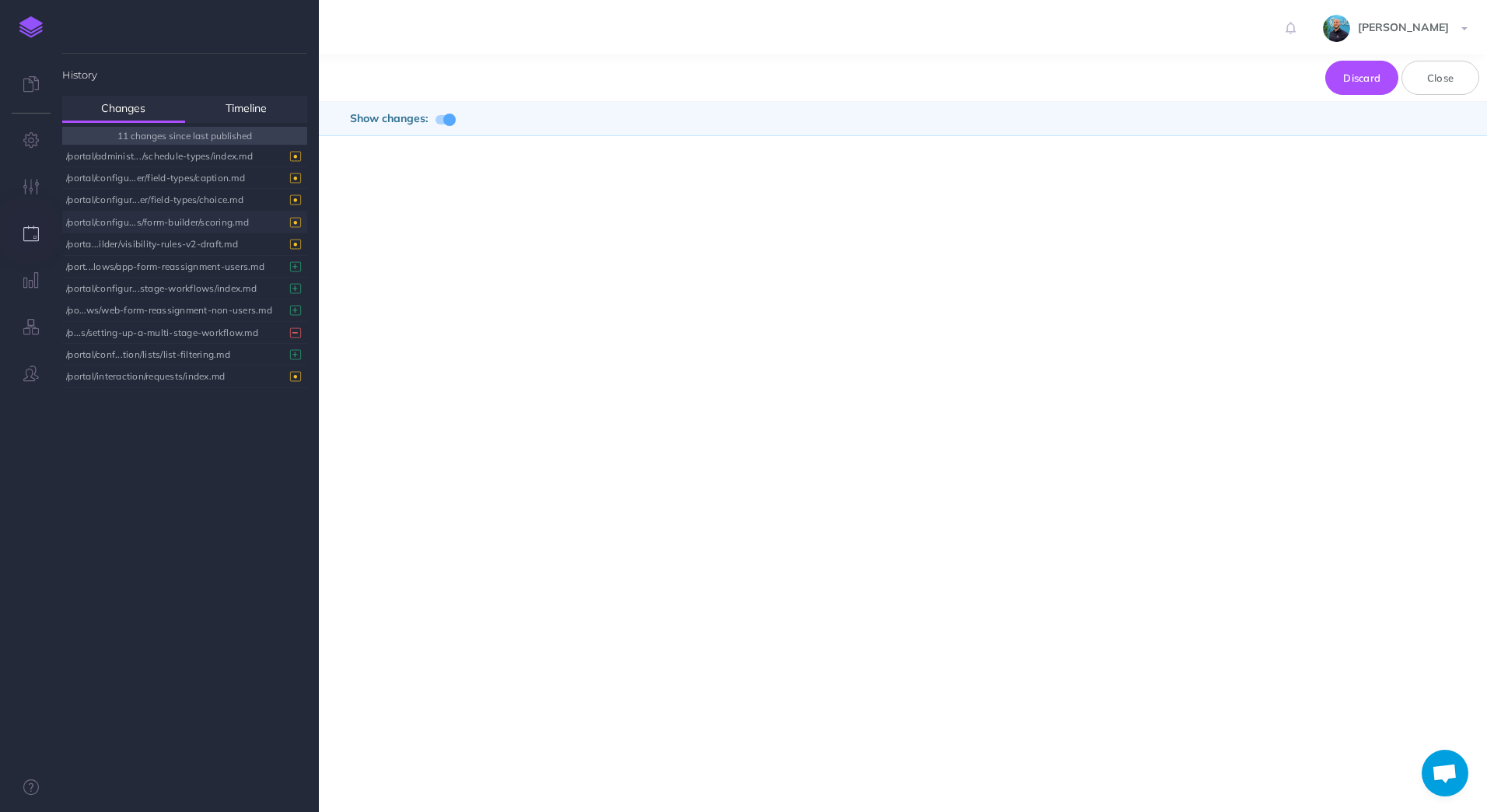
click at [439, 119] on span at bounding box center [445, 120] width 19 height 9
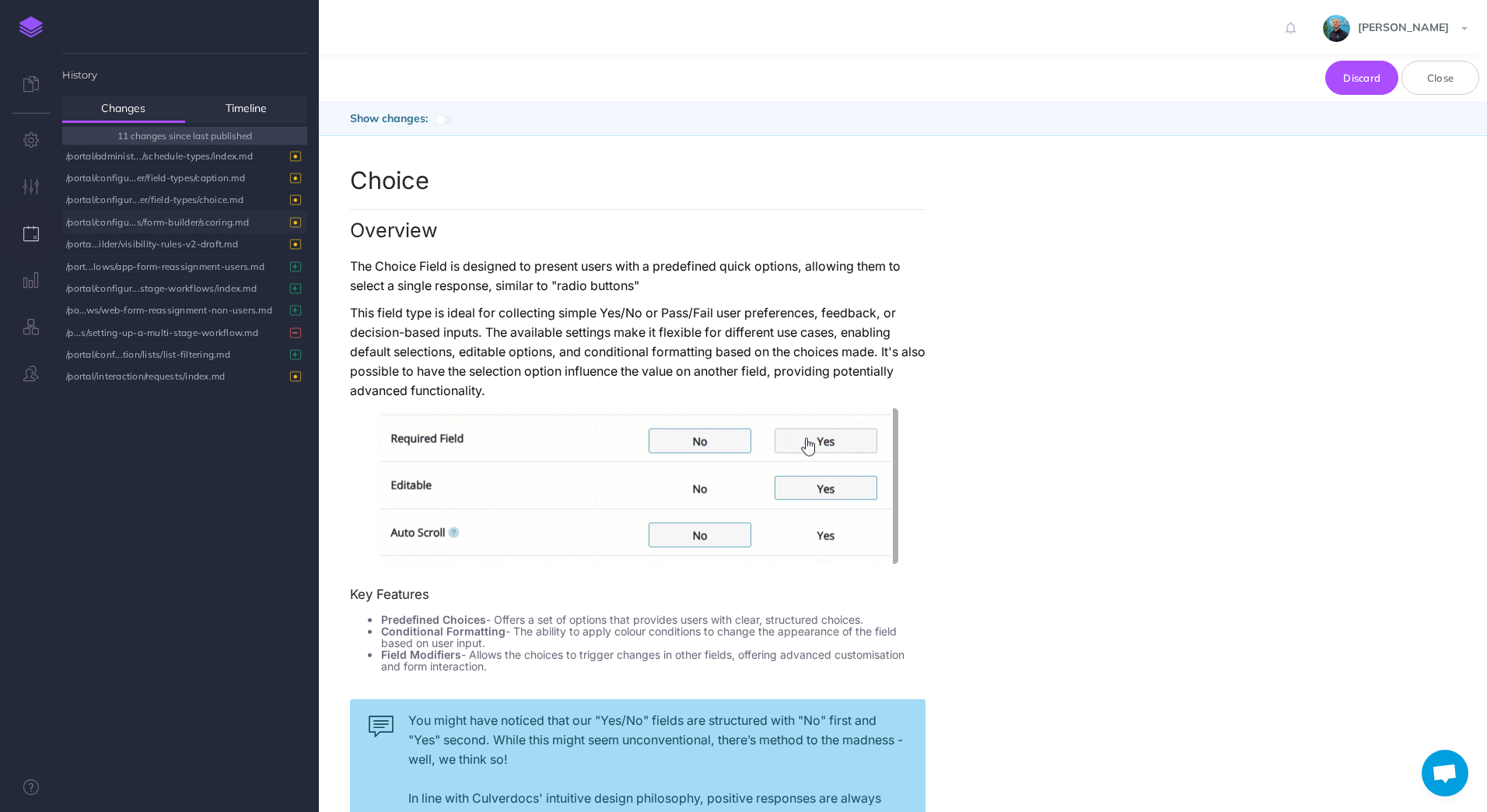
click at [444, 121] on span at bounding box center [440, 120] width 13 height 13
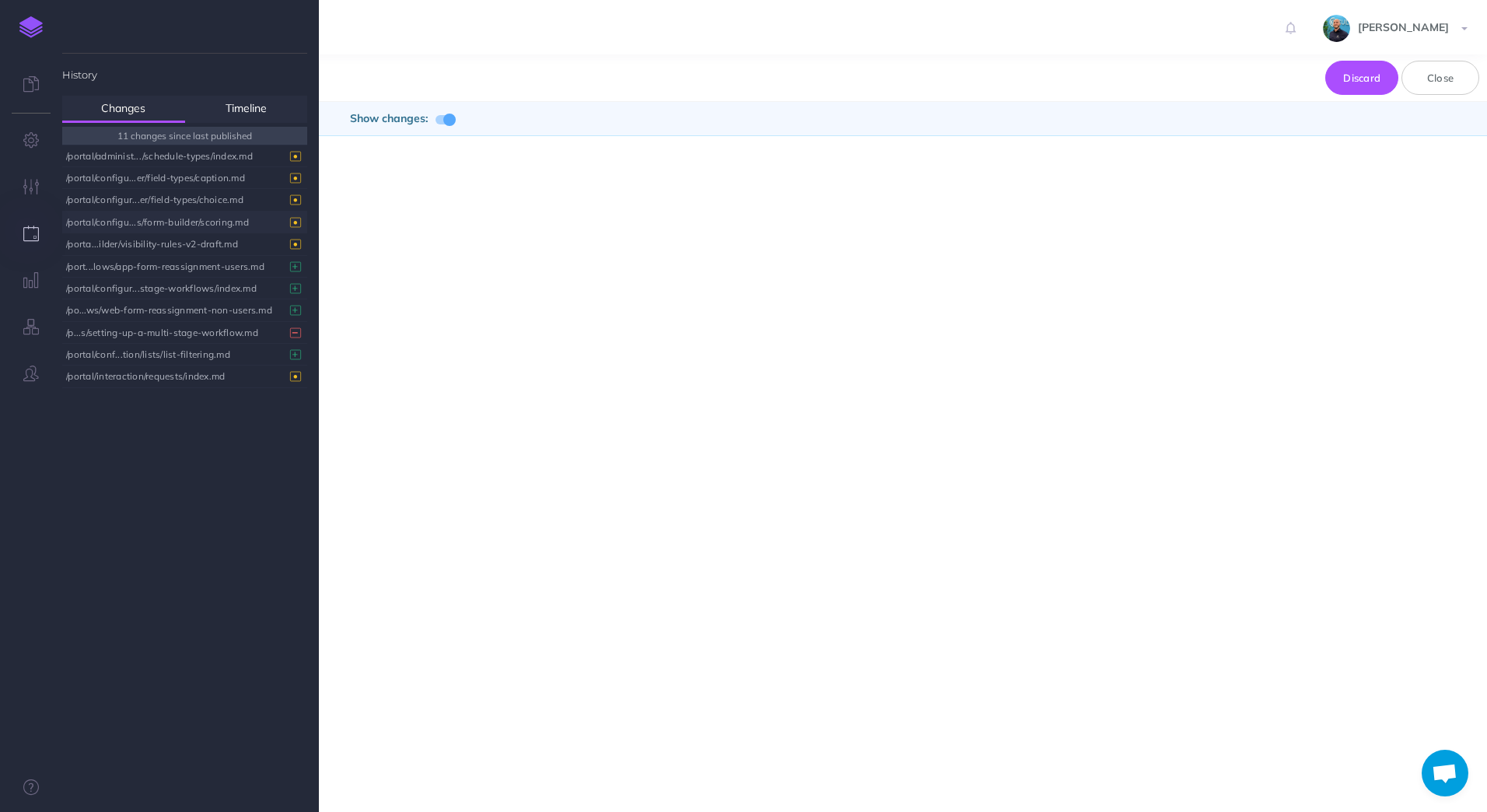
click at [444, 121] on span at bounding box center [450, 120] width 13 height 13
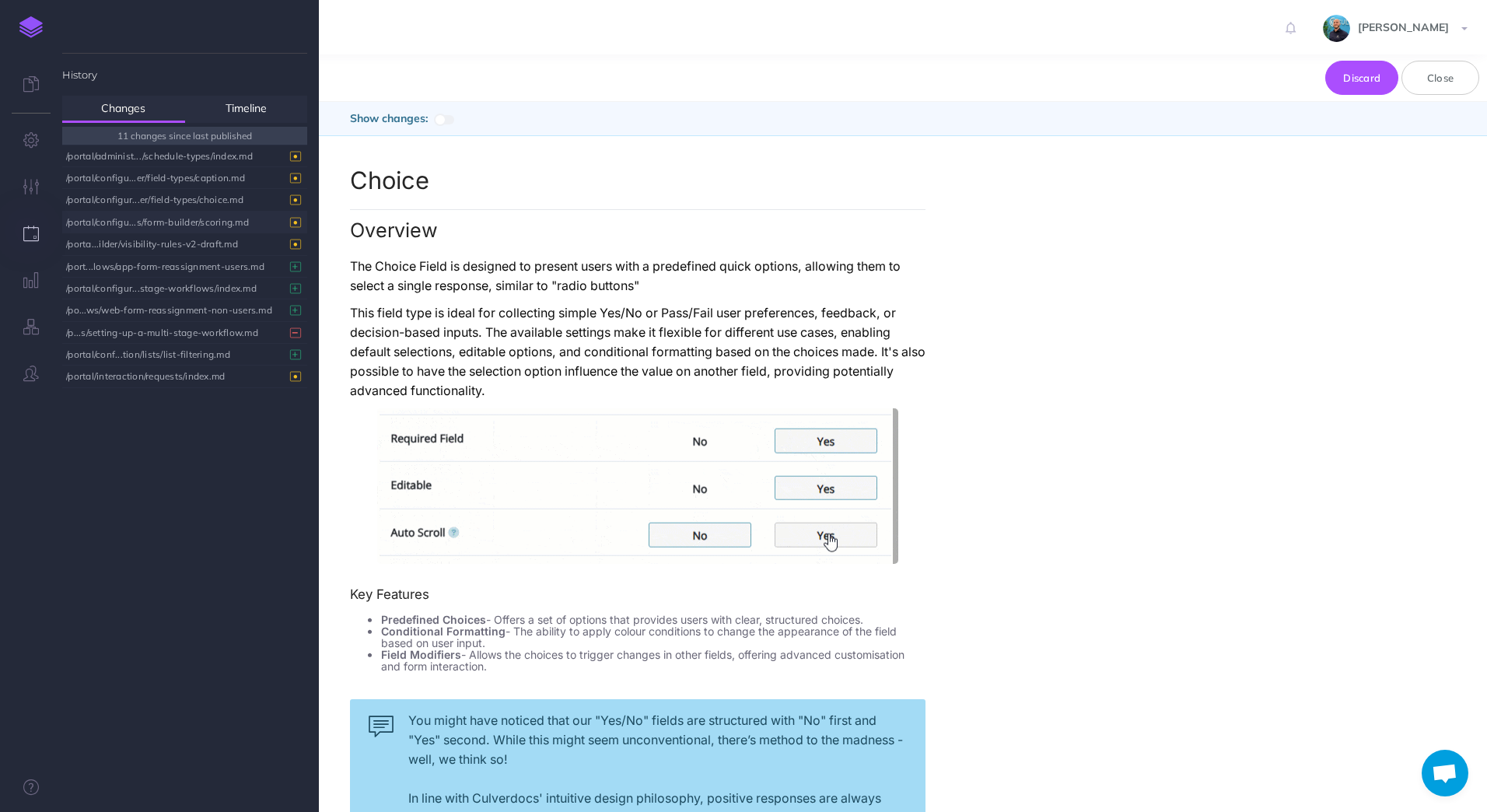
click at [447, 121] on span at bounding box center [440, 120] width 13 height 13
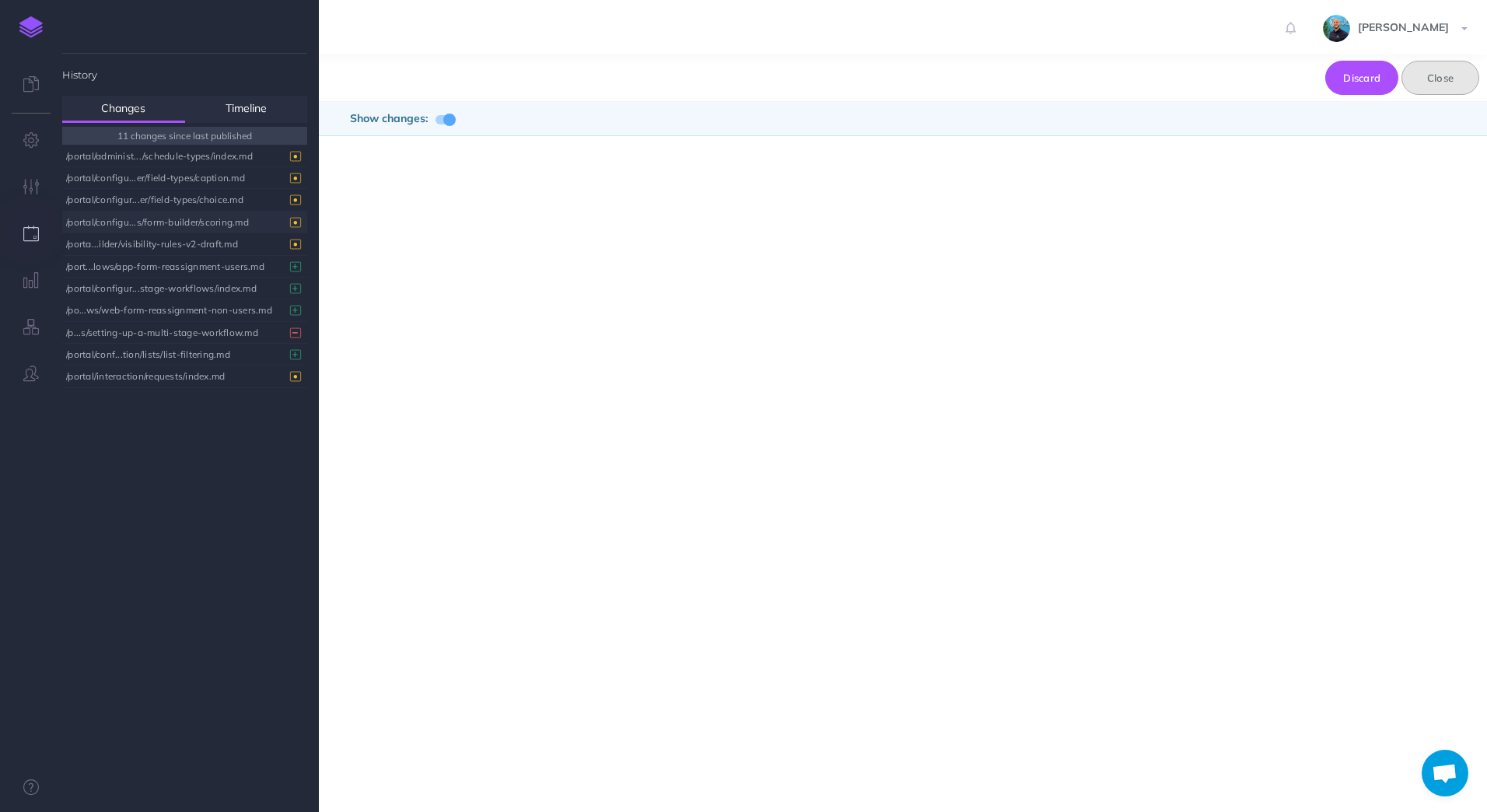
click at [1463, 87] on button "Close" at bounding box center [1440, 77] width 78 height 34
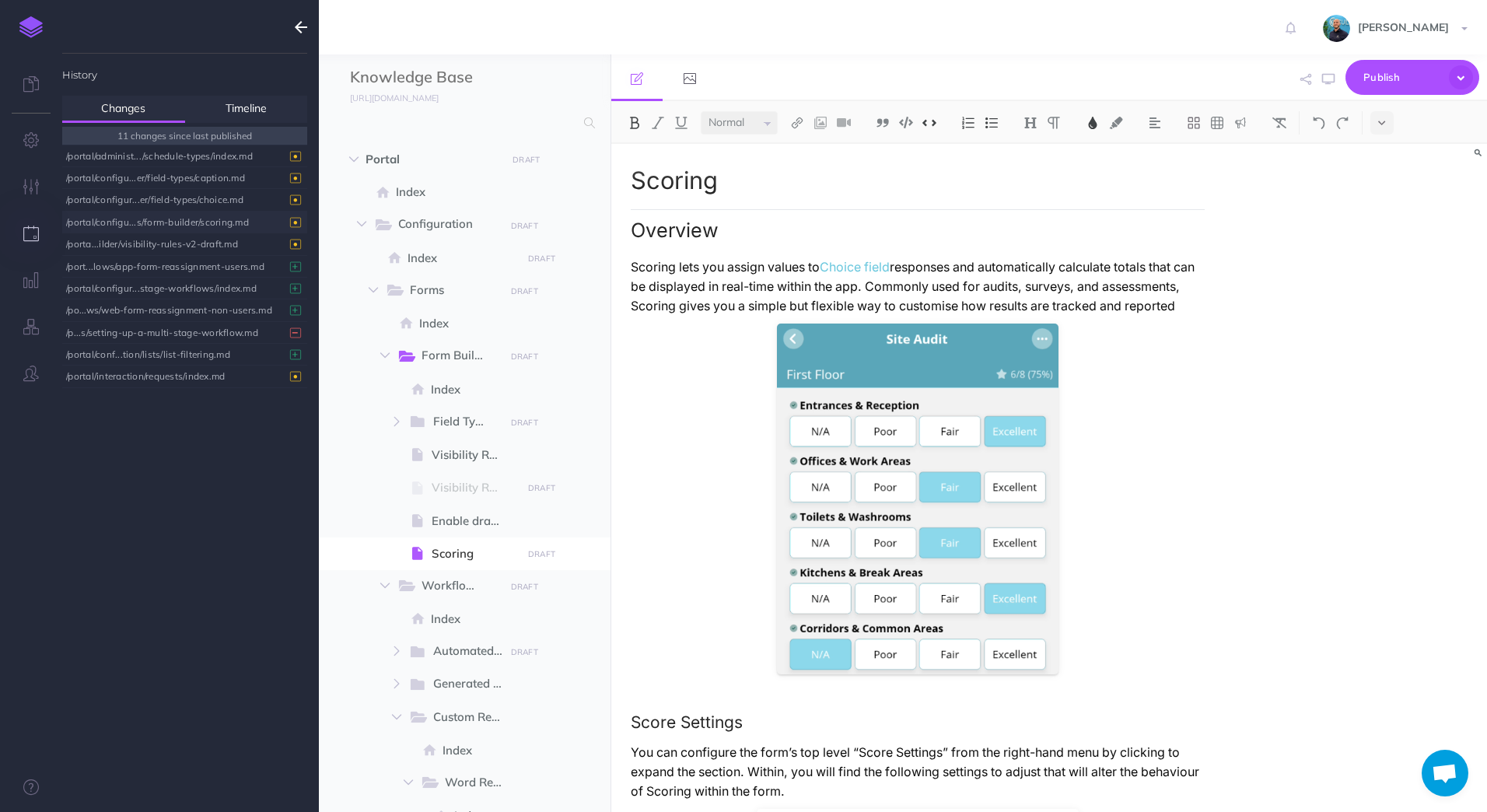
click at [761, 316] on p "Scoring lets you assign values to Choice field responses and automatically calc…" at bounding box center [918, 287] width 575 height 58
click at [201, 217] on div "/portal/configu...s/form-builder/scoring.md" at bounding box center [180, 222] width 229 height 21
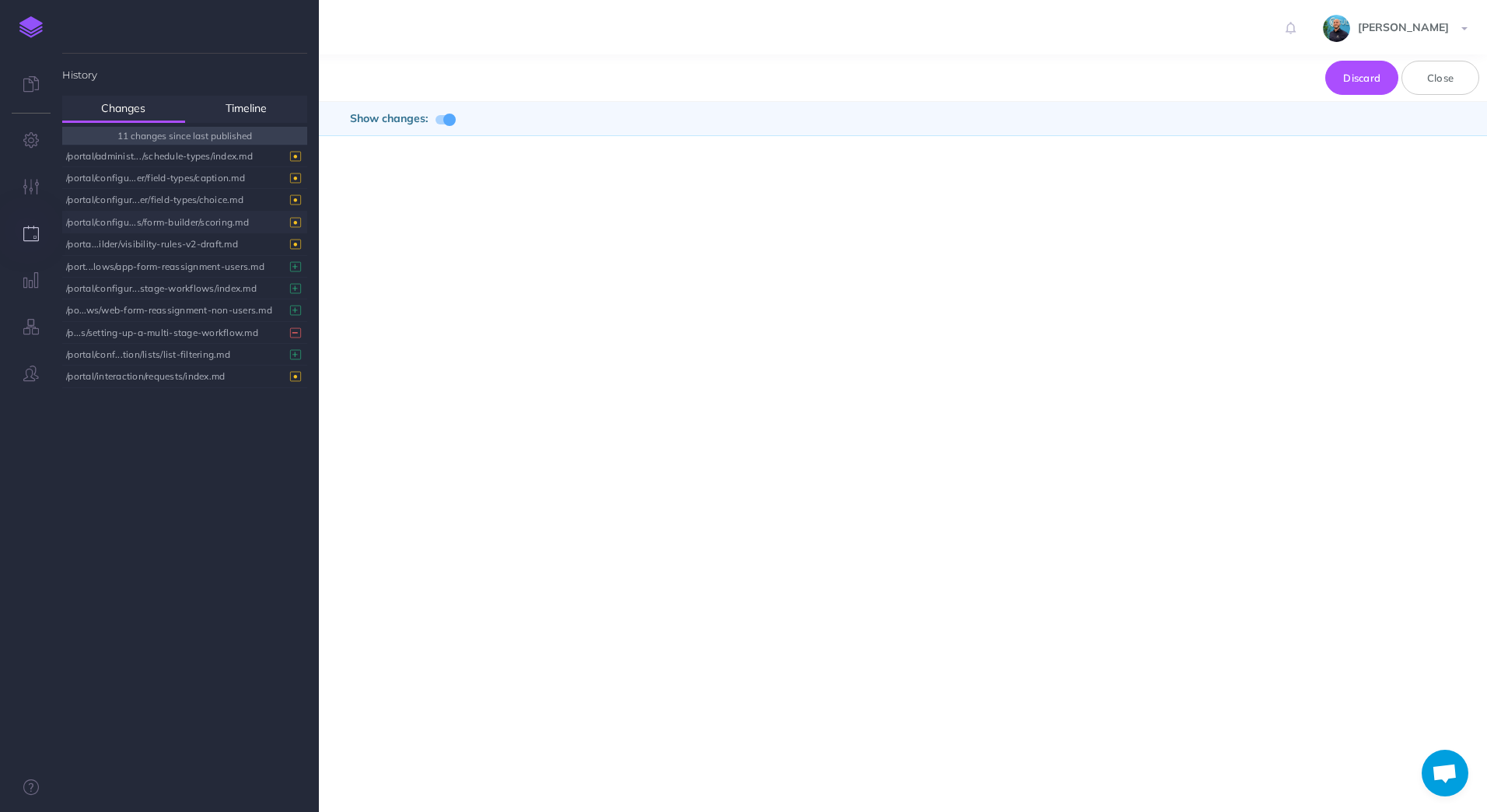
drag, startPoint x: 201, startPoint y: 221, endPoint x: 178, endPoint y: 224, distance: 23.2
click at [178, 224] on div "/portal/configu...s/form-builder/scoring.md" at bounding box center [180, 222] width 229 height 21
click at [1457, 86] on button "Close" at bounding box center [1440, 77] width 78 height 34
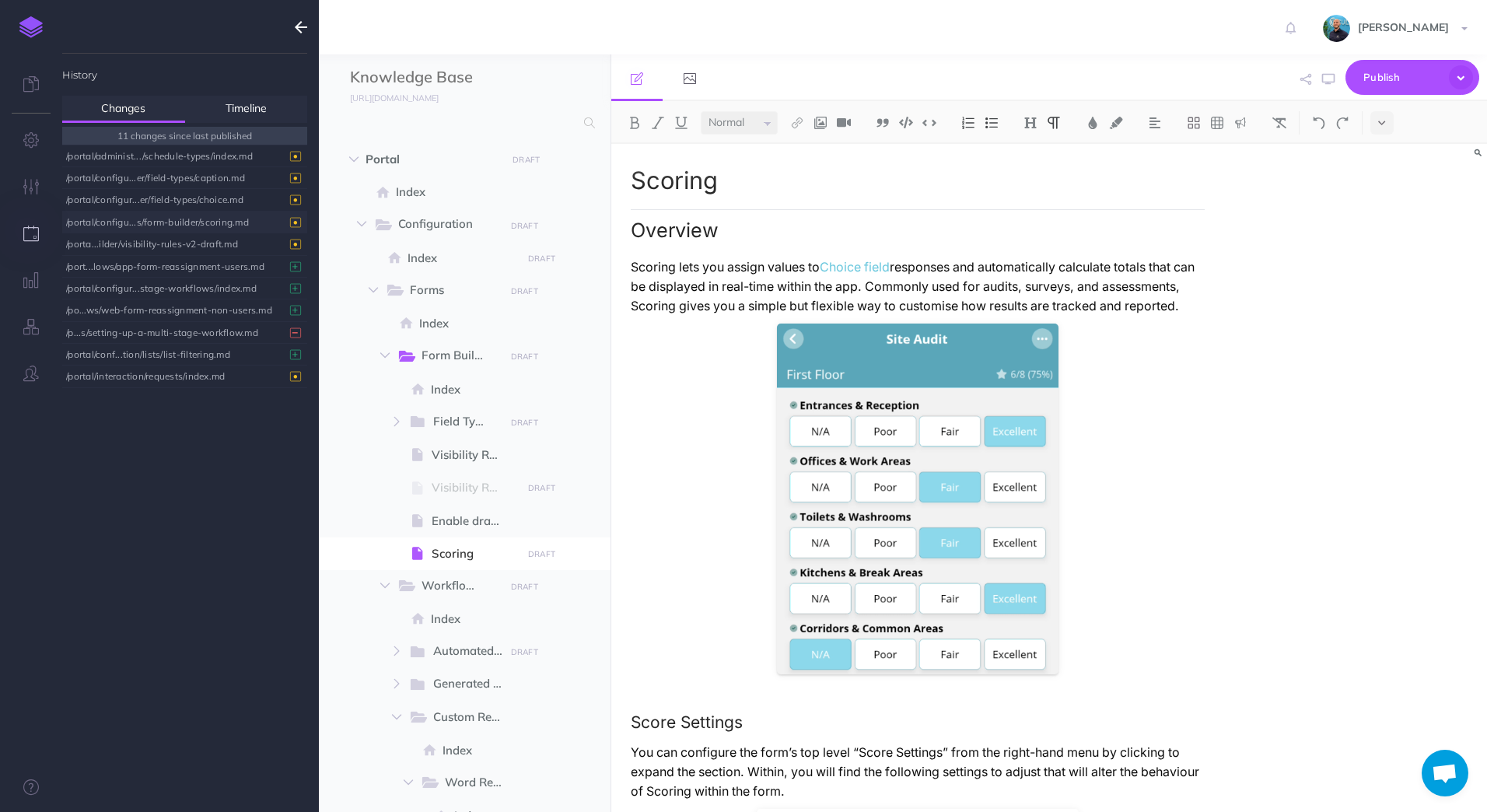
click at [1292, 293] on div "Scoring Overview Scoring lets you assign values to Choice field responses and a…" at bounding box center [1049, 478] width 877 height 668
click at [1324, 84] on icon "button" at bounding box center [1328, 80] width 13 height 13
click at [1464, 77] on icon "button" at bounding box center [1460, 77] width 24 height 24
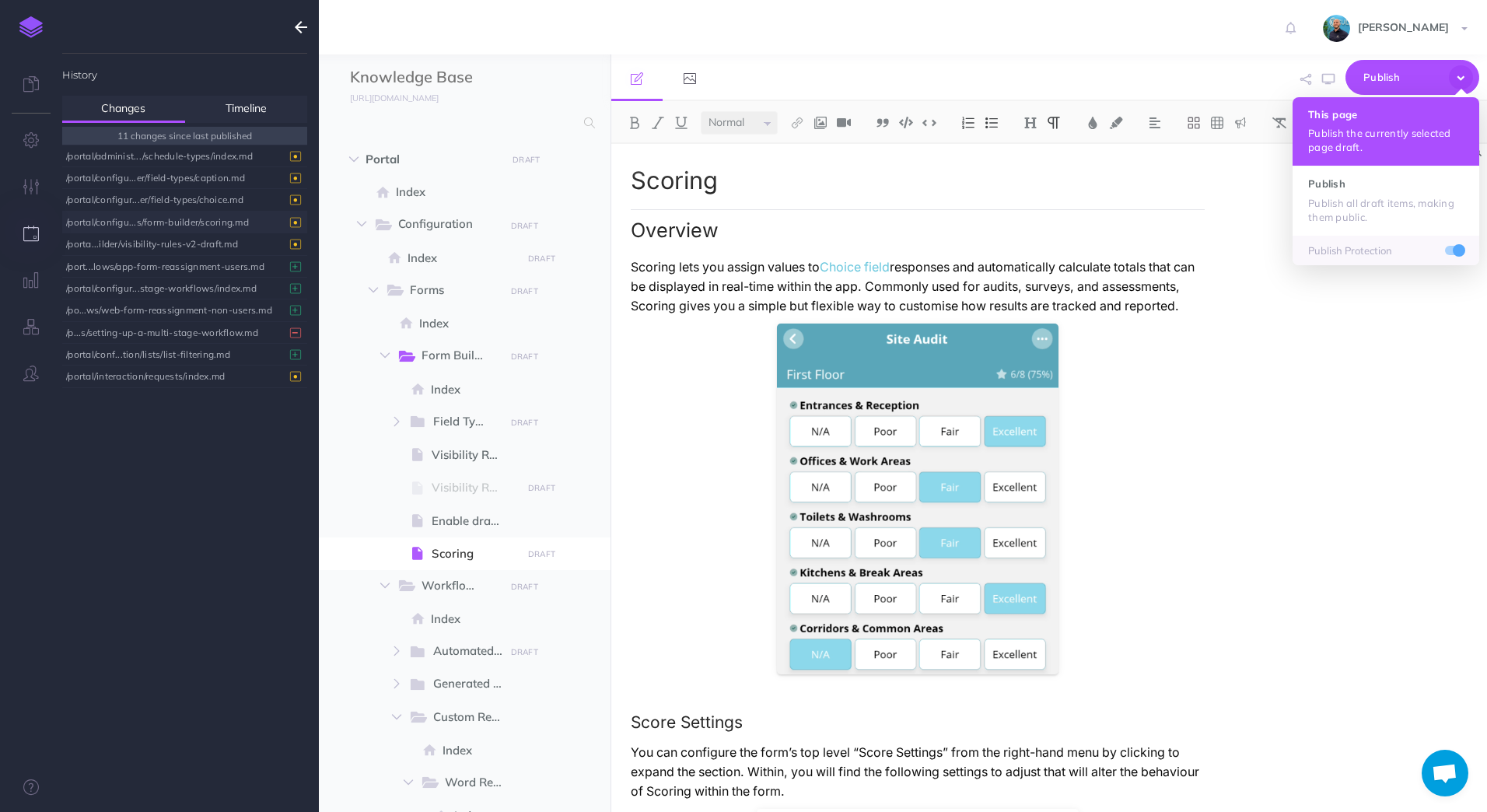
click at [1387, 134] on p "Publish the currently selected page draft." at bounding box center [1385, 140] width 155 height 28
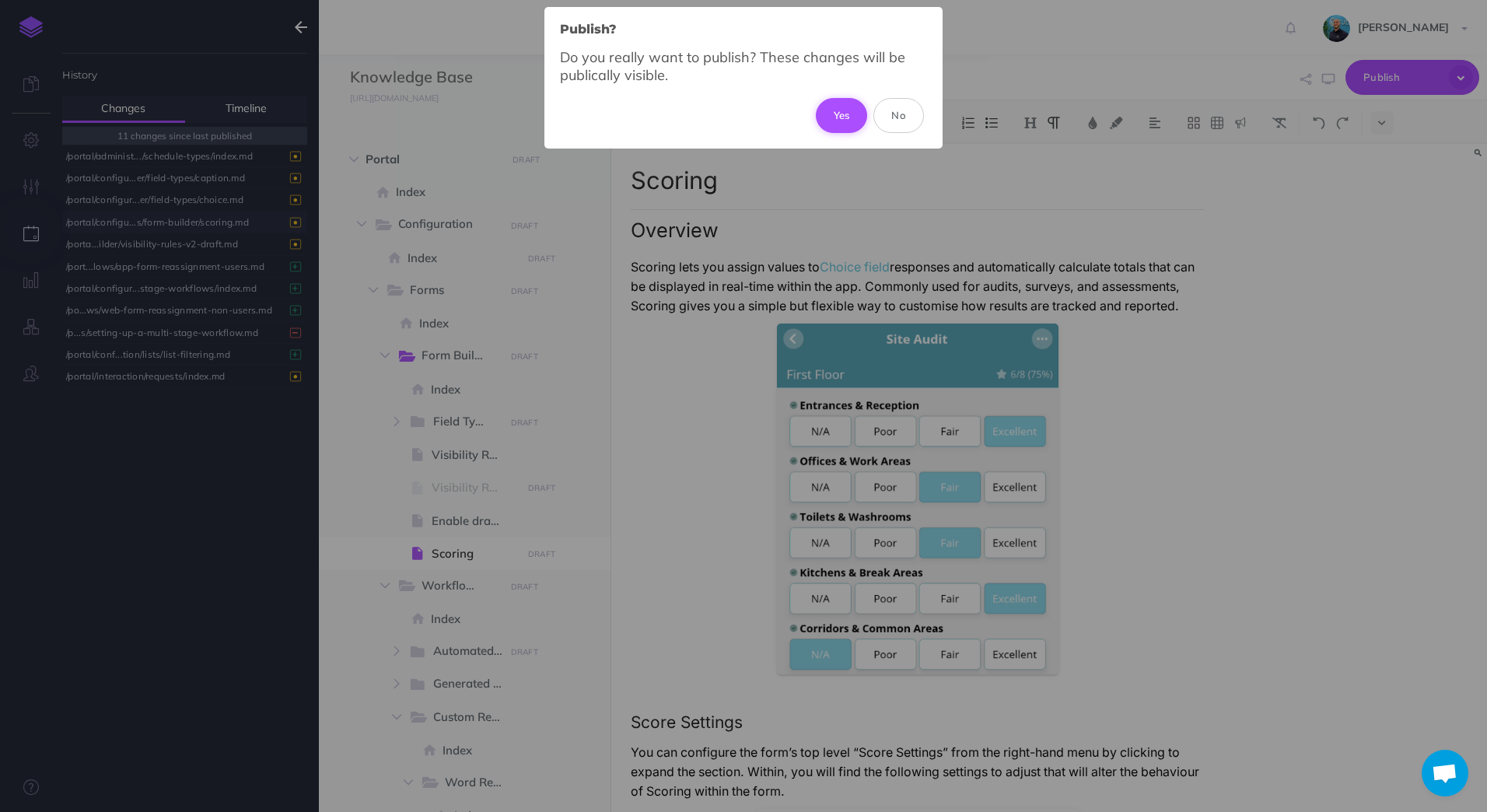
click at [840, 117] on button "Yes" at bounding box center [842, 114] width 52 height 34
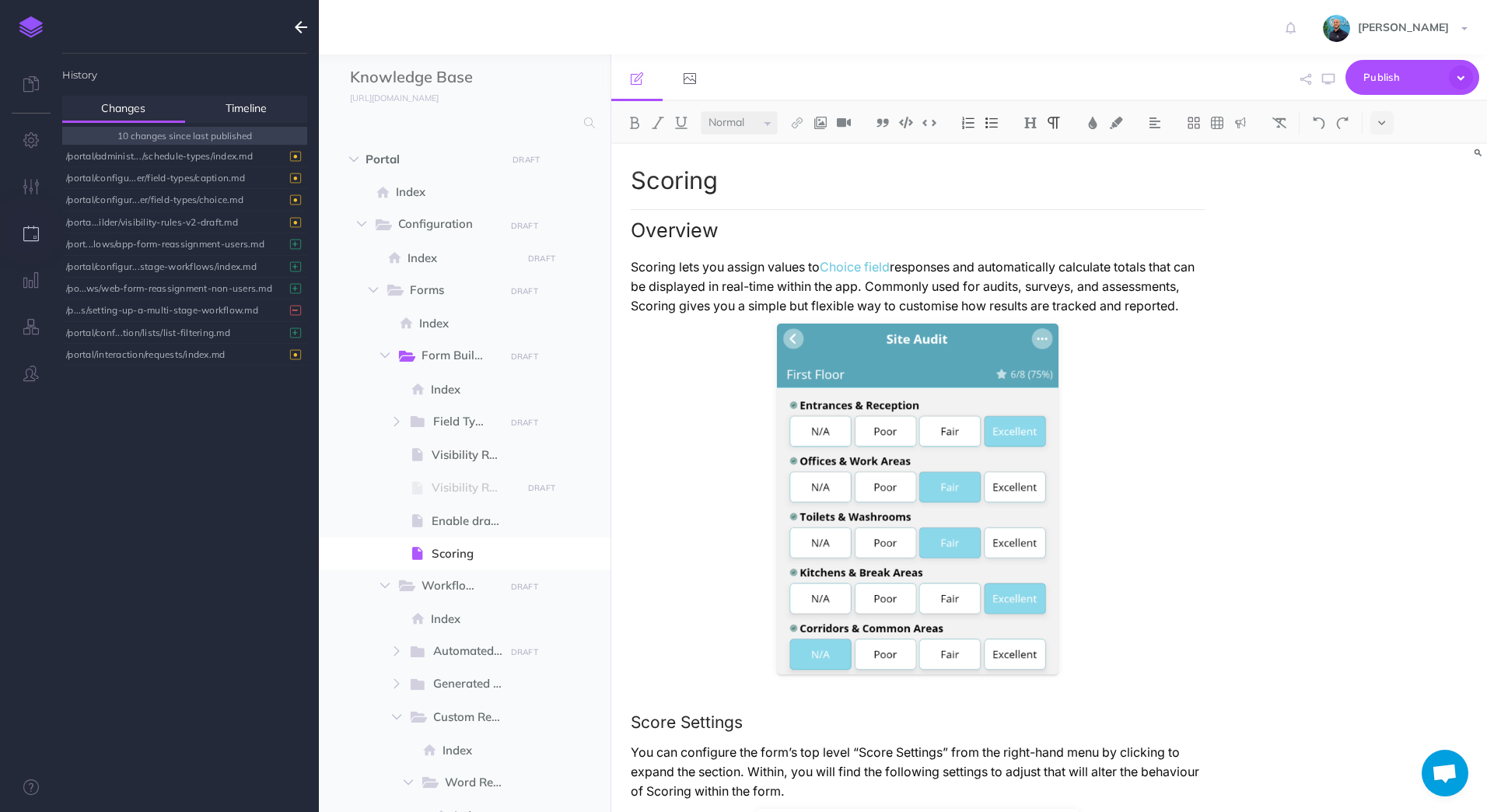
click at [1396, 322] on div "Scoring Overview Scoring lets you assign values to Choice field responses and a…" at bounding box center [1049, 478] width 877 height 668
click at [1071, 316] on p "Scoring lets you assign values to Choice field responses and automatically calc…" at bounding box center [918, 287] width 575 height 58
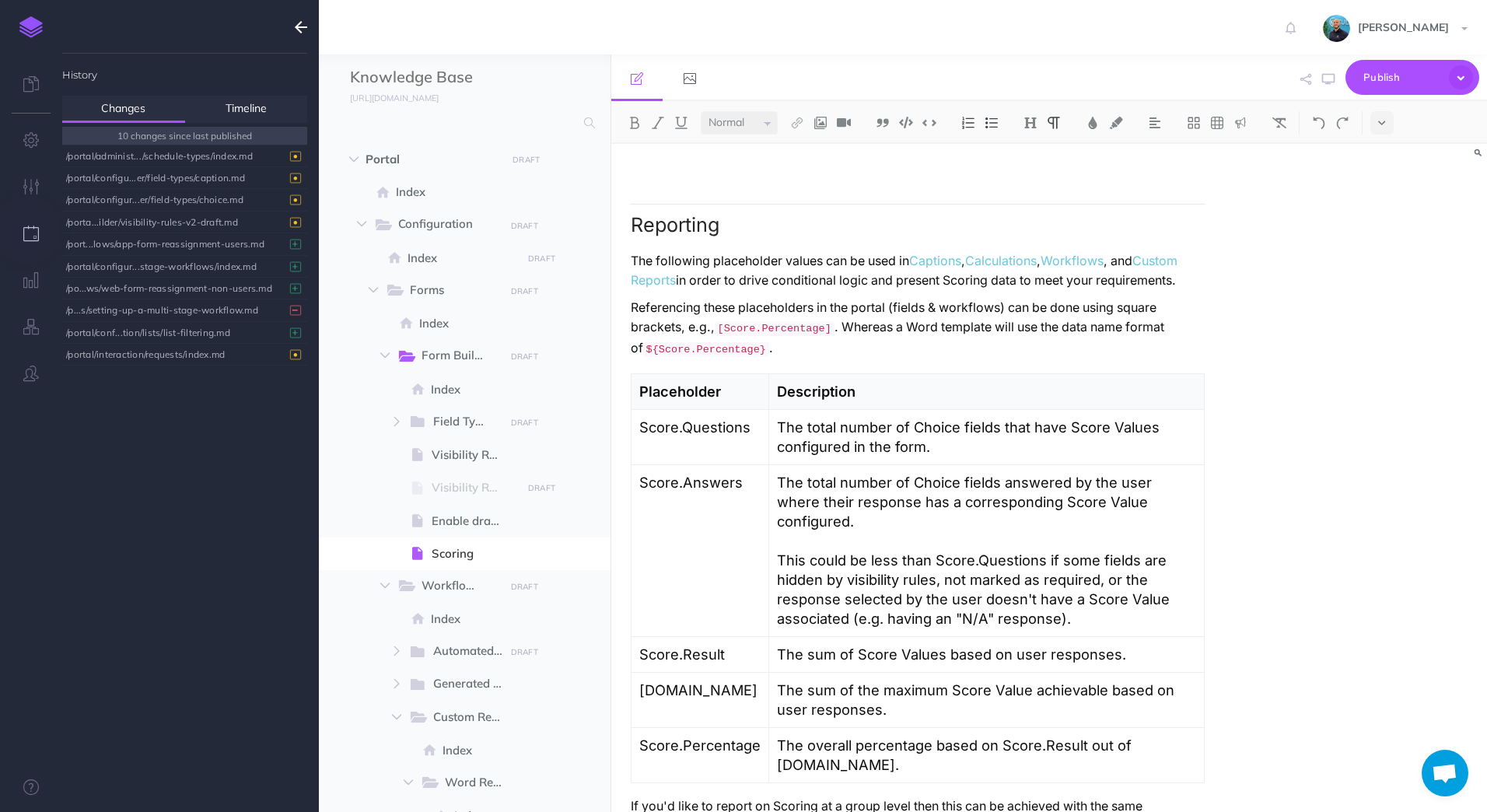
scroll to position [4660, 0]
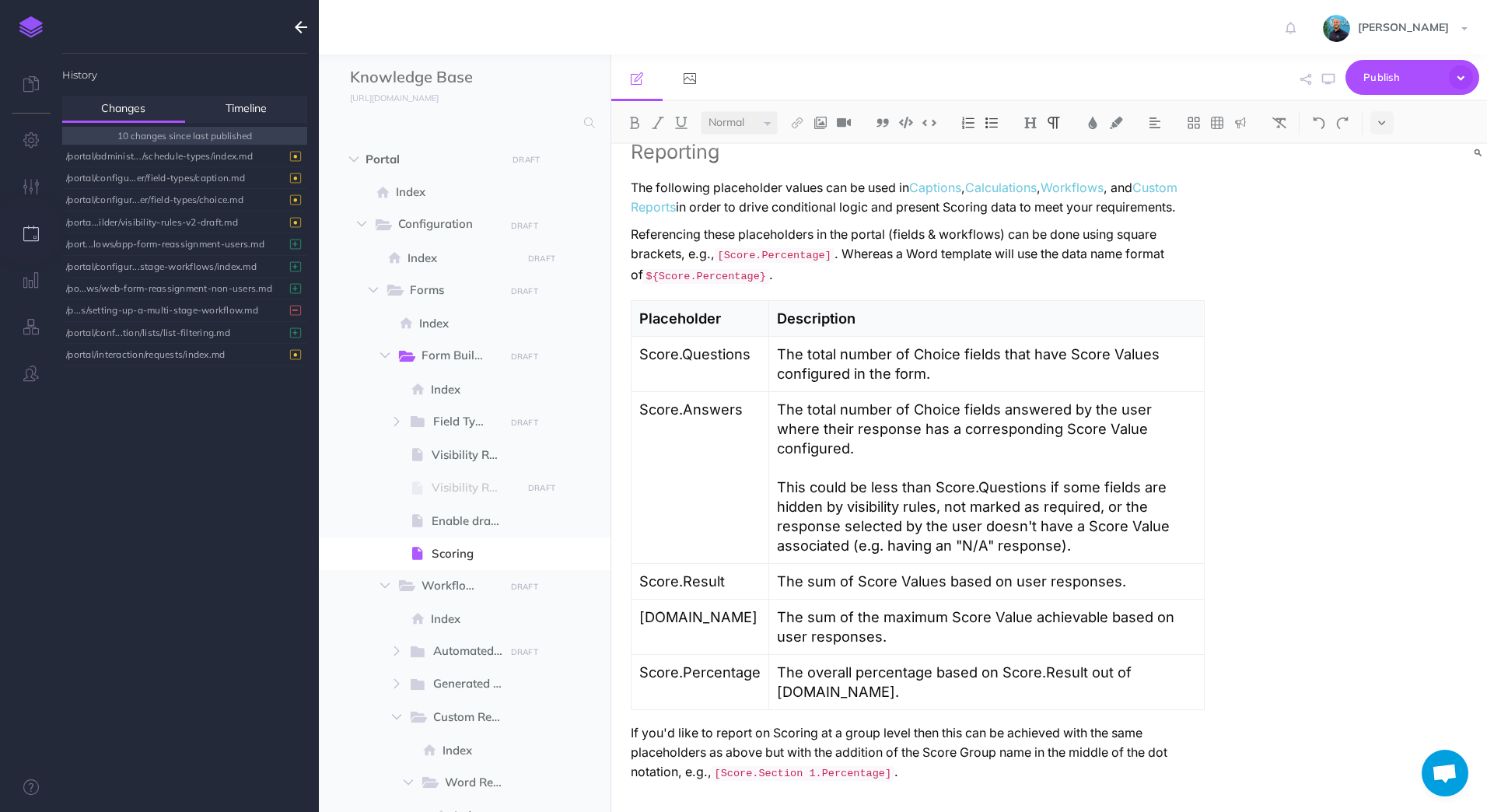
click at [914, 773] on p "If you'd like to report on Scoring at a group level then this can be achieved w…" at bounding box center [918, 753] width 575 height 60
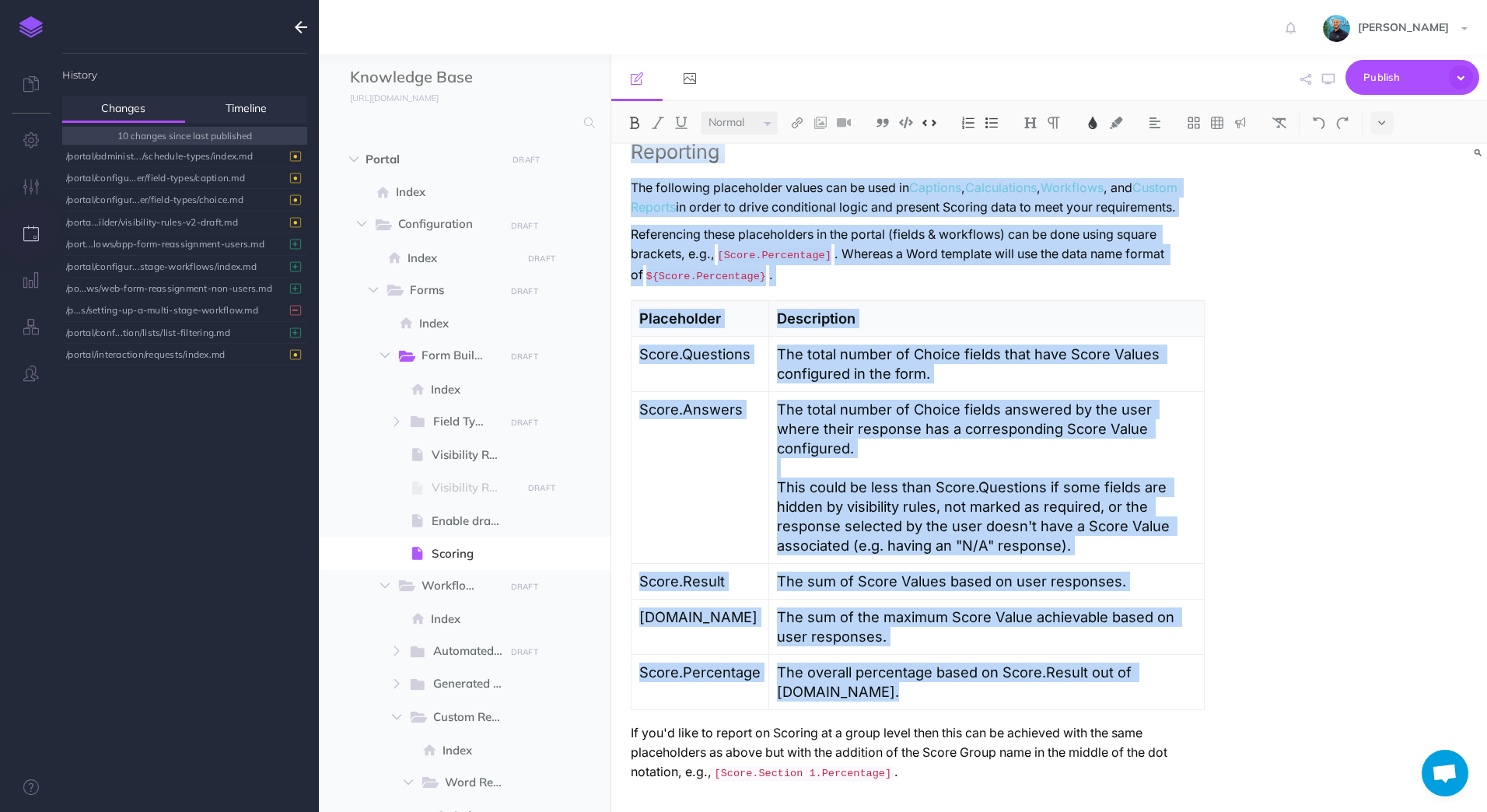
copy div "Loremip Dolorsit Ametcon adip eli seddoe tempor in Utlabo etdol magnaaliq eni a…"
click at [916, 768] on p "If you'd like to report on Scoring at a group level then this can be achieved w…" at bounding box center [918, 753] width 575 height 60
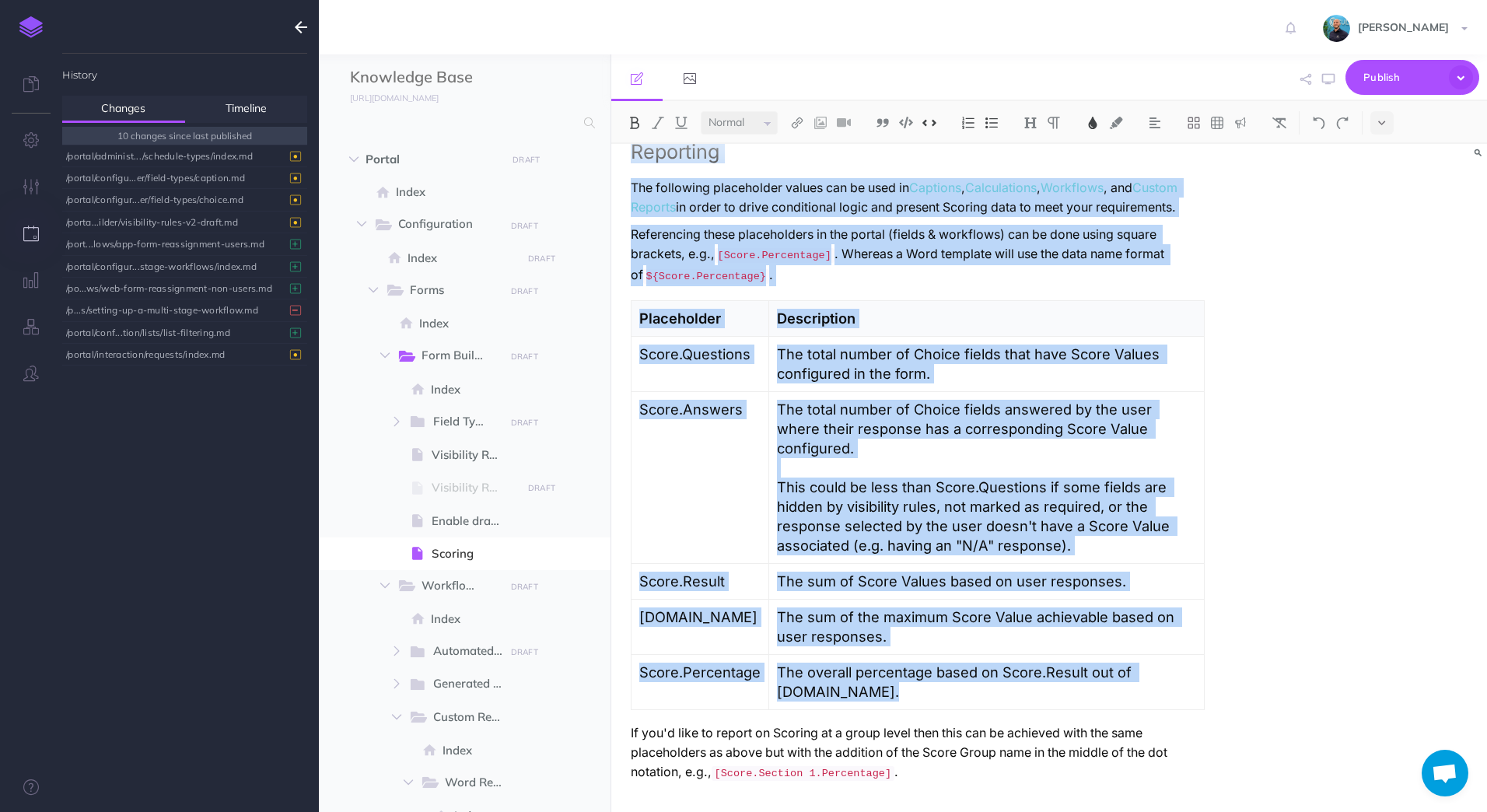
copy div "Loremip Dolorsit Ametcon adip eli seddoe tempor in Utlabo etdol magnaaliq eni a…"
click at [914, 779] on p "If you'd like to report on Scoring at a group level then this can be achieved w…" at bounding box center [918, 753] width 575 height 60
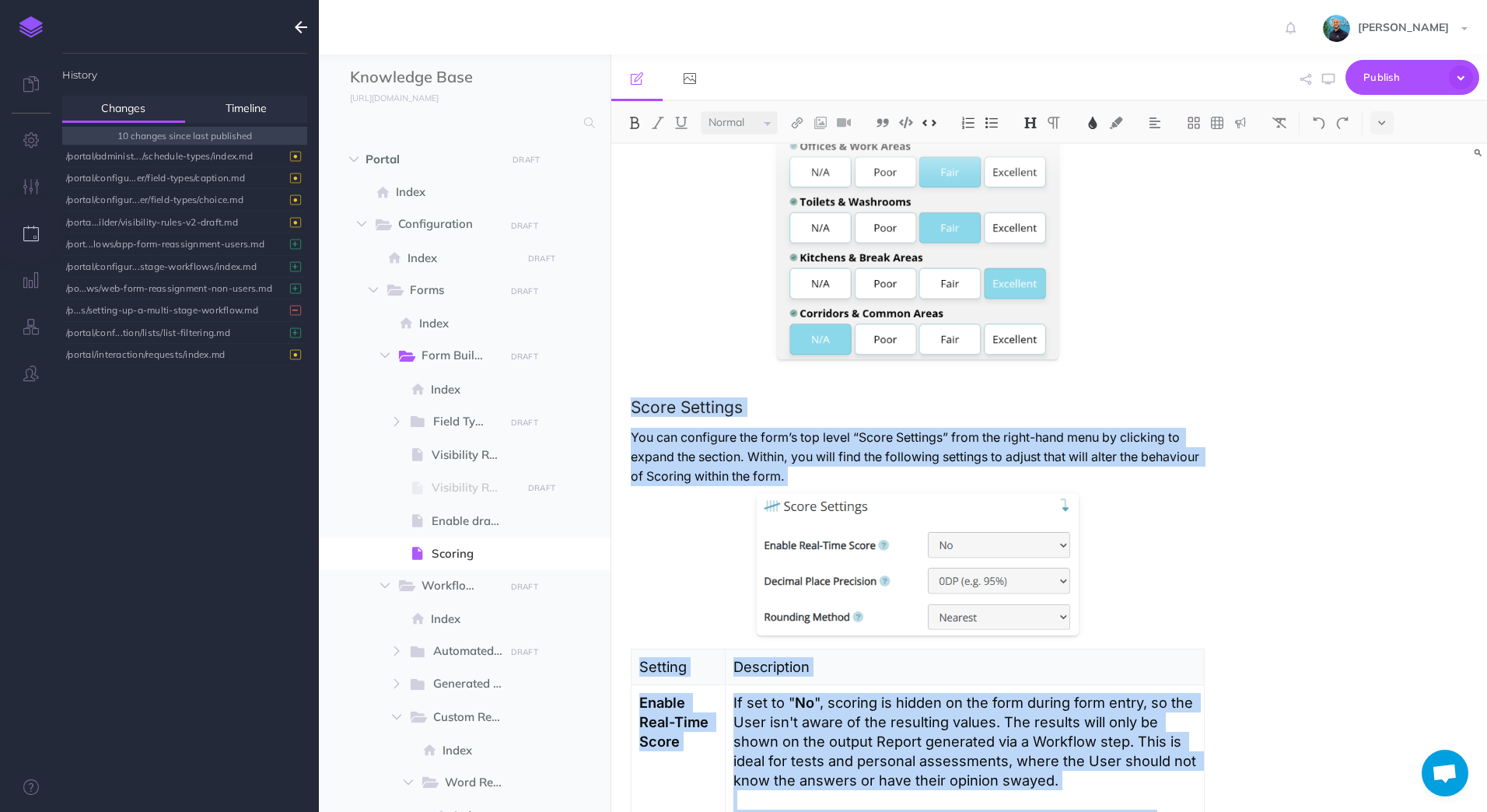
scroll to position [0, 0]
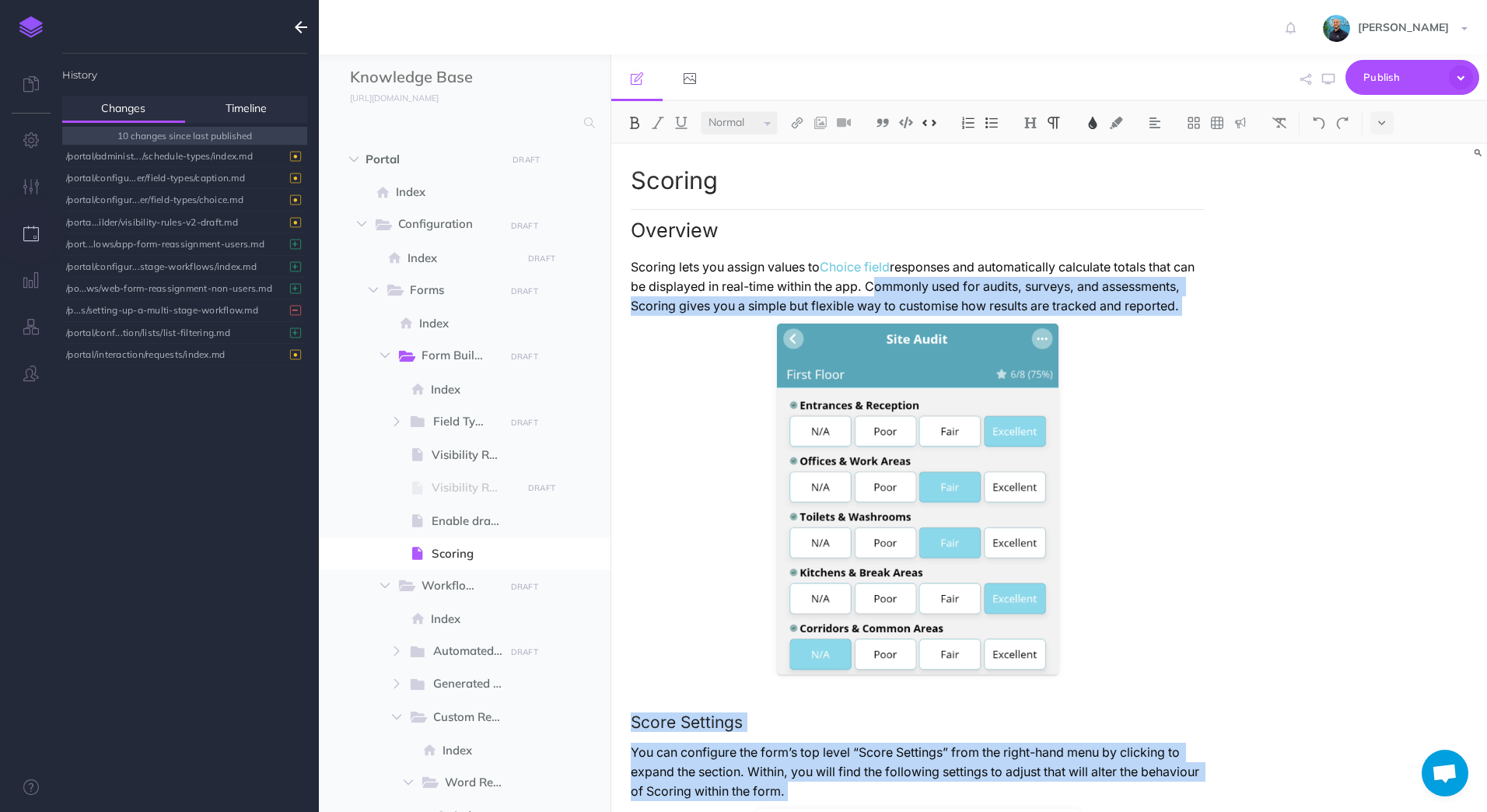
drag, startPoint x: 929, startPoint y: 773, endPoint x: 892, endPoint y: 278, distance: 496.4
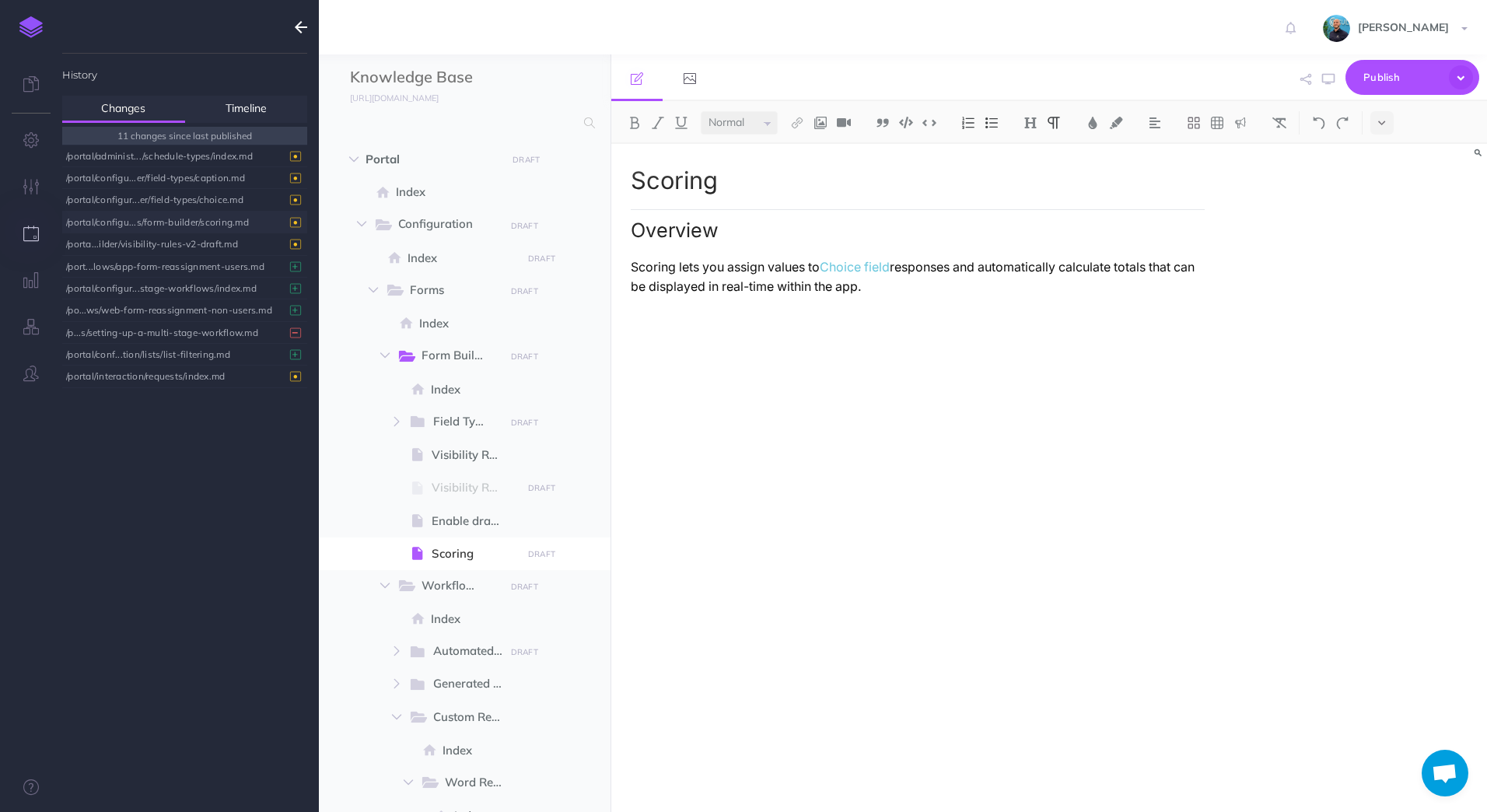
click at [195, 221] on div "/portal/configu...s/form-builder/scoring.md" at bounding box center [180, 222] width 229 height 21
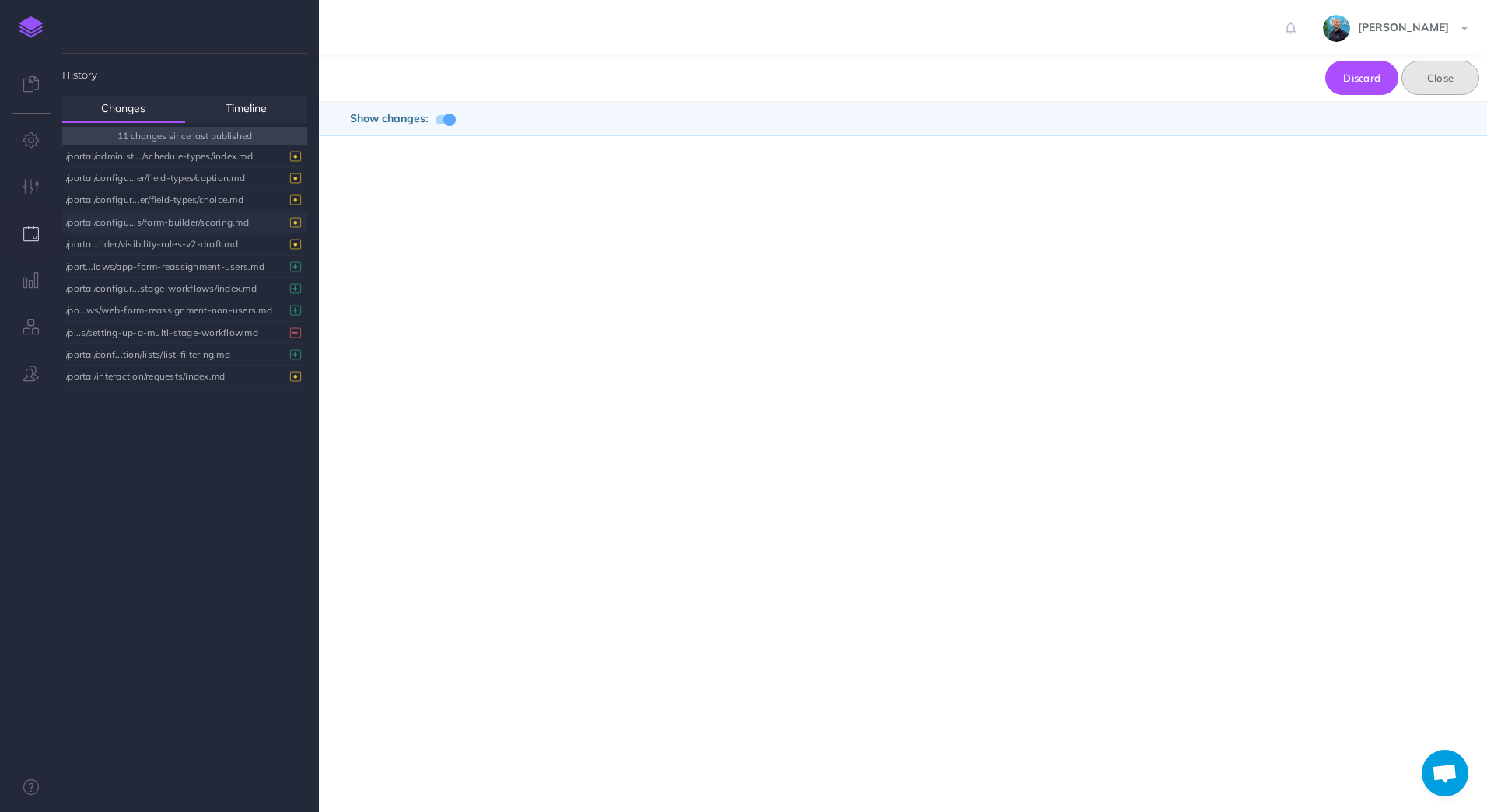
click at [1444, 79] on button "Close" at bounding box center [1440, 77] width 78 height 34
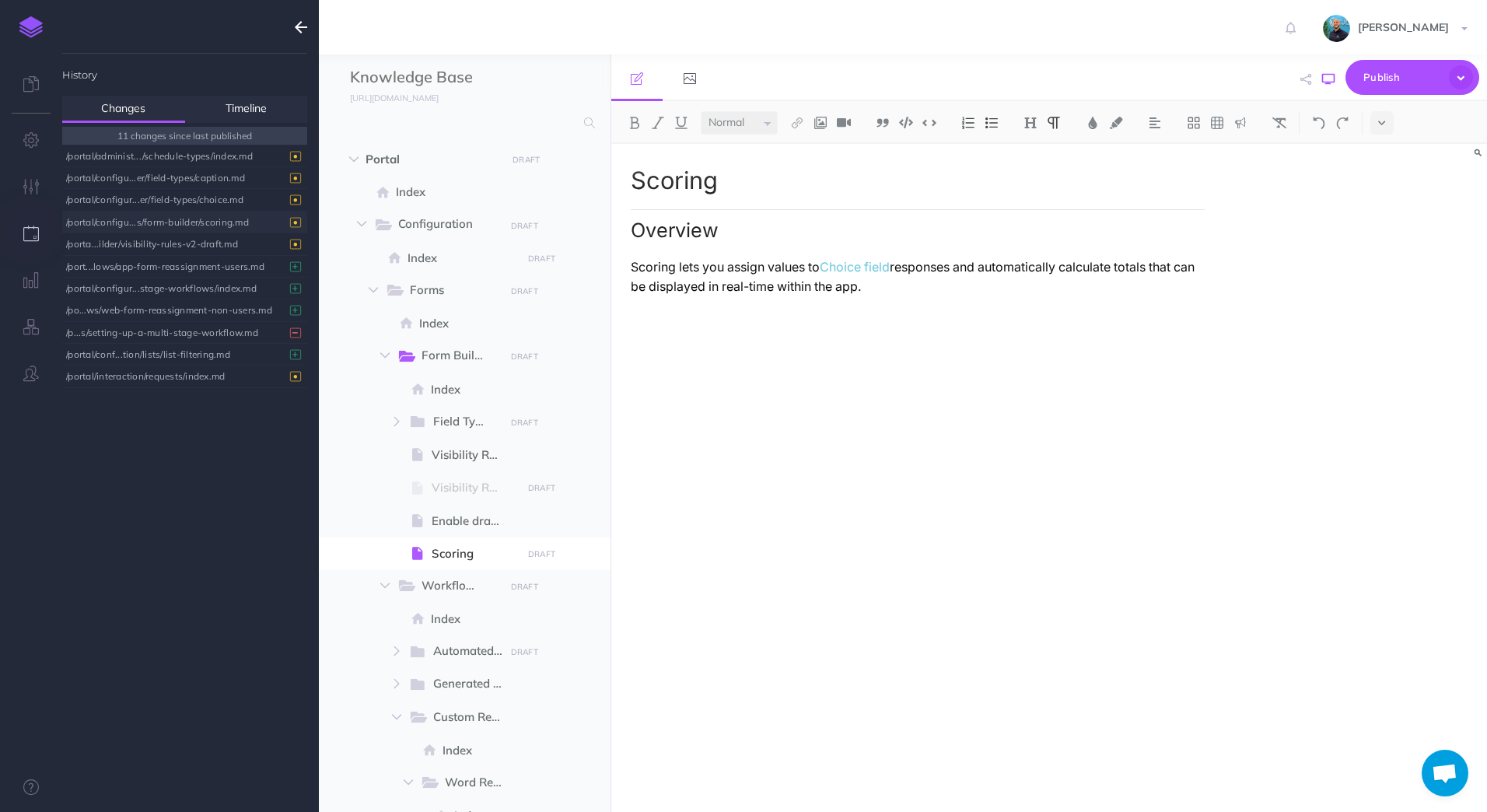
click at [1335, 83] on button "button" at bounding box center [1328, 79] width 20 height 45
click at [1400, 87] on span "Publish" at bounding box center [1402, 77] width 78 height 24
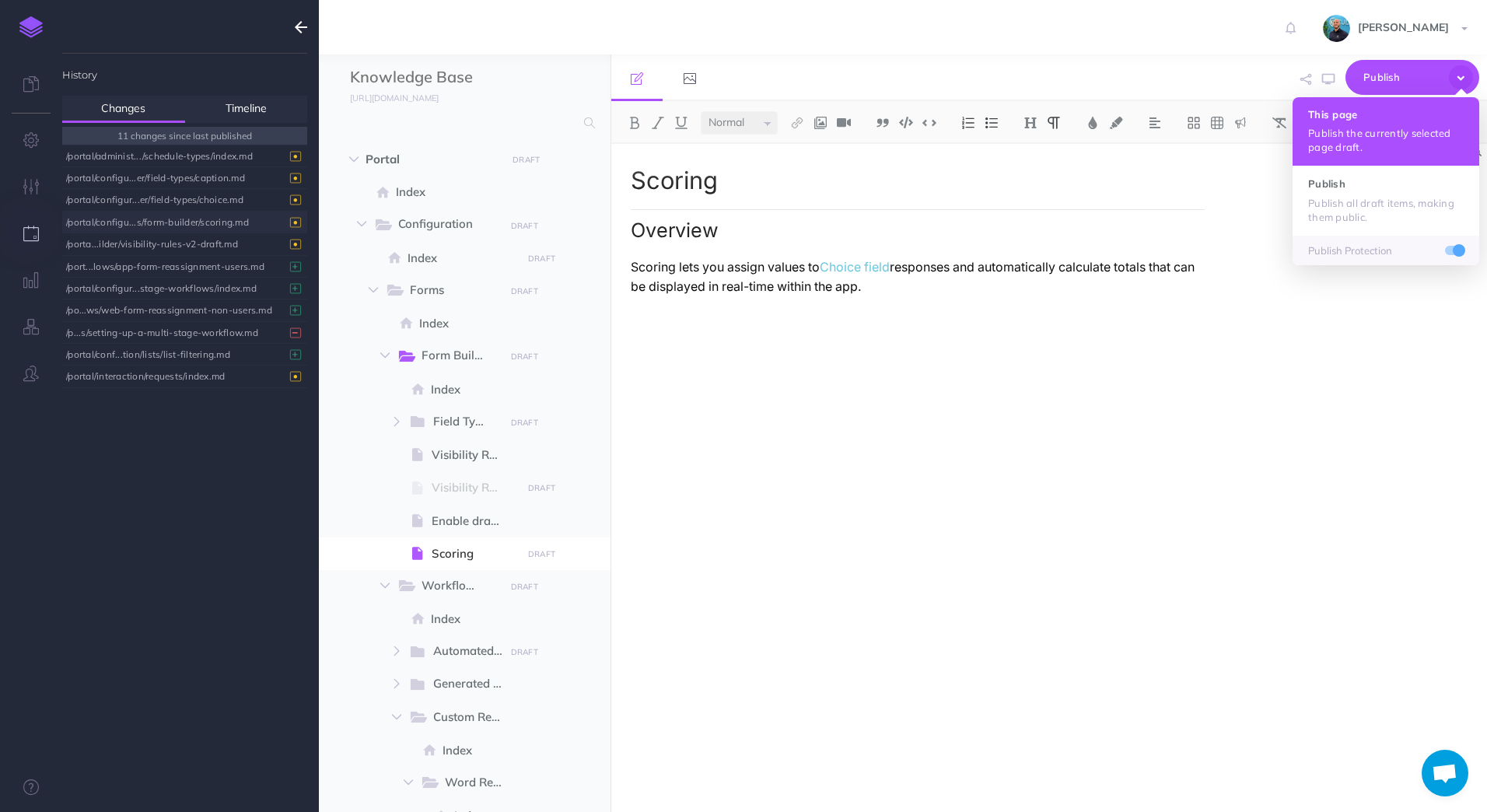
click at [1404, 125] on button "This page Publish the currently selected page draft." at bounding box center [1385, 131] width 187 height 69
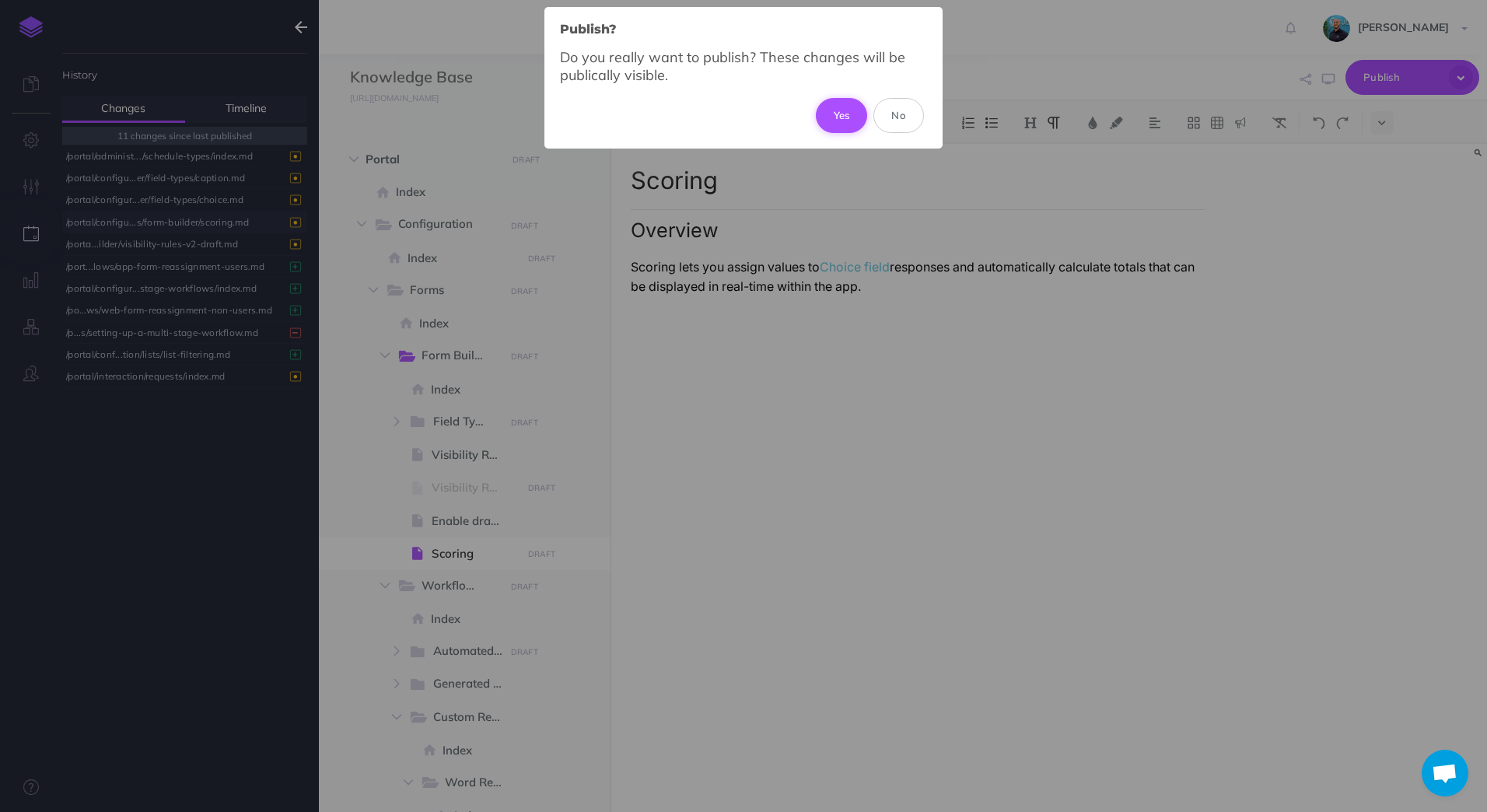
click at [847, 110] on button "Yes" at bounding box center [842, 114] width 52 height 34
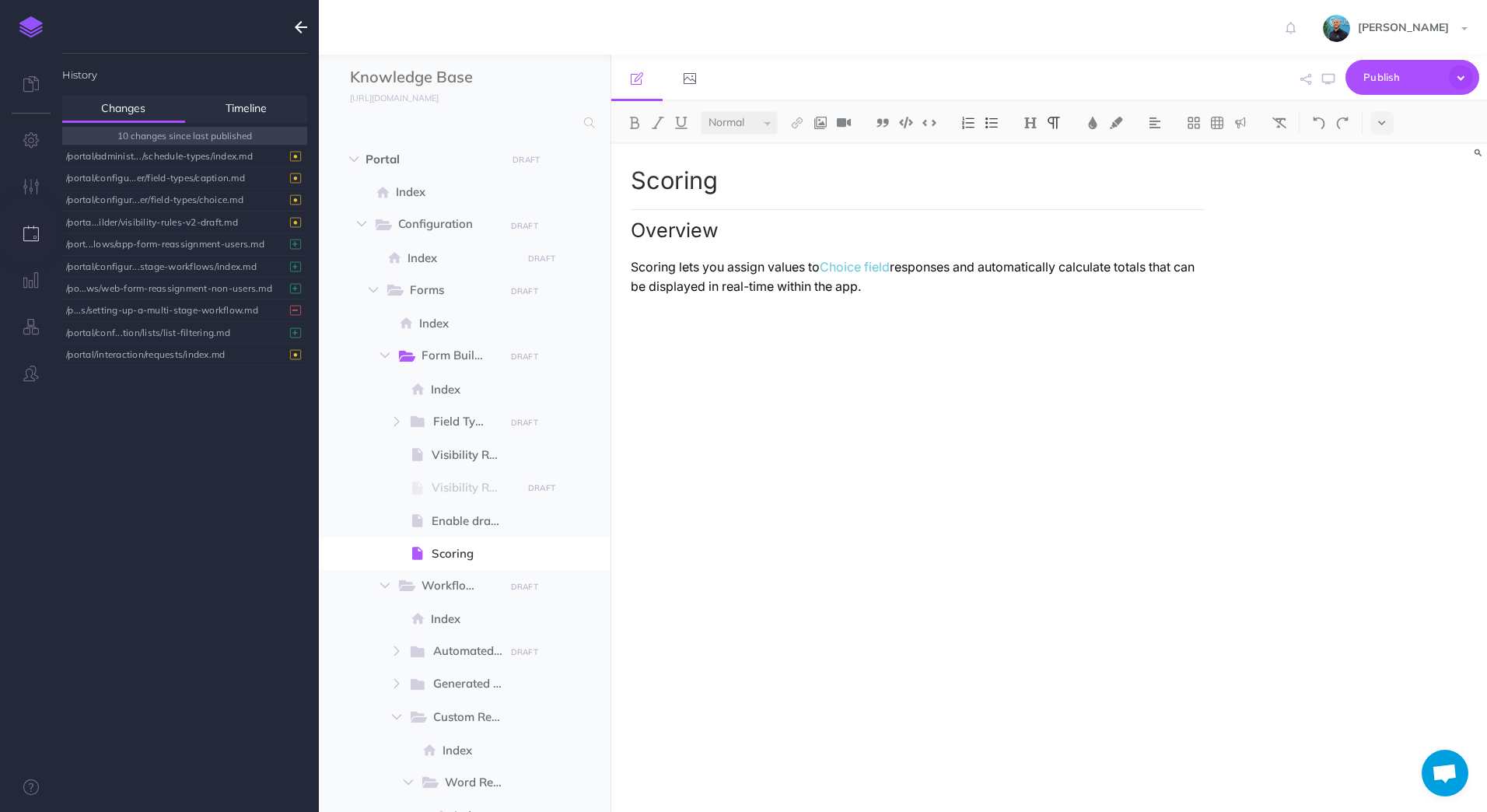
click at [978, 390] on div "Scoring Overview Scoring lets you assign values to Choice field responses and a…" at bounding box center [918, 470] width 614 height 652
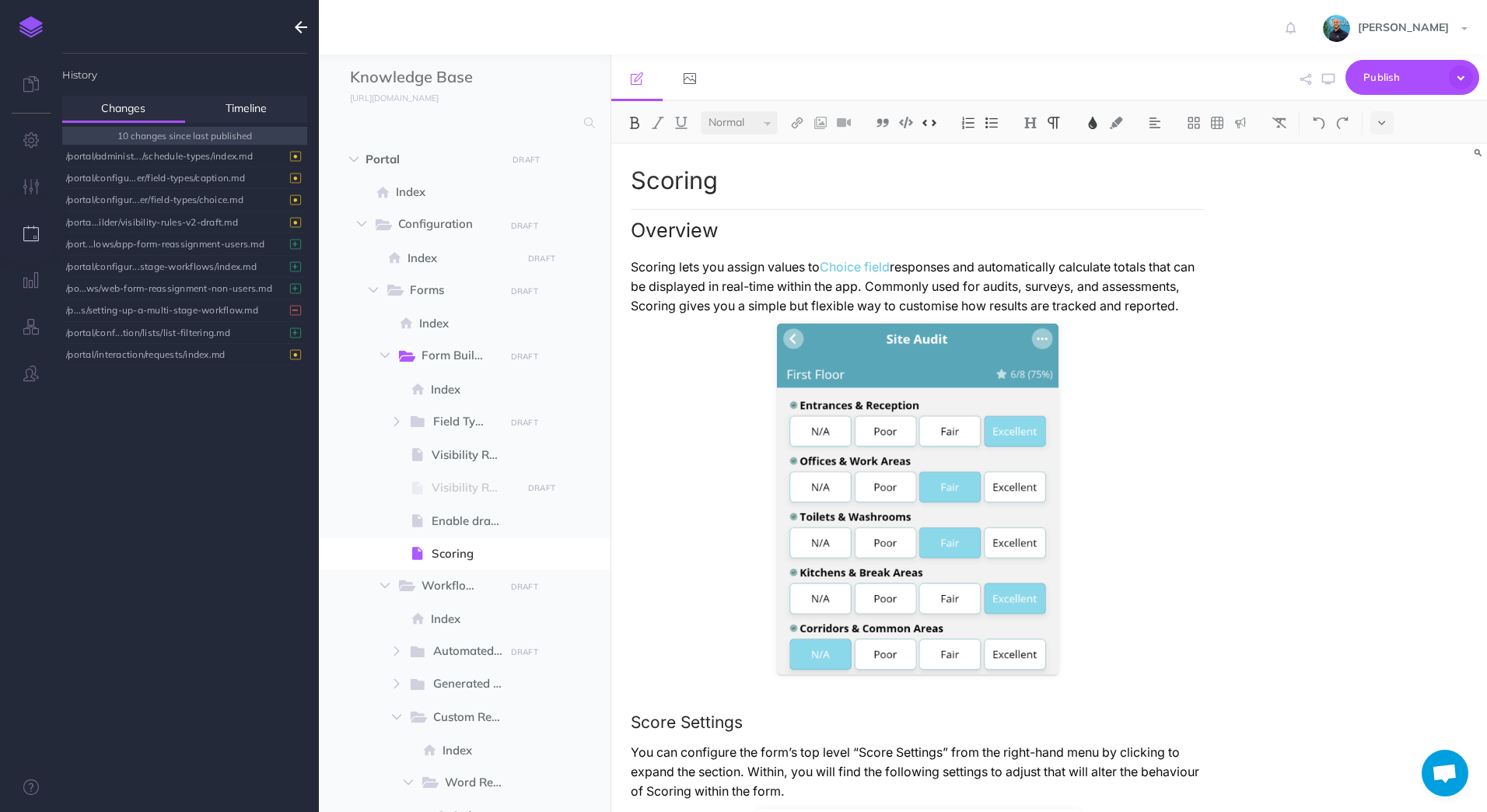
click at [1275, 313] on div "Scoring Overview Scoring lets you assign values to Choice field responses and a…" at bounding box center [1049, 478] width 877 height 668
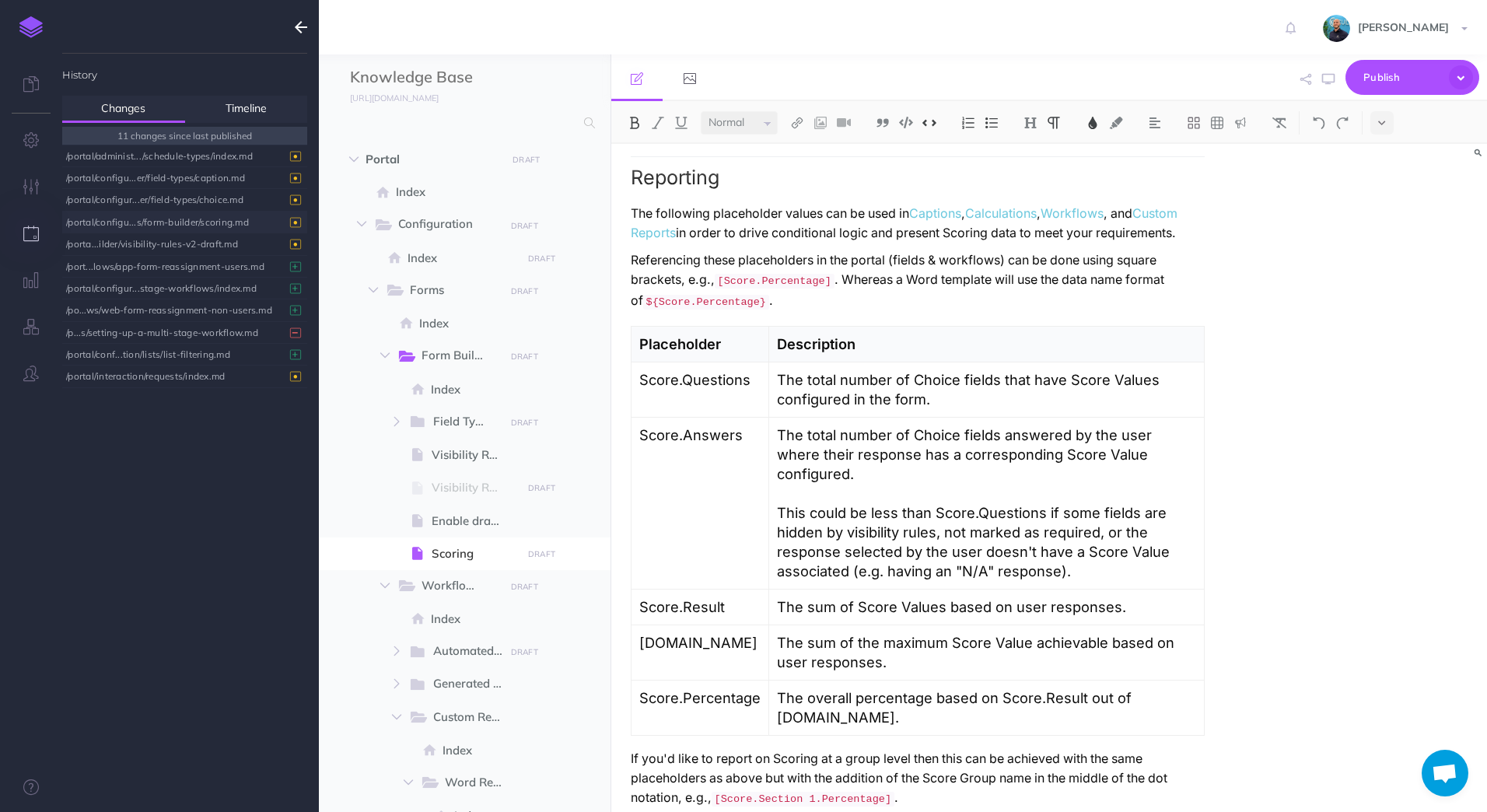
scroll to position [4660, 0]
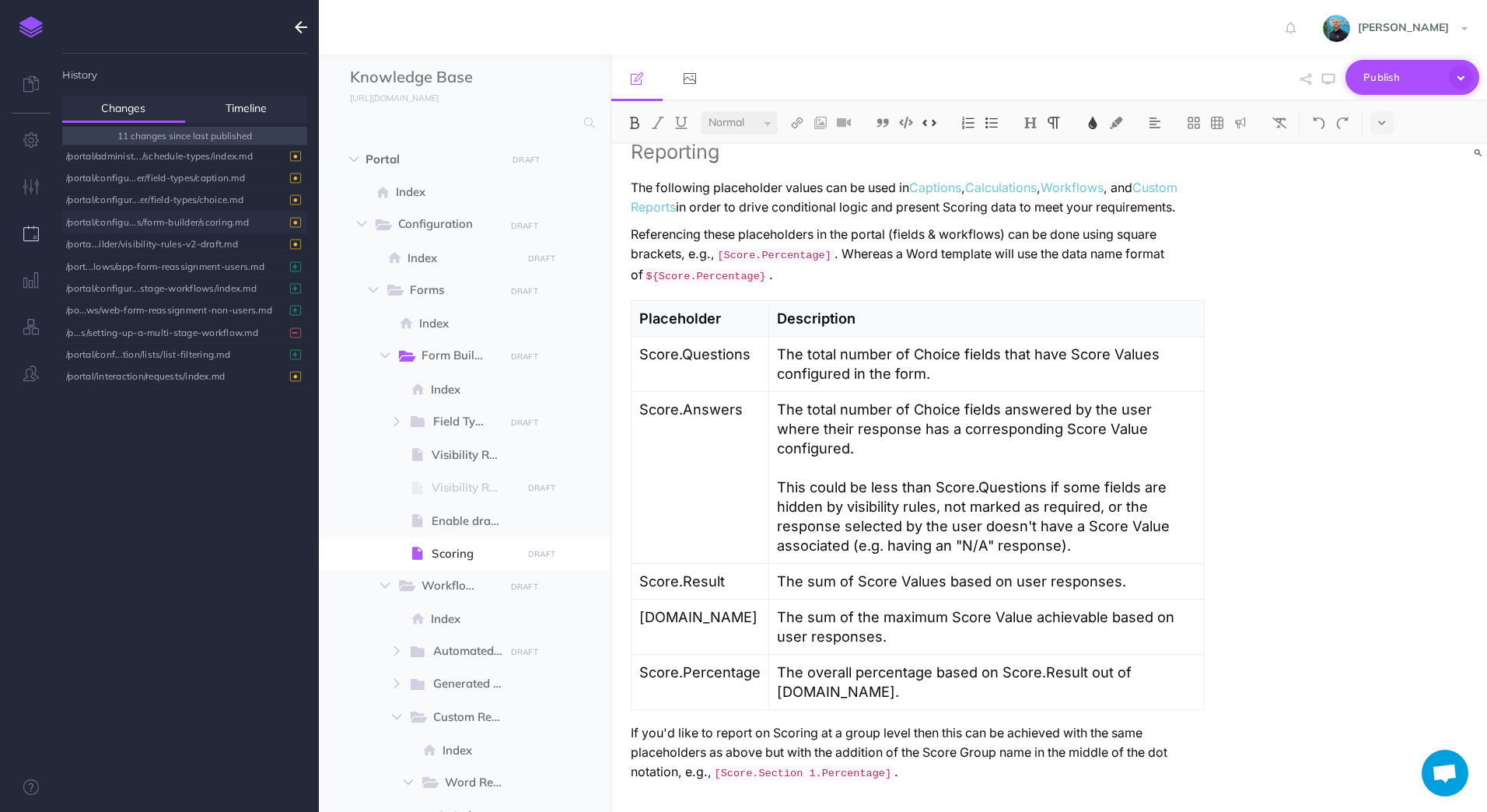
click at [1470, 77] on icon "button" at bounding box center [1460, 77] width 24 height 24
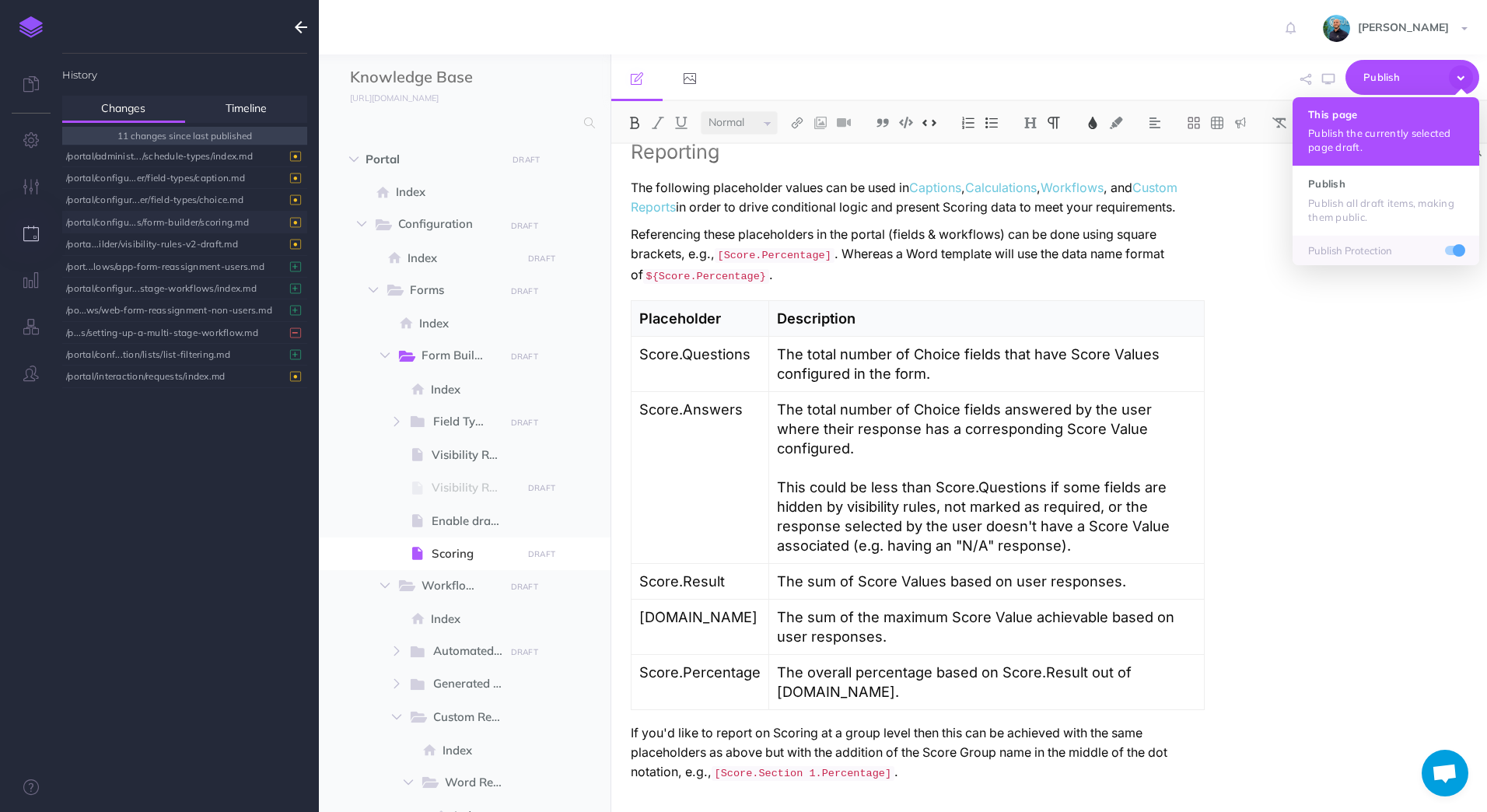
click at [1421, 118] on h4 "This page" at bounding box center [1385, 114] width 155 height 11
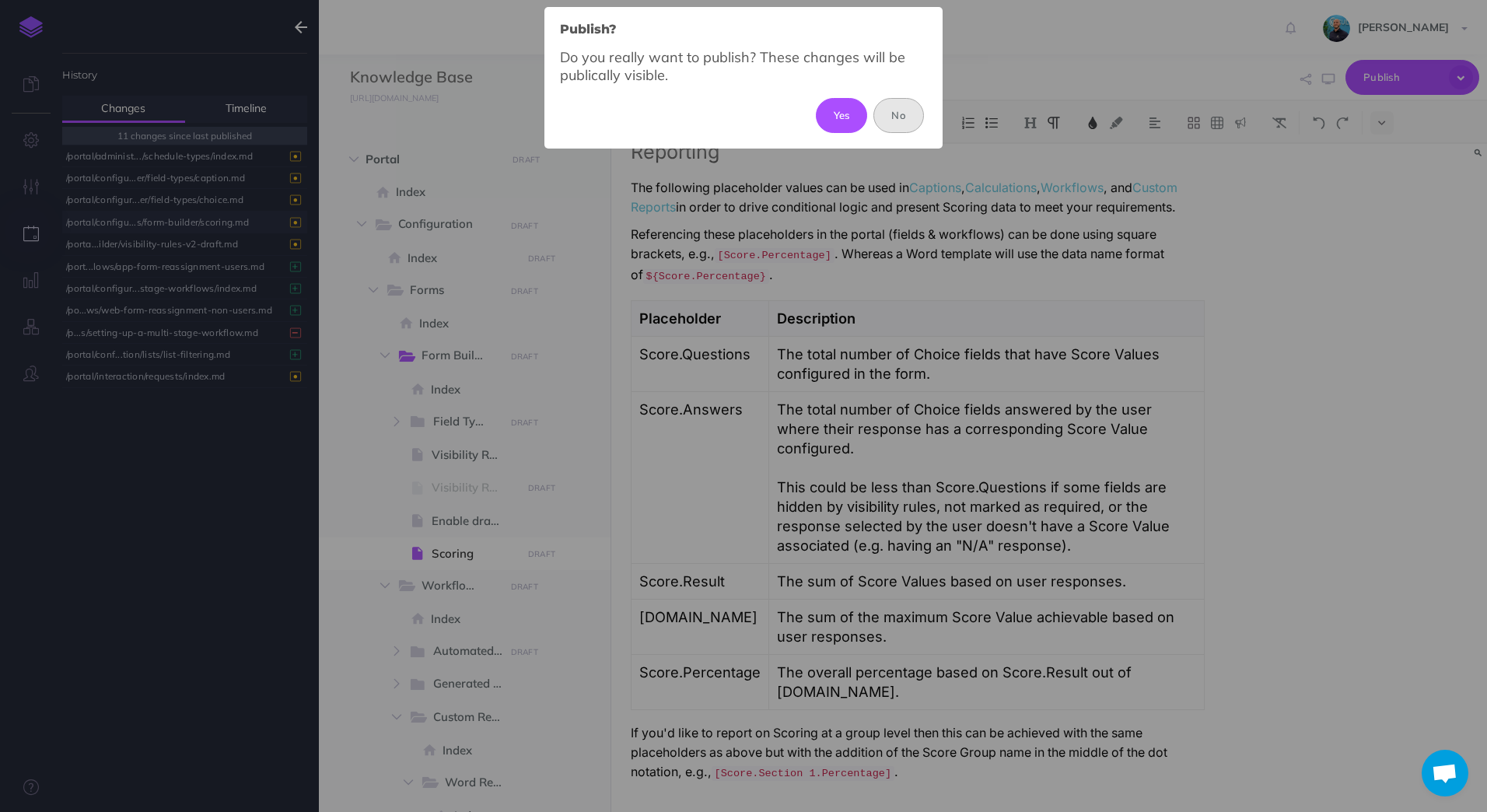
click at [905, 124] on button "No" at bounding box center [899, 114] width 50 height 34
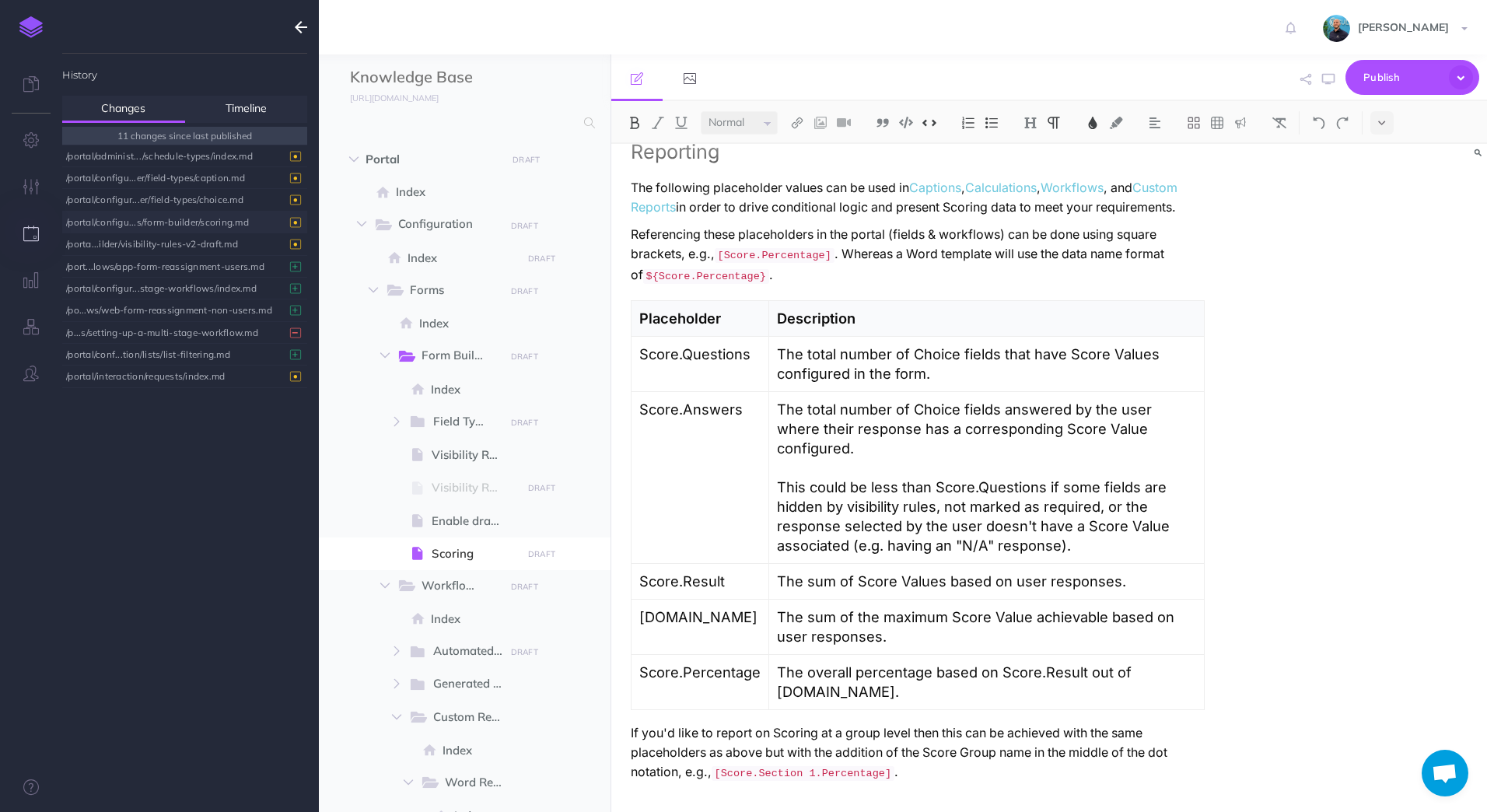
click at [297, 224] on span "•" at bounding box center [295, 221] width 6 height 6
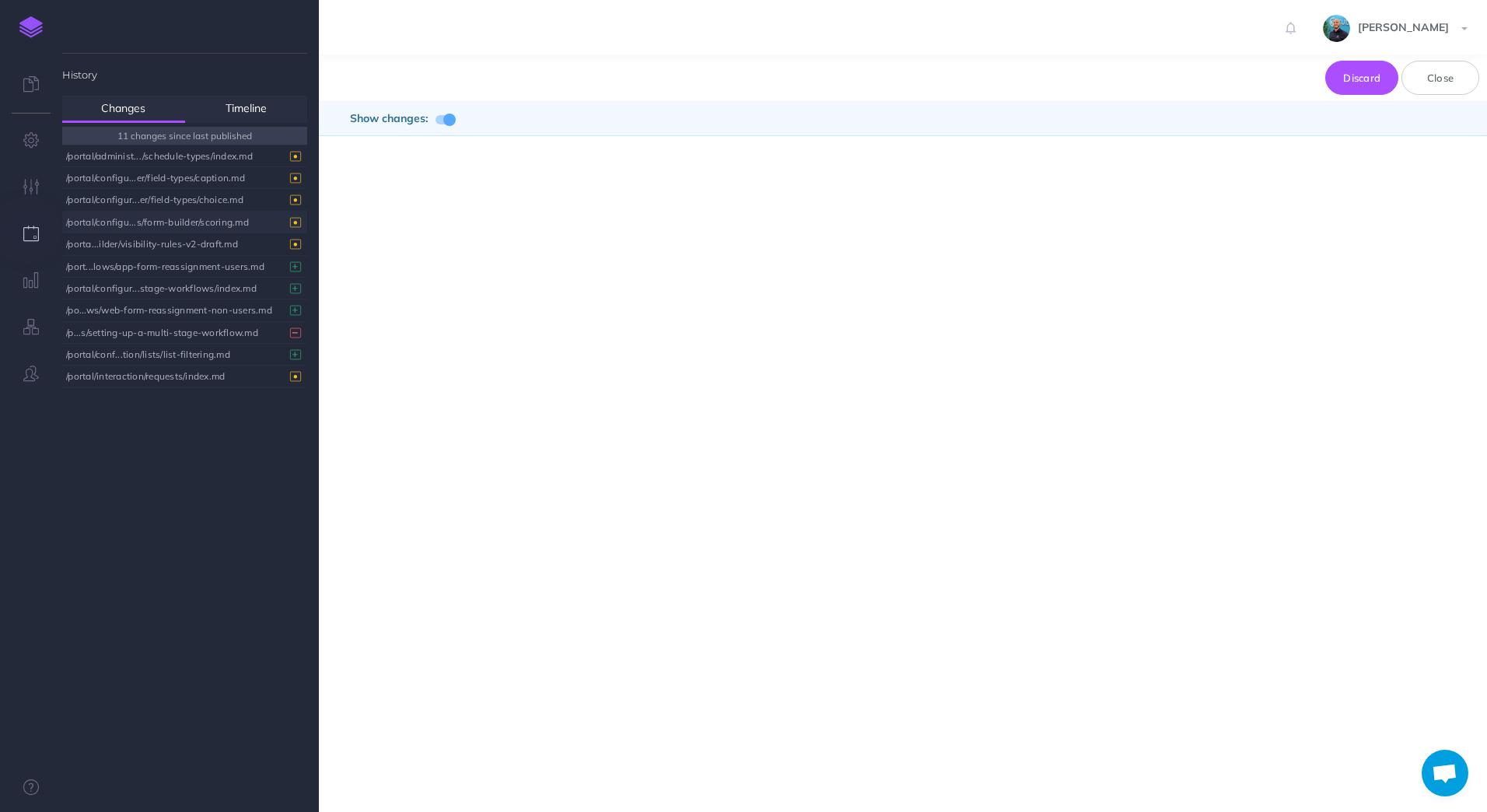
scroll to position [215, 0]
click at [701, 432] on div at bounding box center [638, 357] width 638 height 873
click at [447, 124] on span at bounding box center [450, 120] width 13 height 13
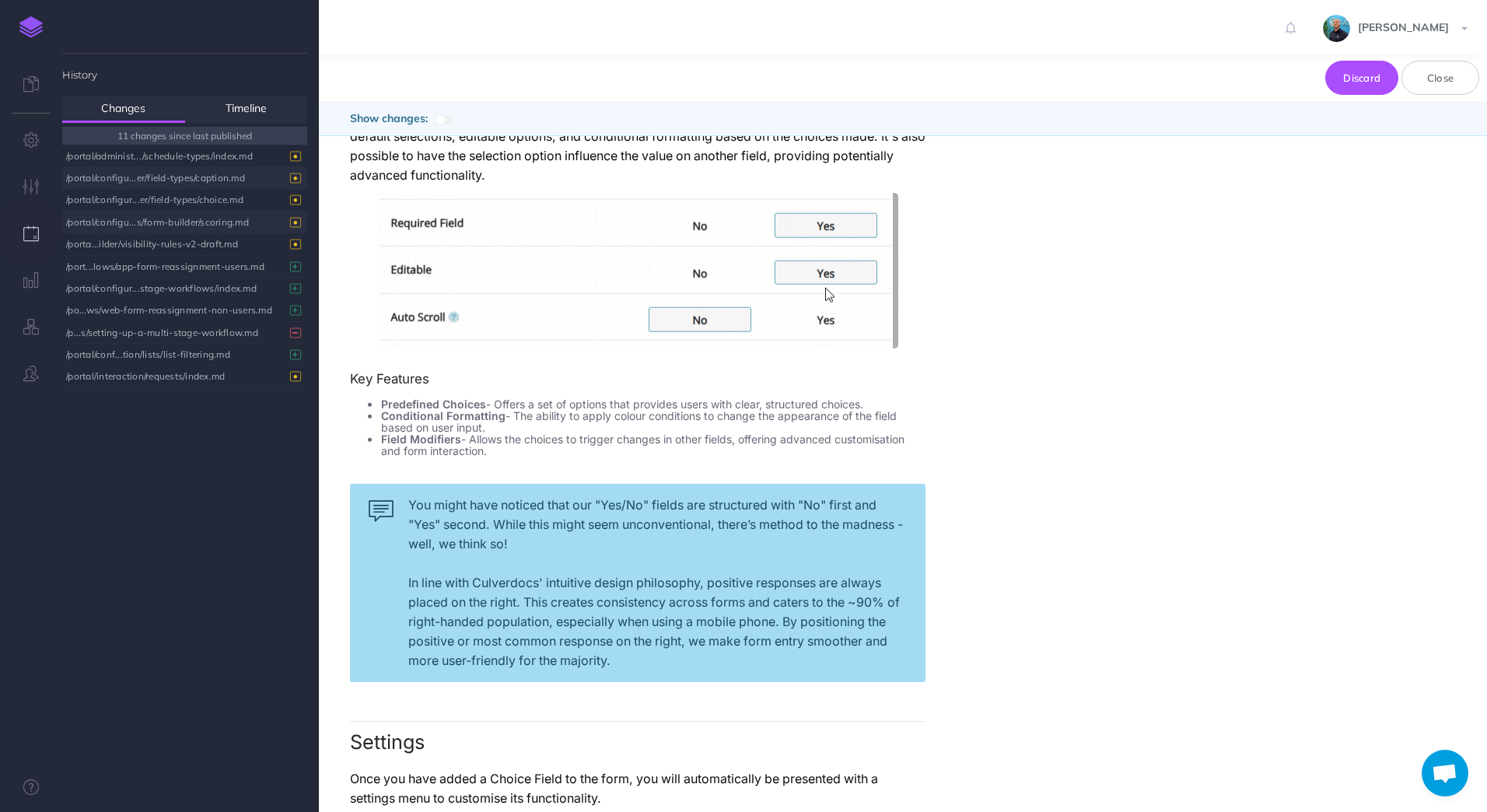
click at [215, 178] on div "/portal/configu...er/field-types/caption.md" at bounding box center [180, 177] width 229 height 21
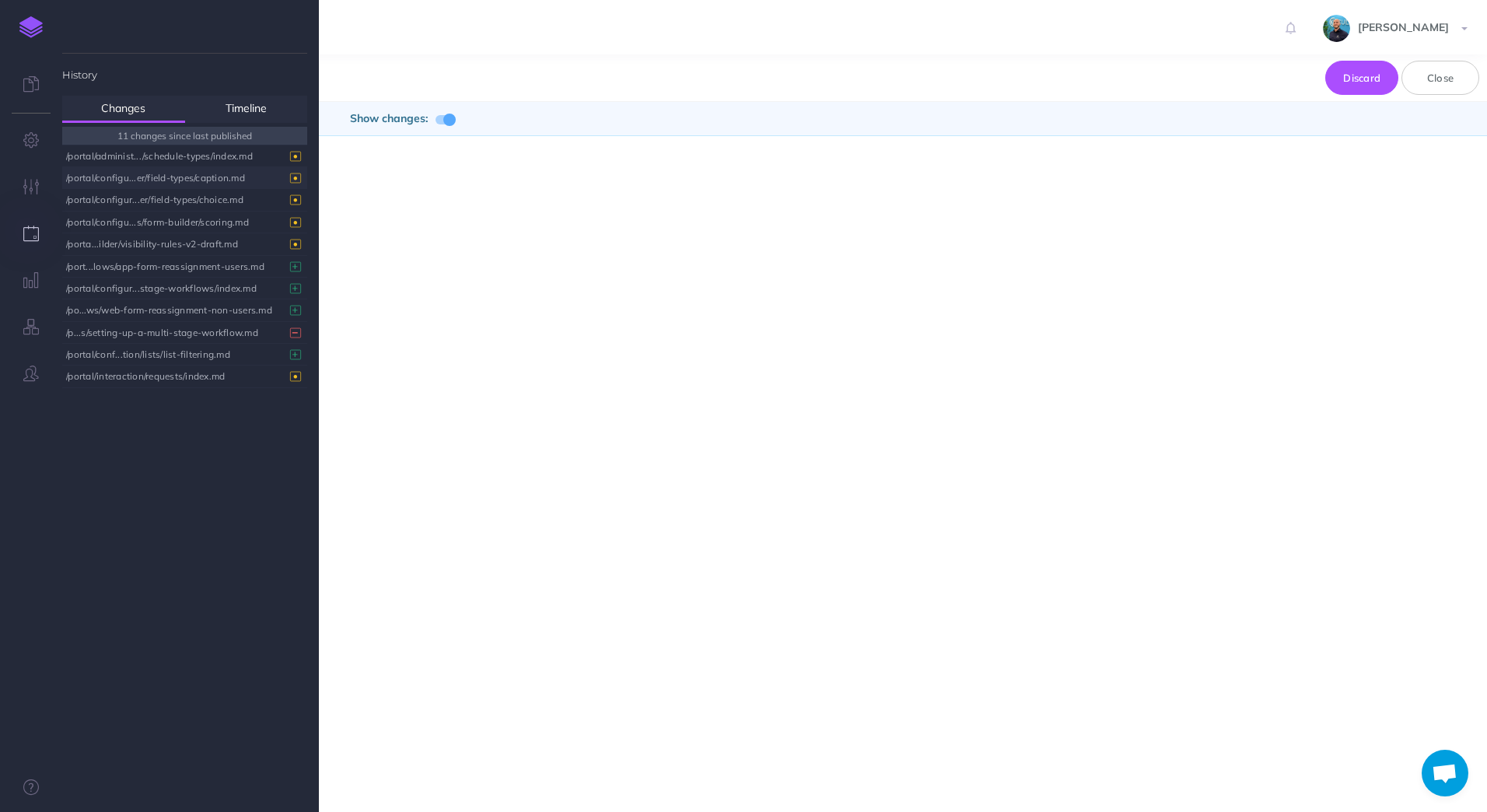
scroll to position [0, 0]
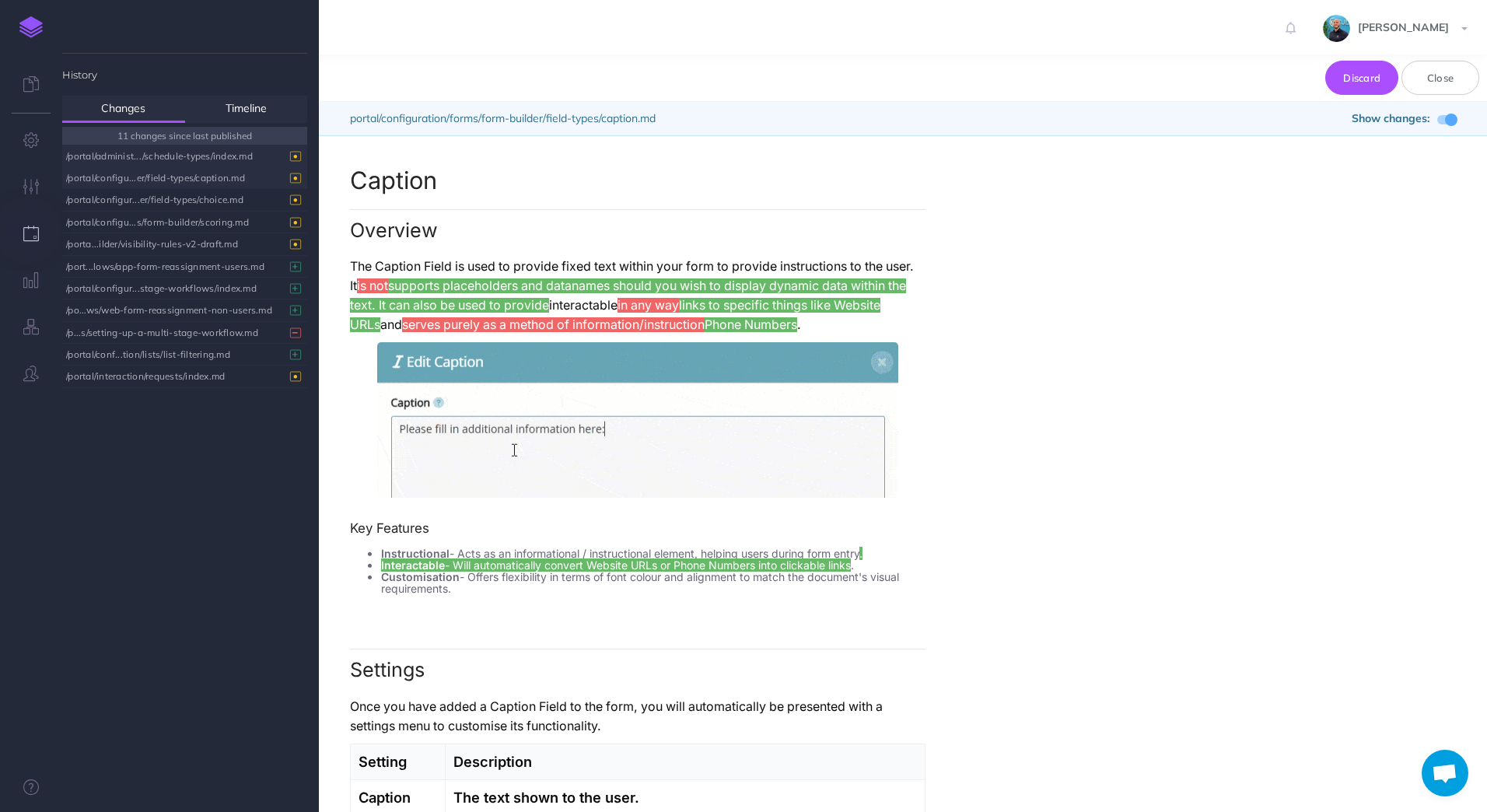
click at [213, 161] on div "/portal/administ.../schedule-types/index.md" at bounding box center [180, 156] width 229 height 21
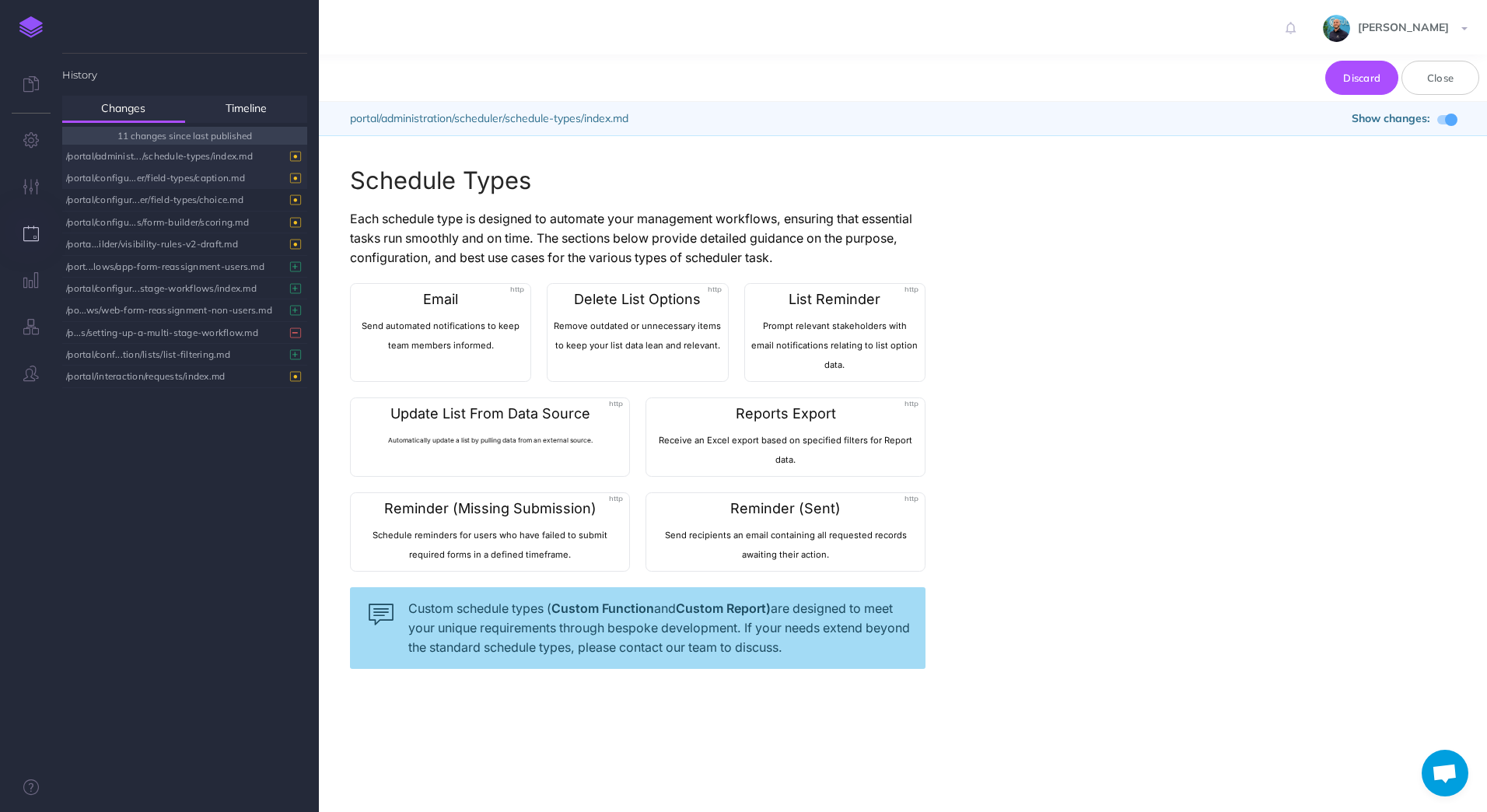
click at [210, 174] on div "/portal/configu...er/field-types/caption.md" at bounding box center [180, 177] width 229 height 21
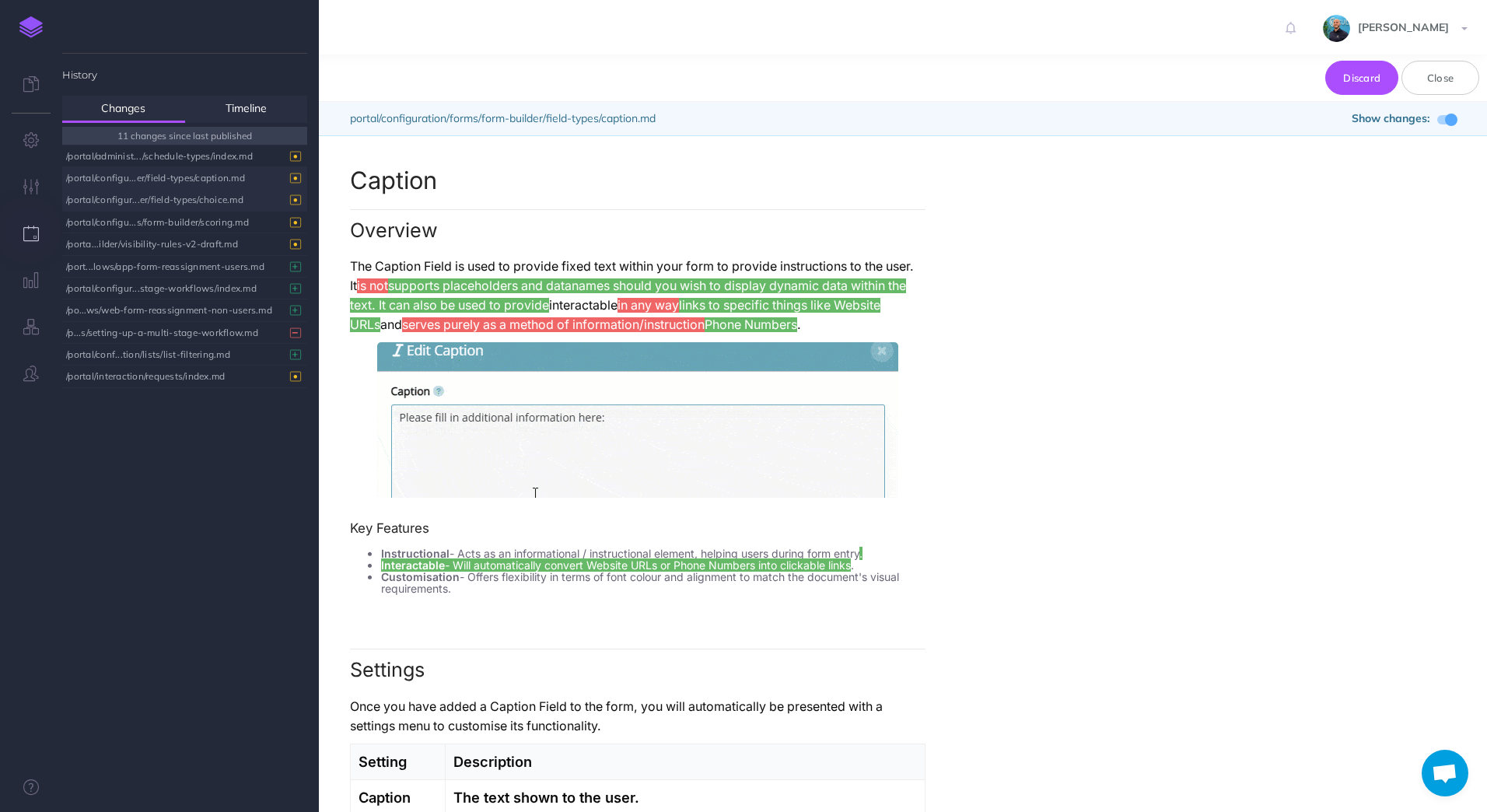
click at [211, 202] on div "/portal/configur...er/field-types/choice.md" at bounding box center [180, 199] width 229 height 21
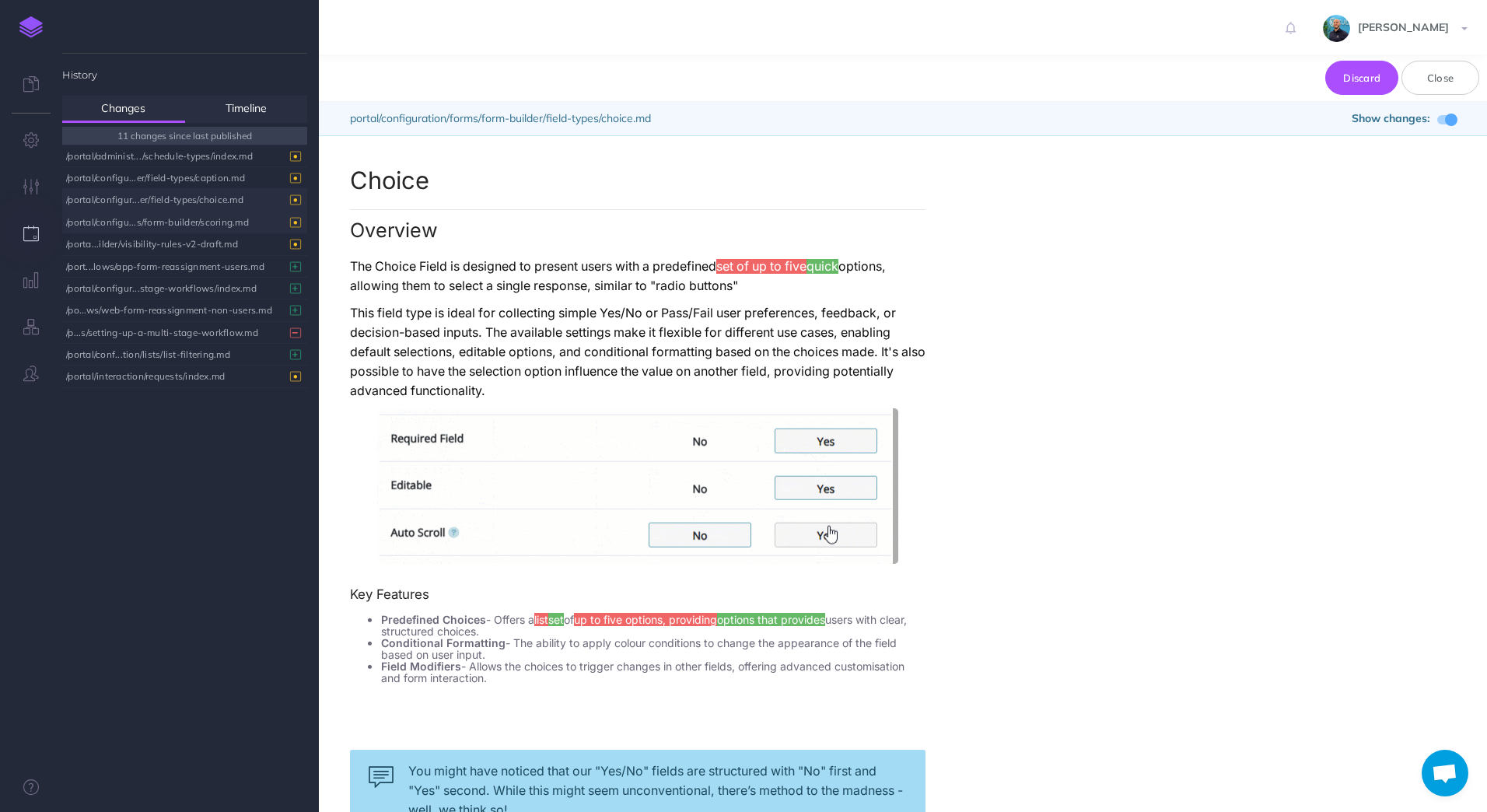
click at [209, 214] on div "/portal/configu...s/form-builder/scoring.md" at bounding box center [180, 222] width 229 height 21
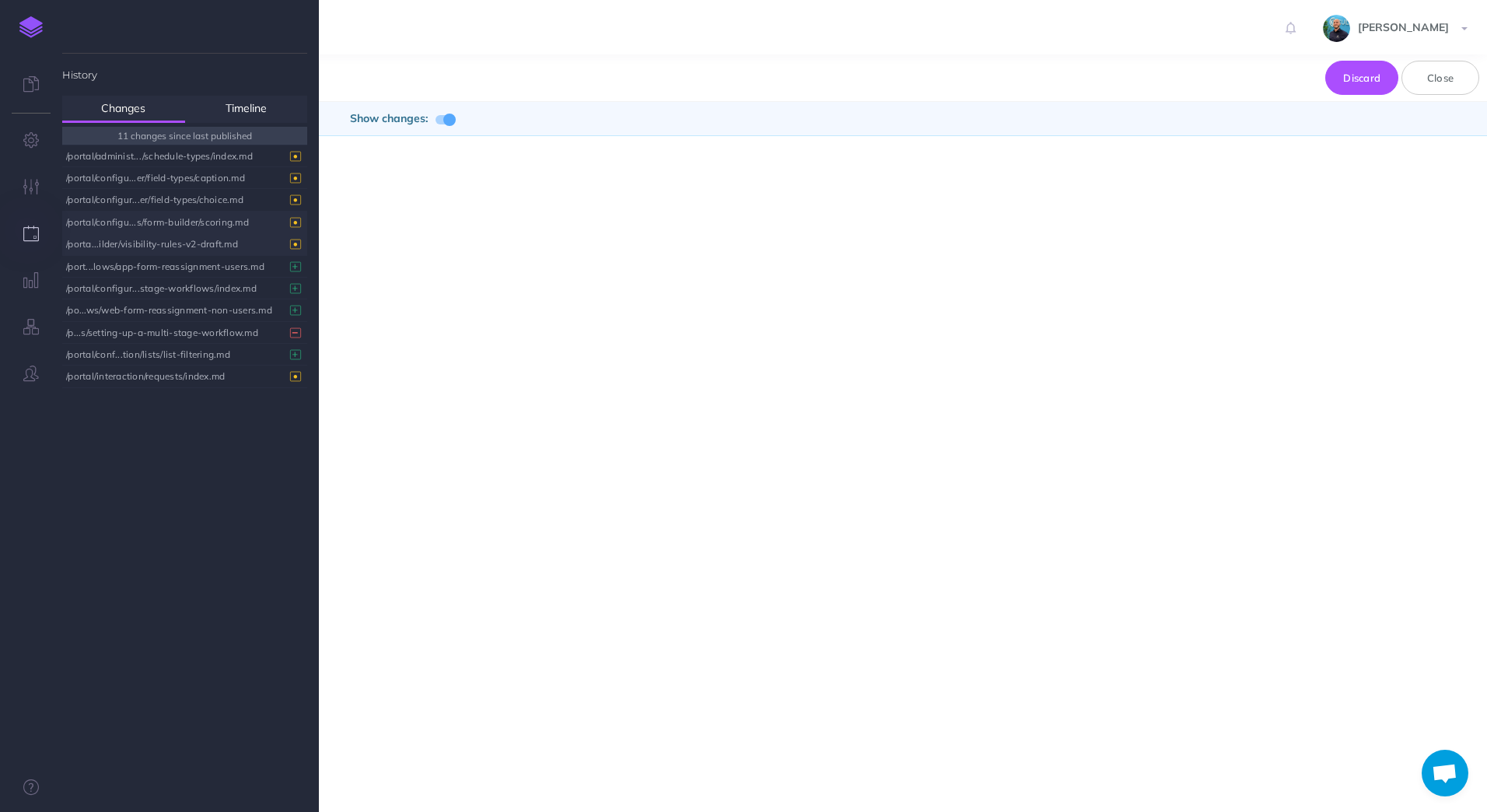
click at [200, 240] on div "/porta...ilder/visibility-rules-v2-draft.md" at bounding box center [180, 243] width 229 height 21
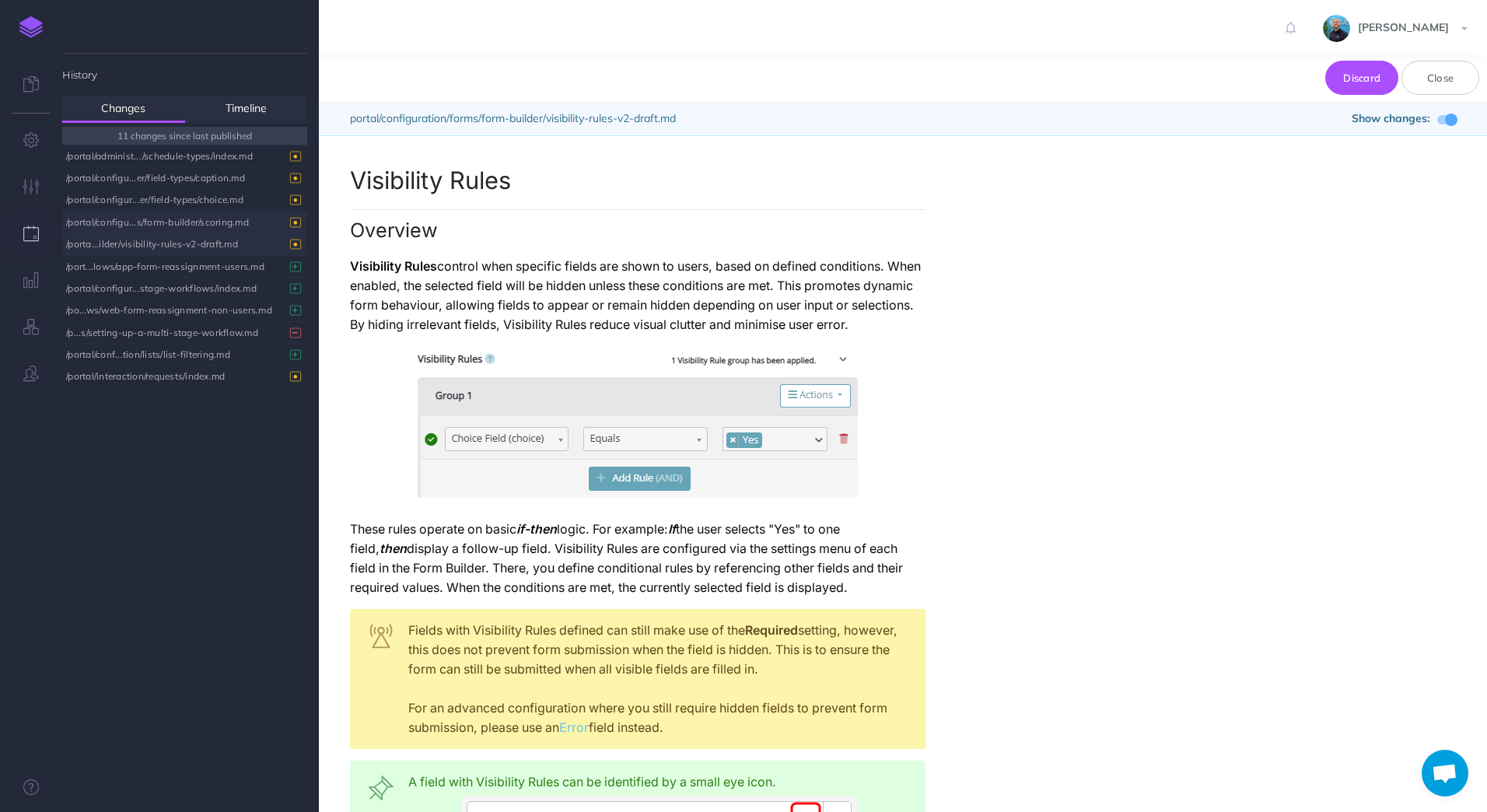
click at [165, 225] on div "/portal/configu...s/form-builder/scoring.md" at bounding box center [180, 222] width 229 height 21
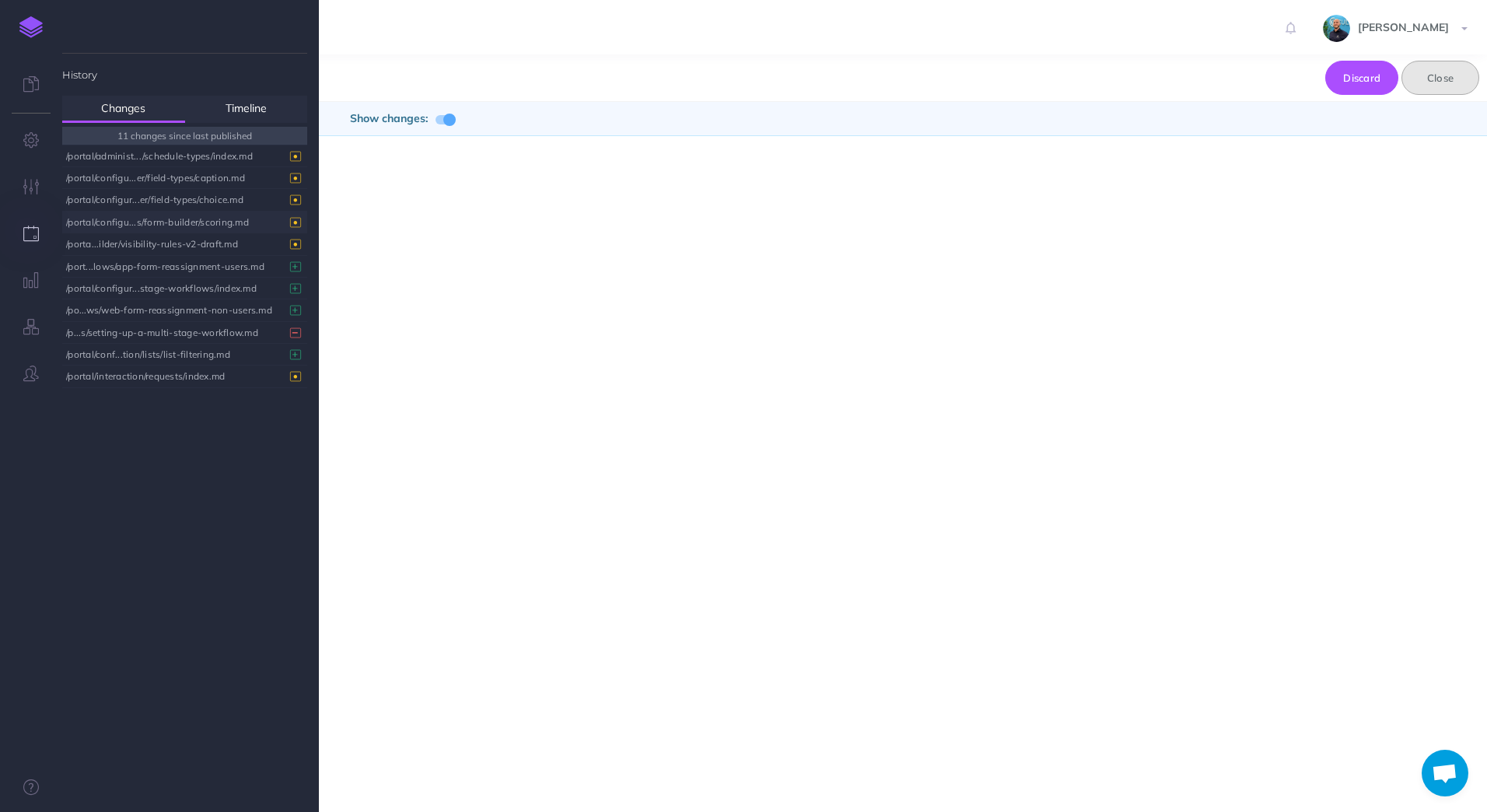
click at [1458, 80] on button "Close" at bounding box center [1440, 77] width 78 height 34
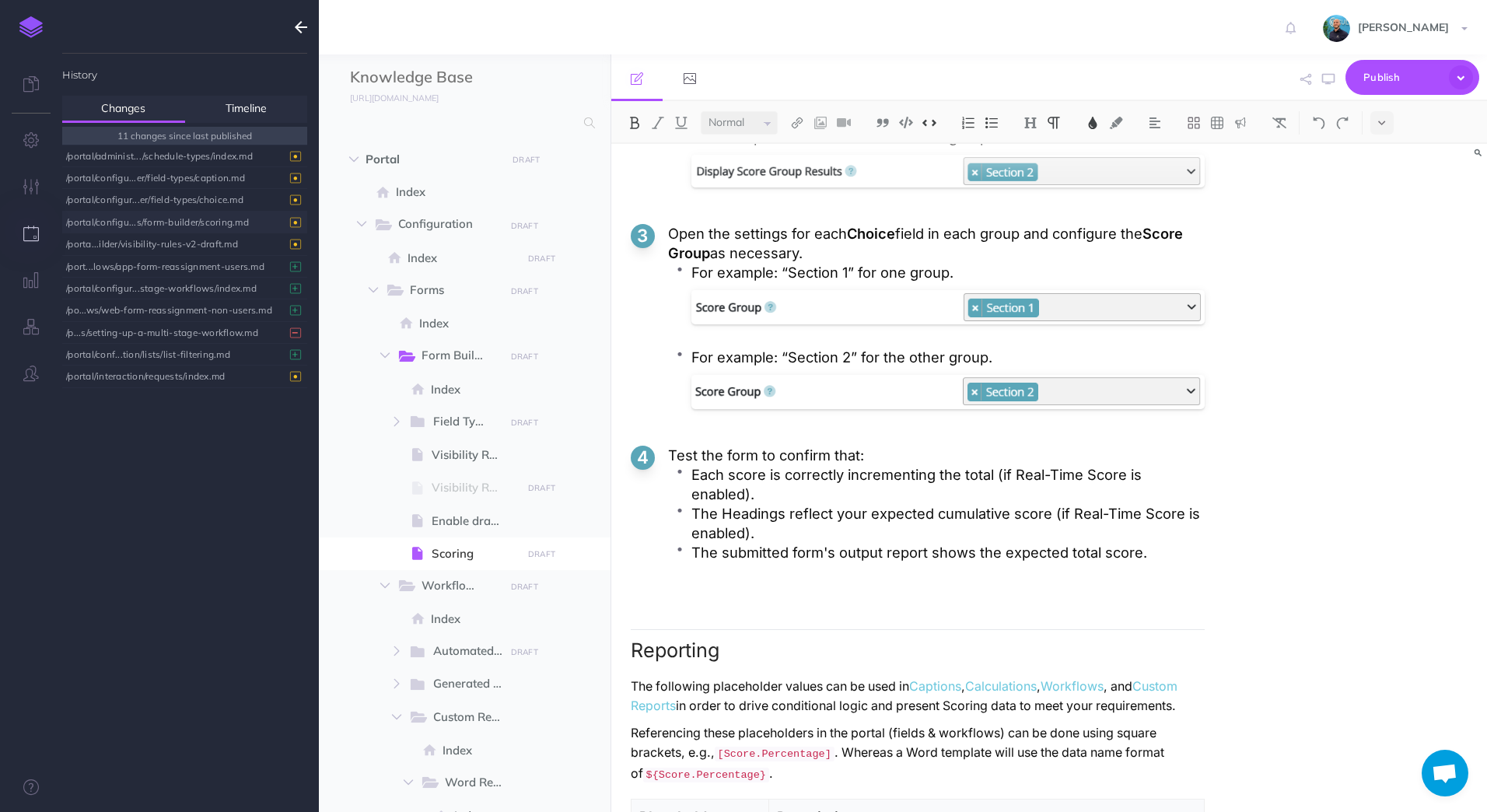
scroll to position [4116, 0]
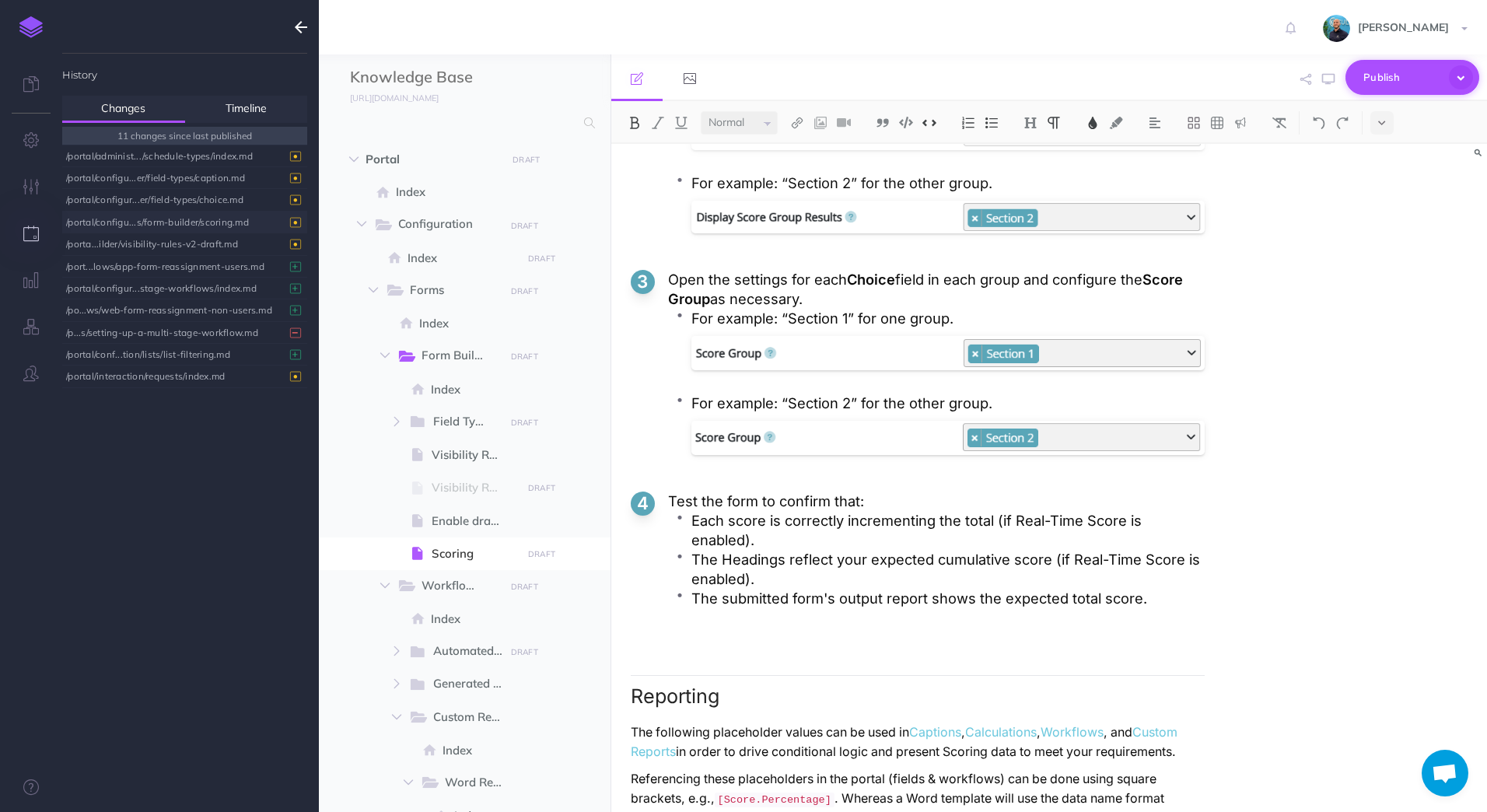
click at [1466, 76] on icon "button" at bounding box center [1460, 77] width 24 height 24
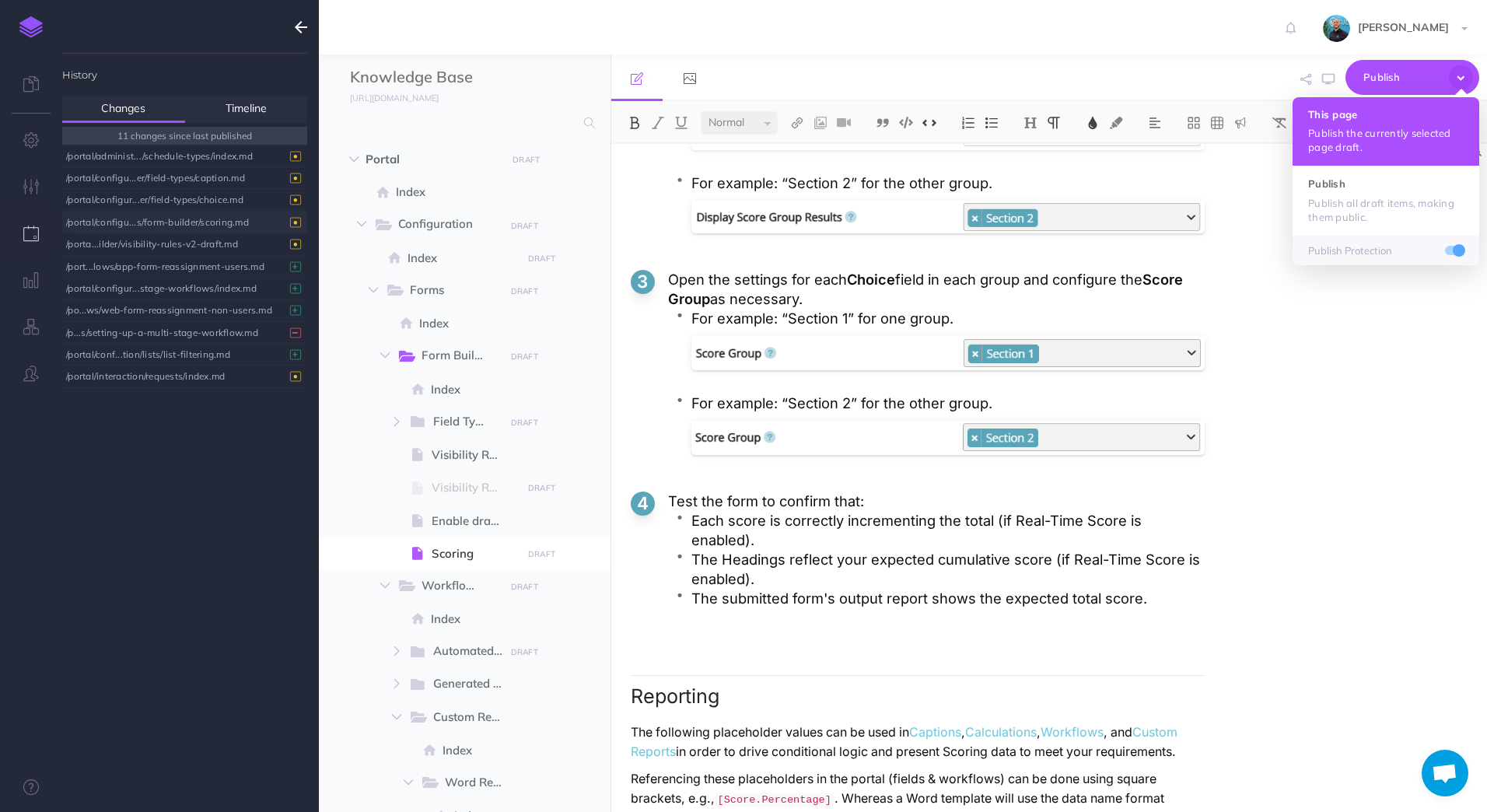
click at [1338, 122] on button "This page Publish the currently selected page draft." at bounding box center [1385, 131] width 187 height 69
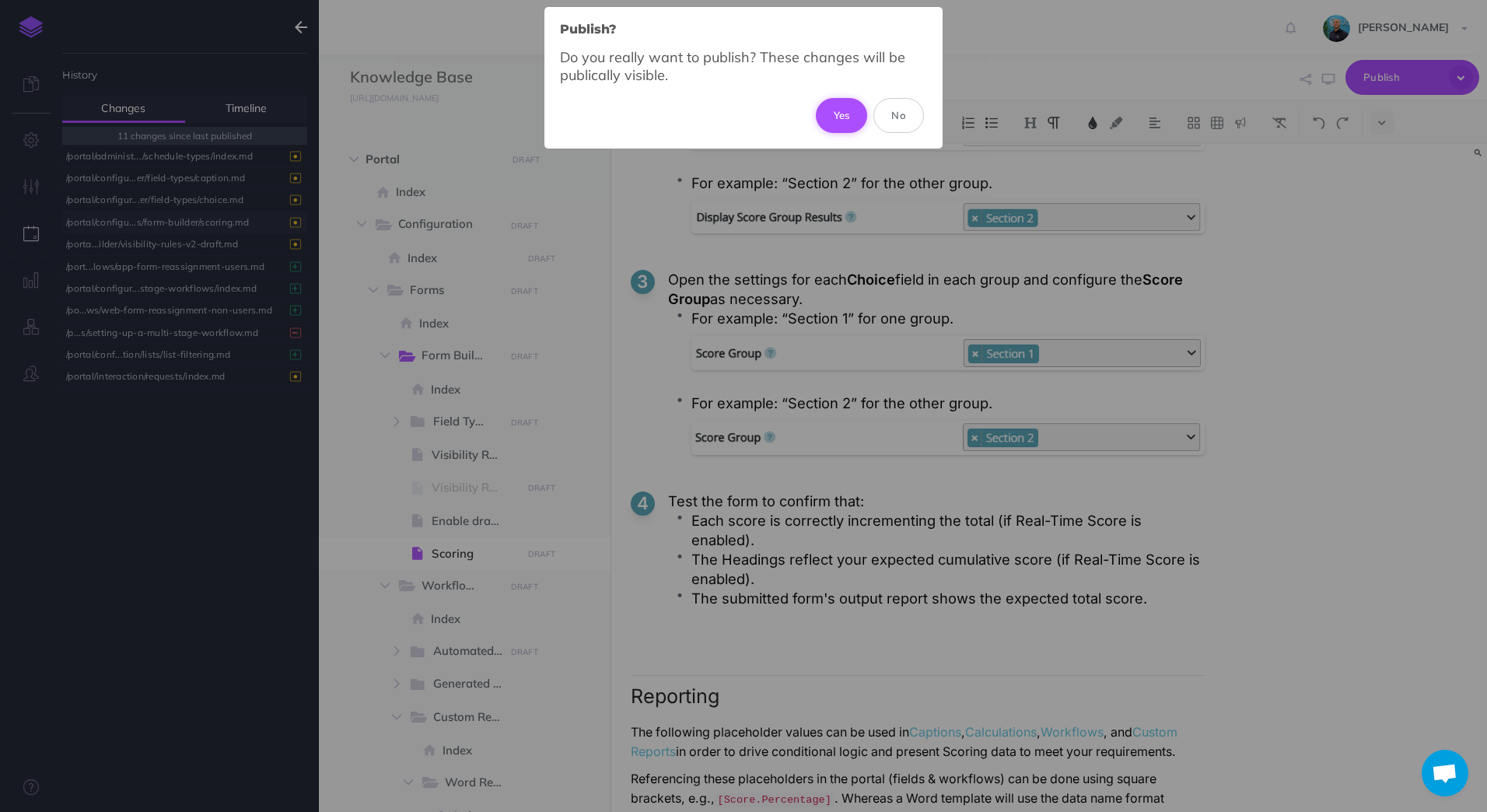
click at [847, 116] on button "Yes" at bounding box center [842, 114] width 52 height 34
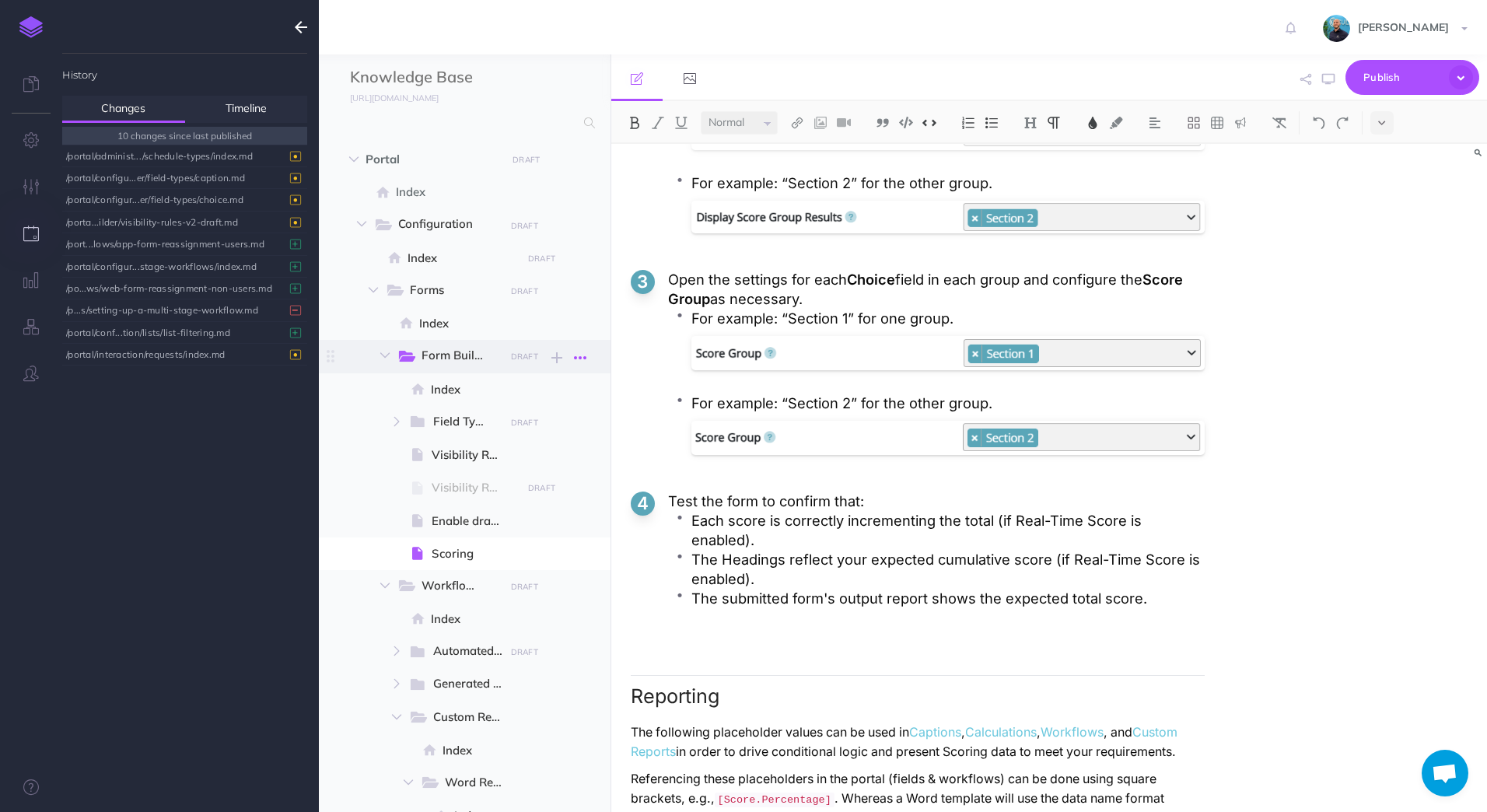
click at [586, 360] on icon "button" at bounding box center [580, 358] width 13 height 19
click at [559, 358] on icon "button" at bounding box center [557, 358] width 11 height 19
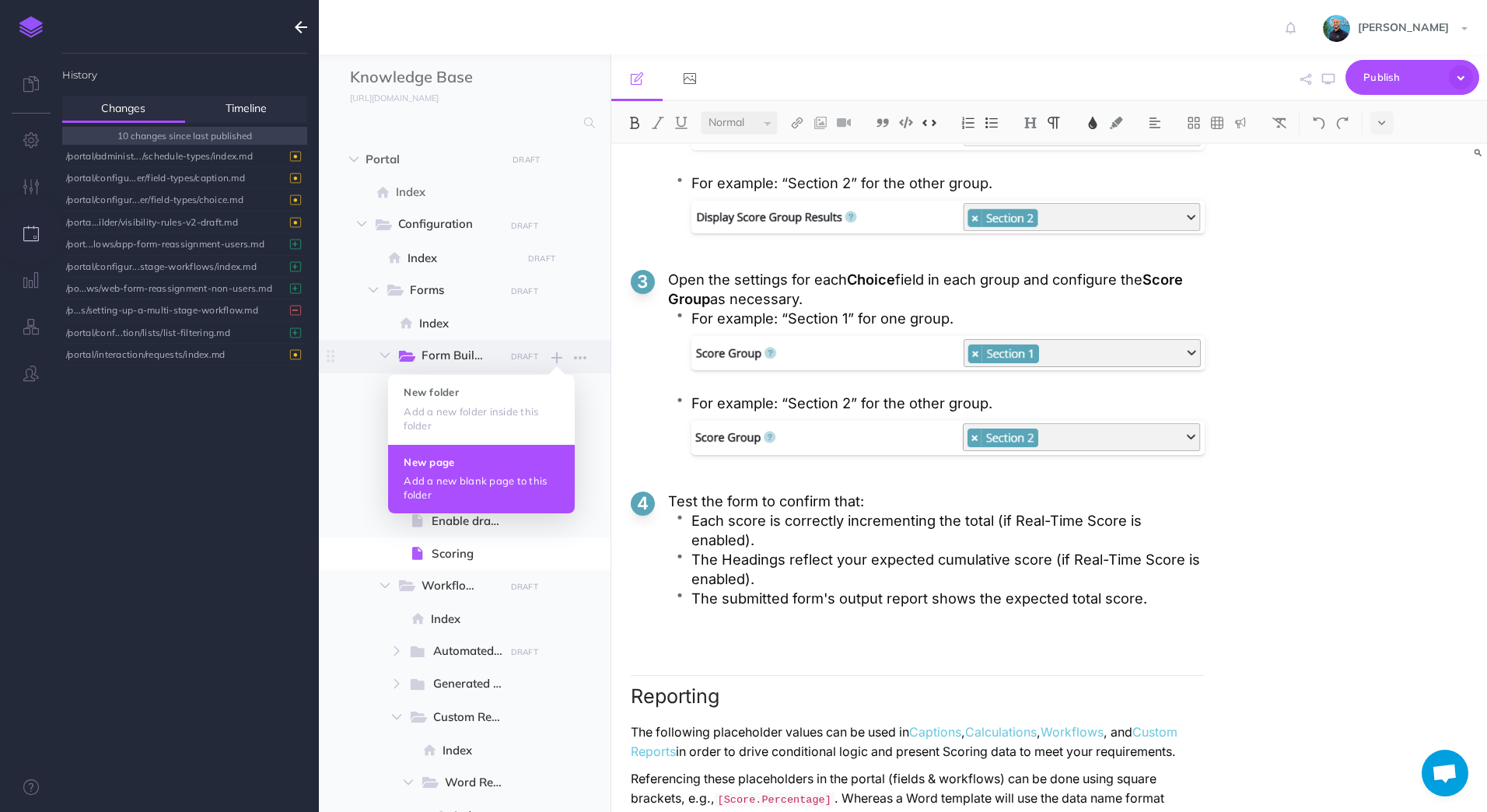
click at [491, 473] on p "Add a new blank page to this folder" at bounding box center [480, 488] width 155 height 28
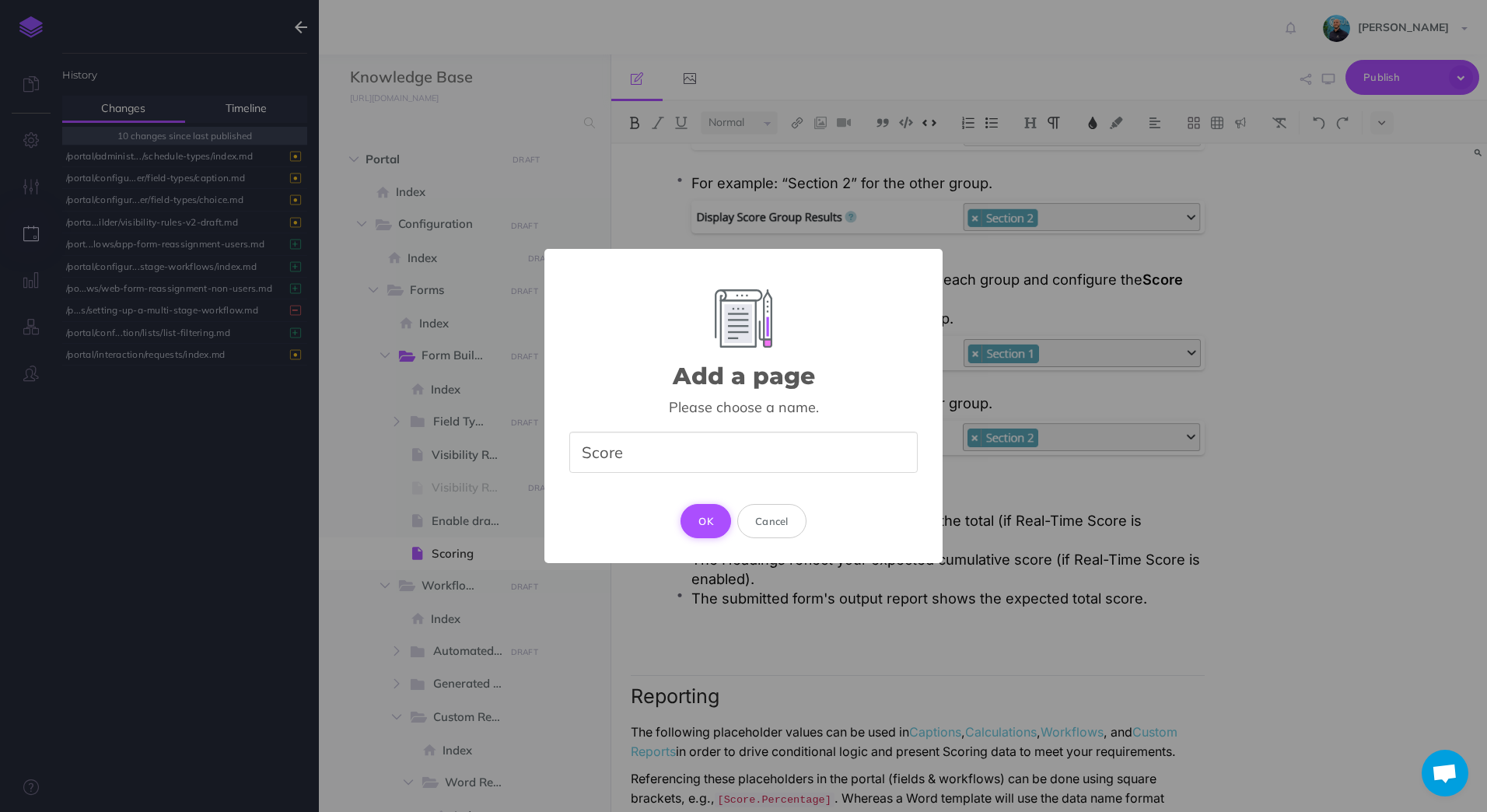
type input "Score"
click at [706, 516] on button "OK" at bounding box center [706, 521] width 50 height 34
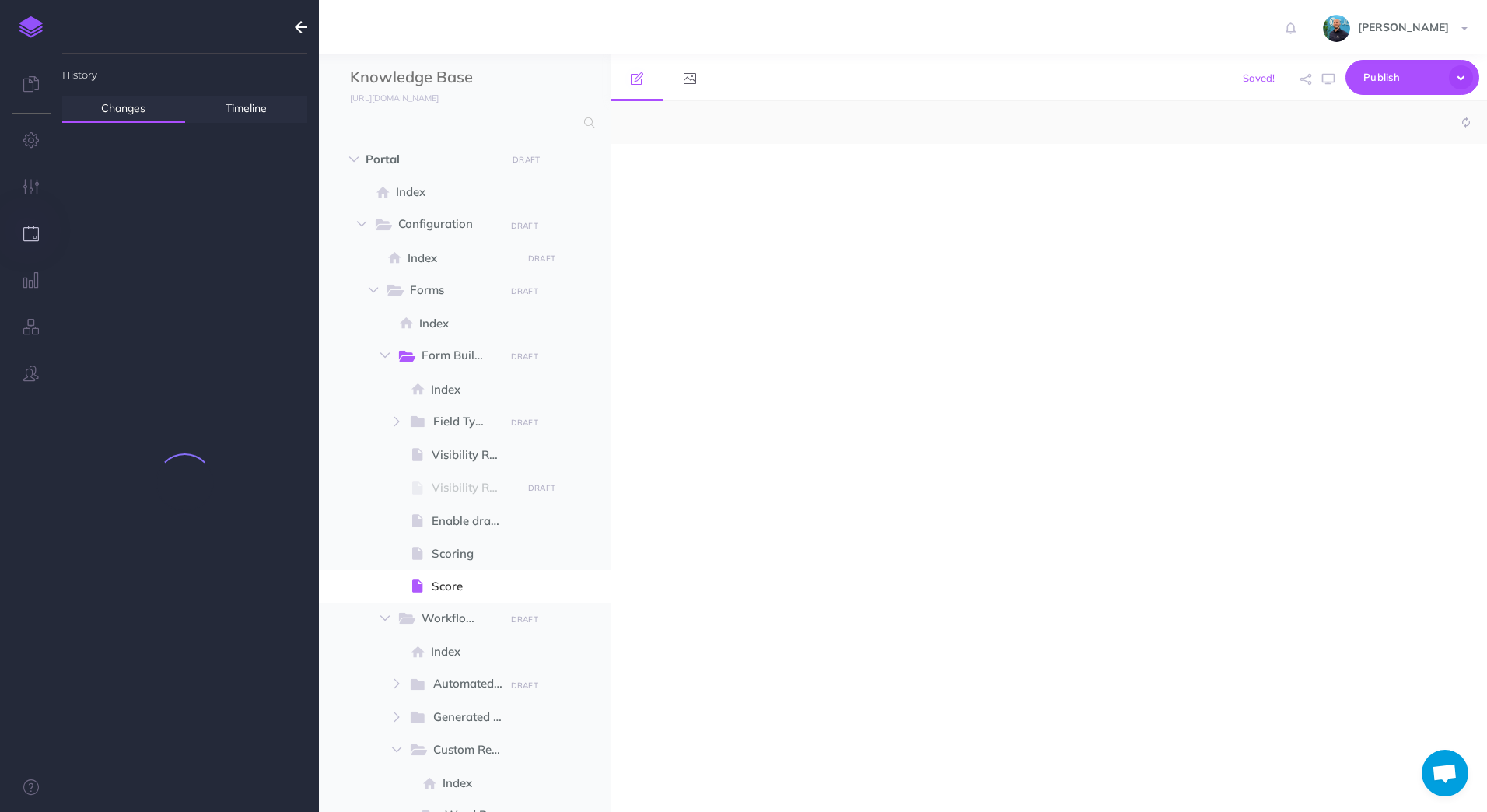
select select "null"
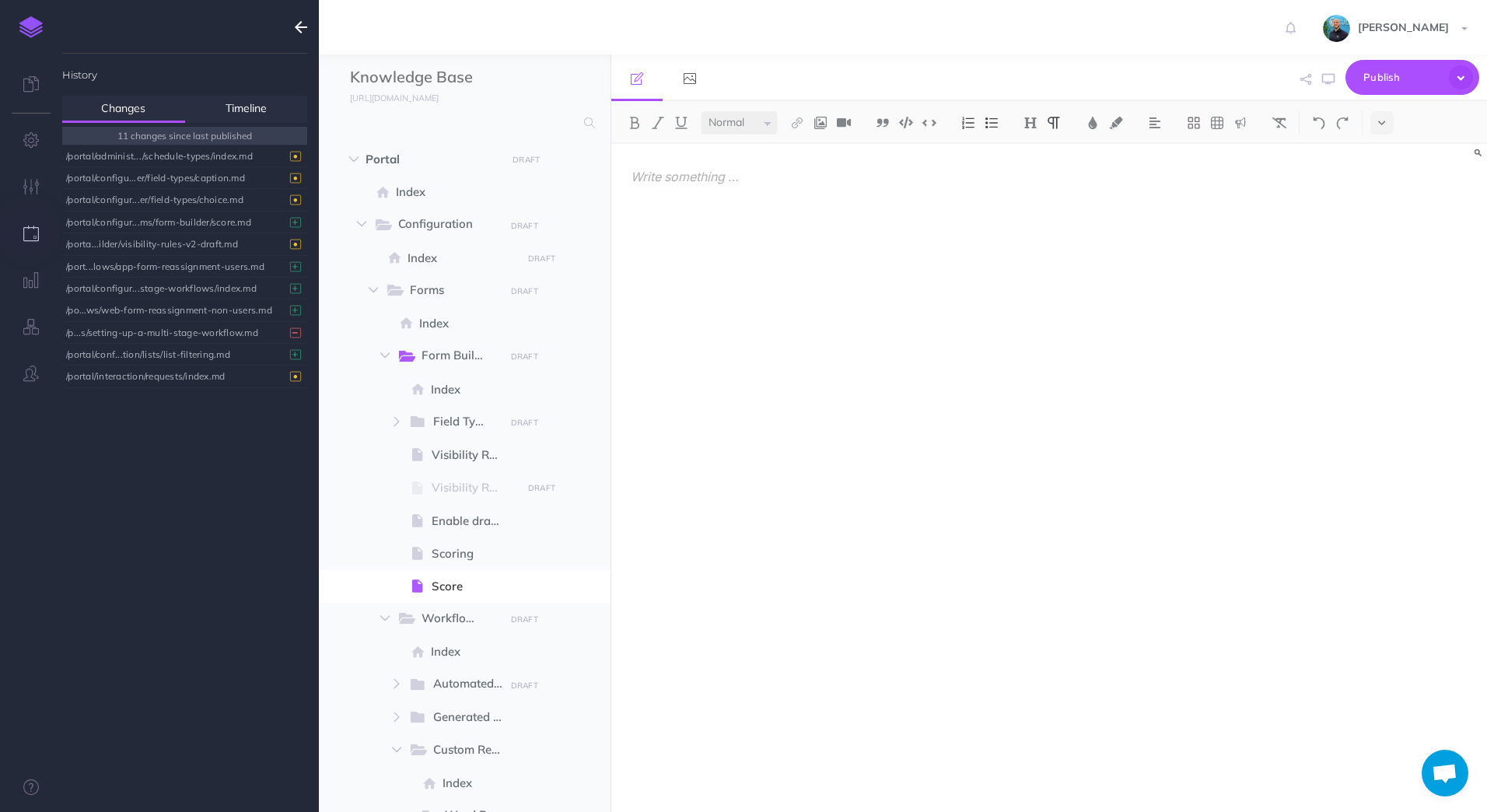
click at [740, 185] on p at bounding box center [918, 176] width 575 height 20
click at [1326, 81] on icon "button" at bounding box center [1328, 80] width 13 height 13
click at [1463, 77] on icon "button" at bounding box center [1460, 77] width 24 height 24
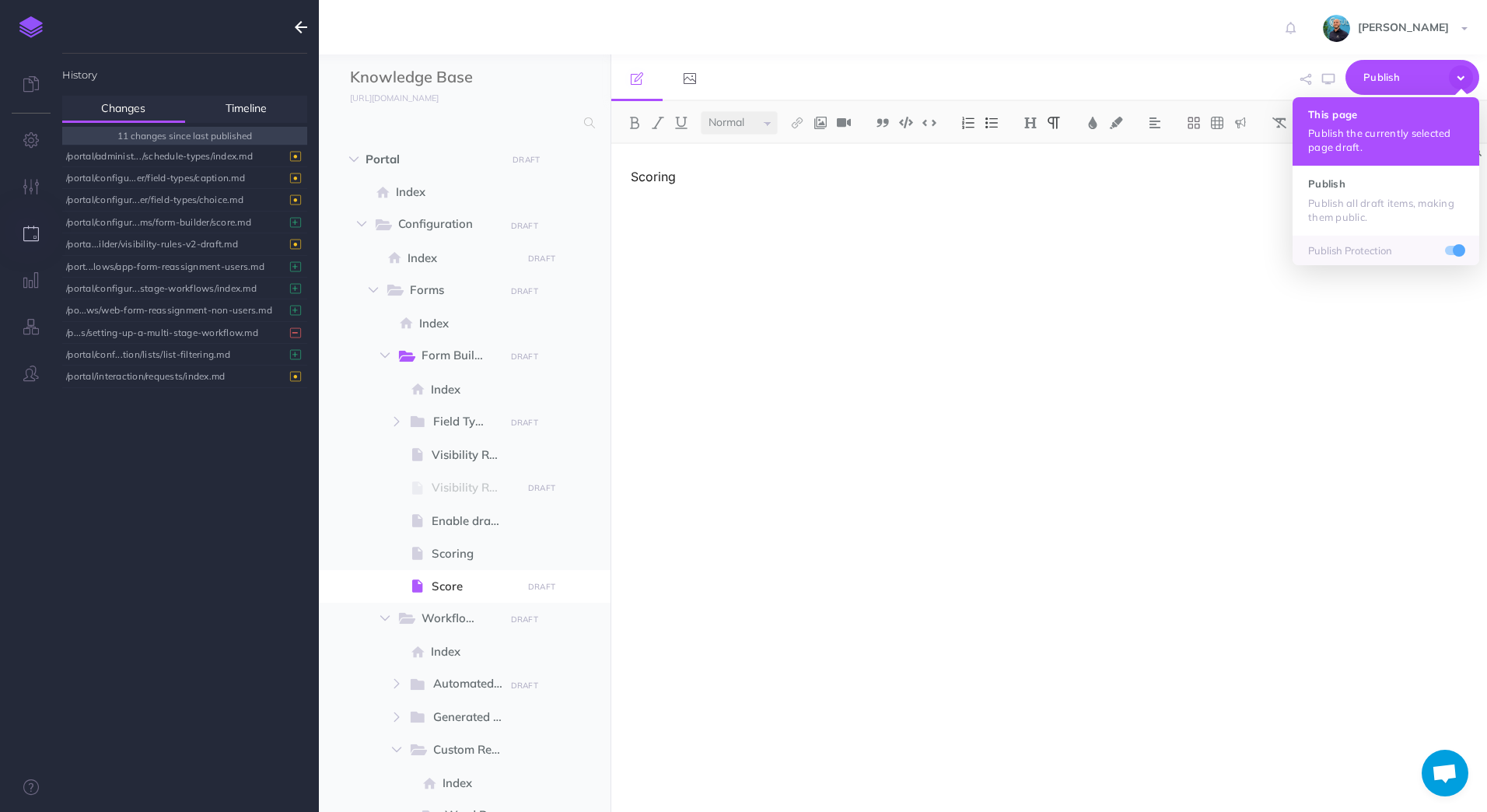
click at [1353, 115] on h4 "This page" at bounding box center [1385, 114] width 155 height 11
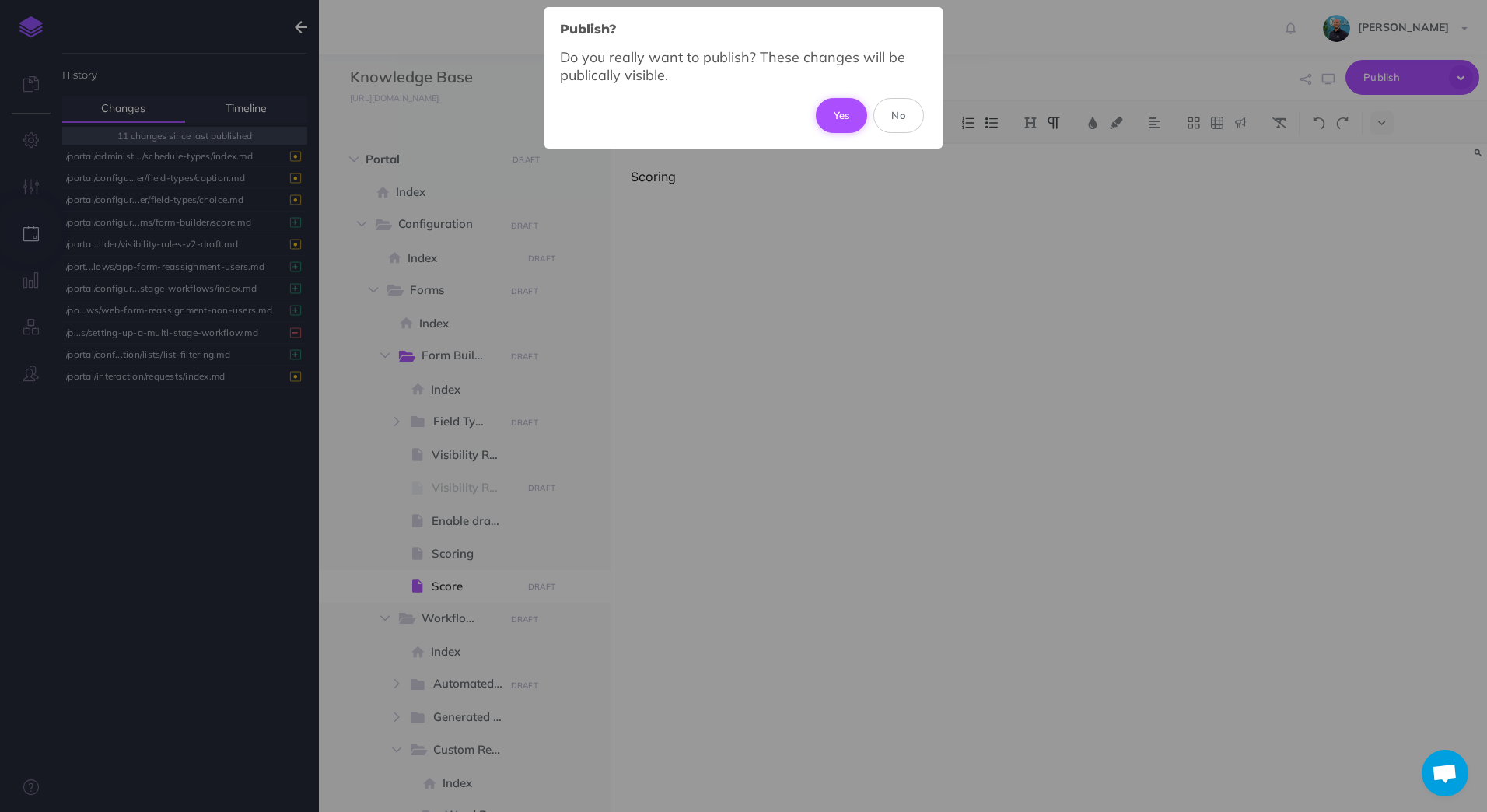
click at [849, 116] on button "Yes" at bounding box center [842, 114] width 52 height 34
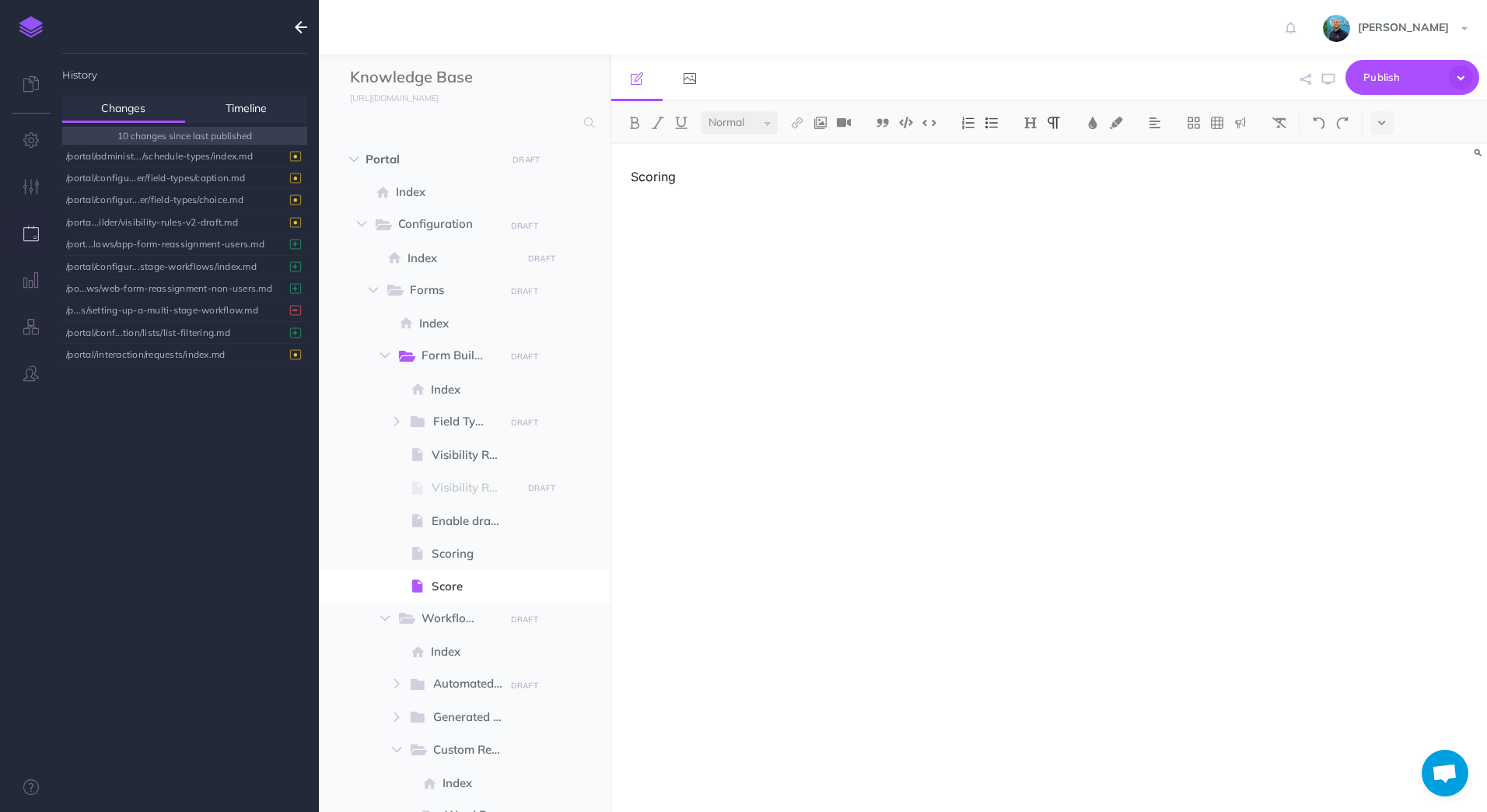
click at [737, 195] on div "Scoring" at bounding box center [918, 470] width 614 height 652
click at [180, 228] on div "/portal/configur...ms/form-builder/score.md" at bounding box center [180, 222] width 229 height 21
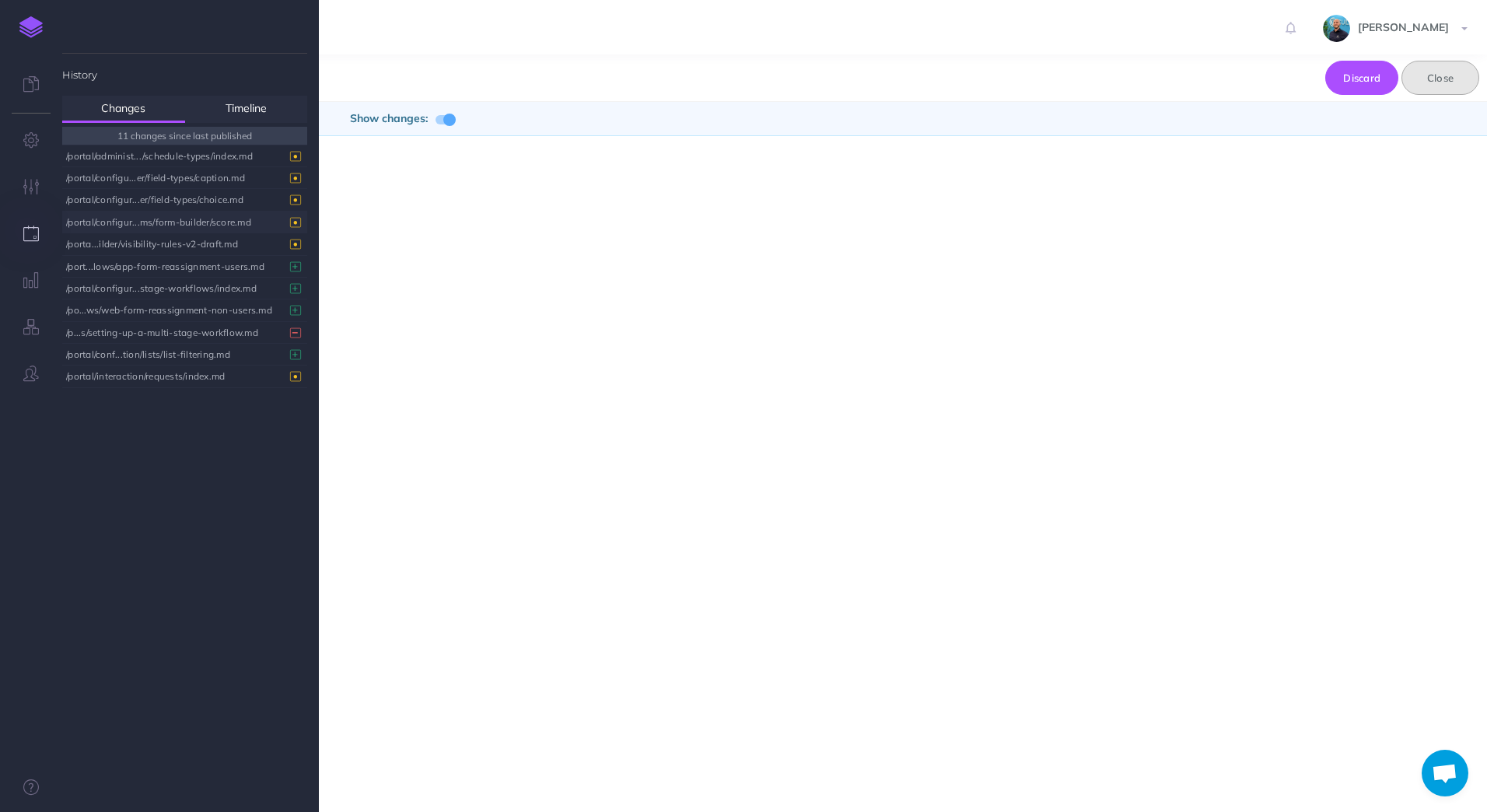
click at [1432, 82] on button "Close" at bounding box center [1440, 77] width 78 height 34
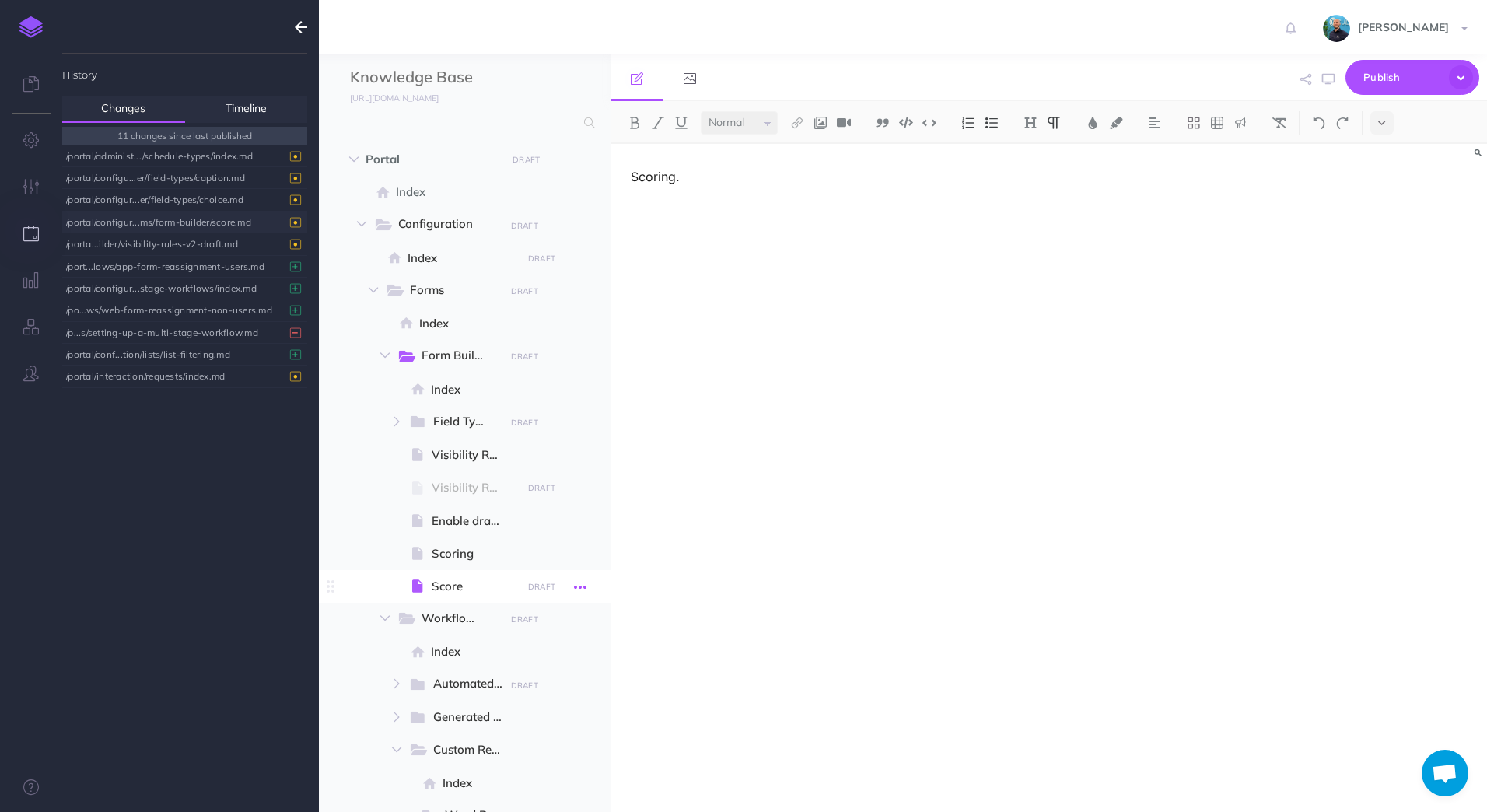
click at [580, 586] on icon "button" at bounding box center [580, 588] width 13 height 19
click at [521, 714] on link "Delete" at bounding box center [536, 717] width 117 height 26
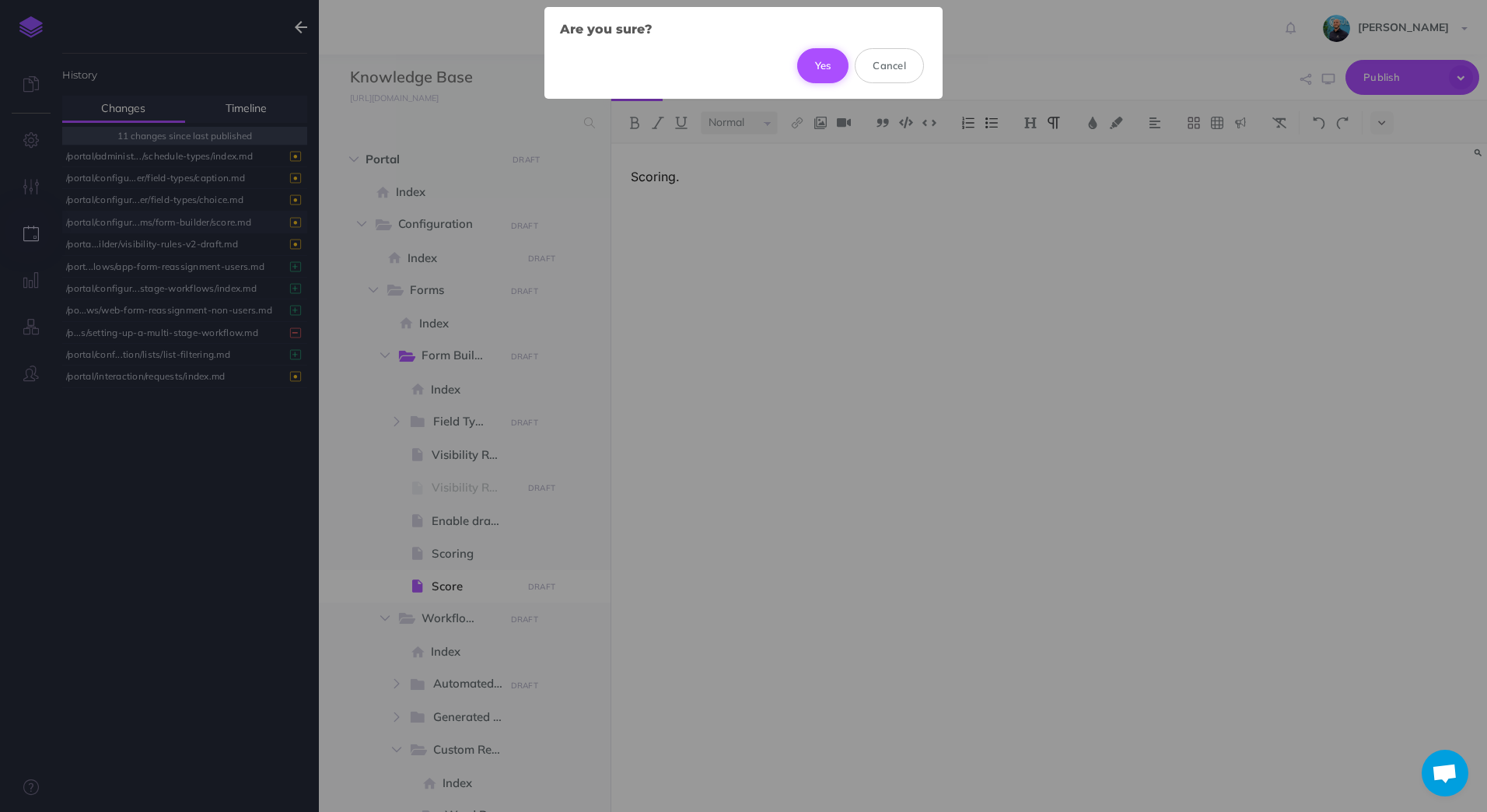
click at [827, 66] on button "Yes" at bounding box center [823, 65] width 52 height 34
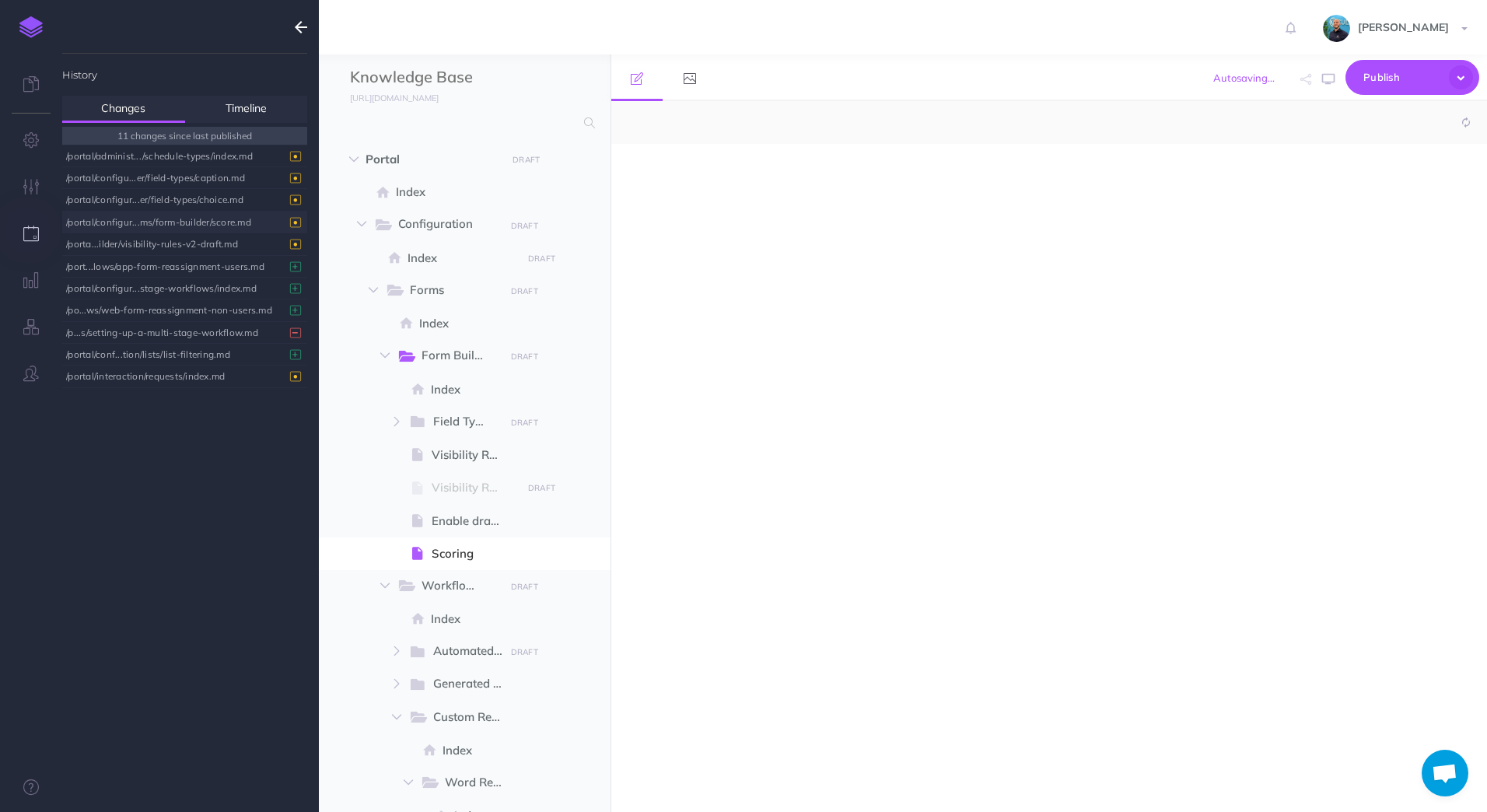
select select "null"
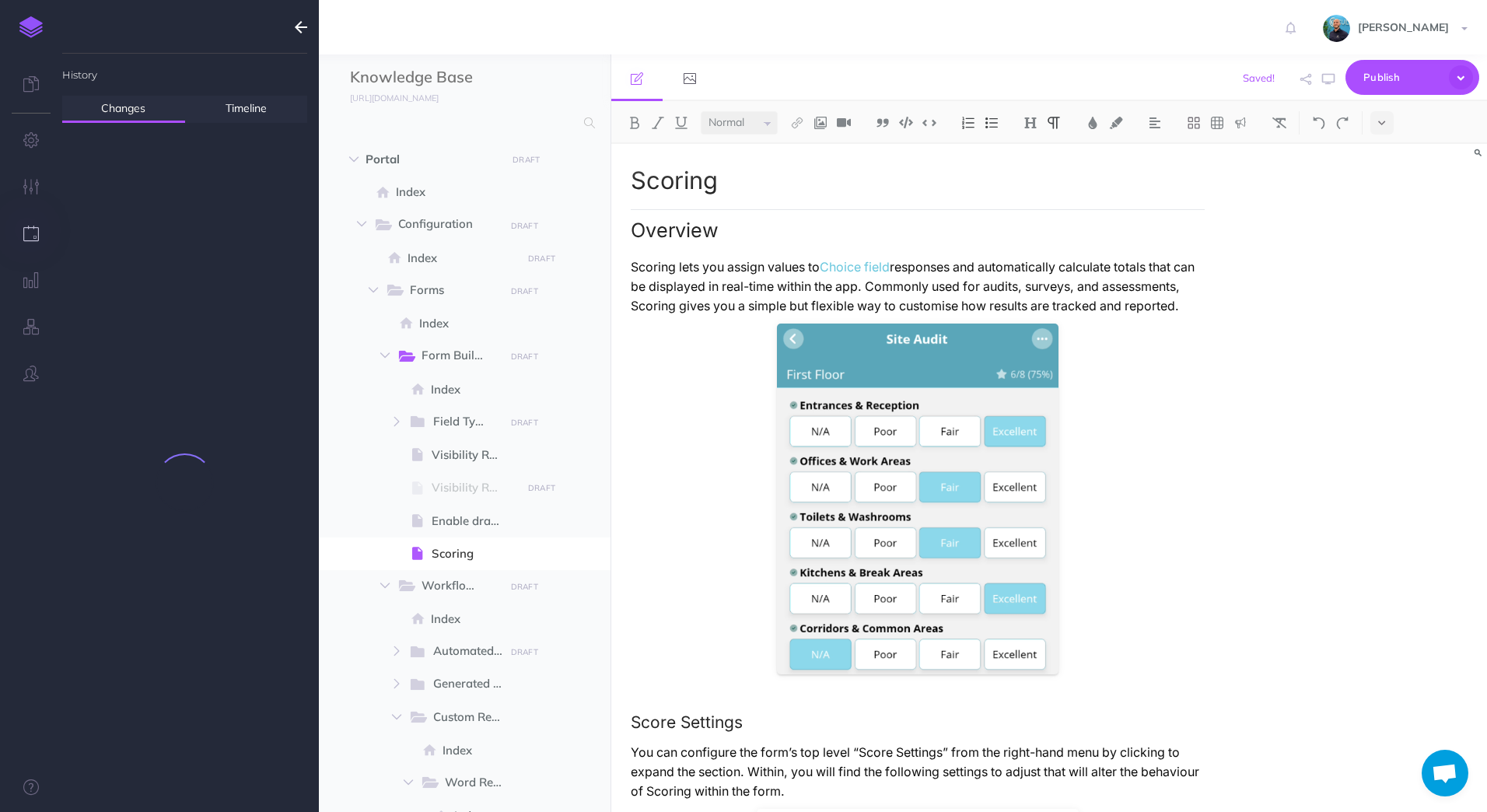
click at [731, 316] on p "Scoring lets you assign values to Choice field responses and automatically calc…" at bounding box center [918, 287] width 575 height 58
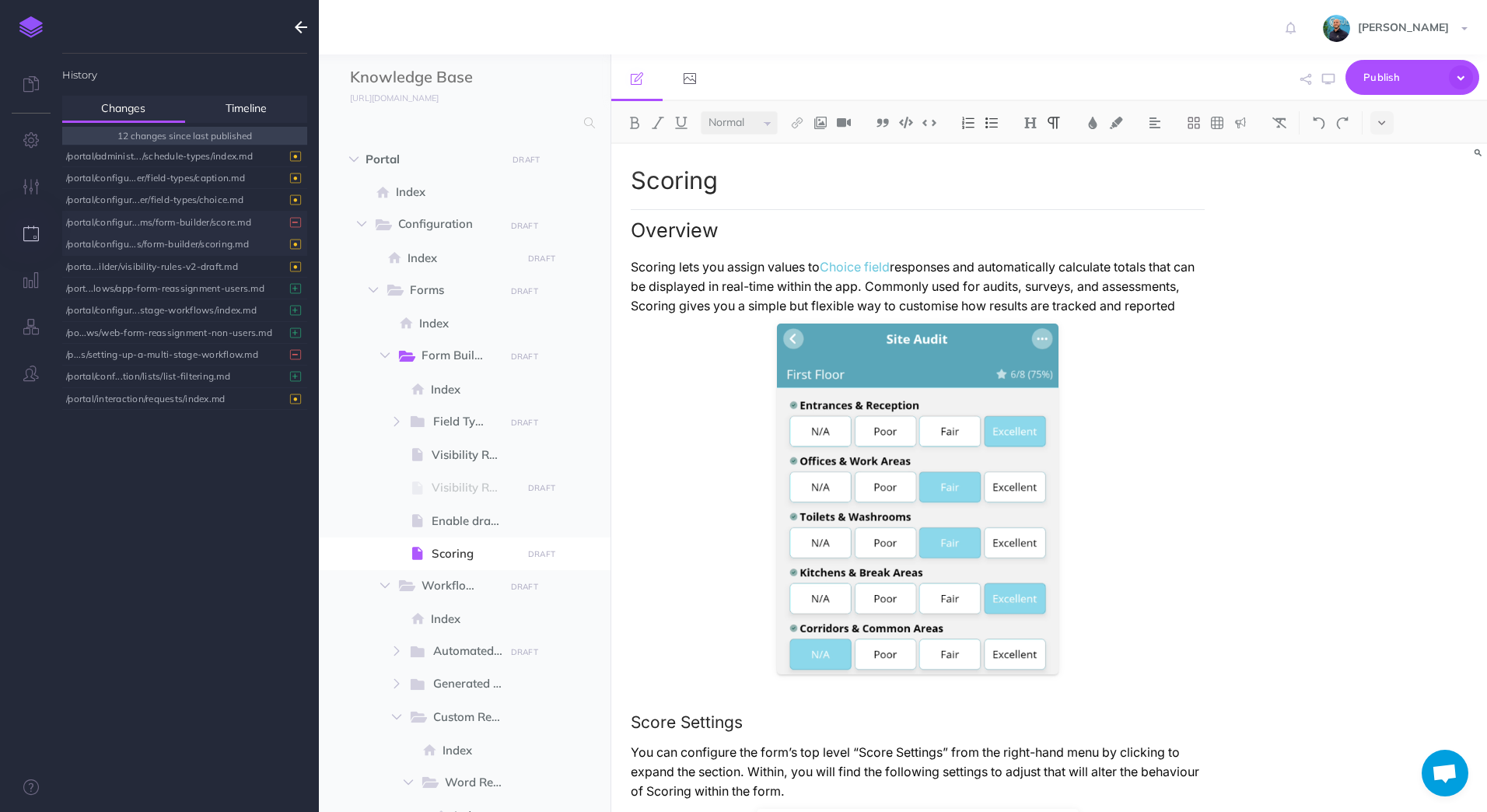
click at [183, 246] on div "/portal/configu...s/form-builder/scoring.md" at bounding box center [180, 243] width 229 height 21
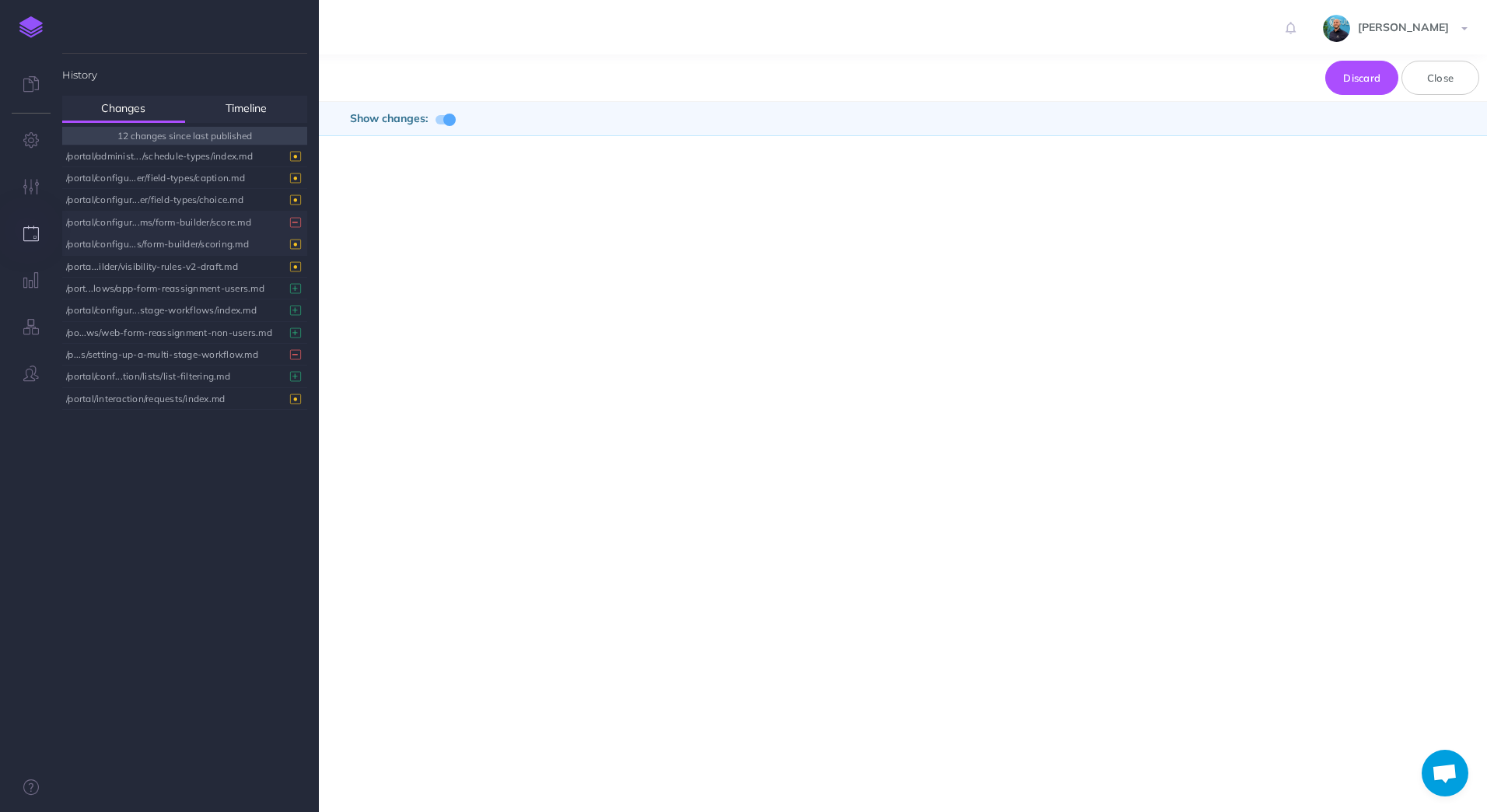
click at [184, 228] on div "/portal/configur...ms/form-builder/score.md" at bounding box center [180, 222] width 229 height 21
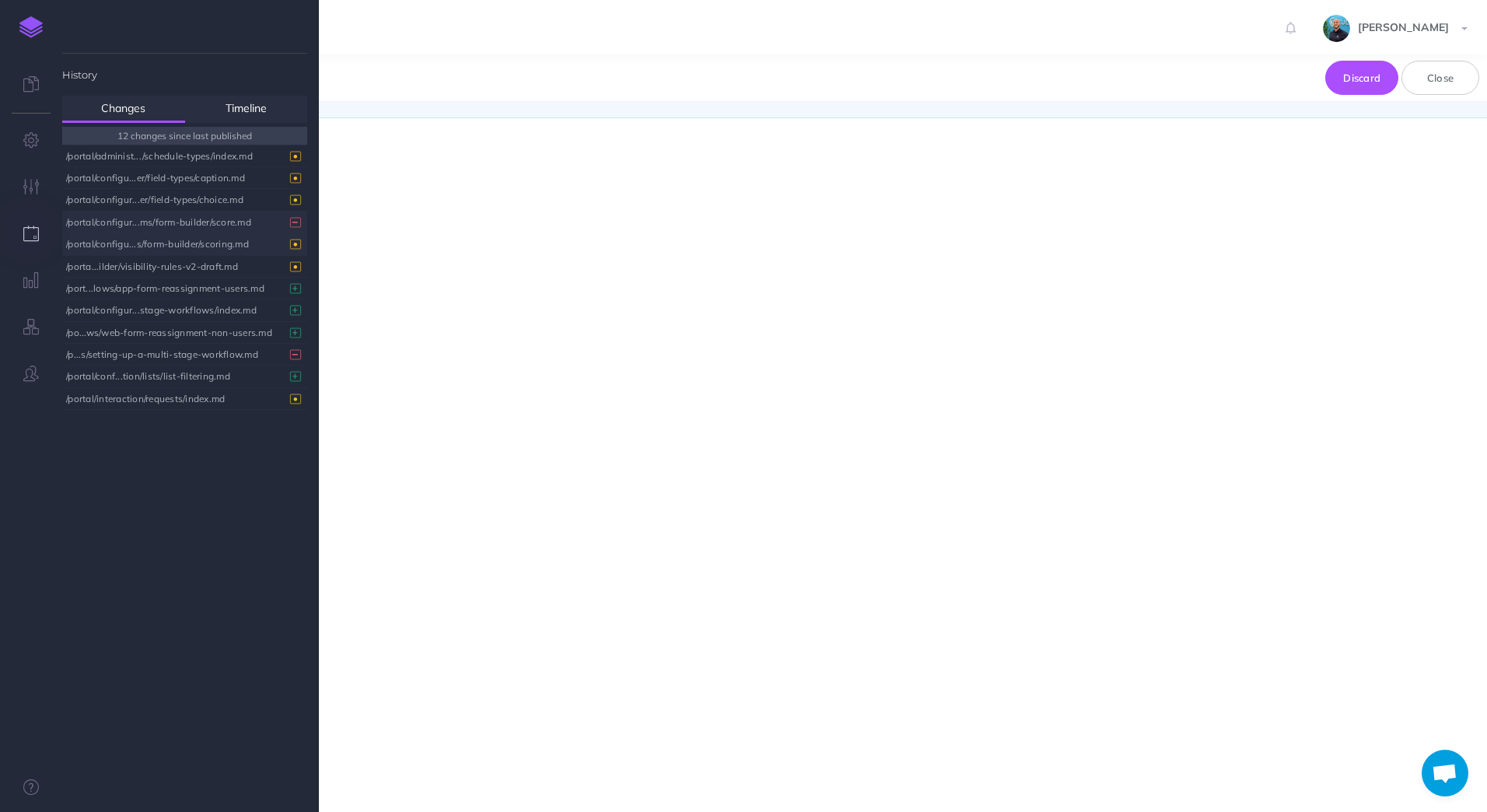
click at [189, 242] on div "/portal/configu...s/form-builder/scoring.md" at bounding box center [180, 243] width 229 height 21
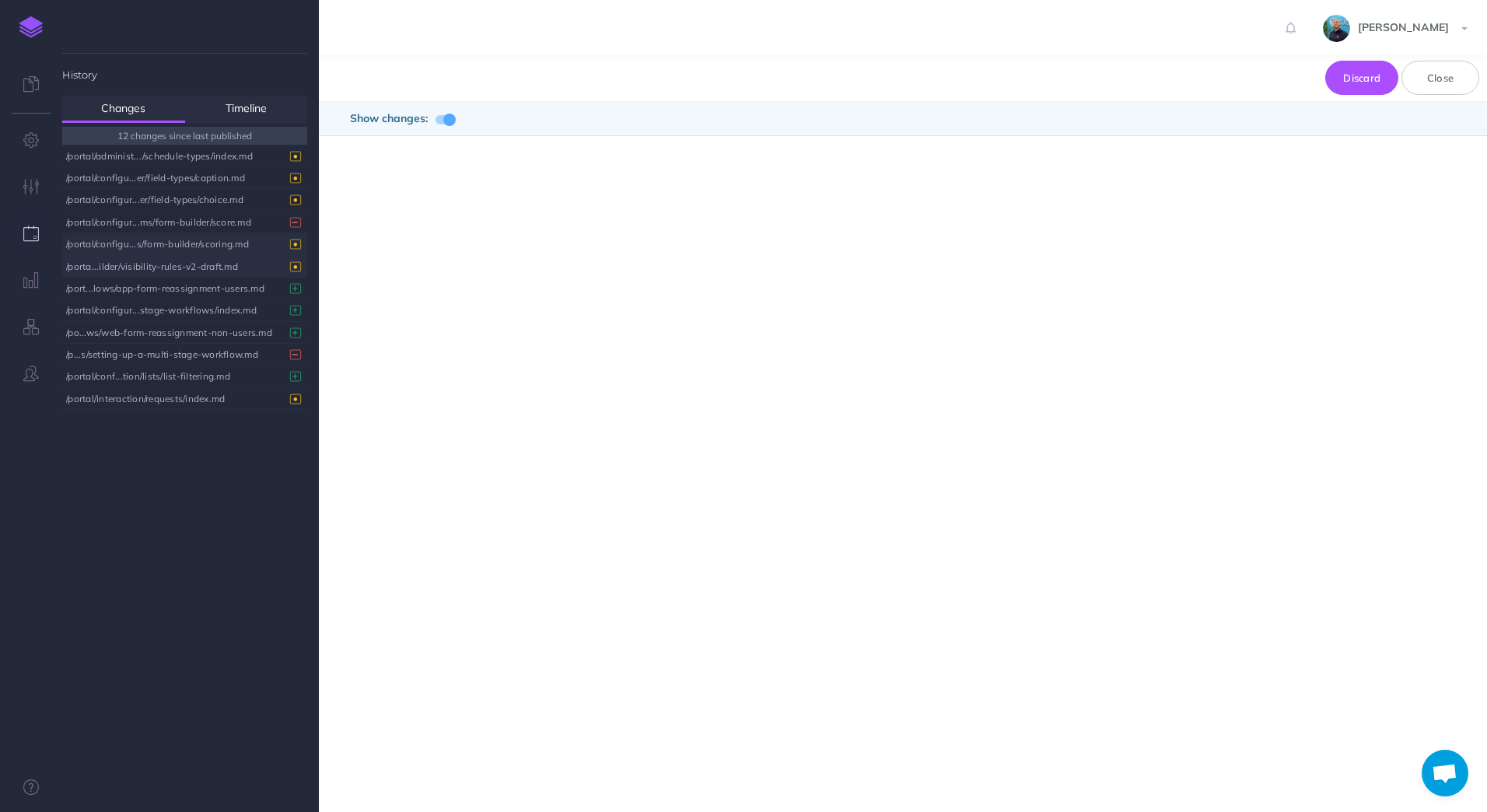
click at [187, 263] on div "/porta...ilder/visibility-rules-v2-draft.md" at bounding box center [180, 266] width 229 height 21
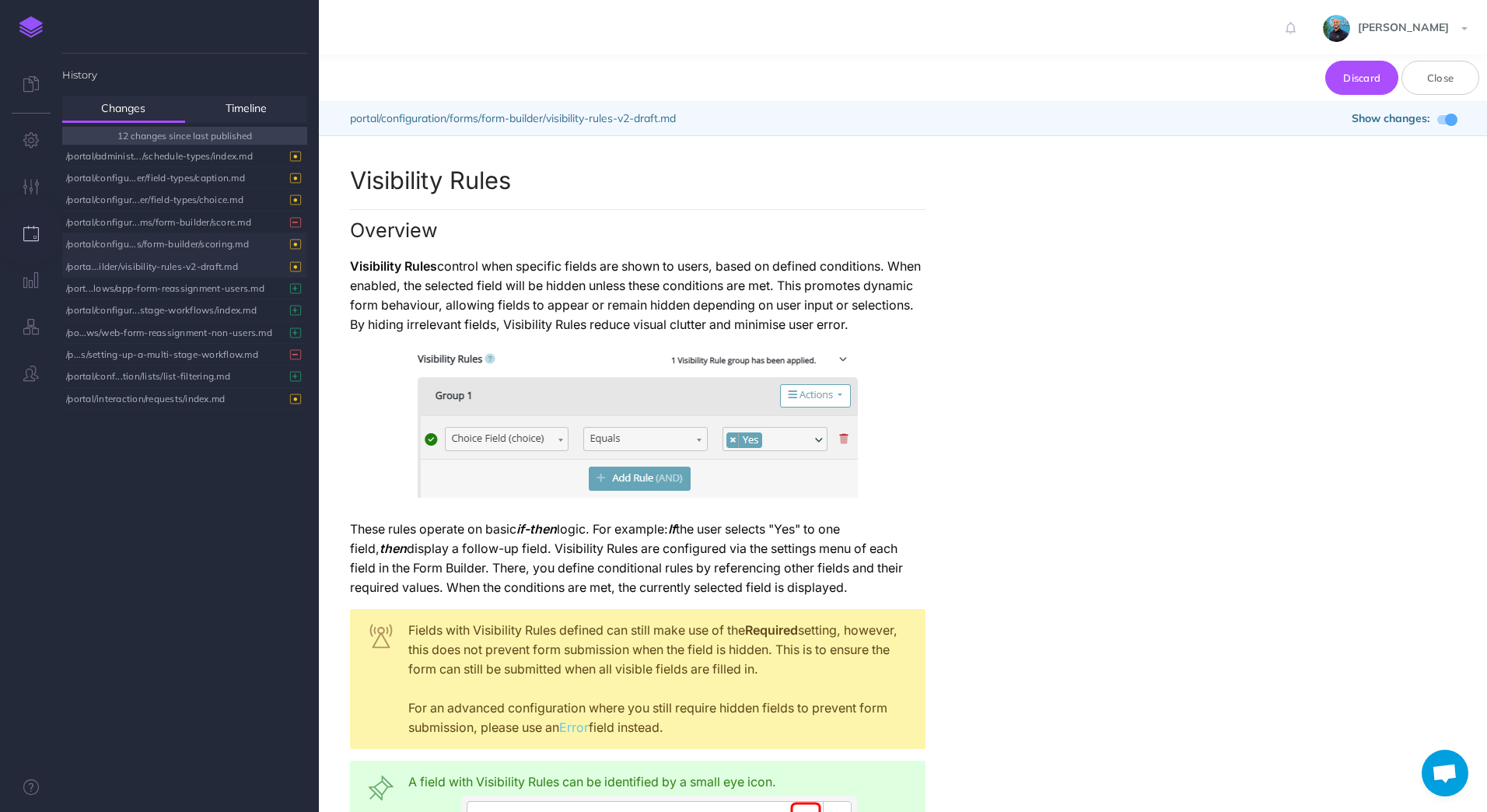
click at [189, 243] on div "/portal/configu...s/form-builder/scoring.md" at bounding box center [180, 243] width 229 height 21
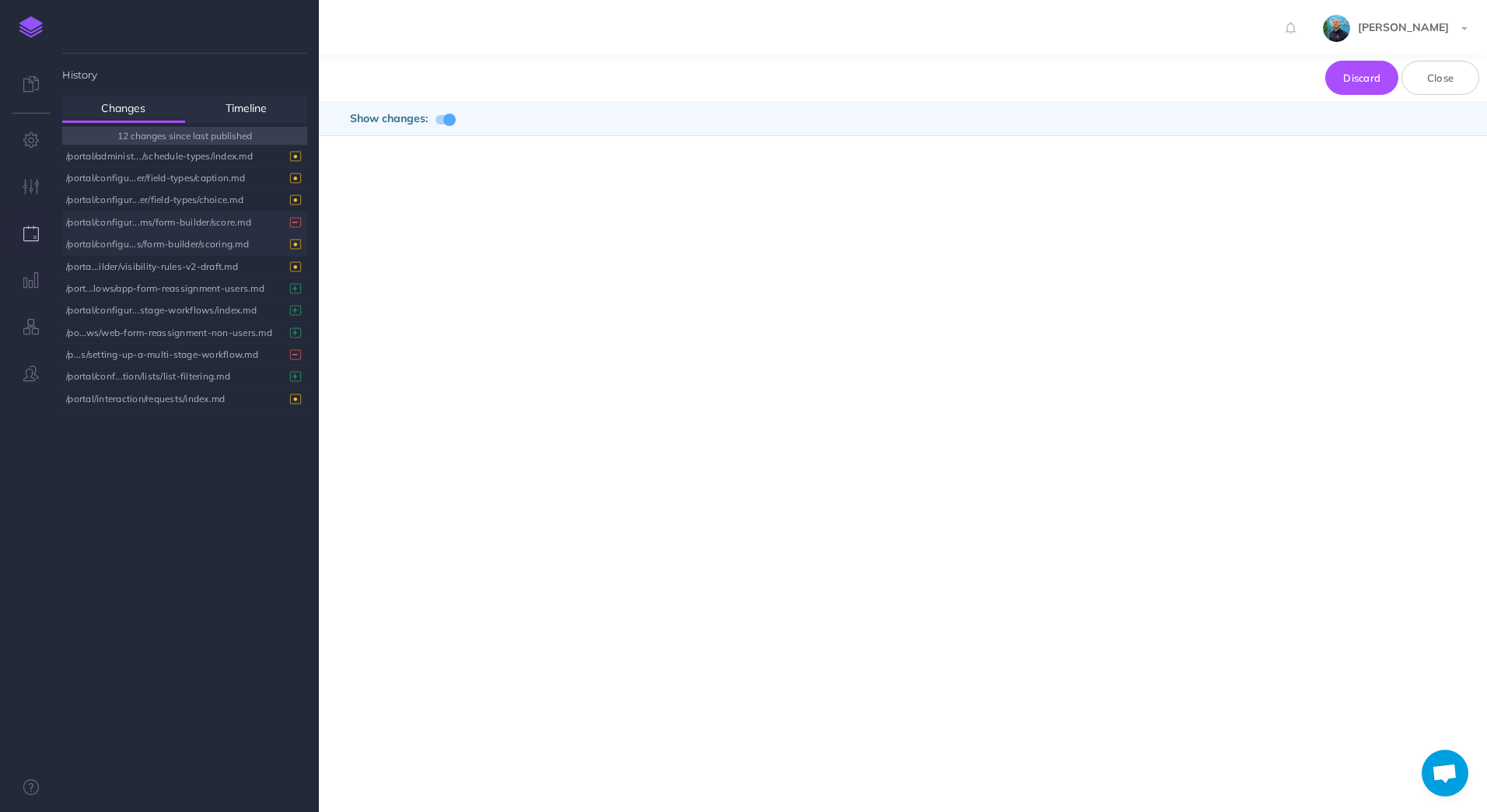
click at [191, 222] on div "/portal/configur...ms/form-builder/score.md" at bounding box center [180, 222] width 229 height 21
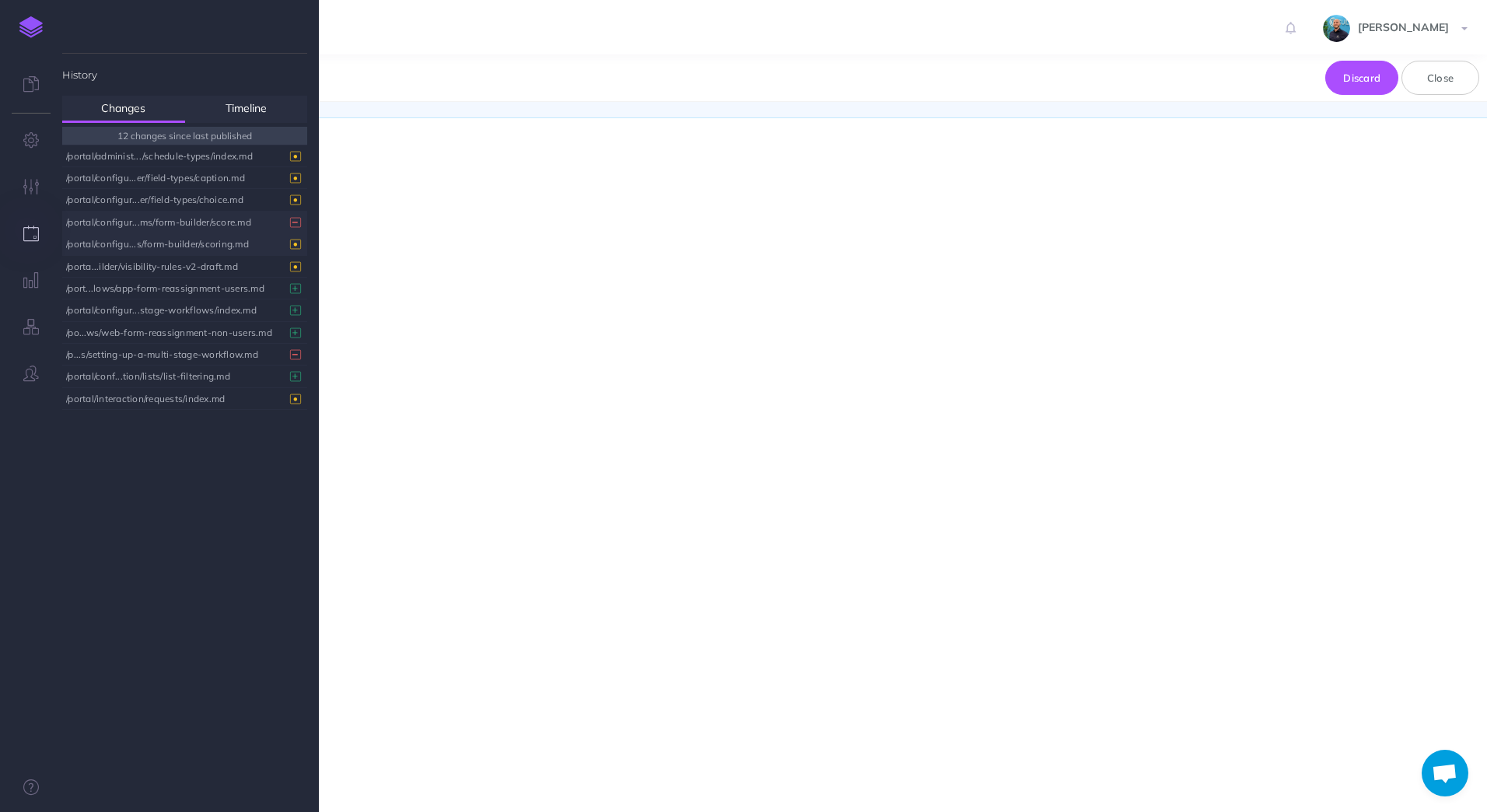
click at [187, 243] on div "/portal/configu...s/form-builder/scoring.md" at bounding box center [180, 243] width 229 height 21
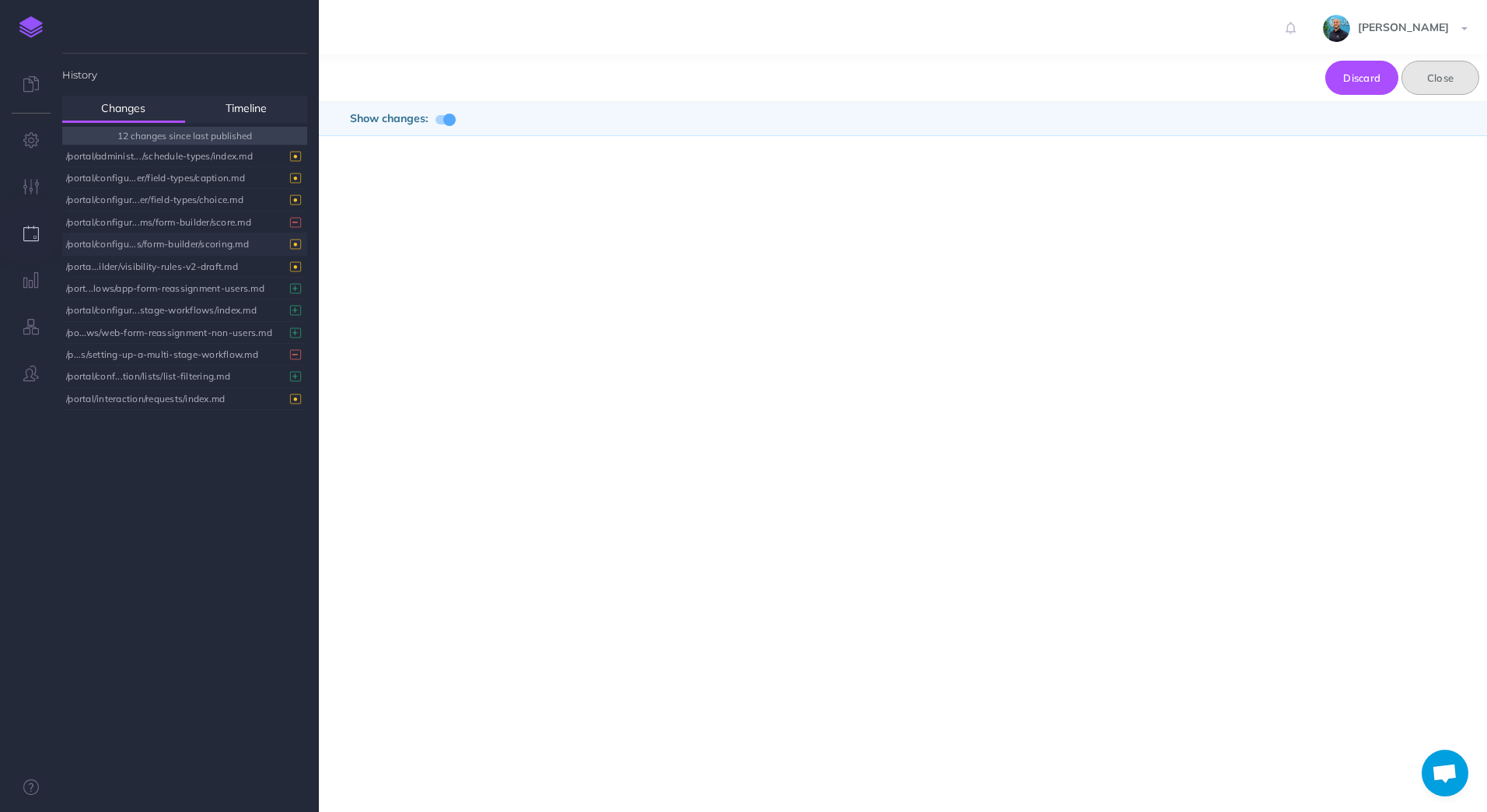
click at [1450, 85] on button "Close" at bounding box center [1440, 77] width 78 height 34
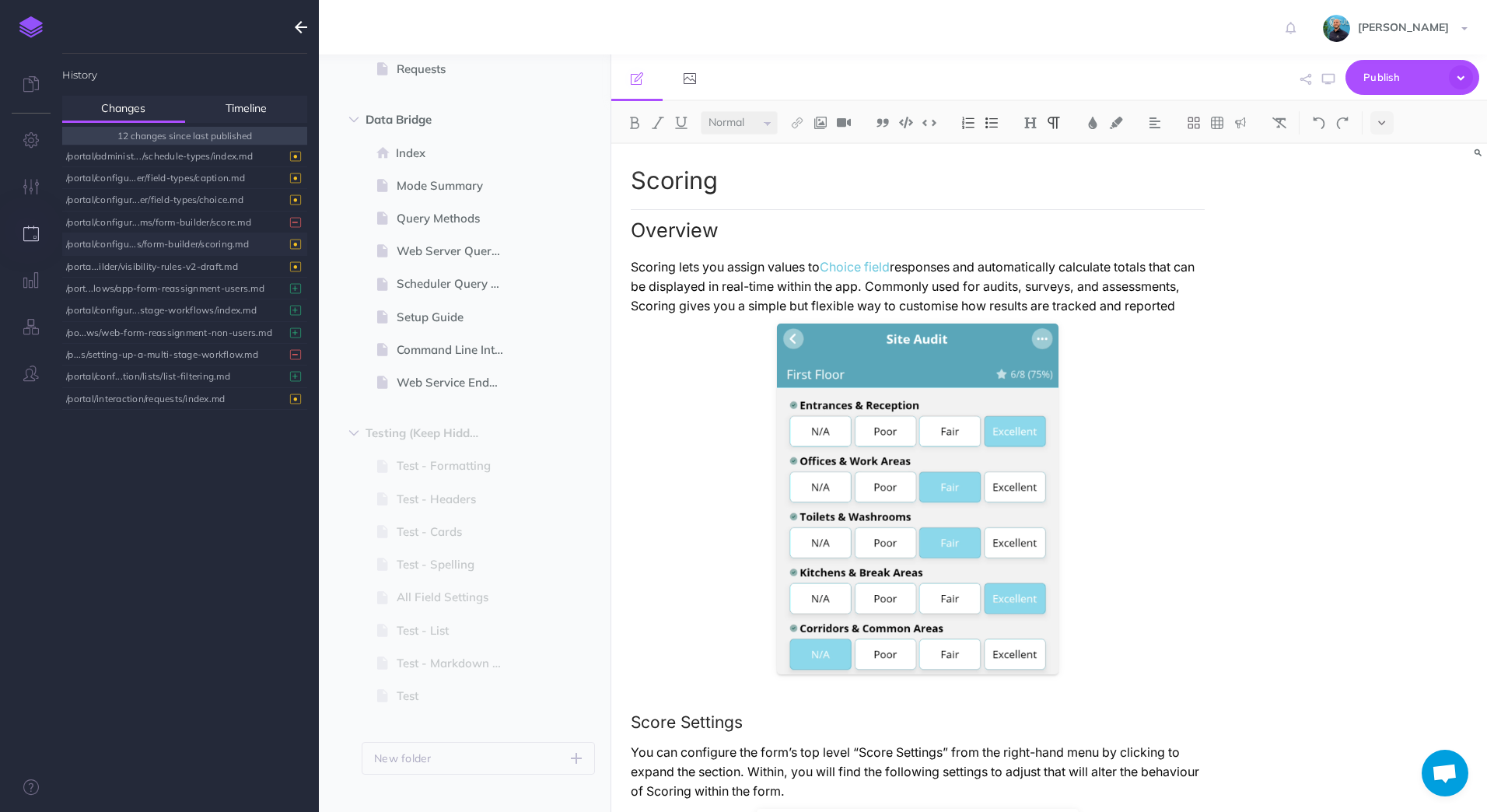
scroll to position [2530, 0]
click at [454, 680] on span "Test" at bounding box center [457, 671] width 121 height 19
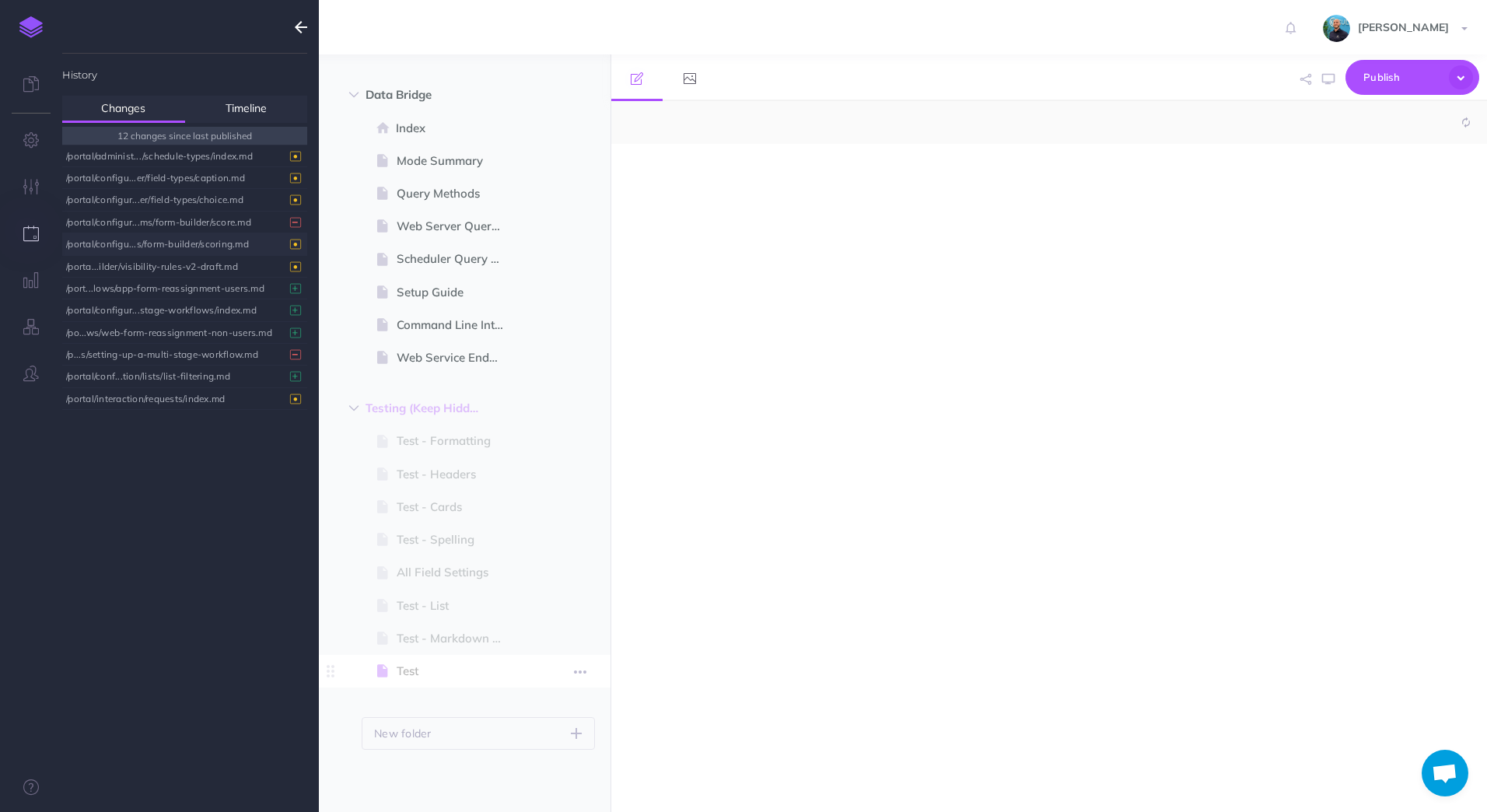
select select "null"
click at [580, 676] on icon "button" at bounding box center [580, 672] width 13 height 19
click at [702, 641] on div at bounding box center [918, 470] width 614 height 652
click at [573, 673] on button "button" at bounding box center [580, 671] width 28 height 20
click at [402, 672] on span "Test" at bounding box center [457, 671] width 121 height 19
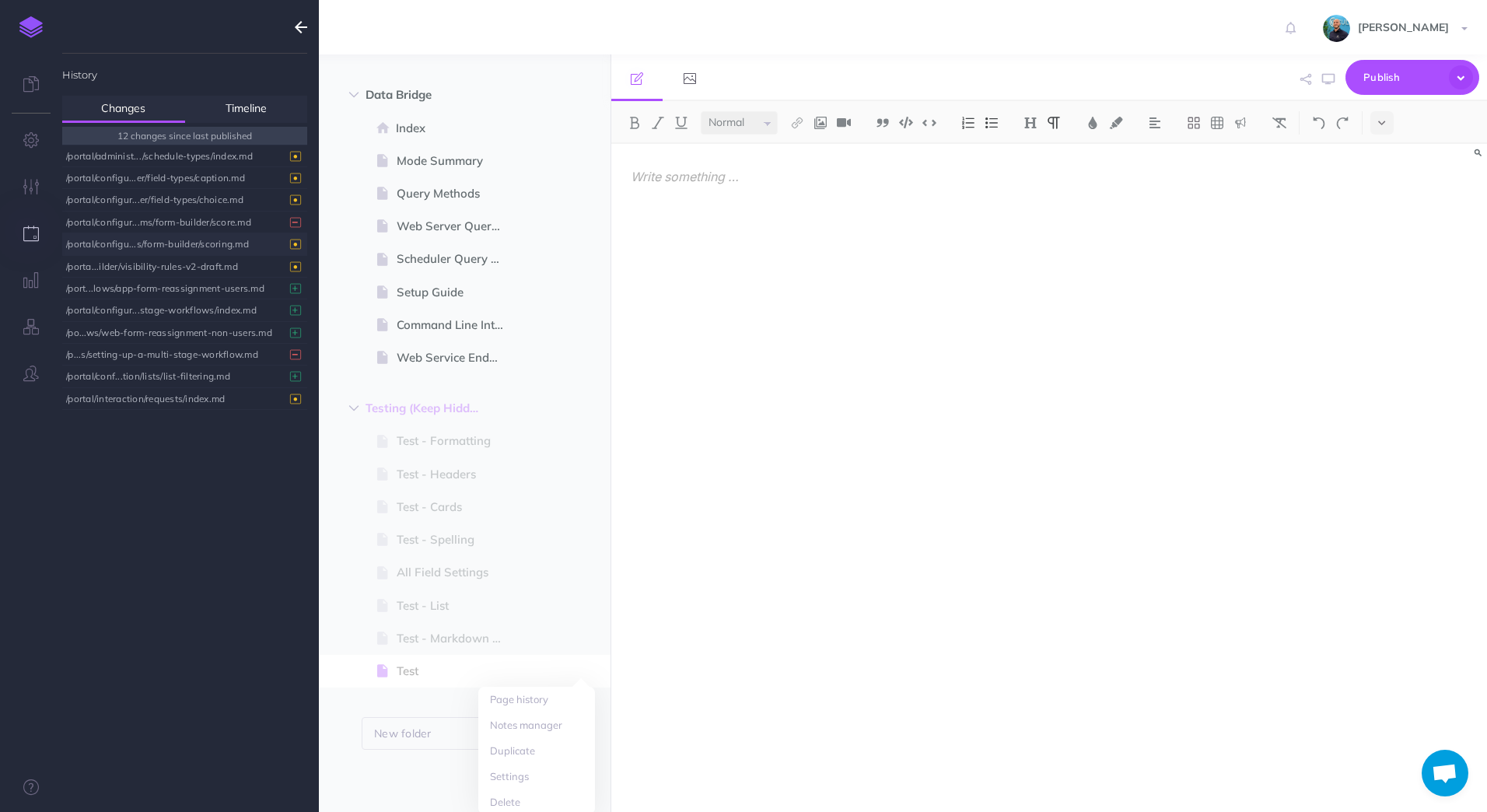
click at [769, 357] on div at bounding box center [918, 470] width 614 height 652
click at [182, 426] on div "/testing-keep-hidden/test.md" at bounding box center [180, 420] width 229 height 21
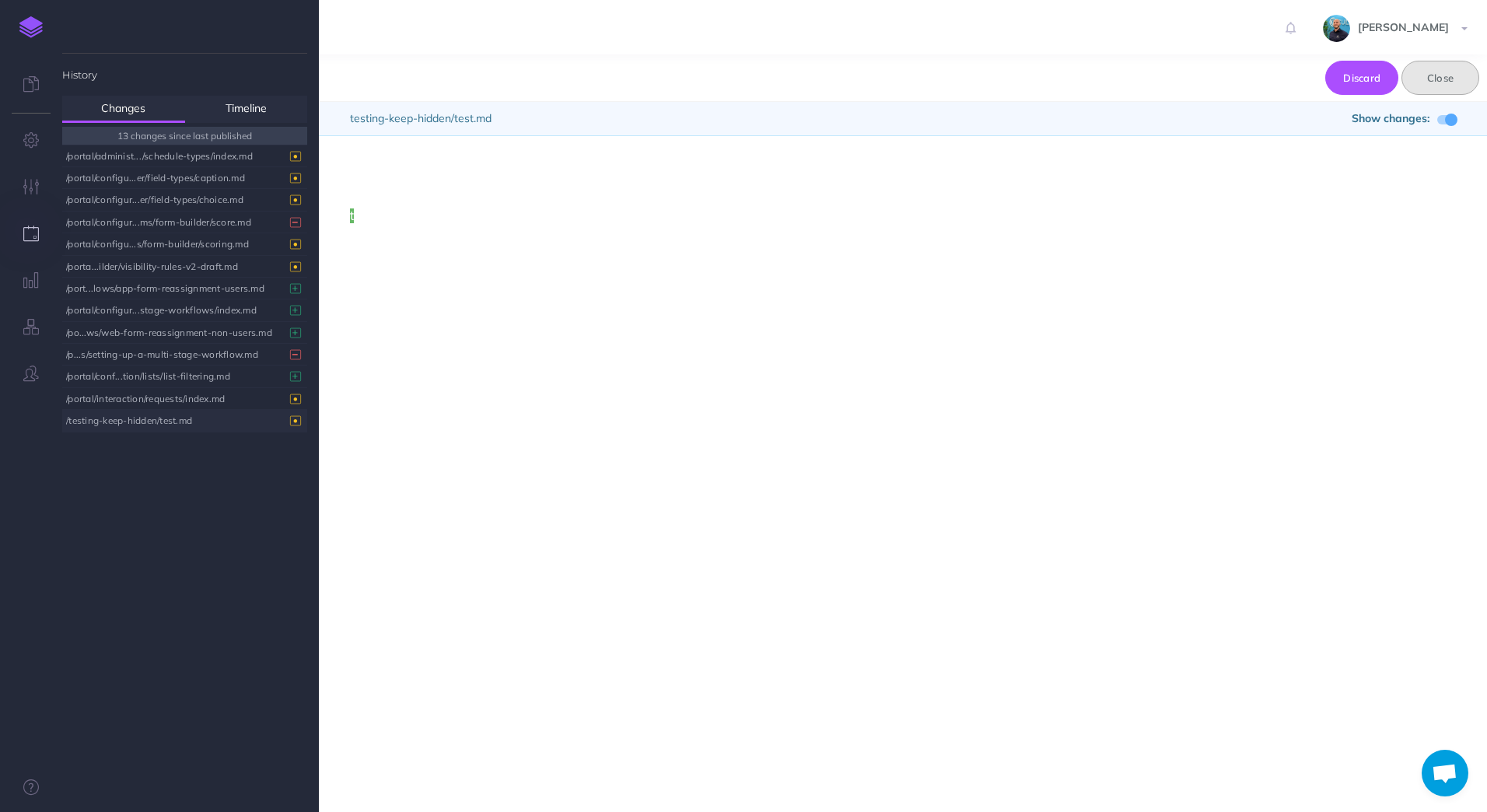
click at [1466, 80] on button "Close" at bounding box center [1440, 77] width 78 height 34
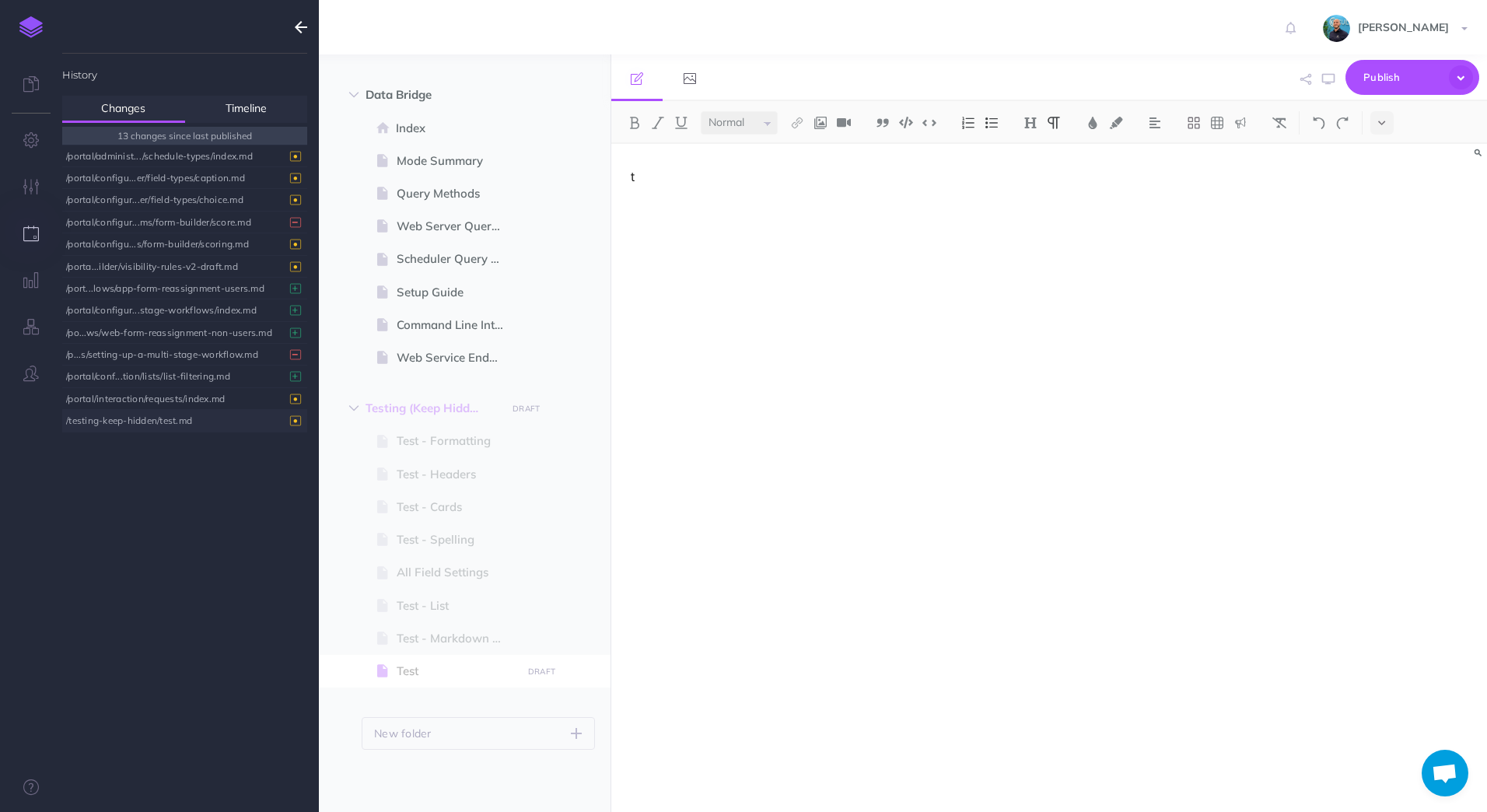
click at [206, 666] on ul "History Changes Timeline 13 changes since last published /portal/administ.../sc…" at bounding box center [184, 439] width 245 height 771
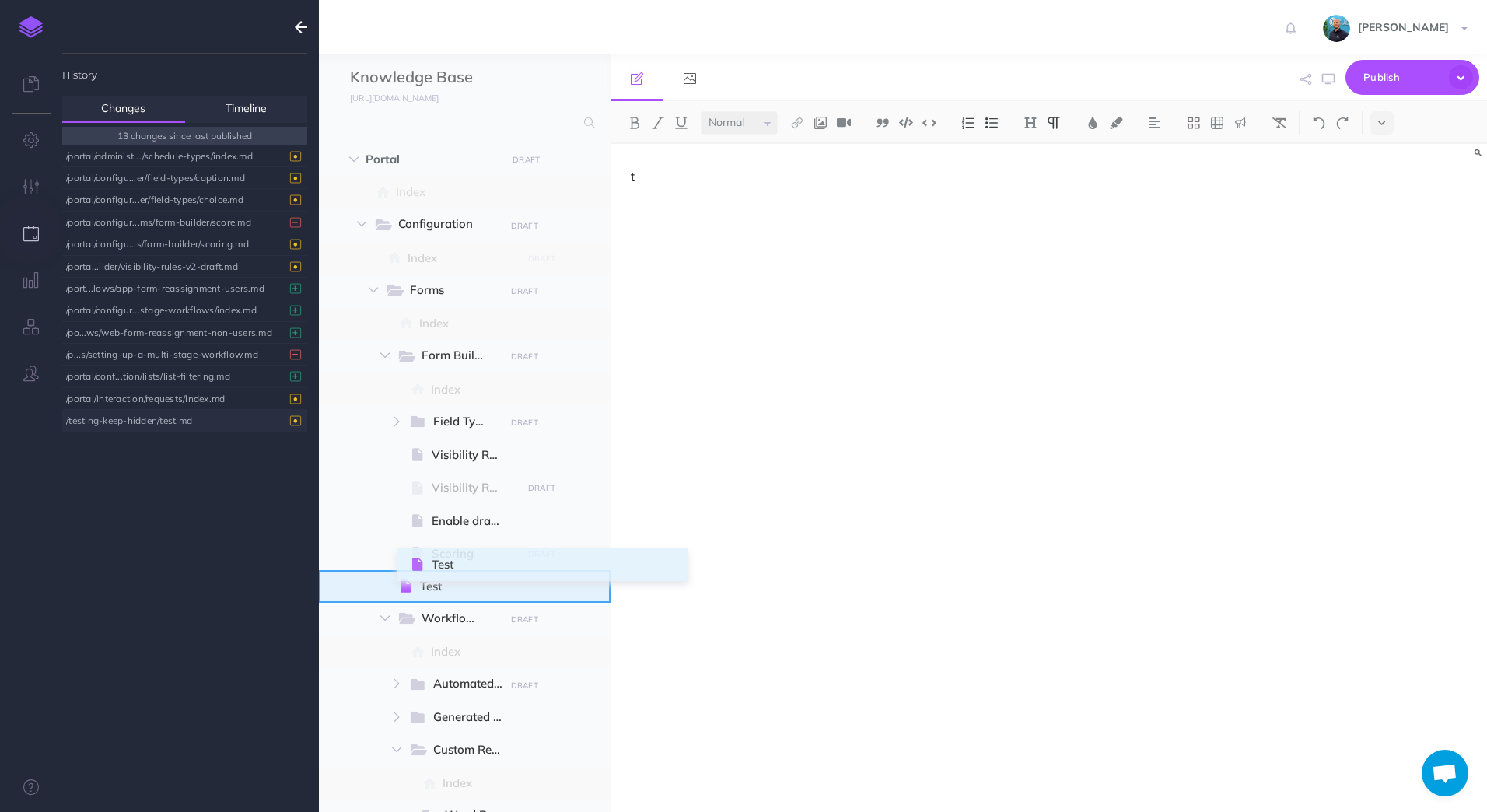
drag, startPoint x: 334, startPoint y: 677, endPoint x: 413, endPoint y: 572, distance: 131.4
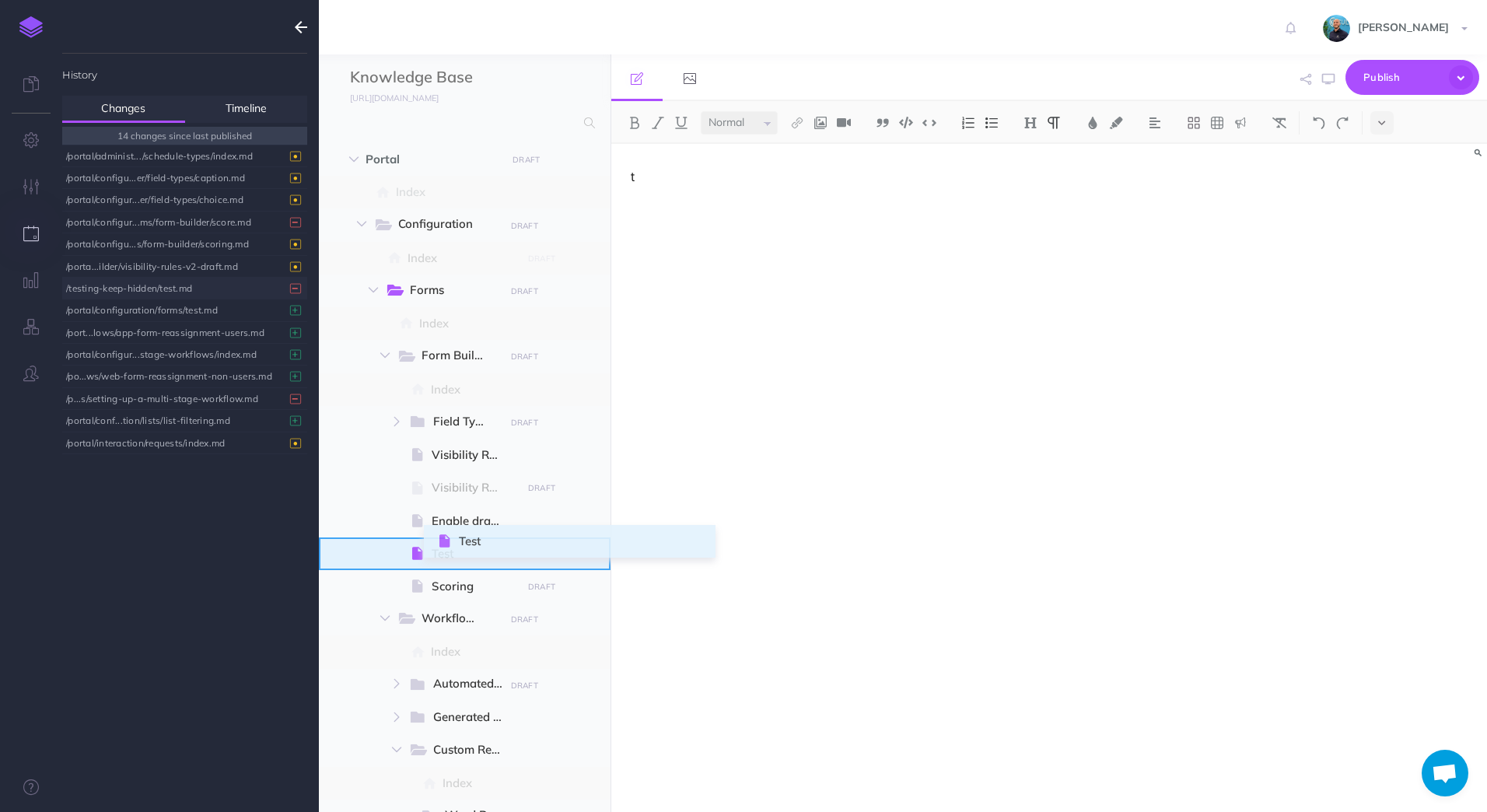
drag, startPoint x: 332, startPoint y: 584, endPoint x: 441, endPoint y: 539, distance: 117.9
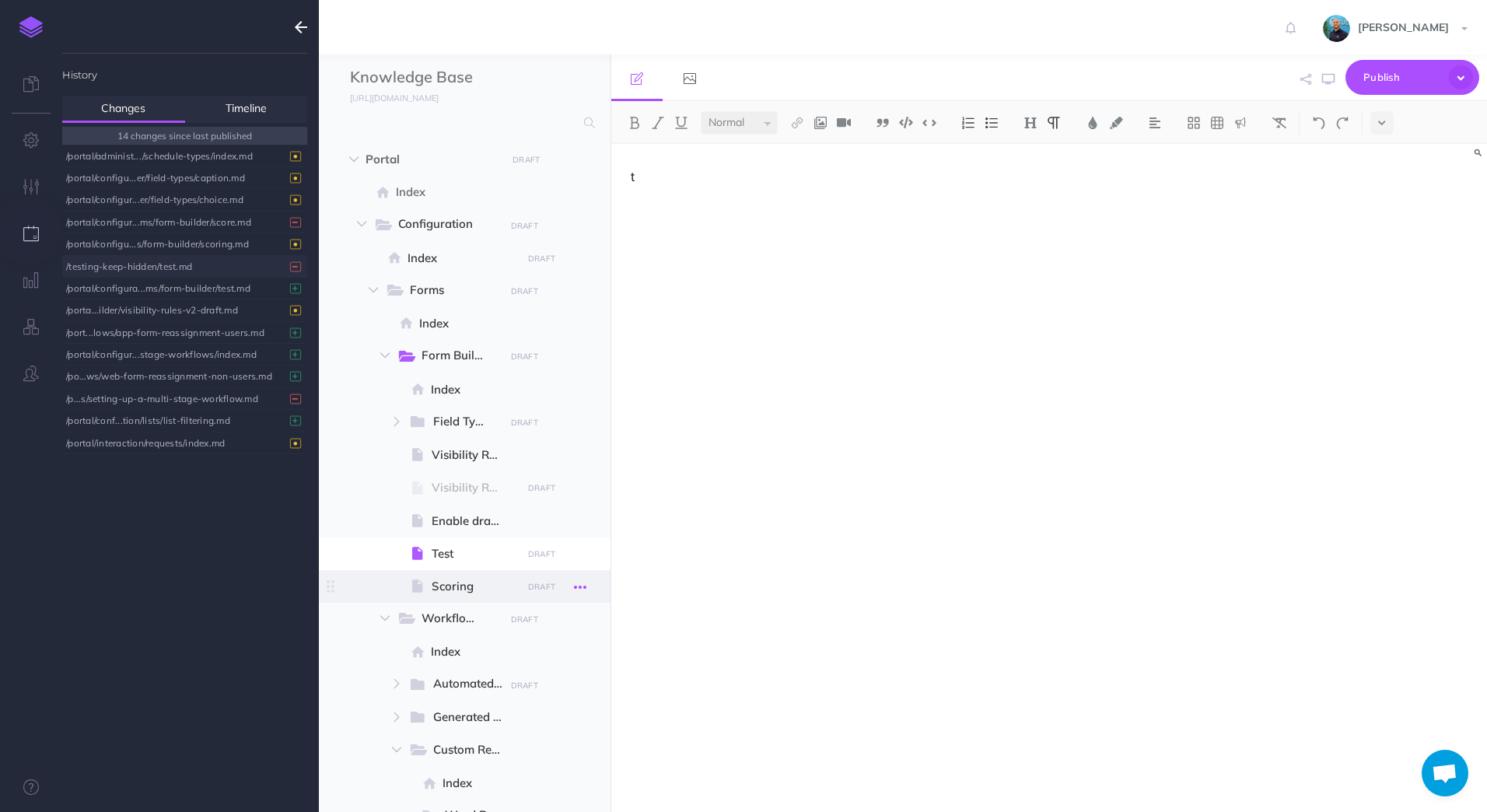
click at [581, 585] on icon "button" at bounding box center [580, 588] width 13 height 19
click at [795, 573] on div "t" at bounding box center [918, 470] width 614 height 652
click at [462, 591] on span "Scoring" at bounding box center [474, 587] width 86 height 19
select select "null"
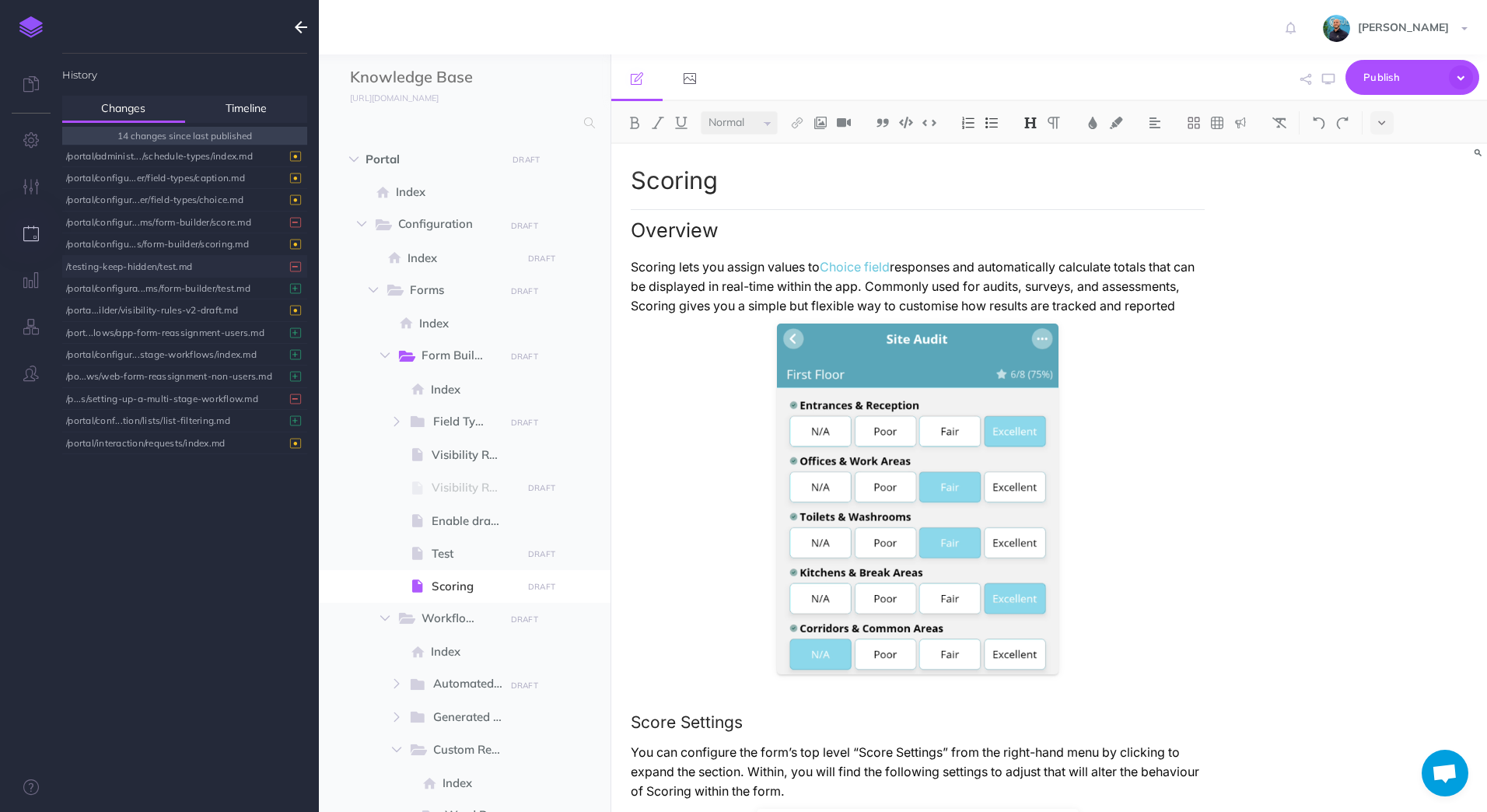
click at [884, 239] on h2 "Overview" at bounding box center [918, 225] width 575 height 32
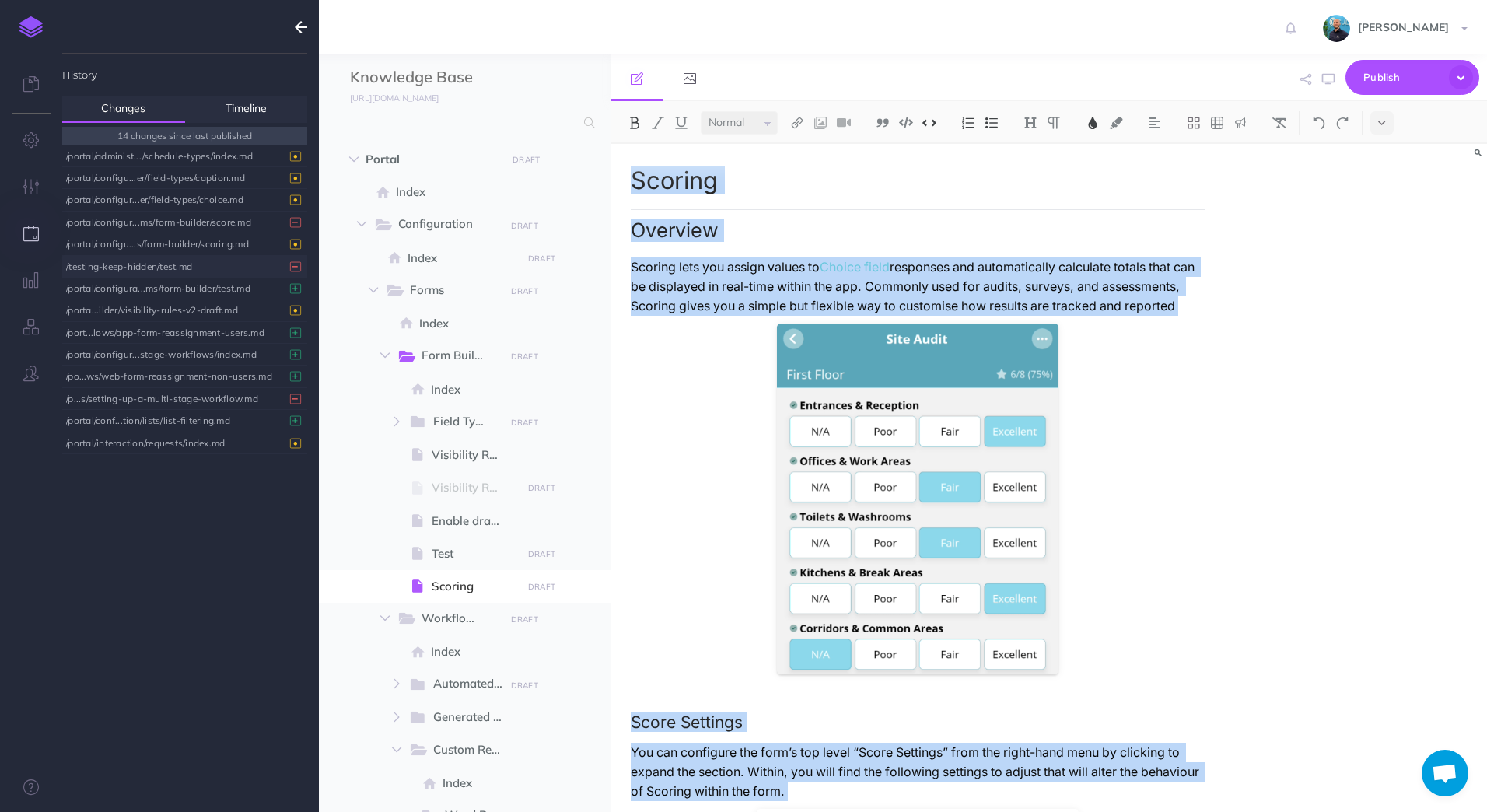
copy div "Scoring Overview Scoring lets you assign values to Choice field responses and a…"
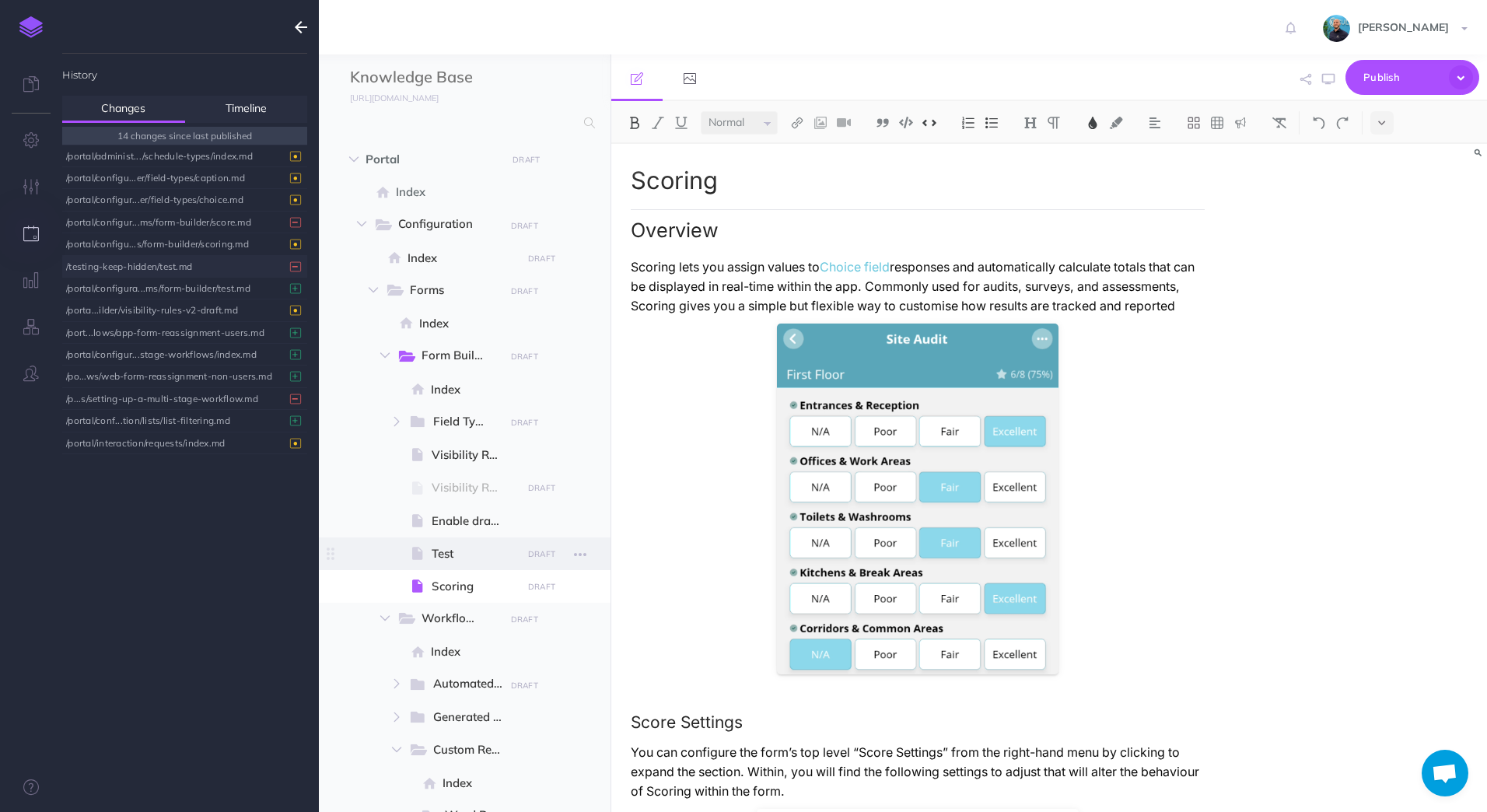
click at [455, 552] on span "Test" at bounding box center [474, 554] width 86 height 19
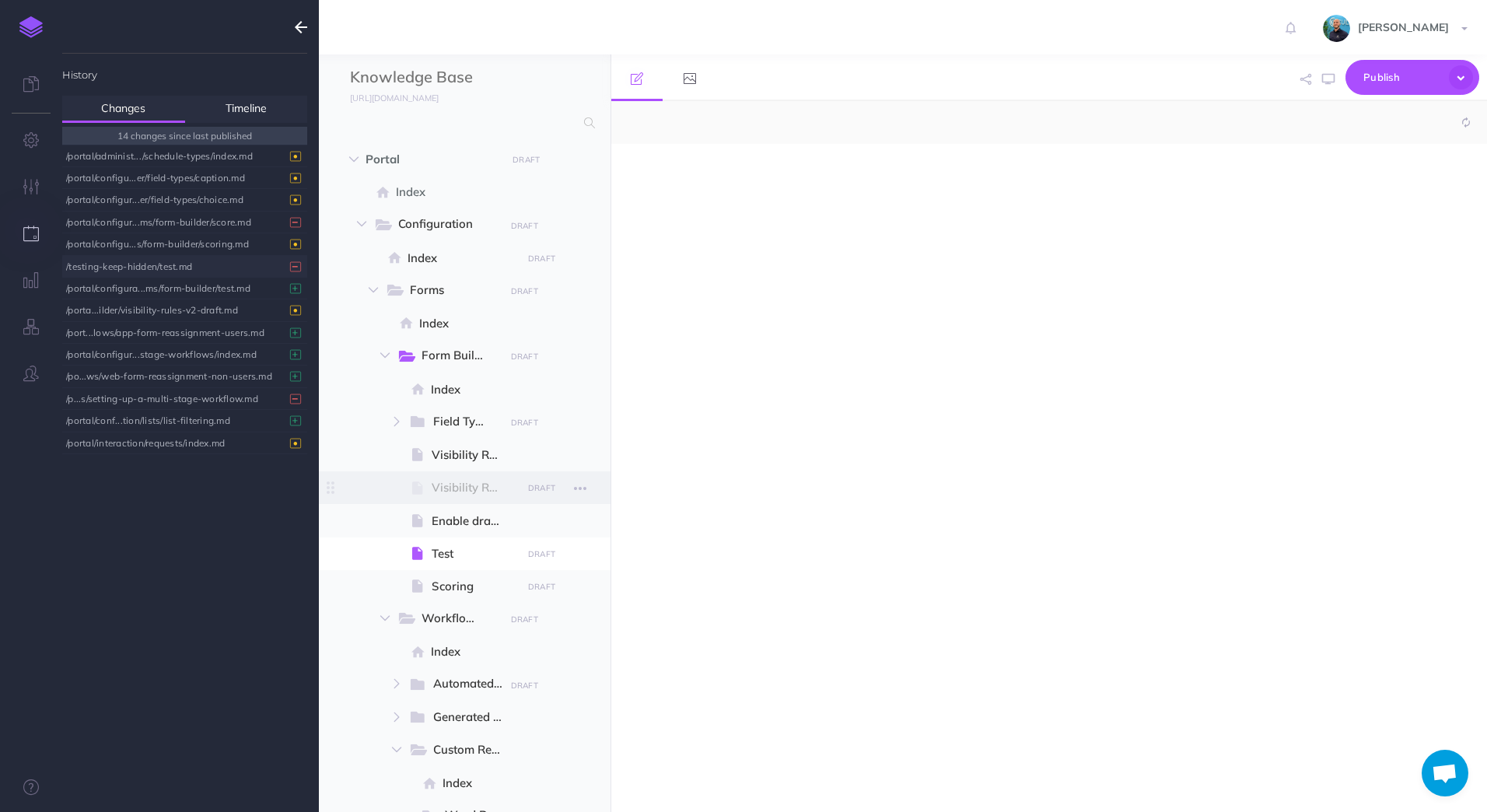
select select "null"
click at [766, 299] on div "t" at bounding box center [918, 470] width 614 height 652
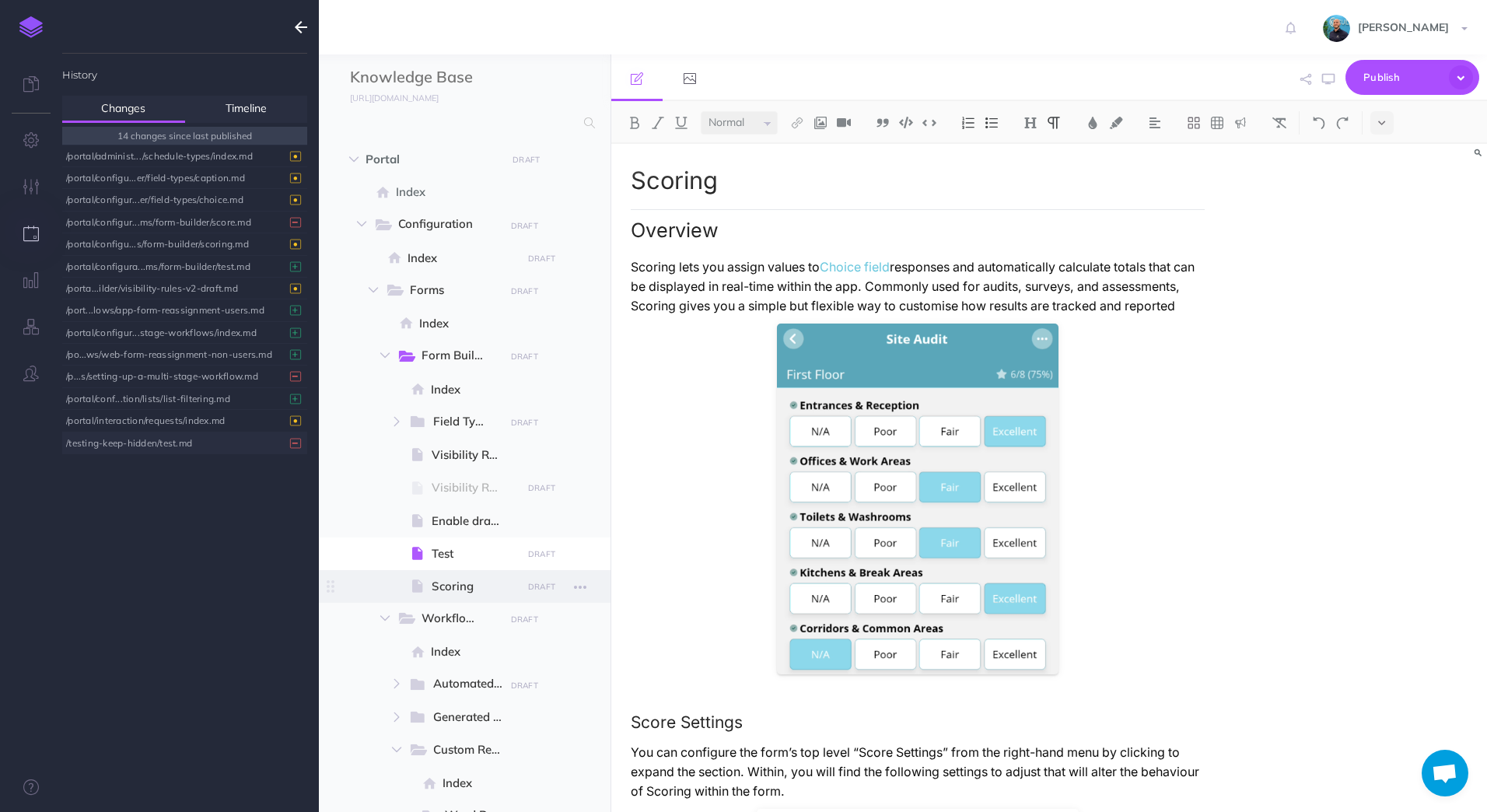
click at [473, 587] on span "Scoring" at bounding box center [474, 587] width 86 height 19
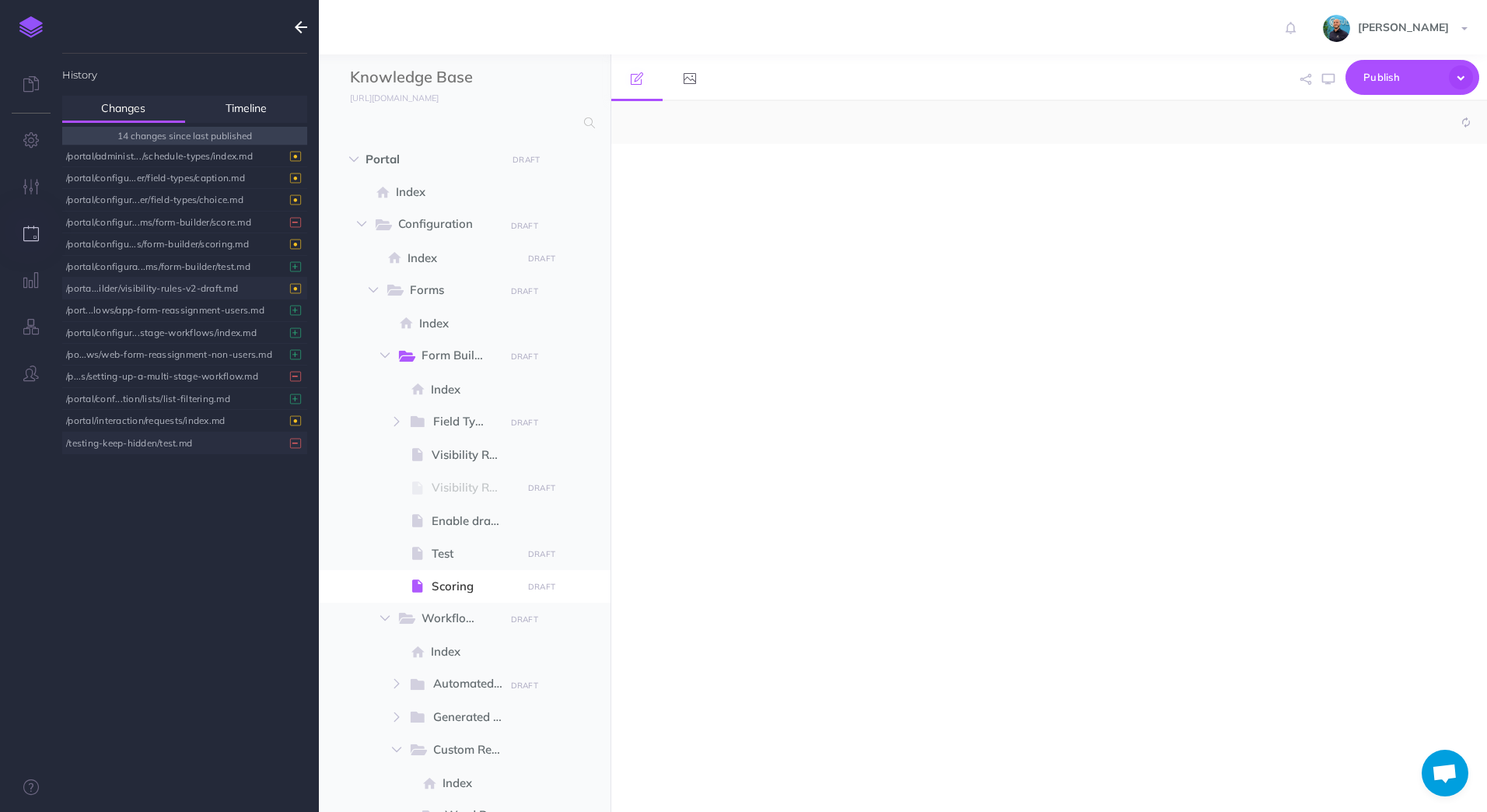
select select "null"
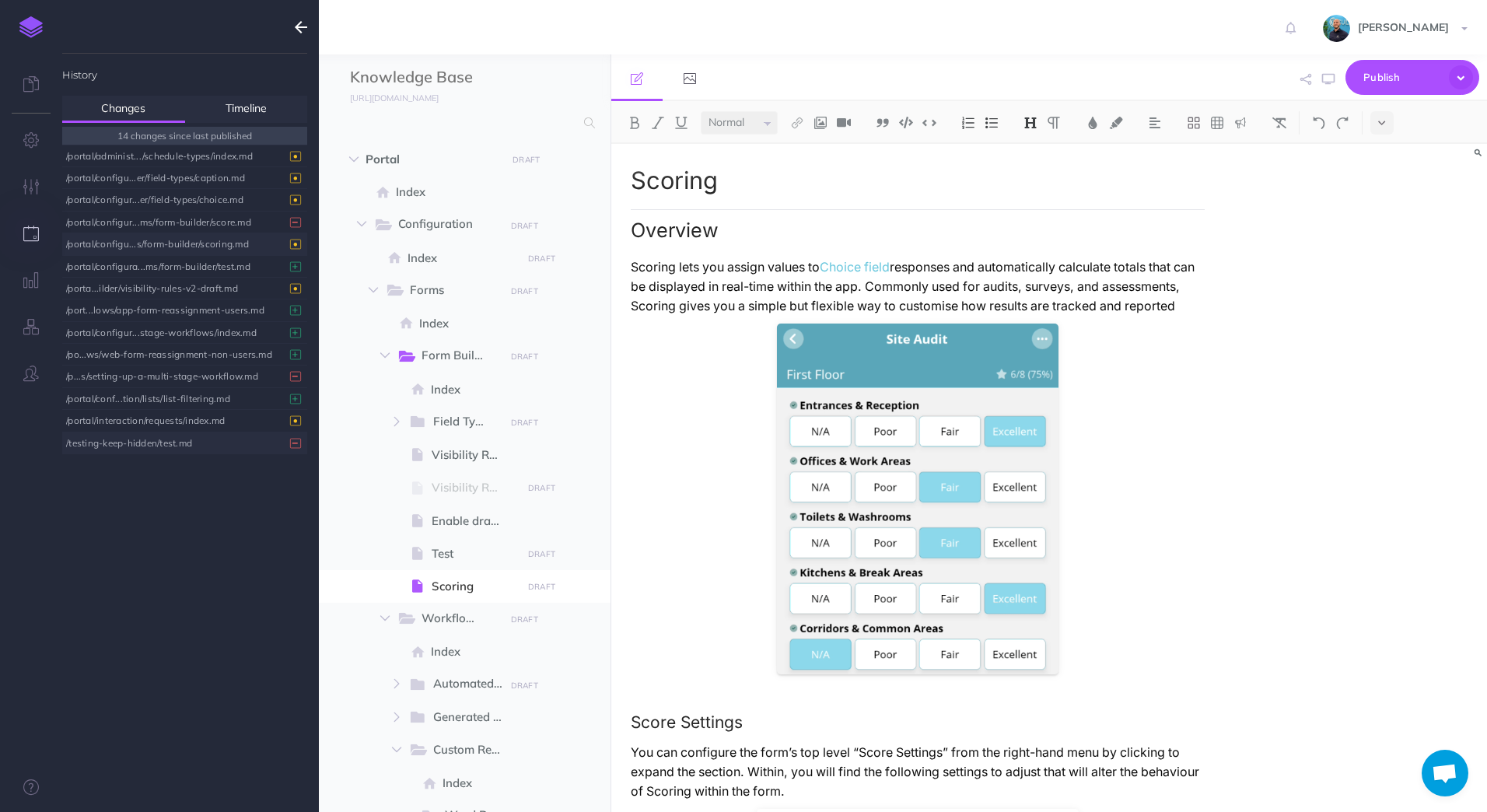
click at [231, 243] on div "/portal/configu...s/form-builder/scoring.md" at bounding box center [180, 243] width 229 height 21
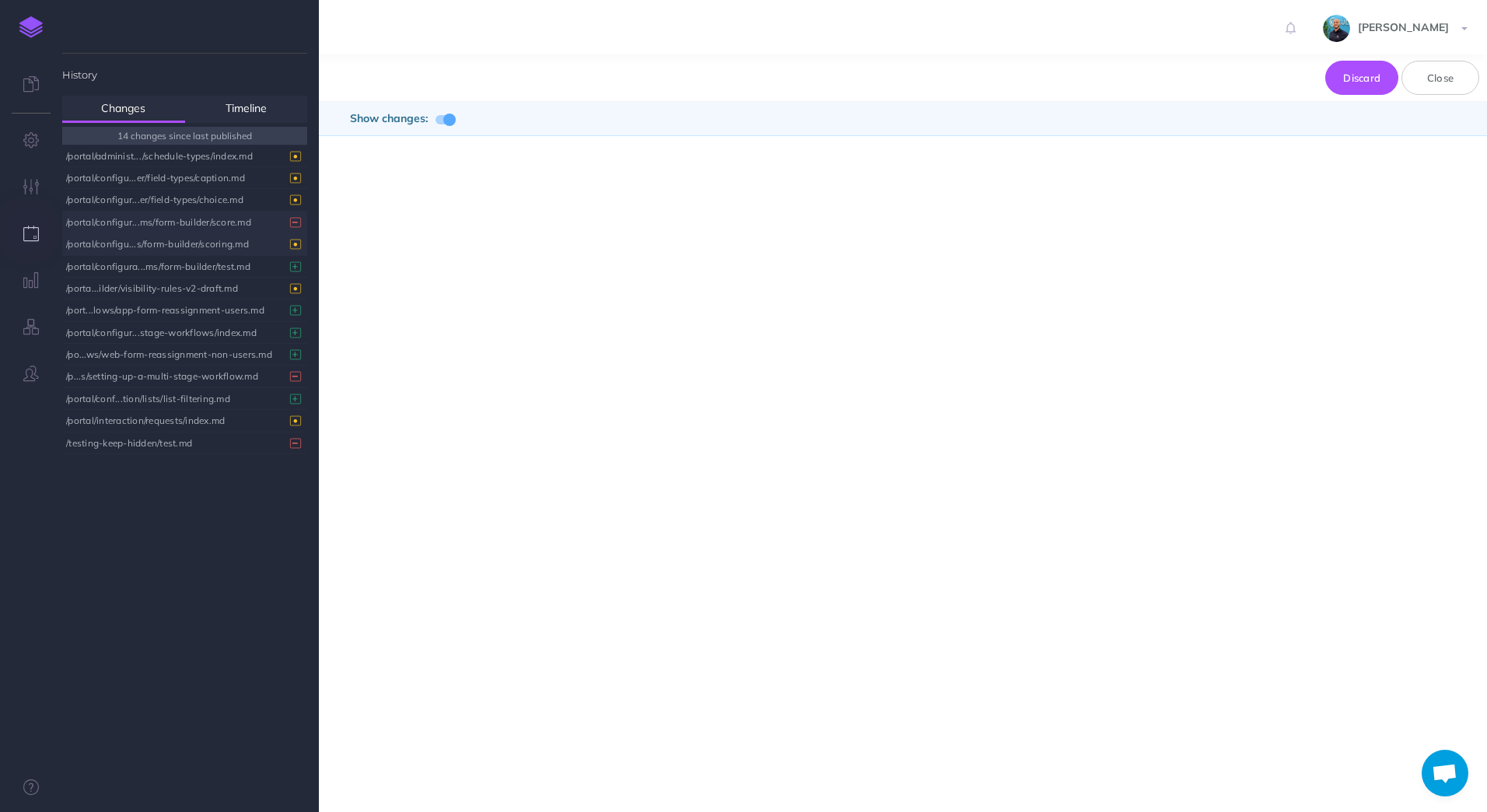
click at [228, 225] on div "/portal/configur...ms/form-builder/score.md" at bounding box center [180, 222] width 229 height 21
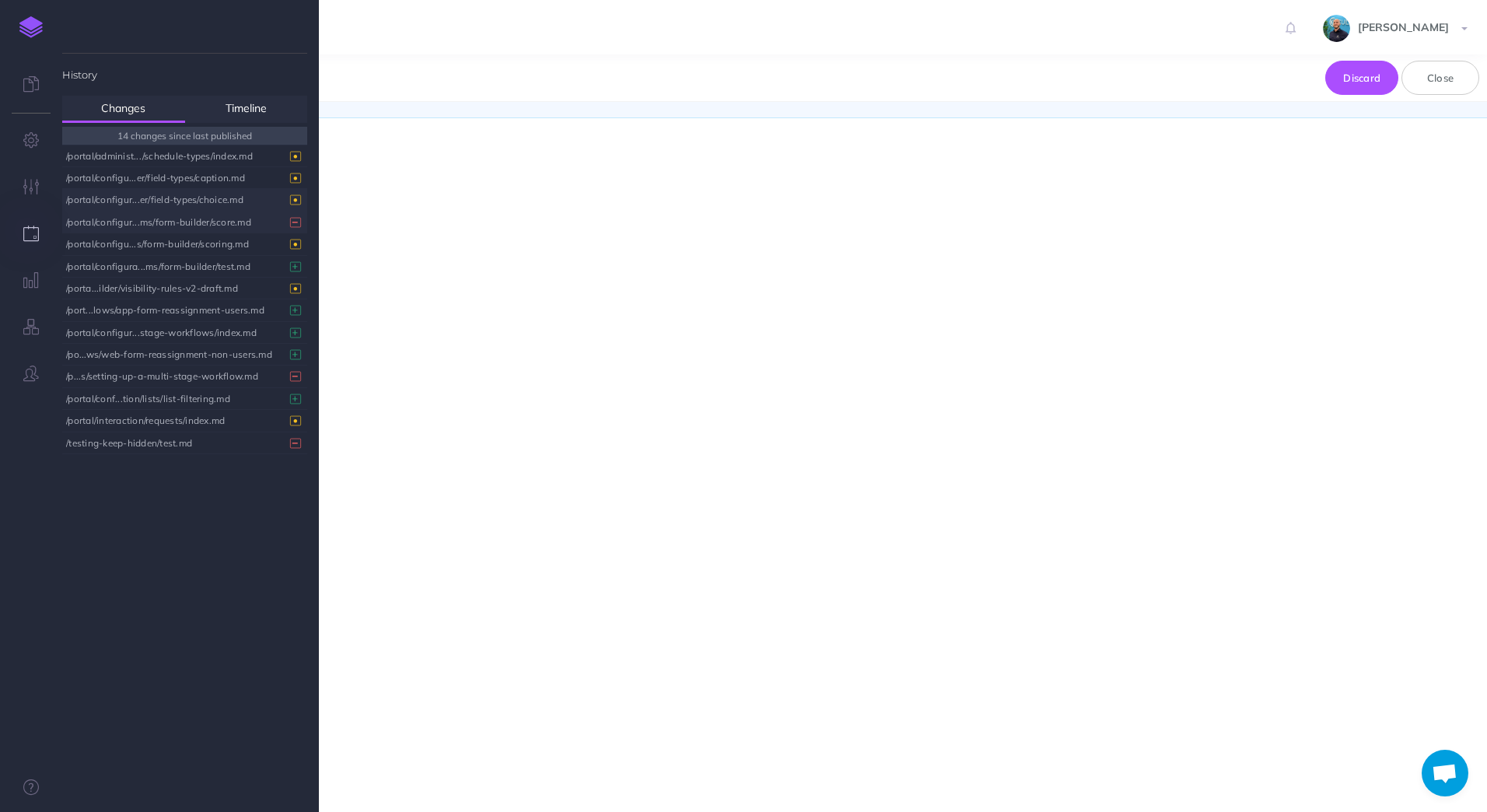
click at [229, 208] on div "/portal/configur...er/field-types/choice.md" at bounding box center [180, 199] width 229 height 21
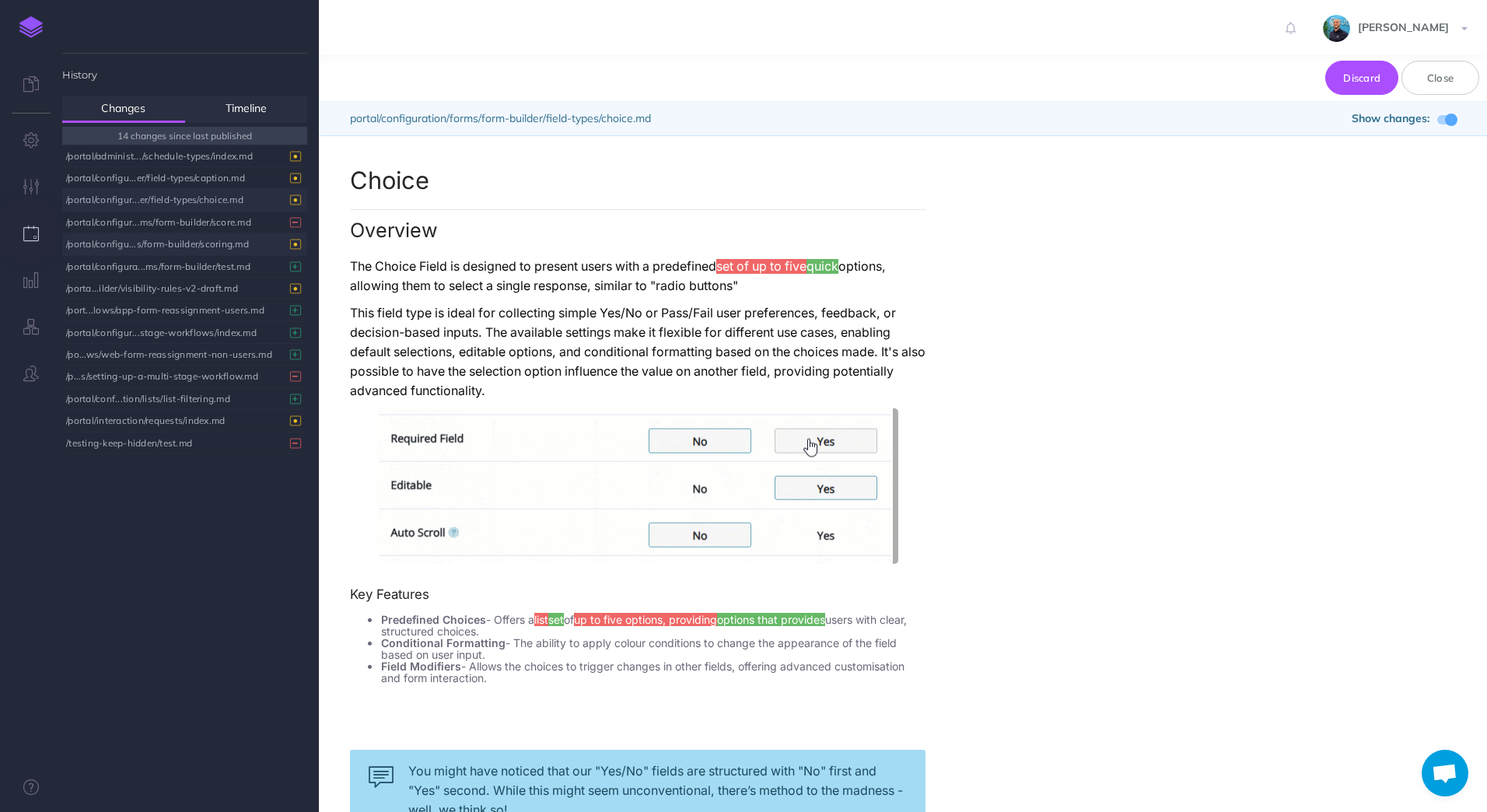
click at [214, 248] on div "/portal/configu...s/form-builder/scoring.md" at bounding box center [180, 243] width 229 height 21
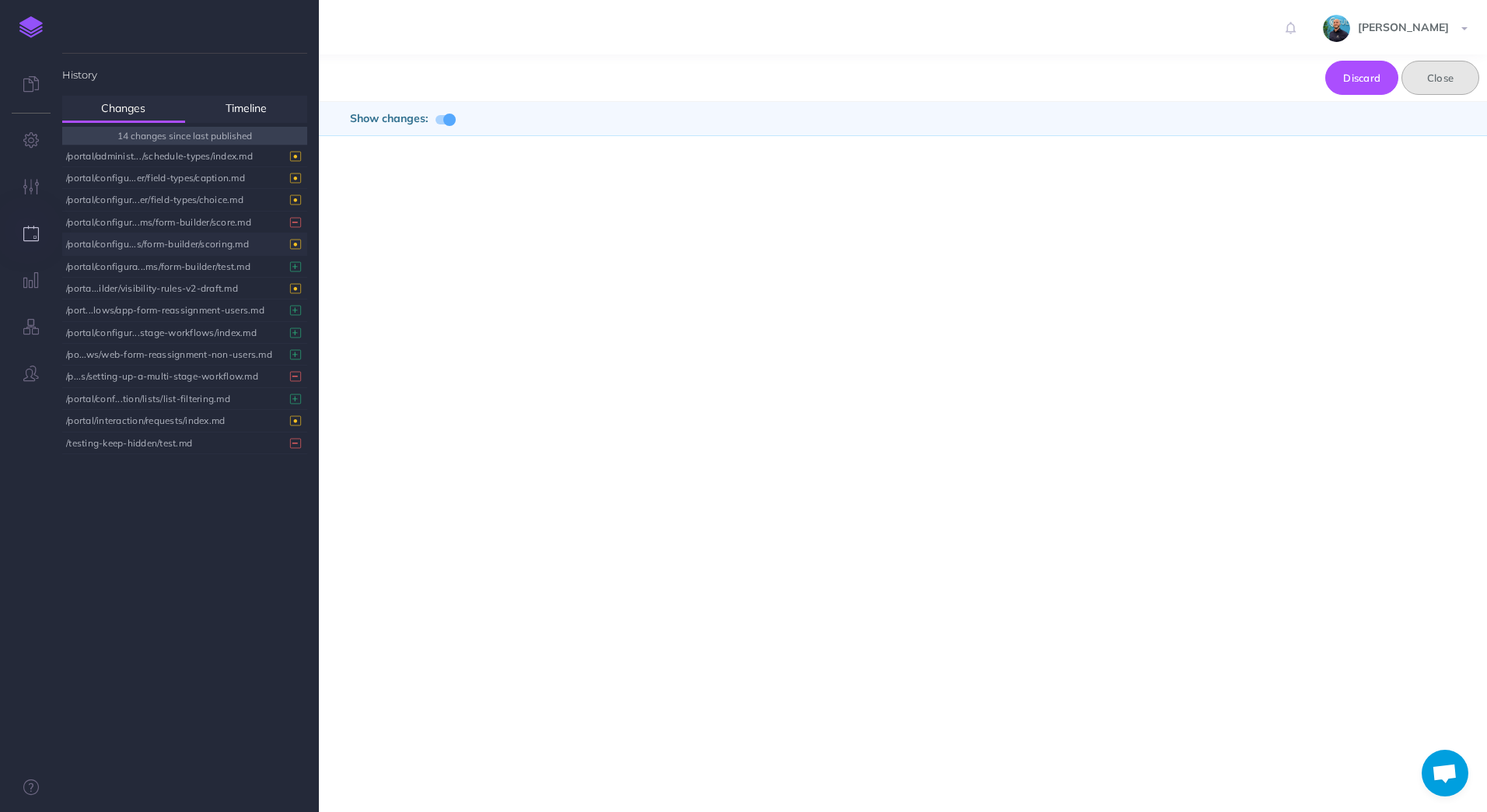
click at [1452, 83] on button "Close" at bounding box center [1440, 77] width 78 height 34
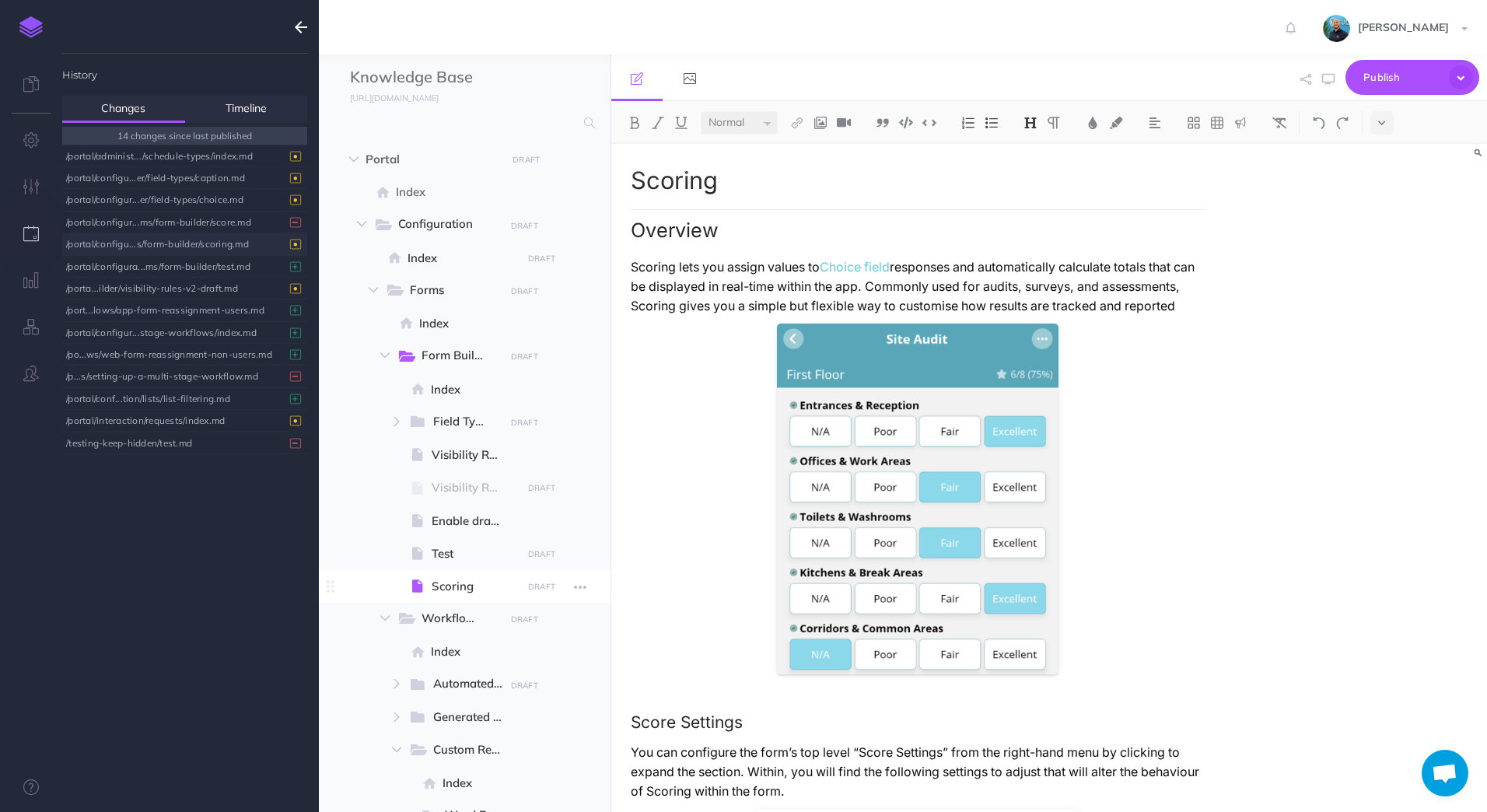
click at [480, 585] on span "Scoring" at bounding box center [474, 587] width 86 height 19
click at [227, 174] on div "/portal/configu...er/field-types/caption.md" at bounding box center [180, 177] width 229 height 21
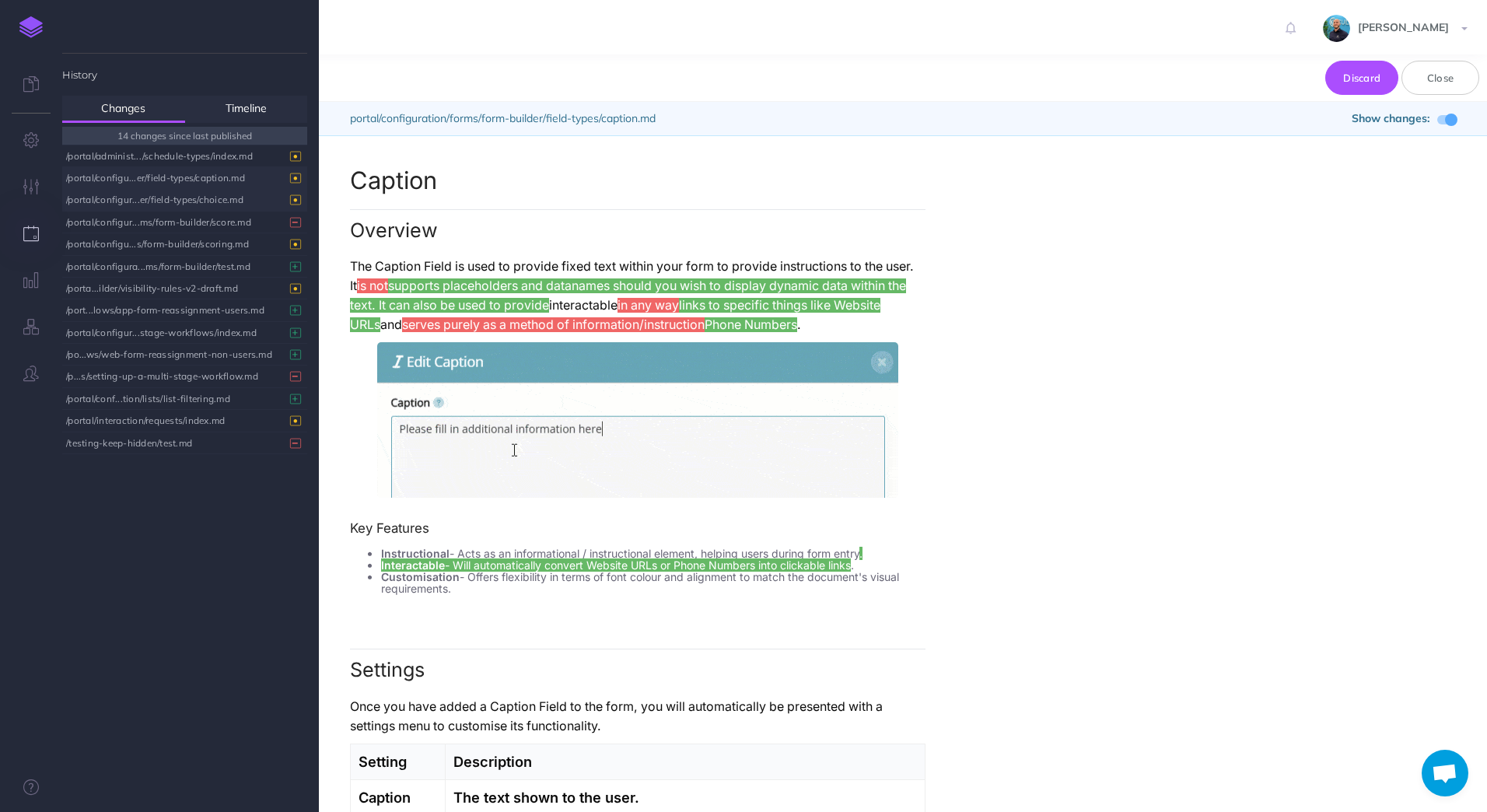
click at [175, 204] on div "/portal/configur...er/field-types/choice.md" at bounding box center [180, 199] width 229 height 21
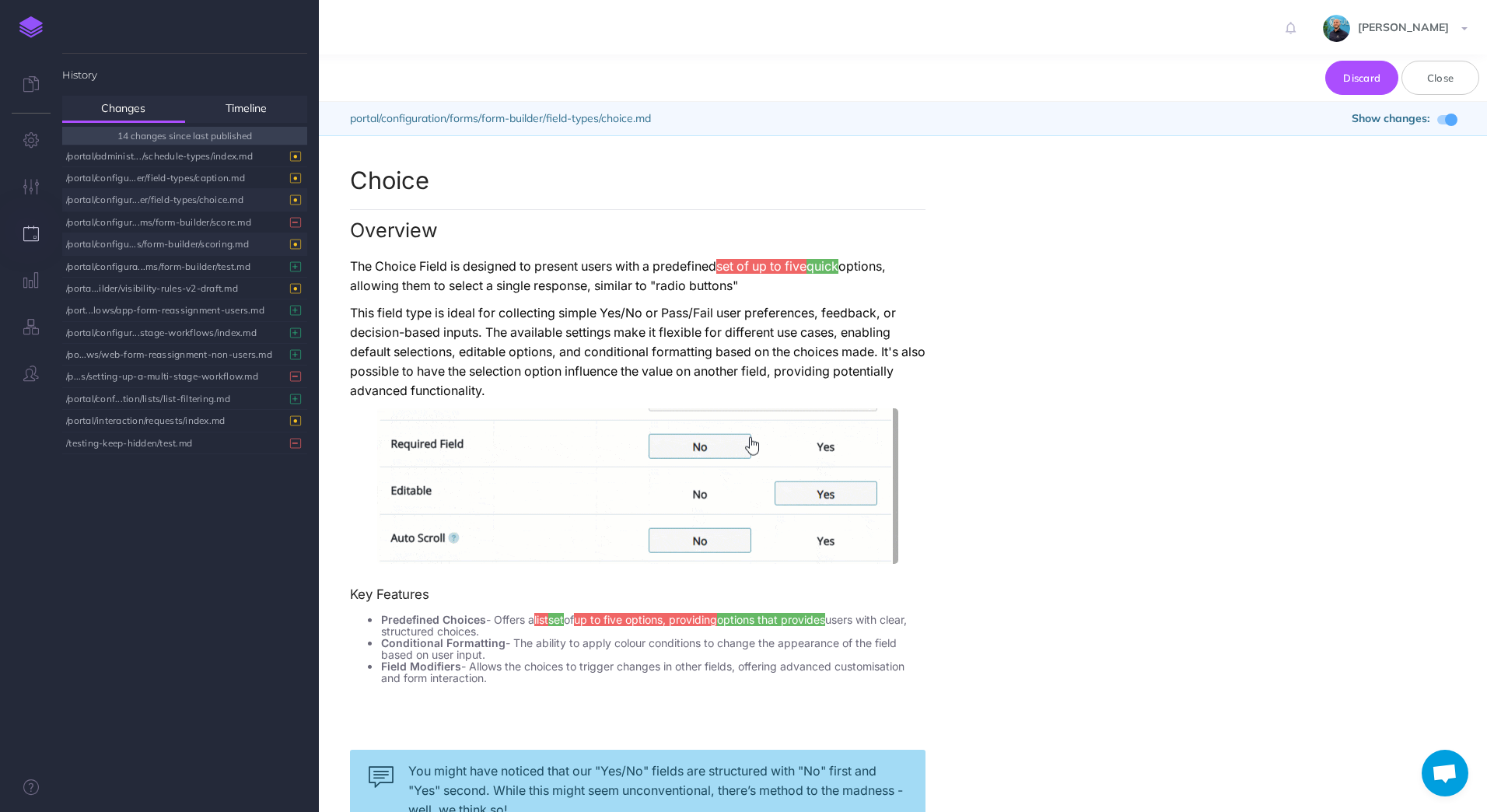
click at [227, 251] on div "/portal/configu...s/form-builder/scoring.md" at bounding box center [180, 243] width 229 height 21
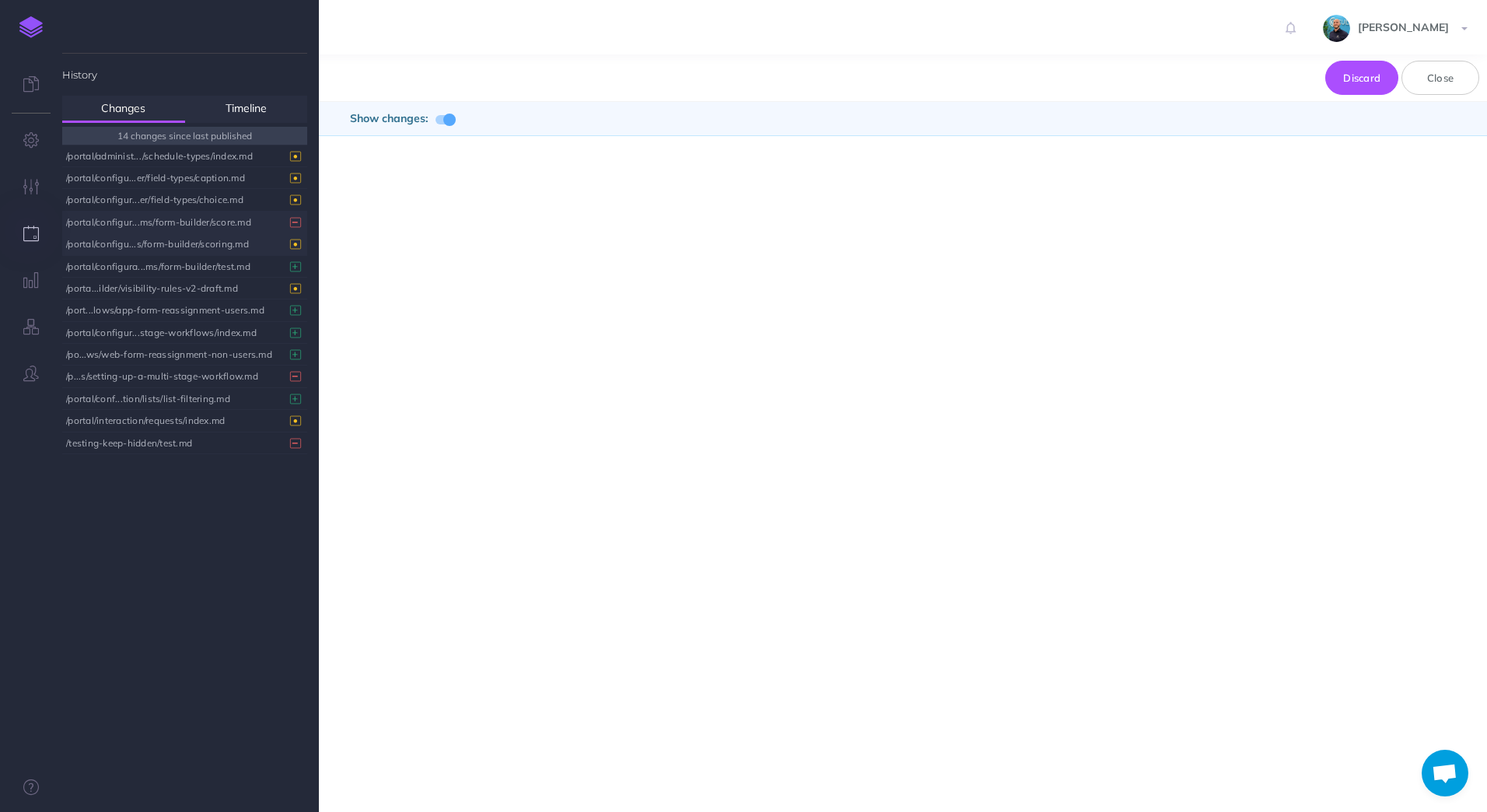
click at [255, 221] on div "/portal/configur...ms/form-builder/score.md" at bounding box center [180, 222] width 229 height 21
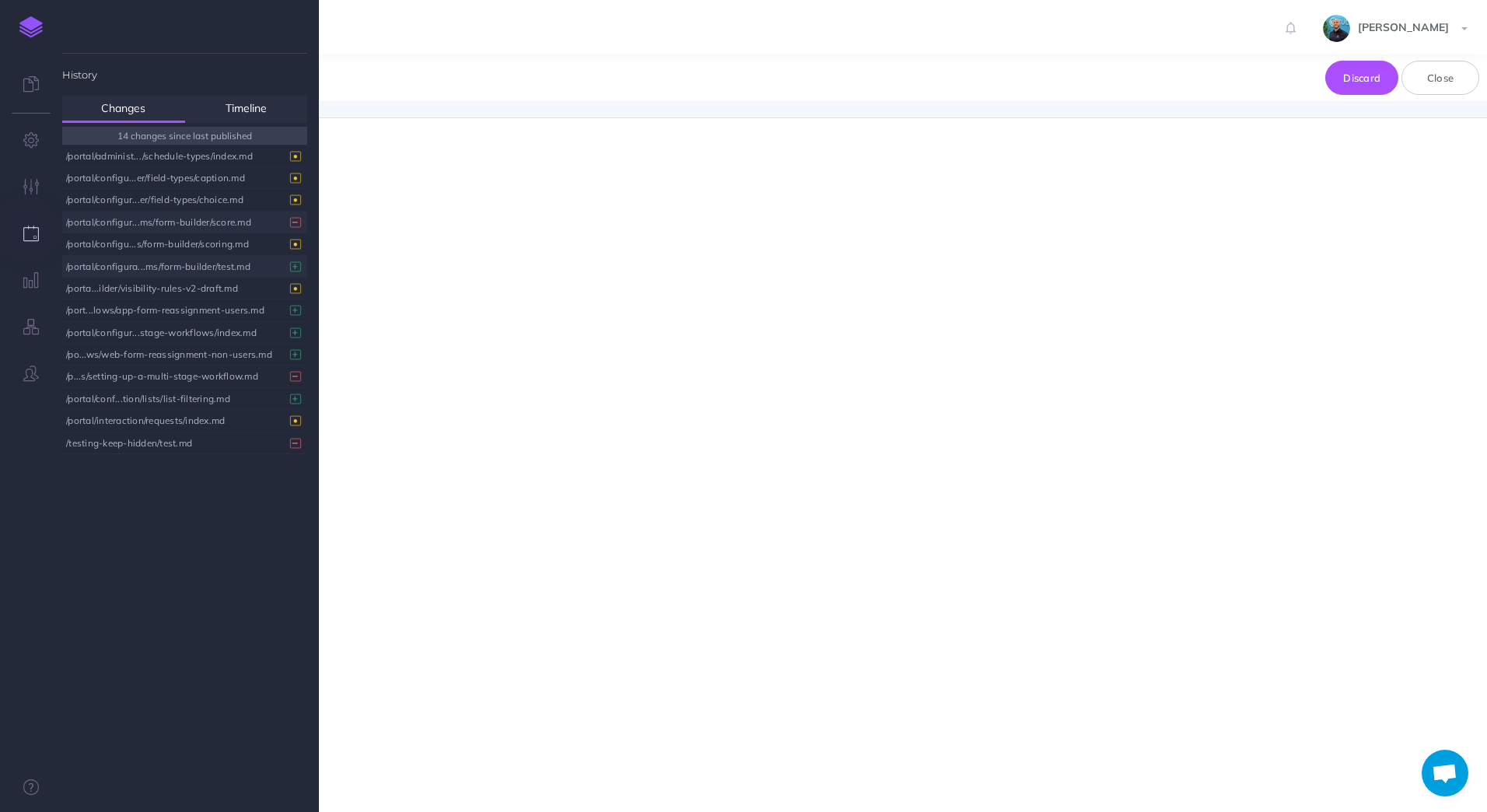
click at [229, 268] on div "/portal/configura...ms/form-builder/test.md" at bounding box center [180, 266] width 229 height 21
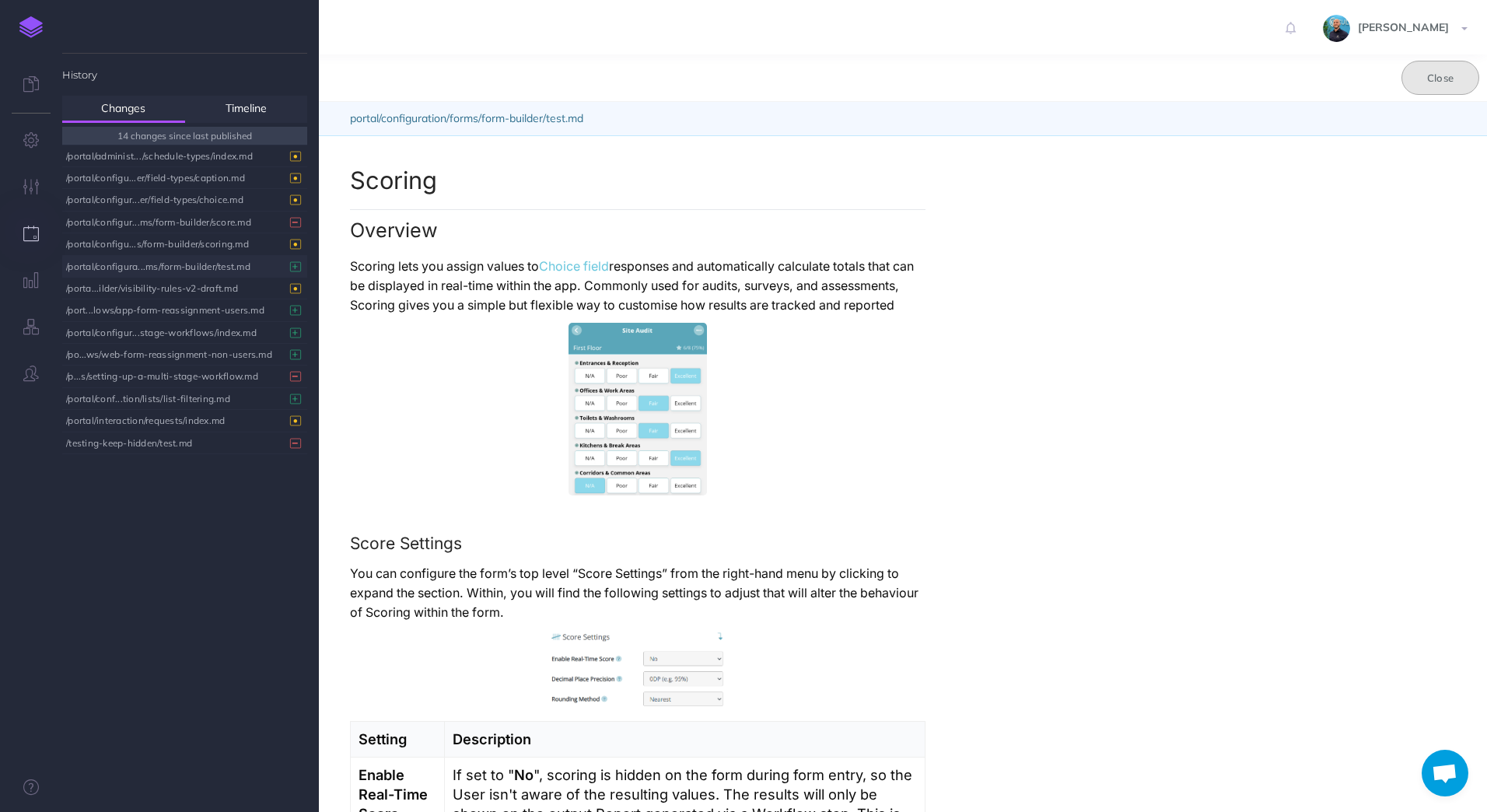
click at [1468, 82] on button "Close" at bounding box center [1440, 77] width 78 height 34
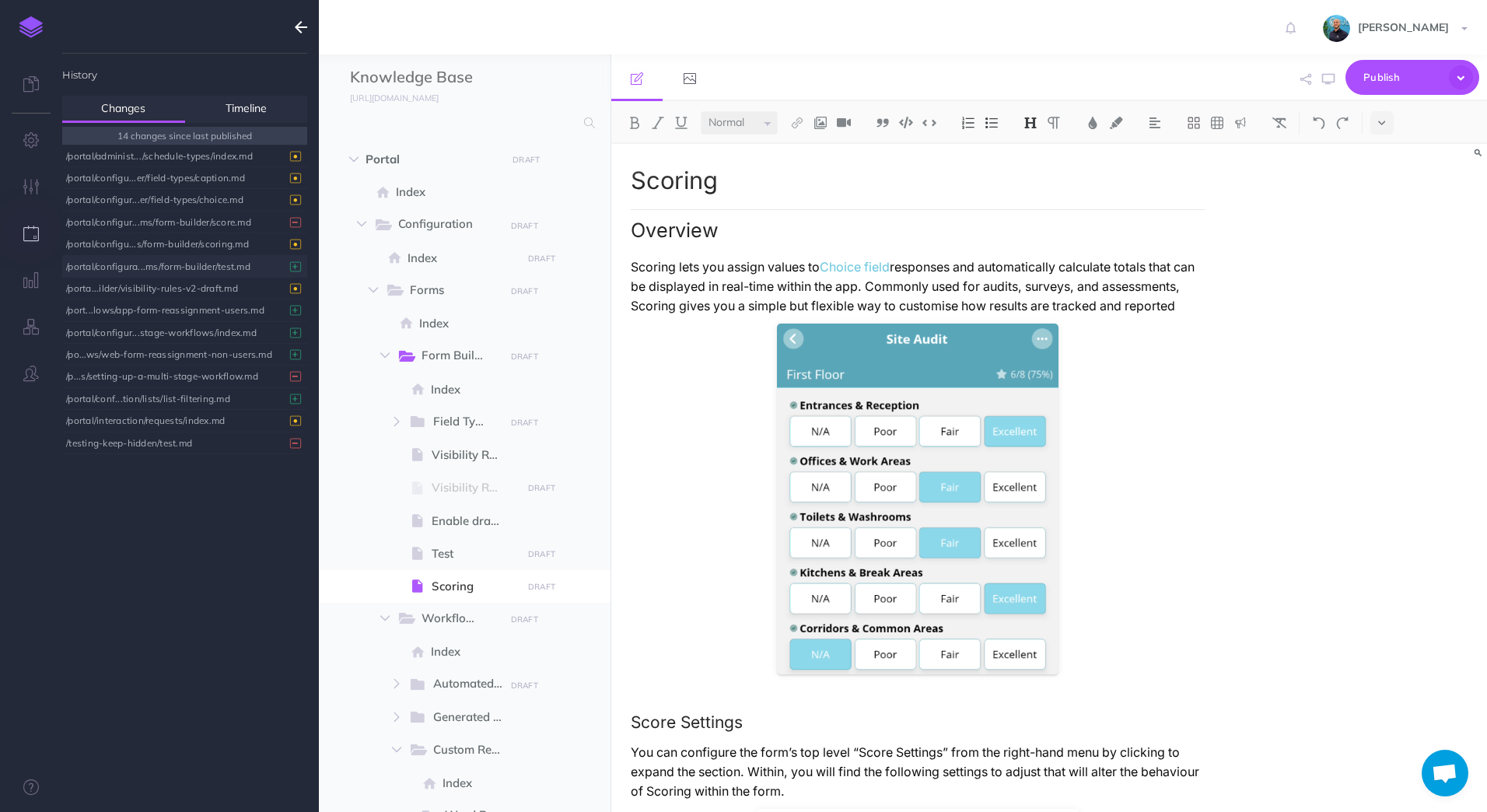
click at [1440, 474] on div "Scoring Overview Scoring lets you assign values to Choice field responses and a…" at bounding box center [1049, 478] width 877 height 668
click at [206, 247] on div "/portal/configu...s/form-builder/scoring.md" at bounding box center [180, 243] width 229 height 21
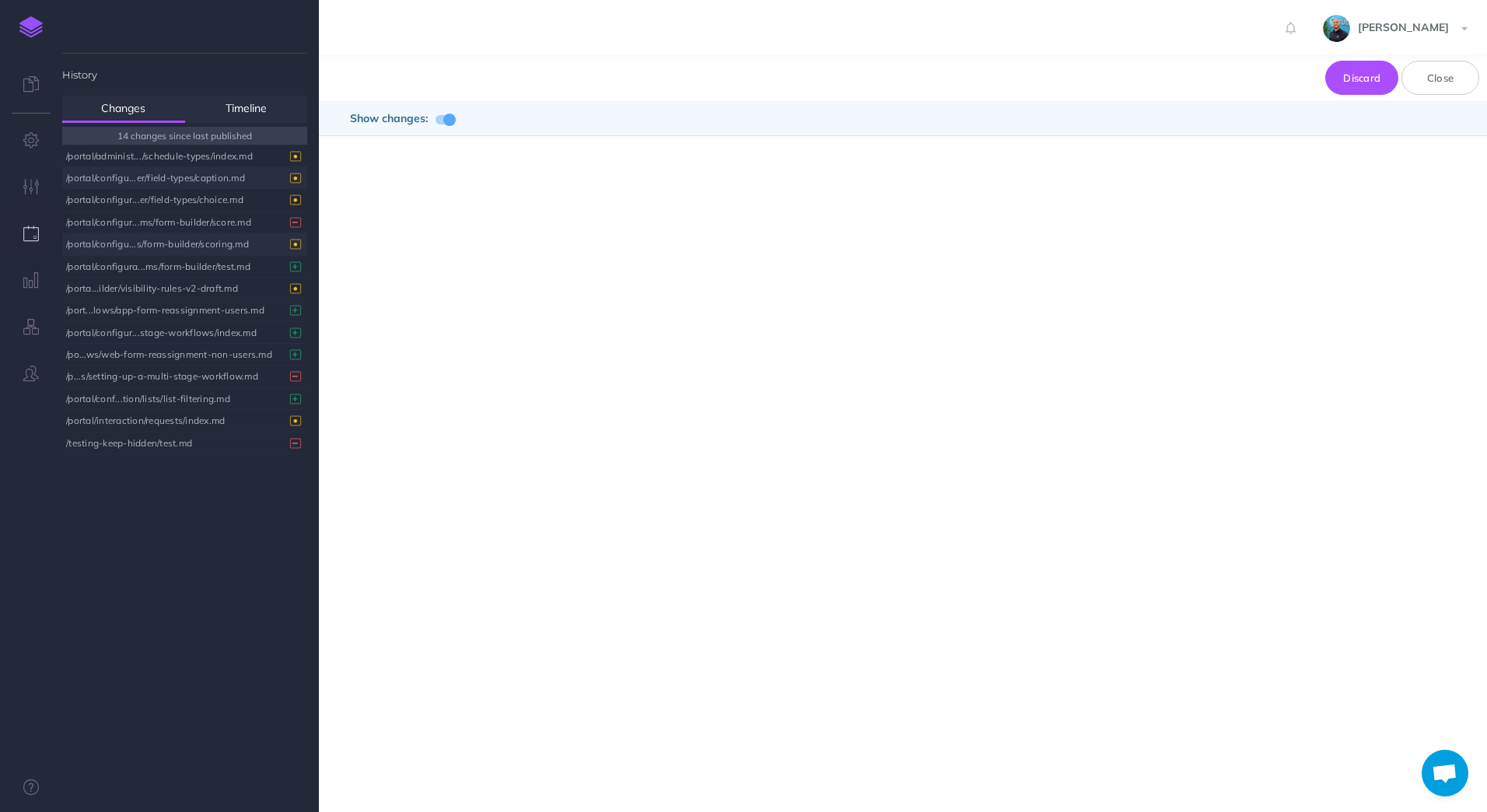
click at [178, 177] on div "/portal/configu...er/field-types/caption.md" at bounding box center [180, 177] width 229 height 21
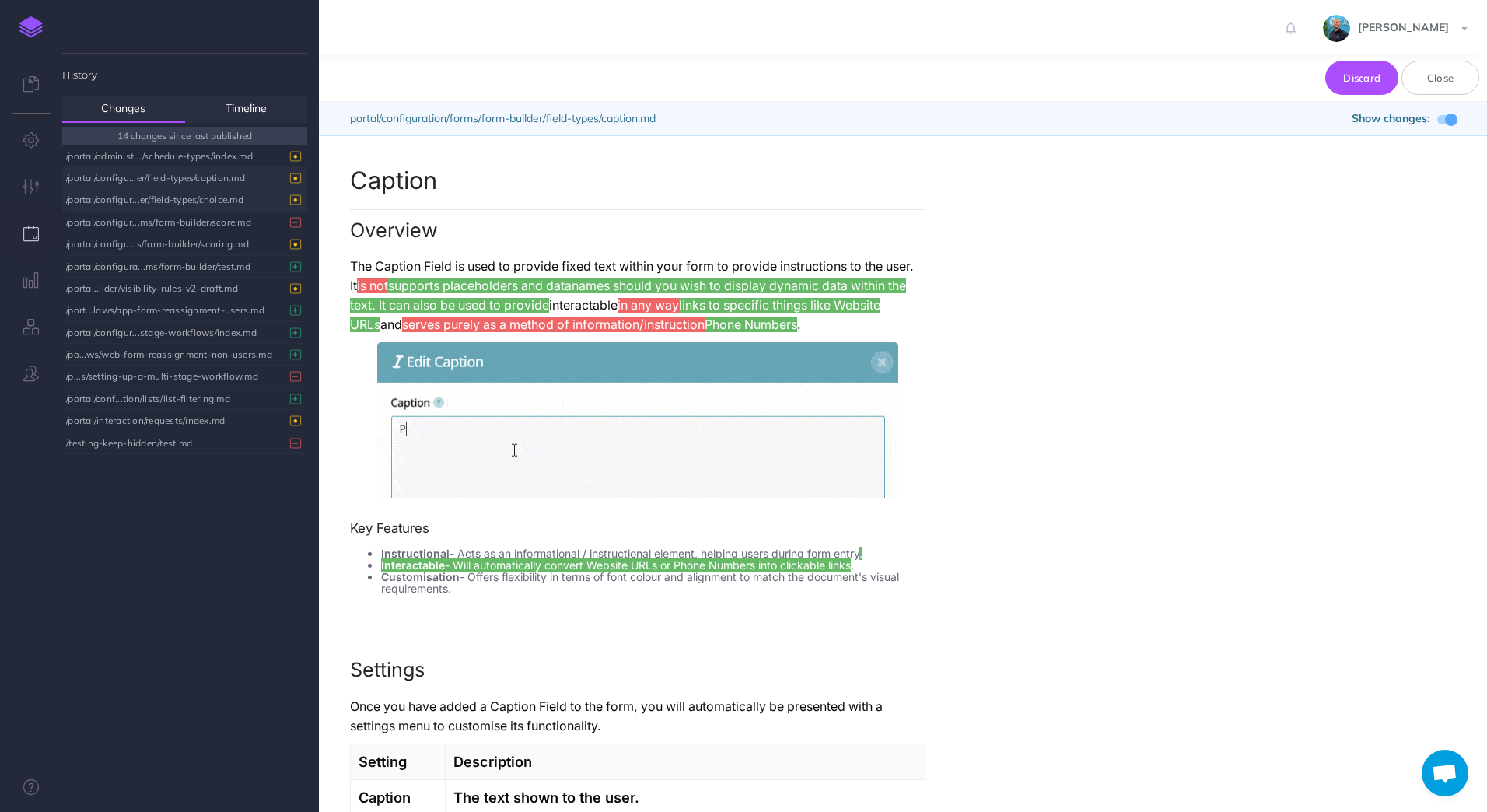
click at [206, 197] on div "/portal/configur...er/field-types/choice.md" at bounding box center [180, 199] width 229 height 21
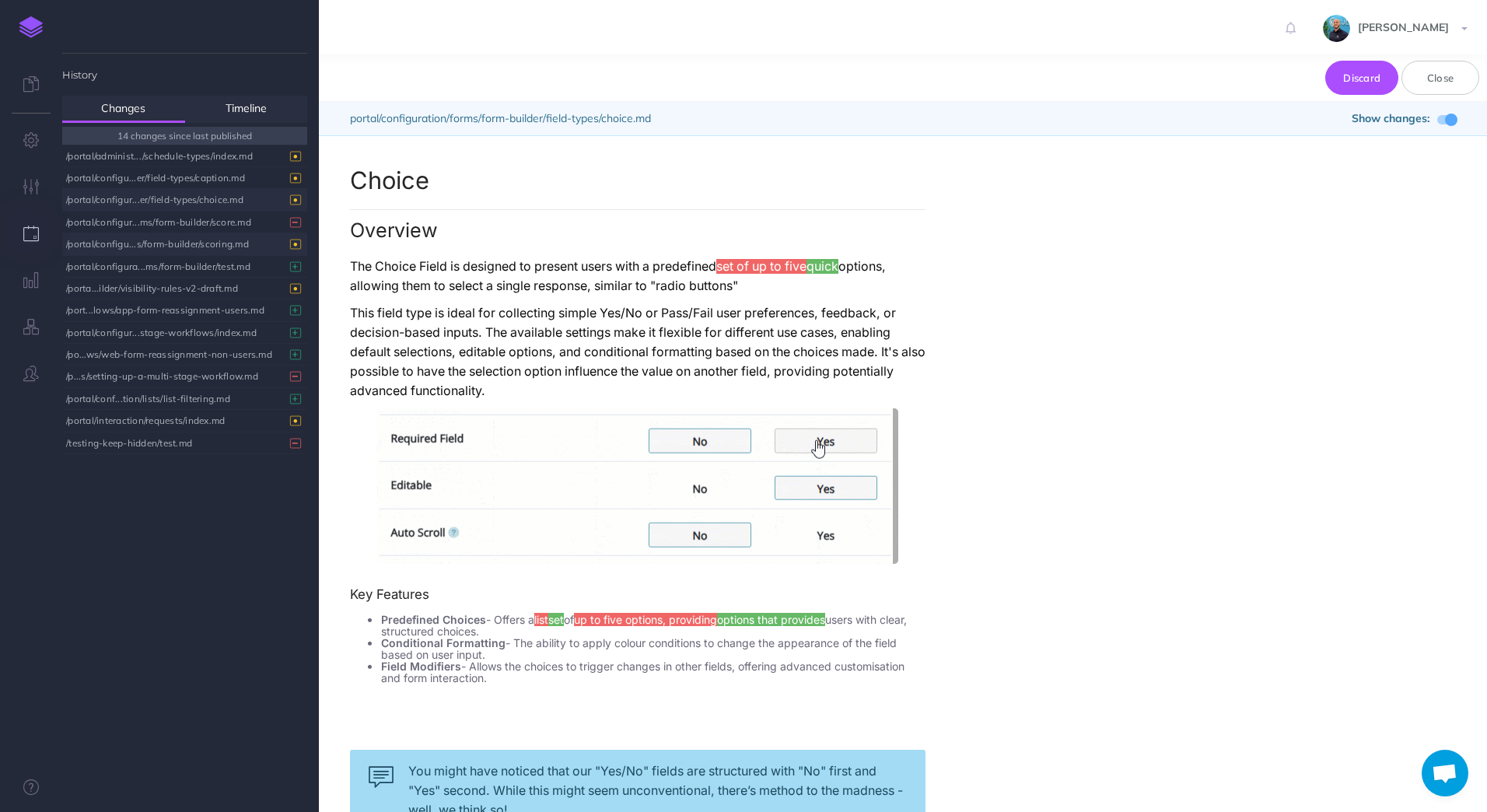
click at [183, 247] on div "/portal/configu...s/form-builder/scoring.md" at bounding box center [180, 243] width 229 height 21
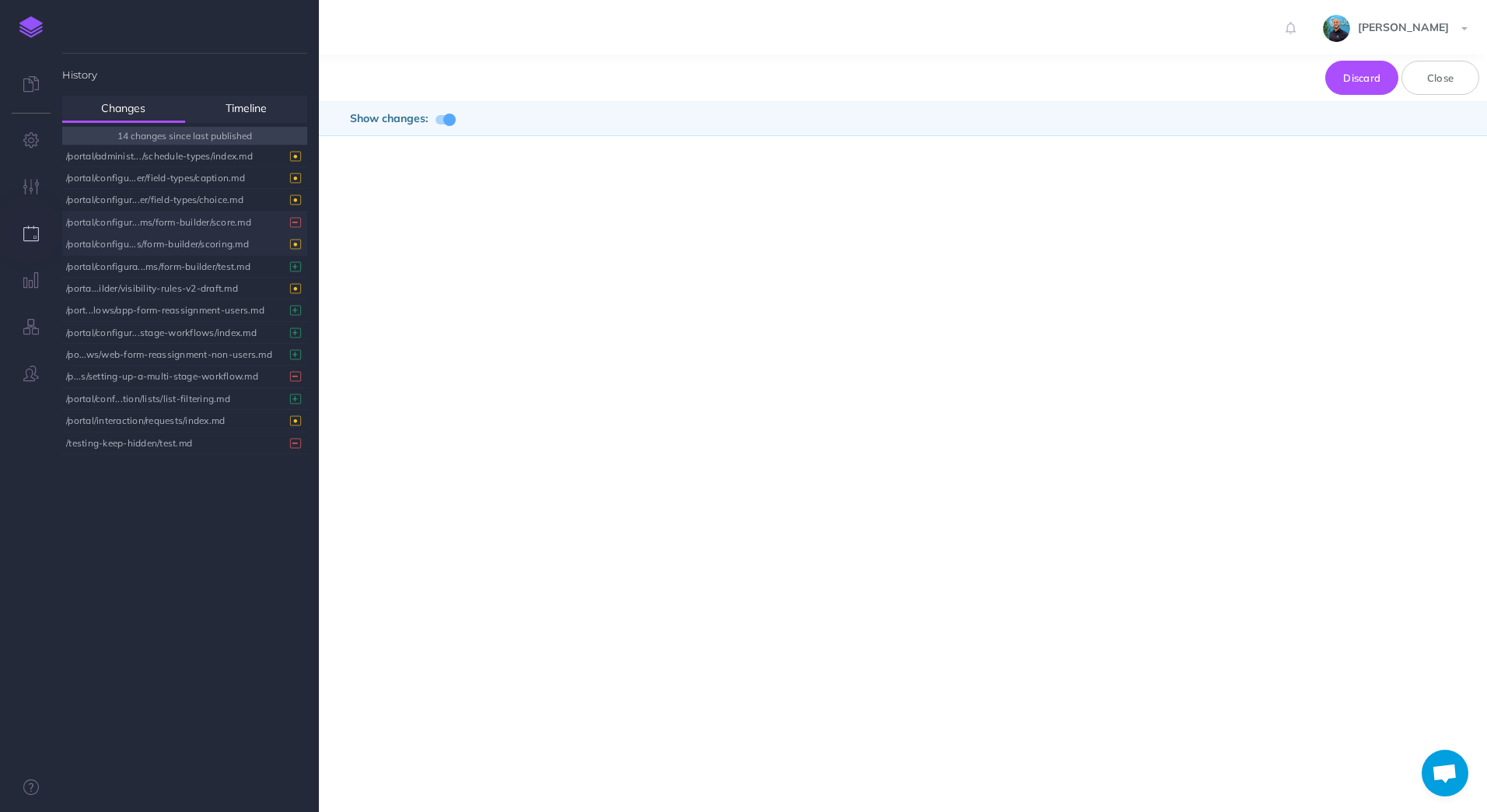
click at [202, 221] on div "/portal/configur...ms/form-builder/score.md" at bounding box center [180, 222] width 229 height 21
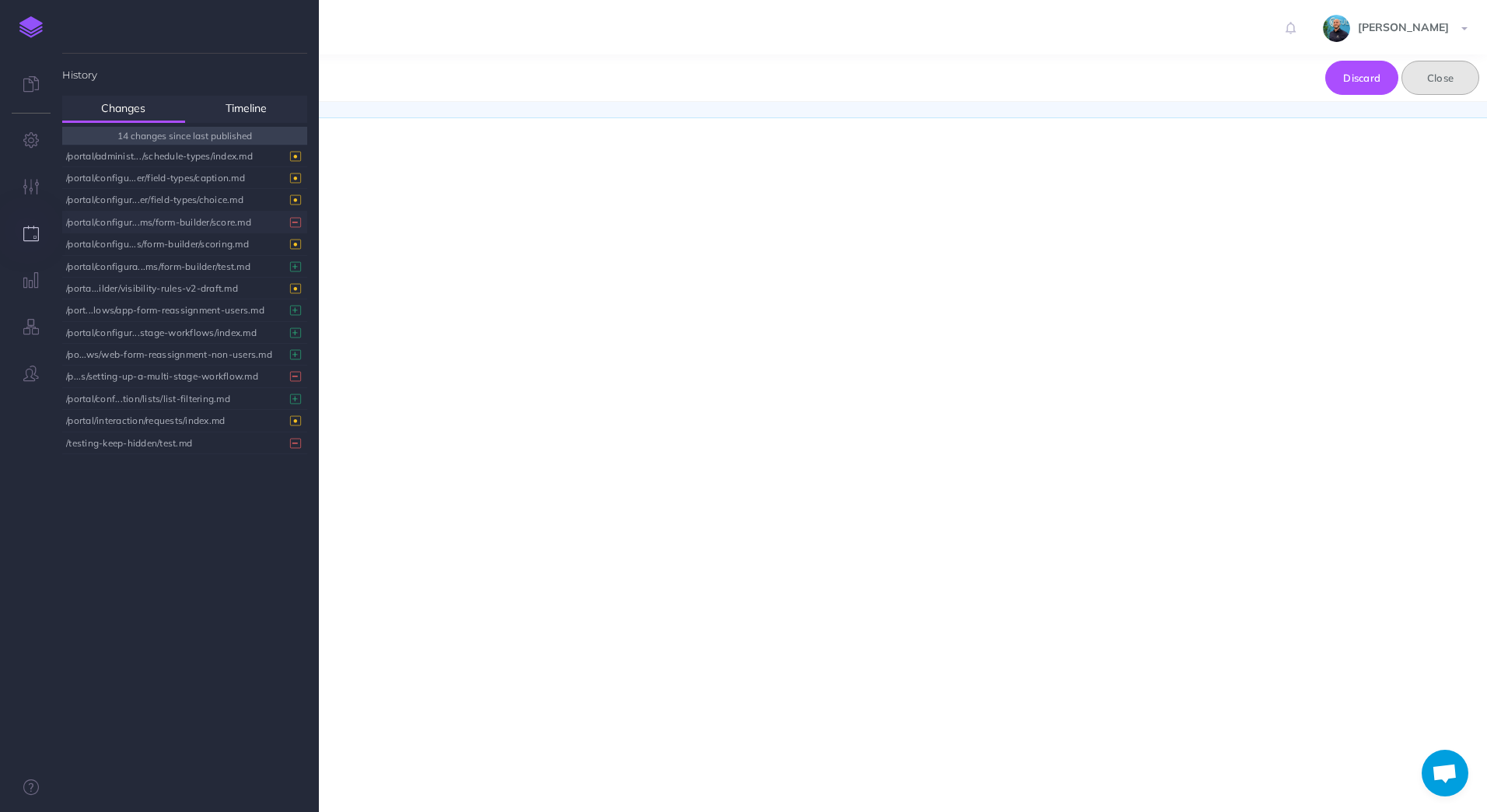
click at [1466, 78] on button "Close" at bounding box center [1440, 77] width 78 height 34
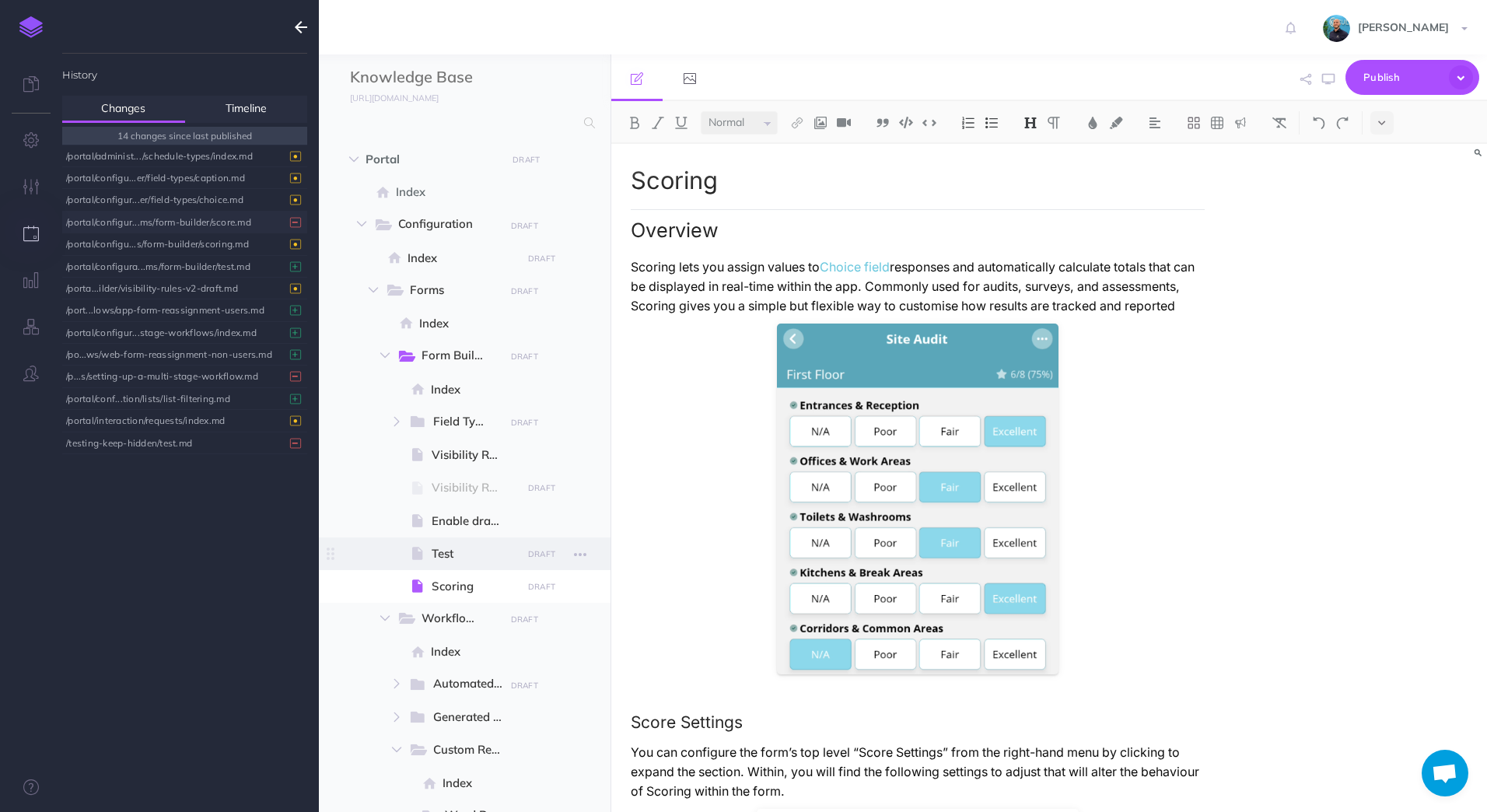
click at [462, 553] on span "Test" at bounding box center [474, 554] width 86 height 19
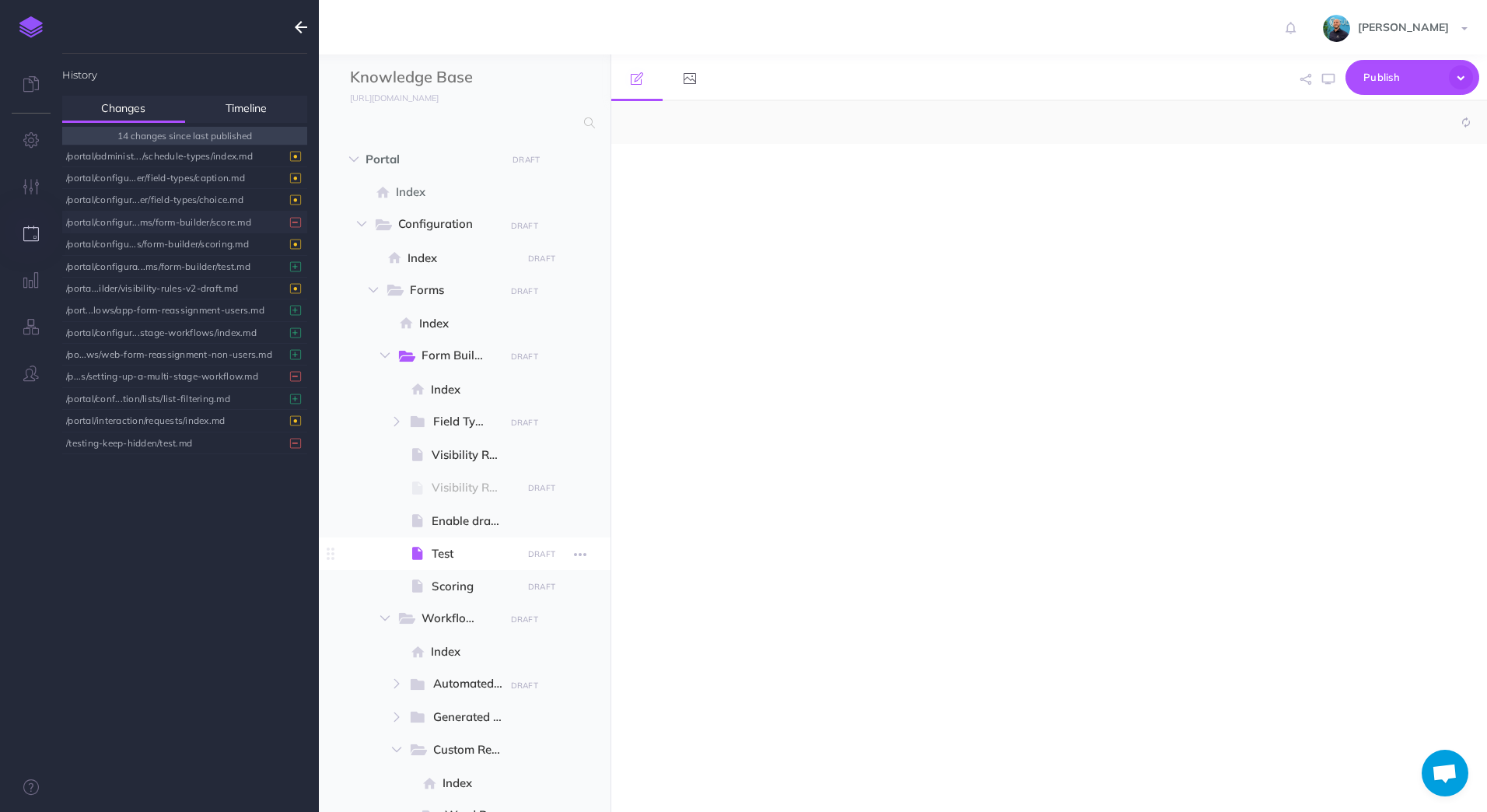
select select "null"
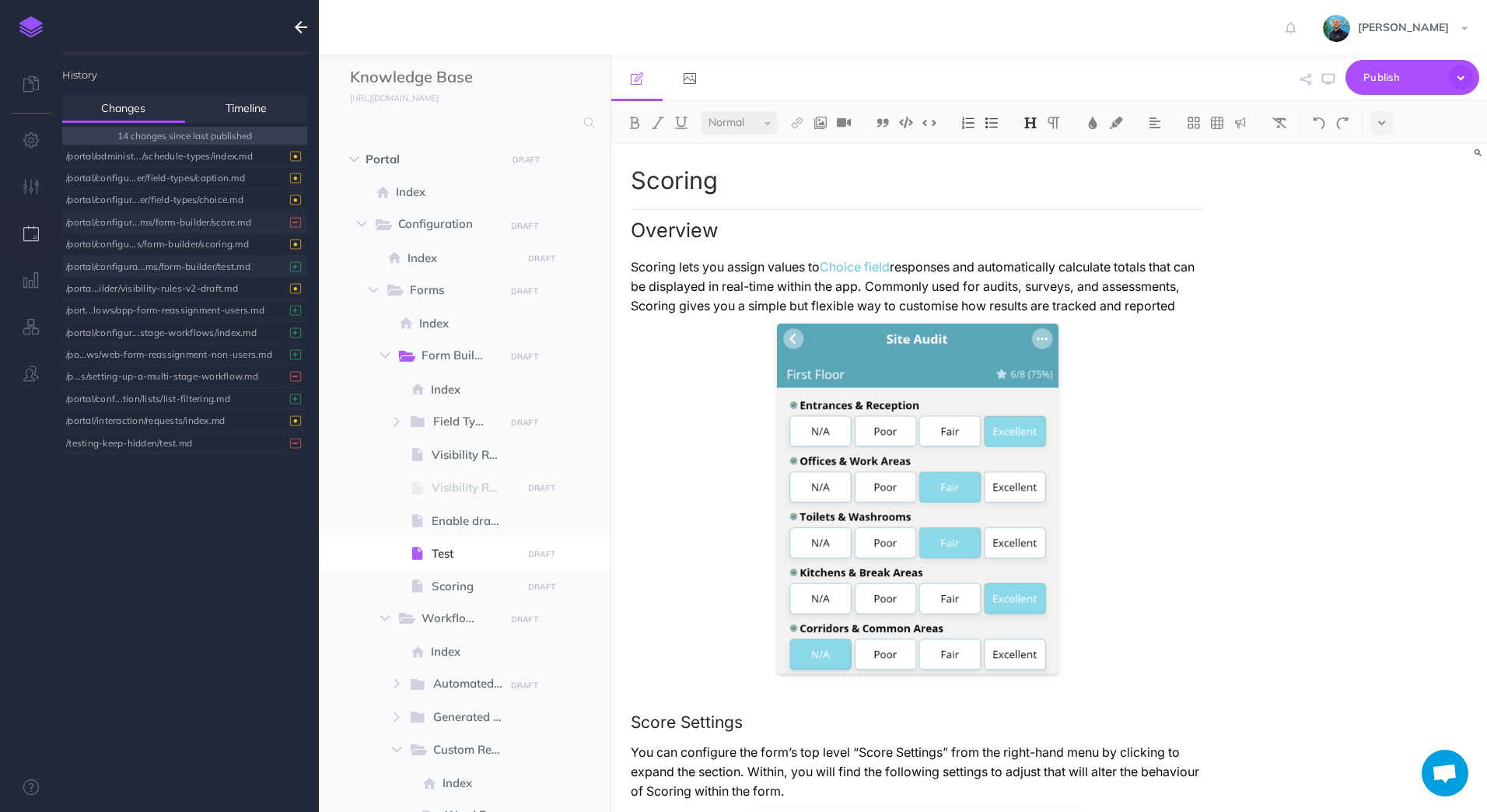
click at [249, 268] on div "/portal/configura...ms/form-builder/test.md" at bounding box center [180, 266] width 229 height 21
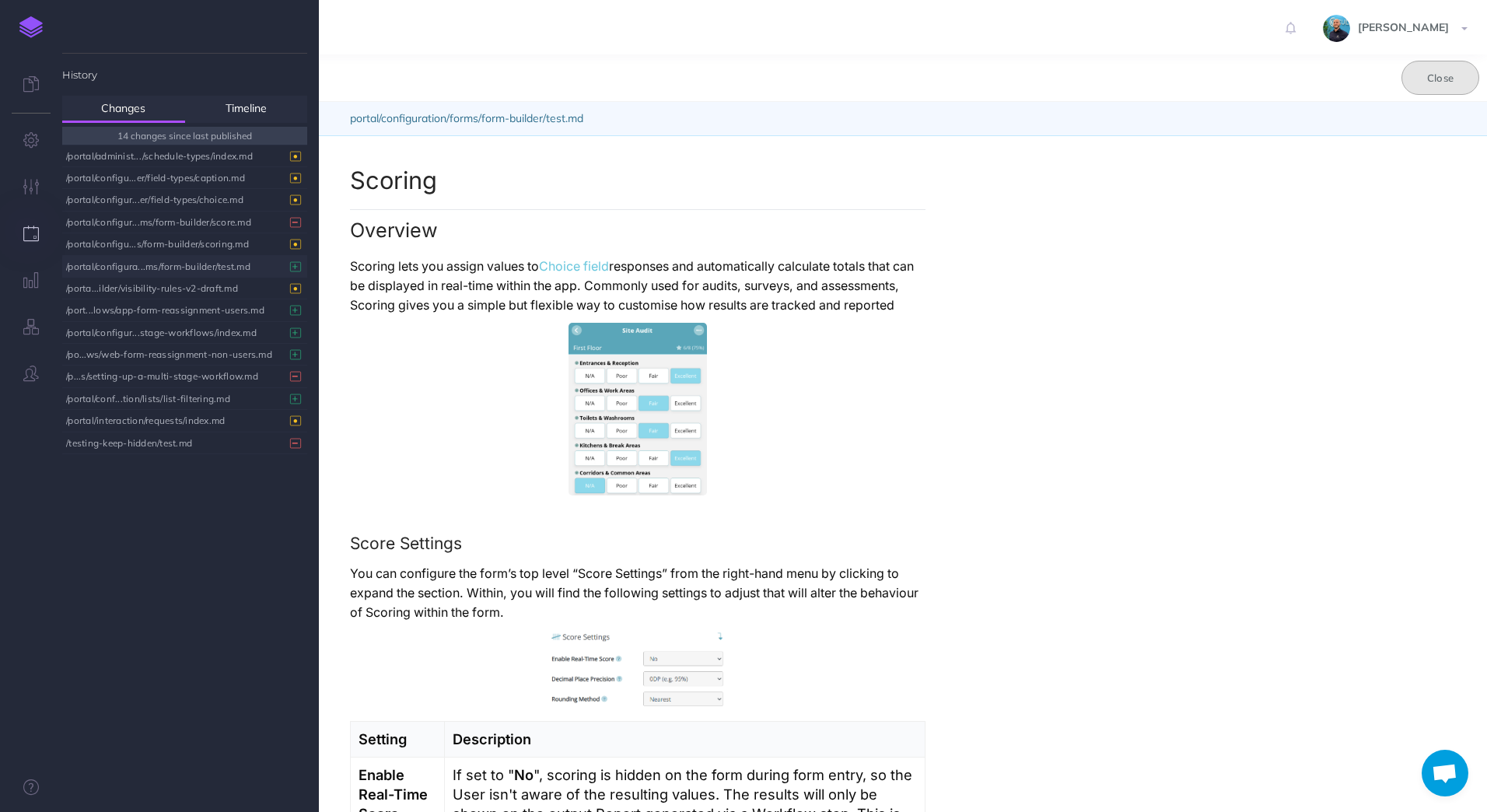
click at [1421, 89] on button "Close" at bounding box center [1440, 77] width 78 height 34
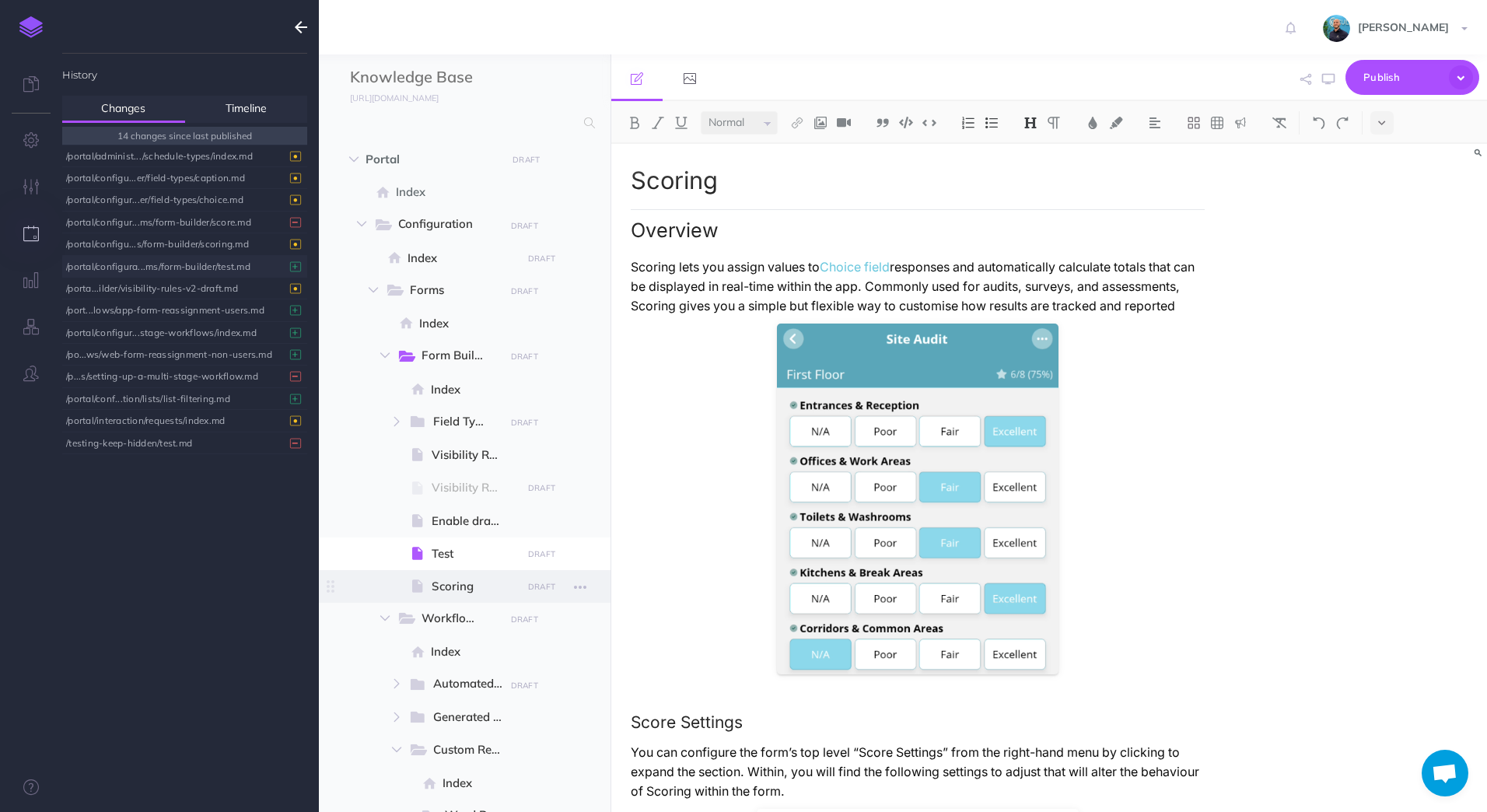
click at [457, 599] on span at bounding box center [465, 586] width 291 height 32
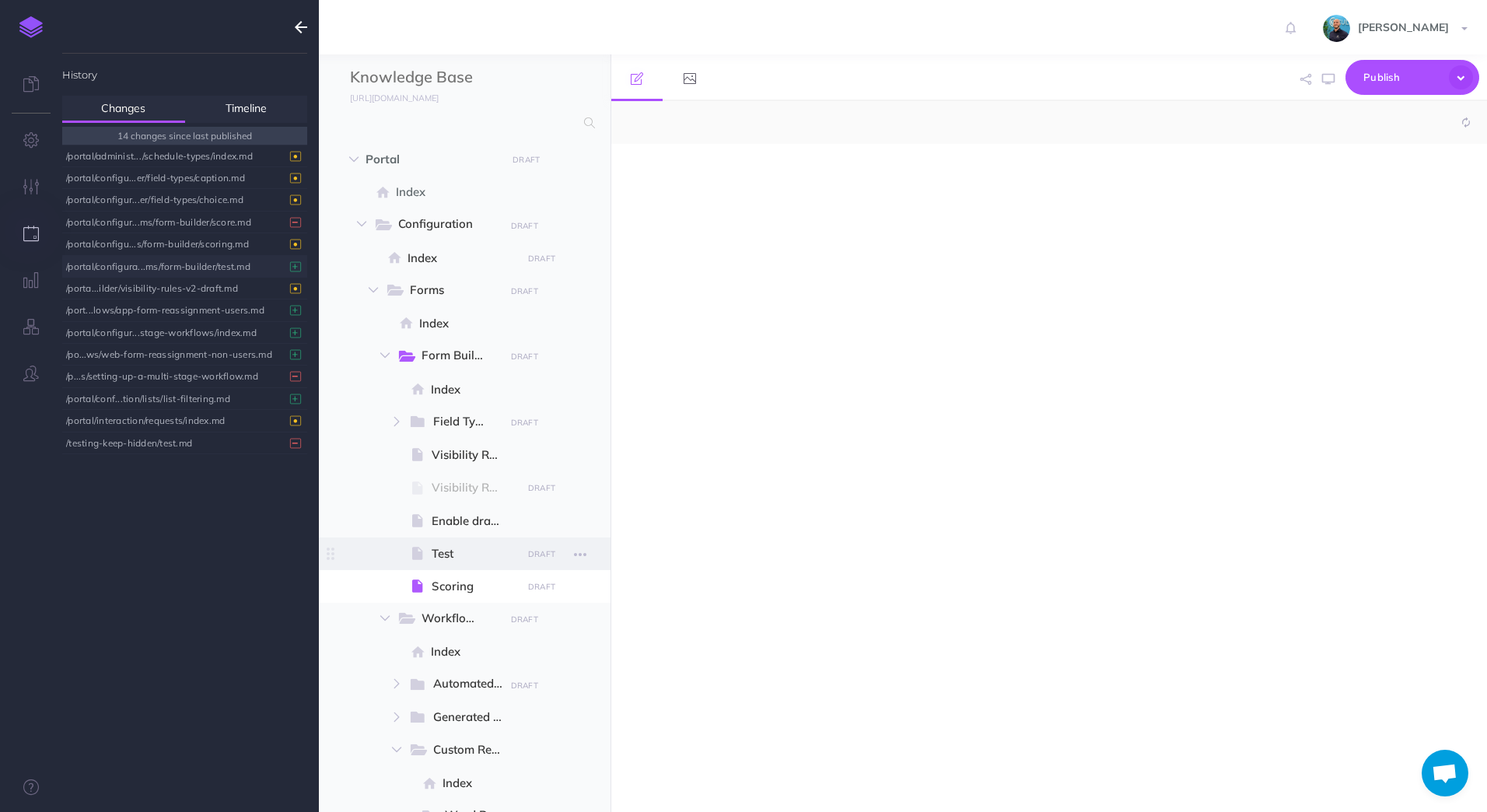
click at [457, 561] on span "Test" at bounding box center [474, 554] width 86 height 19
select select "null"
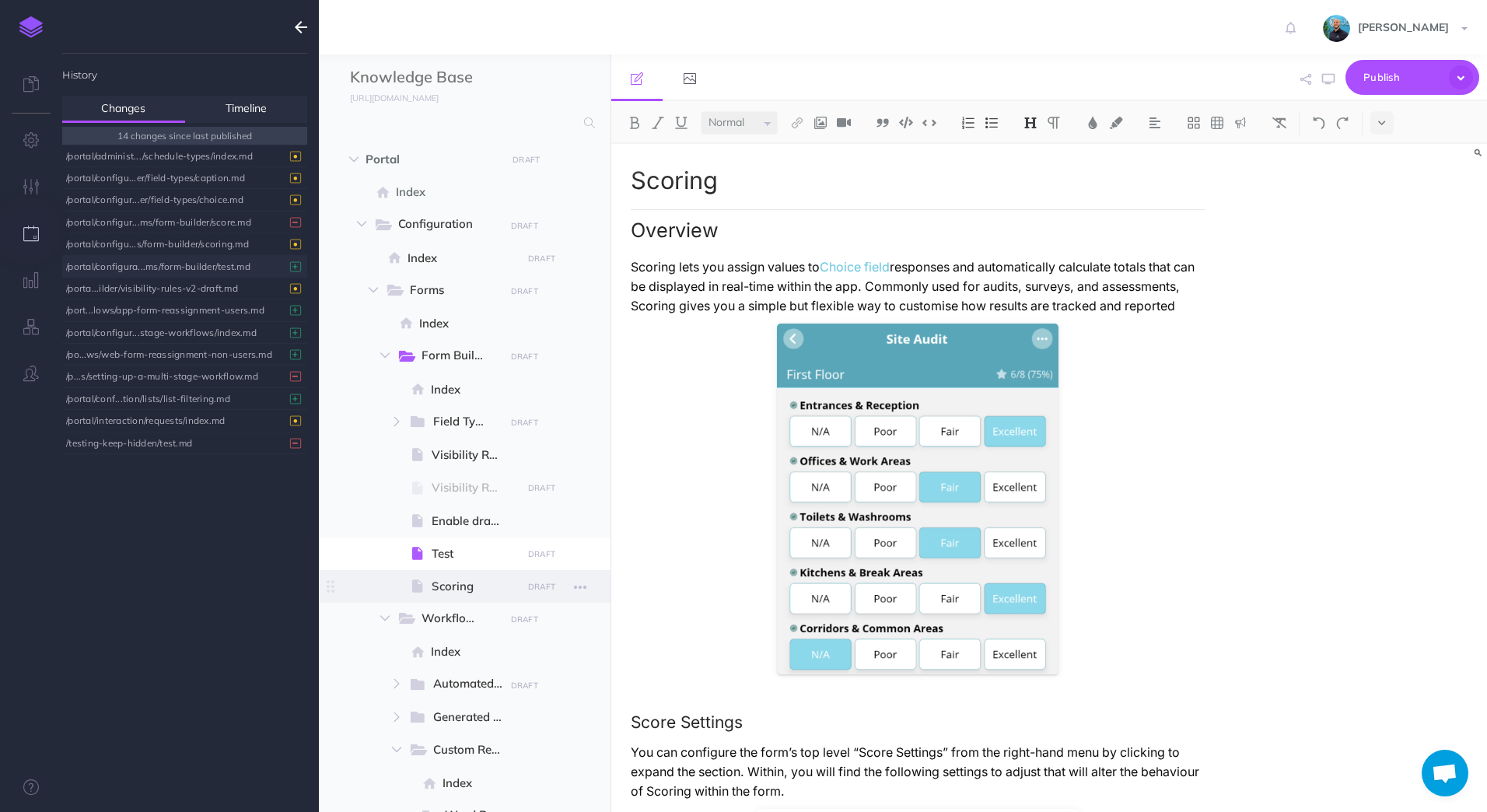
click at [470, 586] on span "Scoring" at bounding box center [474, 587] width 86 height 19
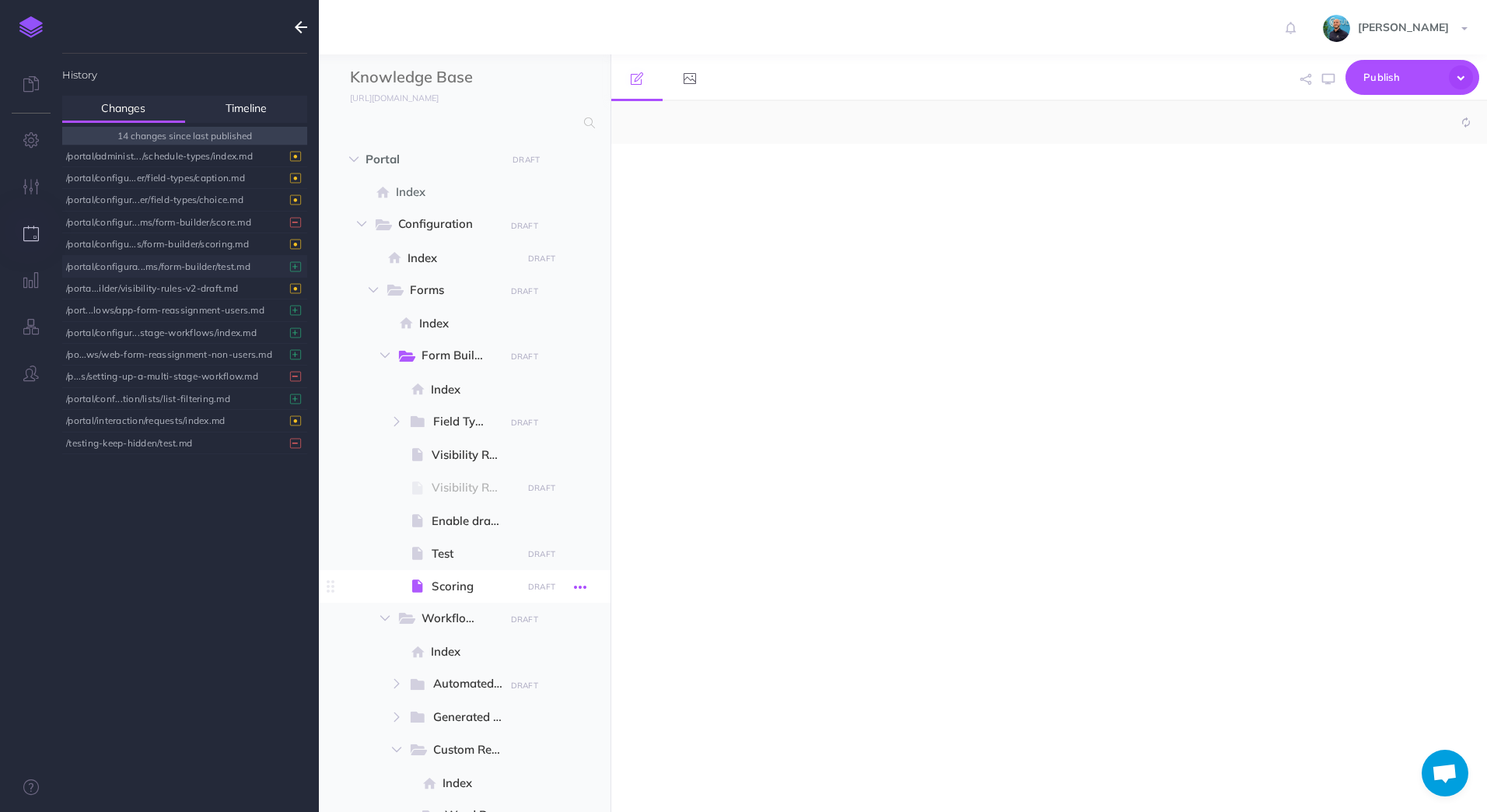
select select "null"
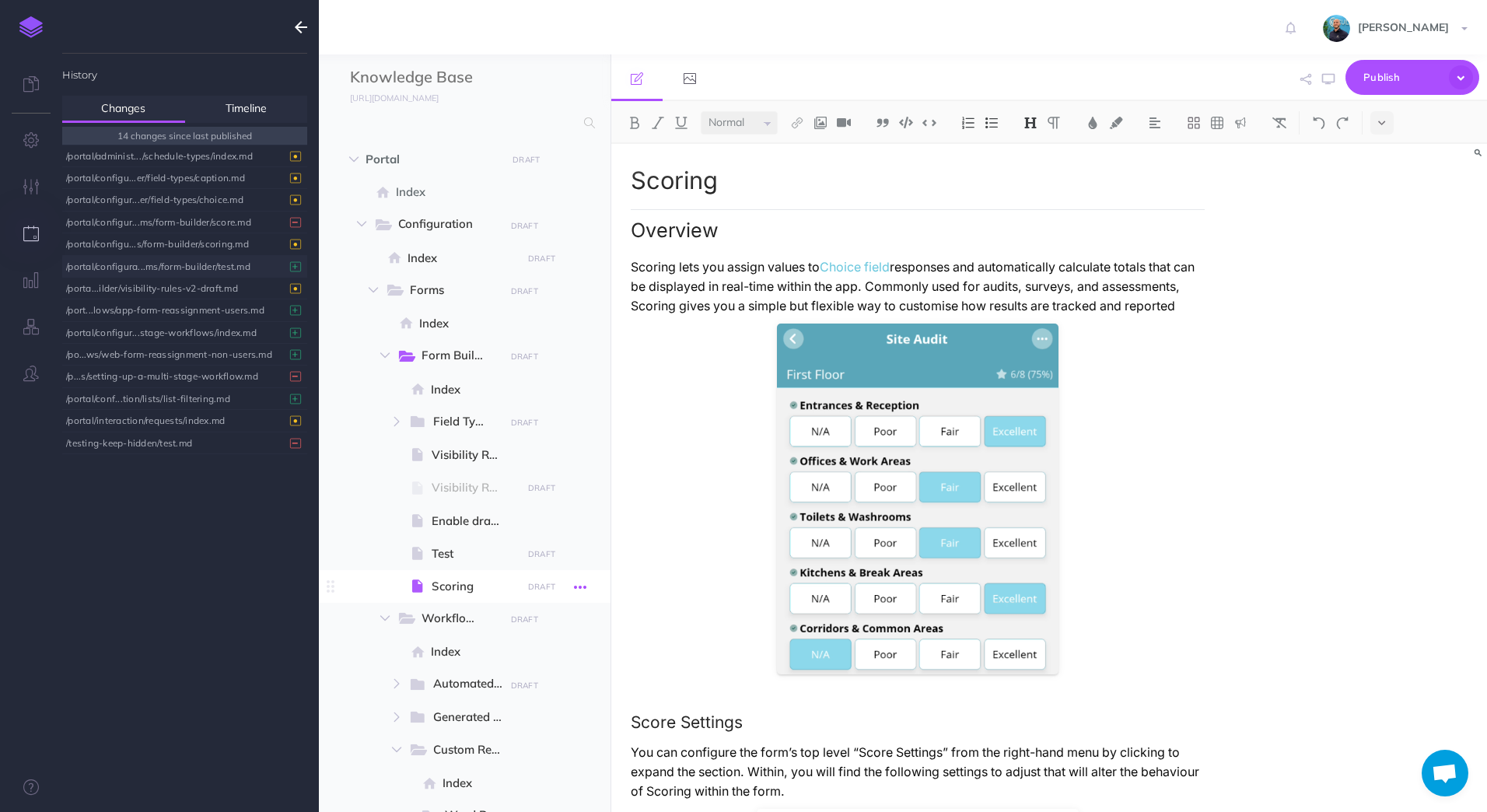
click at [579, 587] on icon "button" at bounding box center [580, 588] width 13 height 19
click at [532, 693] on link "Settings" at bounding box center [536, 691] width 117 height 26
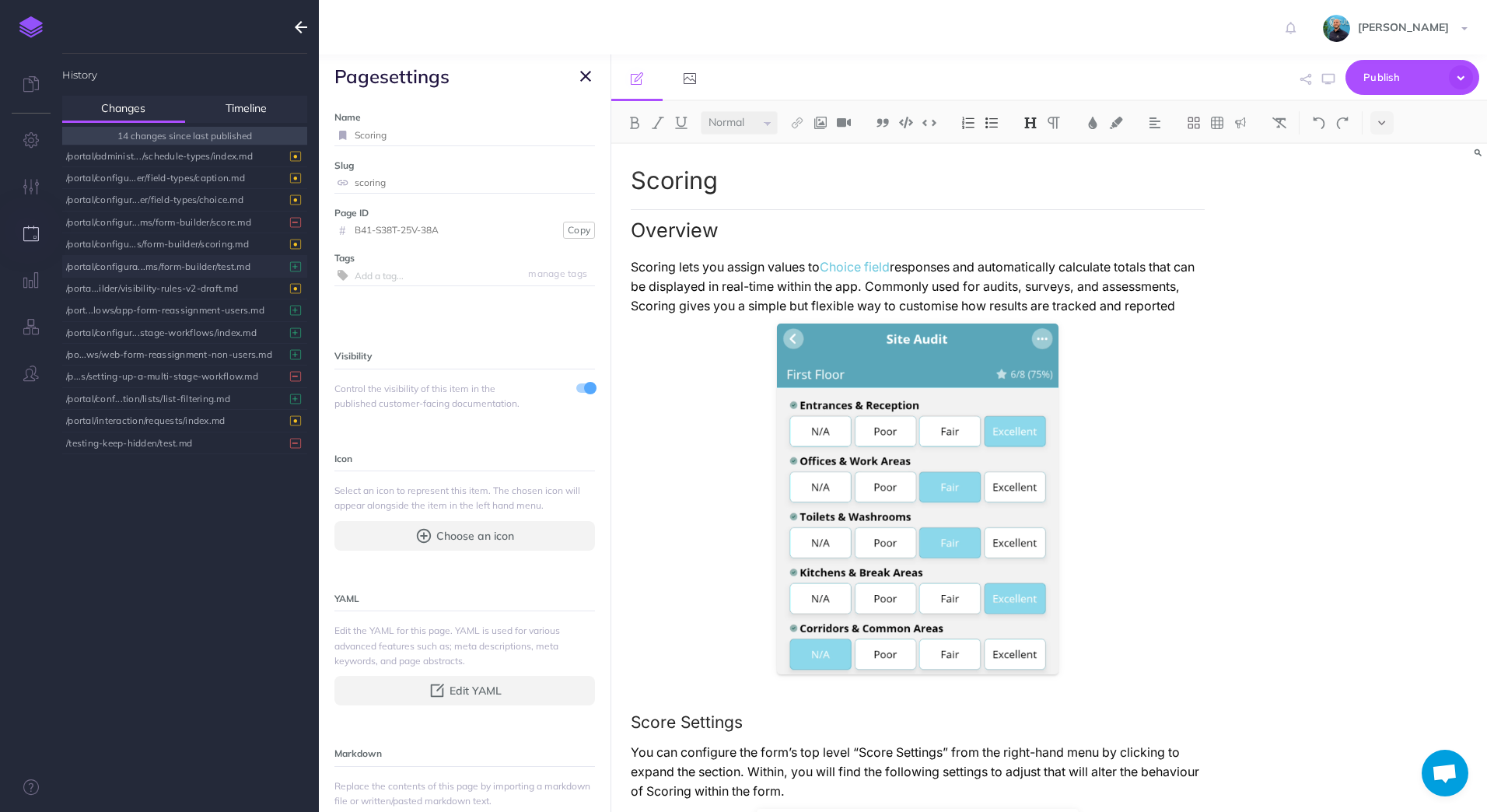
click at [428, 180] on input "scoring" at bounding box center [474, 183] width 240 height 20
type input "scoring-v1"
click at [444, 132] on input "Scoring" at bounding box center [474, 135] width 240 height 20
type input "Scoring v1"
click at [568, 138] on small "Save" at bounding box center [577, 135] width 20 height 12
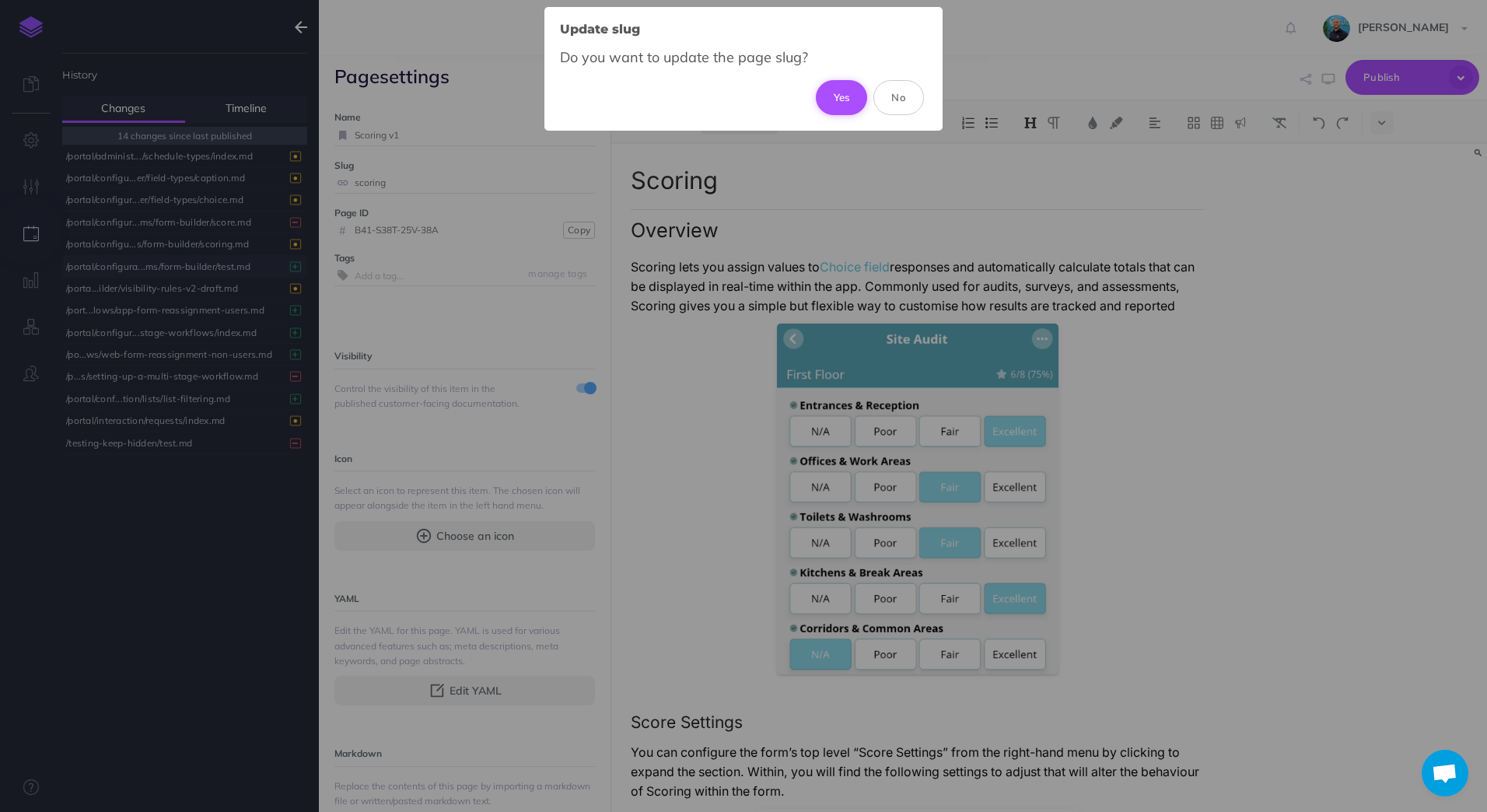
click at [840, 93] on button "Yes" at bounding box center [842, 97] width 52 height 34
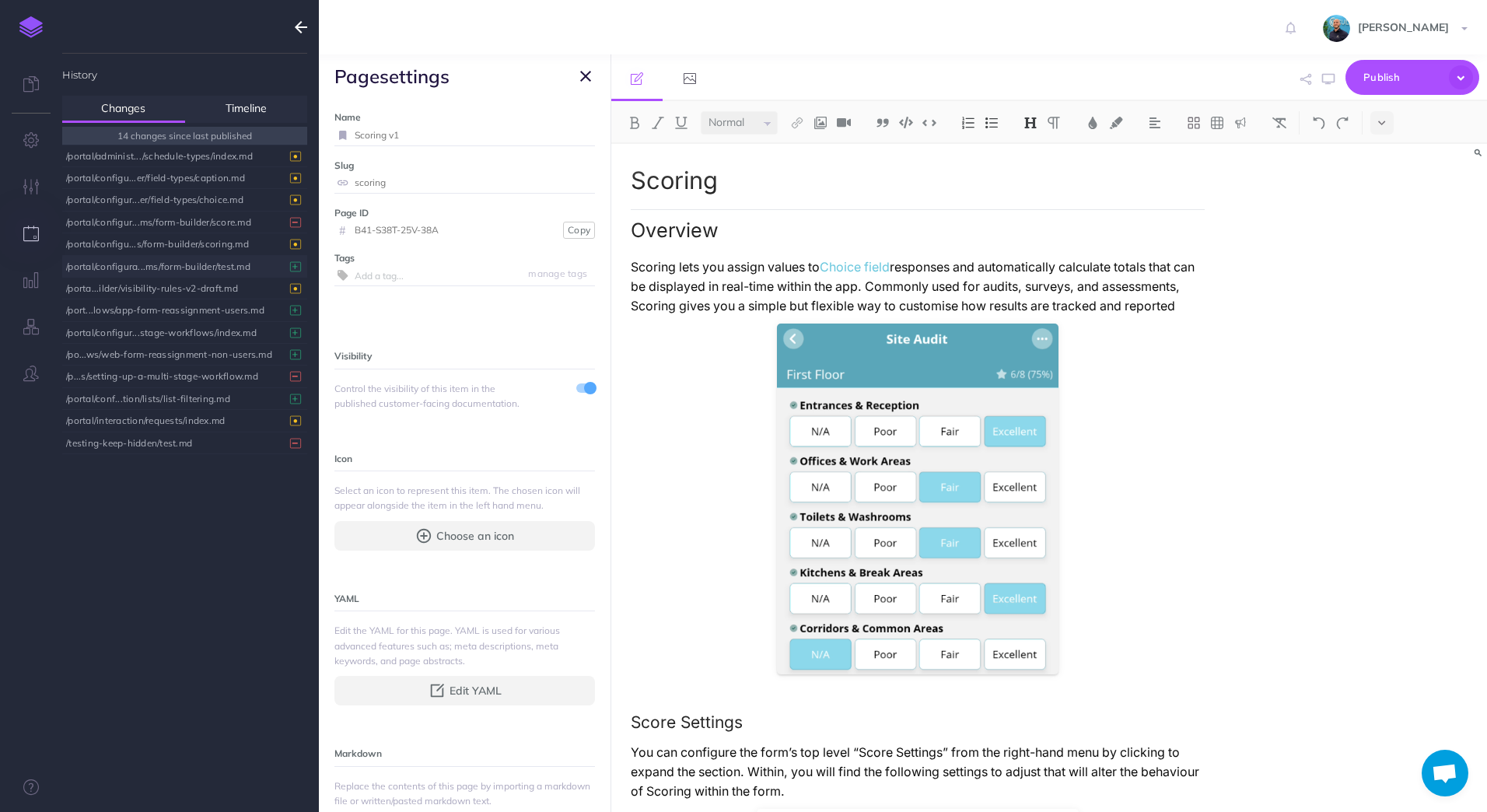
type input "scoring-v1"
click at [217, 269] on div "/portal/config...form-builder/scoring-v1.md" at bounding box center [180, 266] width 229 height 21
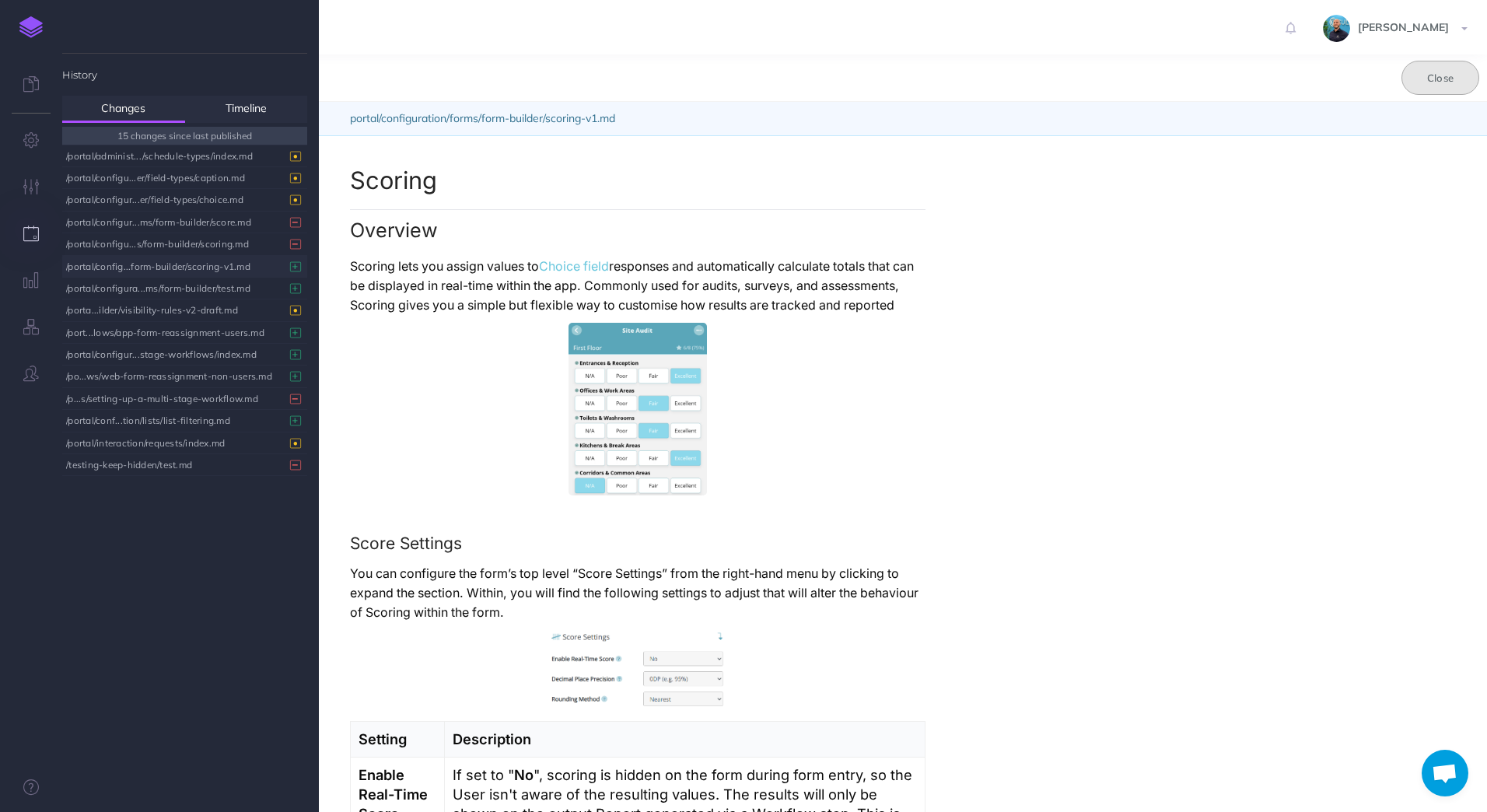
click at [1435, 79] on button "Close" at bounding box center [1440, 77] width 78 height 34
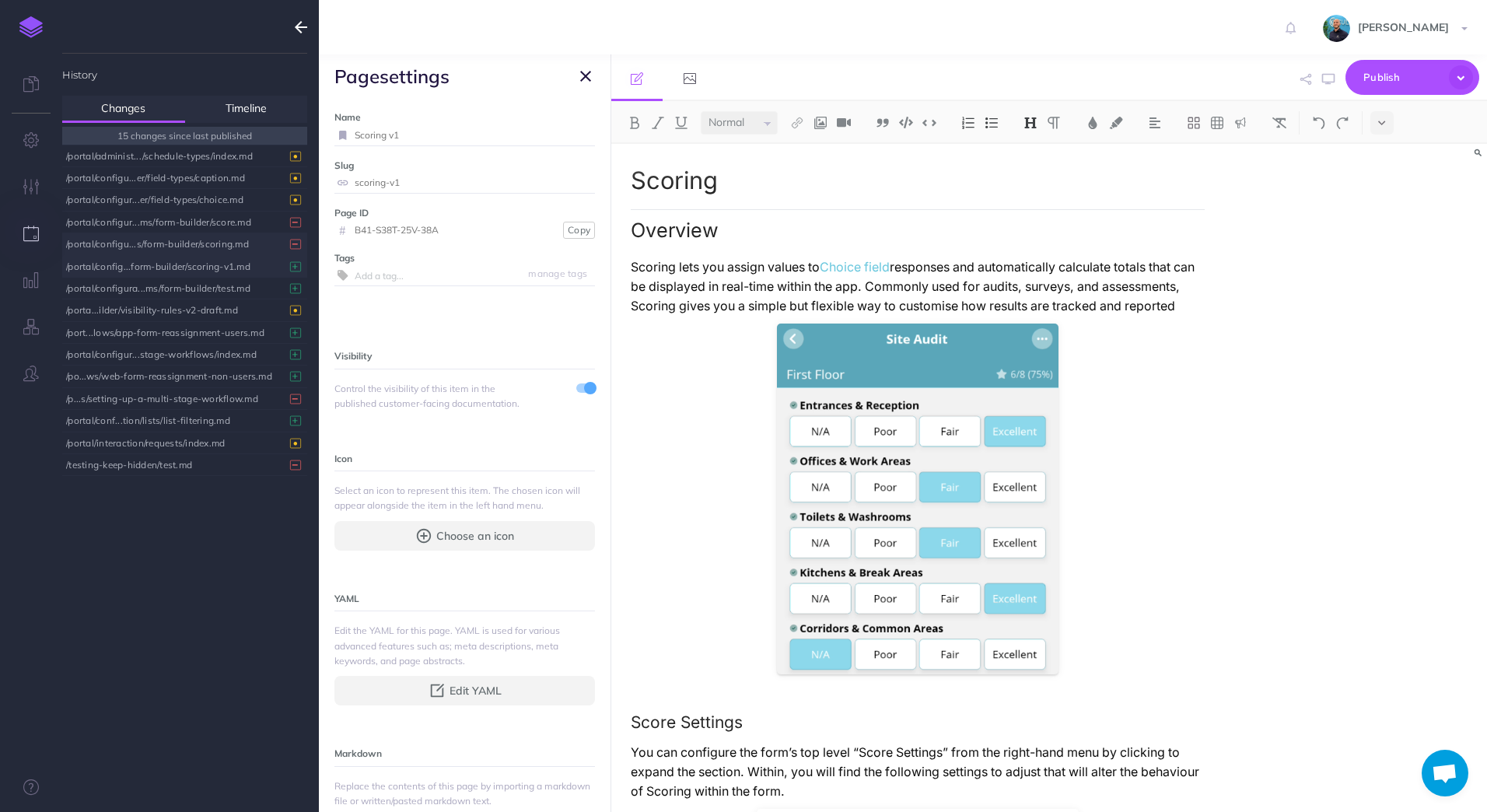
click at [196, 244] on div "/portal/configu...s/form-builder/scoring.md" at bounding box center [180, 243] width 229 height 21
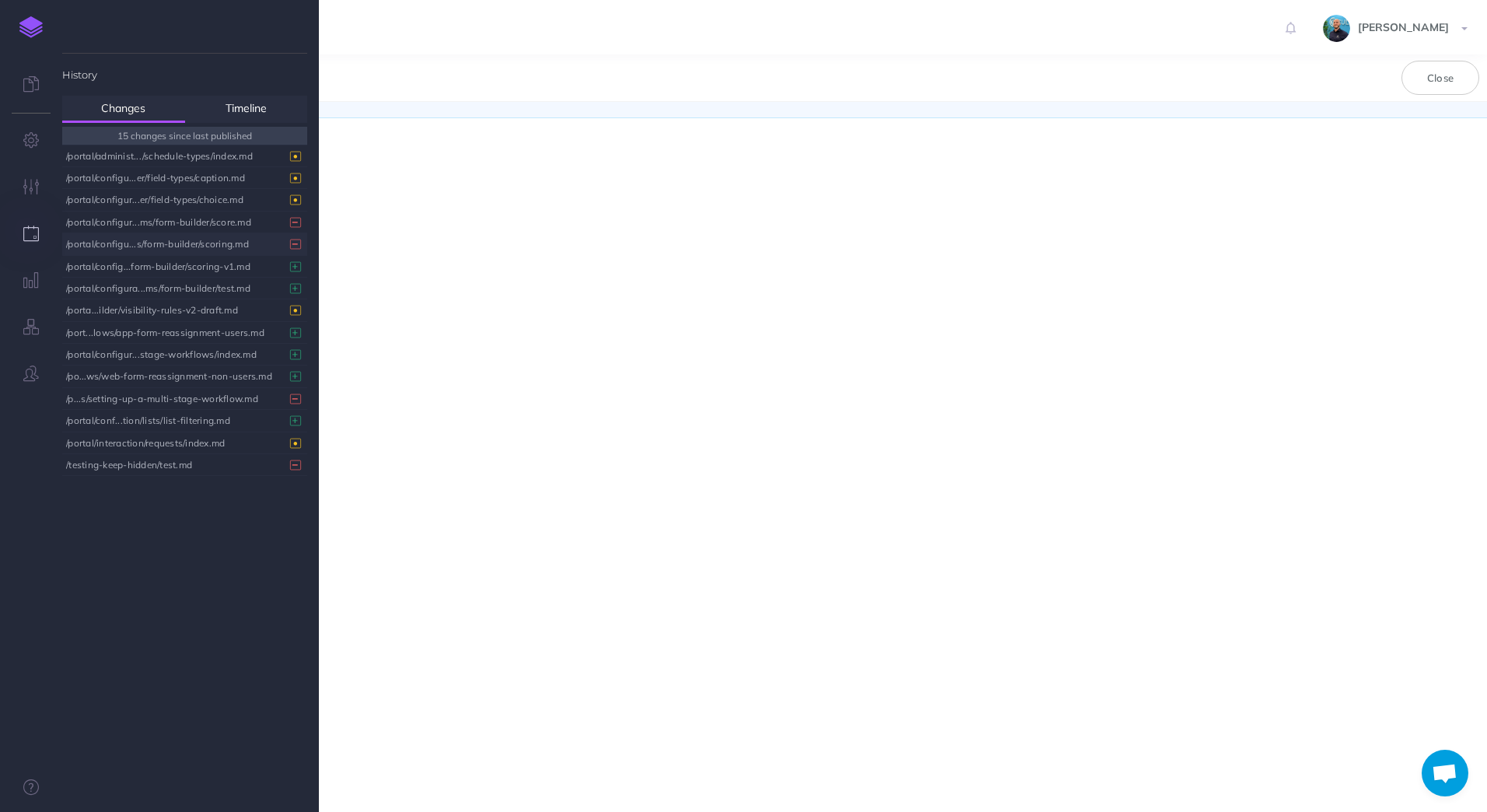
click at [196, 244] on div "/portal/configu...s/form-builder/scoring.md" at bounding box center [180, 243] width 229 height 21
click at [1443, 78] on button "Close" at bounding box center [1440, 77] width 78 height 34
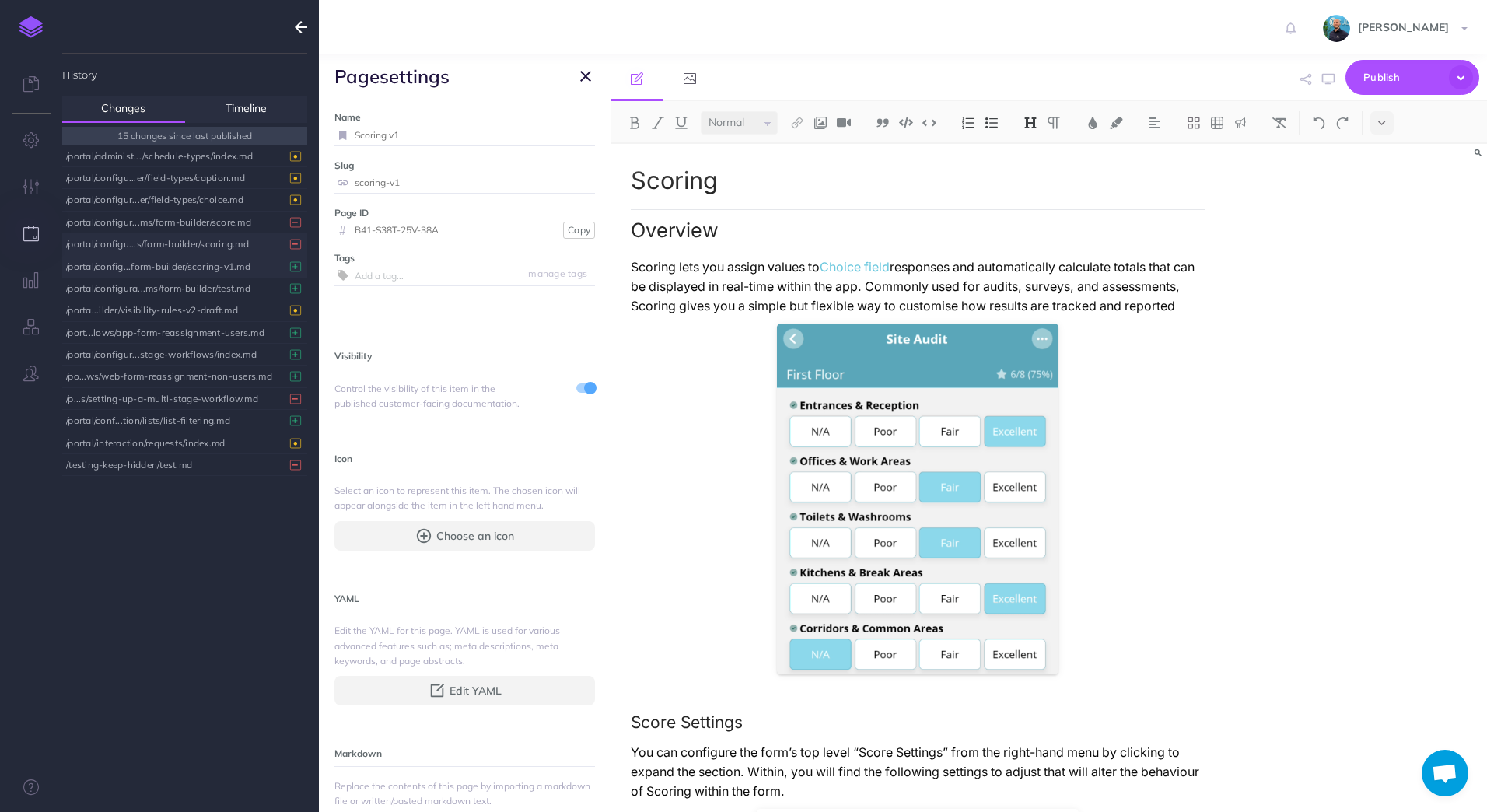
click at [164, 261] on div "/portal/config...form-builder/scoring-v1.md" at bounding box center [180, 266] width 229 height 21
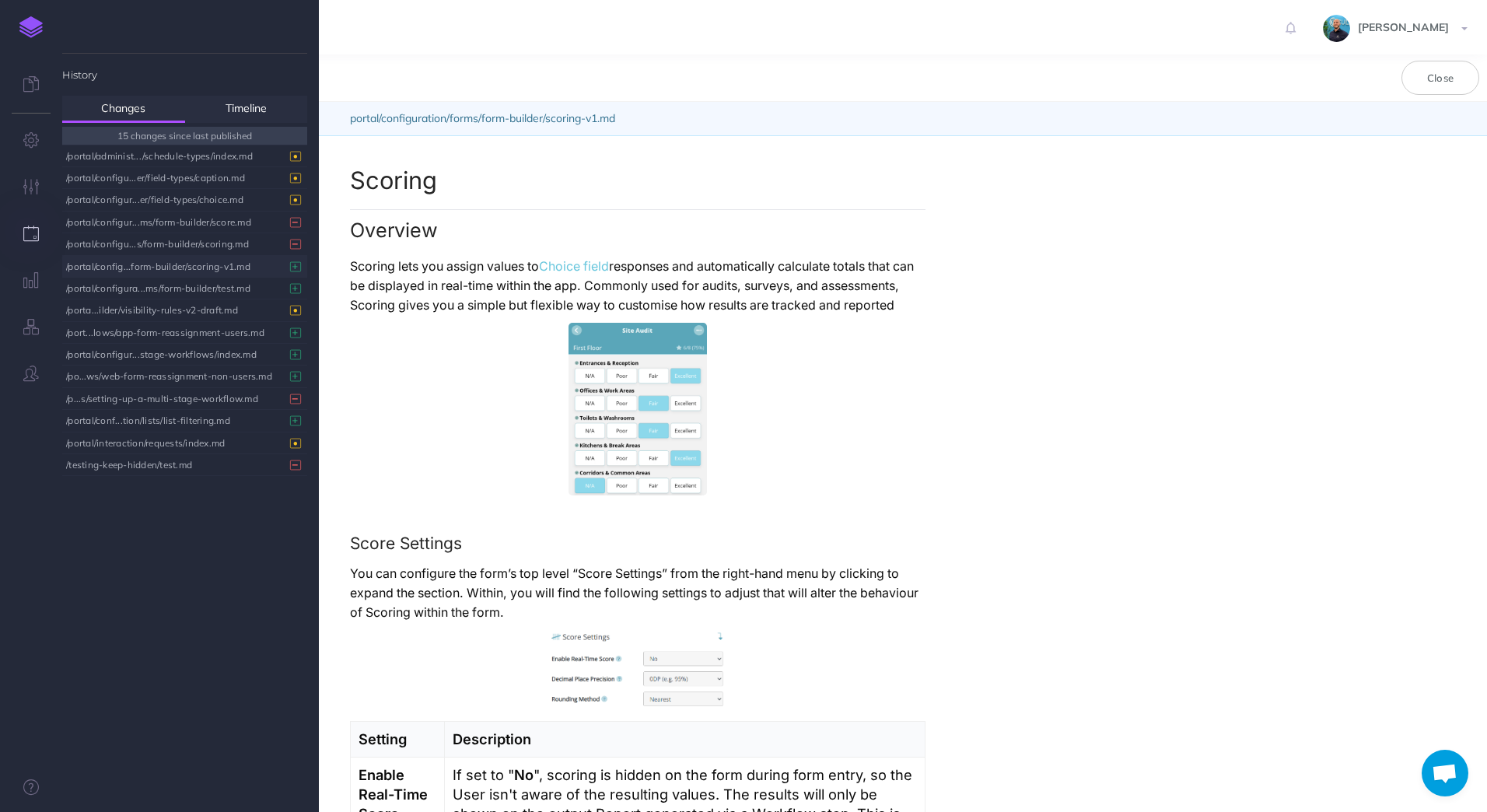
click at [164, 261] on div "/portal/config...form-builder/scoring-v1.md" at bounding box center [180, 266] width 229 height 21
click at [1438, 72] on button "Close" at bounding box center [1440, 77] width 78 height 34
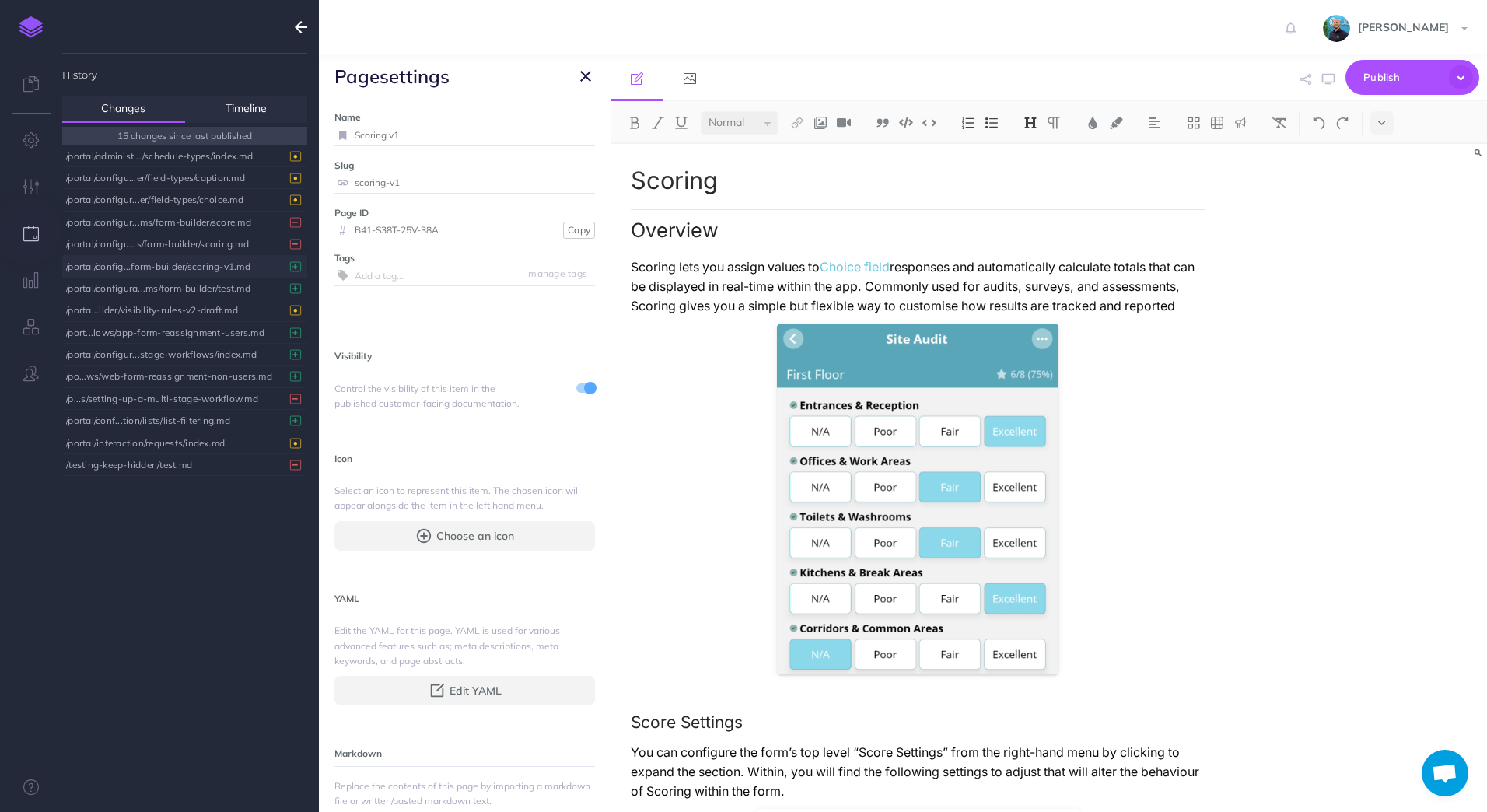
click at [415, 132] on input "Scoring v1" at bounding box center [474, 135] width 240 height 20
type input "Scoring"
click at [567, 134] on small "Save" at bounding box center [577, 135] width 20 height 12
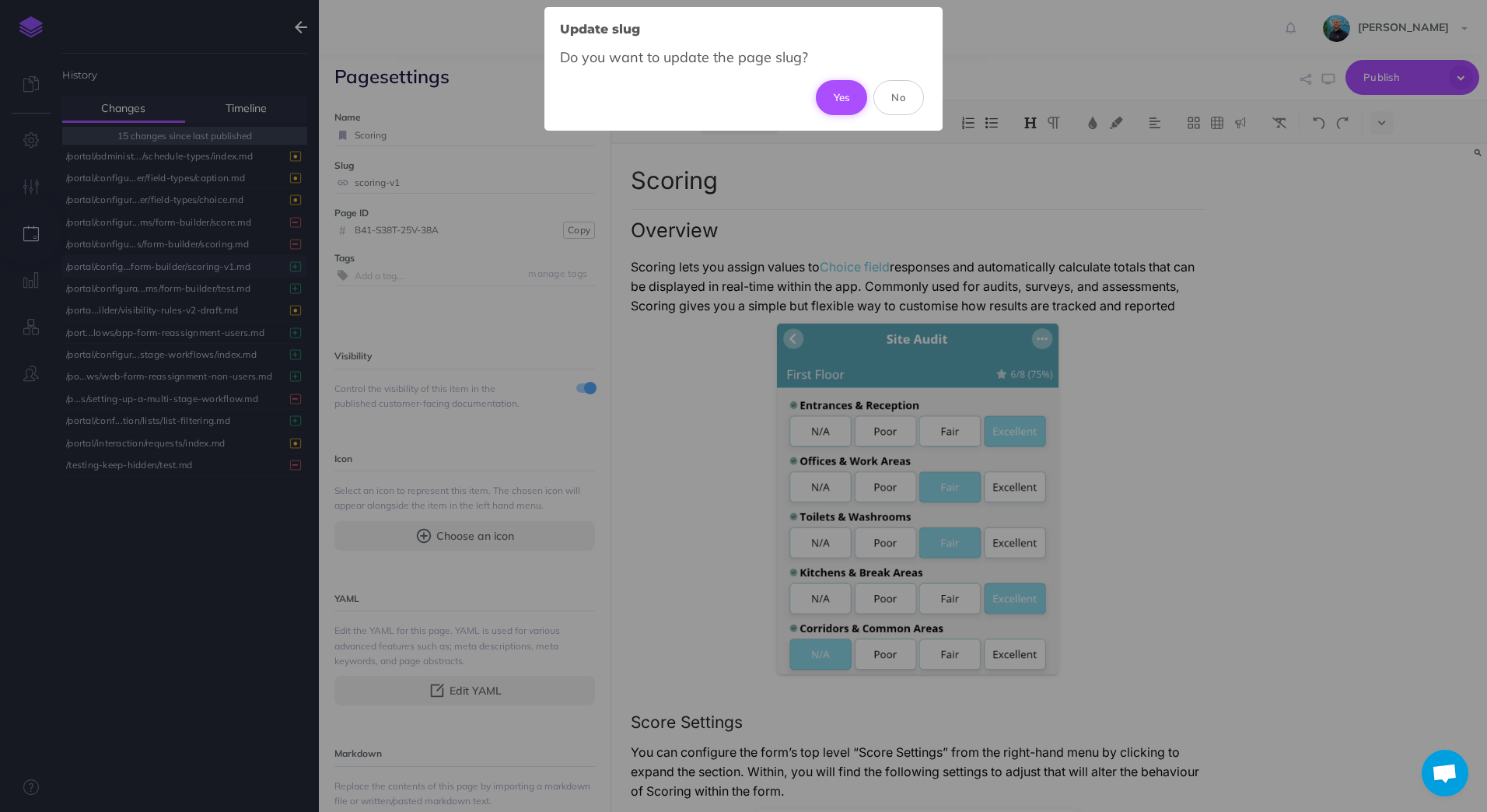
click at [834, 95] on button "Yes" at bounding box center [842, 97] width 52 height 34
type input "scoring"
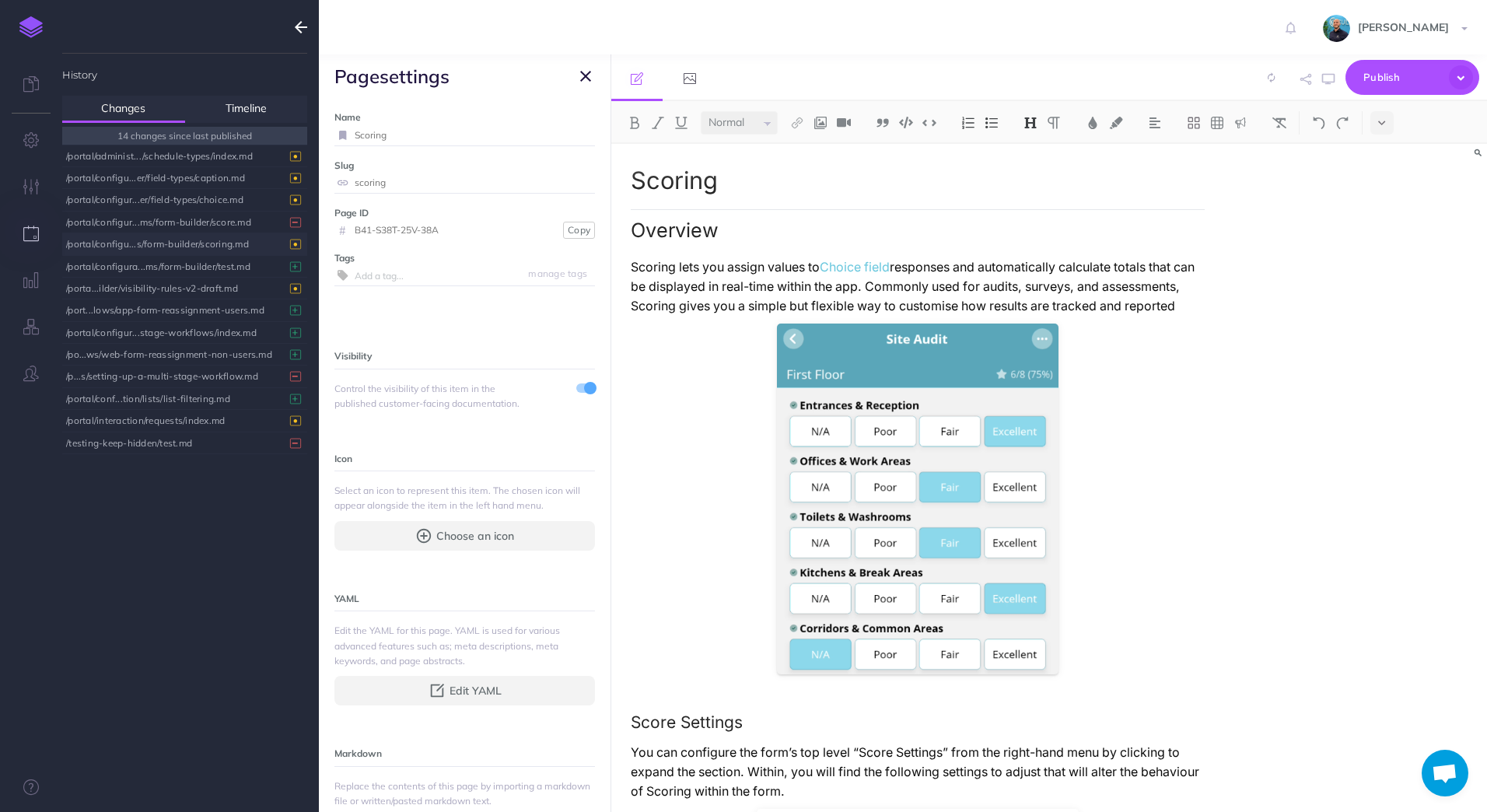
click at [223, 242] on div "/portal/configu...s/form-builder/scoring.md" at bounding box center [180, 243] width 229 height 21
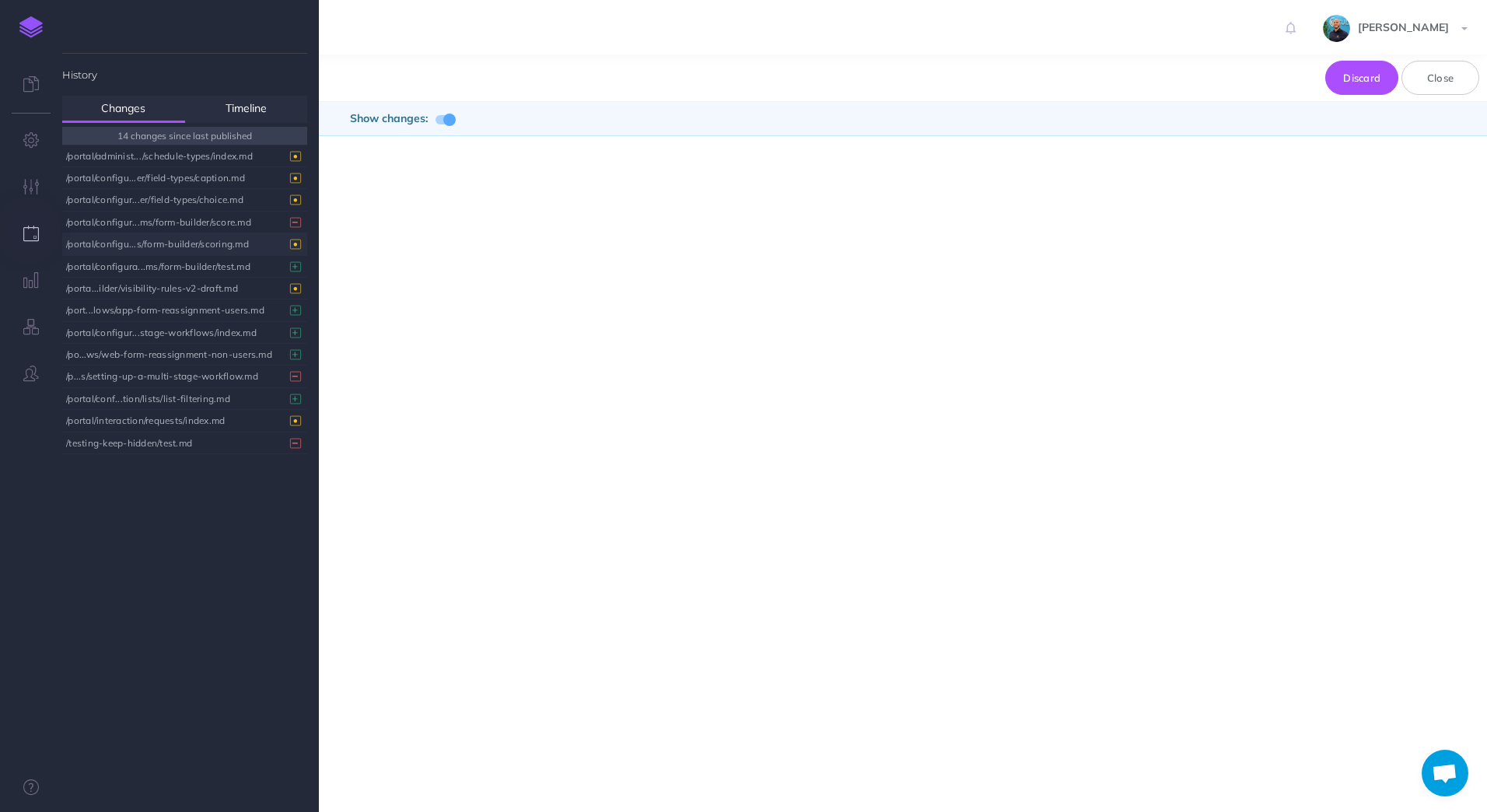
click at [222, 249] on div "/portal/configu...s/form-builder/scoring.md" at bounding box center [180, 243] width 229 height 21
click at [1433, 90] on button "Close" at bounding box center [1440, 77] width 78 height 34
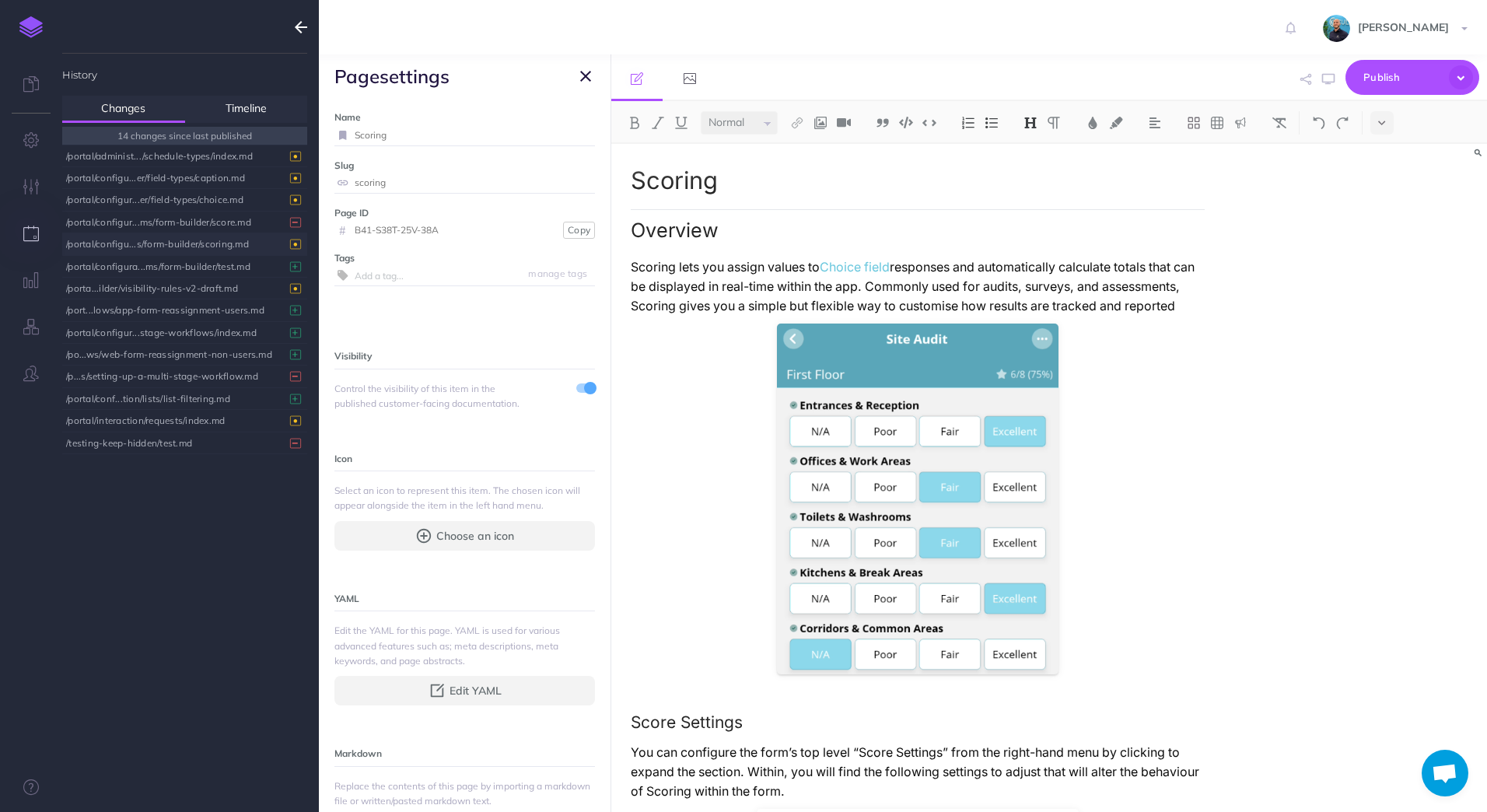
click at [451, 181] on input "scoring" at bounding box center [474, 183] width 240 height 20
click at [473, 134] on input "Scoring" at bounding box center [474, 135] width 240 height 20
type input "Scoring v1"
click at [572, 131] on small "Save" at bounding box center [577, 135] width 20 height 12
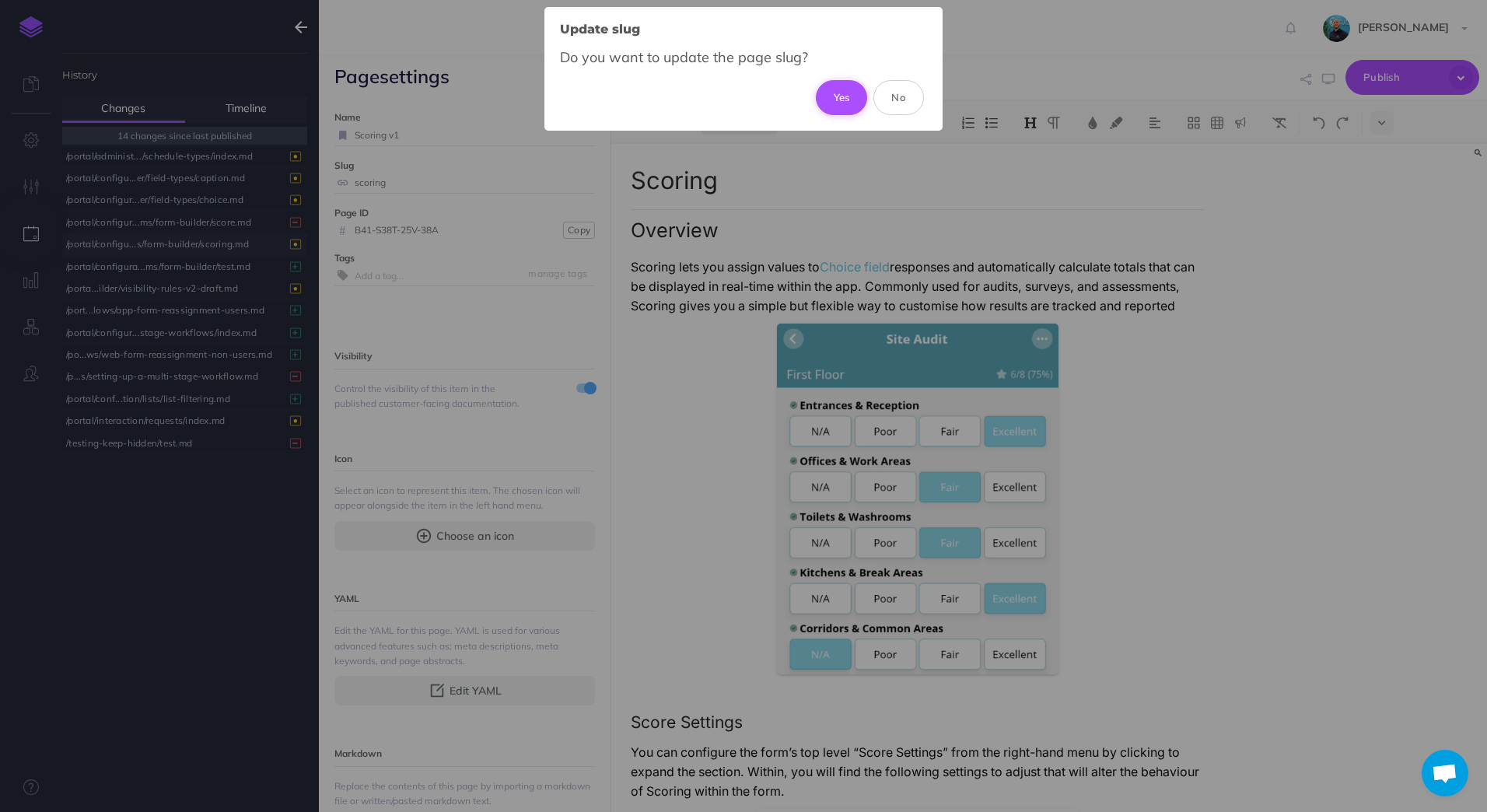
click at [852, 102] on button "Yes" at bounding box center [842, 97] width 52 height 34
type input "scoring-v1"
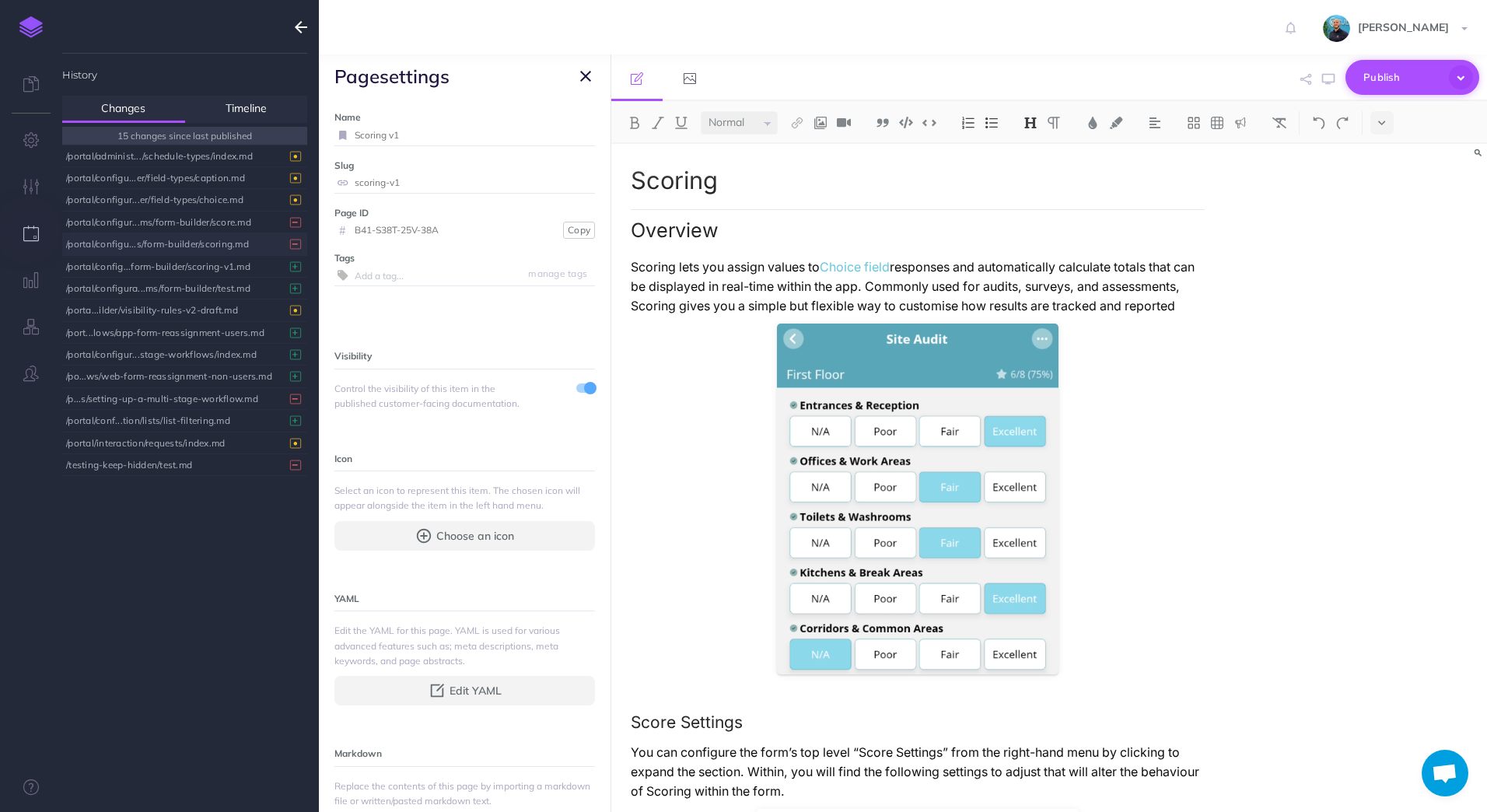
click at [1460, 79] on icon "button" at bounding box center [1460, 77] width 24 height 24
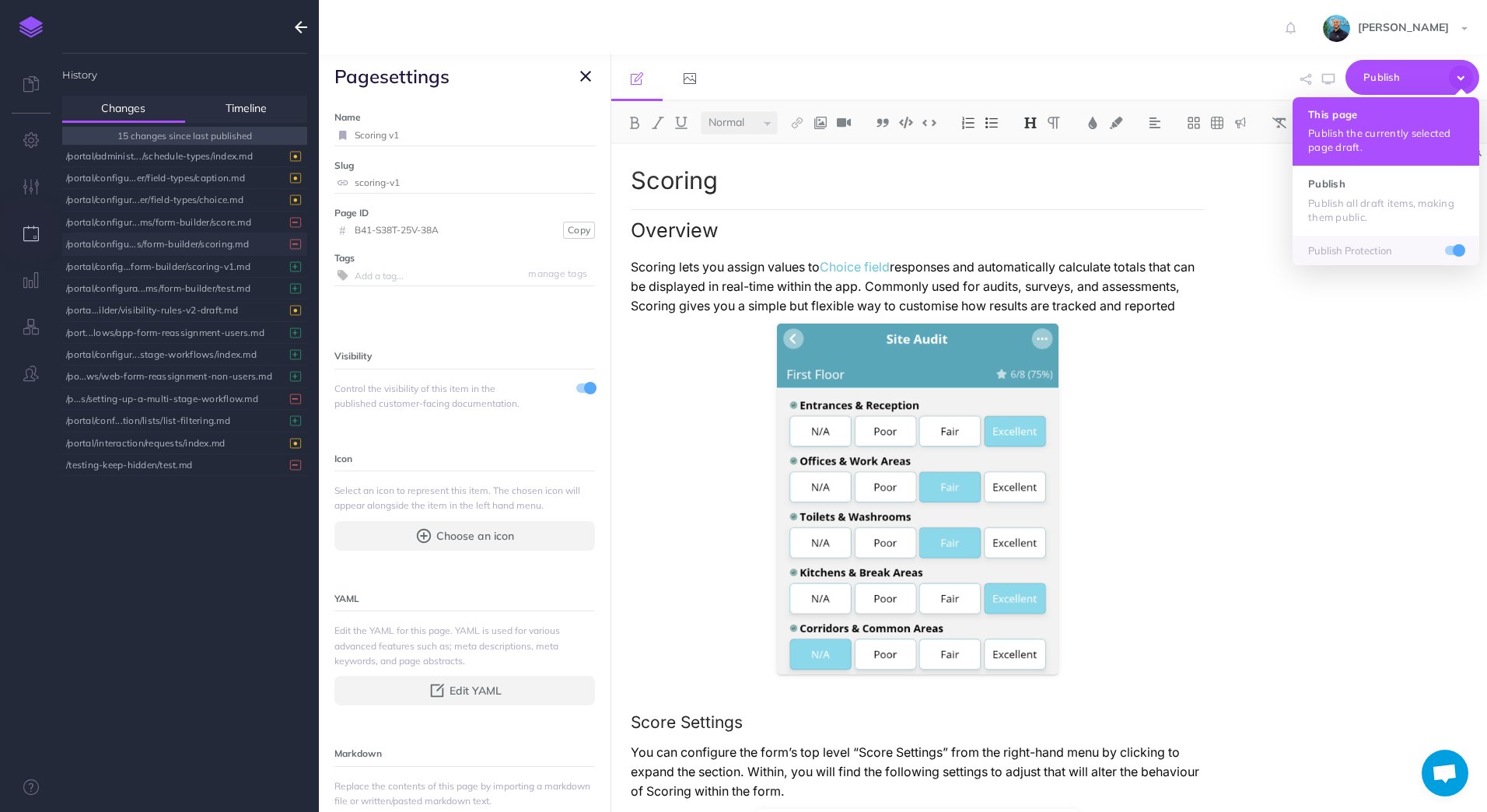
click at [1392, 119] on h4 "This page" at bounding box center [1385, 114] width 155 height 11
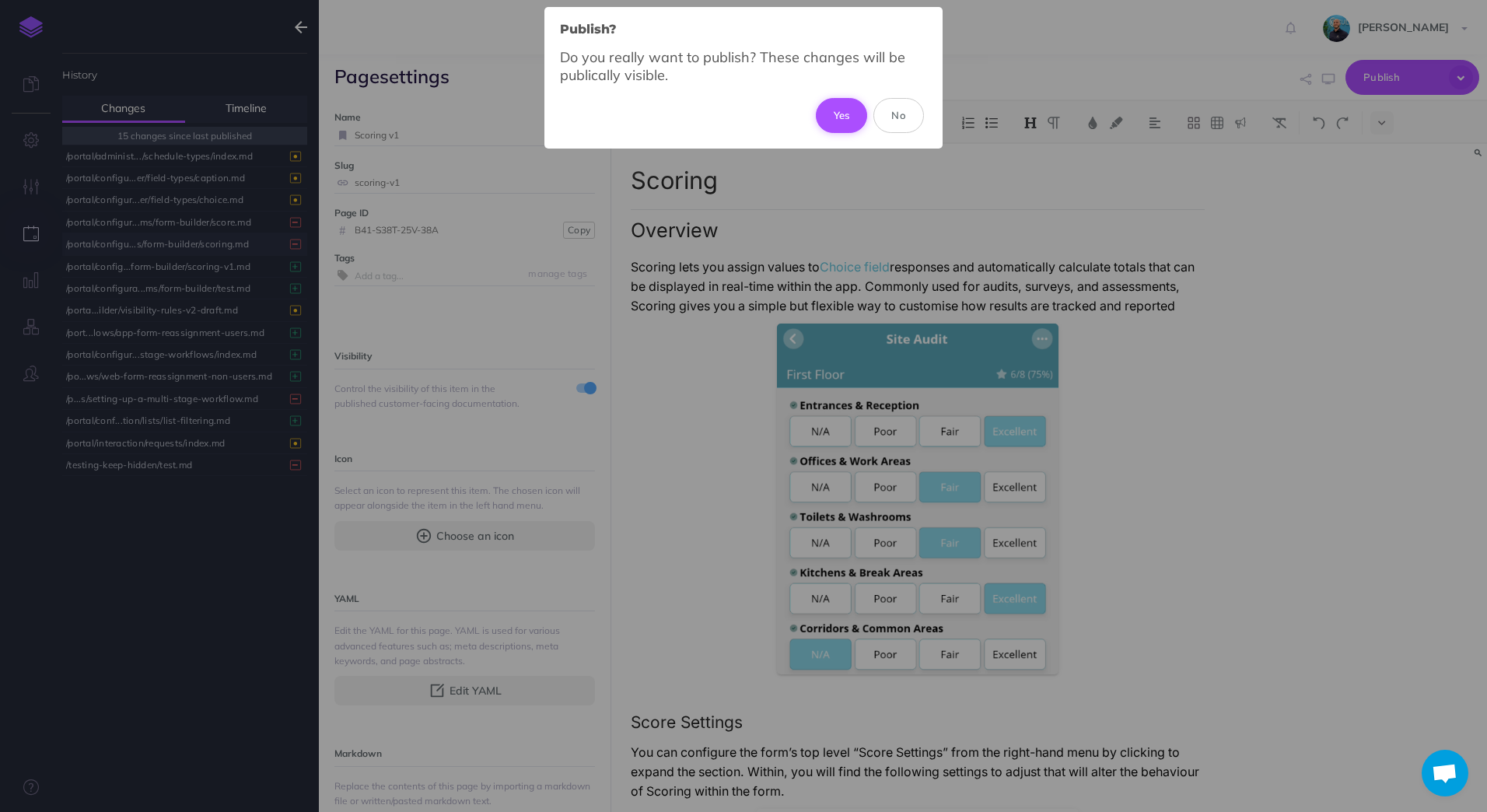
click at [834, 113] on button "Yes" at bounding box center [842, 114] width 52 height 34
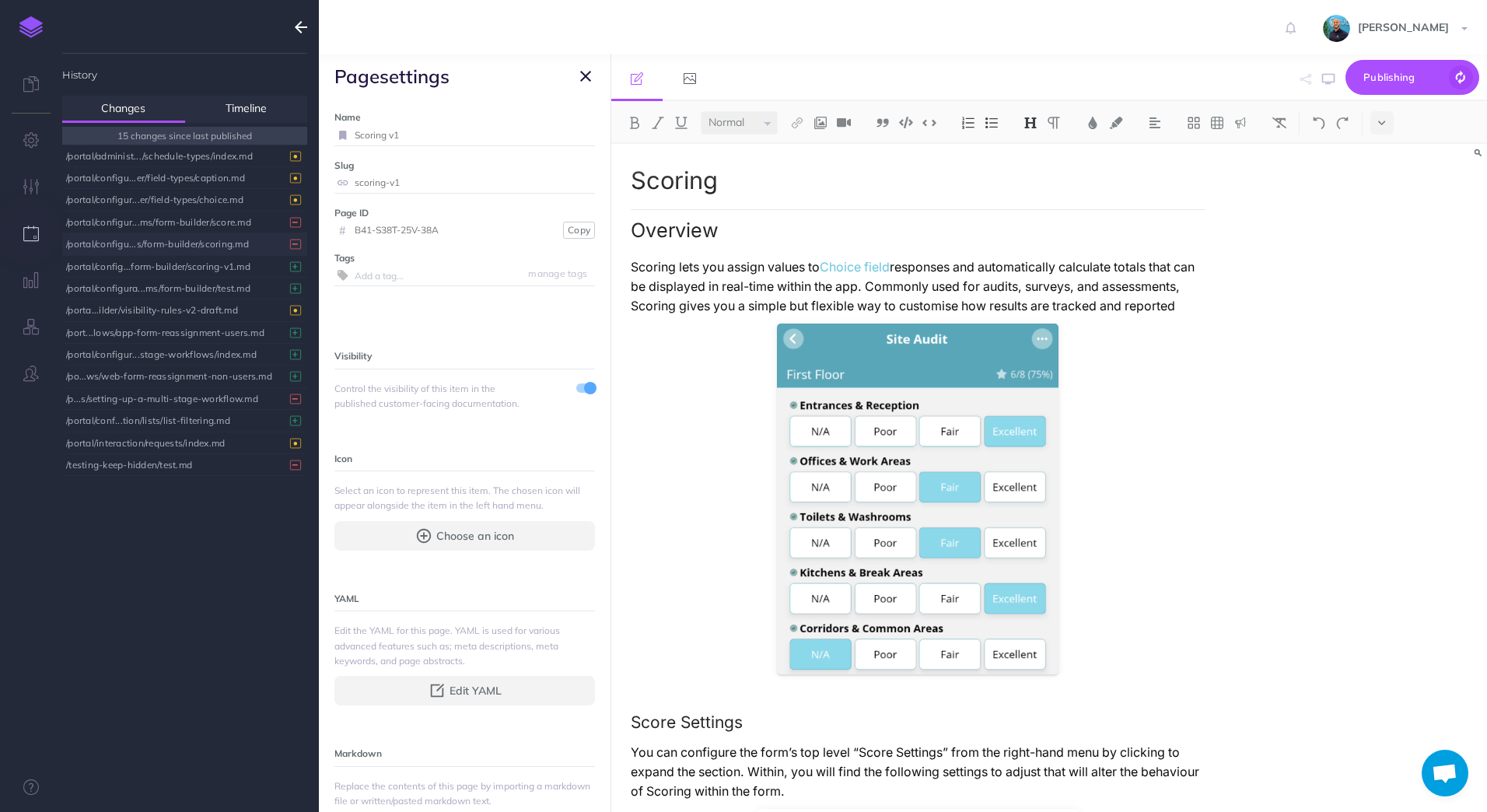
click at [591, 79] on button "button" at bounding box center [586, 76] width 19 height 19
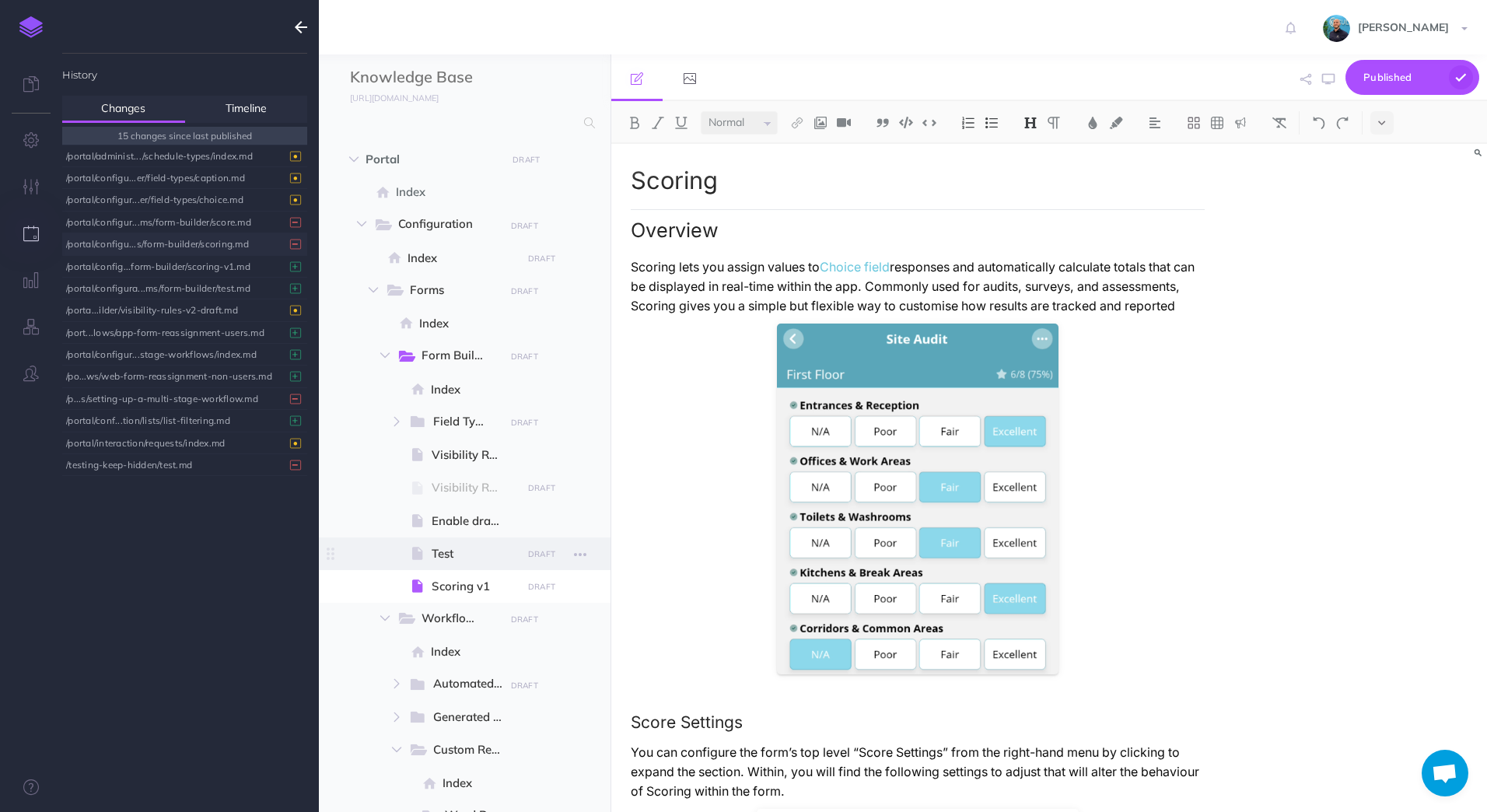
click at [466, 551] on span "Test" at bounding box center [474, 554] width 86 height 19
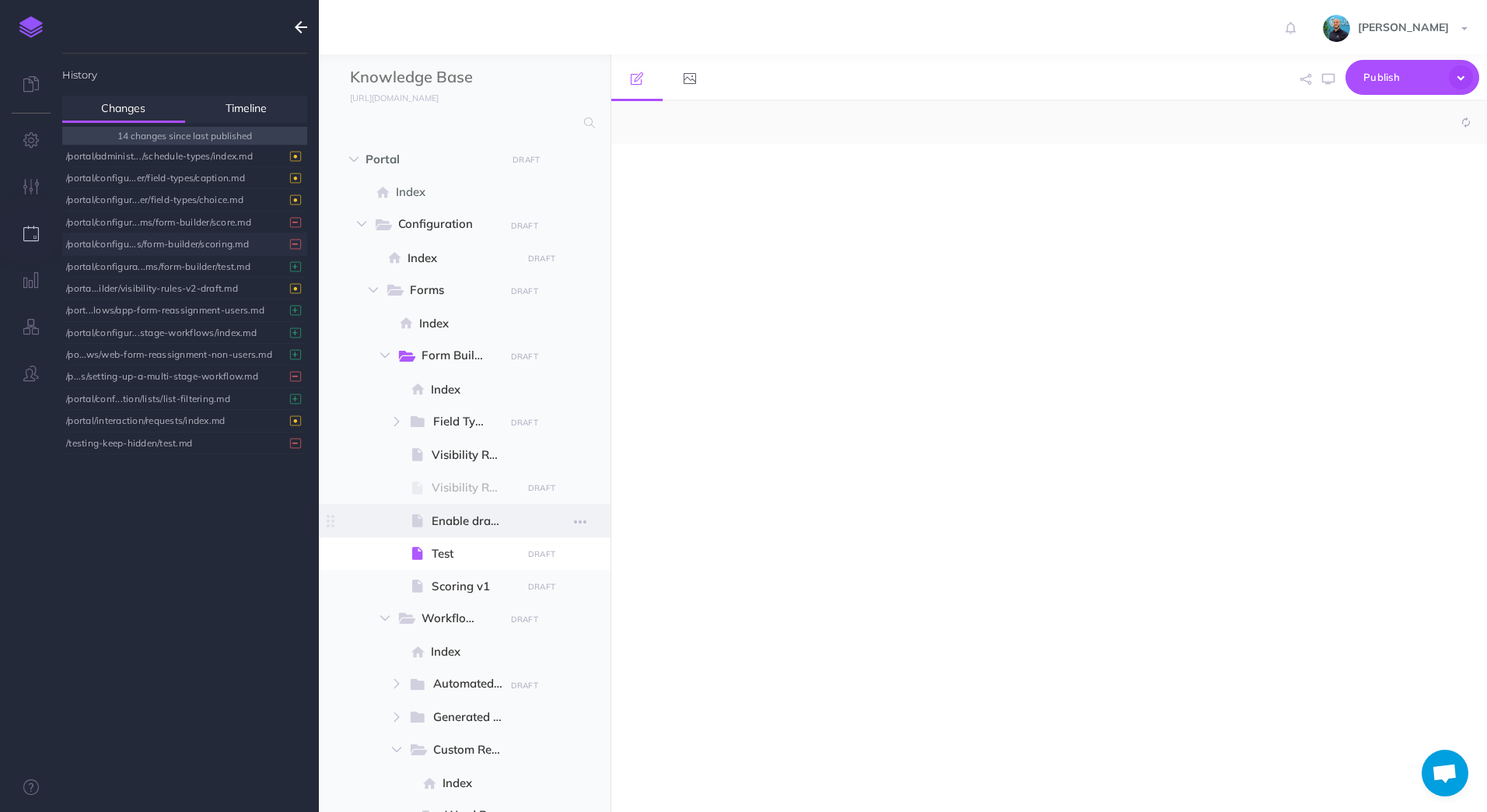
select select "null"
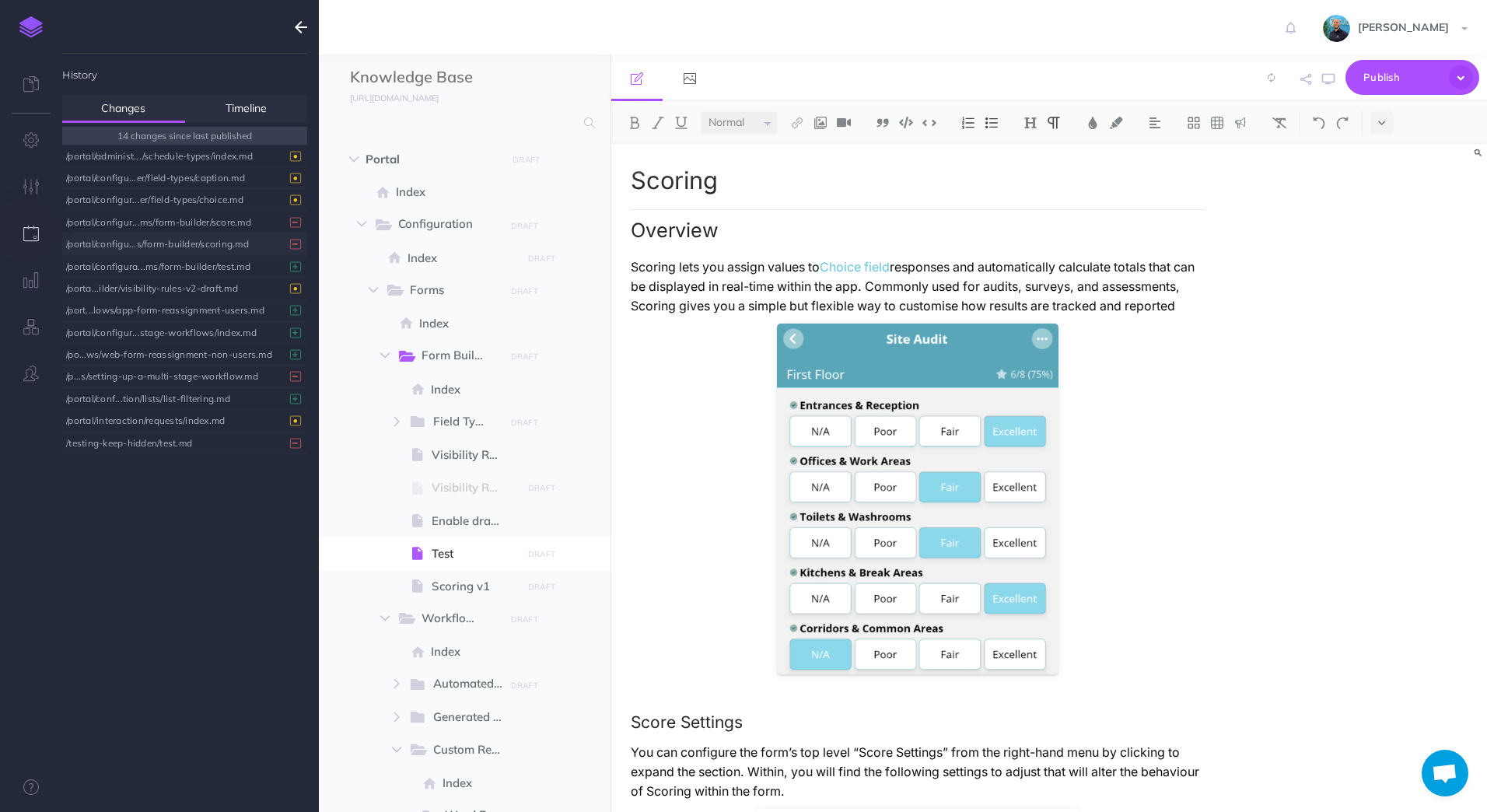
click at [988, 283] on p "Scoring lets you assign values to Choice field responses and automatically calc…" at bounding box center [918, 287] width 575 height 58
click at [477, 553] on span "Test" at bounding box center [474, 554] width 86 height 19
click at [481, 579] on span "Scoring v1" at bounding box center [474, 587] width 86 height 19
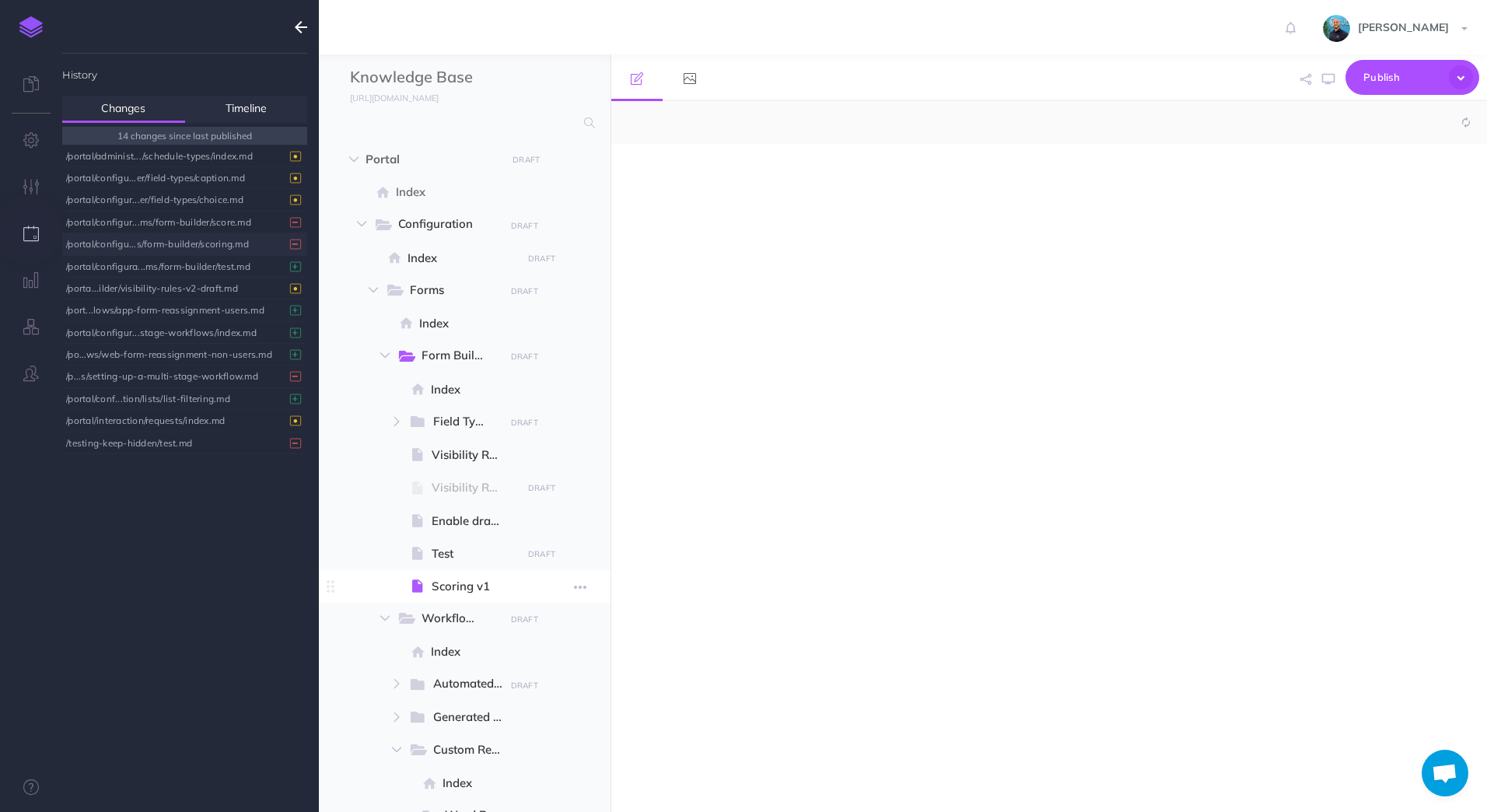
select select "null"
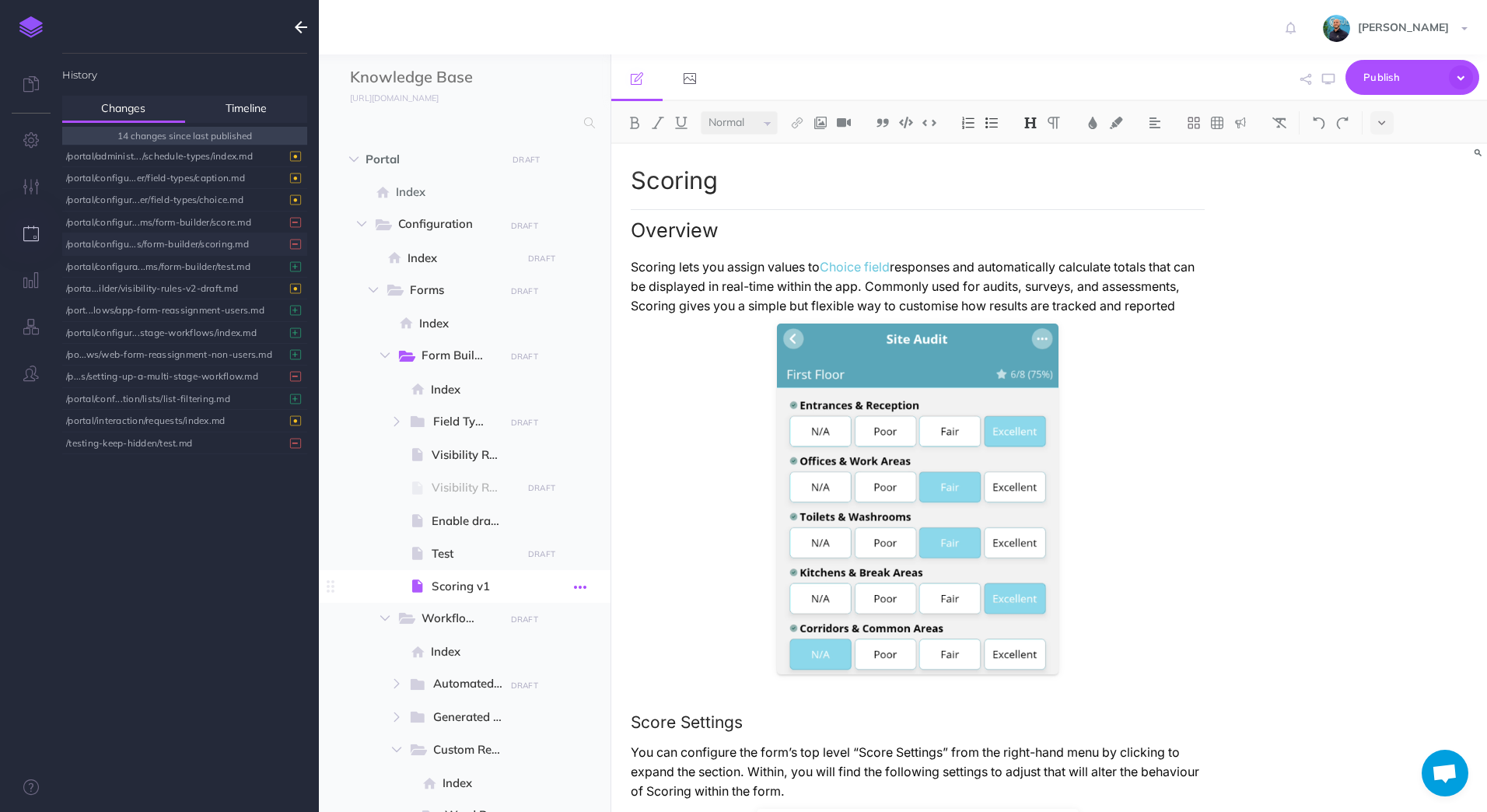
click at [580, 585] on icon "button" at bounding box center [580, 588] width 13 height 19
click at [559, 687] on link "Settings" at bounding box center [536, 691] width 117 height 26
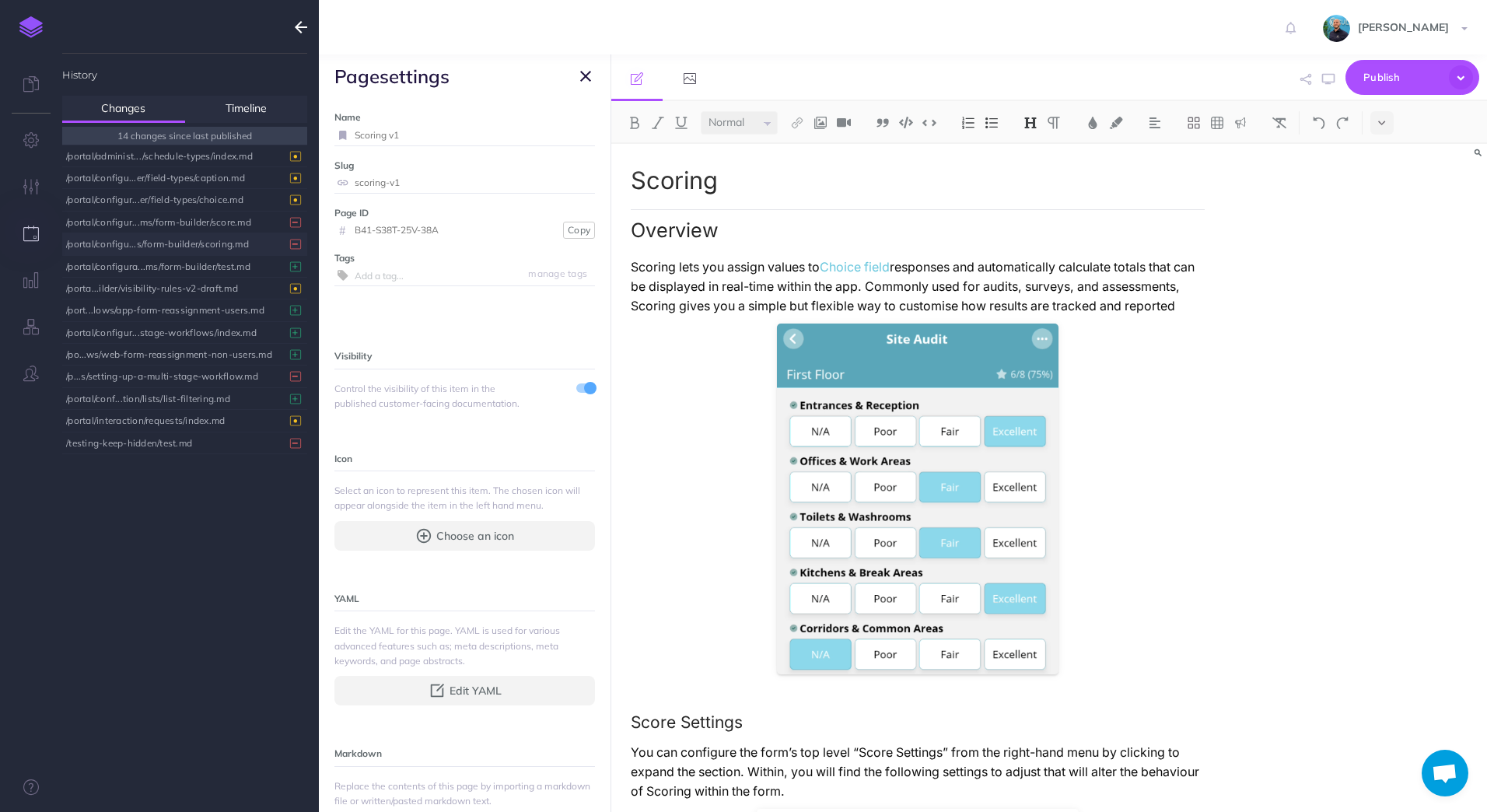
click at [1311, 313] on div "Scoring Overview Scoring lets you assign values to Choice field responses and a…" at bounding box center [1049, 478] width 877 height 668
click at [594, 76] on button "button" at bounding box center [586, 76] width 19 height 19
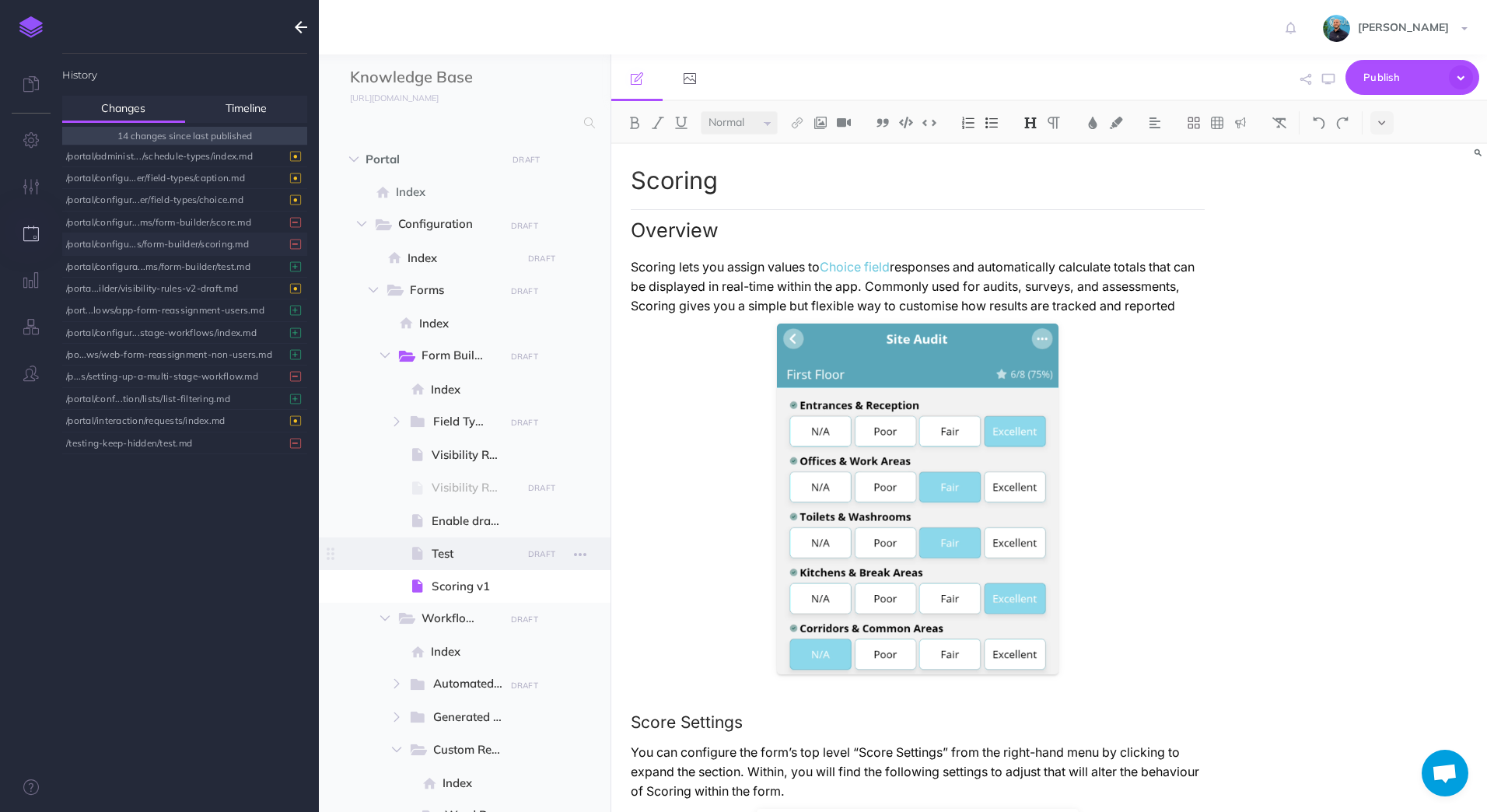
click at [481, 560] on span "Test" at bounding box center [474, 554] width 86 height 19
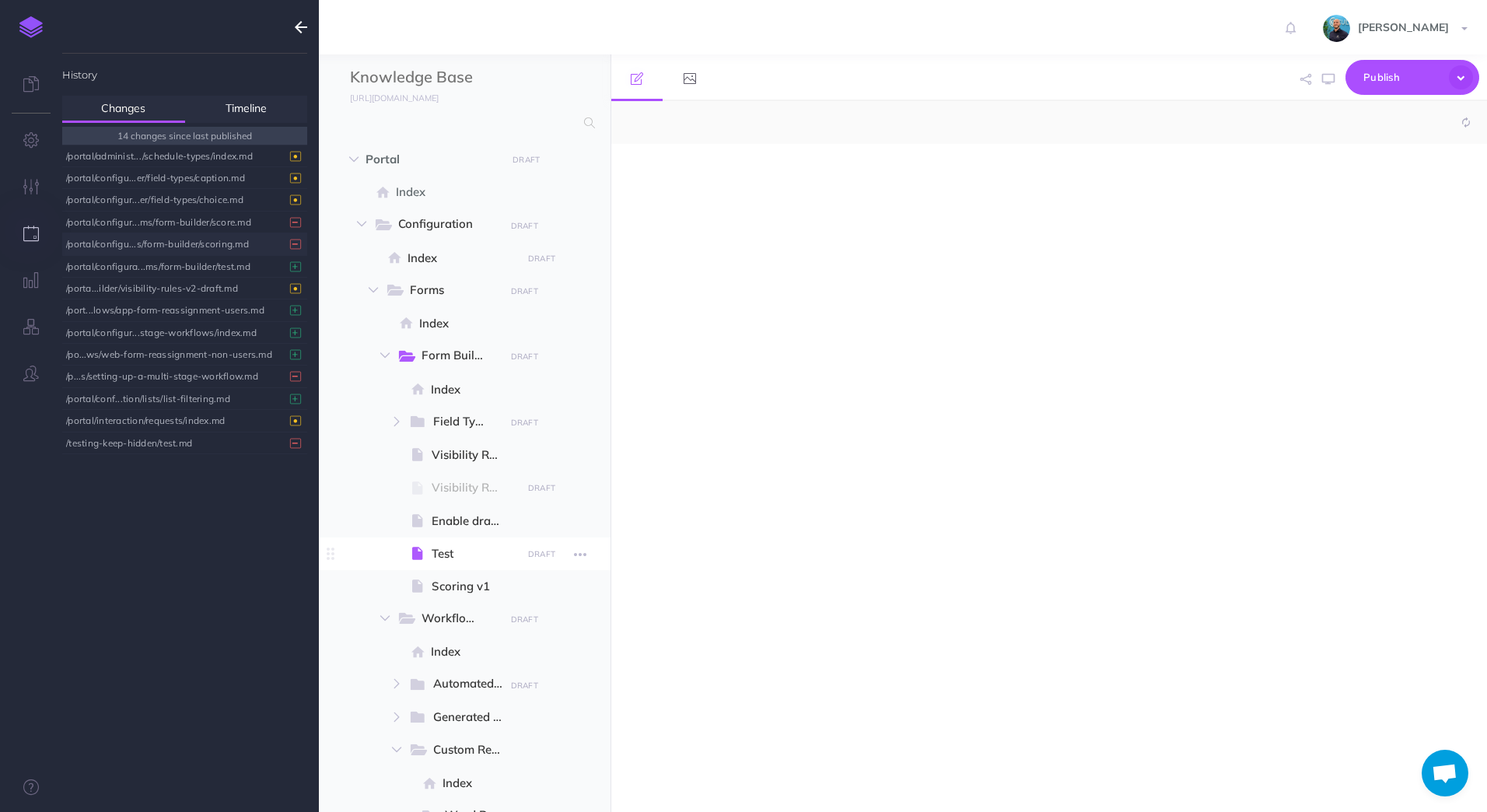
select select "null"
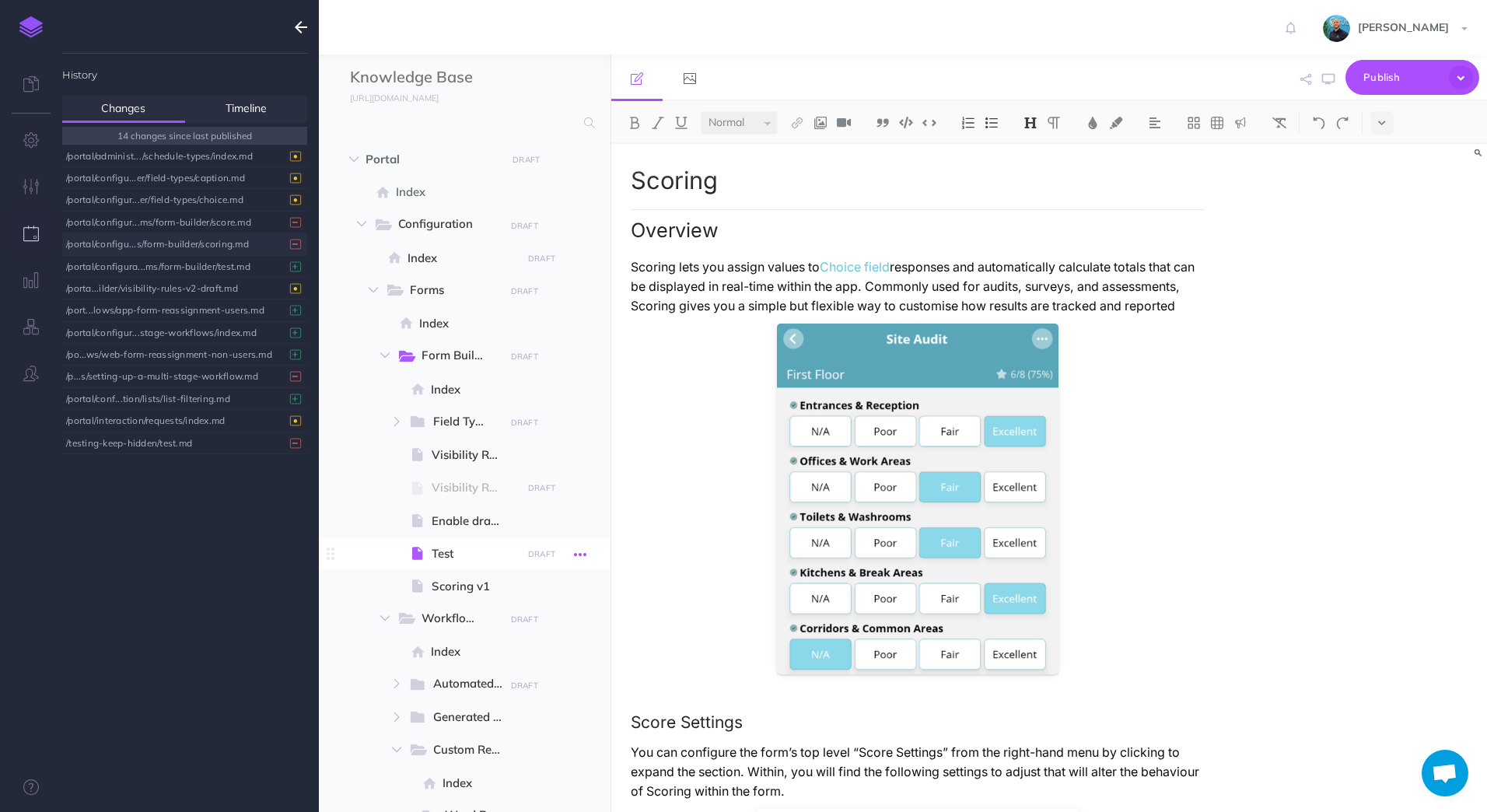
click at [578, 556] on icon "button" at bounding box center [580, 554] width 13 height 19
click at [563, 648] on link "Settings" at bounding box center [536, 658] width 117 height 26
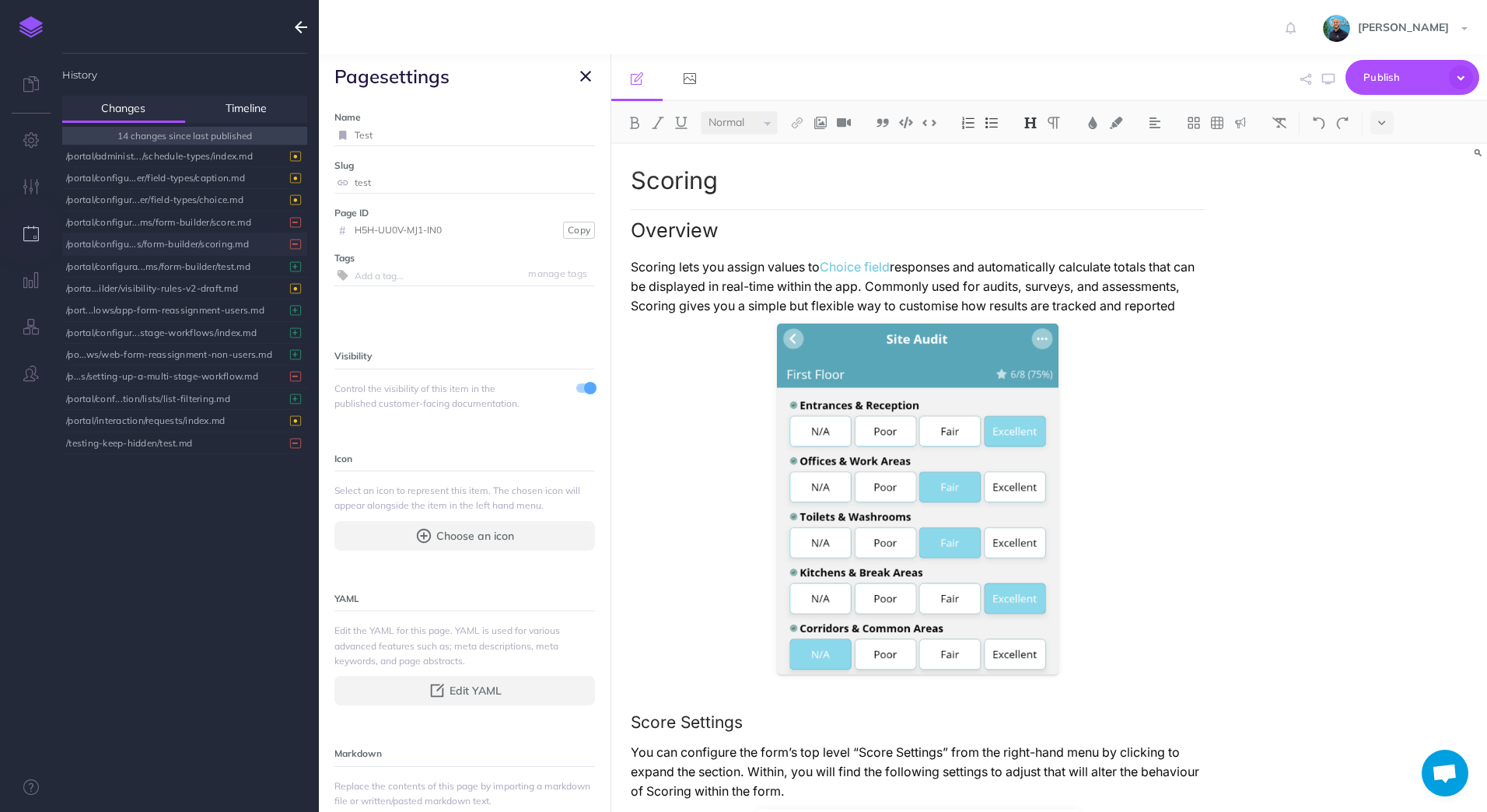
click at [585, 80] on icon "button" at bounding box center [586, 76] width 11 height 19
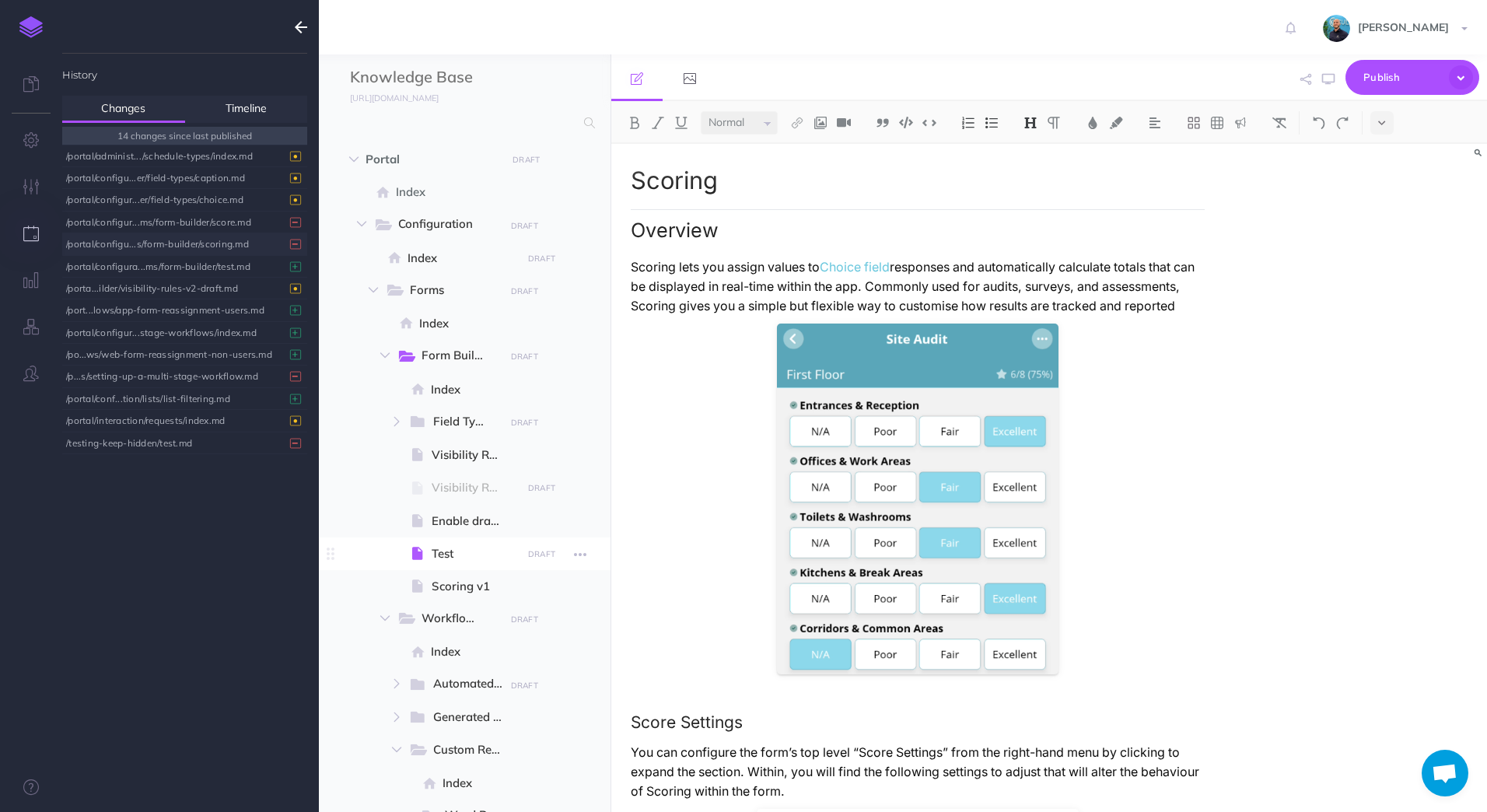
click at [459, 552] on span "Test" at bounding box center [474, 554] width 86 height 19
click at [1400, 87] on span "Publish" at bounding box center [1402, 77] width 78 height 24
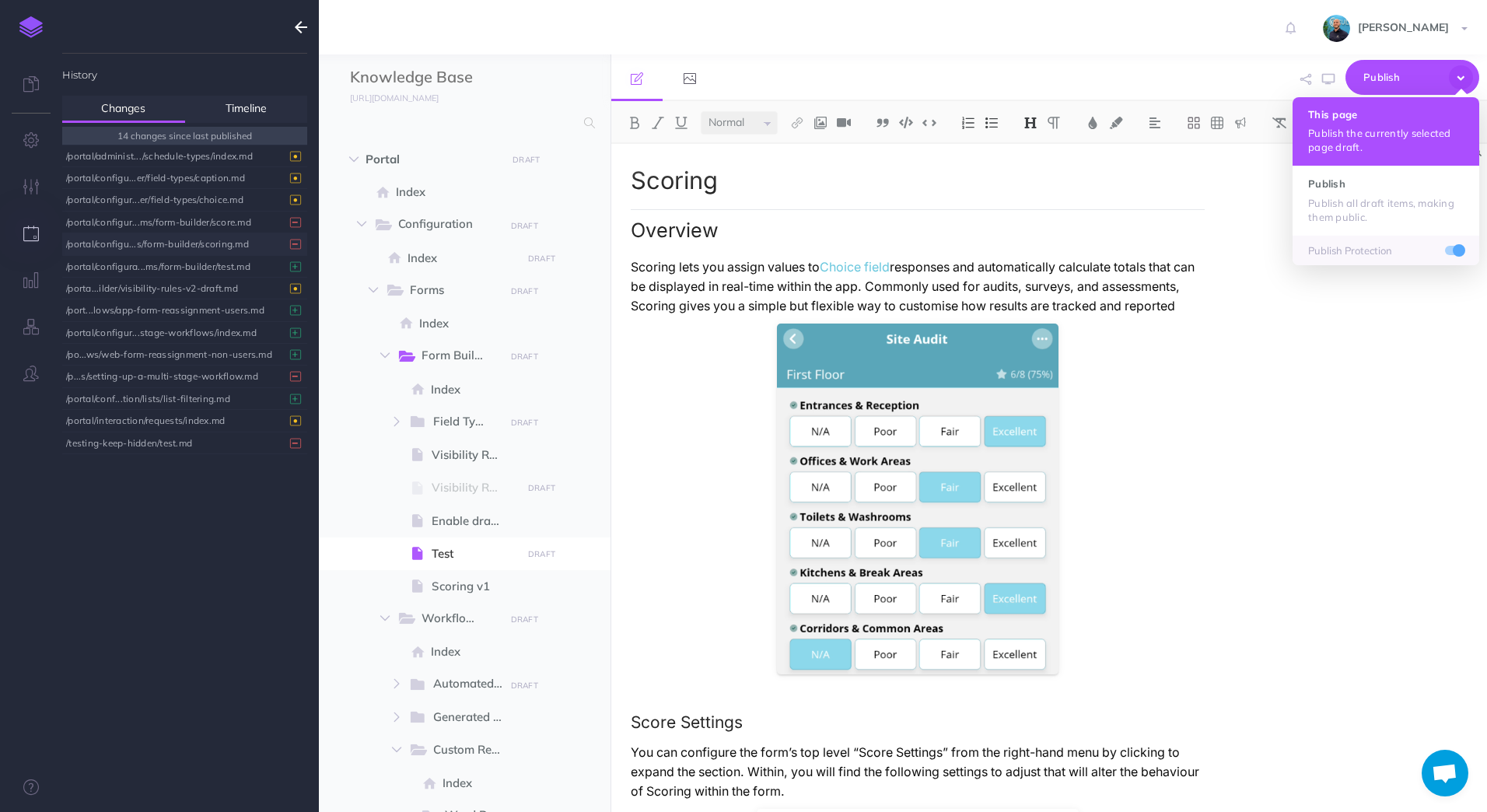
click at [1382, 120] on h4 "This page" at bounding box center [1385, 114] width 155 height 11
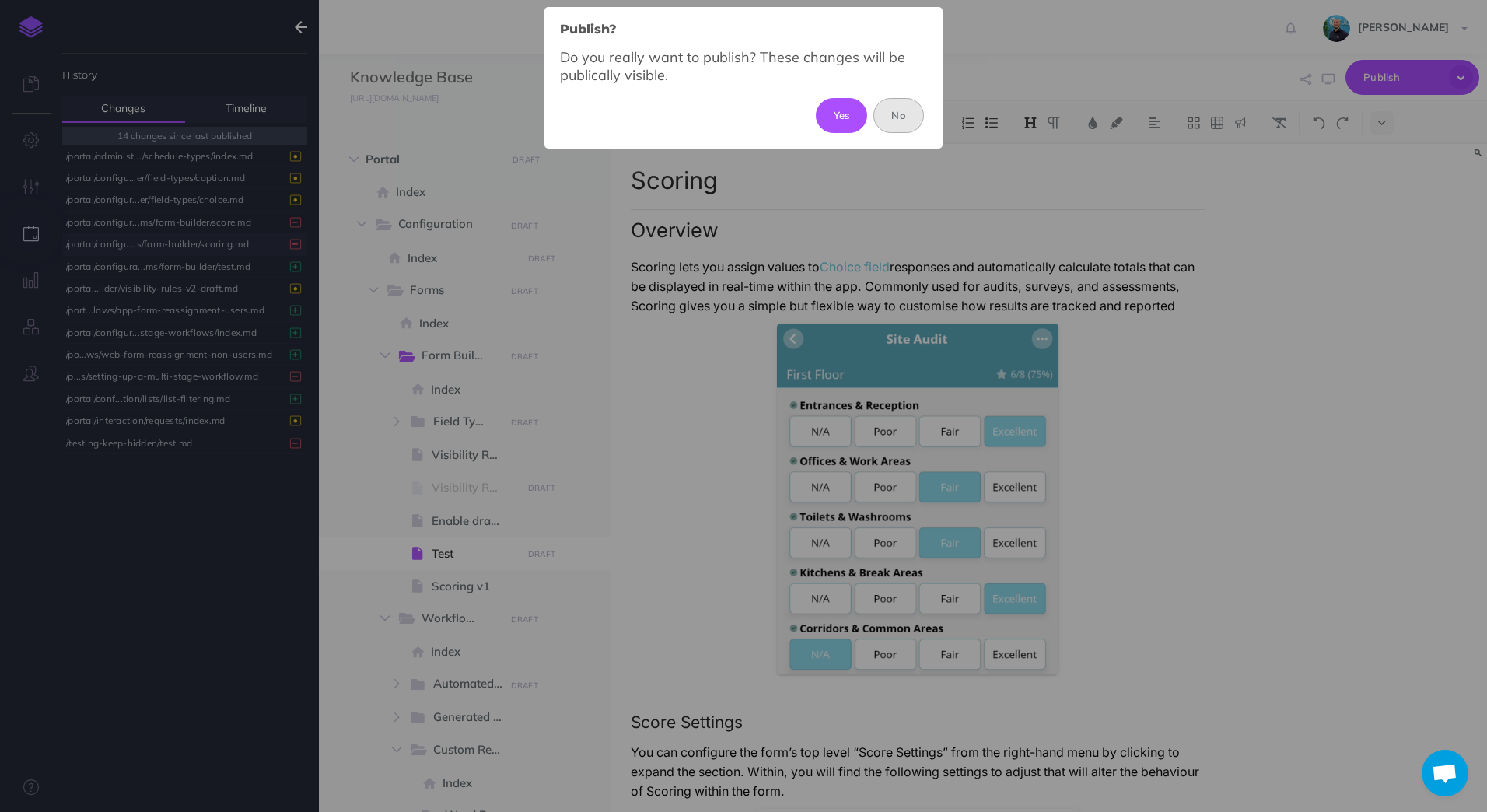
click at [912, 115] on button "No" at bounding box center [899, 114] width 50 height 34
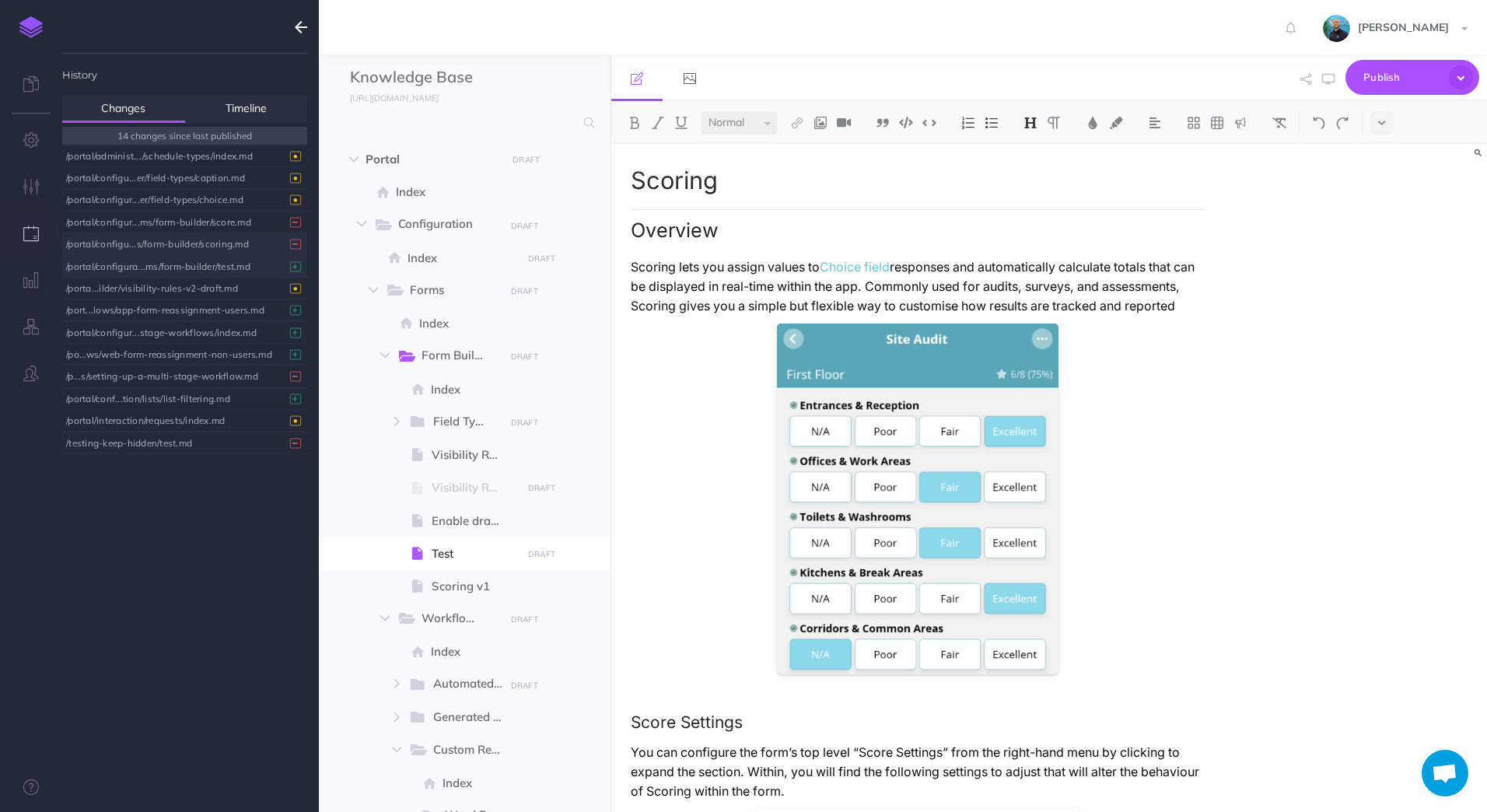
click at [205, 265] on div "/portal/configura...ms/form-builder/test.md" at bounding box center [180, 266] width 229 height 21
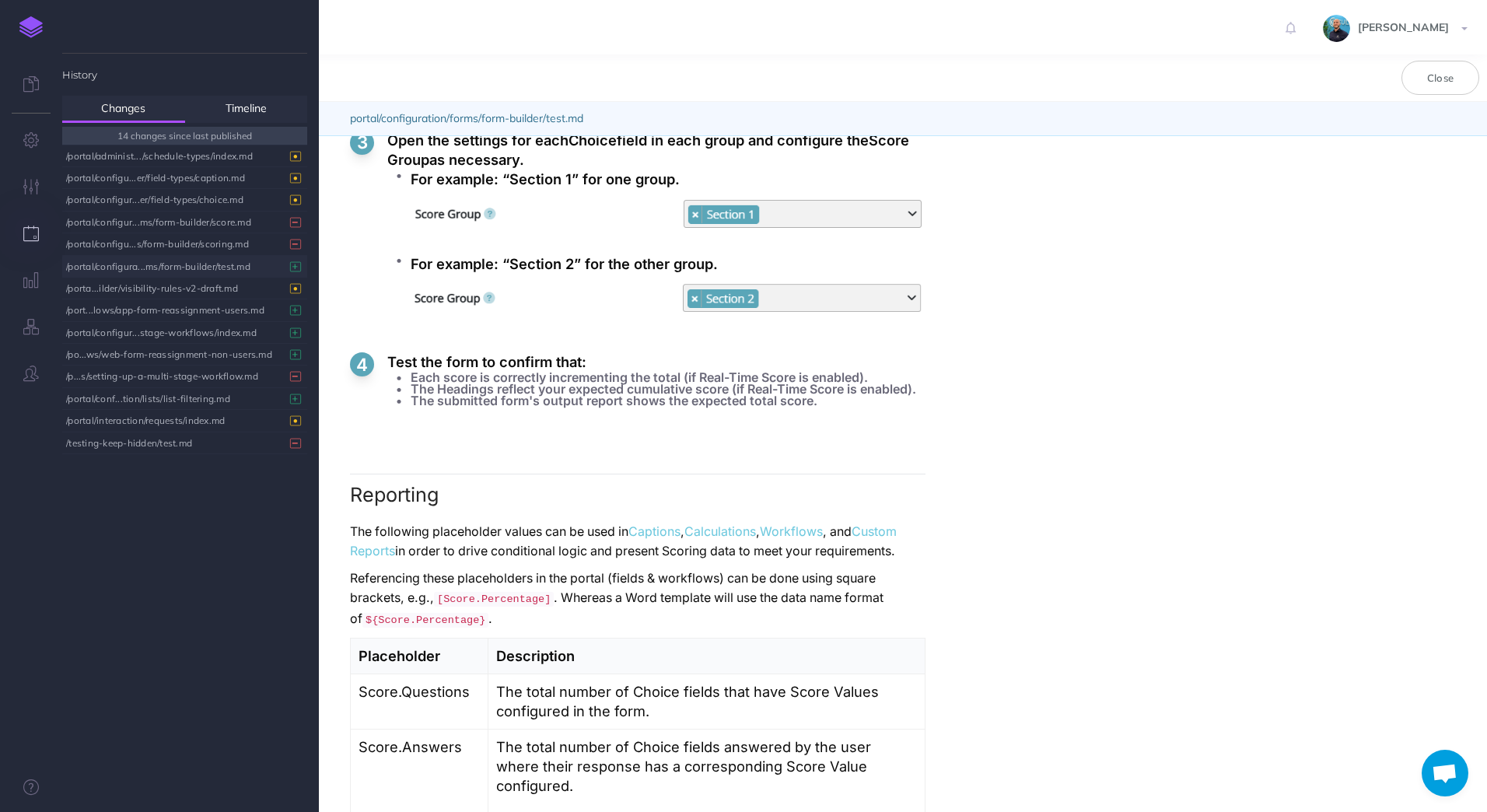
scroll to position [4177, 0]
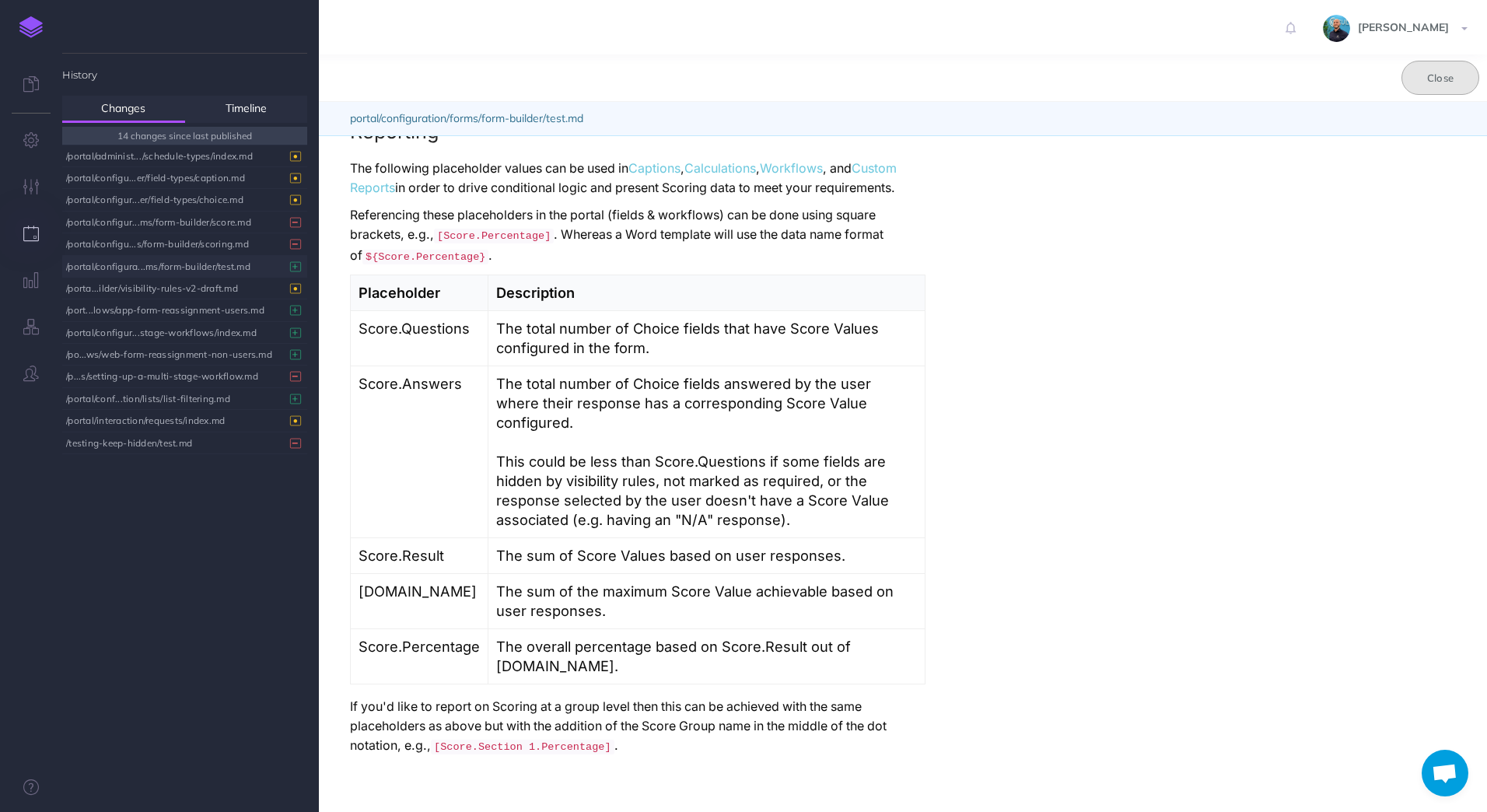
click at [1446, 88] on button "Close" at bounding box center [1440, 77] width 78 height 34
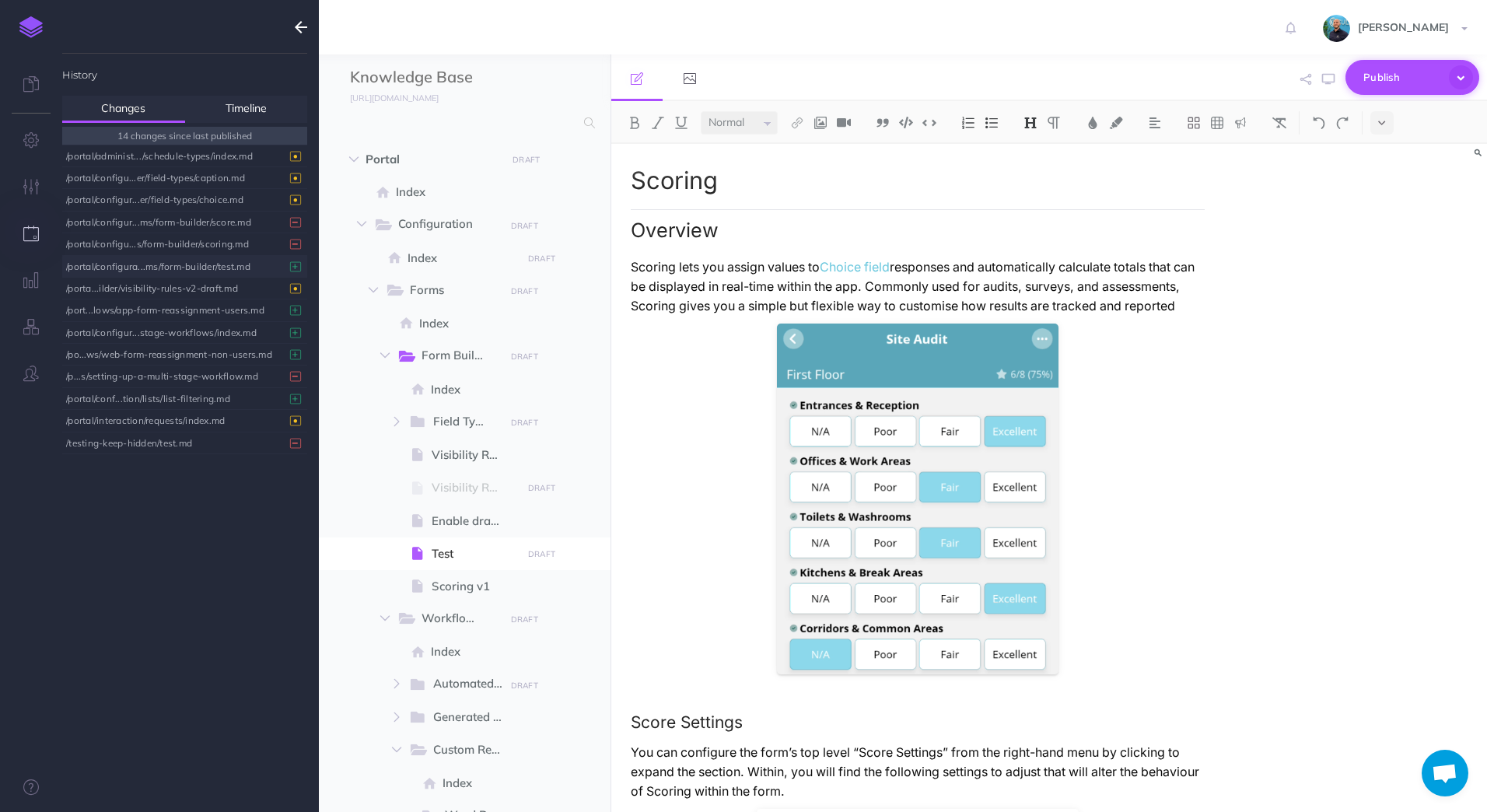
click at [1467, 80] on icon "button" at bounding box center [1460, 77] width 24 height 24
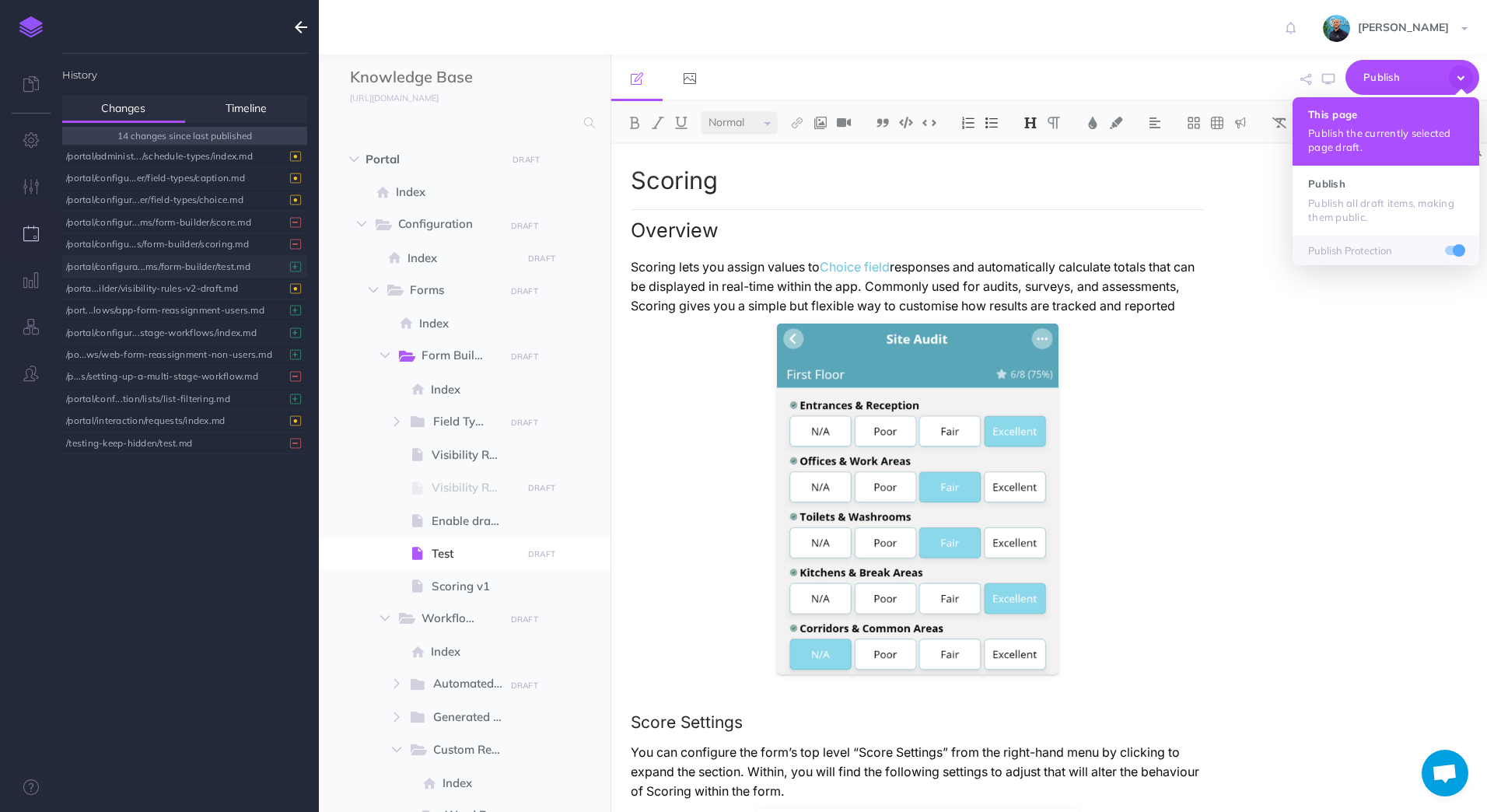
click at [1436, 121] on button "This page Publish the currently selected page draft." at bounding box center [1385, 131] width 187 height 69
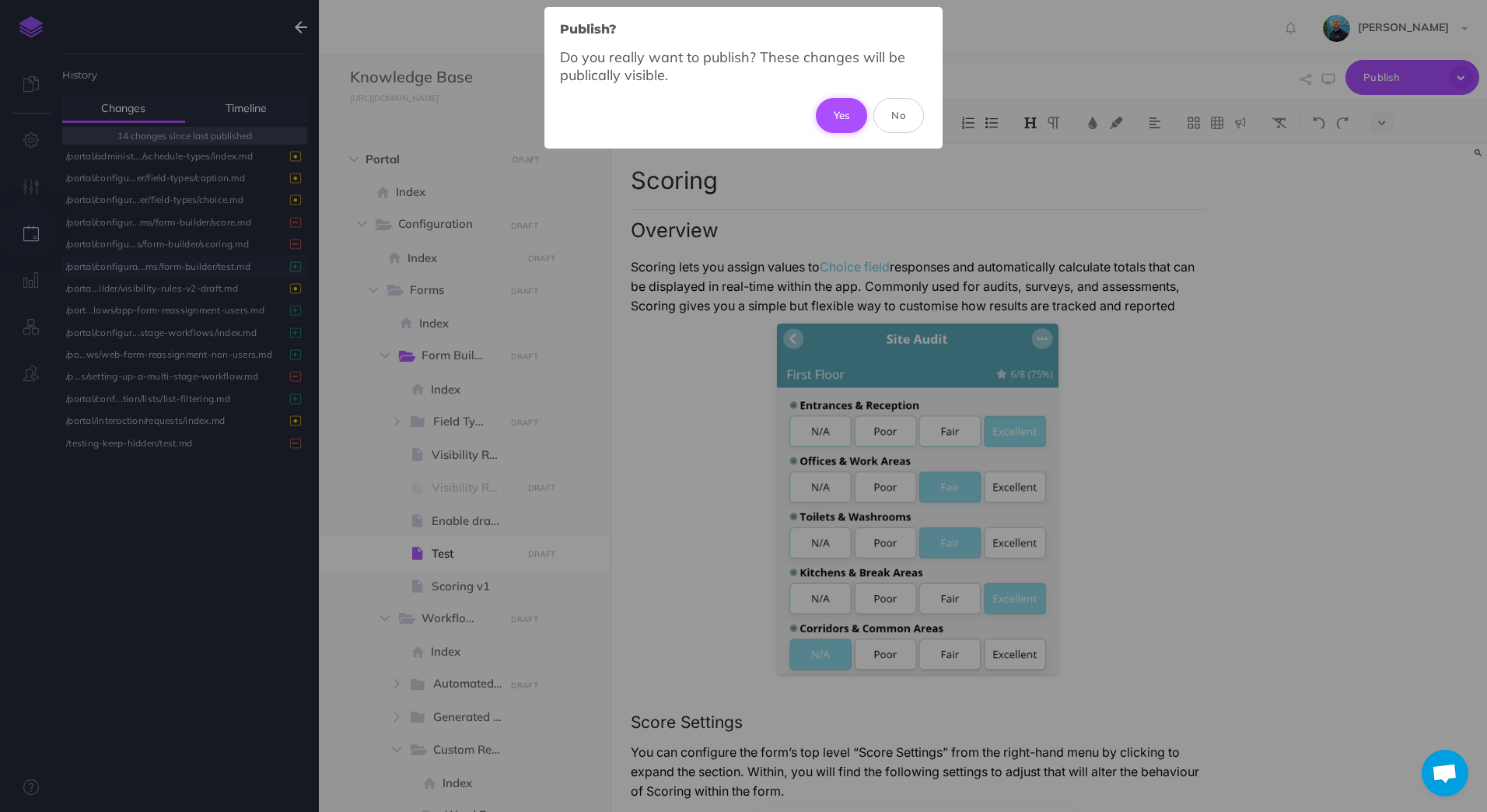
click at [836, 109] on button "Yes" at bounding box center [842, 114] width 52 height 34
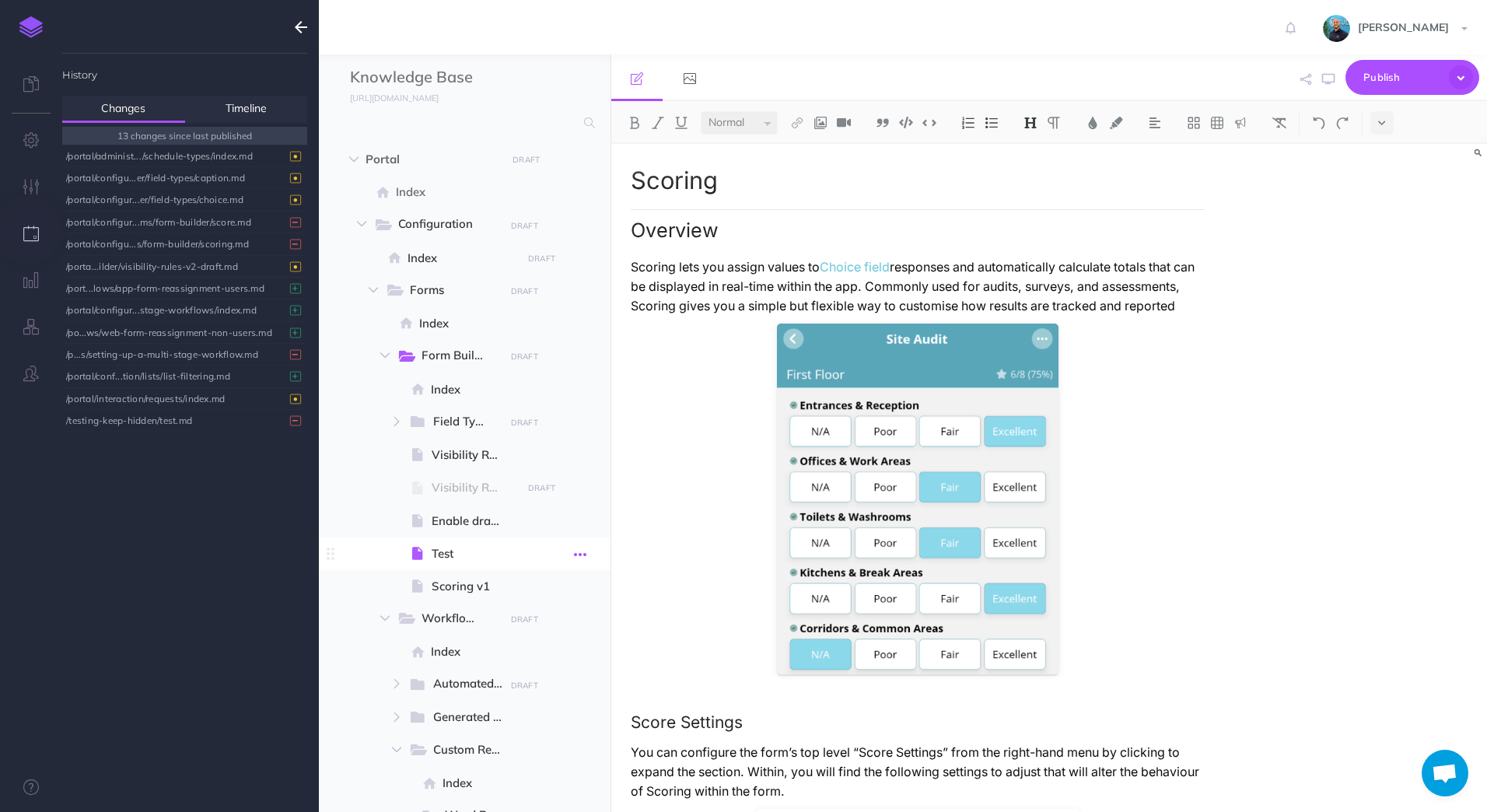
click at [580, 553] on icon "button" at bounding box center [580, 554] width 13 height 19
click at [532, 658] on link "Settings" at bounding box center [536, 658] width 117 height 26
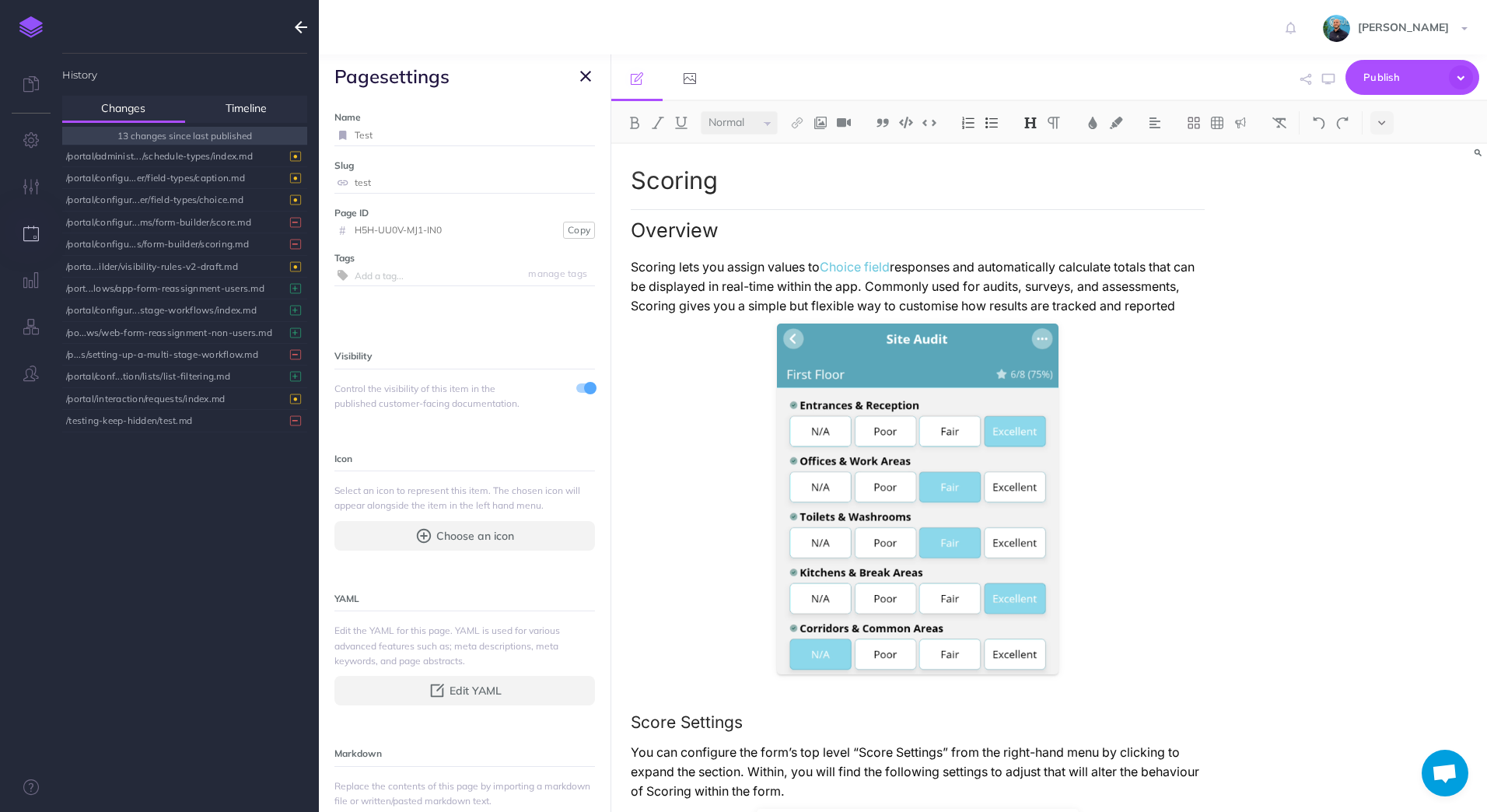
click at [584, 387] on span at bounding box center [590, 388] width 13 height 13
click at [588, 79] on icon "button" at bounding box center [586, 76] width 11 height 19
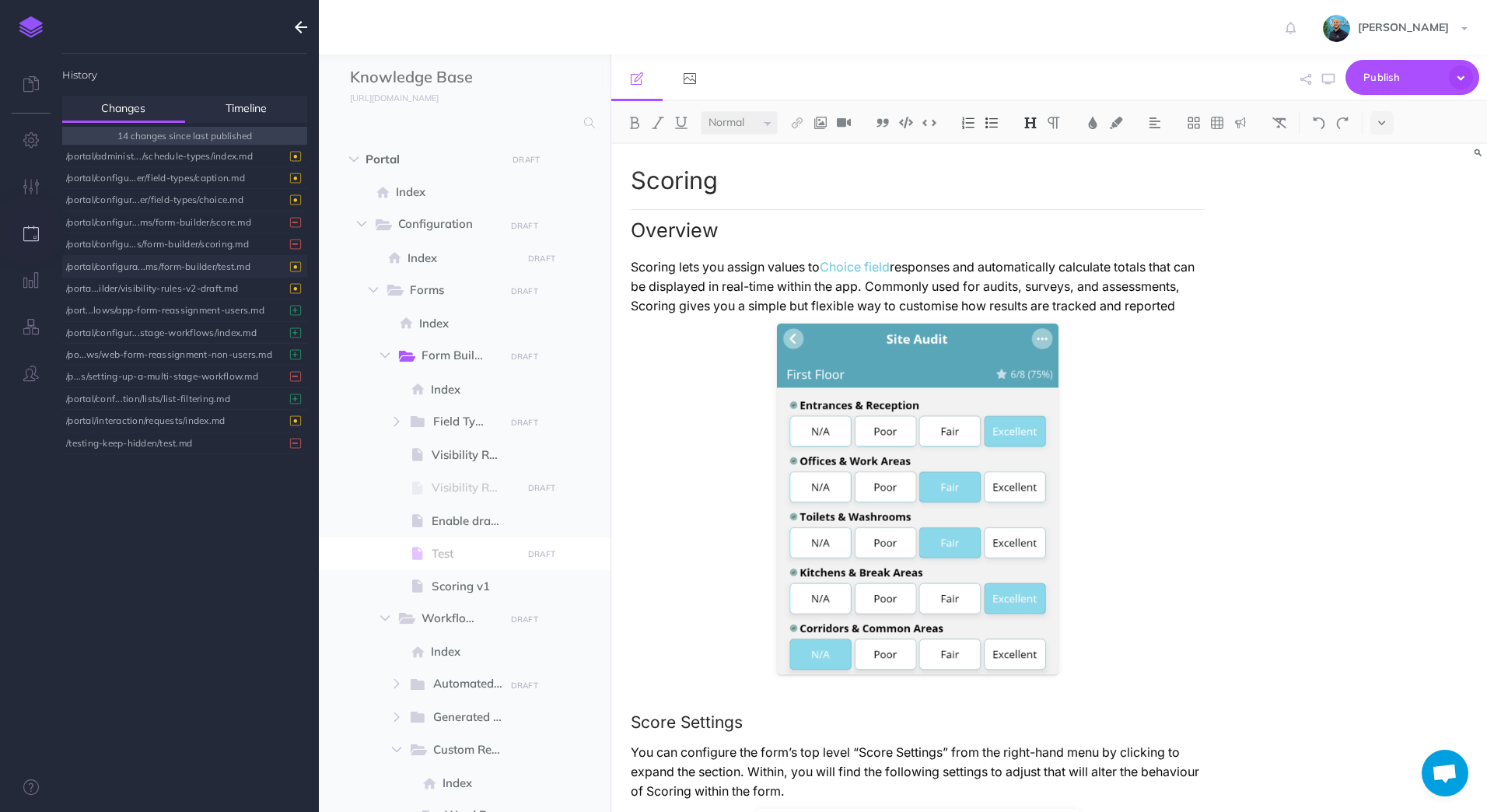
click at [214, 275] on div "/portal/configura...ms/form-builder/test.md" at bounding box center [180, 266] width 229 height 21
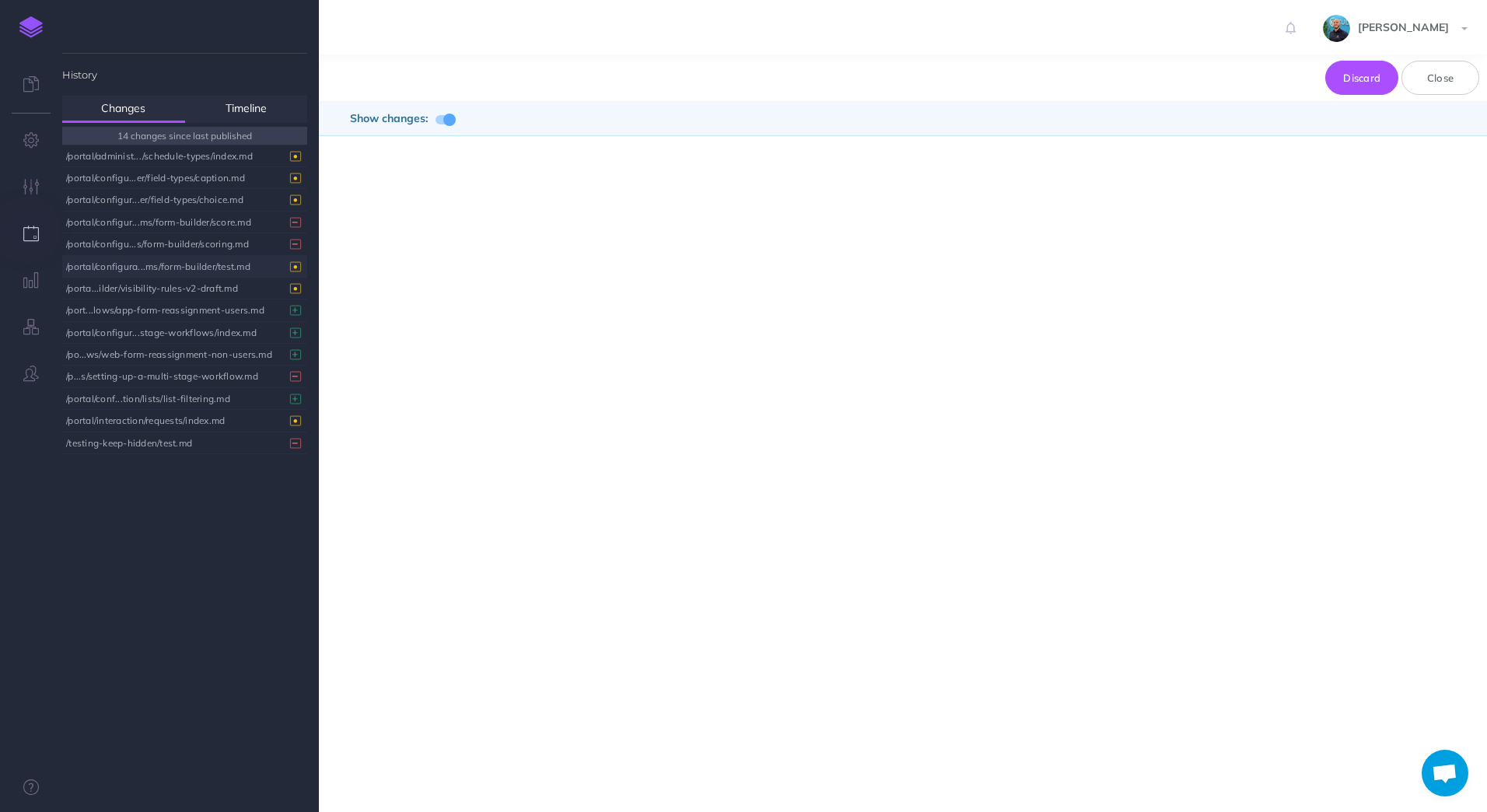
click at [213, 273] on div "/portal/configura...ms/form-builder/test.md" at bounding box center [180, 266] width 229 height 21
click at [1467, 85] on button "Close" at bounding box center [1440, 77] width 78 height 34
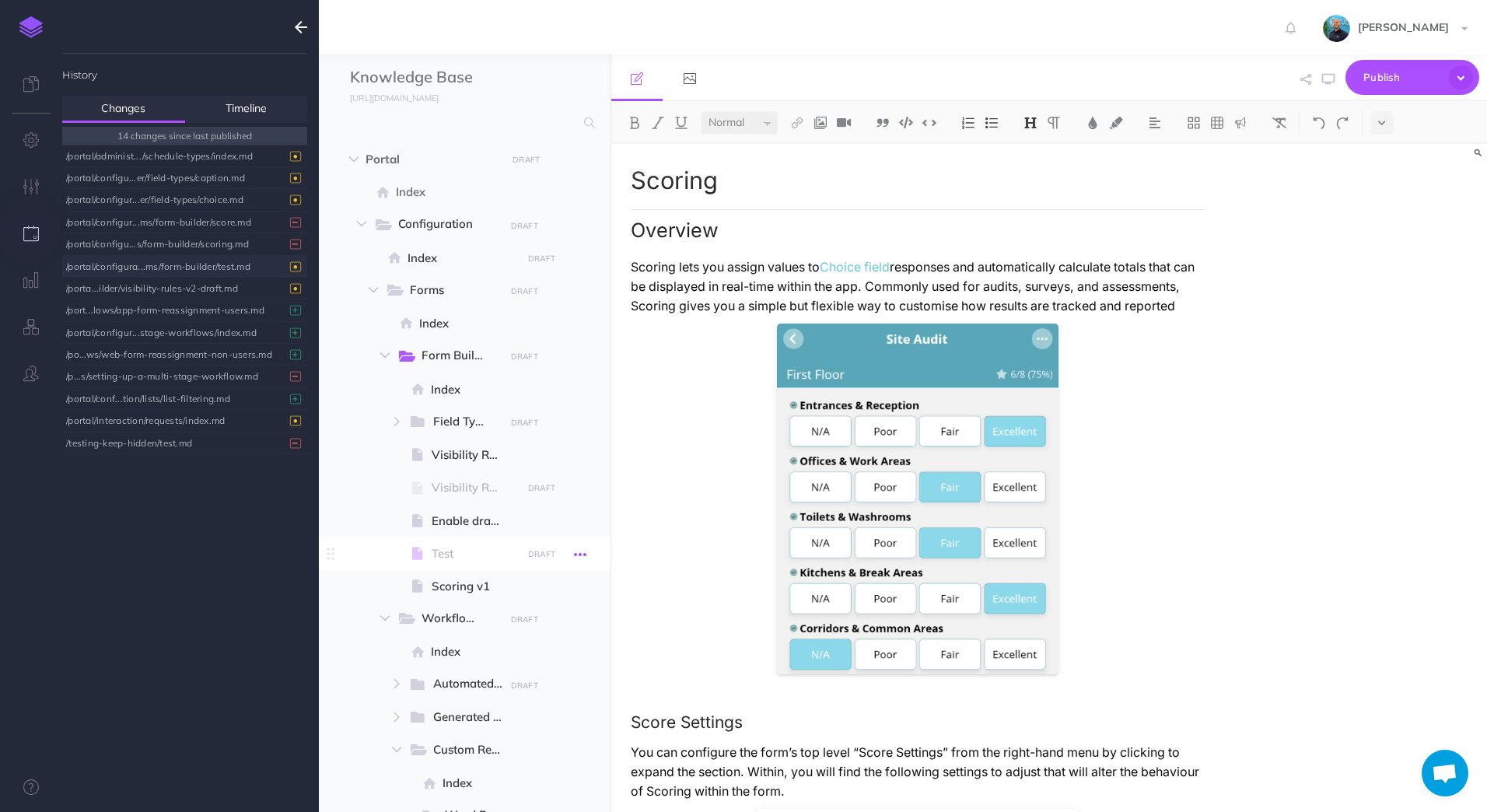
click at [577, 556] on icon "button" at bounding box center [580, 554] width 13 height 19
click at [547, 661] on link "Settings" at bounding box center [536, 658] width 117 height 26
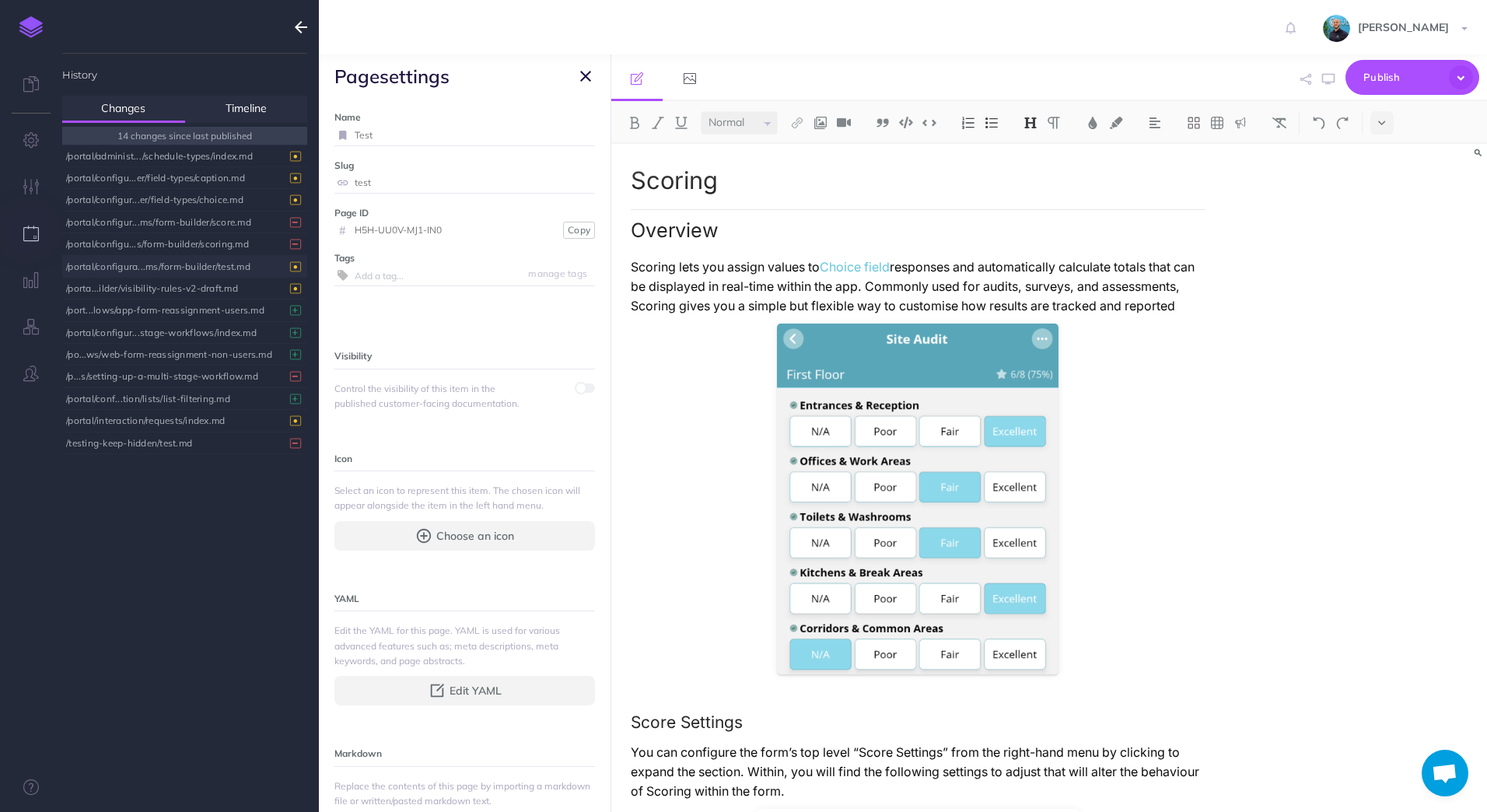
click at [579, 391] on span at bounding box center [586, 388] width 19 height 9
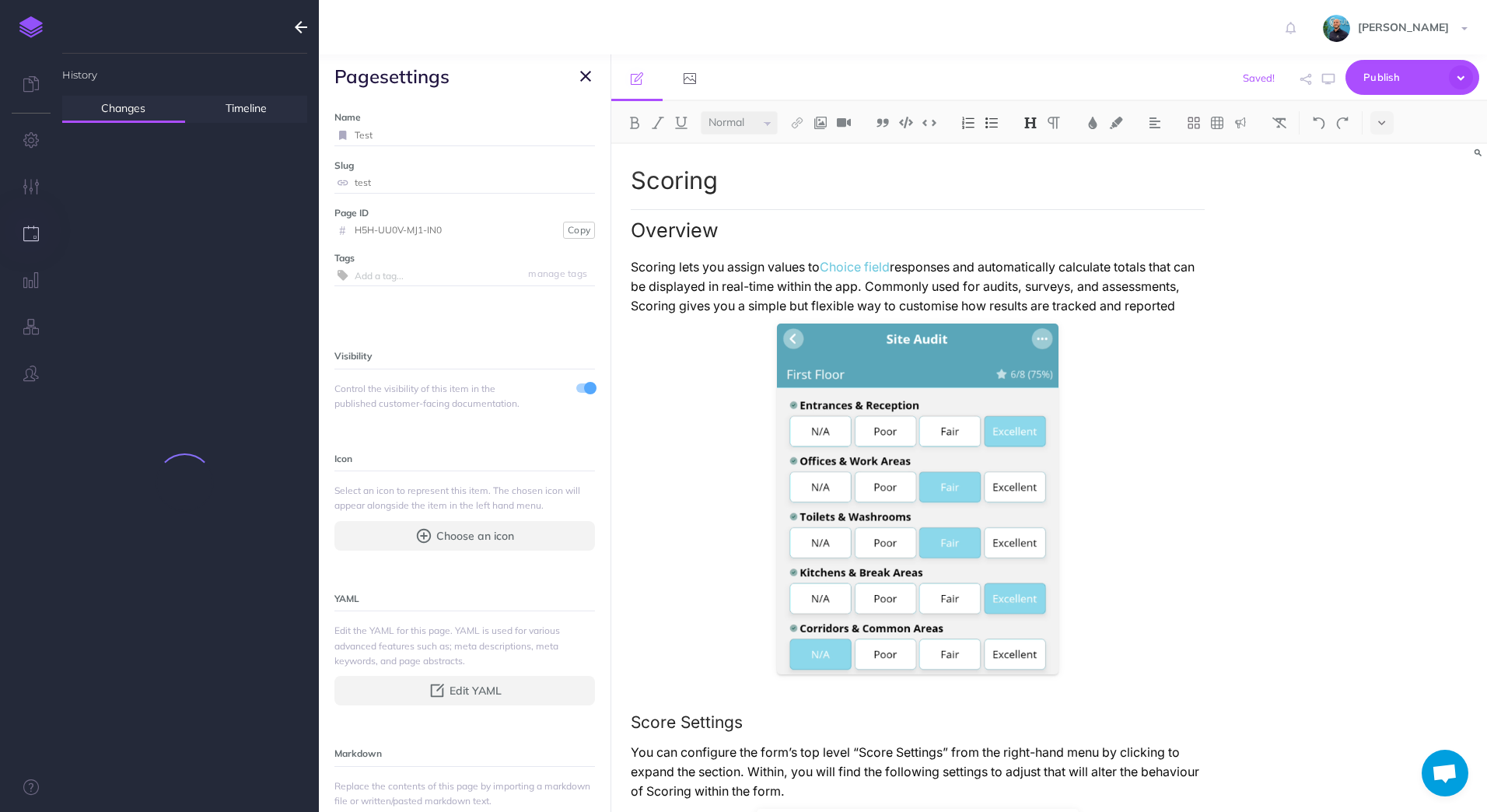
click at [1235, 390] on div "Scoring Overview Scoring lets you assign values to Choice field responses and a…" at bounding box center [1049, 478] width 877 height 668
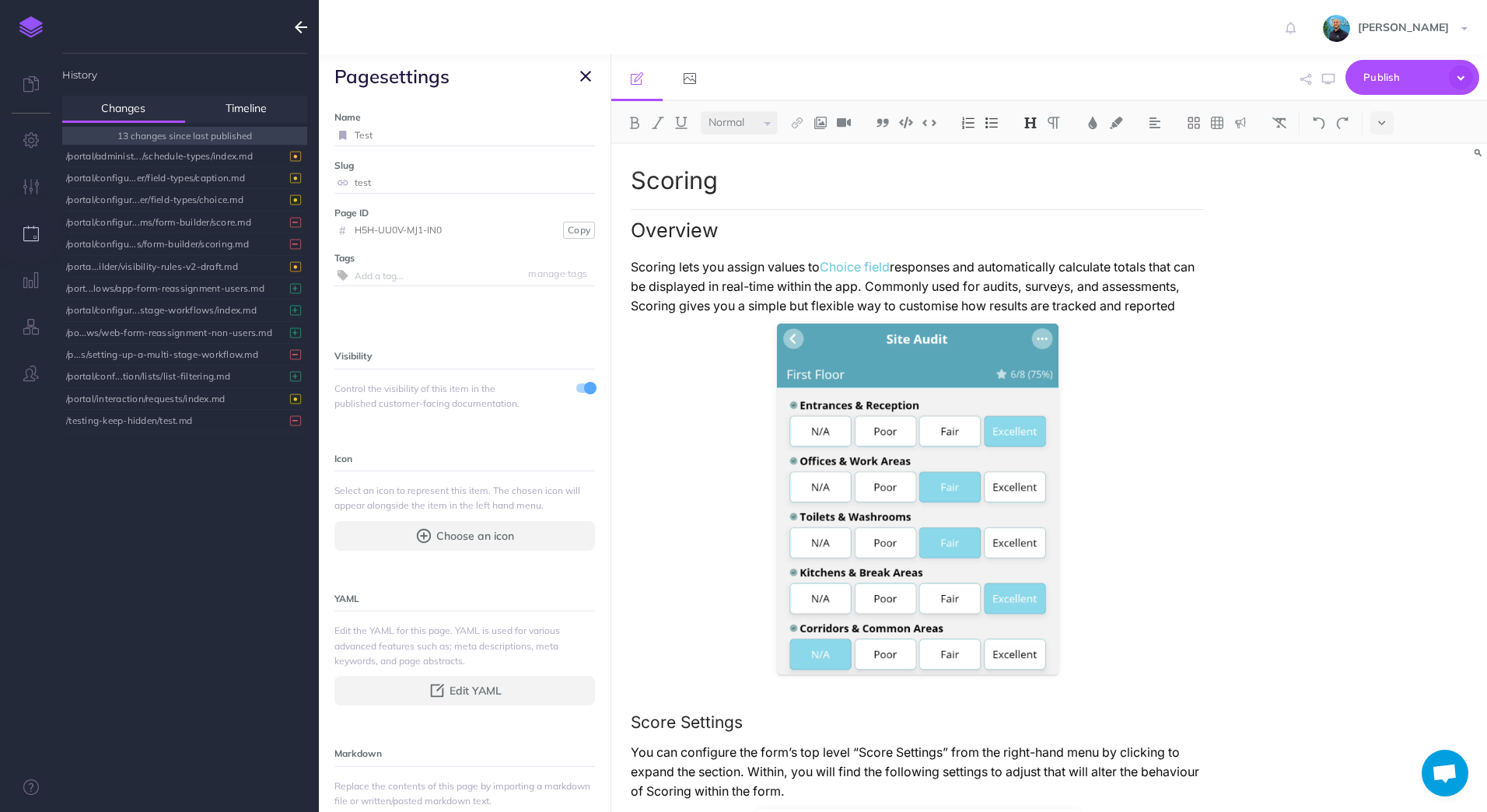
click at [732, 316] on p "Scoring lets you assign values to Choice field responses and automatically calc…" at bounding box center [918, 287] width 575 height 58
click at [230, 267] on div "/portal/configura...ms/form-builder/test.md" at bounding box center [180, 266] width 229 height 21
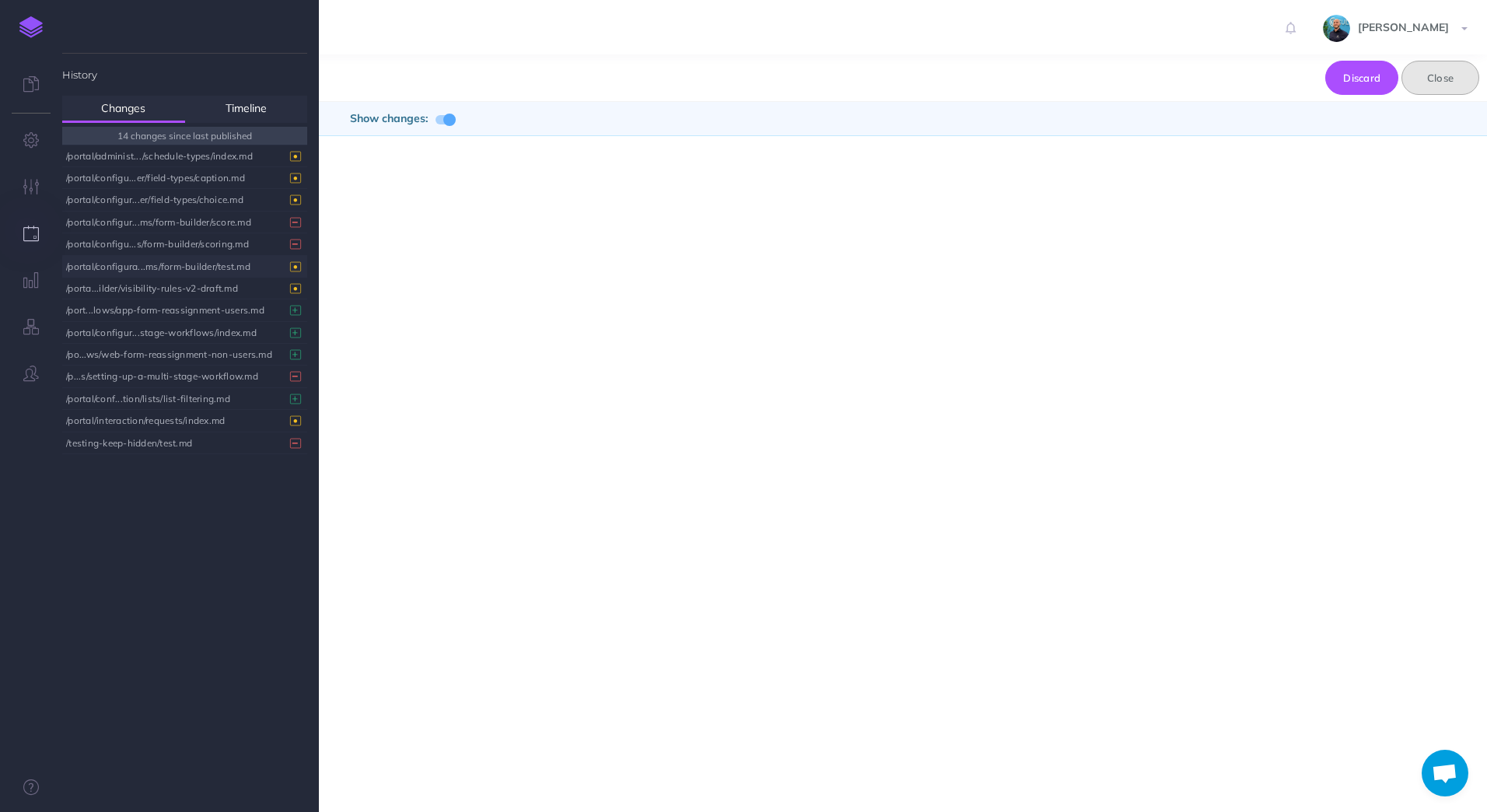
click at [1454, 84] on button "Close" at bounding box center [1440, 77] width 78 height 34
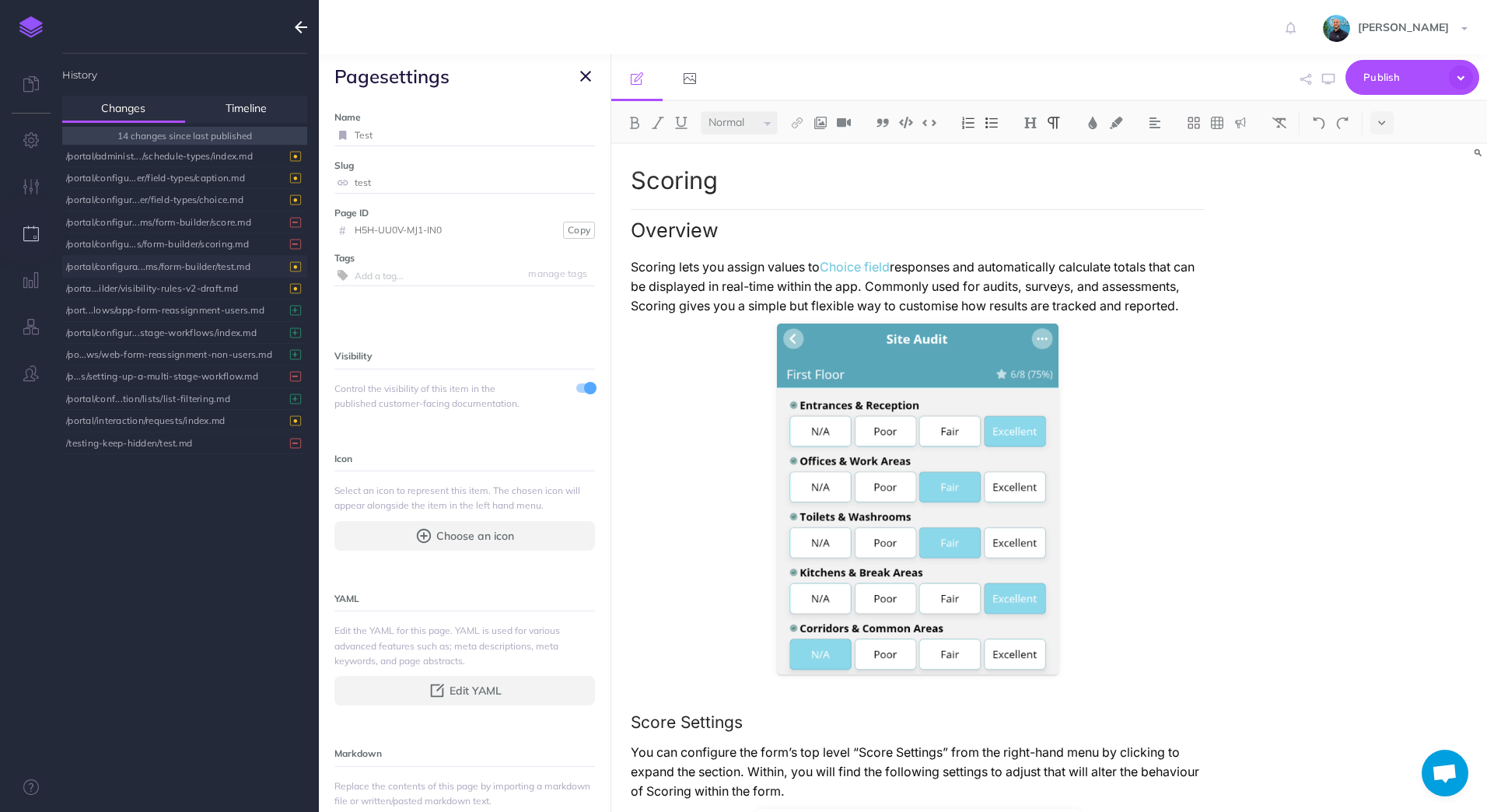
click at [584, 390] on span at bounding box center [590, 388] width 13 height 13
click at [181, 267] on div "/portal/configura...ms/form-builder/test.md" at bounding box center [180, 266] width 229 height 21
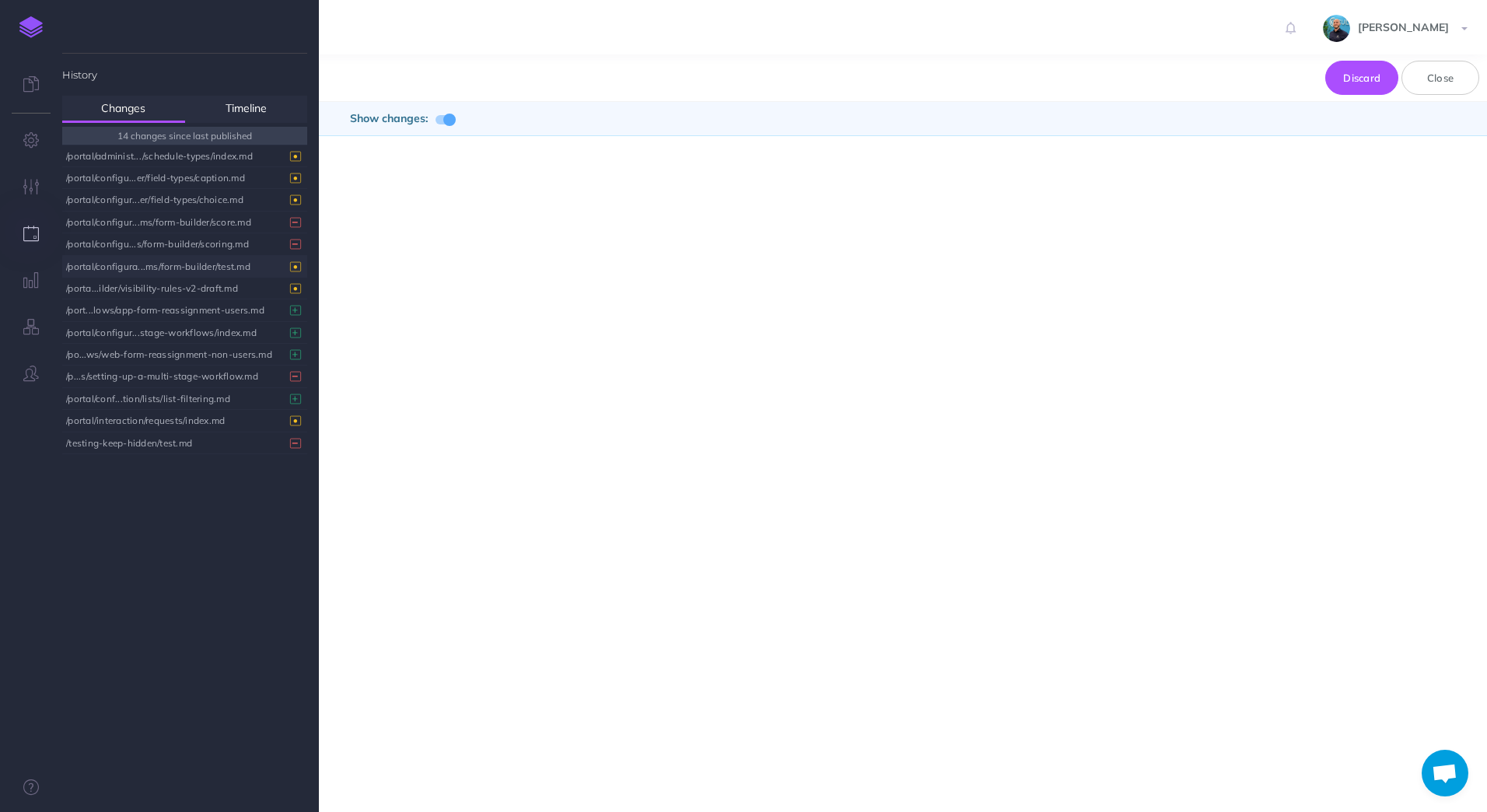
click at [181, 267] on div "/portal/configura...ms/form-builder/test.md" at bounding box center [180, 266] width 229 height 21
click at [1434, 74] on button "Close" at bounding box center [1440, 77] width 78 height 34
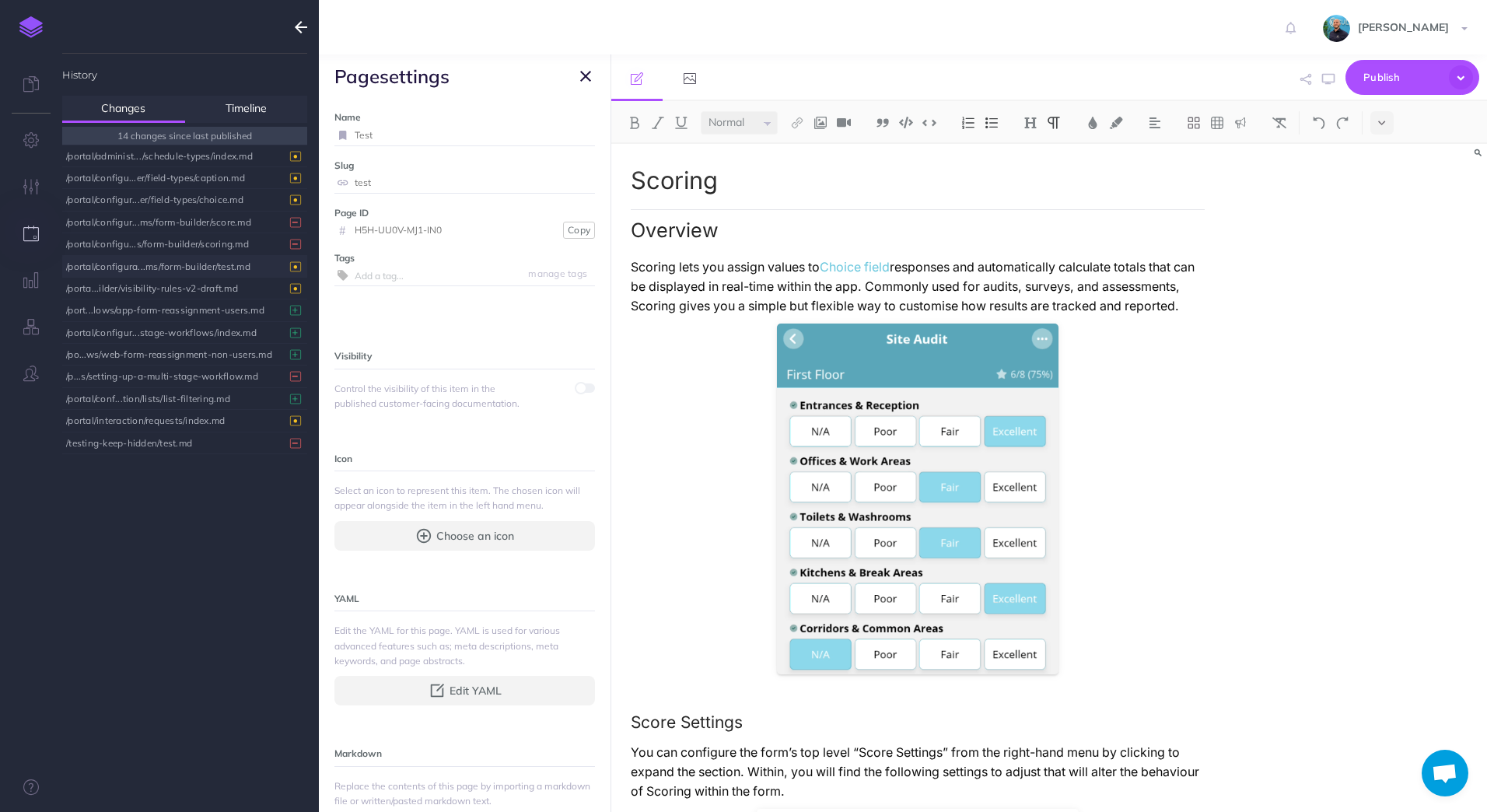
click at [588, 72] on icon "button" at bounding box center [586, 76] width 11 height 19
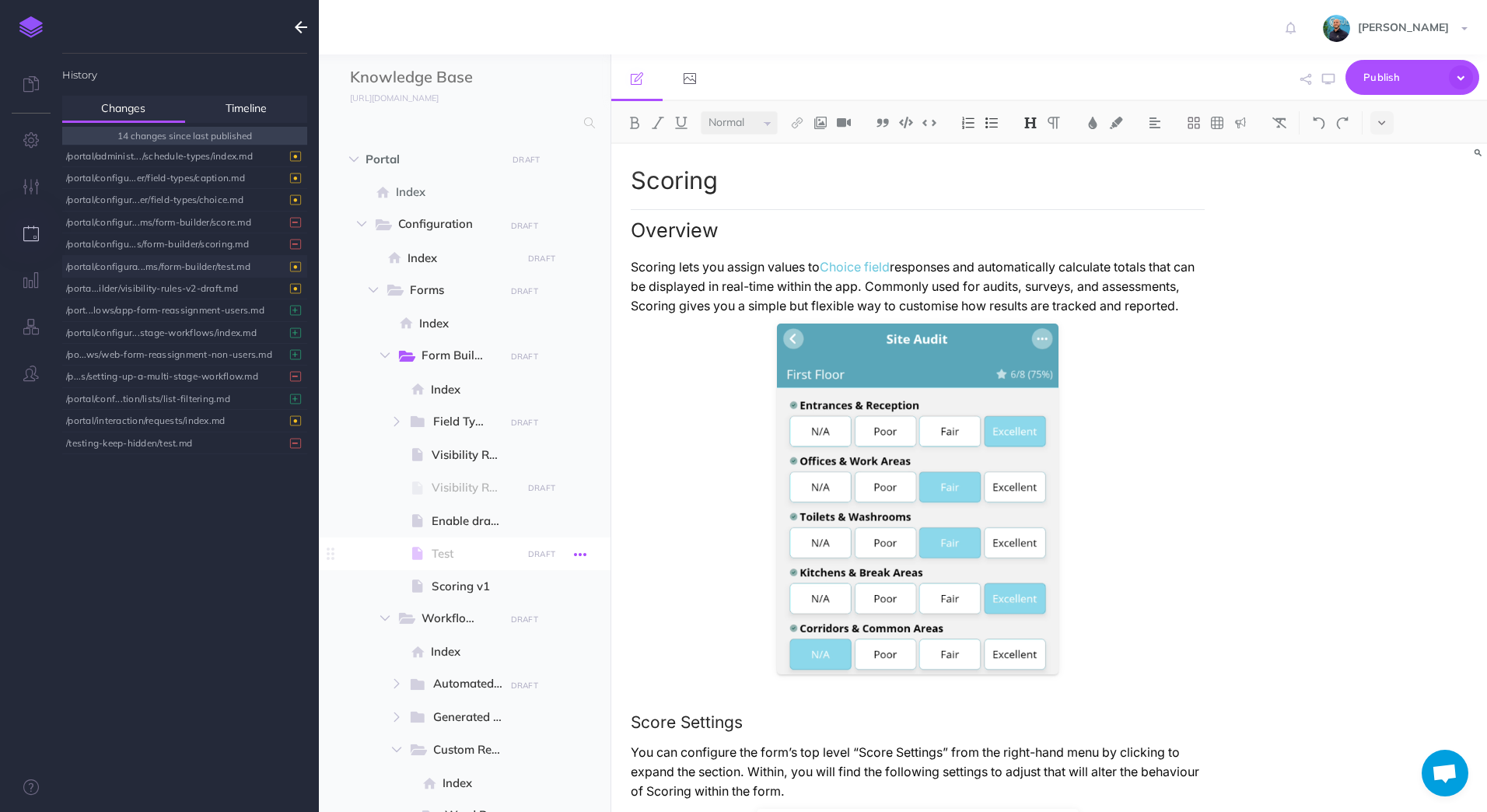
click at [584, 555] on icon "button" at bounding box center [580, 554] width 13 height 19
click at [534, 687] on link "Delete" at bounding box center [536, 684] width 117 height 26
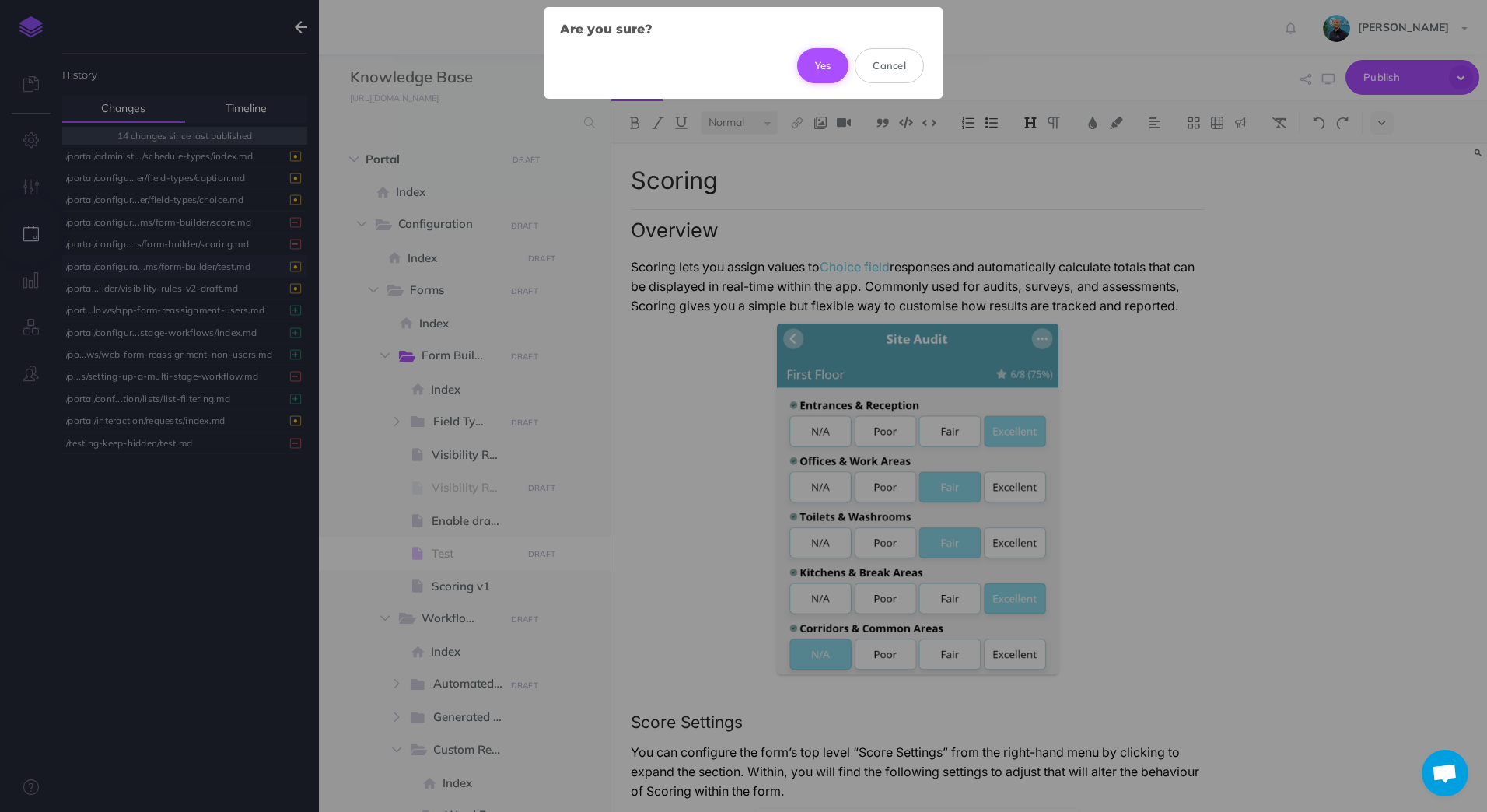
click at [819, 60] on button "Yes" at bounding box center [823, 65] width 52 height 34
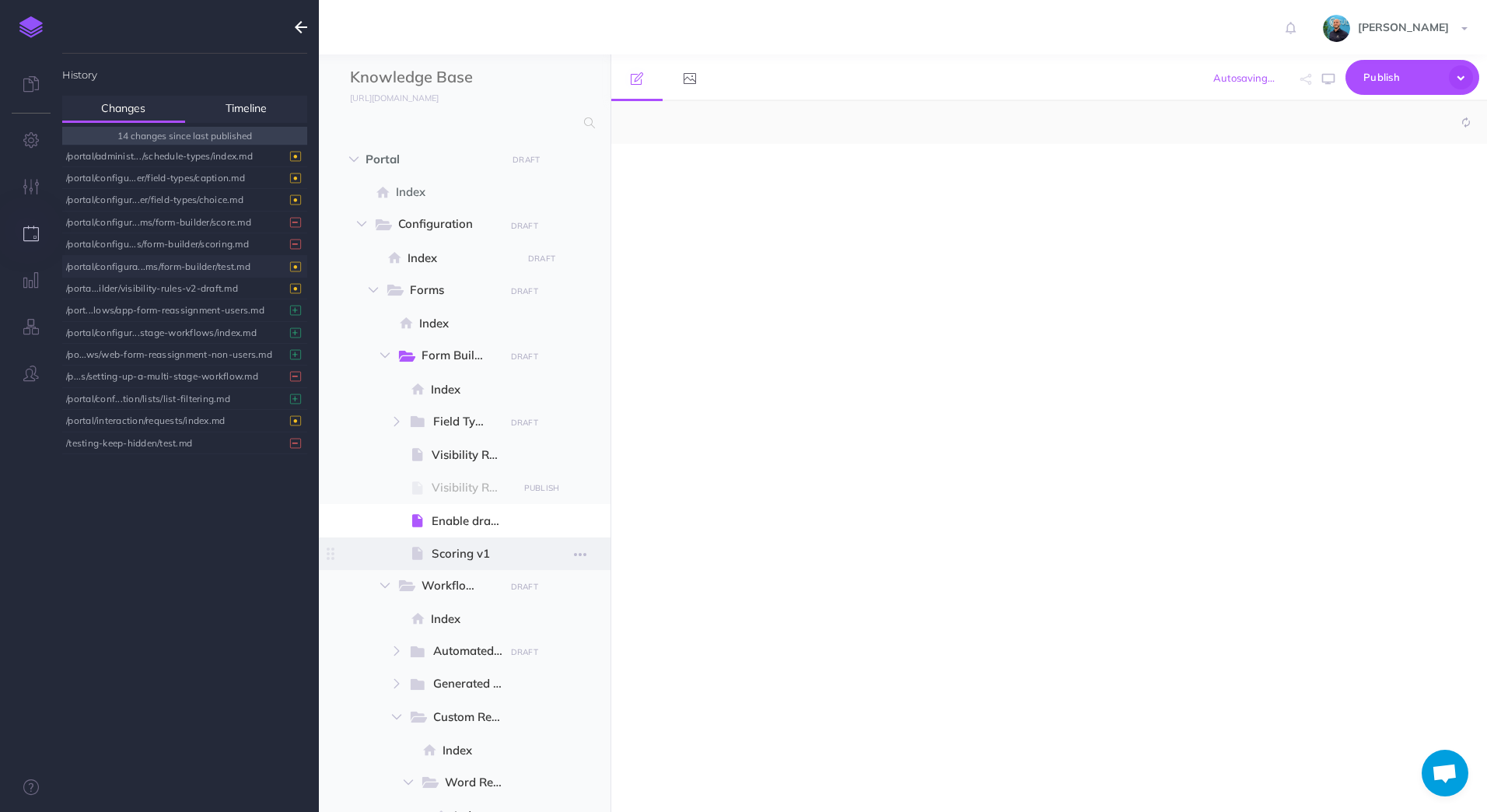
click at [458, 561] on span "Scoring v1" at bounding box center [474, 554] width 86 height 19
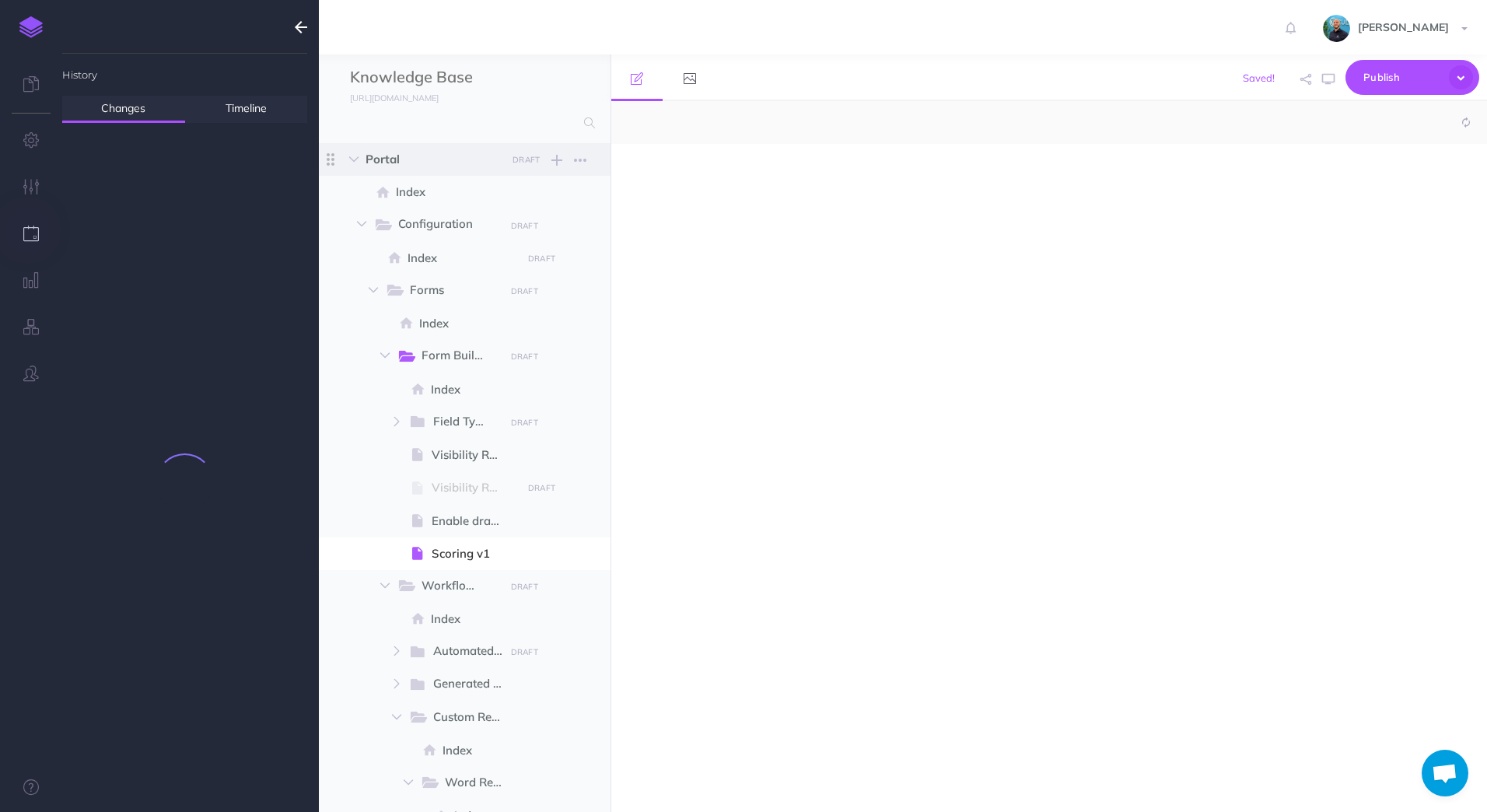
select select "null"
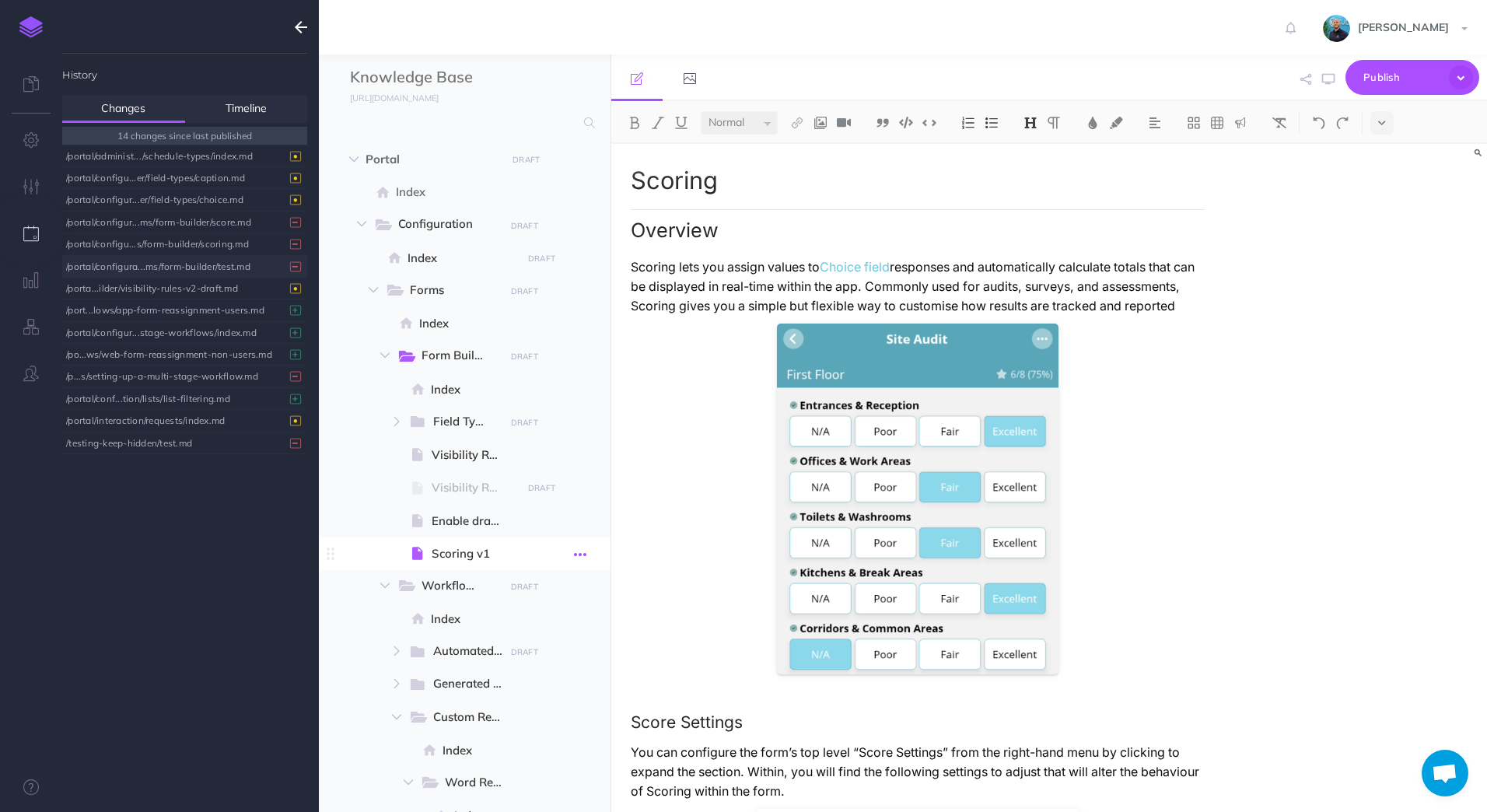
click at [580, 557] on icon "button" at bounding box center [580, 554] width 13 height 19
click at [558, 662] on link "Settings" at bounding box center [536, 658] width 117 height 26
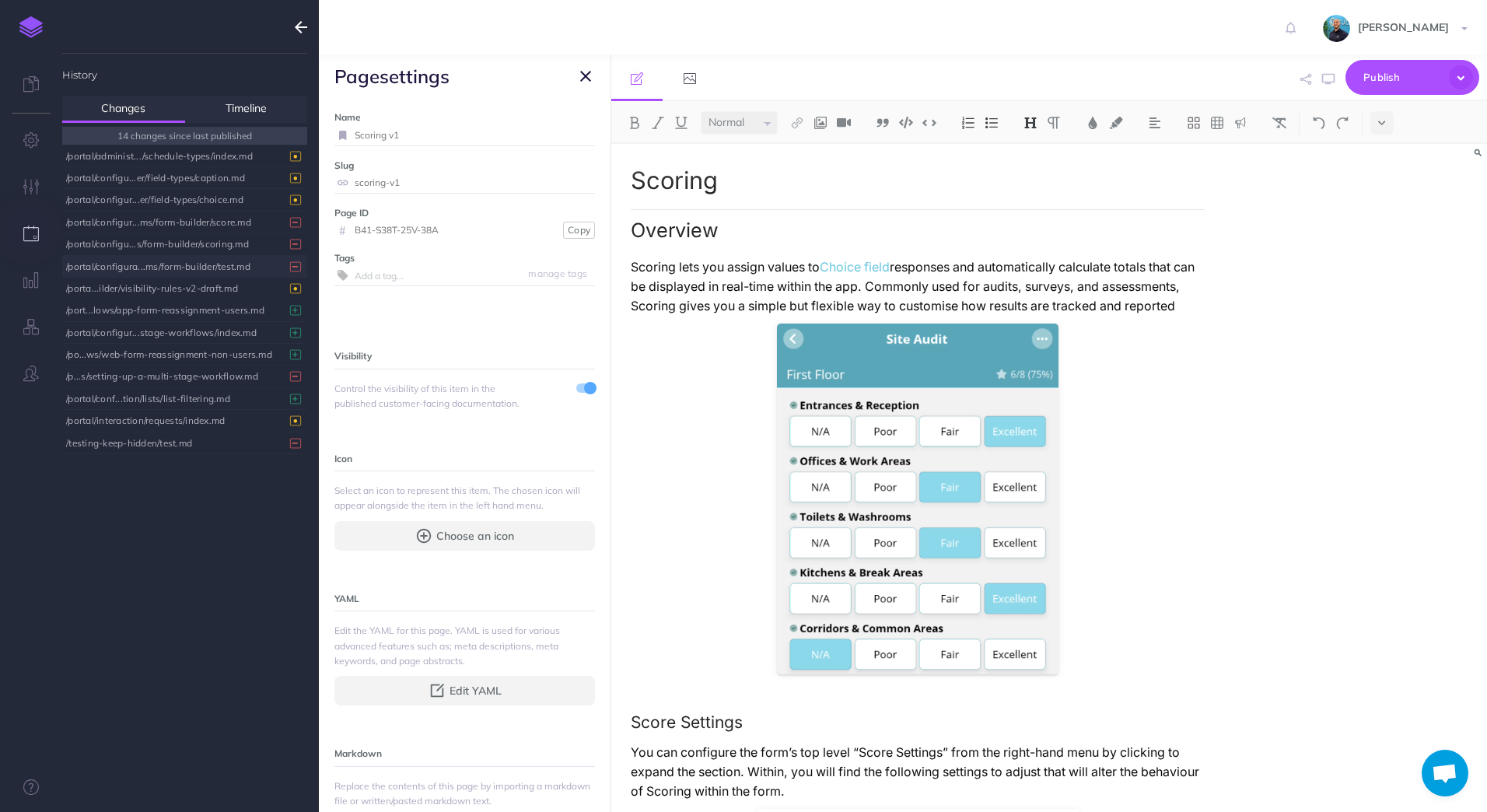
click at [417, 136] on input "Scoring v1" at bounding box center [474, 135] width 240 height 20
type input "Scoring"
click at [566, 135] on small "Save" at bounding box center [577, 135] width 20 height 12
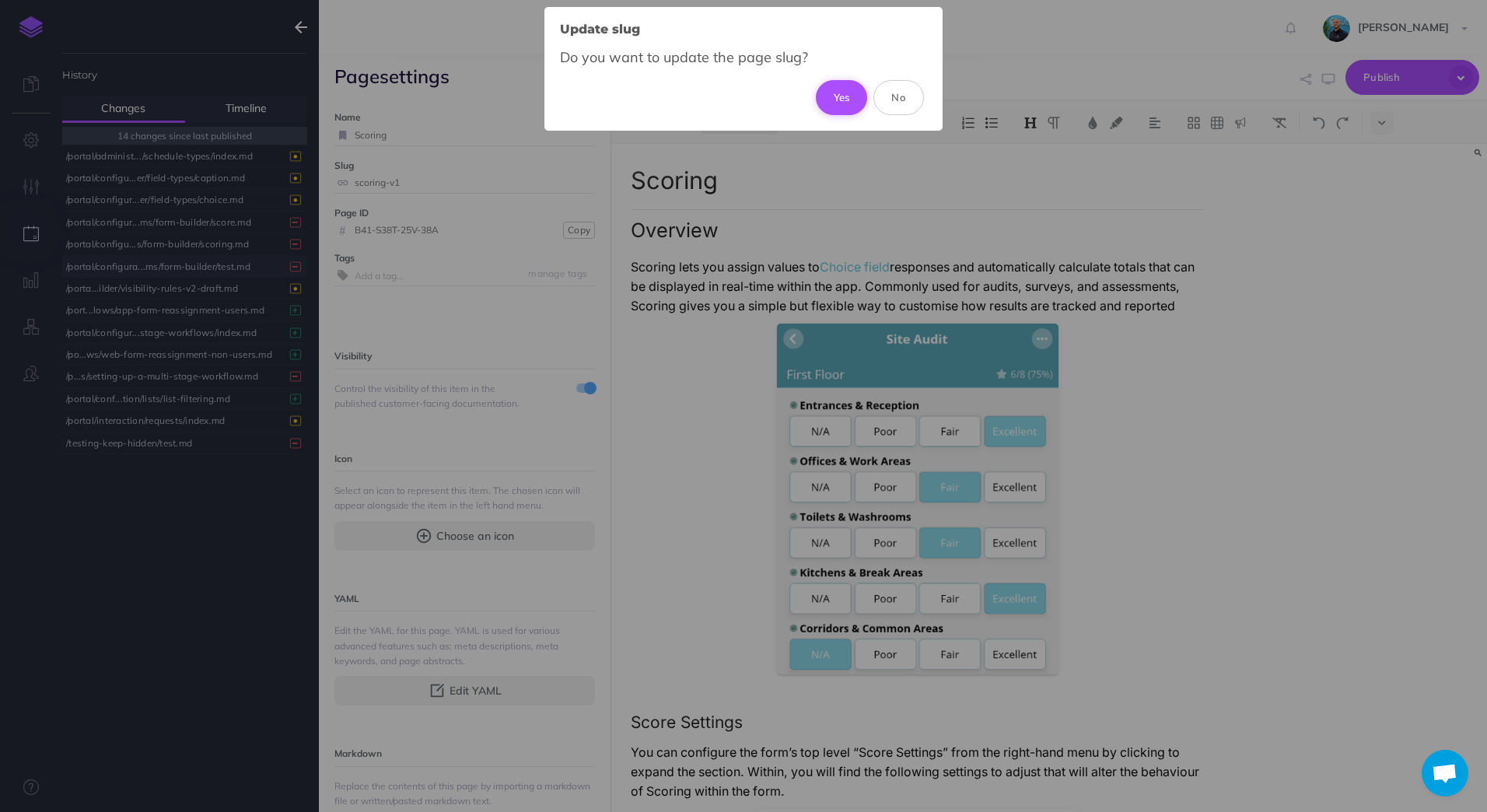
click at [845, 97] on button "Yes" at bounding box center [842, 97] width 52 height 34
type input "scoring"
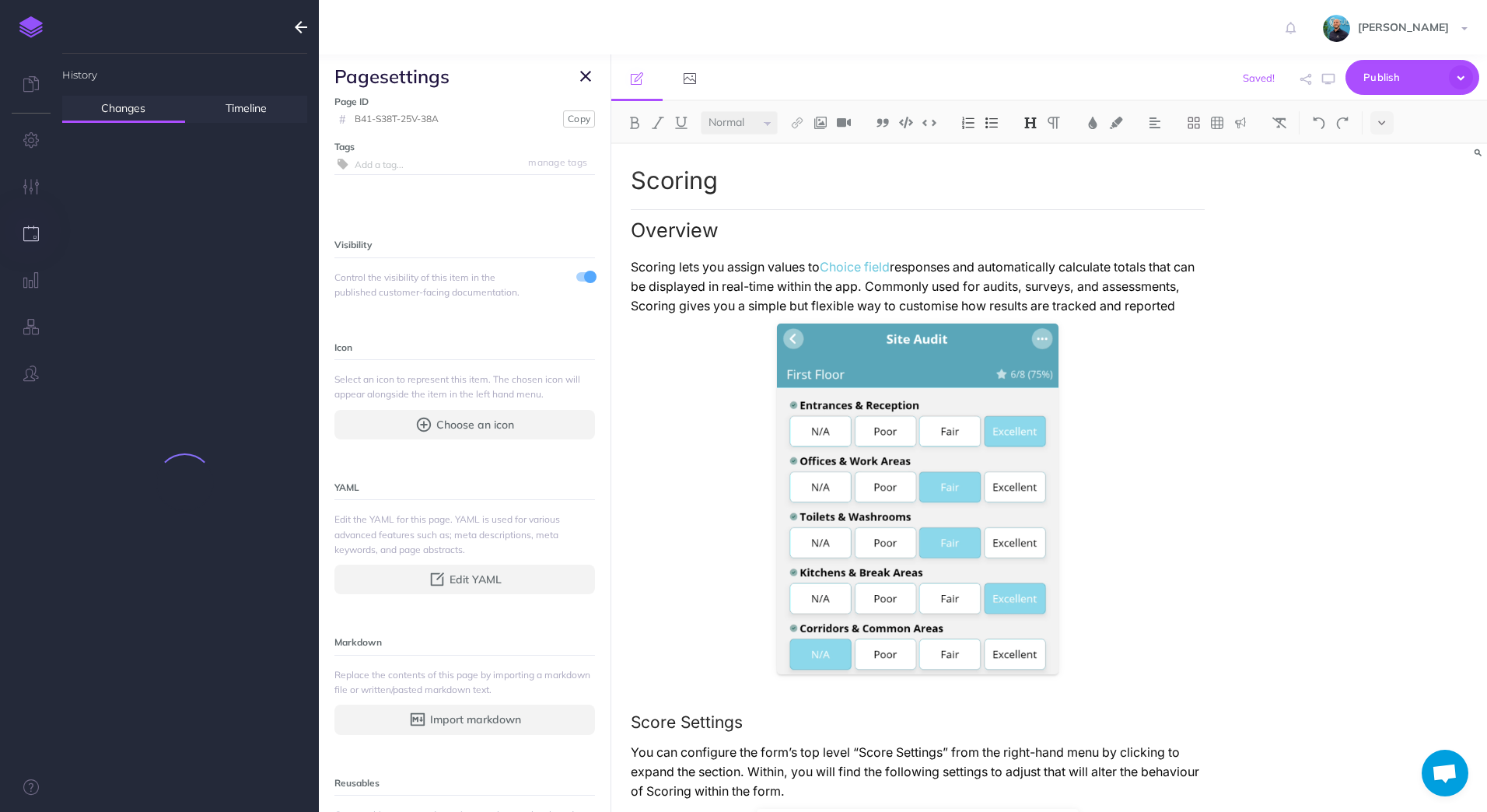
scroll to position [209, 0]
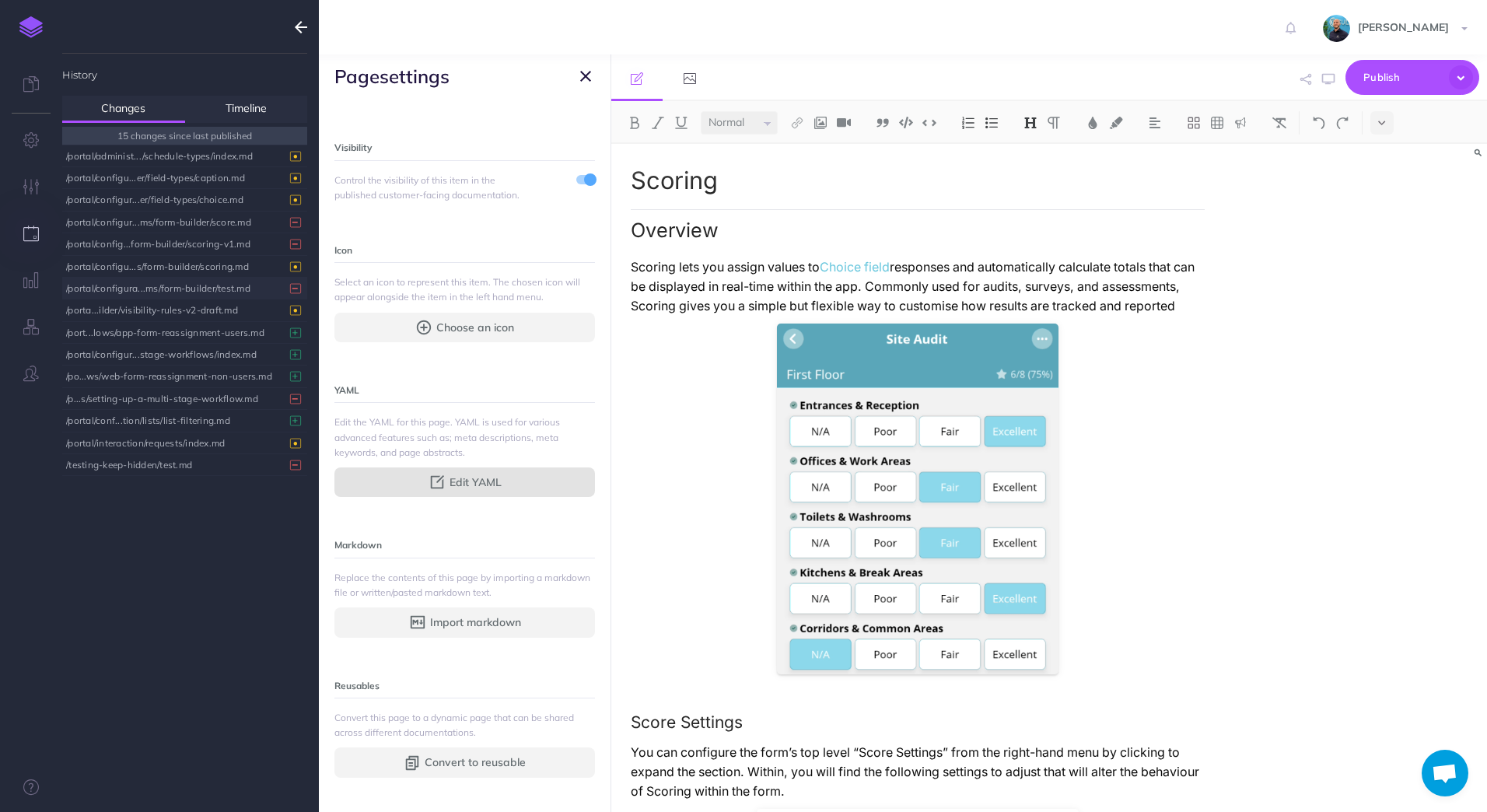
click at [525, 476] on button "Edit YAML" at bounding box center [465, 482] width 261 height 30
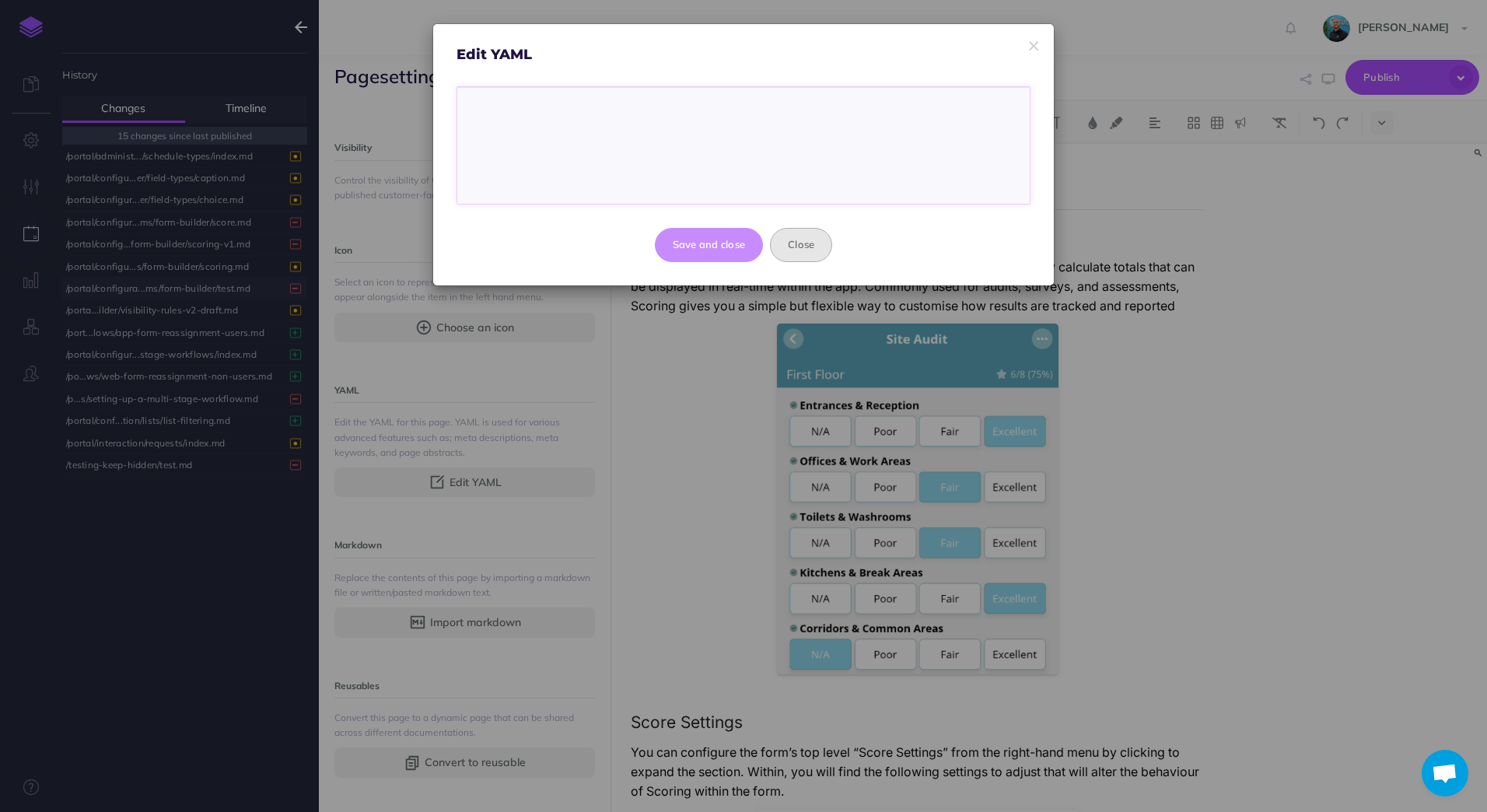
click at [808, 248] on button "Close" at bounding box center [800, 244] width 62 height 34
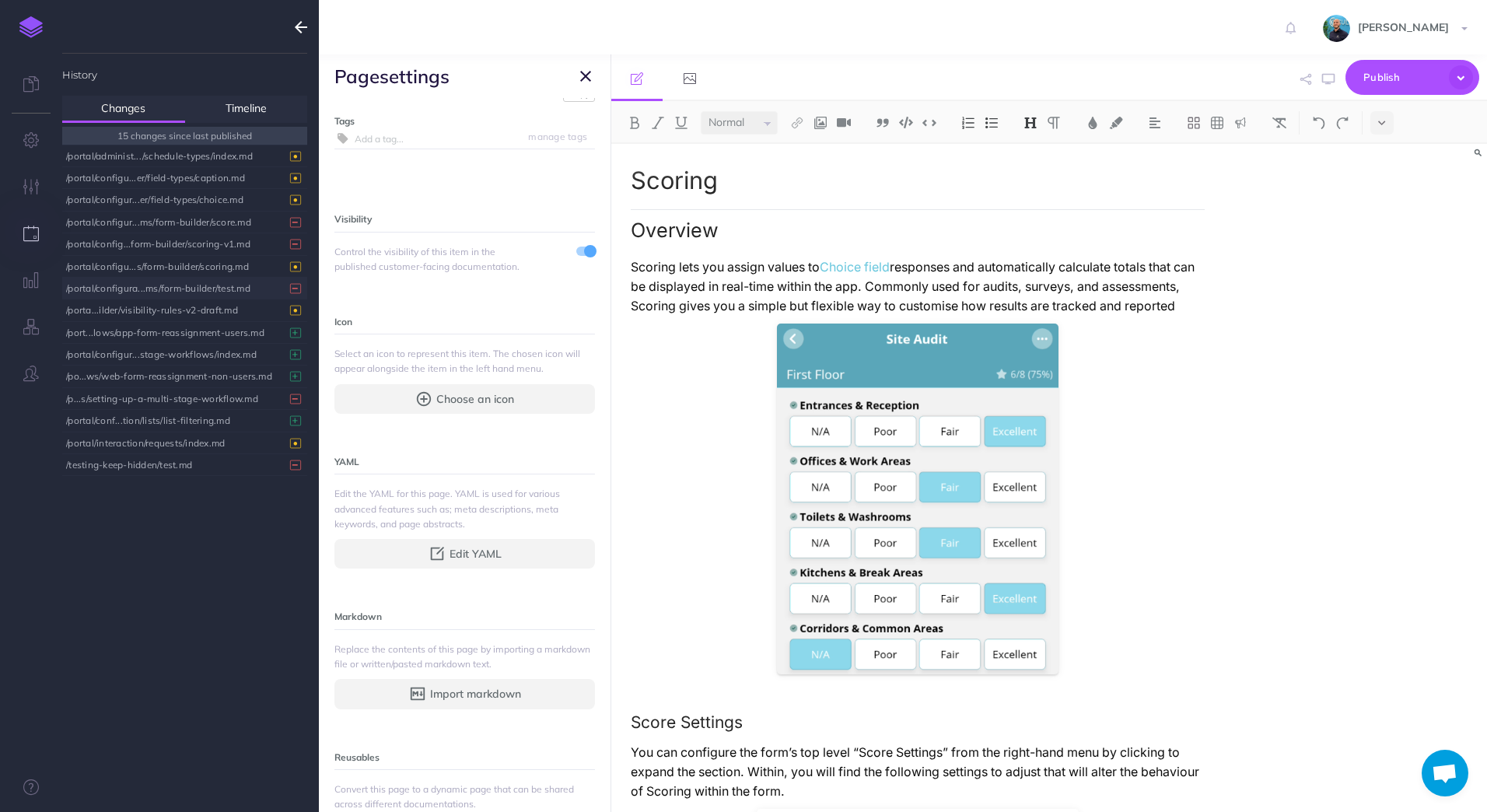
scroll to position [0, 0]
click at [257, 261] on div "/portal/configu...s/form-builder/scoring.md" at bounding box center [180, 266] width 229 height 21
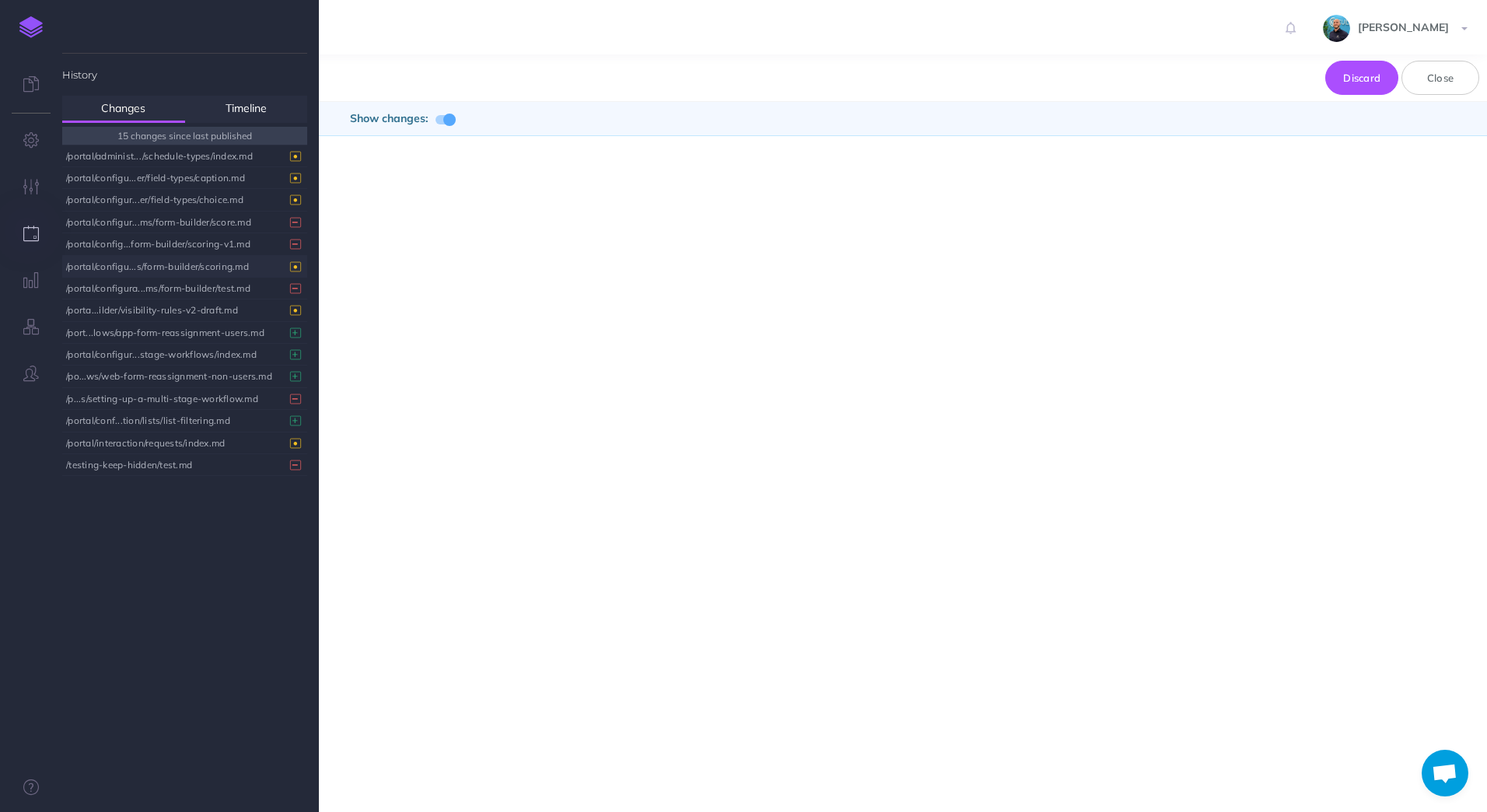
click at [451, 121] on span at bounding box center [450, 120] width 13 height 13
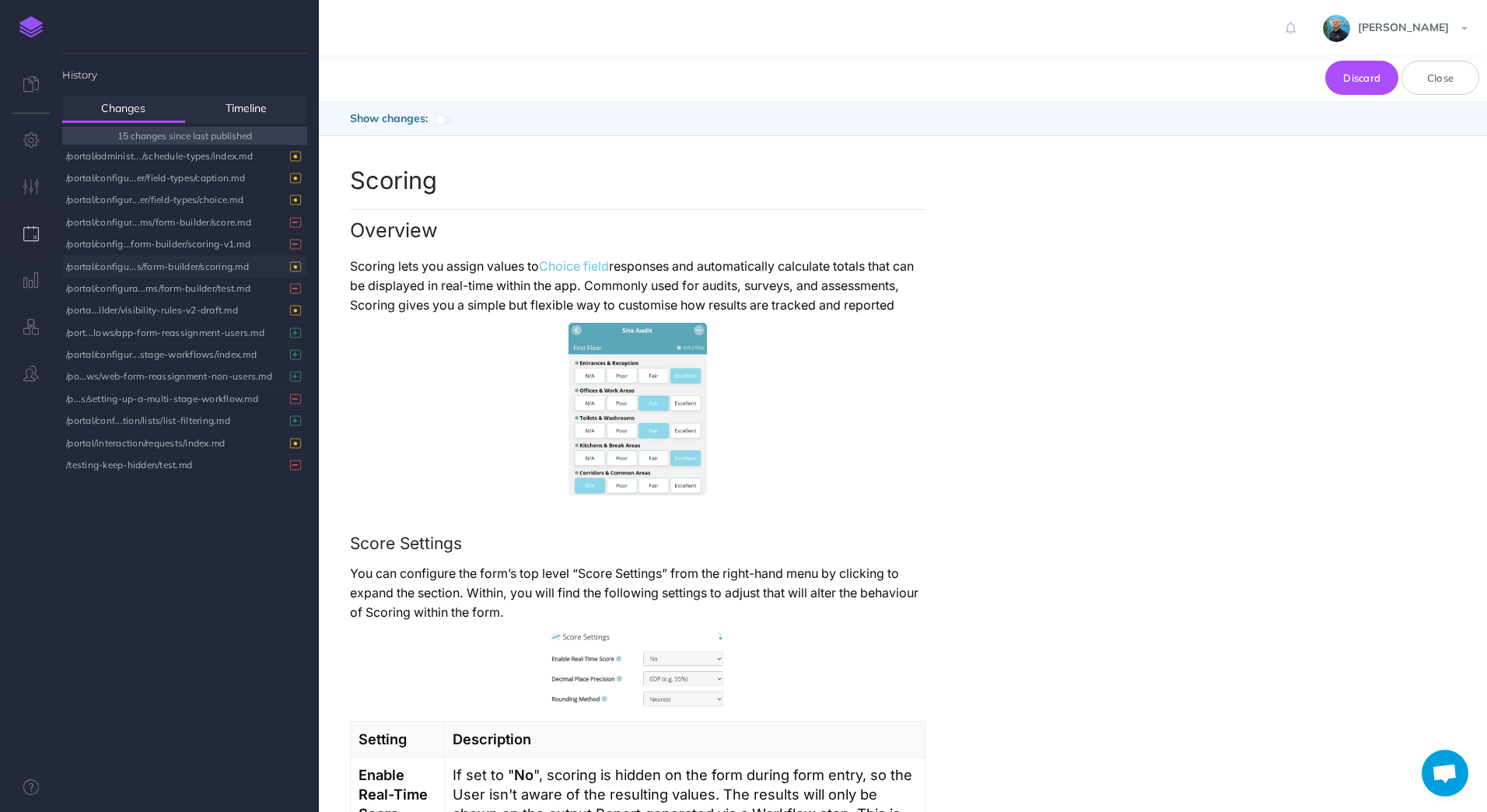
click at [451, 121] on span at bounding box center [445, 120] width 19 height 9
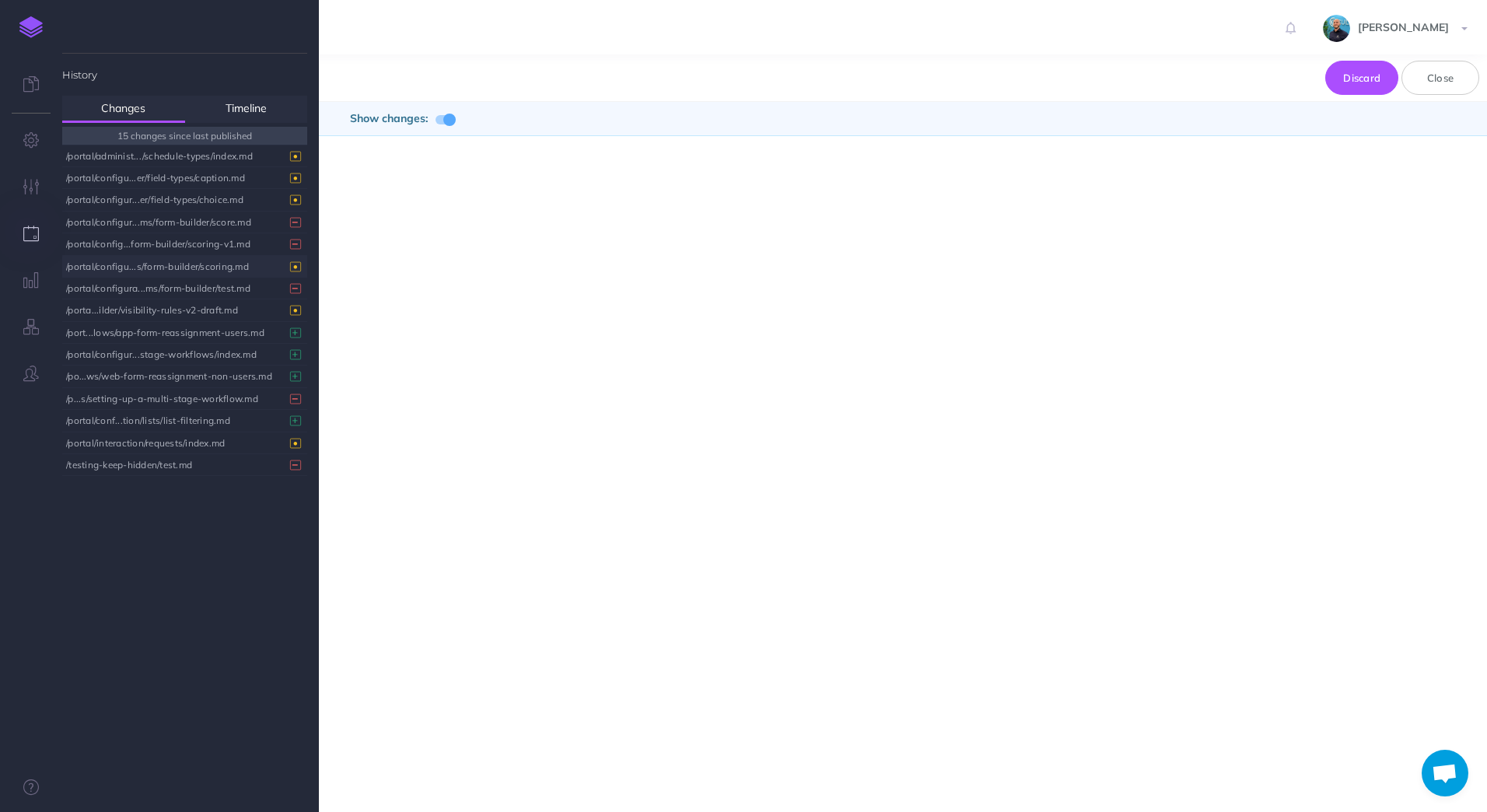
click at [451, 121] on span at bounding box center [450, 120] width 13 height 13
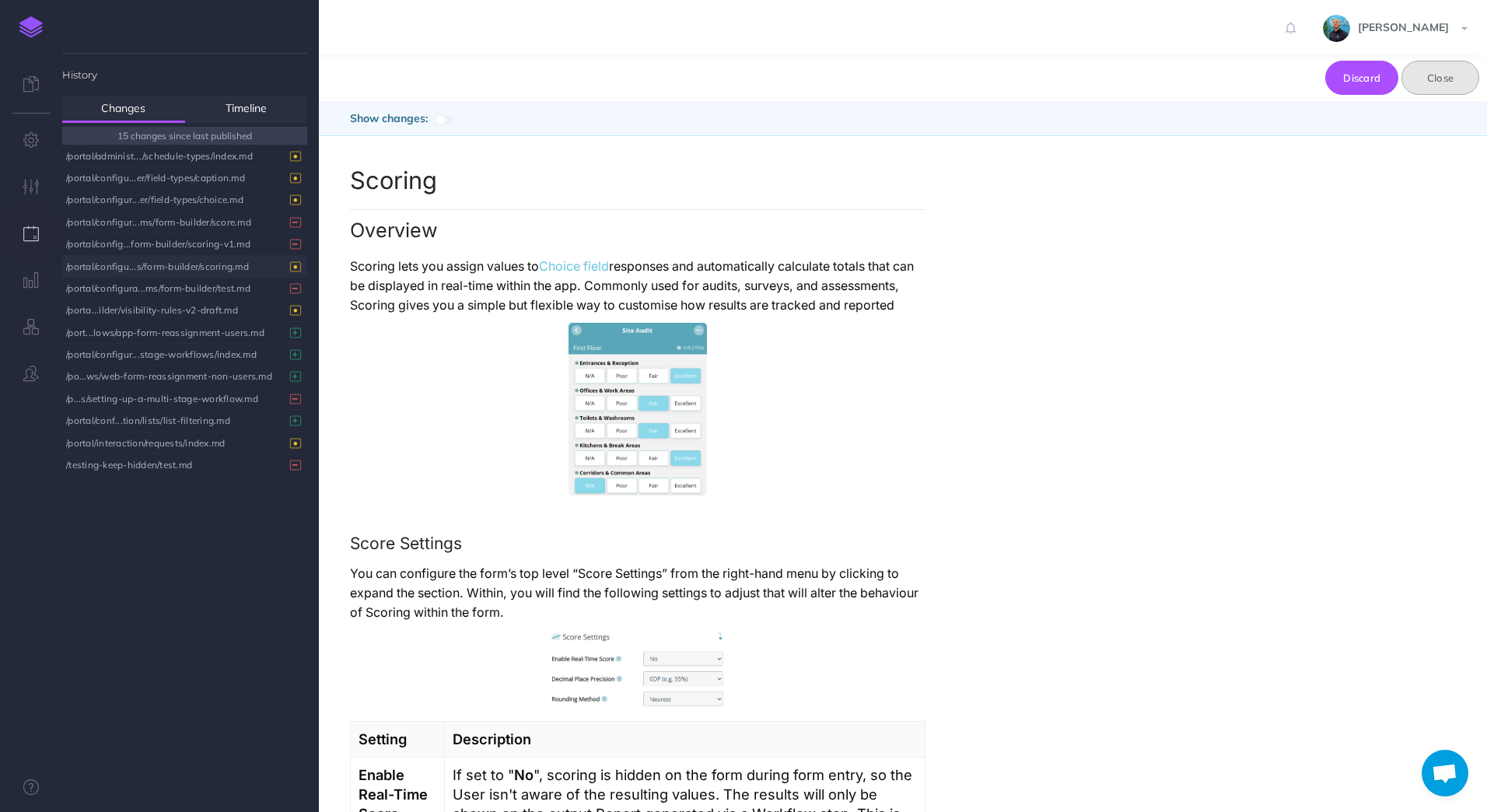
click at [1467, 76] on button "Close" at bounding box center [1440, 77] width 78 height 34
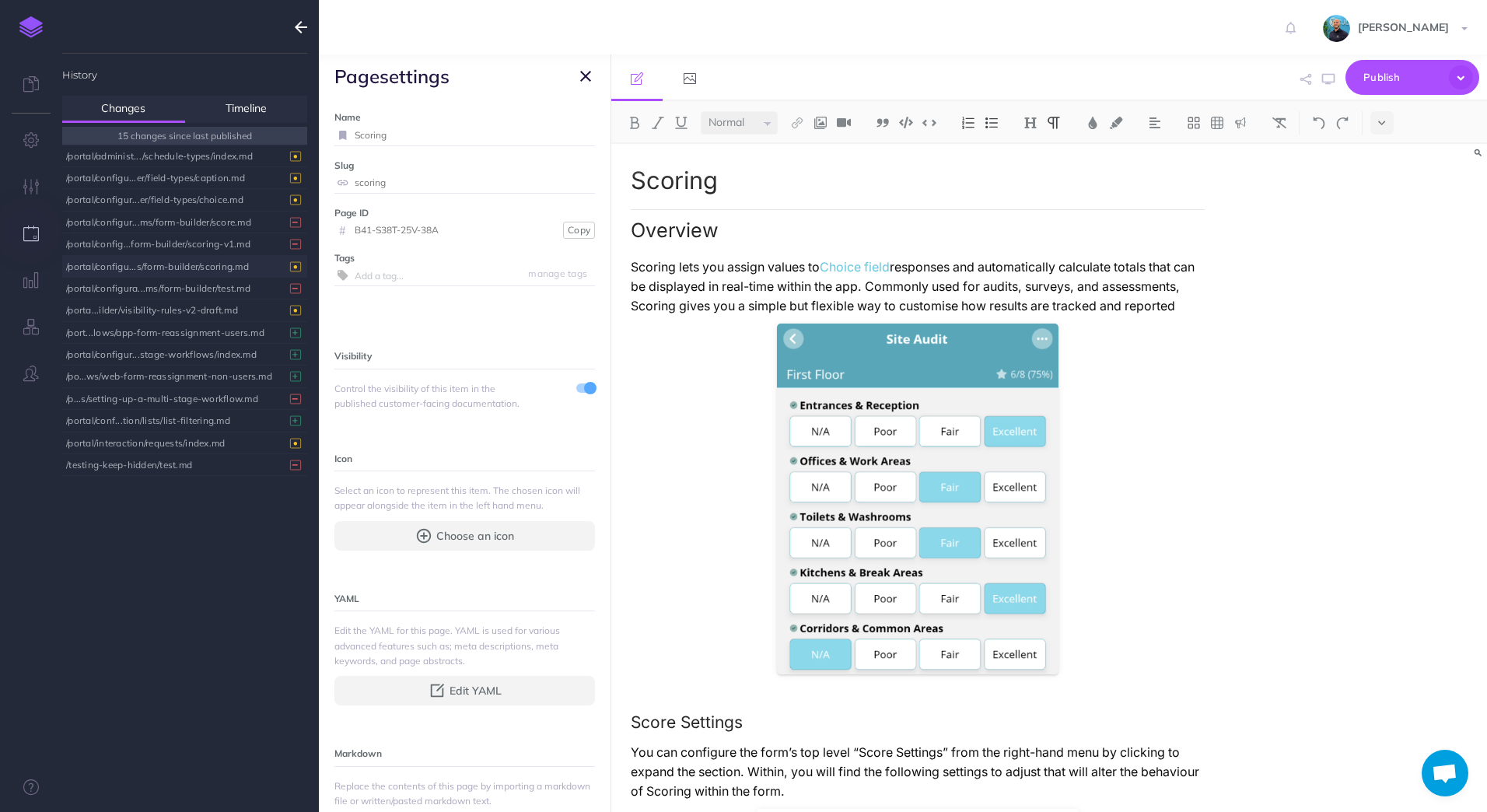
click at [732, 316] on p "Scoring lets you assign values to Choice field responses and automatically calc…" at bounding box center [918, 287] width 575 height 58
click at [187, 246] on div "/portal/config...form-builder/scoring-v1.md" at bounding box center [180, 243] width 229 height 21
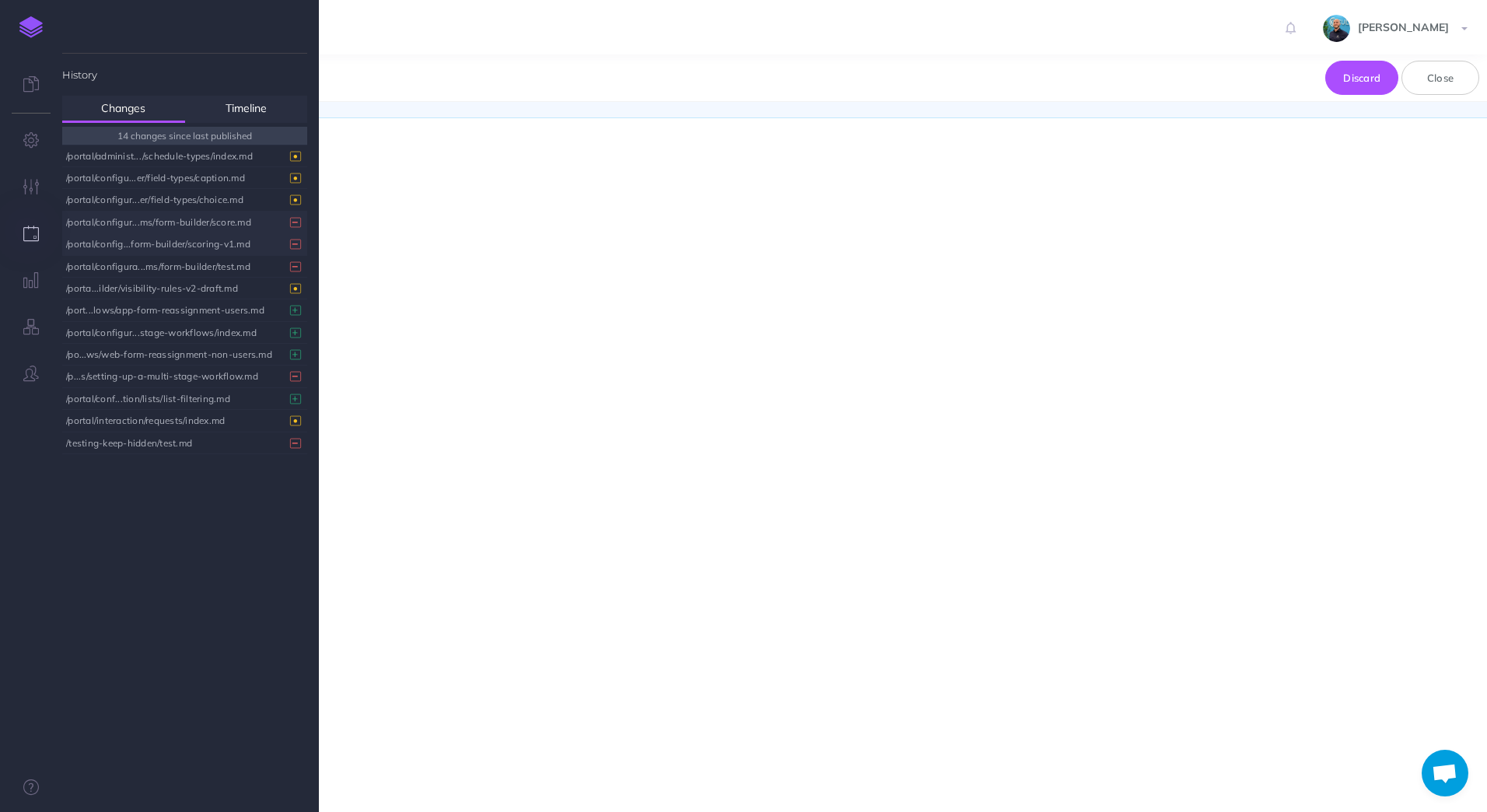
click at [169, 224] on div "/portal/configur...ms/form-builder/score.md" at bounding box center [180, 222] width 229 height 21
click at [179, 263] on div "/portal/configura...ms/form-builder/test.md" at bounding box center [180, 266] width 229 height 21
click at [295, 247] on icon at bounding box center [295, 244] width 11 height 10
click at [224, 265] on div "/portal/configura...ms/form-builder/test.md" at bounding box center [180, 266] width 229 height 21
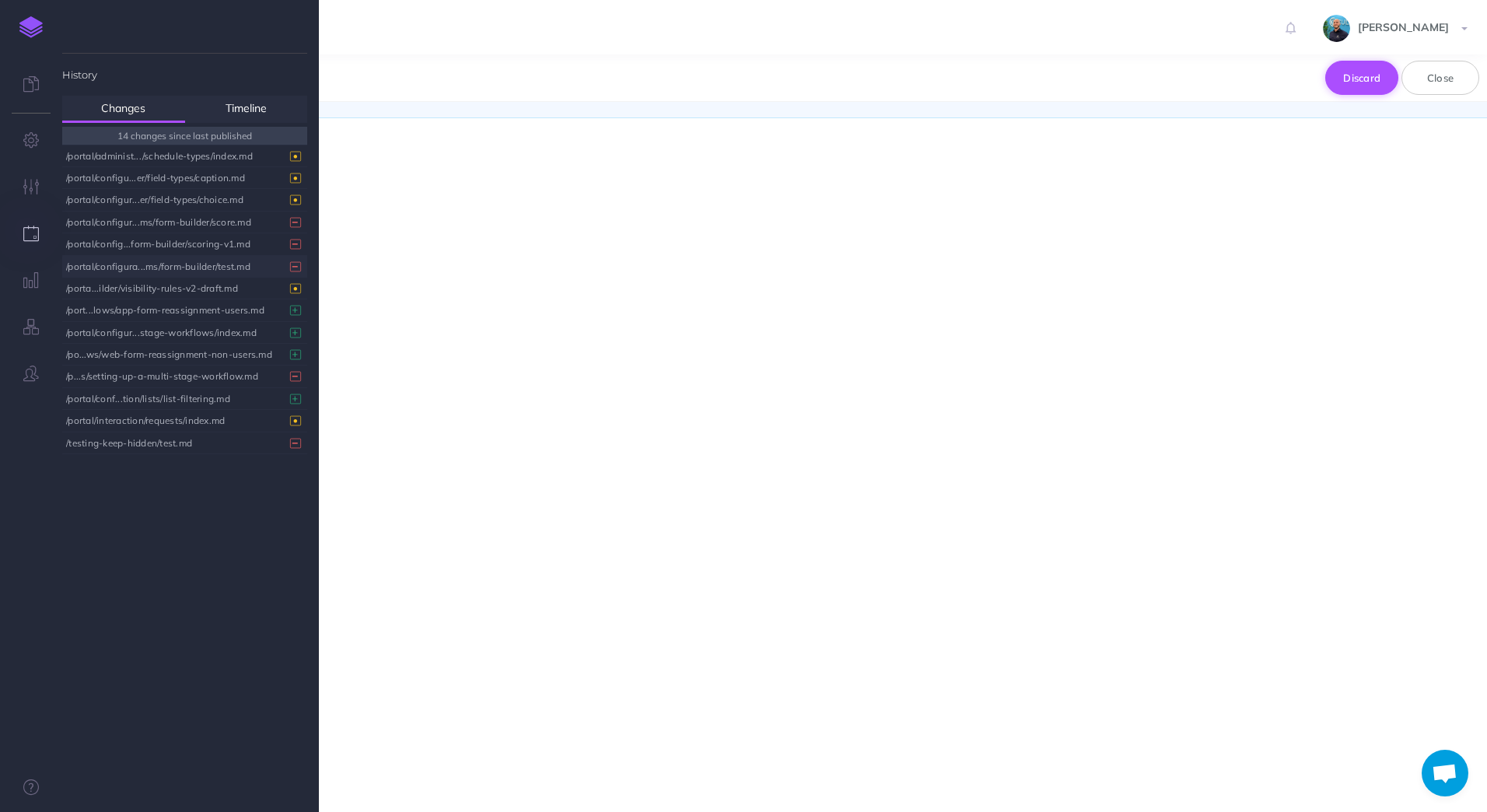
click at [1360, 79] on button "Discard" at bounding box center [1361, 77] width 73 height 34
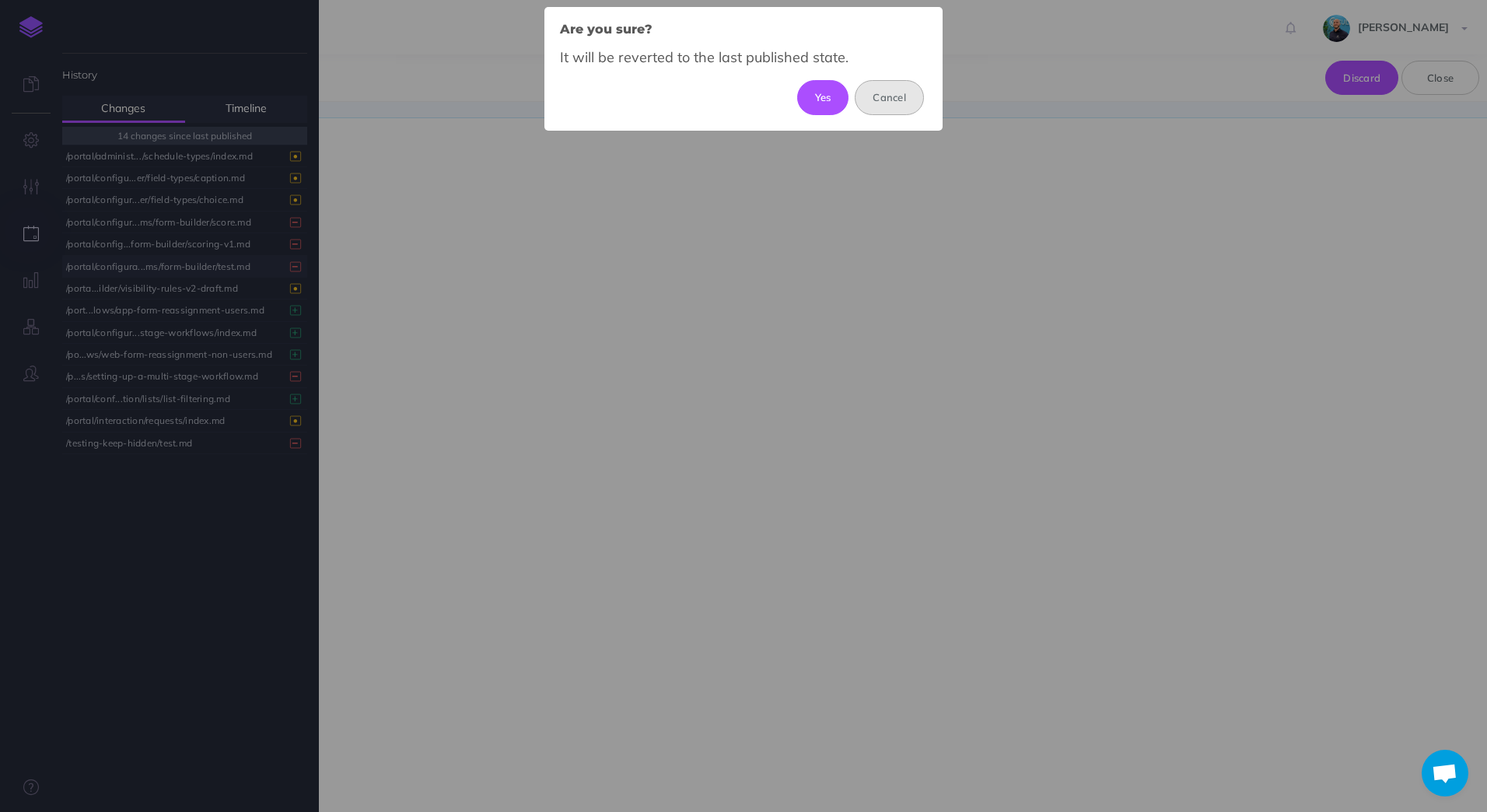
click at [896, 102] on button "Cancel" at bounding box center [889, 97] width 69 height 34
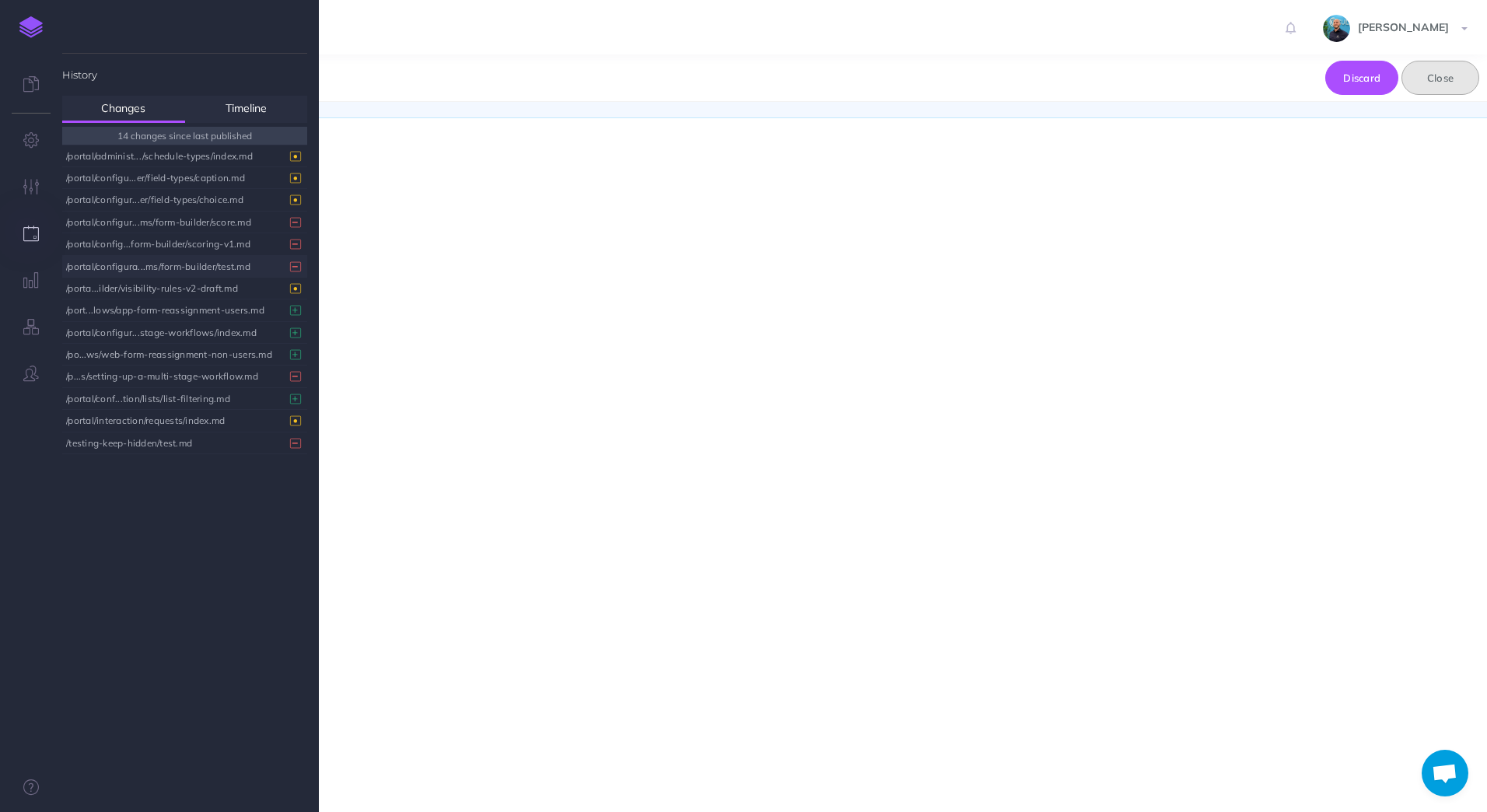
click at [1461, 82] on button "Close" at bounding box center [1440, 77] width 78 height 34
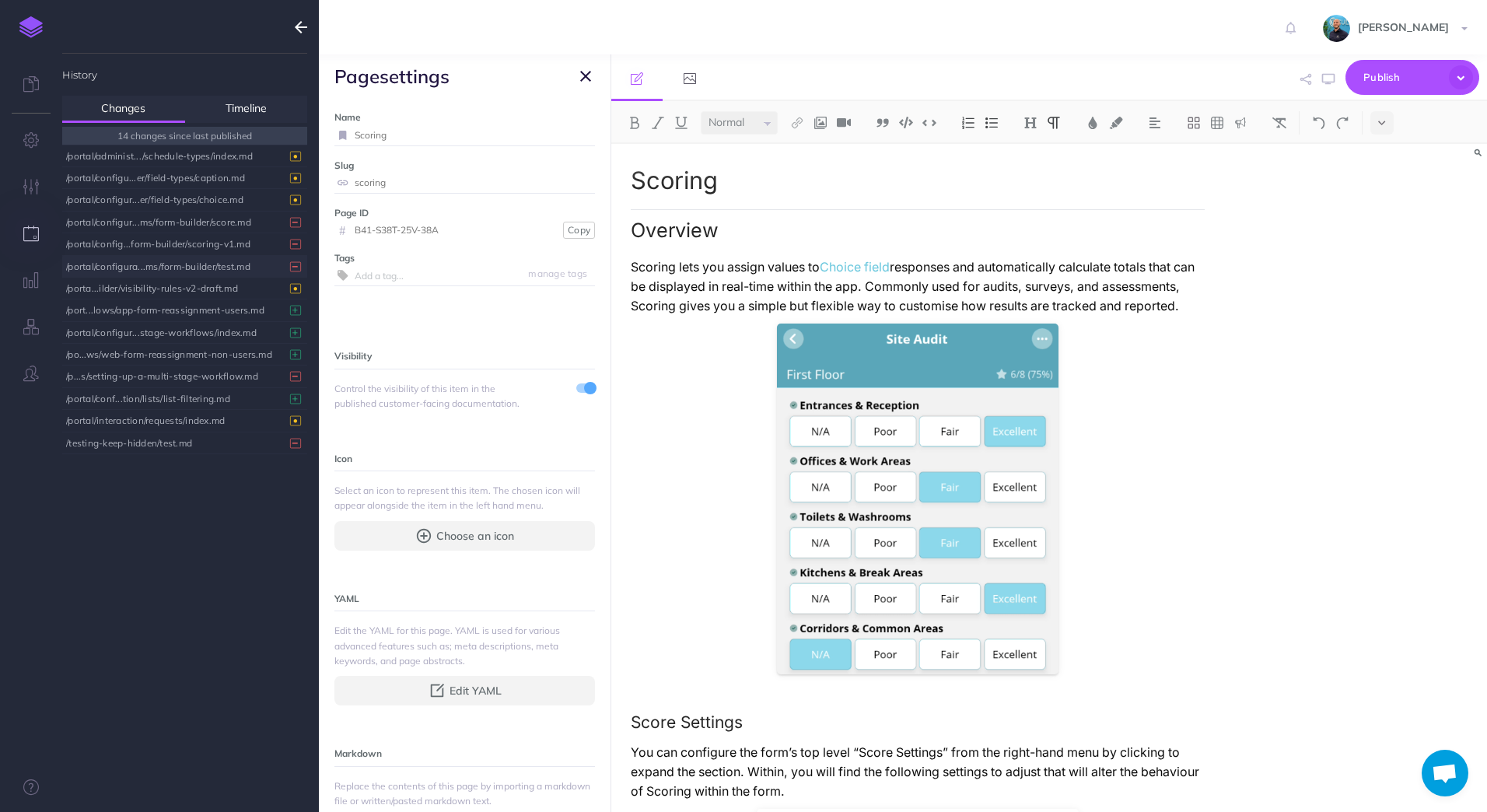
click at [583, 77] on icon "button" at bounding box center [586, 76] width 11 height 19
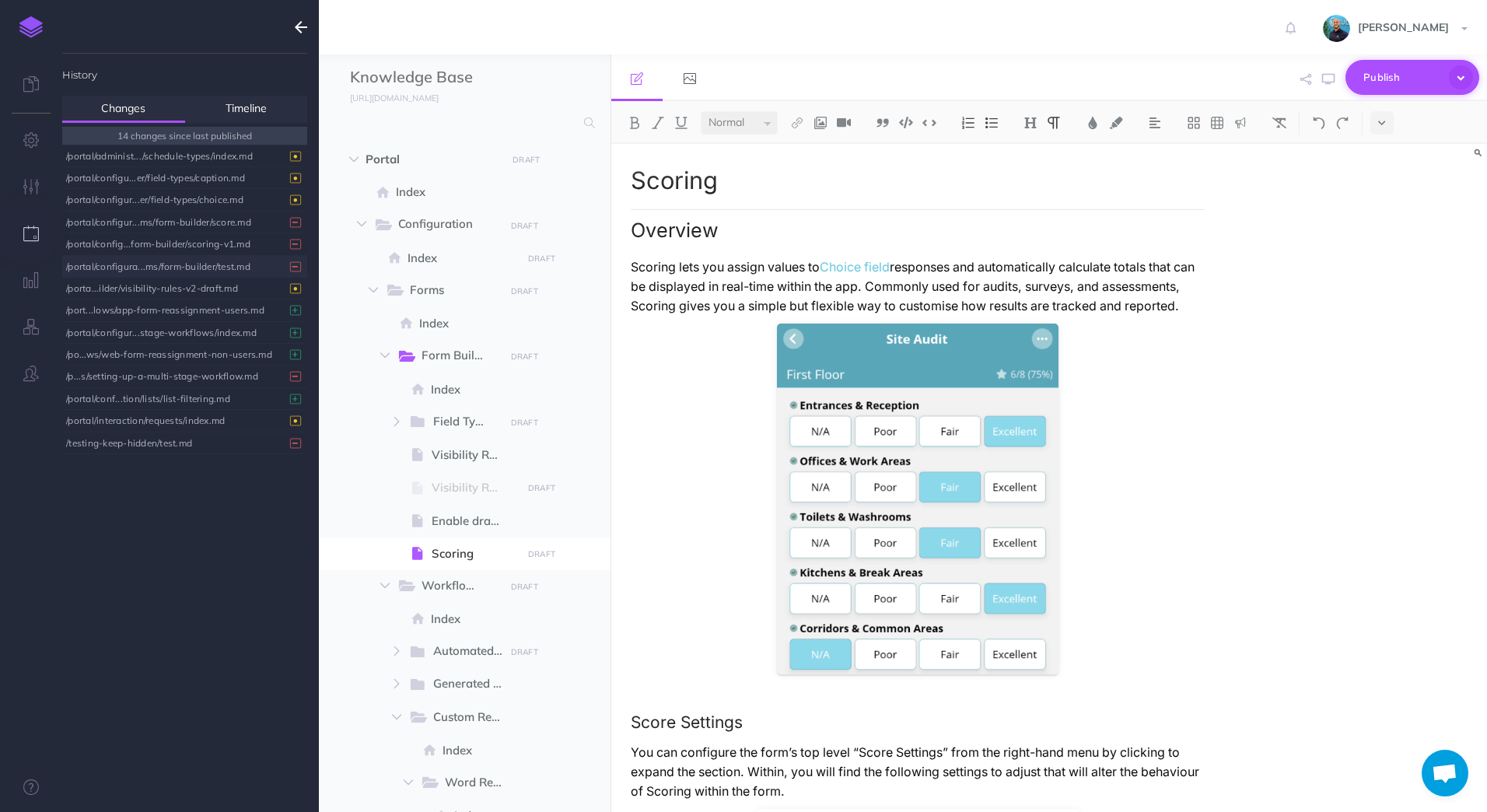
click at [1465, 81] on icon "button" at bounding box center [1460, 77] width 24 height 24
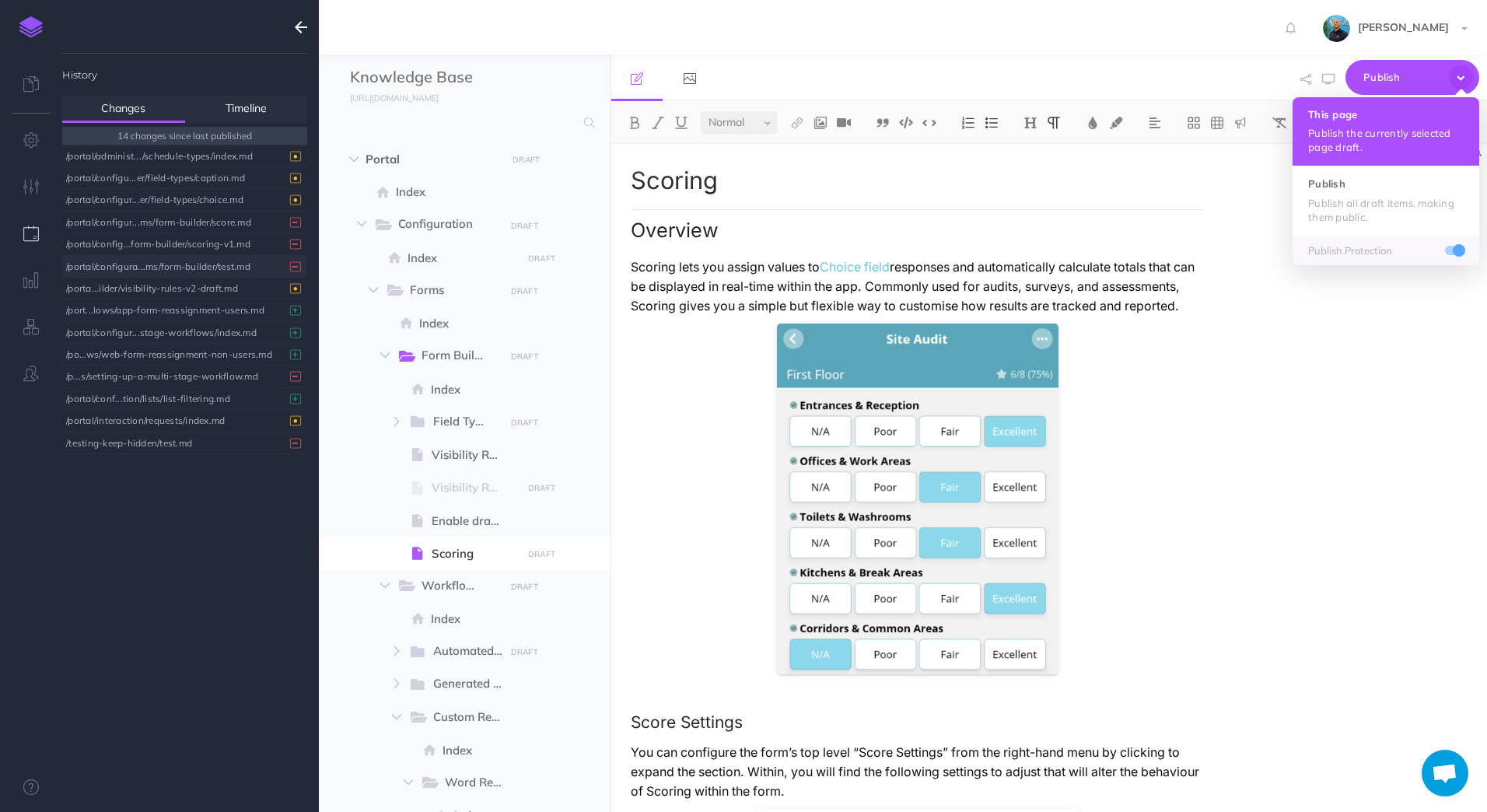
click at [1429, 116] on h4 "This page" at bounding box center [1385, 114] width 155 height 11
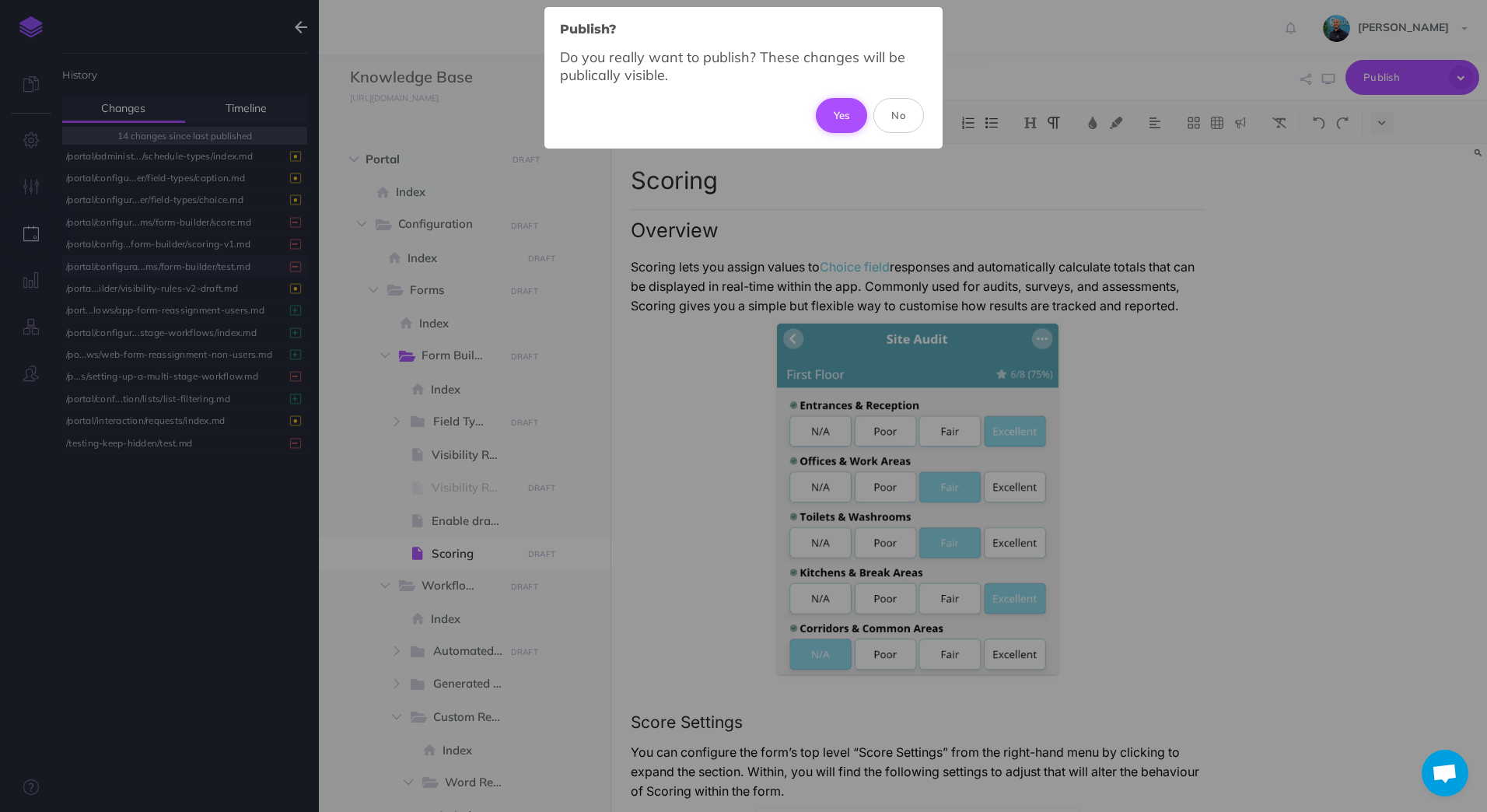
click at [852, 109] on button "Yes" at bounding box center [842, 114] width 52 height 34
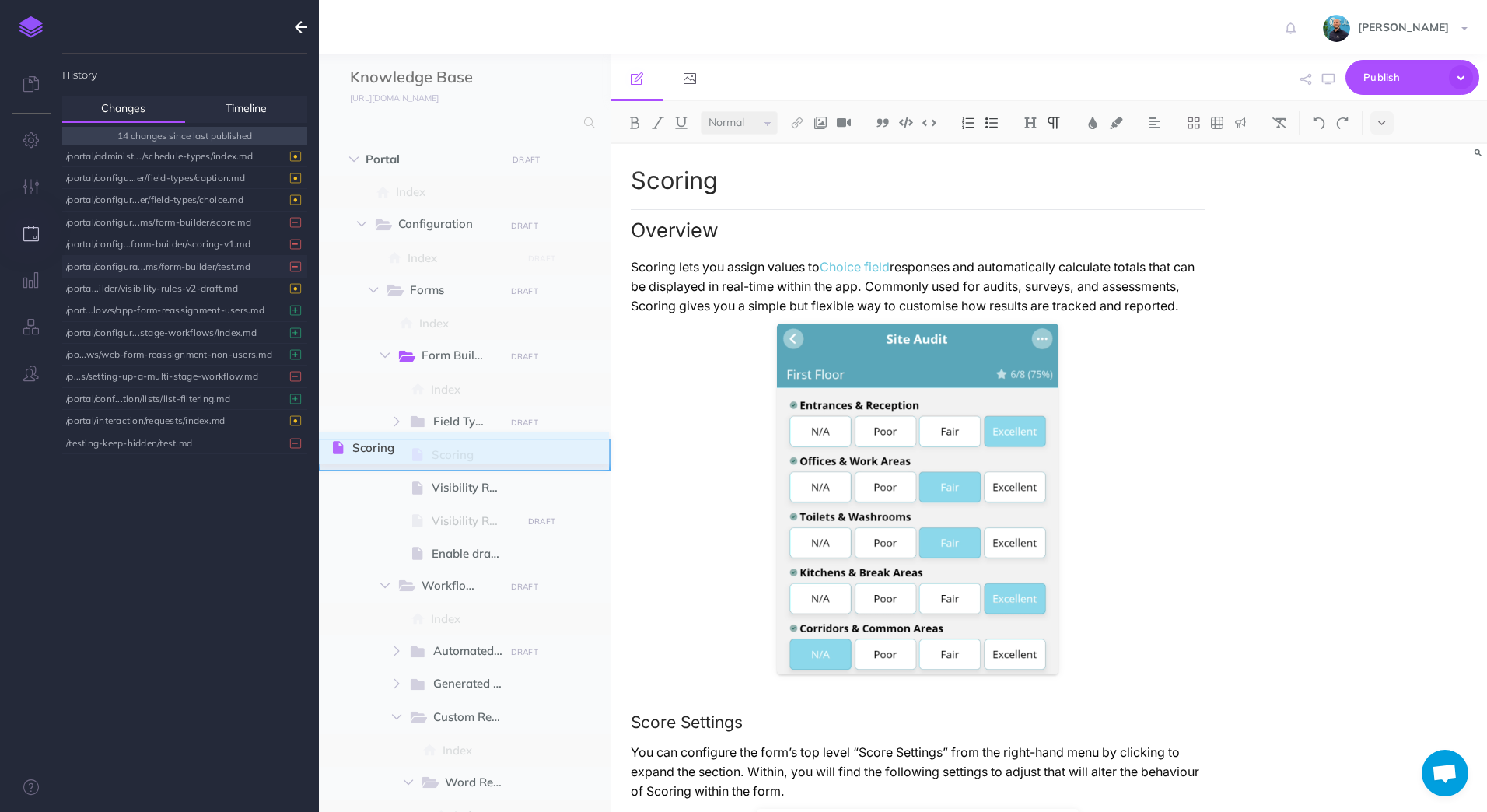
drag, startPoint x: 332, startPoint y: 554, endPoint x: 335, endPoint y: 448, distance: 106.0
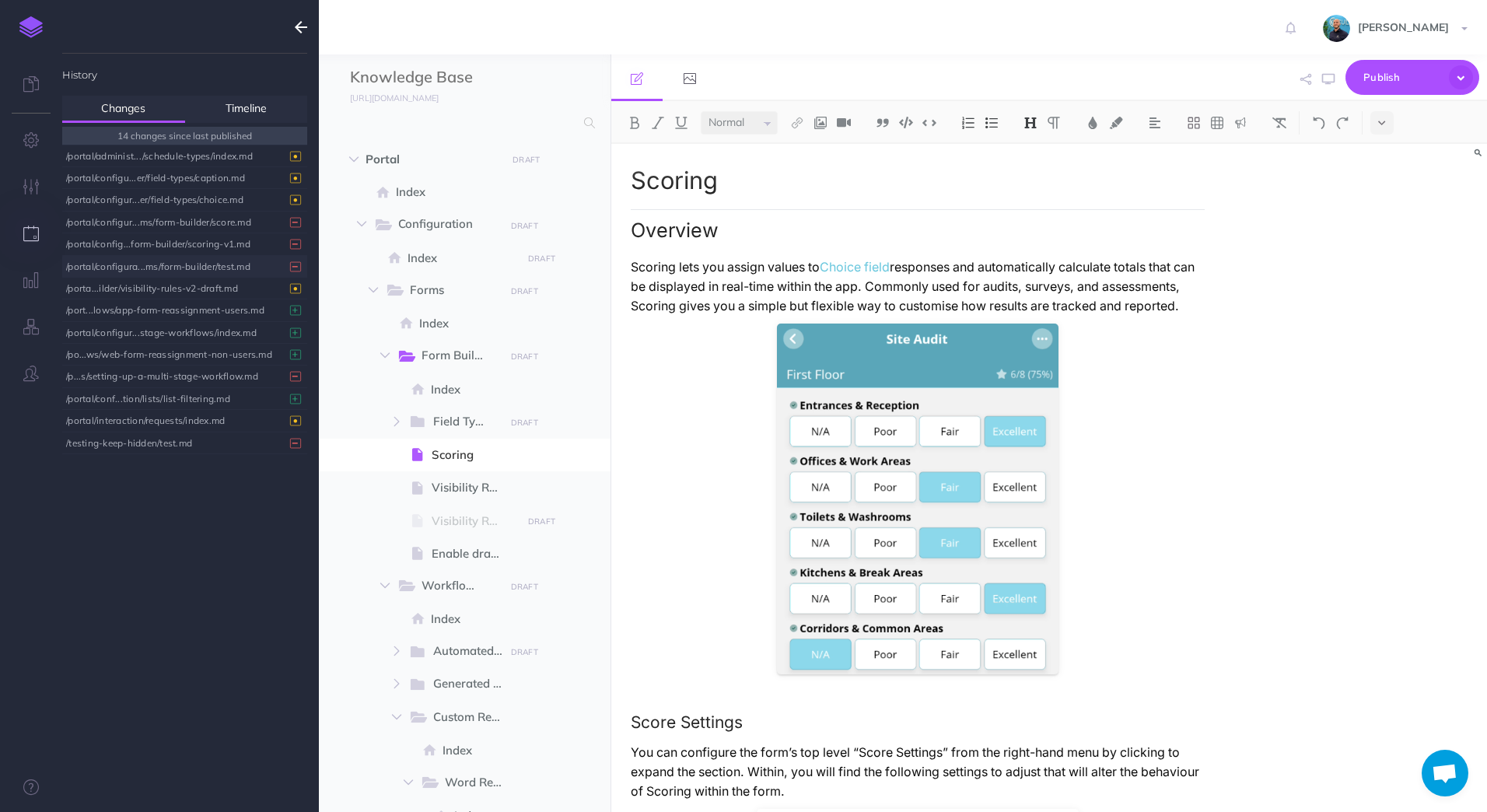
click at [1463, 78] on icon "button" at bounding box center [1460, 77] width 24 height 24
click at [1229, 413] on div "Scoring Overview Scoring lets you assign values to Choice field responses and a…" at bounding box center [1049, 478] width 877 height 668
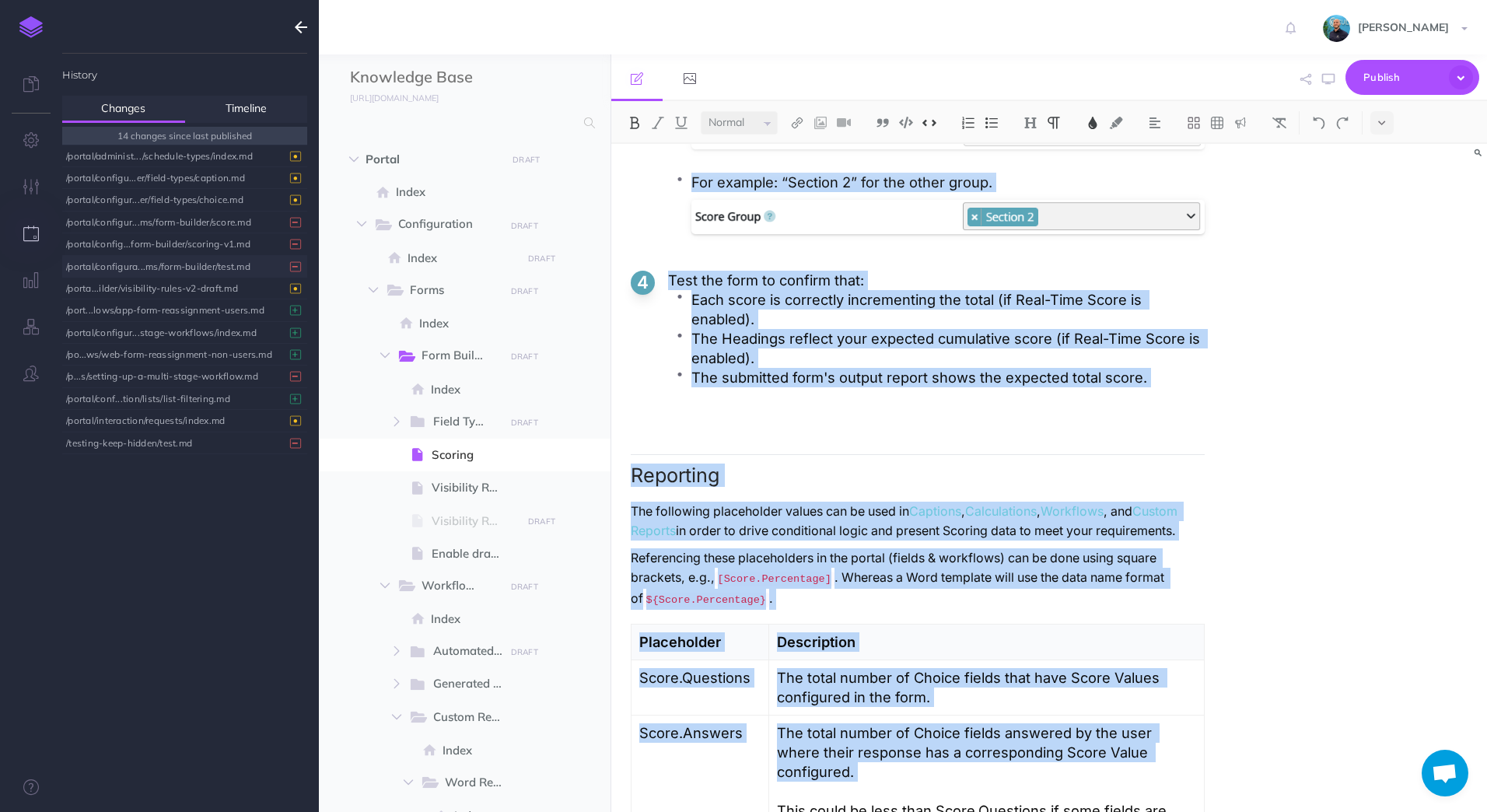
scroll to position [4660, 0]
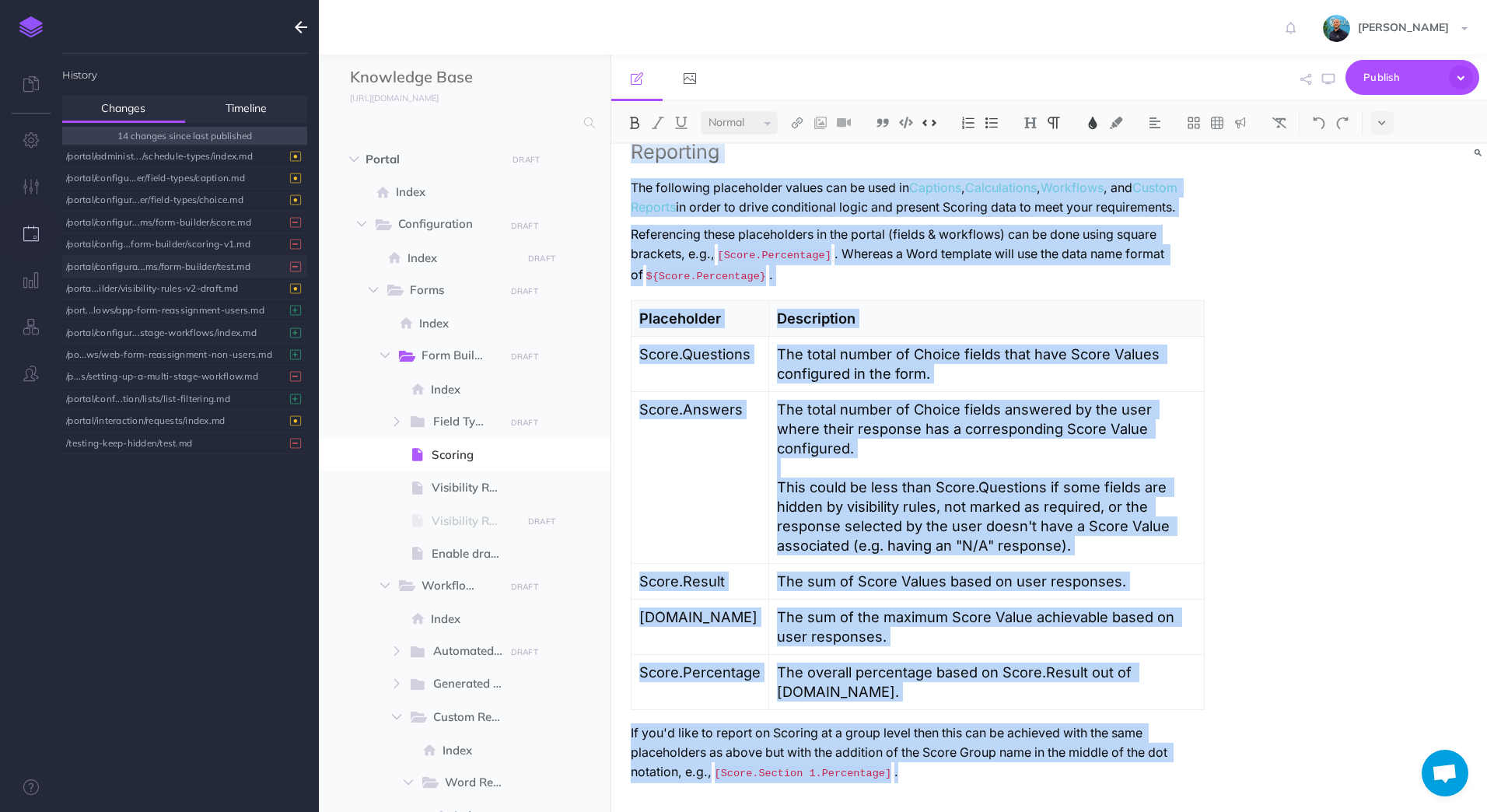
drag, startPoint x: 677, startPoint y: 267, endPoint x: 1014, endPoint y: 847, distance: 670.8
click at [1014, 811] on html "Toggle Navigation Jacob Topp Settings Account Settings Teams Create Team Culver…" at bounding box center [744, 406] width 1487 height 812
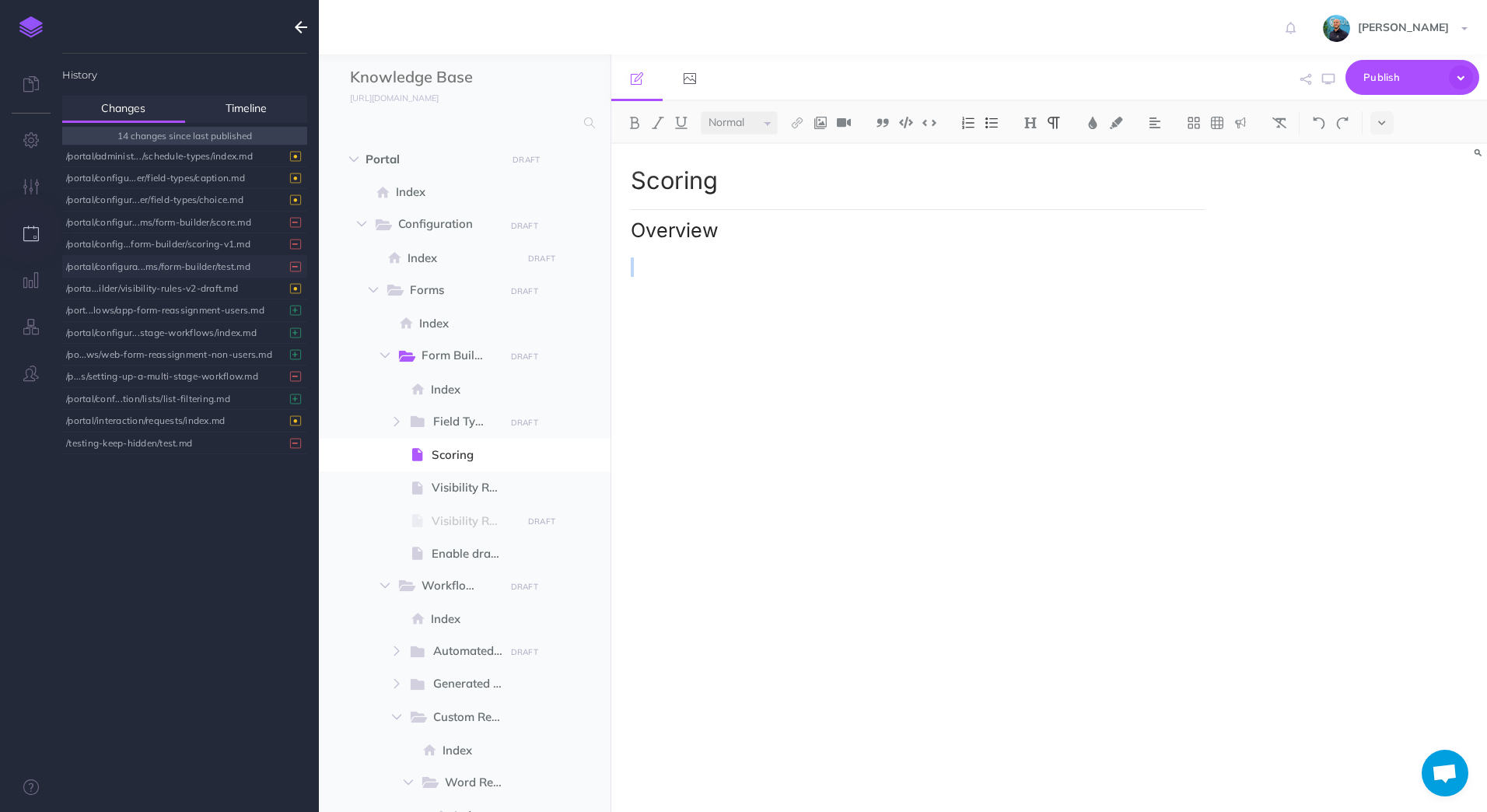
scroll to position [0, 0]
click at [222, 266] on div "/portal/configu...s/form-builder/scoring.md" at bounding box center [180, 266] width 229 height 21
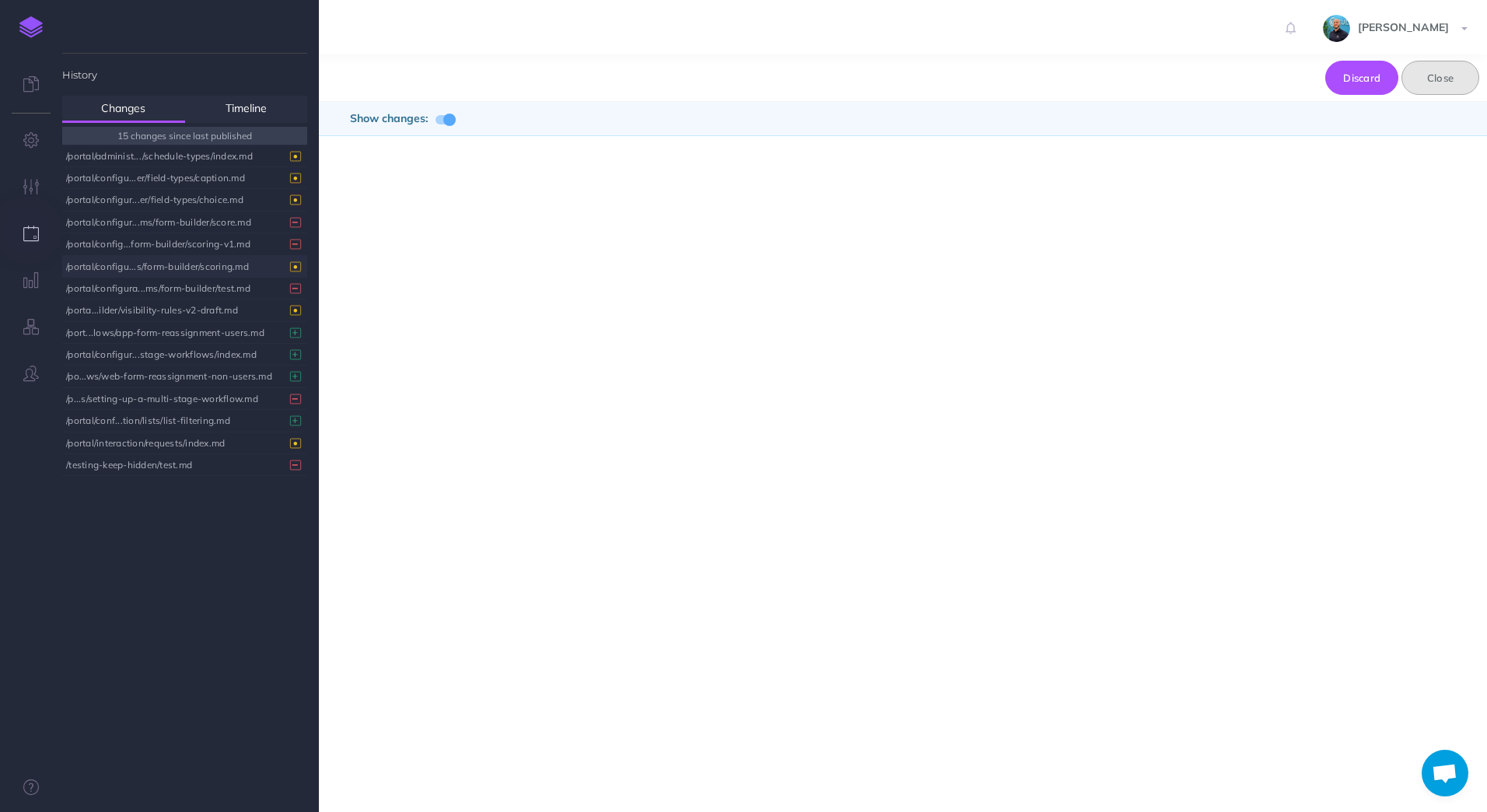
click at [1458, 87] on button "Close" at bounding box center [1440, 77] width 78 height 34
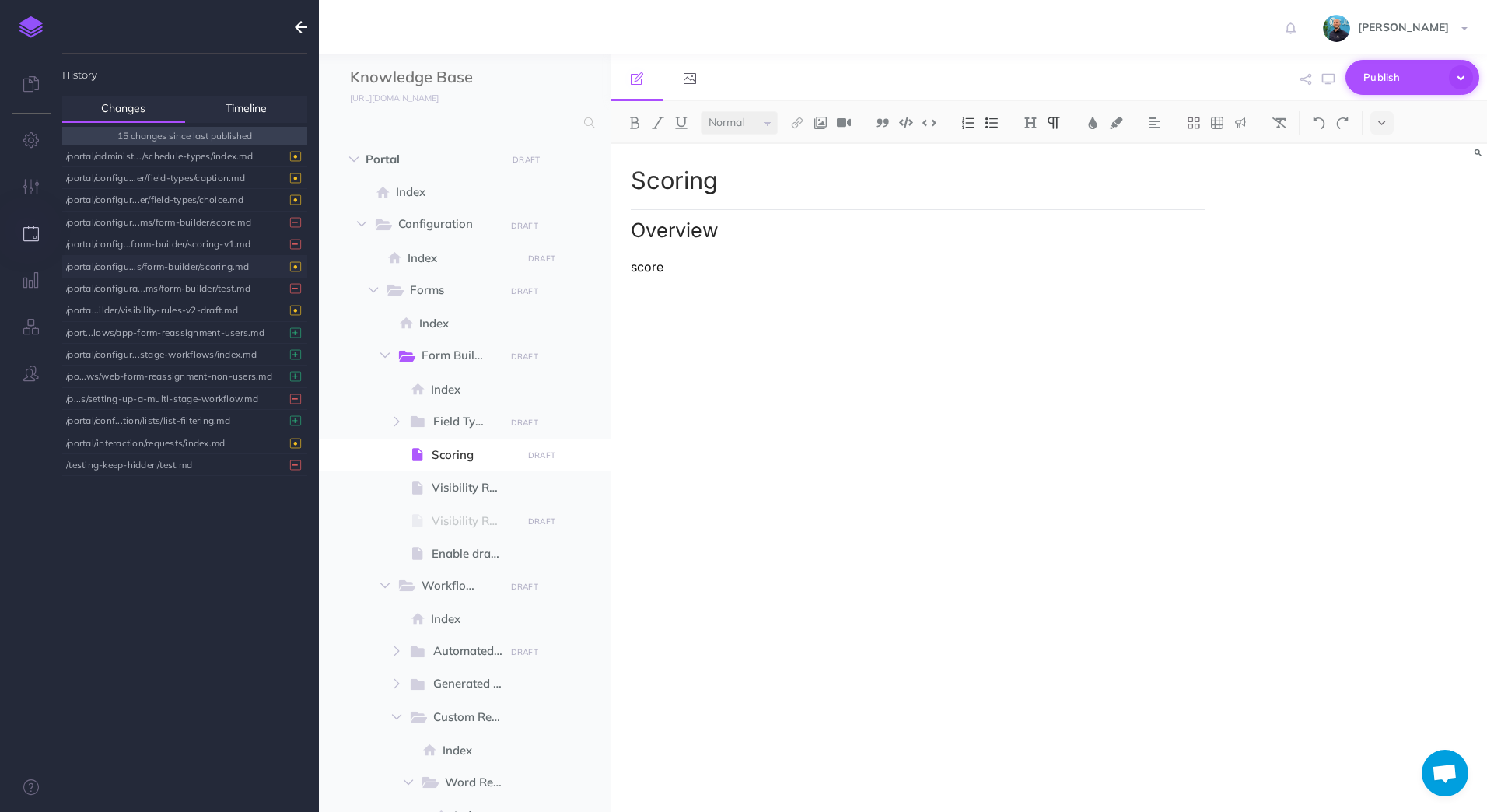
click at [1458, 81] on icon "button" at bounding box center [1460, 77] width 26 height 26
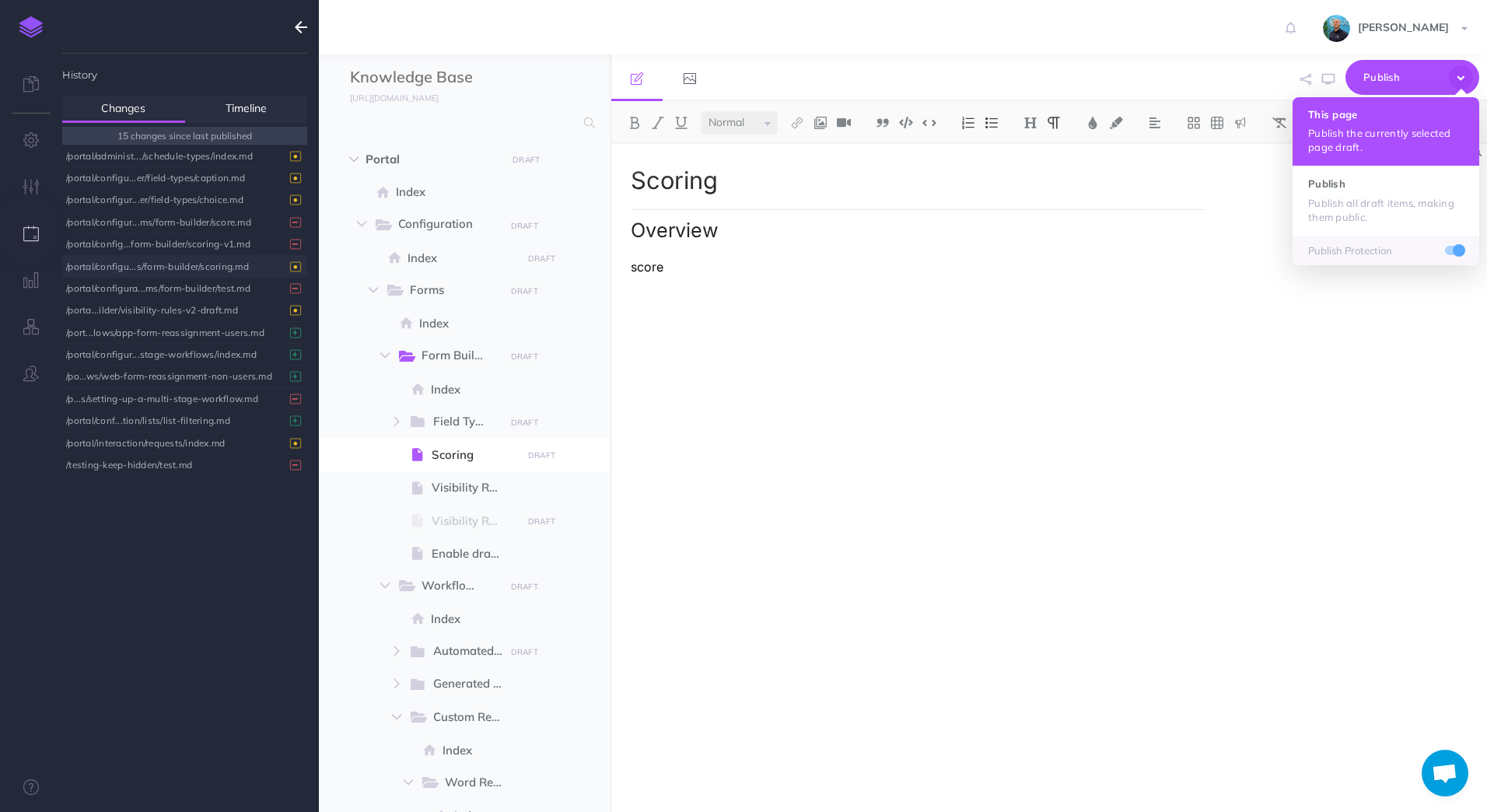
click at [1380, 109] on h4 "This page" at bounding box center [1385, 114] width 155 height 11
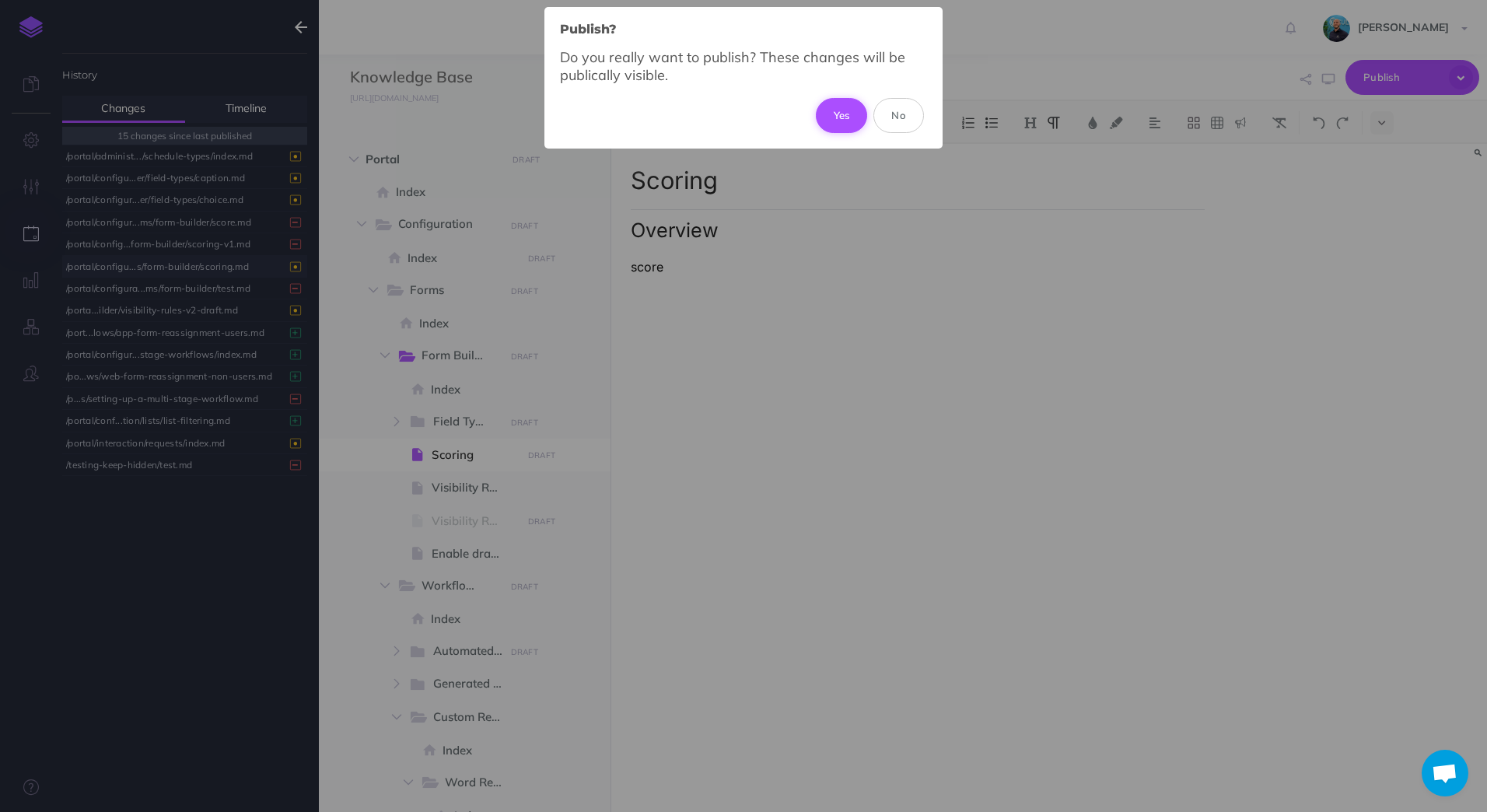
click at [851, 114] on button "Yes" at bounding box center [842, 114] width 52 height 34
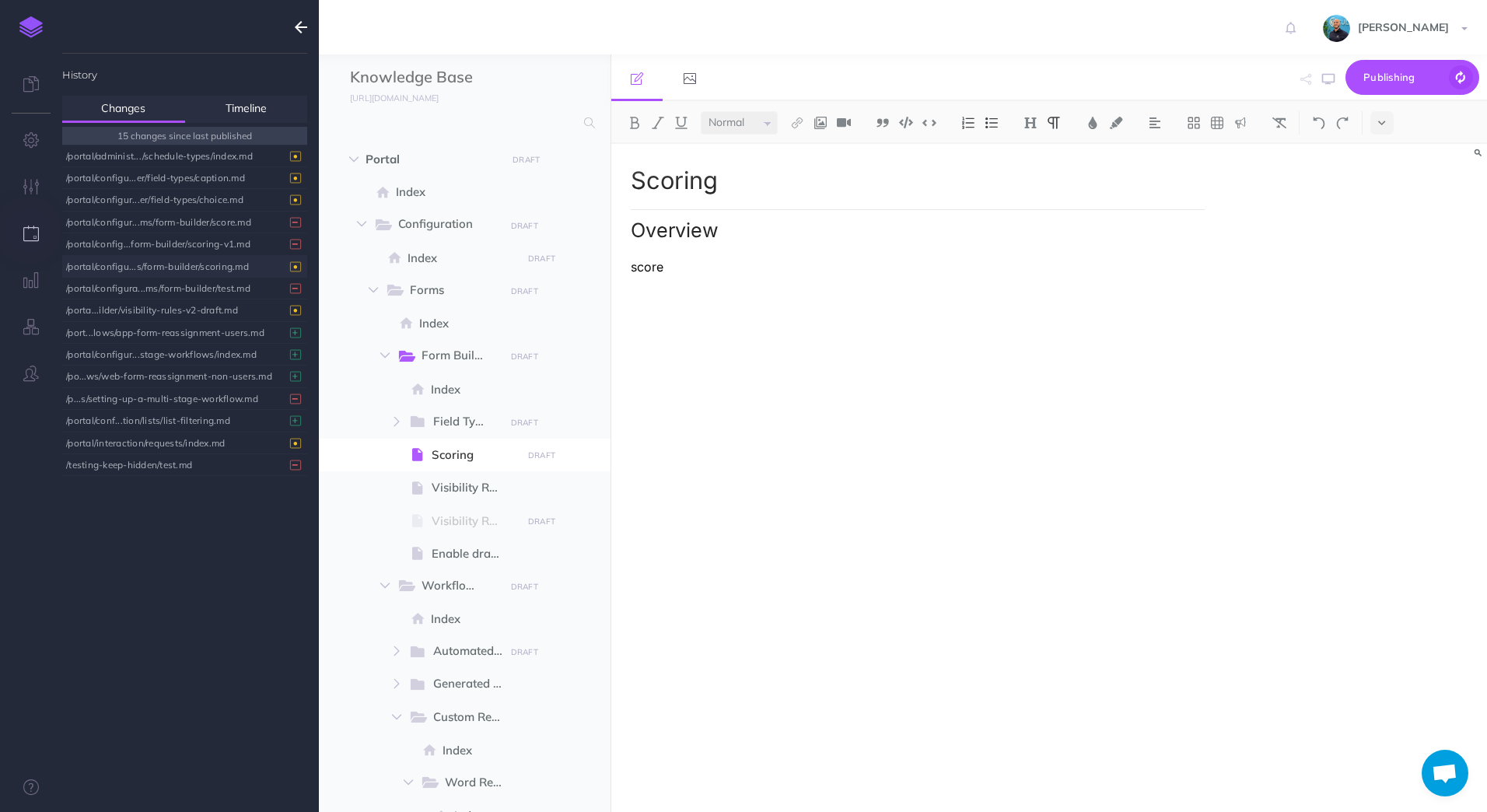
click at [156, 275] on div "/portal/configu...s/form-builder/scoring.md" at bounding box center [180, 266] width 229 height 21
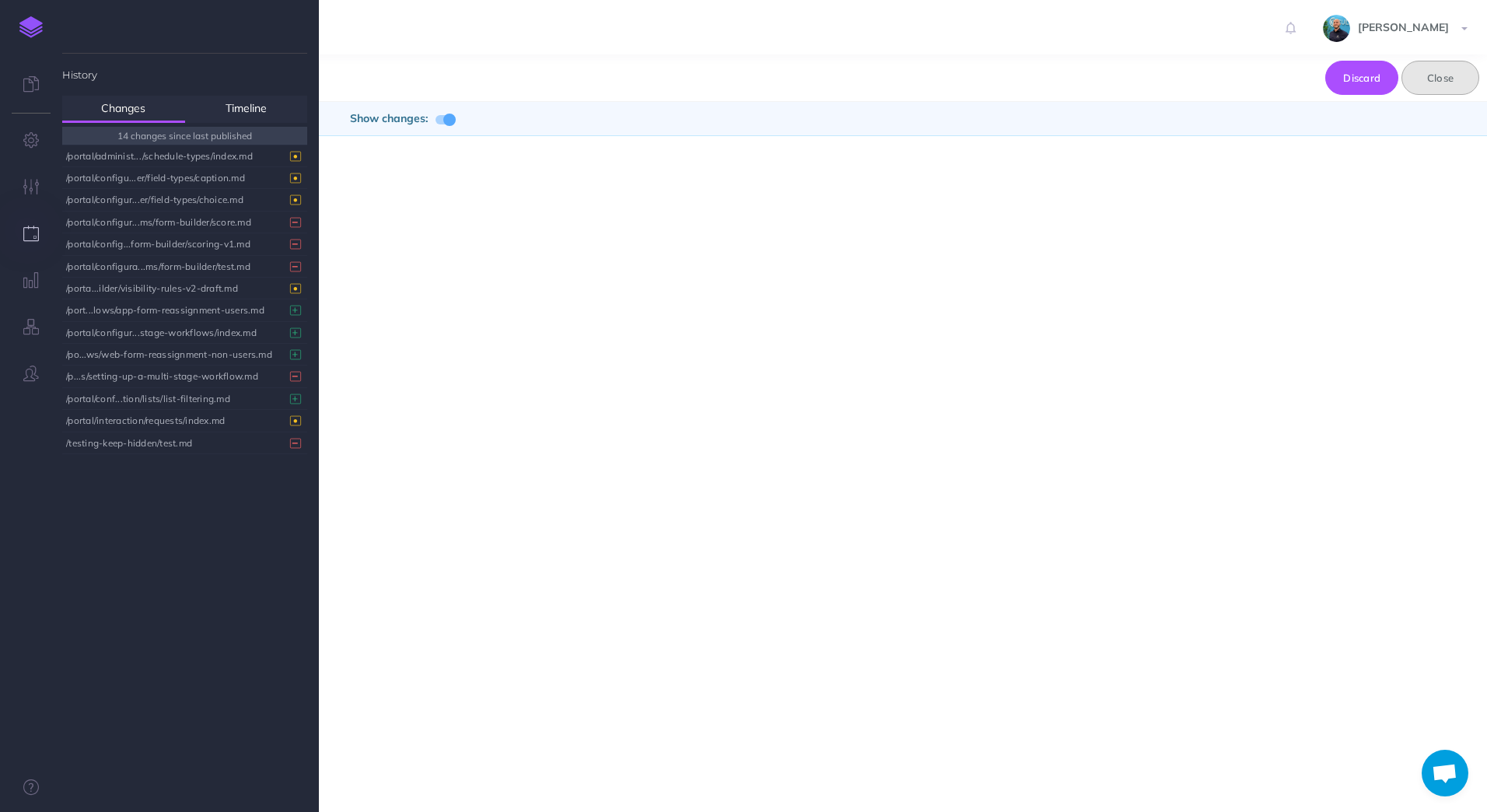
click at [1450, 87] on button "Close" at bounding box center [1440, 77] width 78 height 34
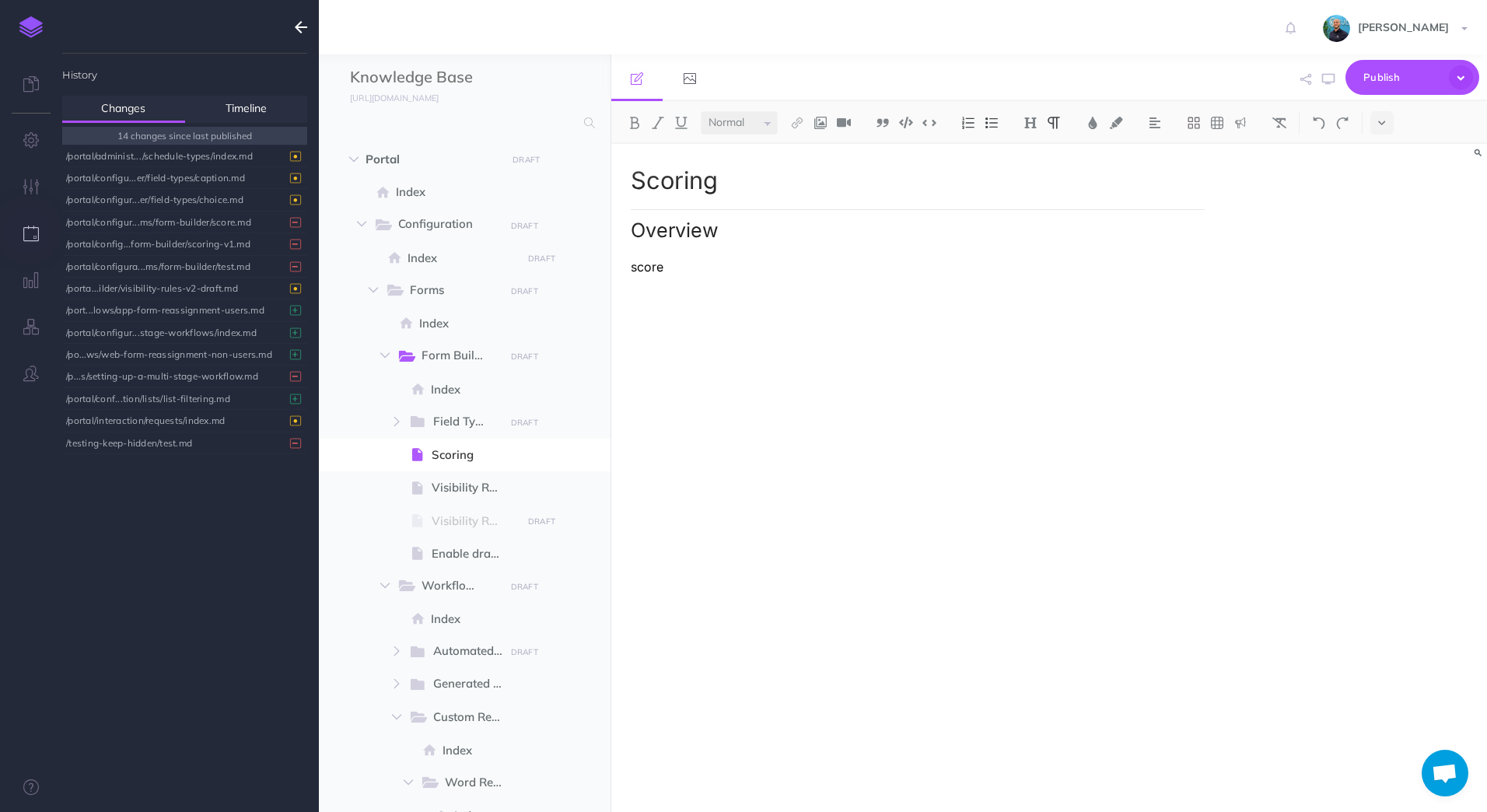
click at [688, 284] on div "Scoring Overview score" at bounding box center [918, 470] width 614 height 652
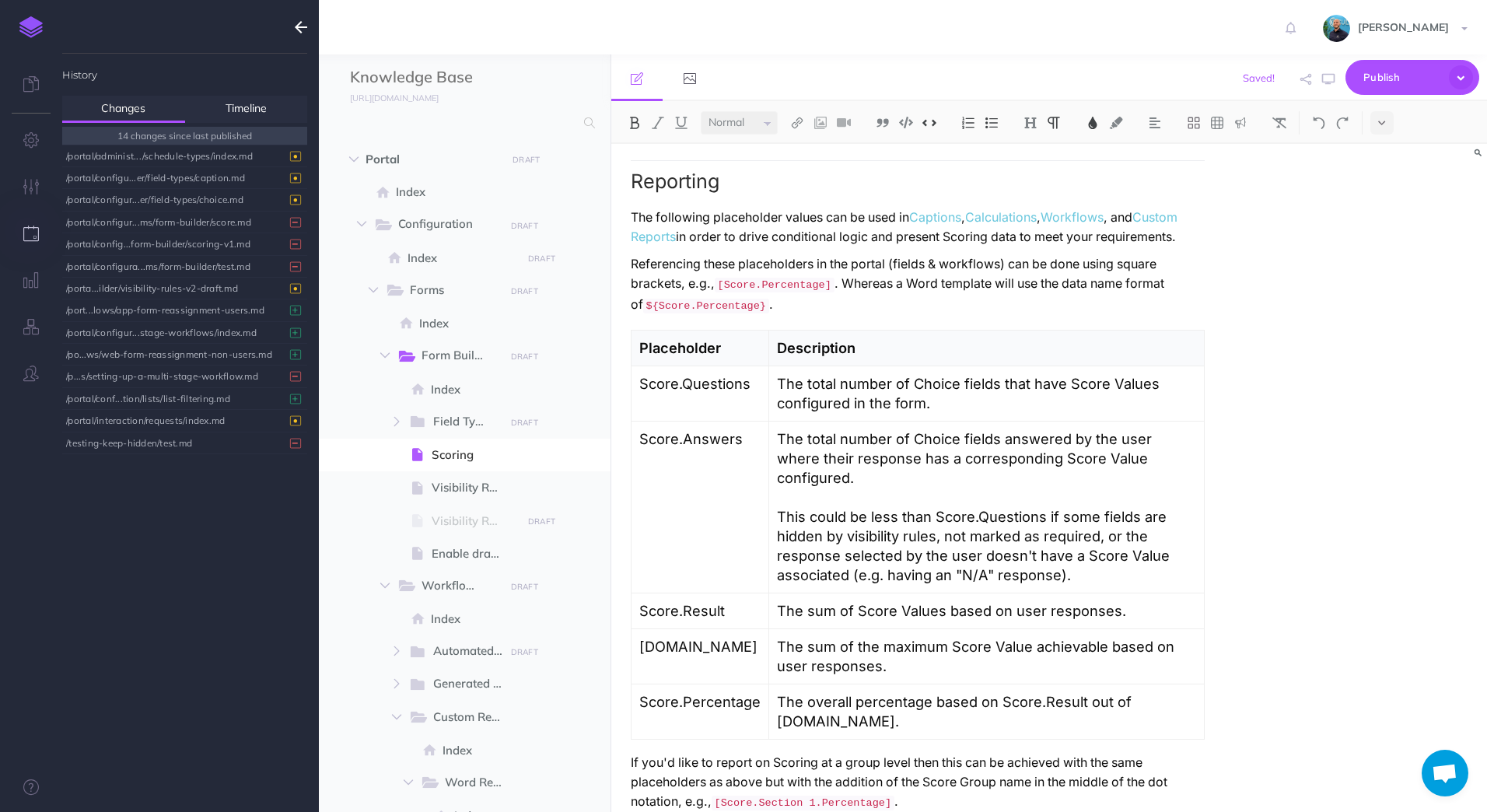
click at [1096, 503] on p "The total number of Choice fields answered by the user where their response has…" at bounding box center [986, 506] width 420 height 155
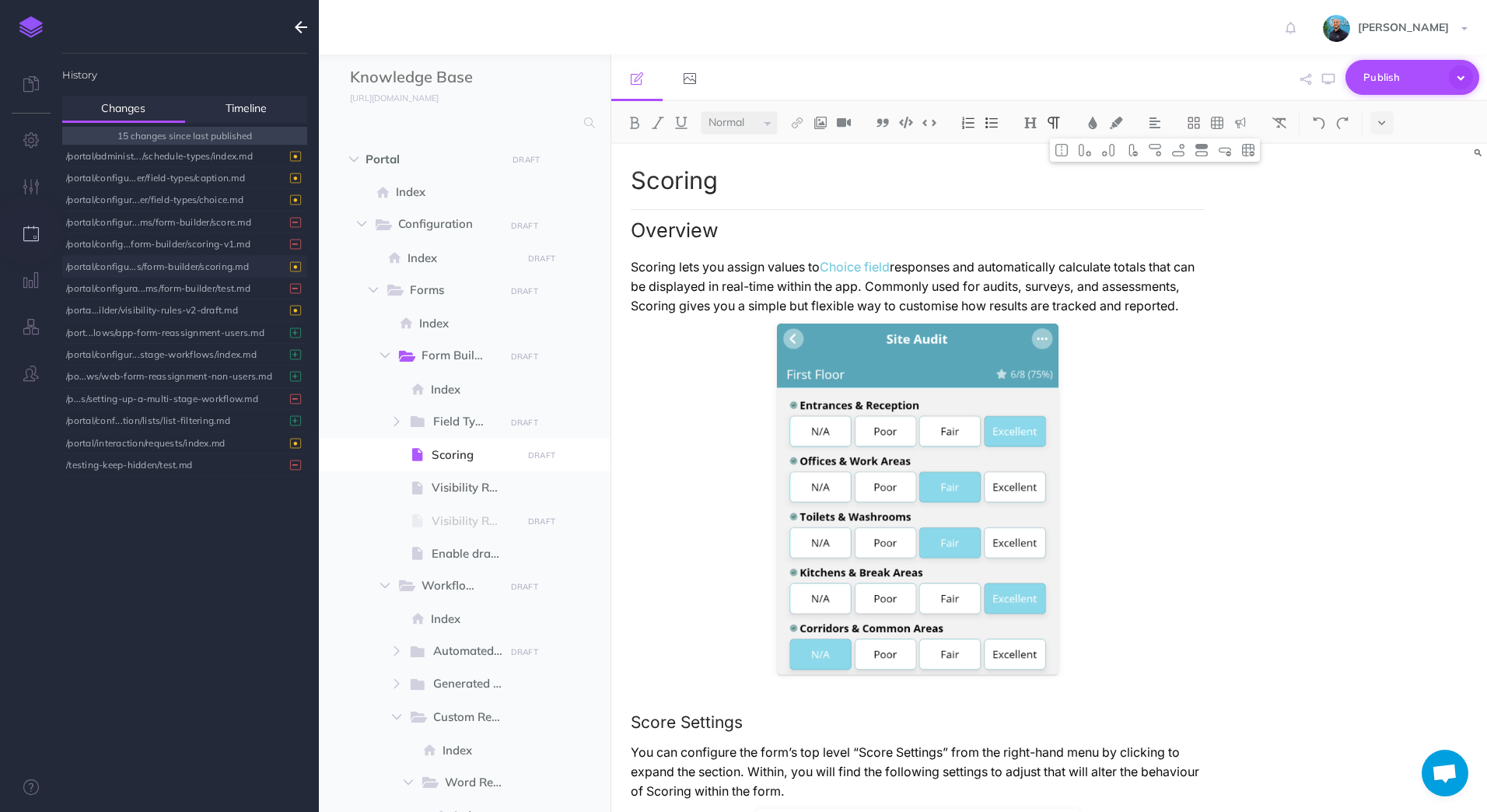
click at [1467, 76] on icon "button" at bounding box center [1460, 77] width 24 height 24
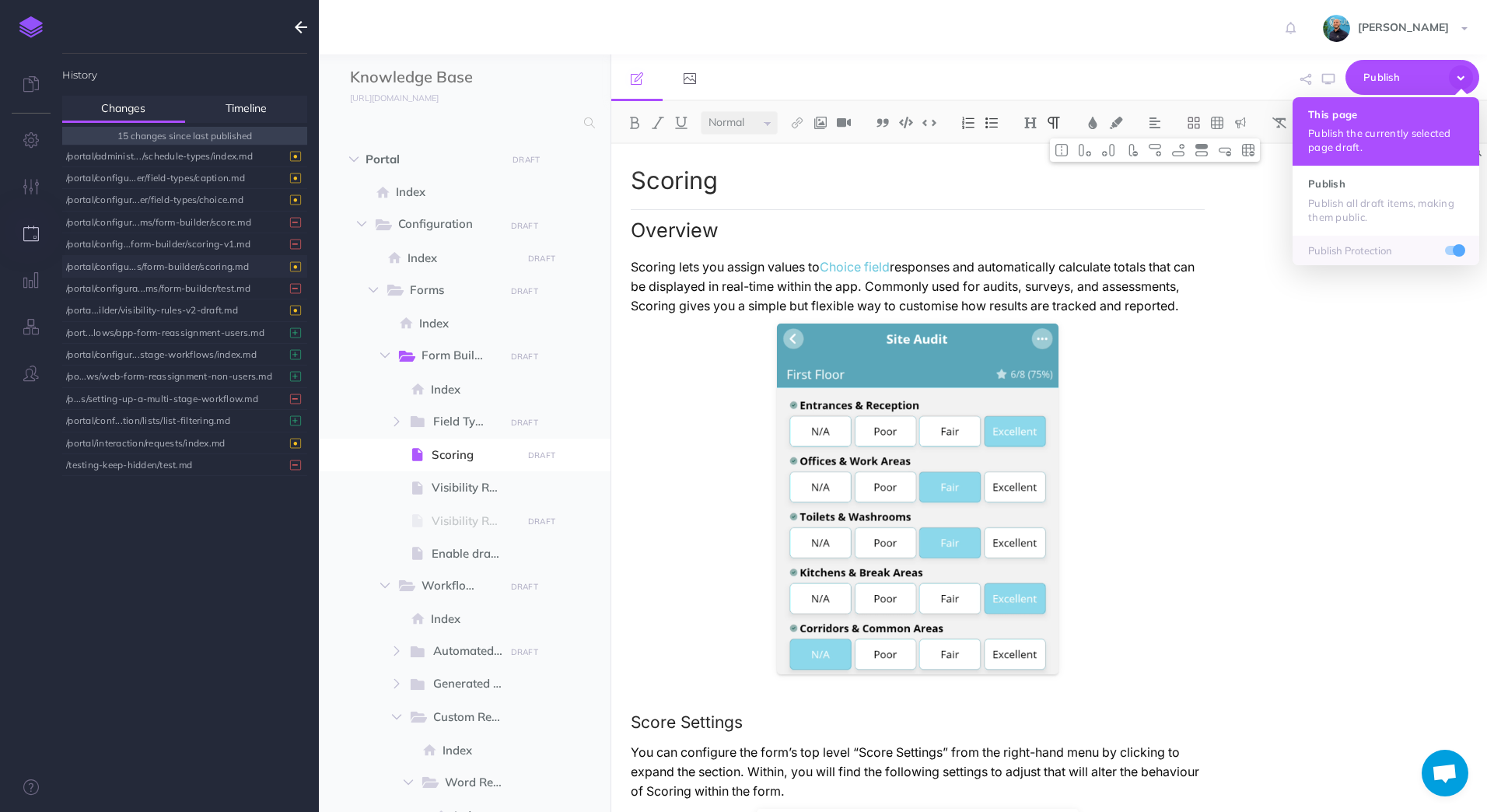
click at [1445, 102] on button "This page Publish the currently selected page draft." at bounding box center [1385, 131] width 187 height 69
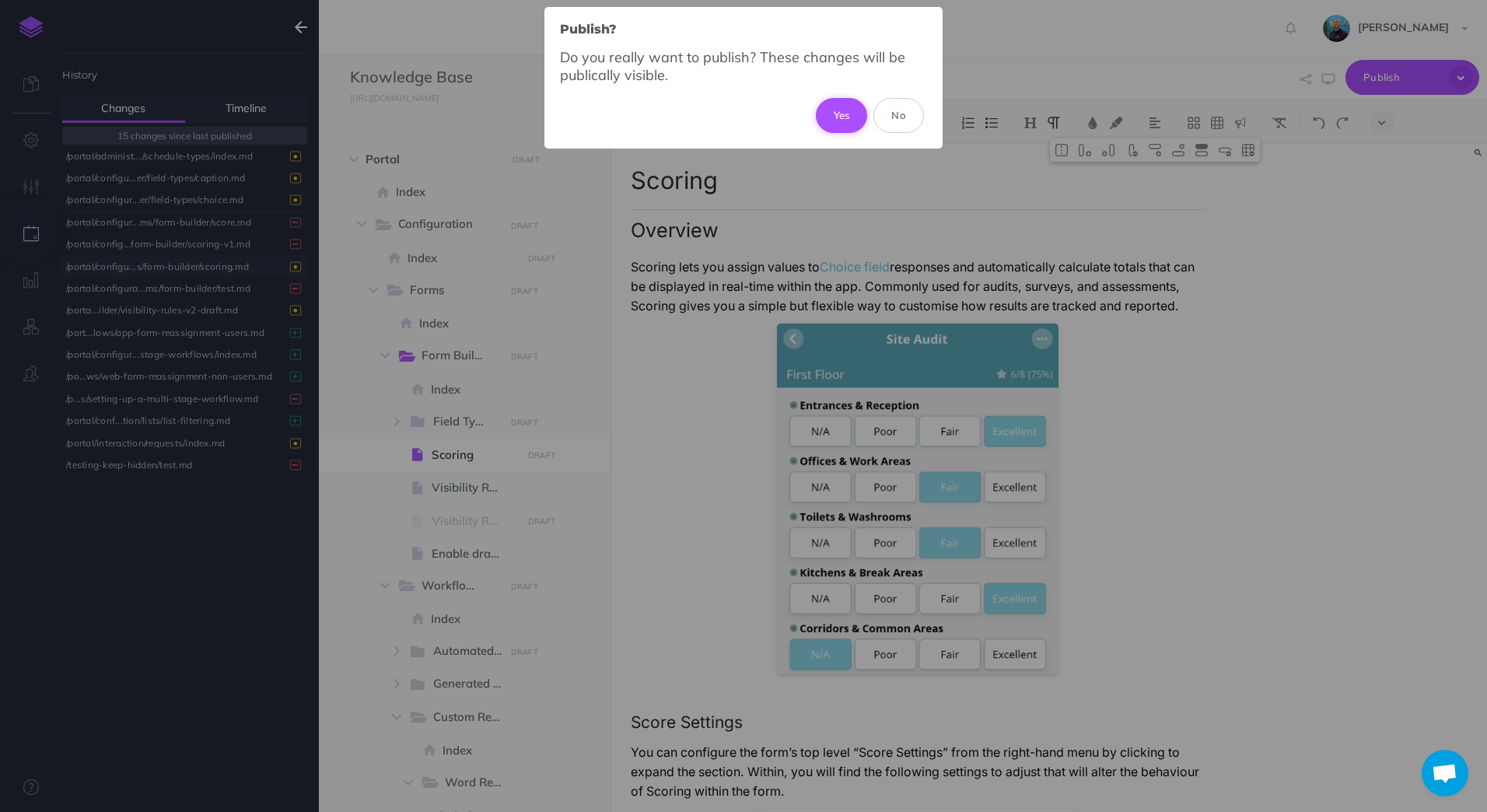
click at [857, 117] on button "Yes" at bounding box center [842, 114] width 52 height 34
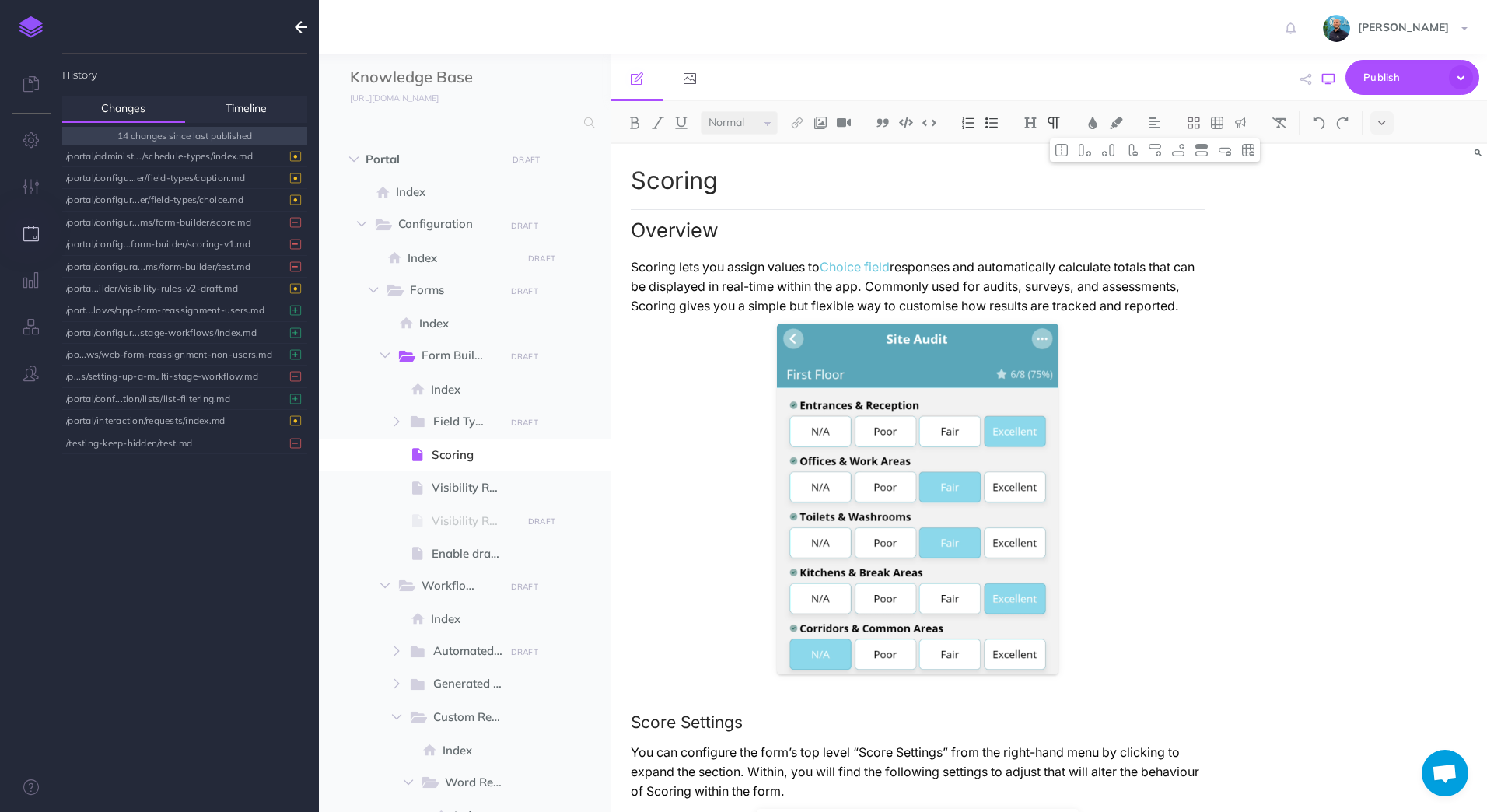
click at [1326, 87] on button "button" at bounding box center [1328, 79] width 20 height 45
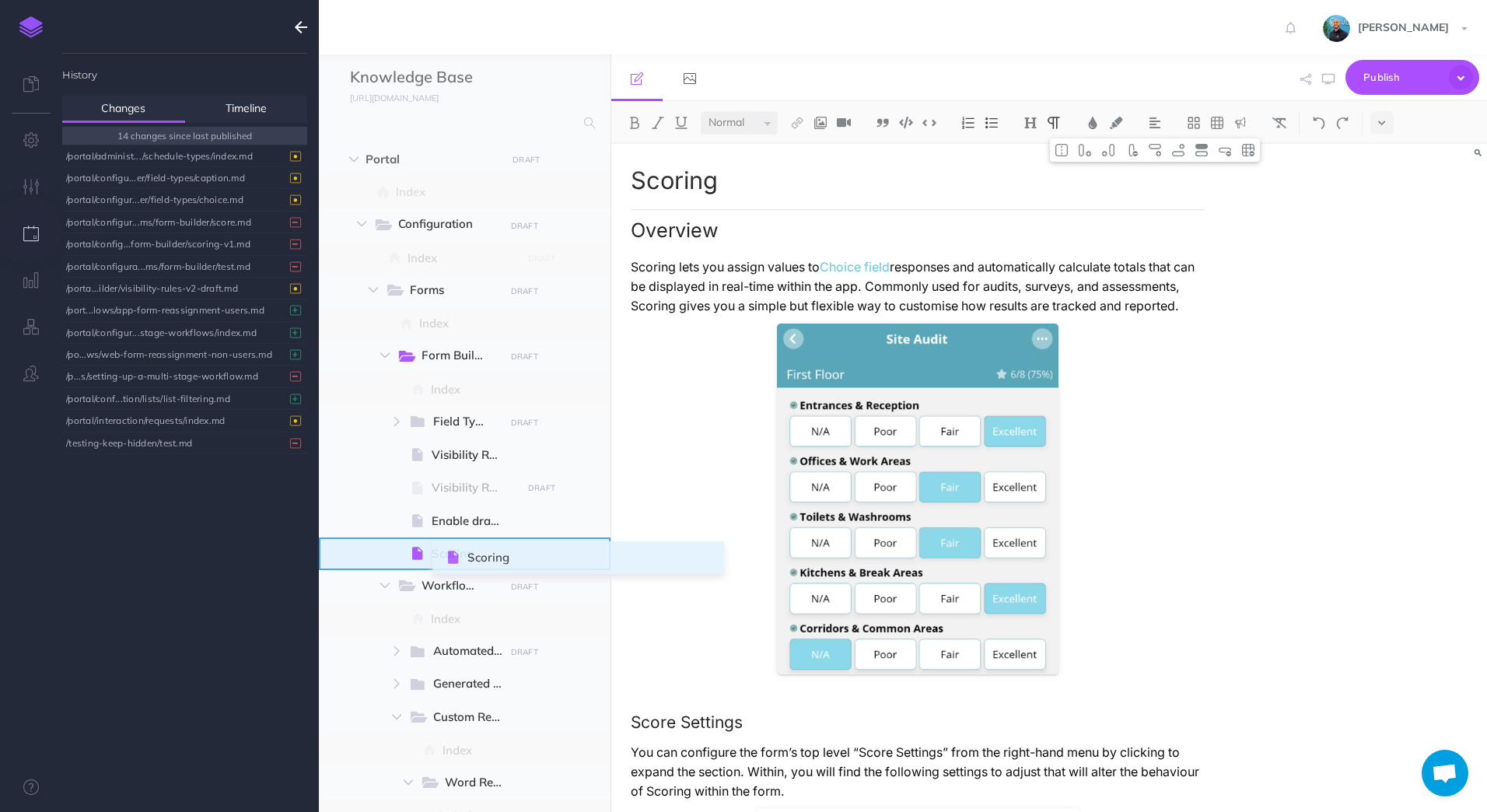
drag, startPoint x: 334, startPoint y: 451, endPoint x: 450, endPoint y: 554, distance: 155.1
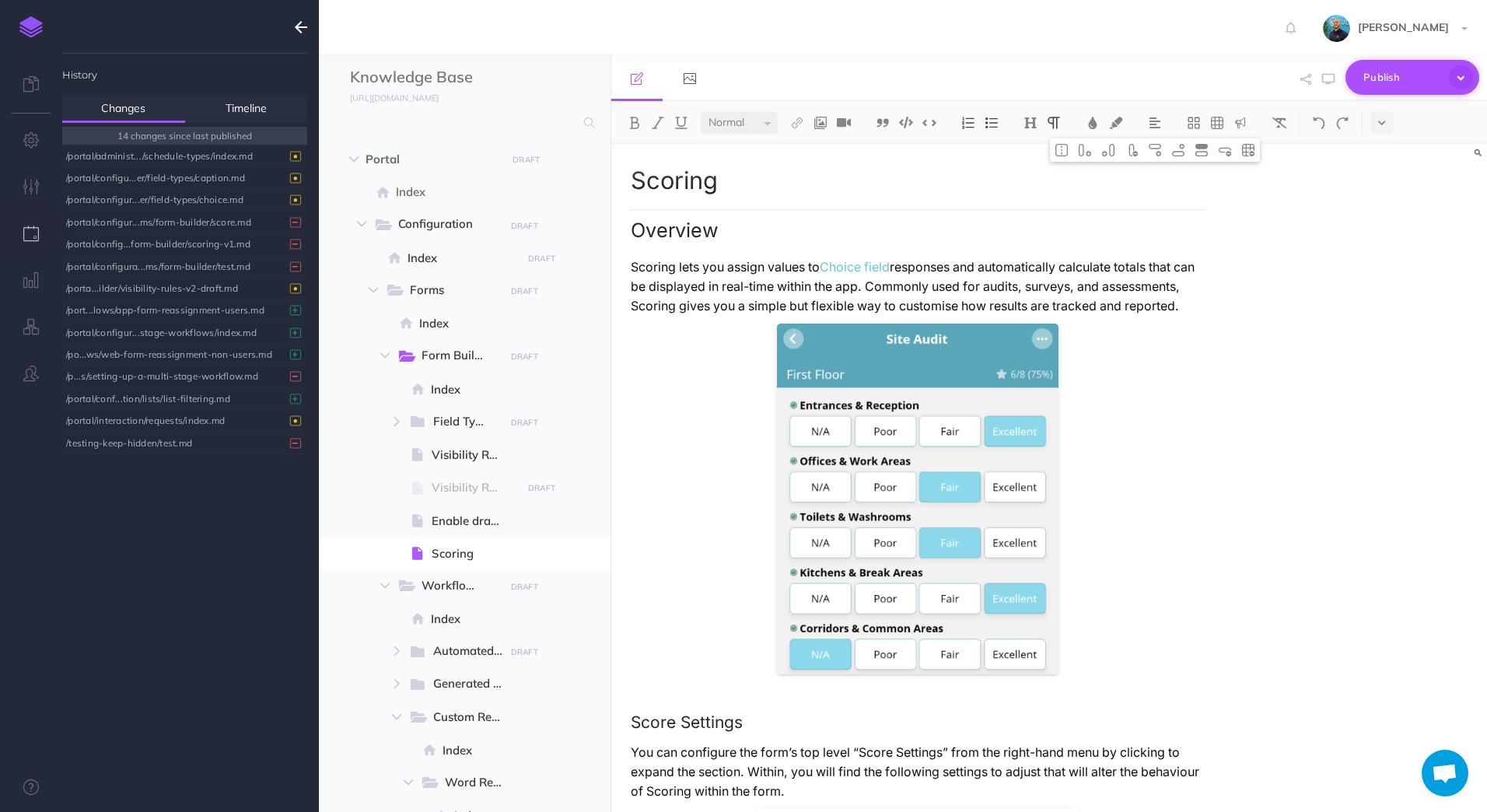
click at [1459, 80] on icon "button" at bounding box center [1460, 77] width 24 height 24
click at [1337, 372] on div "Scoring Overview Scoring lets you assign values to Choice field responses and a…" at bounding box center [1049, 478] width 877 height 668
click at [1470, 80] on icon "button" at bounding box center [1460, 77] width 24 height 24
click at [1352, 280] on div "Scoring Overview Scoring lets you assign values to Choice field responses and a…" at bounding box center [1049, 478] width 877 height 668
click at [226, 113] on link "Timeline" at bounding box center [247, 109] width 123 height 28
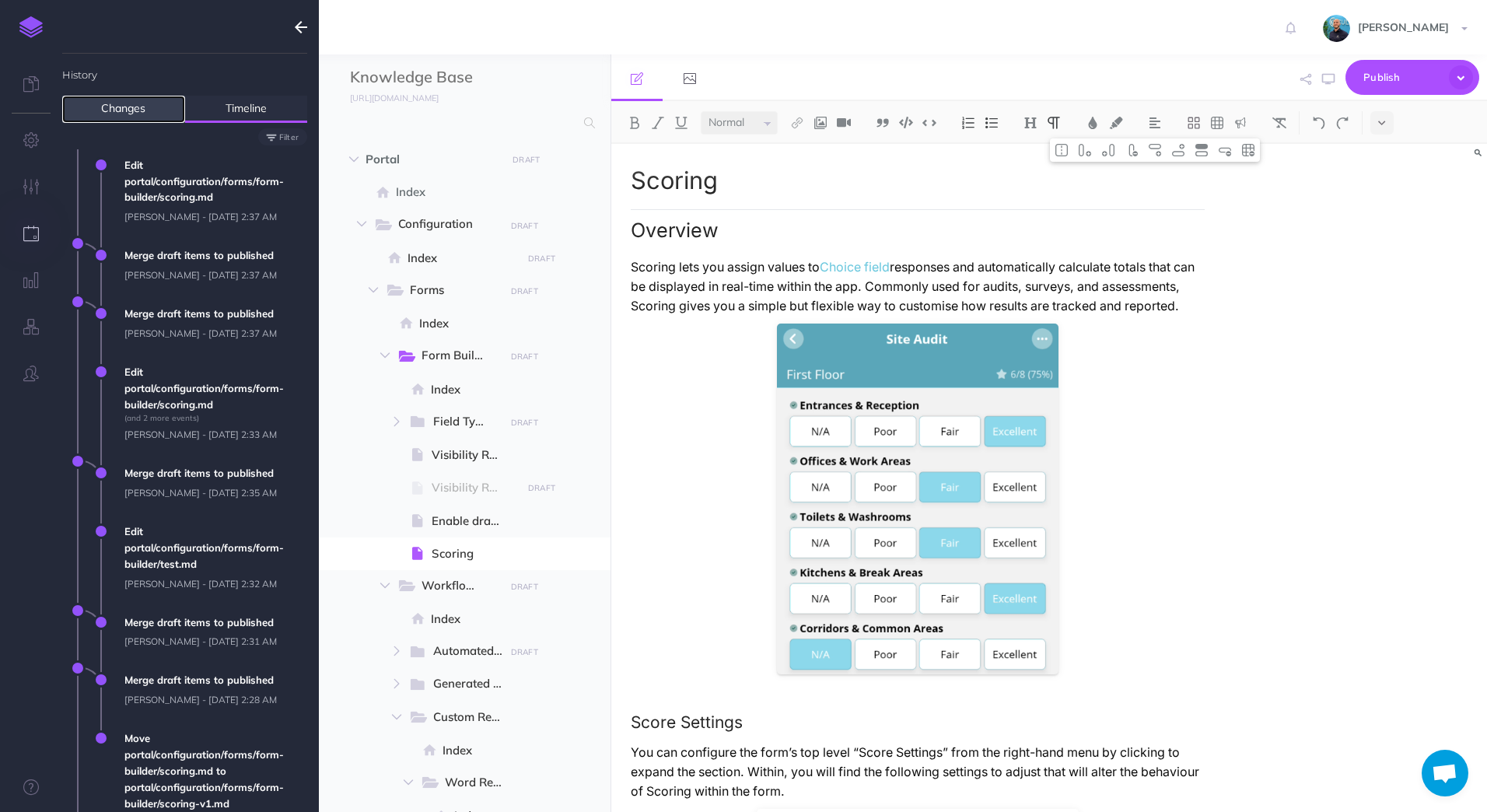
click at [126, 104] on link "Changes" at bounding box center [124, 109] width 123 height 28
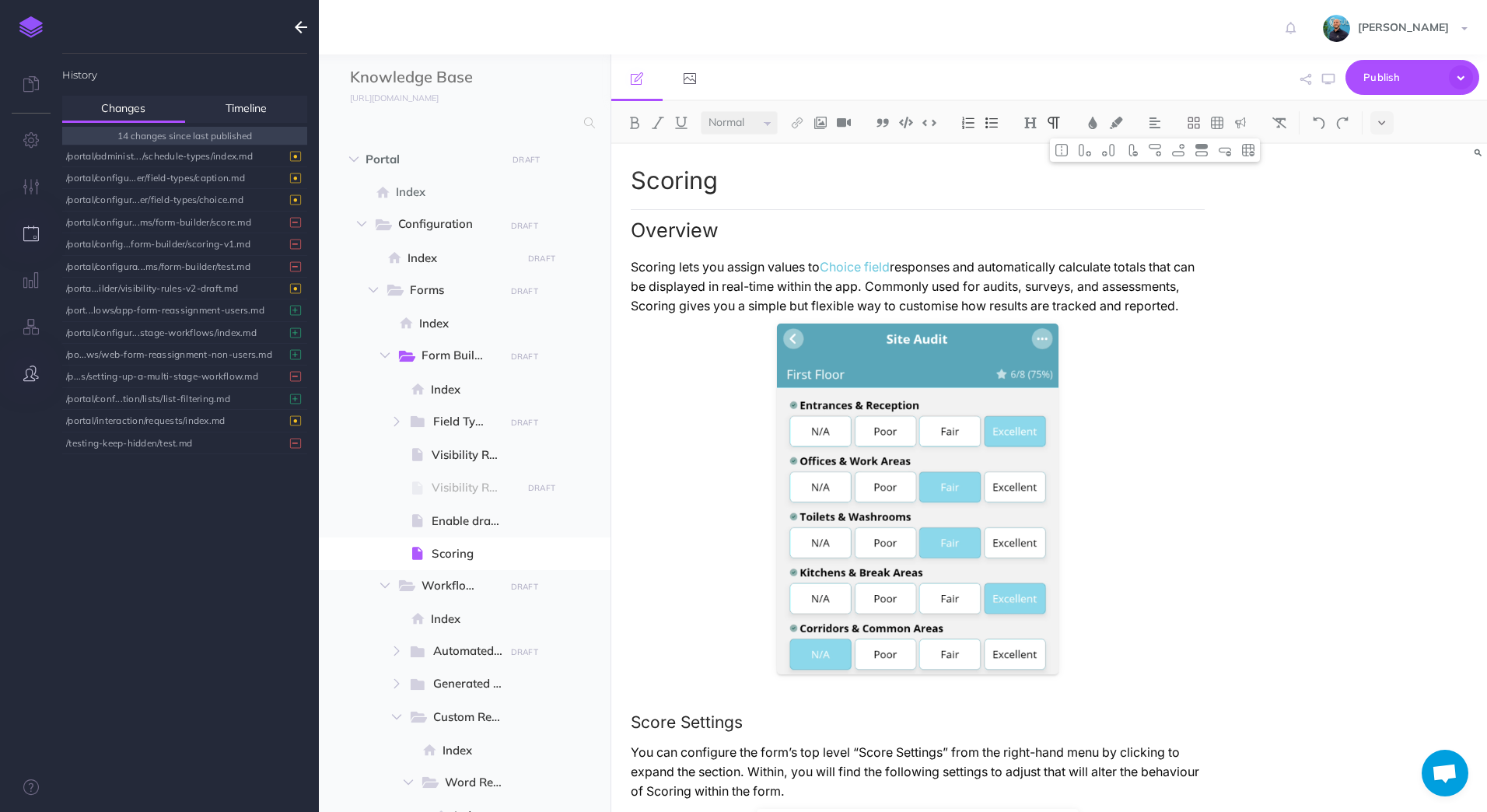
click at [31, 366] on icon "button" at bounding box center [32, 373] width 16 height 16
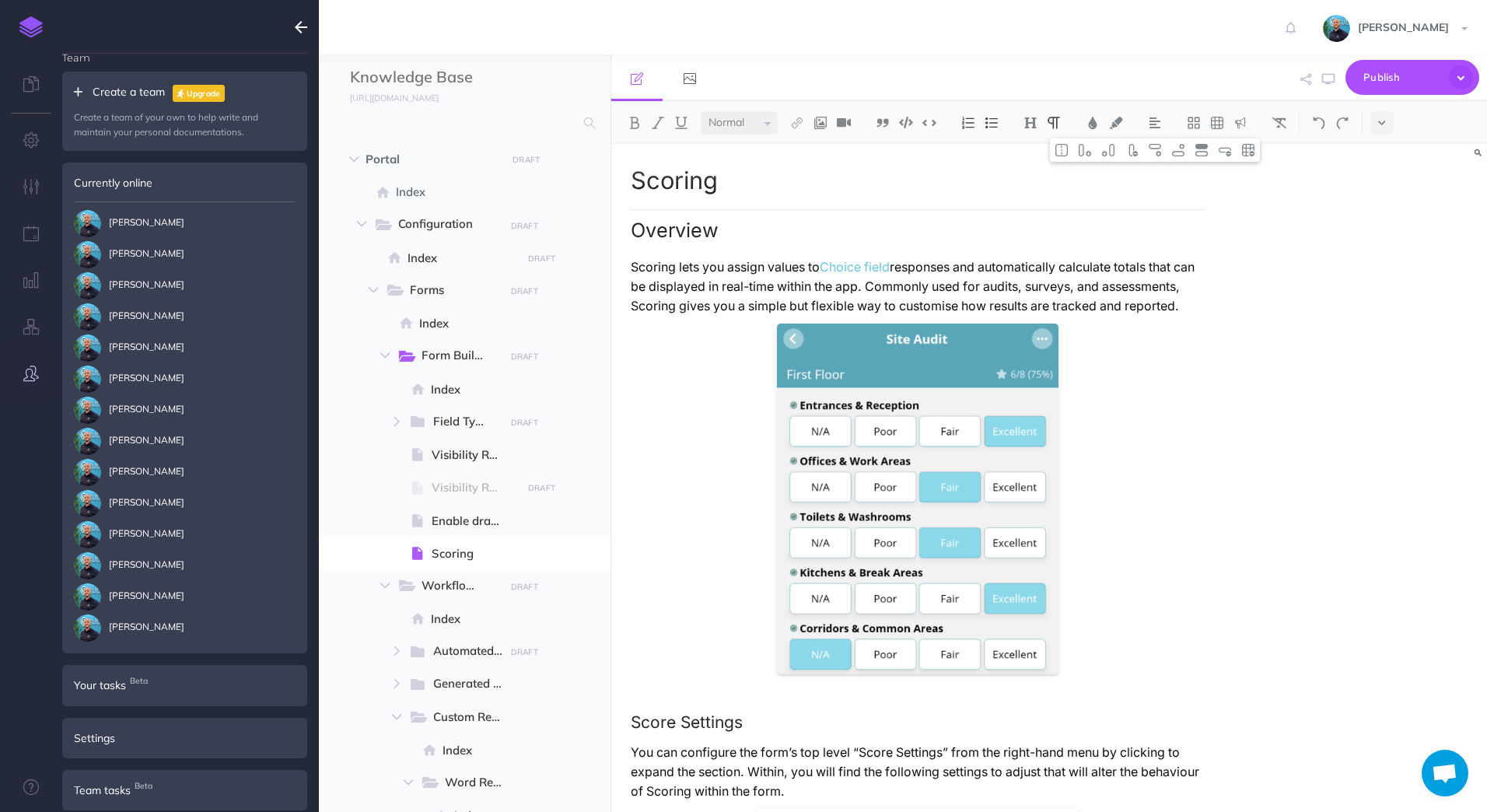
scroll to position [30, 0]
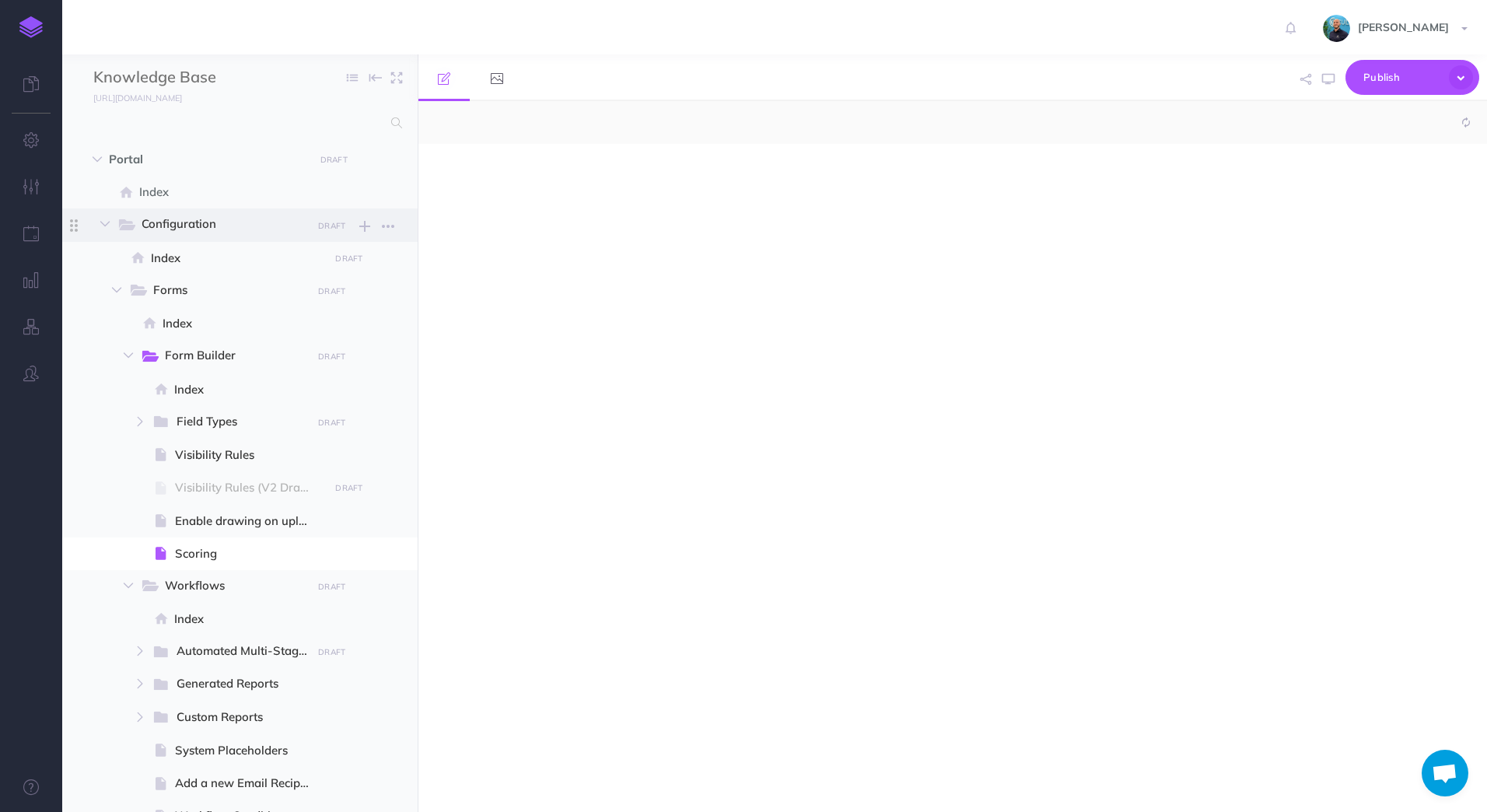
scroll to position [346, 0]
select select "null"
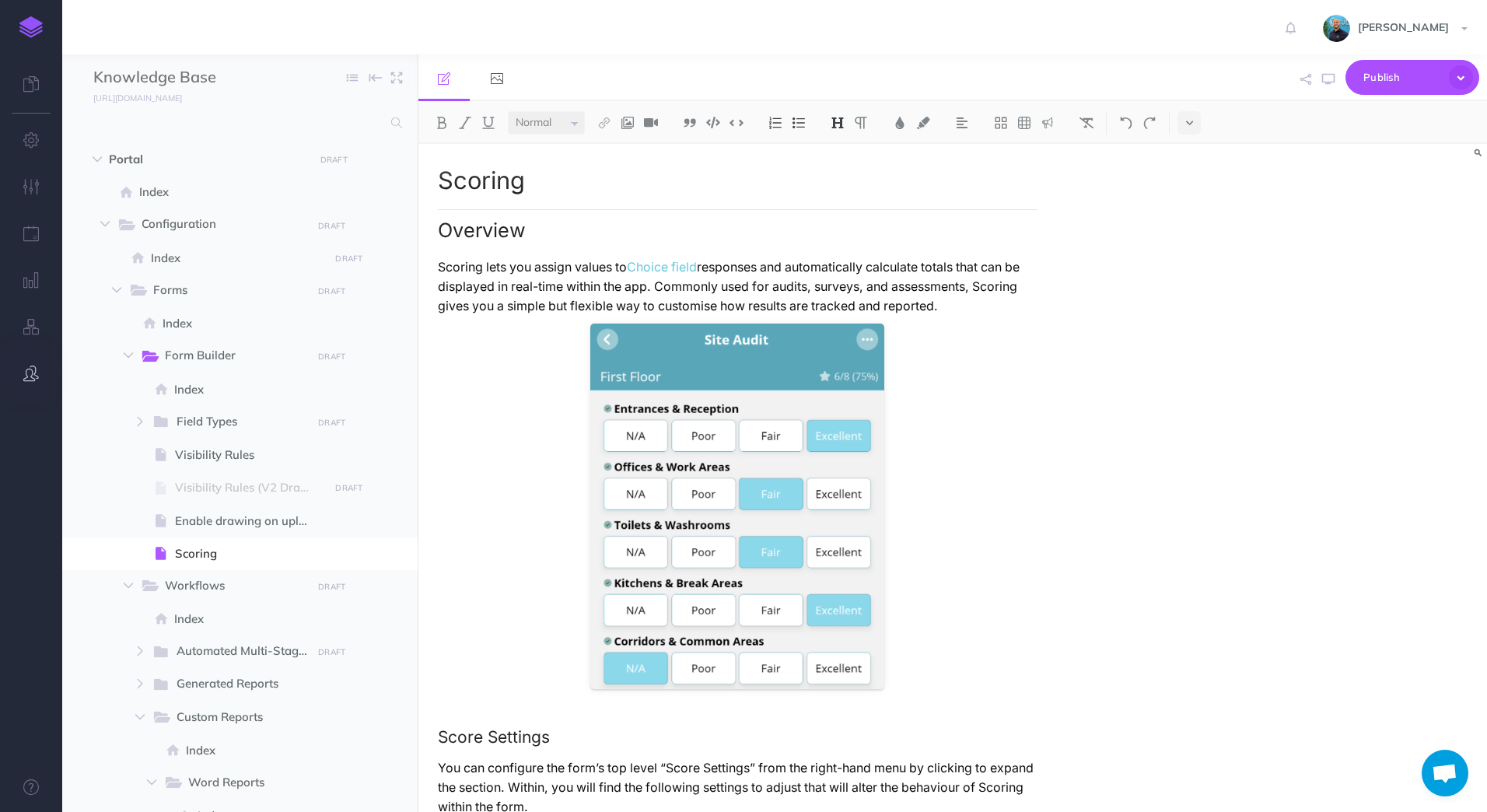
click at [31, 371] on icon "button" at bounding box center [32, 373] width 16 height 16
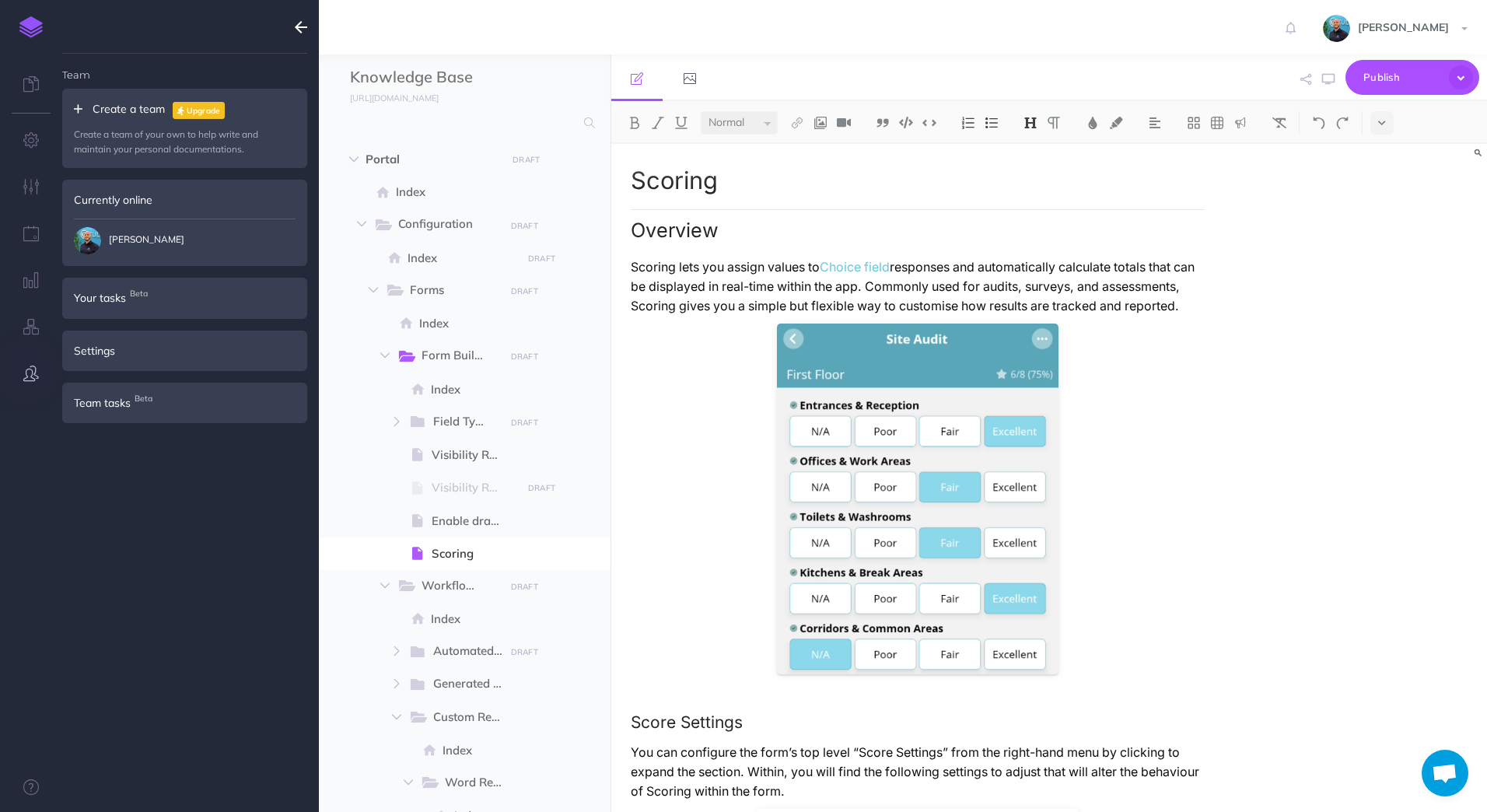
click at [302, 34] on icon "button" at bounding box center [301, 28] width 13 height 19
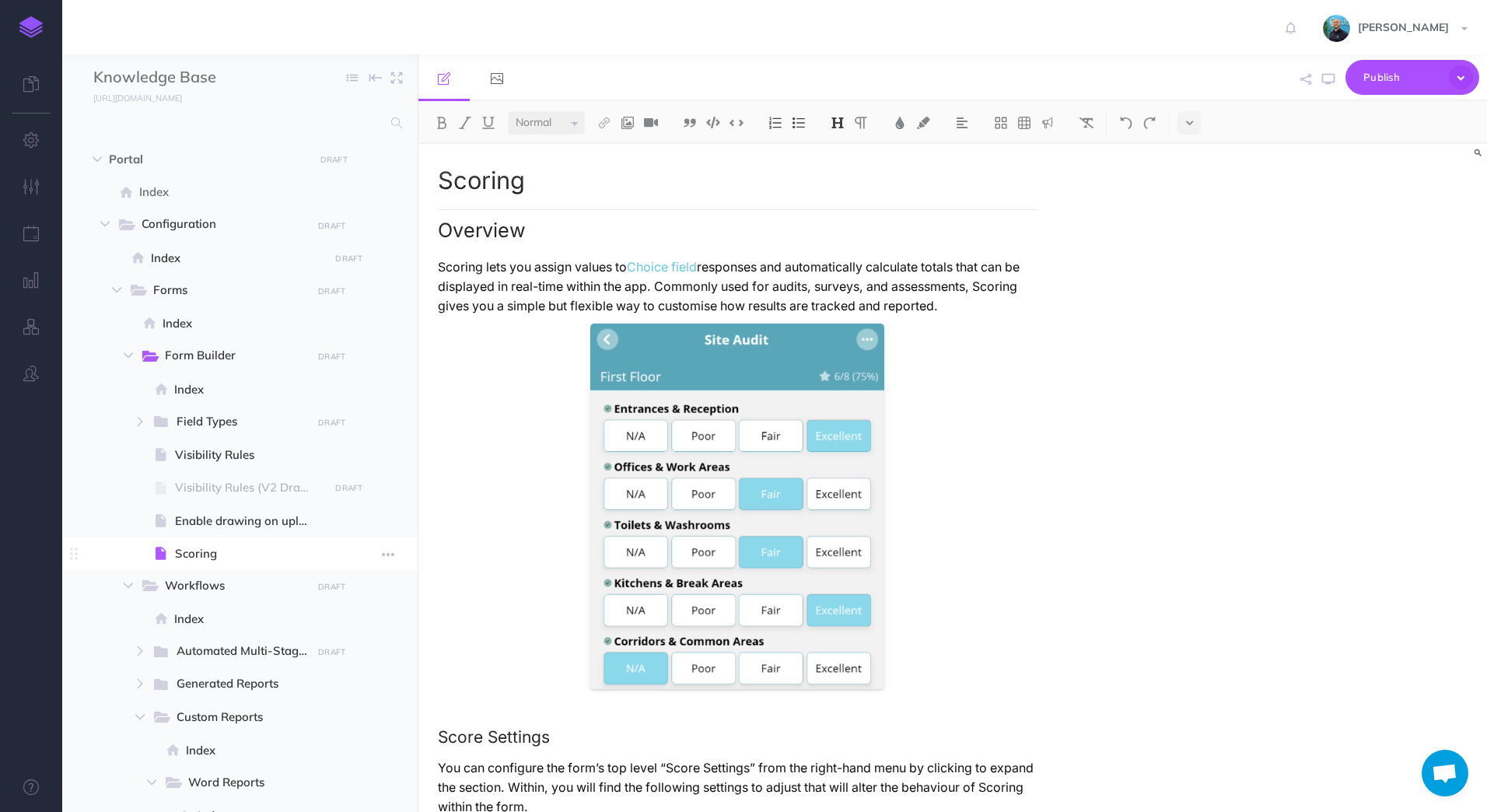
click at [256, 558] on span "Scoring" at bounding box center [250, 554] width 150 height 19
click at [1459, 73] on icon "button" at bounding box center [1460, 77] width 24 height 24
click at [962, 308] on p "Scoring lets you assign values to Choice field responses and automatically calc…" at bounding box center [737, 287] width 599 height 58
click at [30, 371] on icon "button" at bounding box center [32, 373] width 16 height 16
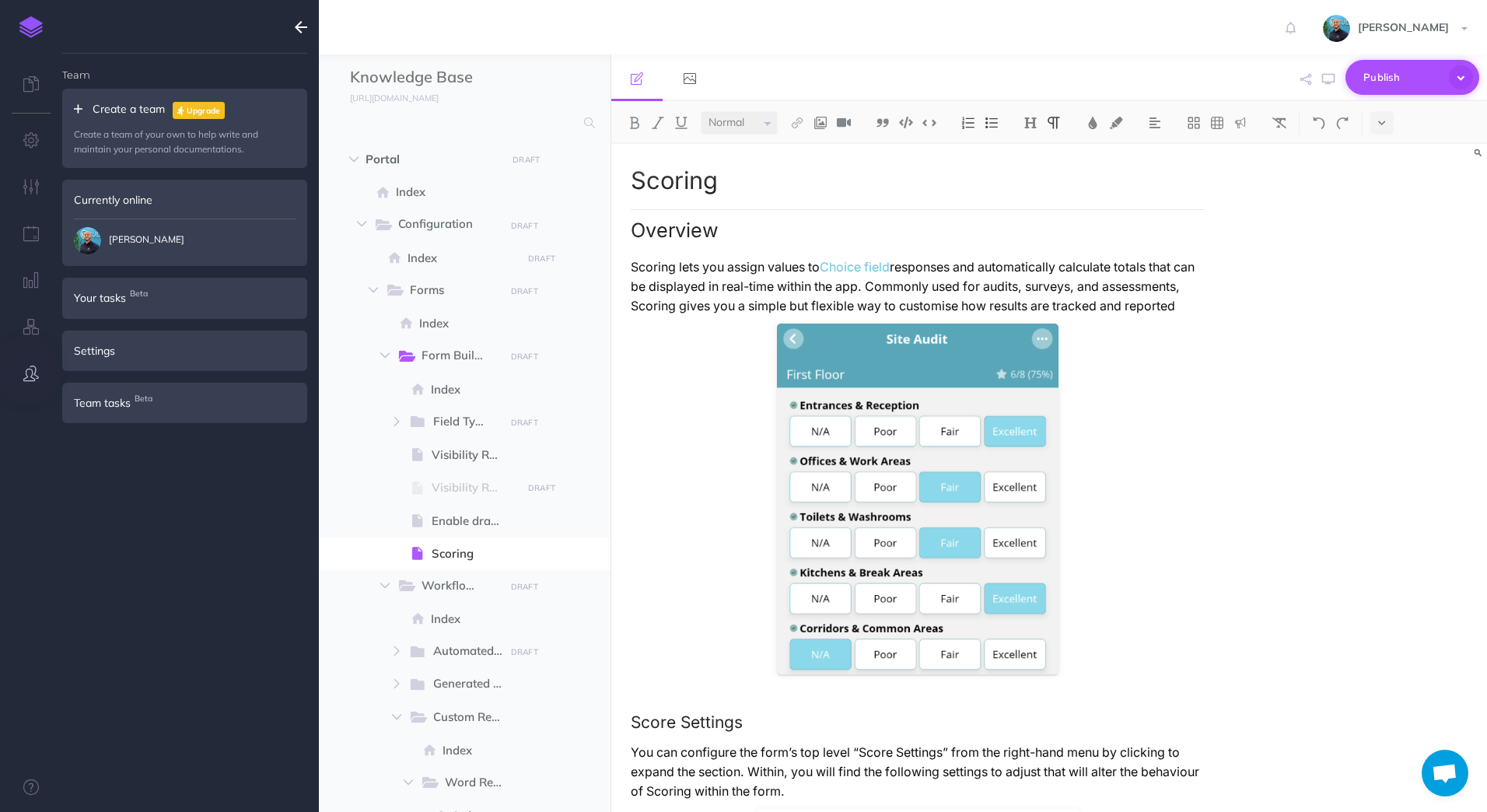
click at [1466, 82] on icon "button" at bounding box center [1460, 77] width 24 height 24
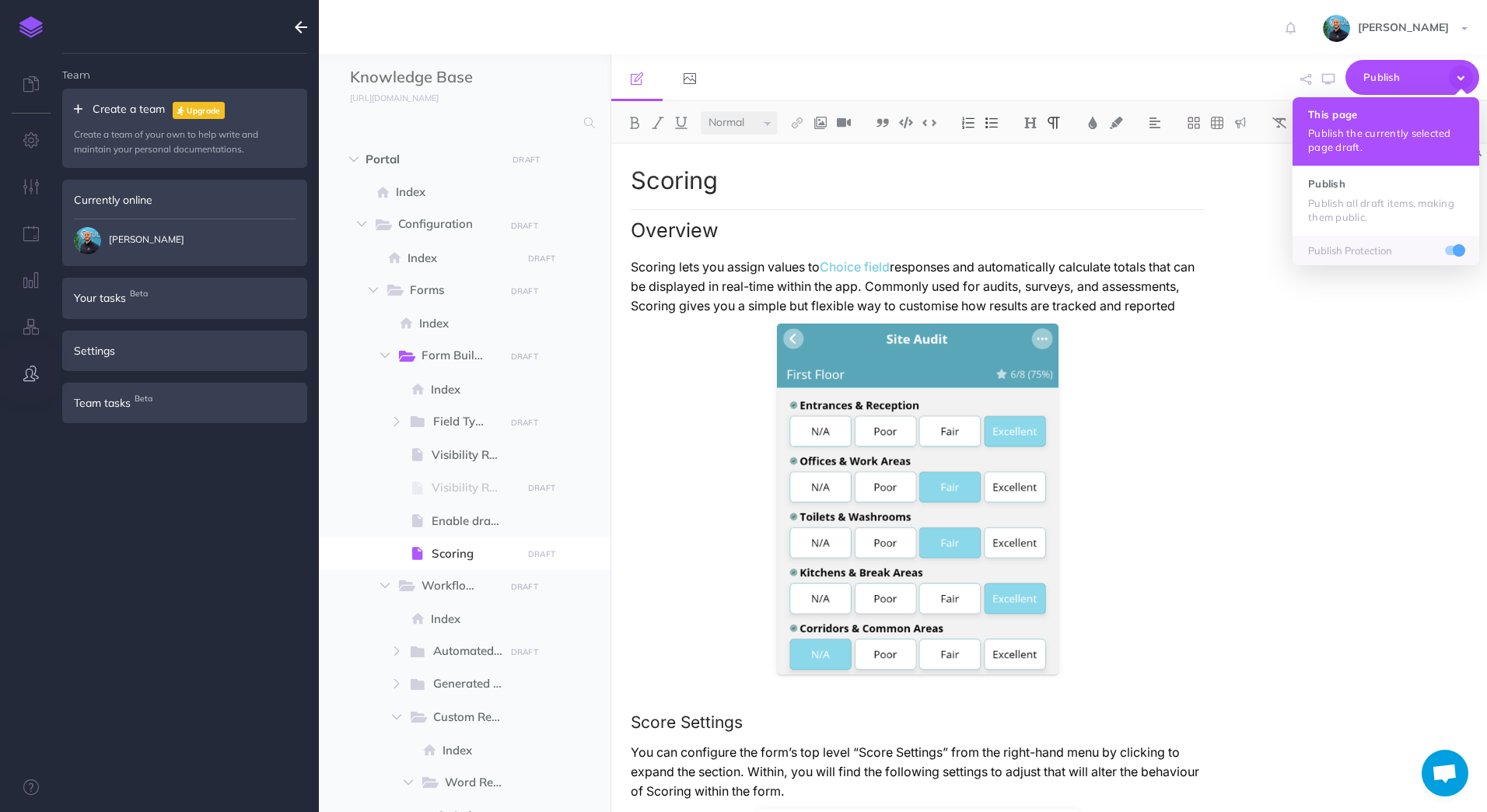
click at [1424, 117] on h4 "This page" at bounding box center [1385, 114] width 155 height 11
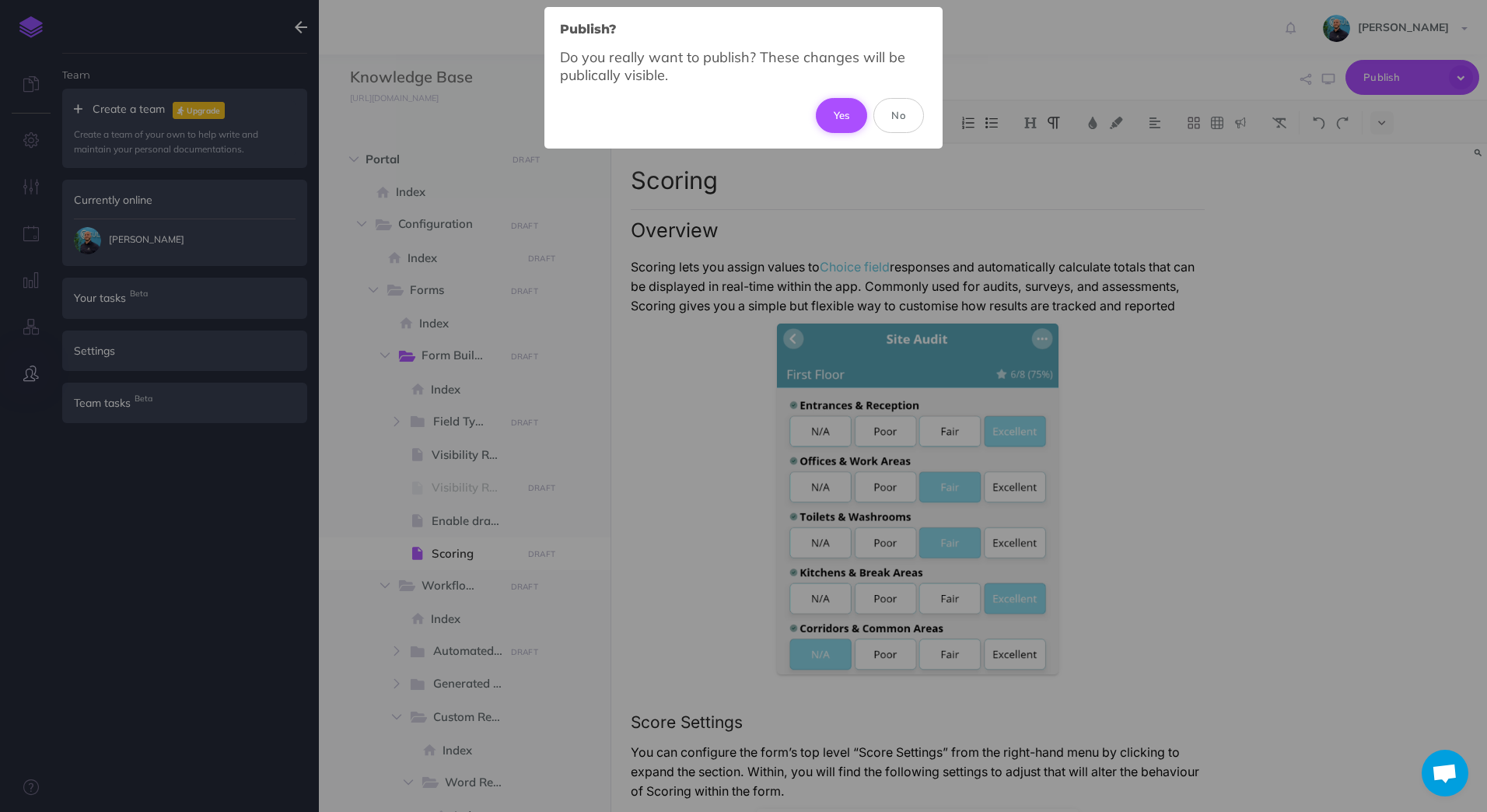
click at [852, 121] on button "Yes" at bounding box center [842, 114] width 52 height 34
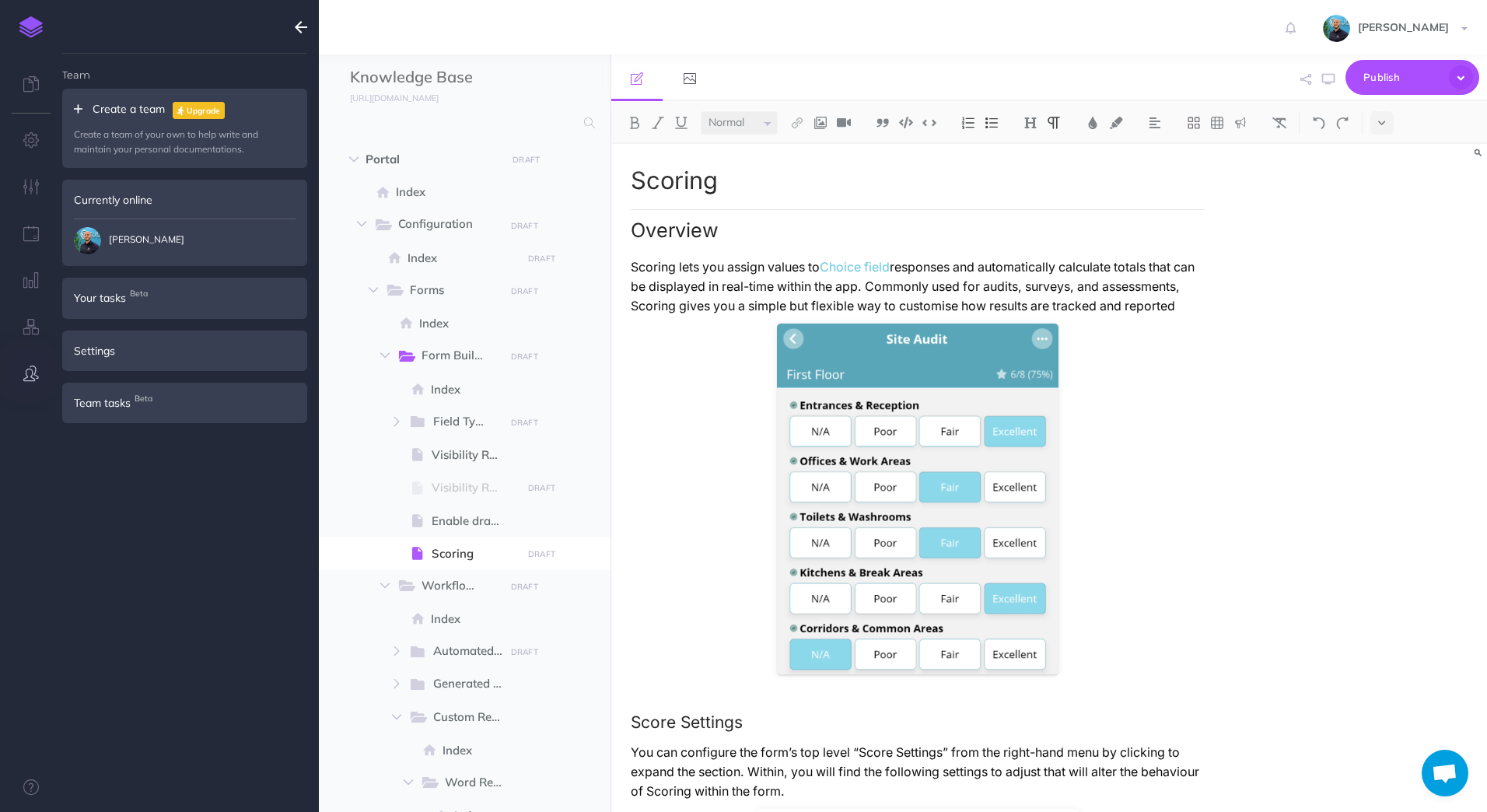
click at [747, 316] on p "Scoring lets you assign values to Choice field responses and automatically calc…" at bounding box center [918, 287] width 575 height 58
click at [33, 232] on icon "button" at bounding box center [32, 233] width 17 height 16
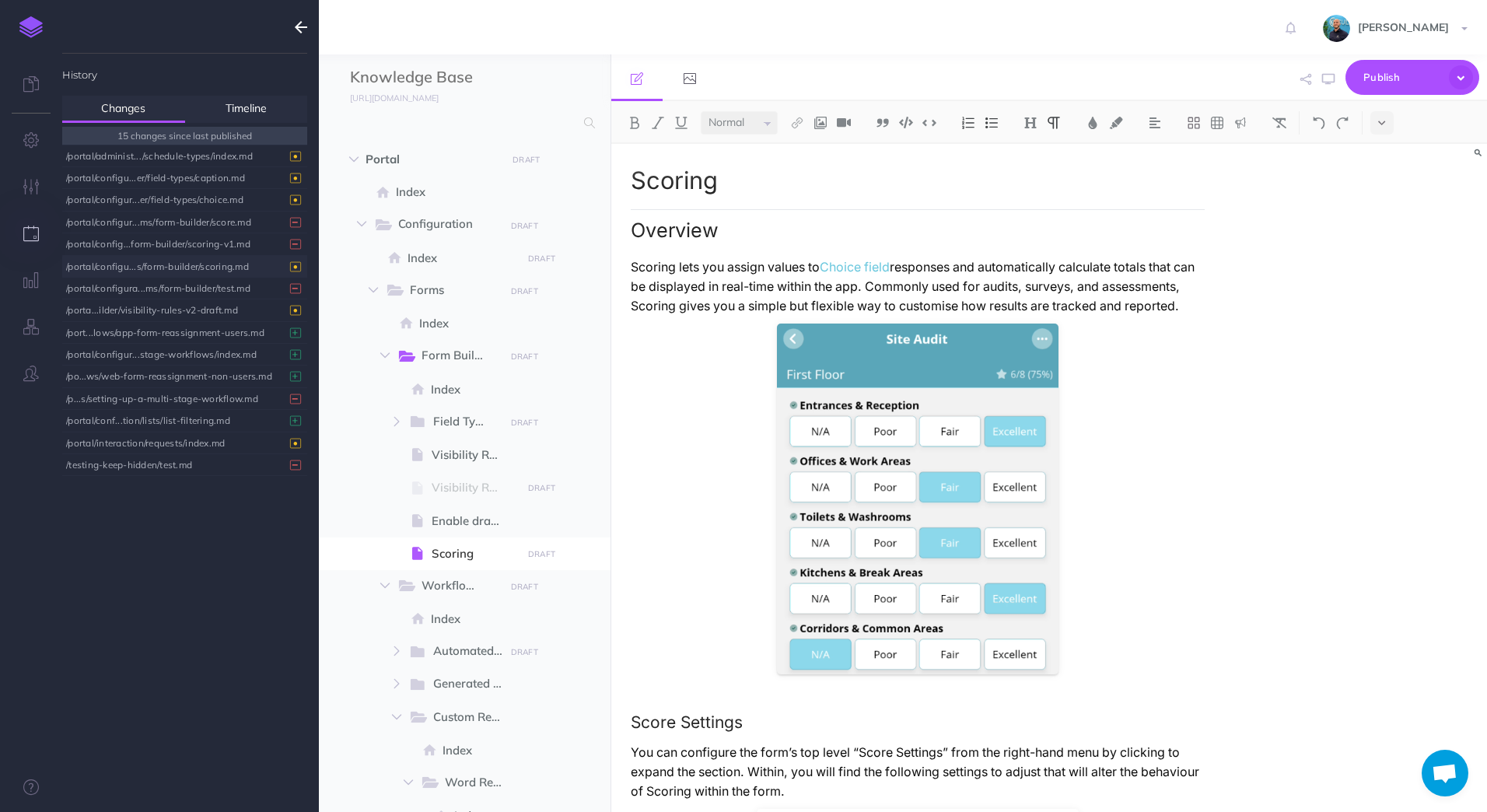
click at [139, 262] on div "/portal/configu...s/form-builder/scoring.md" at bounding box center [180, 266] width 229 height 21
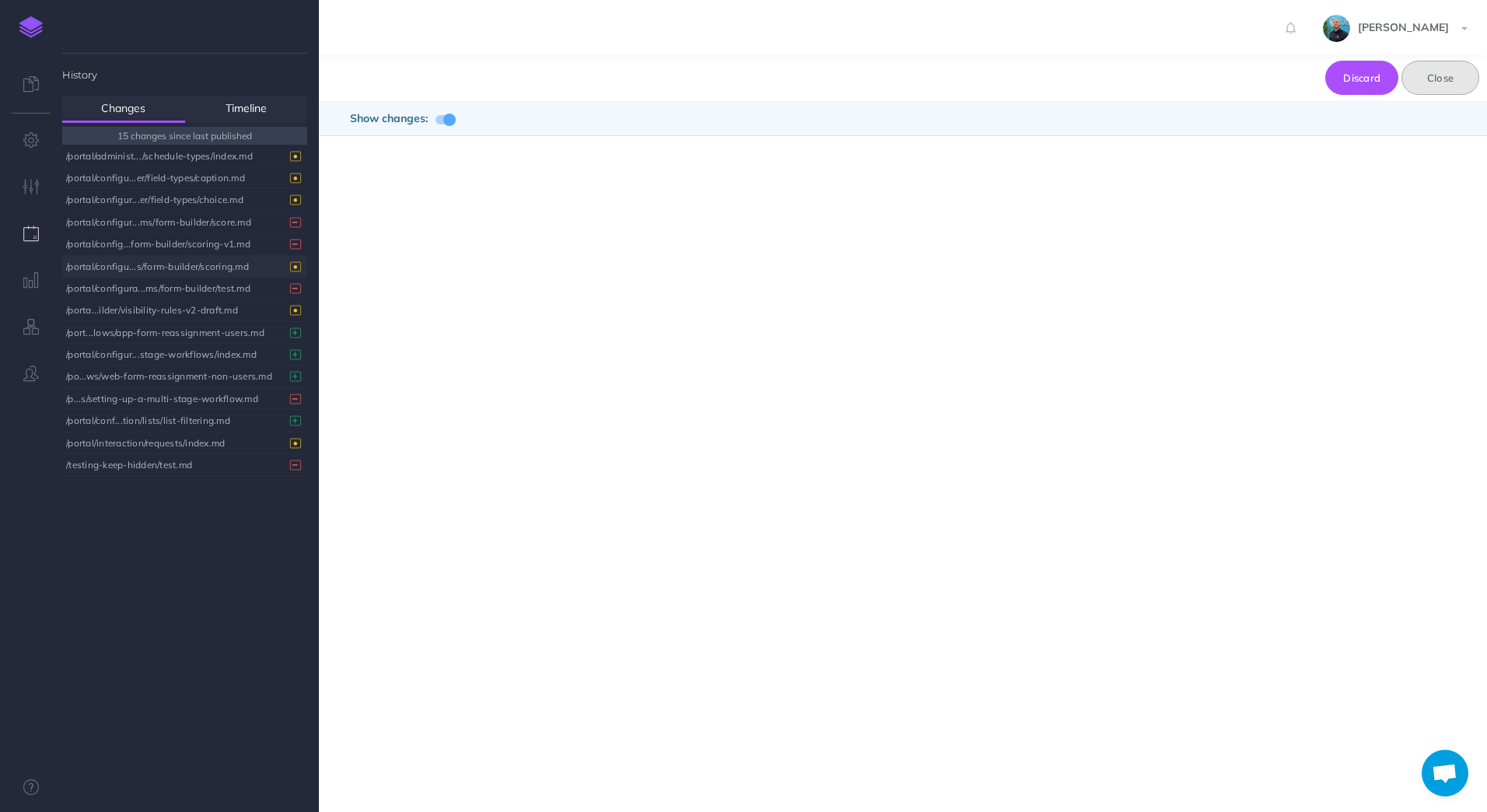
click at [1452, 71] on button "Close" at bounding box center [1440, 77] width 78 height 34
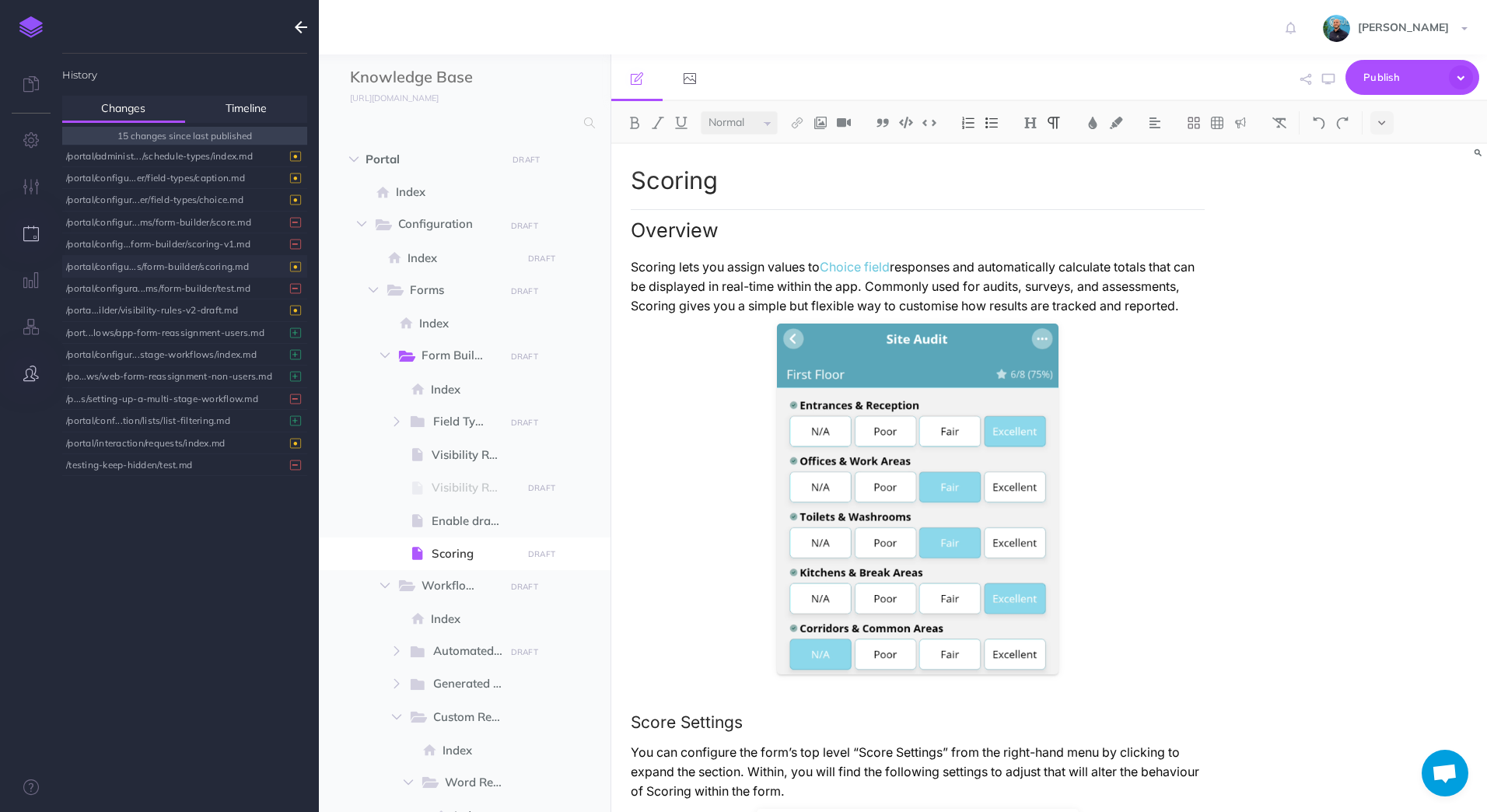
click at [27, 373] on icon "button" at bounding box center [32, 373] width 16 height 16
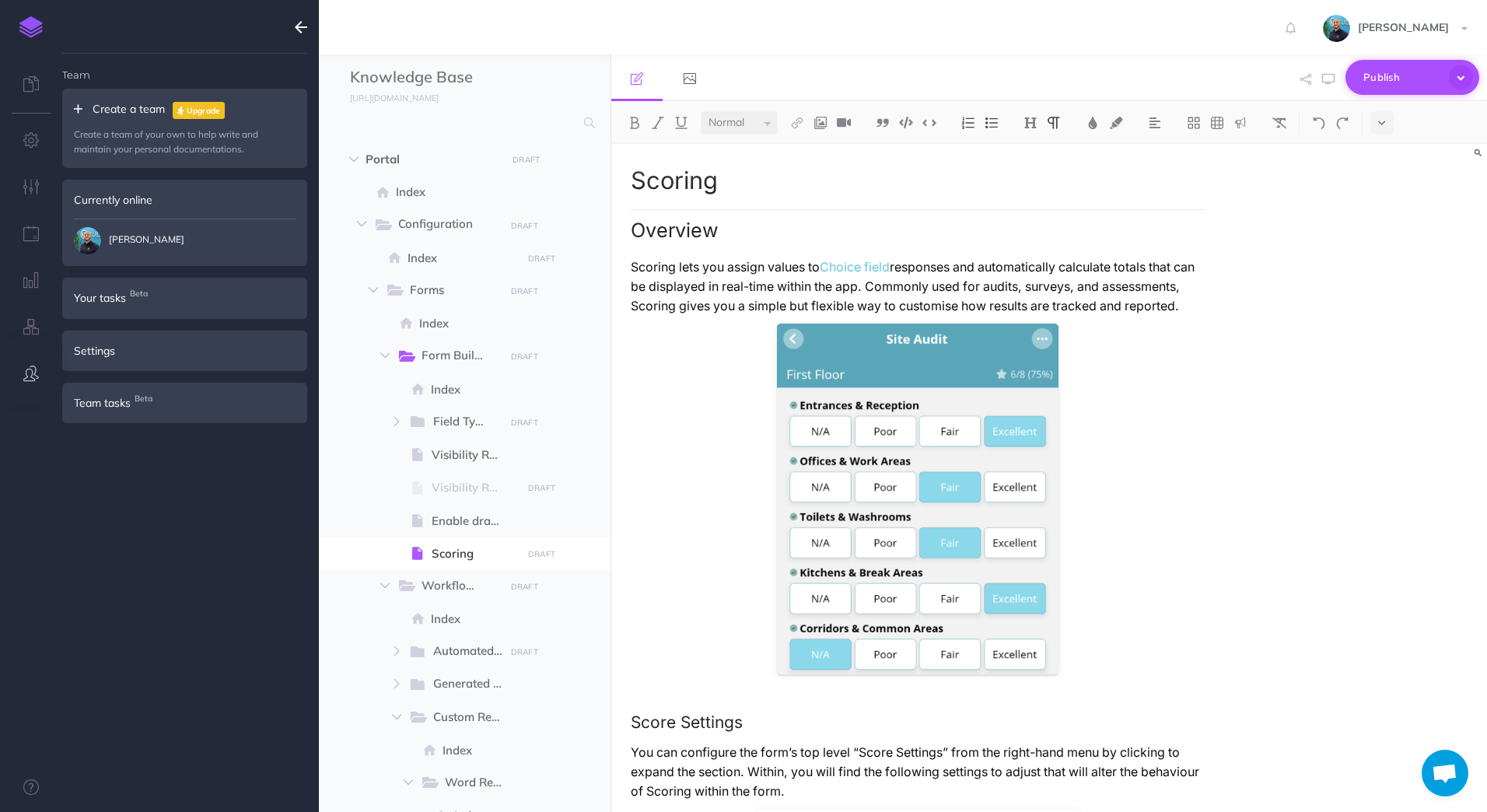
click at [1471, 82] on icon "button" at bounding box center [1460, 77] width 24 height 24
click at [1459, 252] on span at bounding box center [1459, 250] width 13 height 13
click at [1378, 342] on div "Scoring Overview Scoring lets you assign values to Choice field responses and a…" at bounding box center [1049, 478] width 877 height 668
click at [1461, 80] on icon "button" at bounding box center [1460, 77] width 24 height 24
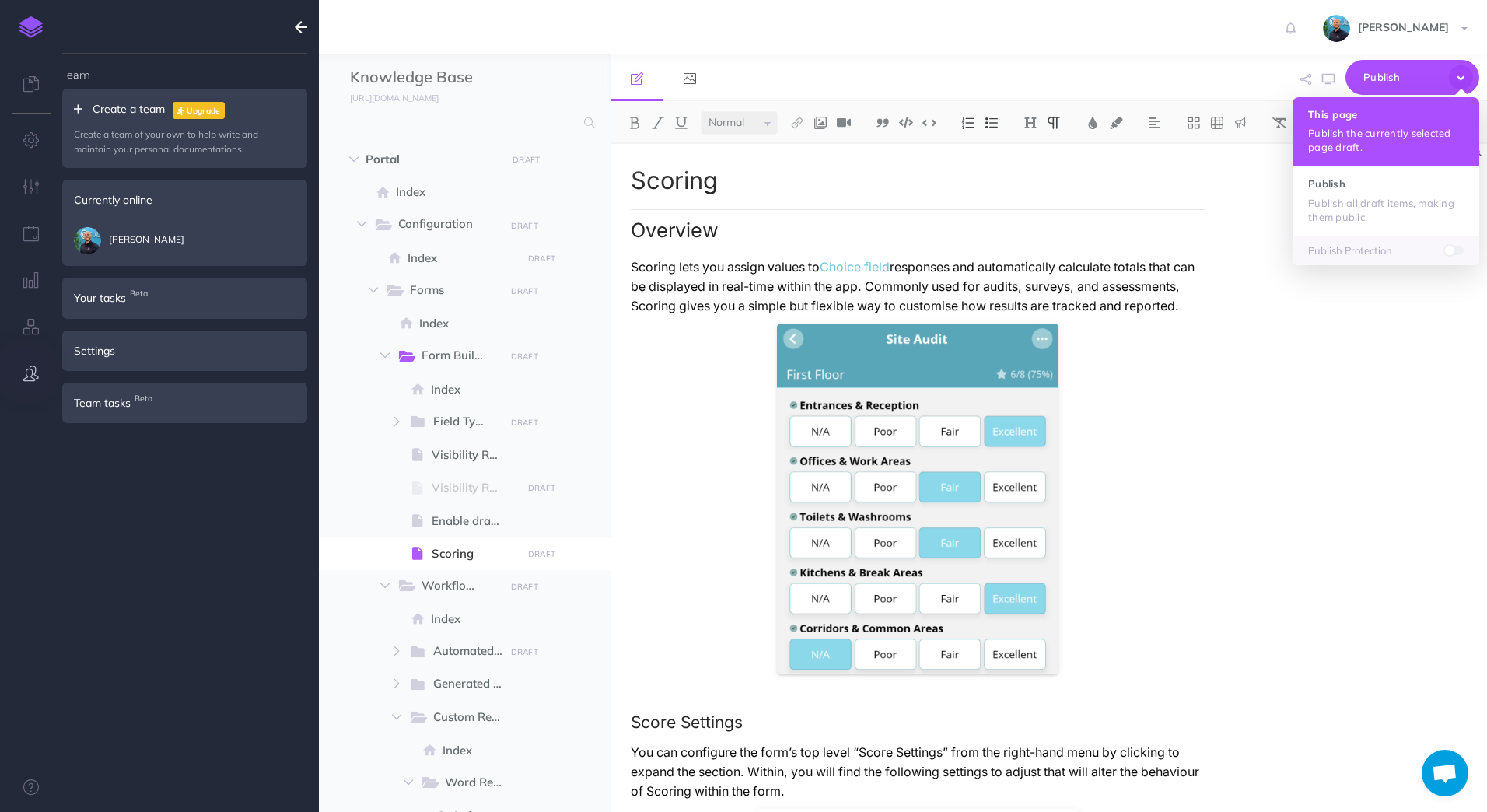
click at [1352, 128] on p "Publish the currently selected page draft." at bounding box center [1385, 140] width 155 height 28
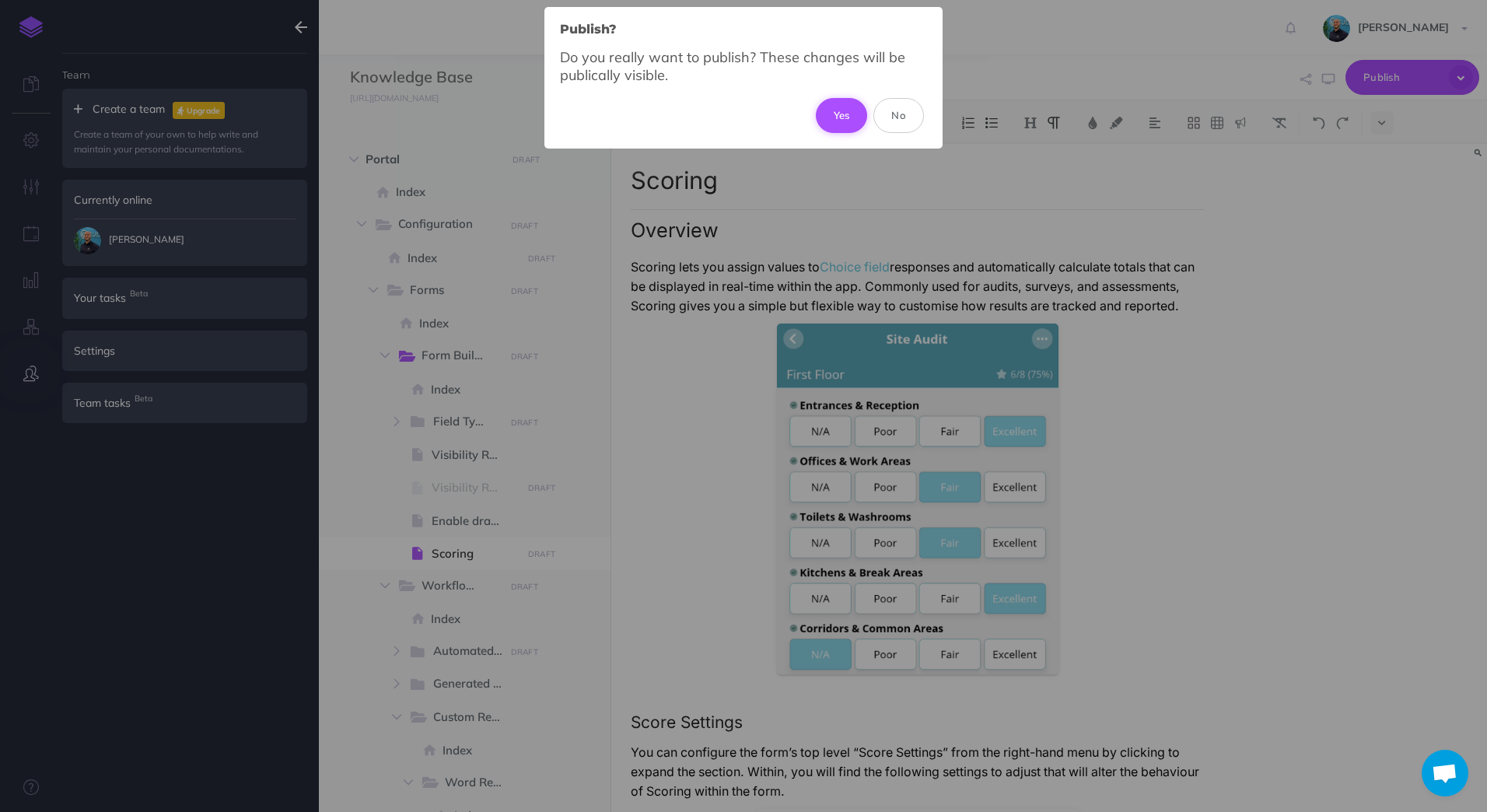
click at [838, 116] on button "Yes" at bounding box center [842, 114] width 52 height 34
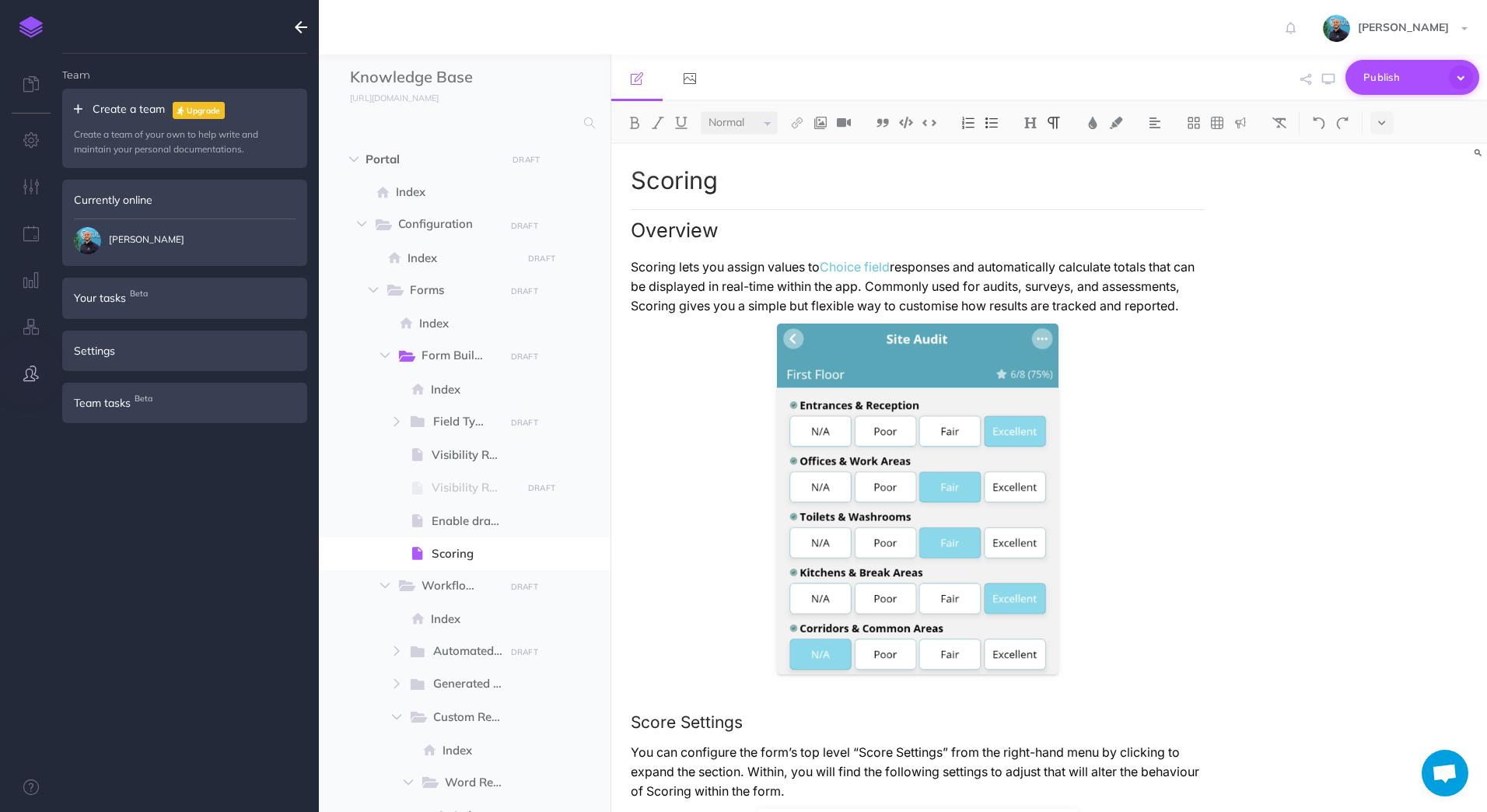
click at [1462, 78] on icon "button" at bounding box center [1460, 77] width 24 height 24
click at [1461, 185] on span at bounding box center [1454, 180] width 19 height 13
click at [1423, 263] on div "Scoring Overview Scoring lets you assign values to Choice field responses and a…" at bounding box center [1049, 478] width 877 height 668
click at [729, 316] on p "Scoring lets you assign values to Choice field responses and automatically calc…" at bounding box center [918, 287] width 575 height 58
click at [1463, 78] on icon "button" at bounding box center [1460, 77] width 24 height 24
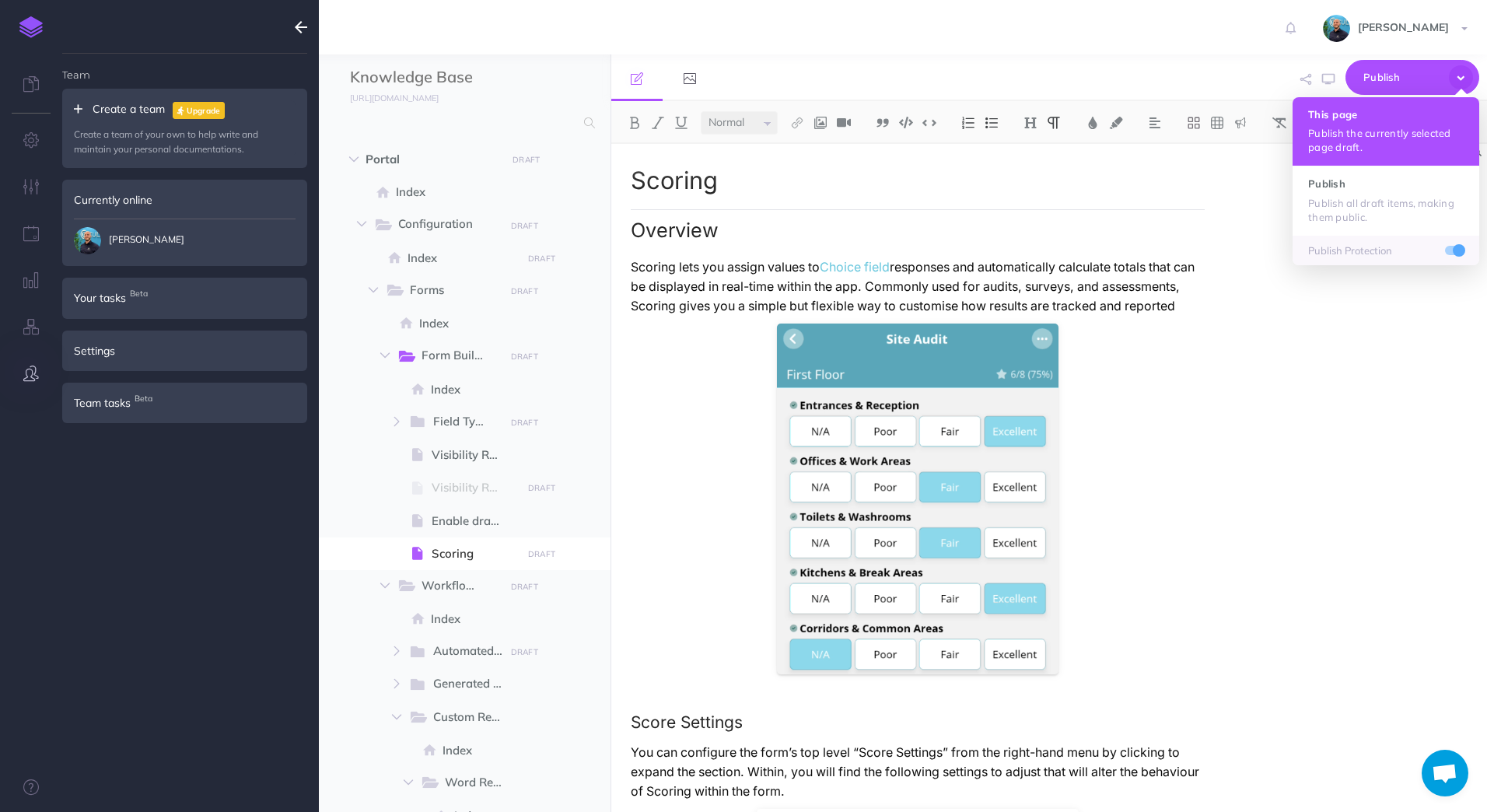
click at [1441, 116] on h4 "This page" at bounding box center [1385, 114] width 155 height 11
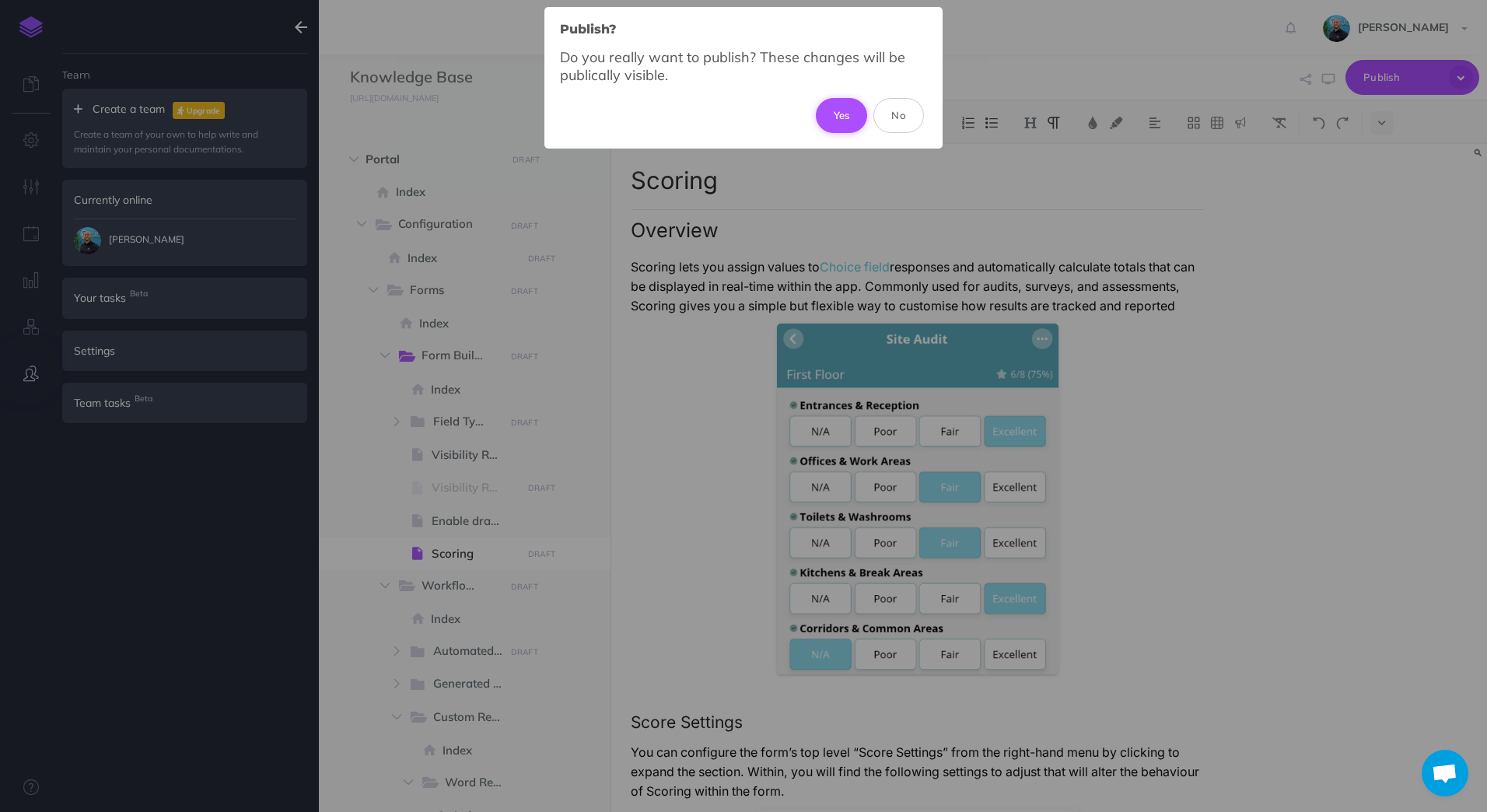
click at [833, 109] on button "Yes" at bounding box center [842, 114] width 52 height 34
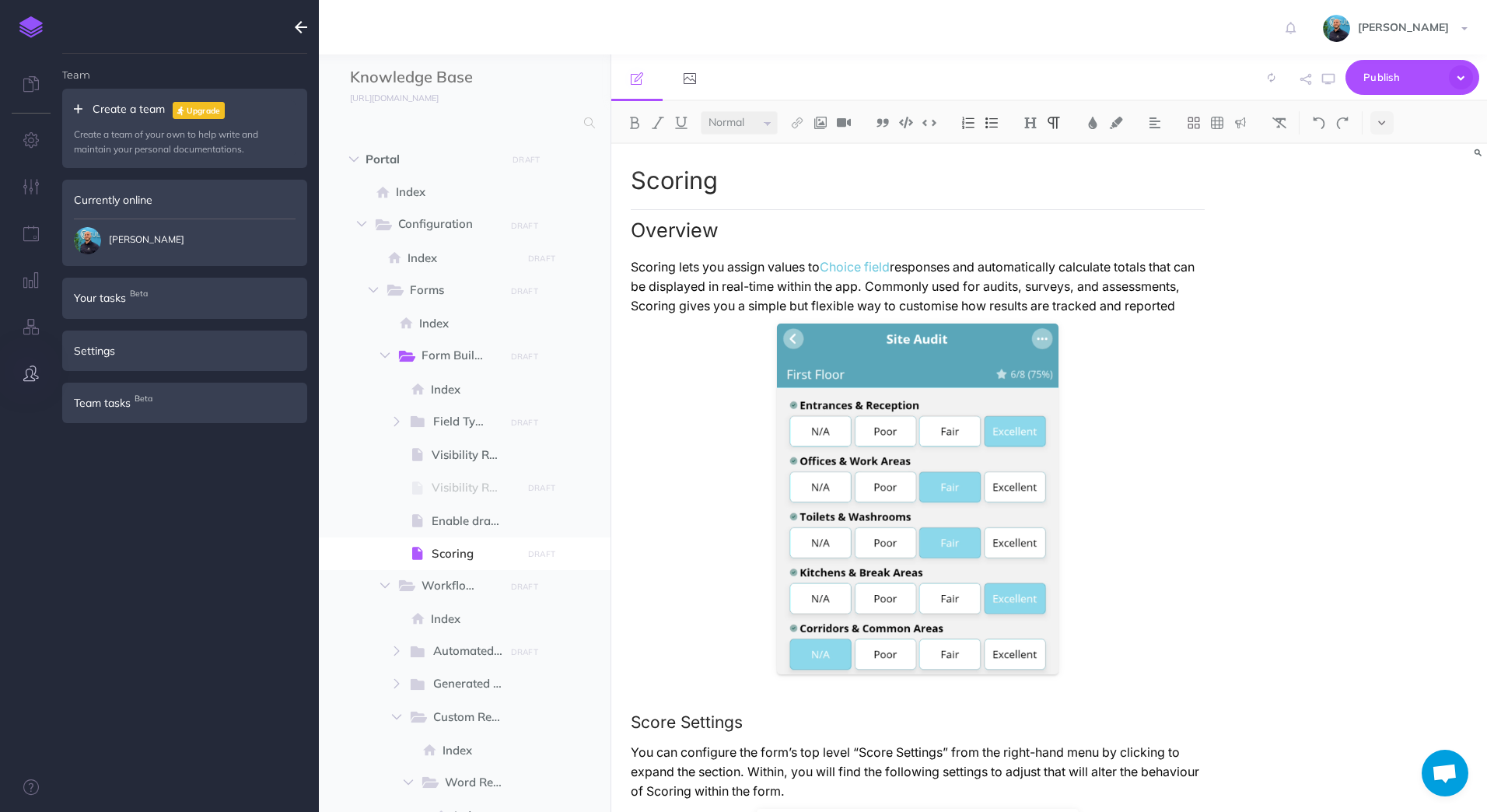
click at [753, 316] on p "Scoring lets you assign values to Choice field responses and automatically calc…" at bounding box center [918, 287] width 575 height 58
click at [541, 555] on small "PUBLISH" at bounding box center [541, 554] width 35 height 10
click at [530, 688] on button "Publish" at bounding box center [528, 686] width 50 height 27
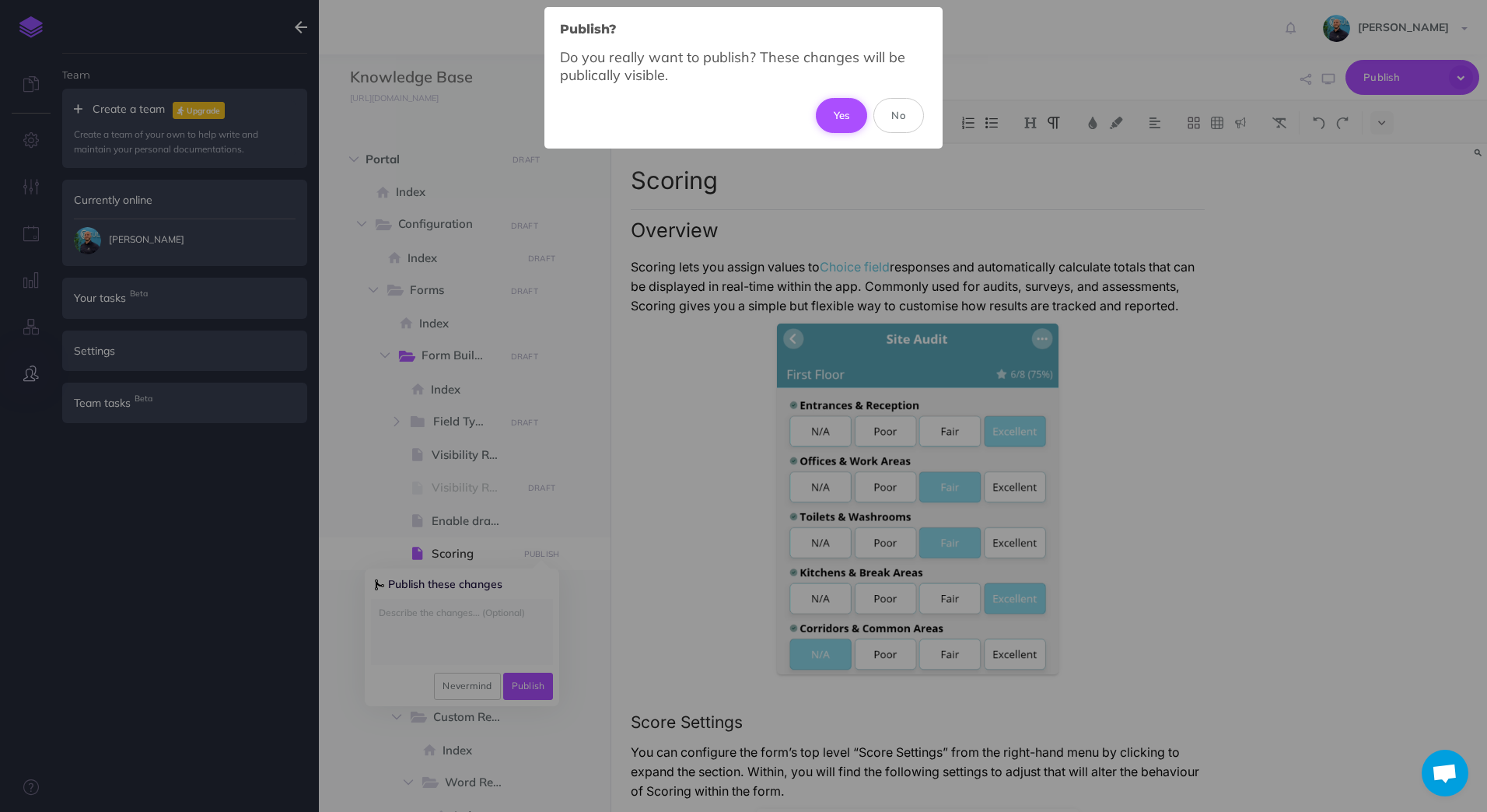
click at [841, 112] on button "Yes" at bounding box center [842, 114] width 52 height 34
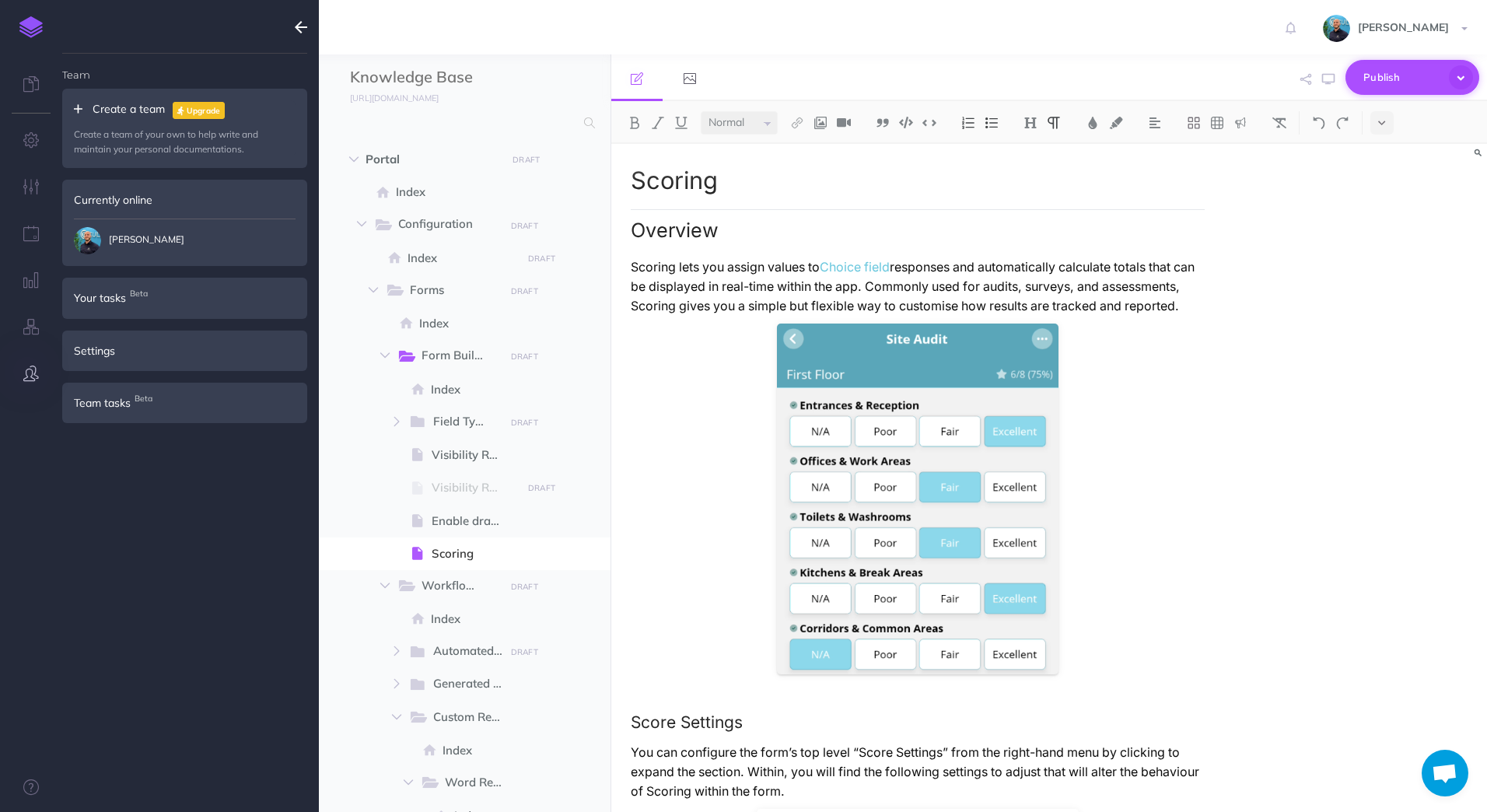
click at [1465, 80] on icon "button" at bounding box center [1460, 77] width 24 height 24
click at [1040, 213] on h2 "Overview" at bounding box center [918, 225] width 575 height 32
click at [305, 23] on icon "button" at bounding box center [301, 28] width 13 height 19
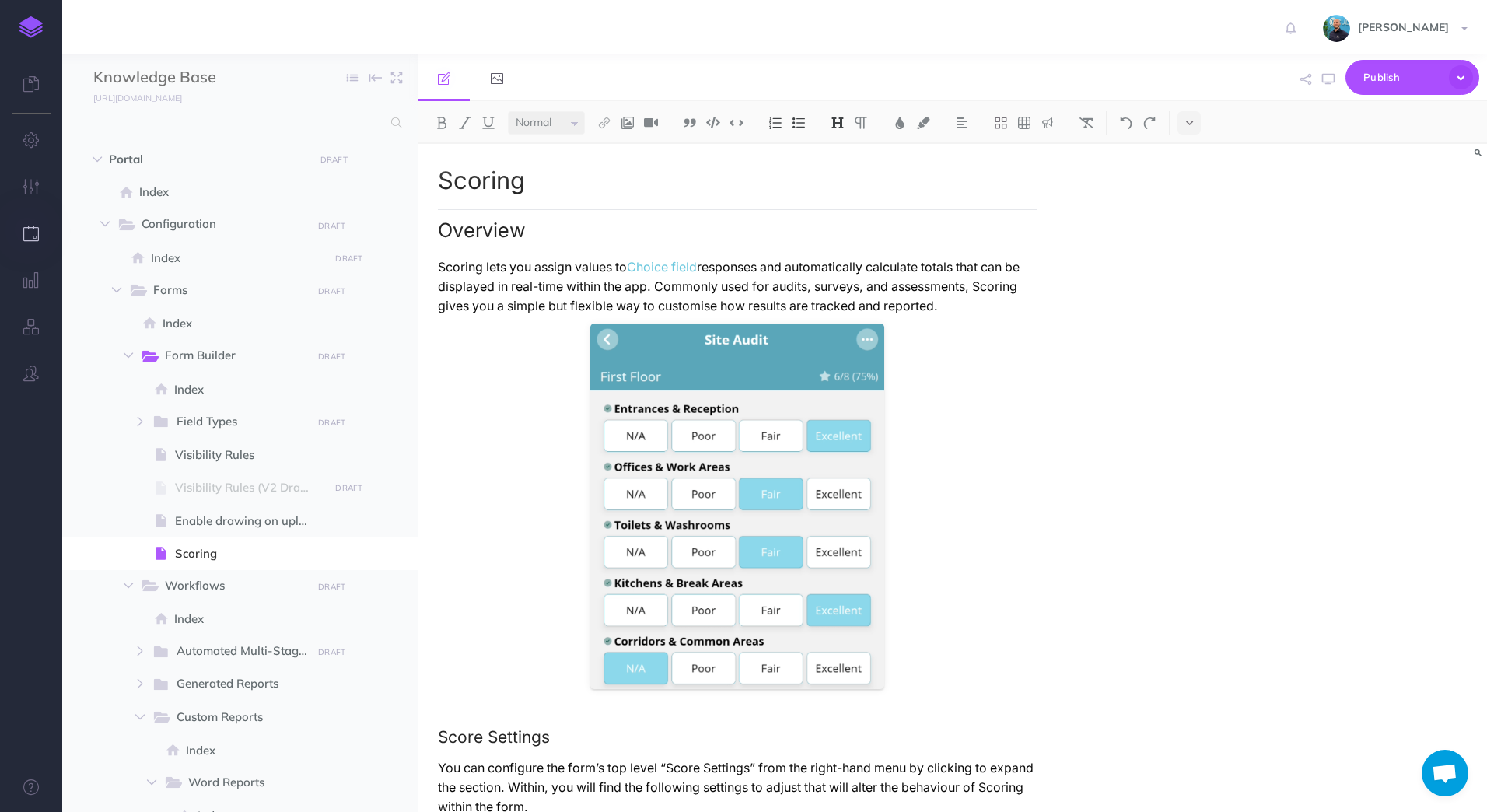
click at [39, 232] on icon "button" at bounding box center [32, 233] width 17 height 16
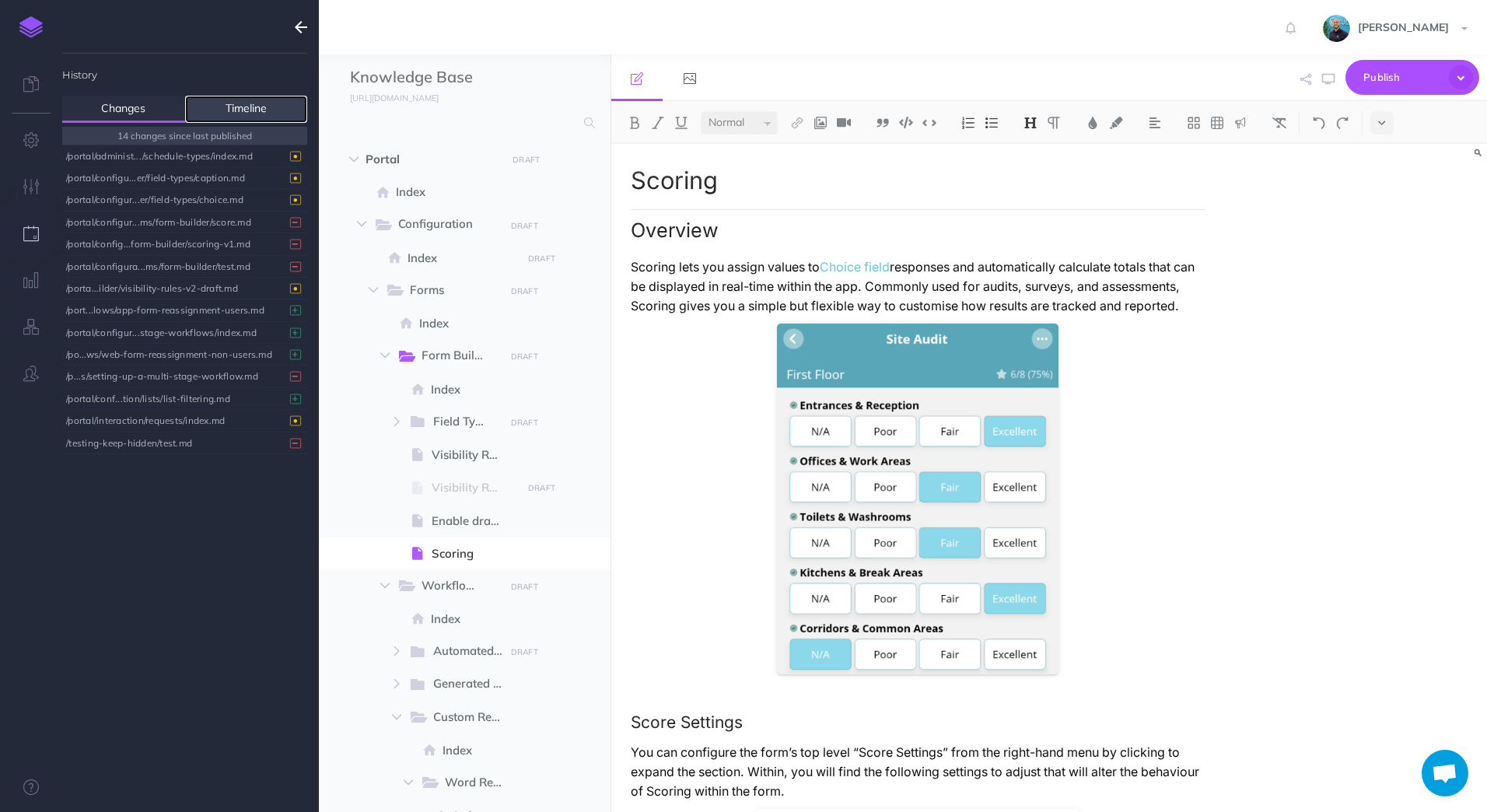
click at [266, 111] on link "Timeline" at bounding box center [247, 109] width 123 height 28
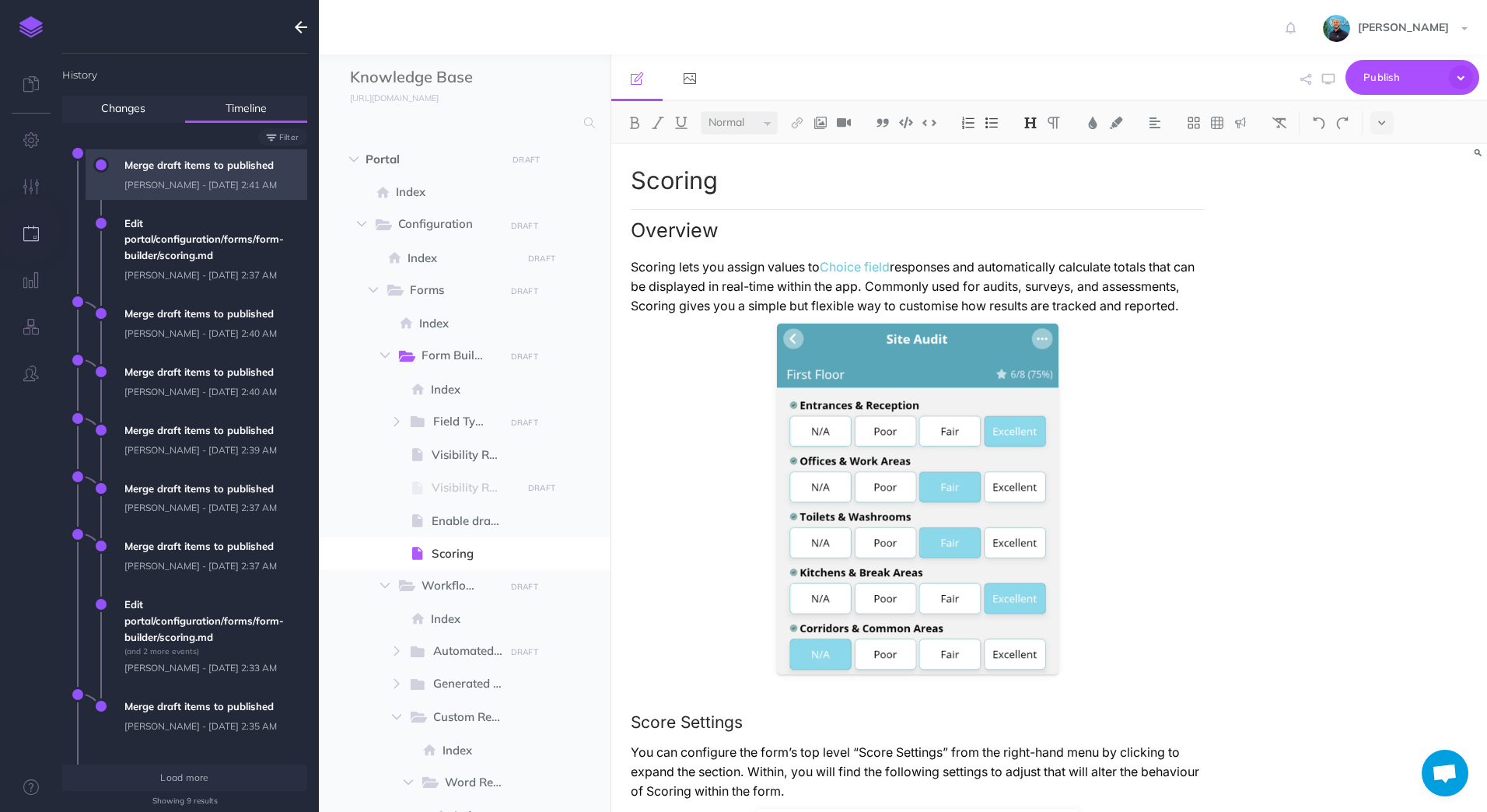
click at [195, 172] on span "Merge draft items to published [PERSON_NAME] - [DATE] 2:41 AM" at bounding box center [212, 175] width 191 height 50
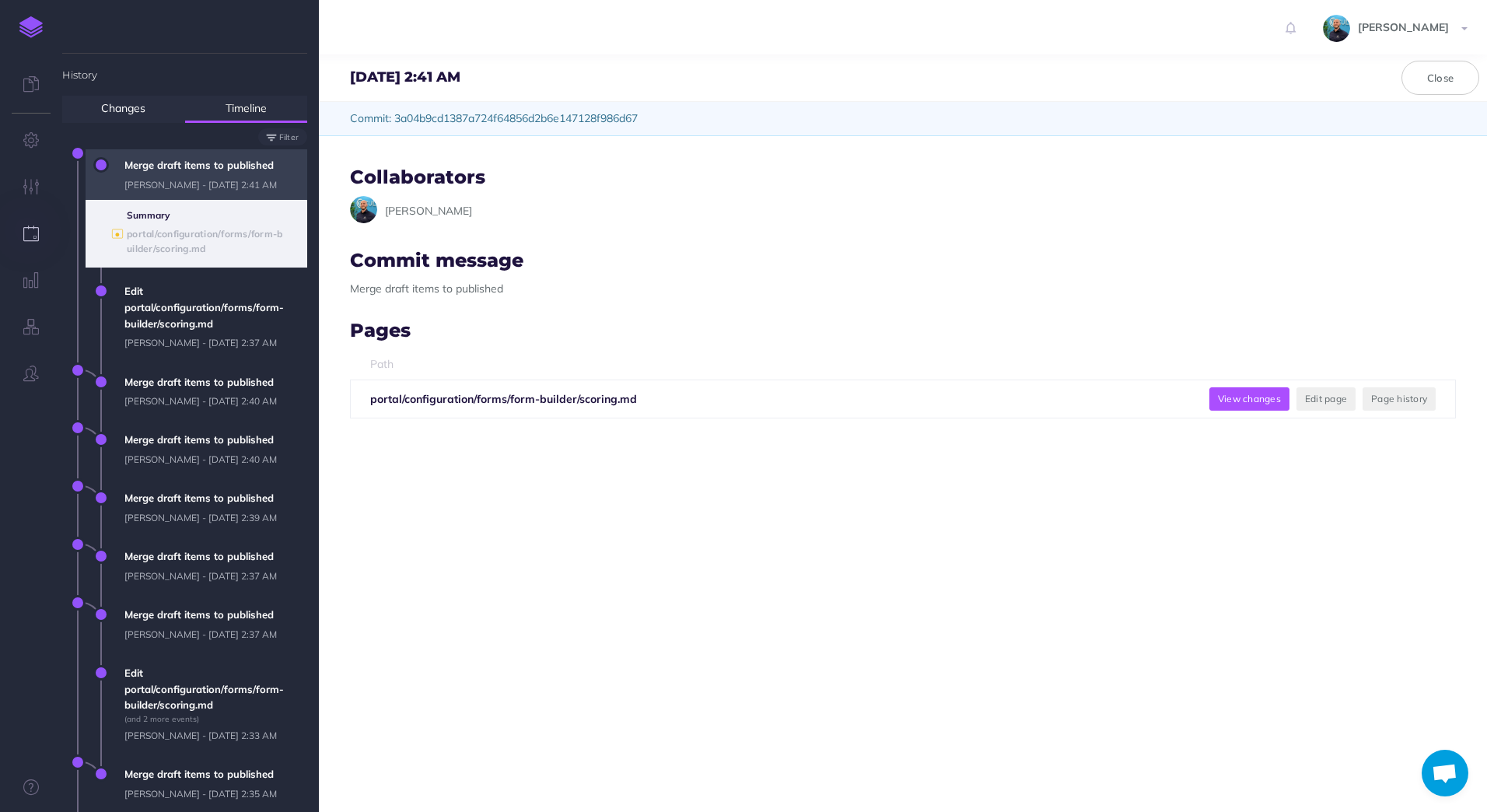
click at [1209, 402] on button "View changes" at bounding box center [1249, 399] width 80 height 24
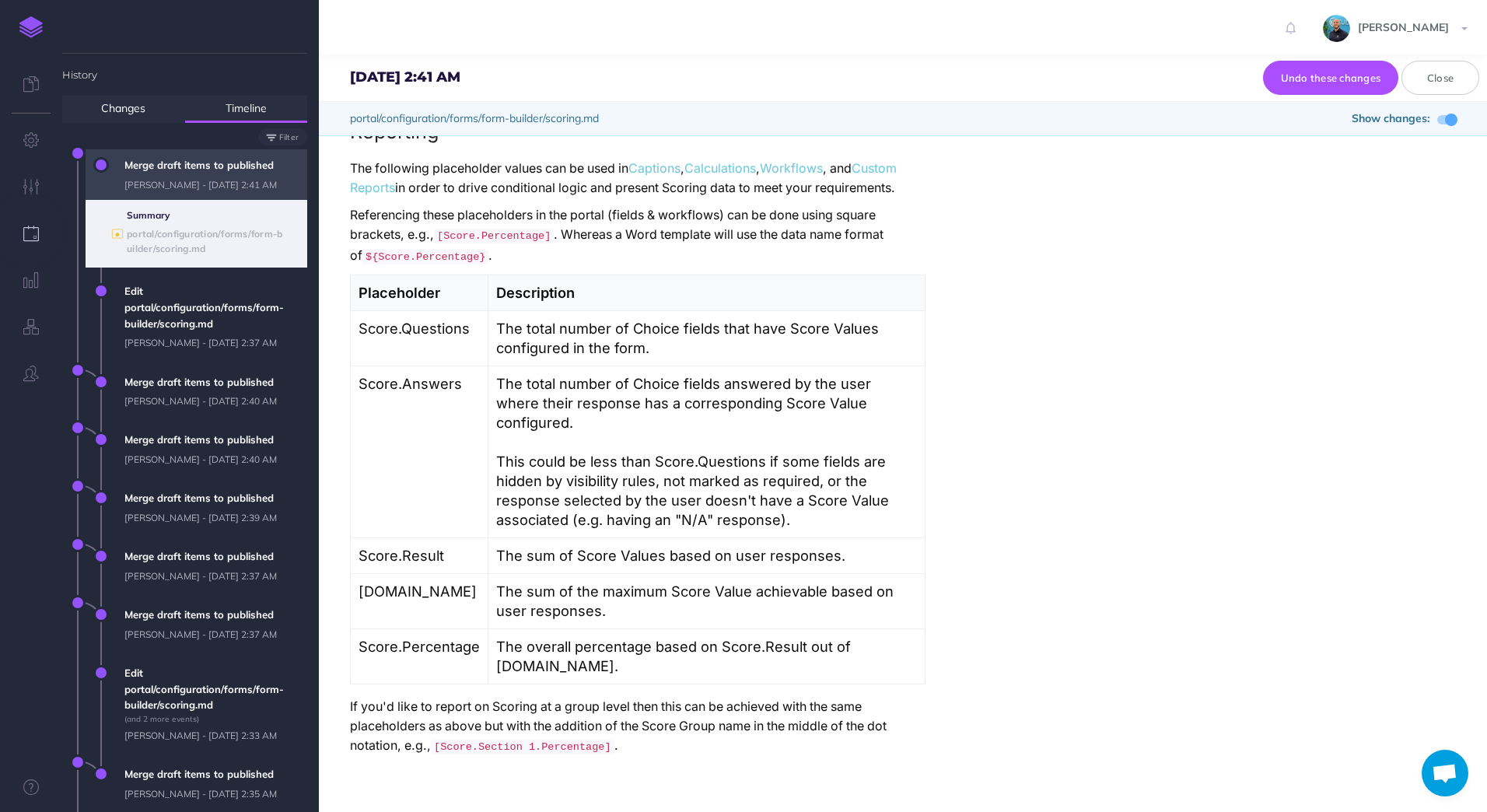
scroll to position [0, 0]
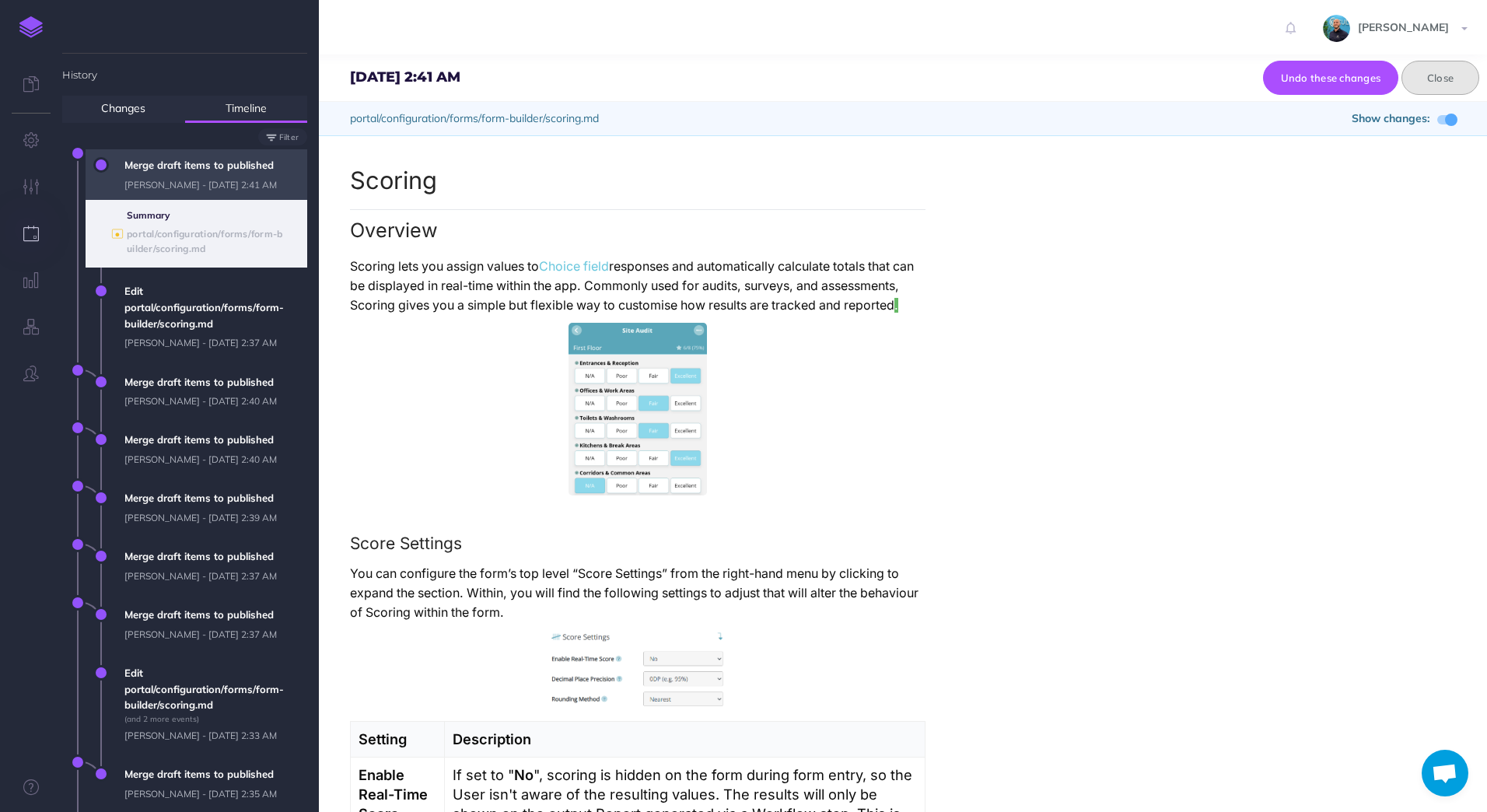
click at [1440, 72] on button "Close" at bounding box center [1440, 77] width 78 height 34
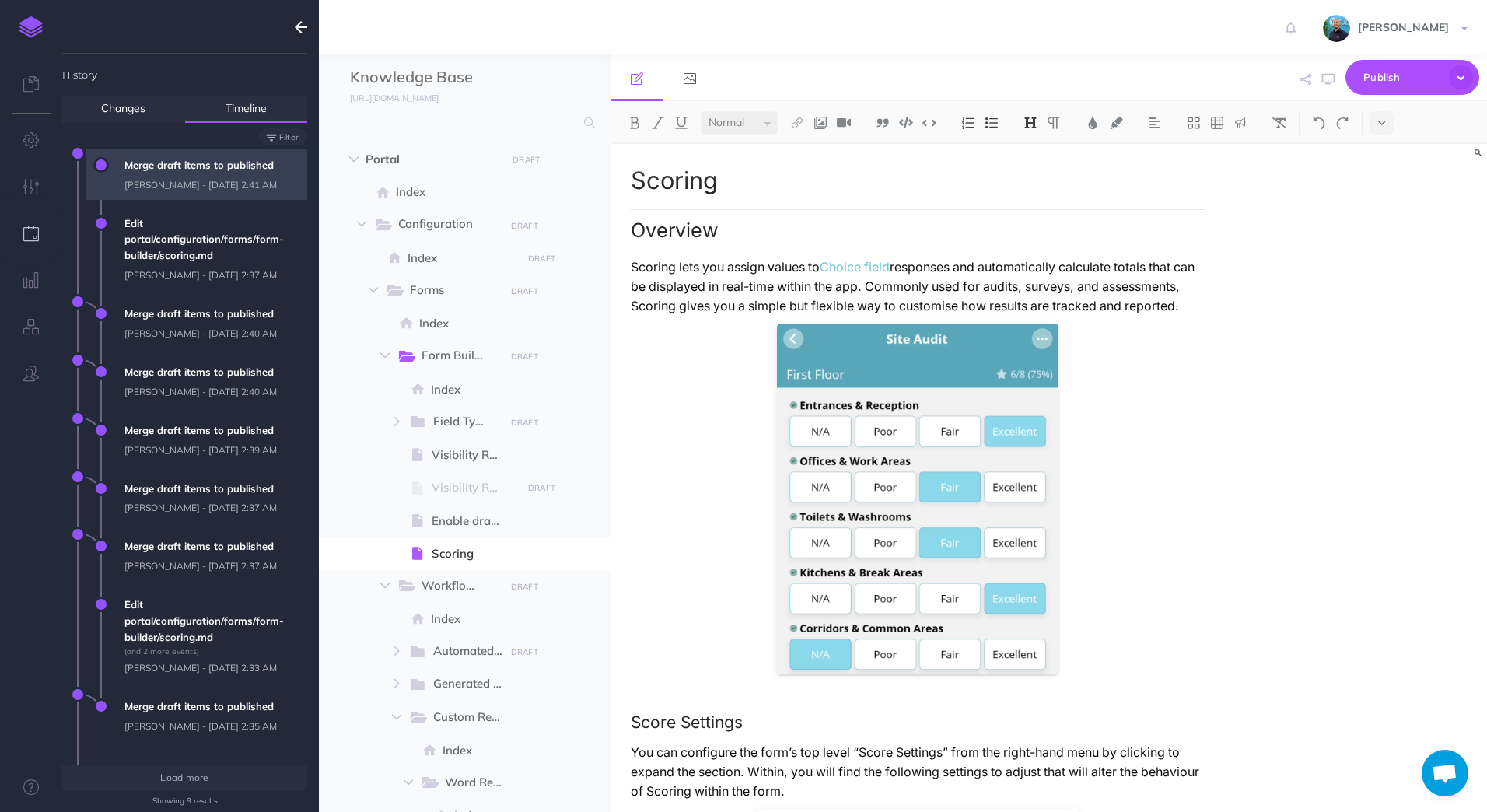
click at [143, 165] on span "Merge draft items to published [PERSON_NAME] - [DATE] 2:41 AM" at bounding box center [212, 175] width 191 height 50
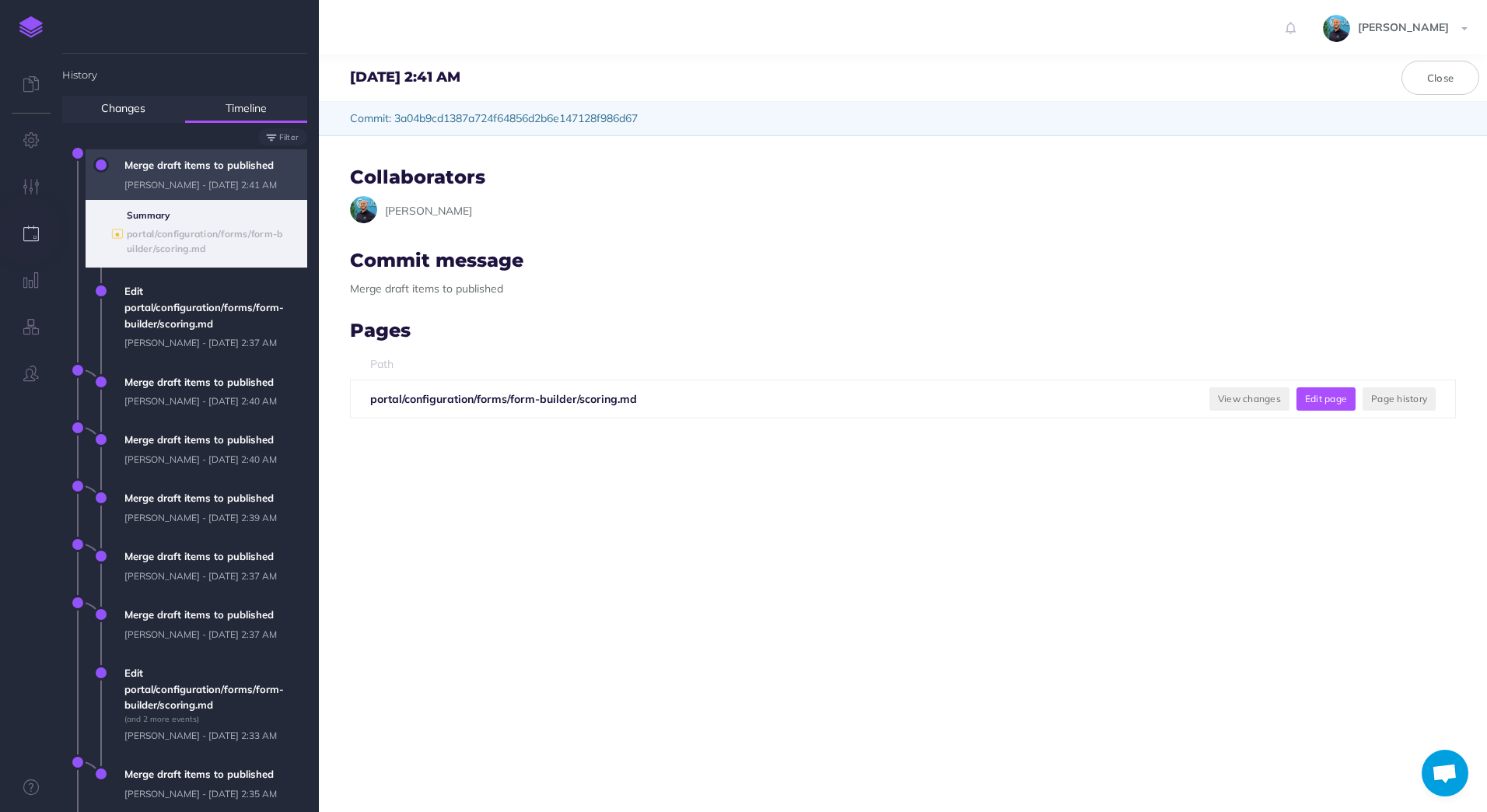
click at [1333, 398] on button "Edit page" at bounding box center [1326, 399] width 59 height 24
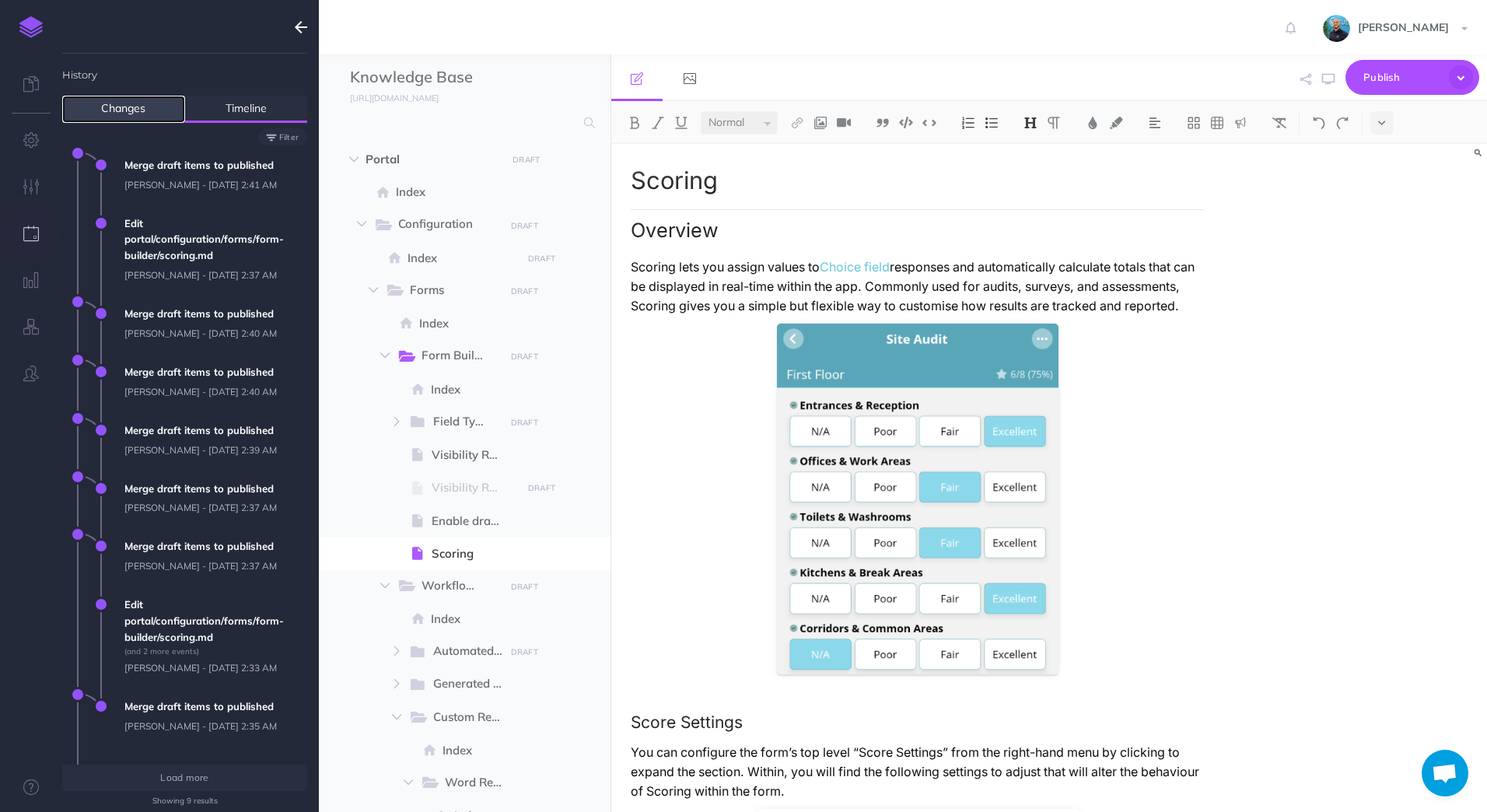
click at [139, 104] on link "Changes" at bounding box center [124, 109] width 123 height 28
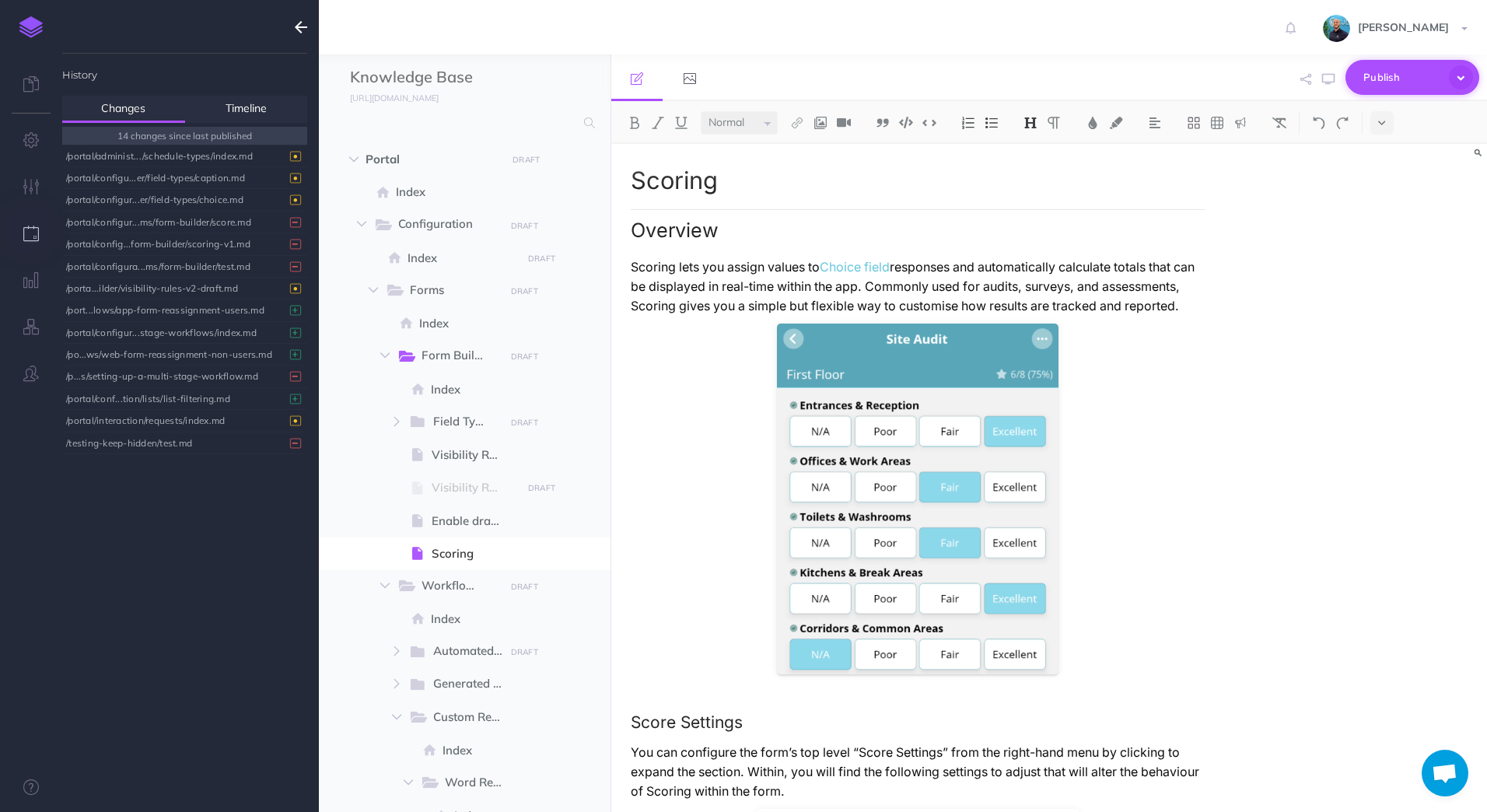
click at [1465, 81] on icon "button" at bounding box center [1460, 77] width 24 height 24
click at [724, 296] on p "Scoring lets you assign values to Choice field responses and automatically calc…" at bounding box center [918, 287] width 575 height 58
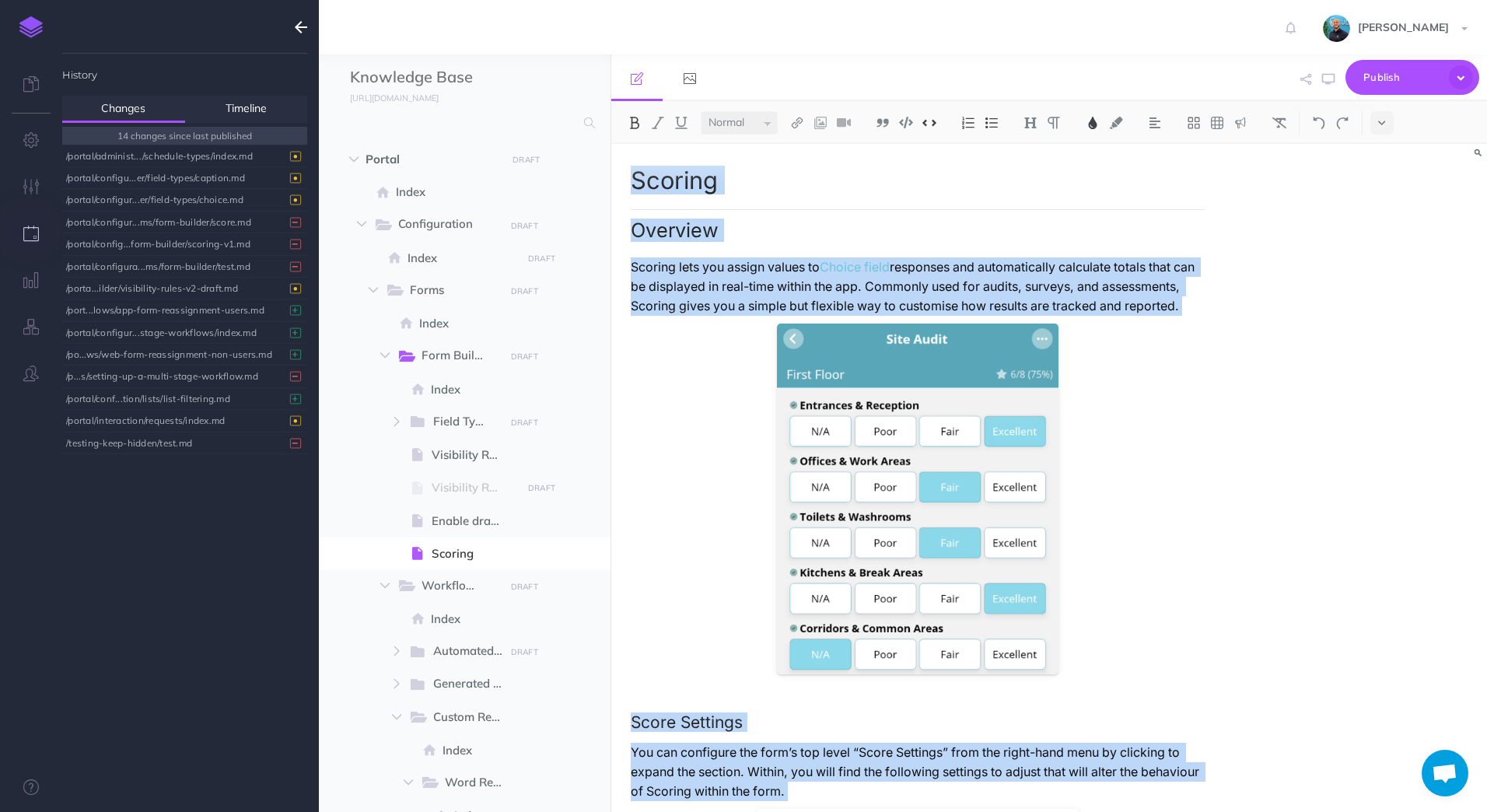
copy div "Loremip Dolorsit Ametcon adip eli seddoe tempor in Utlabo etdol magnaaliq eni a…"
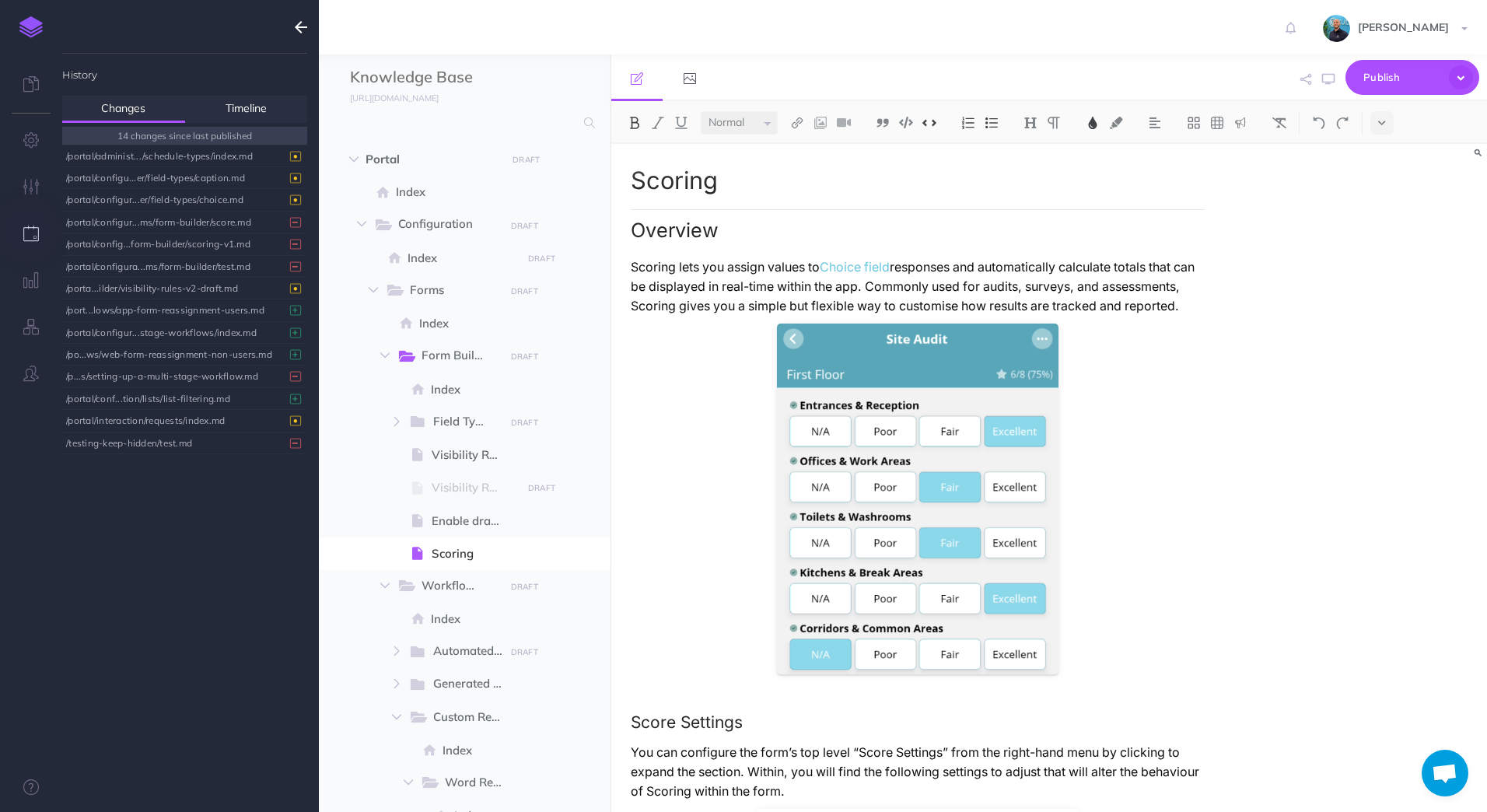
click at [1404, 284] on div "Scoring Overview Scoring lets you assign values to Choice field responses and a…" at bounding box center [1049, 478] width 877 height 668
click at [164, 198] on div "/portal/configur...er/field-types/choice.md" at bounding box center [180, 199] width 229 height 21
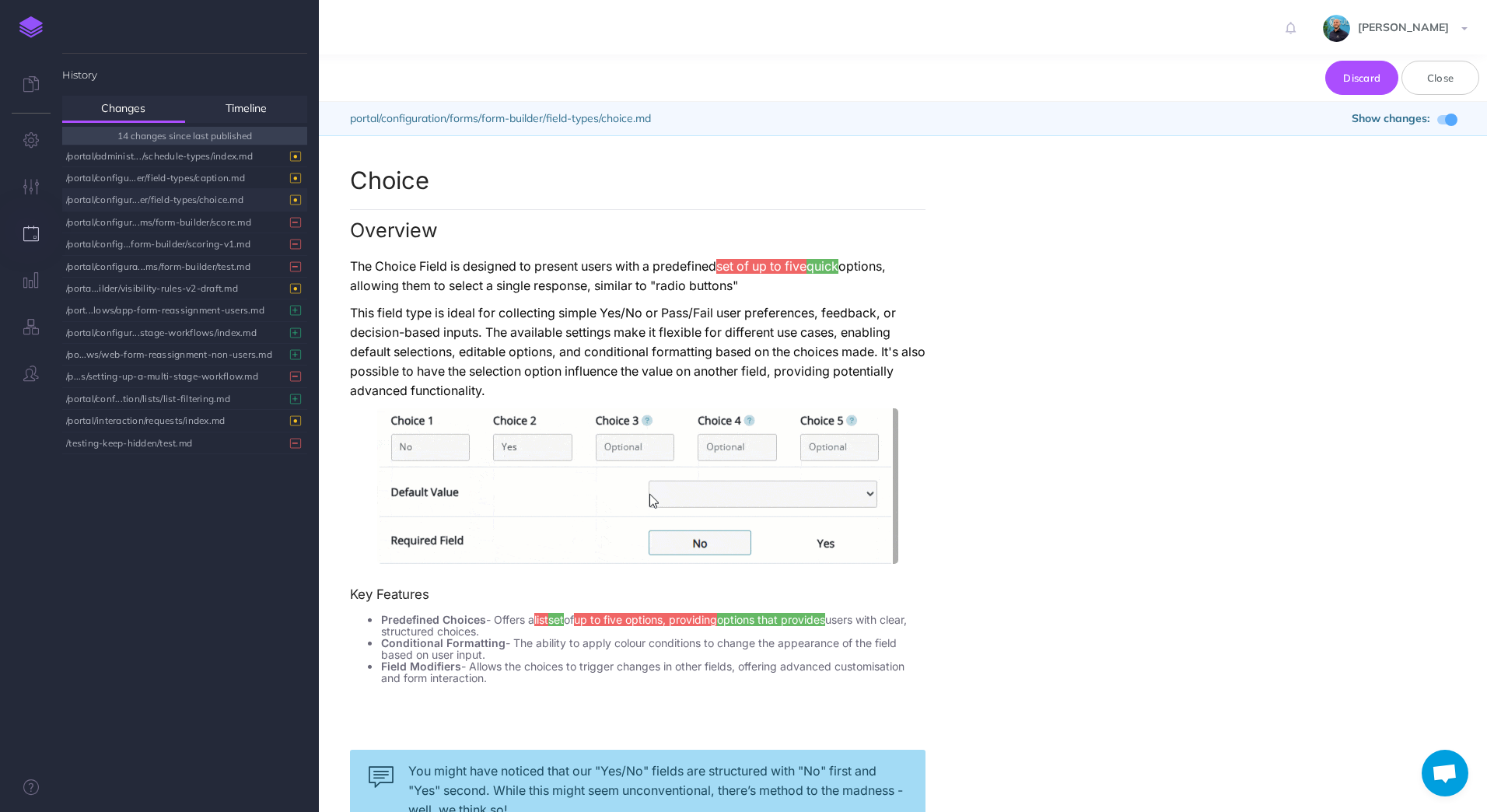
click at [599, 112] on div "portal/configuration/forms/form-builder/field-types/choice.md Show changes:" at bounding box center [903, 118] width 1168 height 33
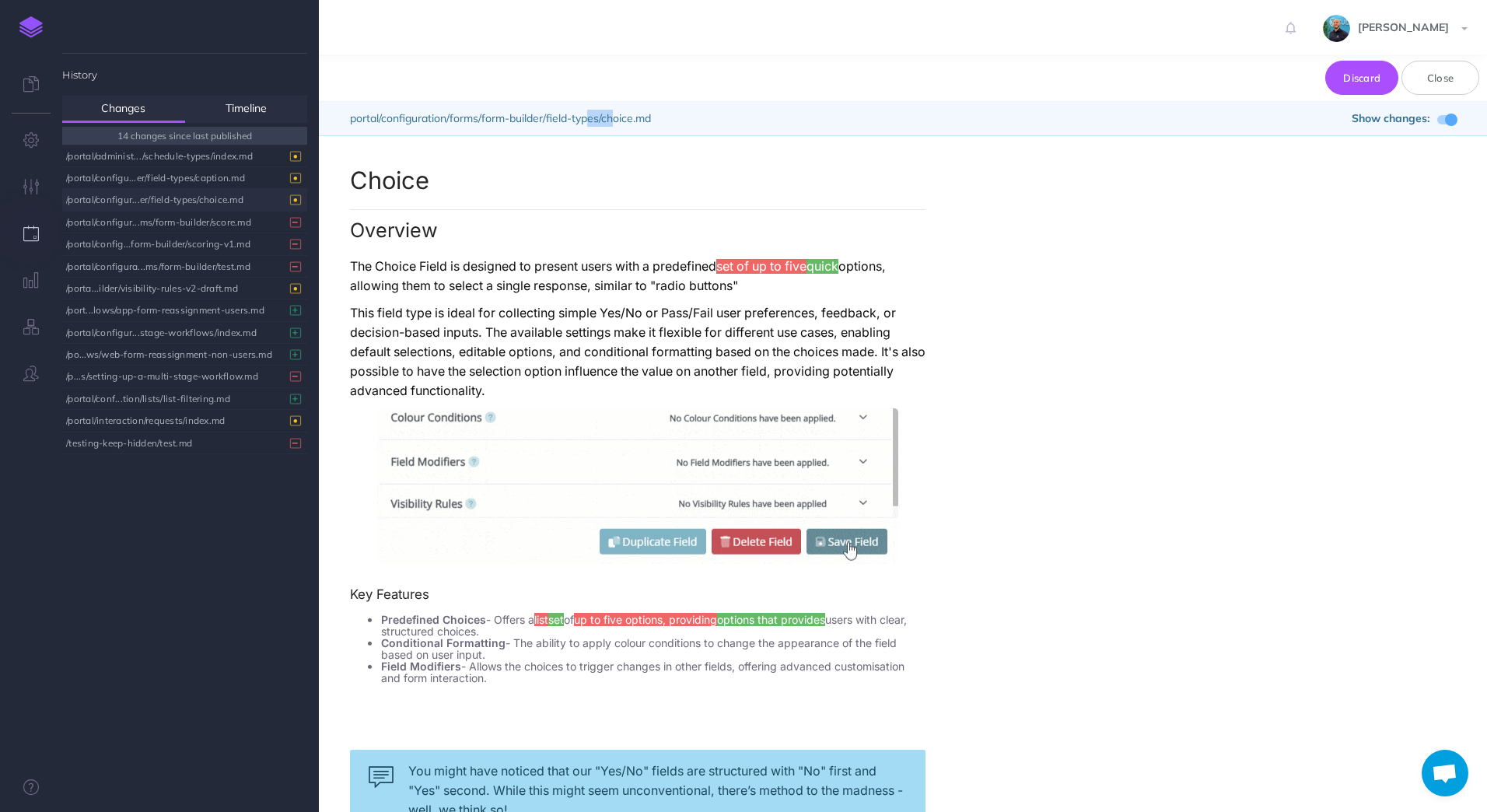
click at [599, 112] on div "portal/configuration/forms/form-builder/field-types/choice.md Show changes:" at bounding box center [903, 118] width 1168 height 33
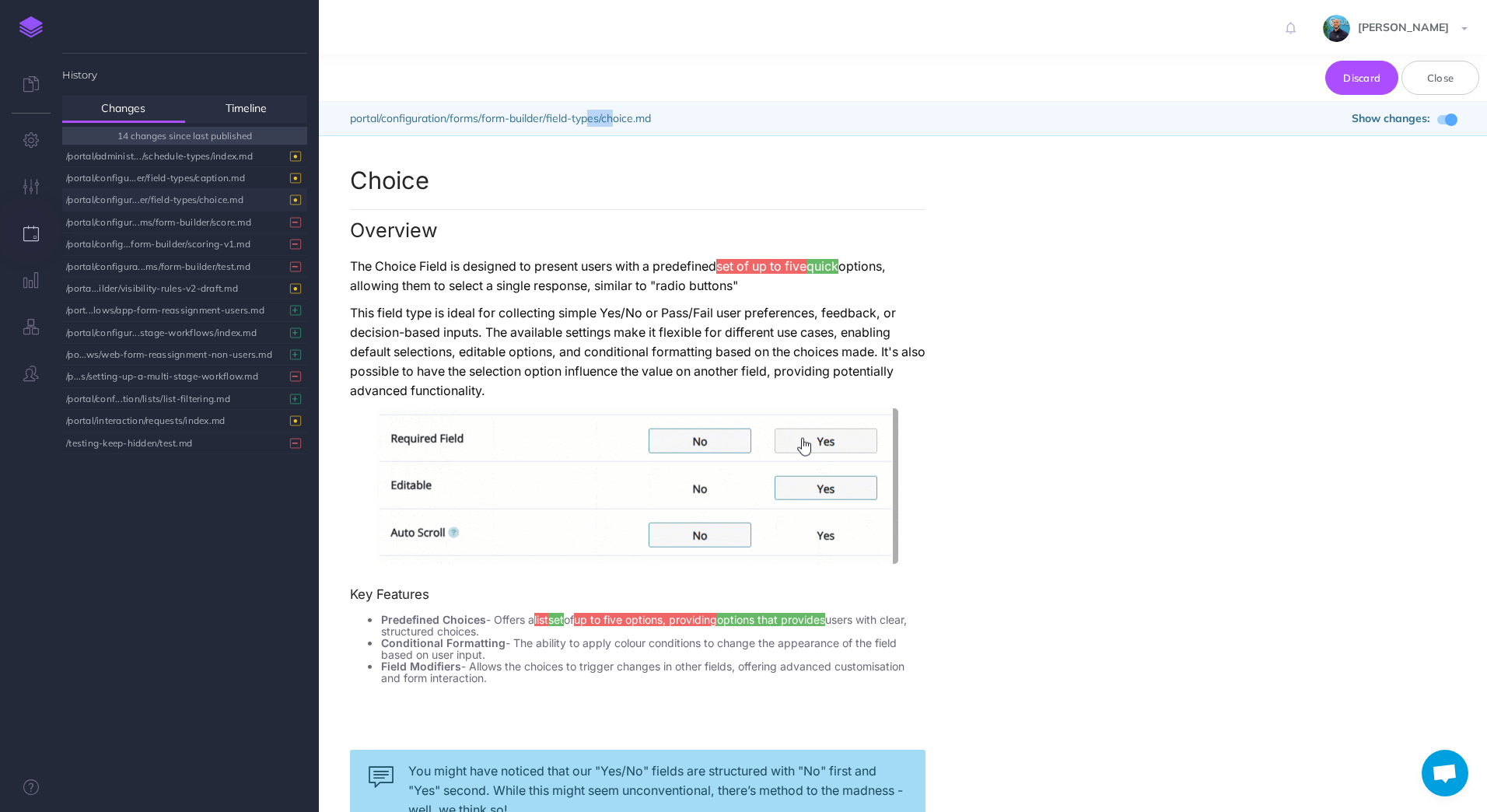
click at [599, 112] on div "portal/configuration/forms/form-builder/field-types/choice.md Show changes:" at bounding box center [903, 118] width 1168 height 33
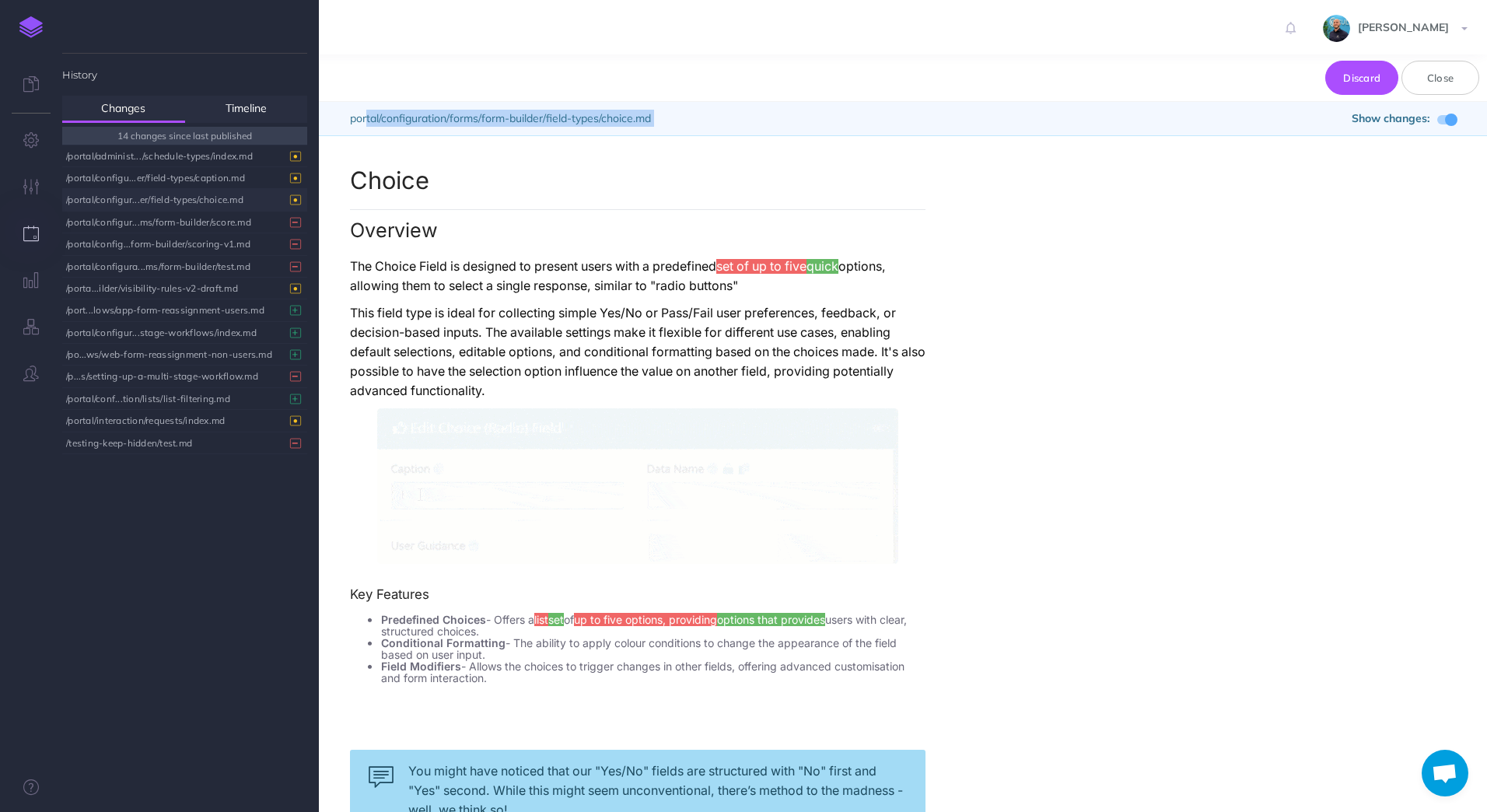
click at [558, 117] on div "portal/configuration/forms/form-builder/field-types/choice.md Show changes:" at bounding box center [903, 118] width 1168 height 33
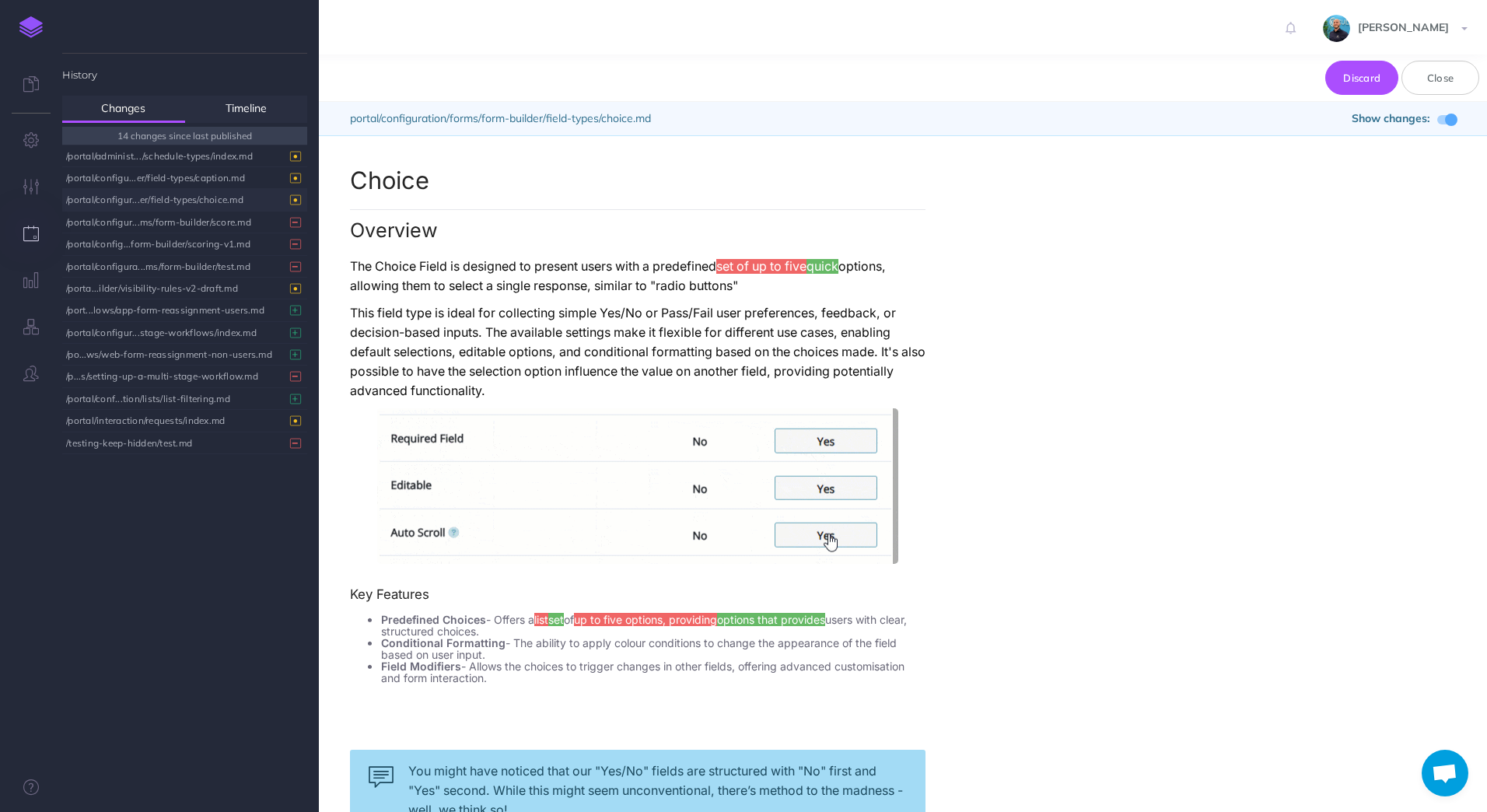
drag, startPoint x: 558, startPoint y: 117, endPoint x: 836, endPoint y: 92, distance: 279.1
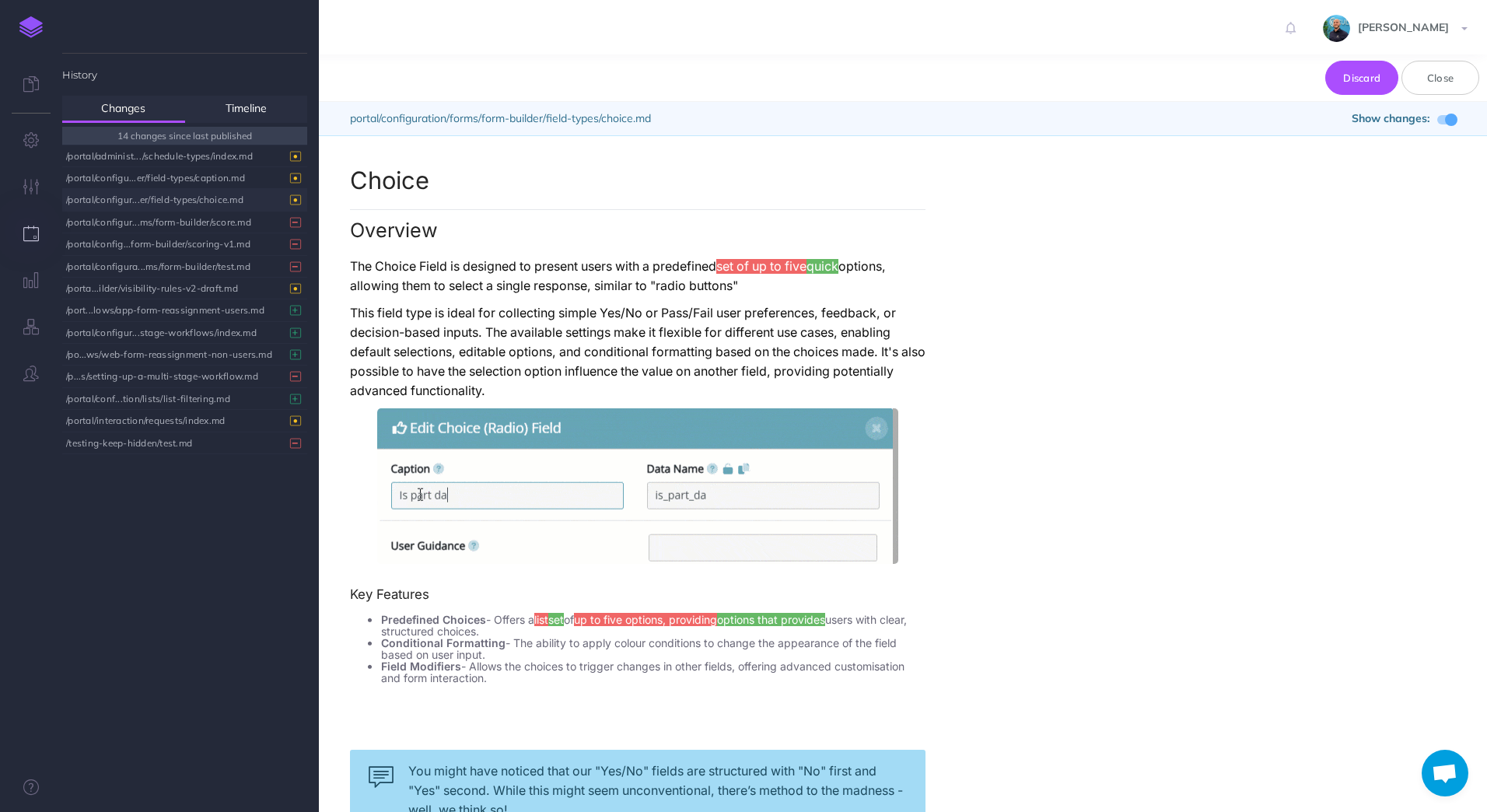
click at [827, 93] on div "Discard Close" at bounding box center [903, 78] width 1168 height 47
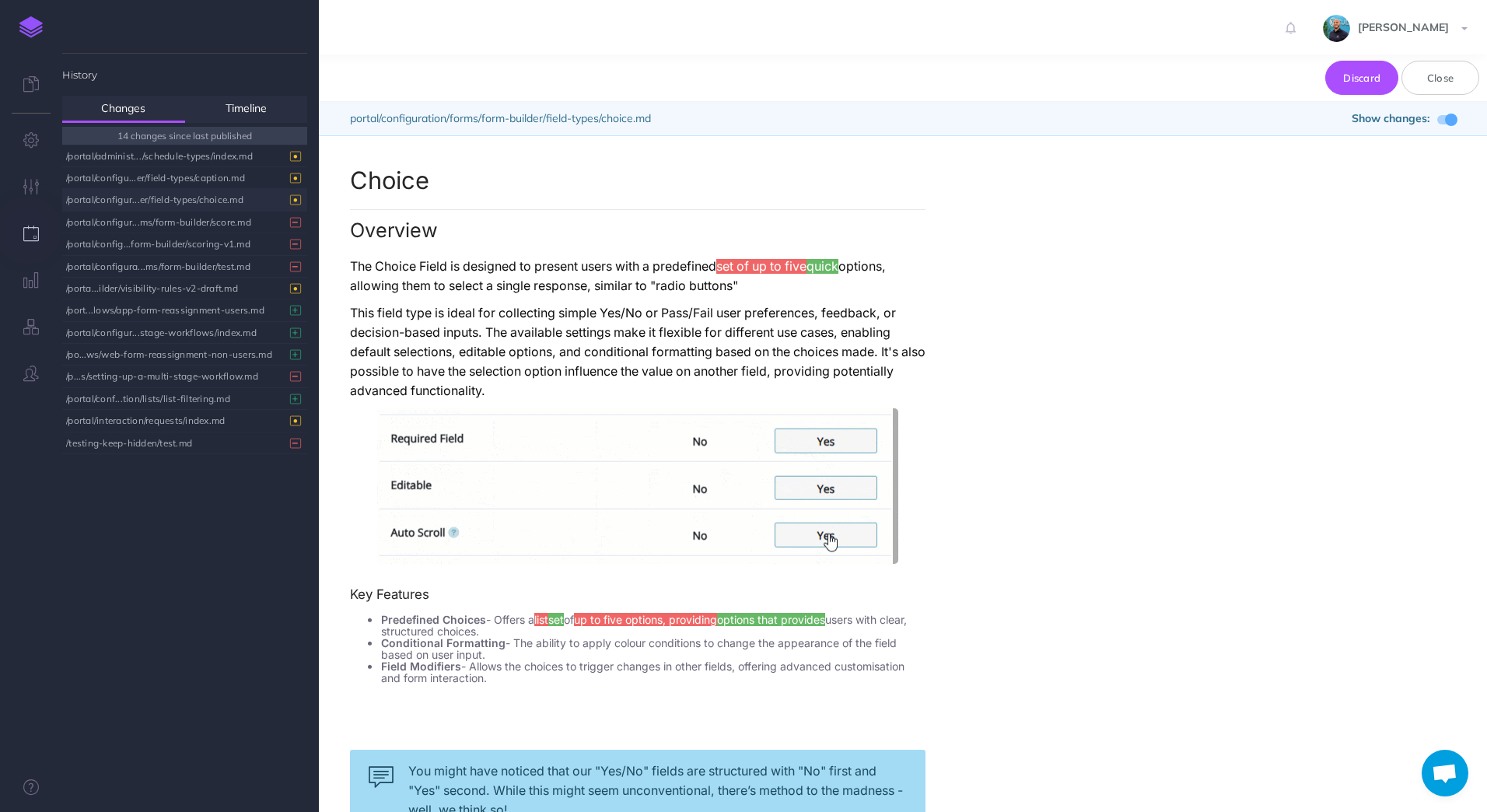
click at [1452, 121] on span at bounding box center [1451, 120] width 13 height 13
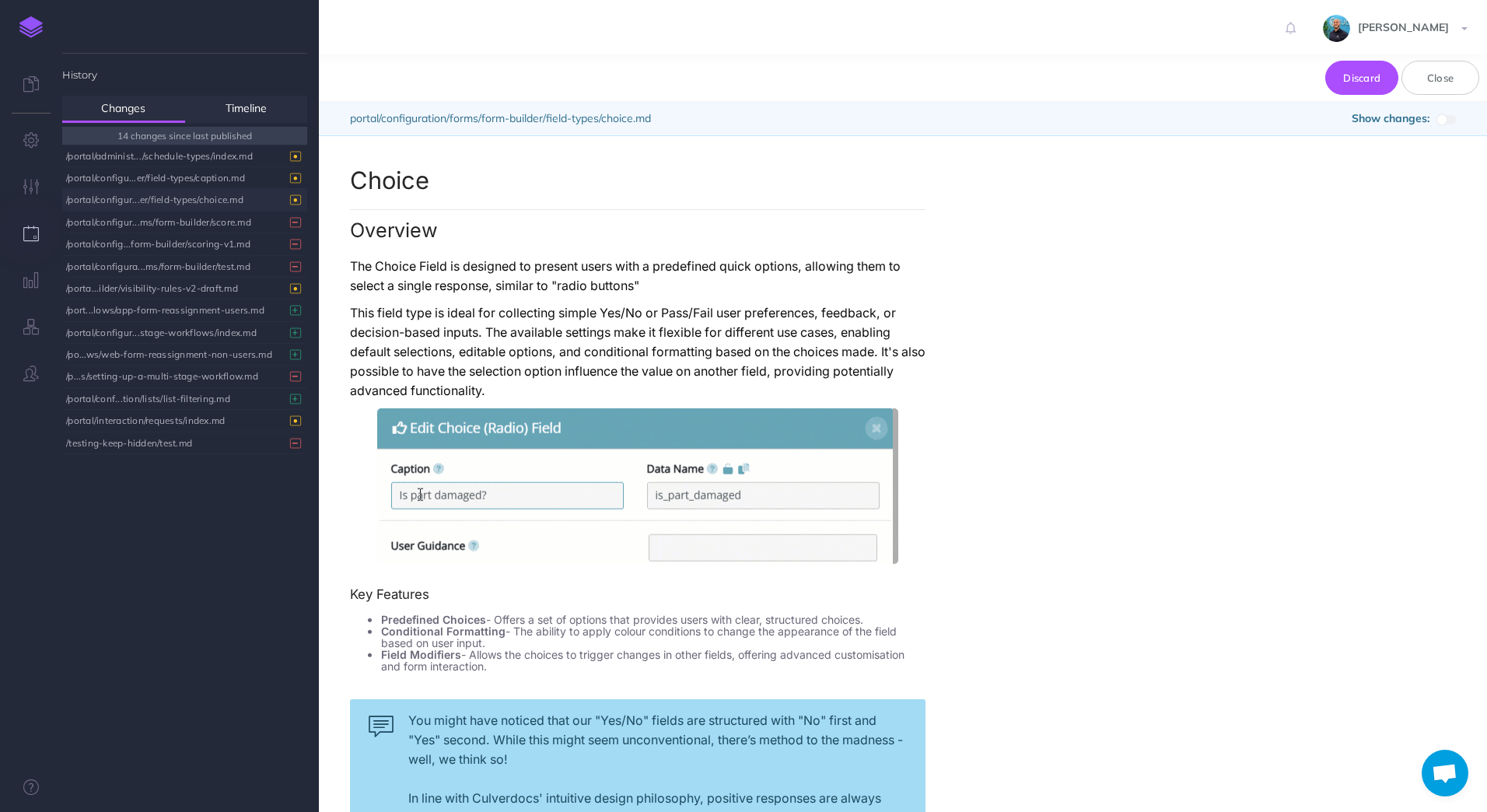
click at [1452, 121] on span at bounding box center [1447, 120] width 19 height 9
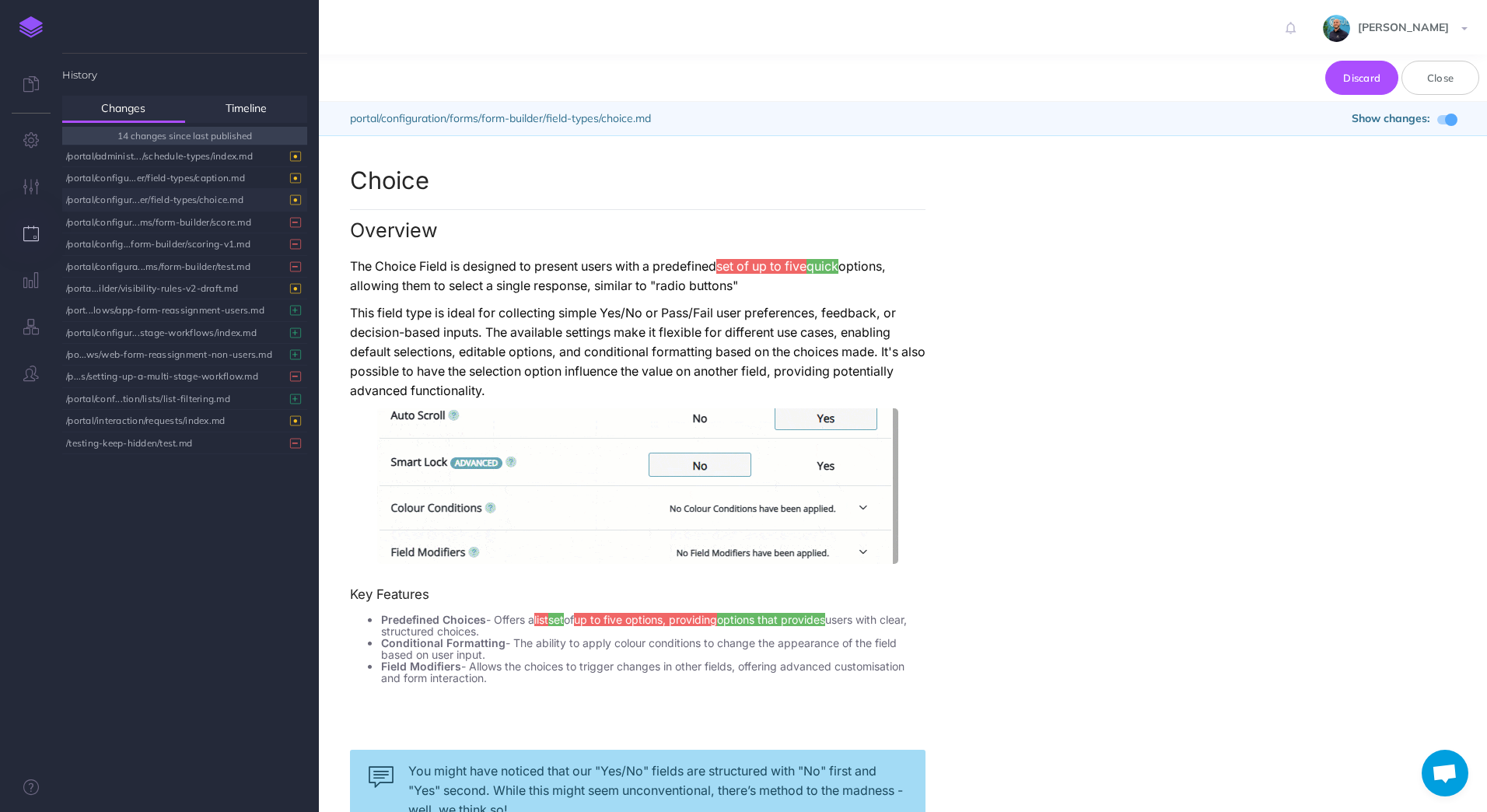
click at [1452, 121] on span at bounding box center [1451, 120] width 13 height 13
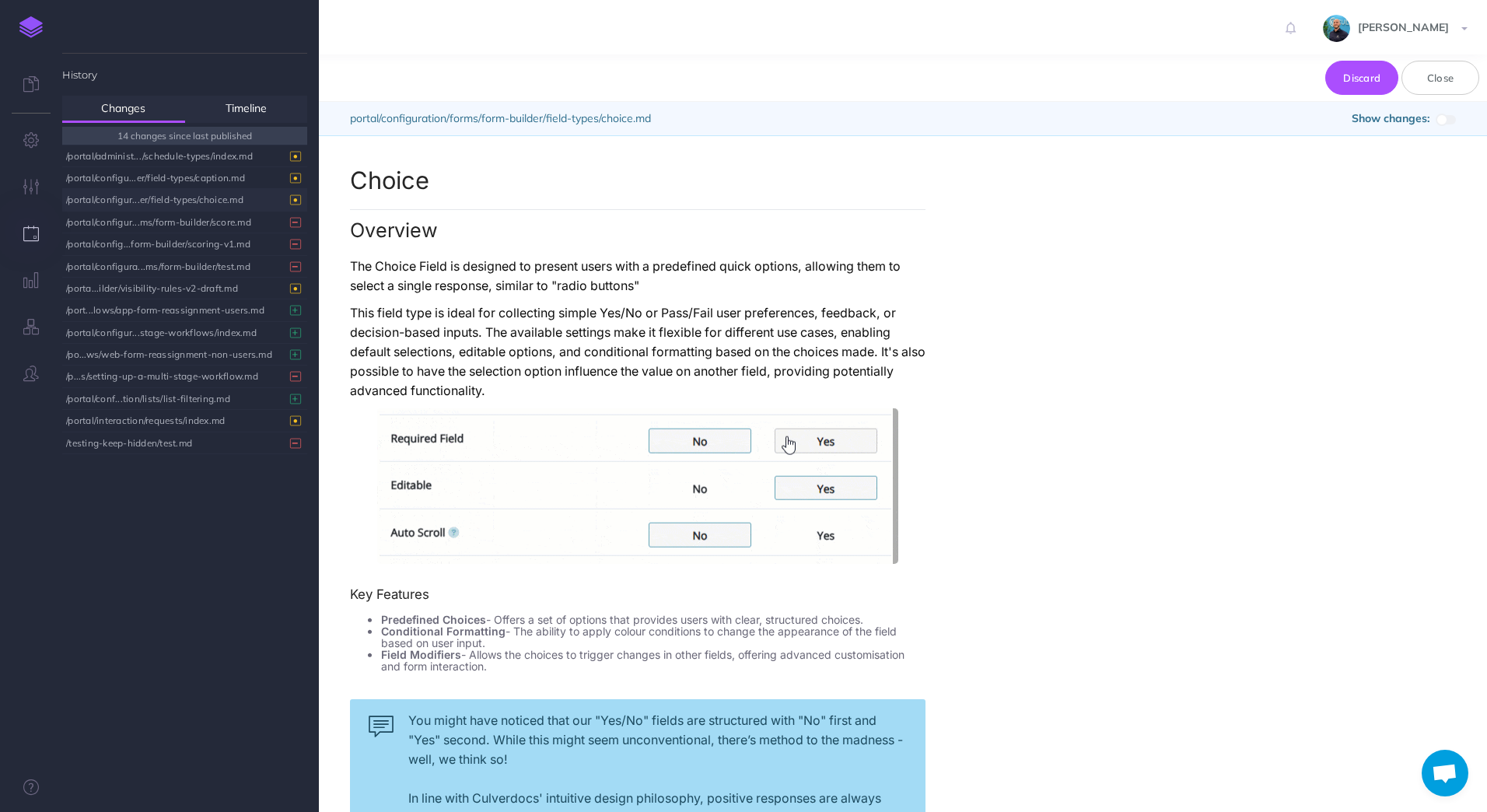
click at [1452, 121] on span at bounding box center [1447, 120] width 19 height 9
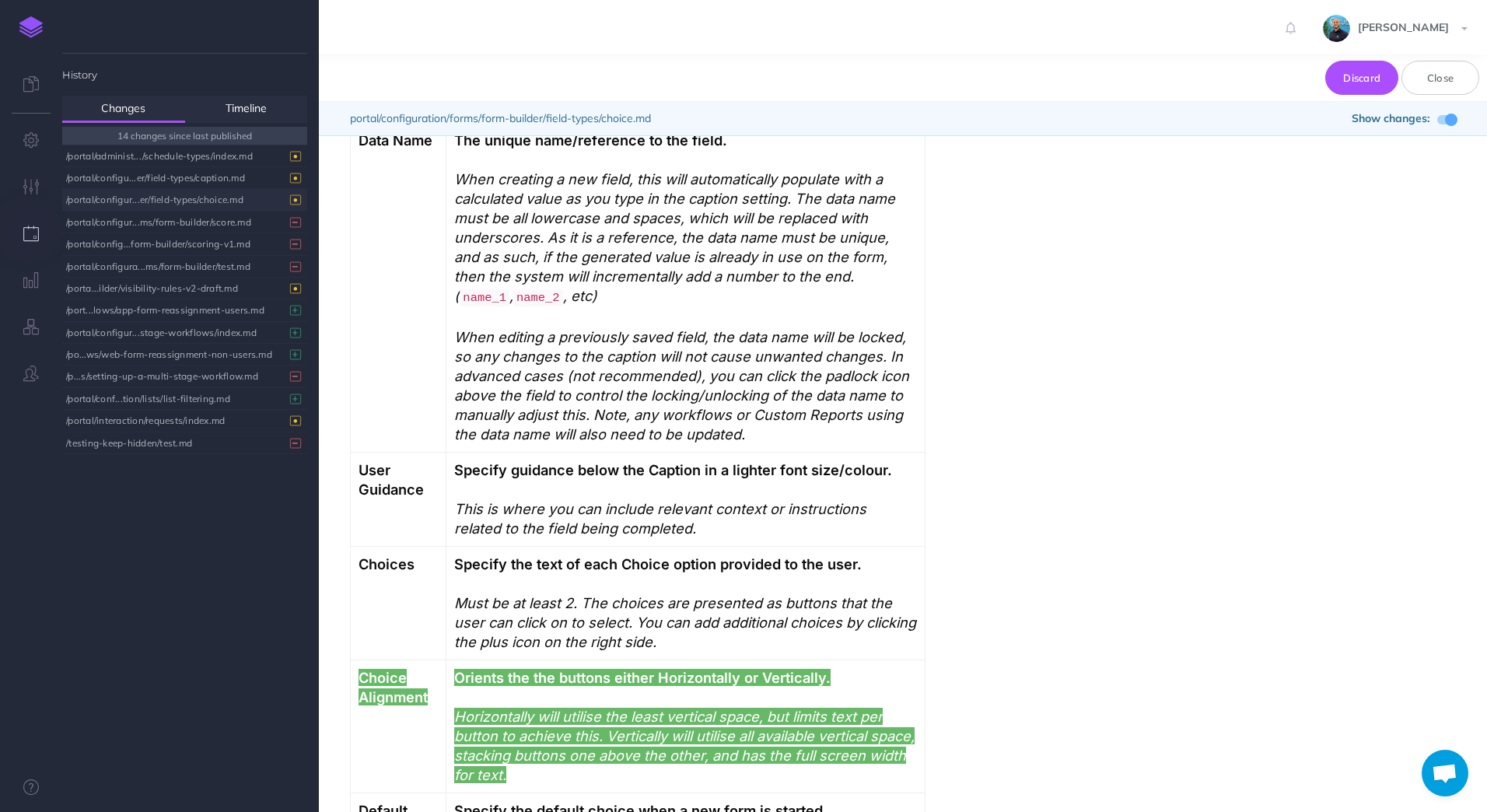
scroll to position [1478, 0]
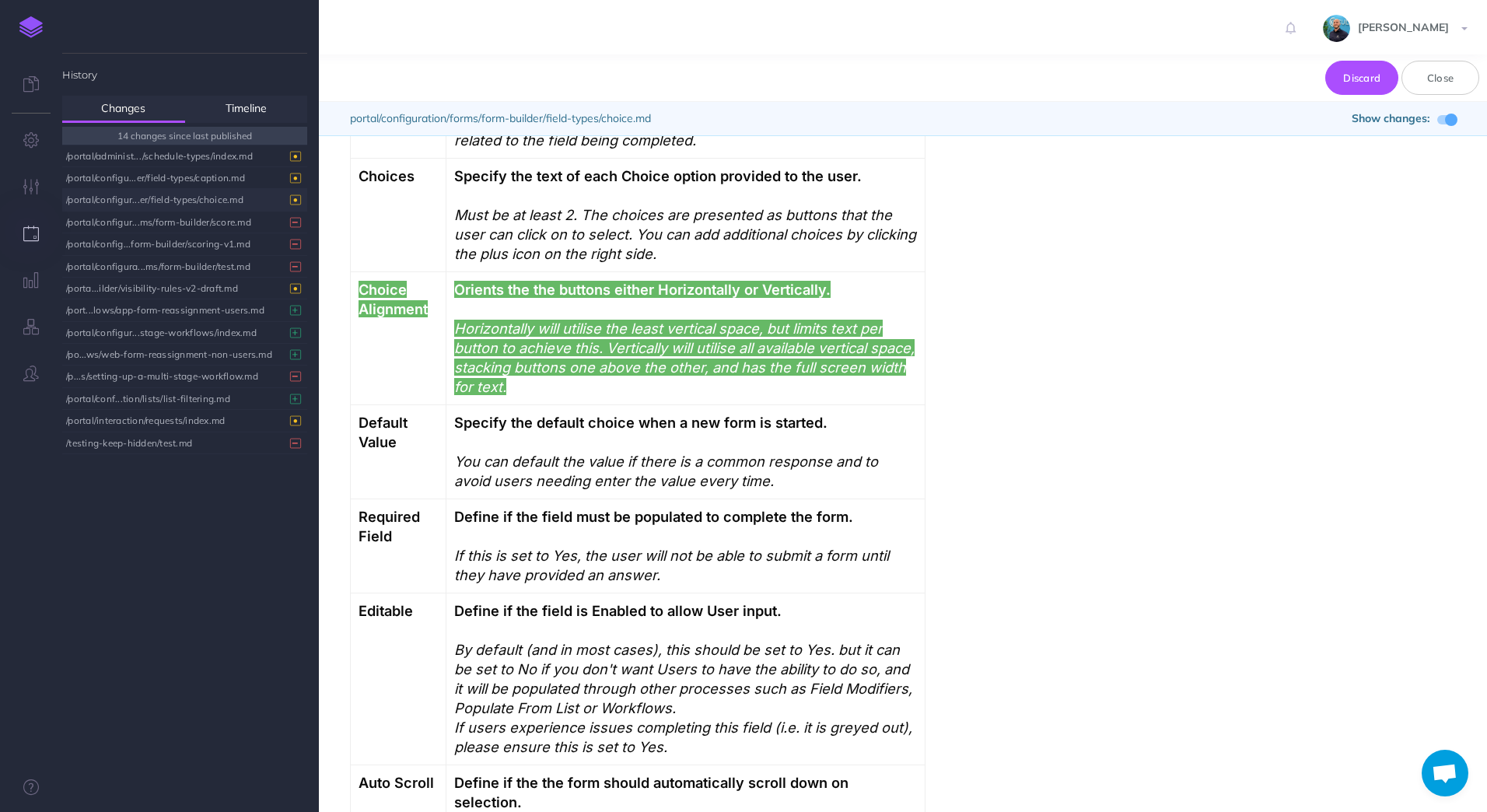
click at [1450, 124] on span at bounding box center [1451, 120] width 13 height 13
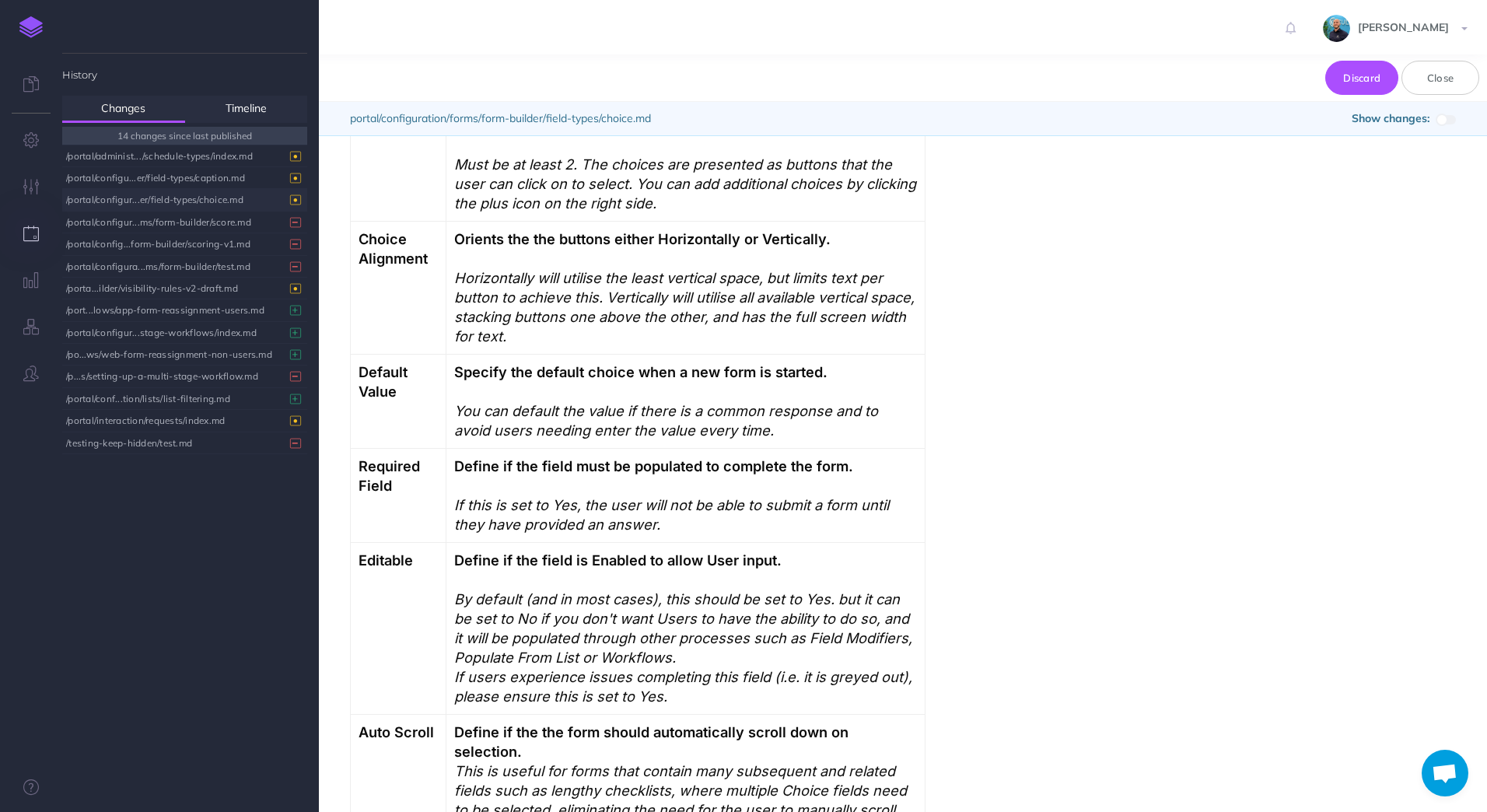
click at [1450, 123] on span at bounding box center [1447, 120] width 19 height 9
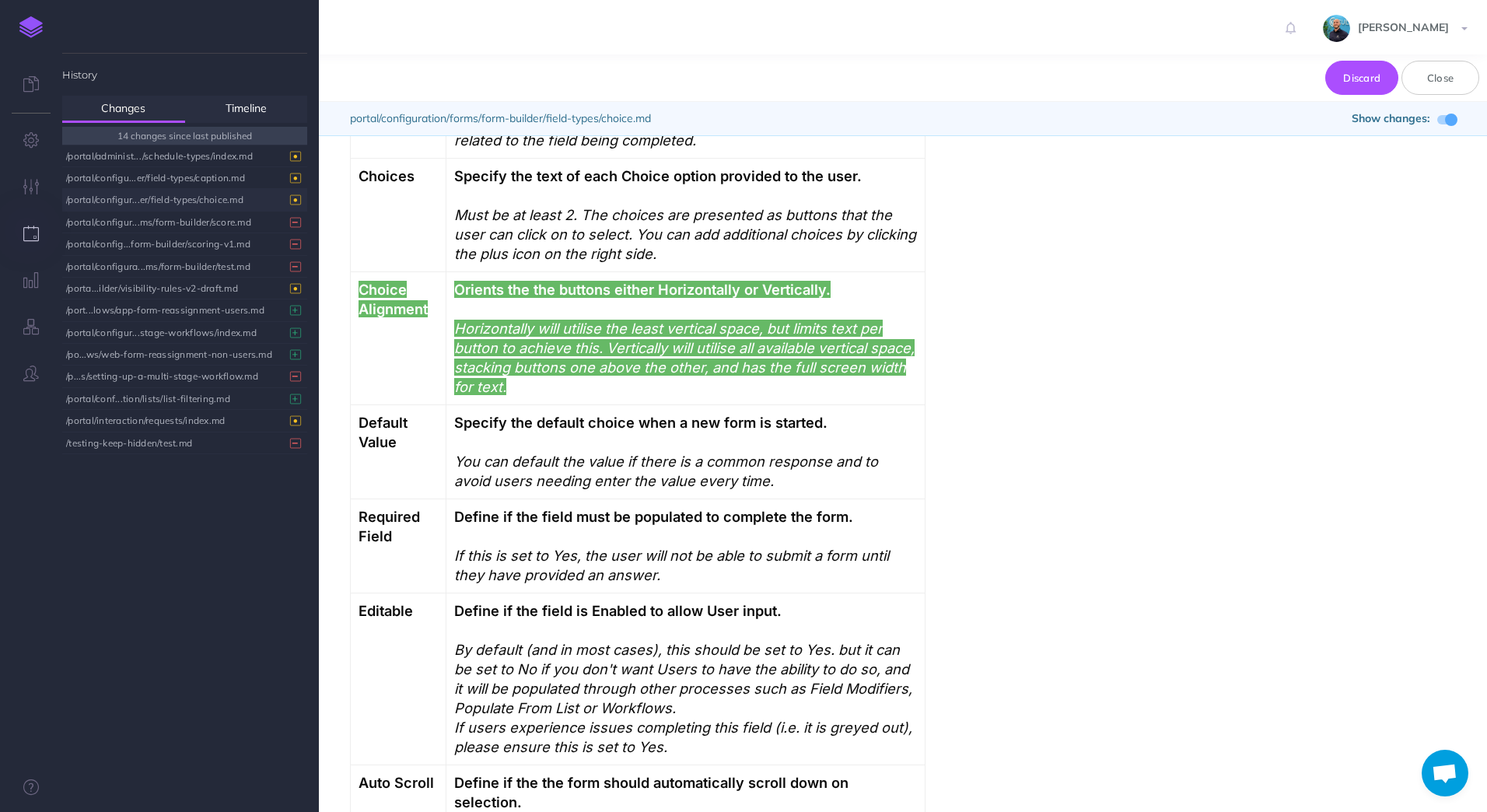
click at [1442, 117] on span at bounding box center [1447, 120] width 19 height 9
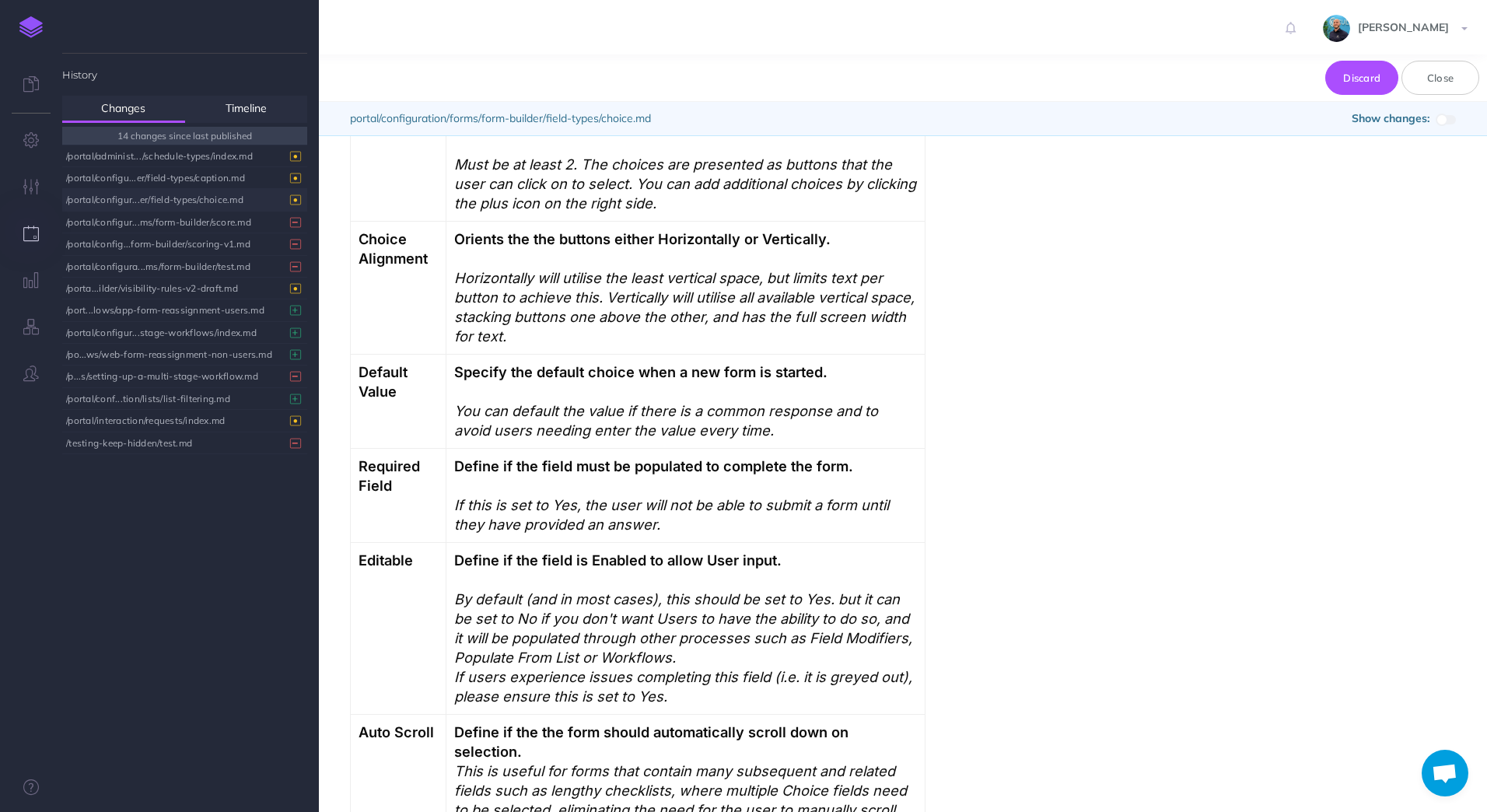
click at [1448, 117] on span at bounding box center [1447, 120] width 19 height 9
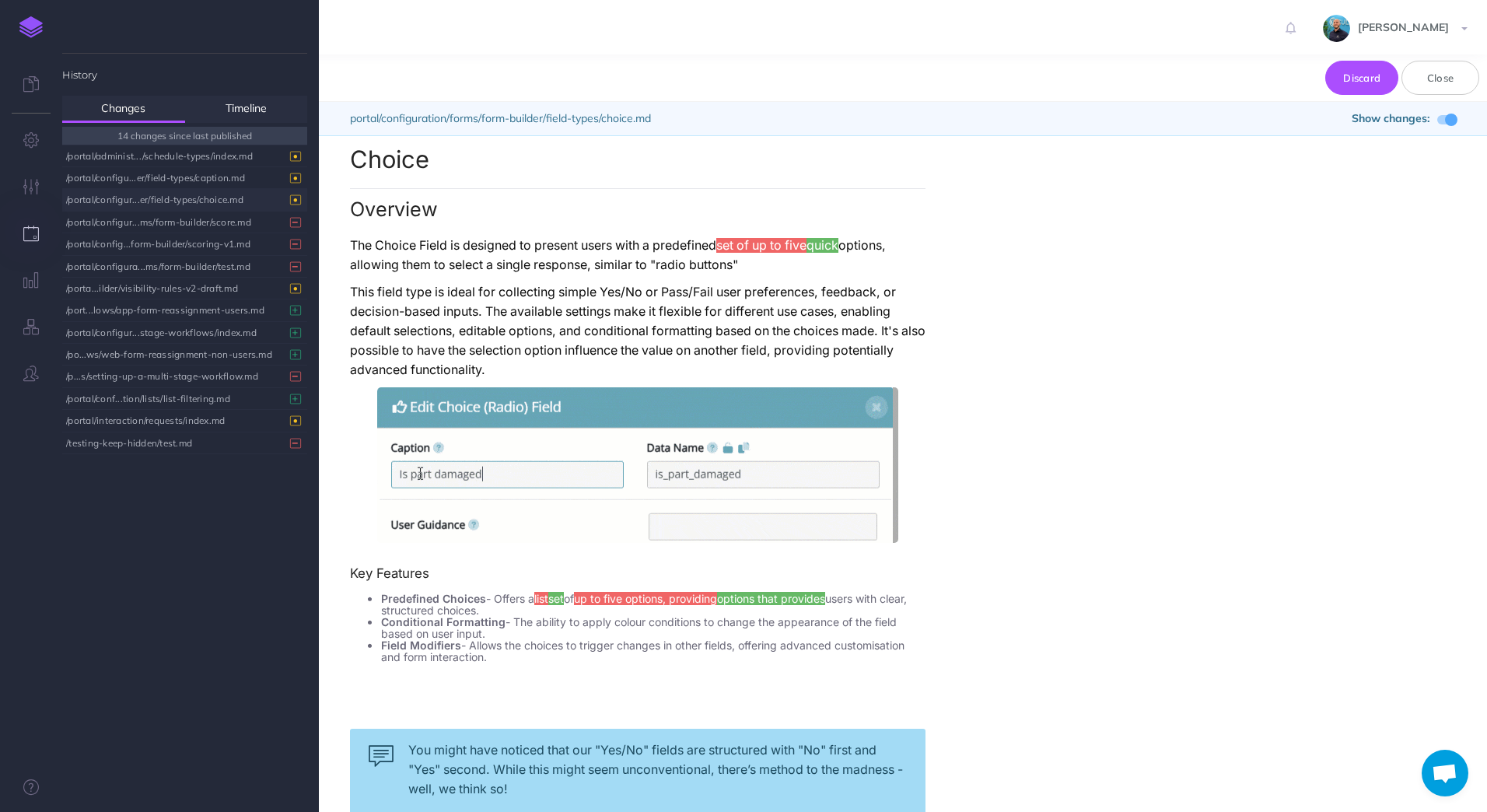
scroll to position [0, 0]
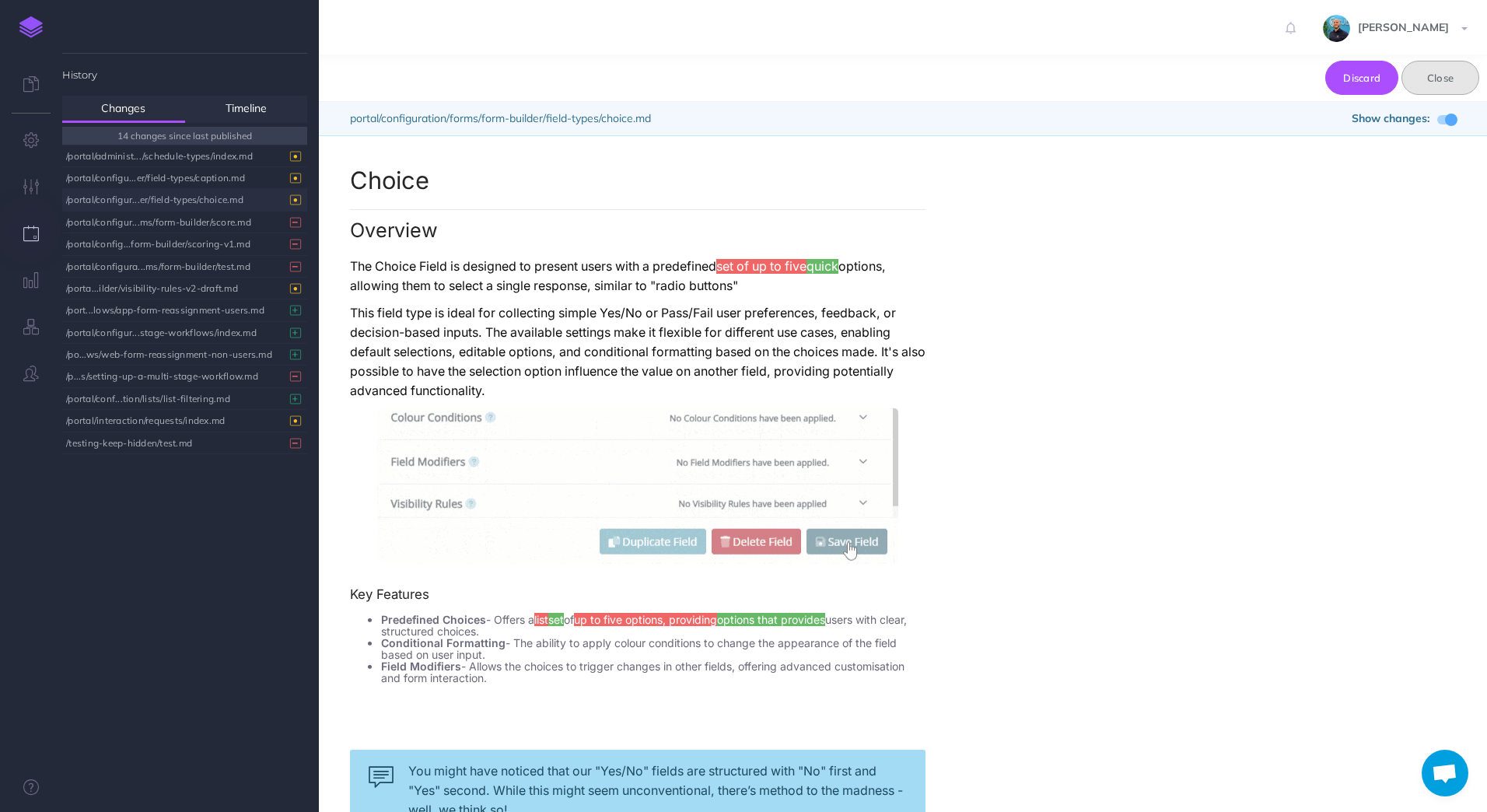
click at [1452, 82] on button "Close" at bounding box center [1440, 77] width 78 height 34
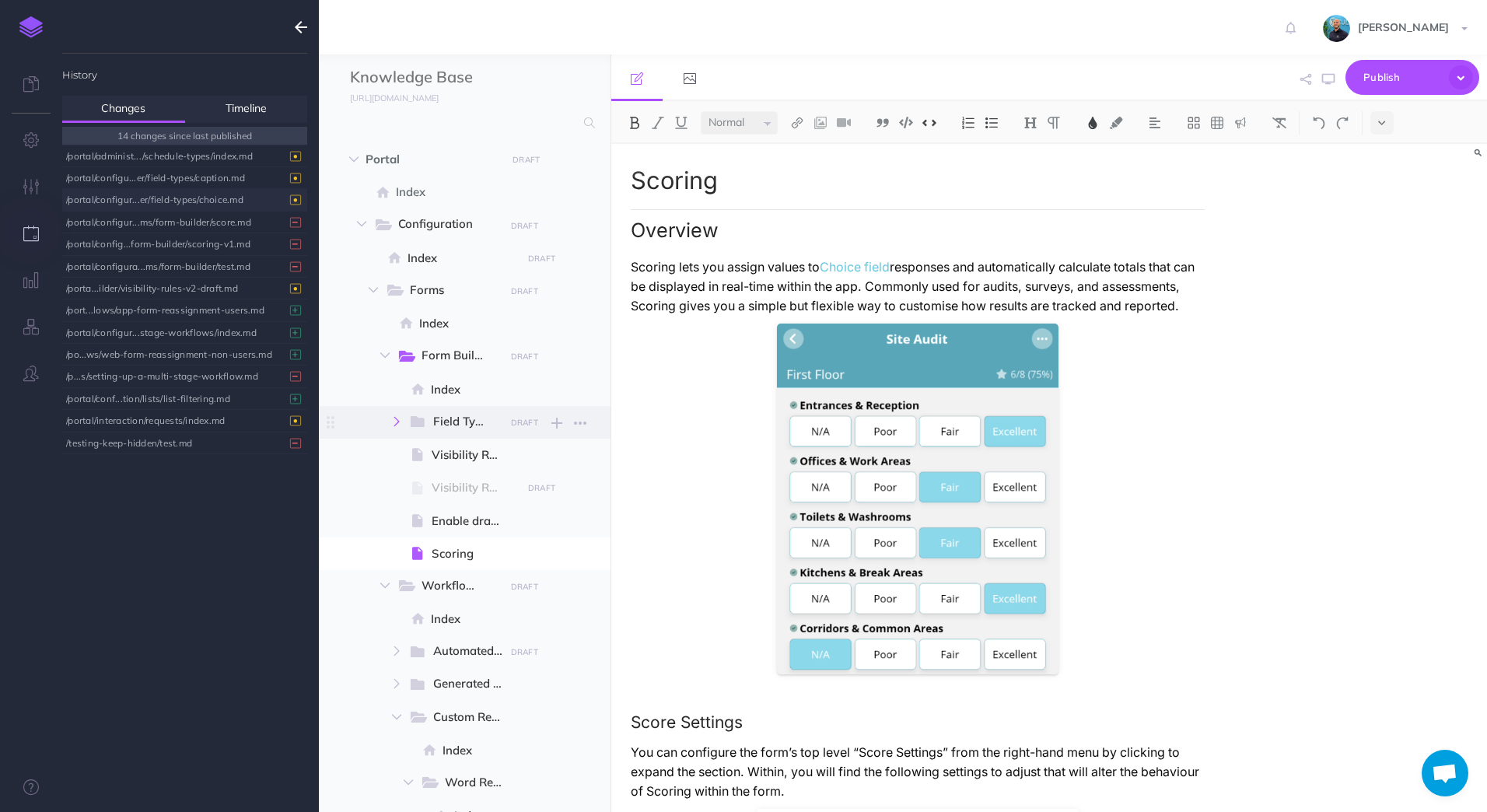
click at [395, 422] on icon "button" at bounding box center [397, 421] width 9 height 9
click at [468, 521] on span "Caption" at bounding box center [480, 521] width 74 height 19
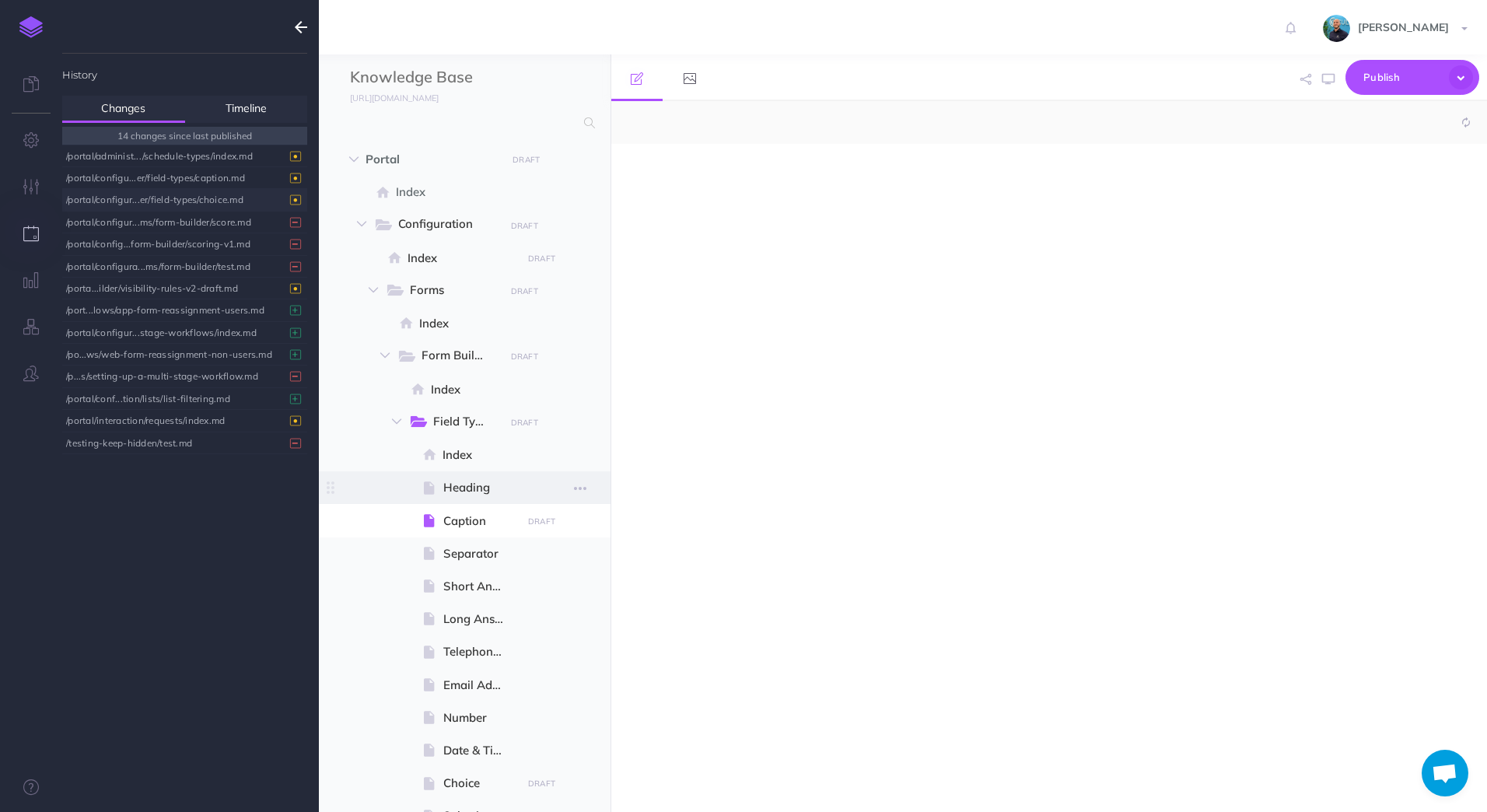
select select "null"
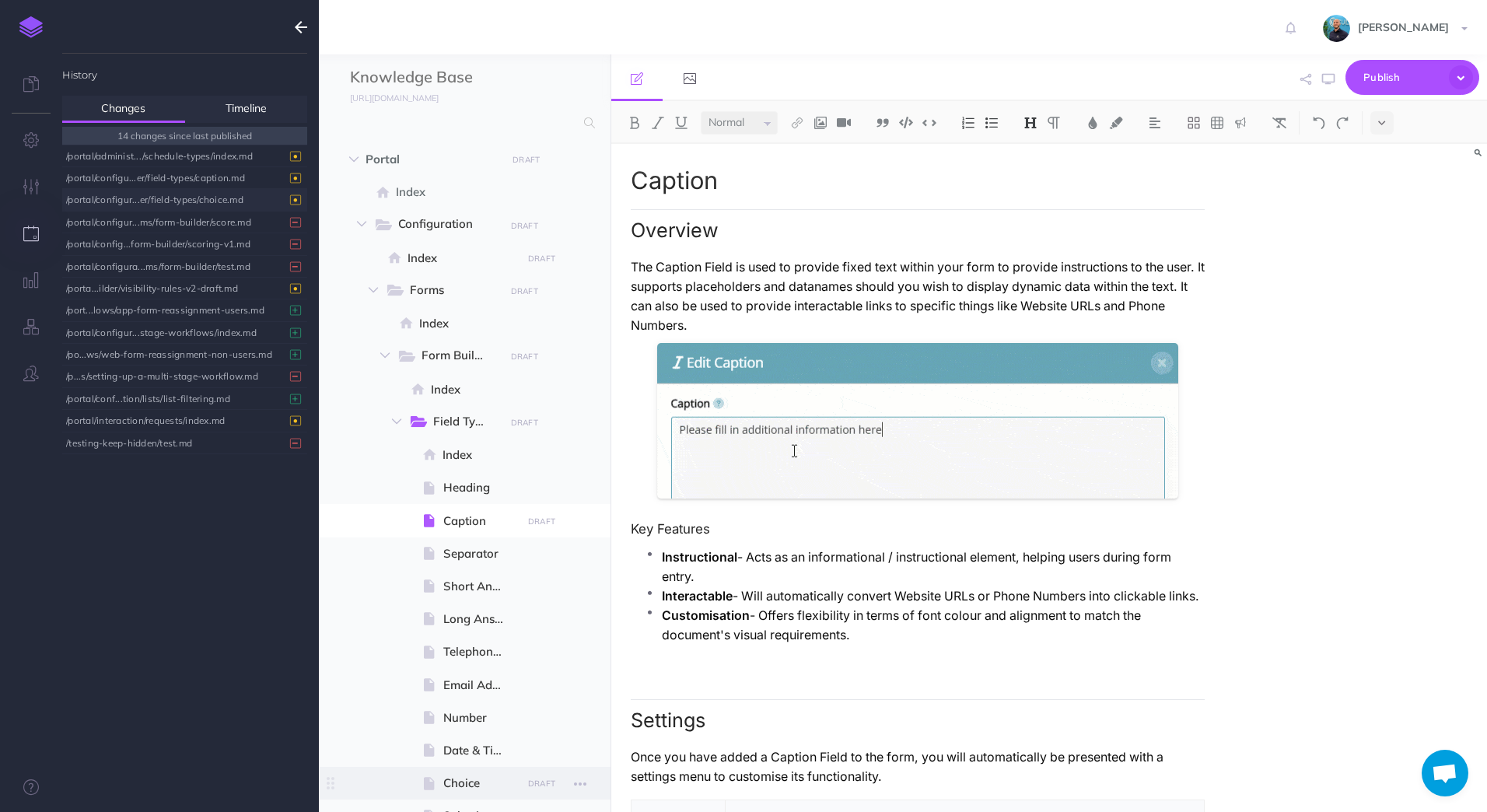
click at [459, 783] on span "Choice" at bounding box center [480, 783] width 74 height 19
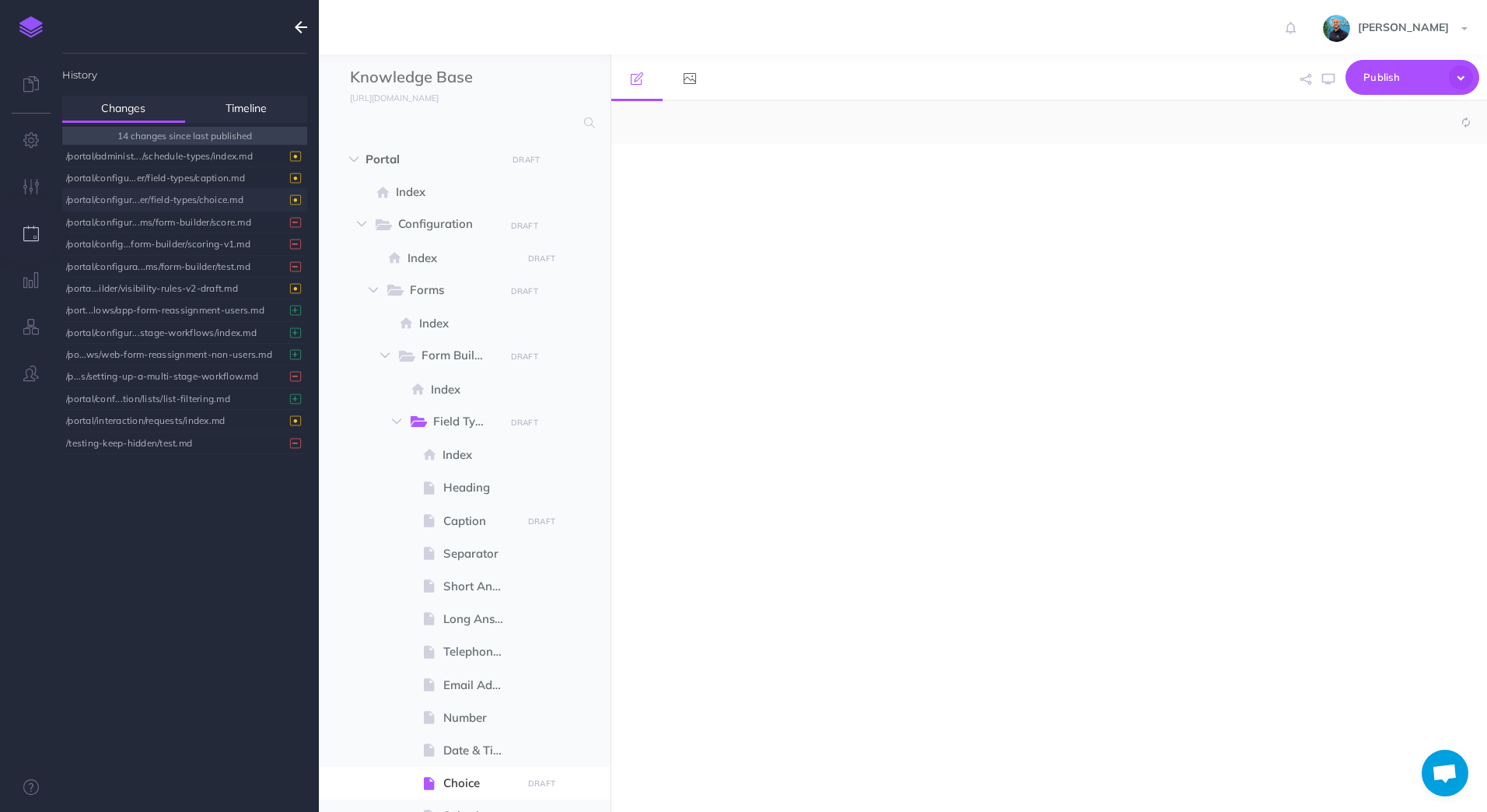
select select "null"
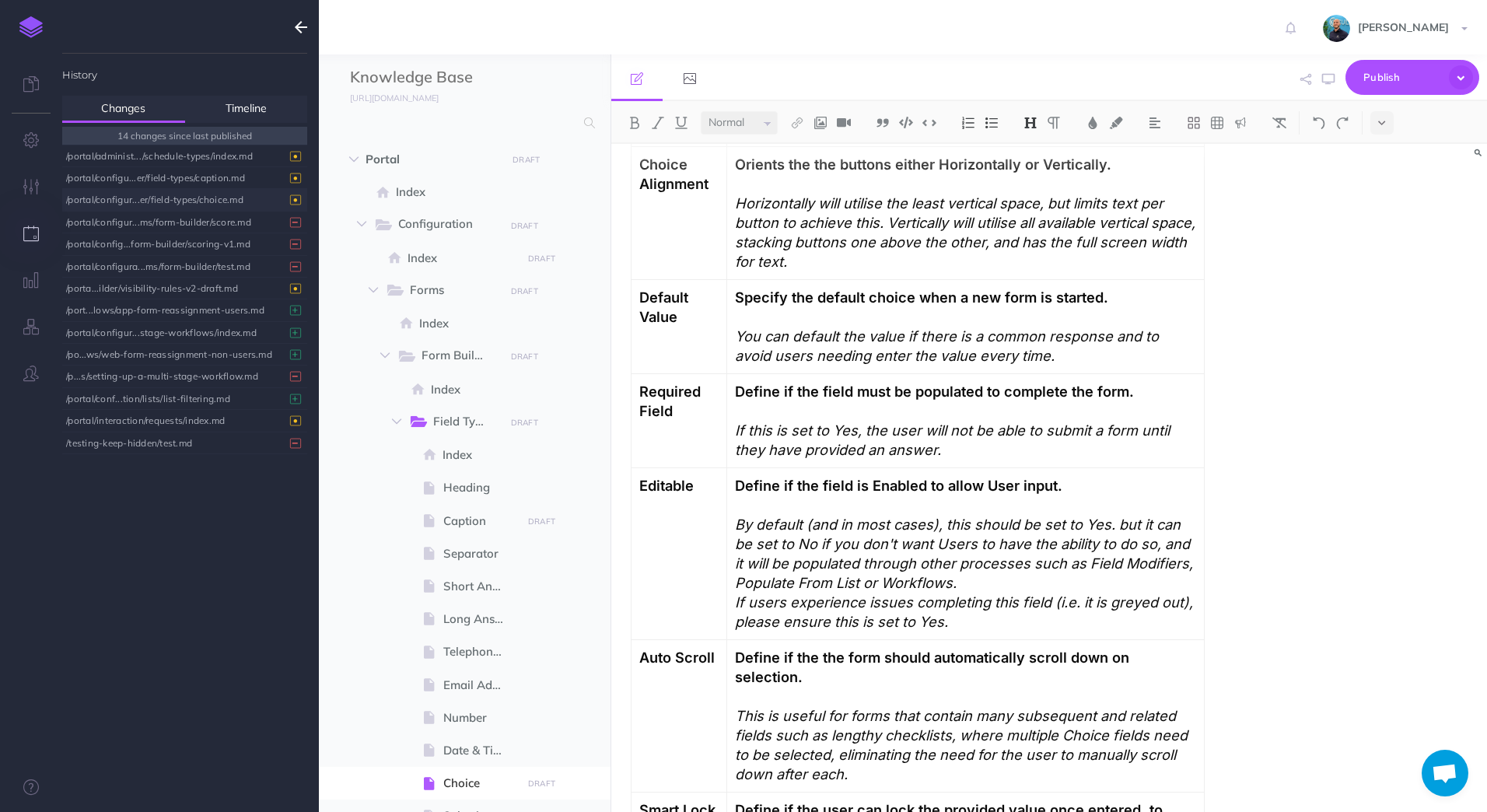
scroll to position [1478, 0]
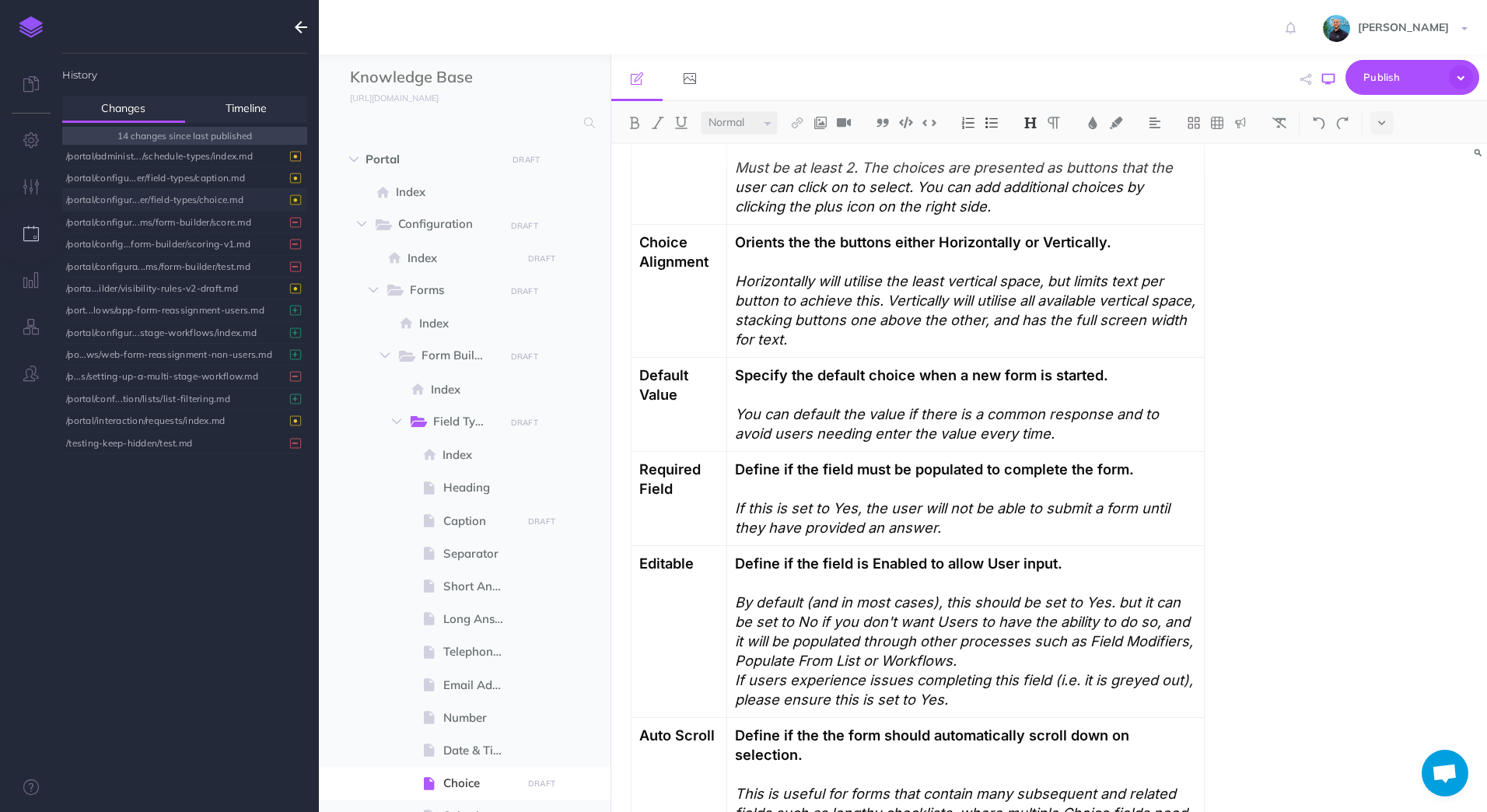
click at [1326, 82] on icon "button" at bounding box center [1328, 80] width 13 height 13
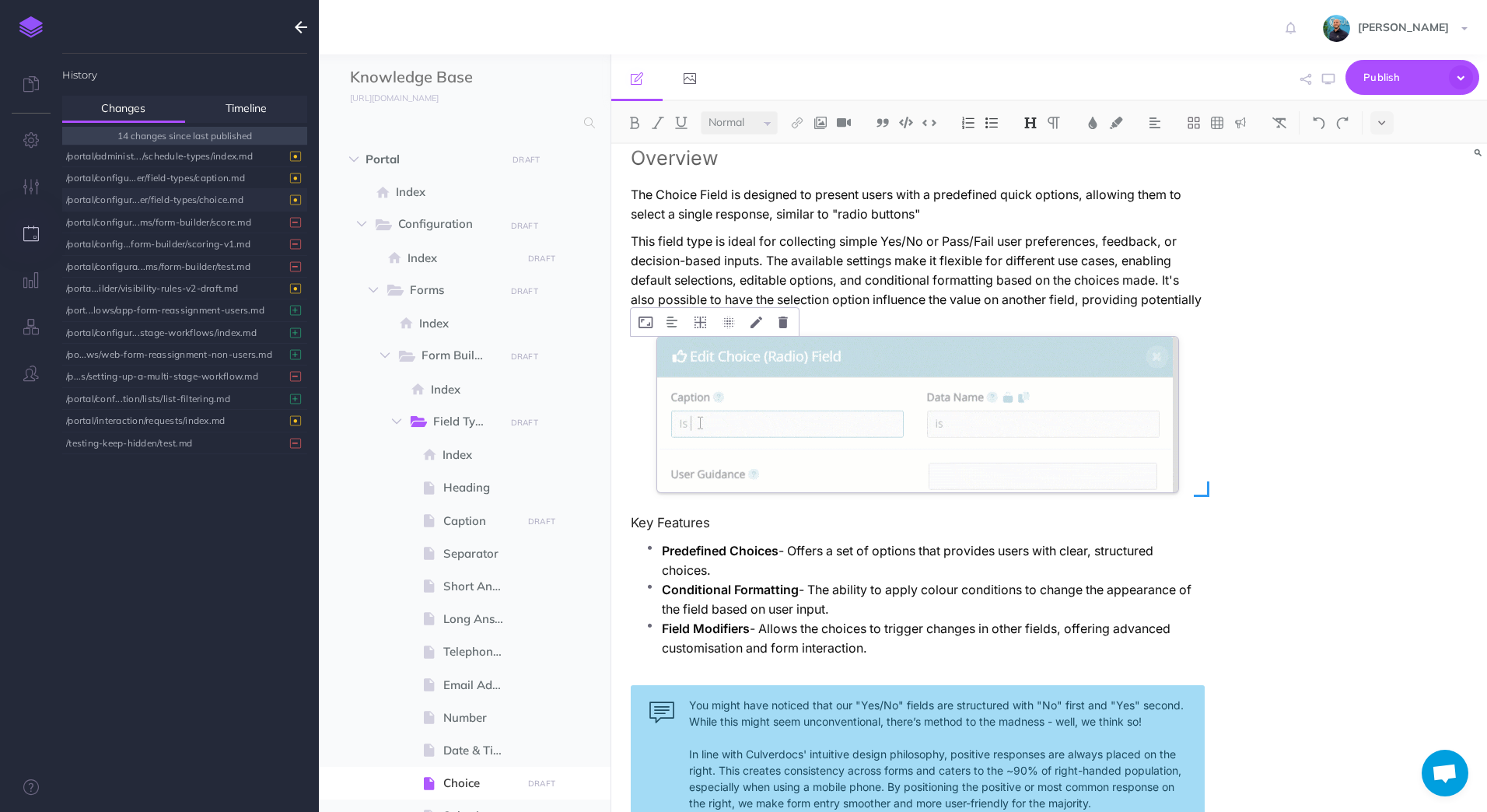
scroll to position [0, 0]
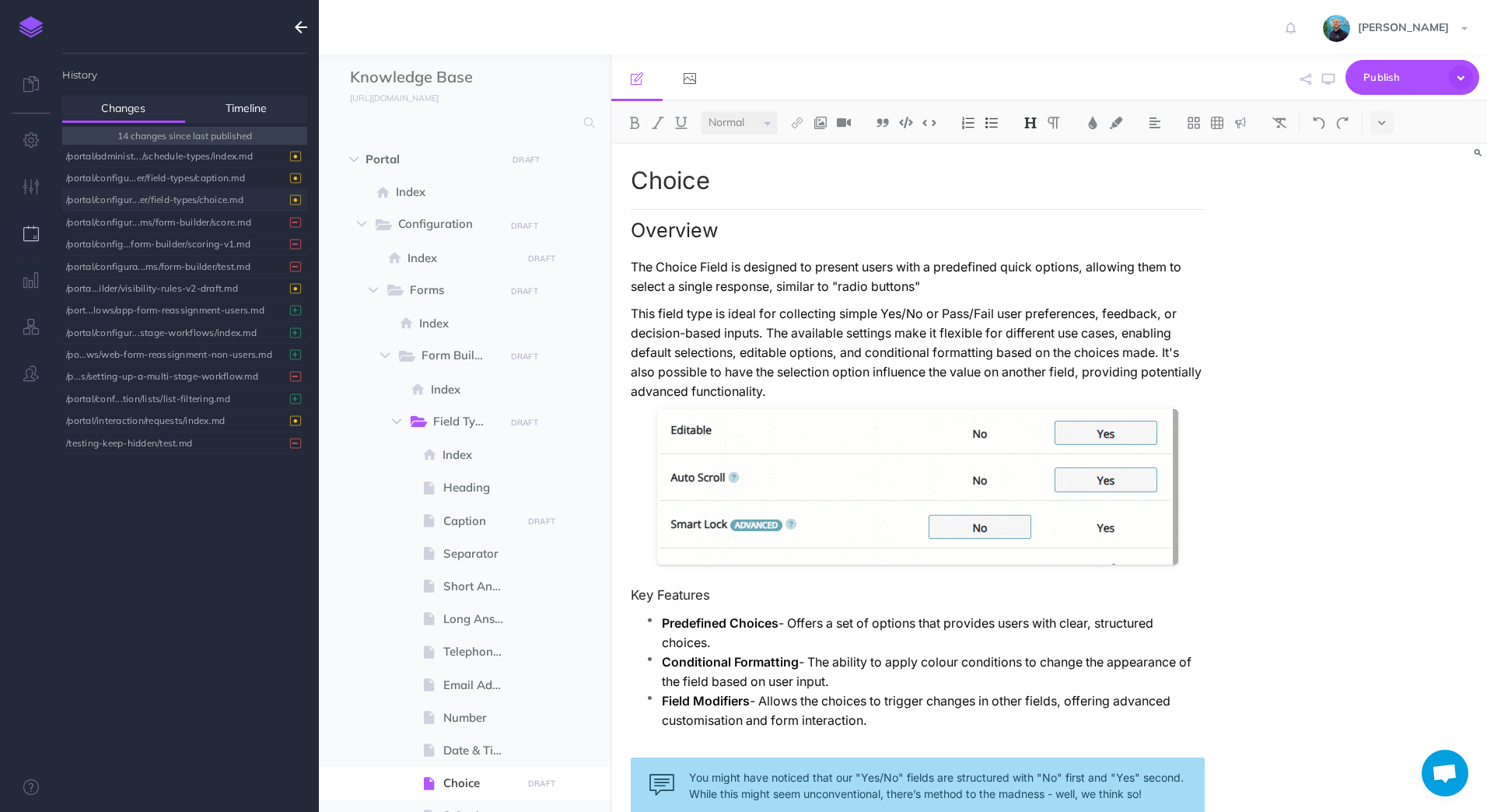
click at [195, 199] on div "/portal/configur...er/field-types/choice.md" at bounding box center [180, 199] width 229 height 21
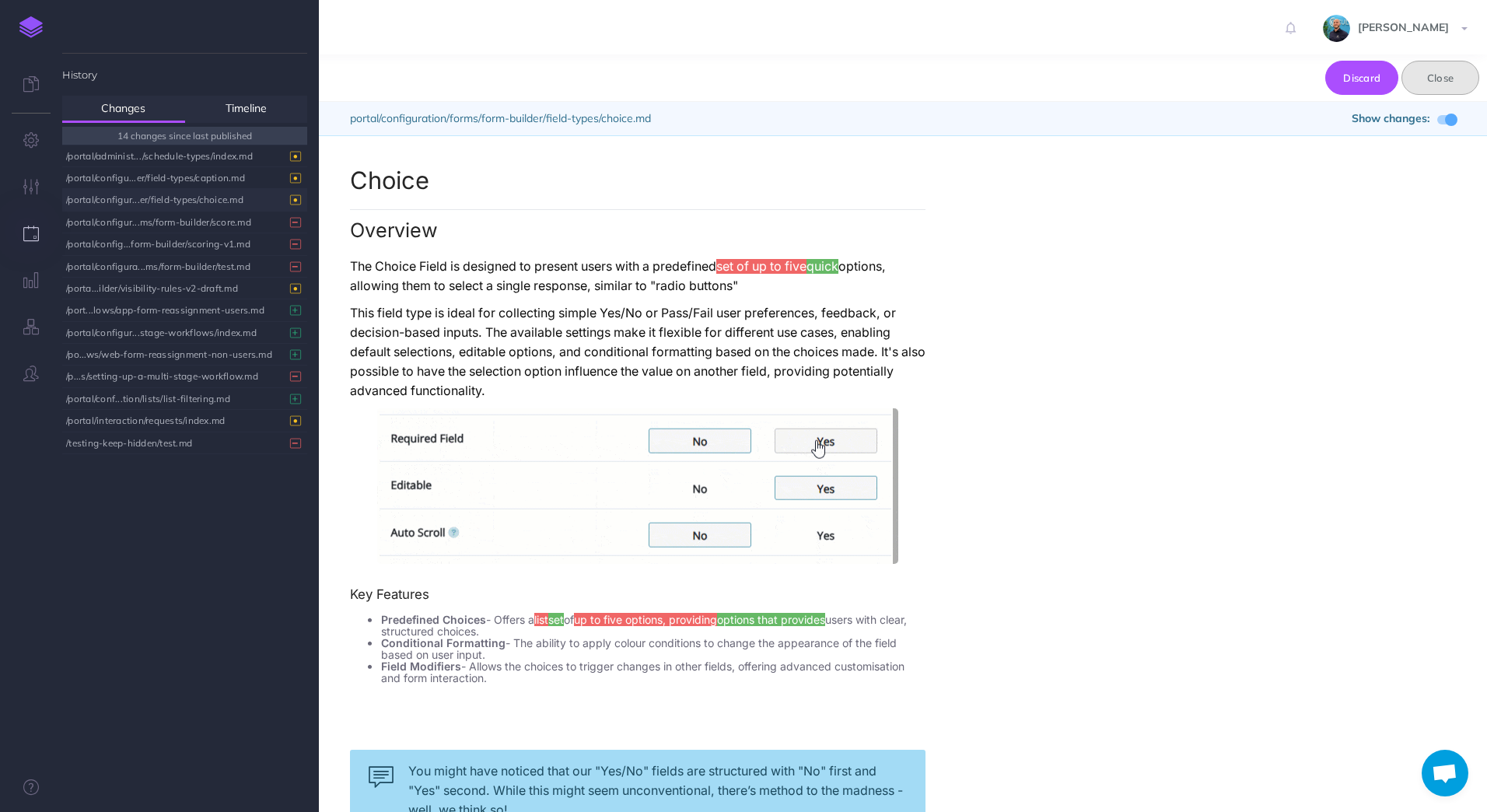
click at [1454, 81] on button "Close" at bounding box center [1440, 77] width 78 height 34
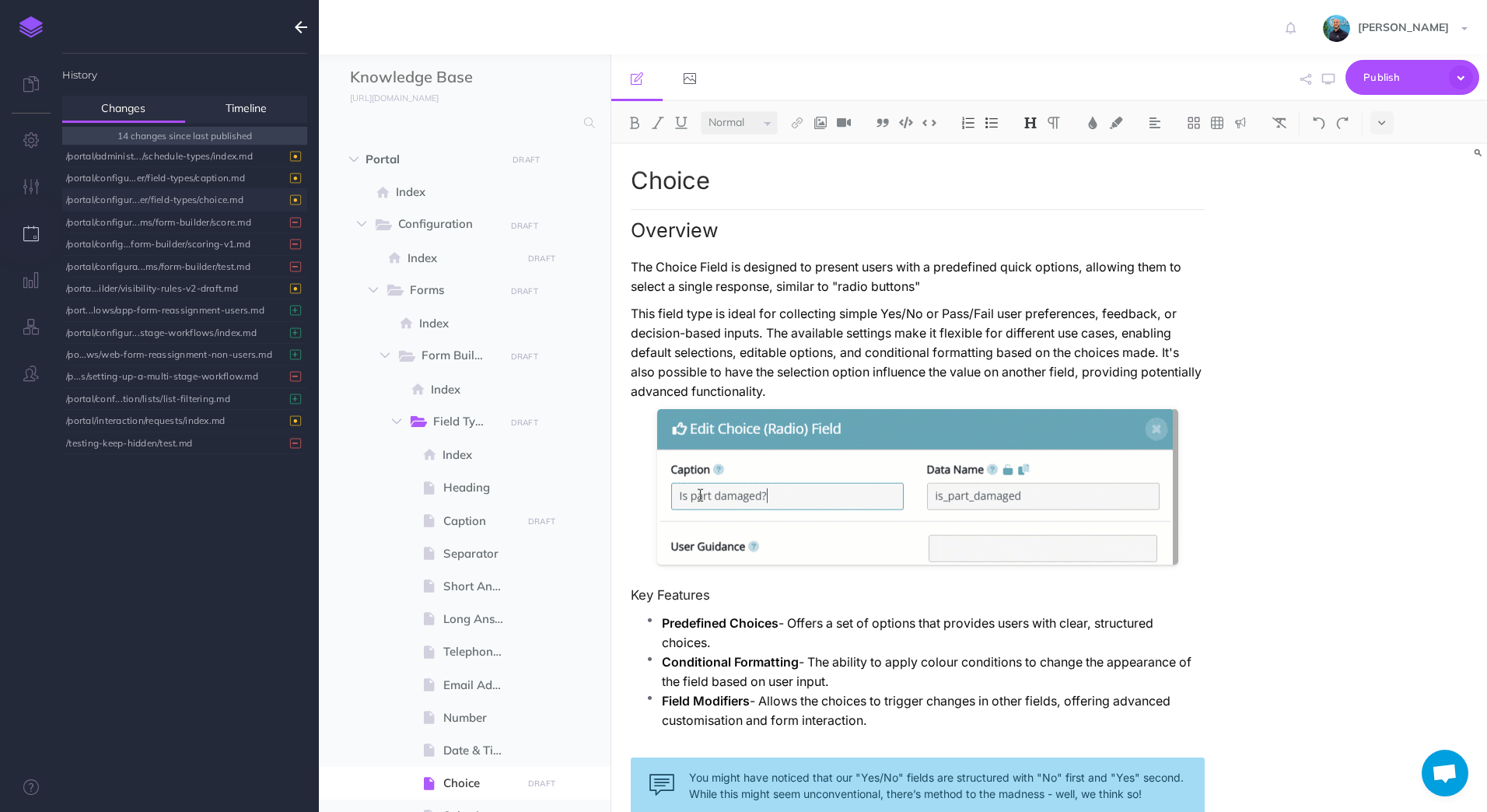
click at [938, 266] on p "The Choice Field is designed to present users with a predefined quick options, …" at bounding box center [918, 276] width 575 height 39
click at [202, 202] on div "/portal/configur...er/field-types/choice.md" at bounding box center [180, 199] width 229 height 21
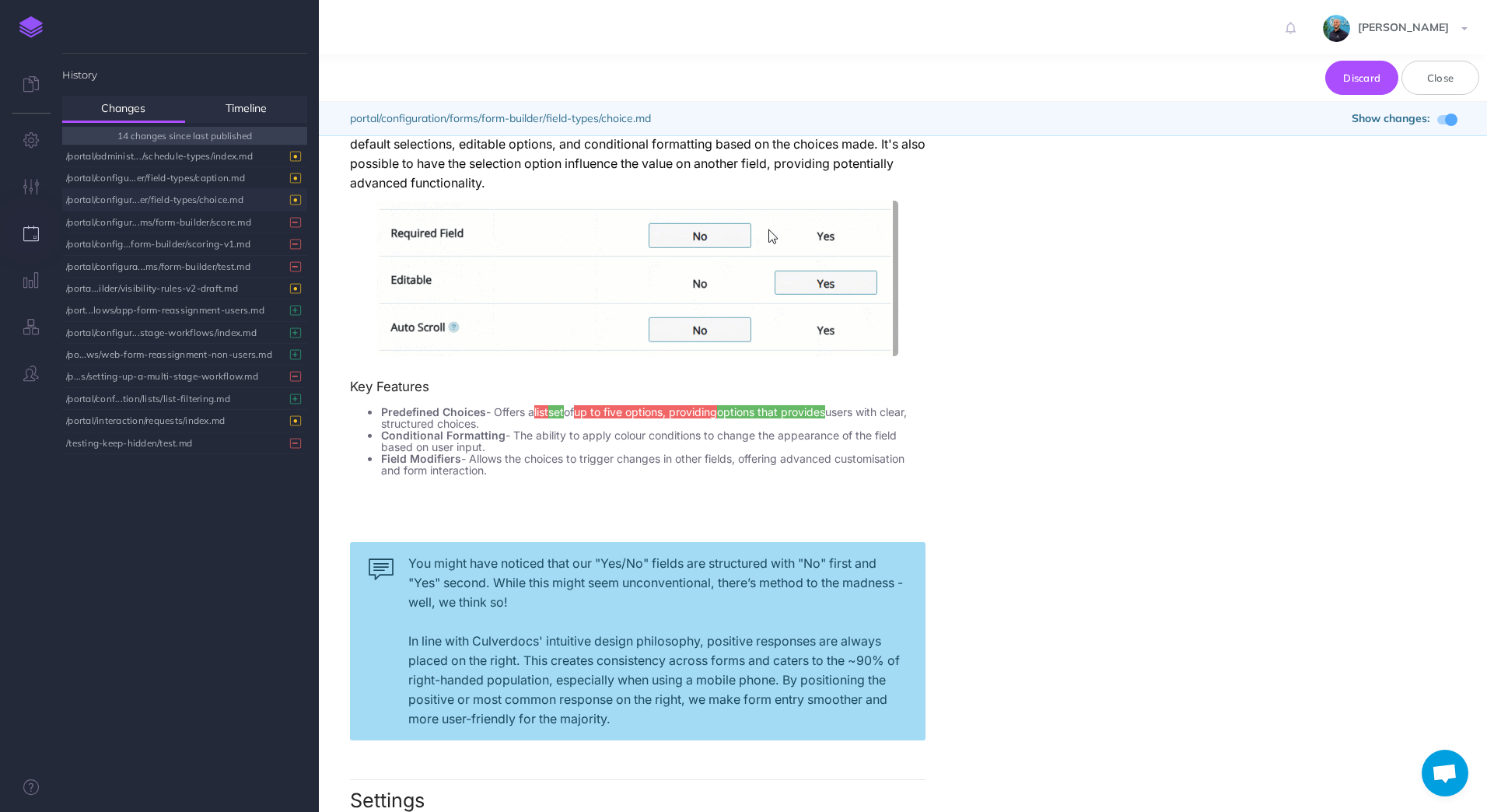
scroll to position [233, 0]
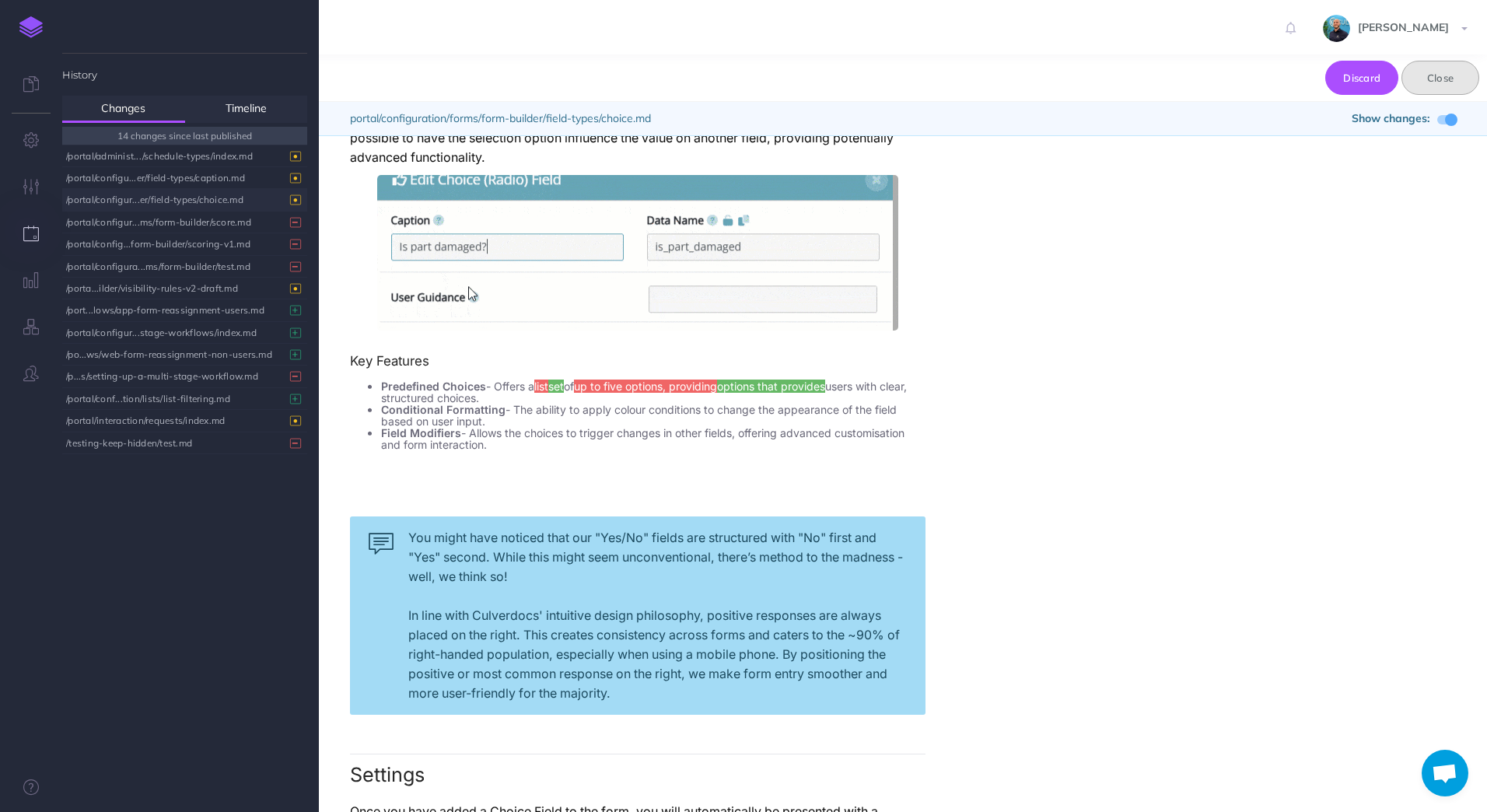
click at [1442, 83] on button "Close" at bounding box center [1440, 77] width 78 height 34
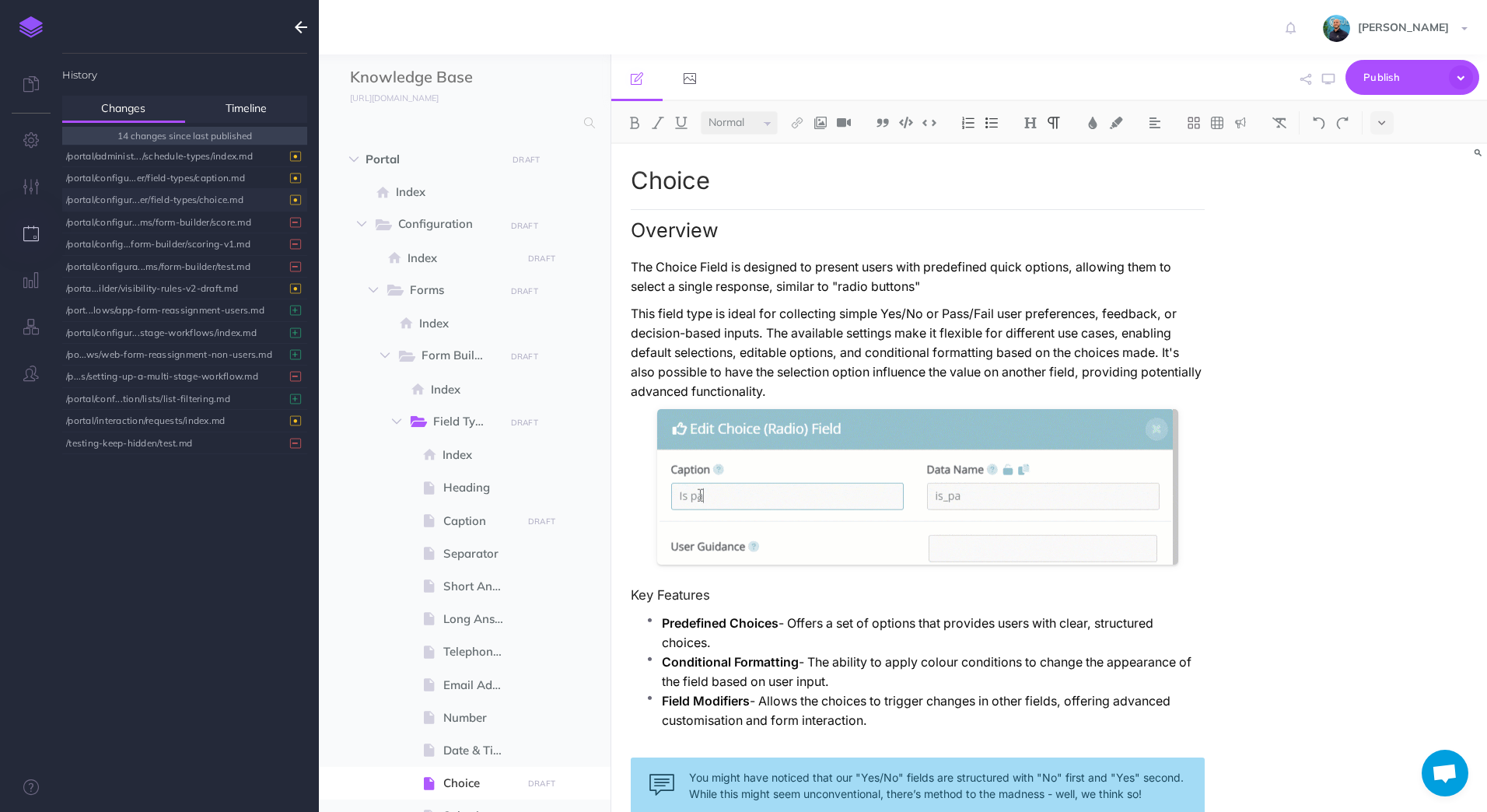
click at [166, 200] on div "/portal/configur...er/field-types/choice.md" at bounding box center [180, 199] width 229 height 21
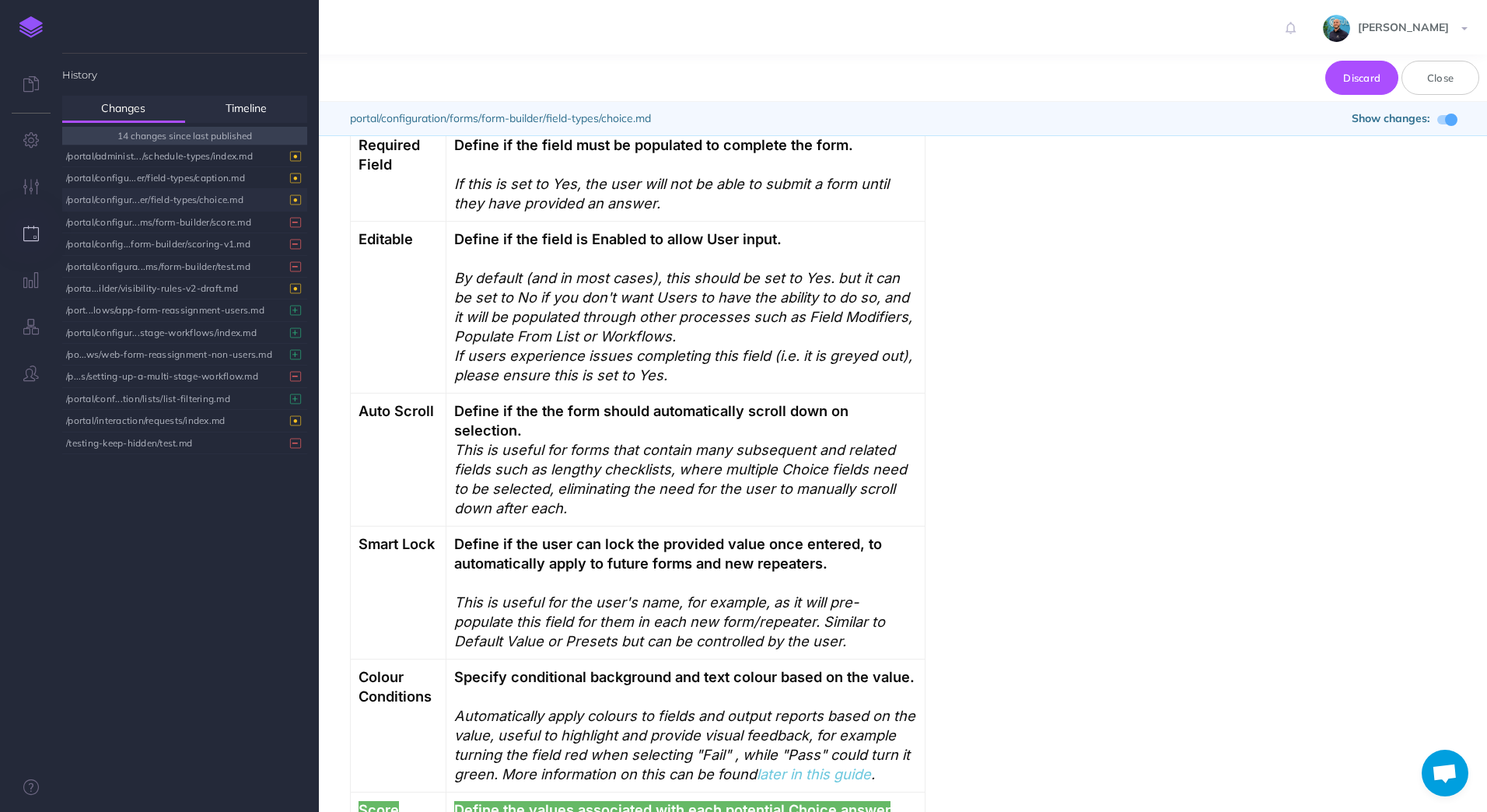
scroll to position [1538, 0]
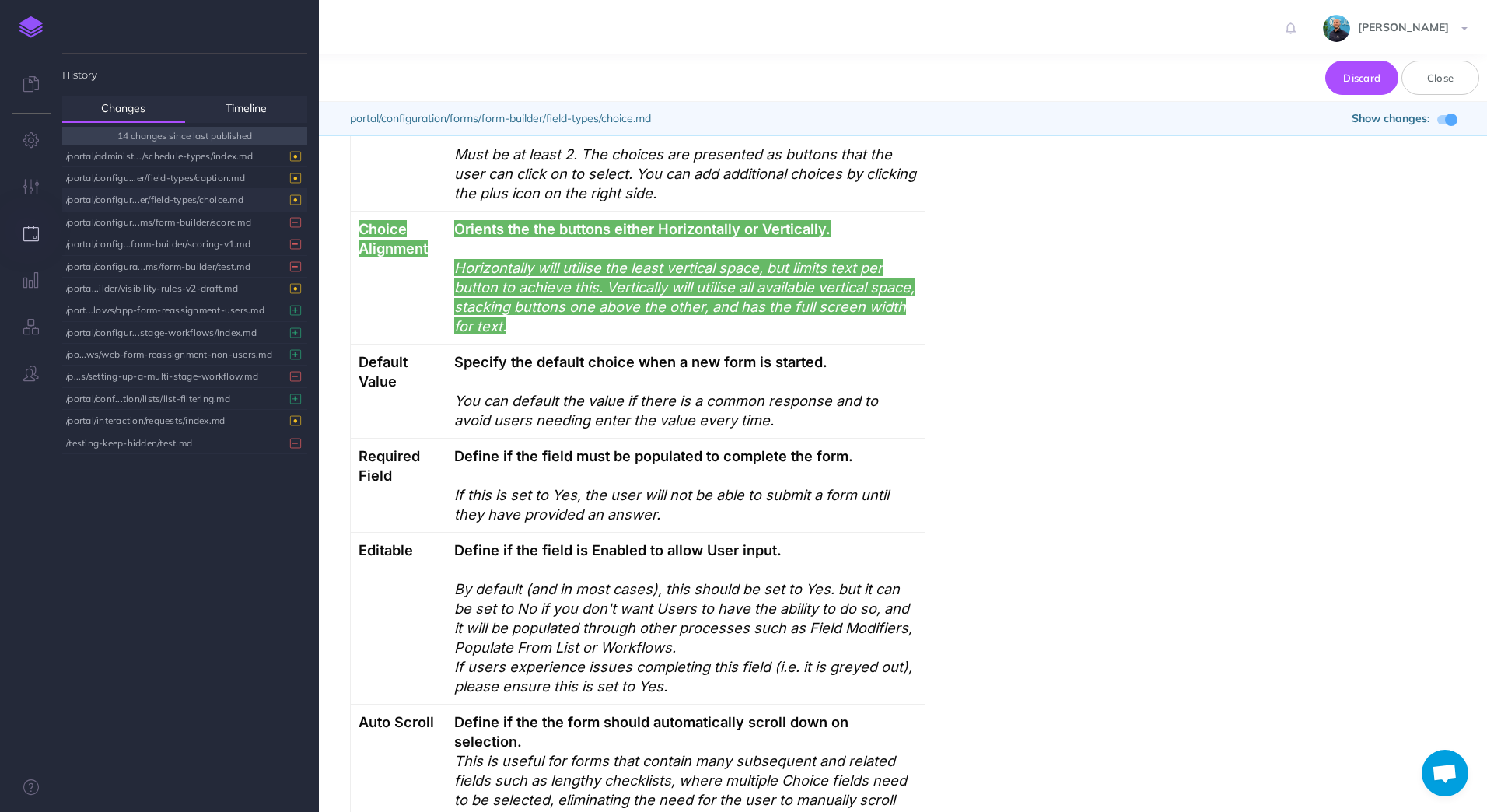
click at [1453, 121] on span at bounding box center [1451, 120] width 13 height 13
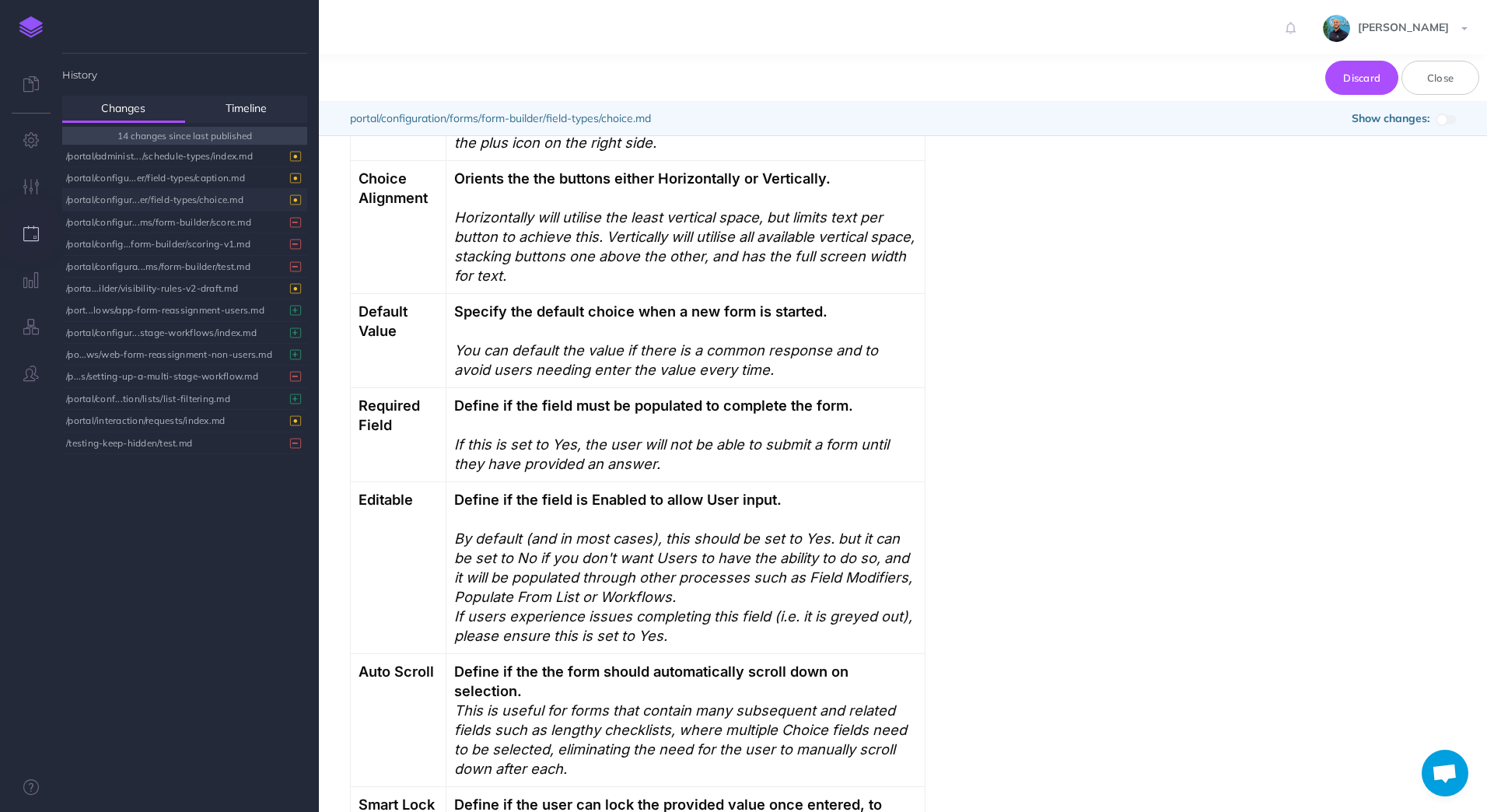
click at [1453, 121] on span at bounding box center [1447, 120] width 19 height 9
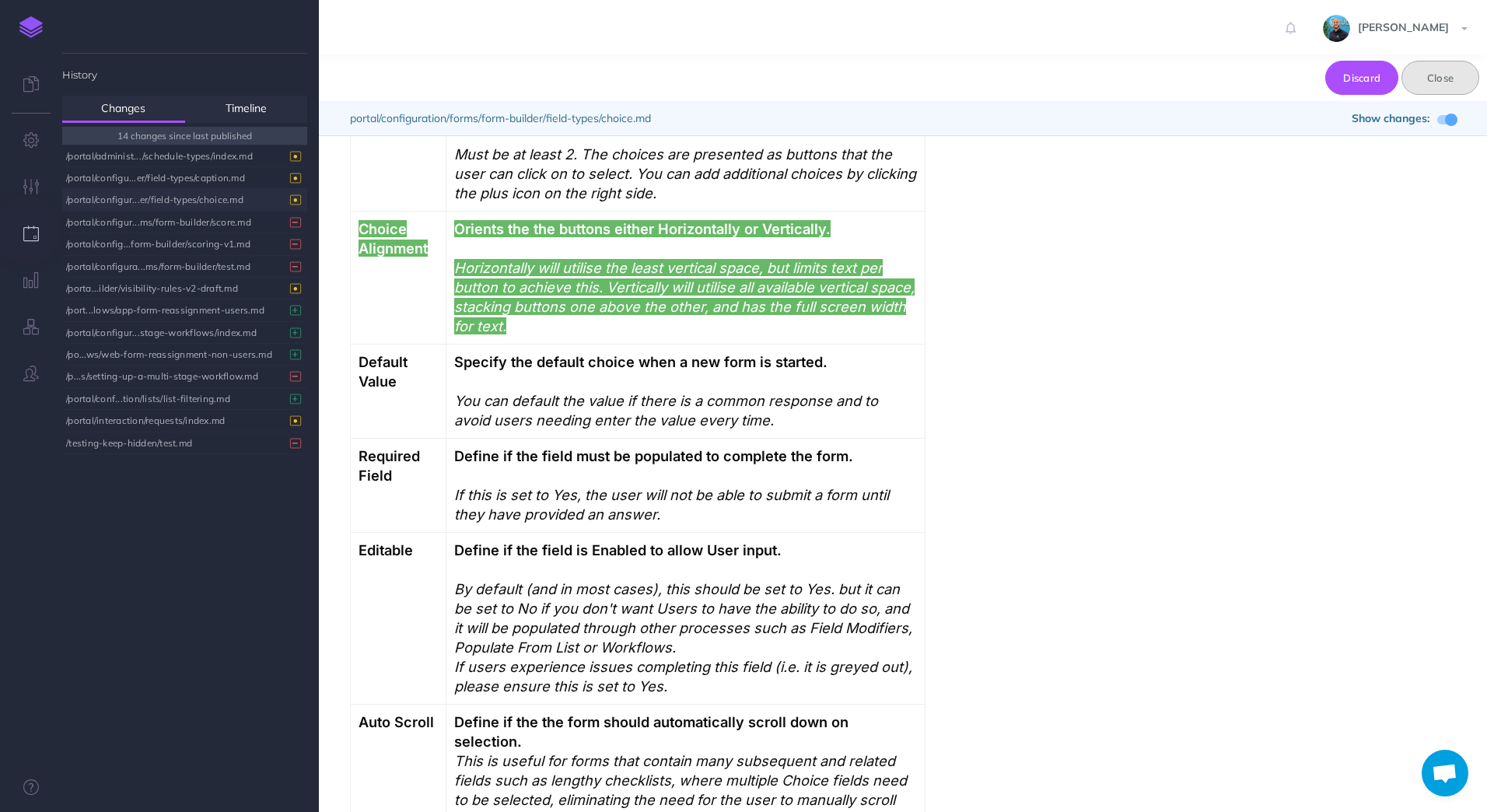
click at [1454, 77] on button "Close" at bounding box center [1440, 77] width 78 height 34
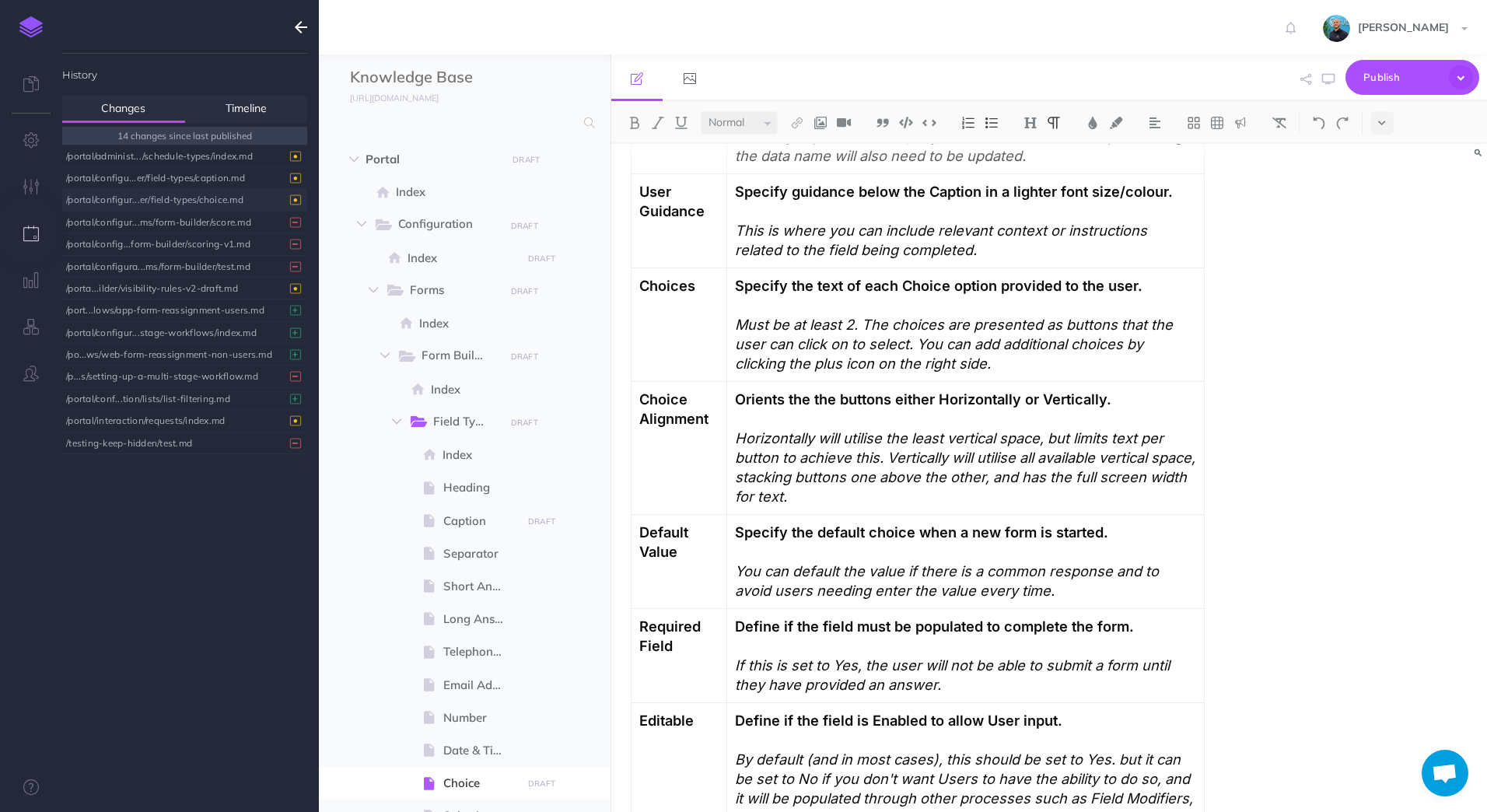
scroll to position [1322, 0]
click at [828, 401] on strong "Orients the the buttons either Horizontally or Vertically." at bounding box center [923, 398] width 376 height 17
click at [163, 197] on div "/portal/configur...er/field-types/choice.md" at bounding box center [180, 199] width 229 height 21
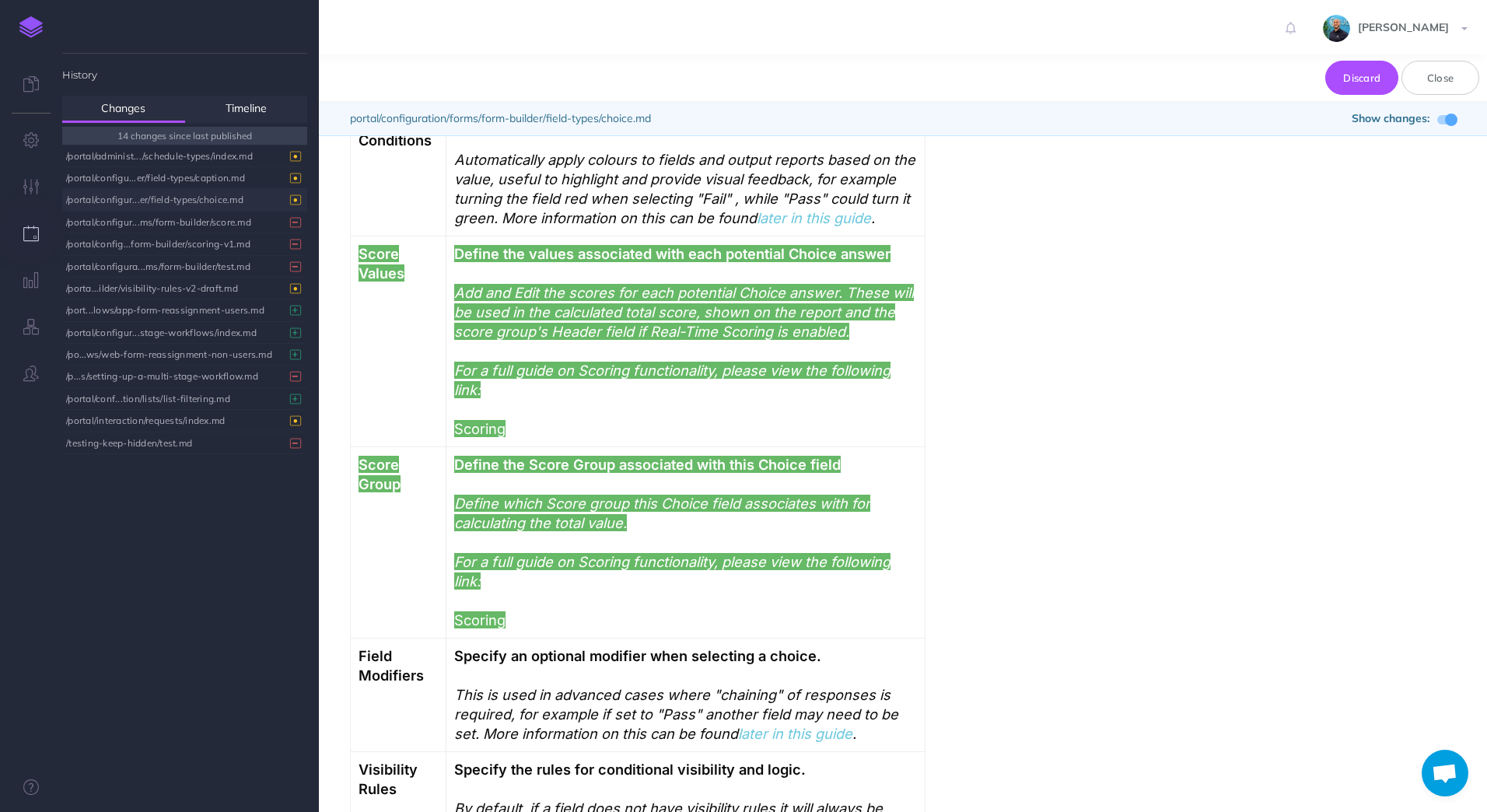
scroll to position [2390, 0]
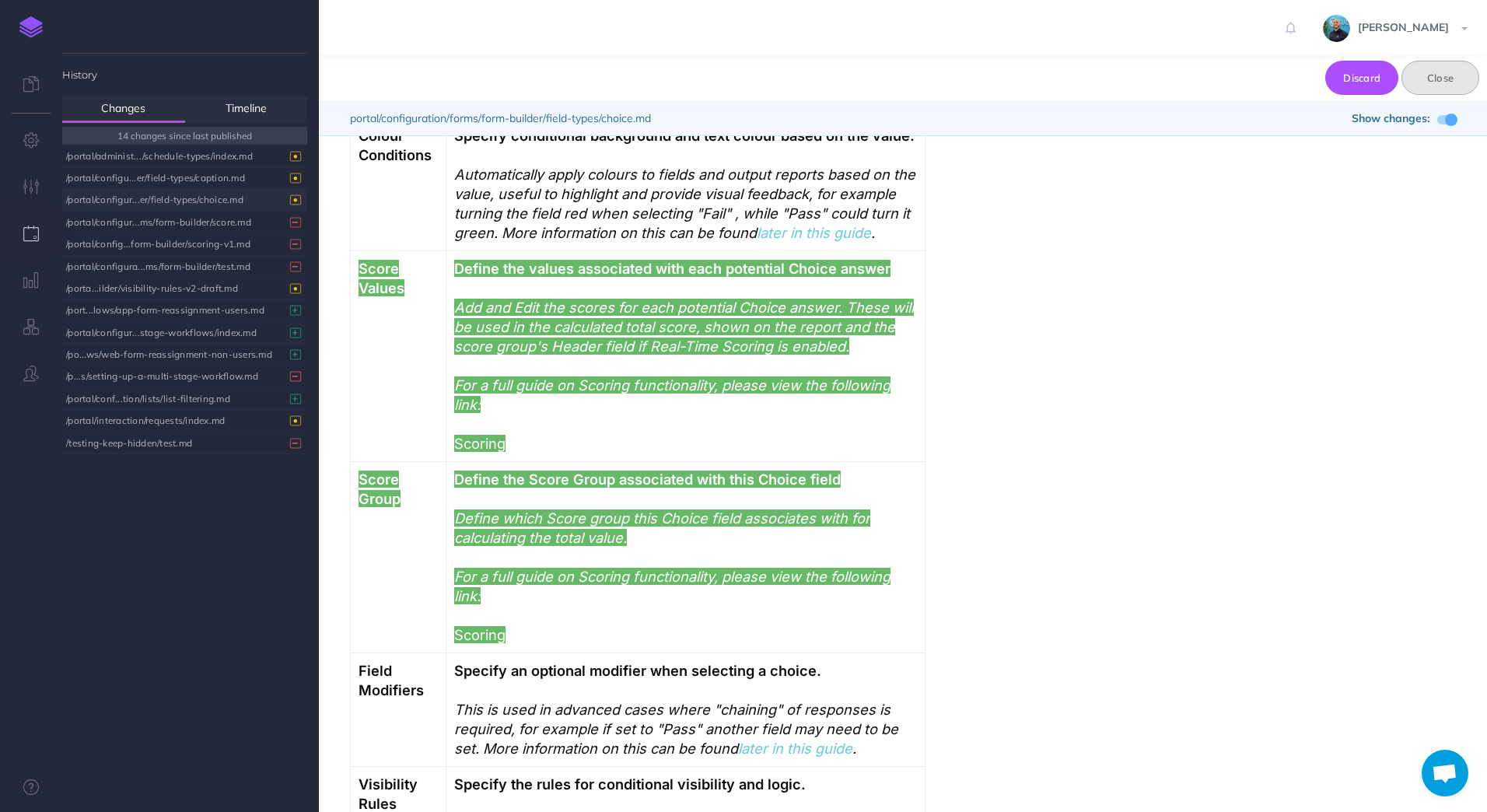
click at [1450, 79] on button "Close" at bounding box center [1440, 77] width 78 height 34
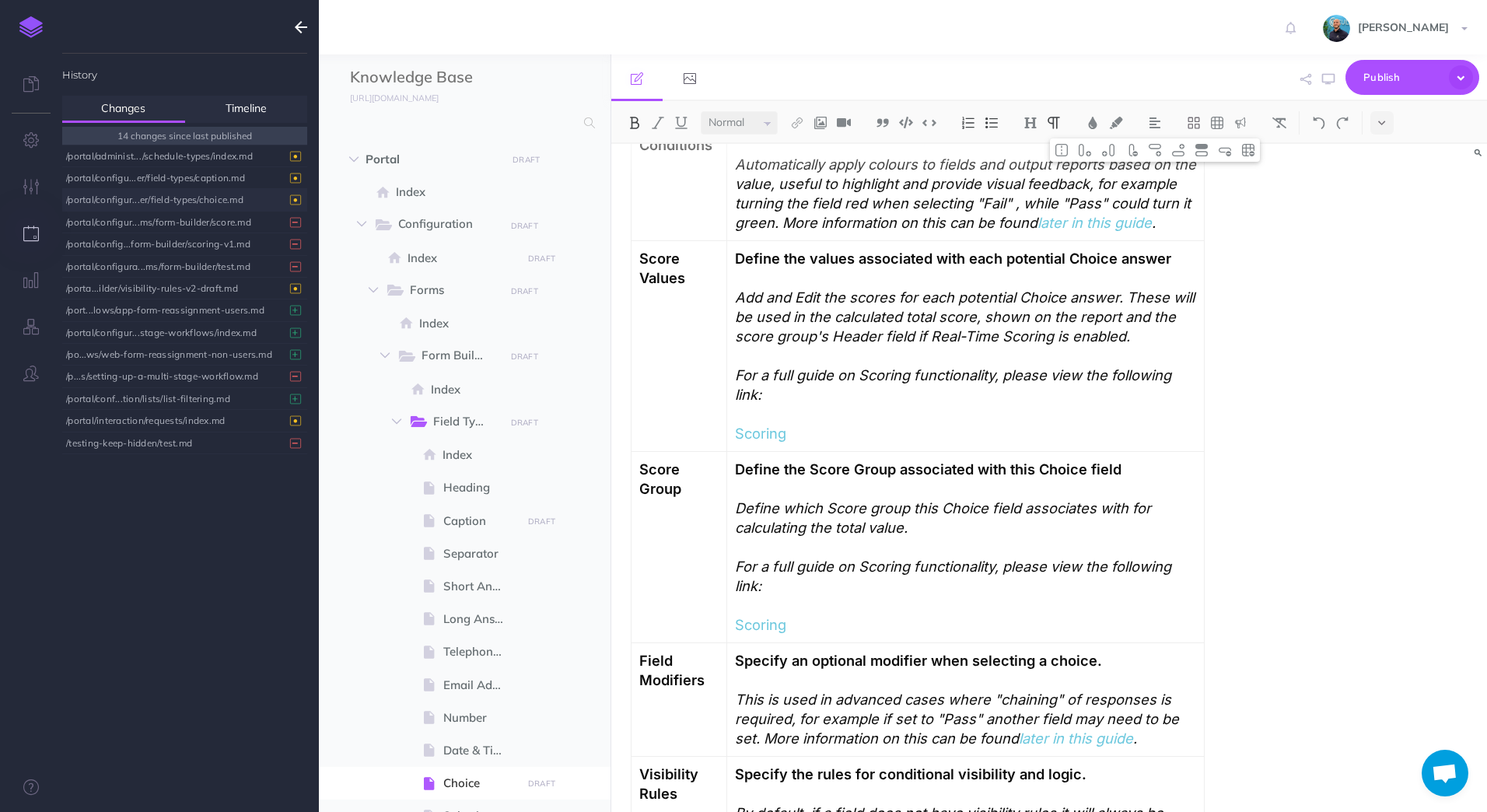
scroll to position [2411, 0]
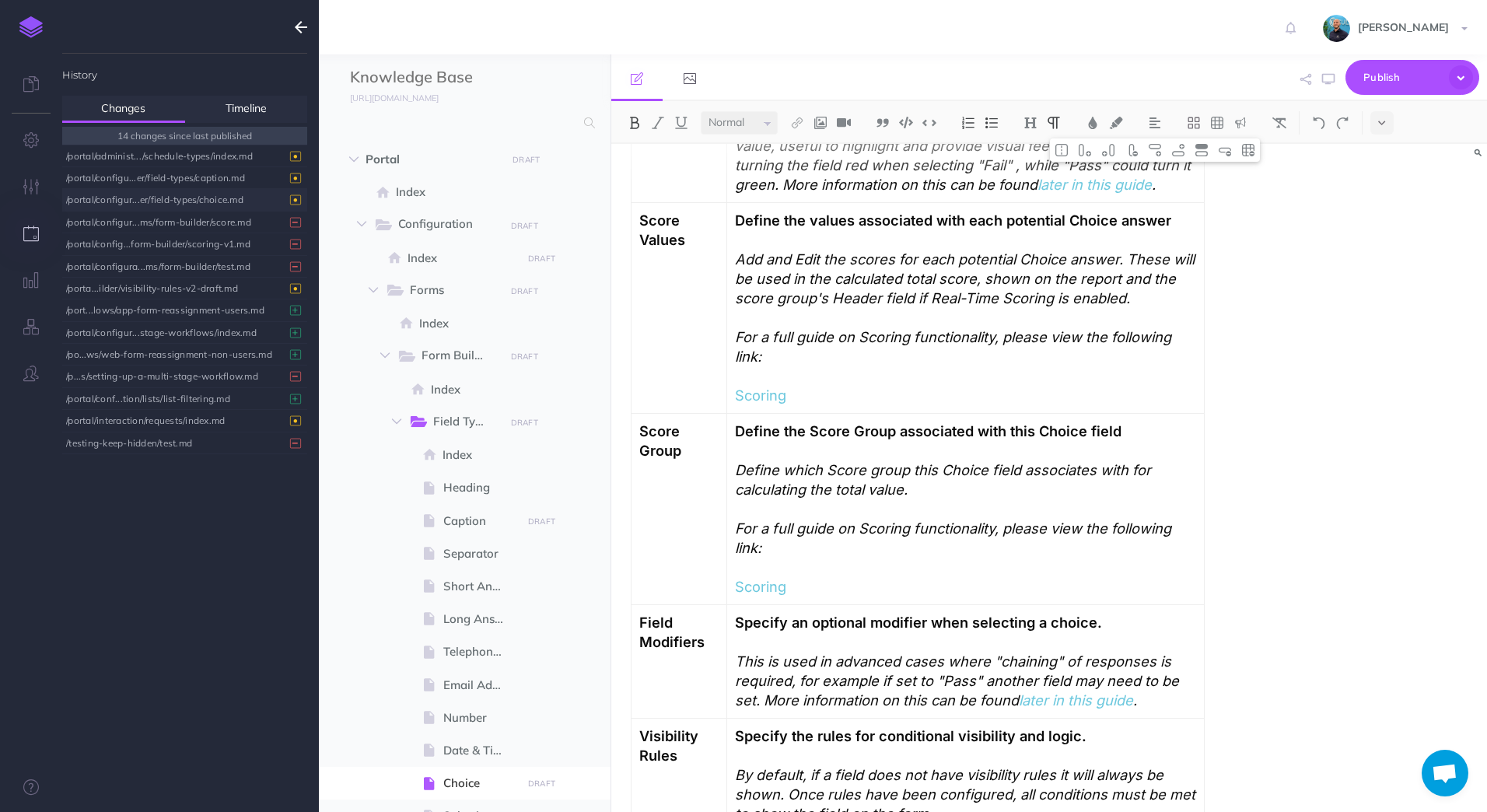
click at [210, 201] on div "/portal/configur...er/field-types/choice.md" at bounding box center [180, 199] width 229 height 21
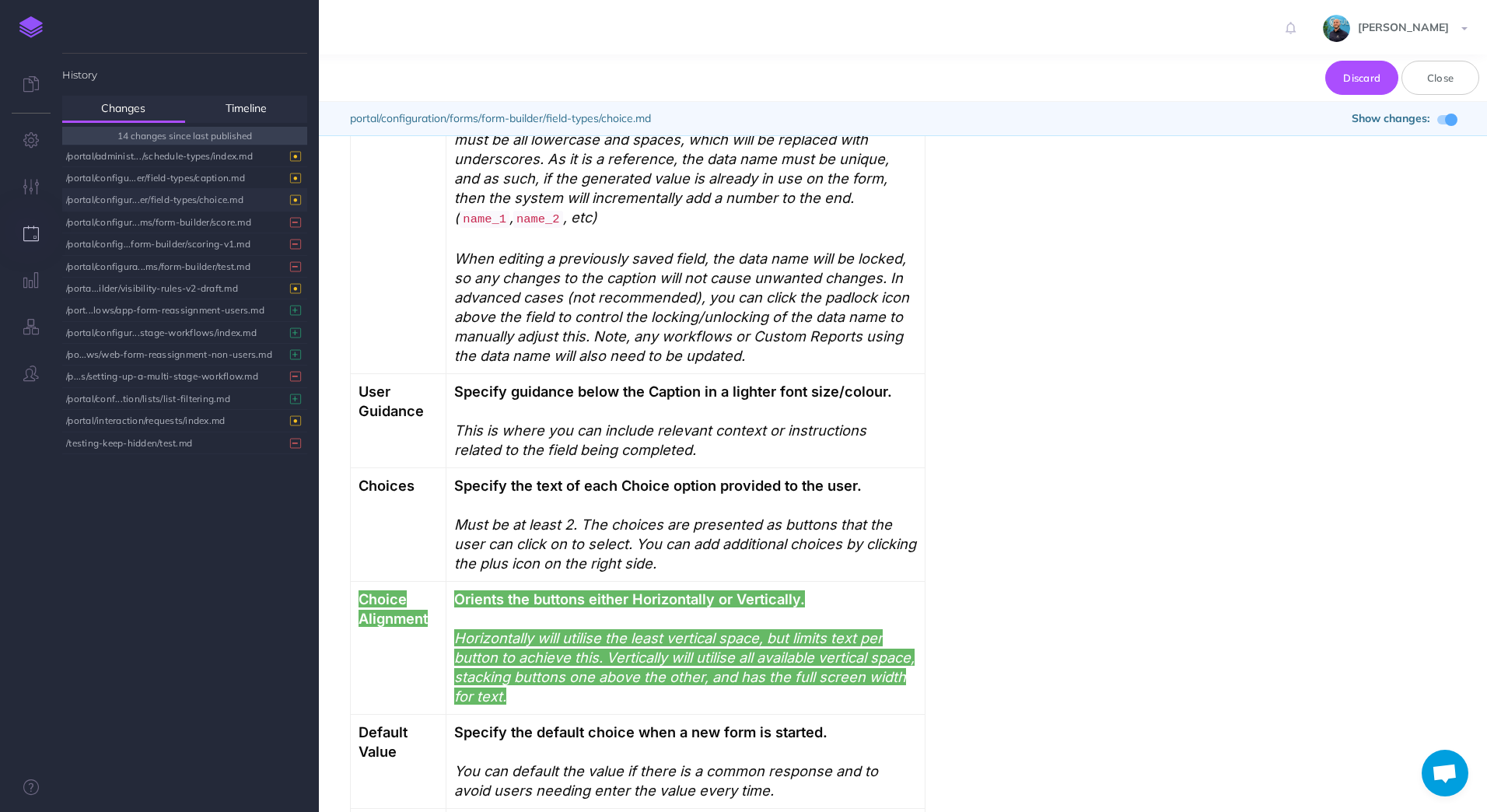
scroll to position [0, 0]
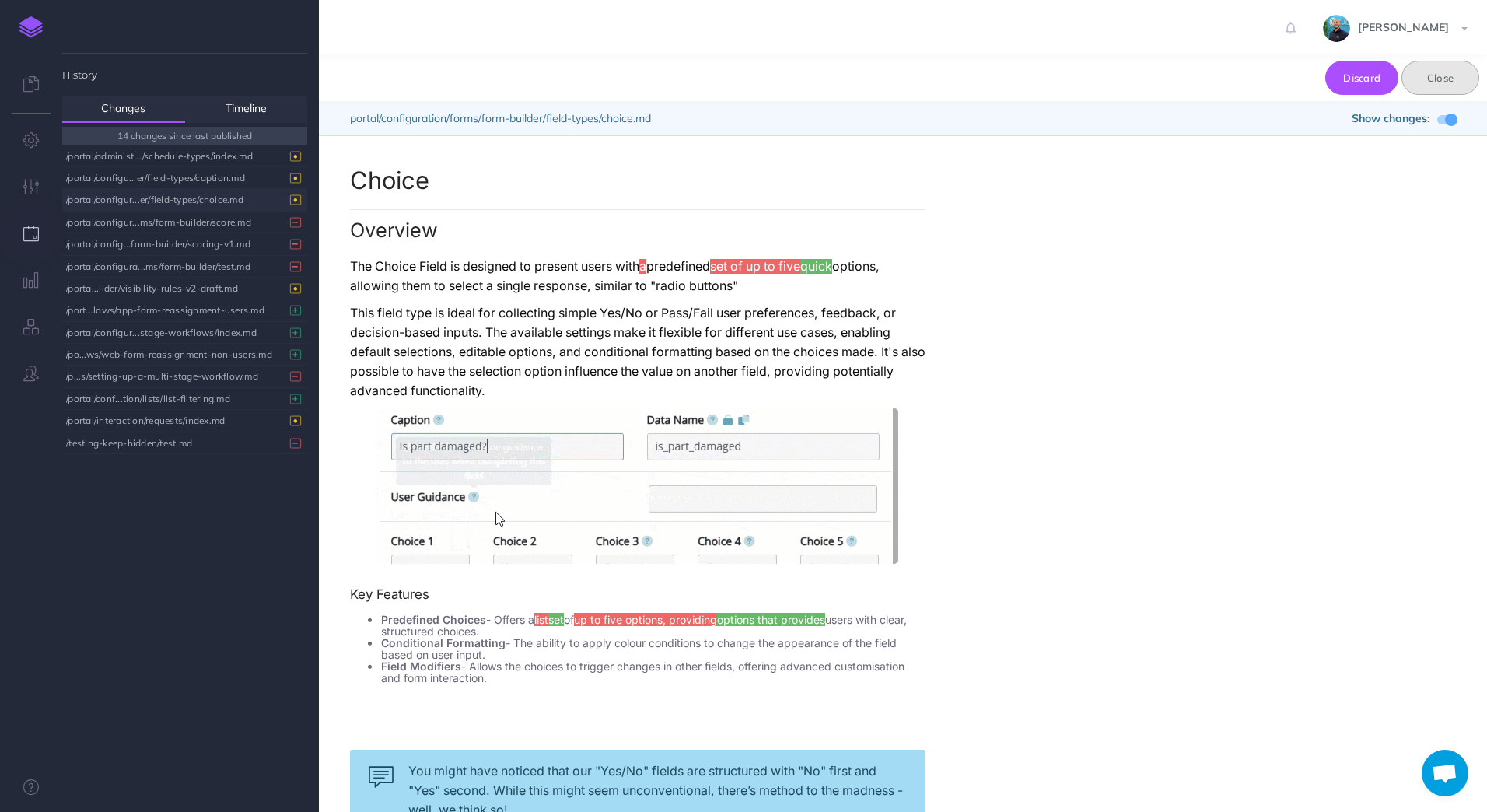
click at [1456, 88] on button "Close" at bounding box center [1440, 77] width 78 height 34
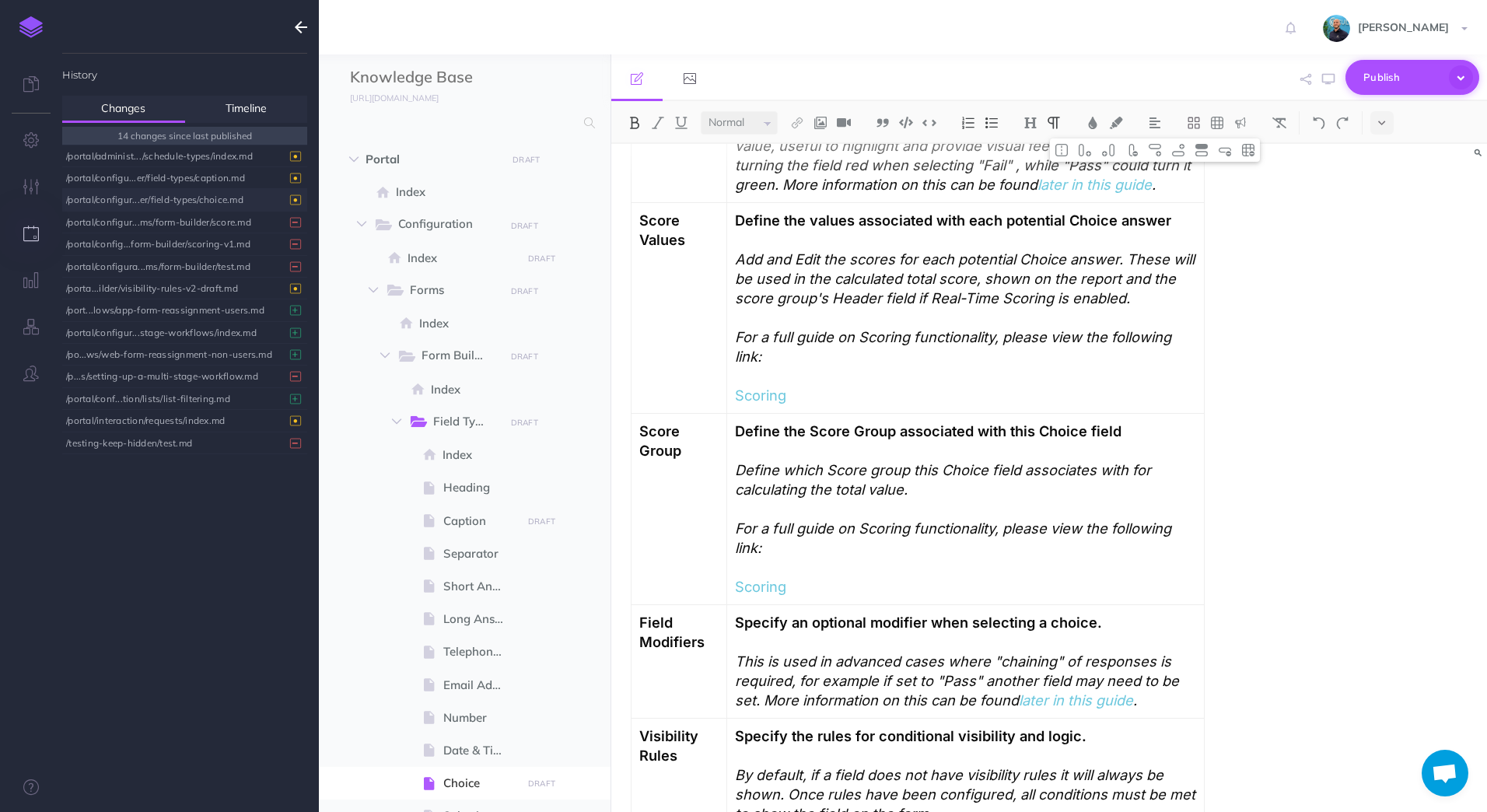
click at [1470, 76] on icon "button" at bounding box center [1460, 77] width 24 height 24
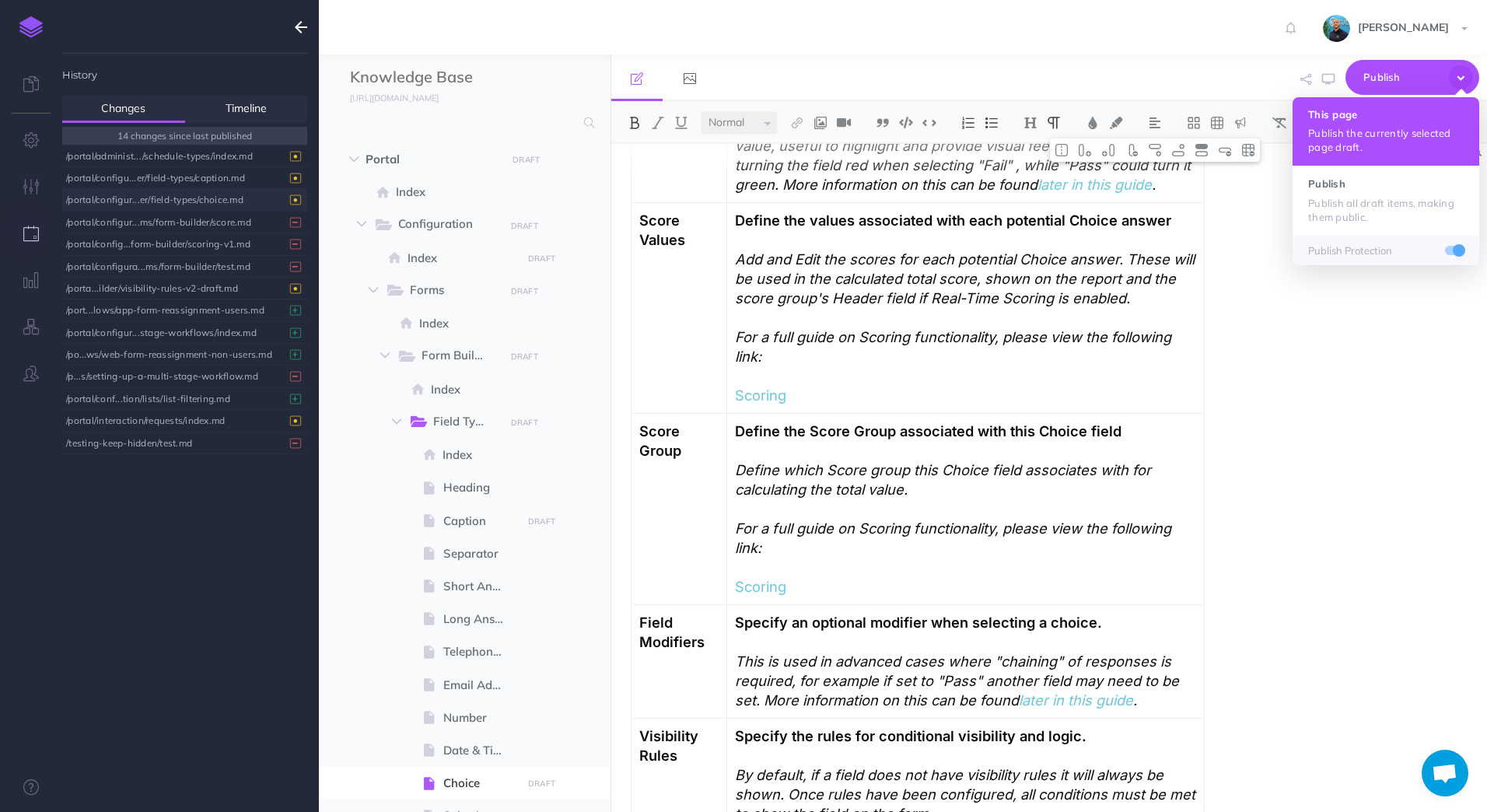
click at [1439, 116] on h4 "This page" at bounding box center [1385, 114] width 155 height 11
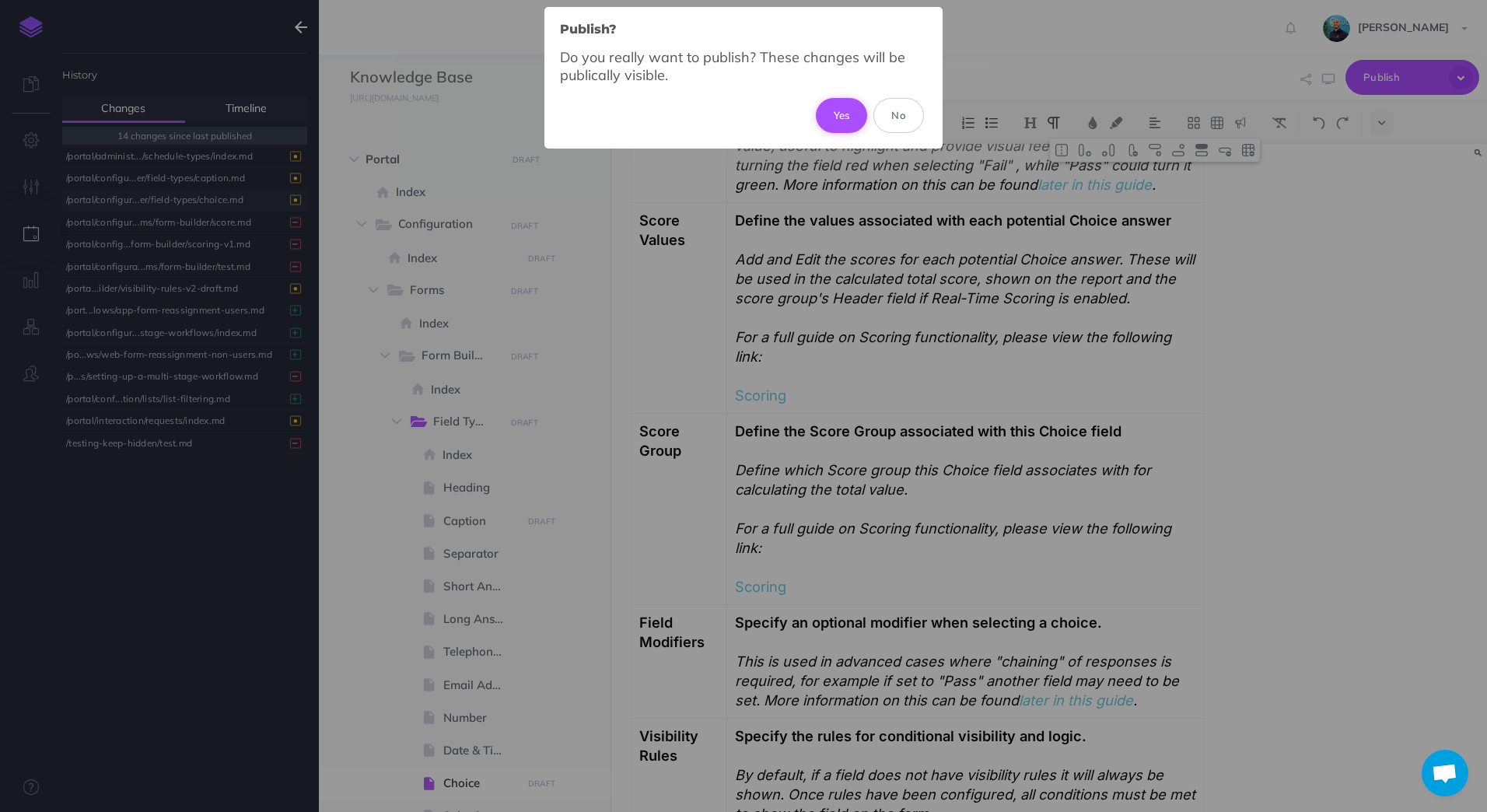
click at [836, 113] on button "Yes" at bounding box center [842, 114] width 52 height 34
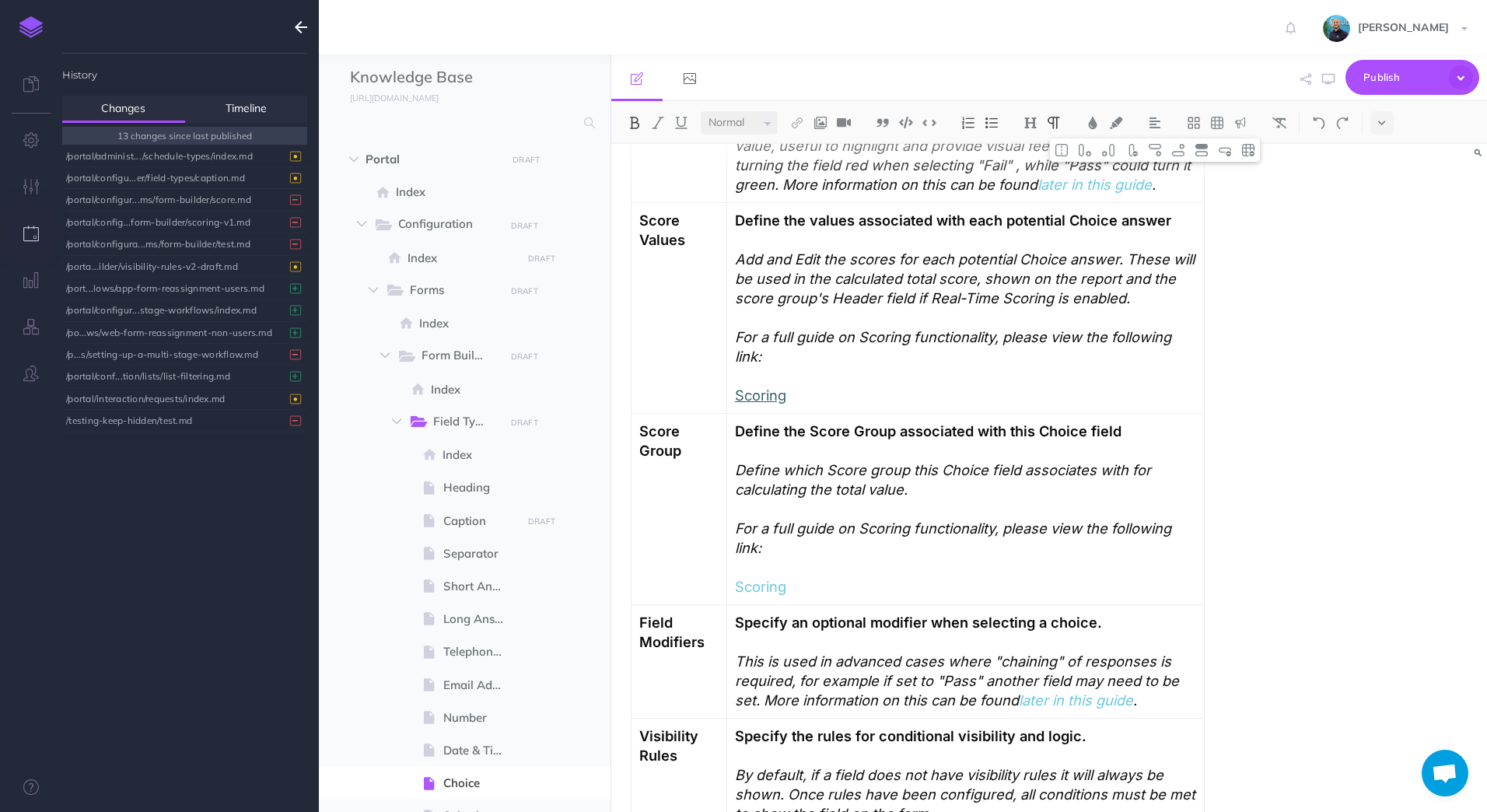
click at [757, 403] on link "Scoring" at bounding box center [760, 395] width 51 height 17
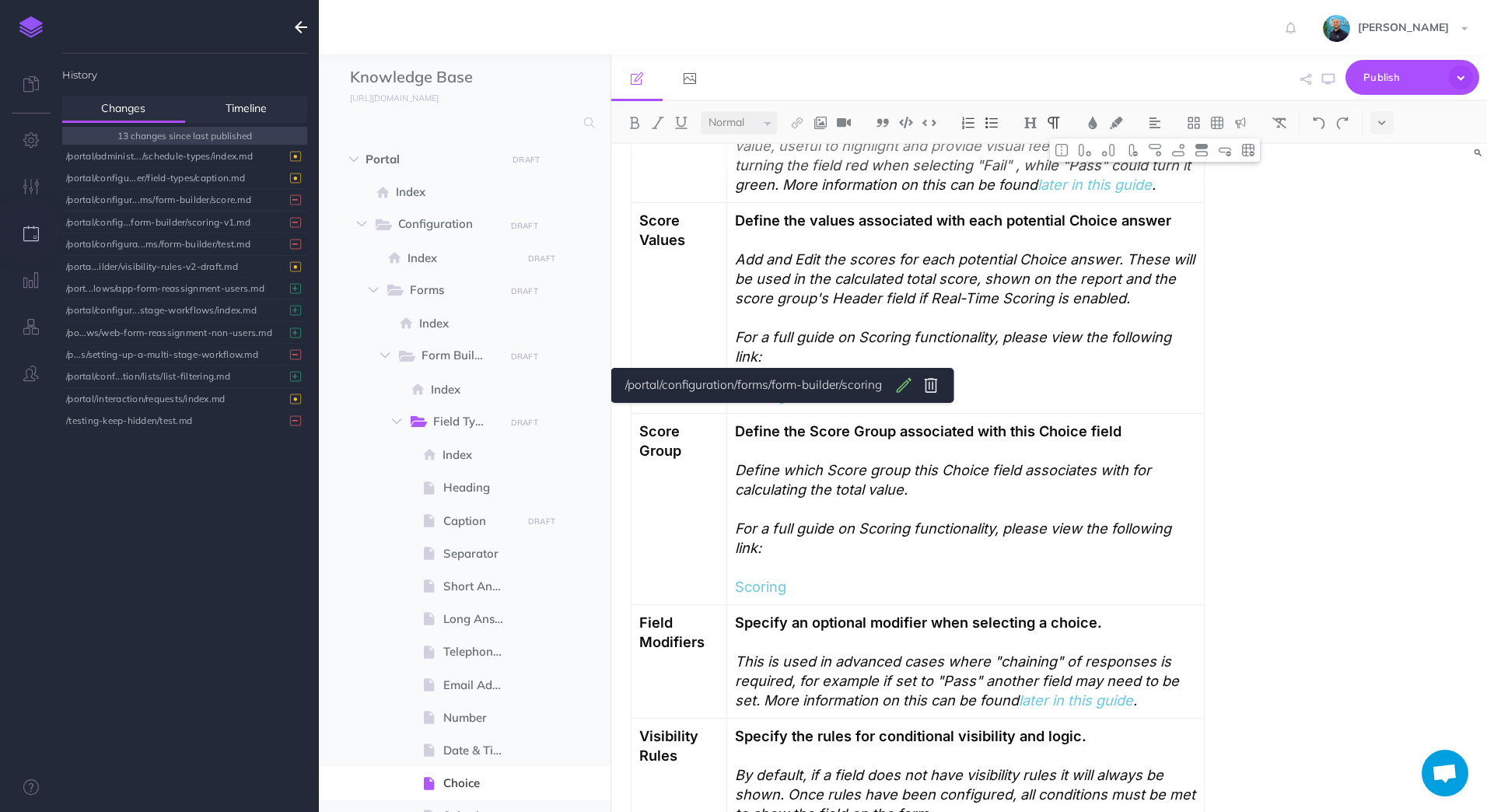
click at [899, 384] on body "Toggle Navigation [PERSON_NAME] Settings Account Settings Teams Create Team Cul…" at bounding box center [744, 406] width 1487 height 812
select select "B41-S38T-25V-38A"
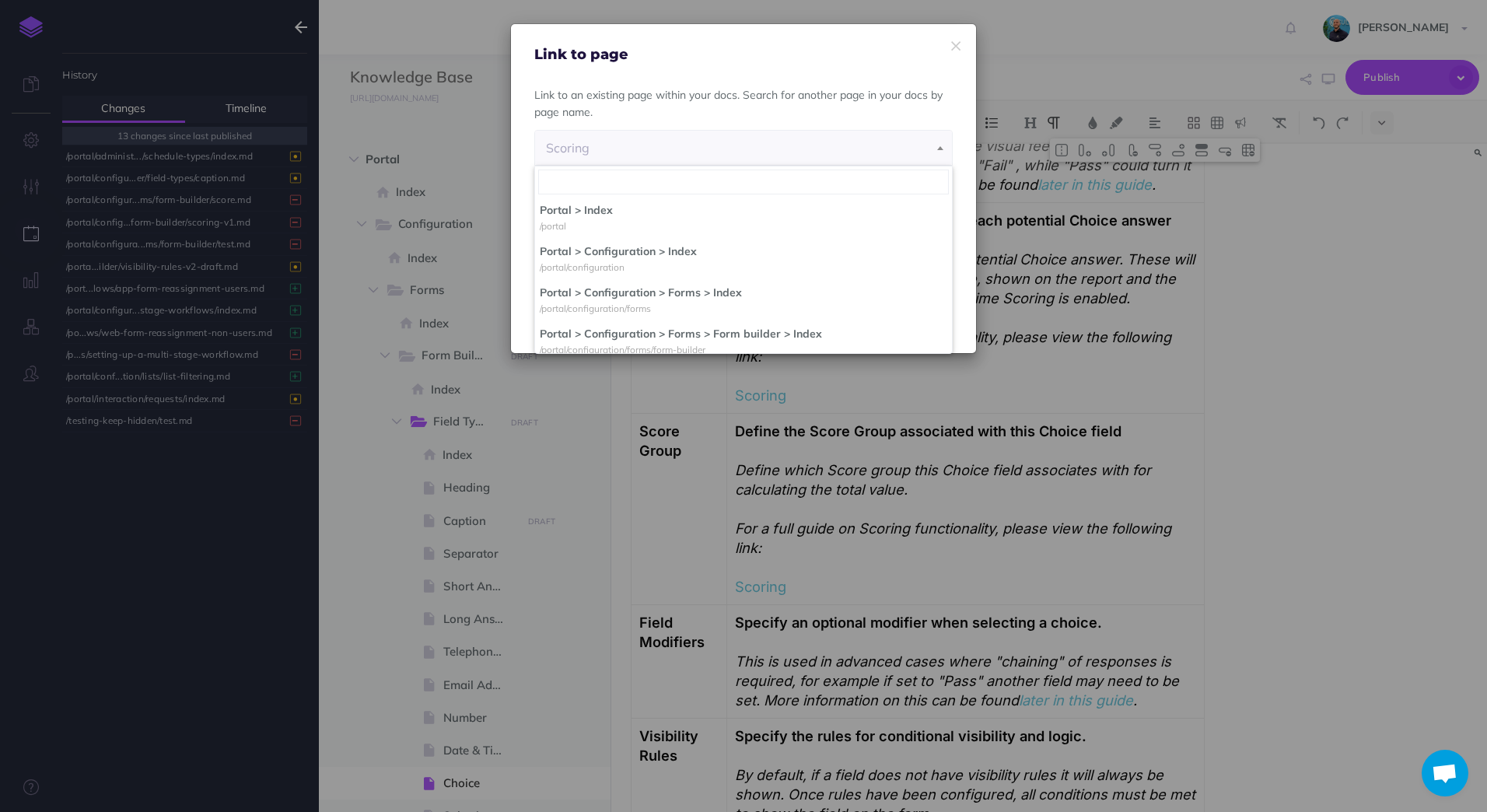
scroll to position [1422, 0]
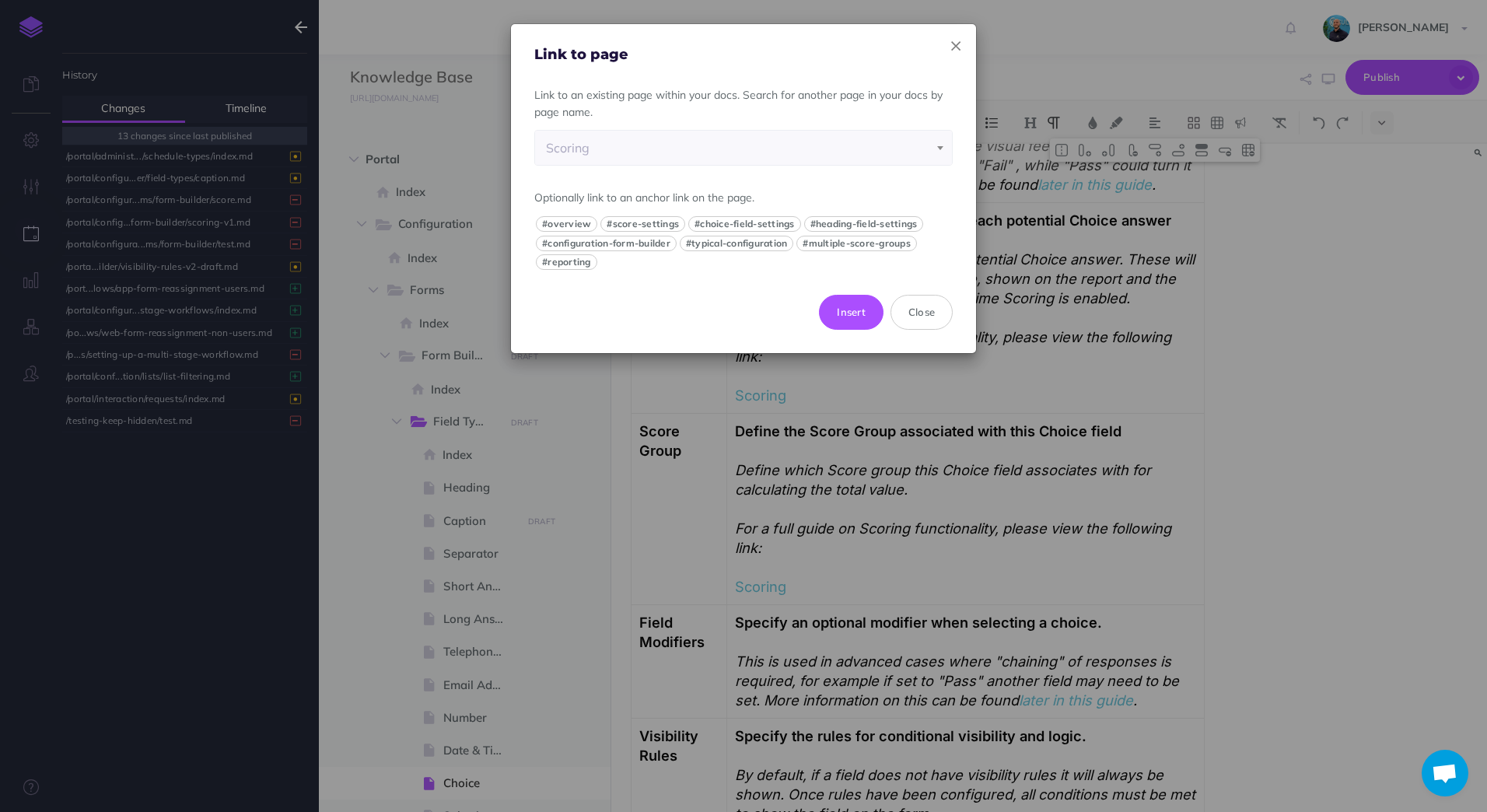
click at [953, 48] on icon "button" at bounding box center [955, 46] width 9 height 17
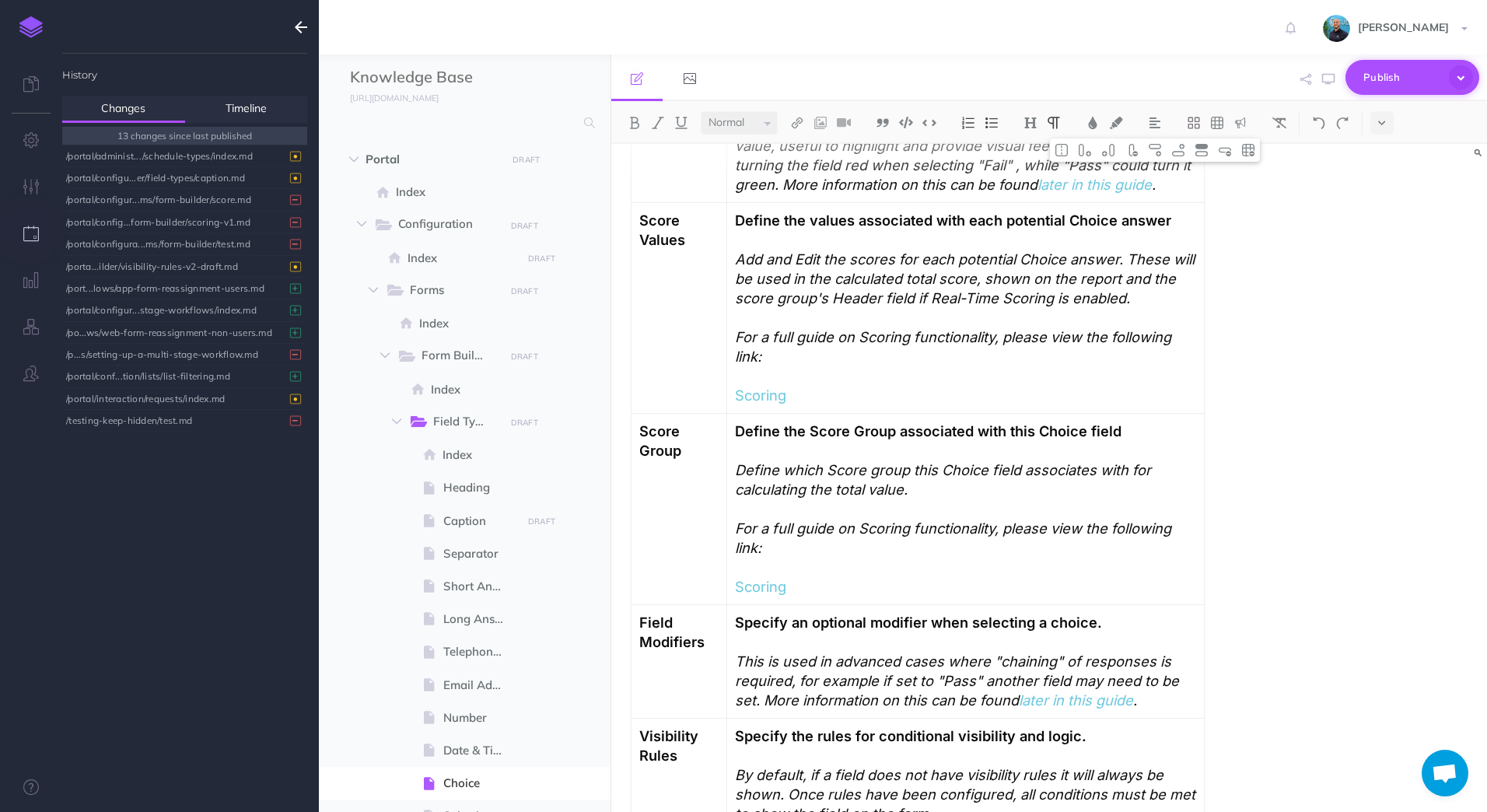
click at [1465, 80] on icon "button" at bounding box center [1460, 77] width 24 height 24
click at [1385, 287] on div "Choice Overview The Choice Field is designed to present users with predefined q…" at bounding box center [1049, 478] width 877 height 668
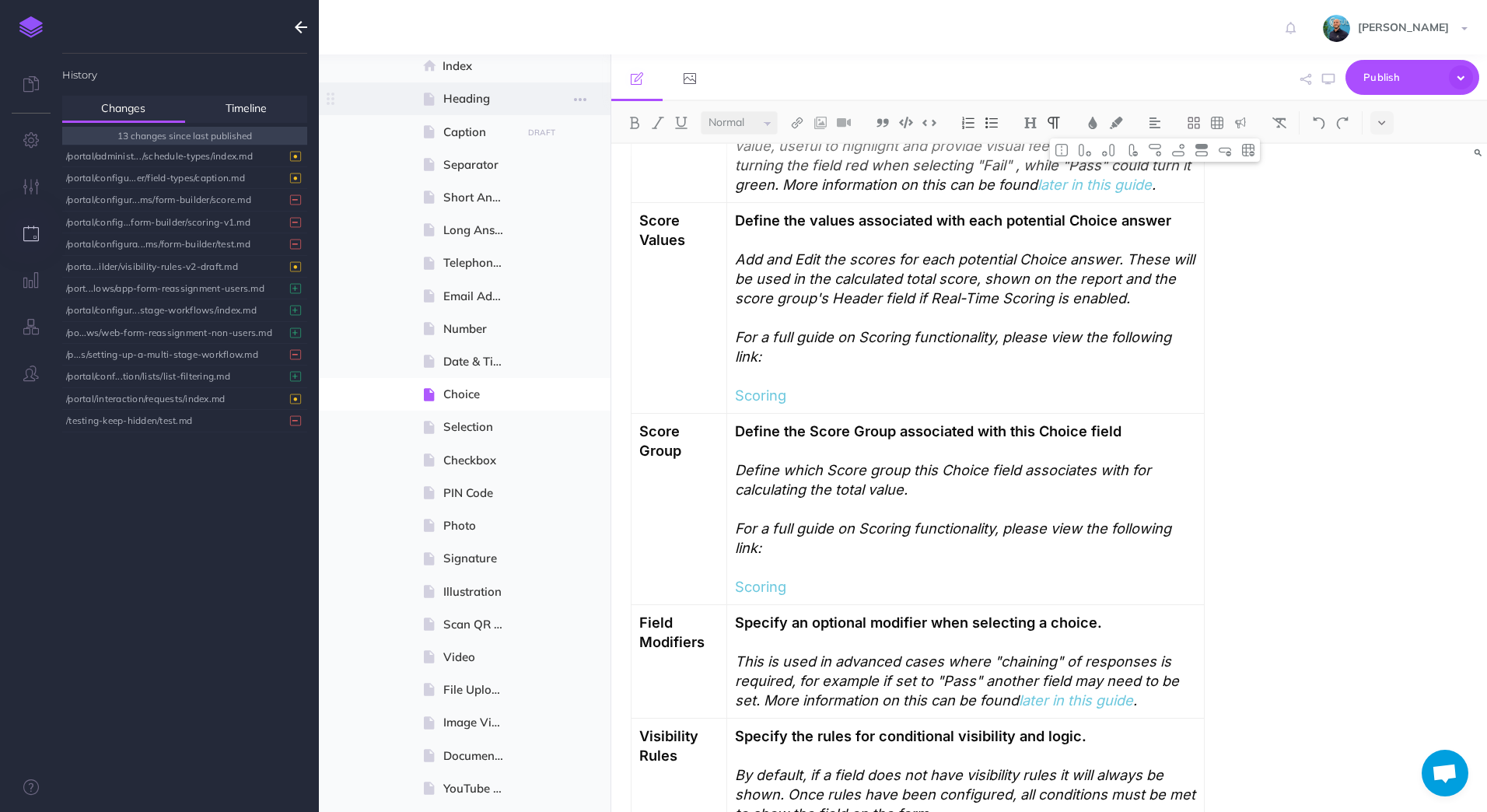
scroll to position [0, 0]
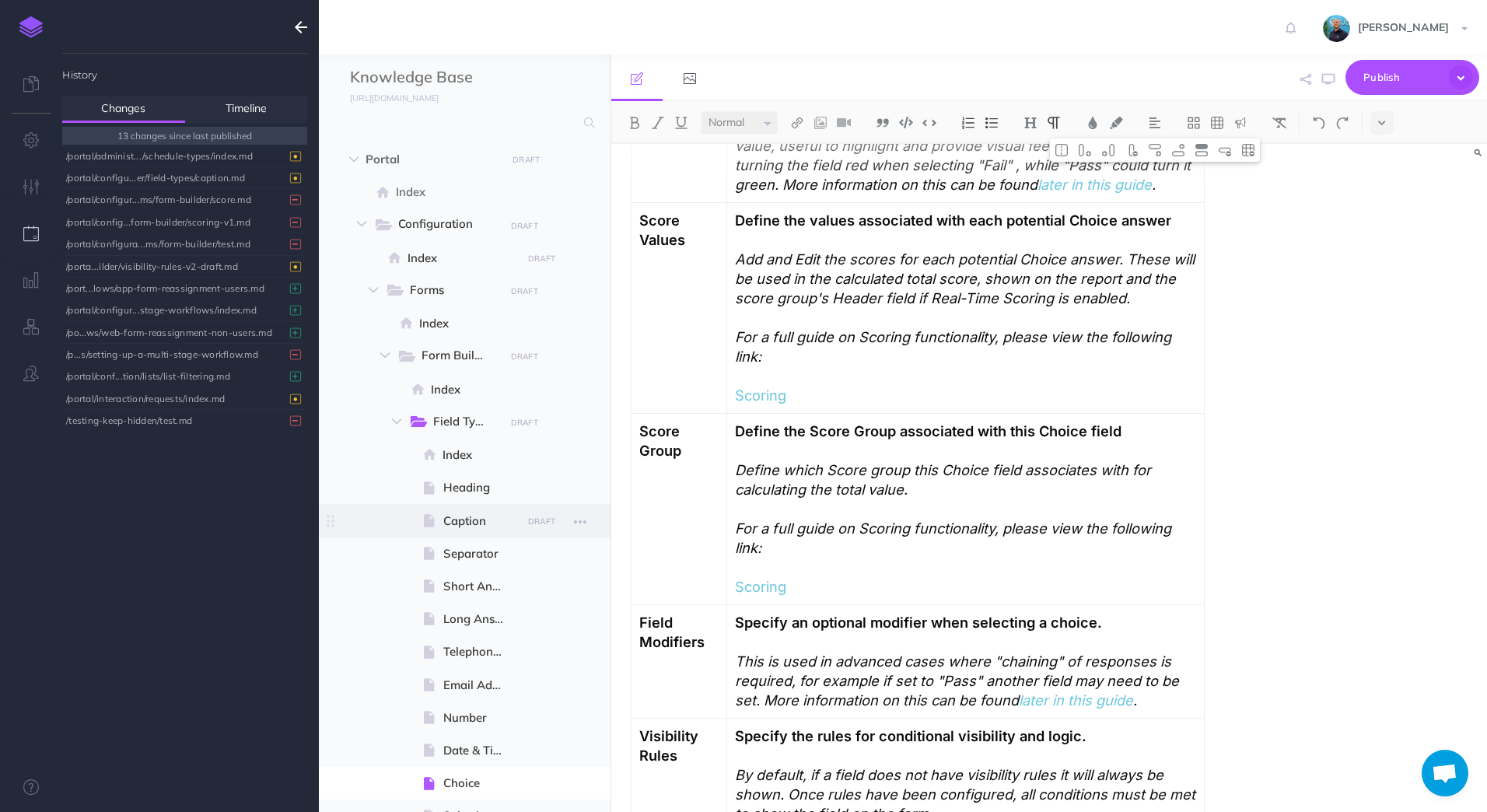
click at [474, 525] on span "Caption" at bounding box center [480, 521] width 74 height 19
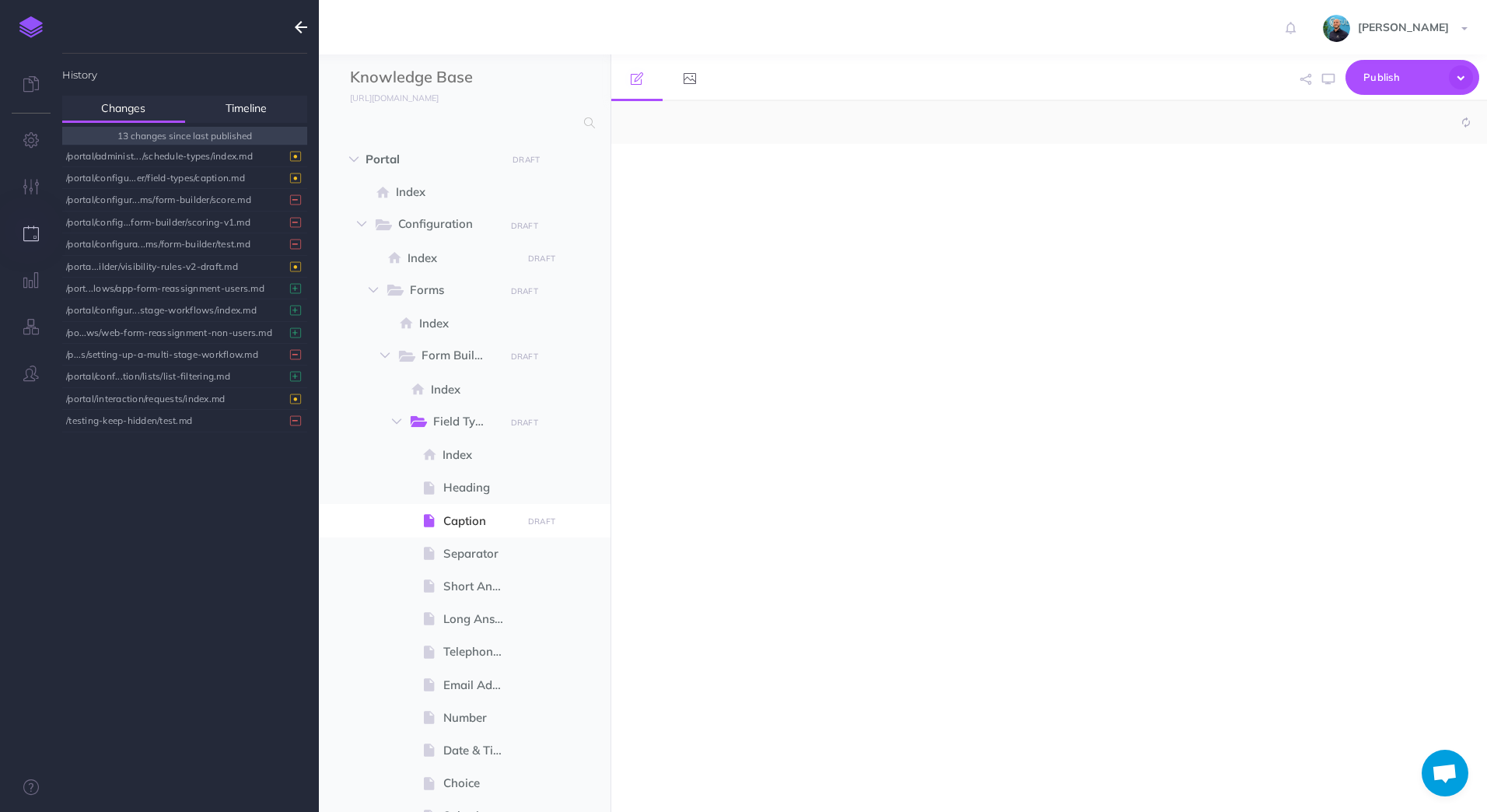
select select "null"
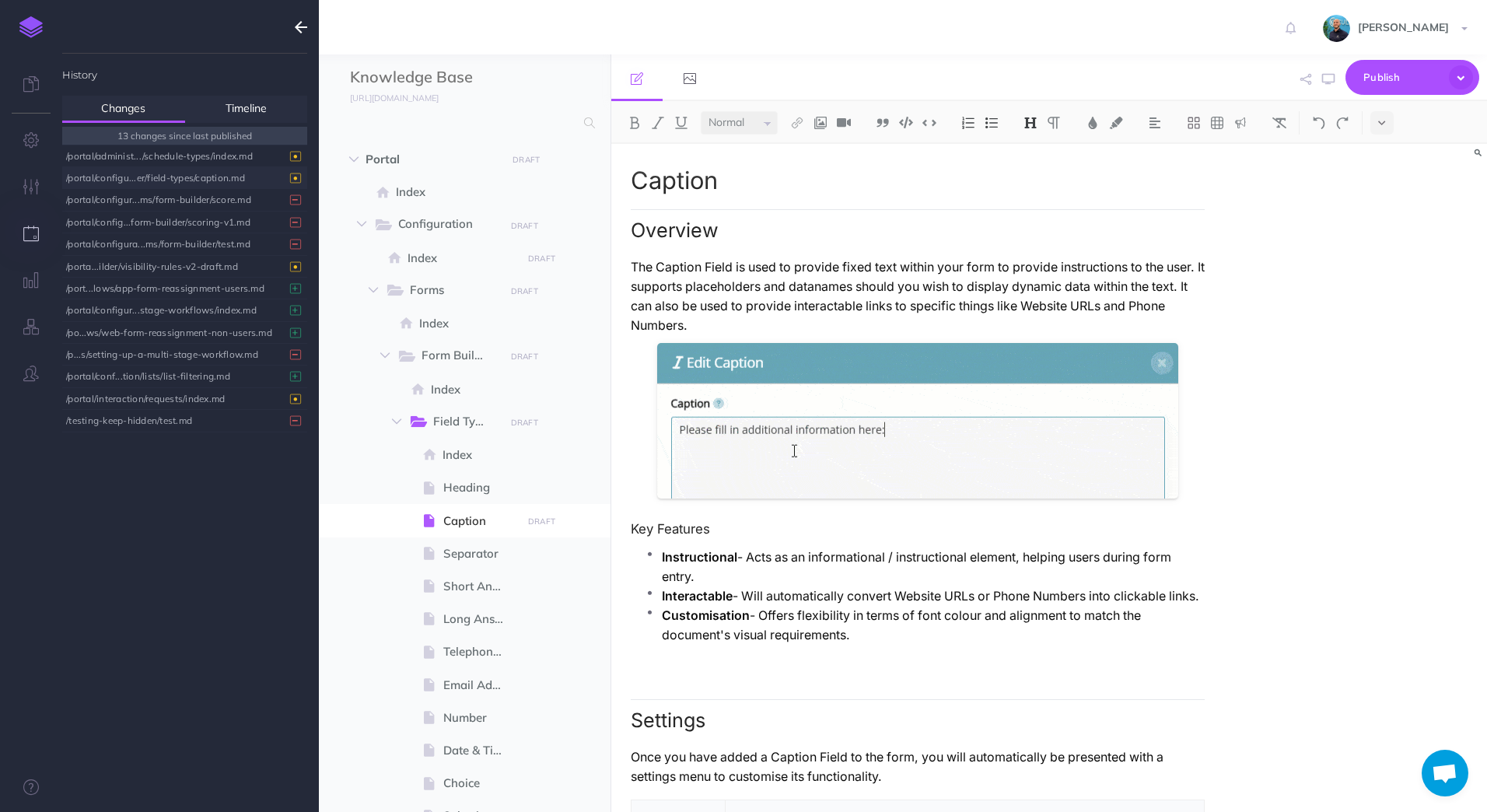
click at [206, 180] on div "/portal/configu...er/field-types/caption.md" at bounding box center [180, 177] width 229 height 21
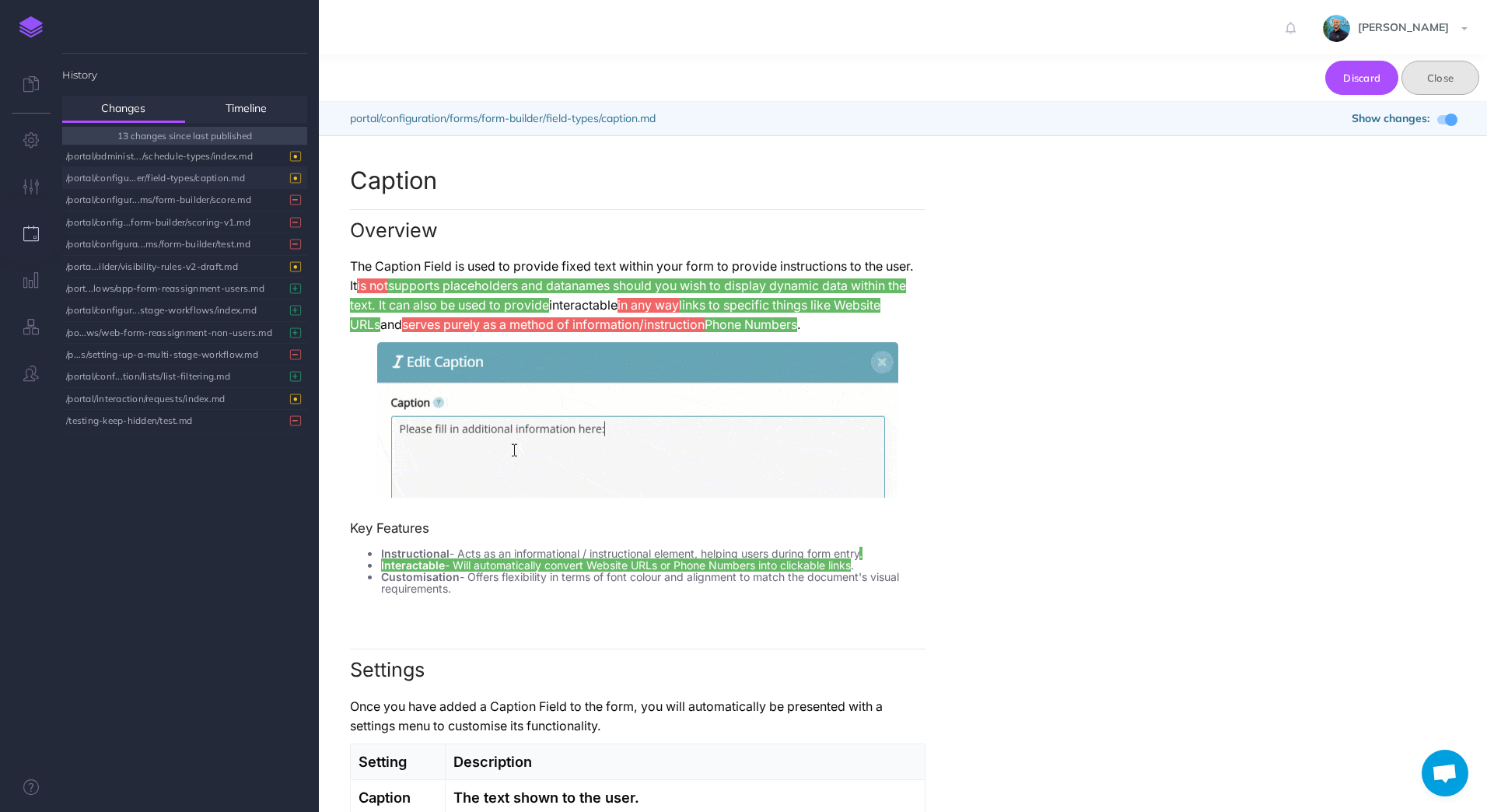
click at [1448, 83] on button "Close" at bounding box center [1440, 77] width 78 height 34
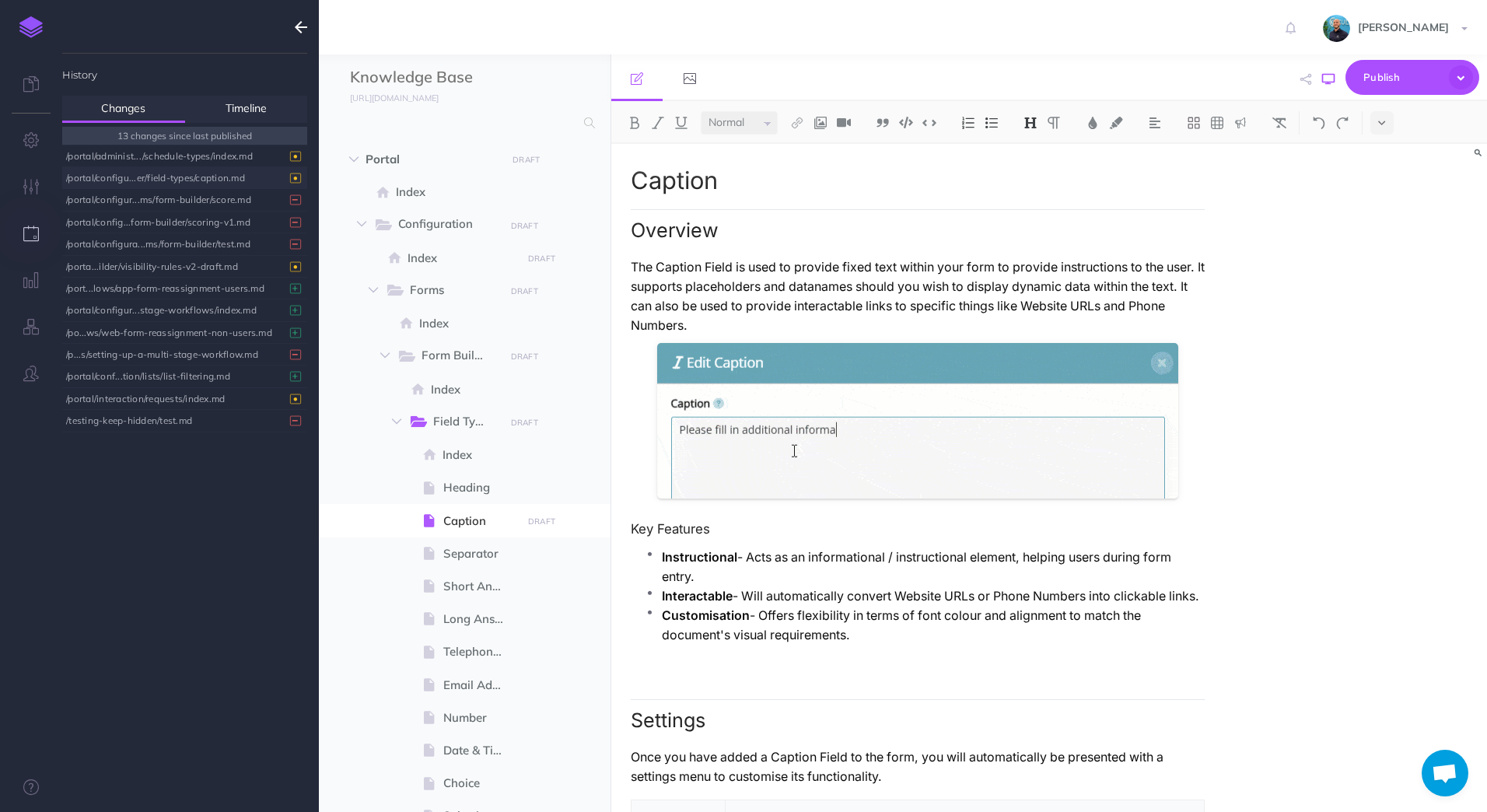
click at [1326, 80] on icon "button" at bounding box center [1328, 80] width 13 height 13
click at [821, 261] on p "The Caption Field is used to provide fixed text within your form to provide ins…" at bounding box center [918, 296] width 575 height 78
click at [1326, 83] on icon "button" at bounding box center [1328, 80] width 13 height 13
click at [179, 184] on div "/portal/configu...er/field-types/caption.md" at bounding box center [180, 177] width 229 height 21
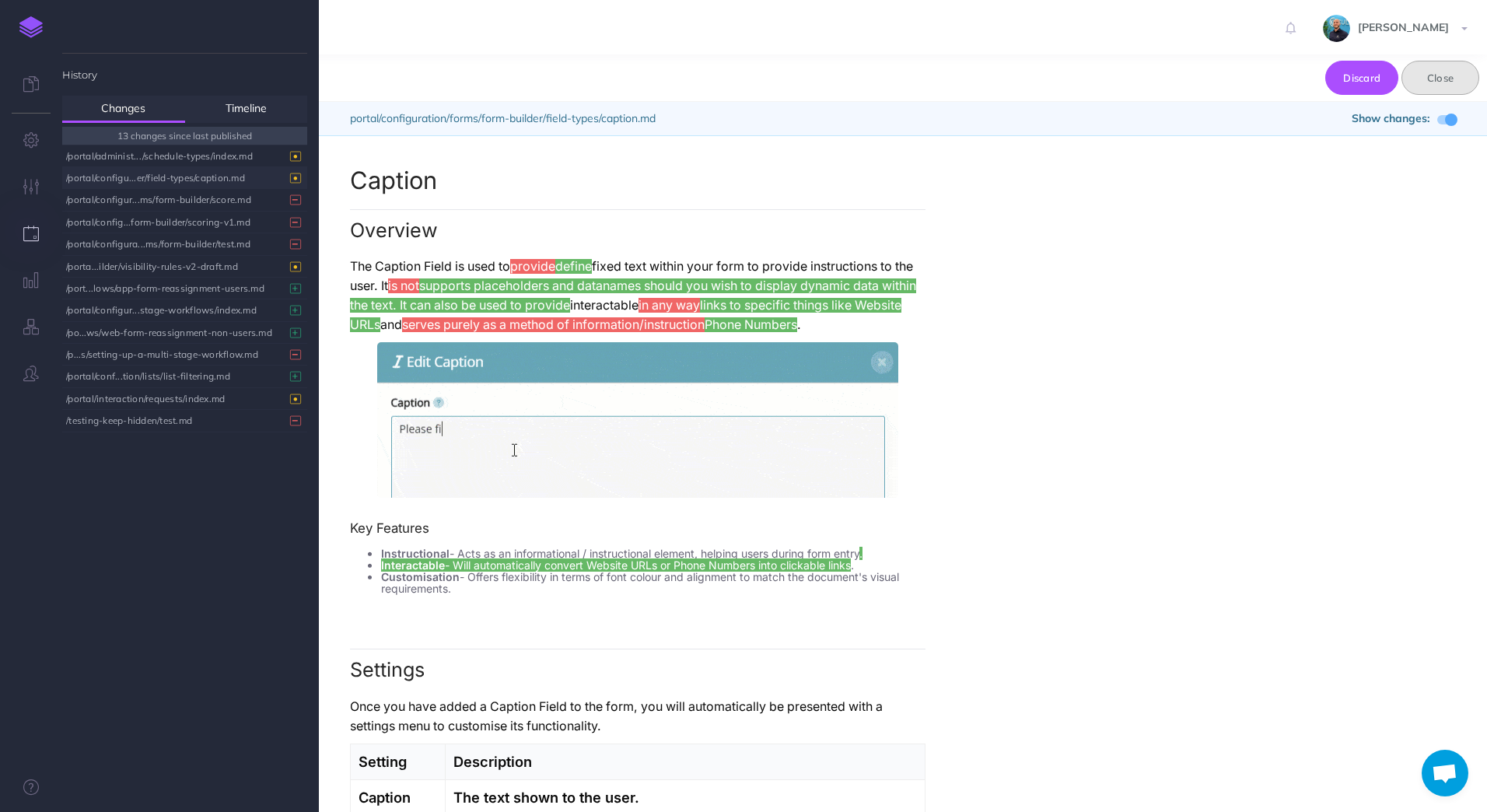
click at [1444, 80] on button "Close" at bounding box center [1440, 77] width 78 height 34
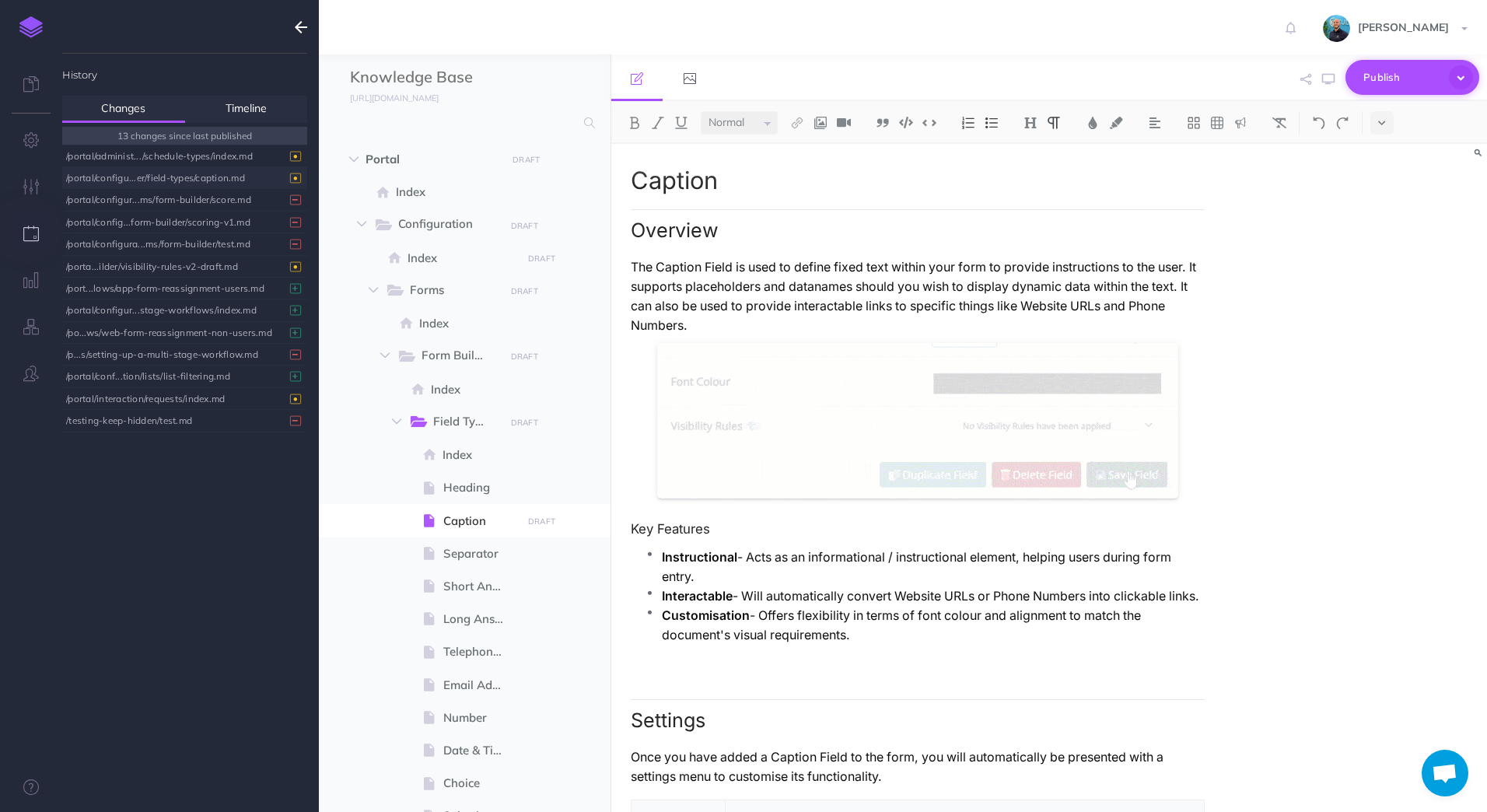
click at [1470, 78] on icon "button" at bounding box center [1460, 77] width 24 height 24
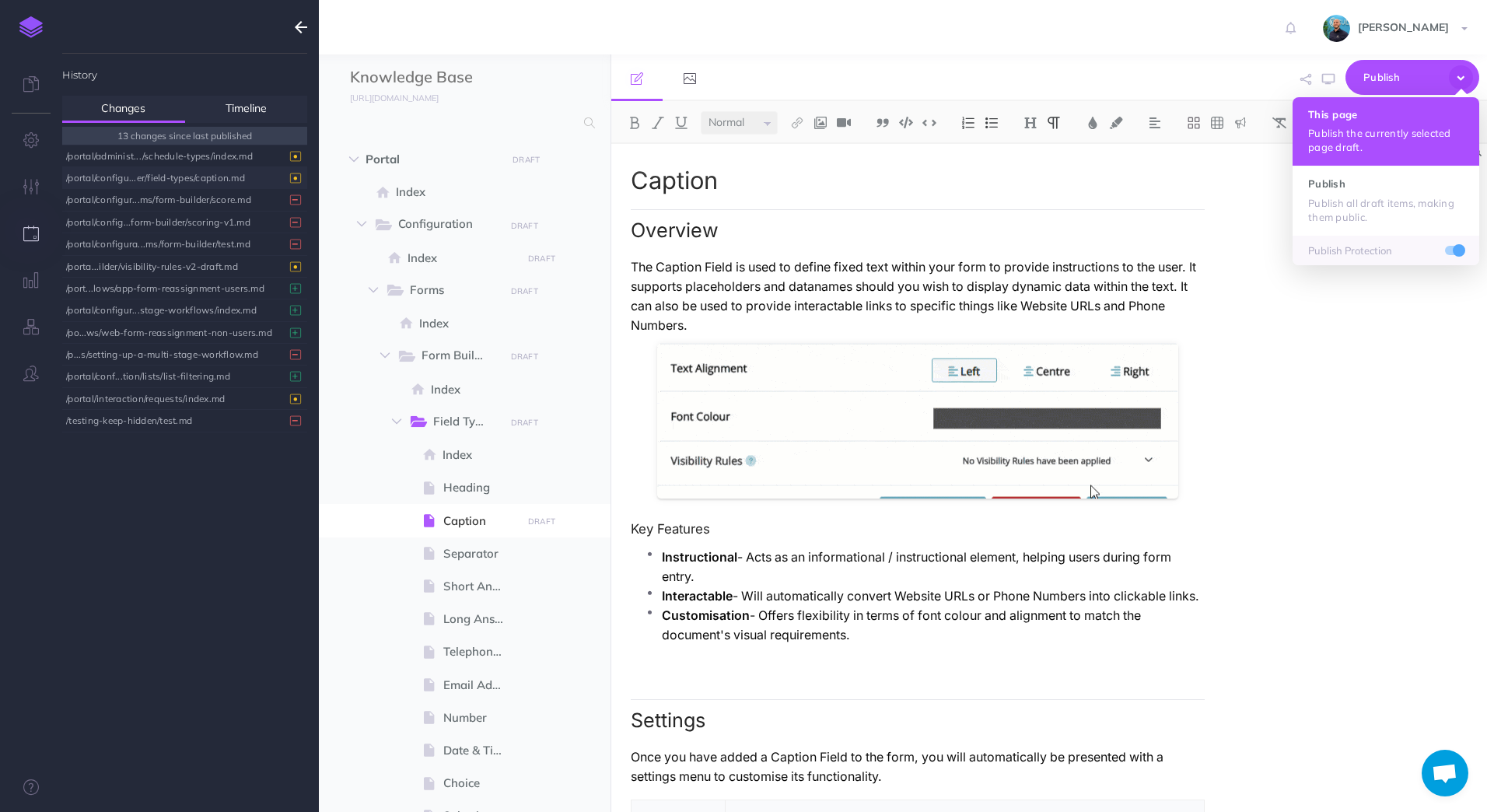
click at [1389, 131] on p "Publish the currently selected page draft." at bounding box center [1385, 140] width 155 height 28
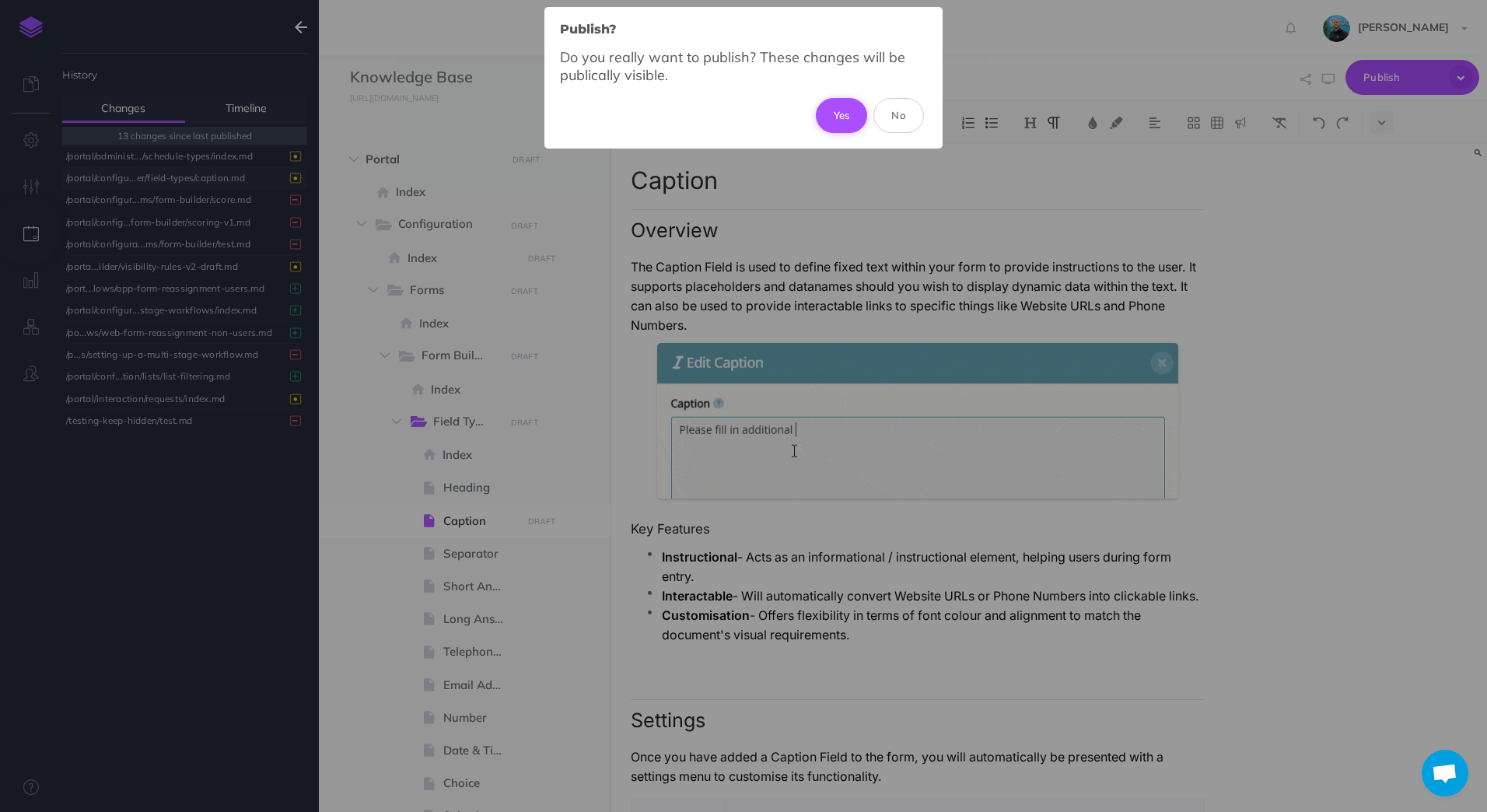
click at [829, 115] on button "Yes" at bounding box center [842, 114] width 52 height 34
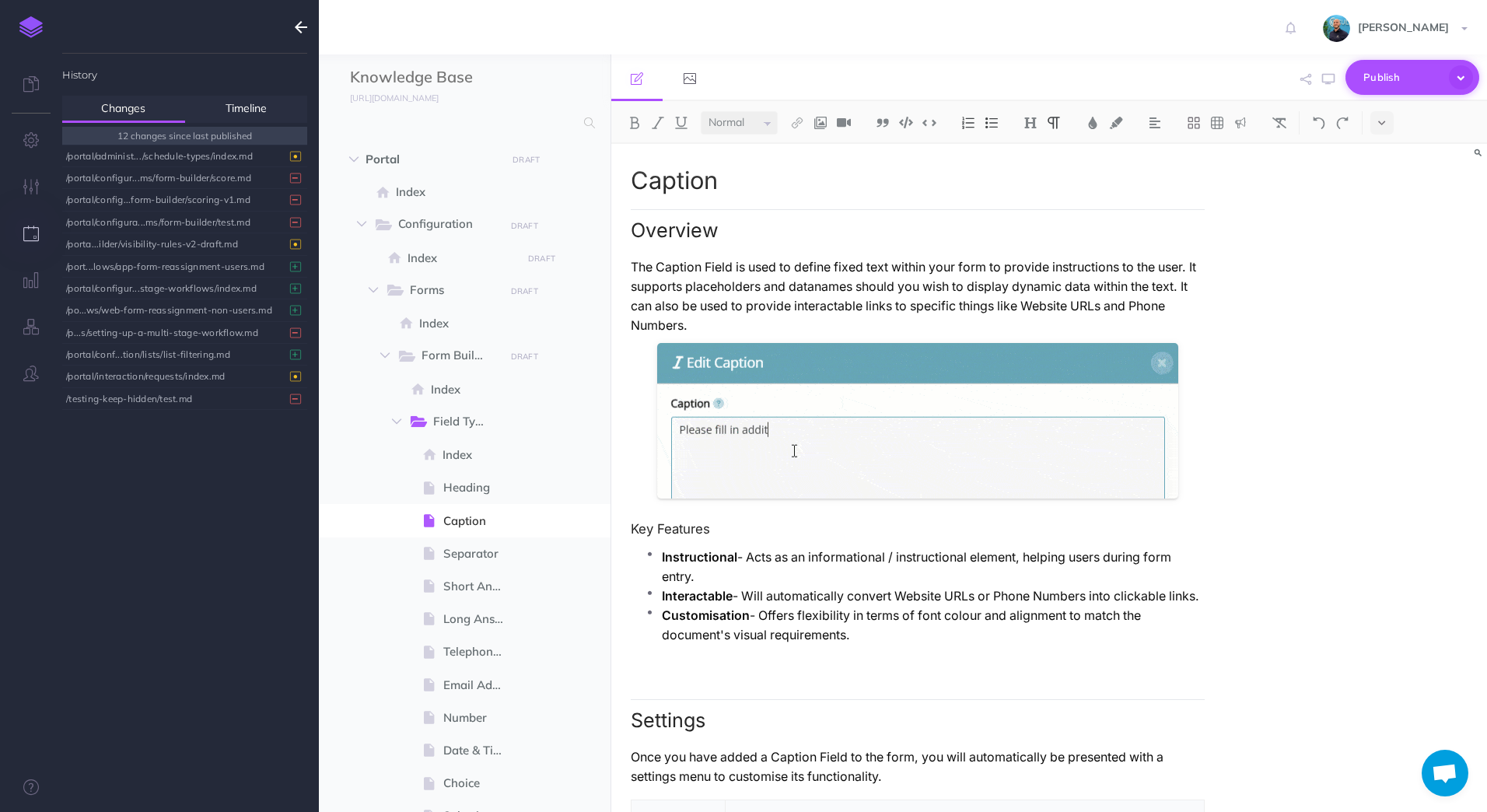
click at [1460, 82] on icon "button" at bounding box center [1460, 77] width 24 height 24
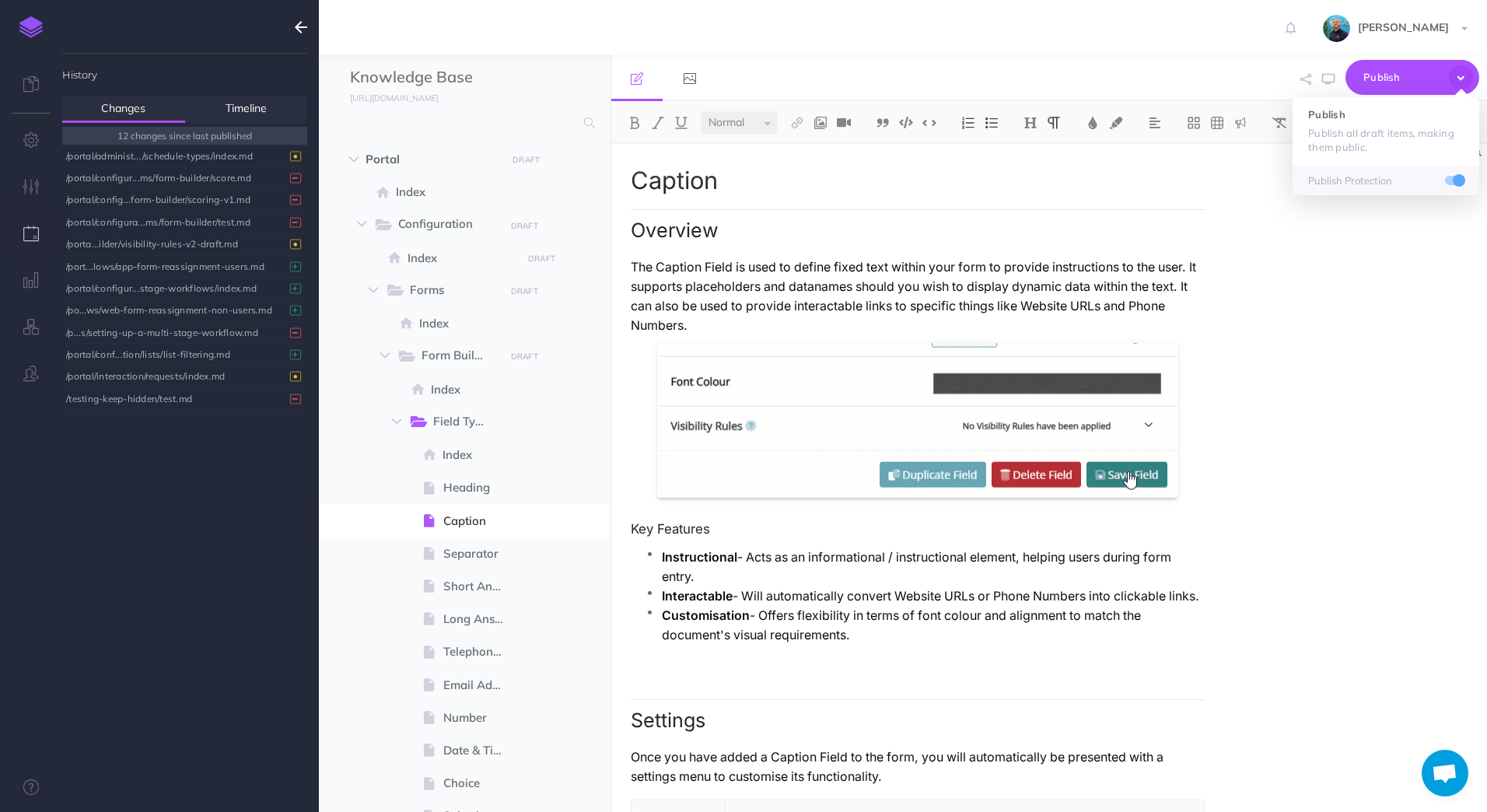
click at [1361, 291] on div "Caption Overview The Caption Field is used to define fixed text within your for…" at bounding box center [1049, 478] width 877 height 668
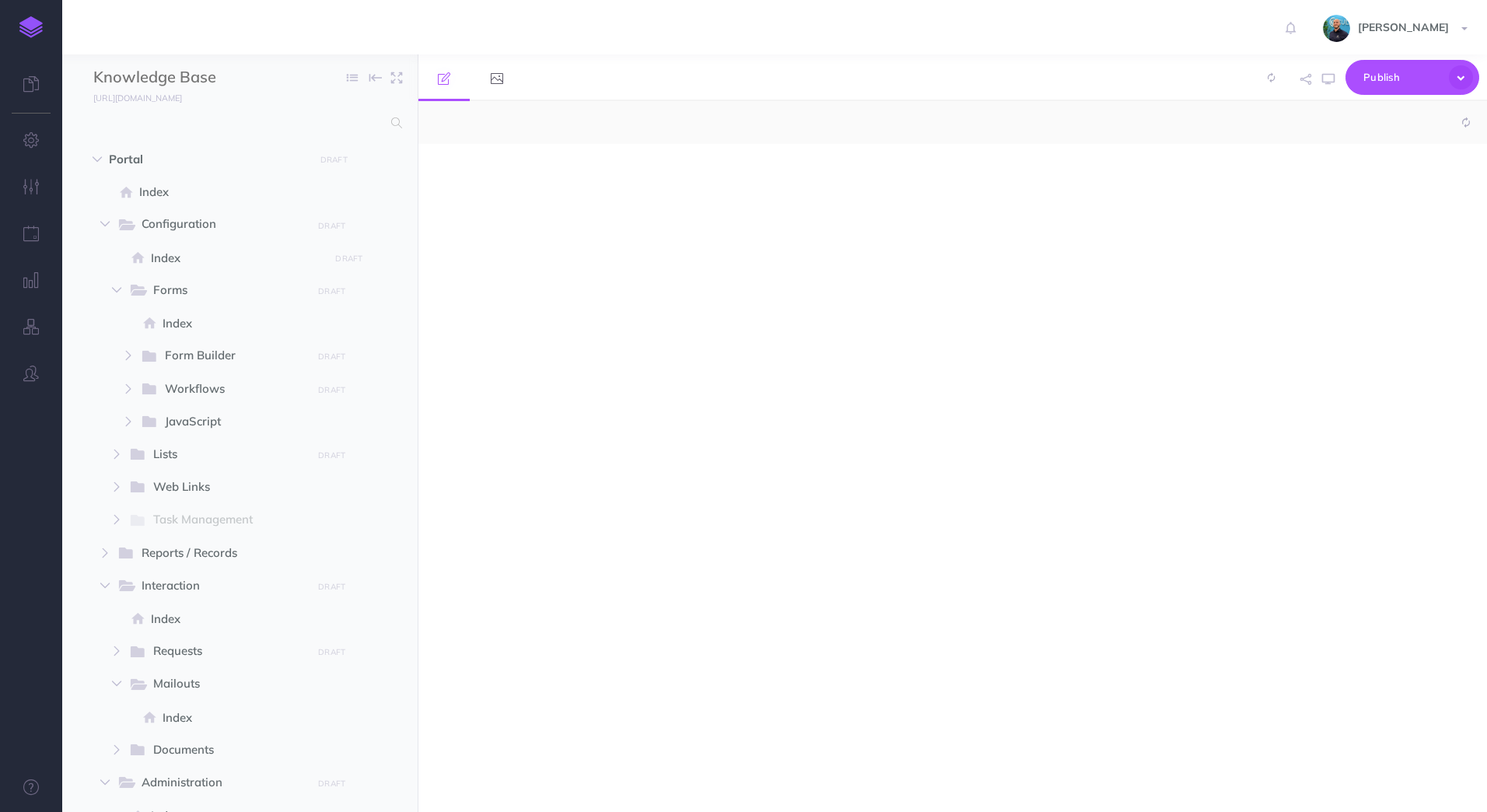
select select "null"
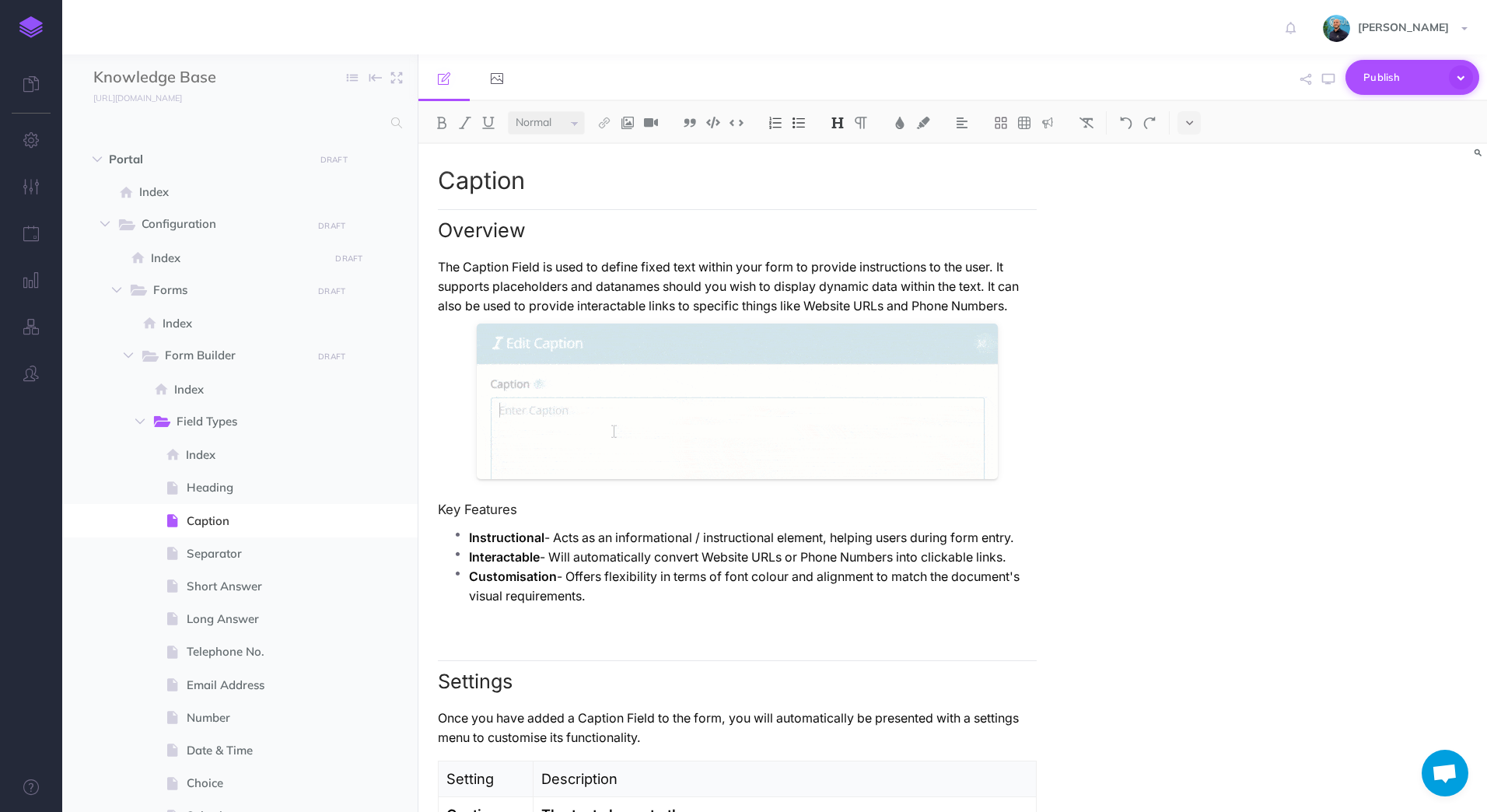
click at [1459, 83] on icon "button" at bounding box center [1460, 77] width 24 height 24
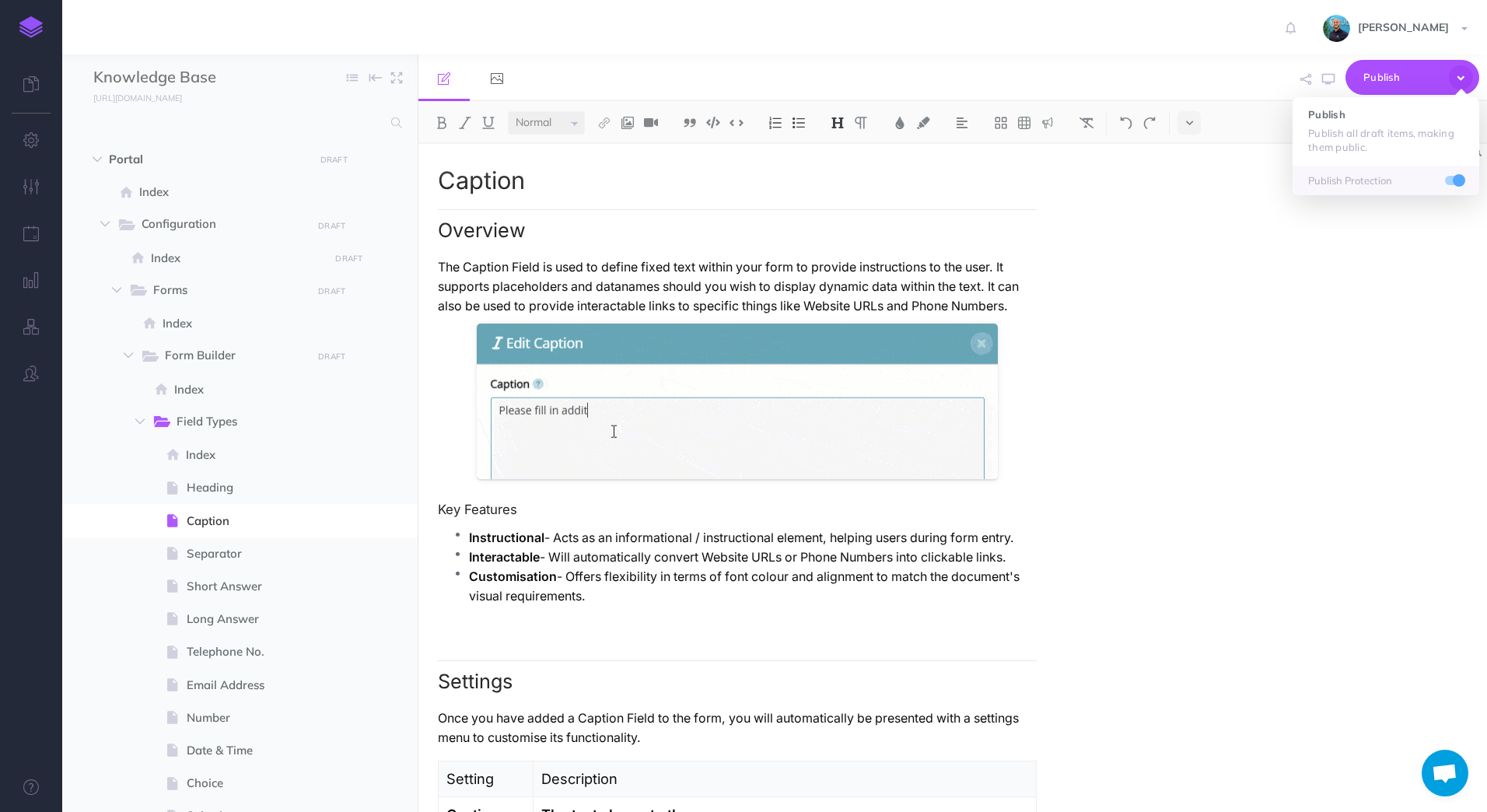
click at [1341, 306] on div "Caption Overview The Caption Field is used to define fixed text within your for…" at bounding box center [952, 478] width 1069 height 668
click at [32, 361] on button "button" at bounding box center [31, 373] width 62 height 46
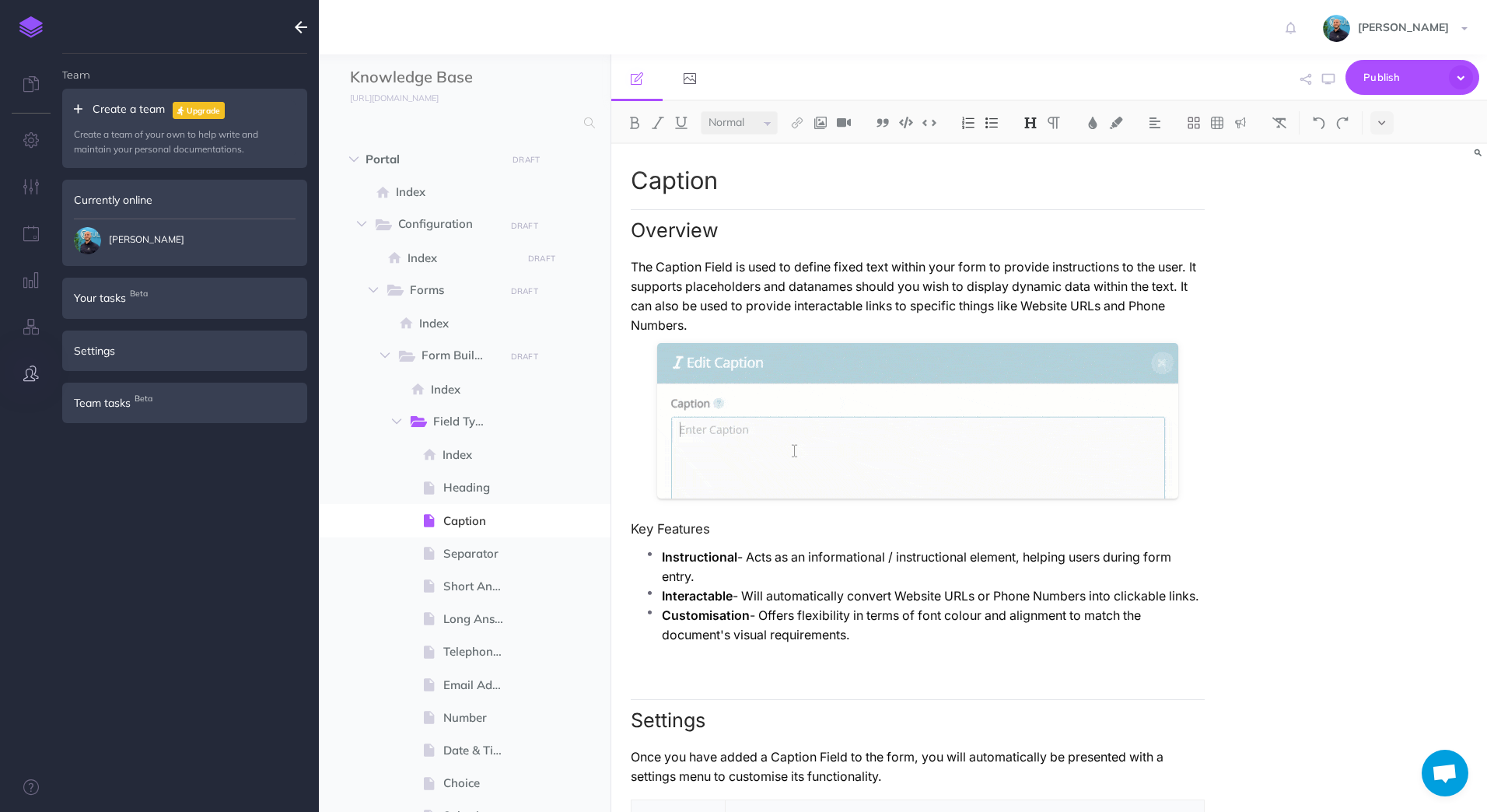
click at [32, 361] on button "button" at bounding box center [31, 373] width 62 height 46
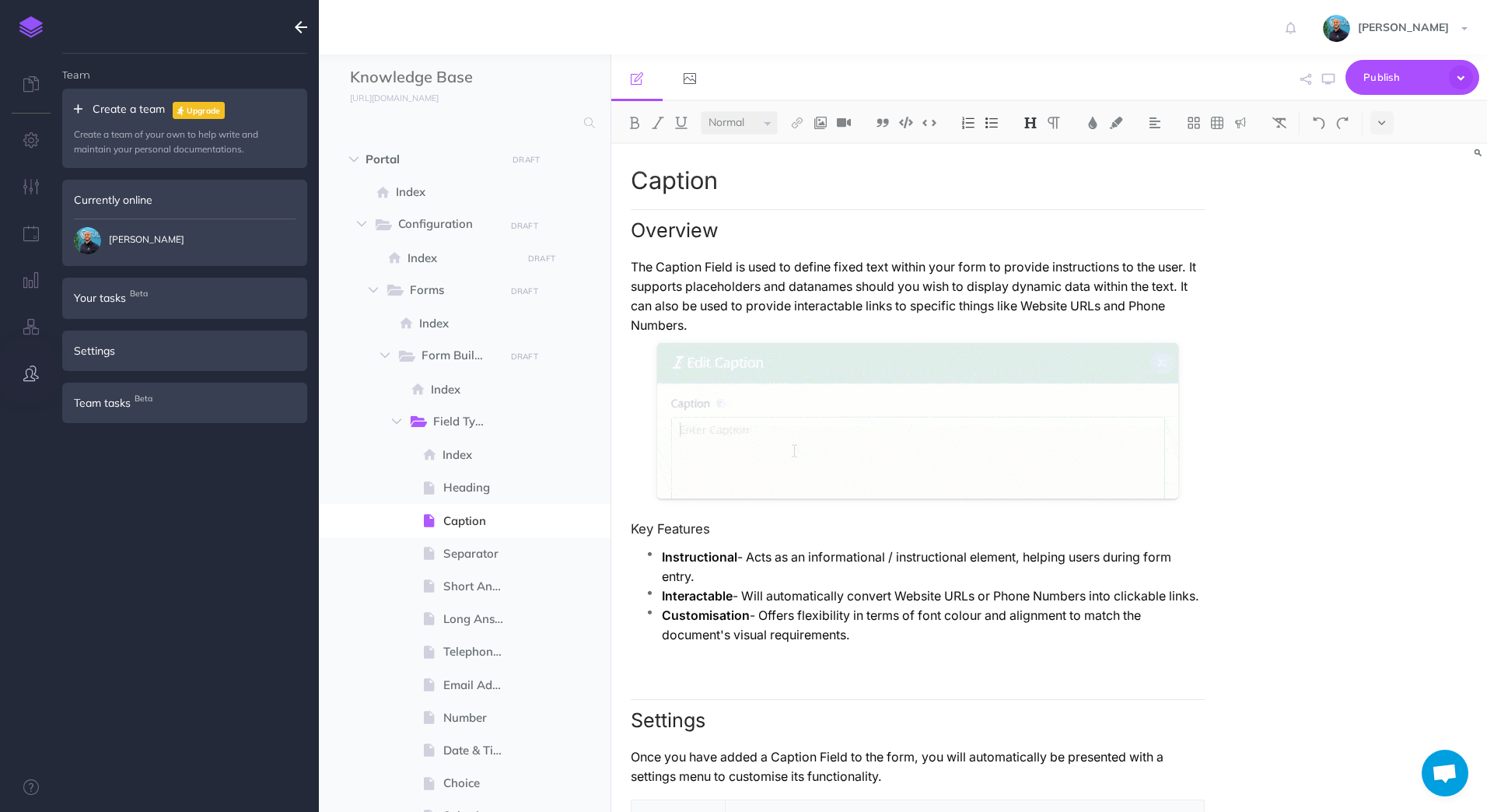
click at [43, 23] on link at bounding box center [31, 27] width 62 height 54
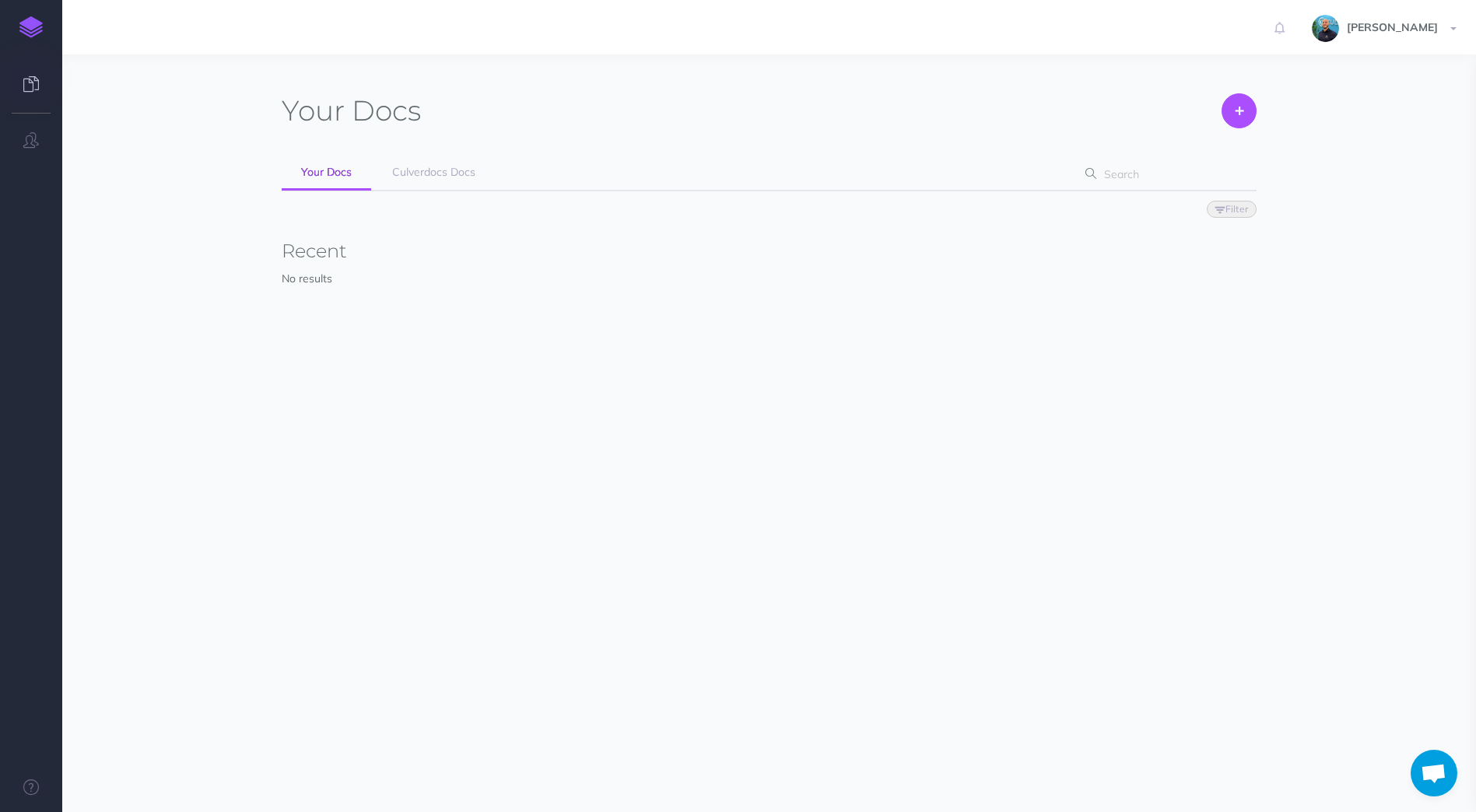
scroll to position [346, 0]
click at [449, 176] on span "Culverdocs Docs" at bounding box center [434, 172] width 84 height 14
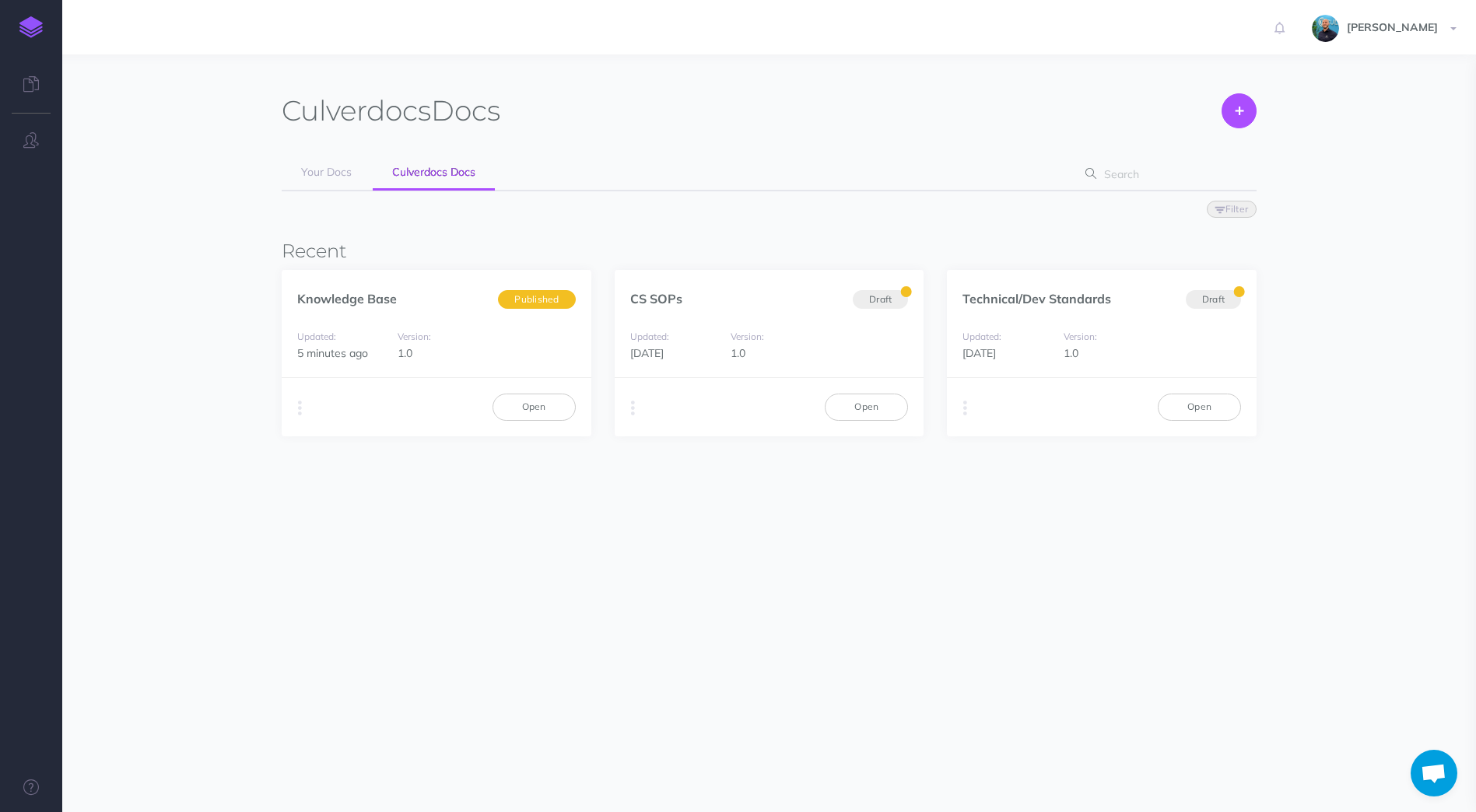
scroll to position [346, 0]
